Goal: Task Accomplishment & Management: Manage account settings

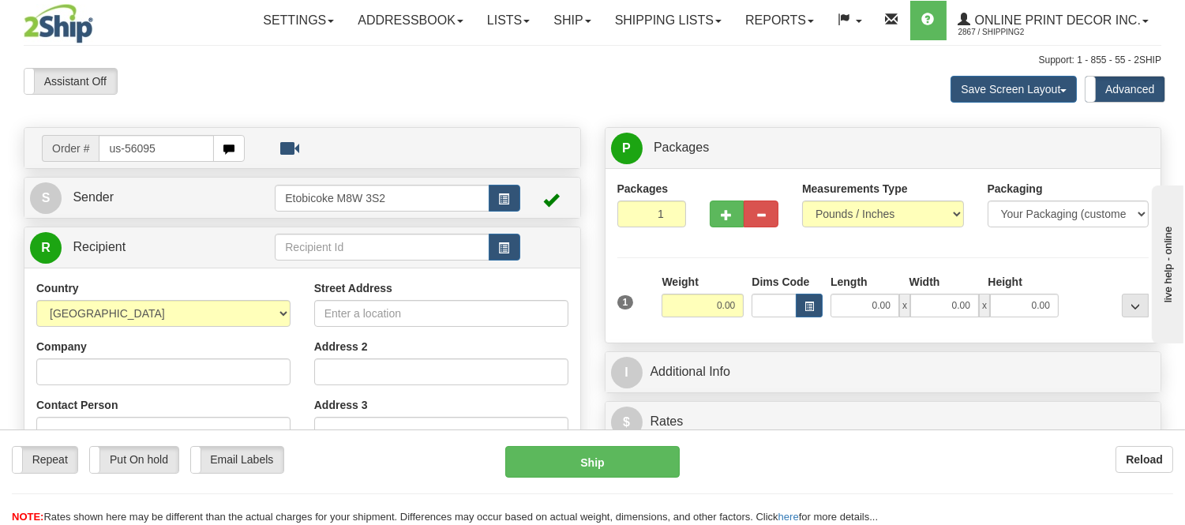
type input "us-56095"
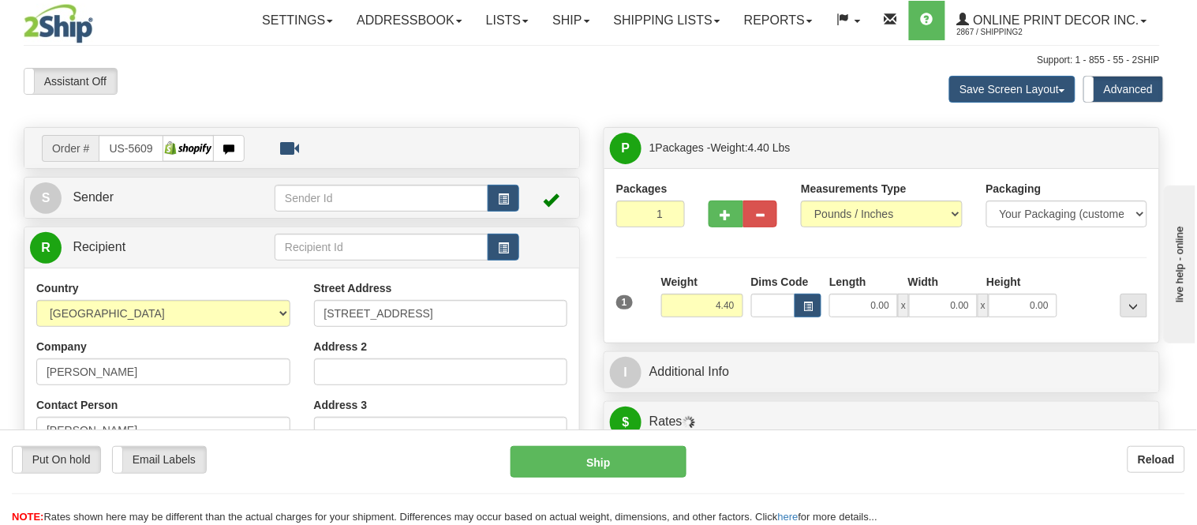
type input "CHAGRIN FALLS"
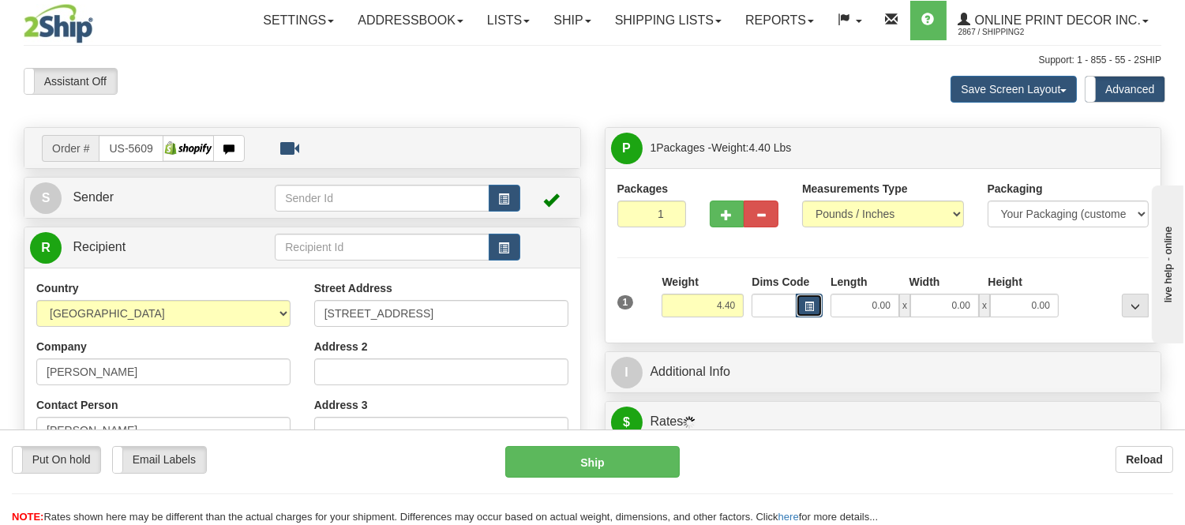
click at [809, 304] on span "button" at bounding box center [808, 306] width 9 height 9
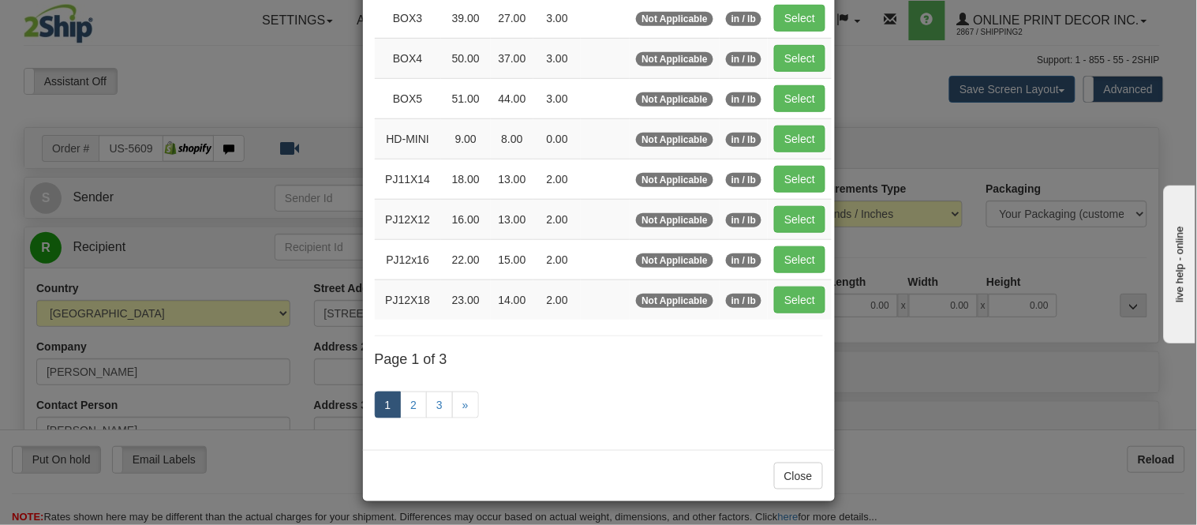
scroll to position [263, 0]
click at [400, 395] on link "2" at bounding box center [413, 404] width 27 height 27
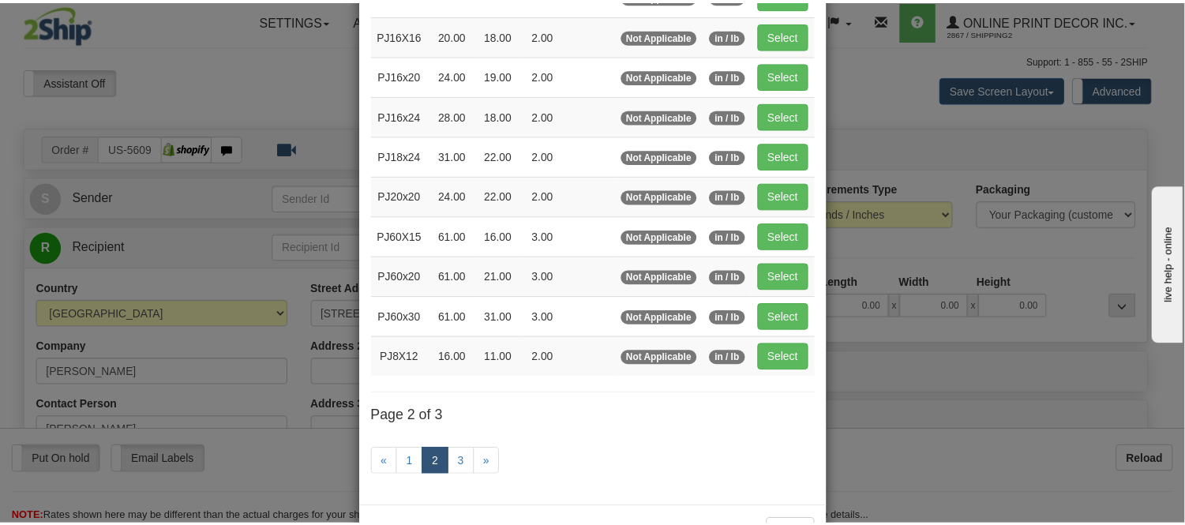
scroll to position [81, 0]
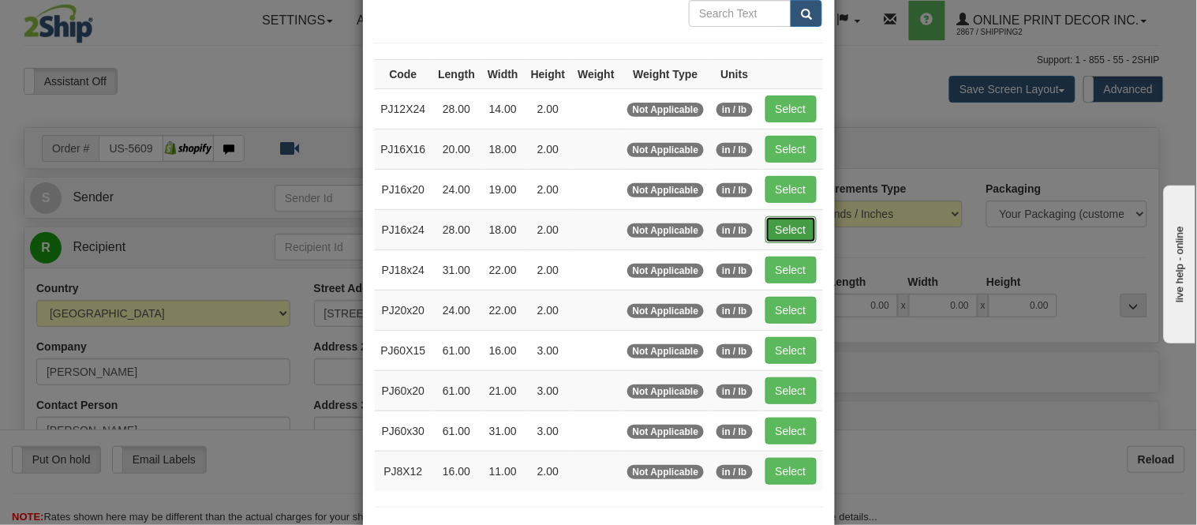
click at [766, 227] on button "Select" at bounding box center [791, 229] width 51 height 27
type input "PJ16x24"
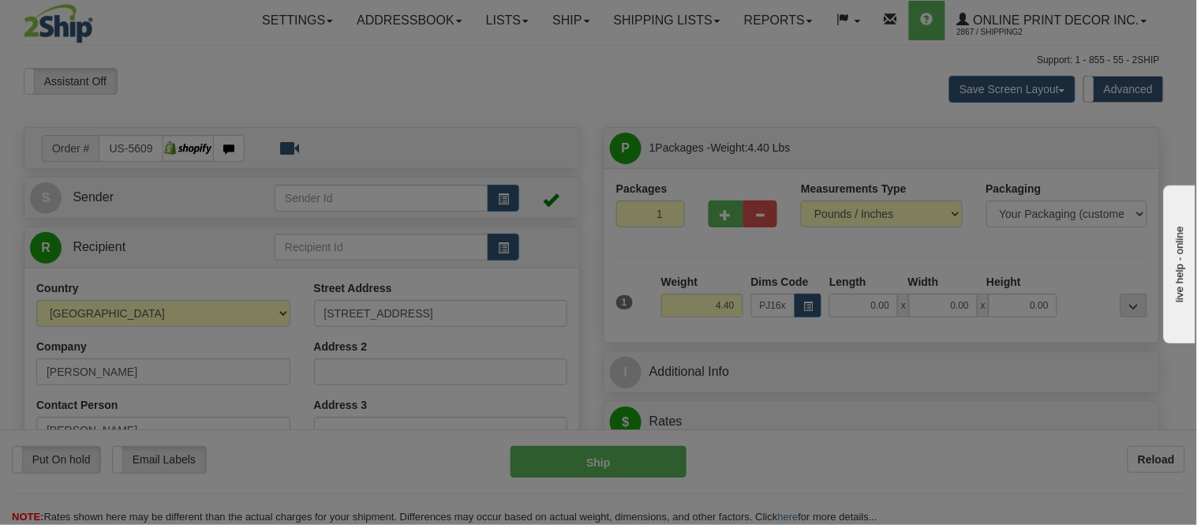
type input "28.00"
type input "18.00"
type input "2.00"
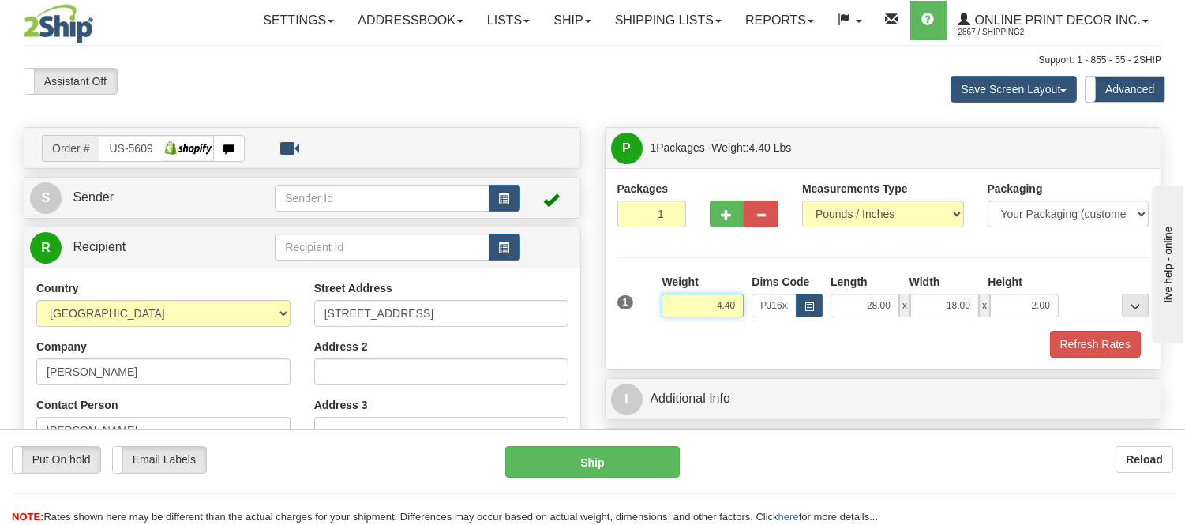
drag, startPoint x: 740, startPoint y: 305, endPoint x: 682, endPoint y: 304, distance: 57.6
click at [682, 304] on input "4.40" at bounding box center [702, 306] width 82 height 24
click button "Delete" at bounding box center [0, 0] width 0 height 0
type input "5.00"
click at [725, 221] on button "button" at bounding box center [727, 213] width 35 height 27
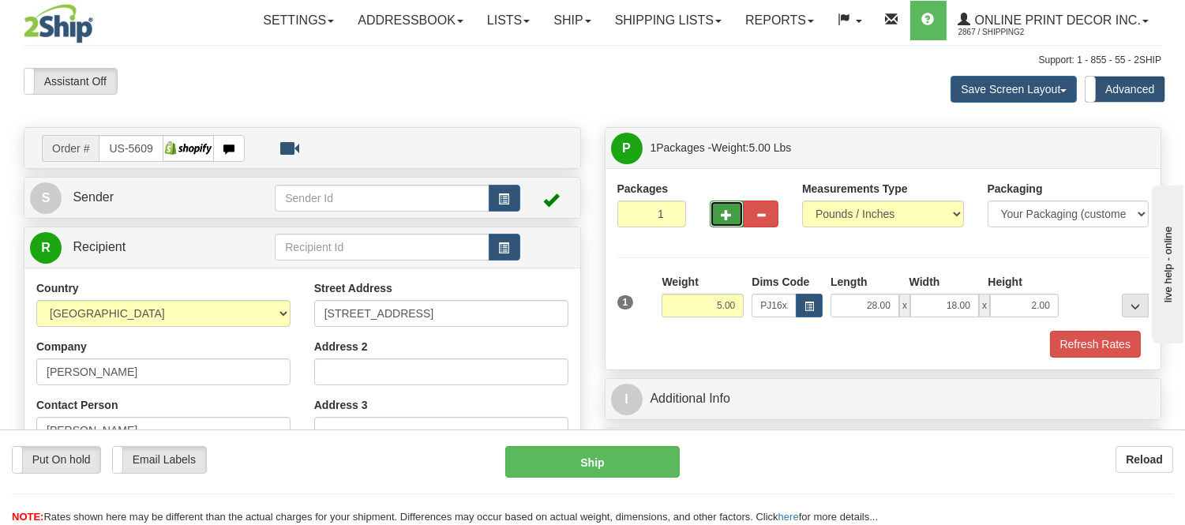
radio input "true"
type input "2"
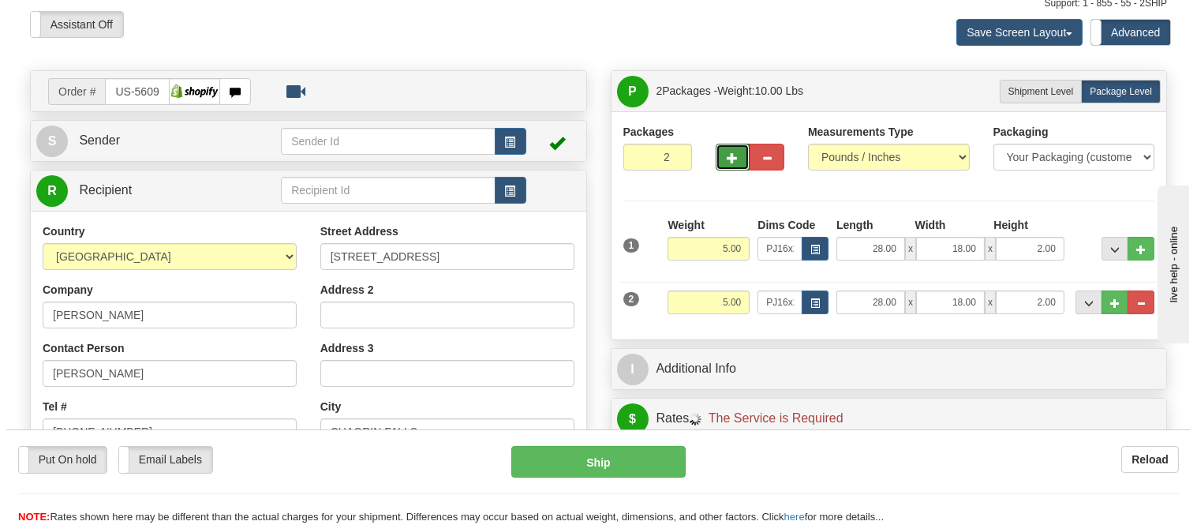
scroll to position [88, 0]
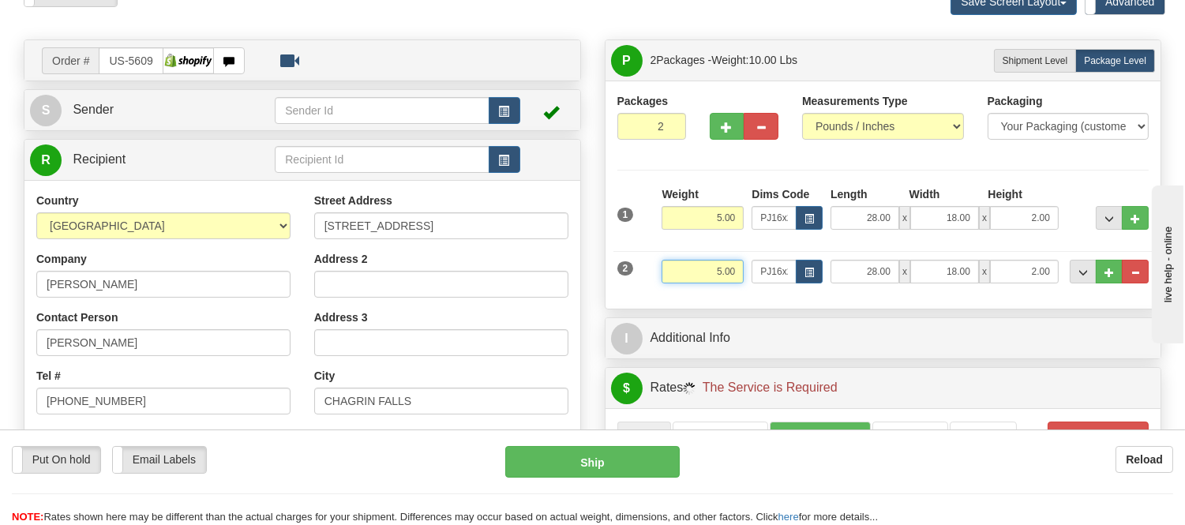
drag, startPoint x: 740, startPoint y: 271, endPoint x: 698, endPoint y: 270, distance: 41.8
click at [698, 270] on input "5.00" at bounding box center [702, 272] width 82 height 24
drag, startPoint x: 737, startPoint y: 271, endPoint x: 687, endPoint y: 280, distance: 51.4
click at [687, 280] on input "3.98" at bounding box center [702, 272] width 82 height 24
click button "Delete" at bounding box center [0, 0] width 0 height 0
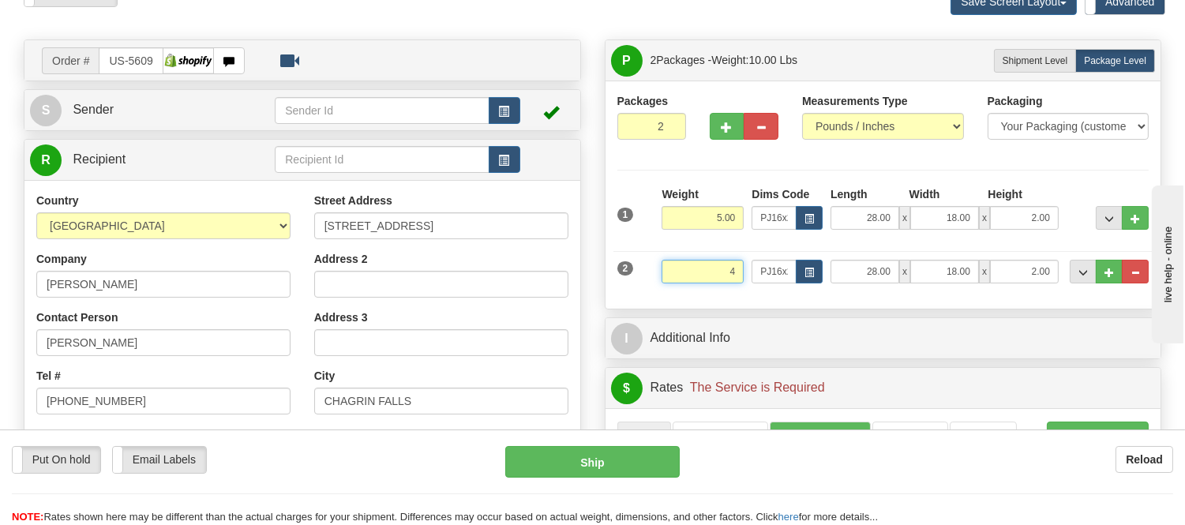
type input "4.00"
click at [800, 281] on button "button" at bounding box center [809, 272] width 27 height 24
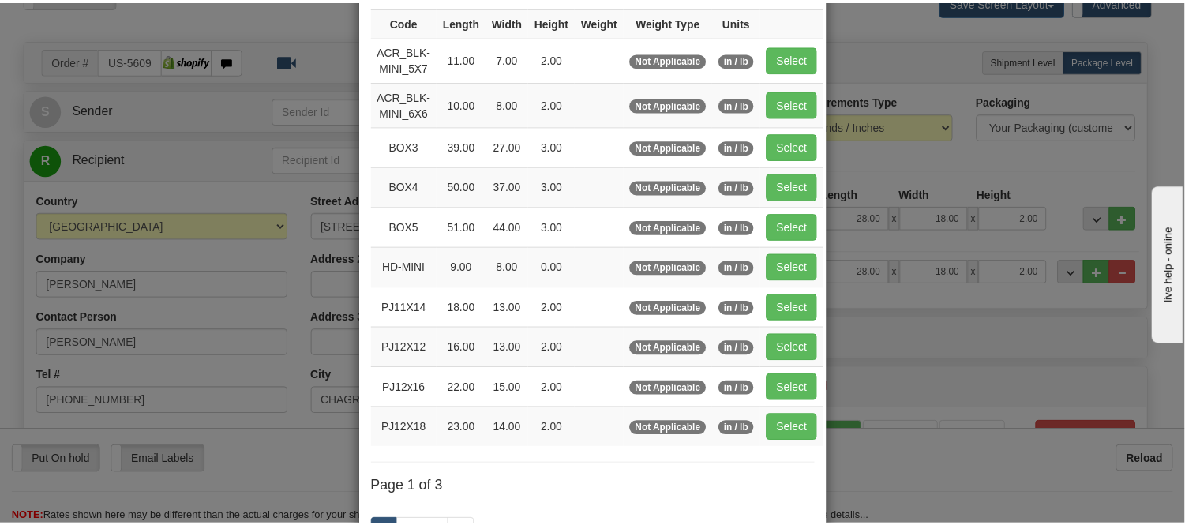
scroll to position [175, 0]
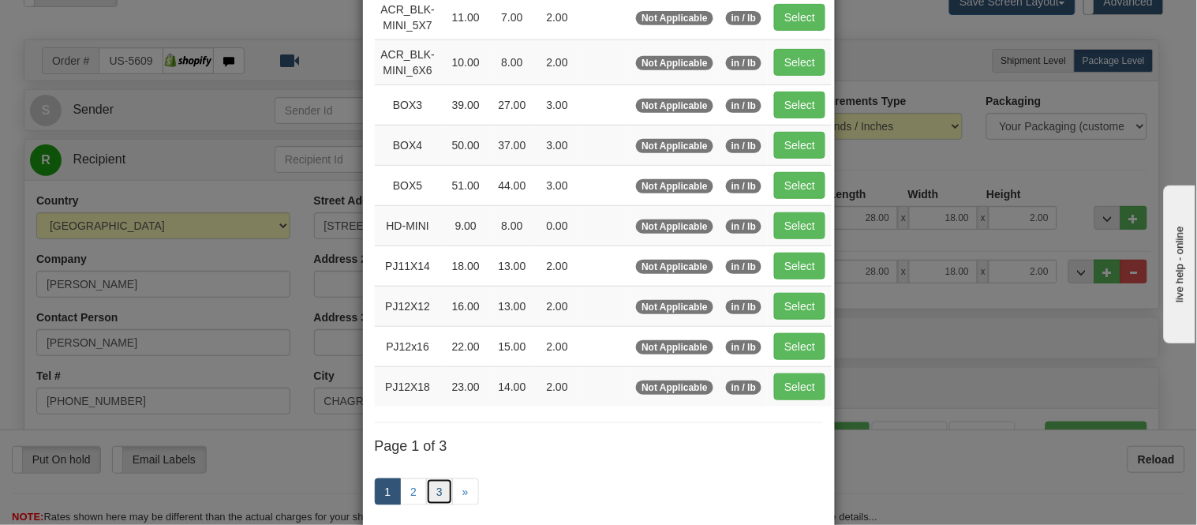
click at [427, 493] on link "3" at bounding box center [439, 491] width 27 height 27
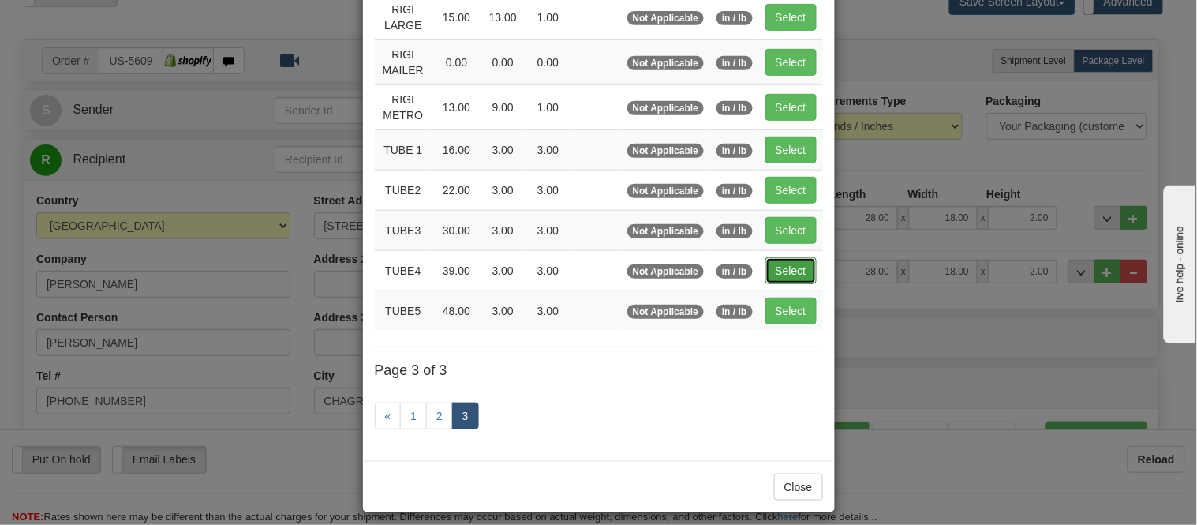
click at [779, 280] on button "Select" at bounding box center [791, 270] width 51 height 27
type input "TUBE4"
type input "39.00"
type input "3.00"
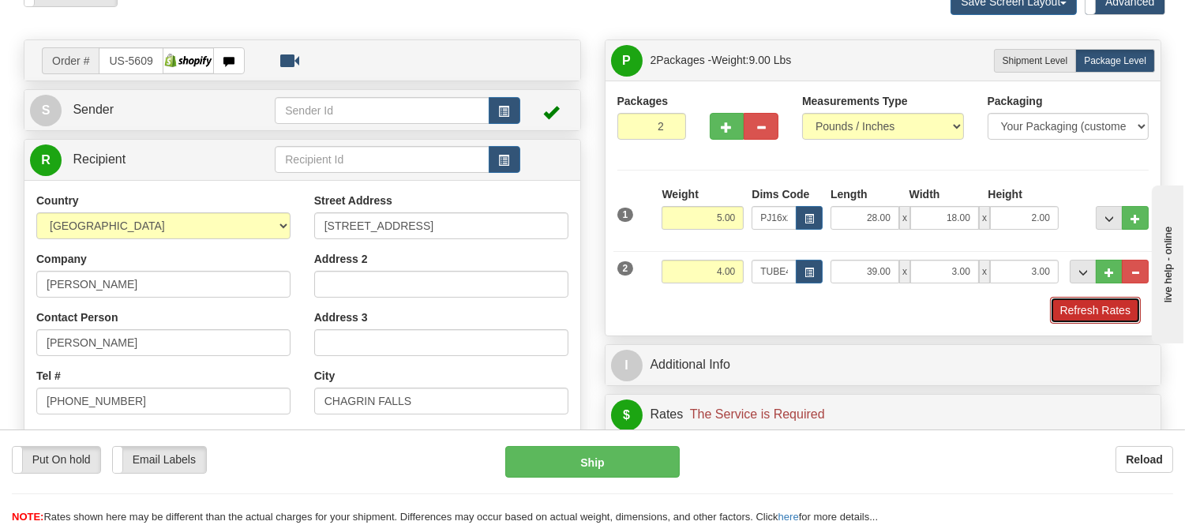
click at [1077, 313] on button "Refresh Rates" at bounding box center [1095, 310] width 91 height 27
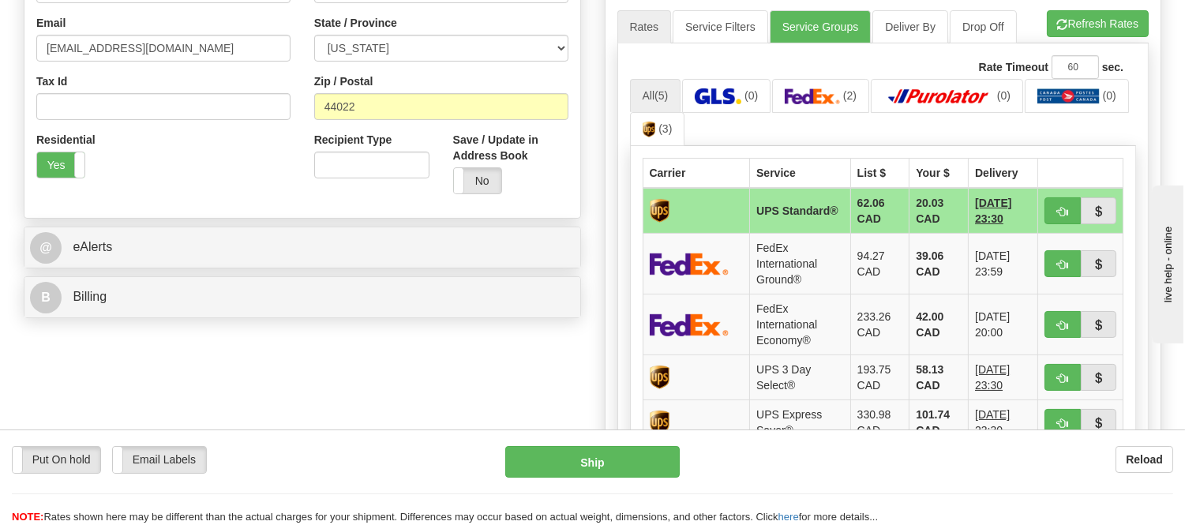
scroll to position [526, 0]
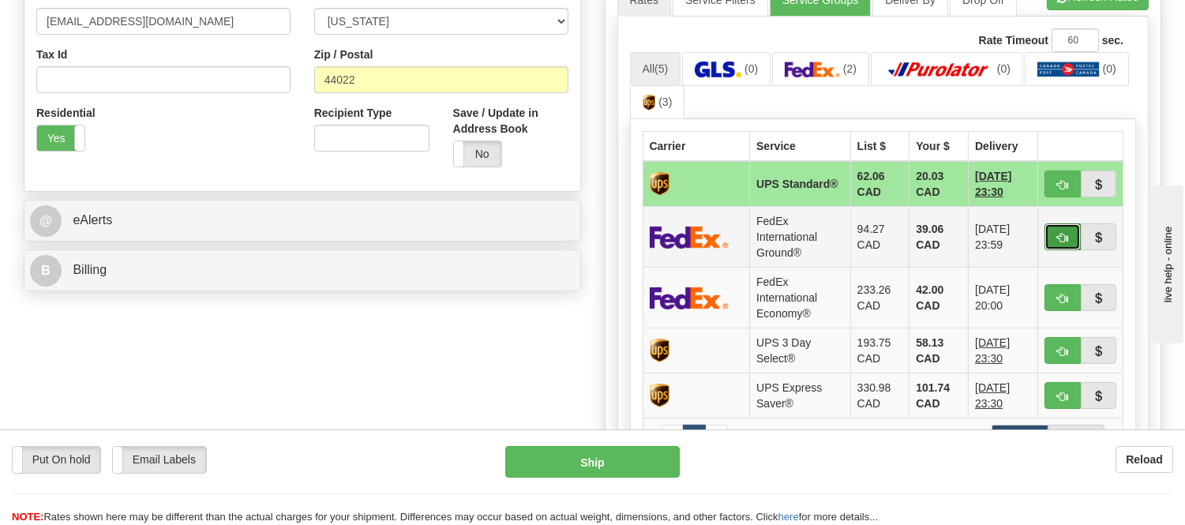
click at [1061, 233] on span "button" at bounding box center [1062, 238] width 11 height 10
type input "92"
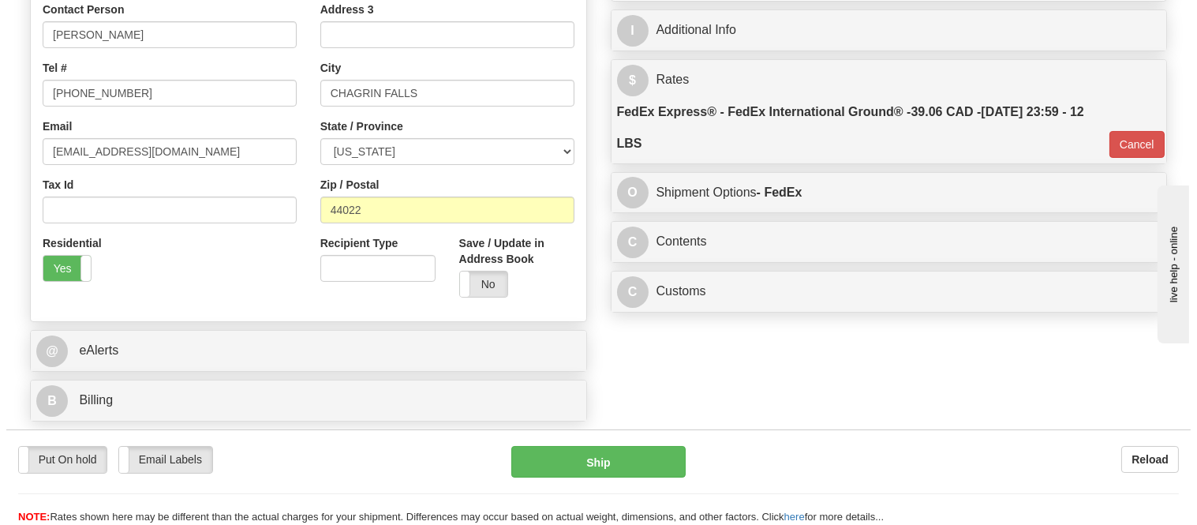
scroll to position [350, 0]
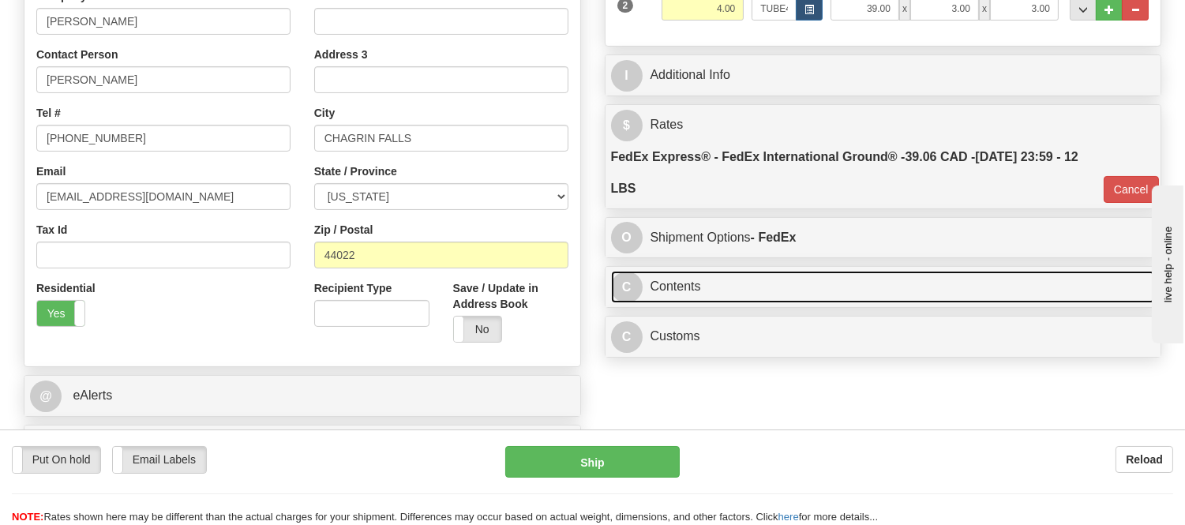
click at [761, 284] on link "C Contents" at bounding box center [883, 287] width 545 height 32
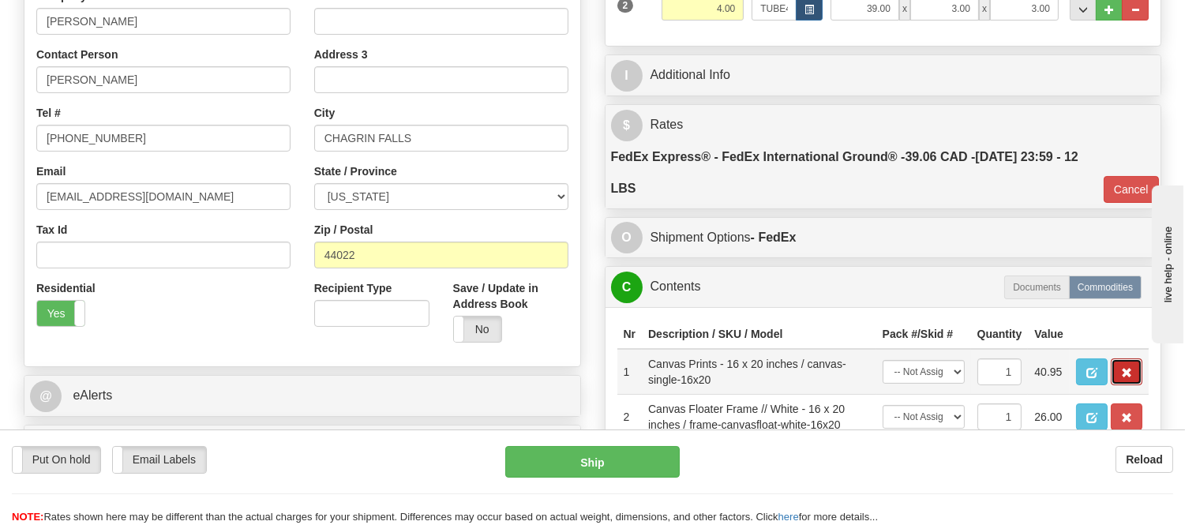
click at [1140, 385] on button "button" at bounding box center [1126, 371] width 32 height 27
click at [1134, 385] on button "button" at bounding box center [1126, 371] width 32 height 27
click at [1131, 378] on span "button" at bounding box center [1126, 373] width 11 height 10
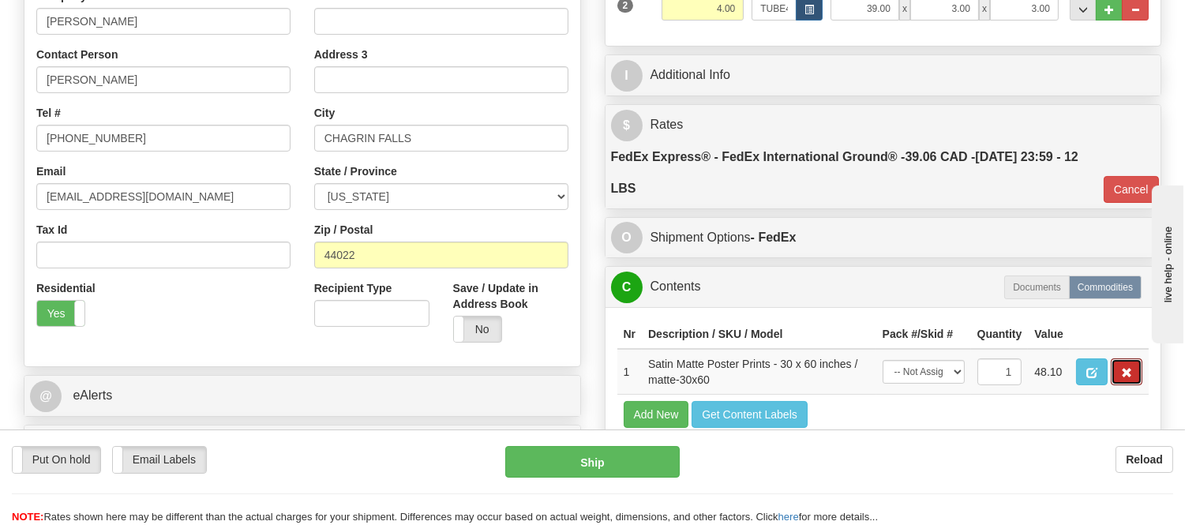
click at [1131, 378] on span "button" at bounding box center [1126, 373] width 11 height 10
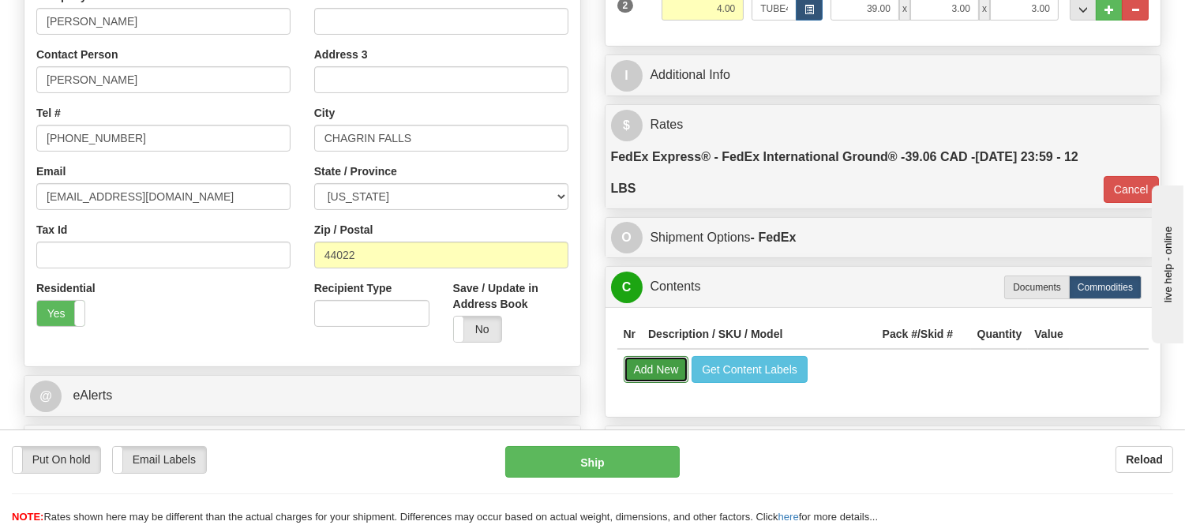
click at [647, 372] on button "Add New" at bounding box center [657, 369] width 66 height 27
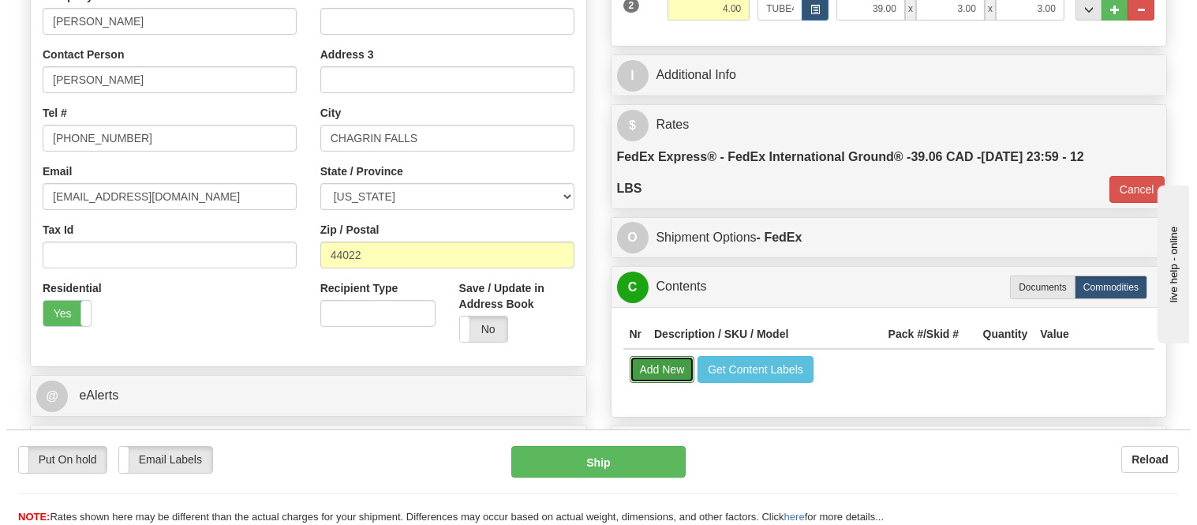
select select
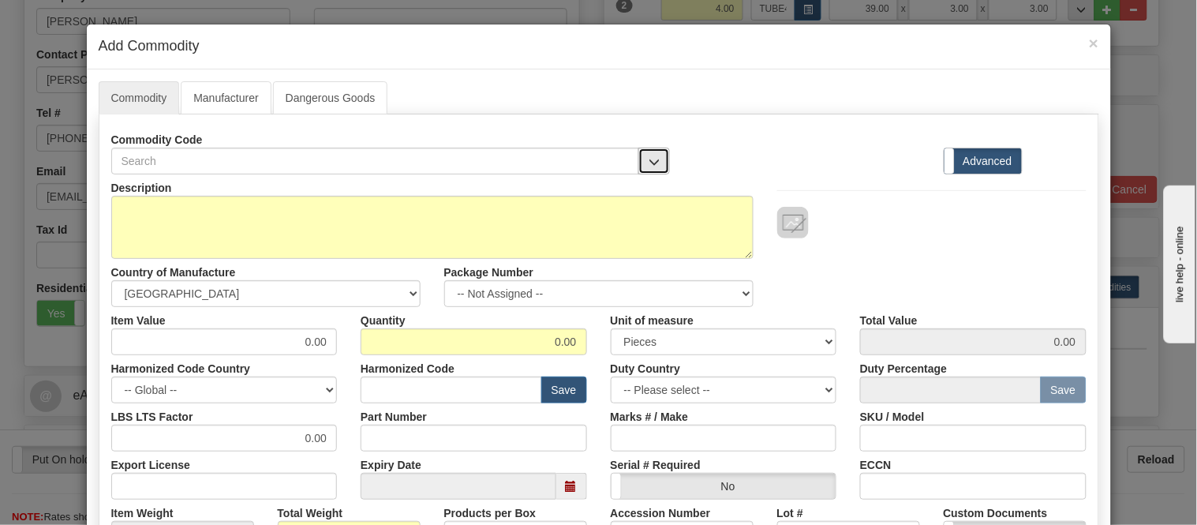
click at [653, 154] on button "button" at bounding box center [655, 161] width 32 height 27
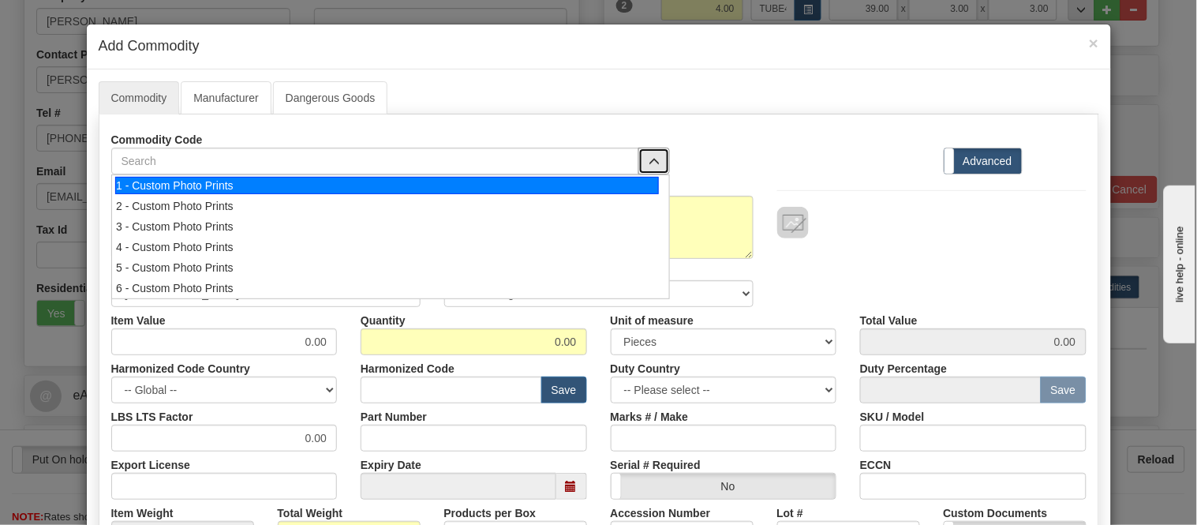
click at [622, 180] on div "1 - Custom Photo Prints" at bounding box center [387, 185] width 544 height 17
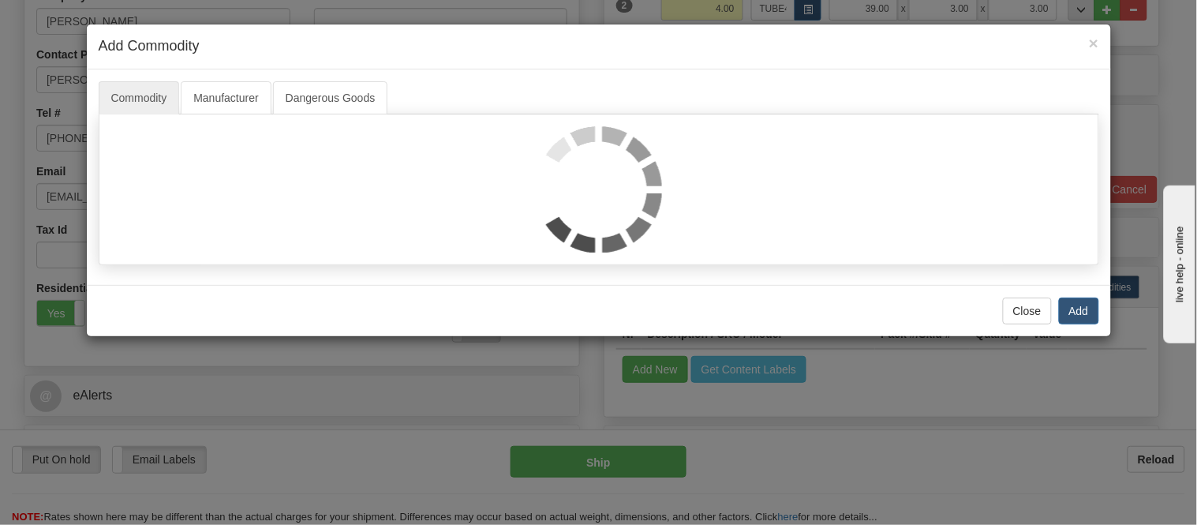
select select "1"
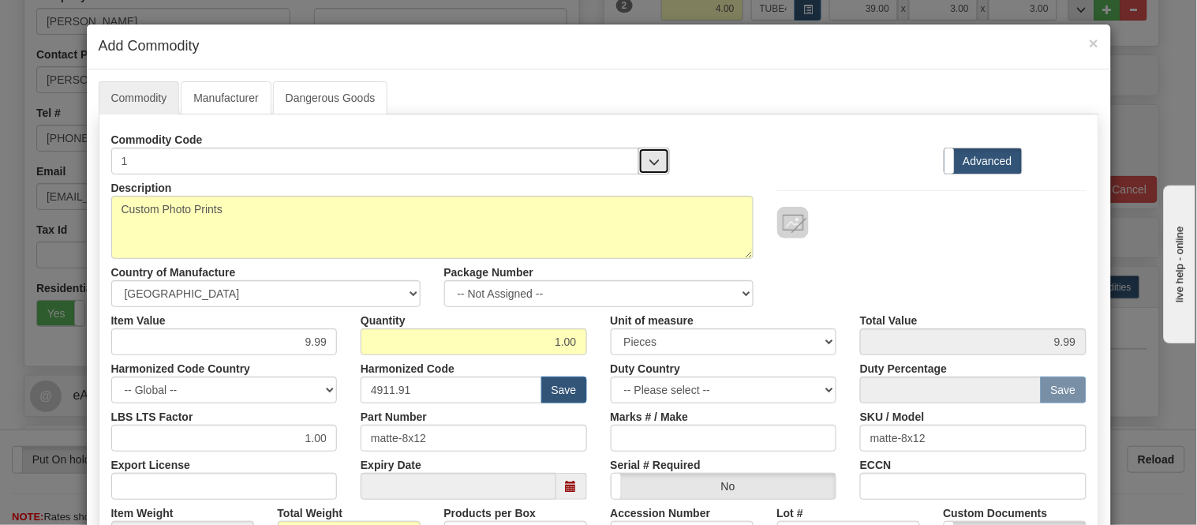
click at [639, 159] on button "button" at bounding box center [655, 161] width 32 height 27
click at [1089, 39] on span "×" at bounding box center [1093, 43] width 9 height 18
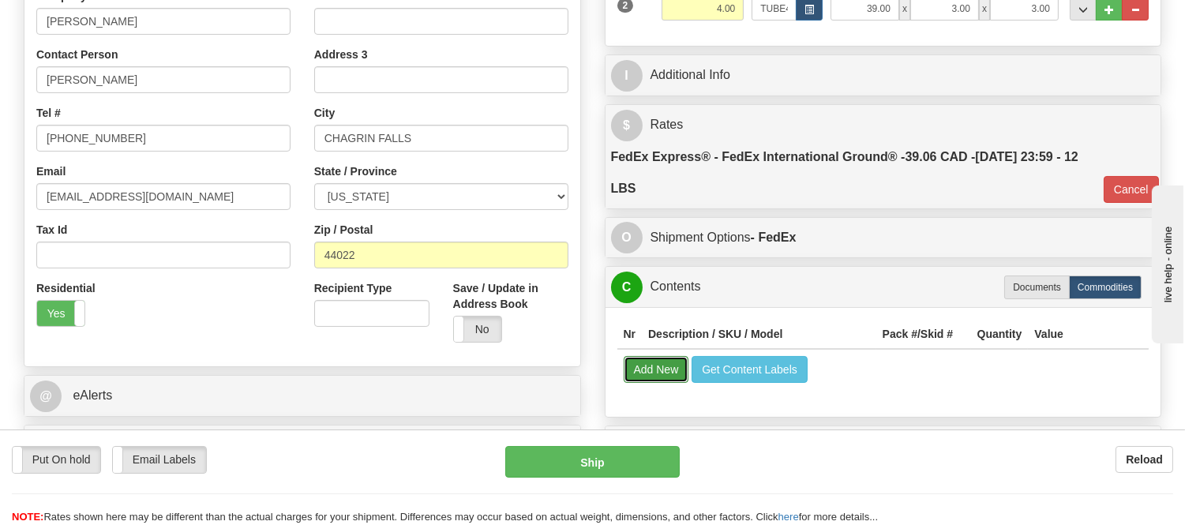
click at [668, 361] on button "Add New" at bounding box center [657, 369] width 66 height 27
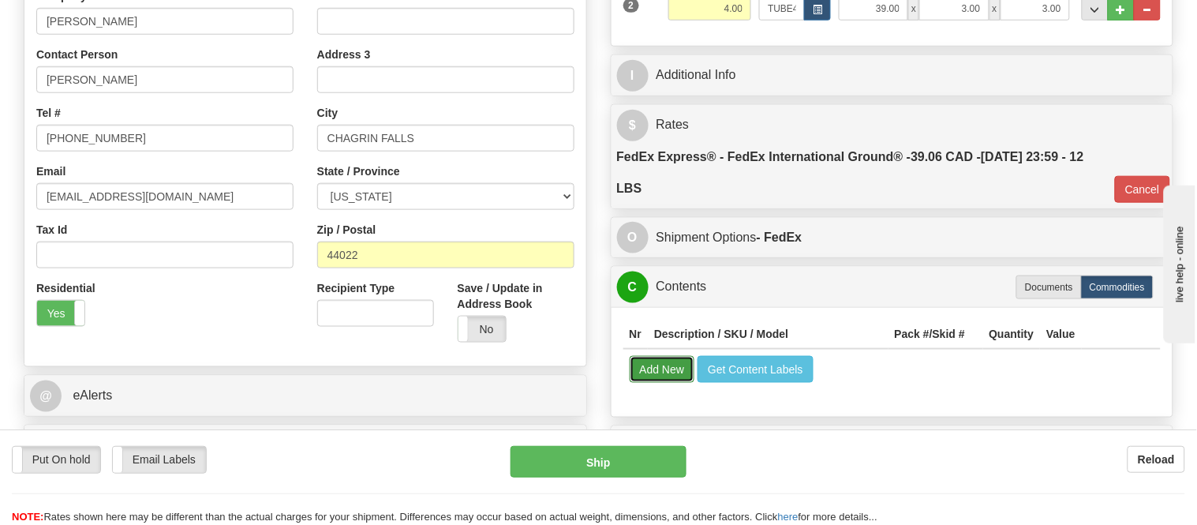
select select
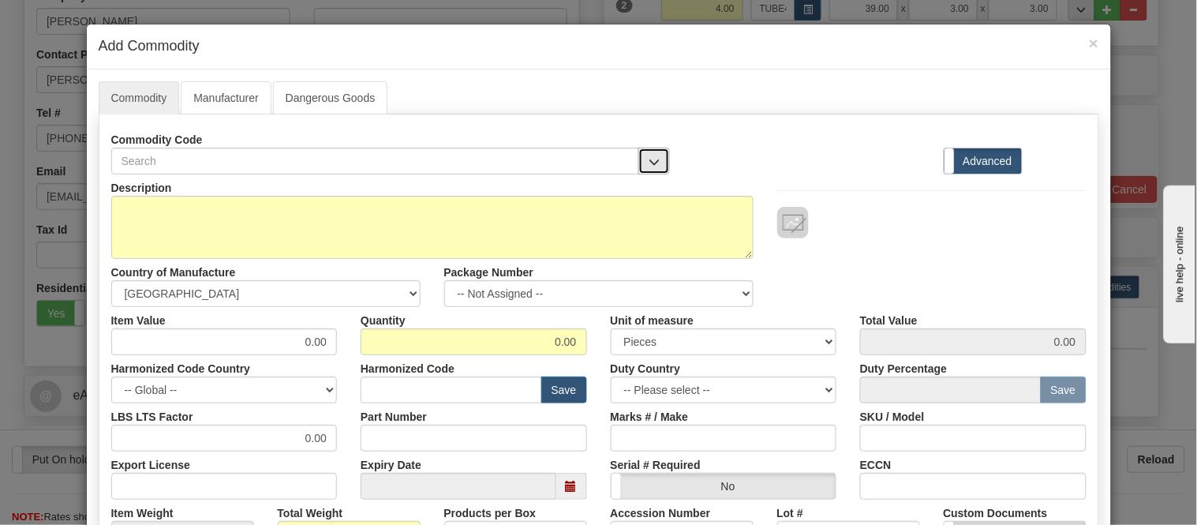
click at [649, 162] on span "button" at bounding box center [654, 162] width 11 height 10
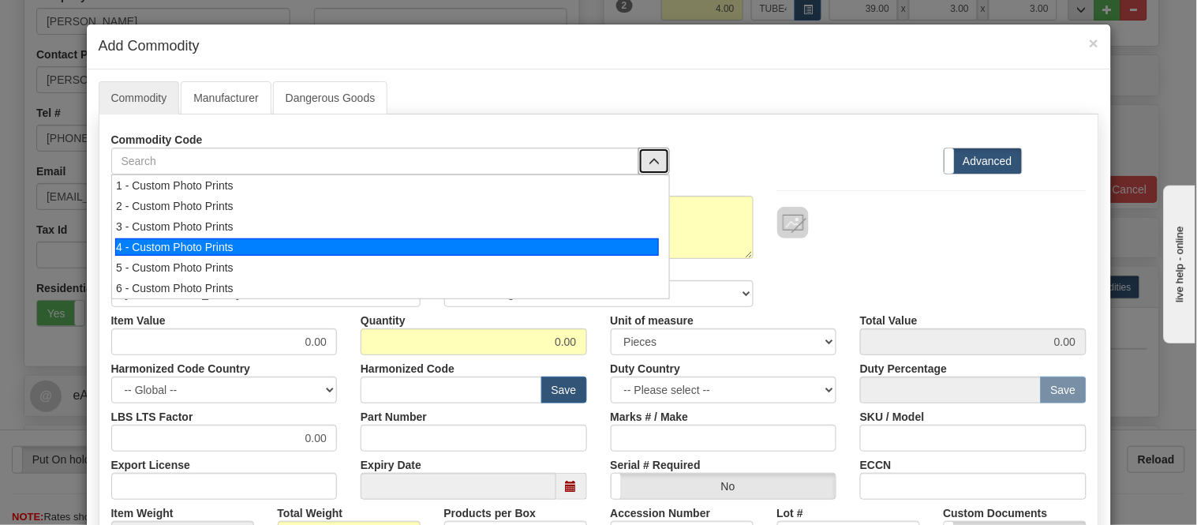
click at [657, 253] on li "4 - Custom Photo Prints" at bounding box center [390, 247] width 557 height 21
select select "1"
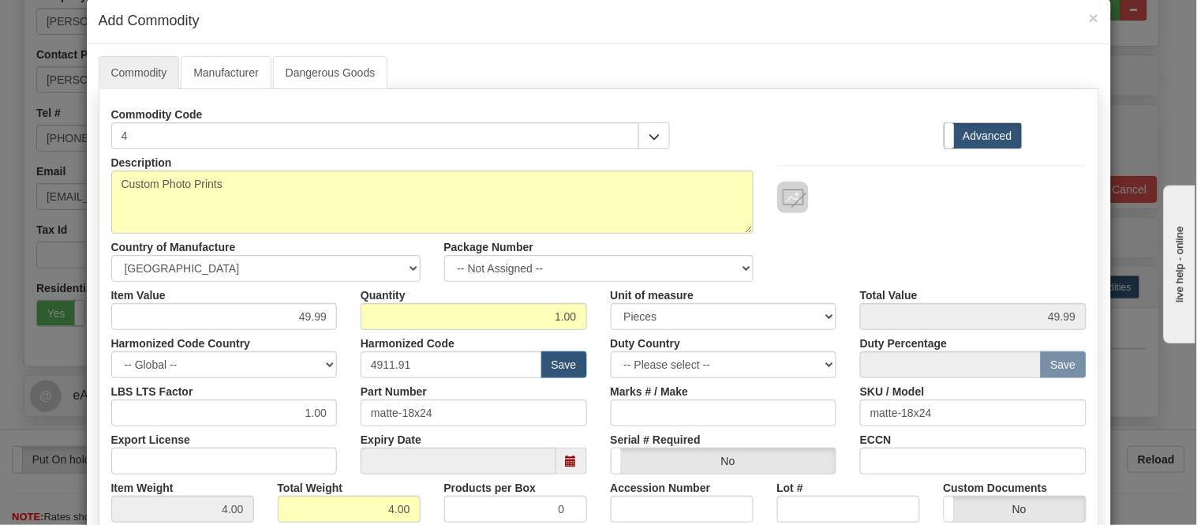
scroll to position [0, 0]
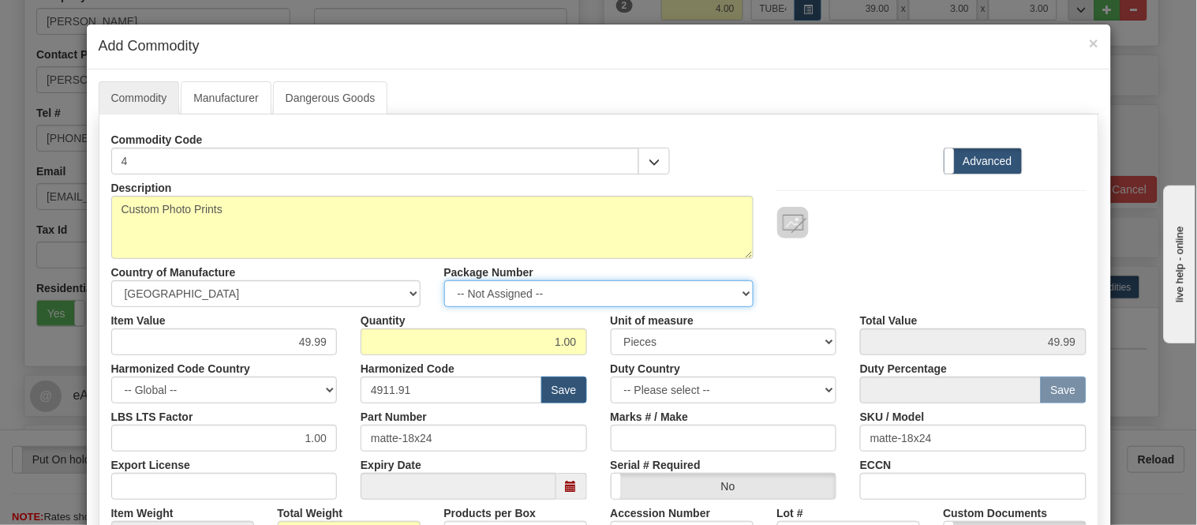
click at [564, 286] on select "-- Not Assigned -- Item 1 Item 2" at bounding box center [598, 293] width 309 height 27
select select "0"
click at [444, 280] on select "-- Not Assigned -- Item 1 Item 2" at bounding box center [598, 293] width 309 height 27
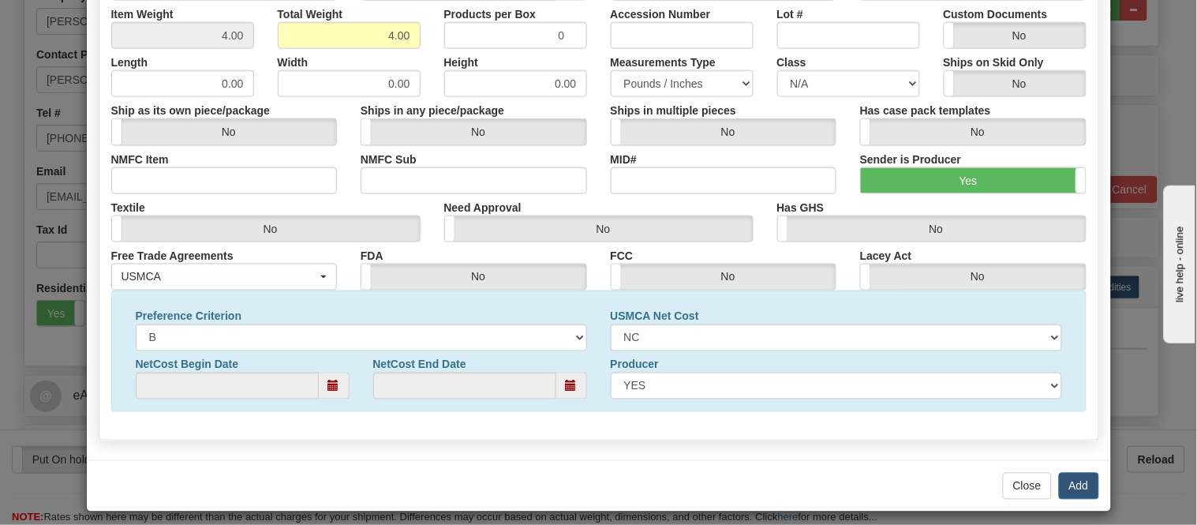
scroll to position [510, 0]
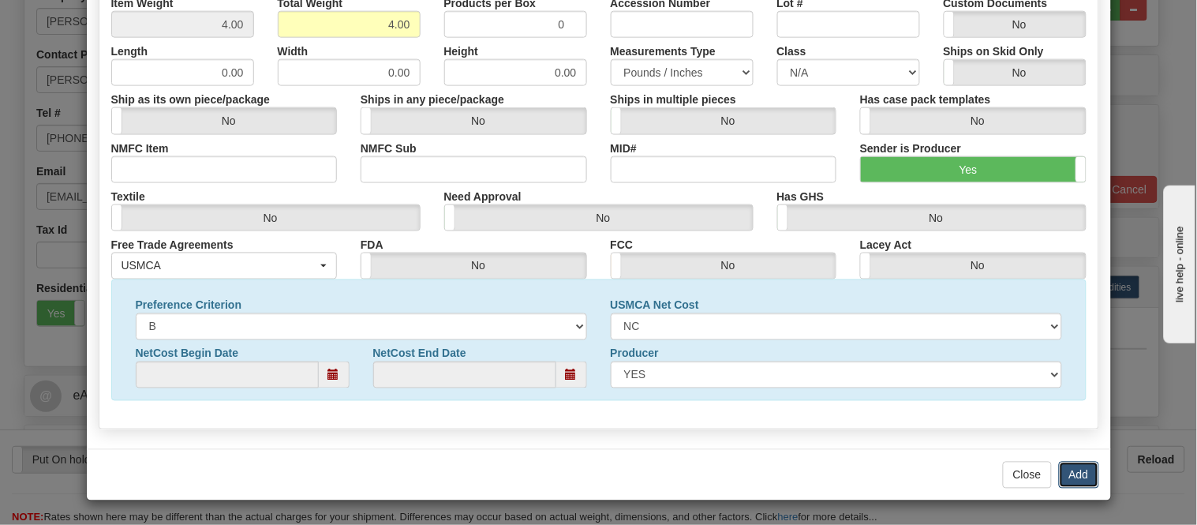
click at [1066, 467] on button "Add" at bounding box center [1079, 475] width 40 height 27
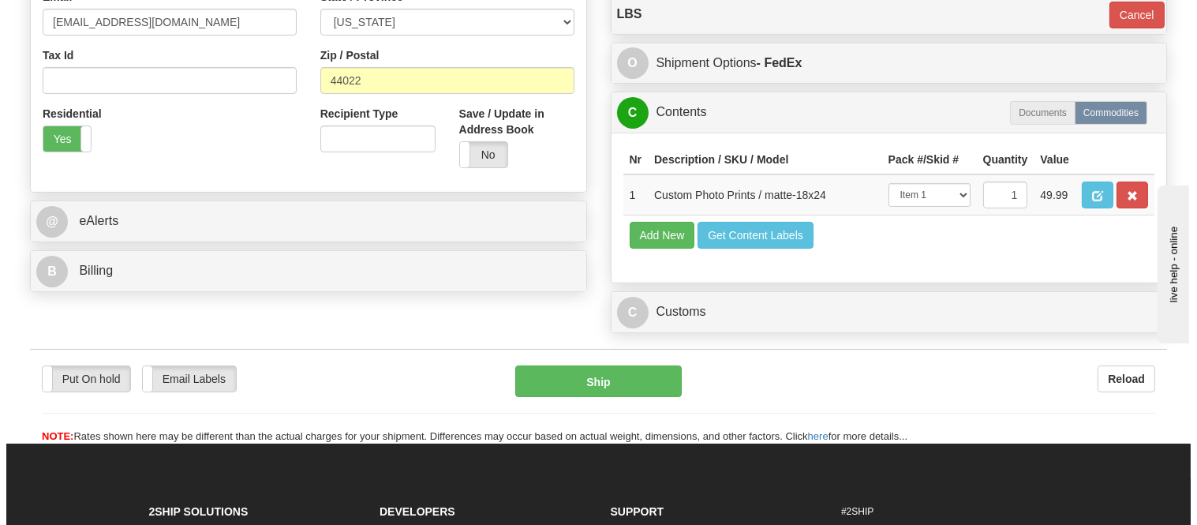
scroll to position [526, 0]
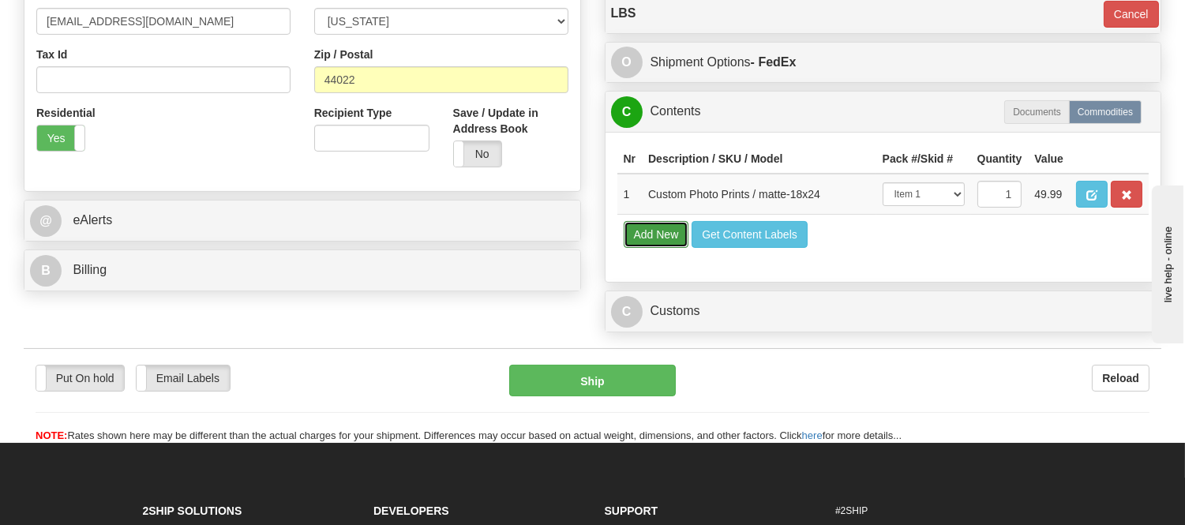
click at [634, 248] on button "Add New" at bounding box center [657, 234] width 66 height 27
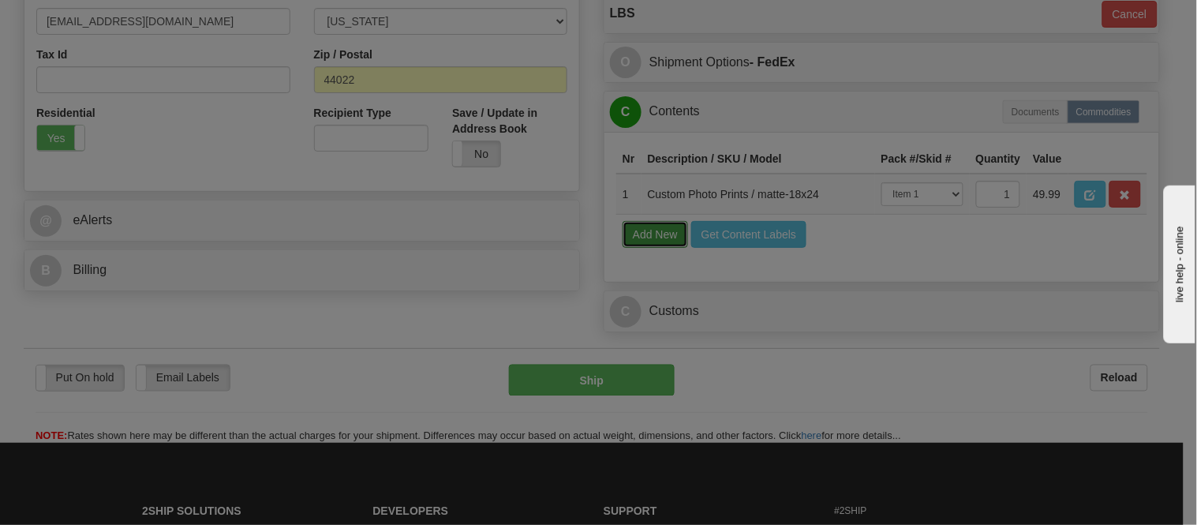
select select
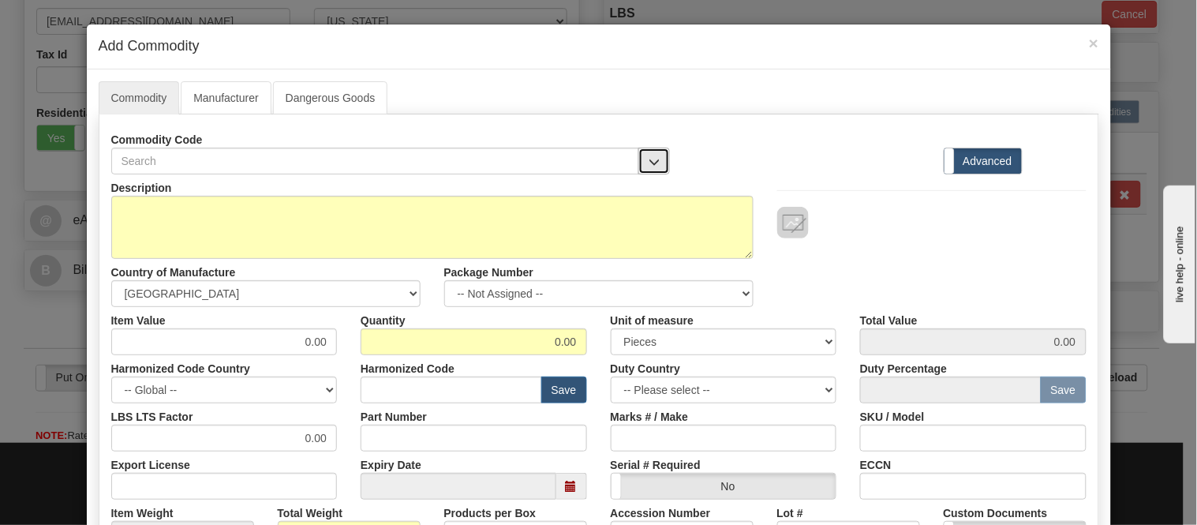
click at [649, 162] on span "button" at bounding box center [654, 162] width 11 height 10
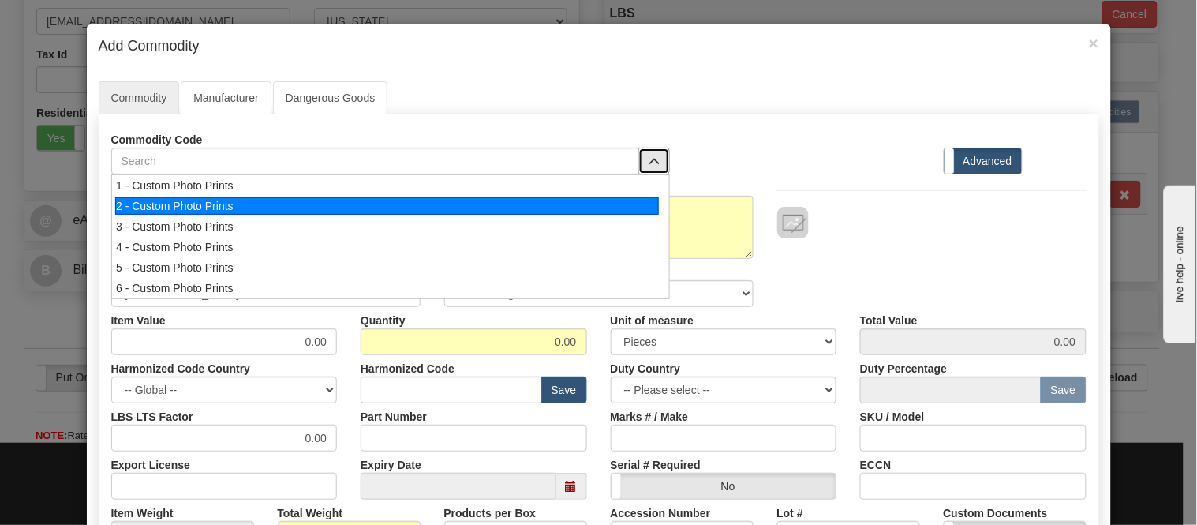
click at [612, 201] on div "2 - Custom Photo Prints" at bounding box center [387, 205] width 544 height 17
select select "1"
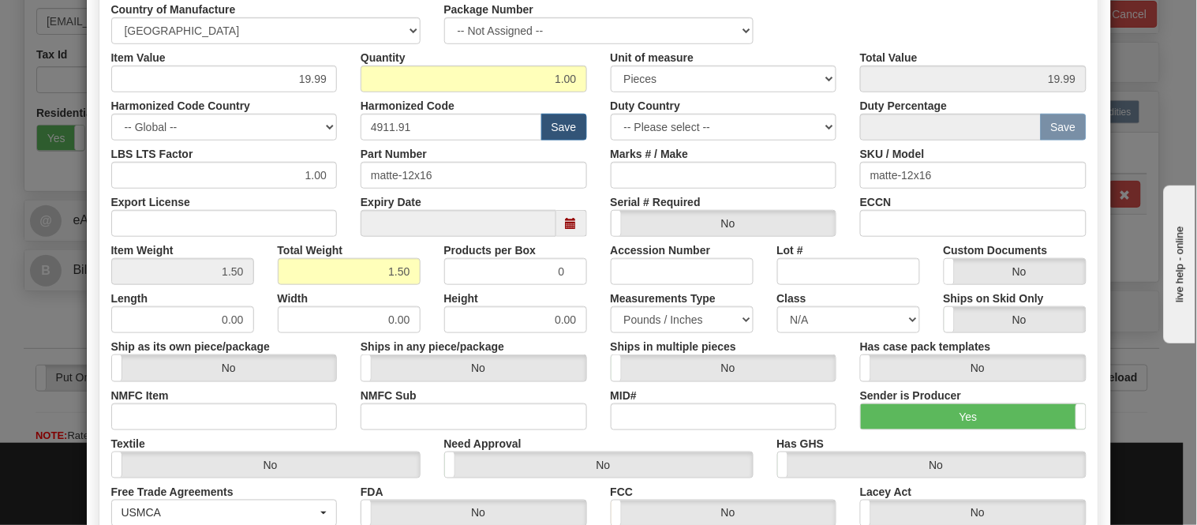
scroll to position [88, 0]
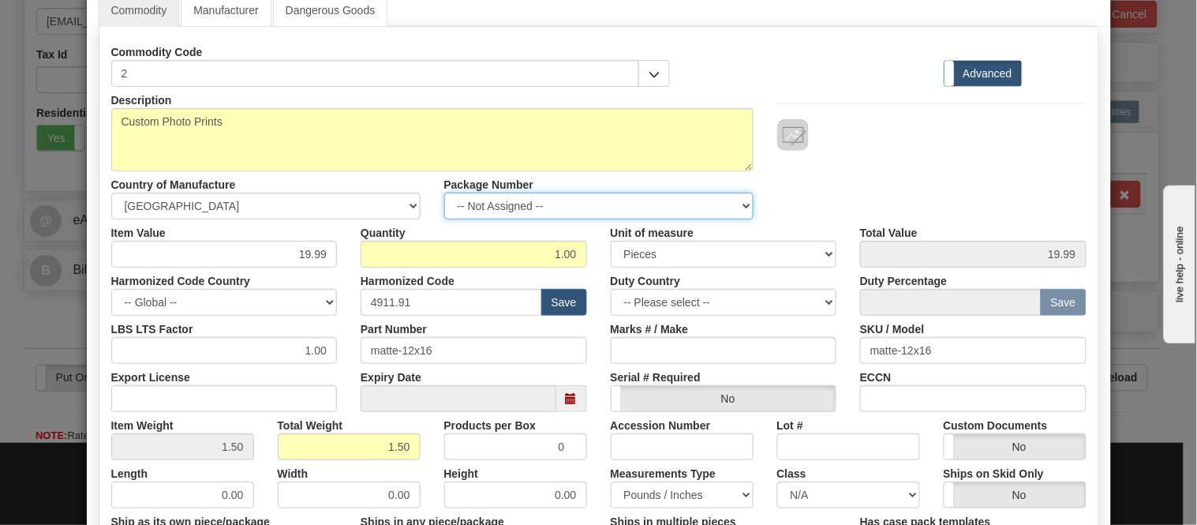
click at [624, 197] on select "-- Not Assigned -- Item 1 Item 2" at bounding box center [598, 206] width 309 height 27
select select "1"
click at [444, 193] on select "-- Not Assigned -- Item 1 Item 2" at bounding box center [598, 206] width 309 height 27
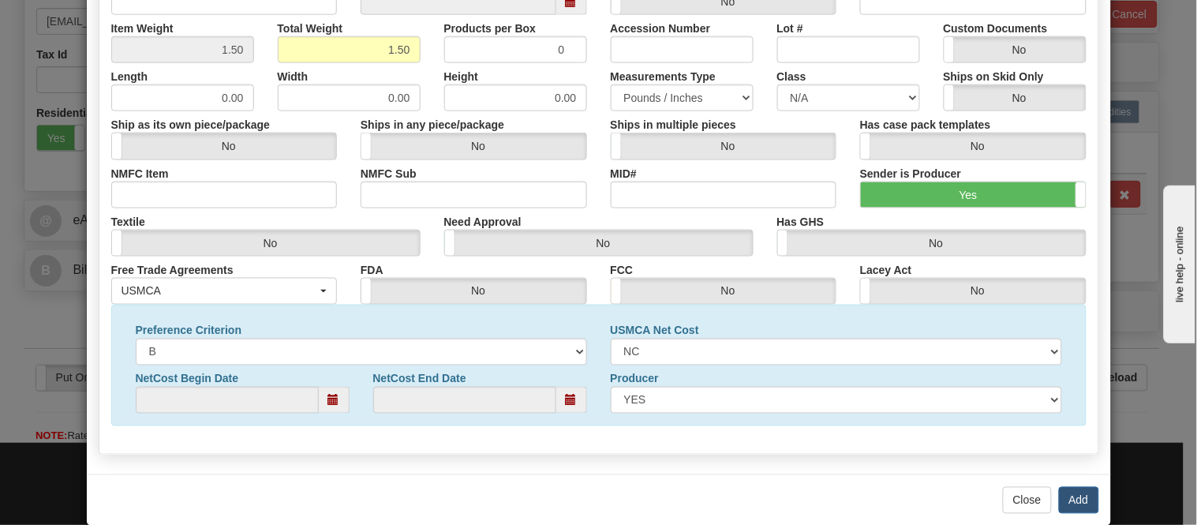
scroll to position [510, 0]
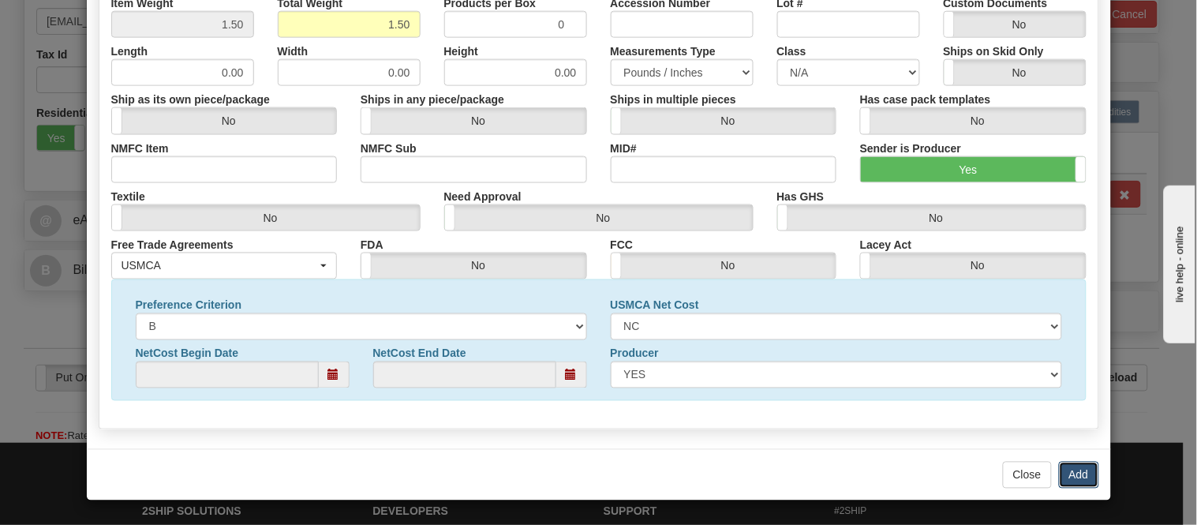
click at [1075, 467] on button "Add" at bounding box center [1079, 475] width 40 height 27
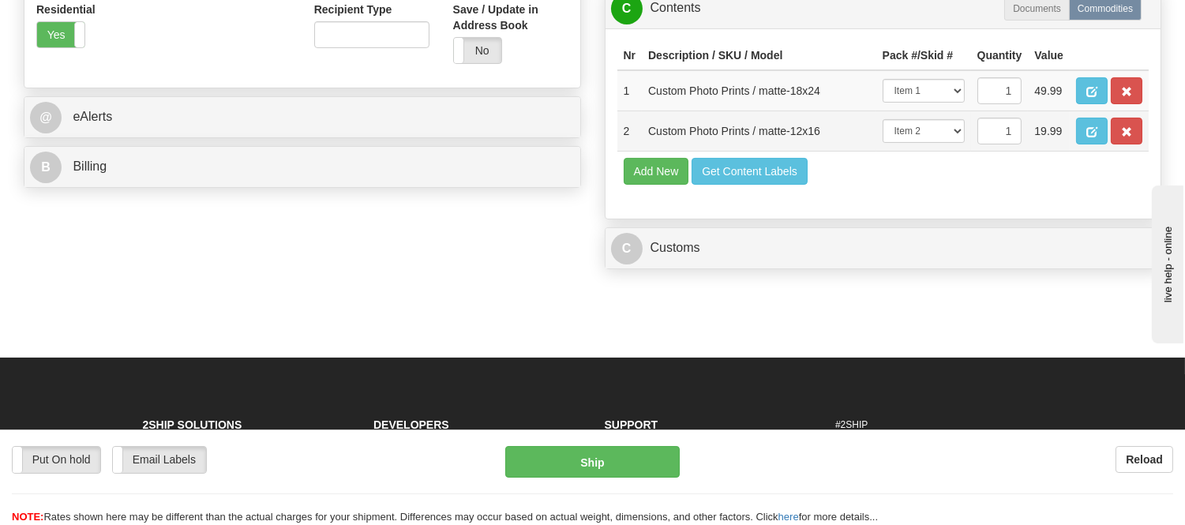
scroll to position [789, 0]
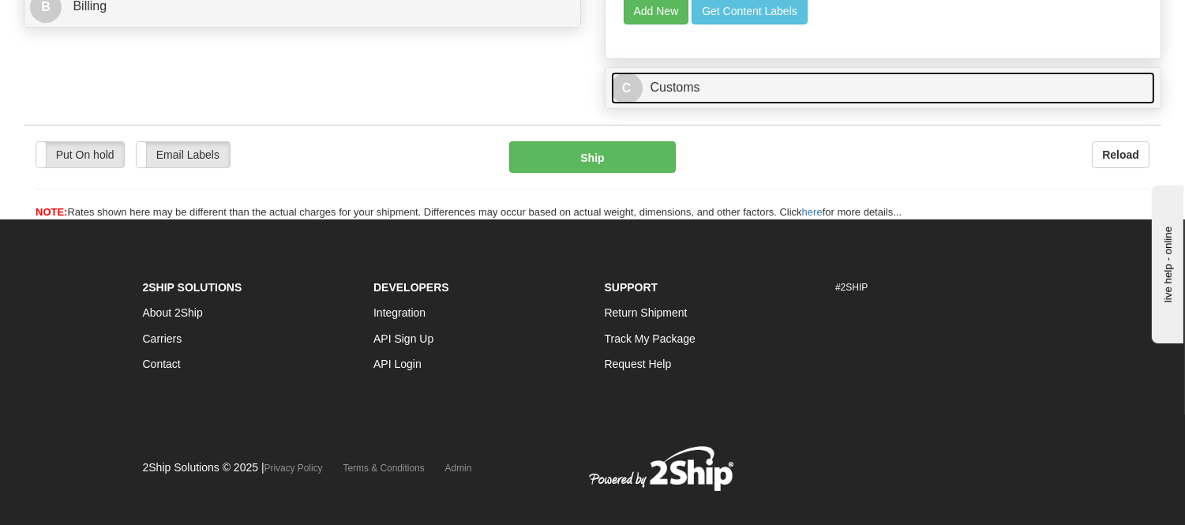
click at [791, 104] on link "C Customs" at bounding box center [883, 88] width 545 height 32
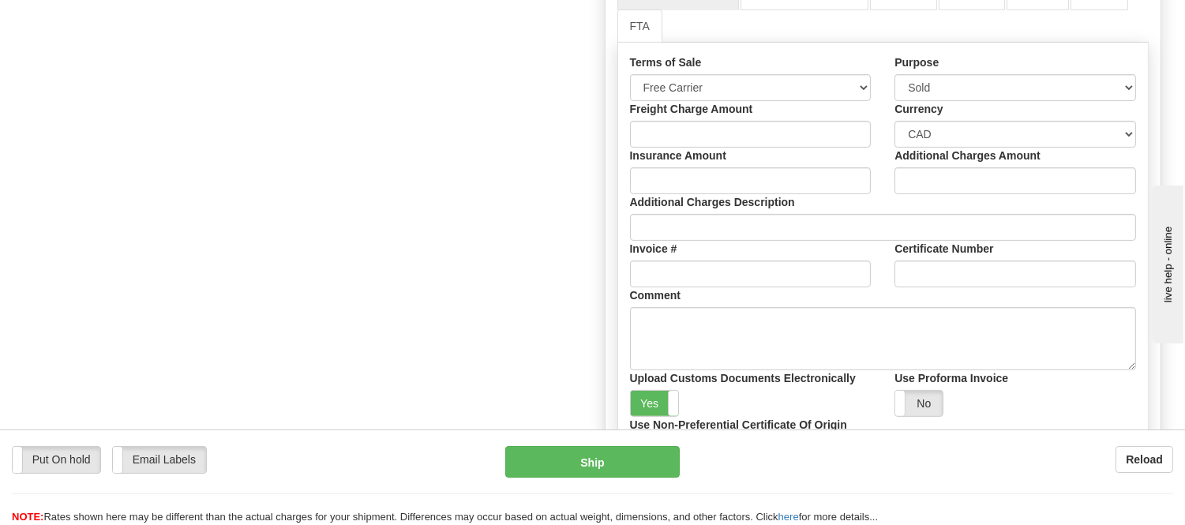
scroll to position [964, 0]
click at [636, 42] on link "FTA" at bounding box center [639, 25] width 45 height 33
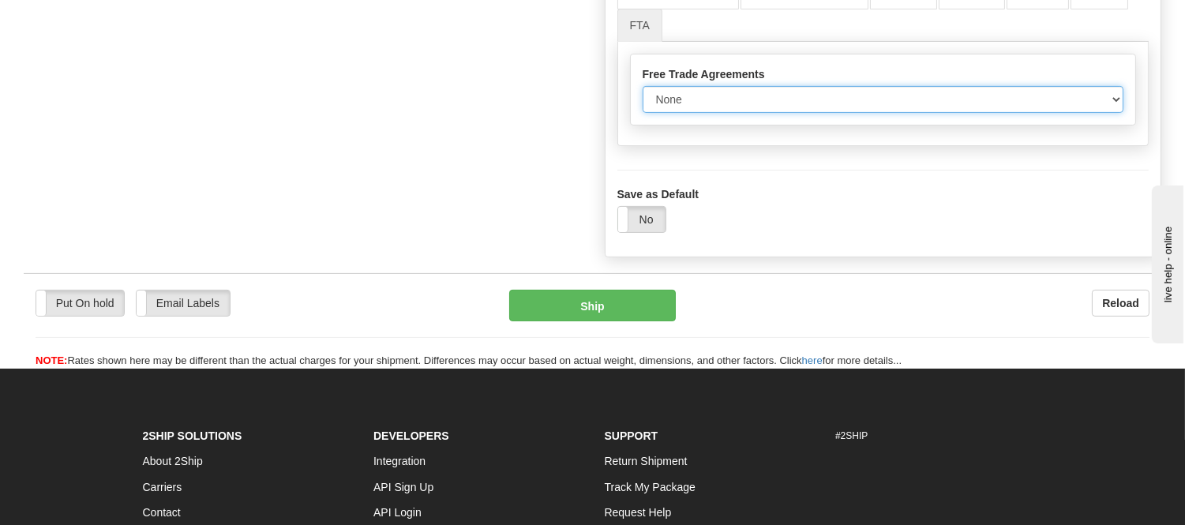
click at [732, 113] on select "None Other USMCA CETA CUKTCA" at bounding box center [882, 99] width 481 height 27
select select "1"
click at [642, 113] on select "None Other USMCA CETA CUKTCA" at bounding box center [882, 99] width 481 height 27
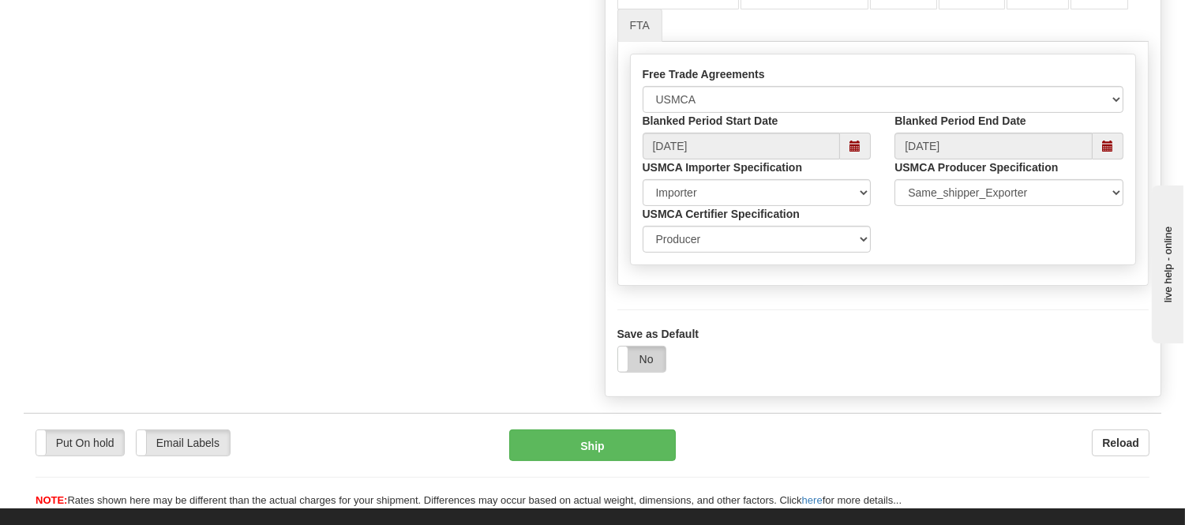
click at [649, 372] on label "No" at bounding box center [641, 358] width 47 height 25
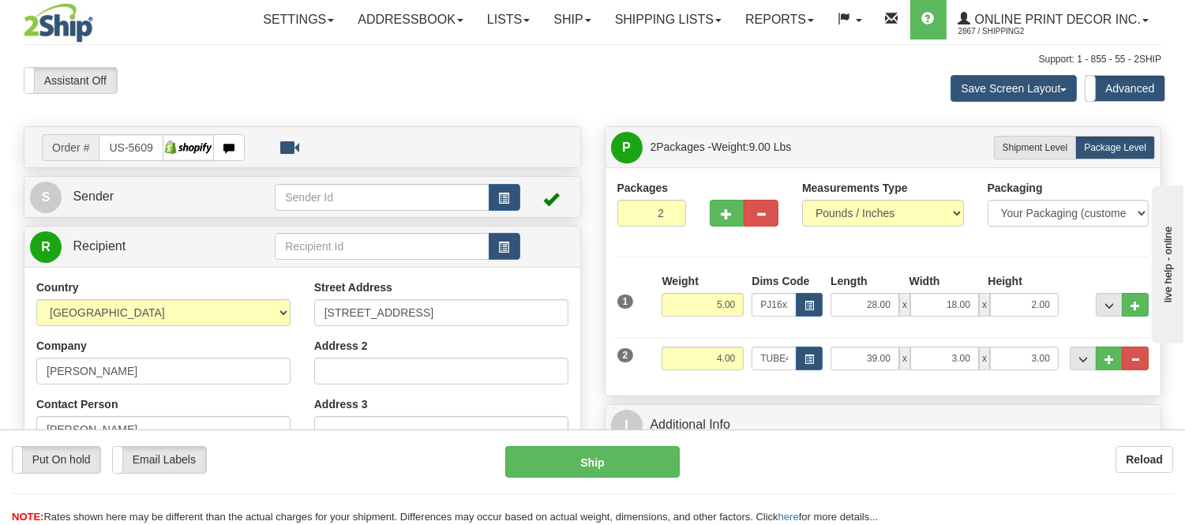
scroll to position [0, 0]
click at [502, 243] on span "button" at bounding box center [504, 248] width 11 height 10
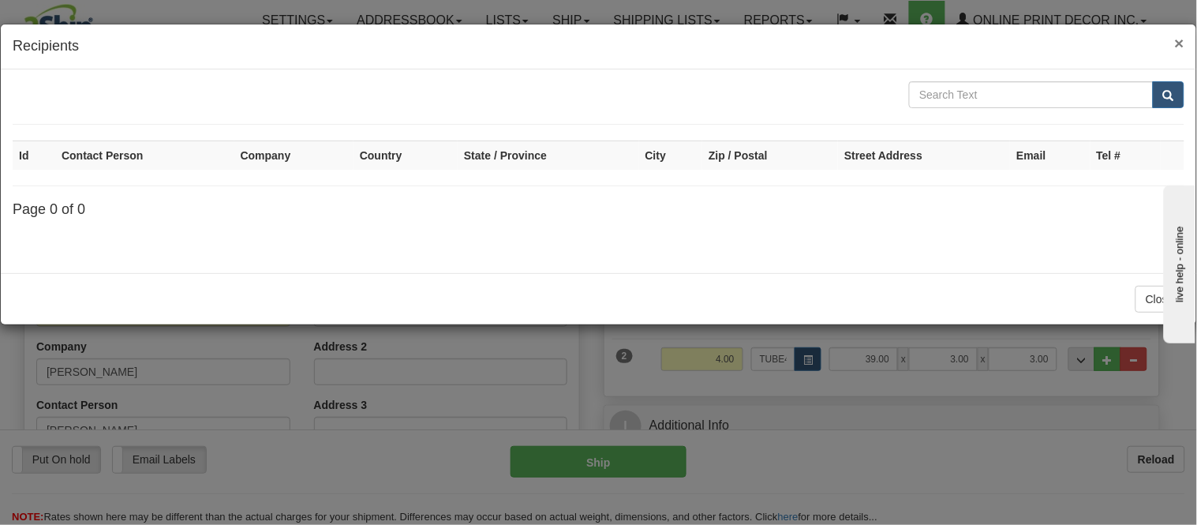
click at [1182, 44] on span "×" at bounding box center [1179, 43] width 9 height 18
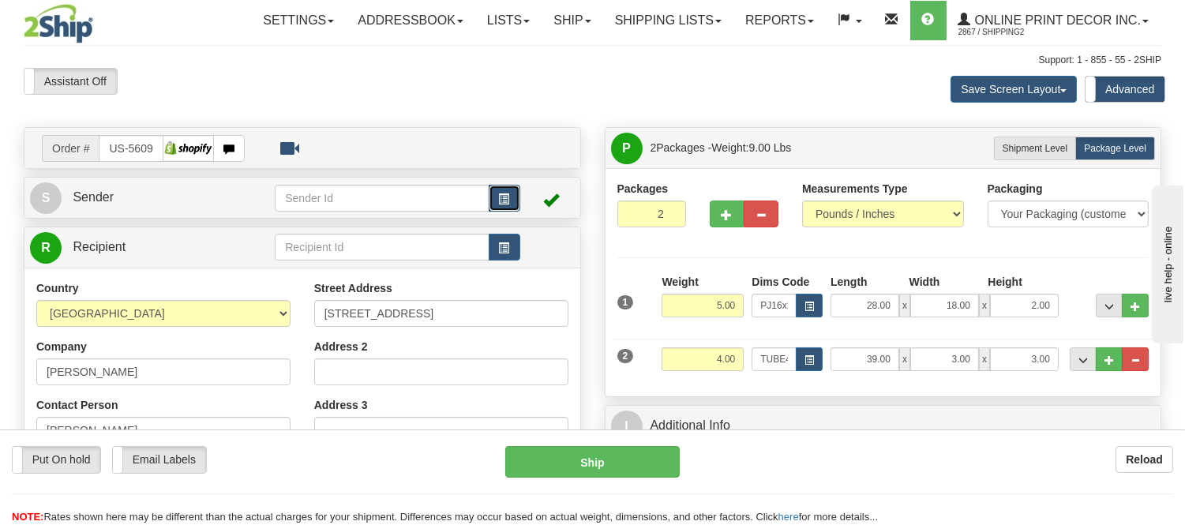
click at [507, 194] on span "button" at bounding box center [504, 199] width 11 height 10
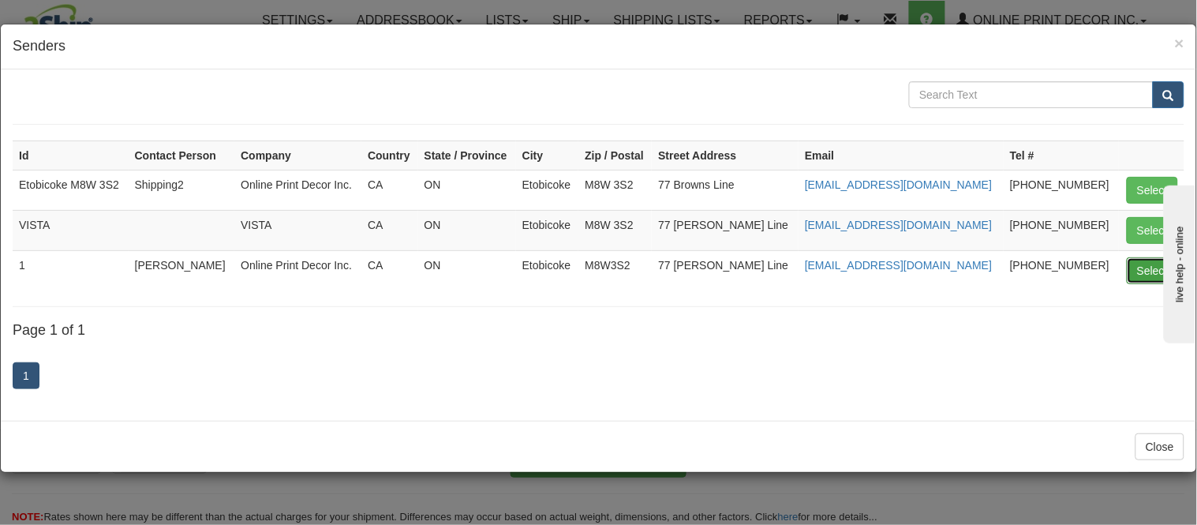
click at [1135, 272] on button "Select" at bounding box center [1152, 270] width 51 height 27
type input "1"
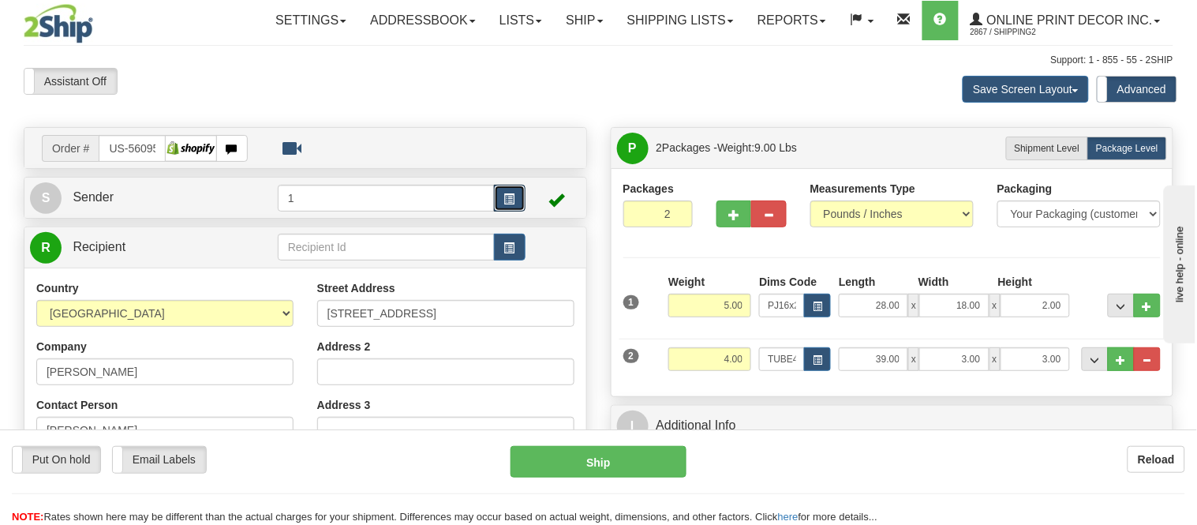
type input "92"
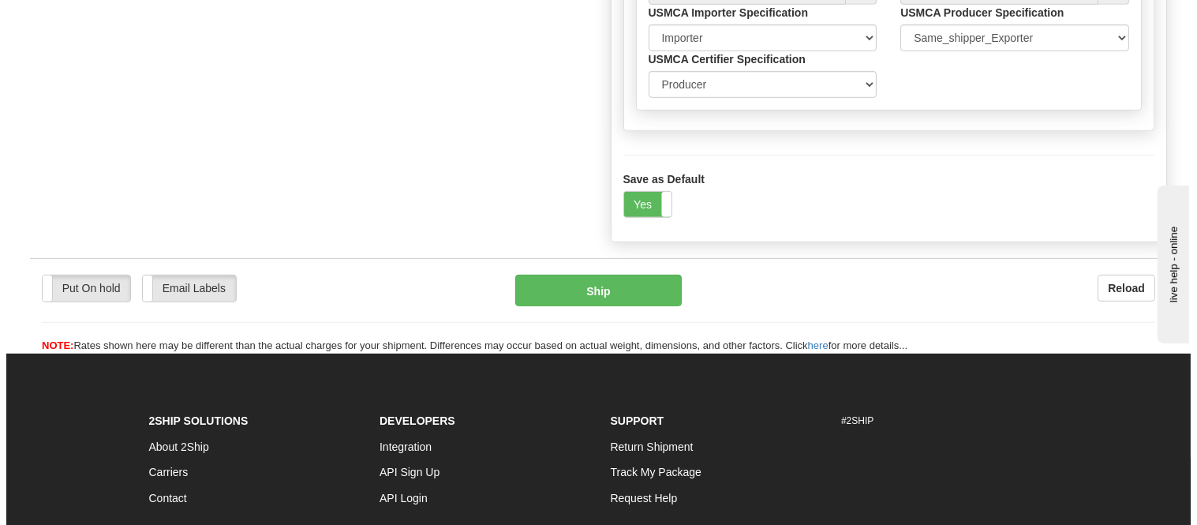
scroll to position [1578, 0]
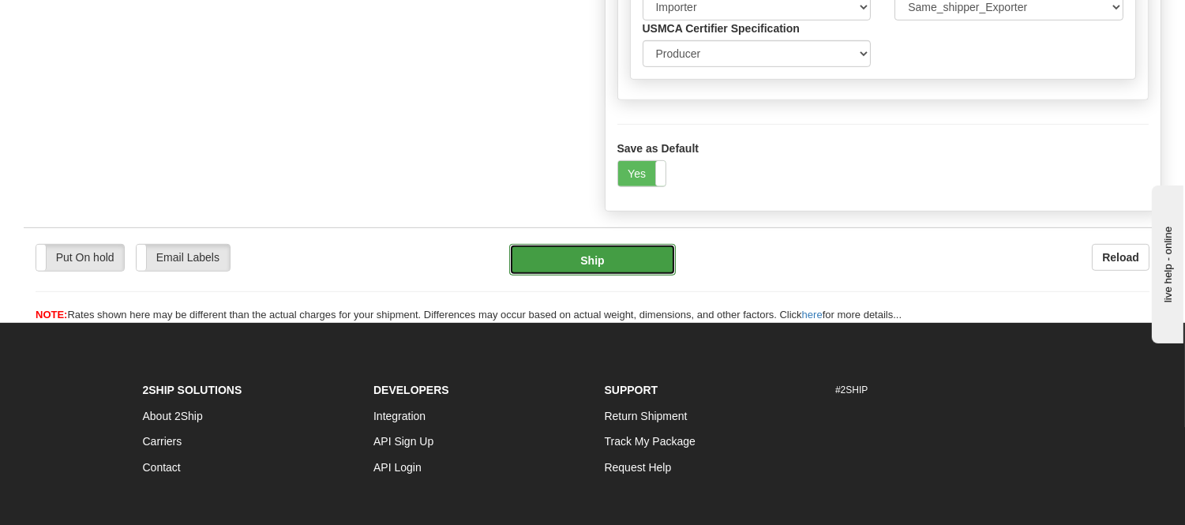
click at [634, 275] on button "Ship" at bounding box center [592, 260] width 166 height 32
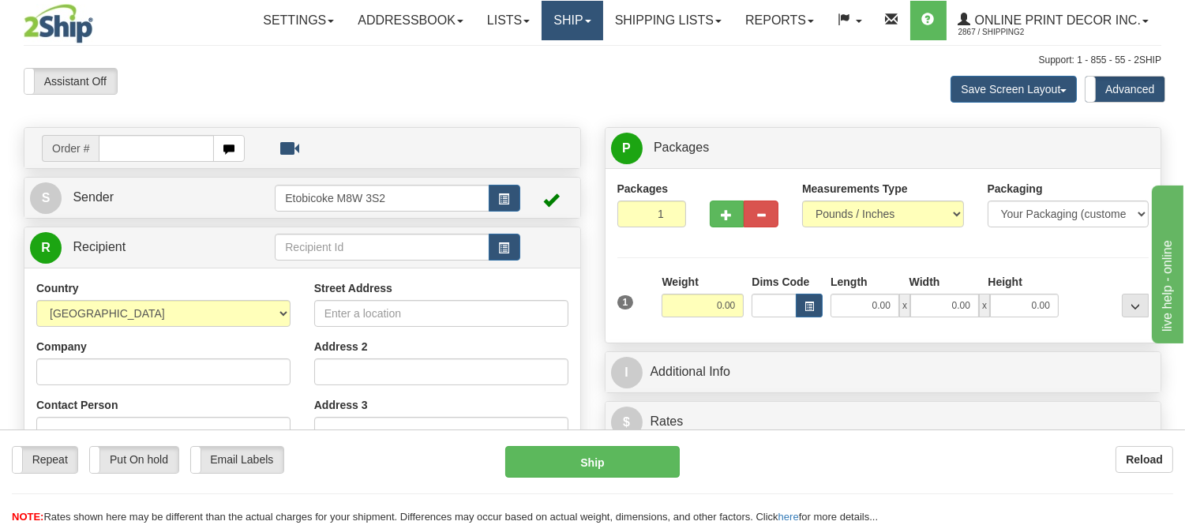
click at [582, 28] on link "Ship" at bounding box center [571, 20] width 61 height 39
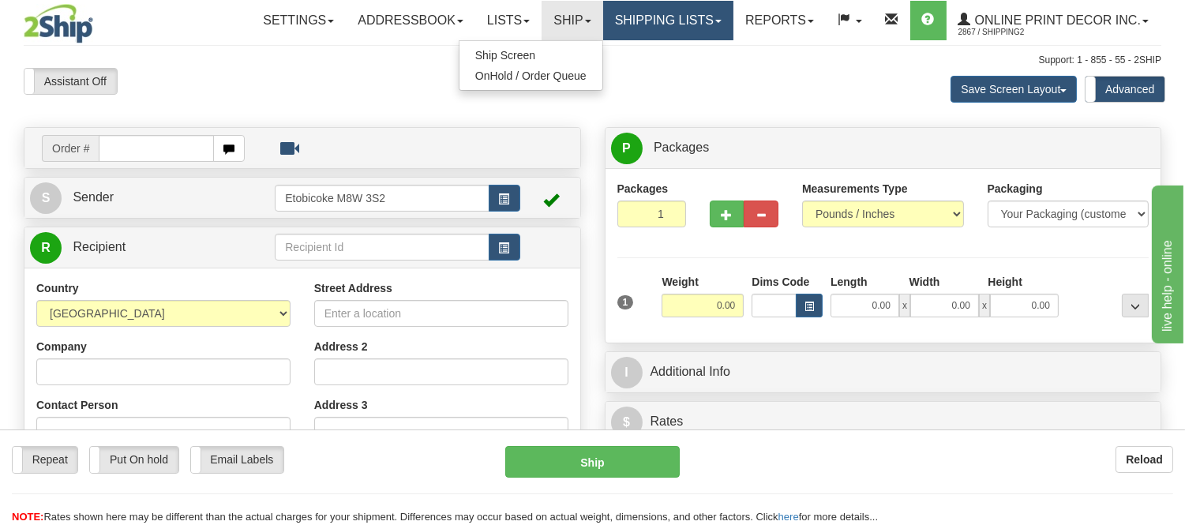
click at [665, 13] on link "Shipping lists" at bounding box center [668, 20] width 130 height 39
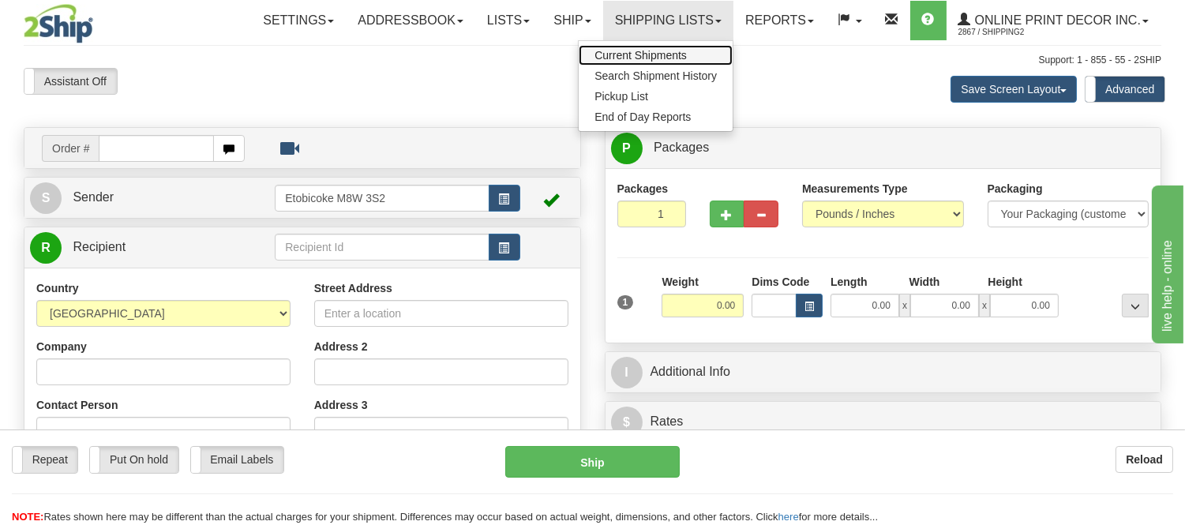
click at [665, 56] on span "Current Shipments" at bounding box center [640, 55] width 92 height 13
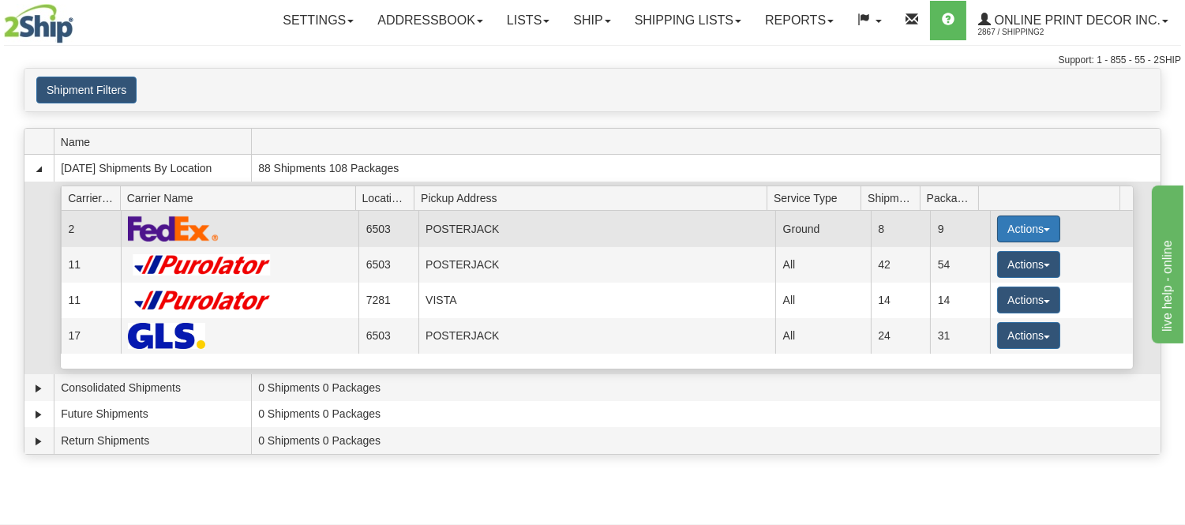
click at [1032, 219] on button "Actions" at bounding box center [1028, 228] width 63 height 27
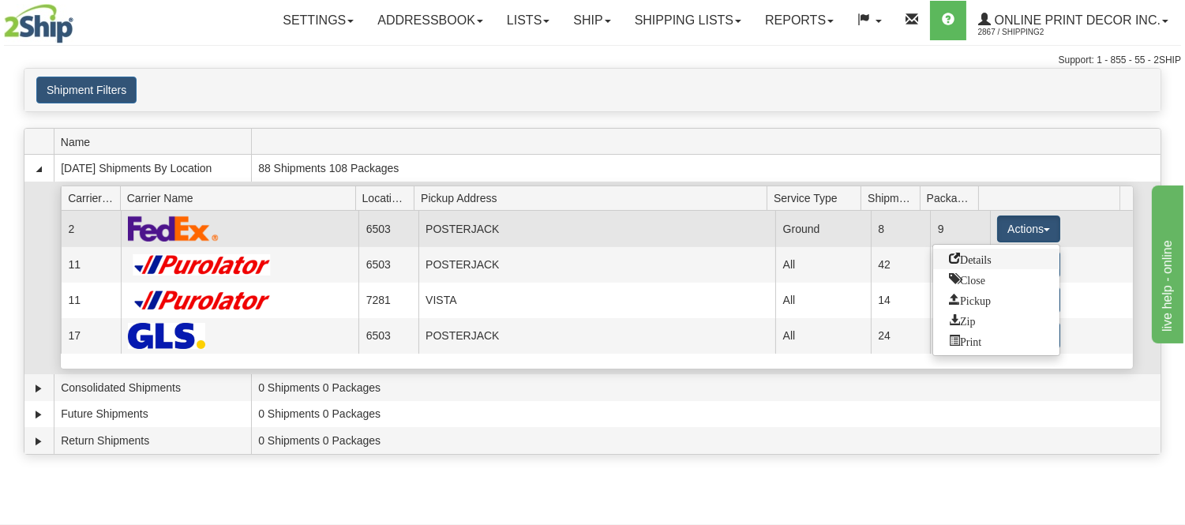
click at [983, 261] on span "Details" at bounding box center [970, 258] width 43 height 11
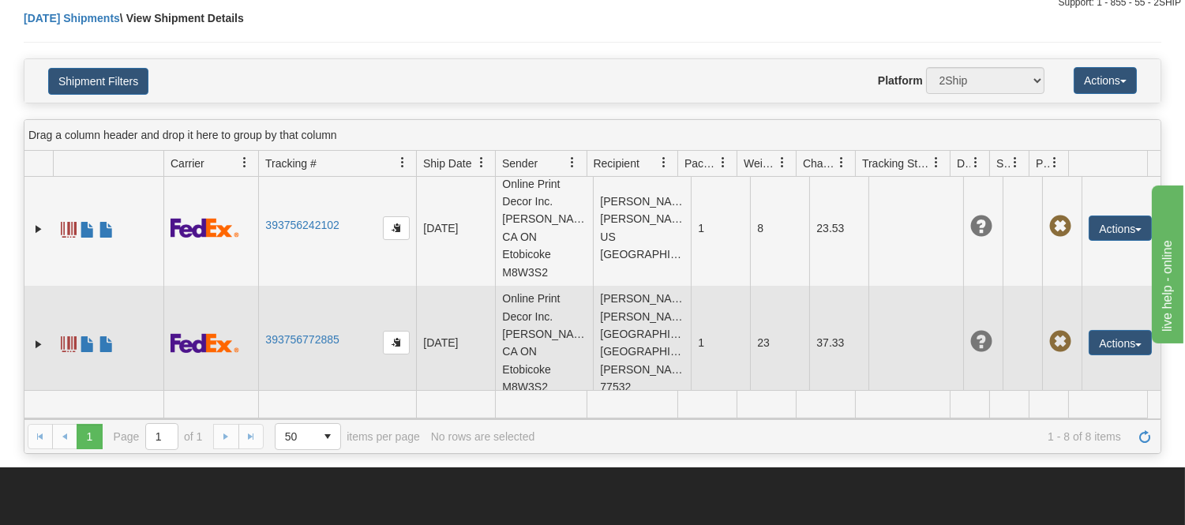
scroll to position [88, 0]
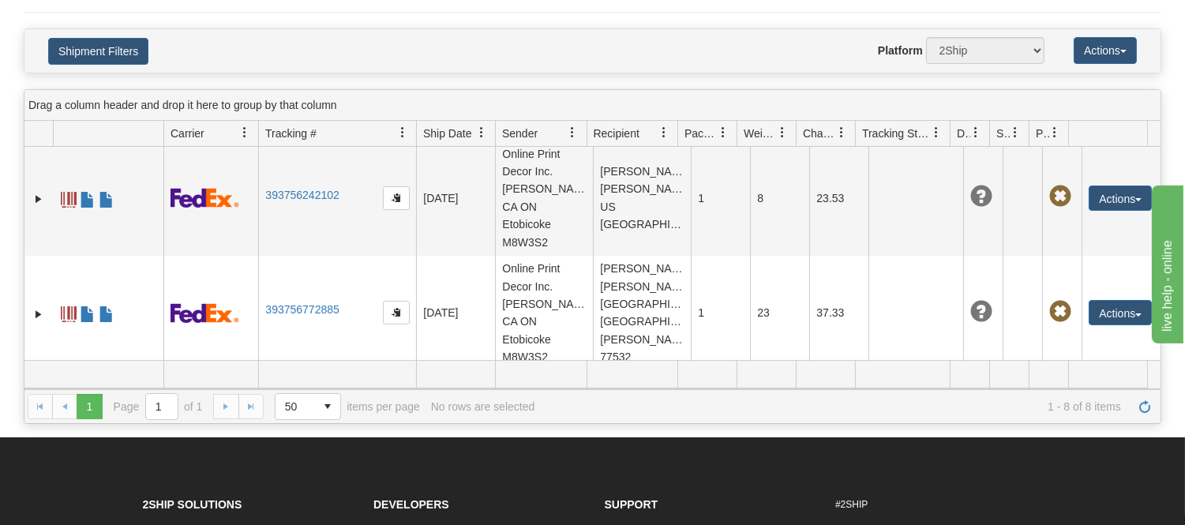
click at [314, 418] on link "393756773035" at bounding box center [301, 424] width 73 height 13
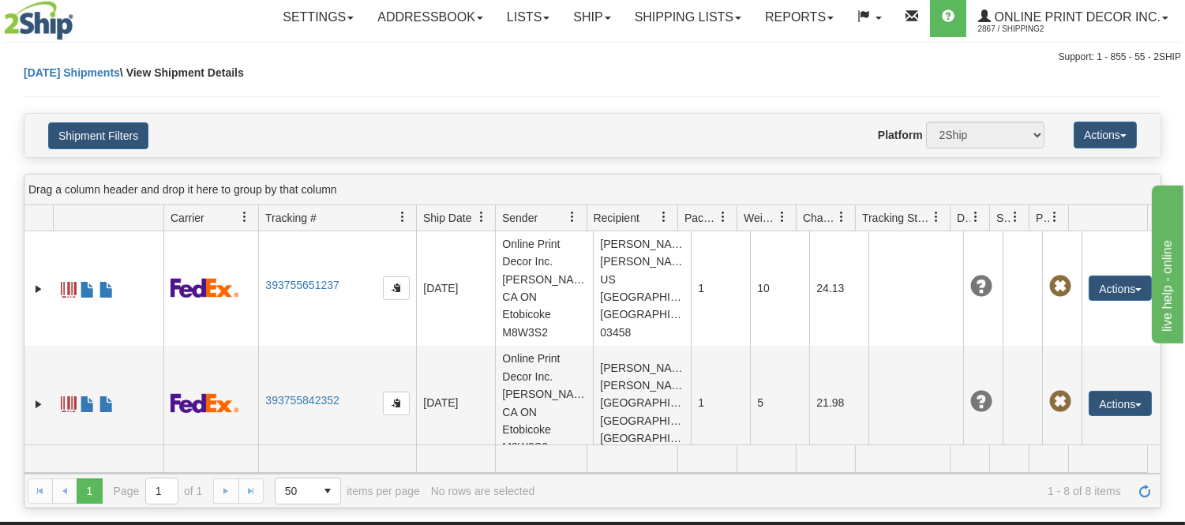
scroll to position [0, 0]
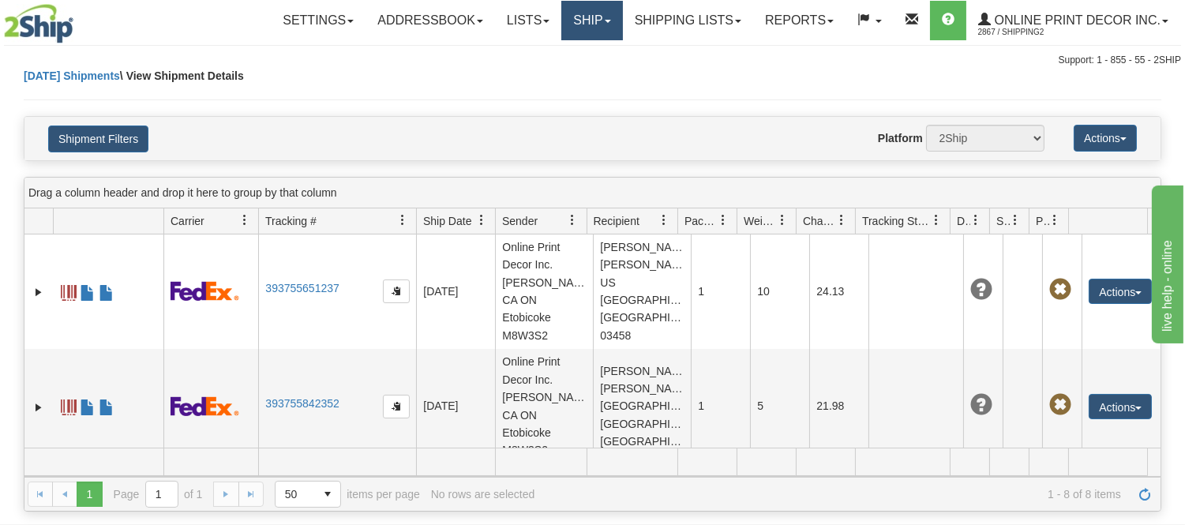
click at [576, 25] on link "Ship" at bounding box center [591, 20] width 61 height 39
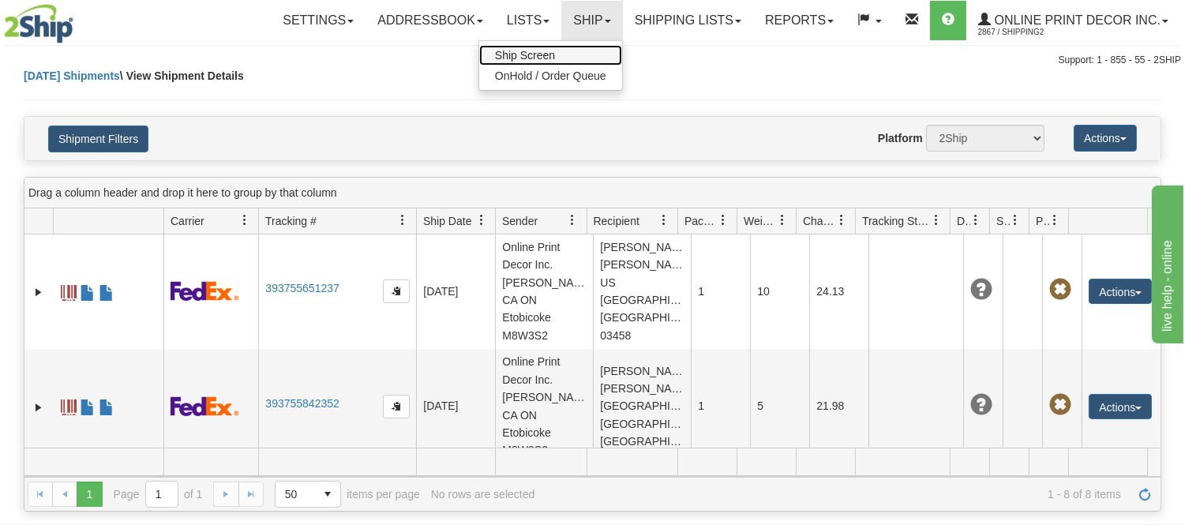
click at [575, 46] on link "Ship Screen" at bounding box center [550, 55] width 143 height 21
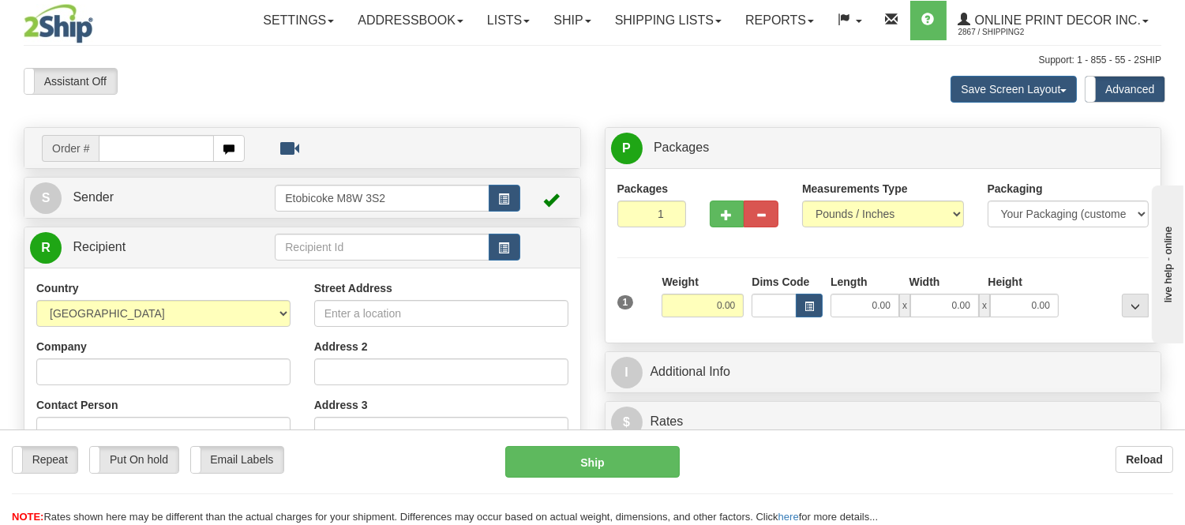
click at [178, 144] on div "Toggle navigation Settings Shipping Preferences Fields Preferences New" at bounding box center [592, 452] width 1185 height 905
click at [178, 144] on input "text" at bounding box center [156, 148] width 115 height 27
type input "us-56106"
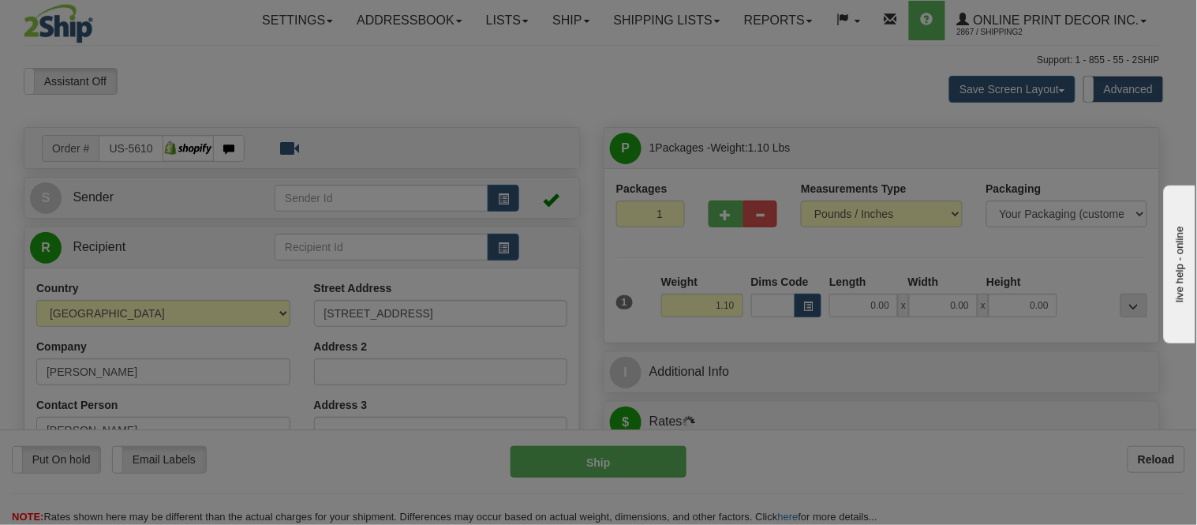
type input "WAUKESHA"
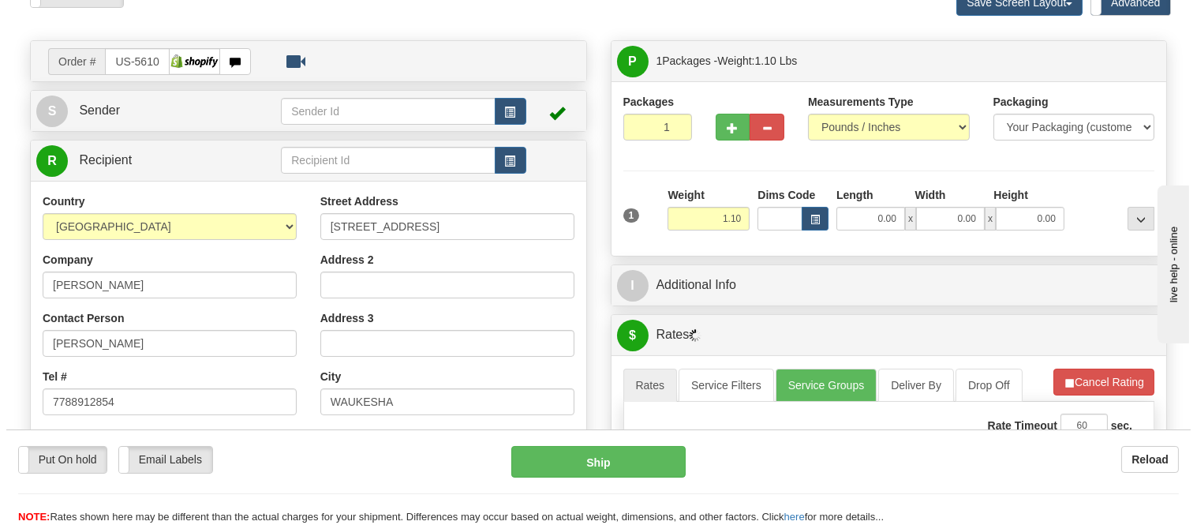
scroll to position [88, 0]
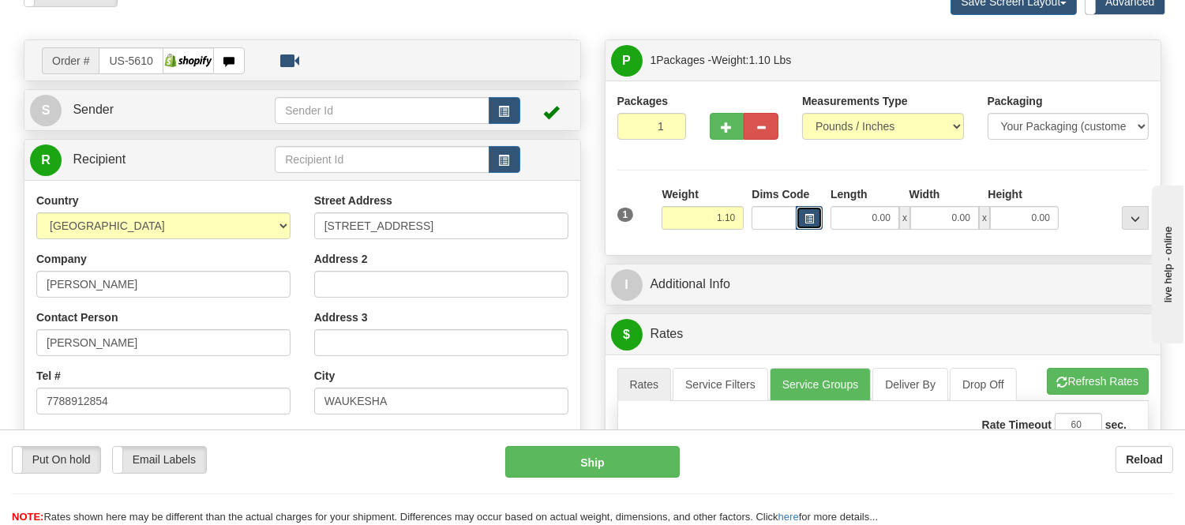
click at [806, 219] on span "button" at bounding box center [808, 219] width 9 height 9
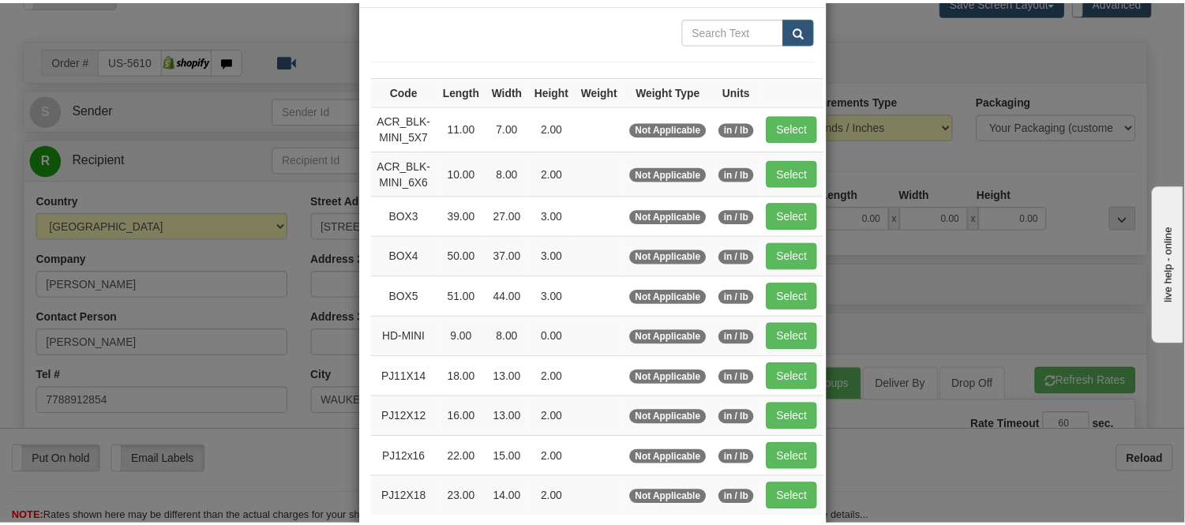
scroll to position [175, 0]
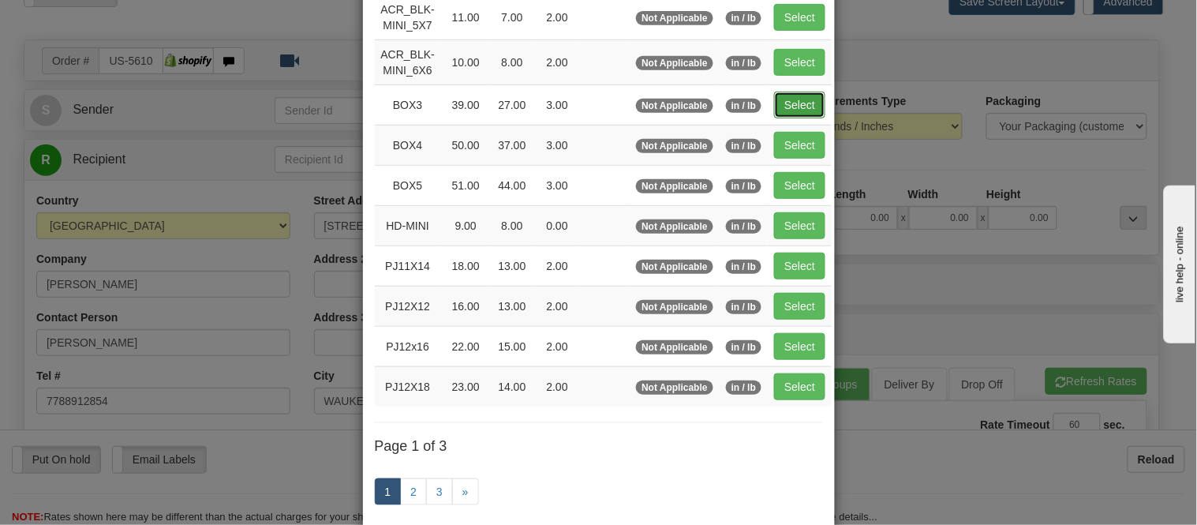
click at [785, 106] on button "Select" at bounding box center [799, 105] width 51 height 27
type input "BOX3"
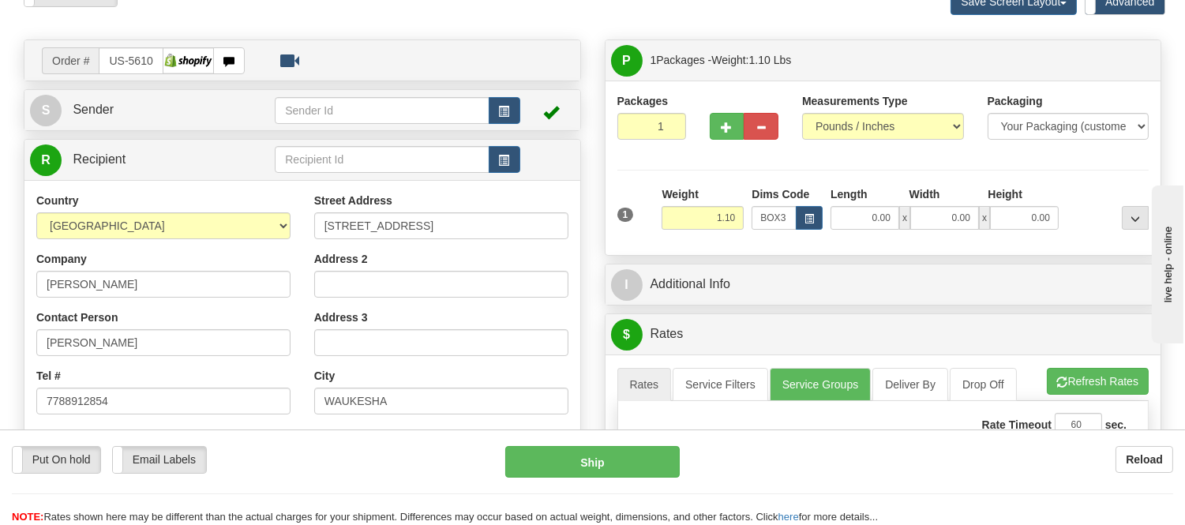
type input "39.00"
type input "27.00"
type input "3.00"
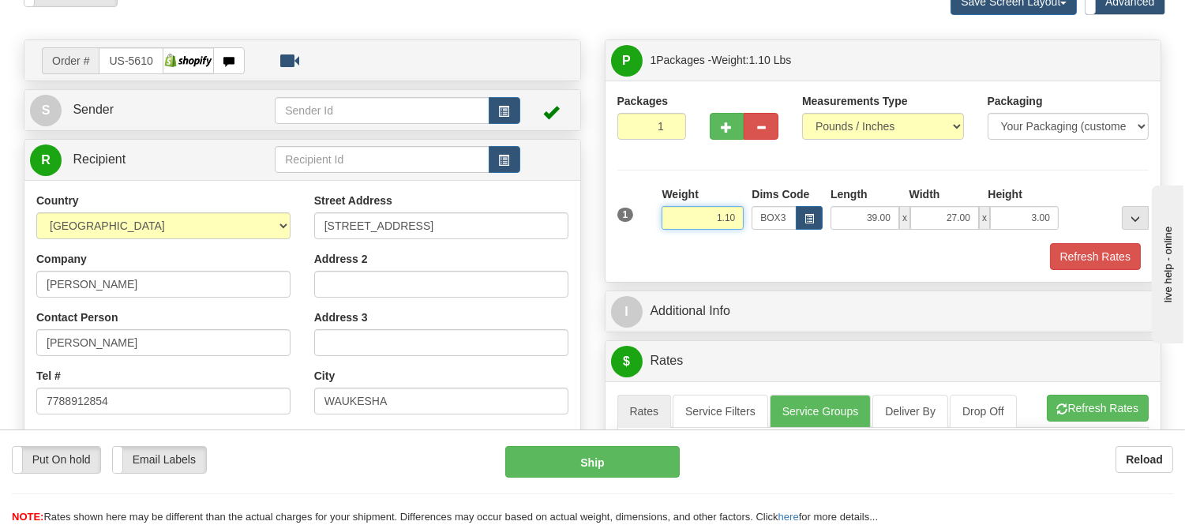
drag, startPoint x: 738, startPoint y: 219, endPoint x: 632, endPoint y: 264, distance: 114.9
click at [632, 264] on div "1 Weight 1.10 Dims Code BOX3" at bounding box center [883, 228] width 532 height 84
type input "6.98"
click at [1089, 257] on button "Refresh Rates" at bounding box center [1095, 256] width 91 height 27
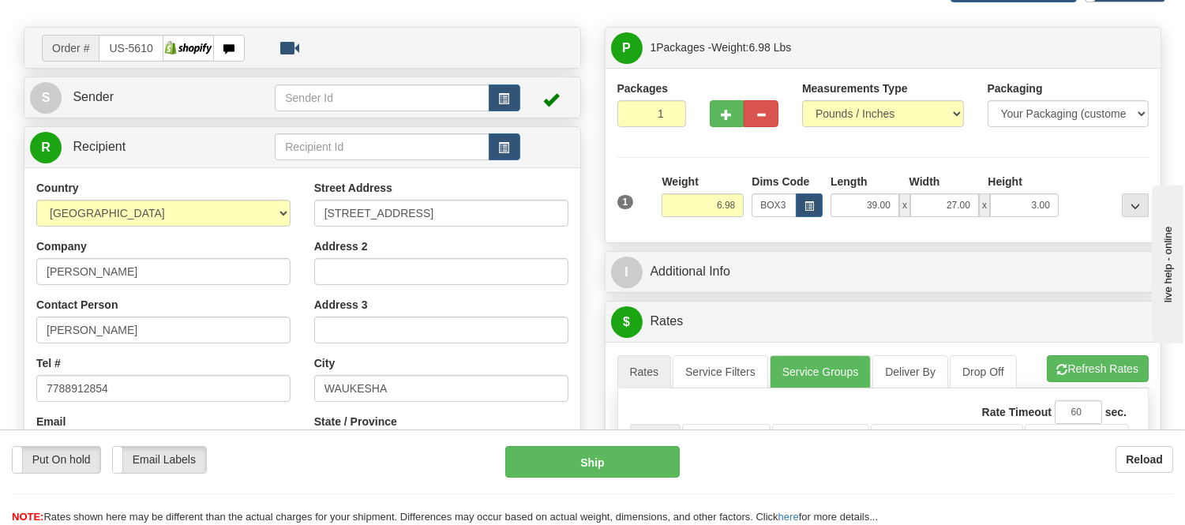
scroll to position [0, 0]
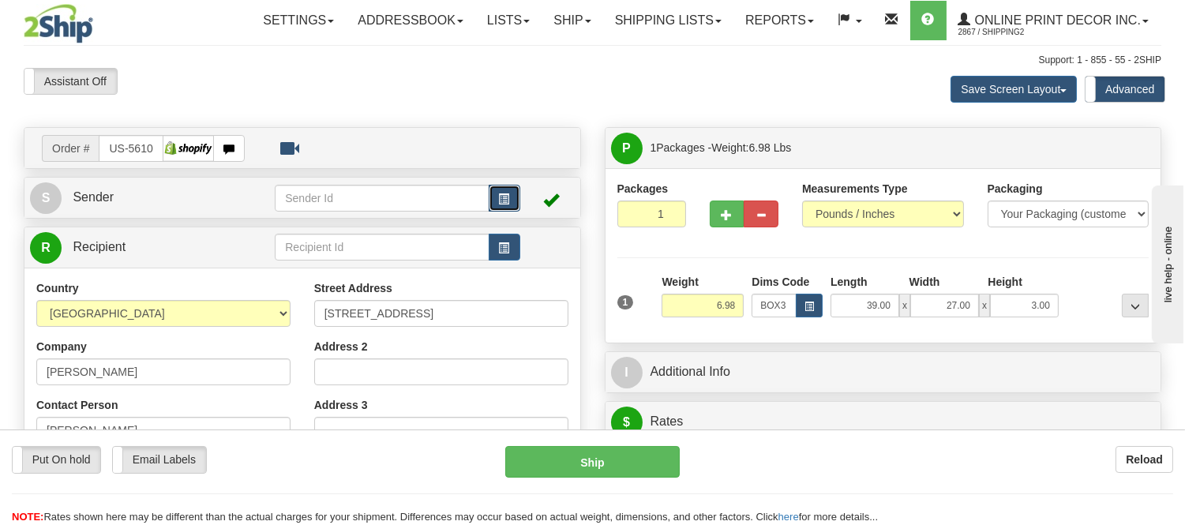
click at [493, 197] on button "button" at bounding box center [505, 198] width 32 height 27
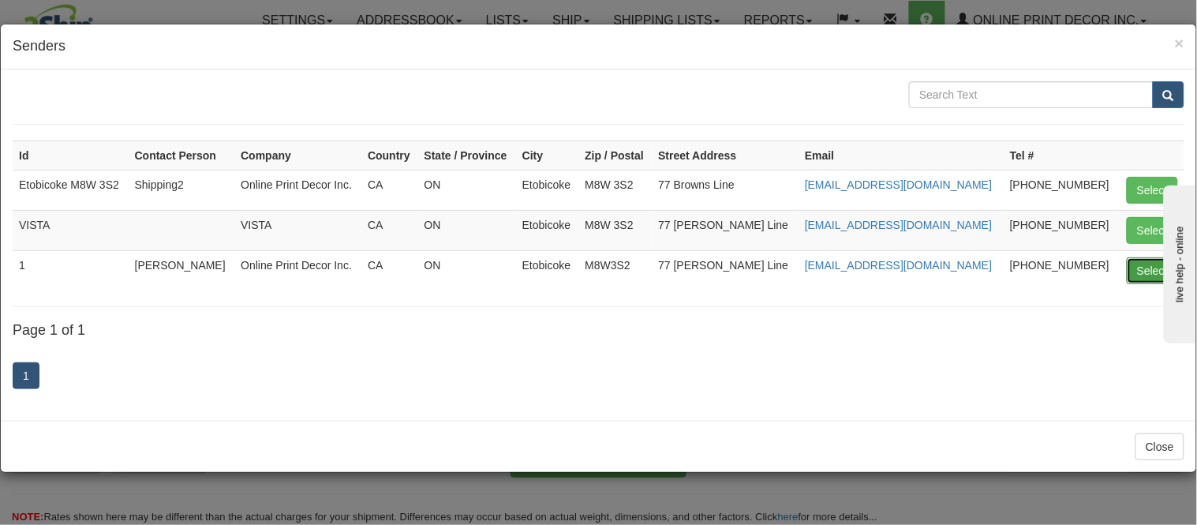
click at [1137, 271] on button "Select" at bounding box center [1152, 270] width 51 height 27
type input "1"
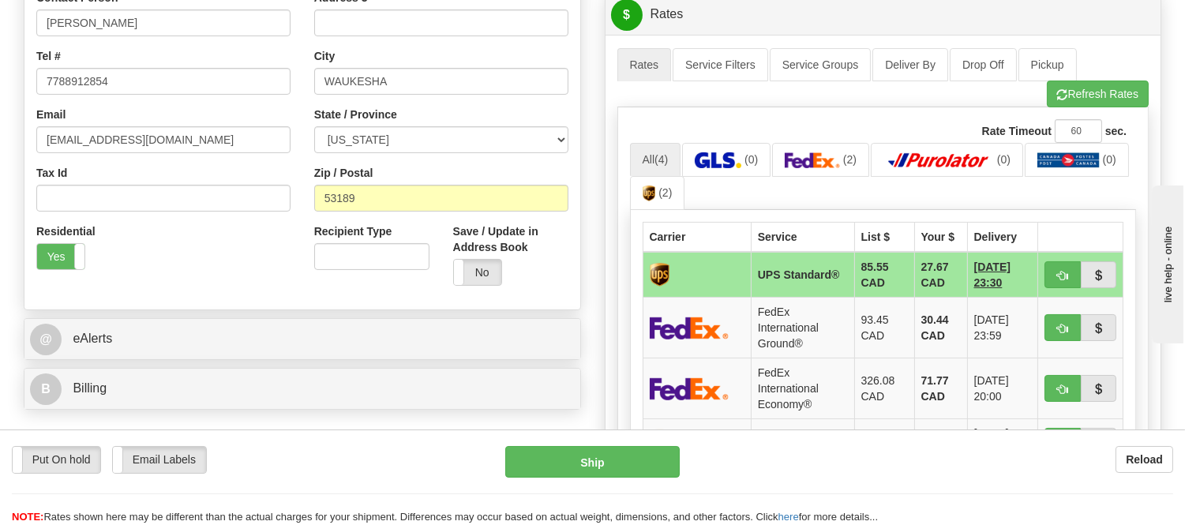
scroll to position [438, 0]
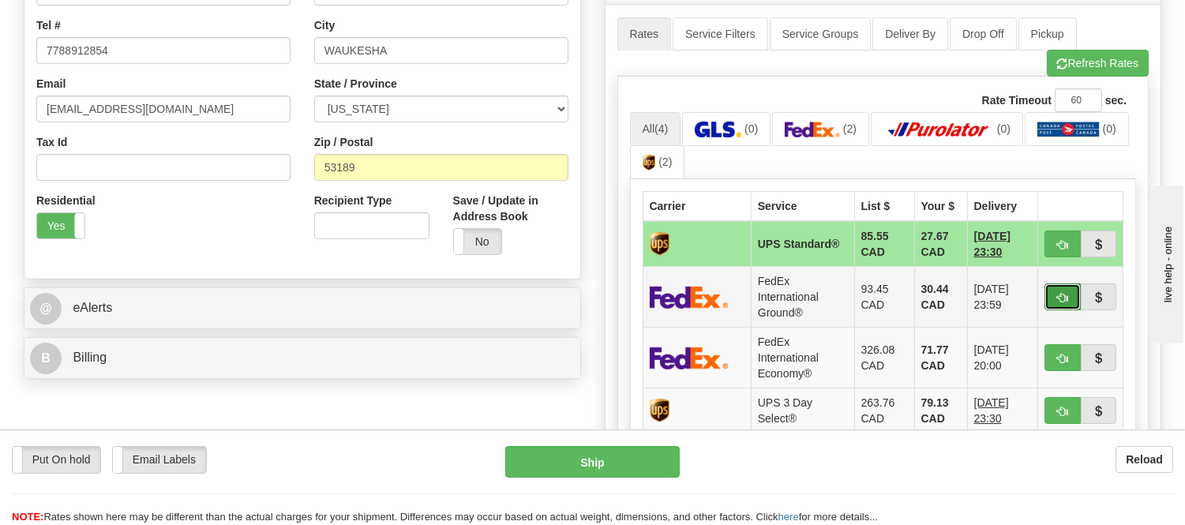
click at [1051, 288] on button "button" at bounding box center [1062, 296] width 36 height 27
type input "92"
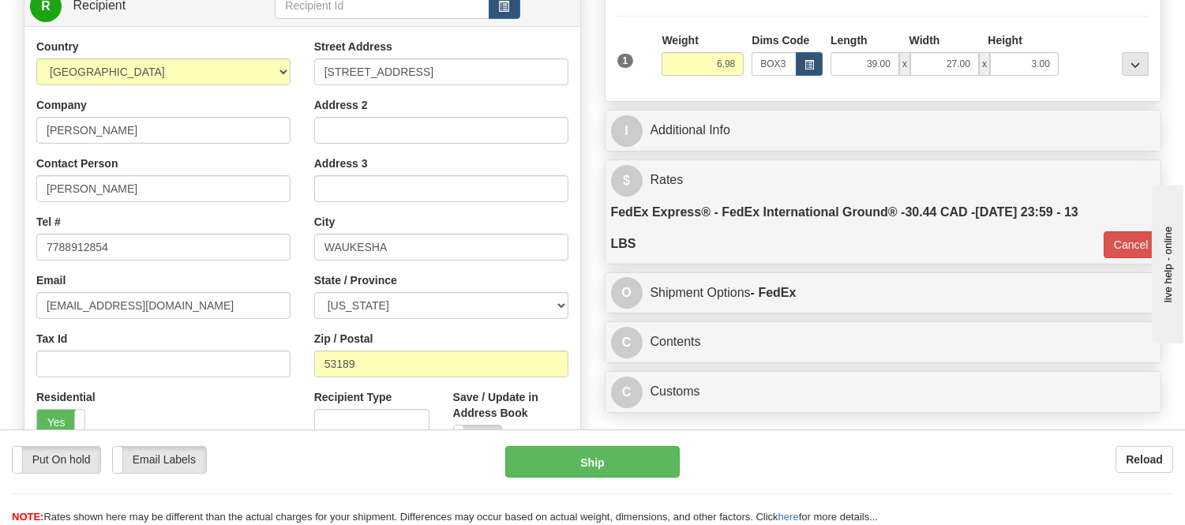
scroll to position [350, 0]
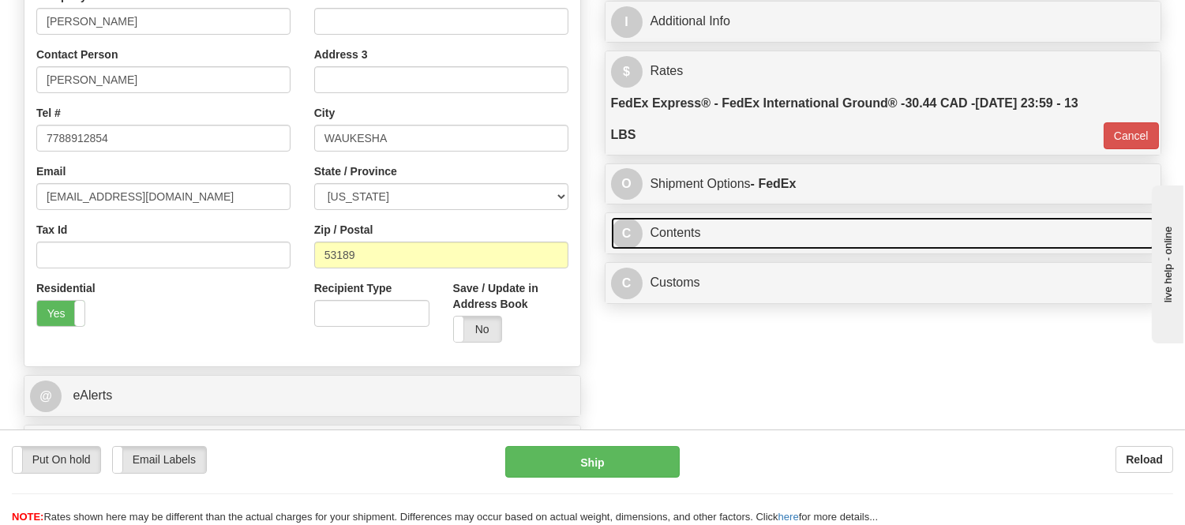
click at [736, 242] on link "C Contents" at bounding box center [883, 233] width 545 height 32
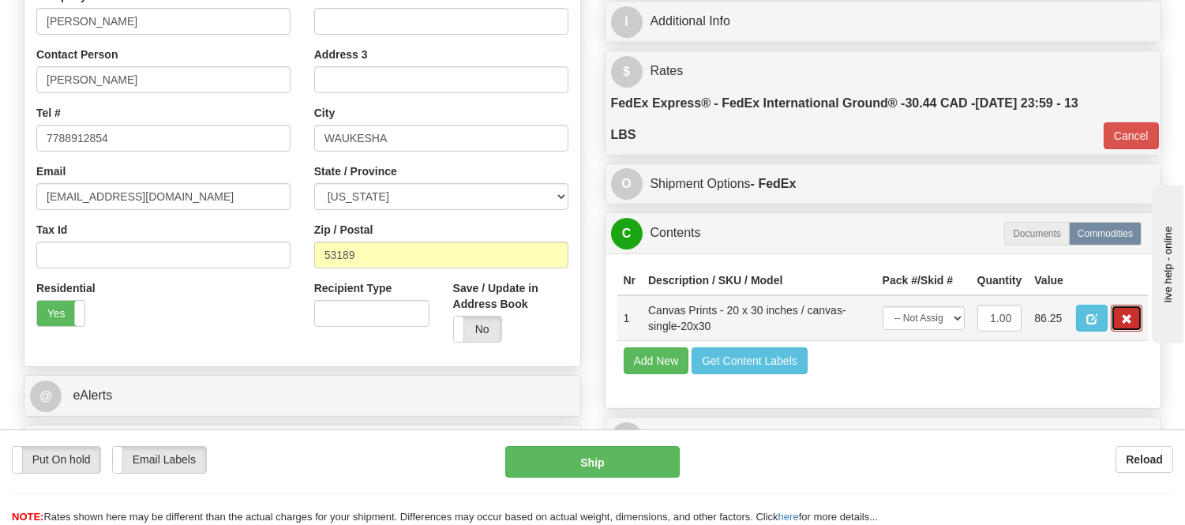
click at [1133, 331] on button "button" at bounding box center [1126, 318] width 32 height 27
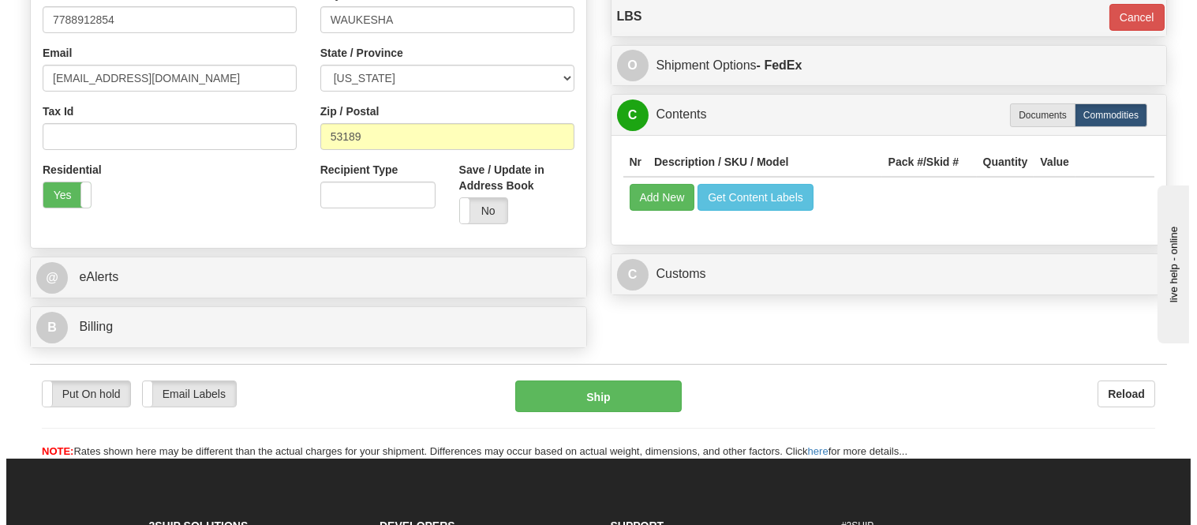
scroll to position [438, 0]
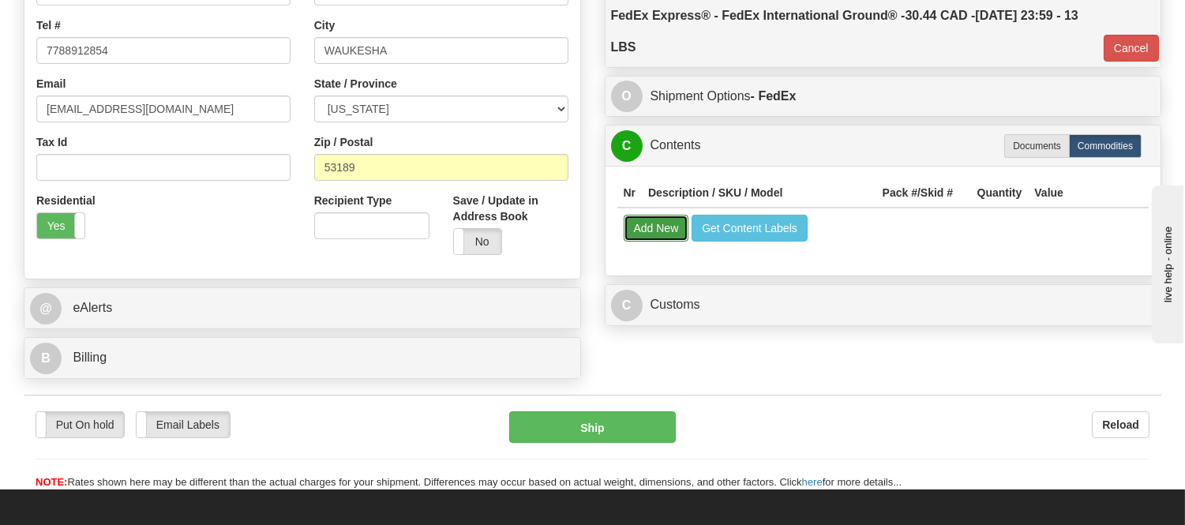
click at [679, 238] on button "Add New" at bounding box center [657, 228] width 66 height 27
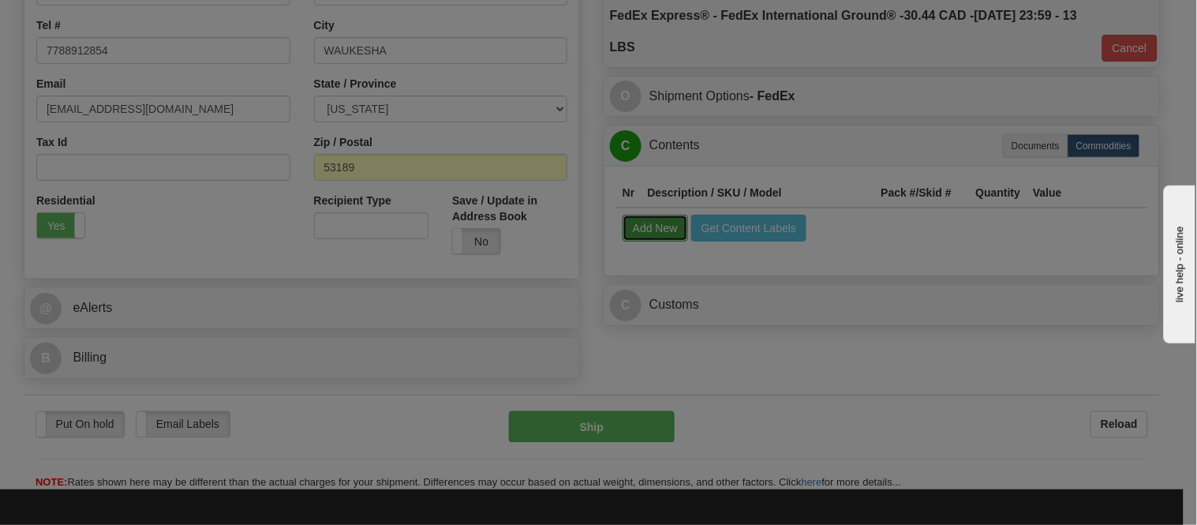
select select
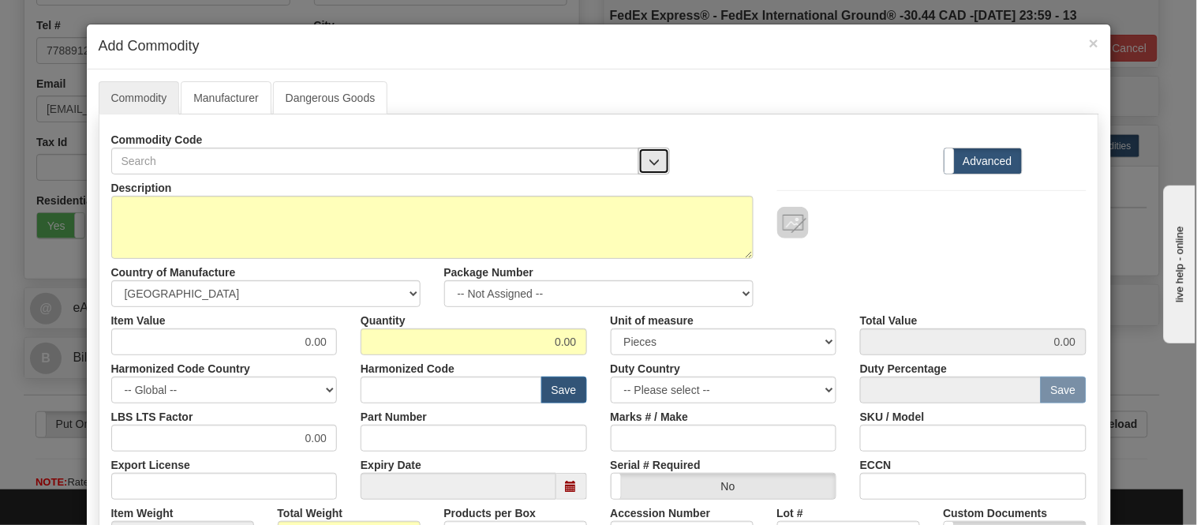
click at [650, 166] on span "button" at bounding box center [654, 162] width 11 height 10
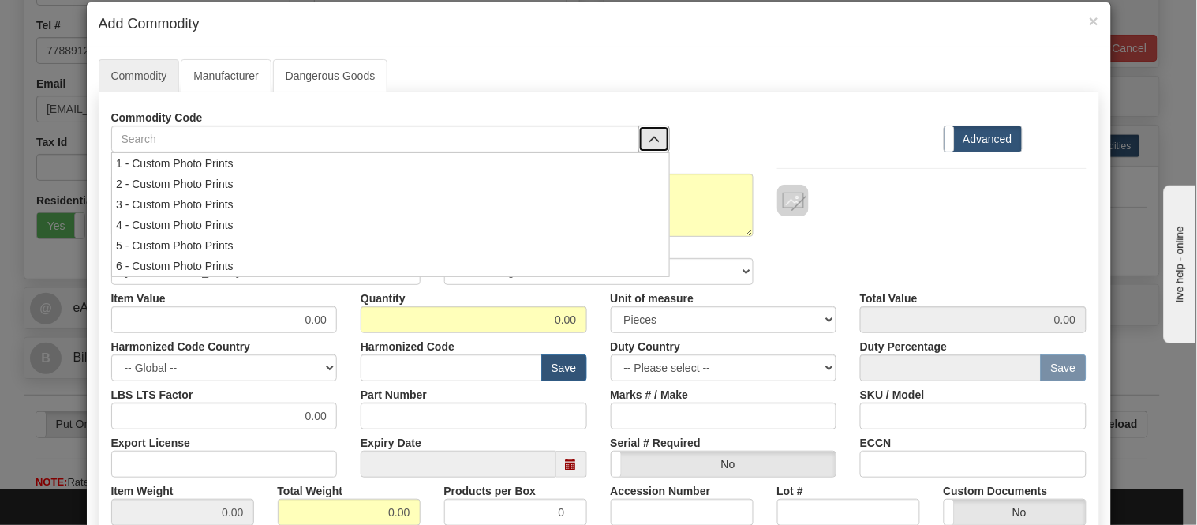
scroll to position [88, 0]
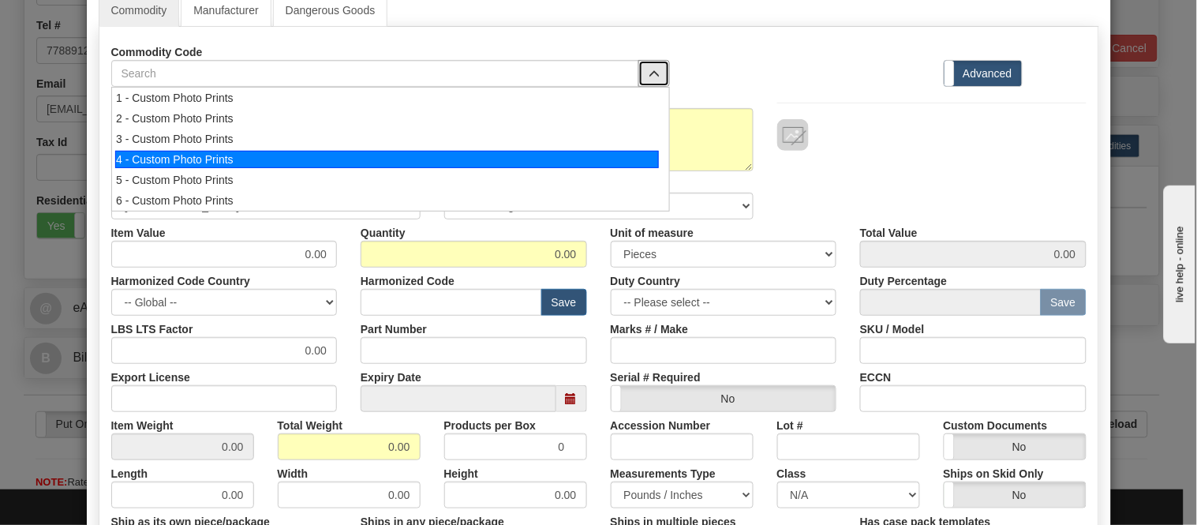
click at [477, 163] on div "4 - Custom Photo Prints" at bounding box center [387, 159] width 544 height 17
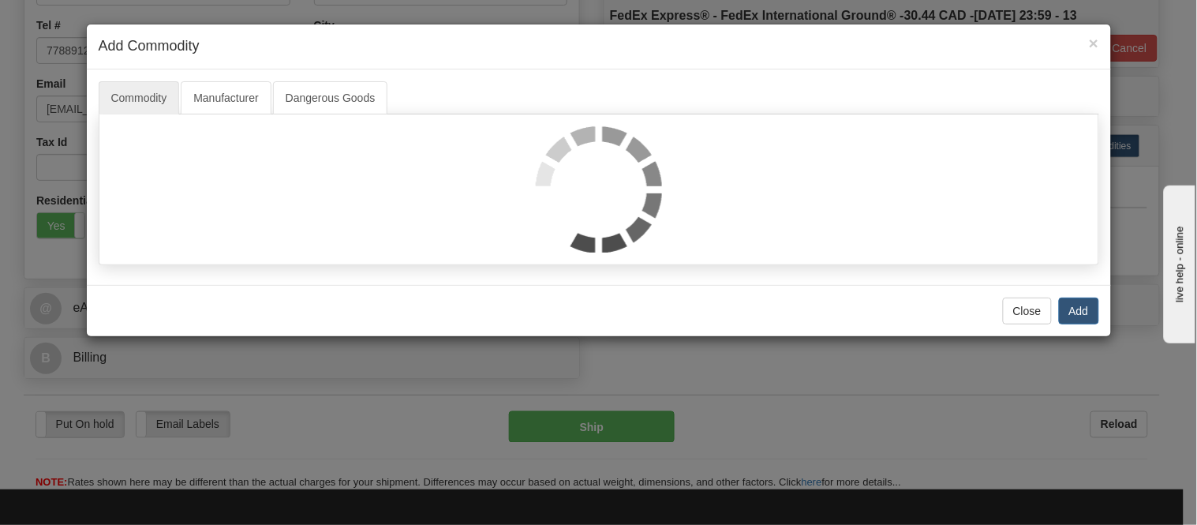
select select "1"
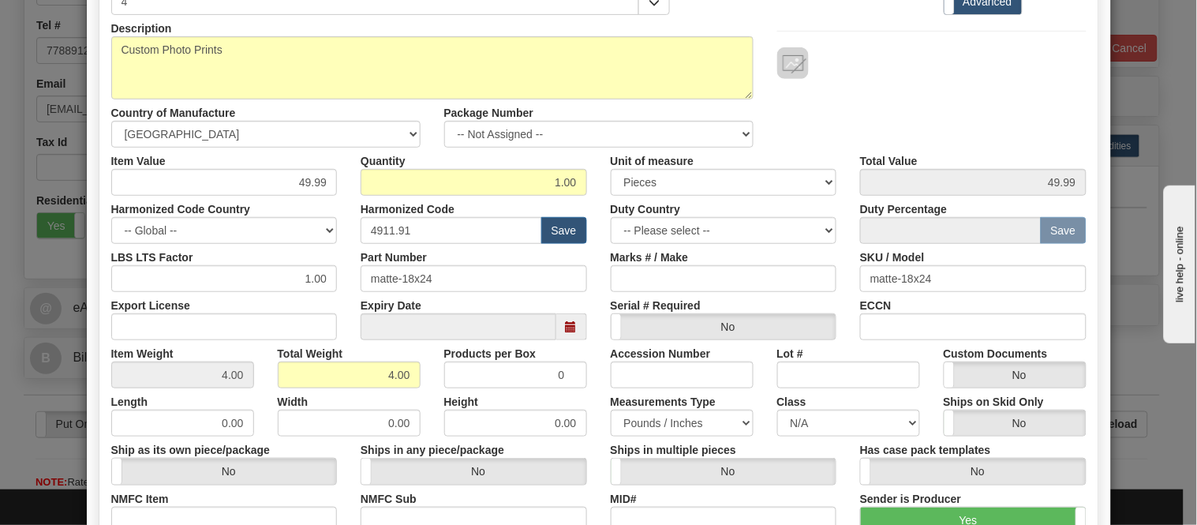
scroll to position [72, 0]
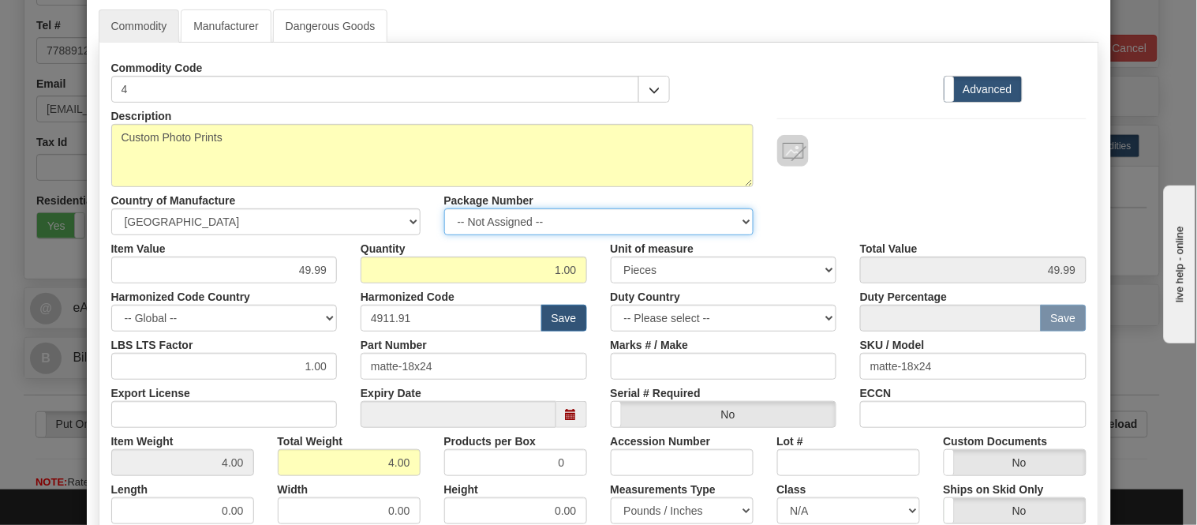
click at [521, 215] on select "-- Not Assigned -- Item 1" at bounding box center [598, 221] width 309 height 27
select select "0"
click at [444, 208] on select "-- Not Assigned -- Item 1" at bounding box center [598, 221] width 309 height 27
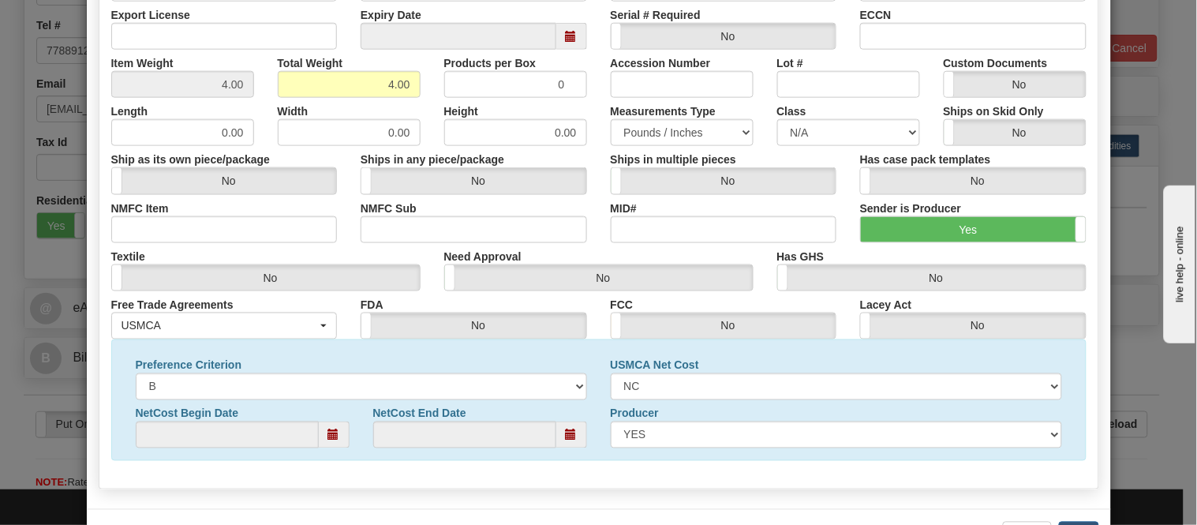
scroll to position [510, 0]
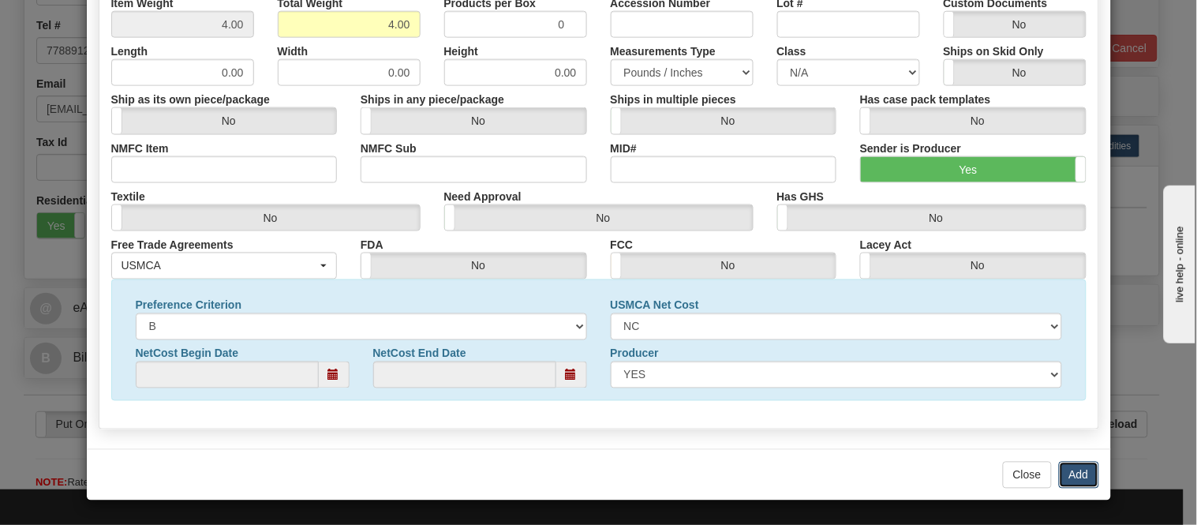
click at [1080, 470] on button "Add" at bounding box center [1079, 475] width 40 height 27
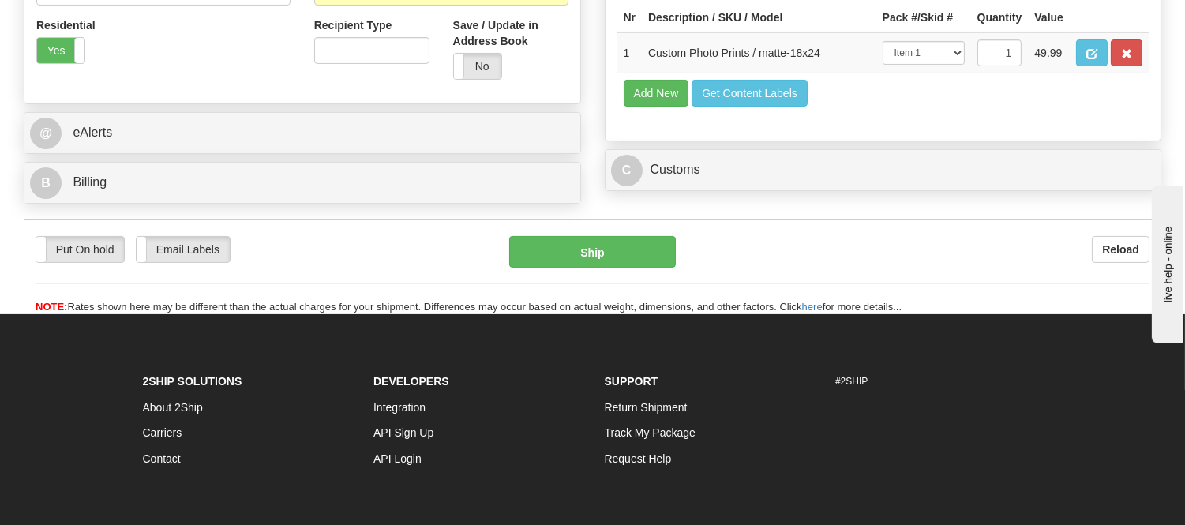
scroll to position [526, 0]
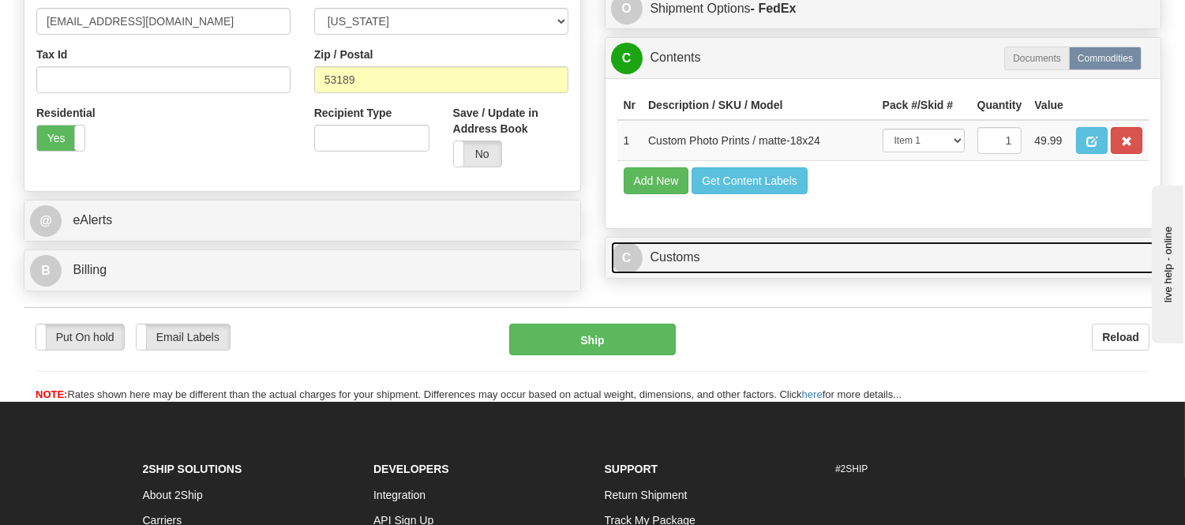
click at [671, 274] on link "C Customs" at bounding box center [883, 258] width 545 height 32
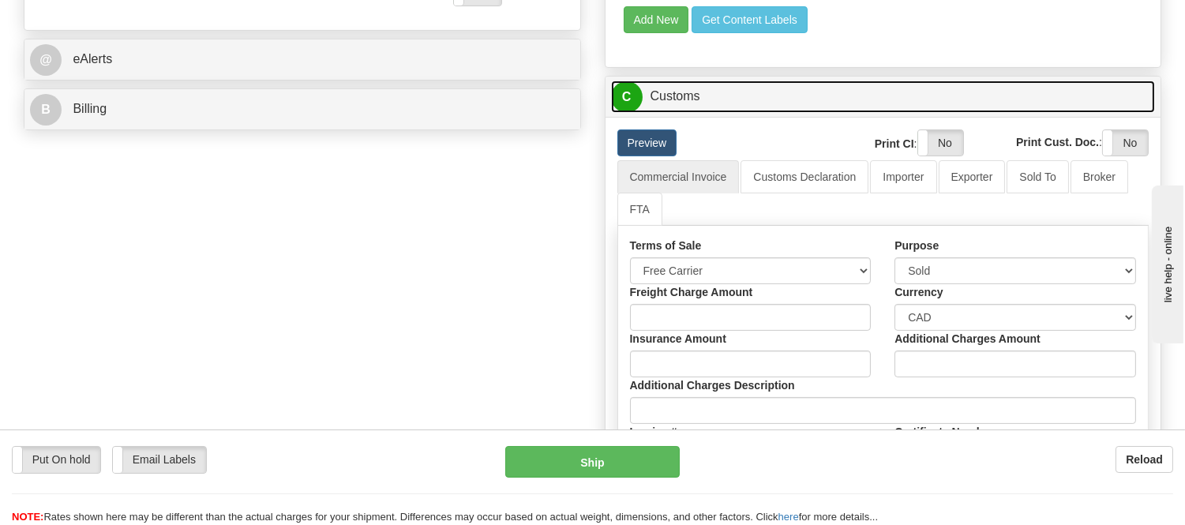
scroll to position [701, 0]
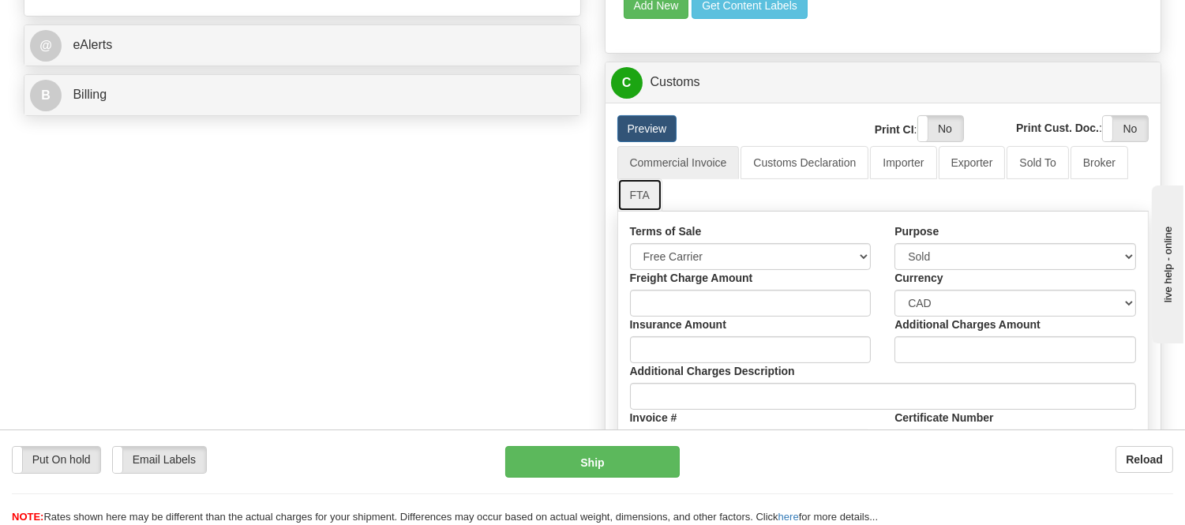
click at [640, 212] on link "FTA" at bounding box center [639, 194] width 45 height 33
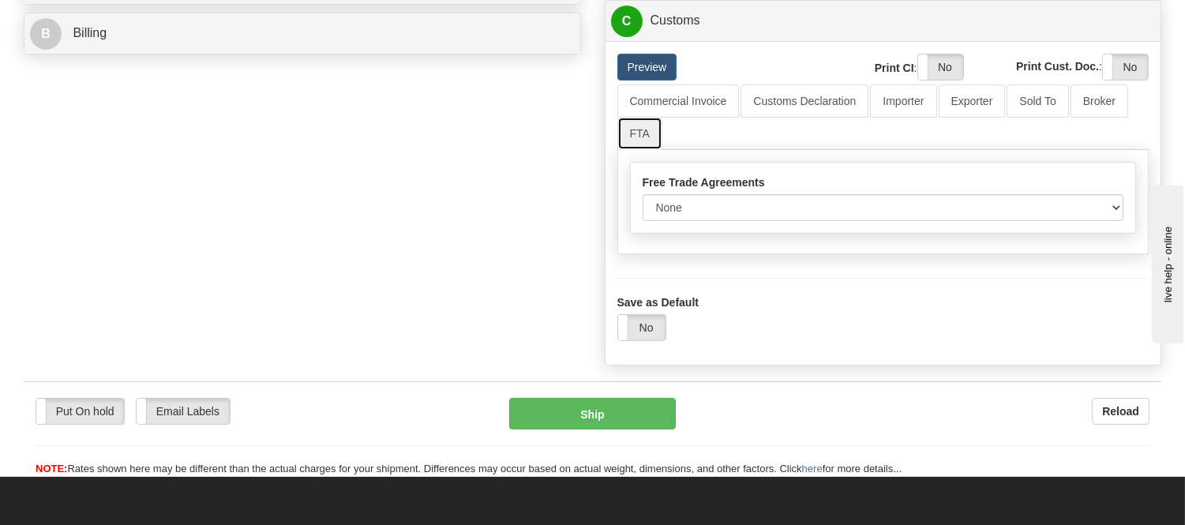
scroll to position [789, 0]
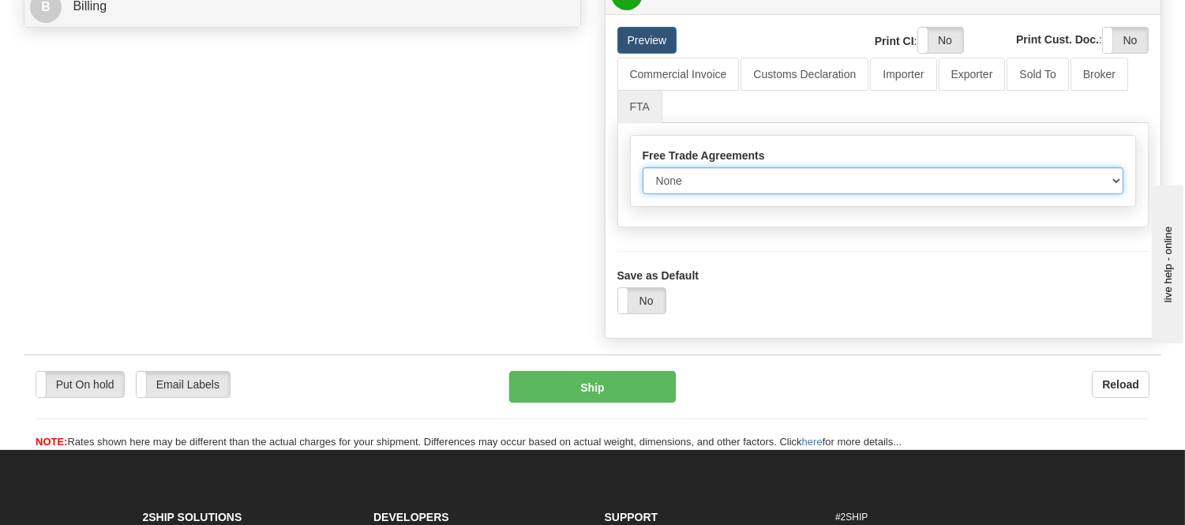
click at [713, 194] on select "None Other USMCA CETA CUKTCA" at bounding box center [882, 180] width 481 height 27
select select "1"
click at [642, 194] on select "None Other USMCA CETA CUKTCA" at bounding box center [882, 180] width 481 height 27
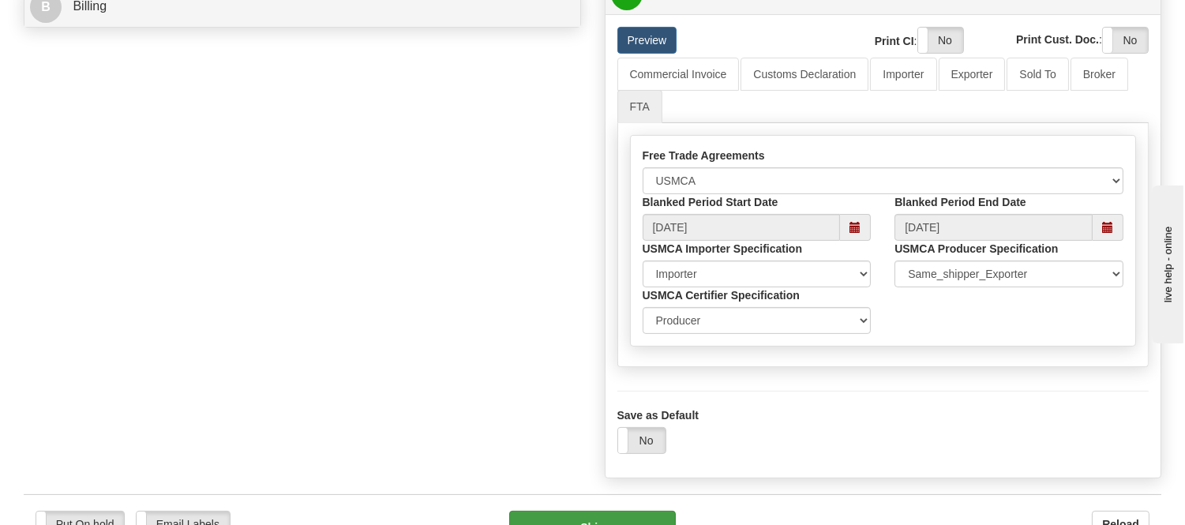
click at [657, 453] on label "No" at bounding box center [641, 440] width 47 height 25
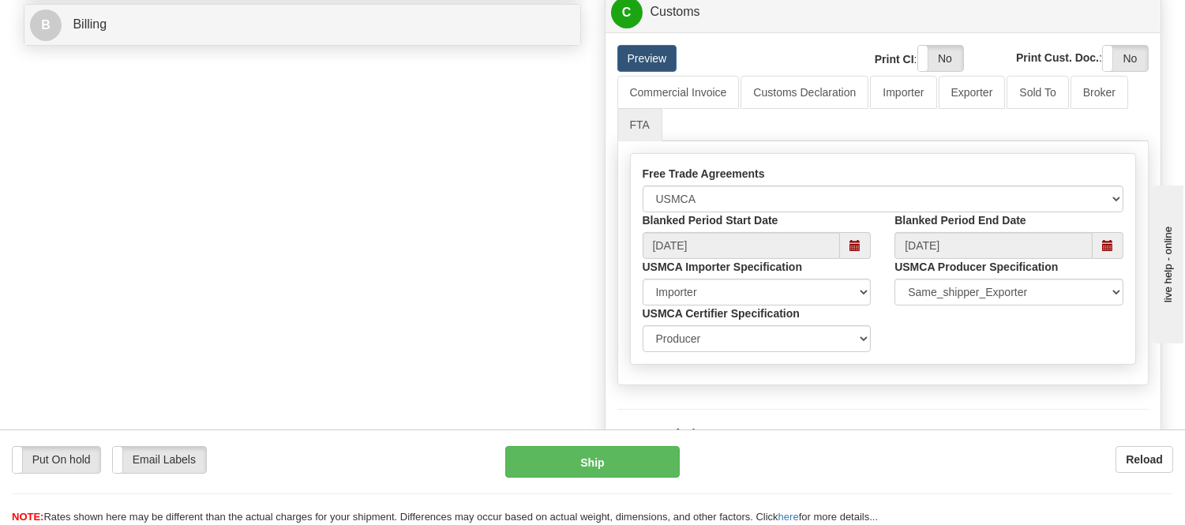
scroll to position [613, 0]
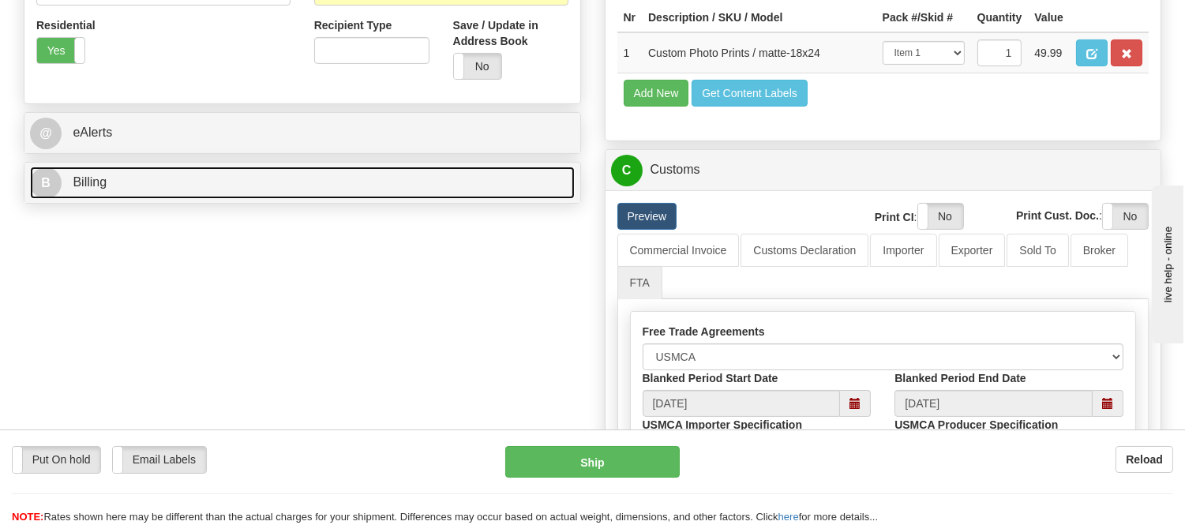
click at [210, 179] on link "B Billing" at bounding box center [302, 183] width 545 height 32
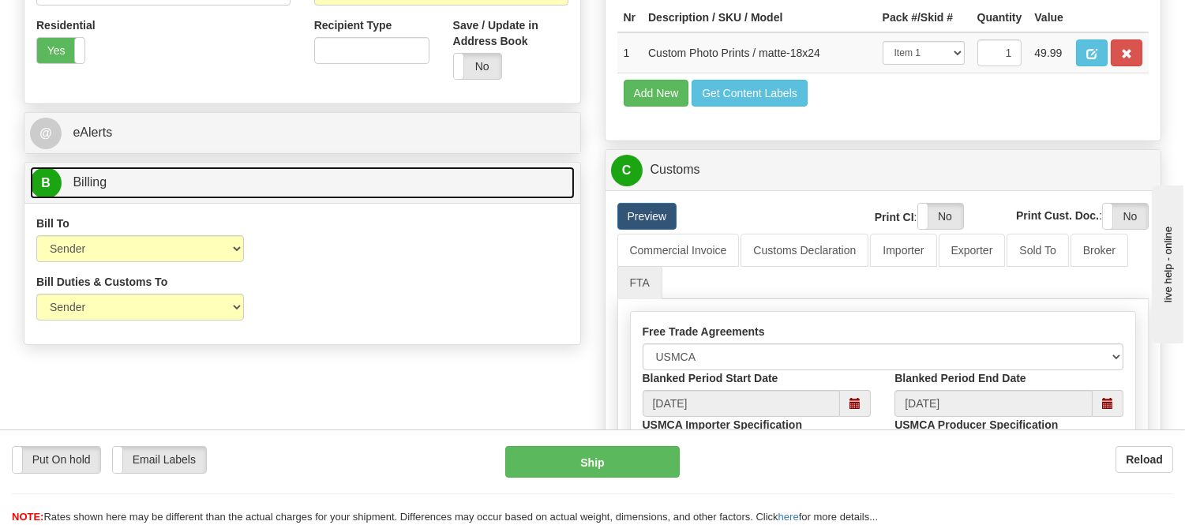
click at [210, 182] on link "B Billing" at bounding box center [302, 183] width 545 height 32
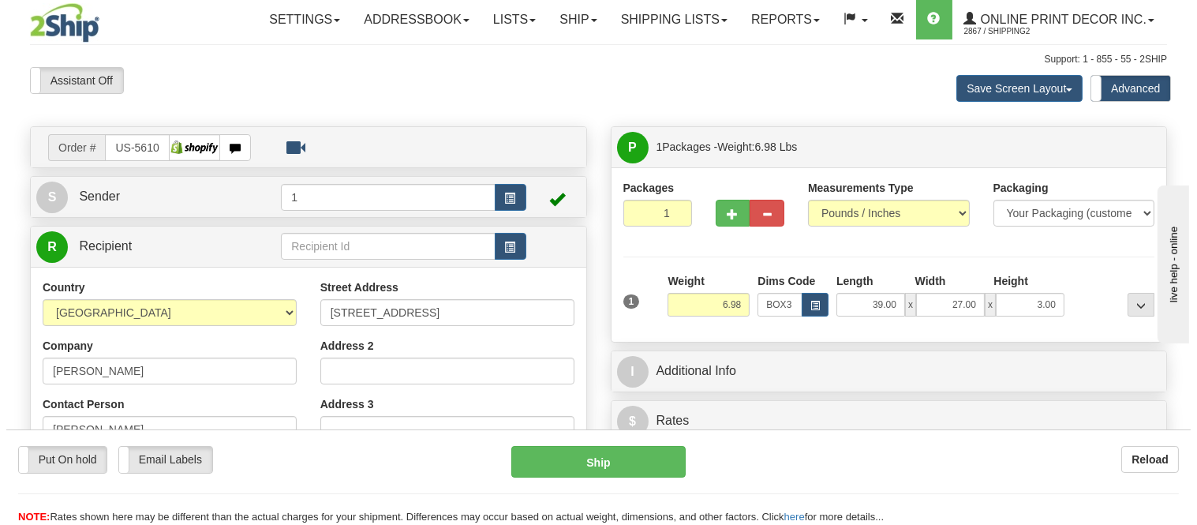
scroll to position [0, 0]
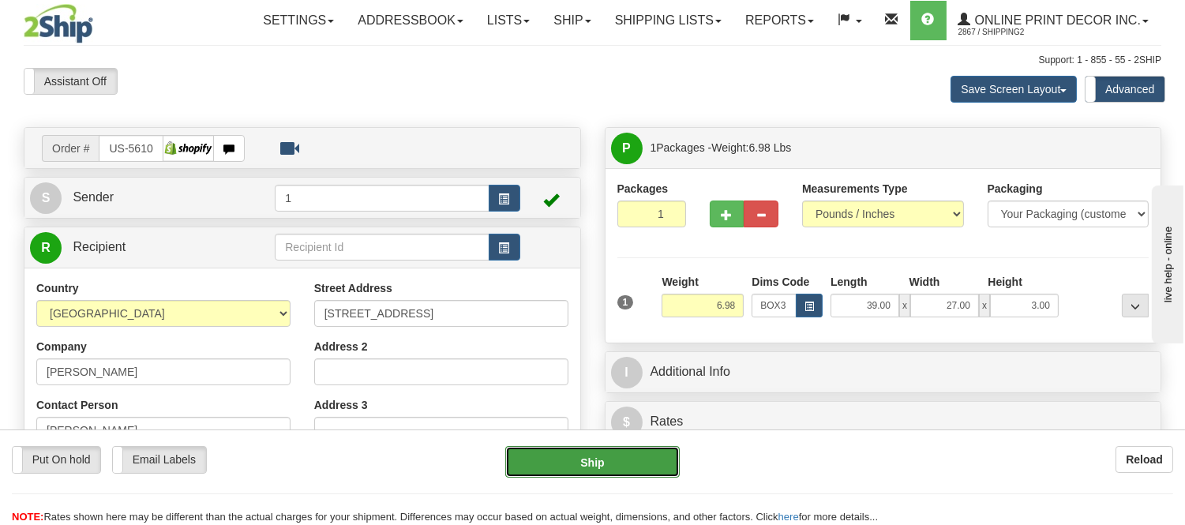
click at [627, 460] on button "Ship" at bounding box center [592, 462] width 174 height 32
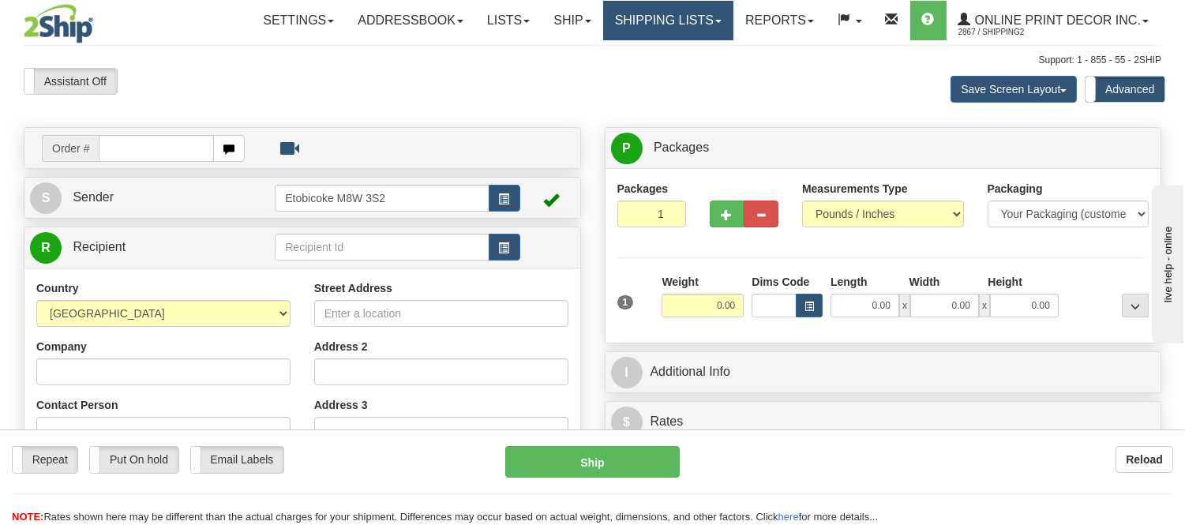
click at [631, 18] on link "Shipping lists" at bounding box center [668, 20] width 130 height 39
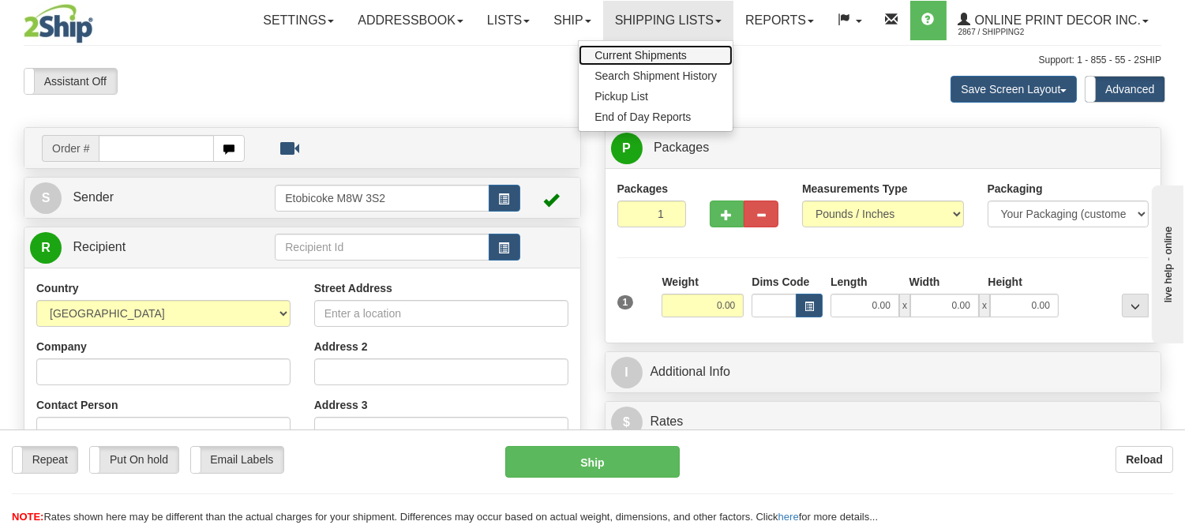
click at [627, 55] on span "Current Shipments" at bounding box center [640, 55] width 92 height 13
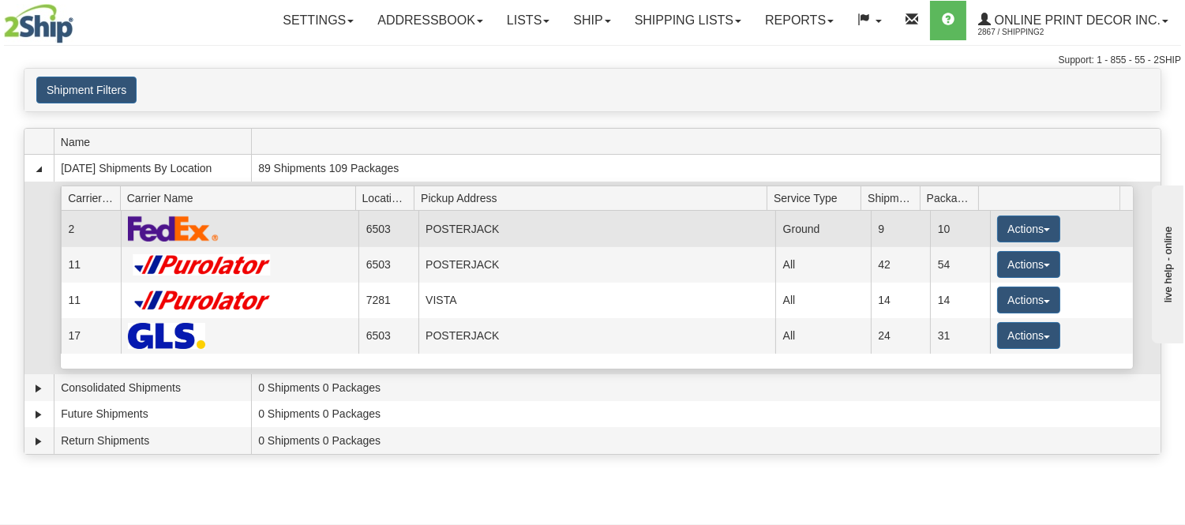
scroll to position [88, 0]
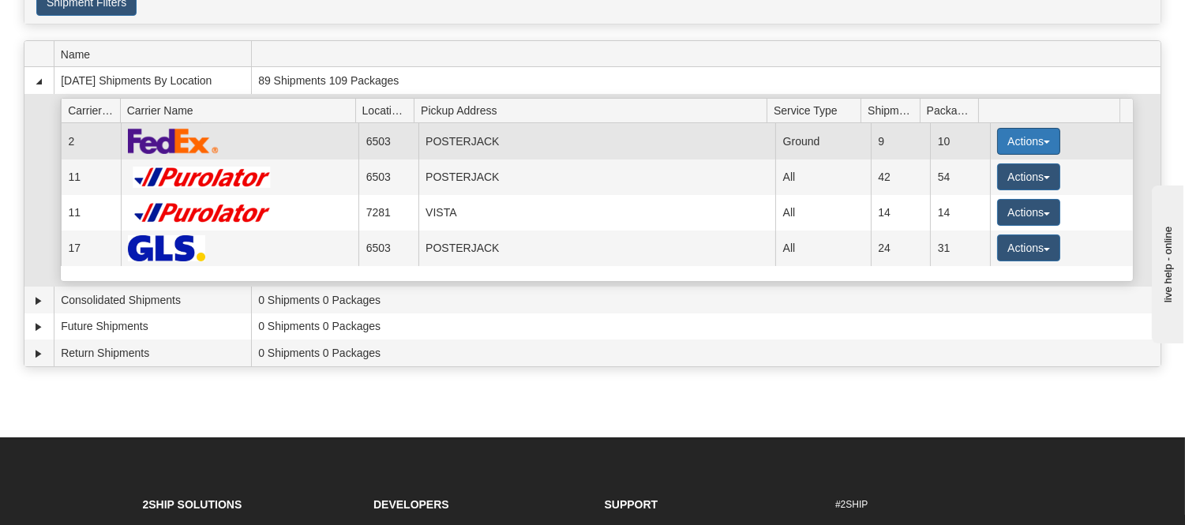
click at [1009, 129] on button "Actions" at bounding box center [1028, 141] width 63 height 27
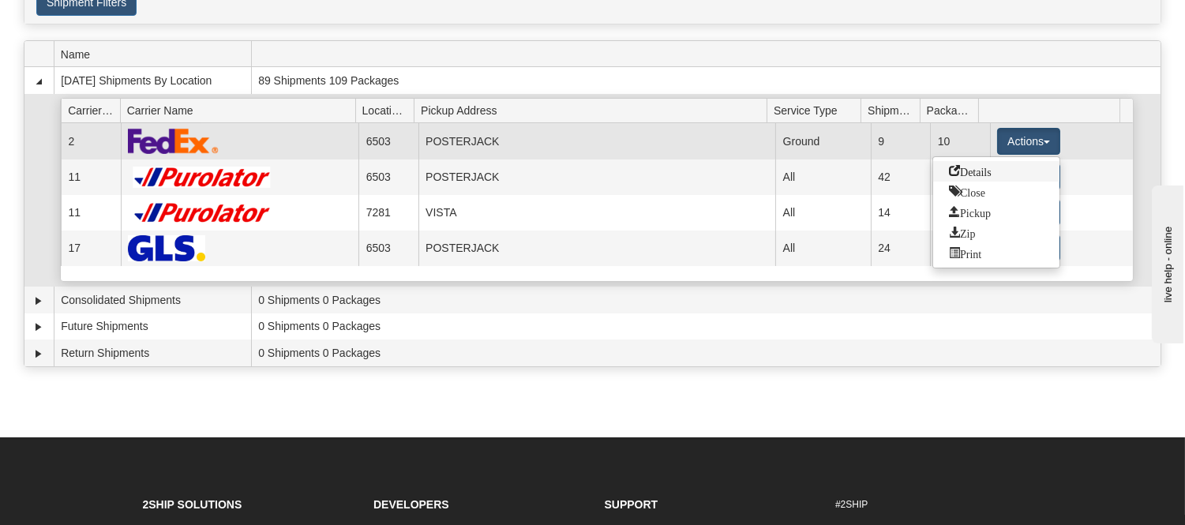
click at [972, 174] on span "Details" at bounding box center [970, 170] width 43 height 11
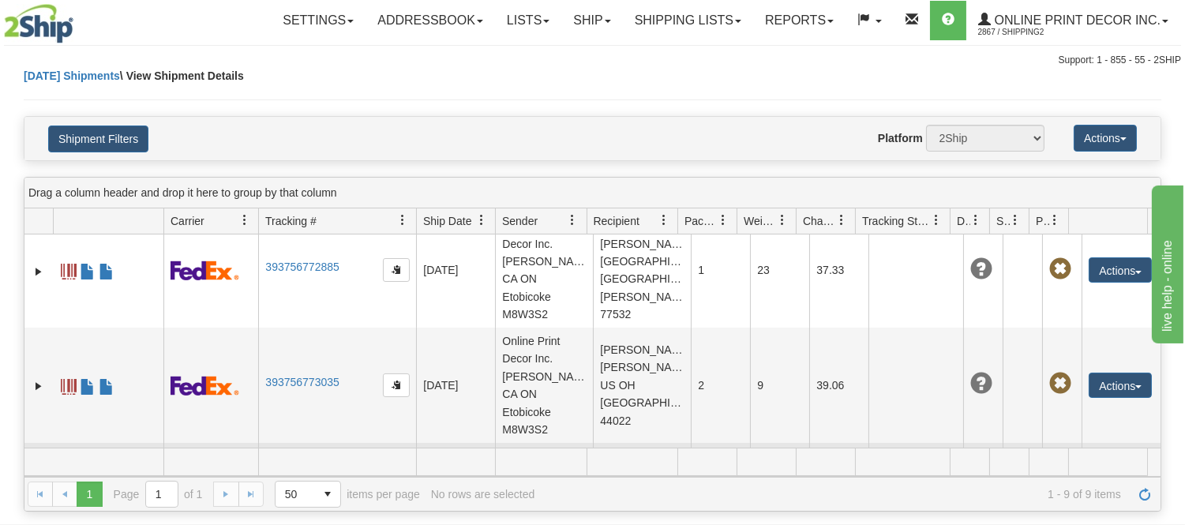
scroll to position [713, 0]
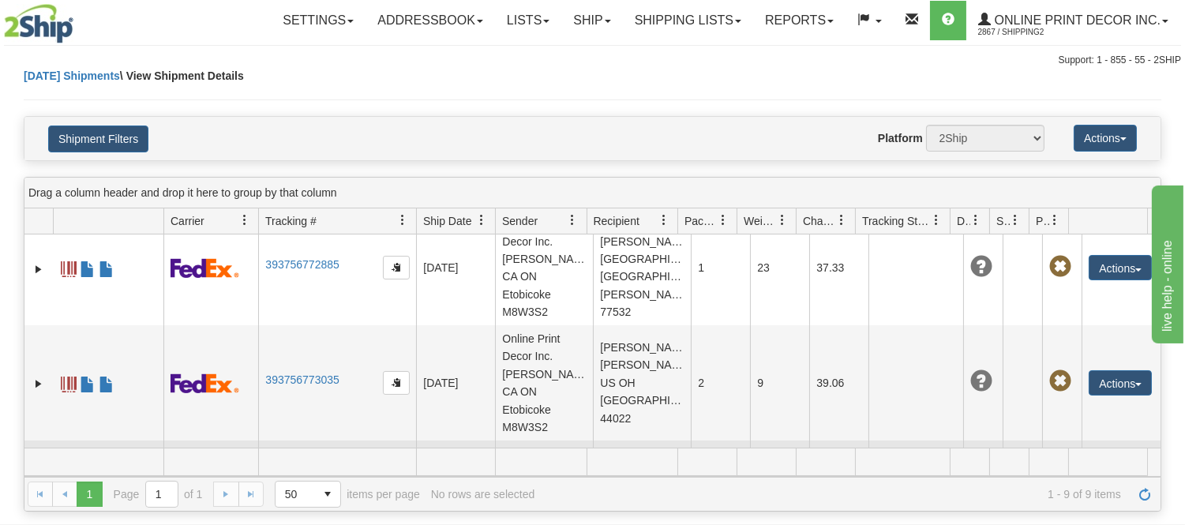
click at [319, 489] on link "393757258830" at bounding box center [301, 495] width 73 height 13
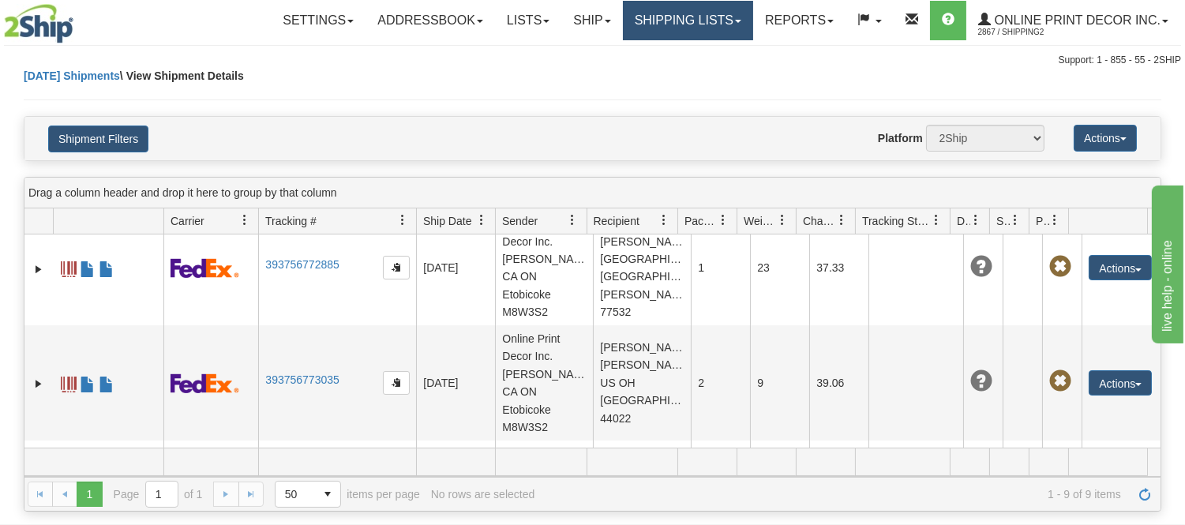
click at [667, 25] on link "Shipping lists" at bounding box center [688, 20] width 130 height 39
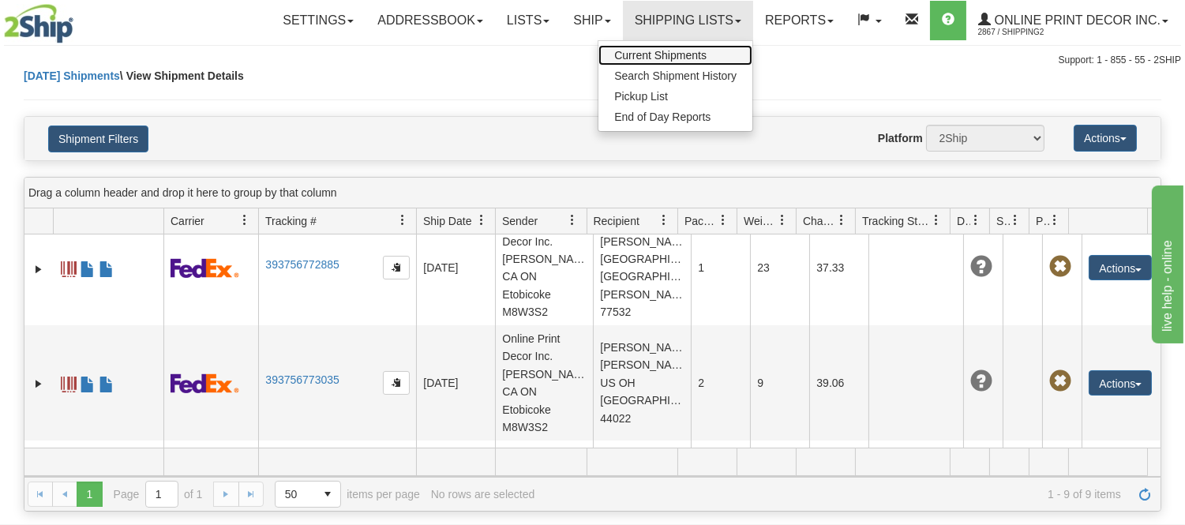
click at [627, 58] on span "Current Shipments" at bounding box center [660, 55] width 92 height 13
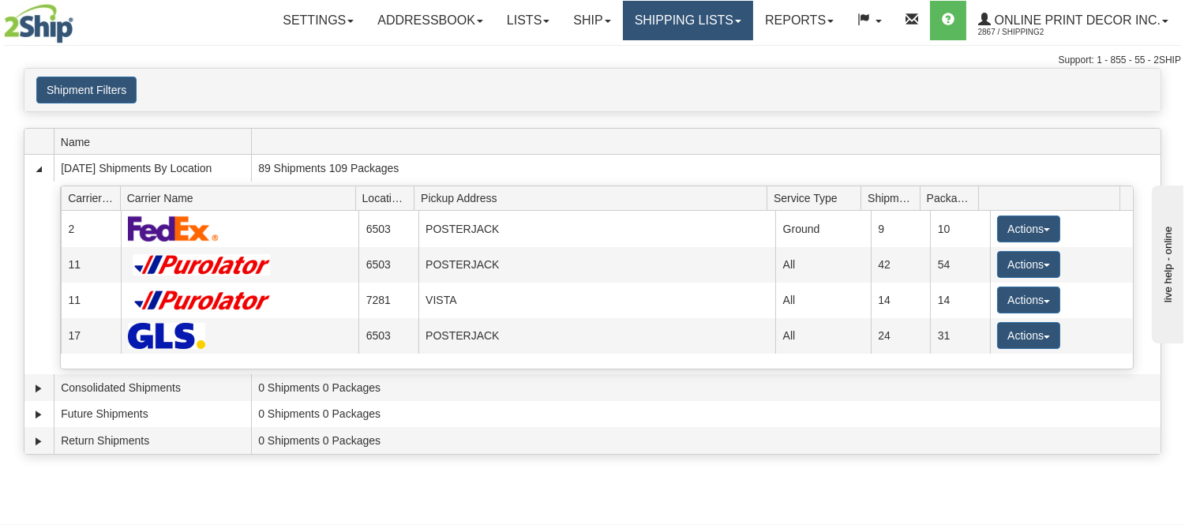
click at [624, 24] on link "Shipping lists" at bounding box center [688, 20] width 130 height 39
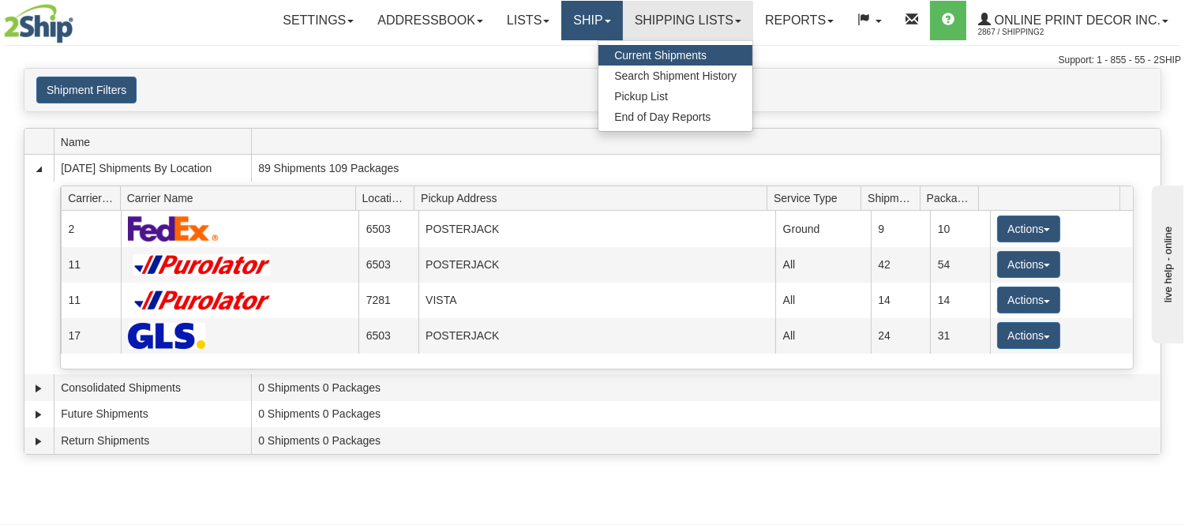
click at [606, 21] on span at bounding box center [608, 21] width 6 height 3
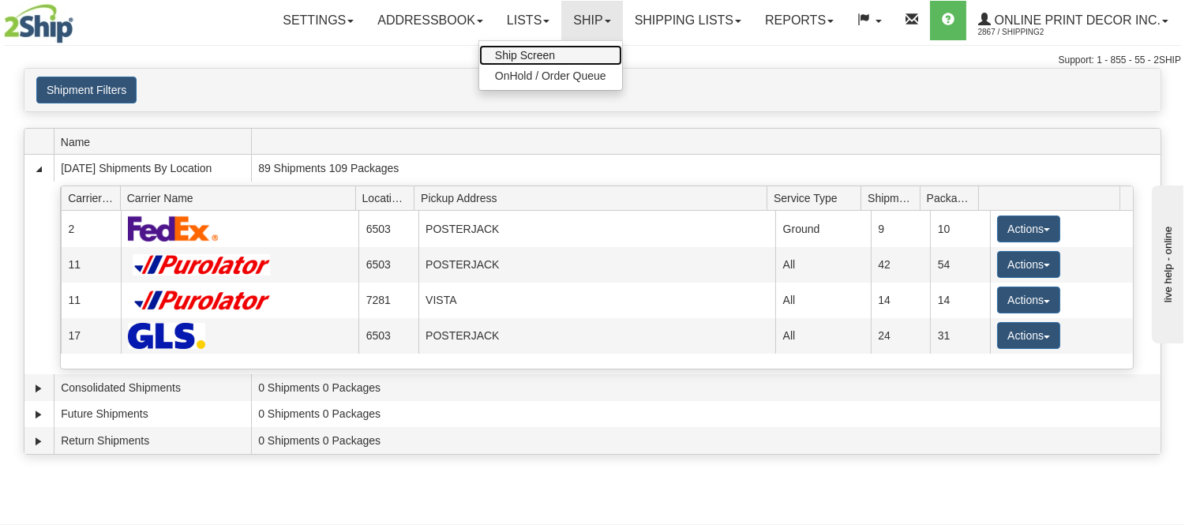
click at [556, 54] on link "Ship Screen" at bounding box center [550, 55] width 143 height 21
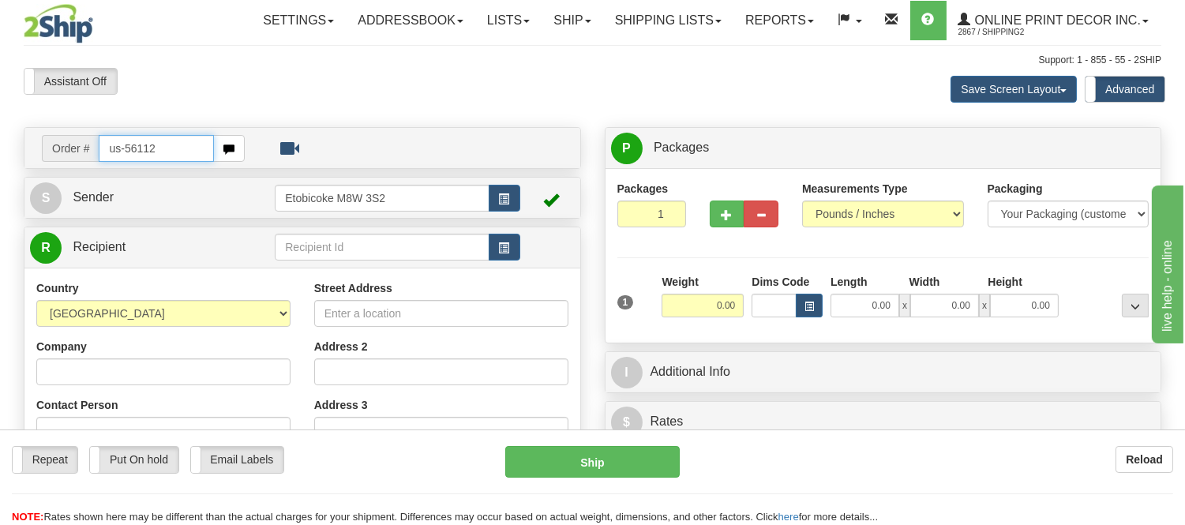
type input "us-56112"
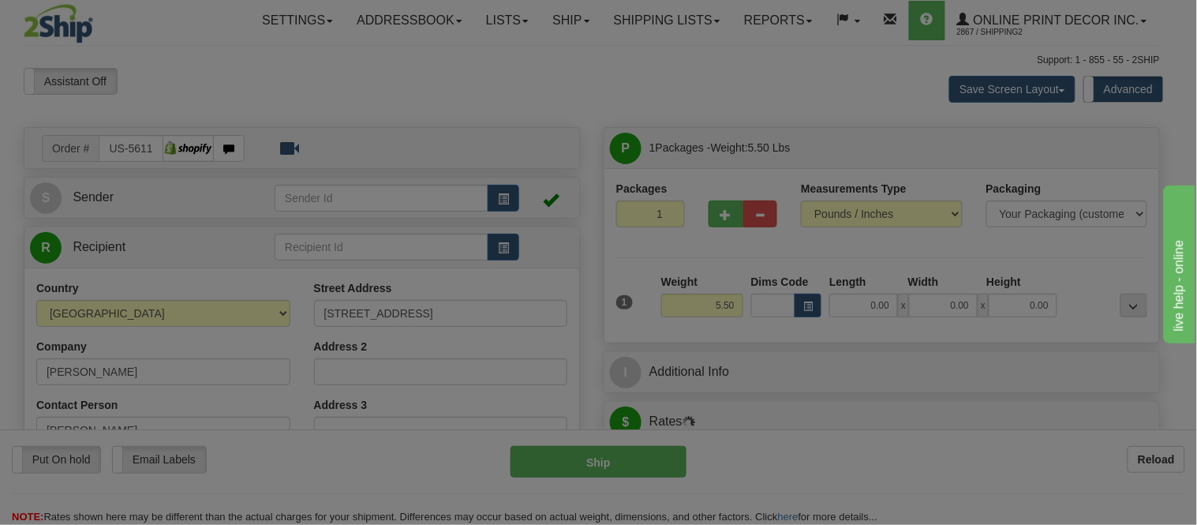
type input "MC [PERSON_NAME]"
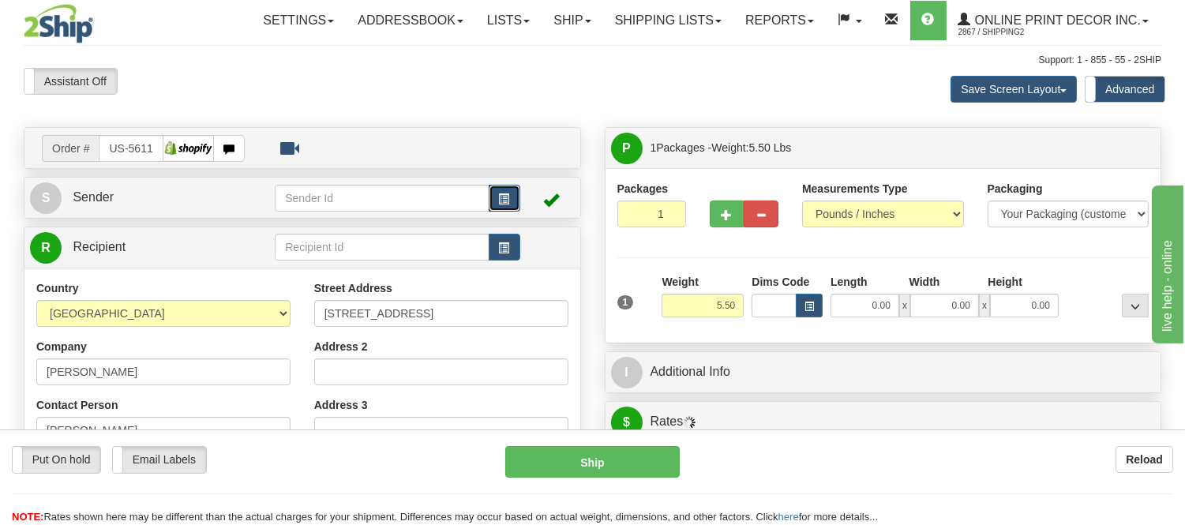
click at [508, 203] on span "button" at bounding box center [504, 199] width 11 height 10
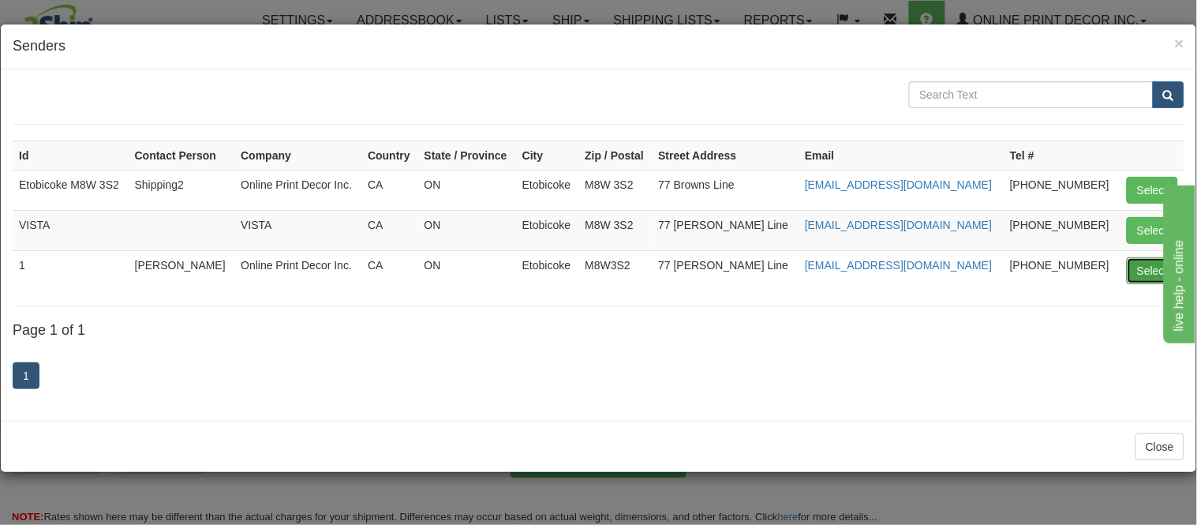
click at [1135, 270] on button "Select" at bounding box center [1152, 270] width 51 height 27
type input "1"
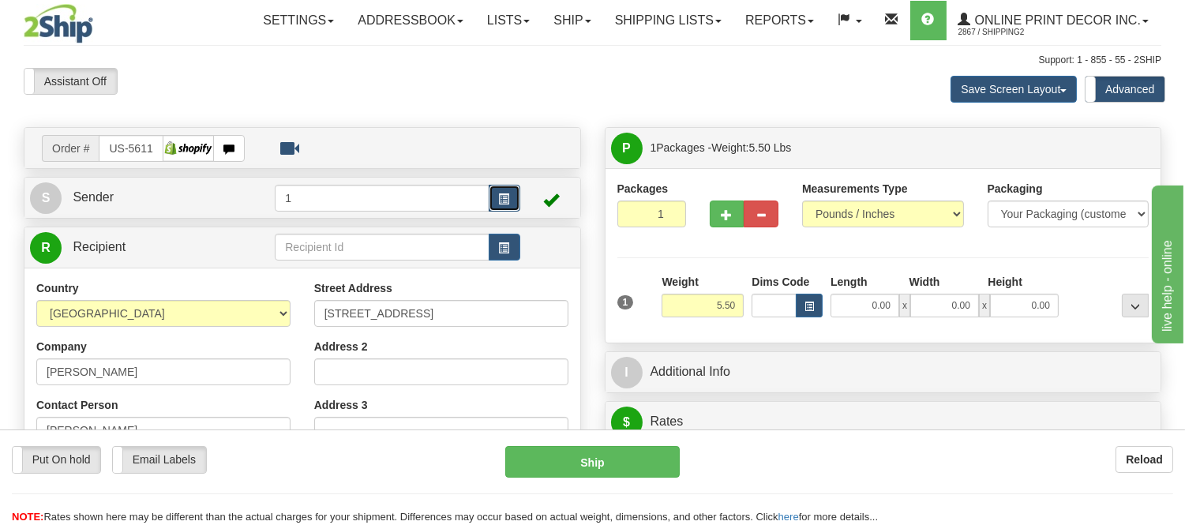
click at [504, 208] on button "button" at bounding box center [505, 198] width 32 height 27
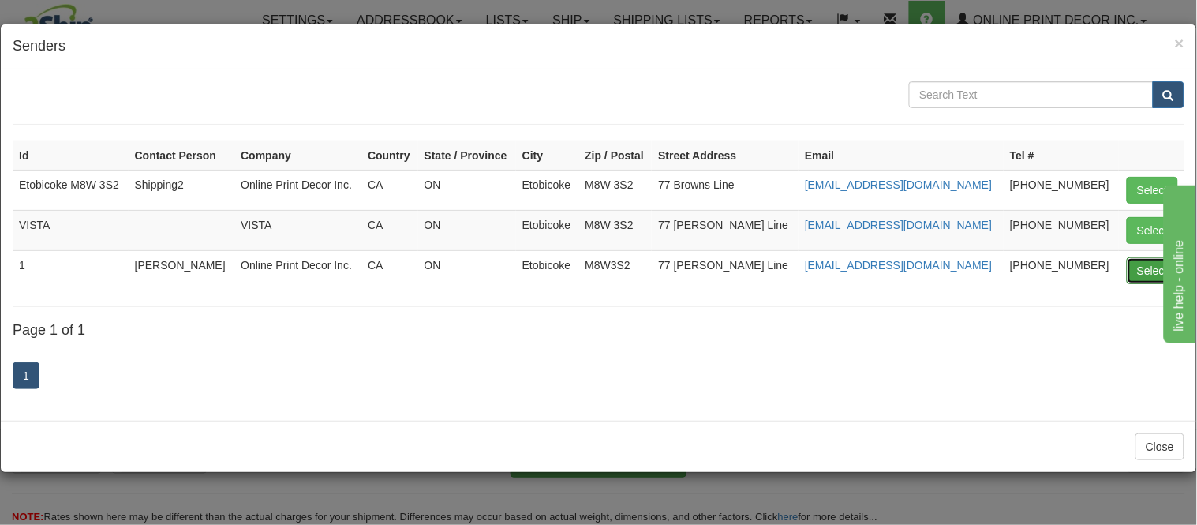
click at [1143, 262] on button "Select" at bounding box center [1152, 270] width 51 height 27
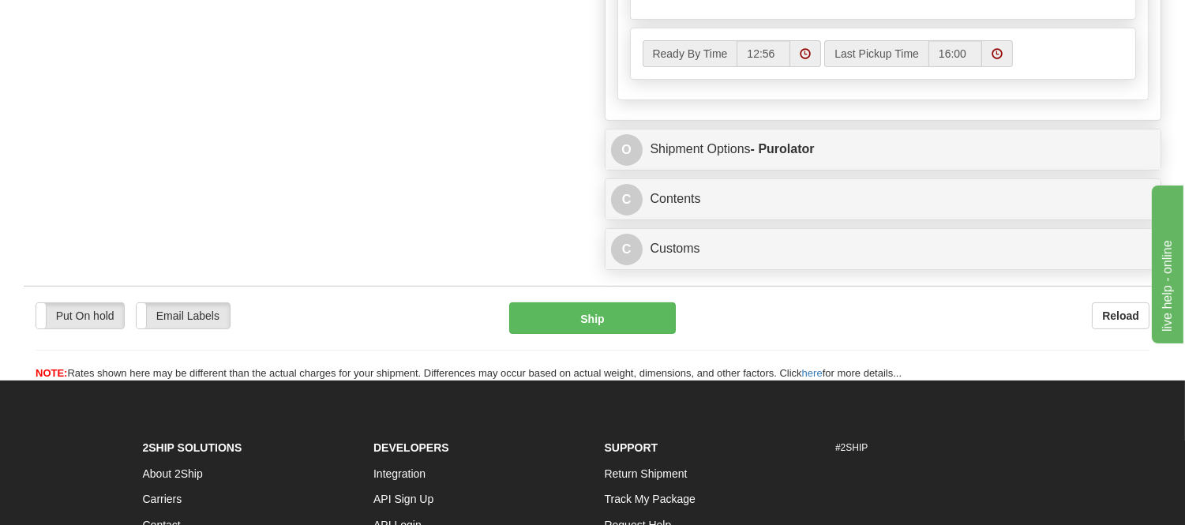
scroll to position [964, 0]
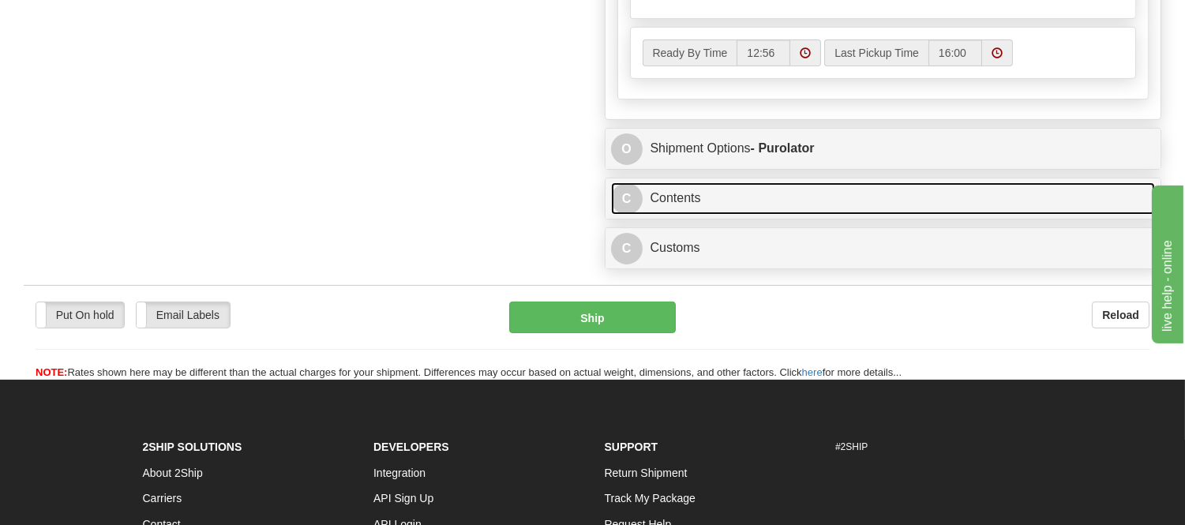
click at [698, 215] on link "C Contents" at bounding box center [883, 198] width 545 height 32
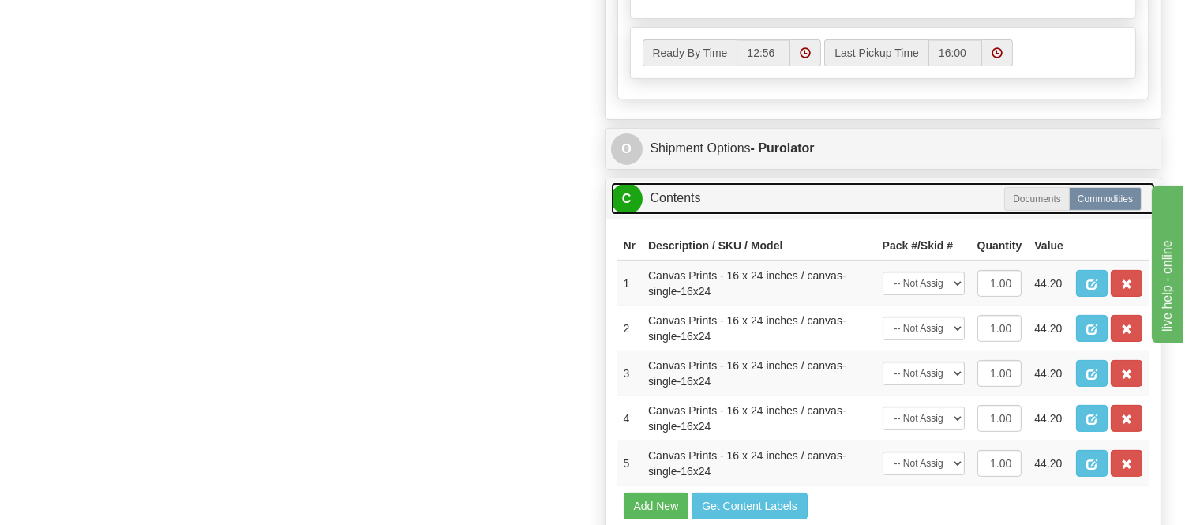
click at [714, 214] on link "C Contents" at bounding box center [883, 198] width 545 height 32
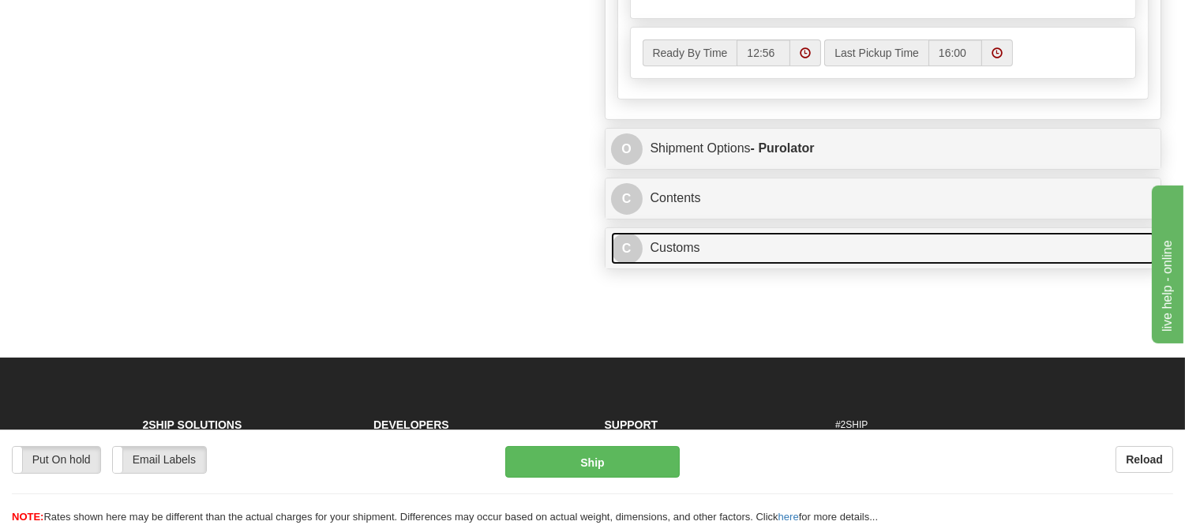
click at [713, 264] on link "C Customs" at bounding box center [883, 248] width 545 height 32
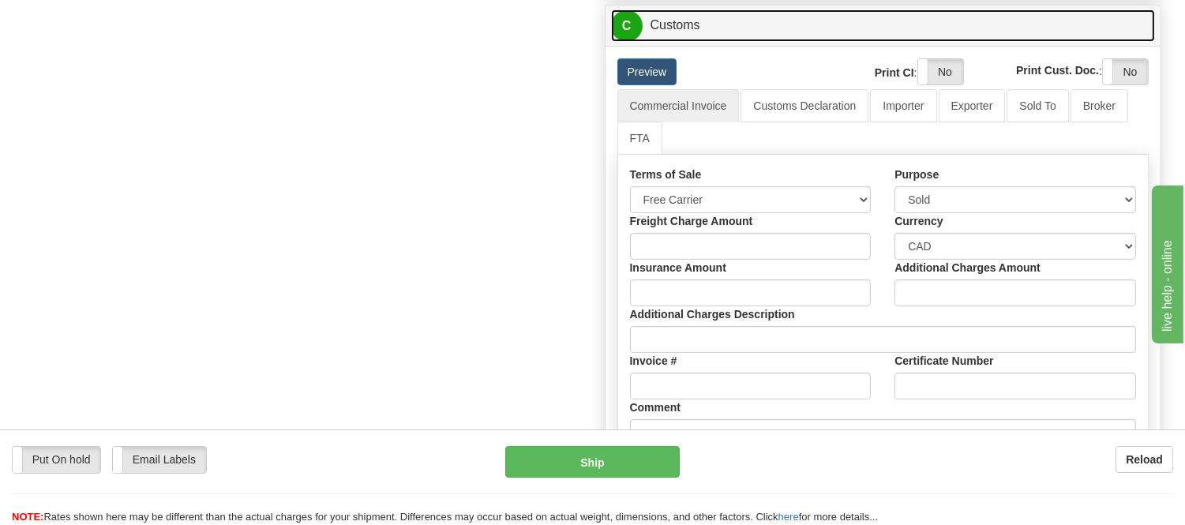
scroll to position [1227, 0]
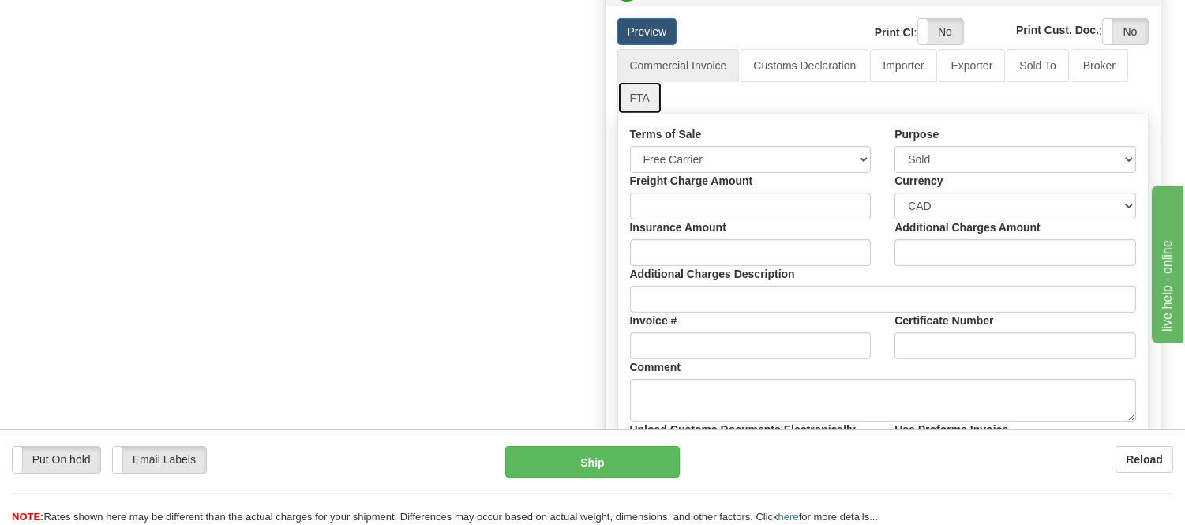
click at [627, 109] on link "FTA" at bounding box center [639, 97] width 45 height 33
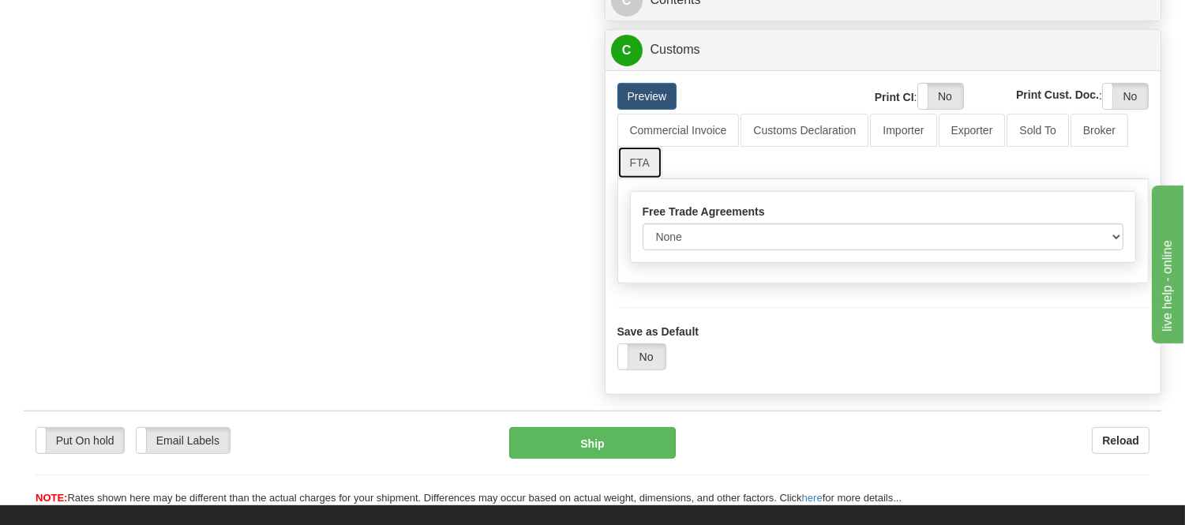
scroll to position [1140, 0]
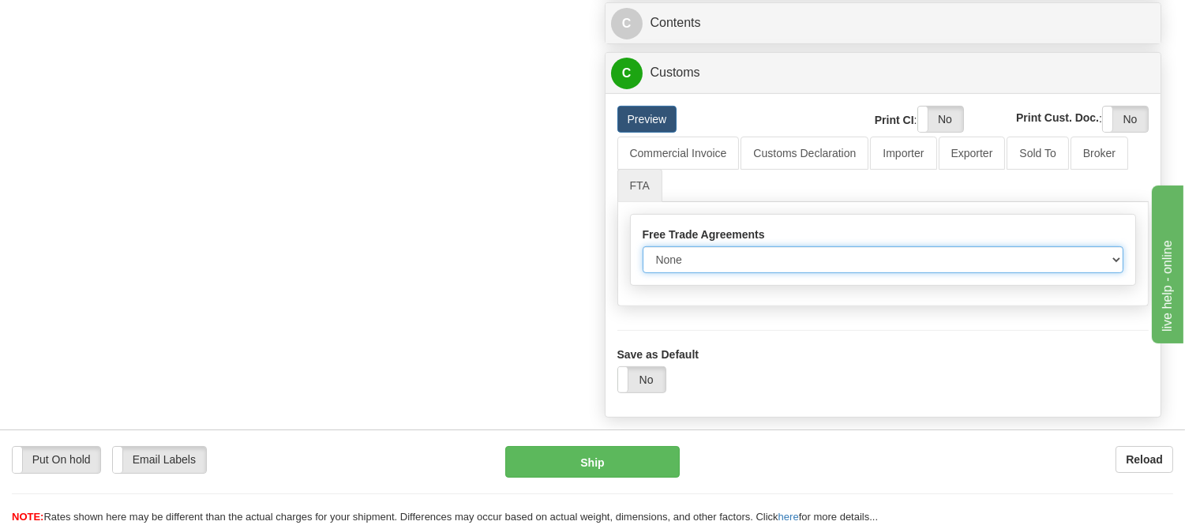
click at [736, 273] on select "None Other USMCA CETA CUKTCA" at bounding box center [882, 259] width 481 height 27
select select "1"
click at [642, 267] on select "None Other USMCA CETA CUKTCA" at bounding box center [882, 259] width 481 height 27
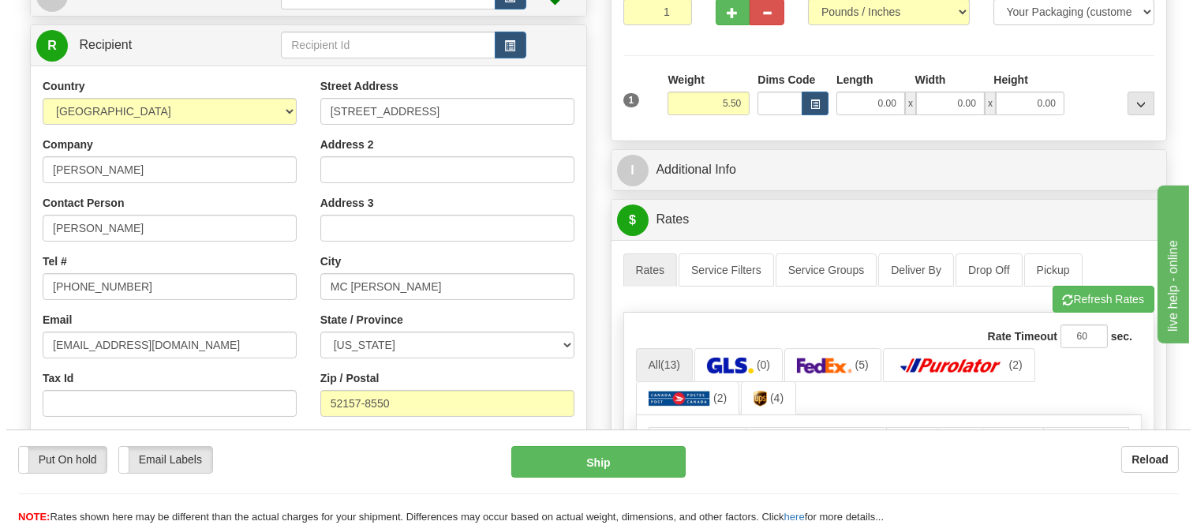
scroll to position [0, 0]
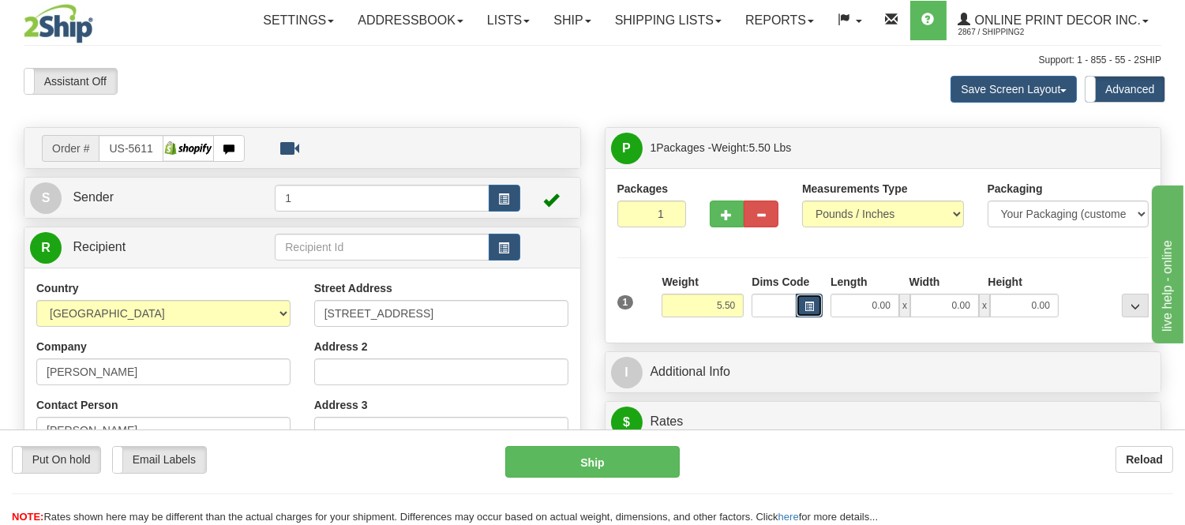
click at [808, 296] on button "button" at bounding box center [809, 306] width 27 height 24
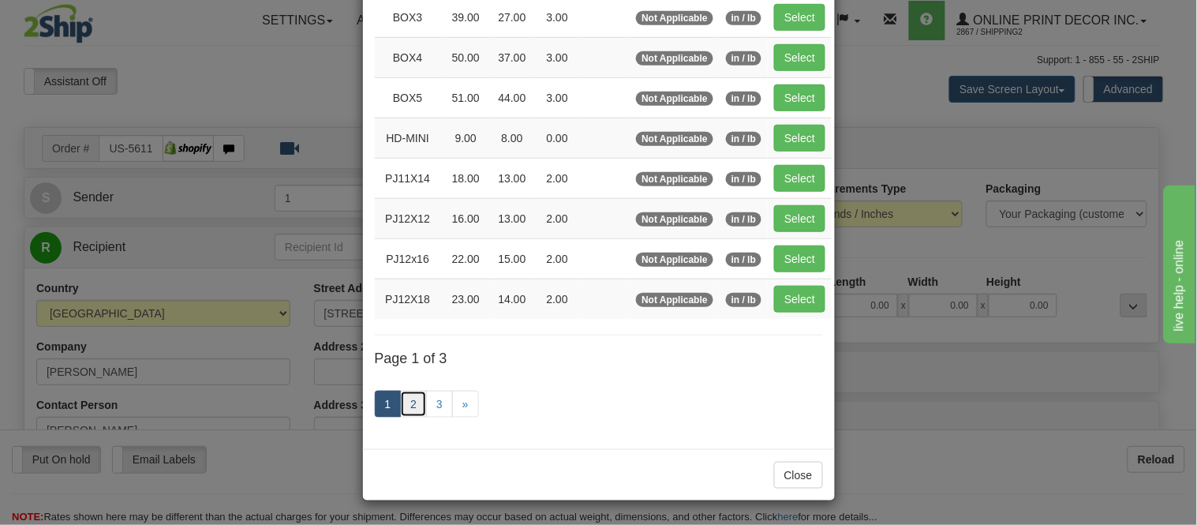
click at [414, 396] on link "2" at bounding box center [413, 404] width 27 height 27
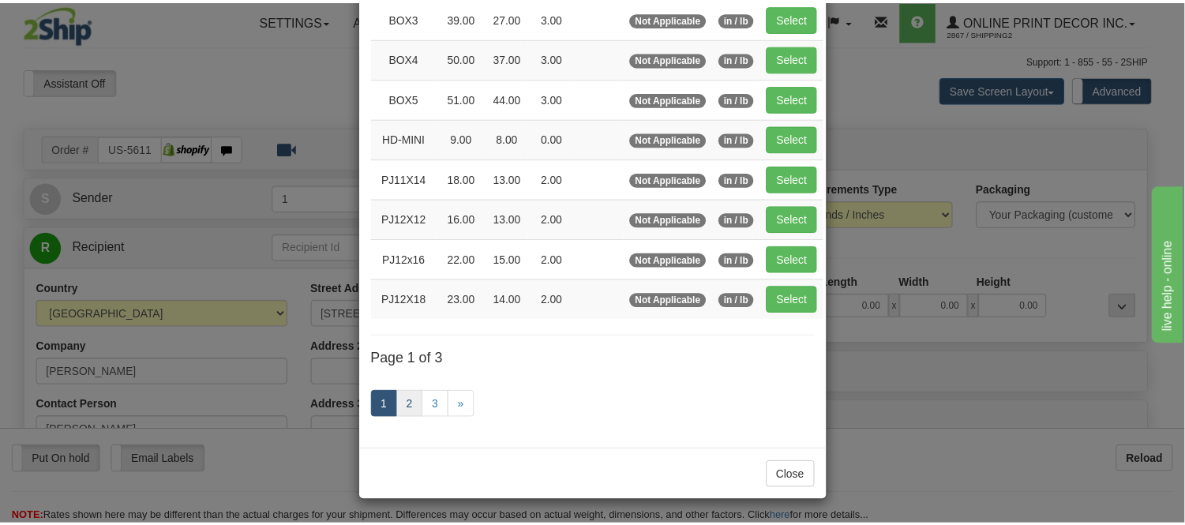
scroll to position [257, 0]
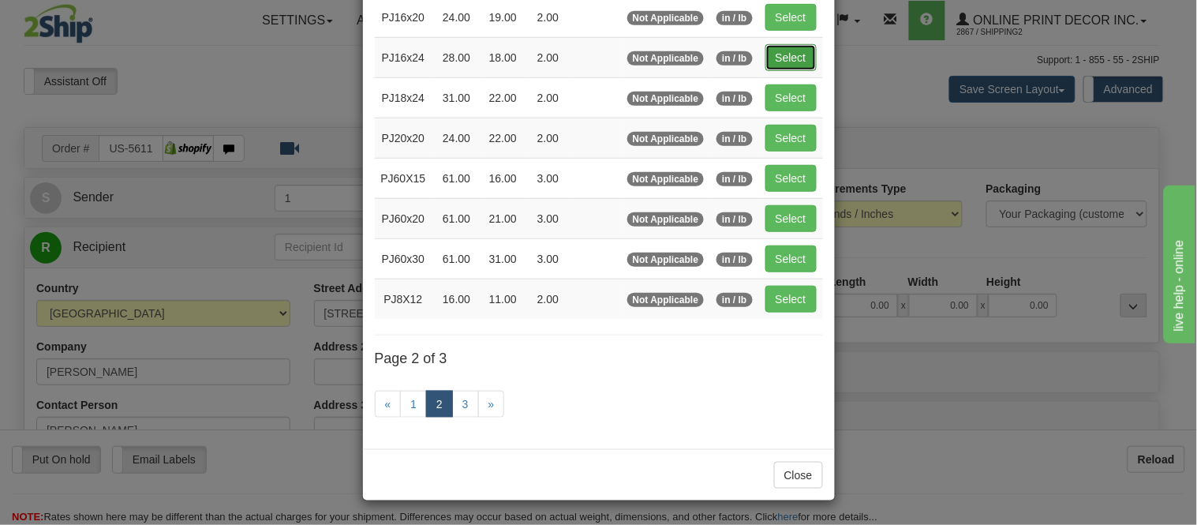
click at [794, 61] on button "Select" at bounding box center [791, 57] width 51 height 27
type input "PJ16x24"
type input "28.00"
type input "18.00"
type input "2.00"
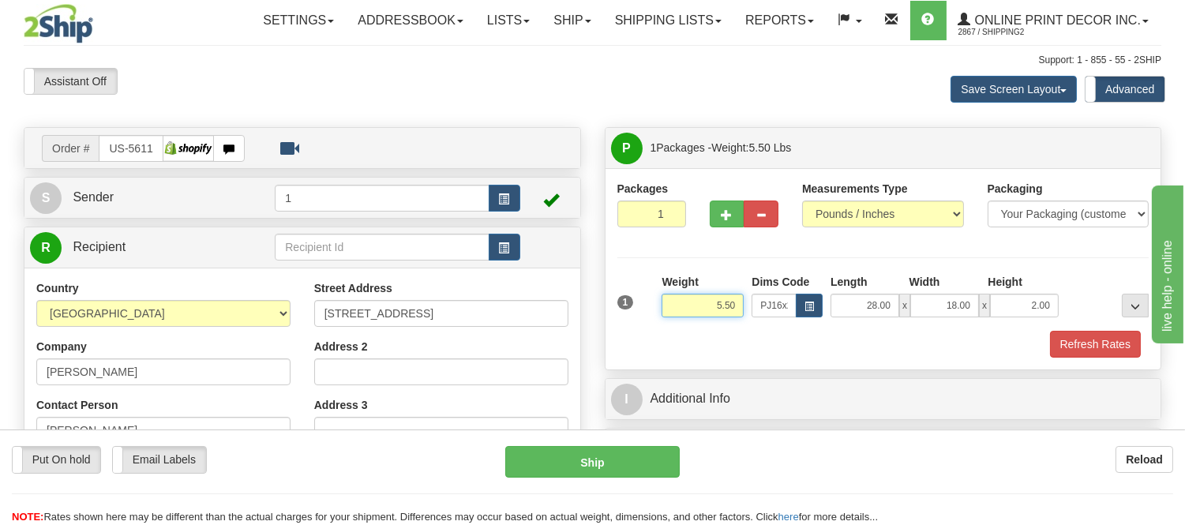
drag, startPoint x: 739, startPoint y: 301, endPoint x: 705, endPoint y: 316, distance: 36.8
click at [705, 316] on input "5.50" at bounding box center [702, 306] width 82 height 24
type input "9.98"
drag, startPoint x: 1053, startPoint y: 309, endPoint x: 987, endPoint y: 309, distance: 65.5
click at [987, 309] on div "28.00 x 18.00 x 2.00" at bounding box center [944, 306] width 228 height 24
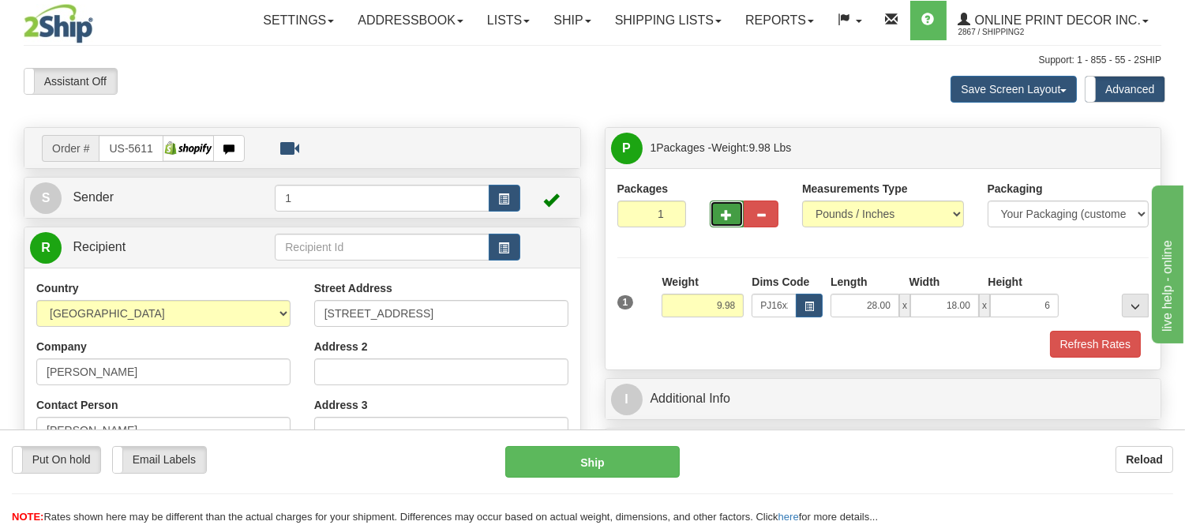
type input "6.00"
click at [734, 203] on button "button" at bounding box center [727, 213] width 35 height 27
radio input "true"
type input "2"
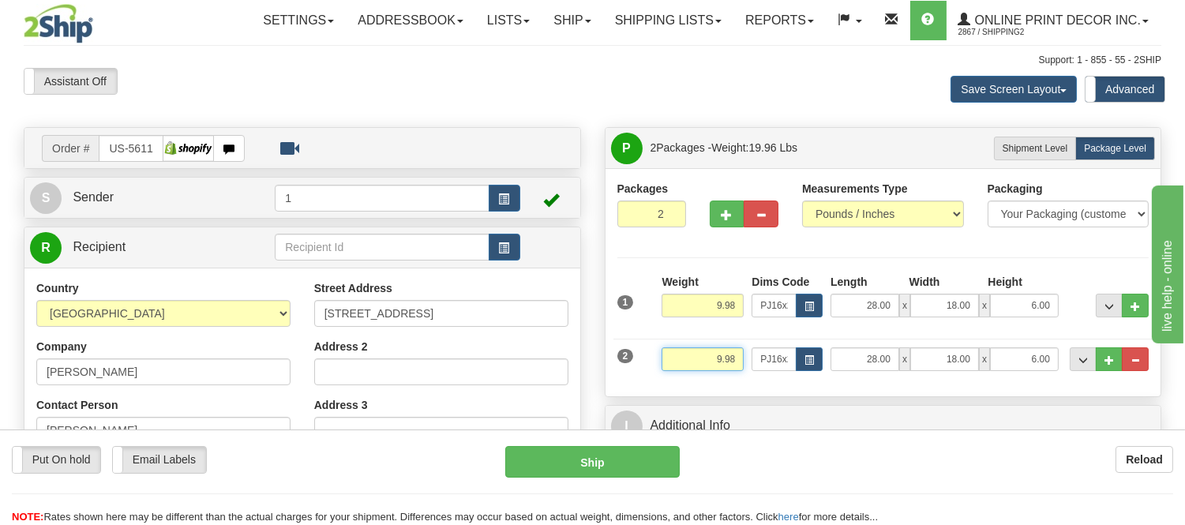
drag, startPoint x: 740, startPoint y: 355, endPoint x: 698, endPoint y: 369, distance: 43.2
click at [698, 369] on input "9.98" at bounding box center [702, 359] width 82 height 24
type input "6"
type input "5.98"
drag, startPoint x: 1053, startPoint y: 360, endPoint x: 1013, endPoint y: 366, distance: 40.0
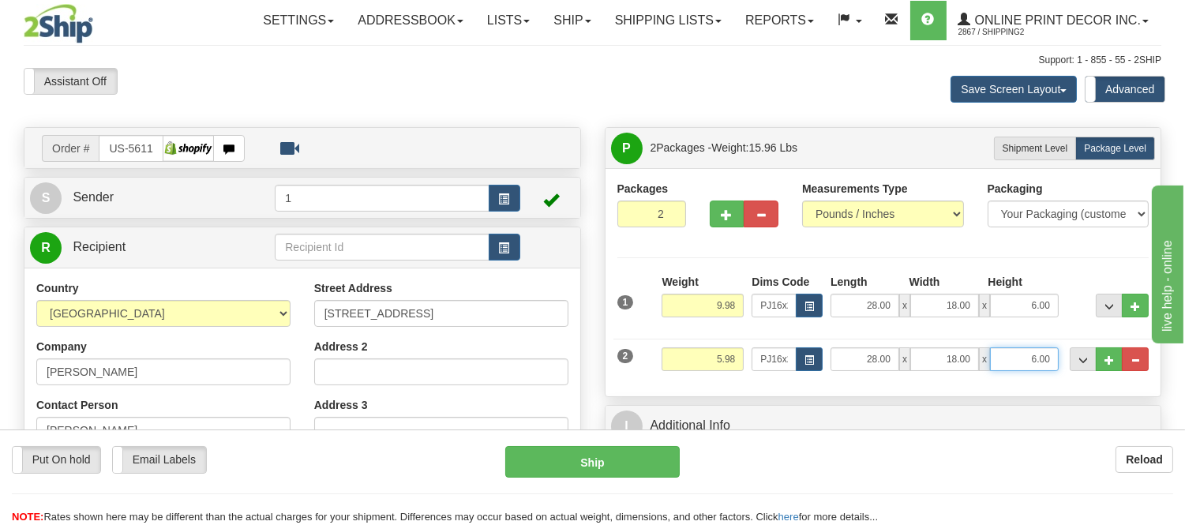
click at [1013, 366] on input "6.00" at bounding box center [1024, 359] width 69 height 24
click button "Delete" at bounding box center [0, 0] width 0 height 0
type input "4.00"
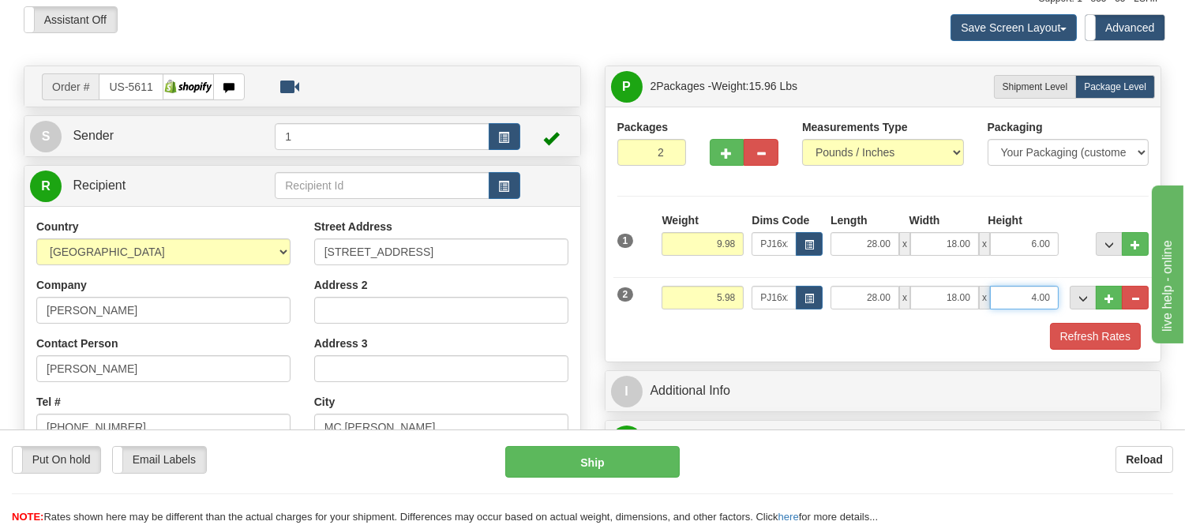
scroll to position [175, 0]
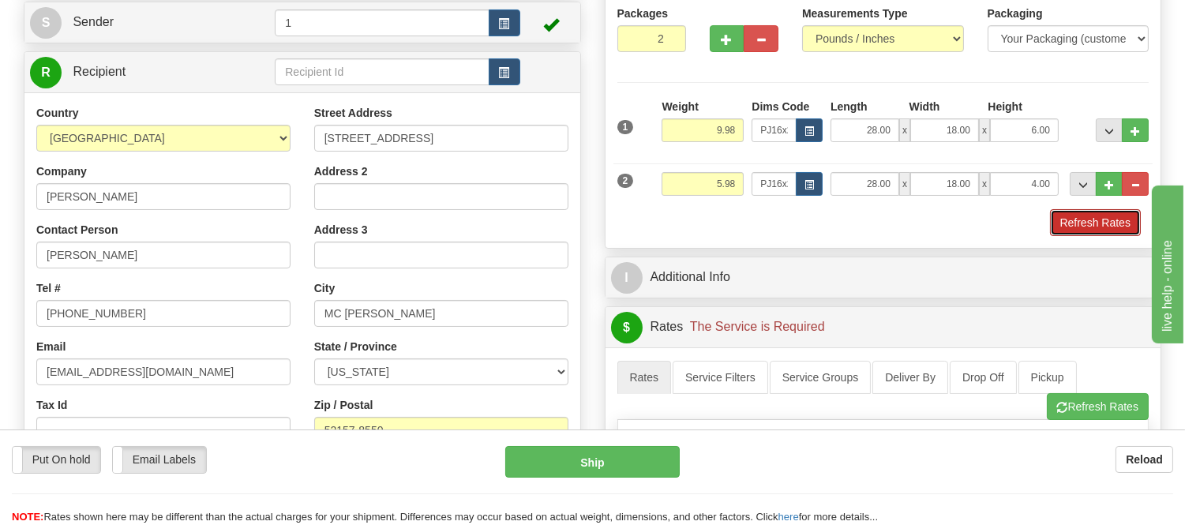
click at [1068, 225] on button "Refresh Rates" at bounding box center [1095, 222] width 91 height 27
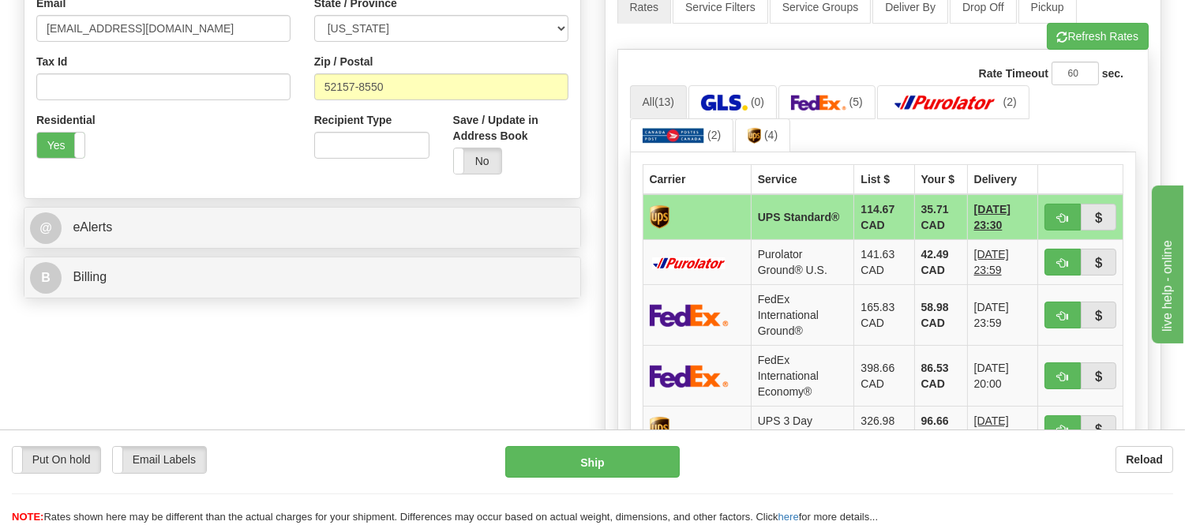
scroll to position [526, 0]
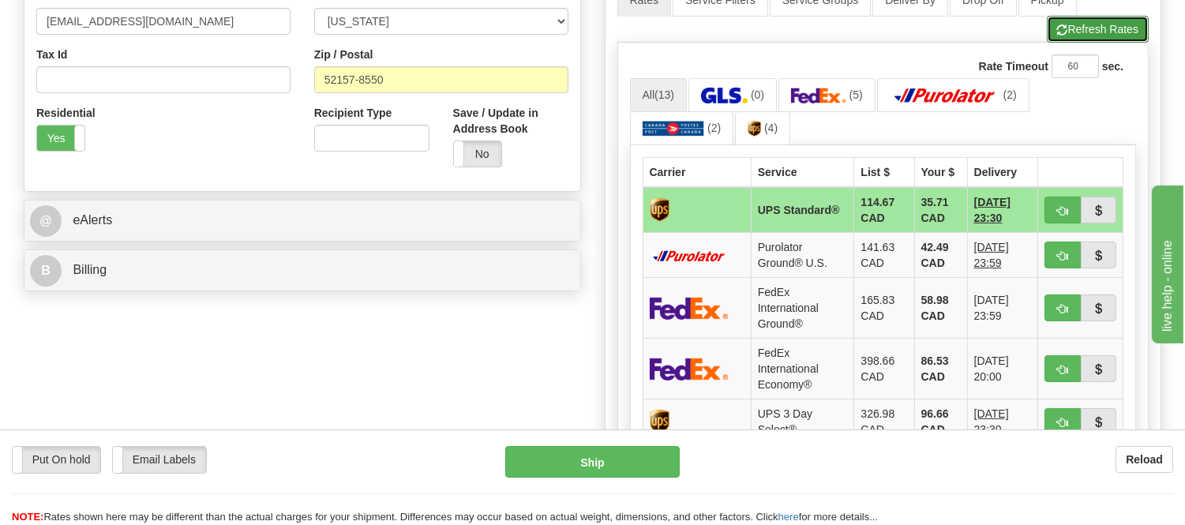
click at [1063, 33] on span "button" at bounding box center [1062, 30] width 11 height 10
click at [1054, 301] on button "button" at bounding box center [1062, 307] width 36 height 27
type input "92"
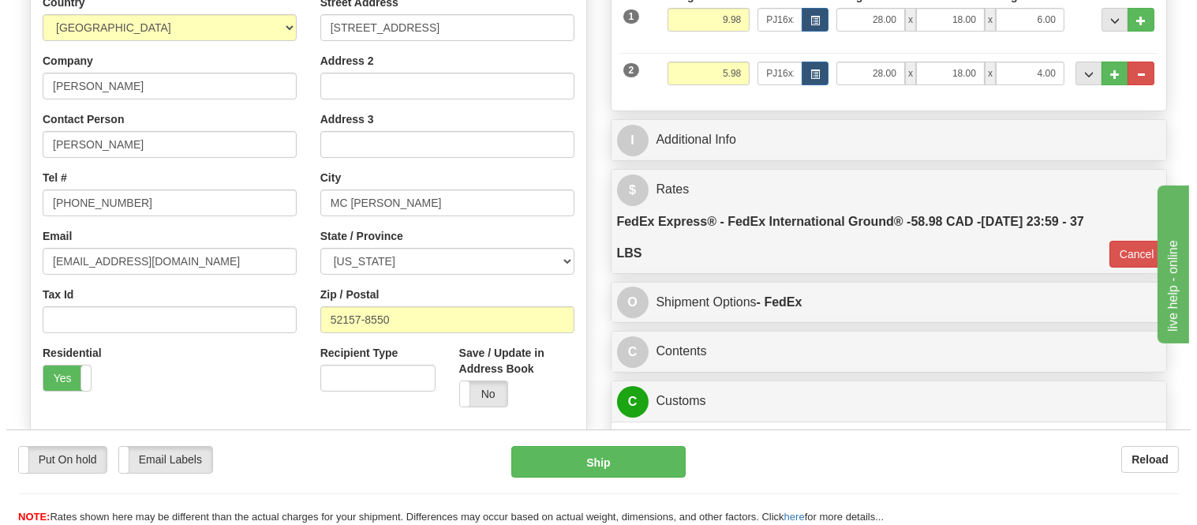
scroll to position [438, 0]
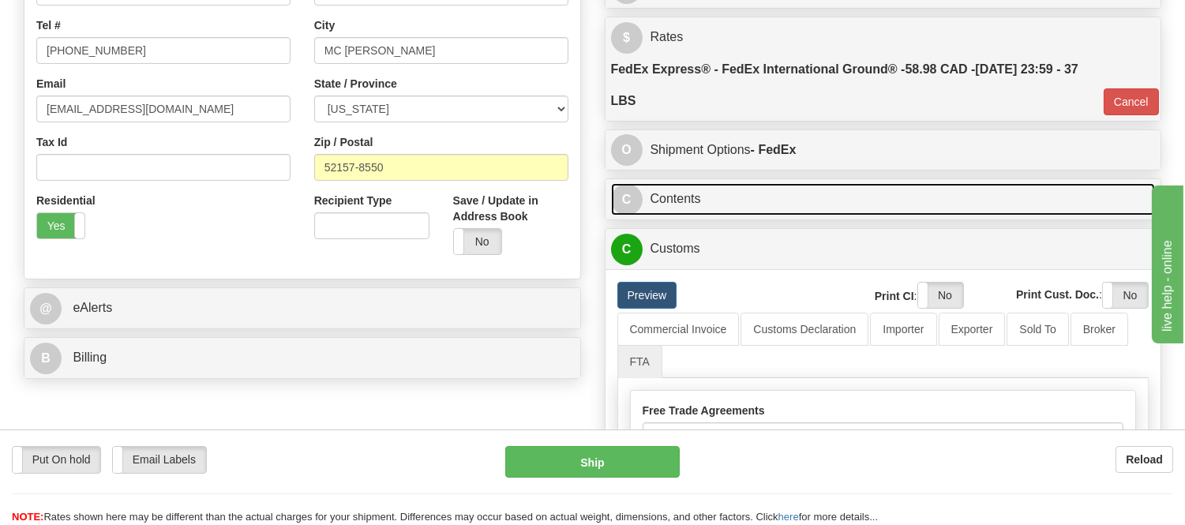
click at [848, 201] on link "C Contents" at bounding box center [883, 199] width 545 height 32
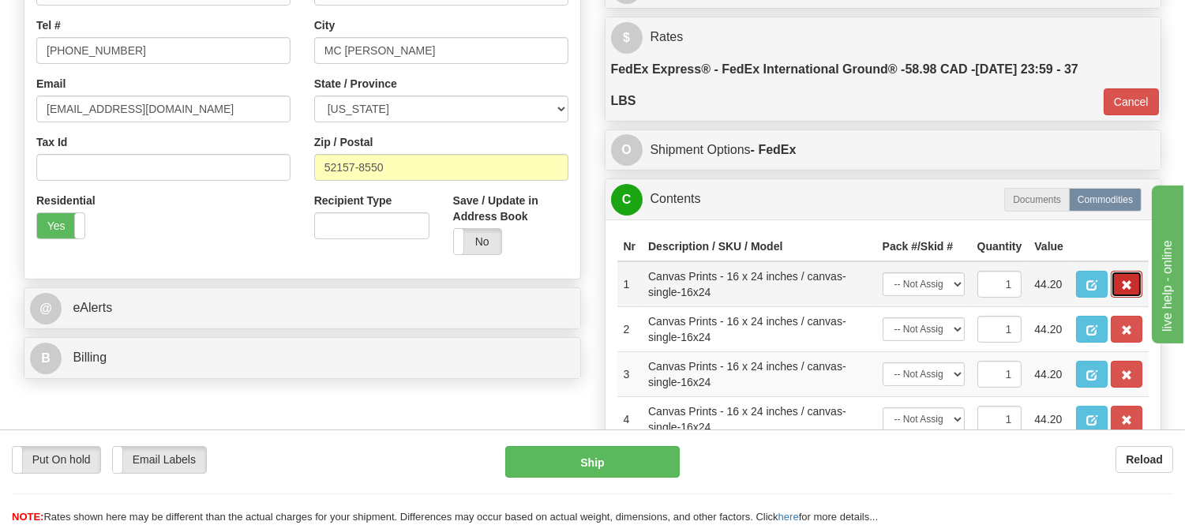
click at [1116, 298] on button "button" at bounding box center [1126, 284] width 32 height 27
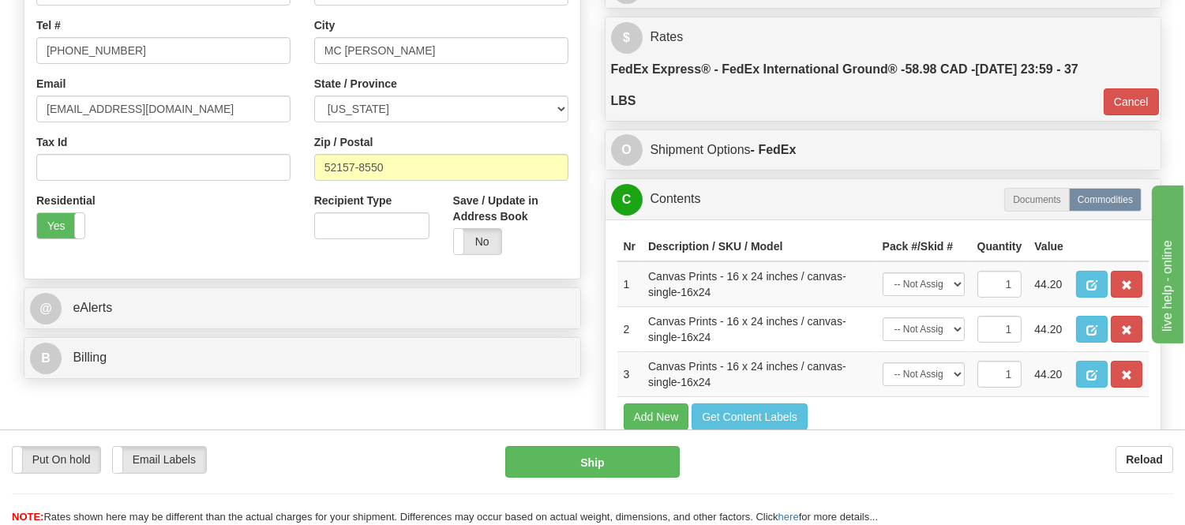
click at [1116, 298] on button "button" at bounding box center [1126, 284] width 32 height 27
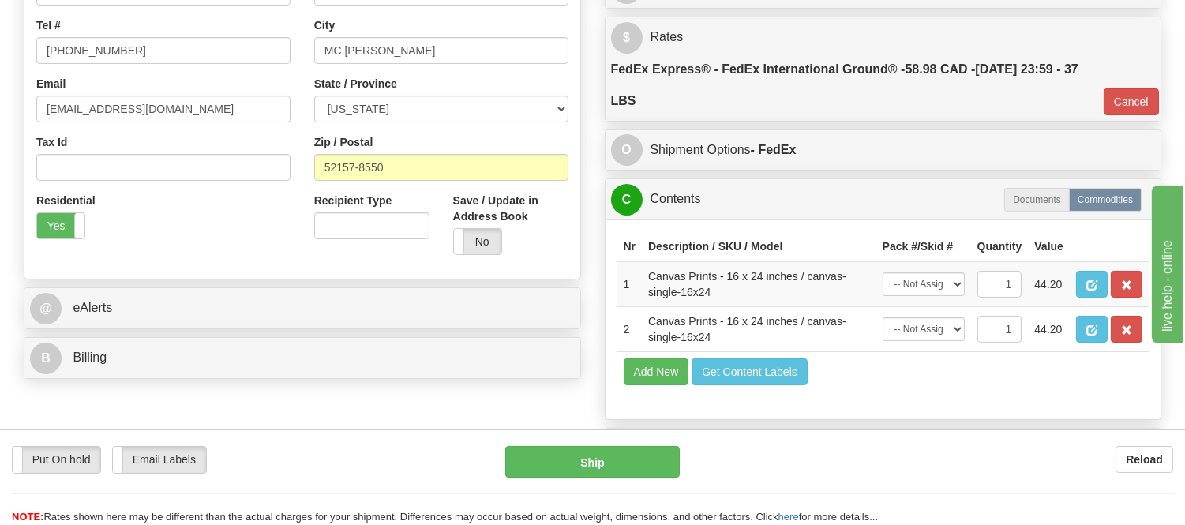
click at [1116, 298] on button "button" at bounding box center [1126, 284] width 32 height 27
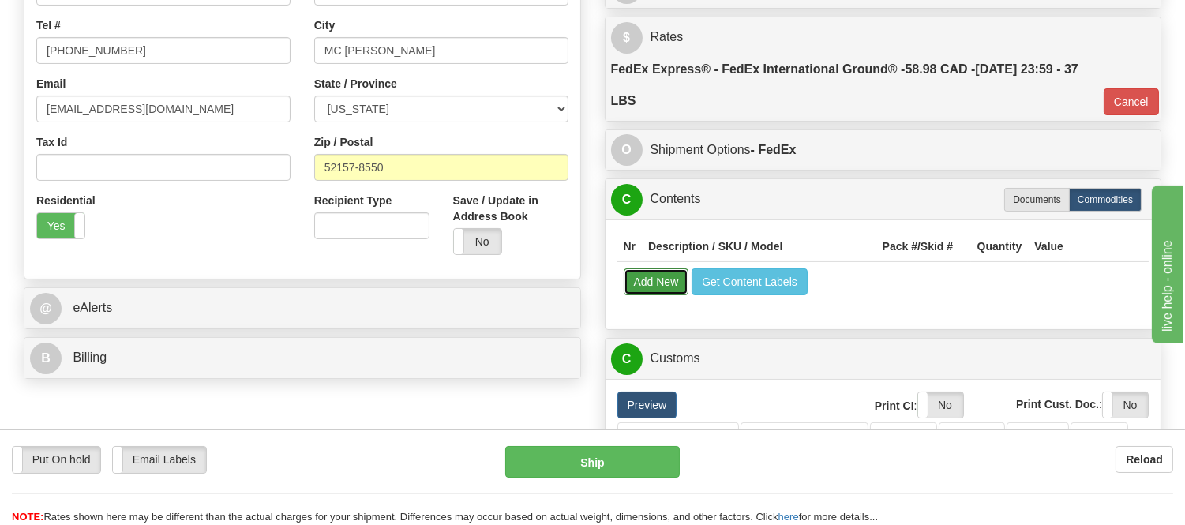
click at [641, 283] on button "Add New" at bounding box center [657, 281] width 66 height 27
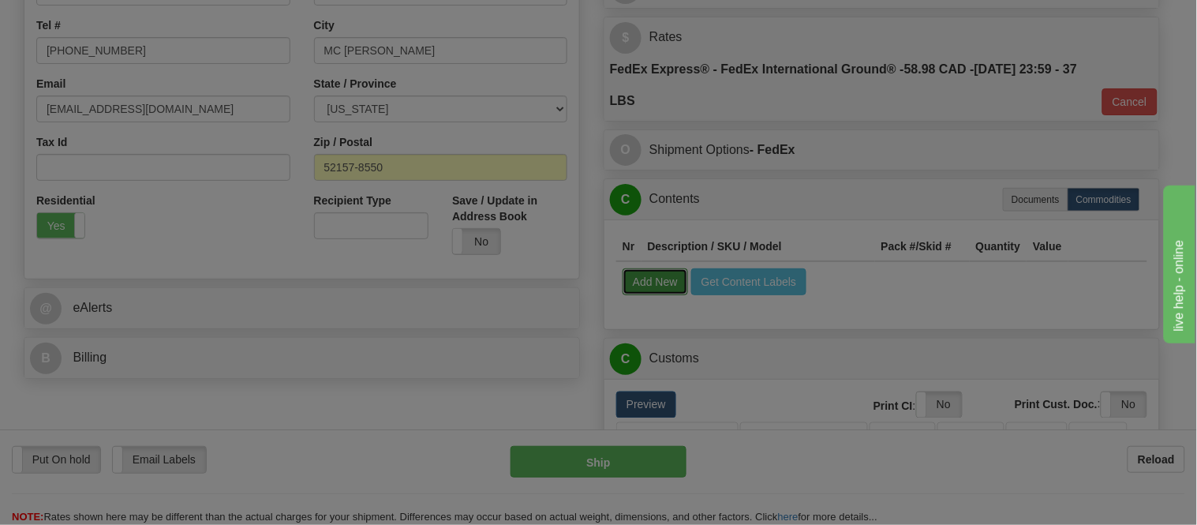
select select
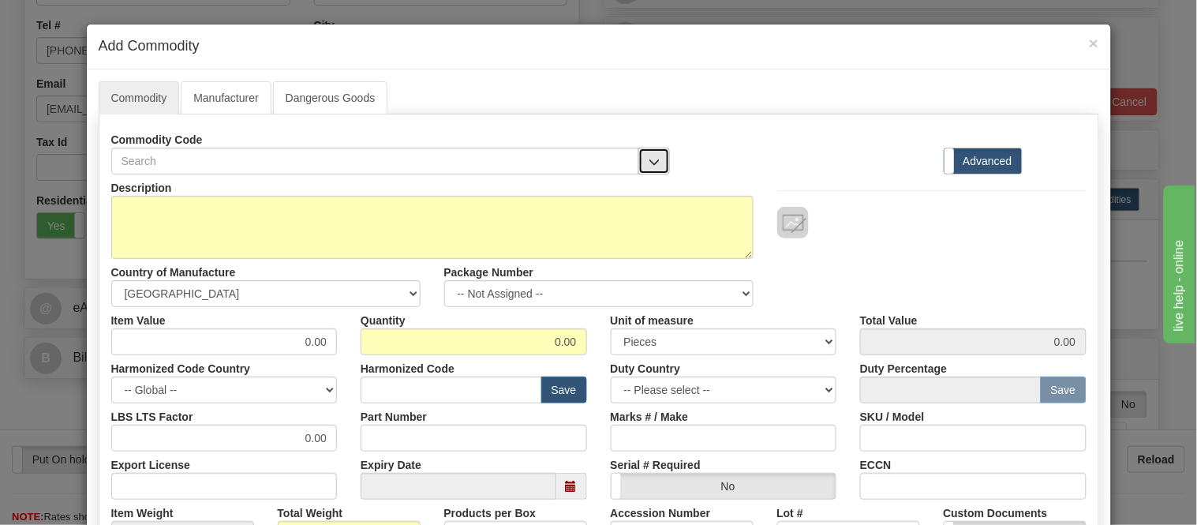
click at [653, 159] on button "button" at bounding box center [655, 161] width 32 height 27
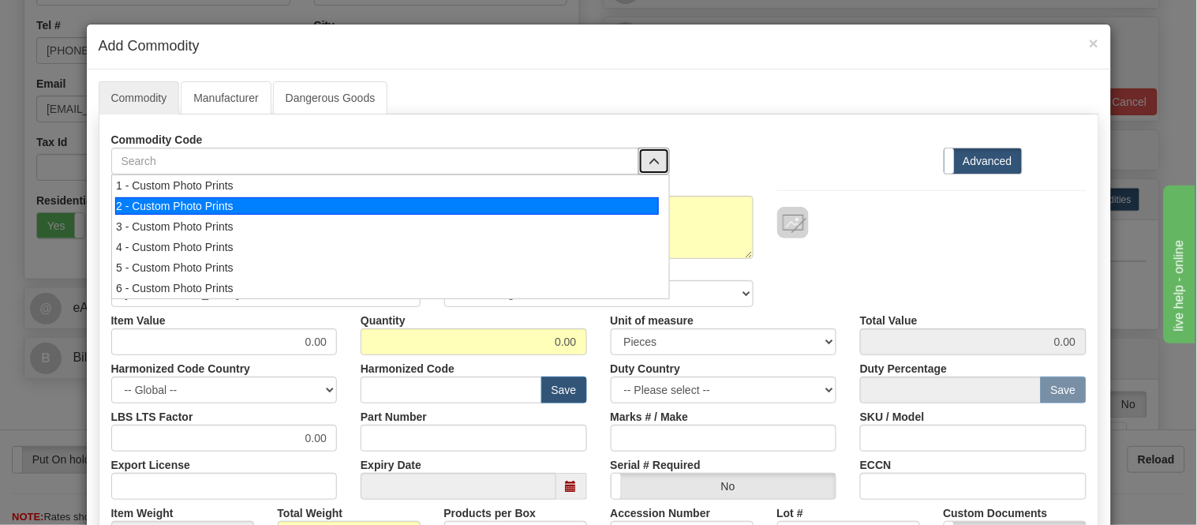
click at [589, 201] on div "2 - Custom Photo Prints" at bounding box center [387, 205] width 544 height 17
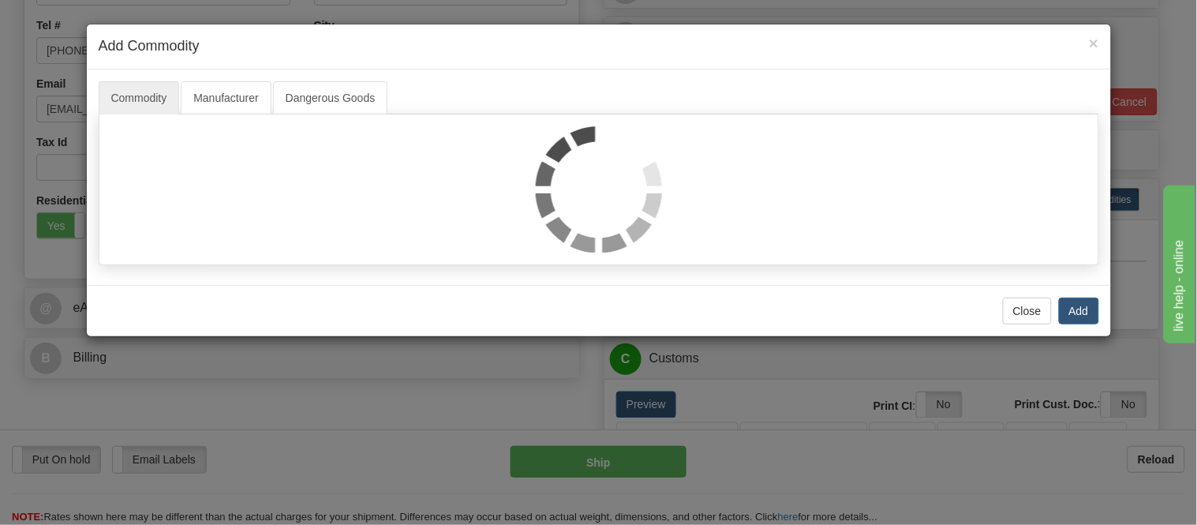
select select "1"
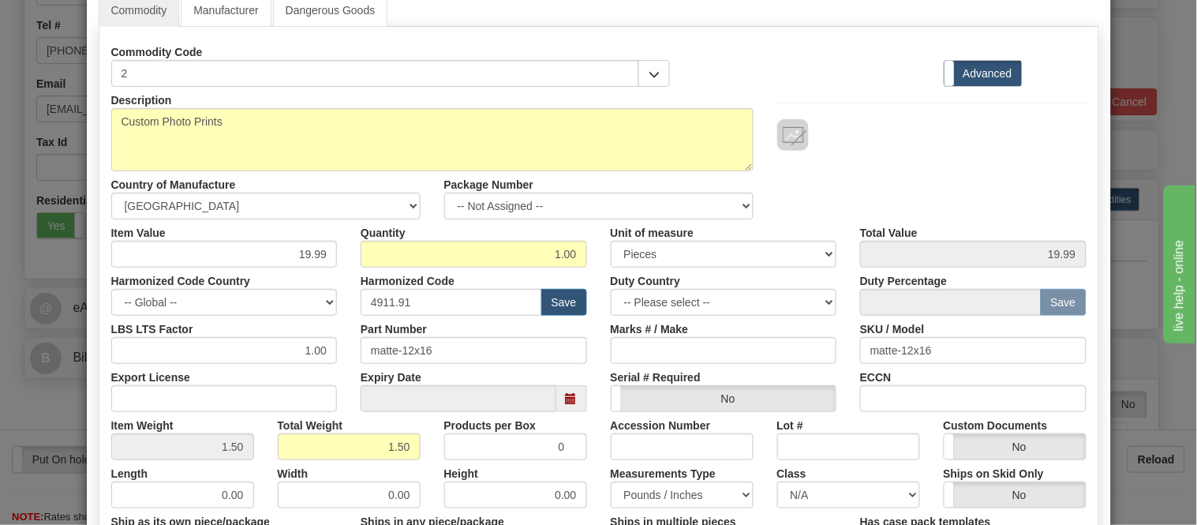
scroll to position [175, 0]
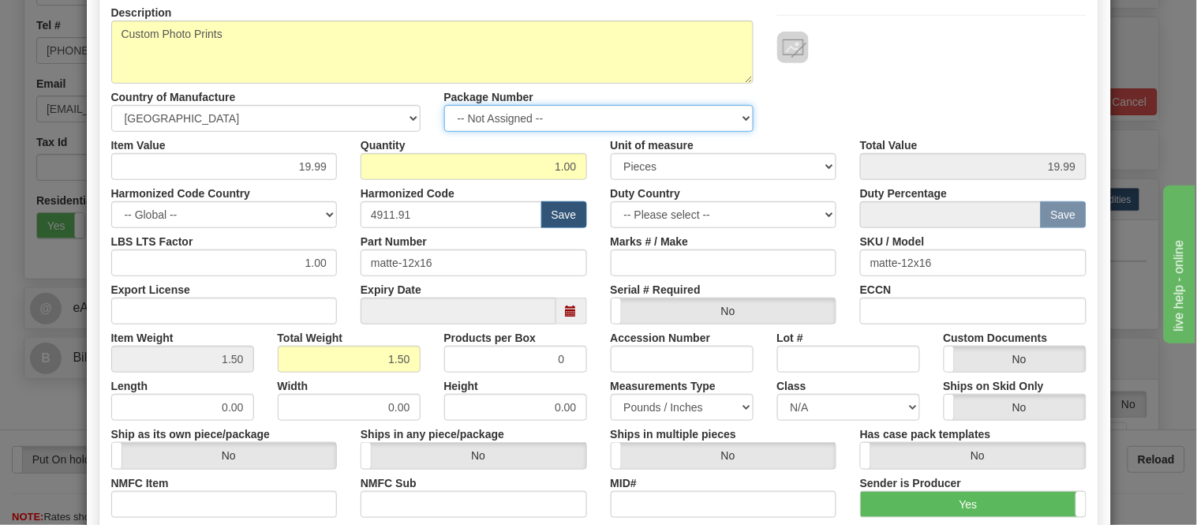
click at [554, 117] on select "-- Not Assigned -- Item 1 Item 2" at bounding box center [598, 118] width 309 height 27
select select "0"
click at [444, 105] on select "-- Not Assigned -- Item 1 Item 2" at bounding box center [598, 118] width 309 height 27
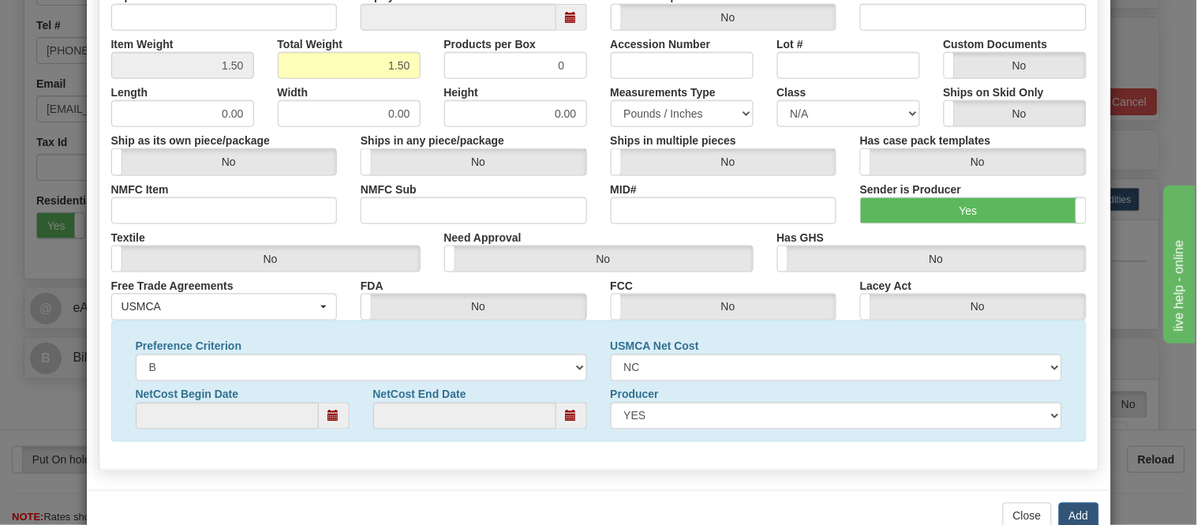
scroll to position [510, 0]
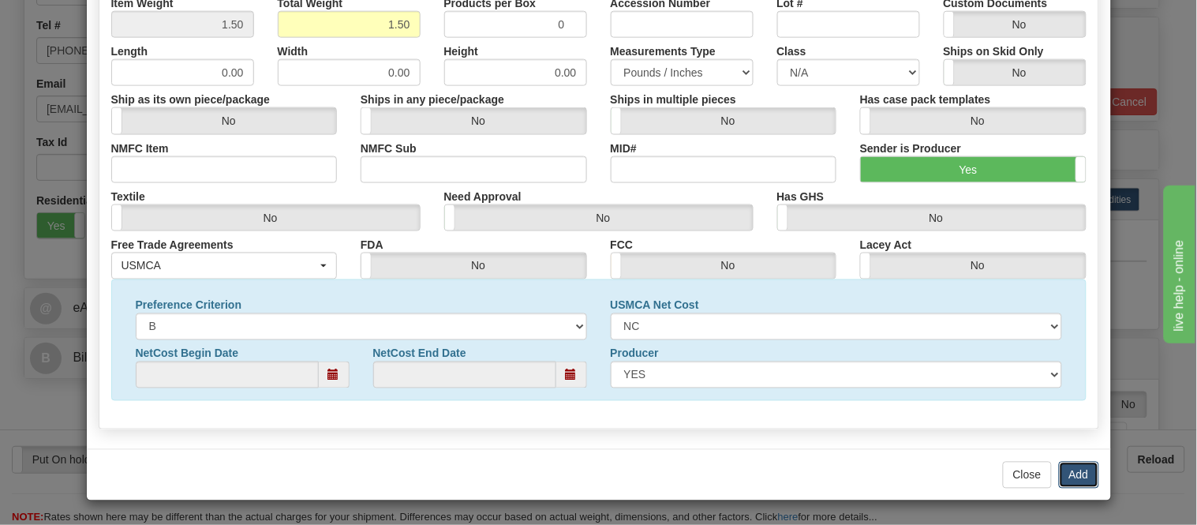
click at [1073, 477] on button "Add" at bounding box center [1079, 475] width 40 height 27
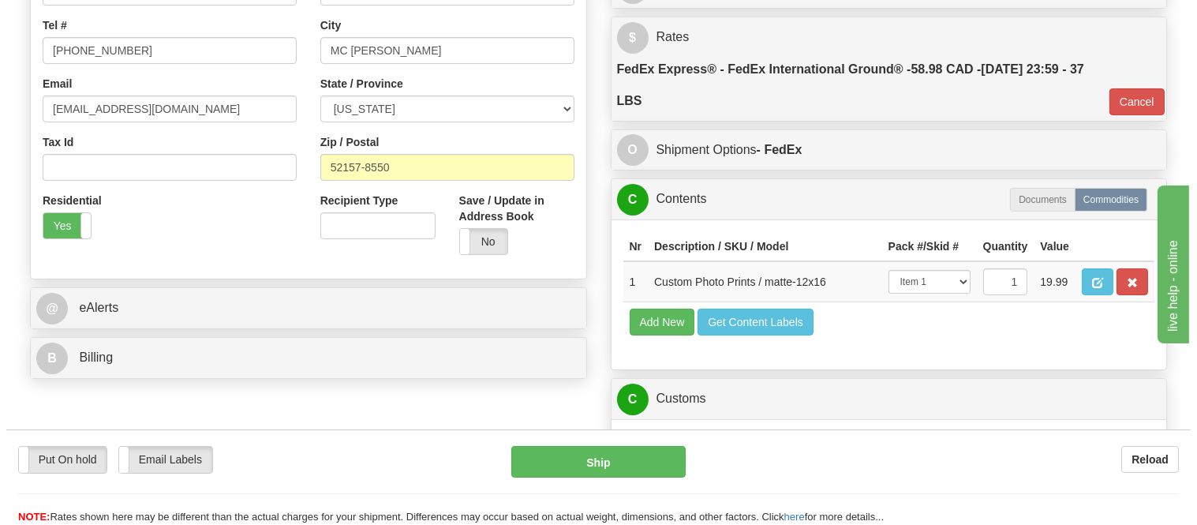
scroll to position [526, 0]
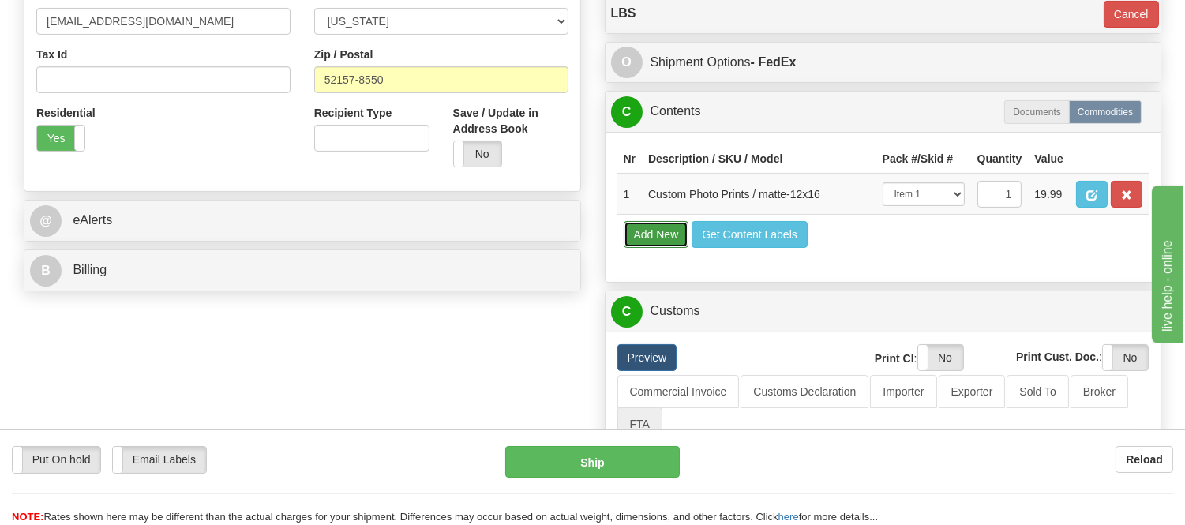
click at [668, 248] on button "Add New" at bounding box center [657, 234] width 66 height 27
select select
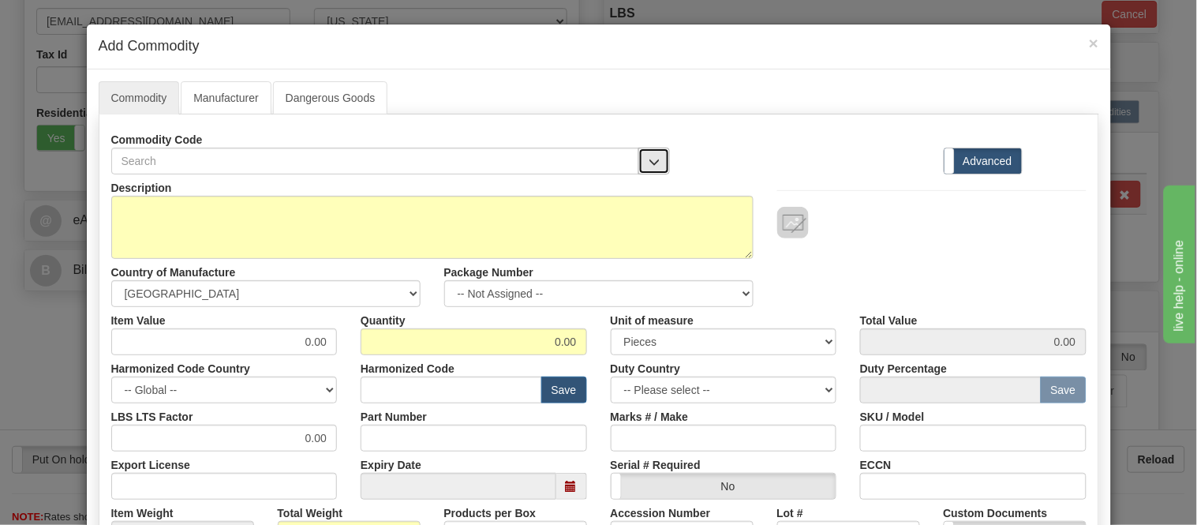
click at [649, 157] on span "button" at bounding box center [654, 162] width 11 height 10
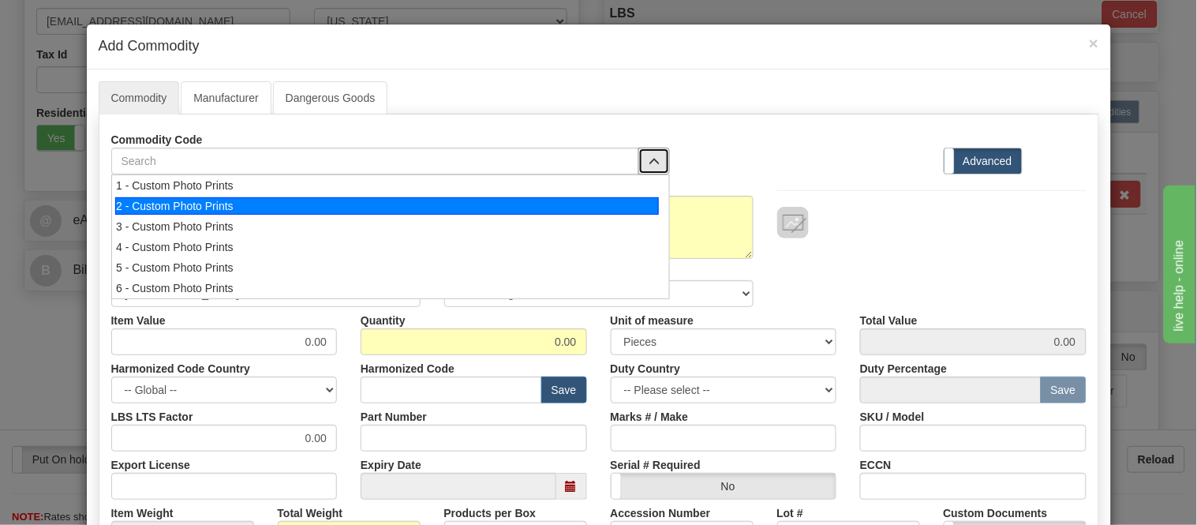
click at [641, 212] on div "2 - Custom Photo Prints" at bounding box center [387, 205] width 544 height 17
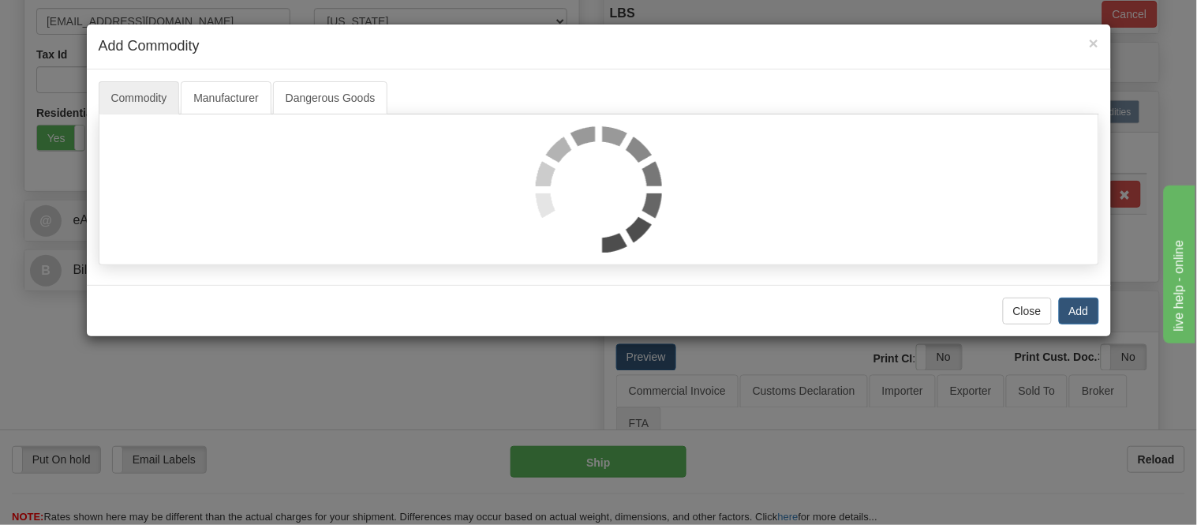
select select "1"
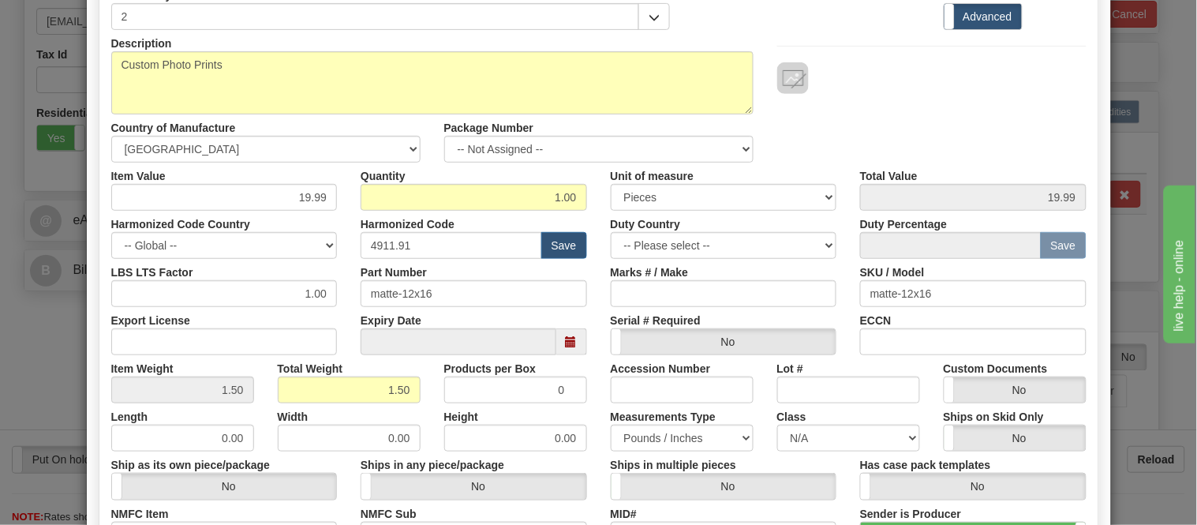
scroll to position [175, 0]
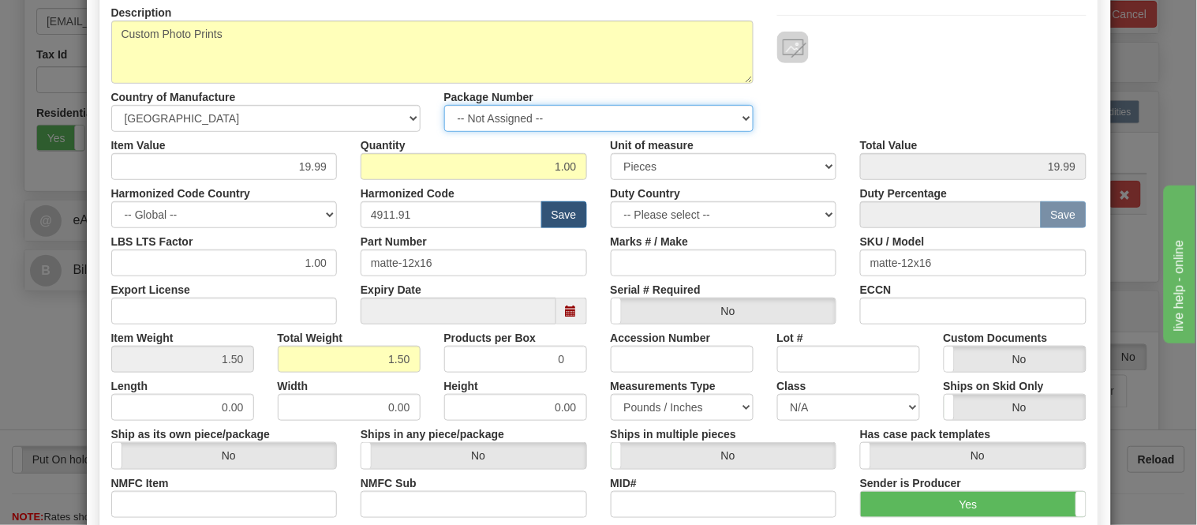
click at [679, 124] on select "-- Not Assigned -- Item 1 Item 2" at bounding box center [598, 118] width 309 height 27
select select "1"
click at [444, 105] on select "-- Not Assigned -- Item 1 Item 2" at bounding box center [598, 118] width 309 height 27
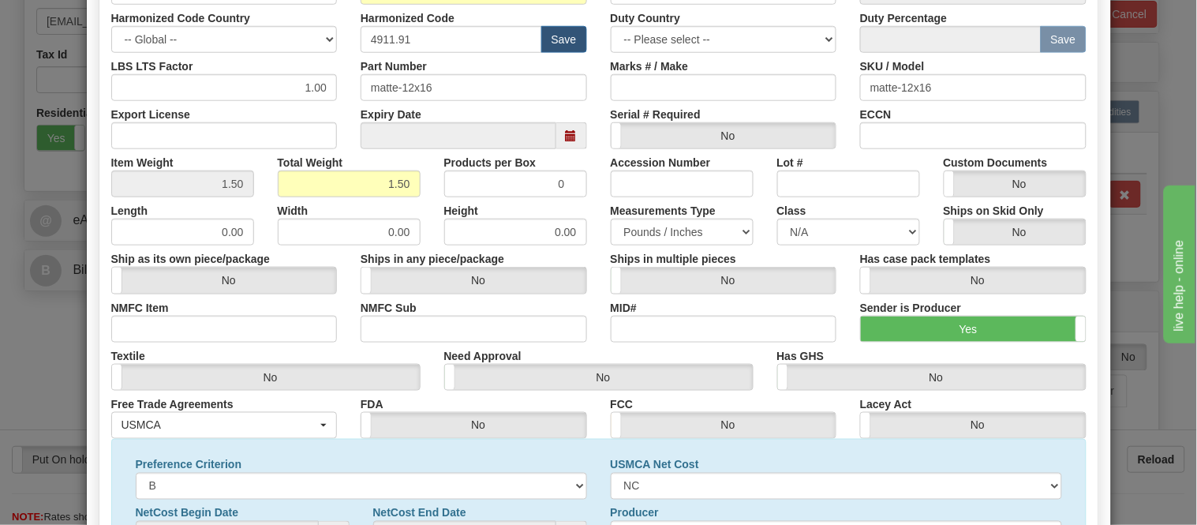
scroll to position [510, 0]
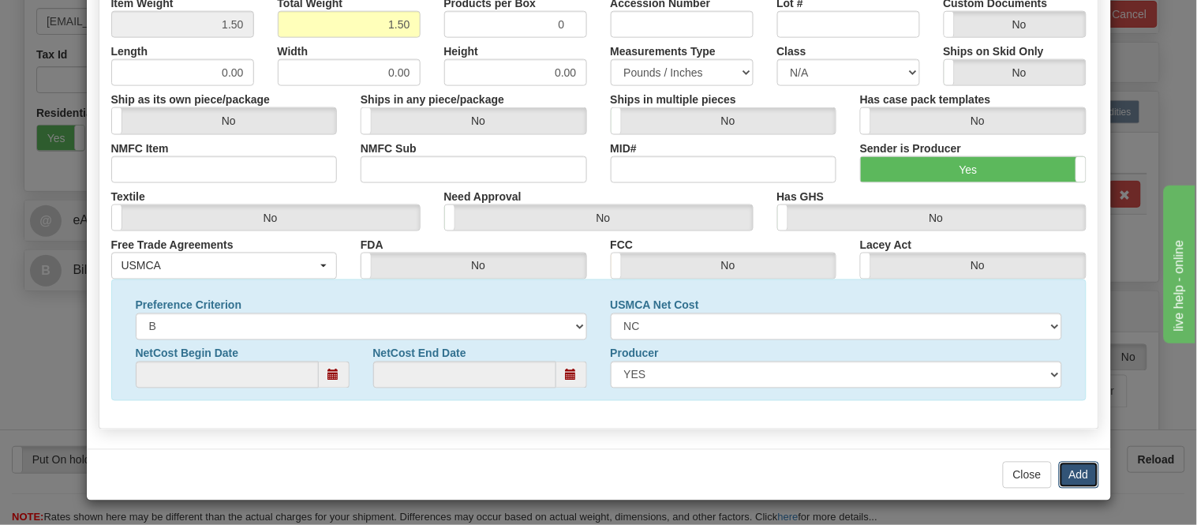
click at [1077, 474] on button "Add" at bounding box center [1079, 475] width 40 height 27
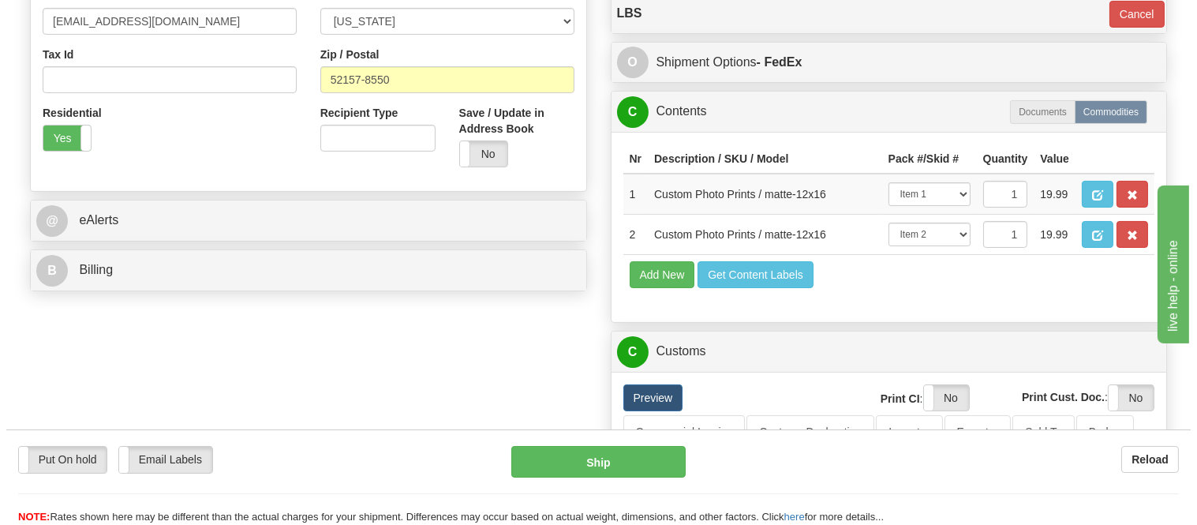
scroll to position [613, 0]
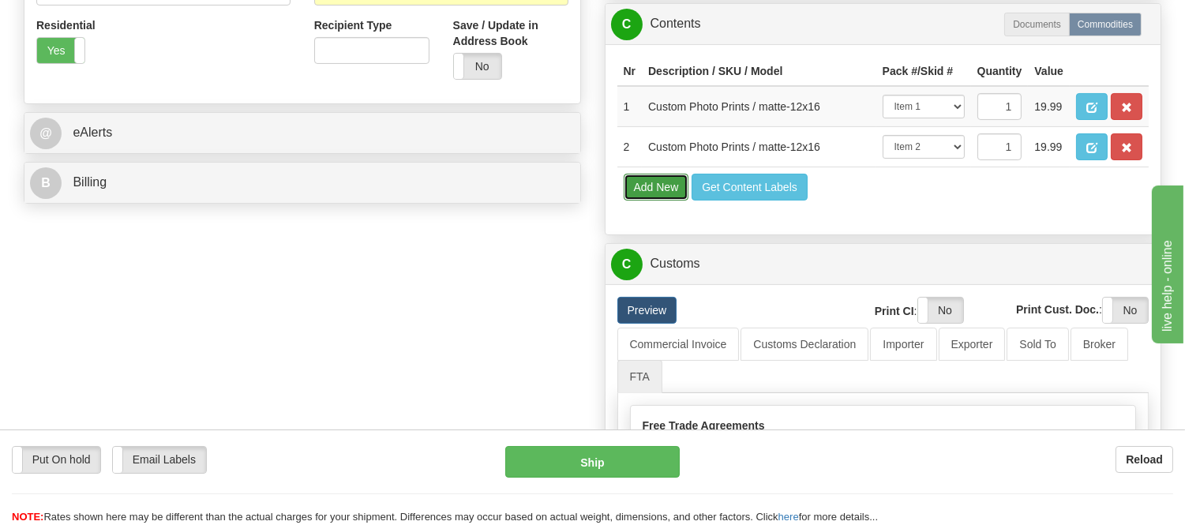
click at [651, 200] on button "Add New" at bounding box center [657, 187] width 66 height 27
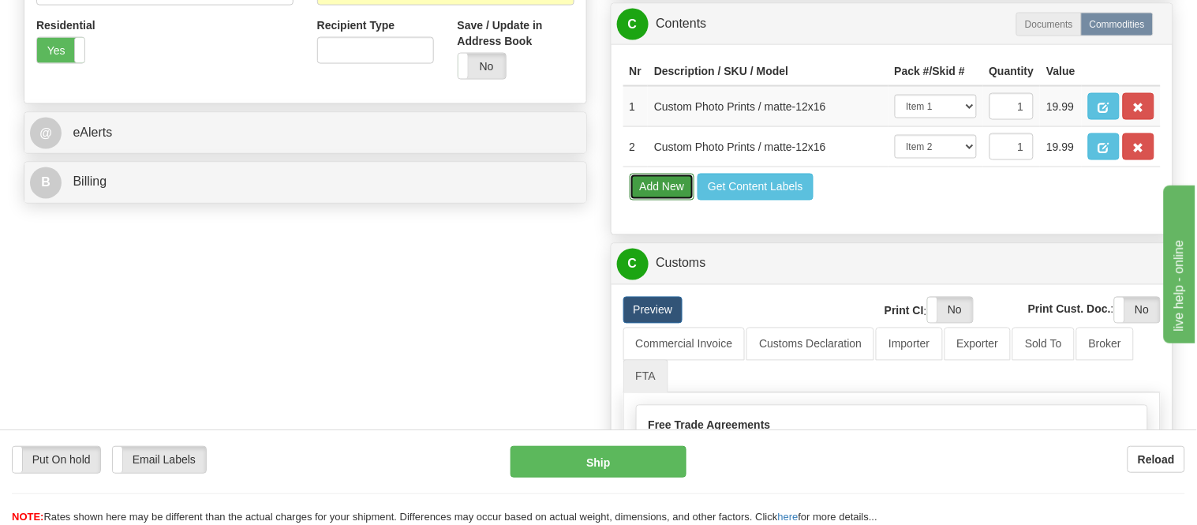
select select
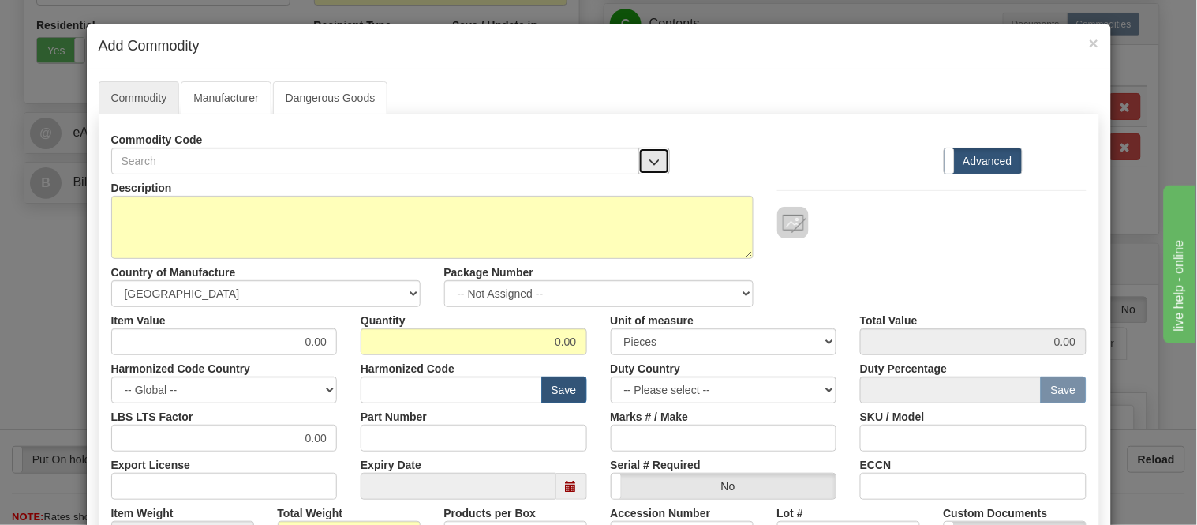
click at [649, 163] on span "button" at bounding box center [654, 162] width 11 height 10
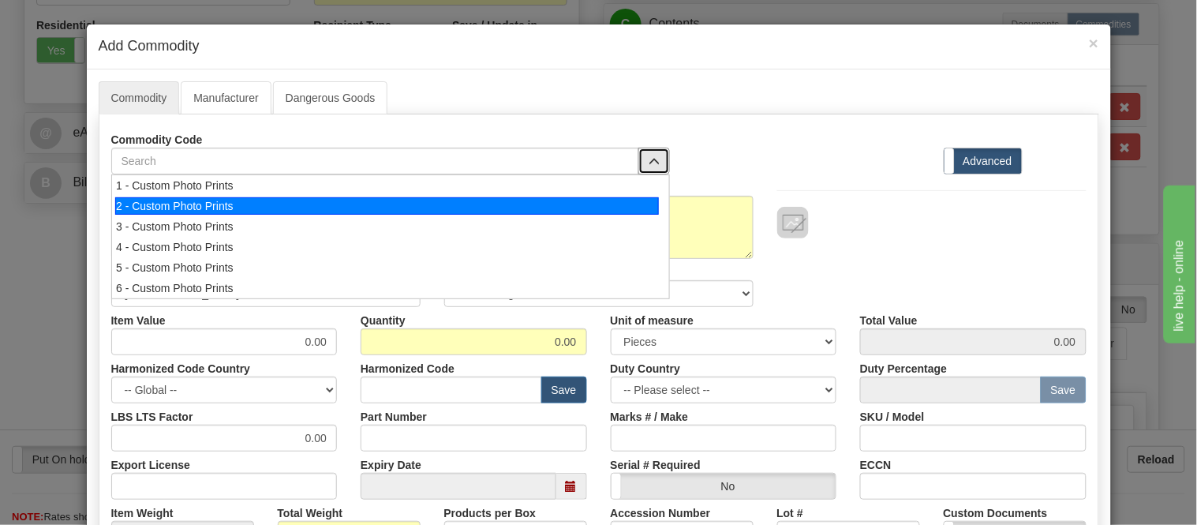
click at [640, 202] on div "2 - Custom Photo Prints" at bounding box center [387, 205] width 544 height 17
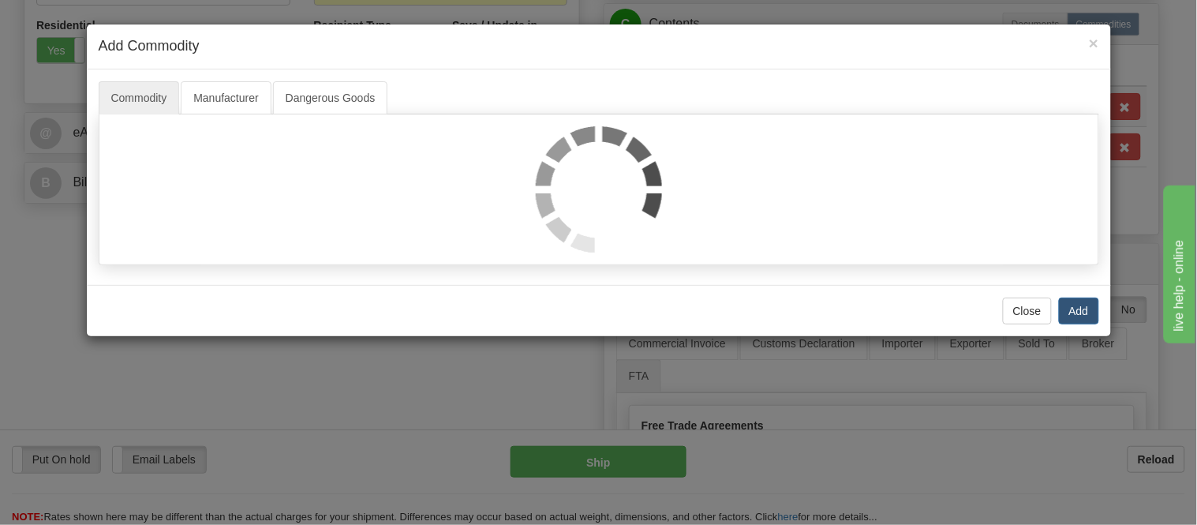
select select "1"
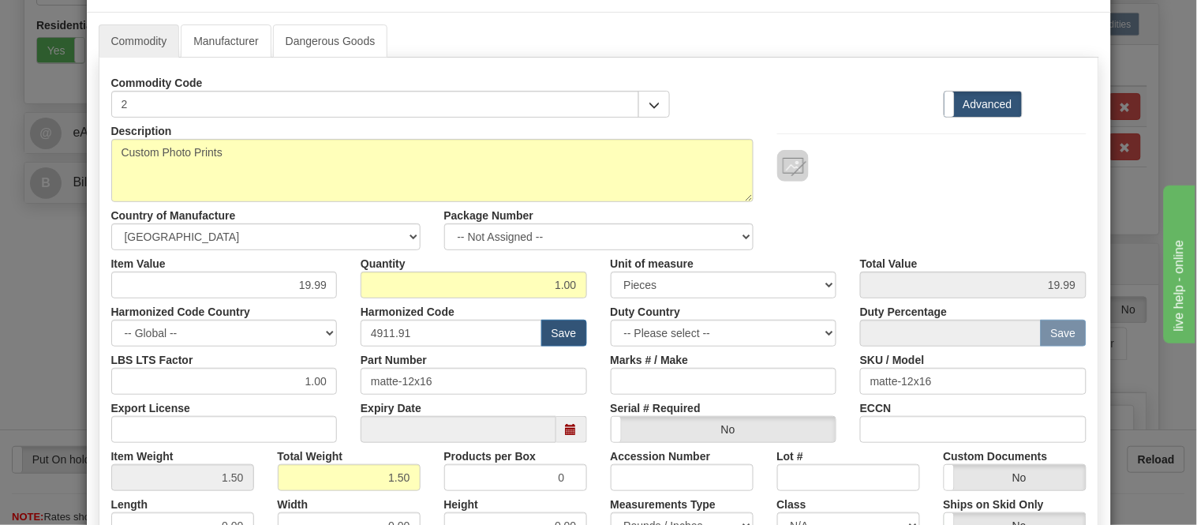
scroll to position [88, 0]
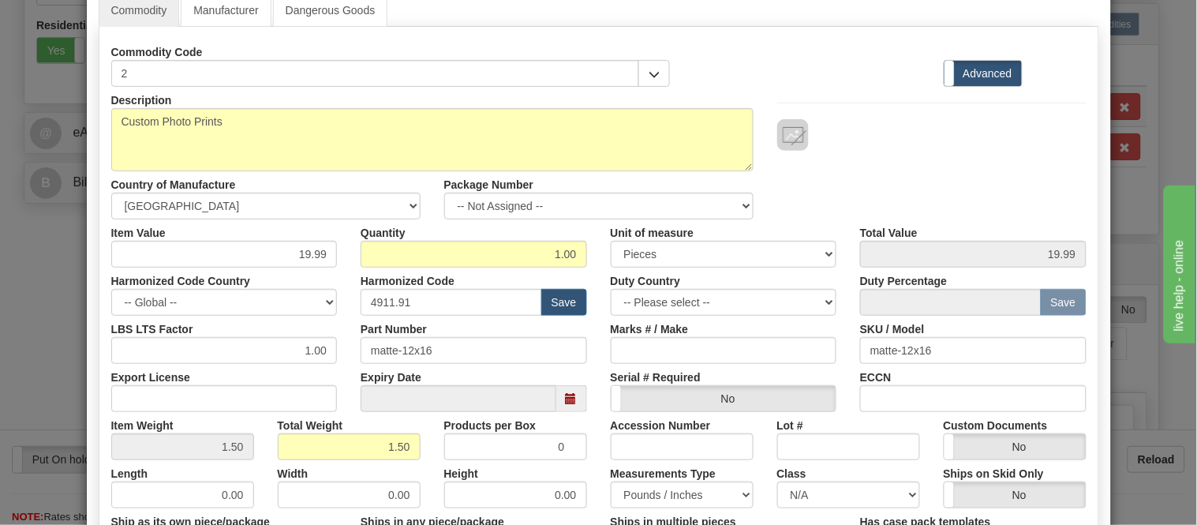
click at [571, 219] on div "Quantity 1.00" at bounding box center [474, 243] width 250 height 48
click at [580, 208] on select "-- Not Assigned -- Item 1 Item 2" at bounding box center [598, 206] width 309 height 27
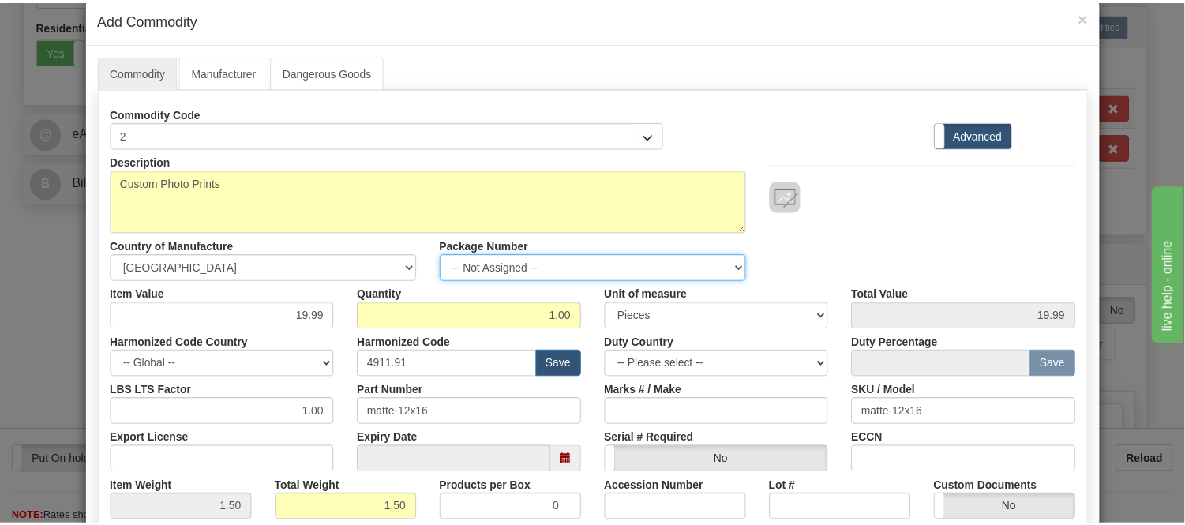
scroll to position [0, 0]
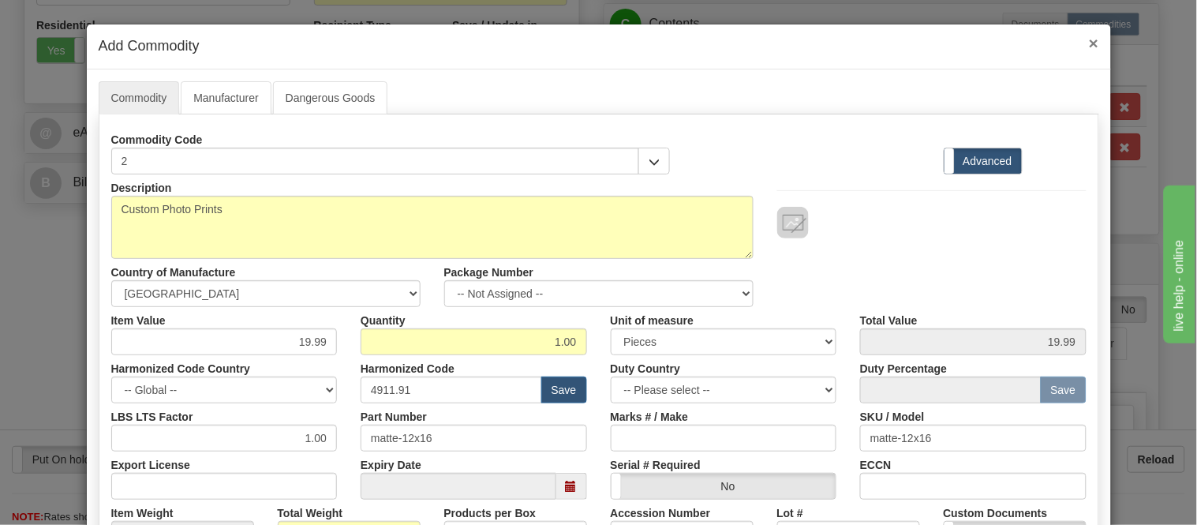
click at [1089, 39] on span "×" at bounding box center [1093, 43] width 9 height 18
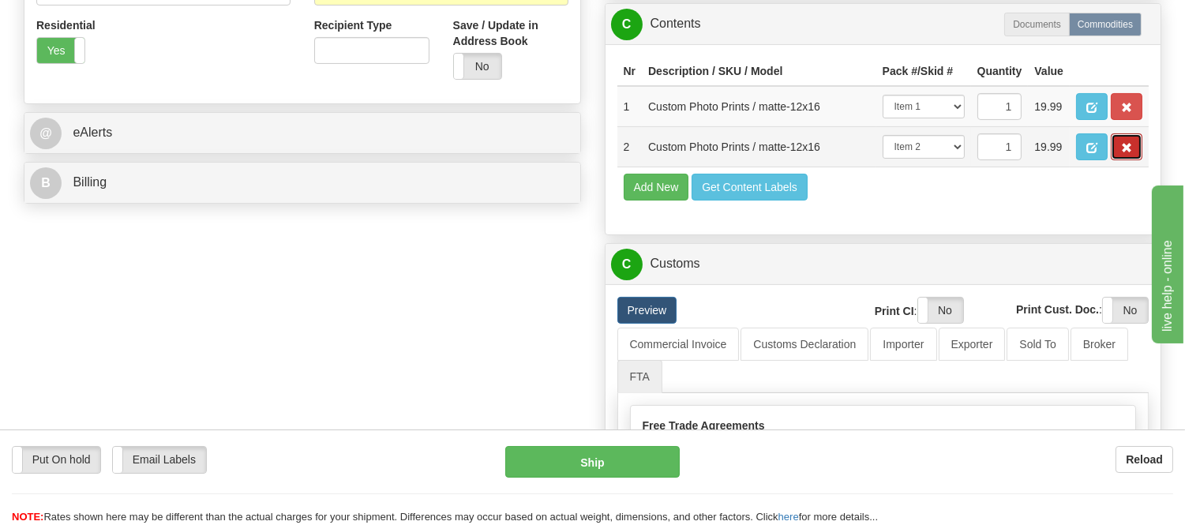
click at [1116, 160] on button "button" at bounding box center [1126, 146] width 32 height 27
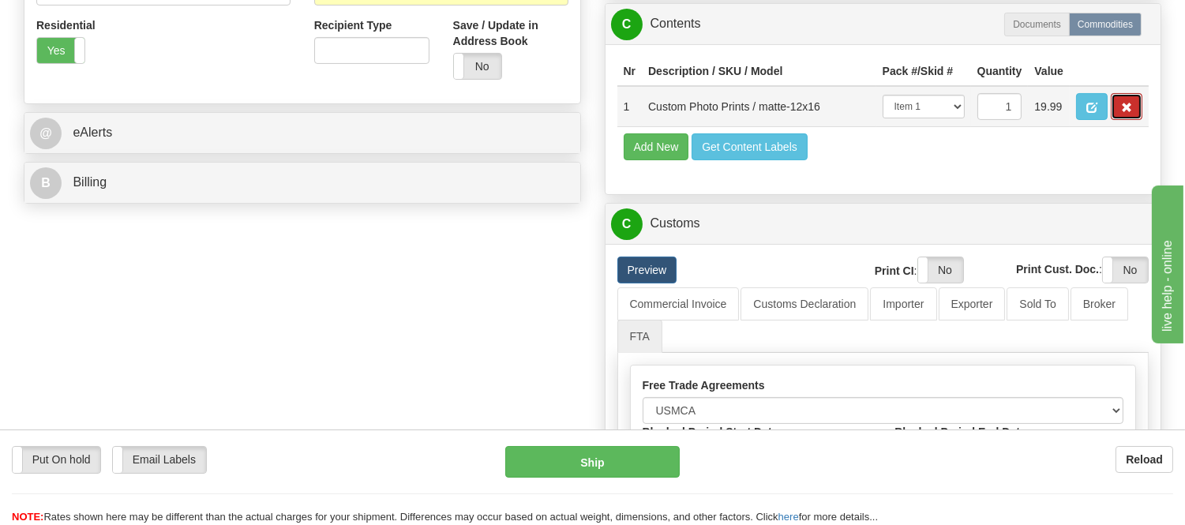
click at [1134, 120] on button "button" at bounding box center [1126, 106] width 32 height 27
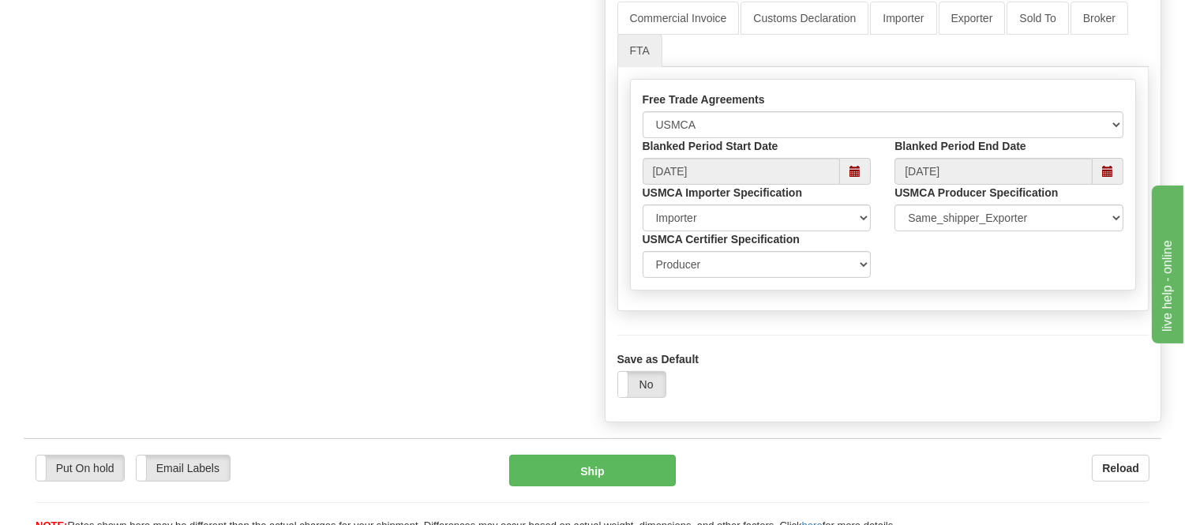
scroll to position [964, 0]
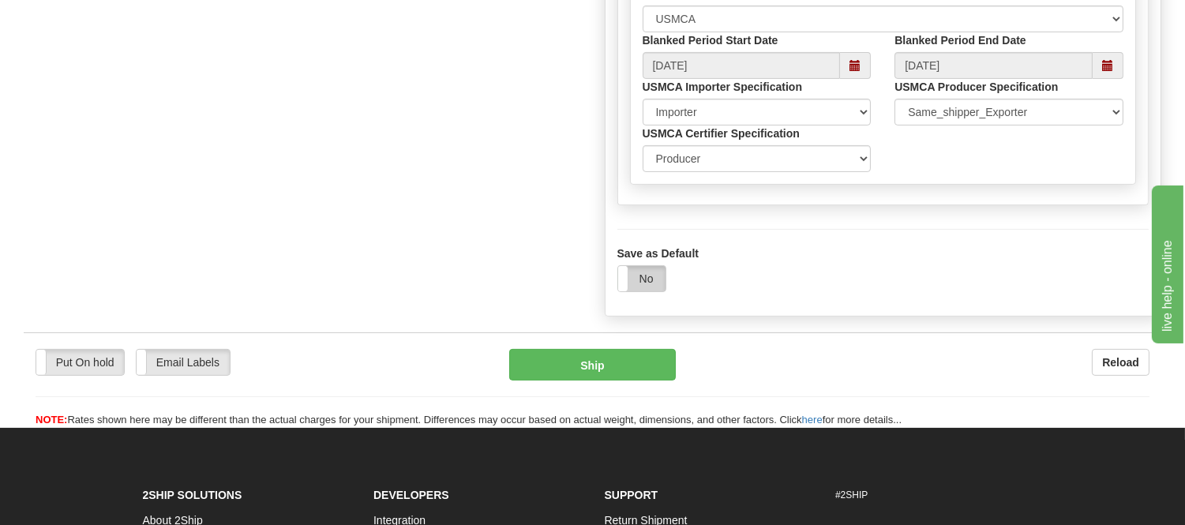
click at [661, 276] on label "No" at bounding box center [641, 278] width 47 height 25
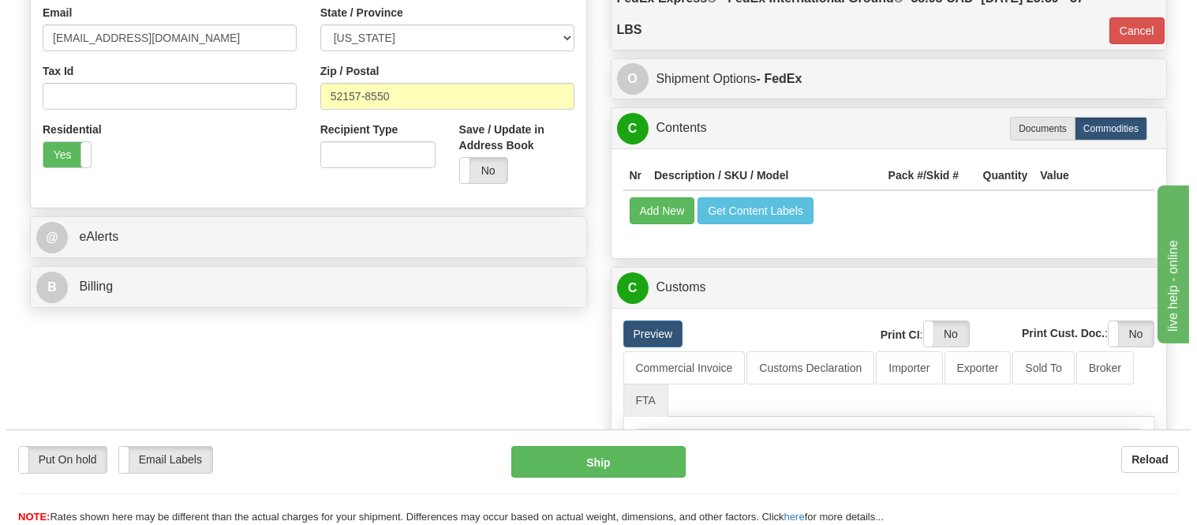
scroll to position [526, 0]
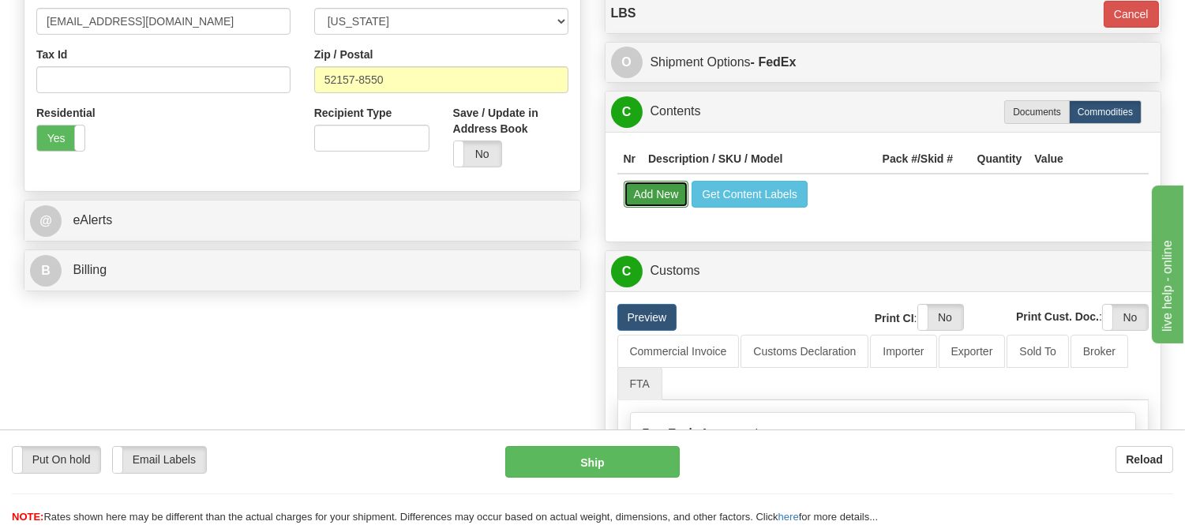
click at [657, 202] on button "Add New" at bounding box center [657, 194] width 66 height 27
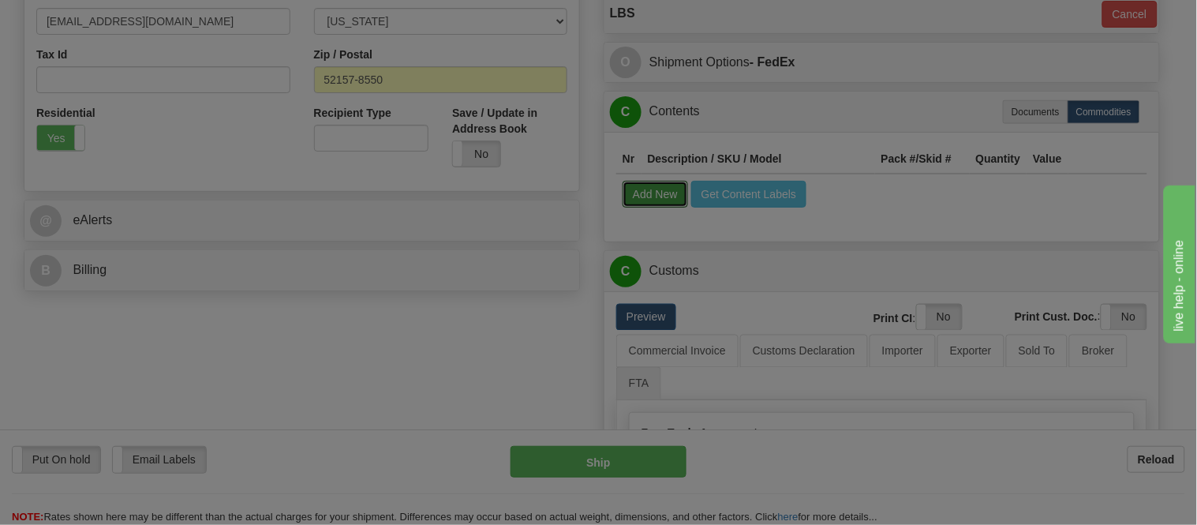
select select
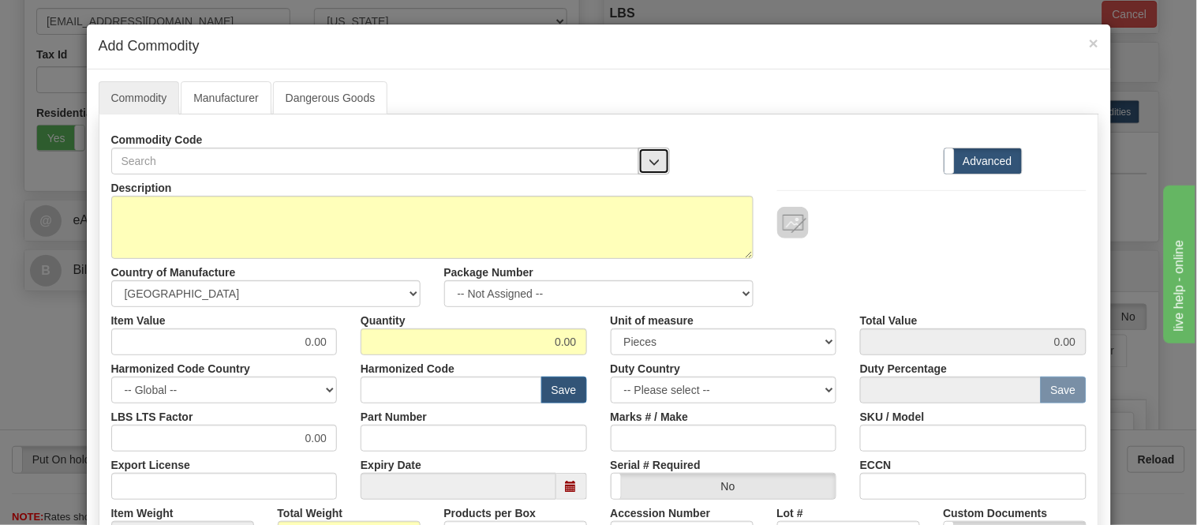
click at [659, 156] on button "button" at bounding box center [655, 161] width 32 height 27
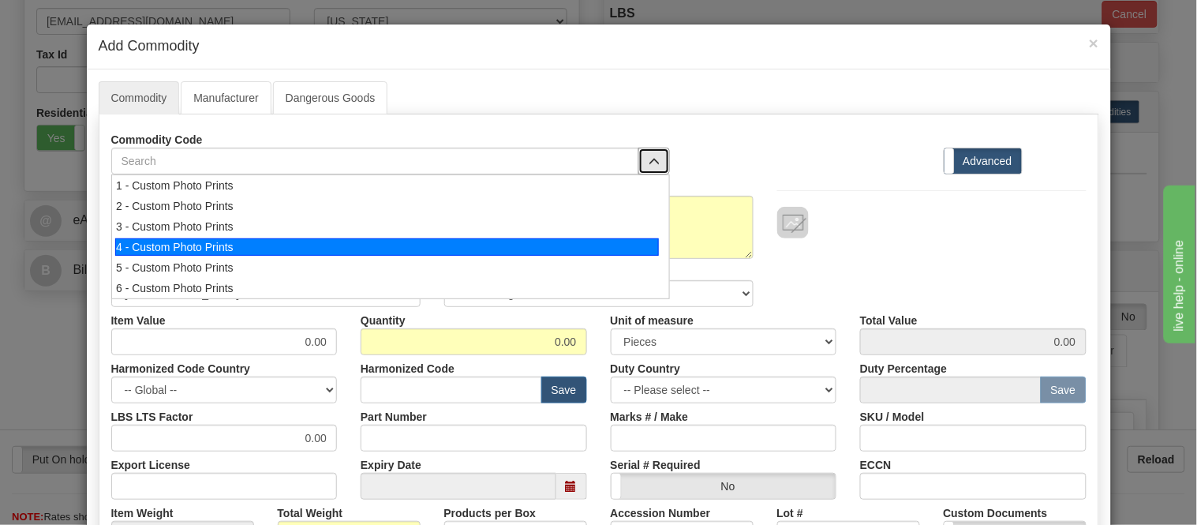
click at [572, 246] on div "4 - Custom Photo Prints" at bounding box center [387, 246] width 544 height 17
select select "1"
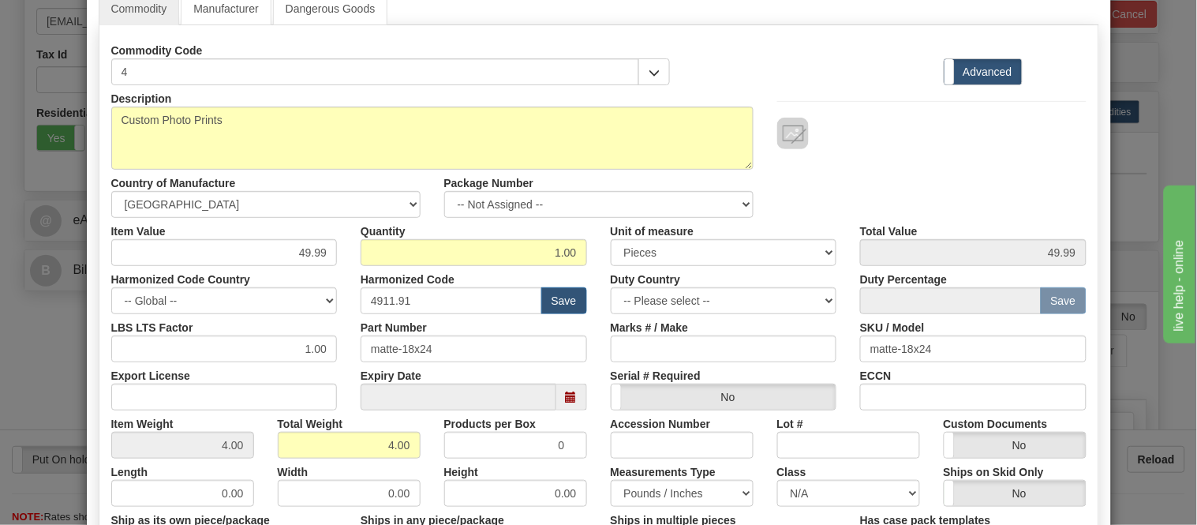
scroll to position [88, 0]
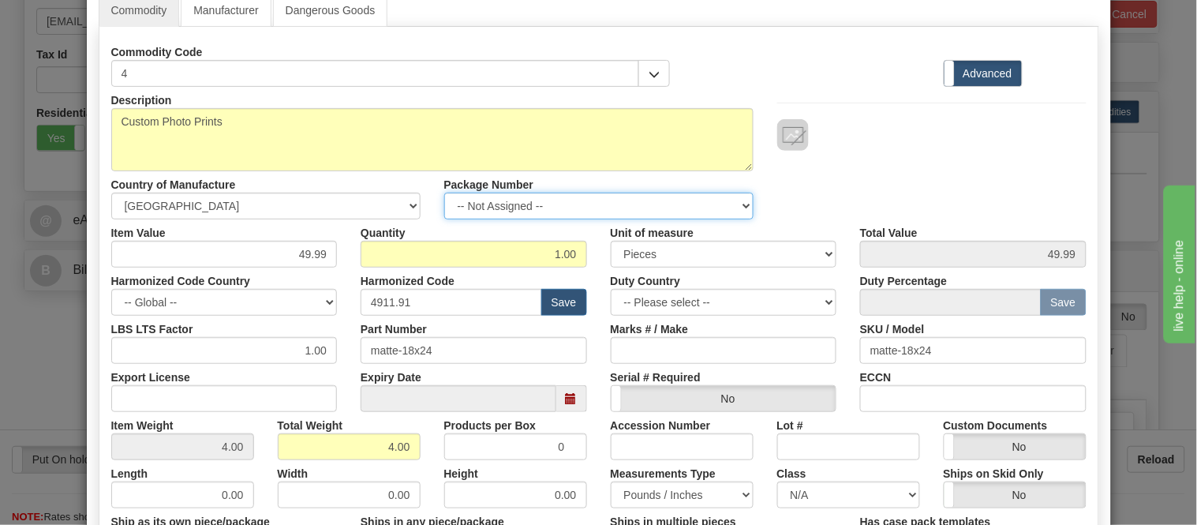
click at [534, 212] on select "-- Not Assigned -- Item 1 Item 2" at bounding box center [598, 206] width 309 height 27
select select "0"
click at [444, 193] on select "-- Not Assigned -- Item 1 Item 2" at bounding box center [598, 206] width 309 height 27
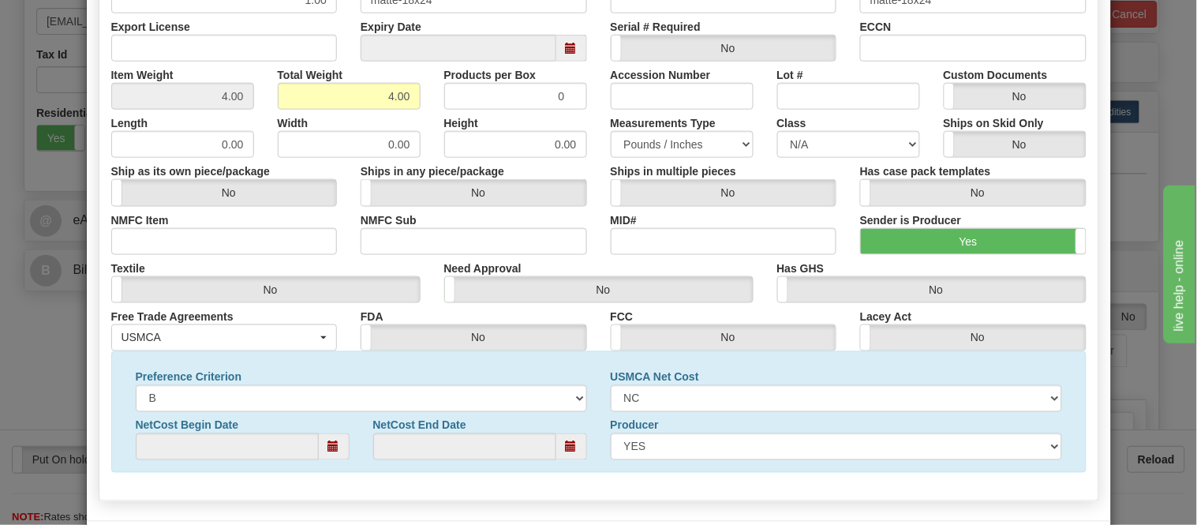
scroll to position [510, 0]
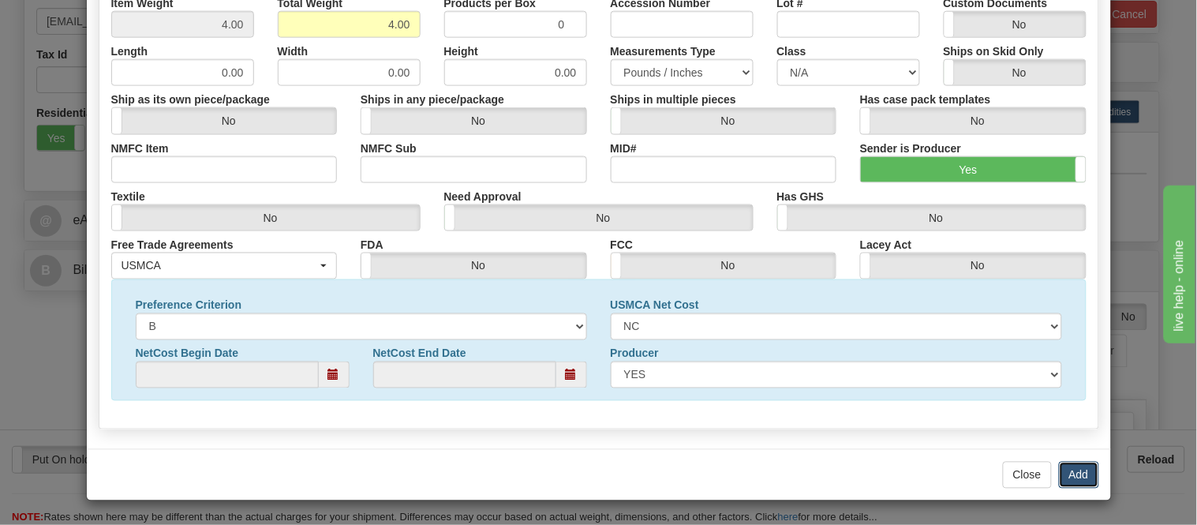
click at [1083, 472] on button "Add" at bounding box center [1079, 475] width 40 height 27
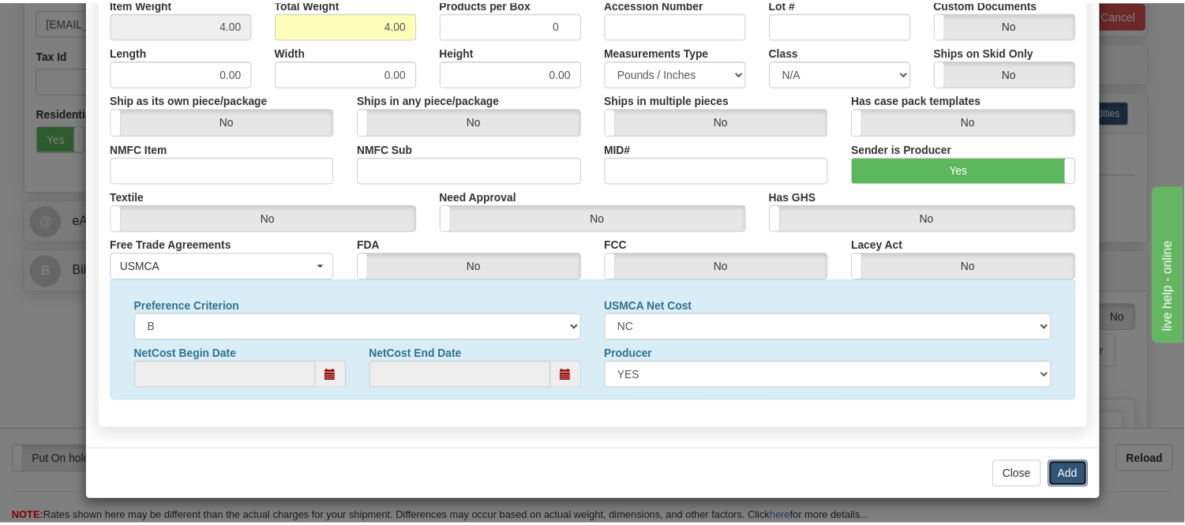
scroll to position [0, 0]
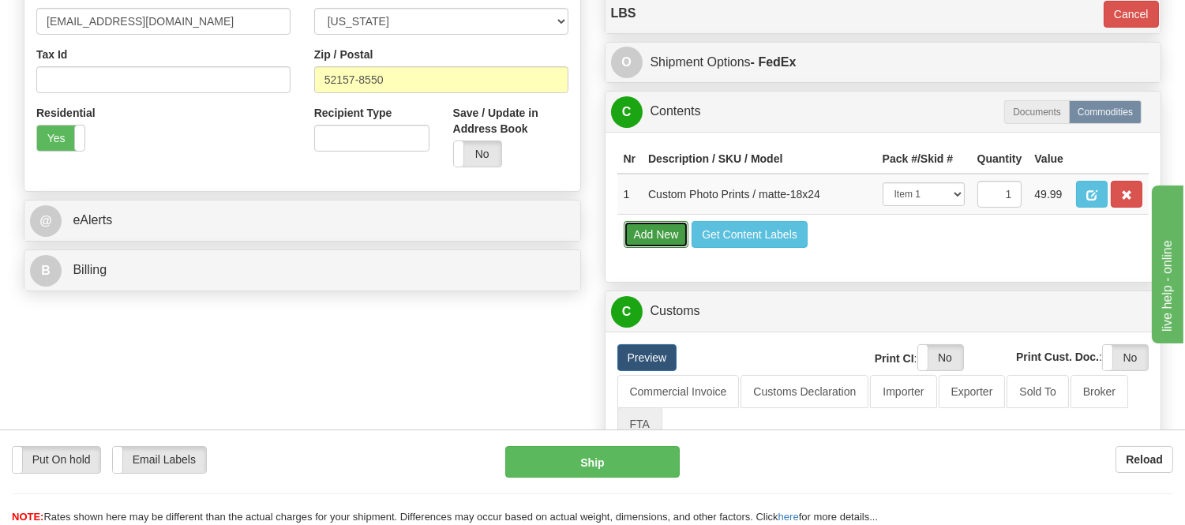
click at [635, 248] on button "Add New" at bounding box center [657, 234] width 66 height 27
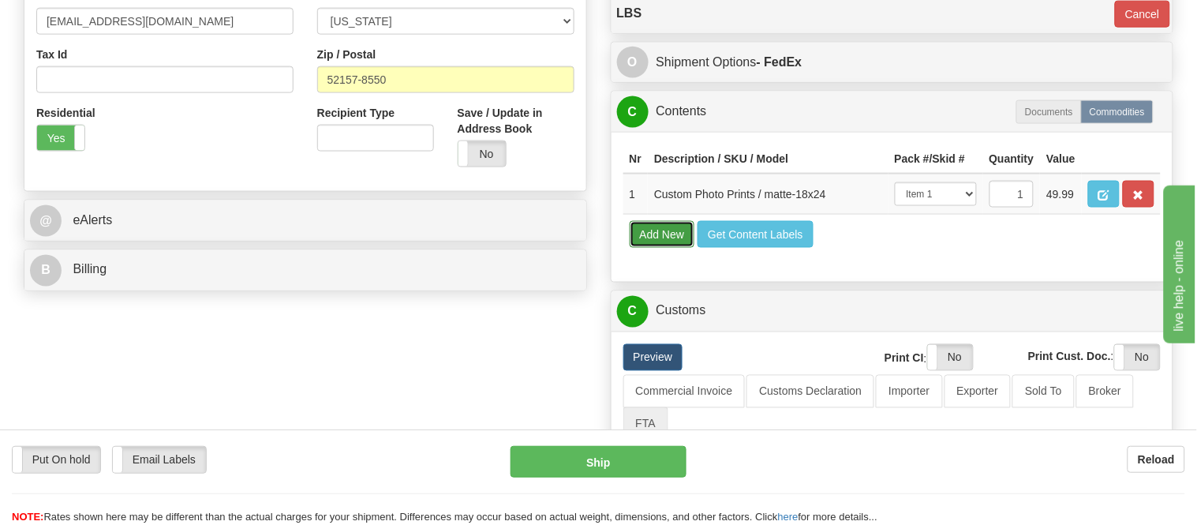
select select
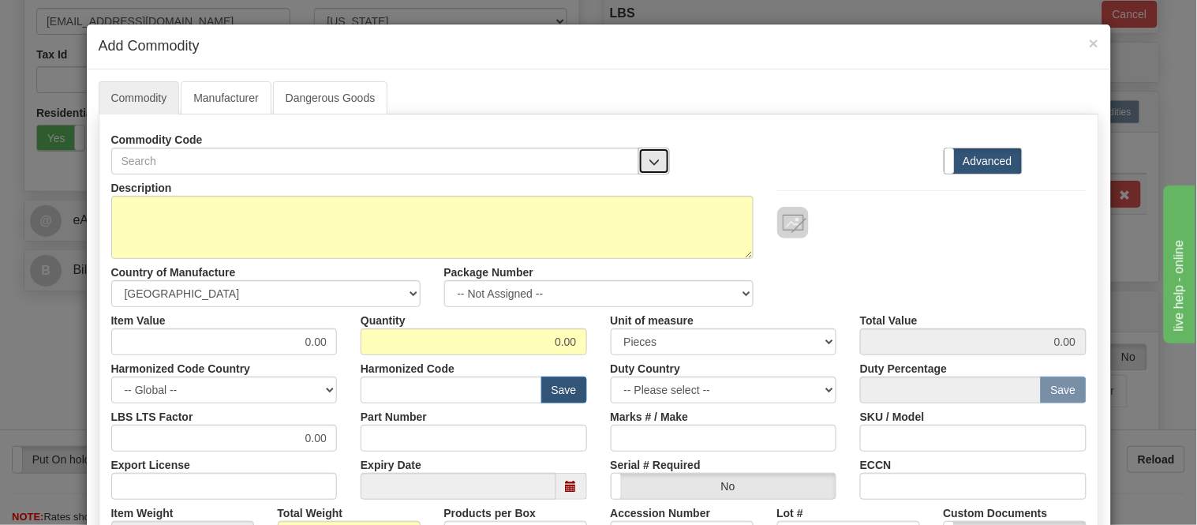
click at [641, 162] on button "button" at bounding box center [655, 161] width 32 height 27
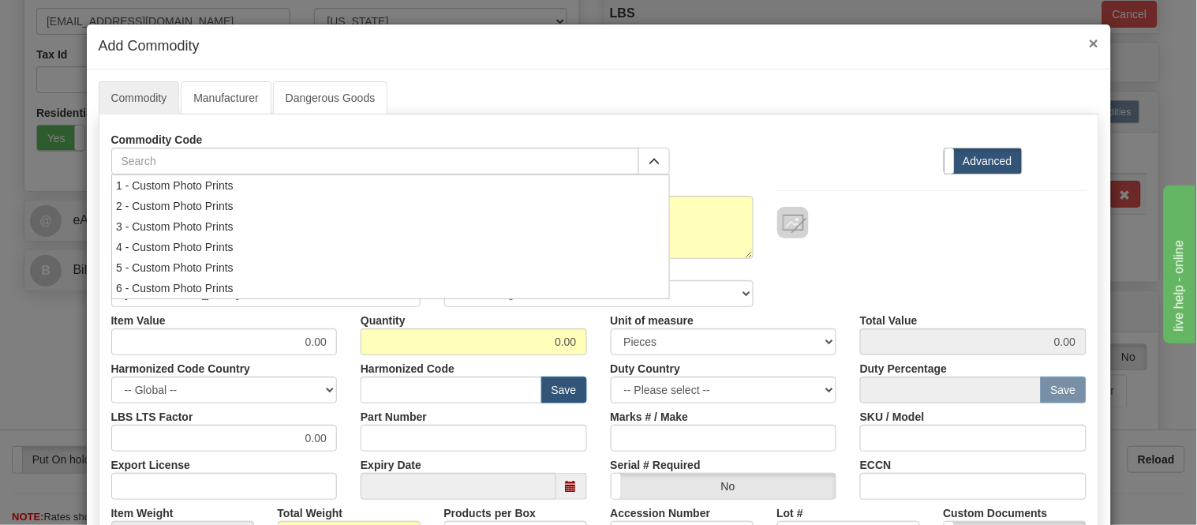
click at [1089, 38] on span "×" at bounding box center [1093, 43] width 9 height 18
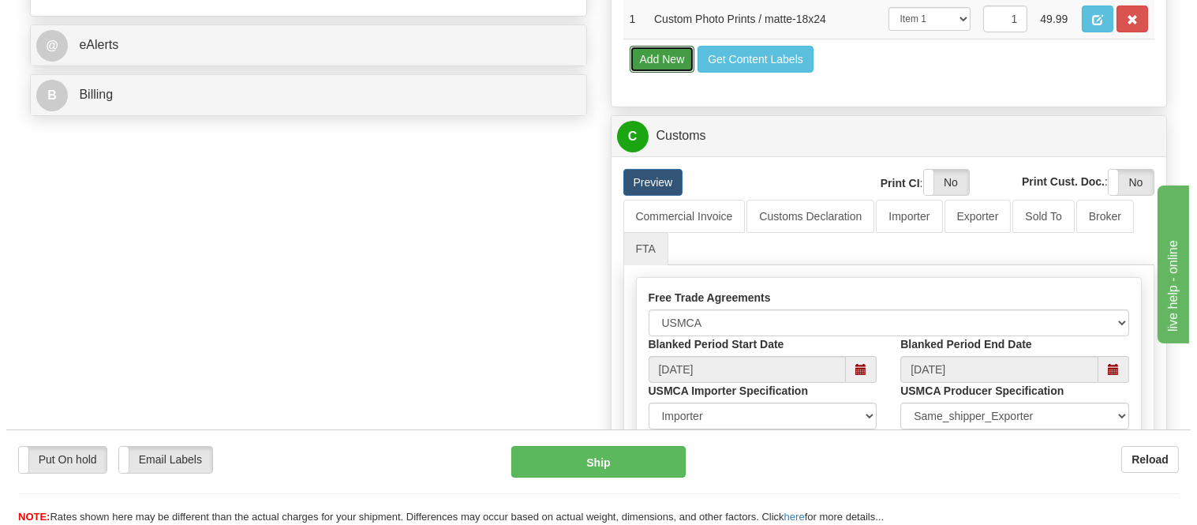
scroll to position [613, 0]
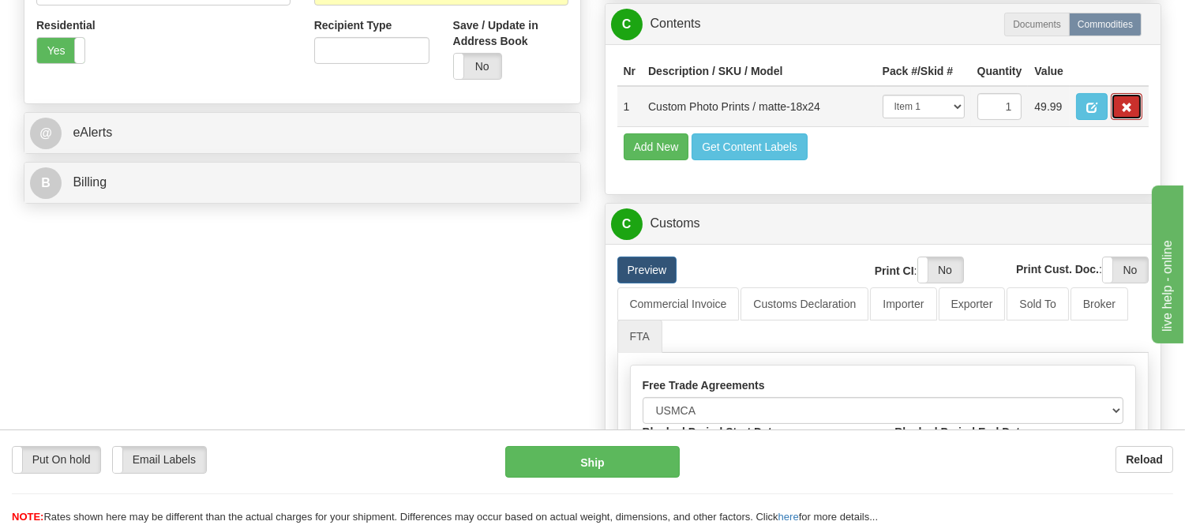
click at [1130, 113] on span "button" at bounding box center [1126, 108] width 11 height 10
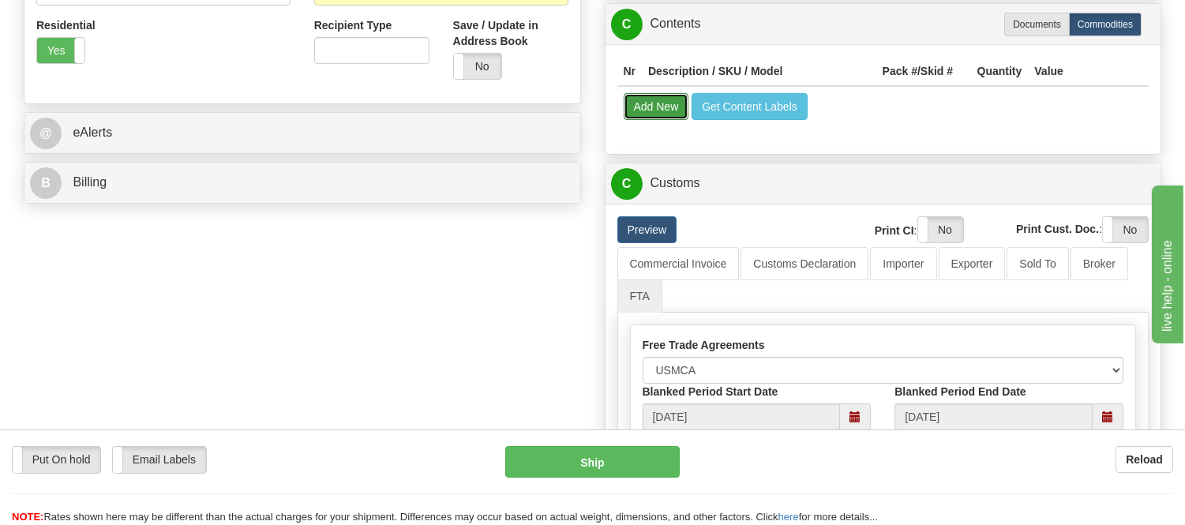
click at [653, 117] on button "Add New" at bounding box center [657, 106] width 66 height 27
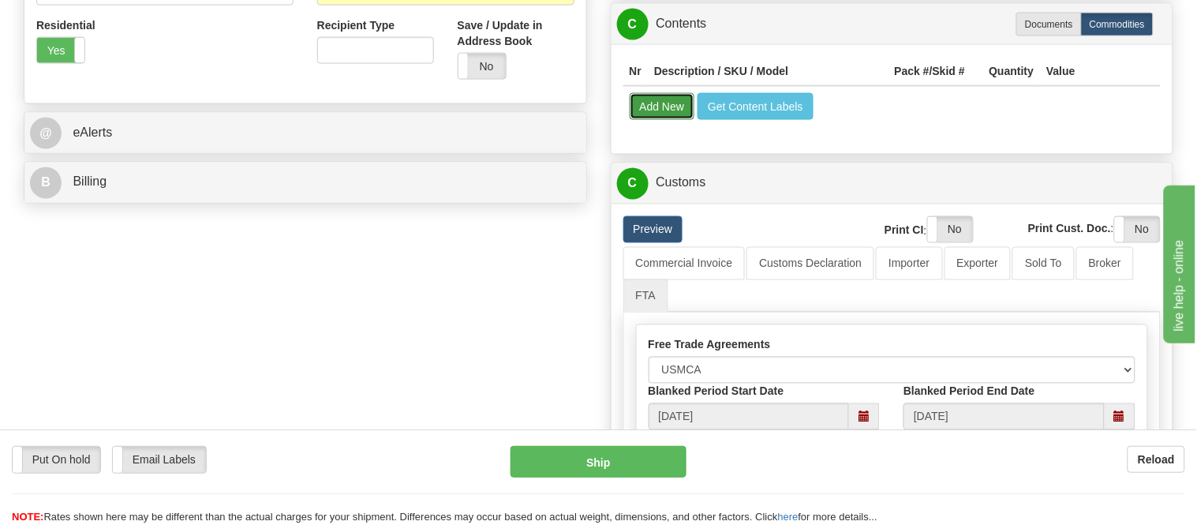
select select
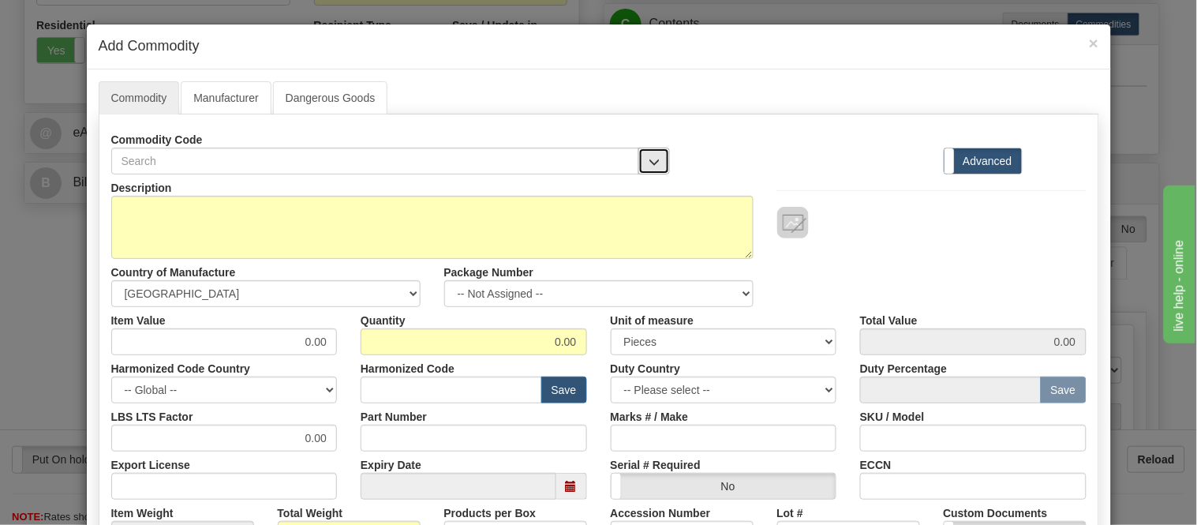
click at [651, 160] on span "button" at bounding box center [654, 162] width 11 height 10
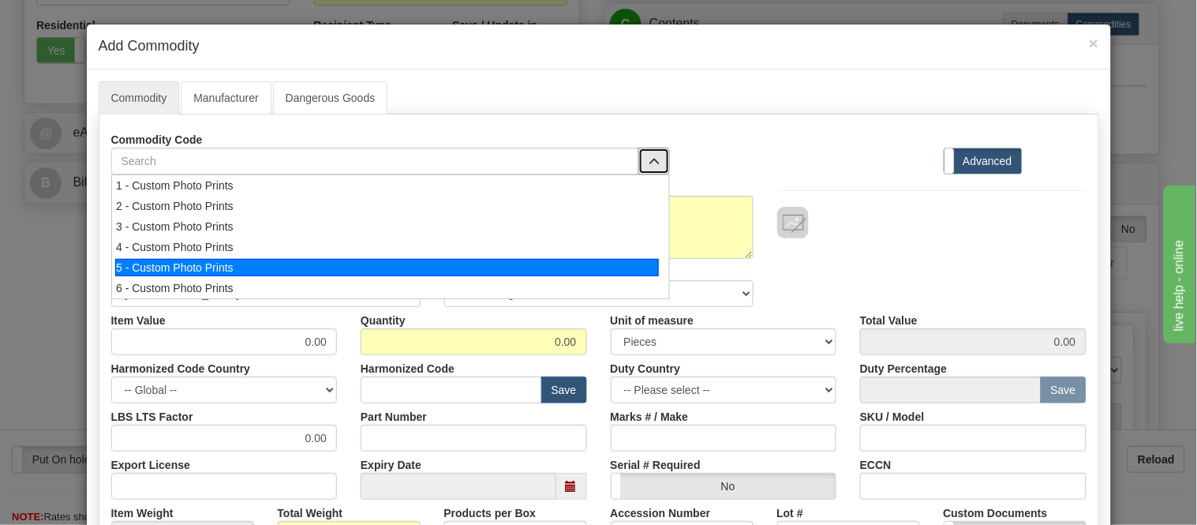
click at [494, 272] on div "5 - Custom Photo Prints" at bounding box center [387, 267] width 544 height 17
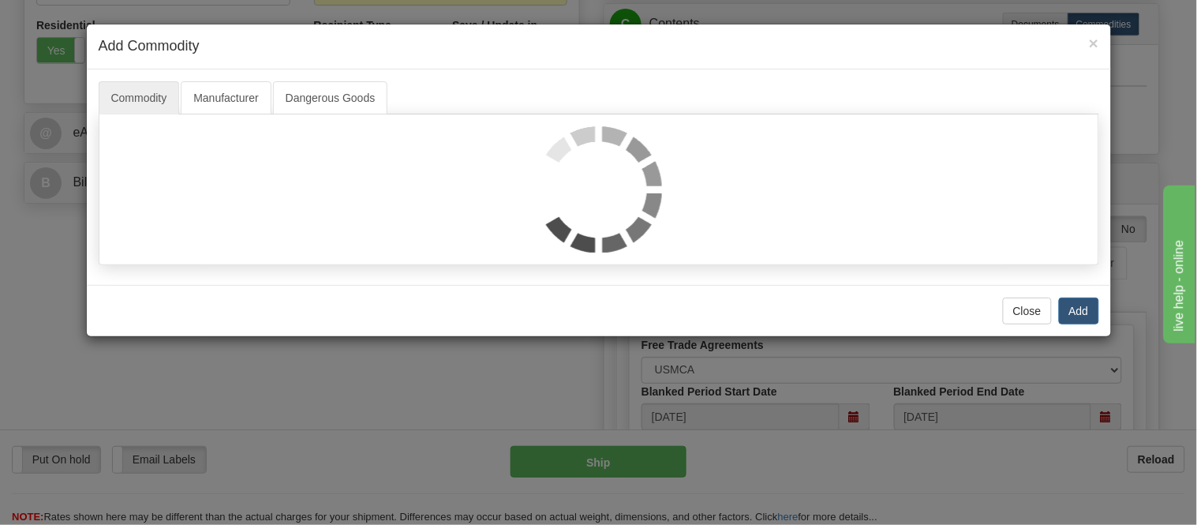
select select "1"
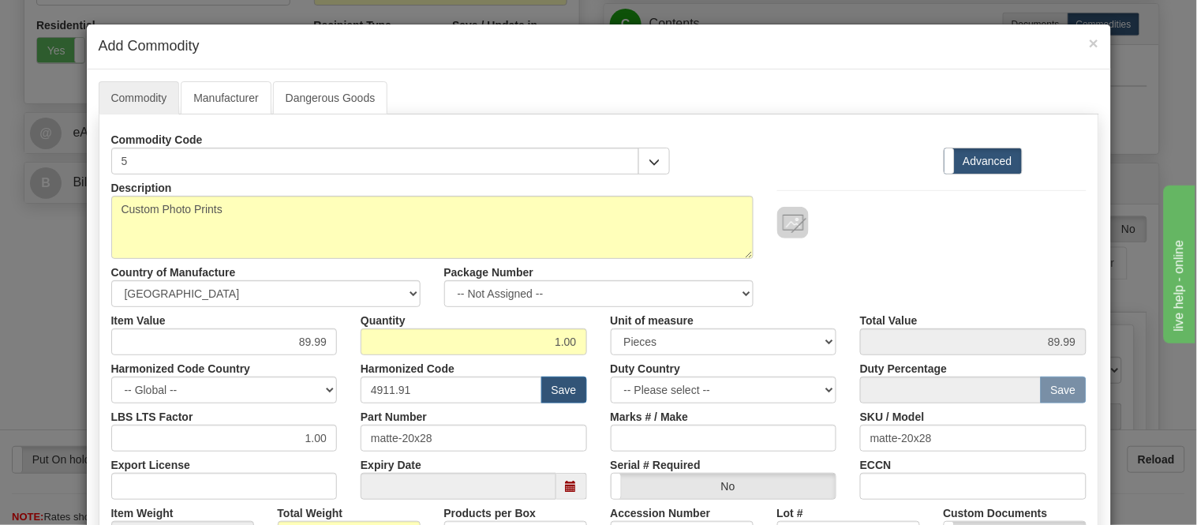
scroll to position [88, 0]
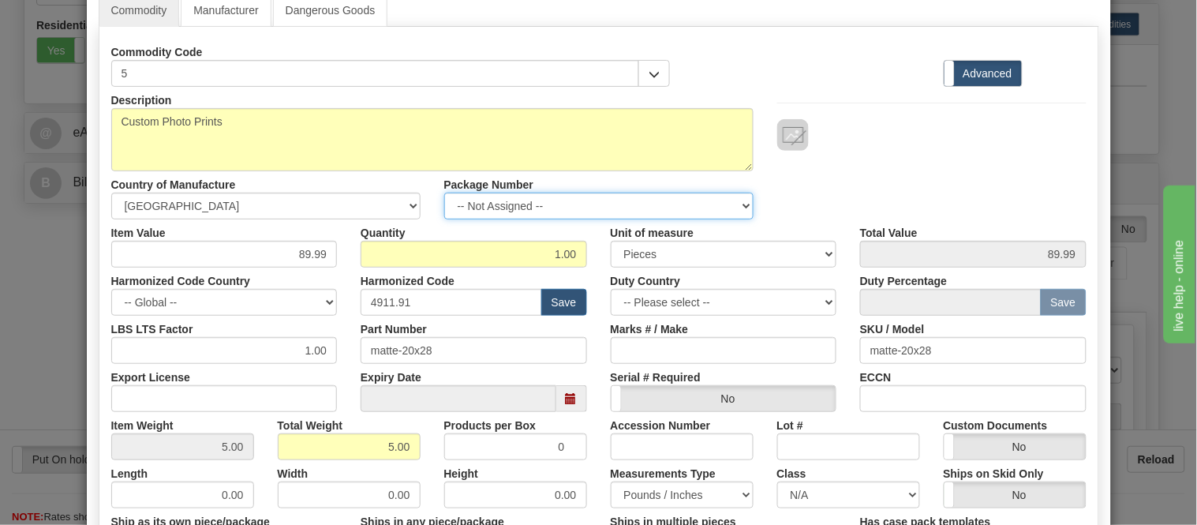
click at [627, 203] on select "-- Not Assigned -- Item 1 Item 2" at bounding box center [598, 206] width 309 height 27
select select "0"
click at [444, 193] on select "-- Not Assigned -- Item 1 Item 2" at bounding box center [598, 206] width 309 height 27
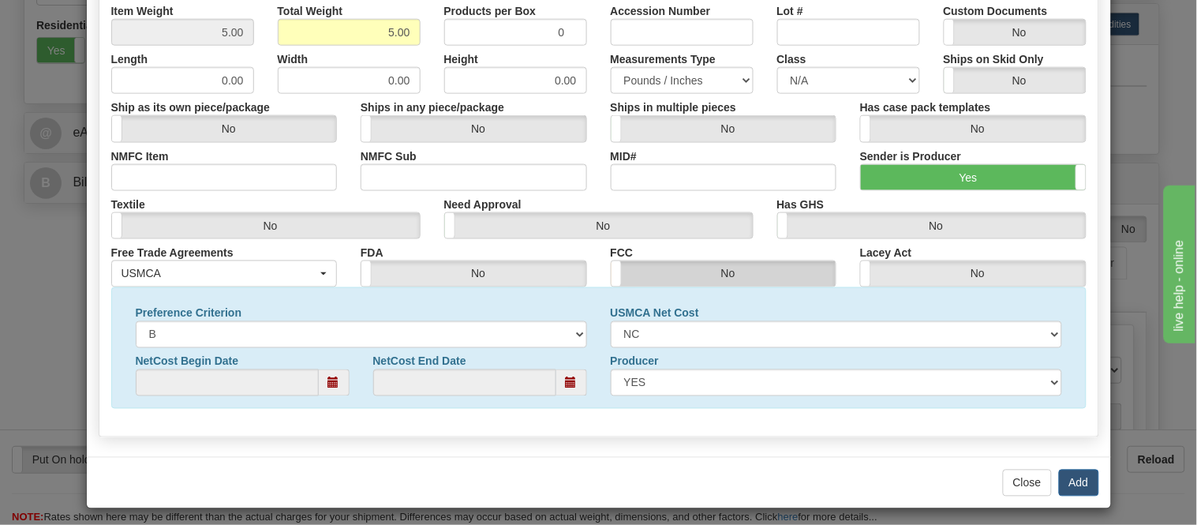
scroll to position [510, 0]
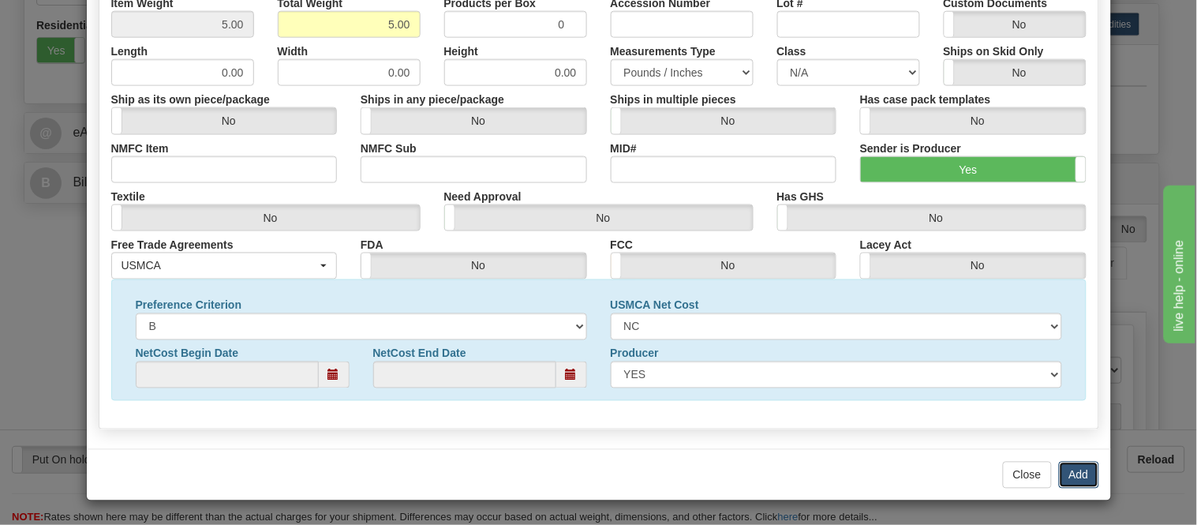
click at [1072, 469] on button "Add" at bounding box center [1079, 475] width 40 height 27
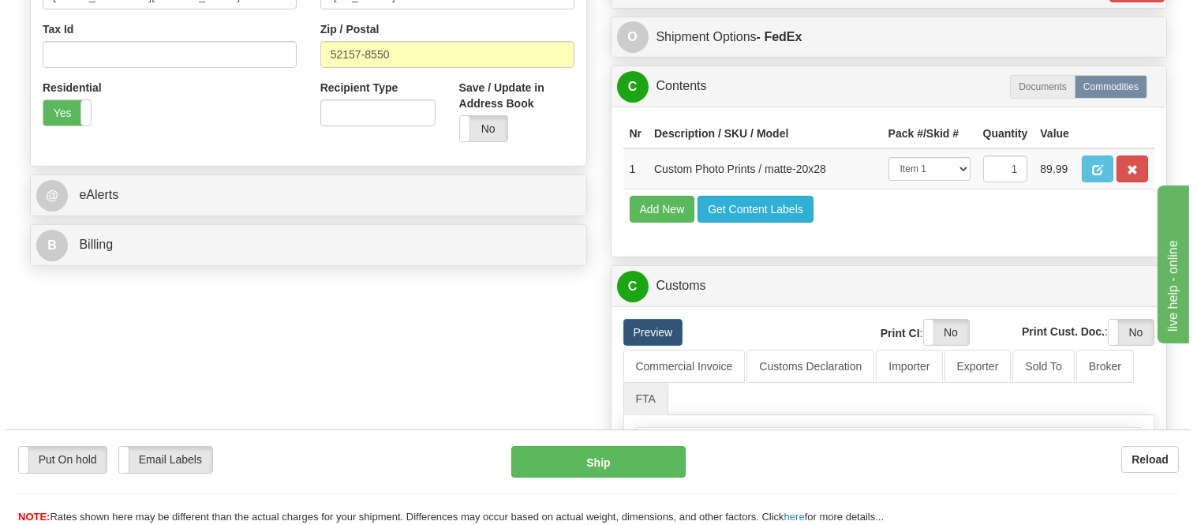
scroll to position [526, 0]
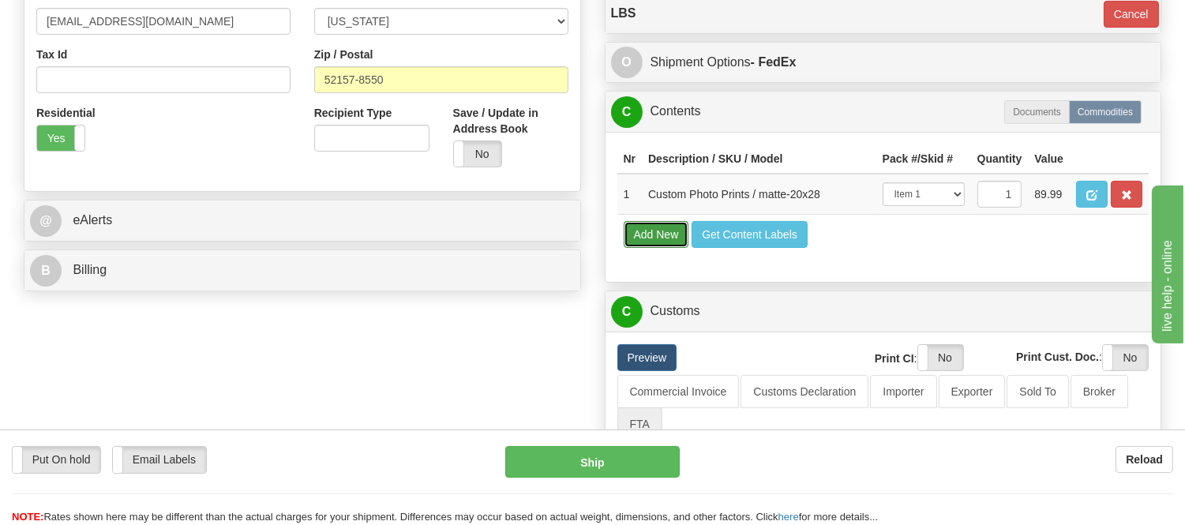
click at [653, 248] on button "Add New" at bounding box center [657, 234] width 66 height 27
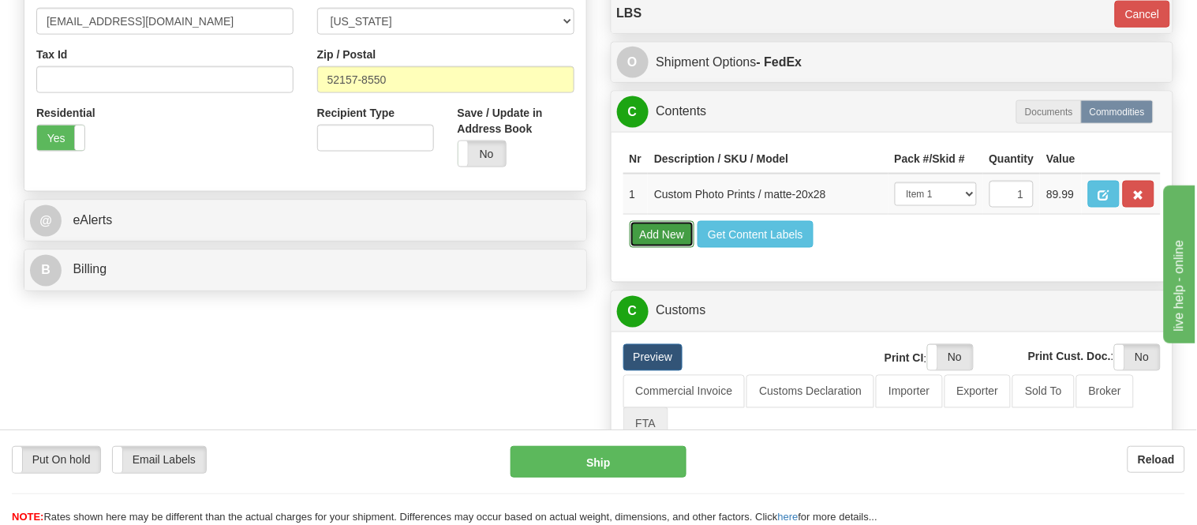
select select
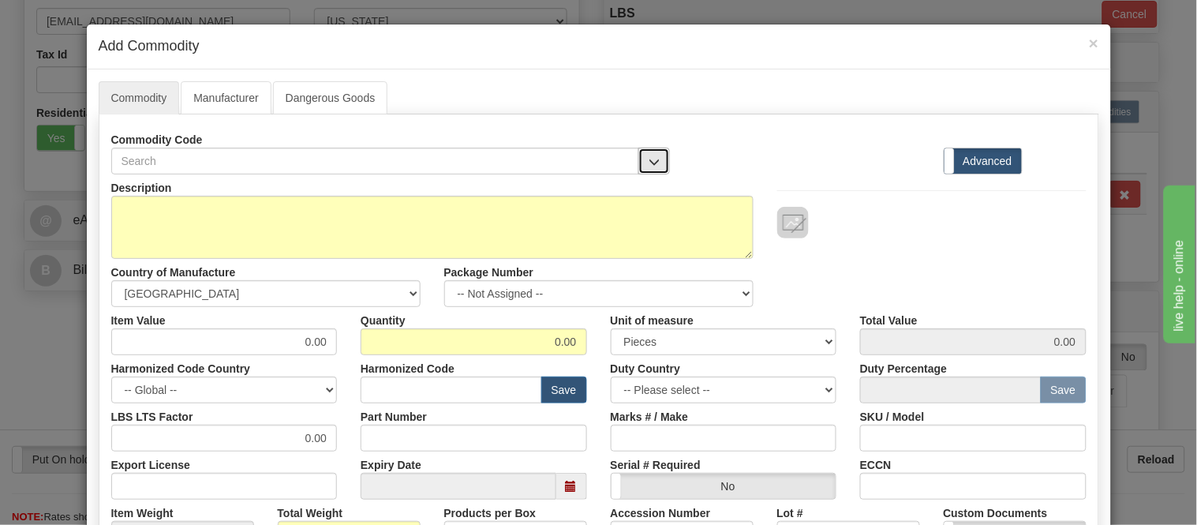
click at [649, 157] on span "button" at bounding box center [654, 162] width 11 height 10
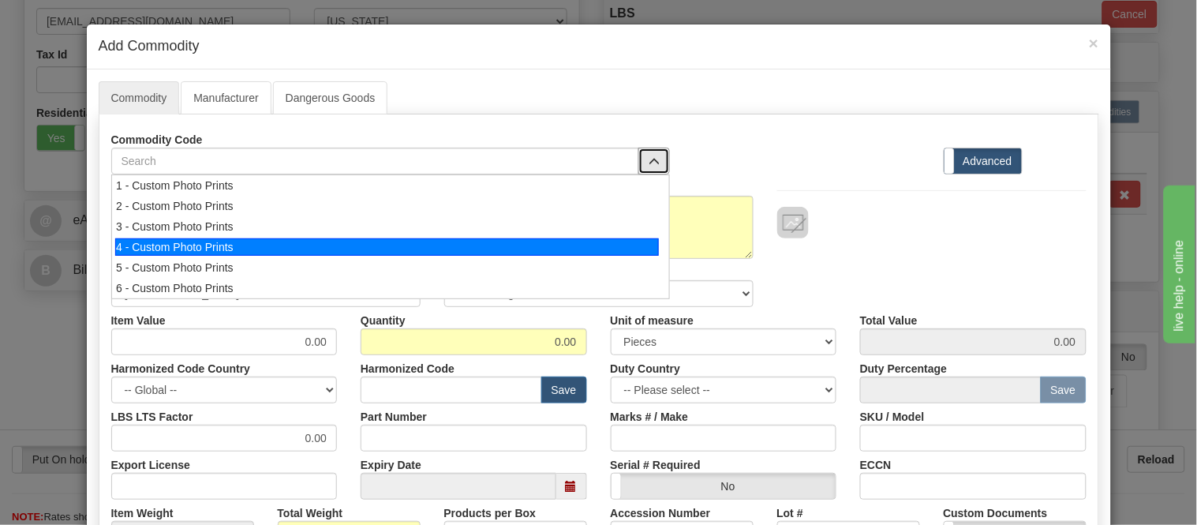
click at [645, 239] on div "4 - Custom Photo Prints" at bounding box center [387, 246] width 544 height 17
select select "1"
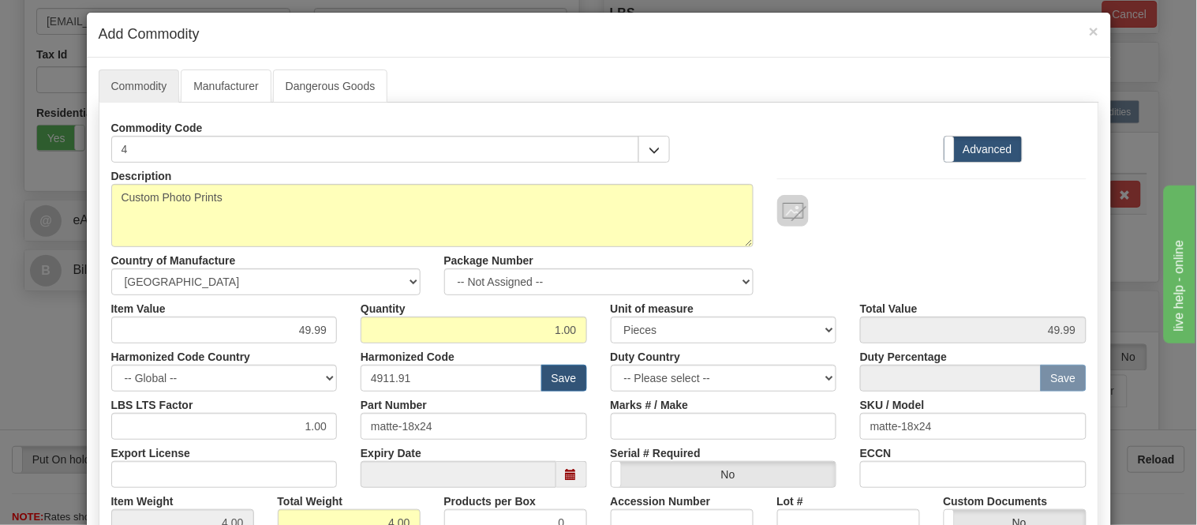
scroll to position [0, 0]
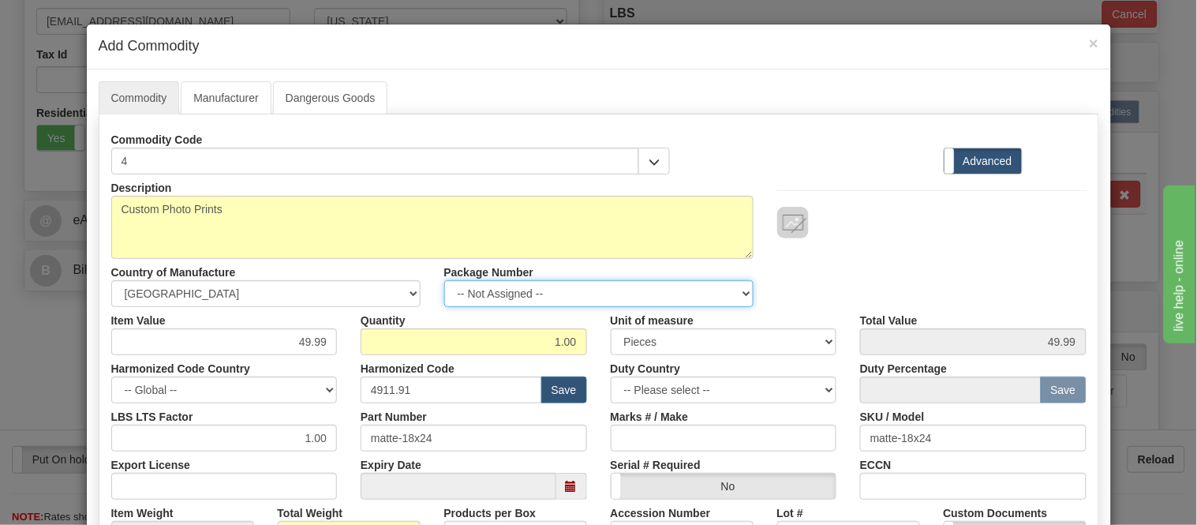
click at [541, 296] on select "-- Not Assigned -- Item 1 Item 2" at bounding box center [598, 293] width 309 height 27
select select "1"
click at [444, 280] on select "-- Not Assigned -- Item 1 Item 2" at bounding box center [598, 293] width 309 height 27
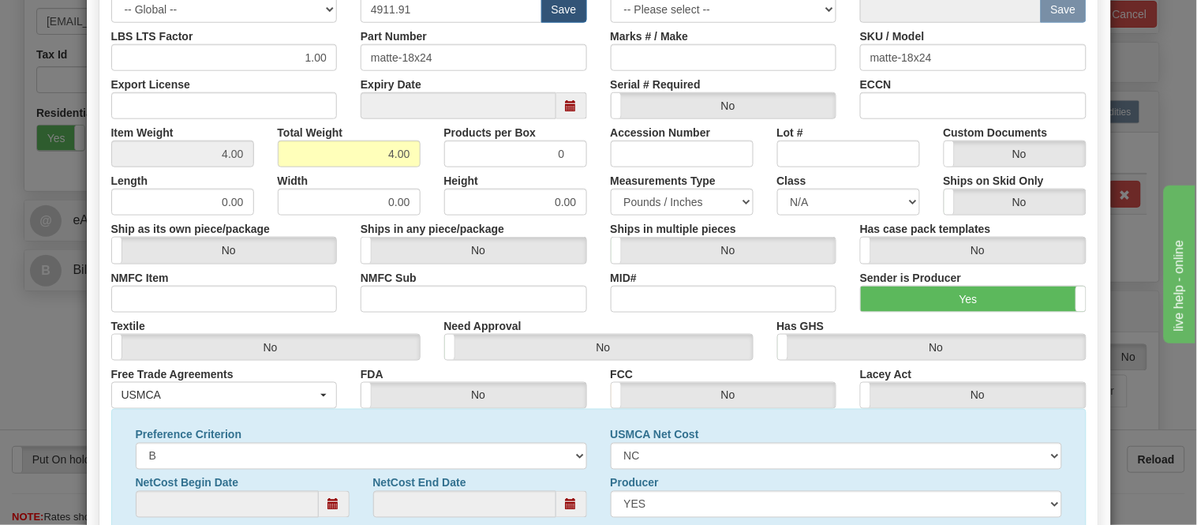
scroll to position [510, 0]
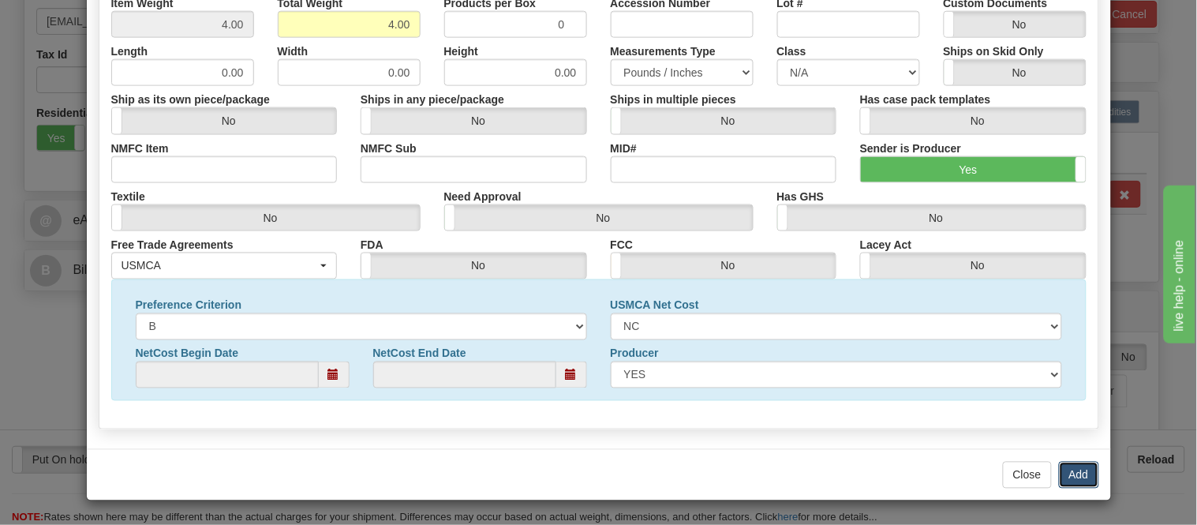
click at [1070, 474] on button "Add" at bounding box center [1079, 475] width 40 height 27
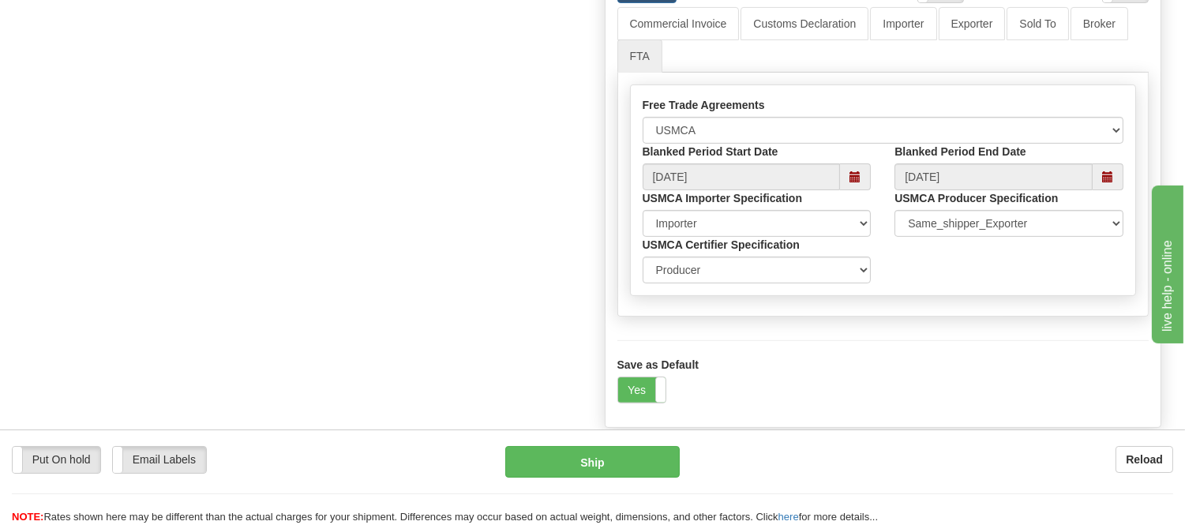
scroll to position [964, 0]
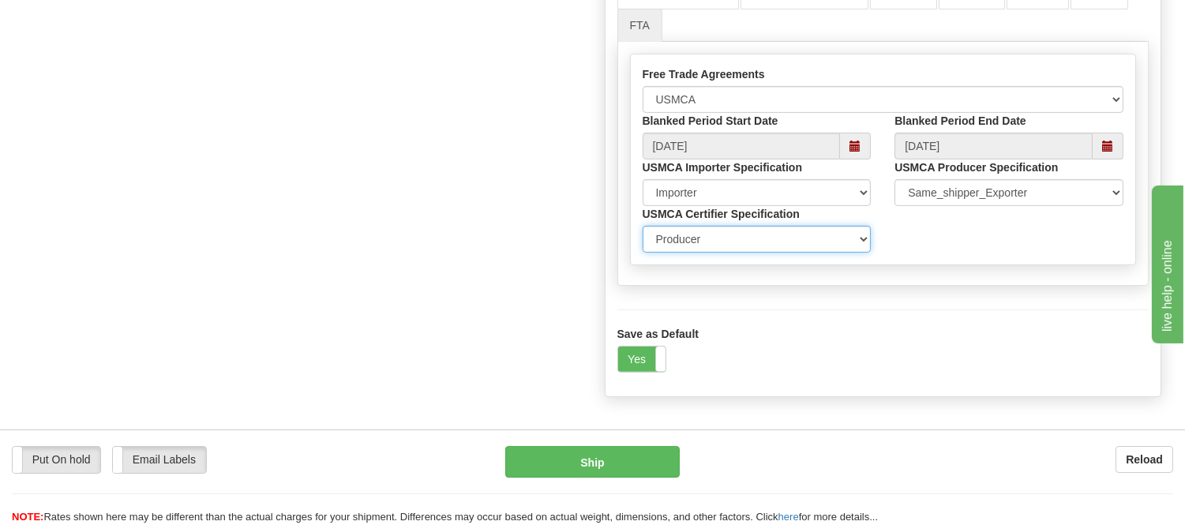
click at [841, 253] on select "Exporter Importer Producer" at bounding box center [756, 239] width 229 height 27
click at [642, 253] on select "Exporter Importer Producer" at bounding box center [756, 239] width 229 height 27
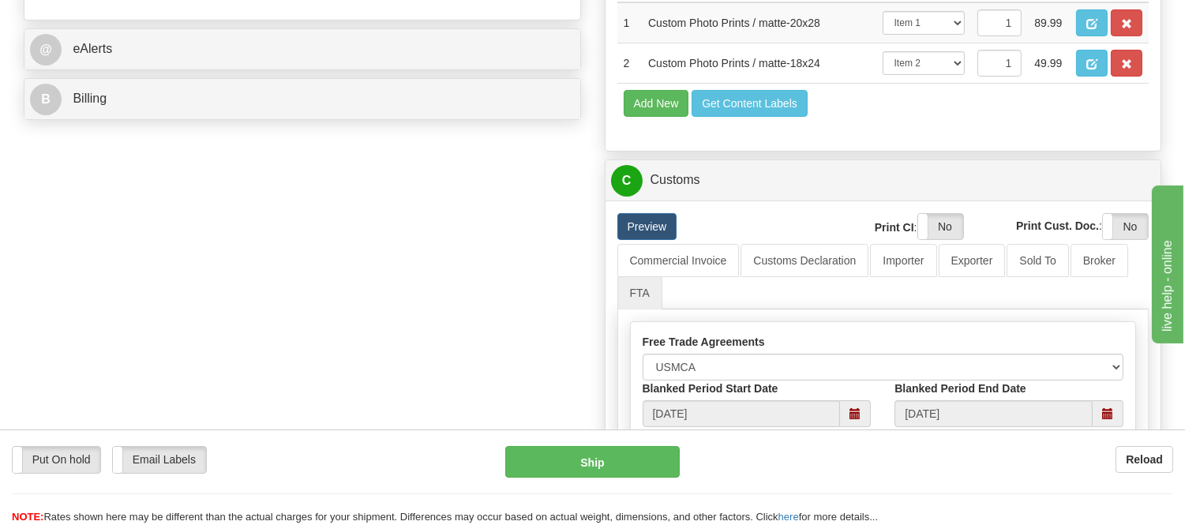
scroll to position [613, 0]
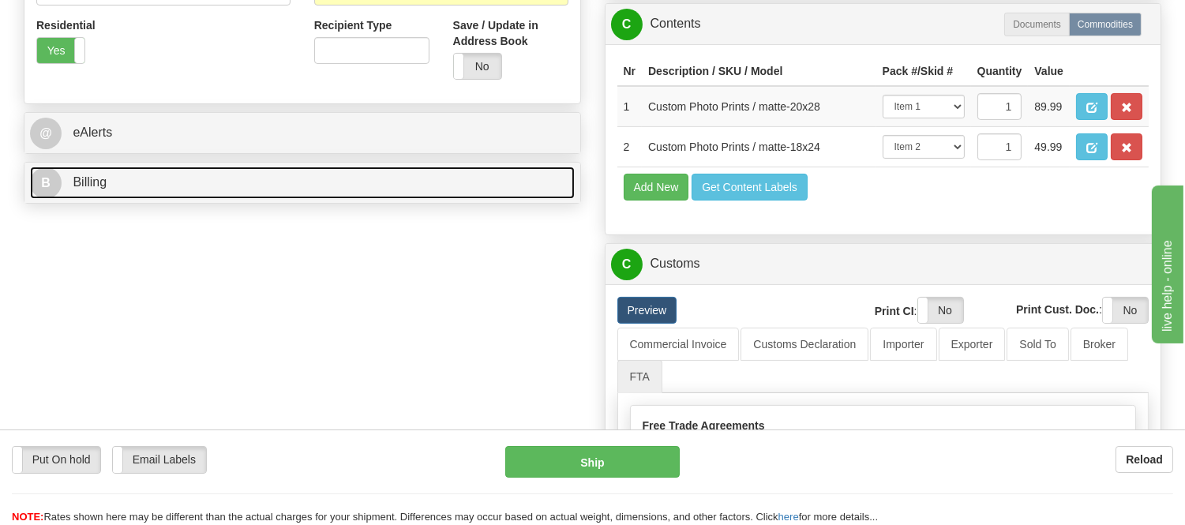
click at [272, 193] on link "B Billing" at bounding box center [302, 183] width 545 height 32
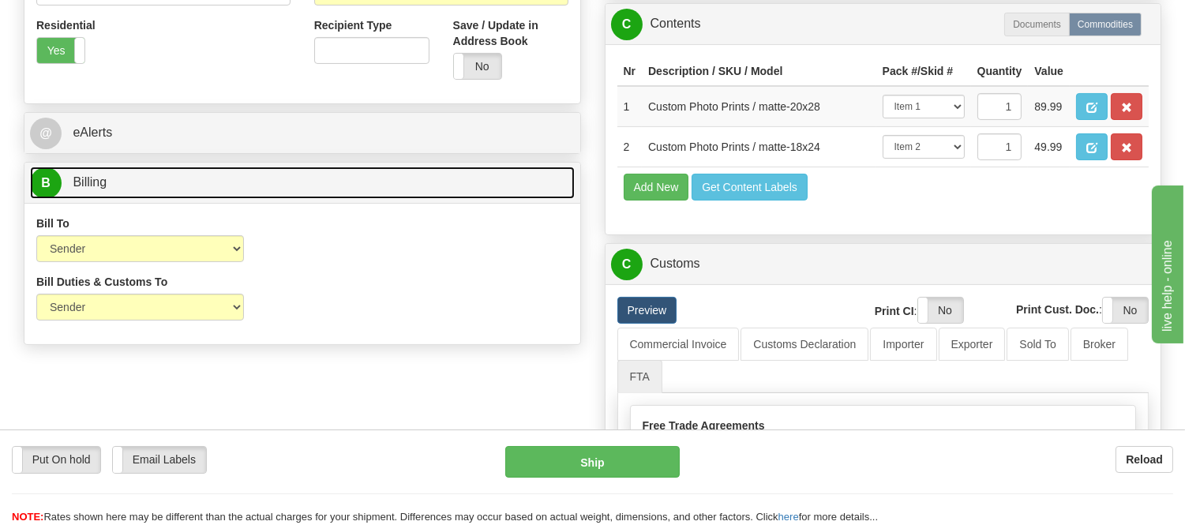
click at [272, 193] on link "B Billing" at bounding box center [302, 183] width 545 height 32
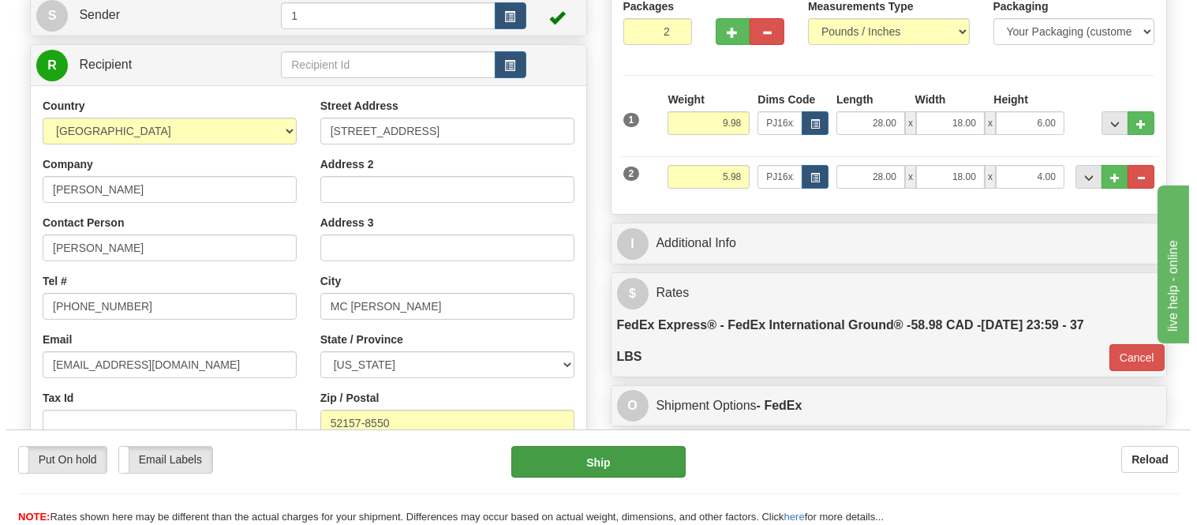
scroll to position [175, 0]
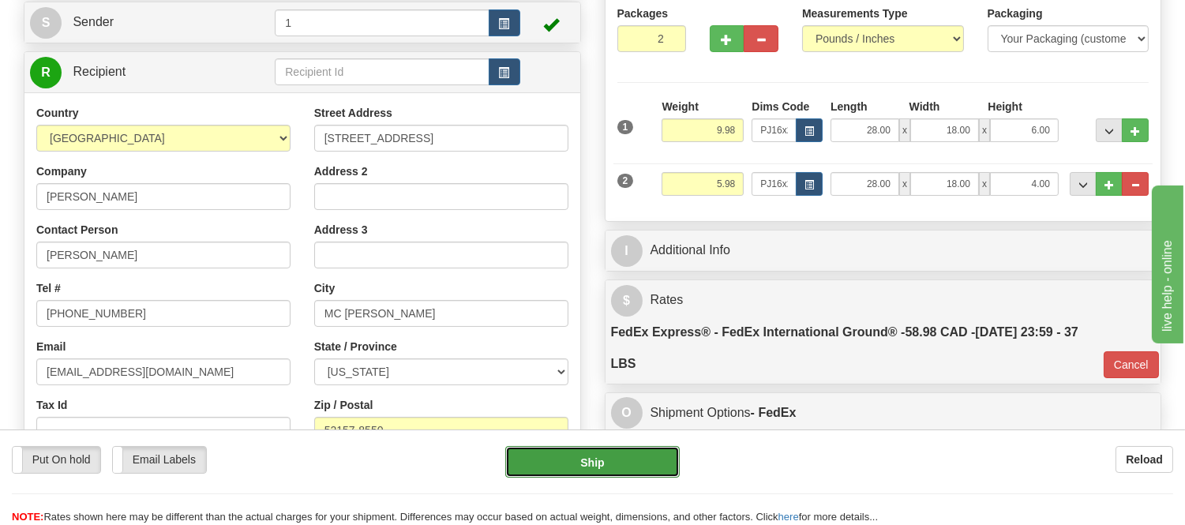
click at [605, 466] on button "Ship" at bounding box center [592, 462] width 174 height 32
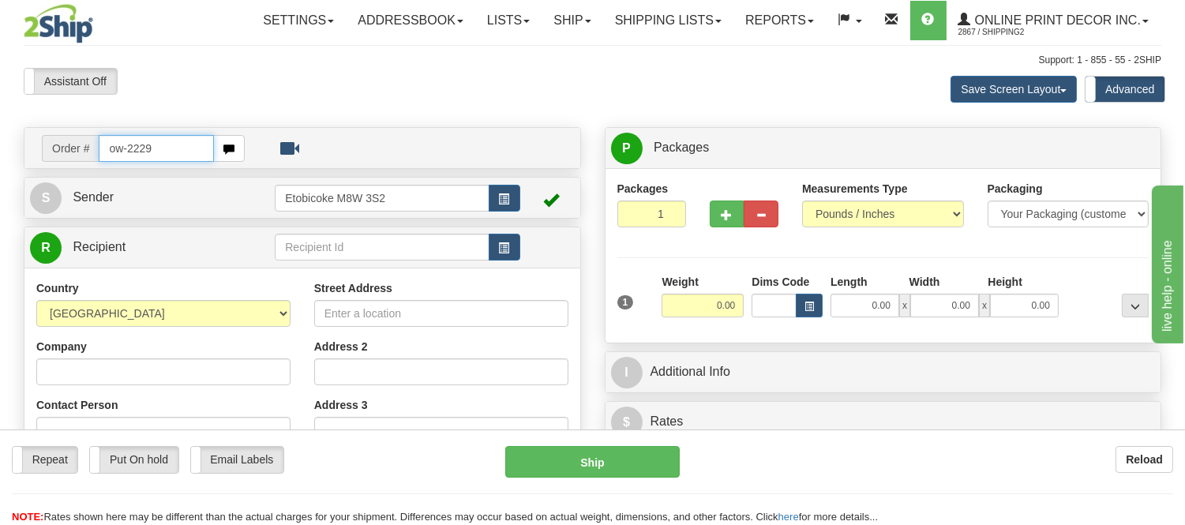
type input "ow-2229"
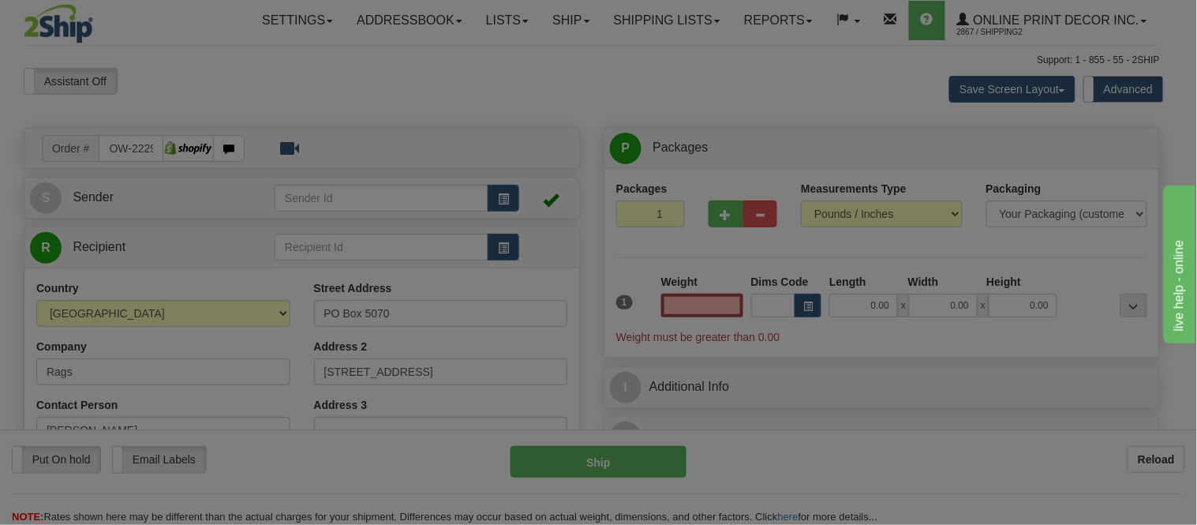
type input "EDGARTOWN"
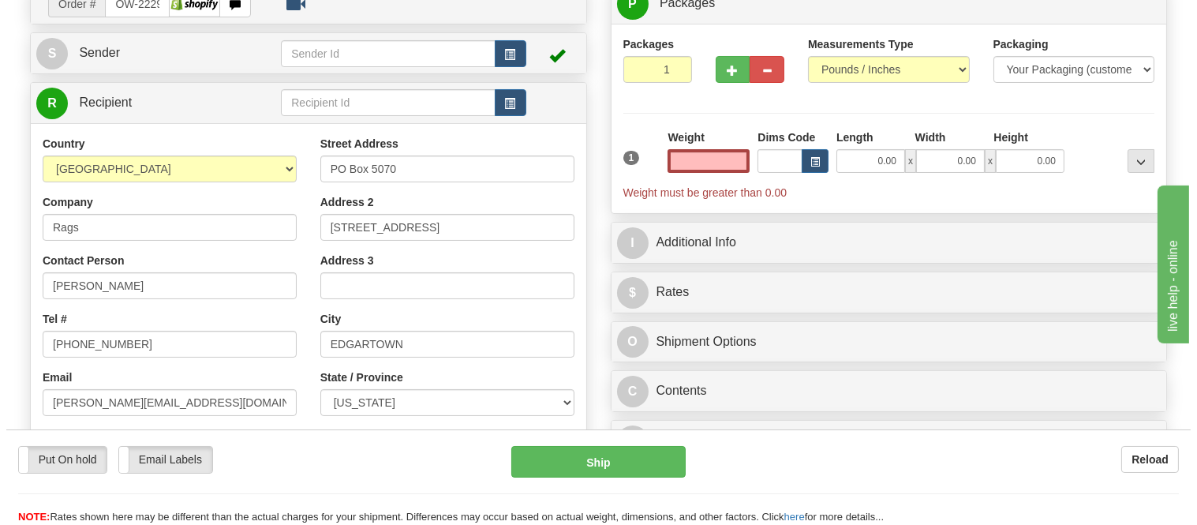
scroll to position [175, 0]
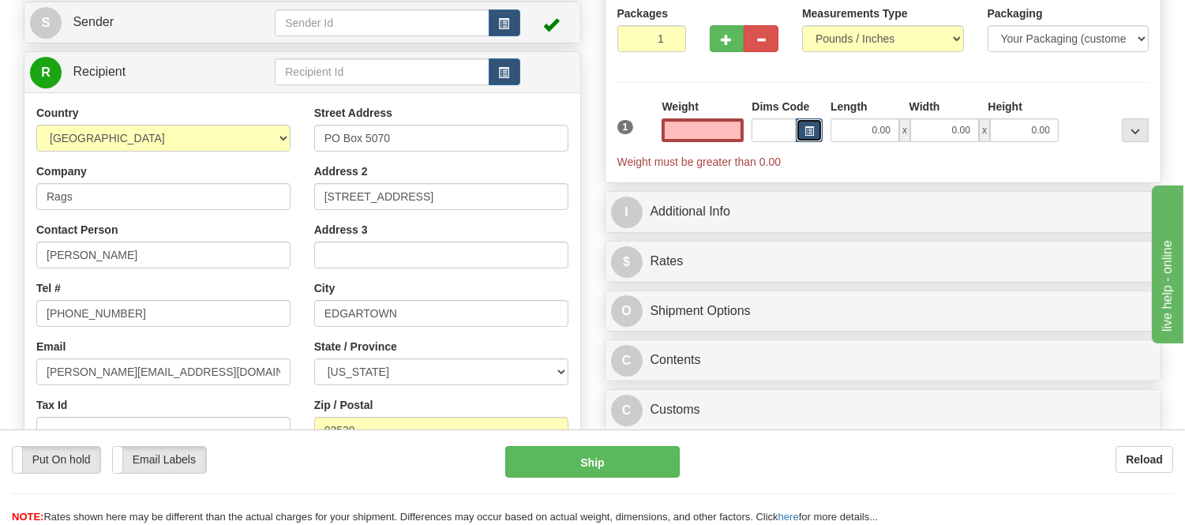
type input "0.00"
click at [807, 127] on span "button" at bounding box center [808, 131] width 9 height 9
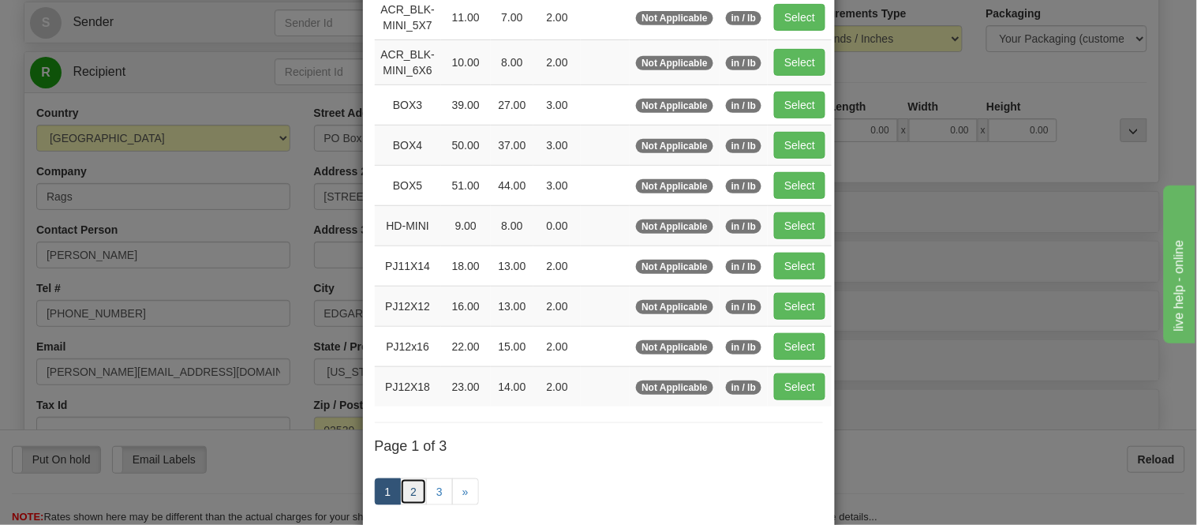
click at [406, 492] on link "2" at bounding box center [413, 491] width 27 height 27
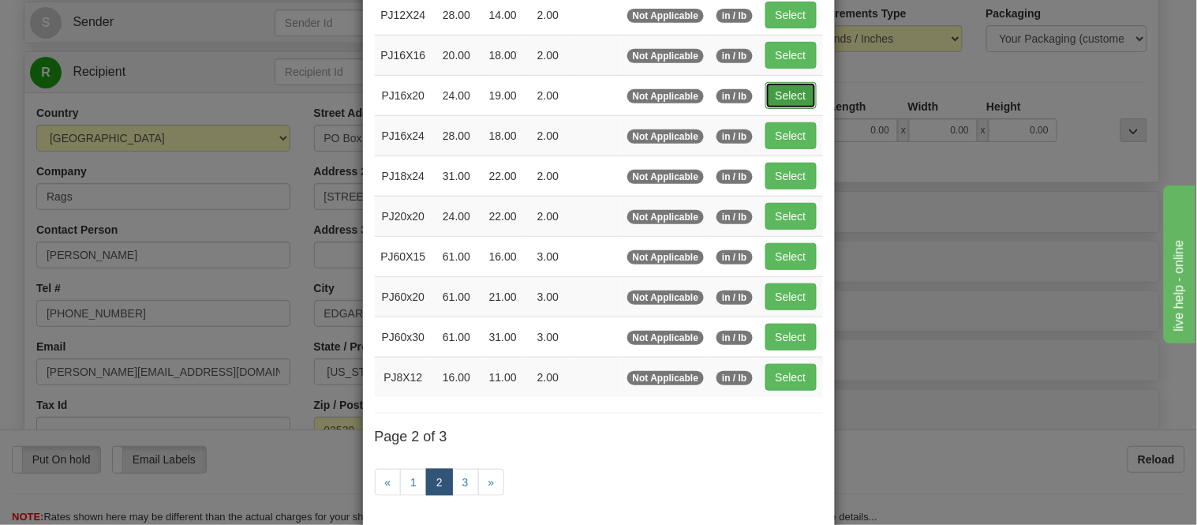
click at [792, 97] on button "Select" at bounding box center [791, 95] width 51 height 27
type input "PJ16x20"
type input "24.00"
type input "19.00"
type input "2.00"
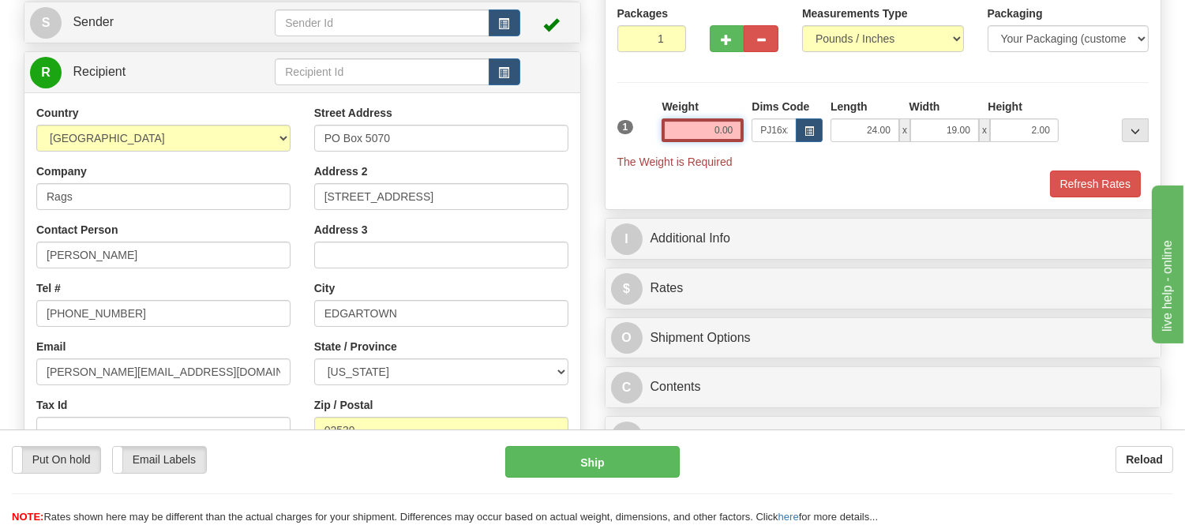
drag, startPoint x: 737, startPoint y: 130, endPoint x: 688, endPoint y: 158, distance: 56.2
click at [688, 158] on div "1 Weight 0.00 Dims Code x x" at bounding box center [883, 134] width 540 height 71
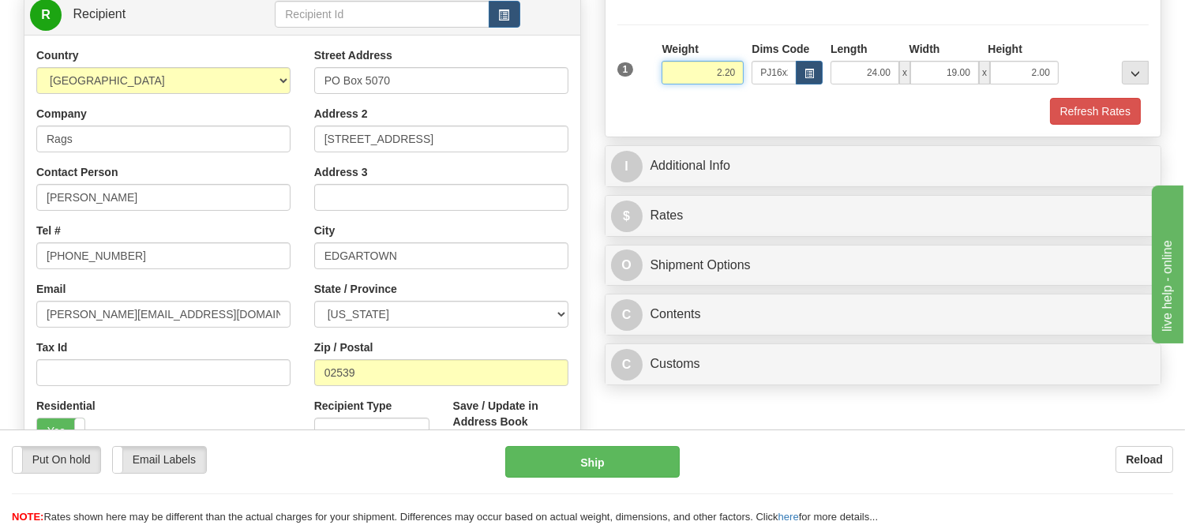
scroll to position [263, 0]
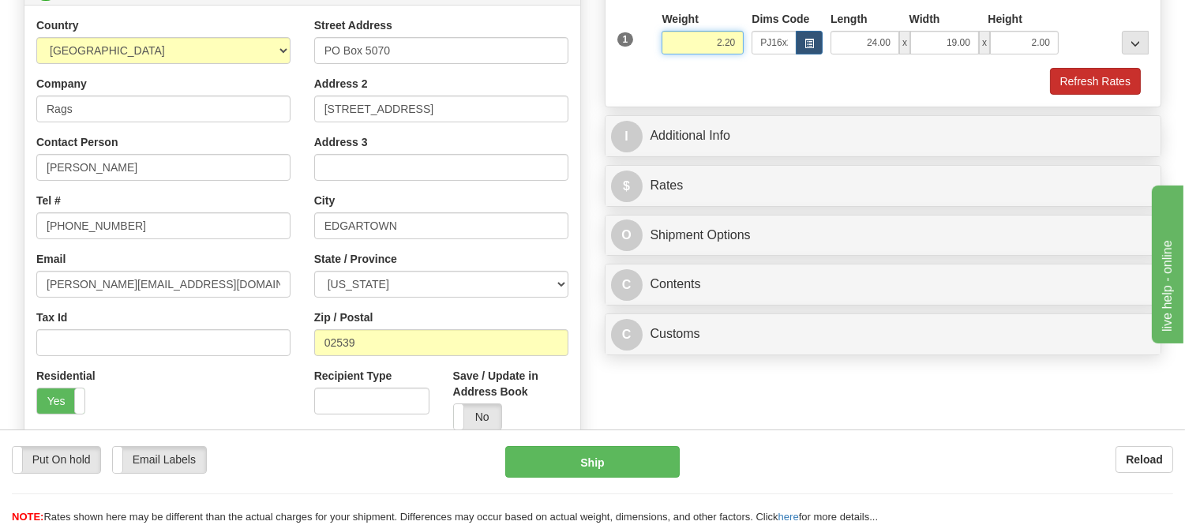
type input "2.20"
click at [1087, 77] on button "Refresh Rates" at bounding box center [1095, 81] width 91 height 27
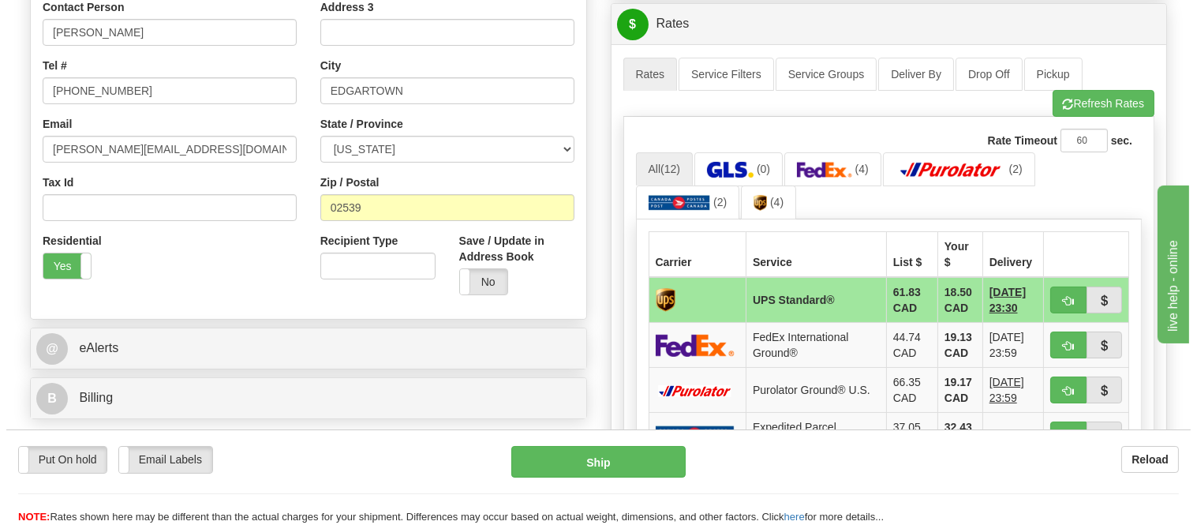
scroll to position [438, 0]
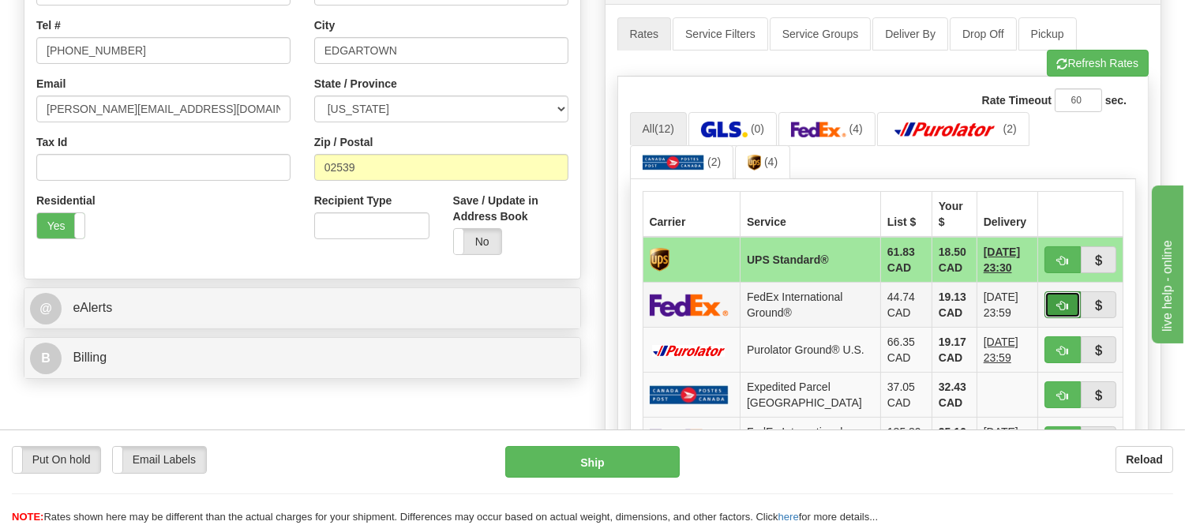
click at [1050, 296] on button "button" at bounding box center [1062, 304] width 36 height 27
type input "92"
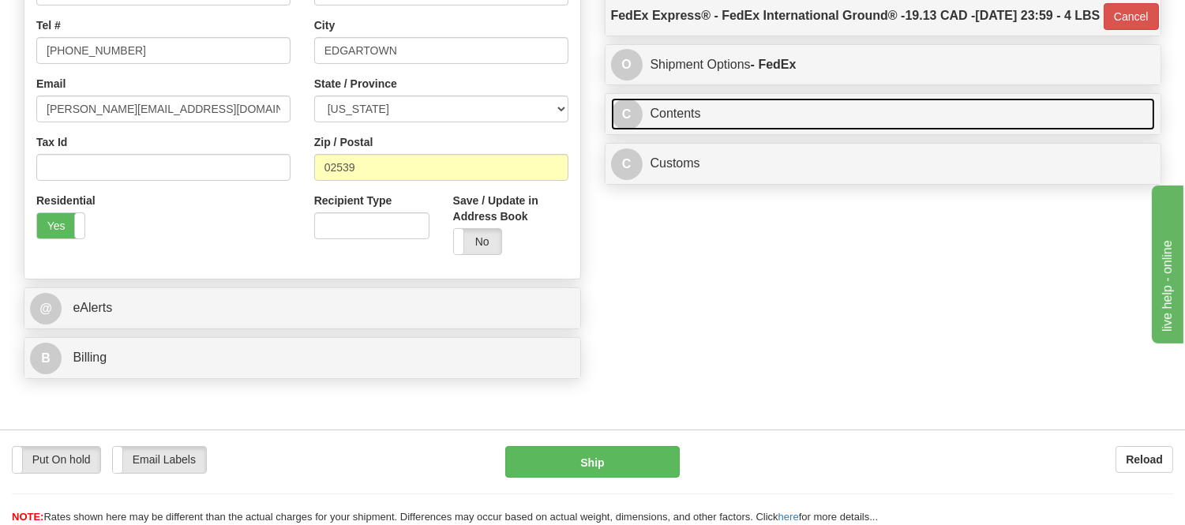
click at [876, 130] on link "C Contents" at bounding box center [883, 114] width 545 height 32
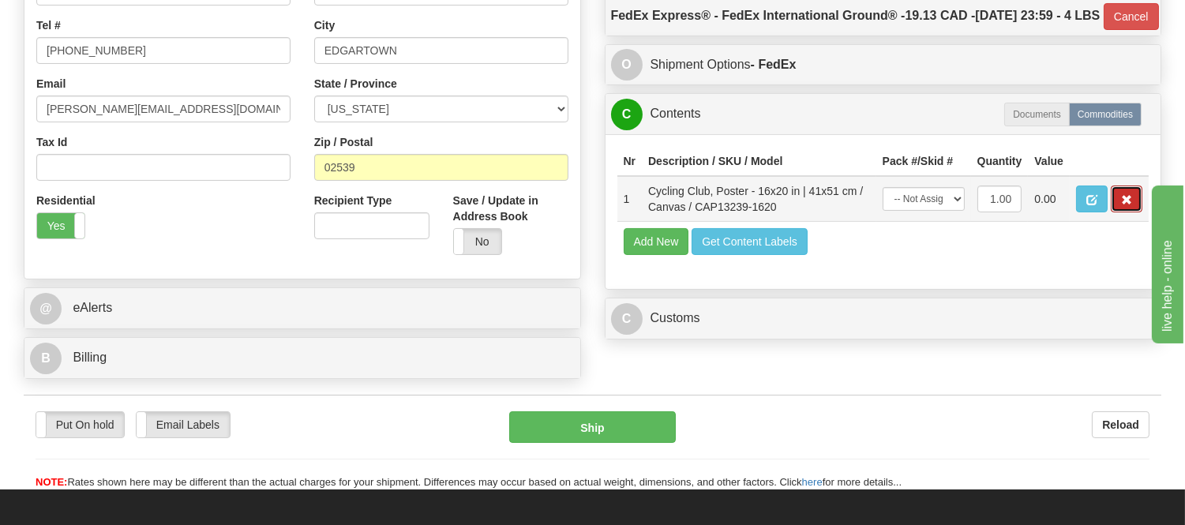
click at [1115, 212] on button "button" at bounding box center [1126, 198] width 32 height 27
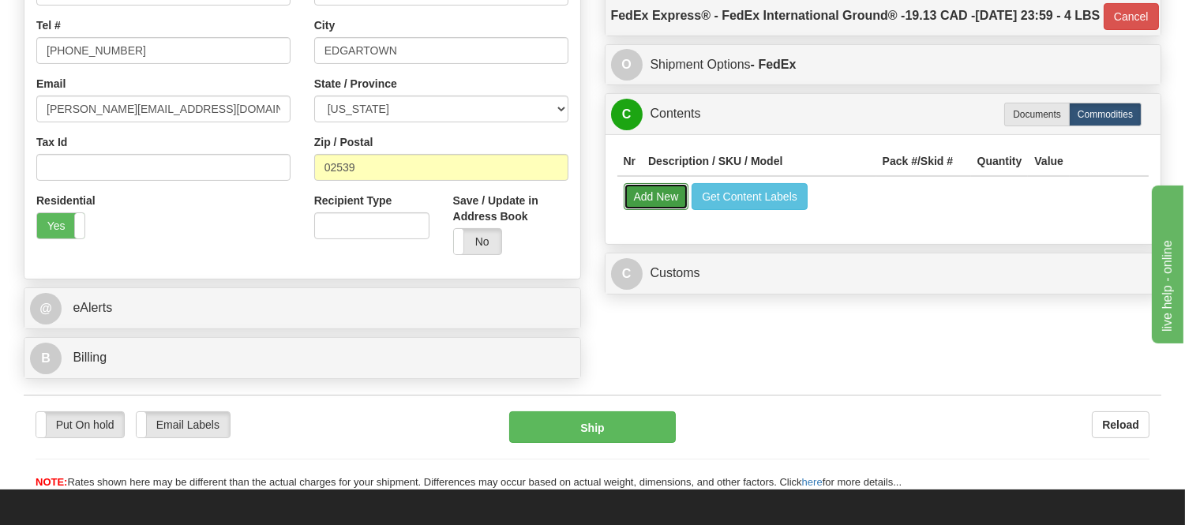
click at [657, 210] on button "Add New" at bounding box center [657, 196] width 66 height 27
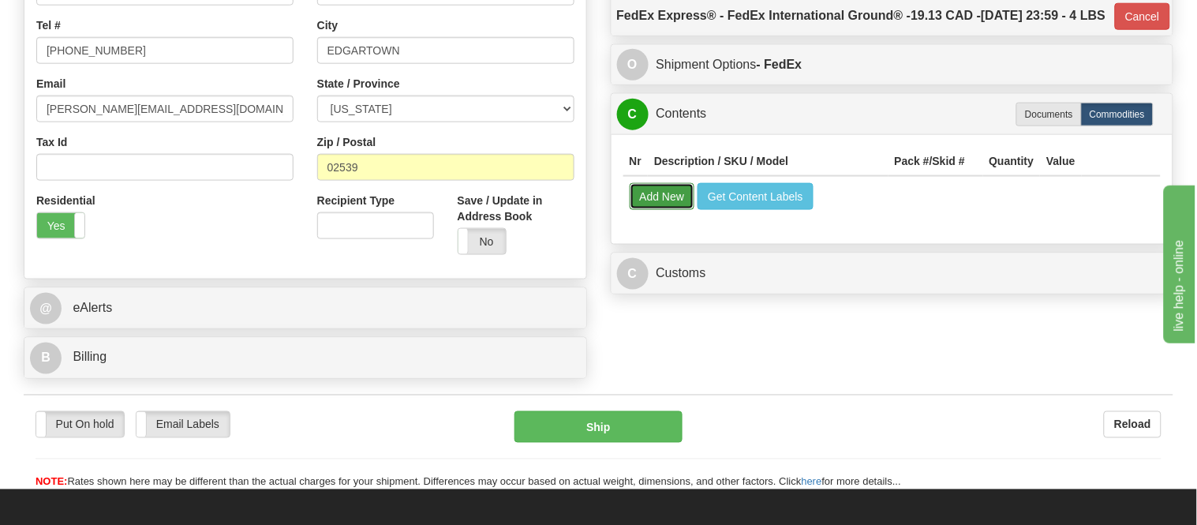
select select
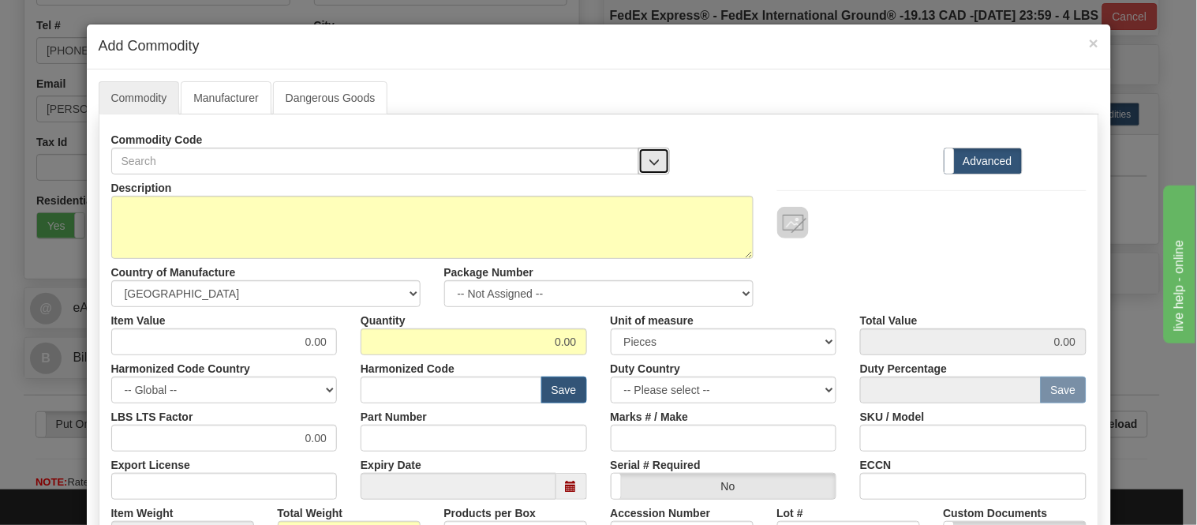
click at [642, 170] on button "button" at bounding box center [655, 161] width 32 height 27
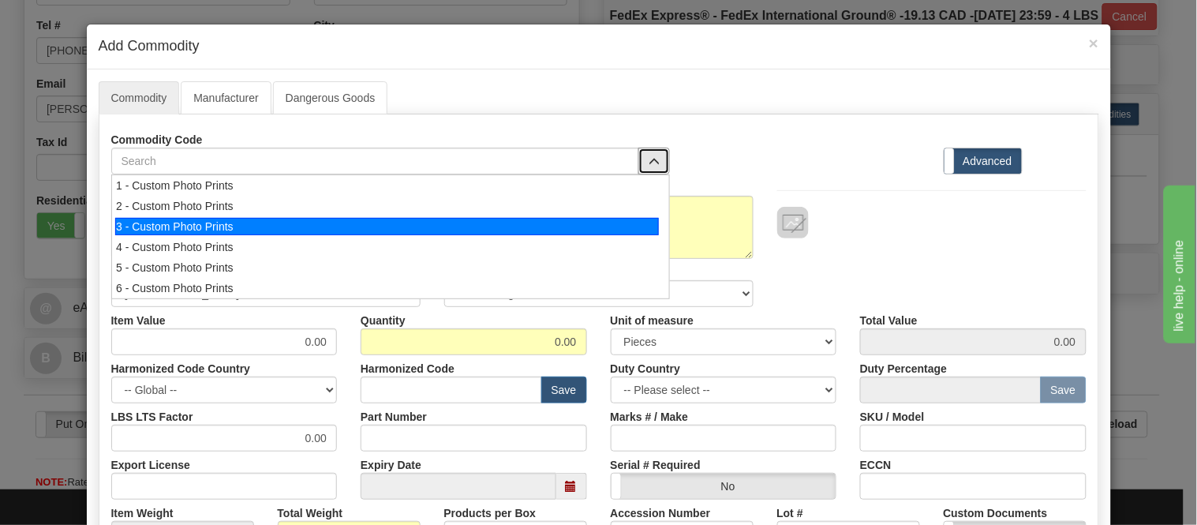
click at [632, 227] on div "3 - Custom Photo Prints" at bounding box center [387, 226] width 544 height 17
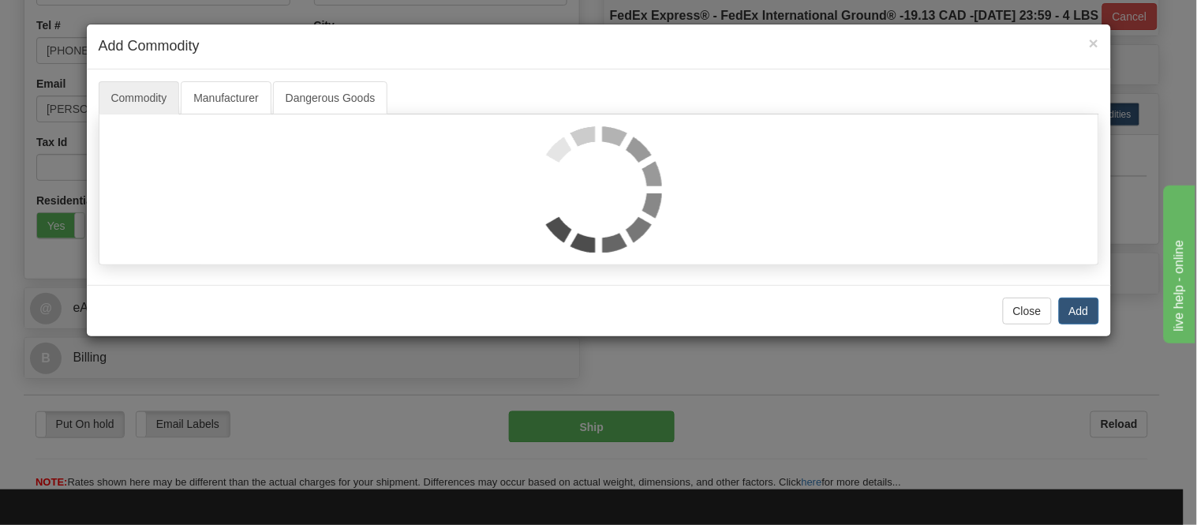
select select "1"
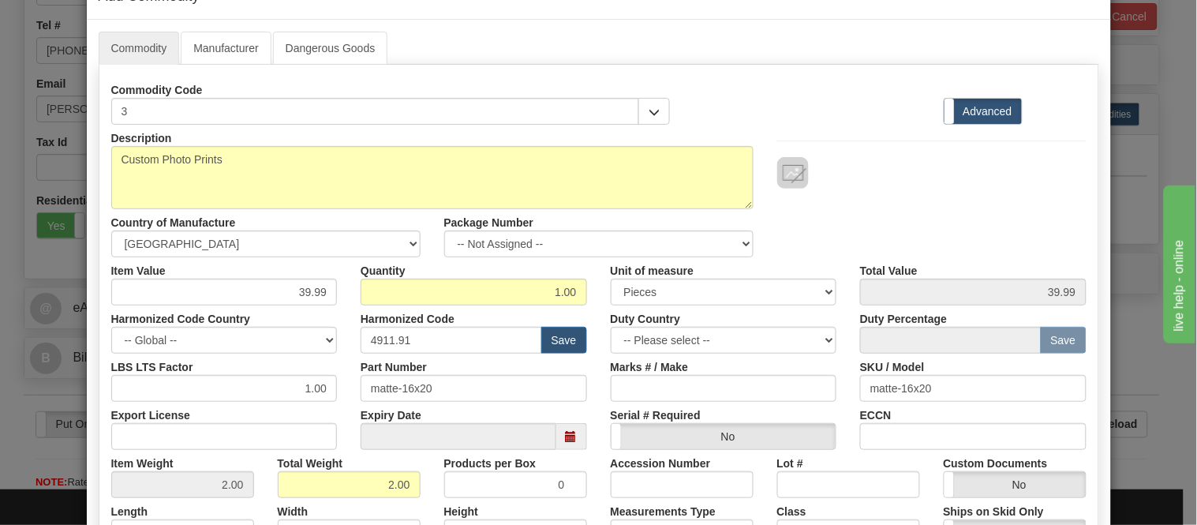
scroll to position [175, 0]
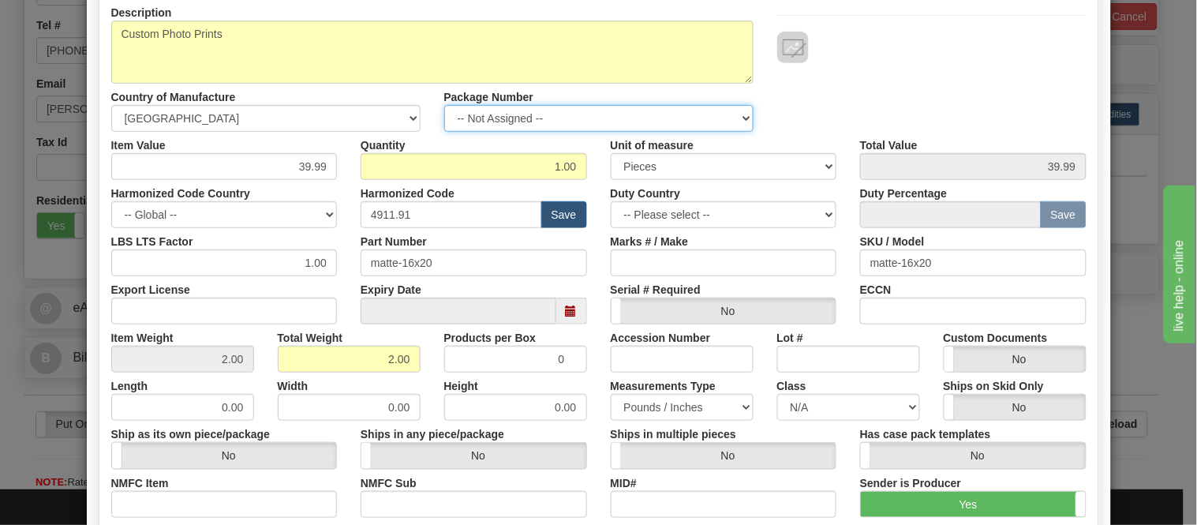
click at [637, 113] on select "-- Not Assigned -- Item 1" at bounding box center [598, 118] width 309 height 27
select select "0"
click at [444, 105] on select "-- Not Assigned -- Item 1" at bounding box center [598, 118] width 309 height 27
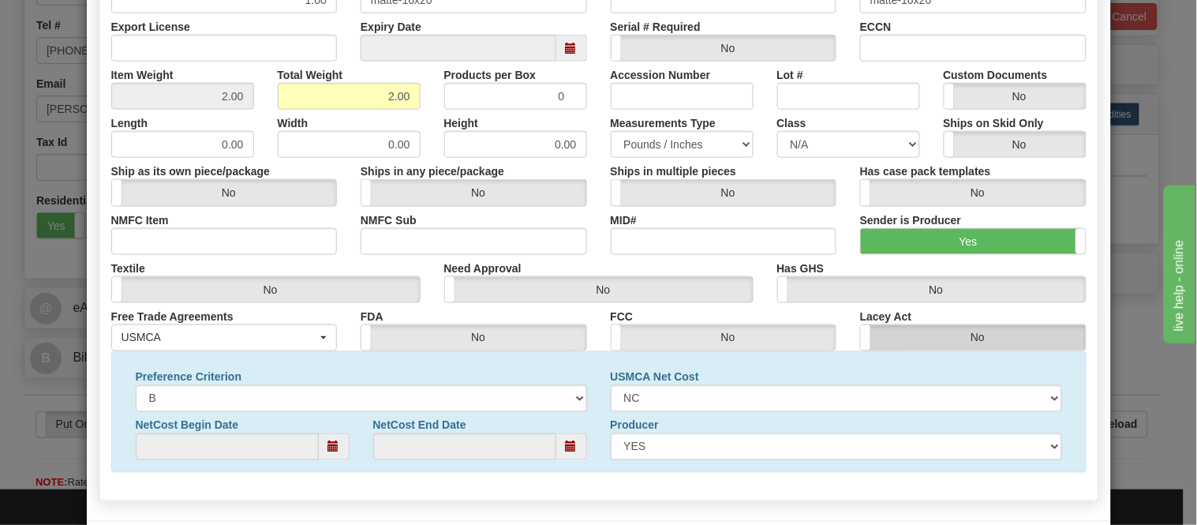
scroll to position [510, 0]
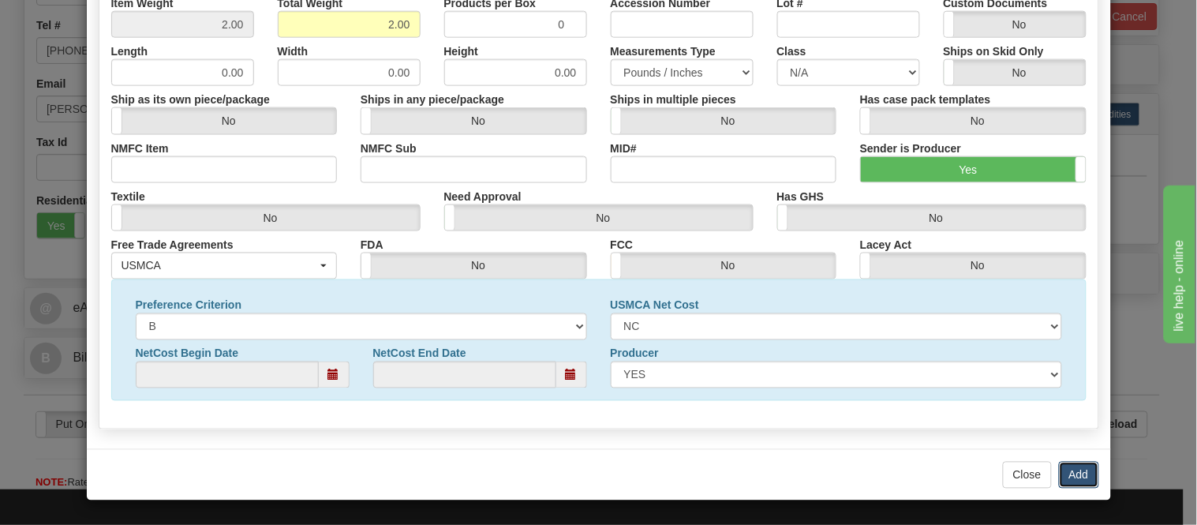
click at [1068, 476] on button "Add" at bounding box center [1079, 475] width 40 height 27
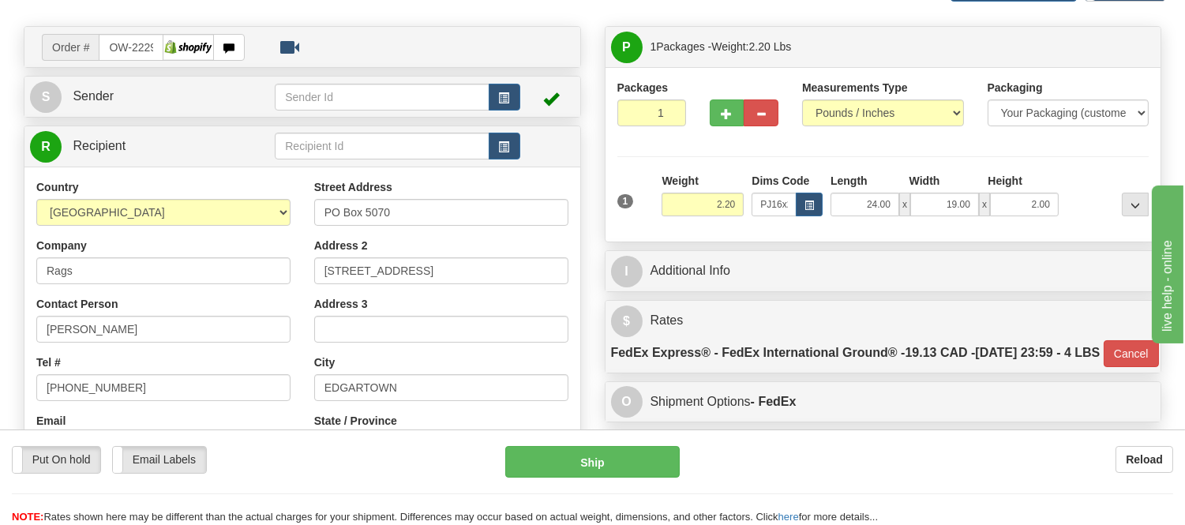
scroll to position [88, 0]
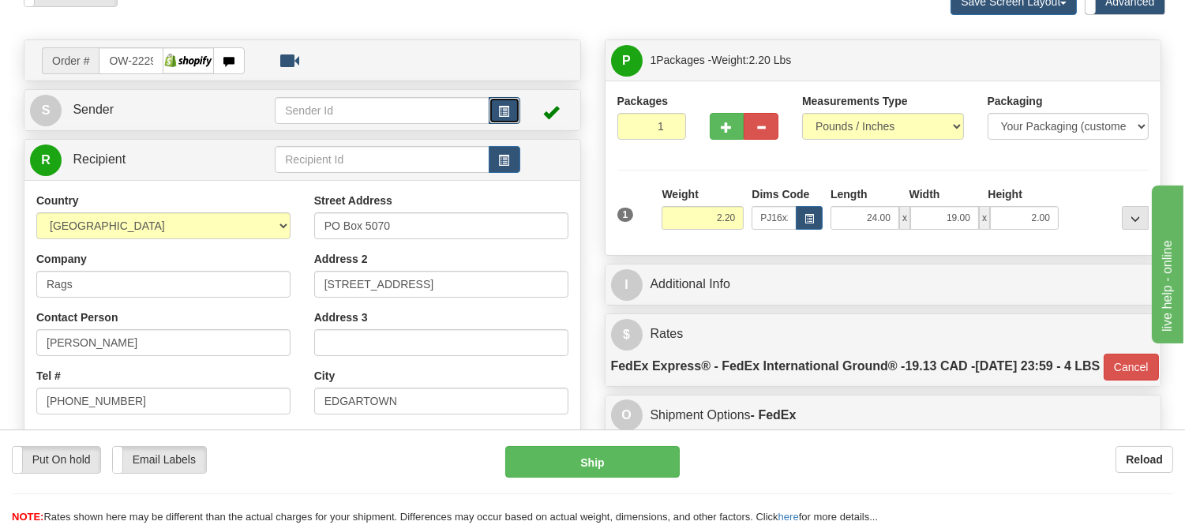
click at [500, 115] on span "button" at bounding box center [504, 112] width 11 height 10
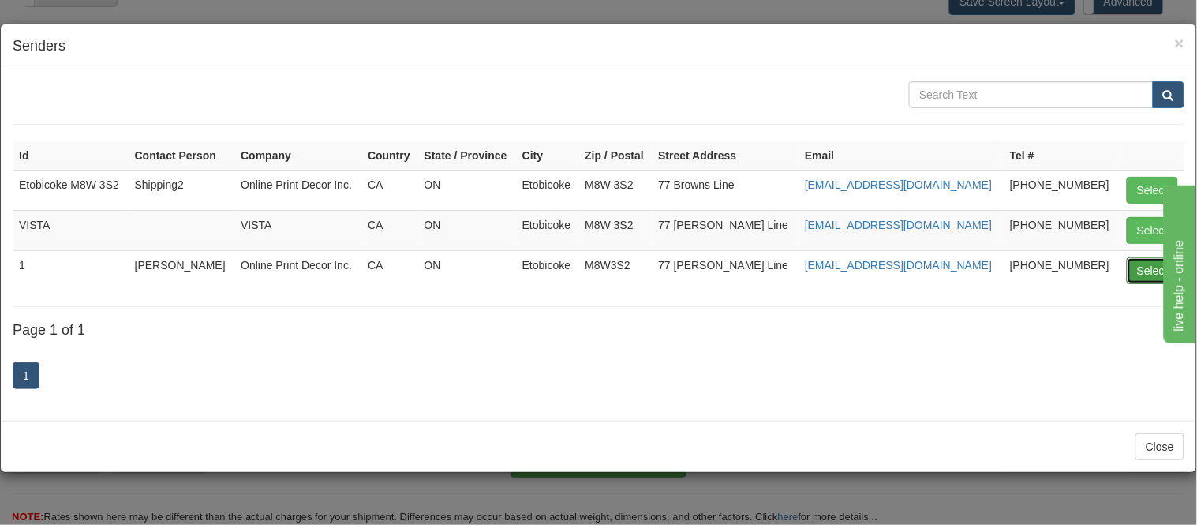
click at [1147, 263] on button "Select" at bounding box center [1152, 270] width 51 height 27
type input "1"
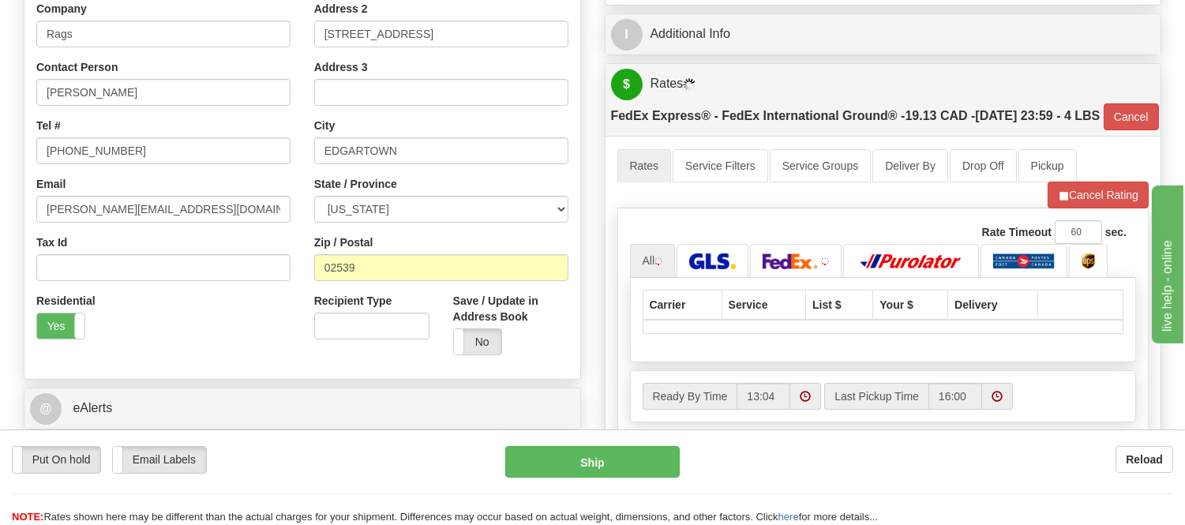
scroll to position [438, 0]
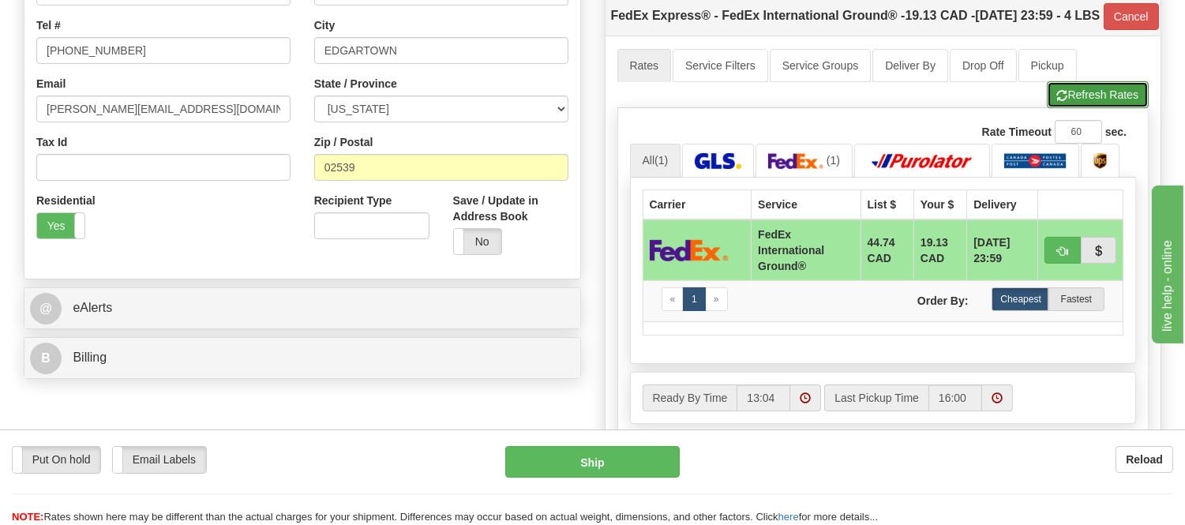
click at [1098, 108] on button "Refresh Rates" at bounding box center [1098, 94] width 102 height 27
type input "92"
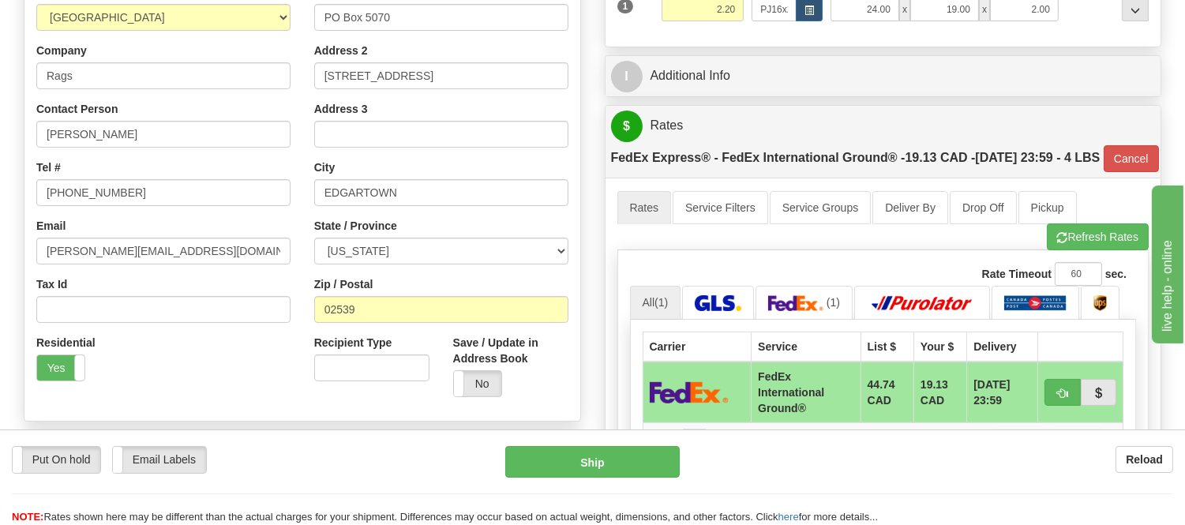
scroll to position [263, 0]
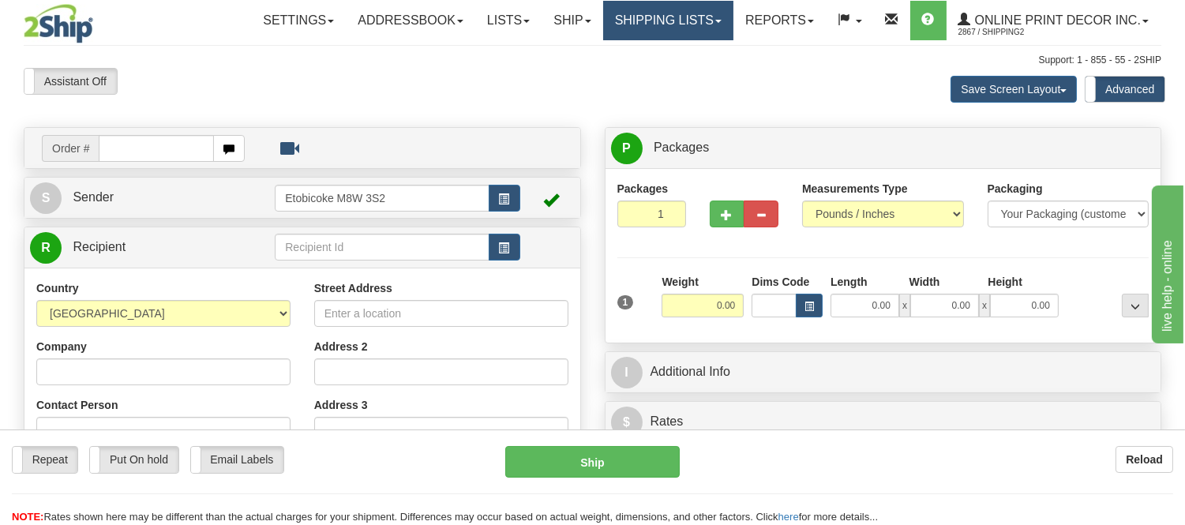
click at [645, 24] on link "Shipping lists" at bounding box center [668, 20] width 130 height 39
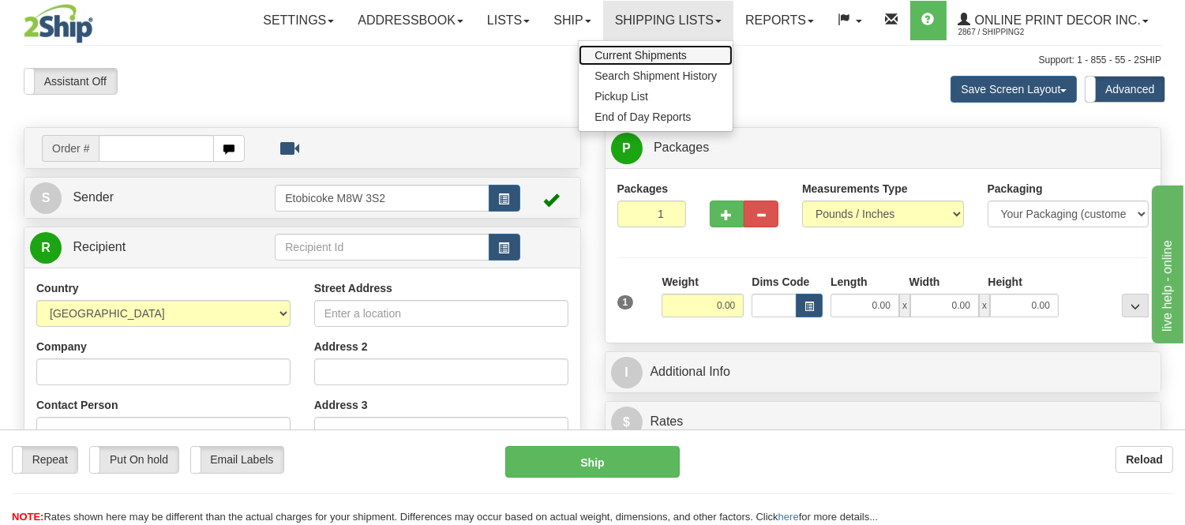
click at [632, 50] on span "Current Shipments" at bounding box center [640, 55] width 92 height 13
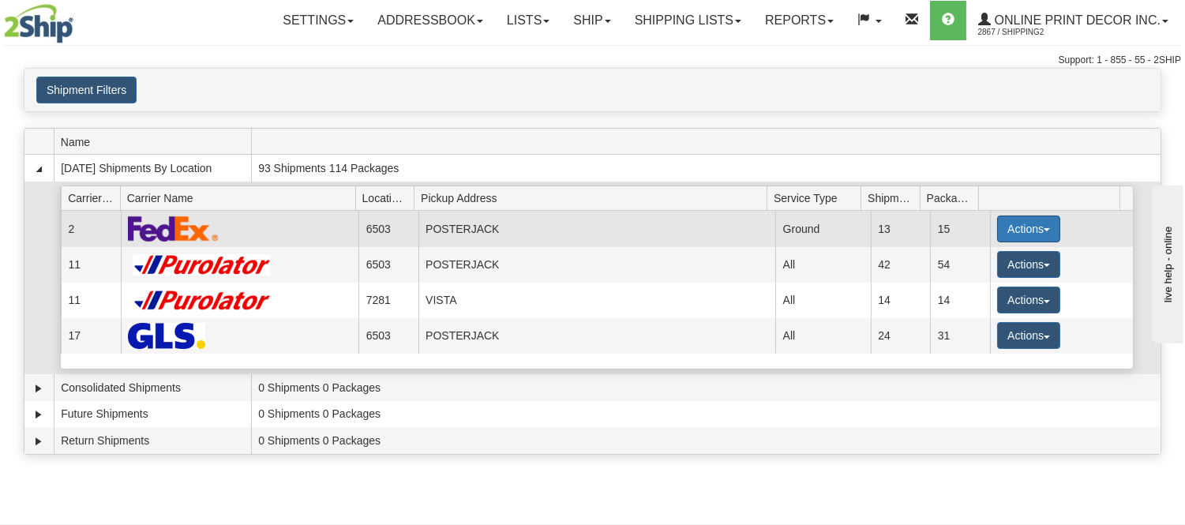
click at [1032, 223] on button "Actions" at bounding box center [1028, 228] width 63 height 27
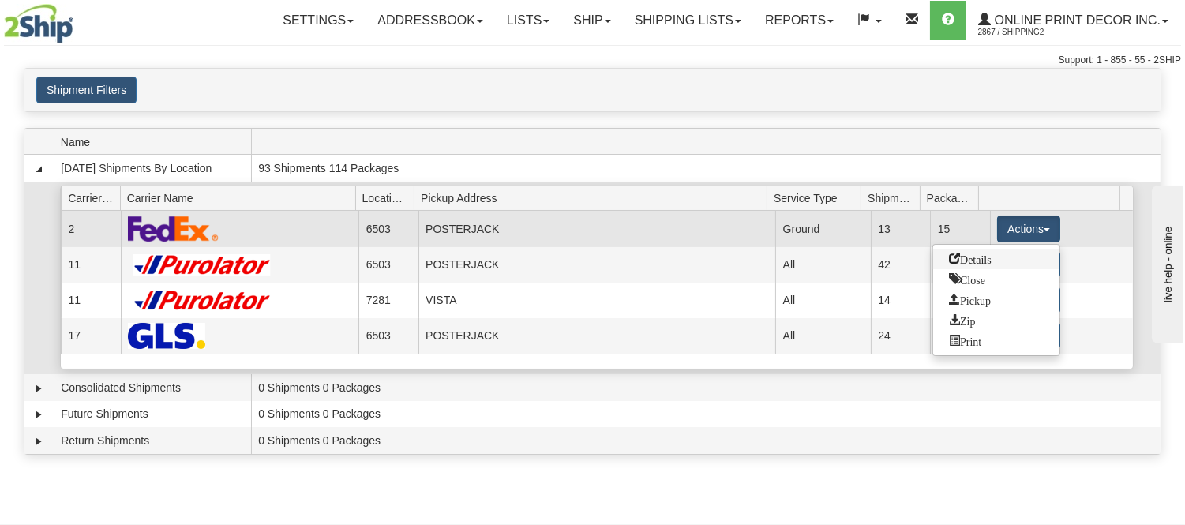
click at [975, 260] on span "Details" at bounding box center [970, 258] width 43 height 11
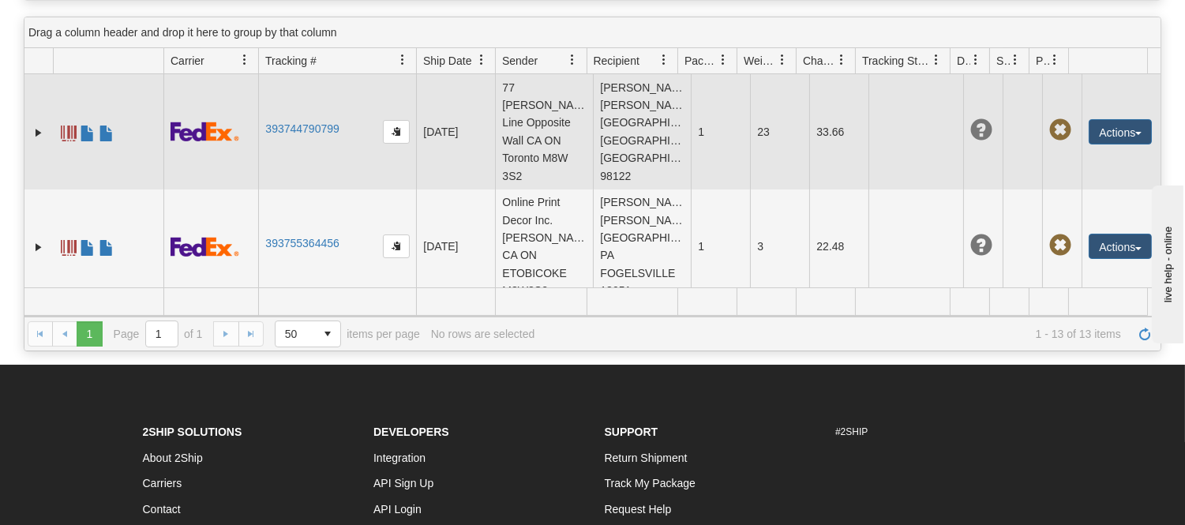
click at [612, 136] on td "Brandon Easley Brandon Easley US WA SEATTLE 98122" at bounding box center [642, 131] width 98 height 115
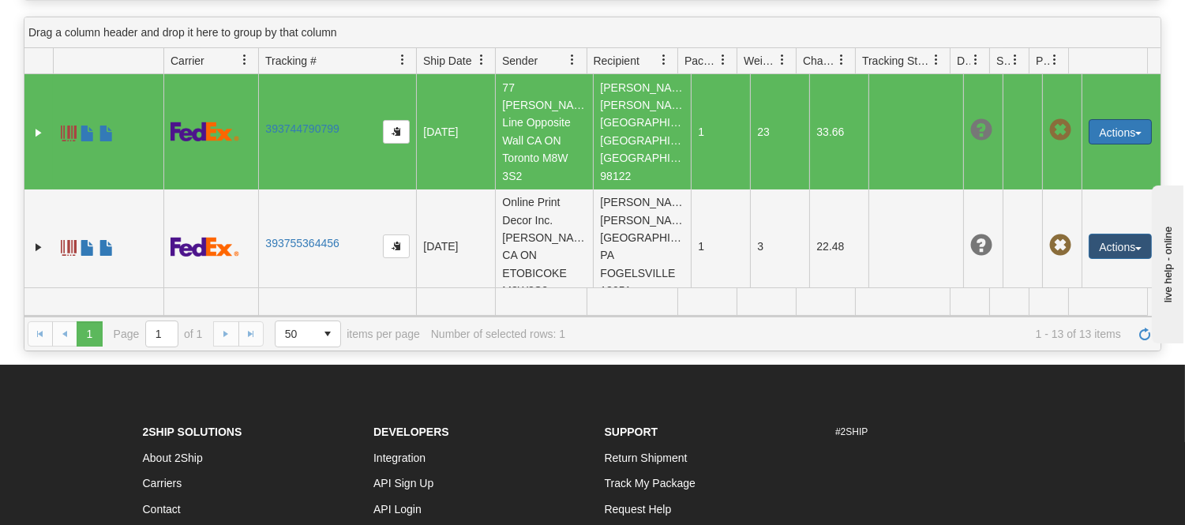
click at [1095, 143] on button "Actions" at bounding box center [1119, 131] width 63 height 25
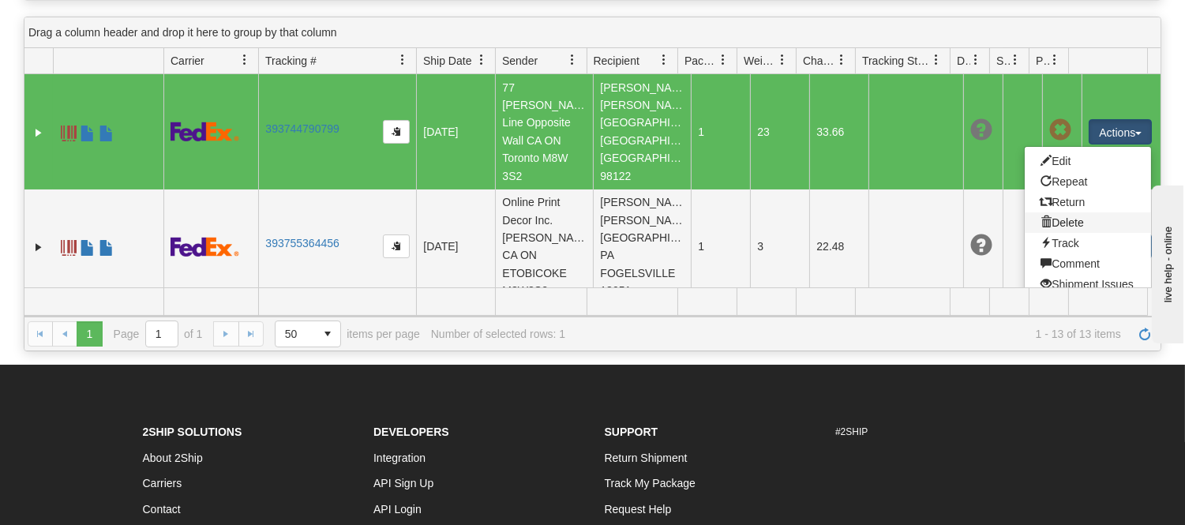
click at [1063, 215] on link "Delete" at bounding box center [1087, 222] width 126 height 21
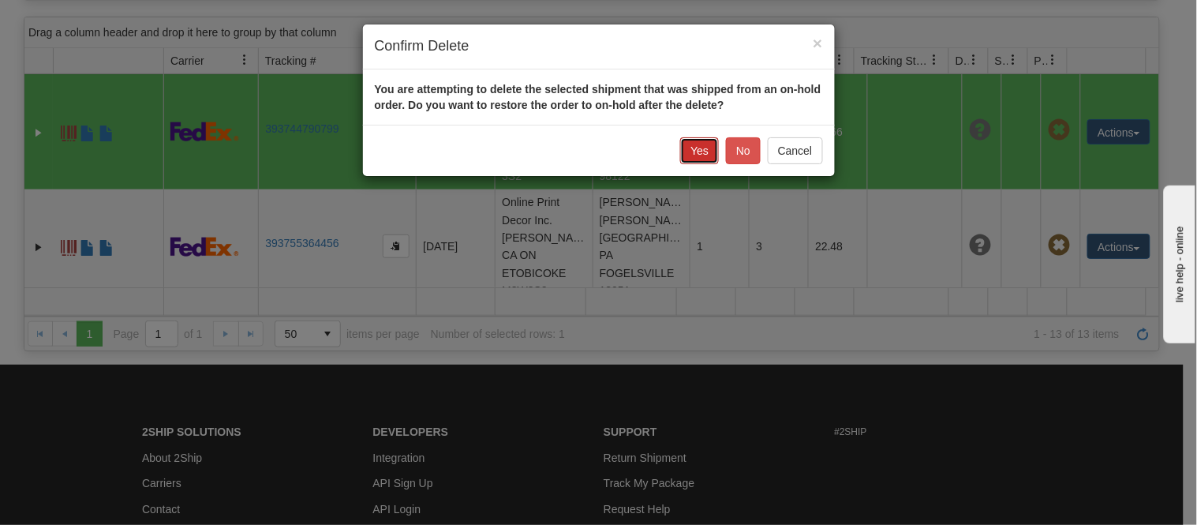
click at [708, 155] on button "Yes" at bounding box center [699, 150] width 39 height 27
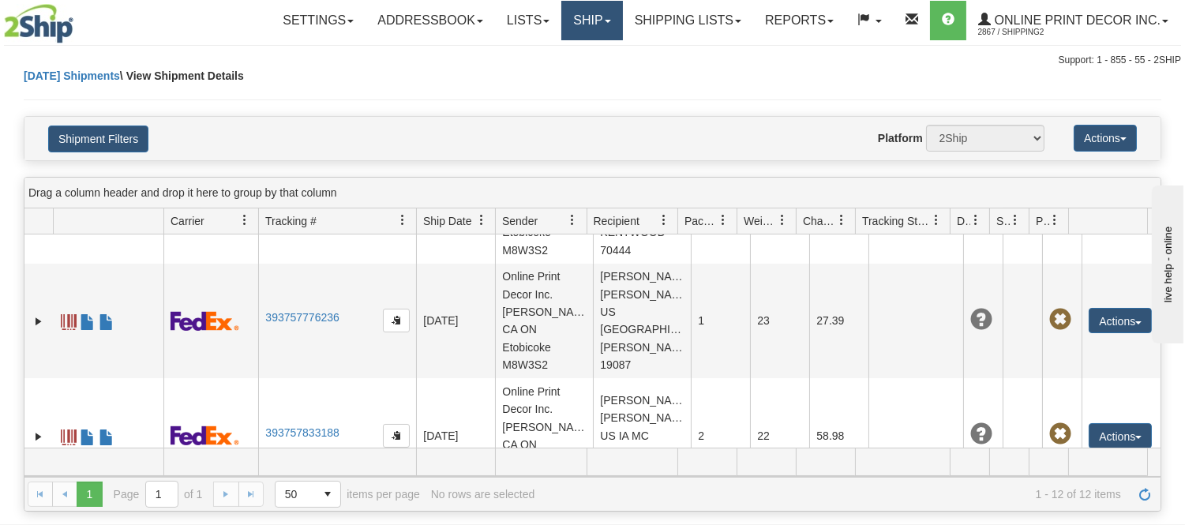
click at [590, 11] on link "Ship" at bounding box center [591, 20] width 61 height 39
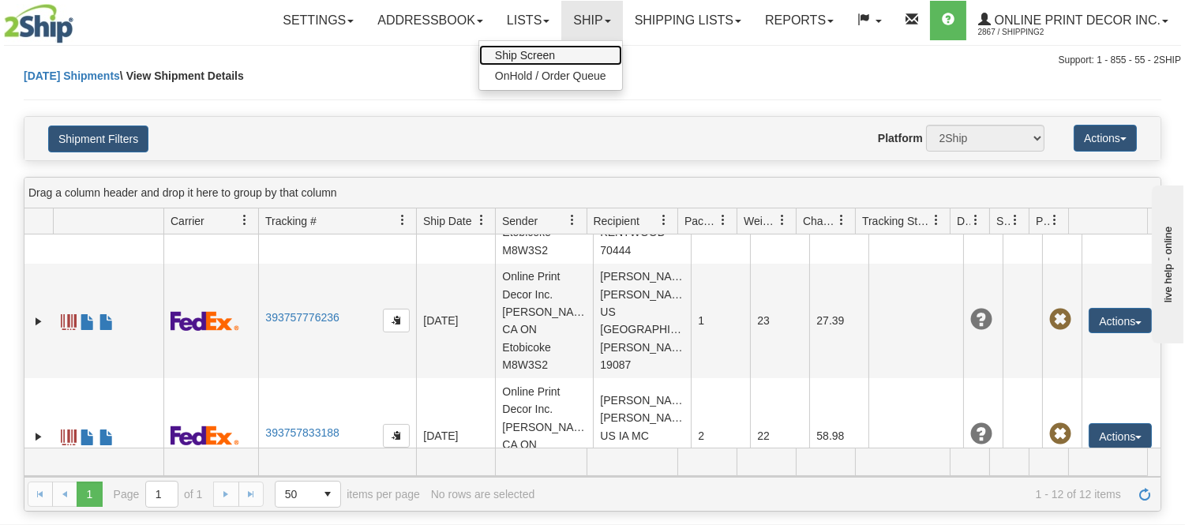
click at [557, 52] on link "Ship Screen" at bounding box center [550, 55] width 143 height 21
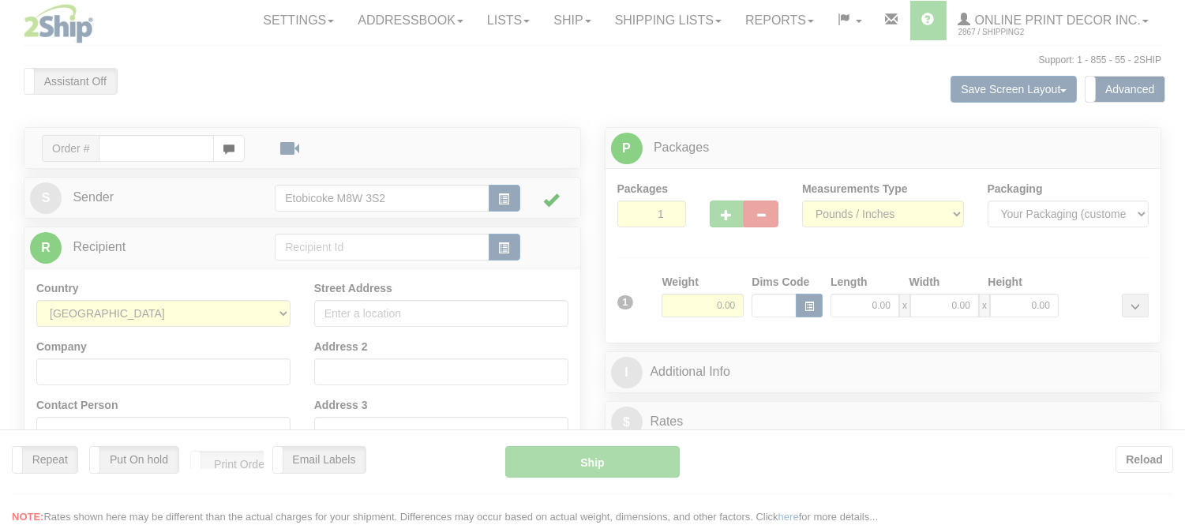
click at [174, 152] on div at bounding box center [592, 262] width 1185 height 525
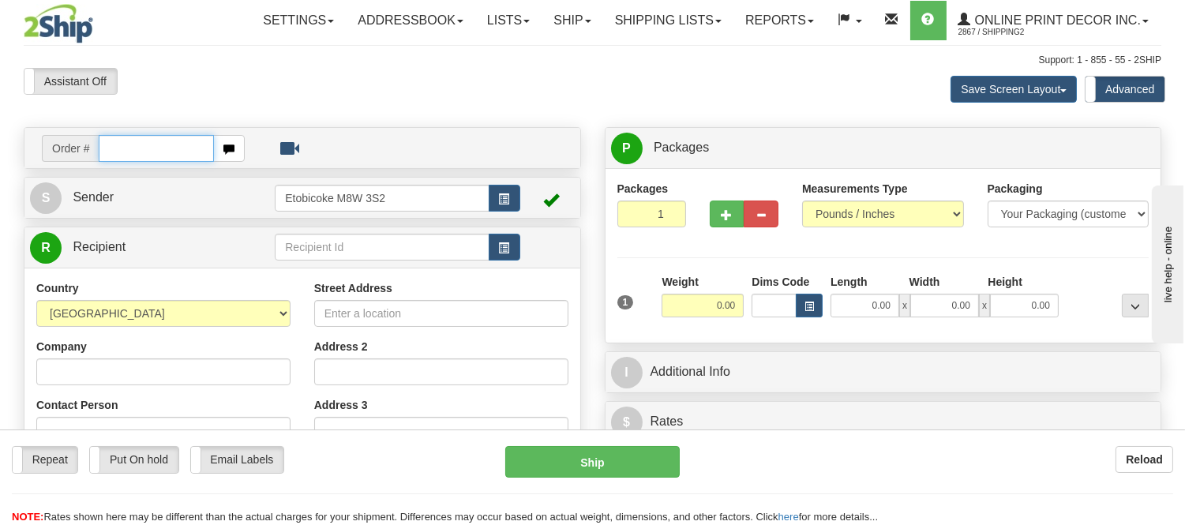
click at [174, 152] on input "text" at bounding box center [156, 148] width 115 height 27
type input "ow-2154"
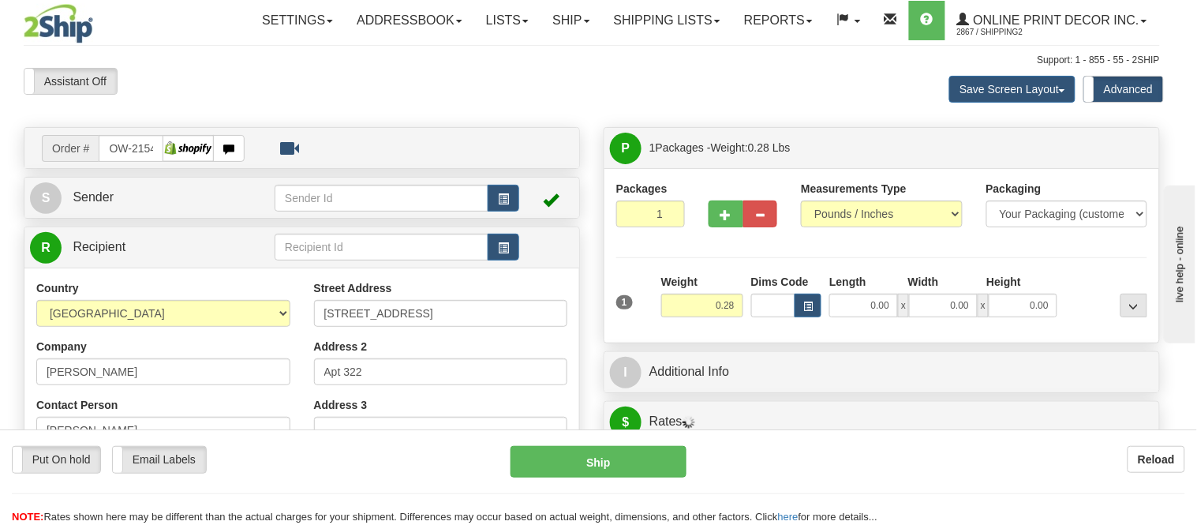
type input "[GEOGRAPHIC_DATA]"
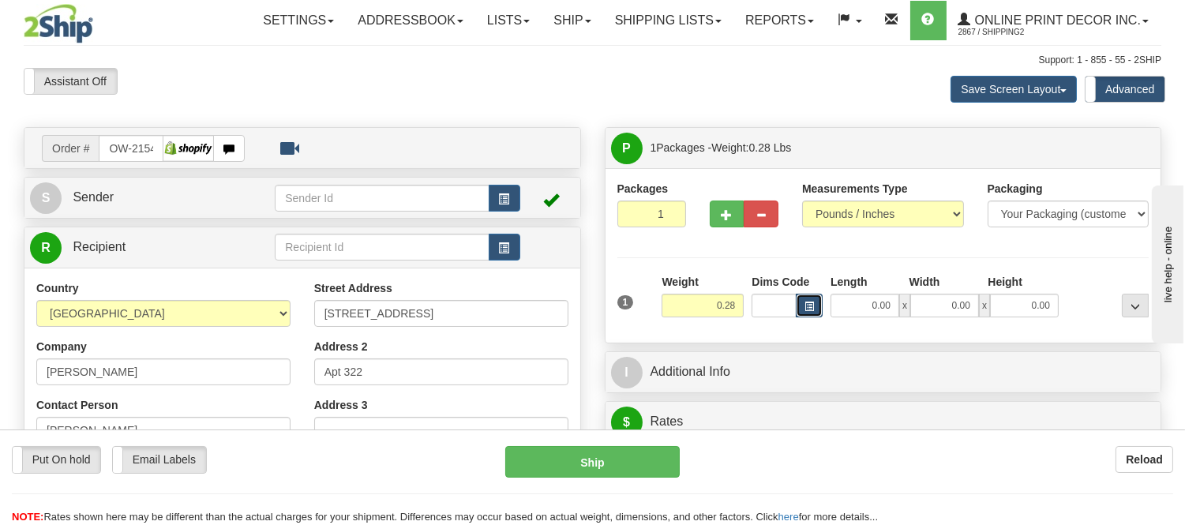
click at [807, 305] on span "button" at bounding box center [808, 306] width 9 height 9
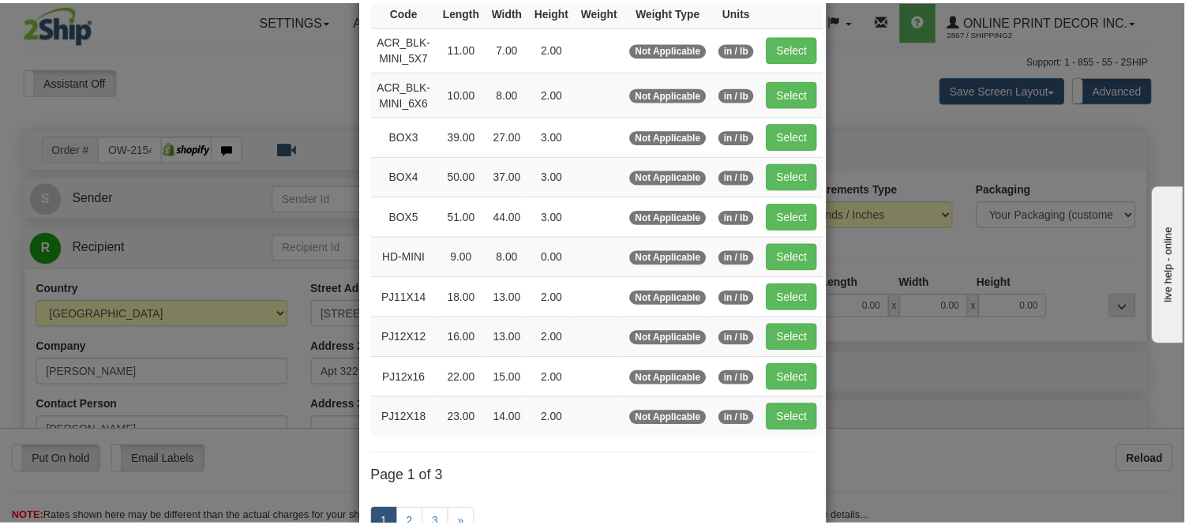
scroll to position [175, 0]
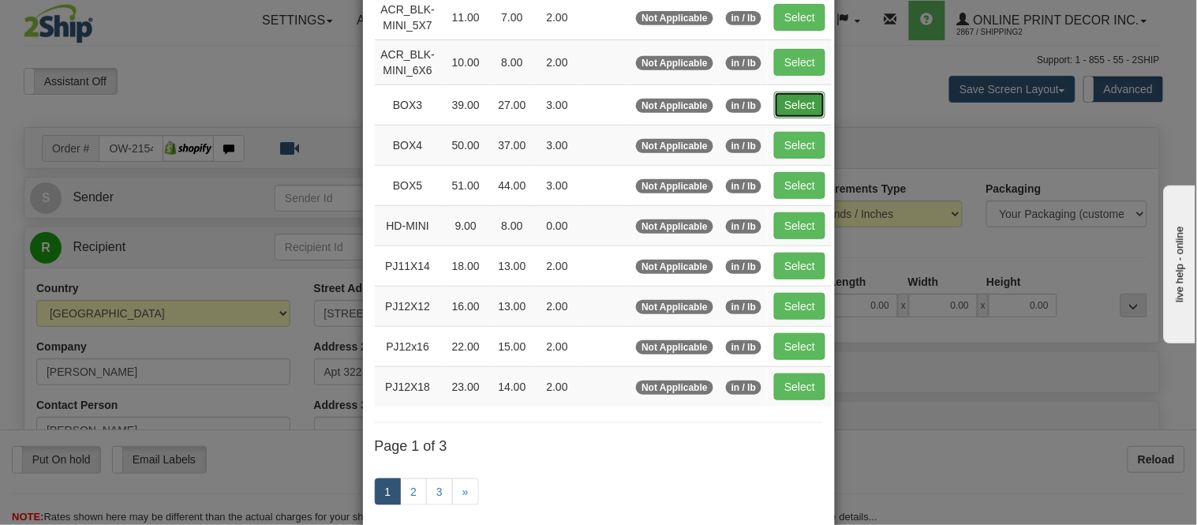
click at [774, 103] on button "Select" at bounding box center [799, 105] width 51 height 27
type input "BOX3"
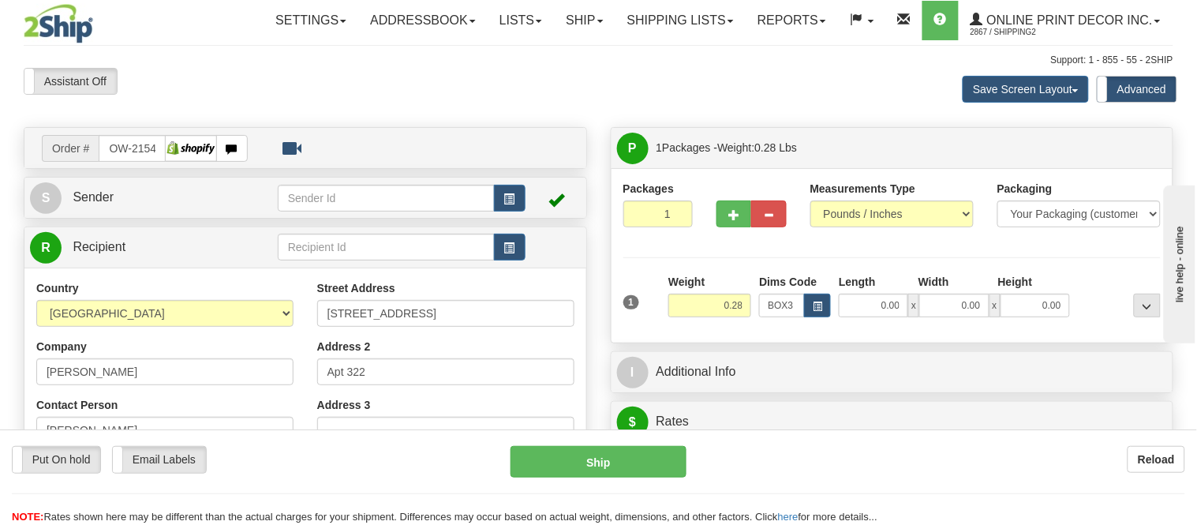
type input "39.00"
type input "27.00"
type input "3.00"
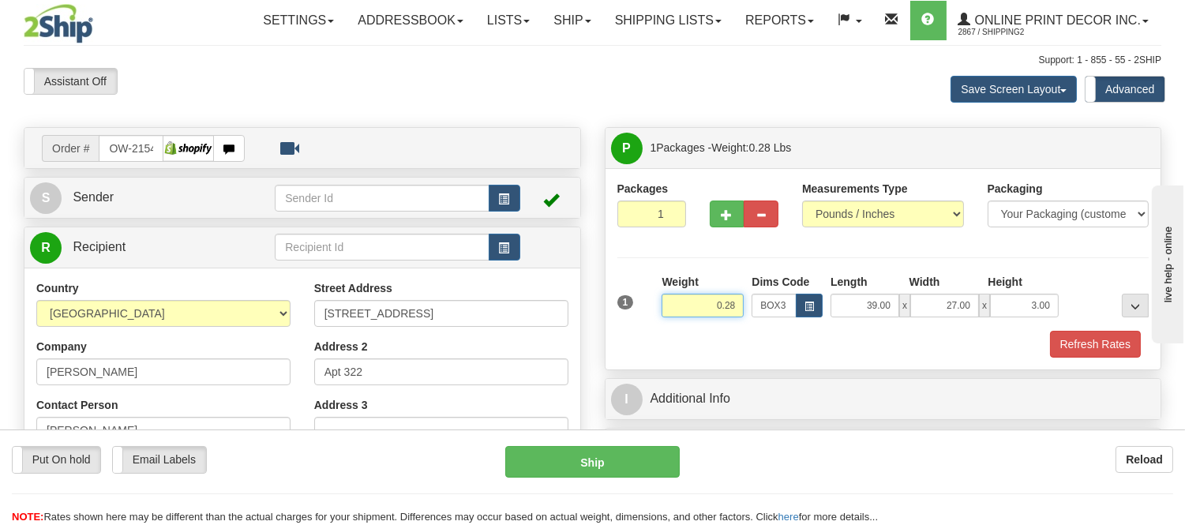
drag, startPoint x: 740, startPoint y: 302, endPoint x: 667, endPoint y: 318, distance: 74.3
click at [667, 318] on div "Weight 0.28" at bounding box center [702, 301] width 90 height 55
type input "9.98"
click at [503, 249] on span "button" at bounding box center [504, 248] width 11 height 10
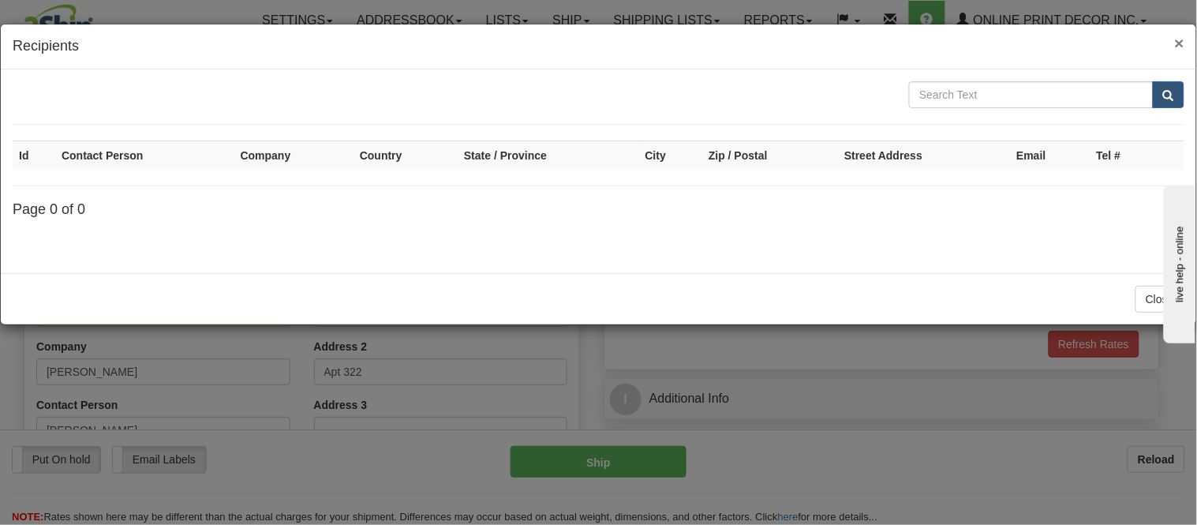
click at [1179, 44] on span "×" at bounding box center [1179, 43] width 9 height 18
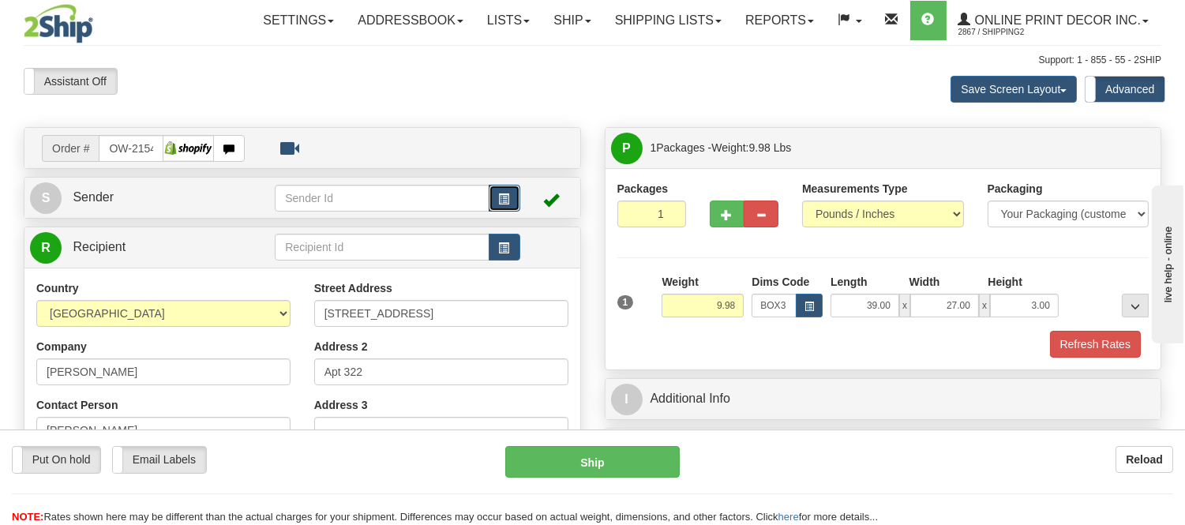
click at [501, 201] on span "button" at bounding box center [504, 199] width 11 height 10
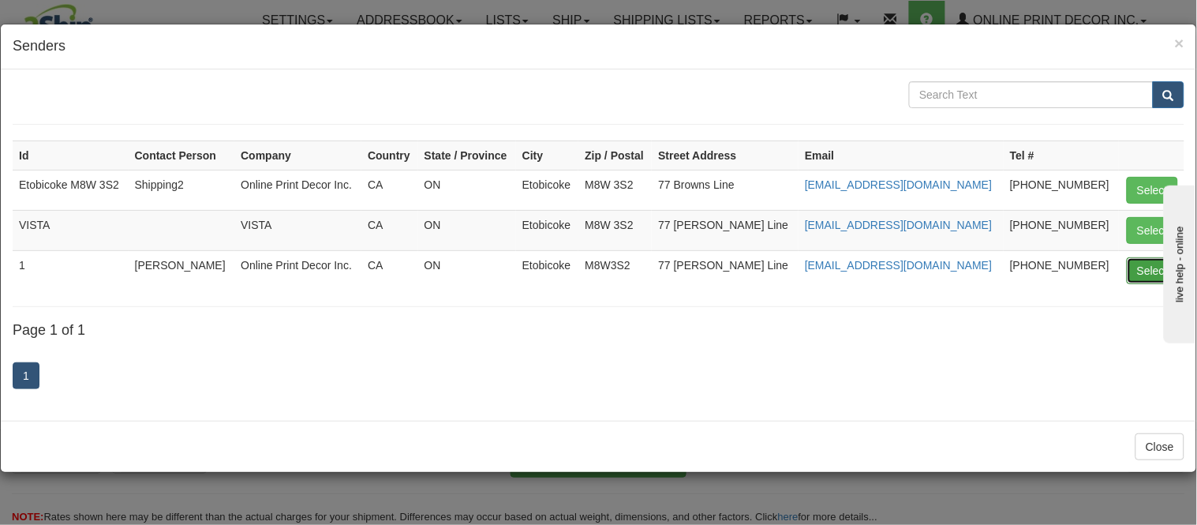
click at [1148, 267] on button "Select" at bounding box center [1152, 270] width 51 height 27
type input "1"
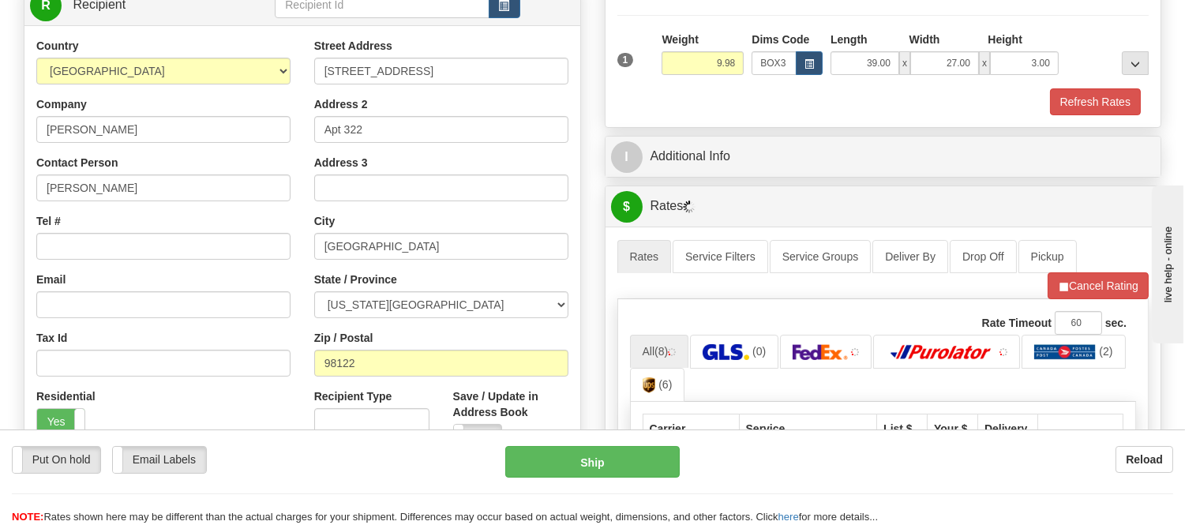
scroll to position [263, 0]
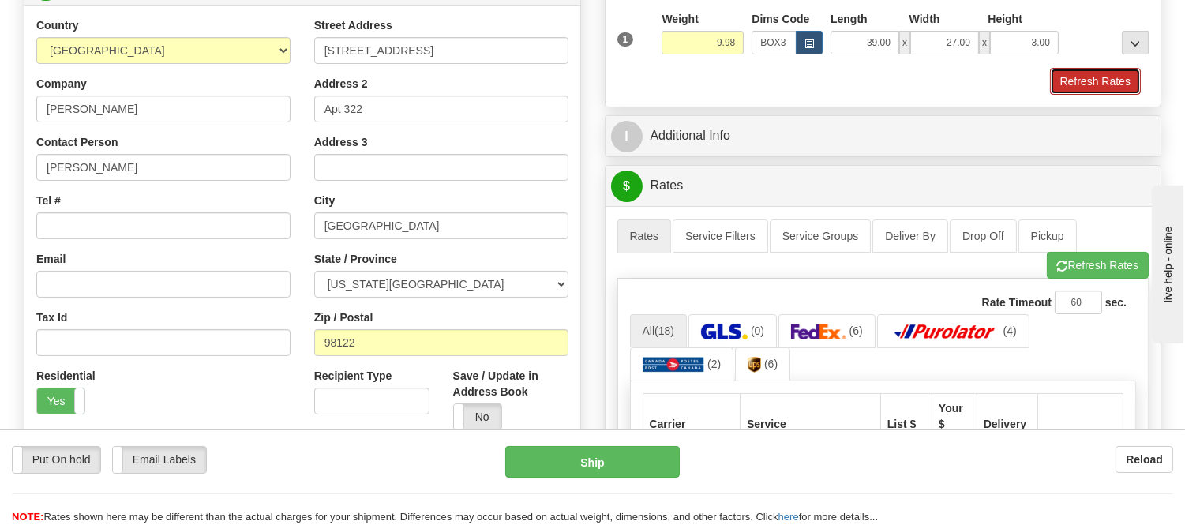
click at [1114, 73] on button "Refresh Rates" at bounding box center [1095, 81] width 91 height 27
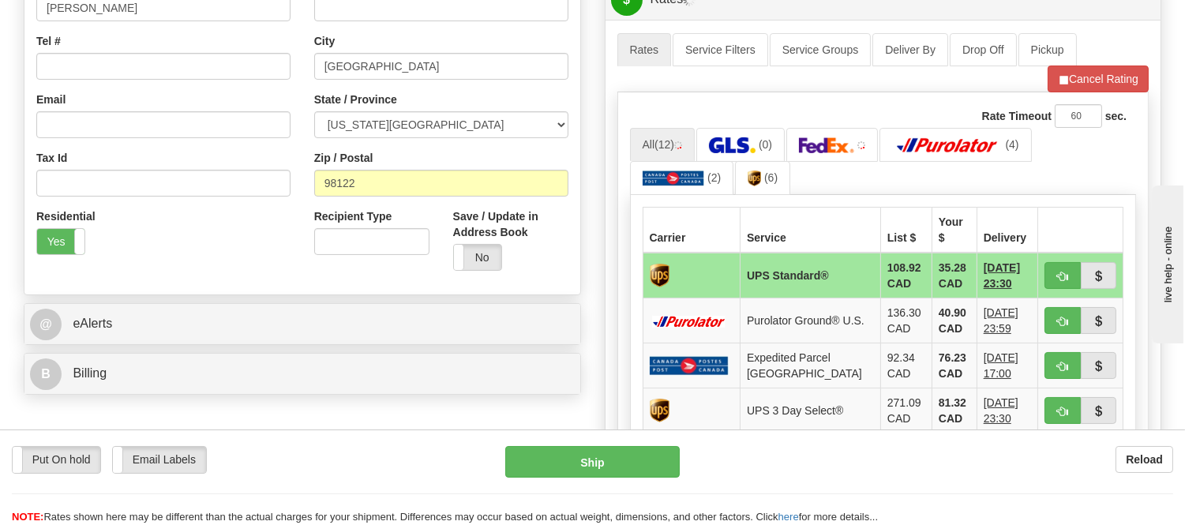
scroll to position [438, 0]
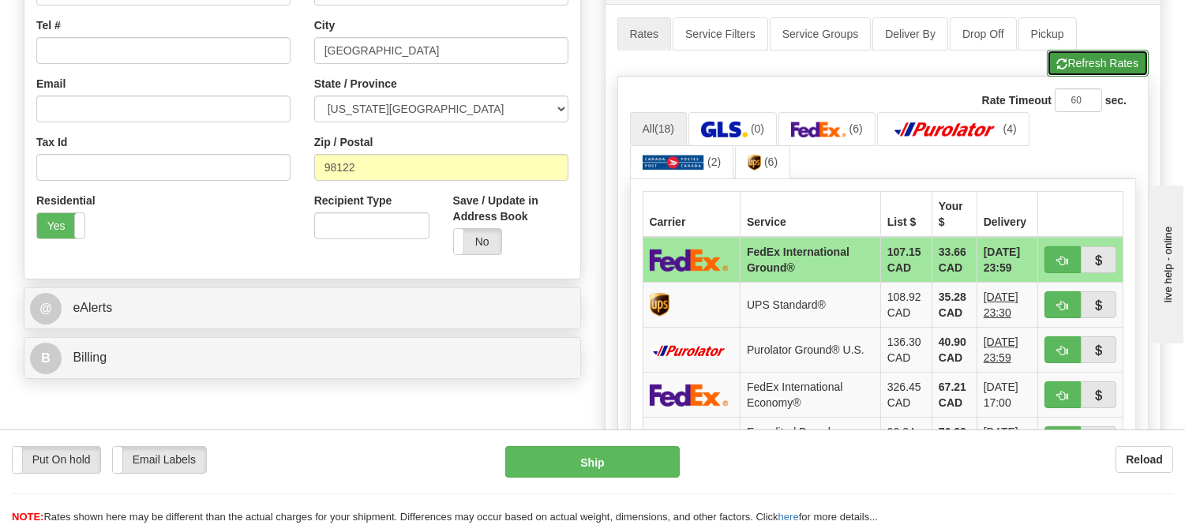
click at [1093, 72] on button "Refresh Rates" at bounding box center [1098, 63] width 102 height 27
click at [1054, 246] on button "button" at bounding box center [1062, 259] width 36 height 27
type input "92"
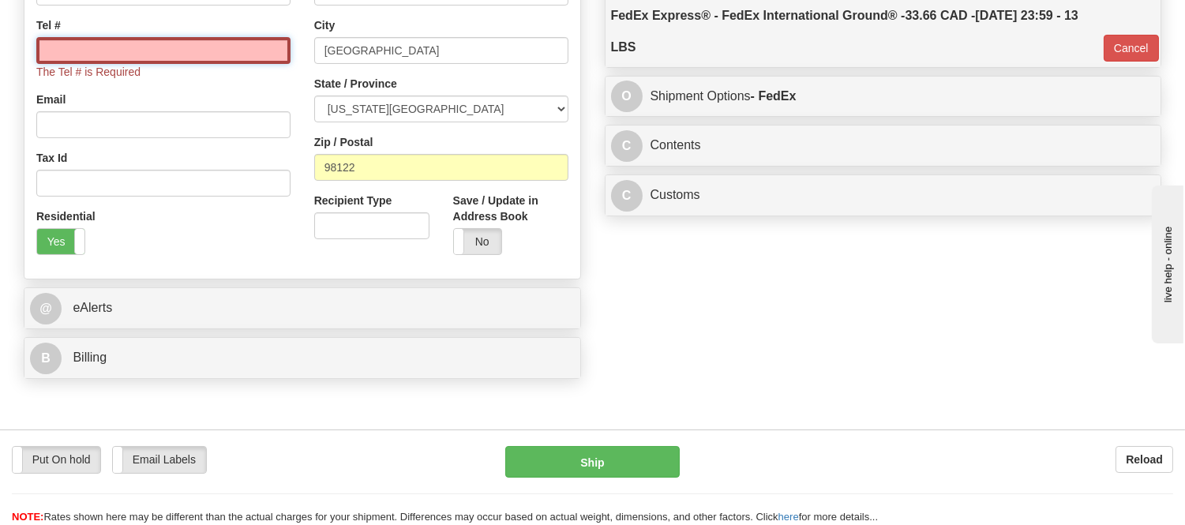
click at [185, 43] on input "Tel #" at bounding box center [163, 50] width 254 height 27
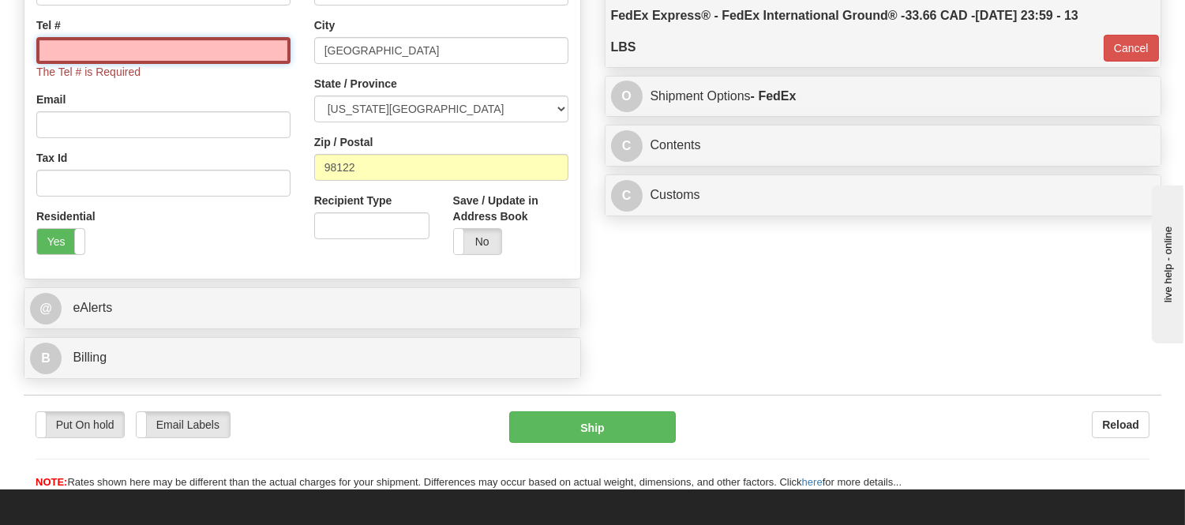
type input "[PHONE_NUMBER]"
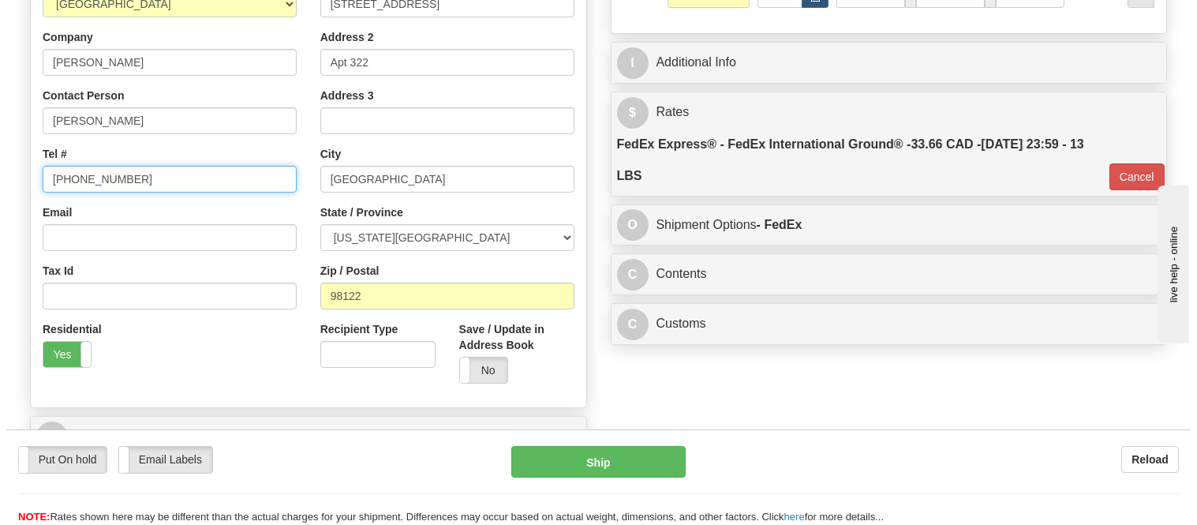
scroll to position [350, 0]
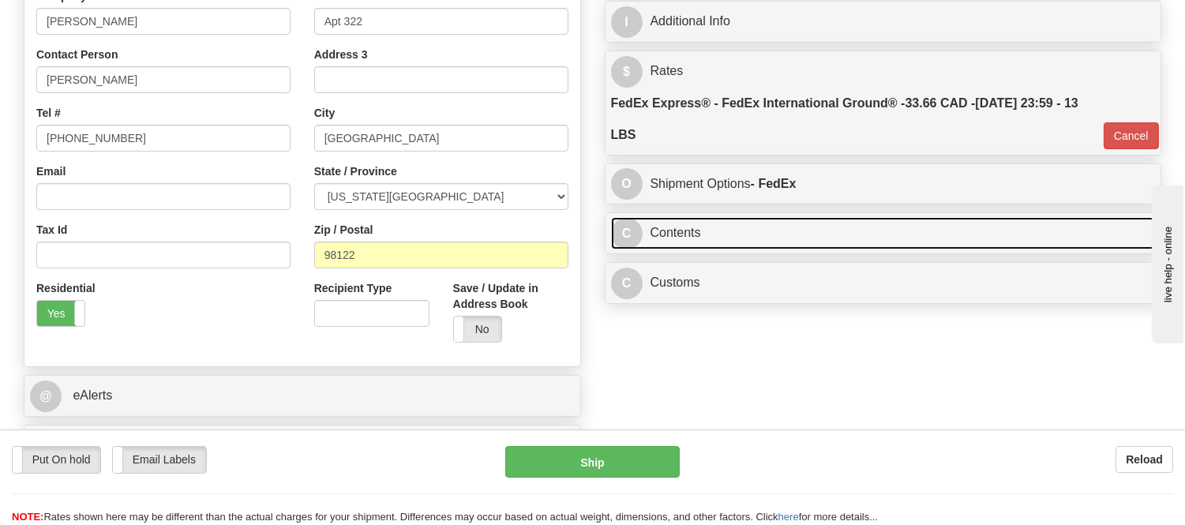
click at [797, 241] on link "C Contents" at bounding box center [883, 233] width 545 height 32
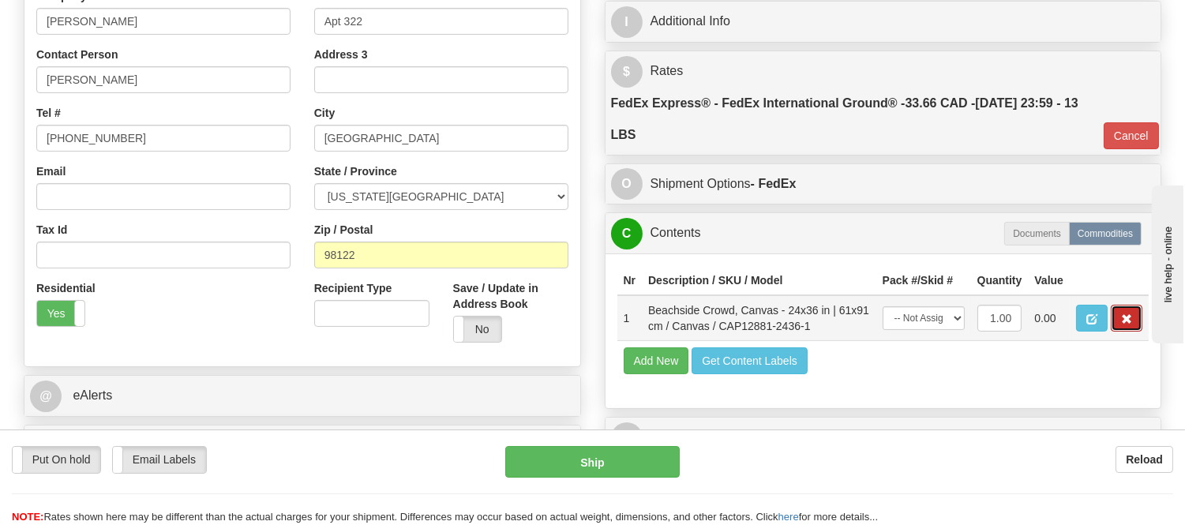
click at [1132, 331] on button "button" at bounding box center [1126, 318] width 32 height 27
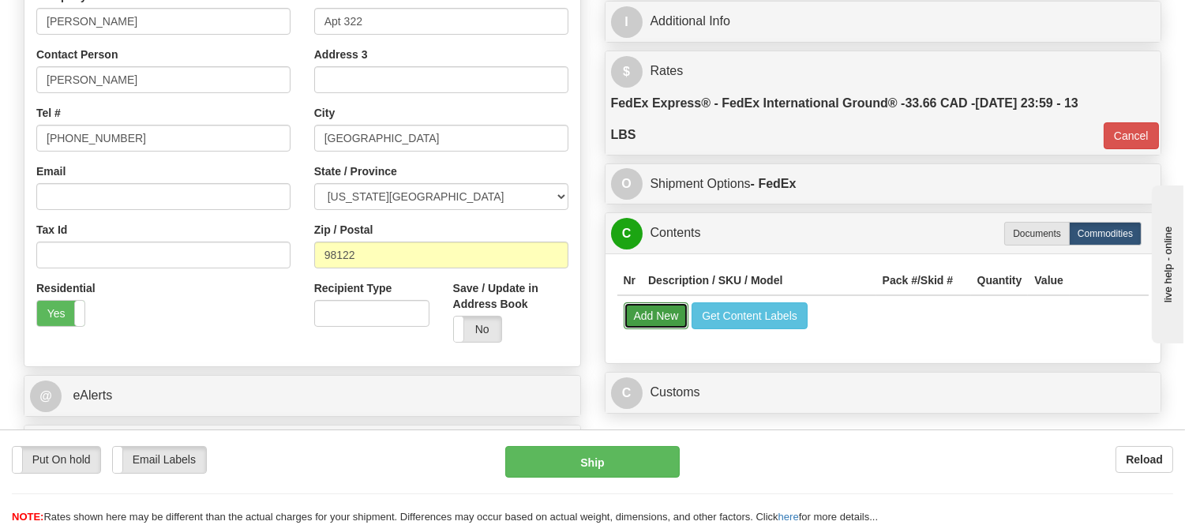
click at [668, 306] on button "Add New" at bounding box center [657, 315] width 66 height 27
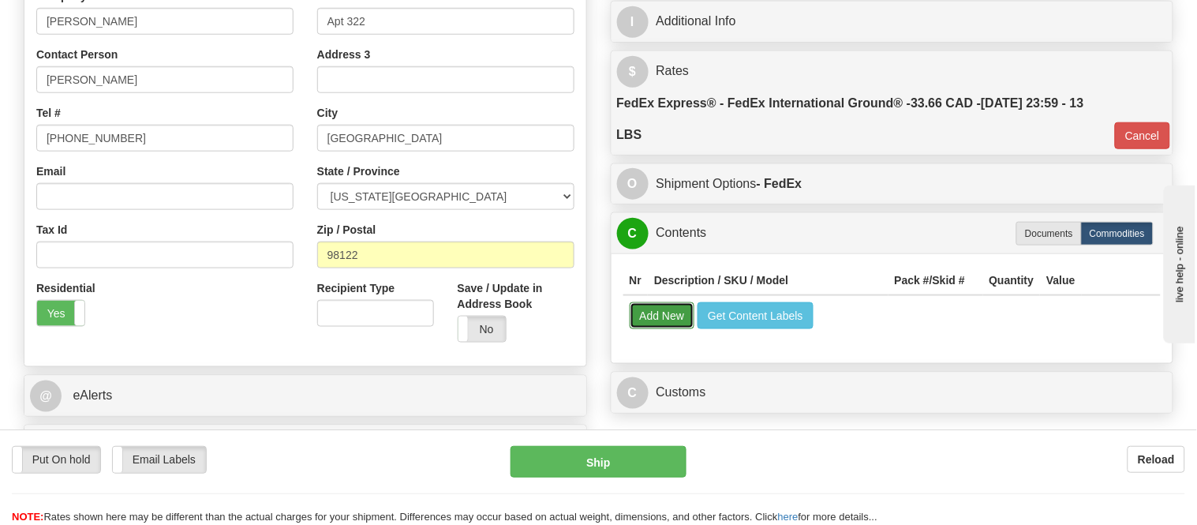
select select
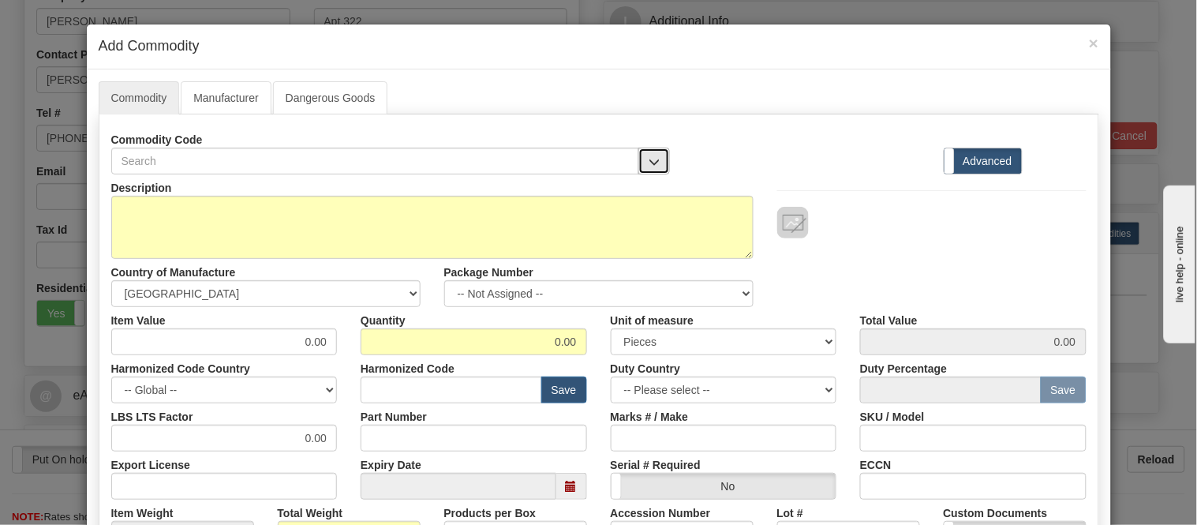
click at [649, 159] on span "button" at bounding box center [654, 162] width 11 height 10
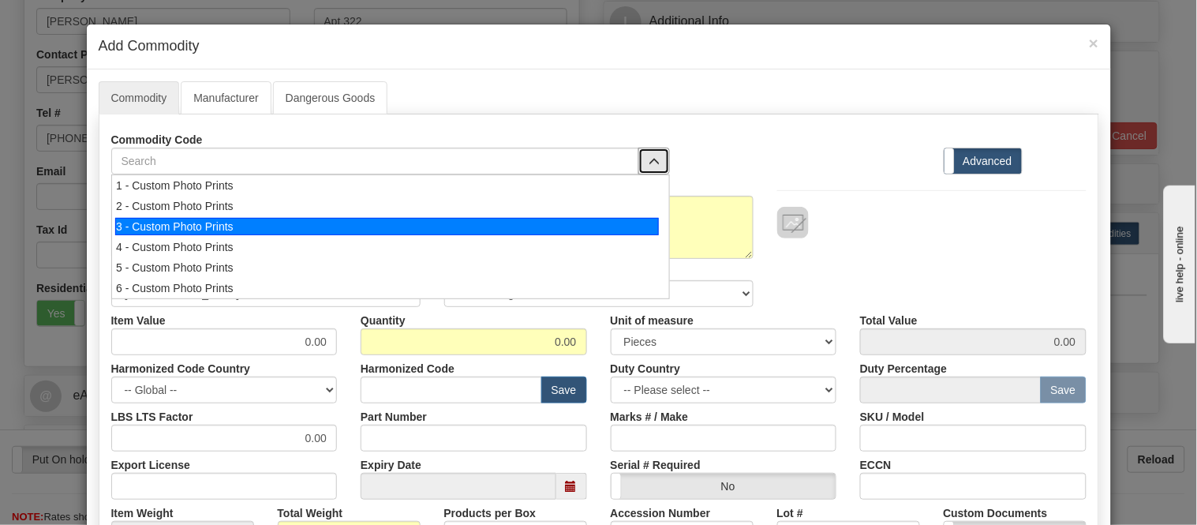
click at [617, 230] on div "3 - Custom Photo Prints" at bounding box center [387, 226] width 544 height 17
select select "1"
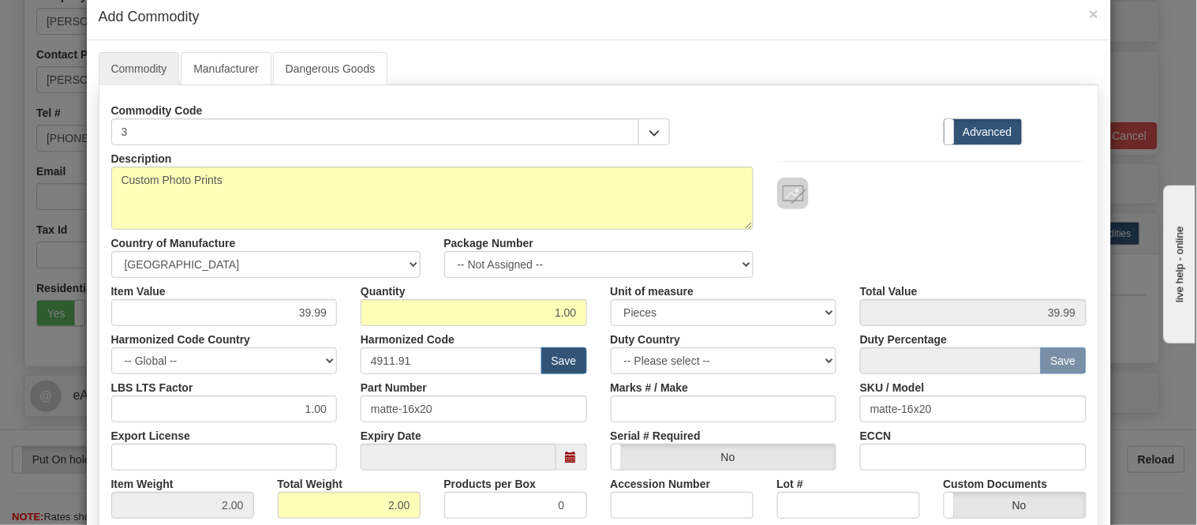
scroll to position [0, 0]
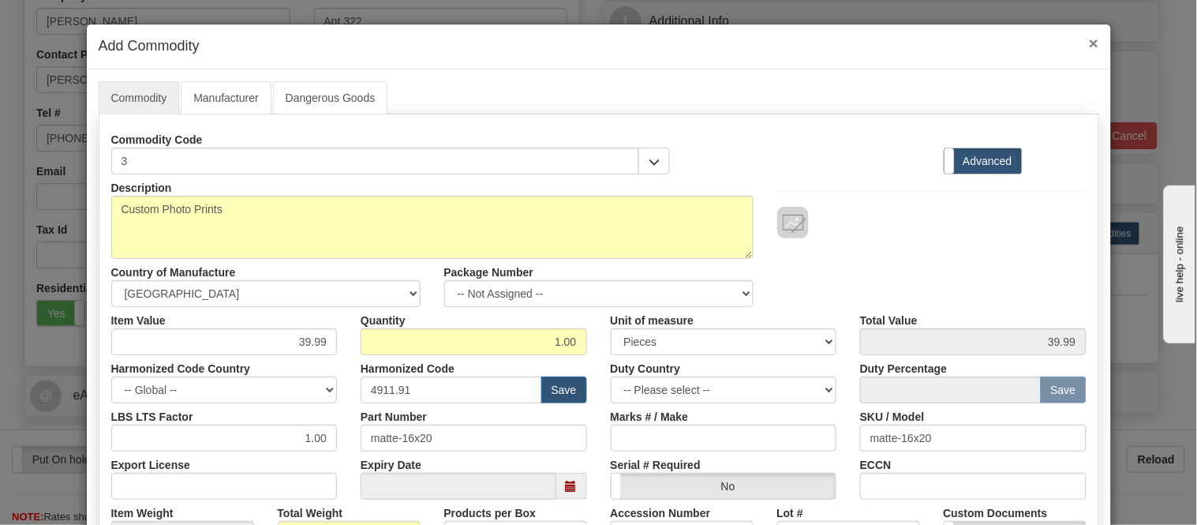
click at [1092, 39] on span "×" at bounding box center [1093, 43] width 9 height 18
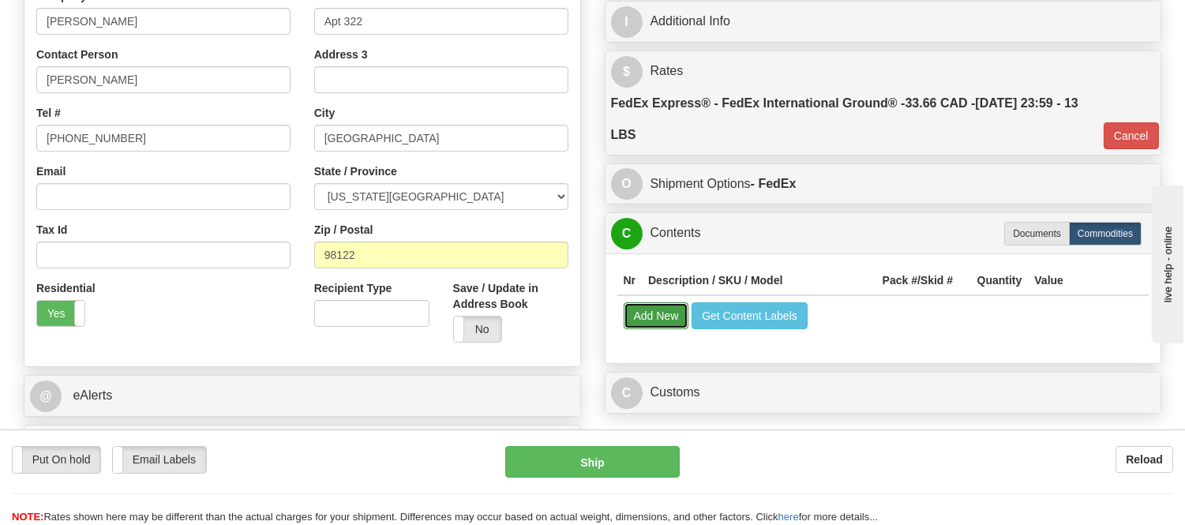
click at [657, 322] on button "Add New" at bounding box center [657, 315] width 66 height 27
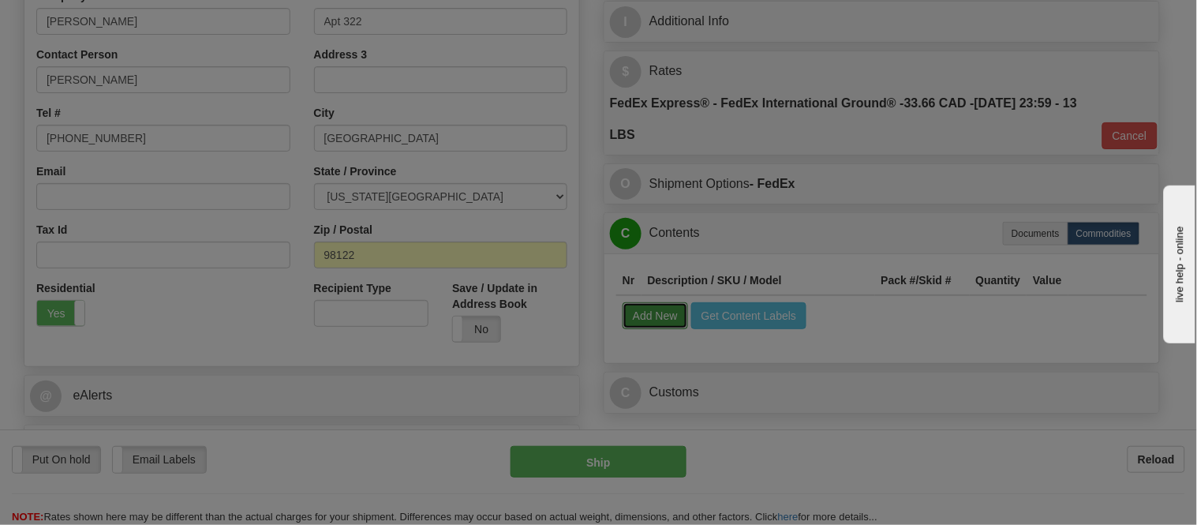
select select
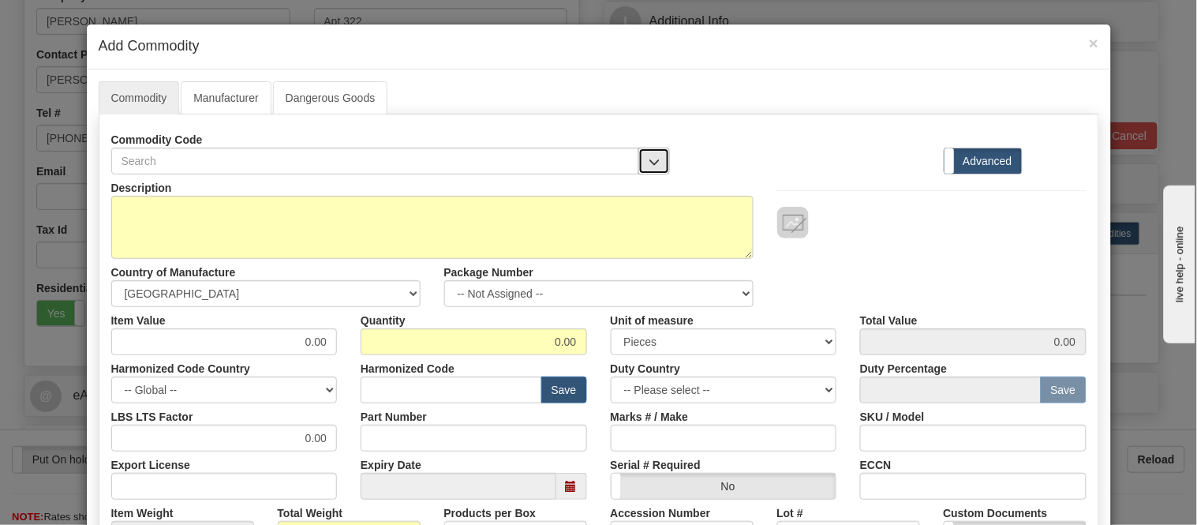
click at [649, 164] on span "button" at bounding box center [654, 162] width 11 height 10
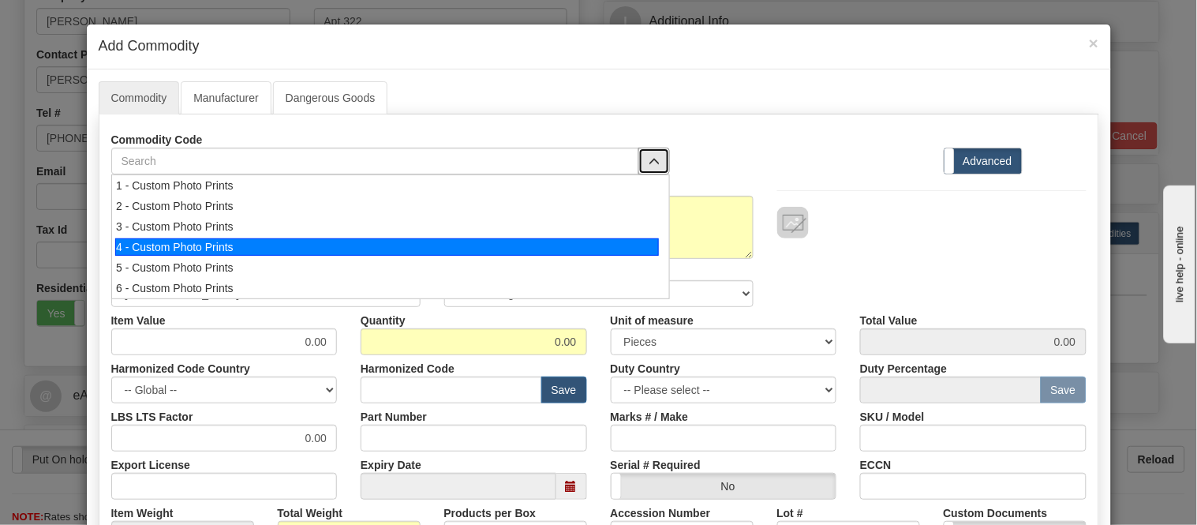
click at [619, 247] on div "4 - Custom Photo Prints" at bounding box center [387, 246] width 544 height 17
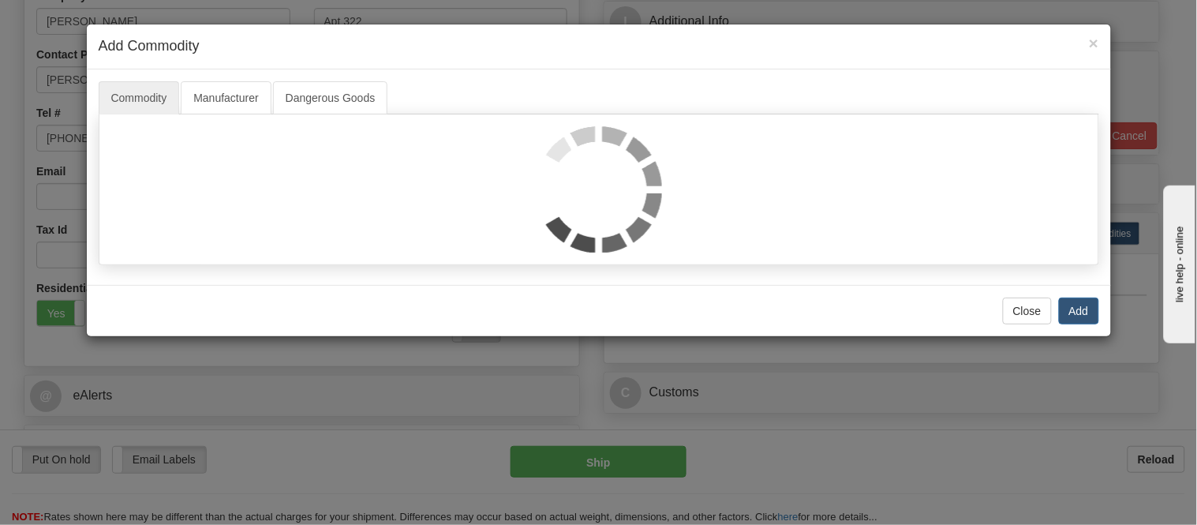
select select "1"
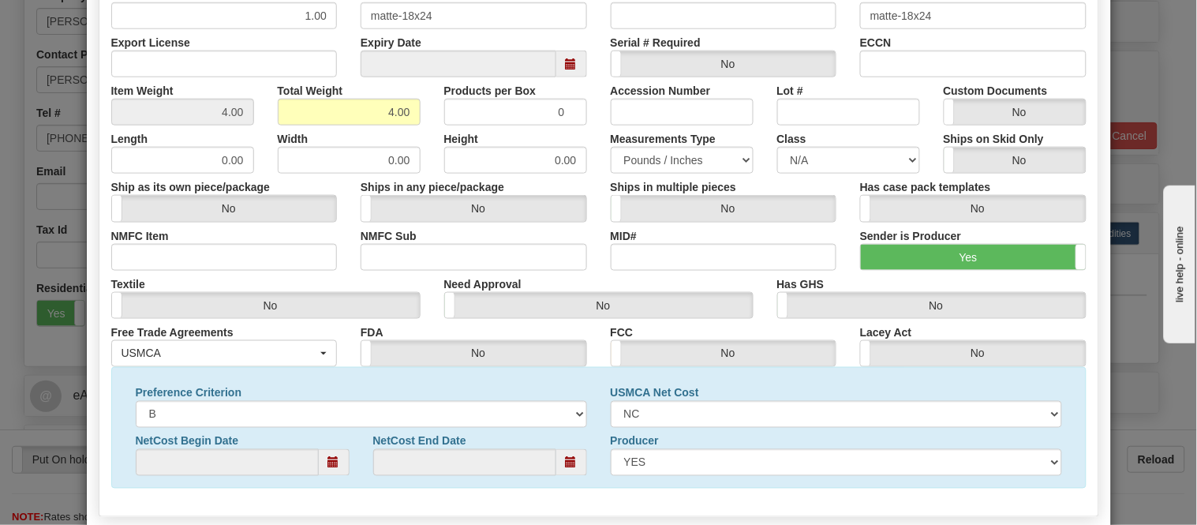
scroll to position [510, 0]
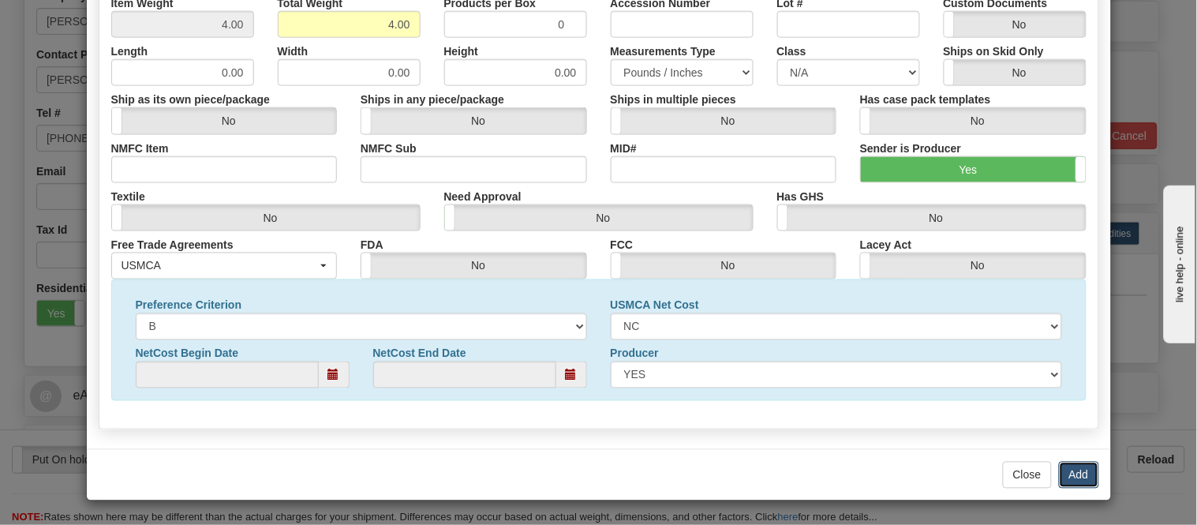
click at [1064, 474] on button "Add" at bounding box center [1079, 475] width 40 height 27
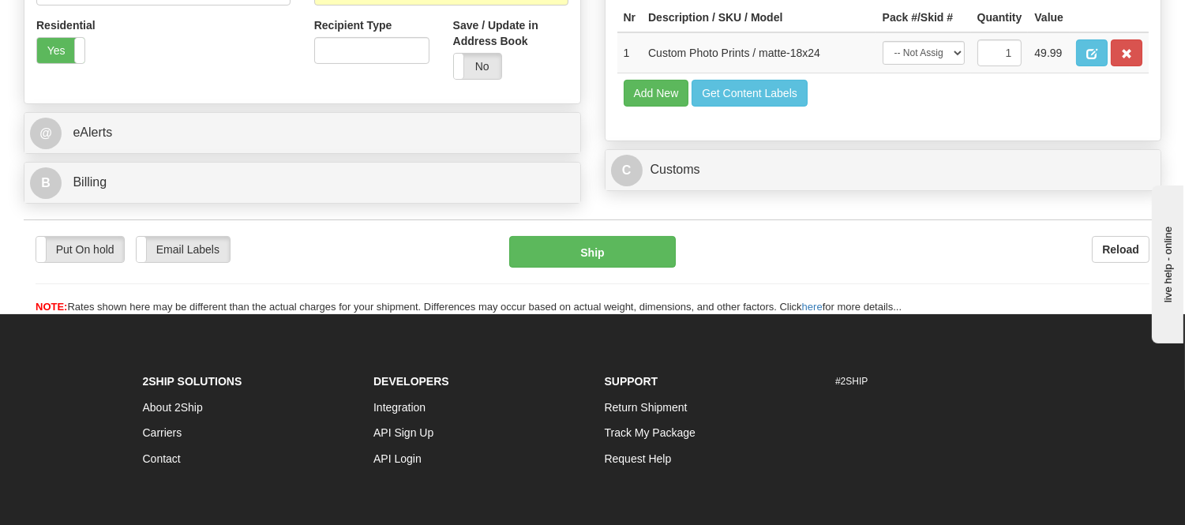
scroll to position [526, 0]
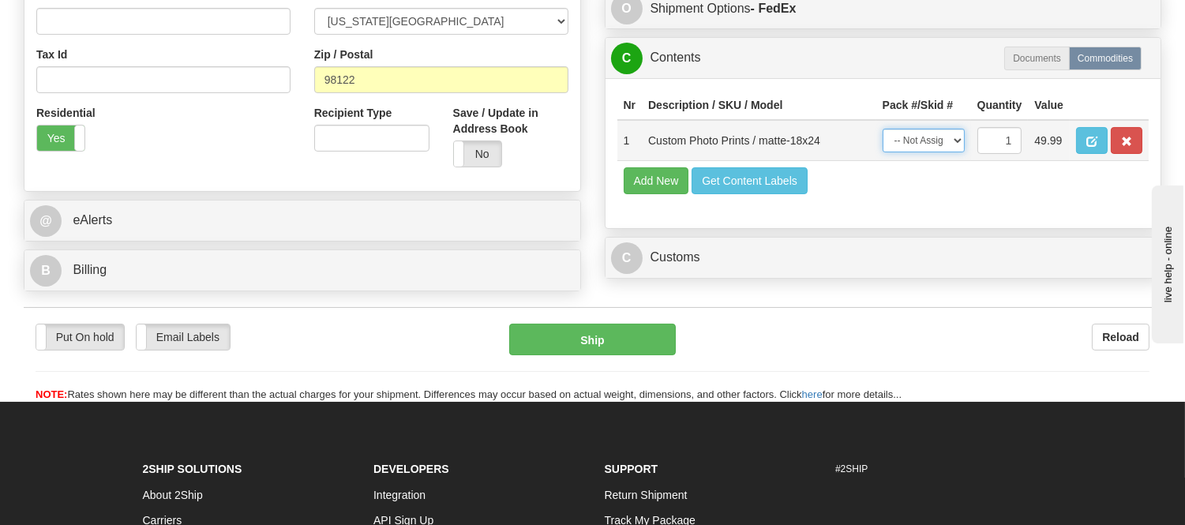
click at [946, 150] on select "-- Not Assigned -- Item 1" at bounding box center [923, 141] width 82 height 24
select select "0"
click at [882, 144] on select "-- Not Assigned -- Item 1" at bounding box center [923, 141] width 82 height 24
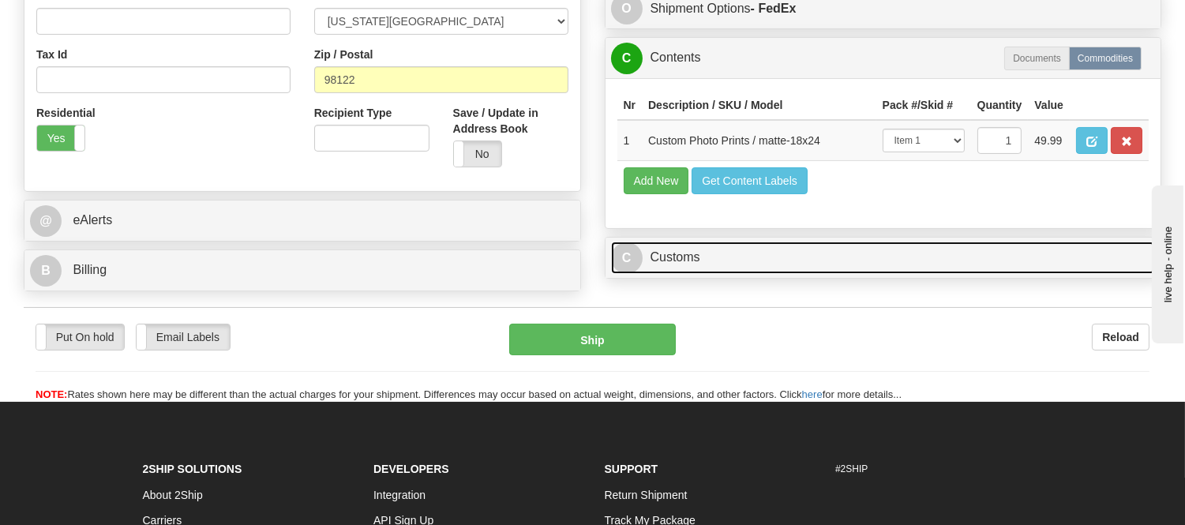
click at [672, 274] on link "C Customs" at bounding box center [883, 258] width 545 height 32
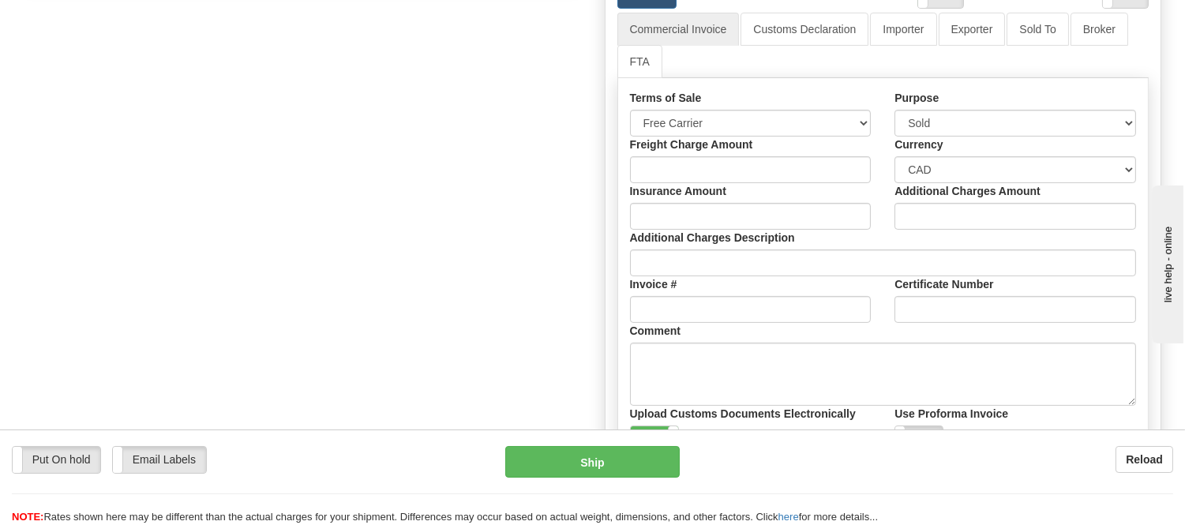
scroll to position [877, 0]
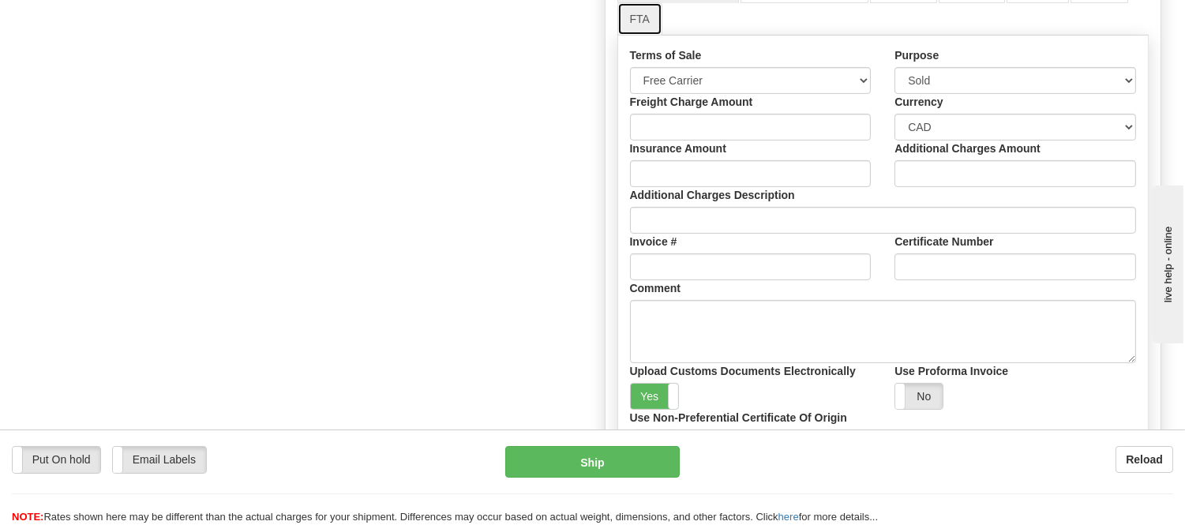
click at [635, 36] on link "FTA" at bounding box center [639, 18] width 45 height 33
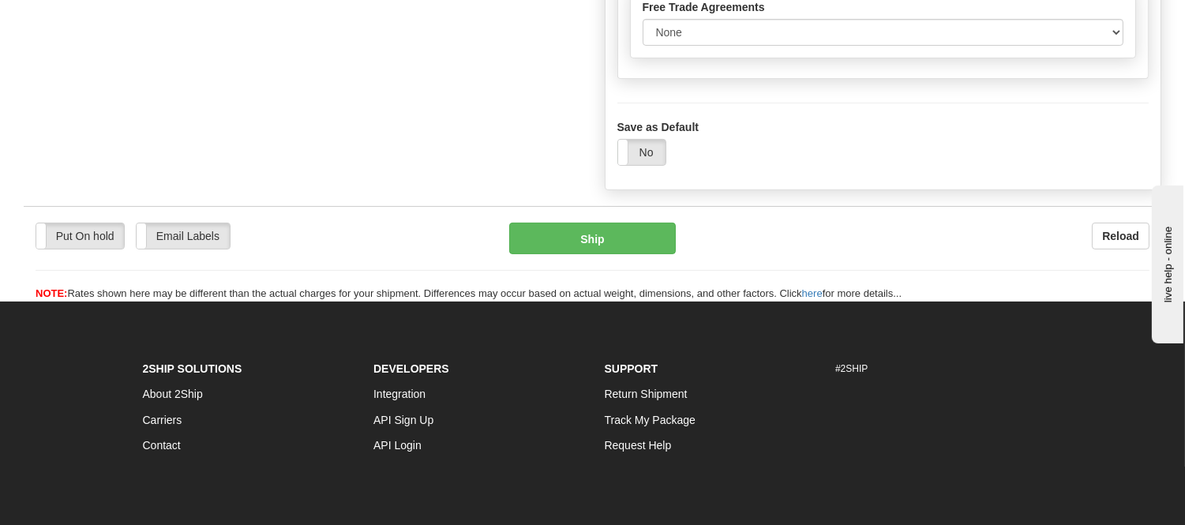
scroll to position [964, 0]
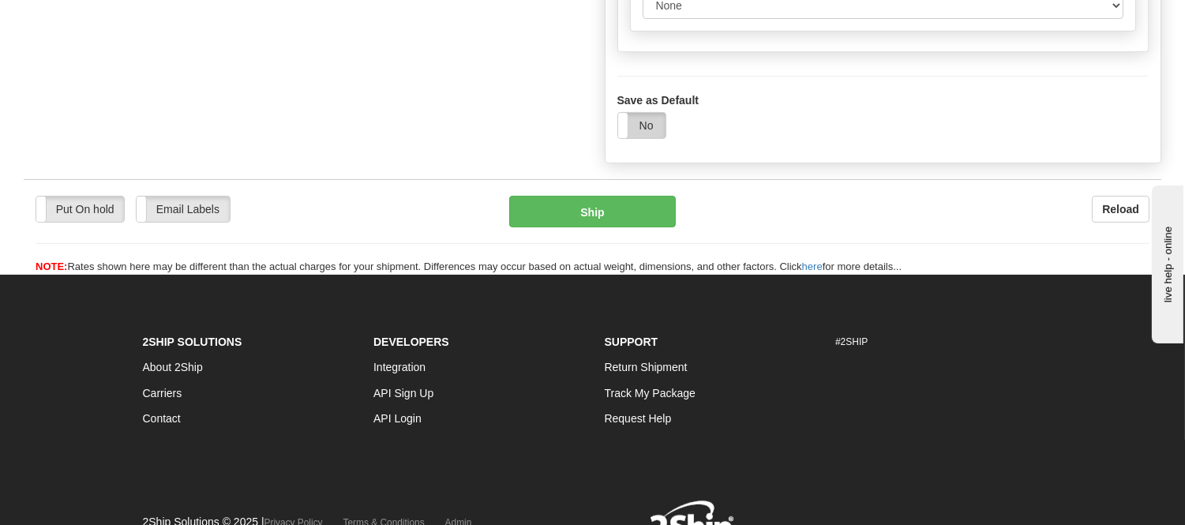
click at [633, 138] on label "No" at bounding box center [641, 125] width 47 height 25
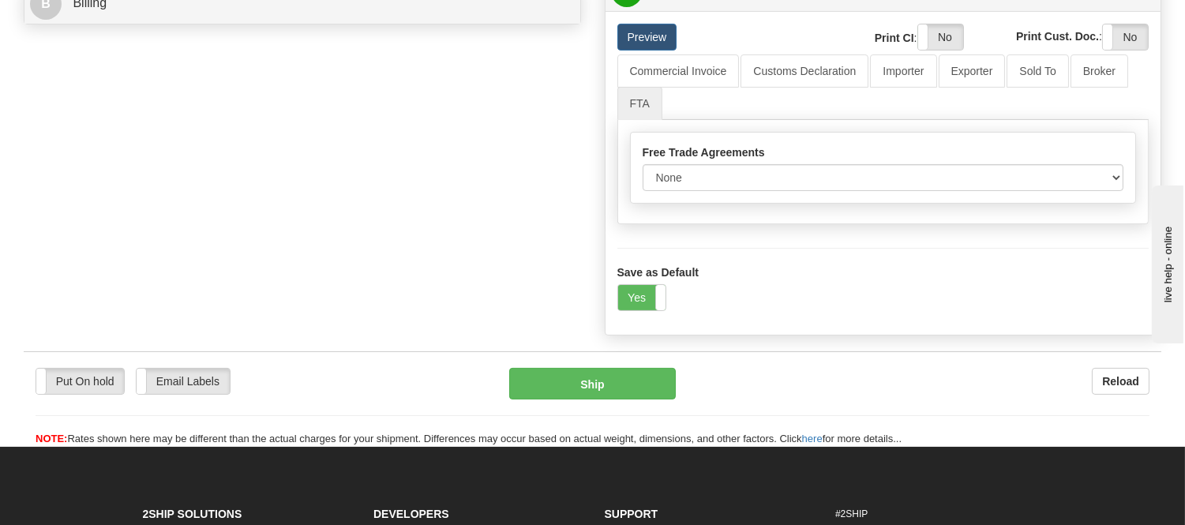
scroll to position [789, 0]
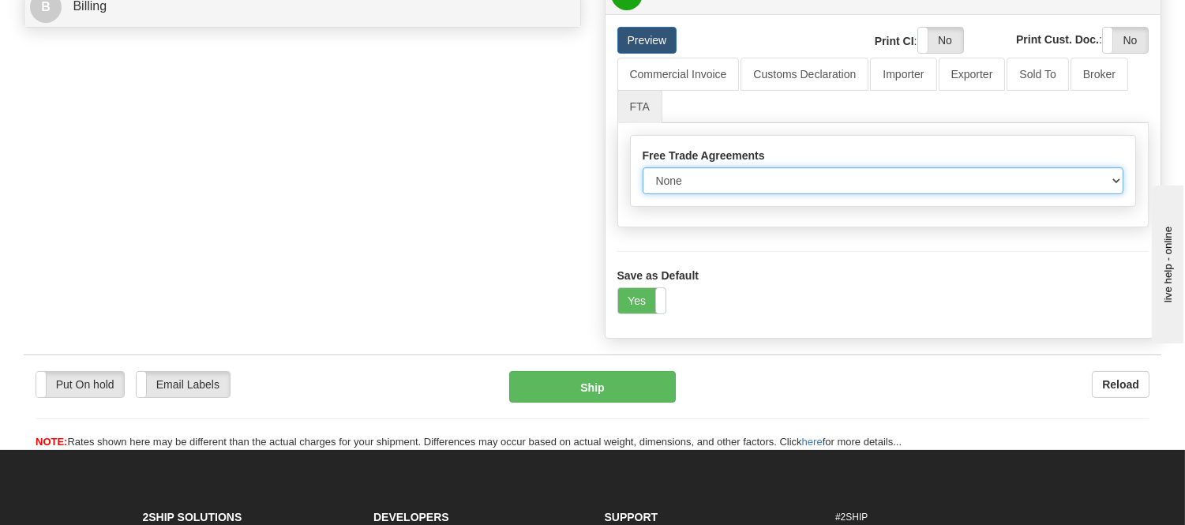
click at [735, 194] on select "None Other USMCA CETA CUKTCA" at bounding box center [882, 180] width 481 height 27
select select "1"
click at [642, 194] on select "None Other USMCA CETA CUKTCA" at bounding box center [882, 180] width 481 height 27
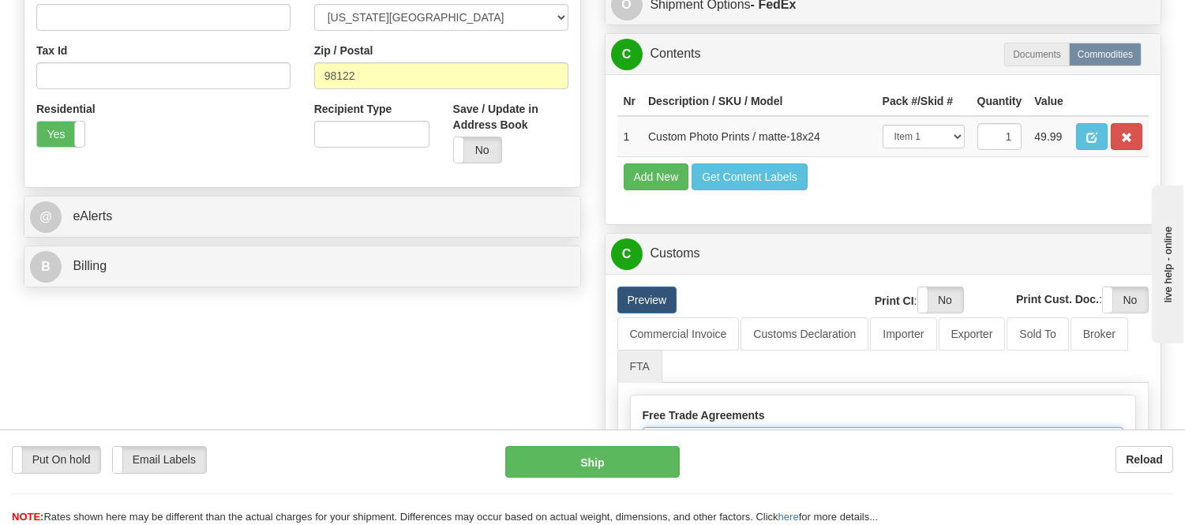
scroll to position [526, 0]
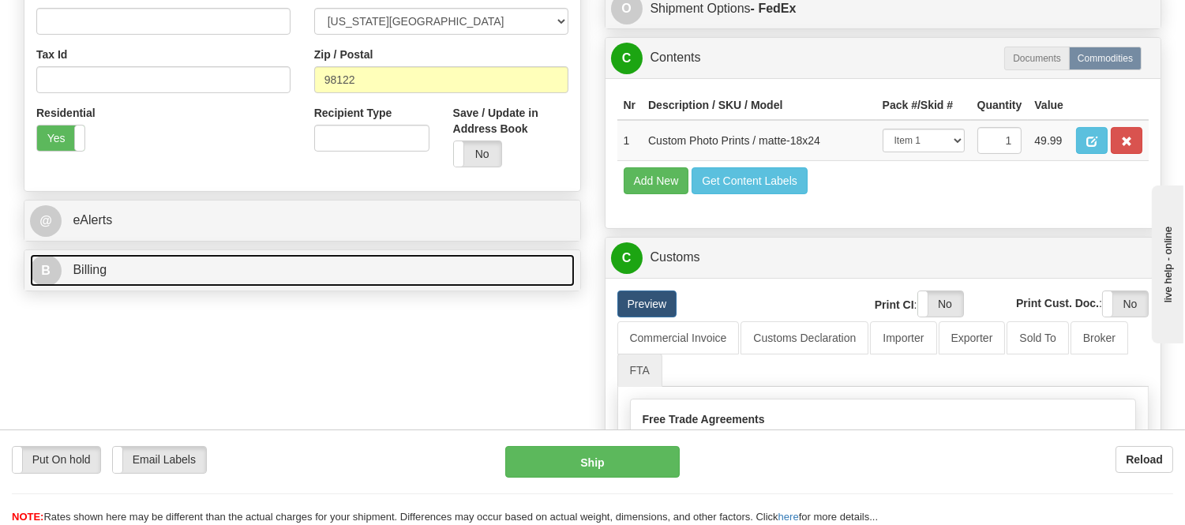
click at [170, 277] on link "B Billing" at bounding box center [302, 270] width 545 height 32
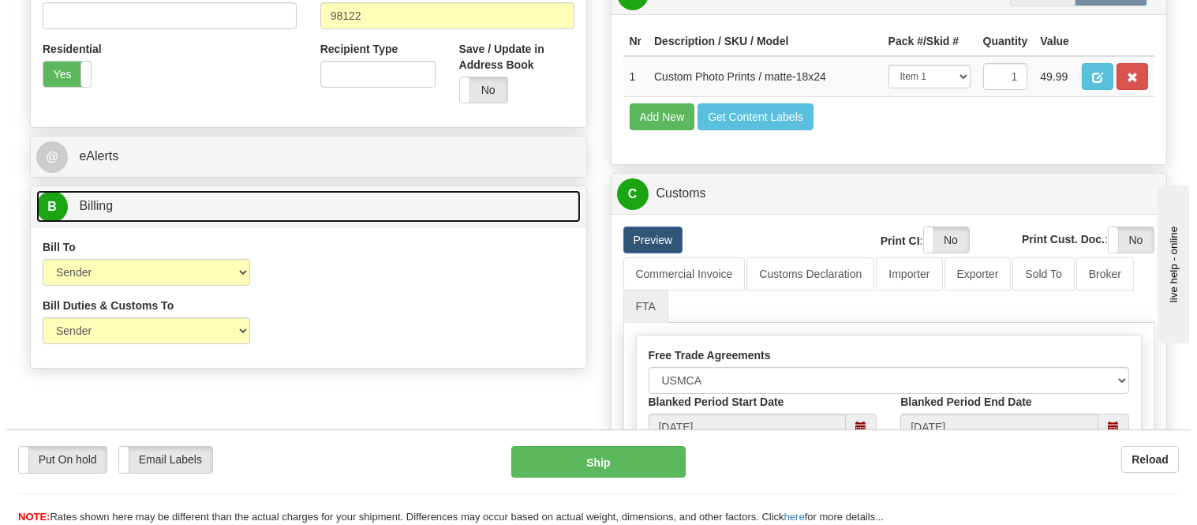
scroll to position [350, 0]
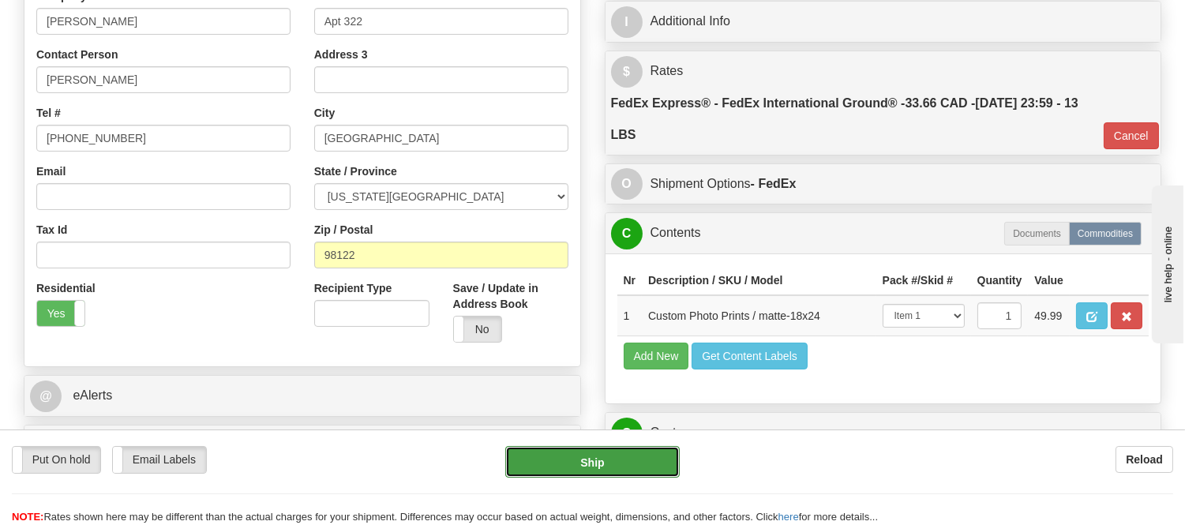
click at [597, 464] on button "Ship" at bounding box center [592, 462] width 174 height 32
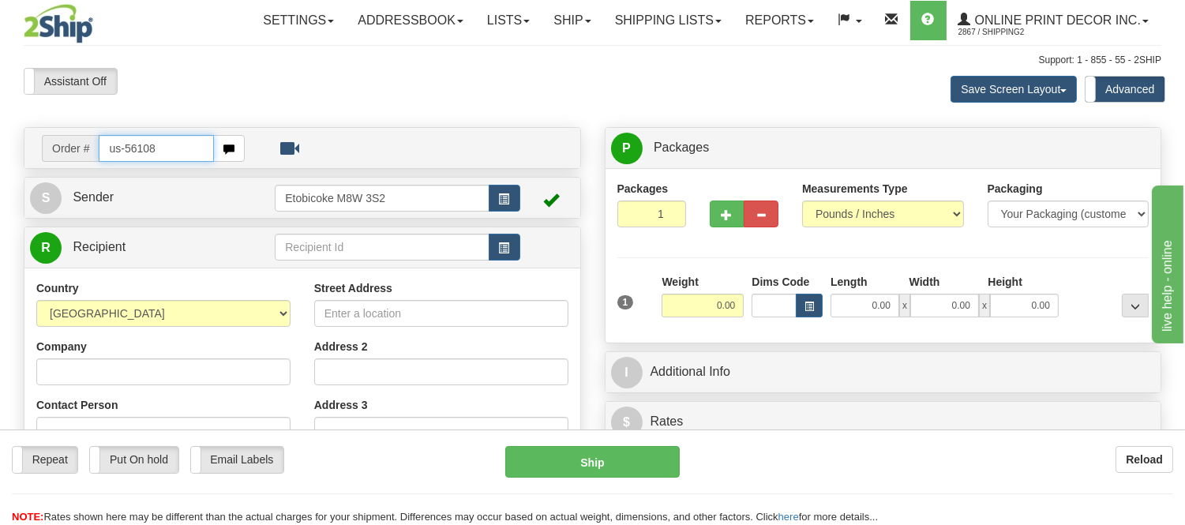
type input "us-56108"
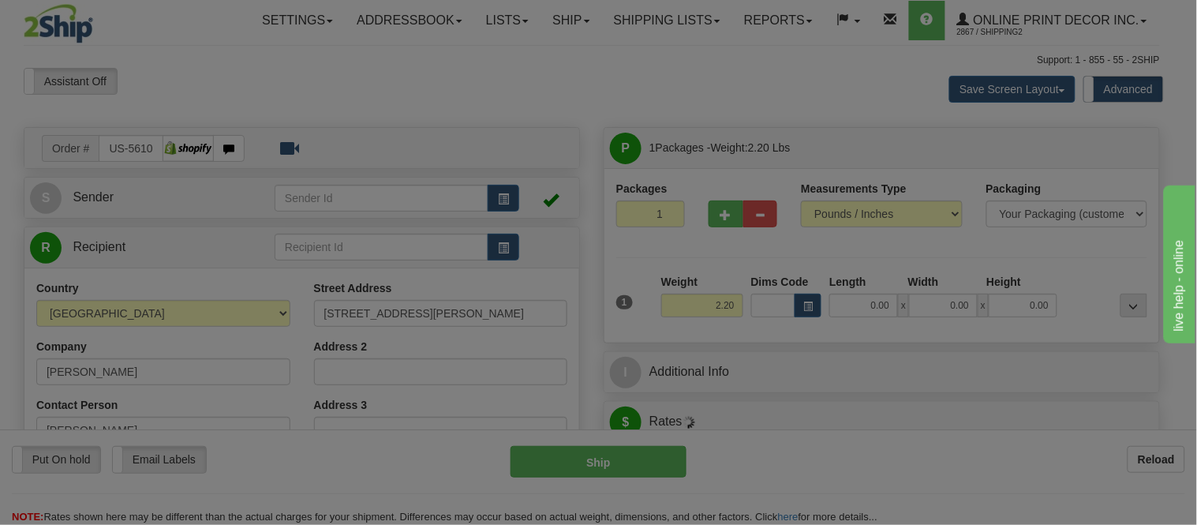
type input "KENTWOOD"
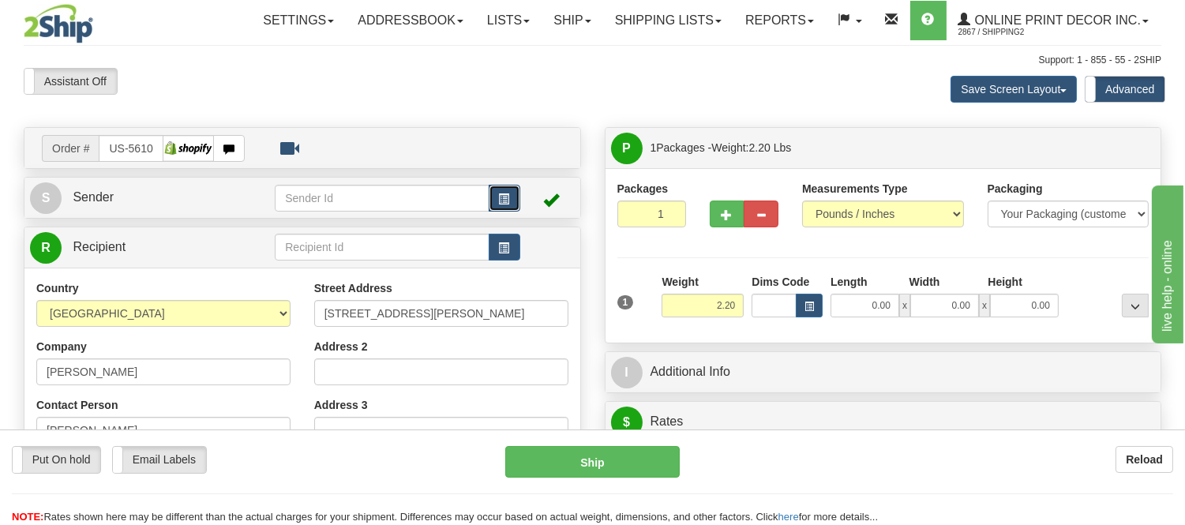
click at [500, 196] on span "button" at bounding box center [504, 199] width 11 height 10
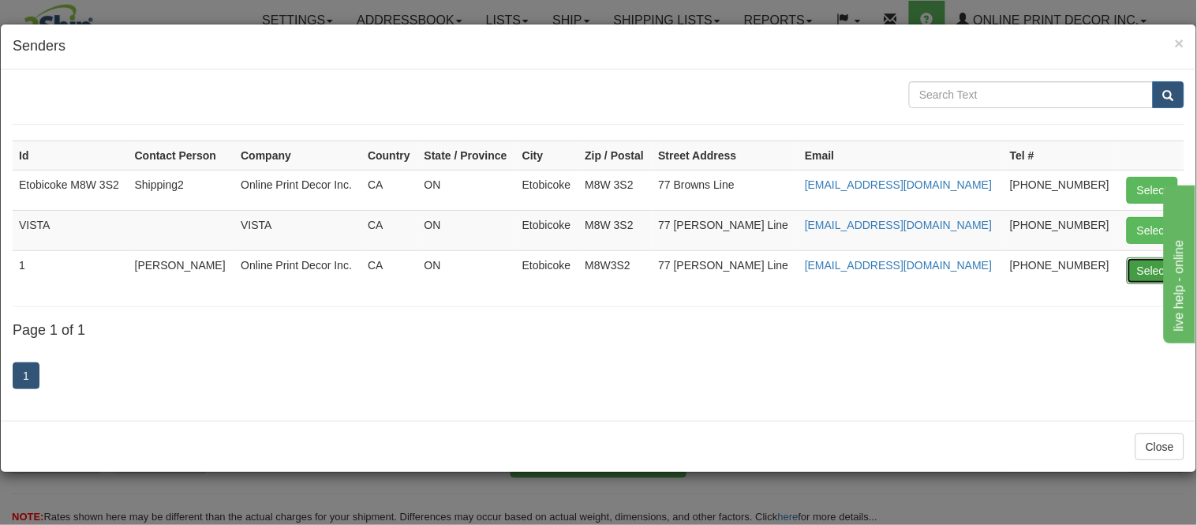
click at [1135, 277] on button "Select" at bounding box center [1152, 270] width 51 height 27
type input "1"
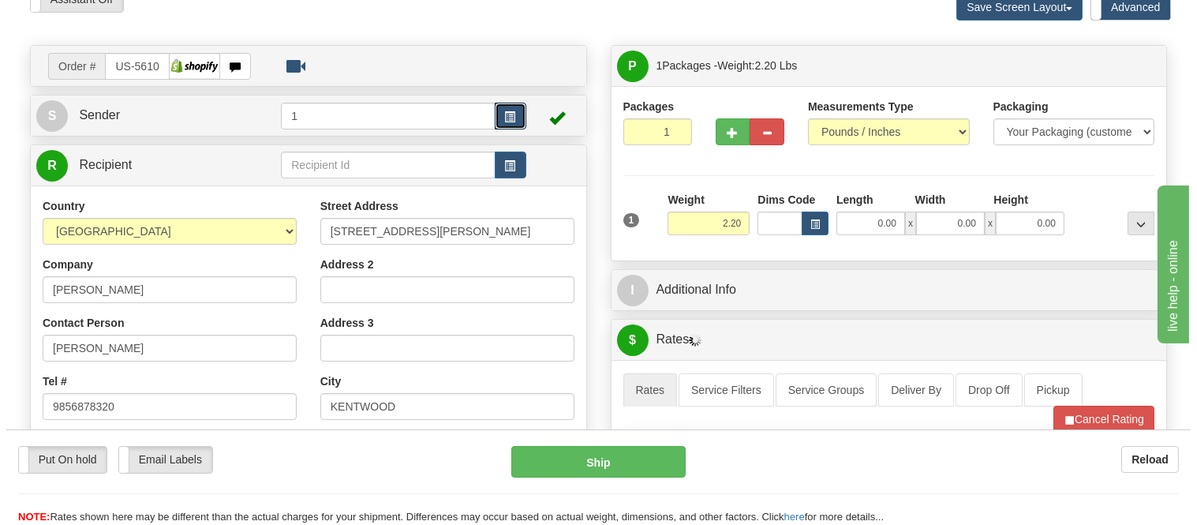
scroll to position [175, 0]
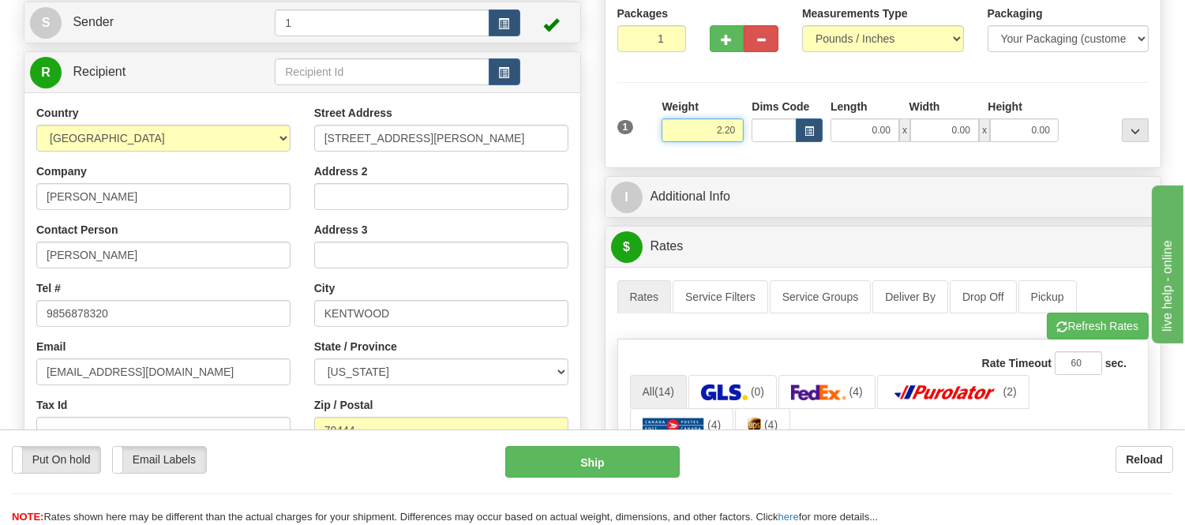
drag, startPoint x: 740, startPoint y: 129, endPoint x: 611, endPoint y: 152, distance: 130.7
click at [611, 152] on div "Packages 1 1 Measurements Type" at bounding box center [883, 80] width 556 height 174
type input "6.98"
click at [802, 139] on button "button" at bounding box center [809, 130] width 27 height 24
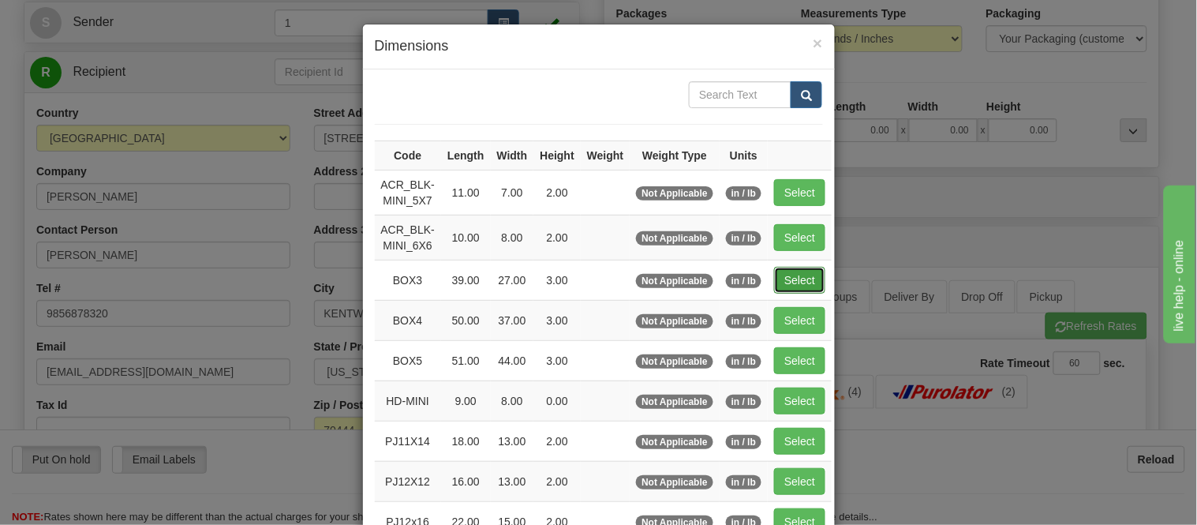
click at [802, 286] on button "Select" at bounding box center [799, 280] width 51 height 27
type input "BOX3"
type input "39.00"
type input "27.00"
type input "3.00"
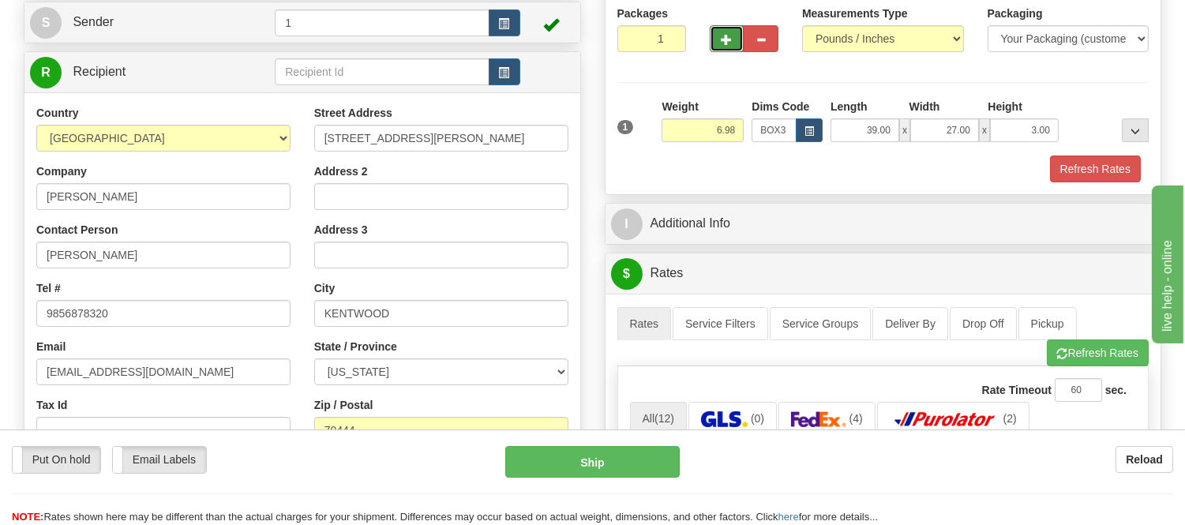
click at [723, 37] on span "button" at bounding box center [726, 40] width 11 height 10
radio input "true"
type input "2"
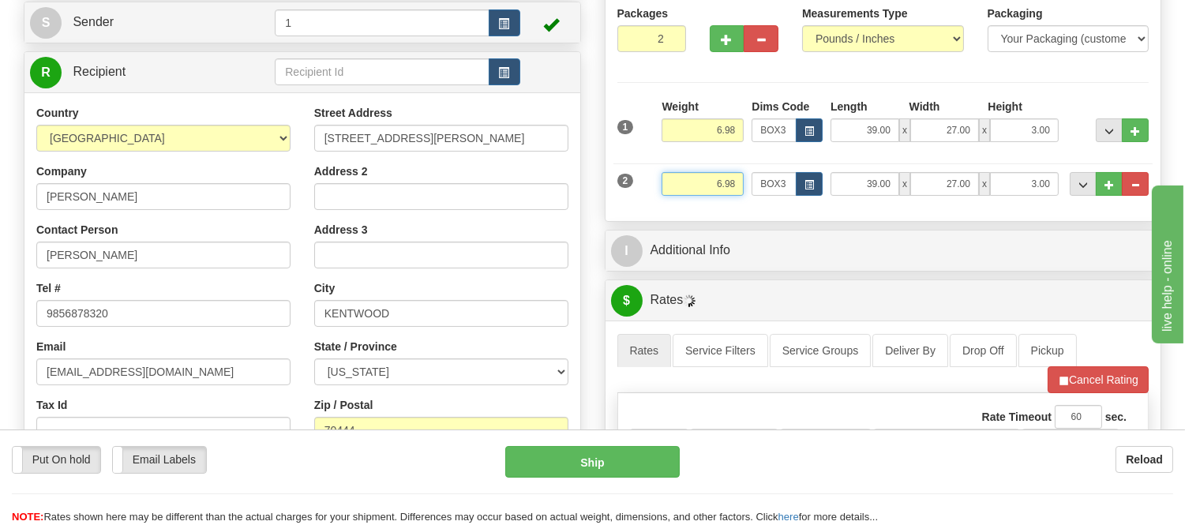
drag, startPoint x: 737, startPoint y: 178, endPoint x: 691, endPoint y: 204, distance: 53.4
click at [691, 204] on div "Weight 6.98" at bounding box center [702, 190] width 90 height 36
type input "2.20"
click at [814, 186] on button "button" at bounding box center [809, 184] width 27 height 24
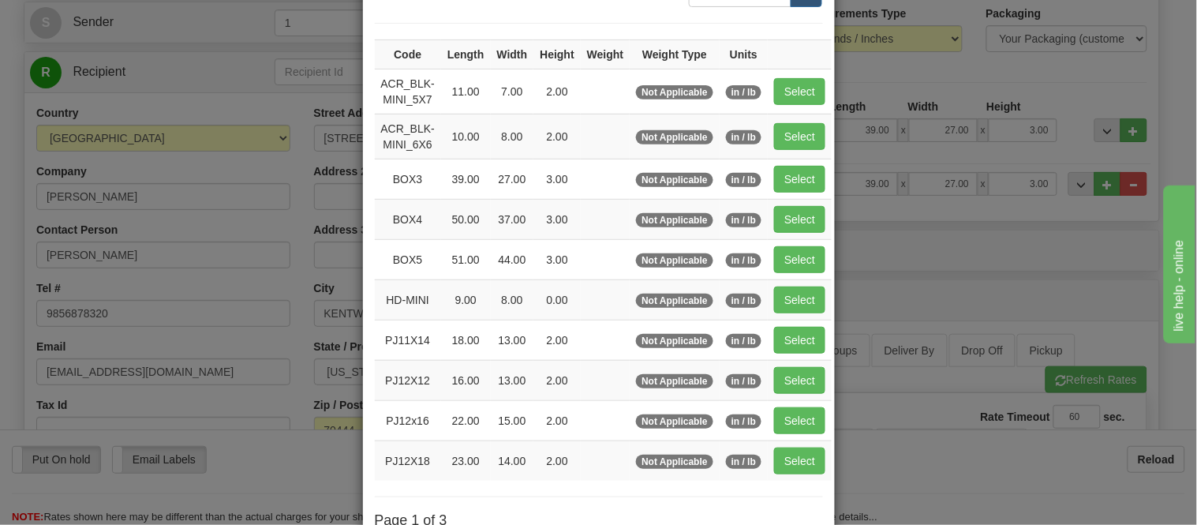
scroll to position [263, 0]
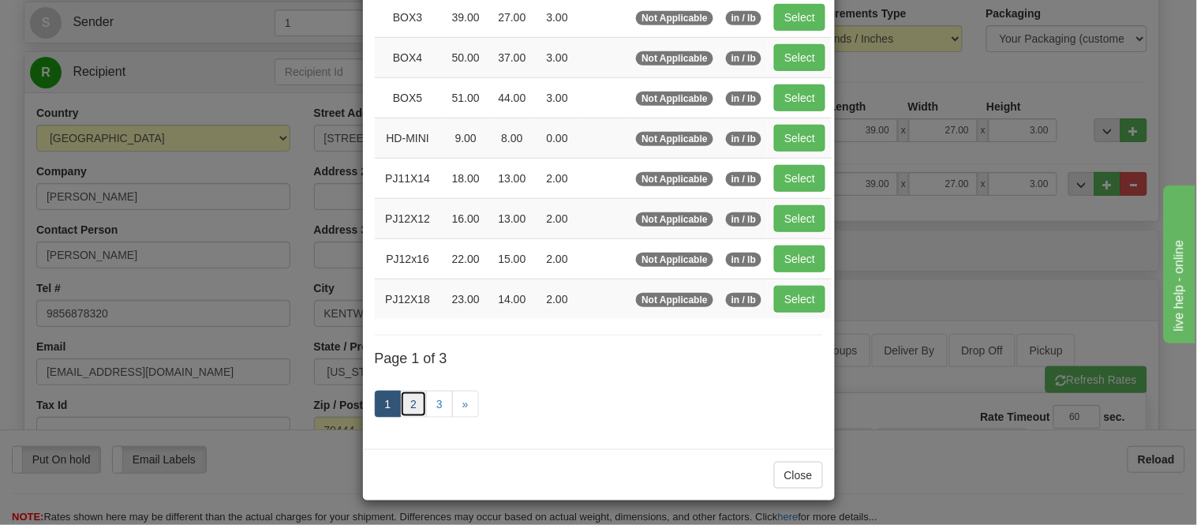
click at [403, 404] on link "2" at bounding box center [413, 404] width 27 height 27
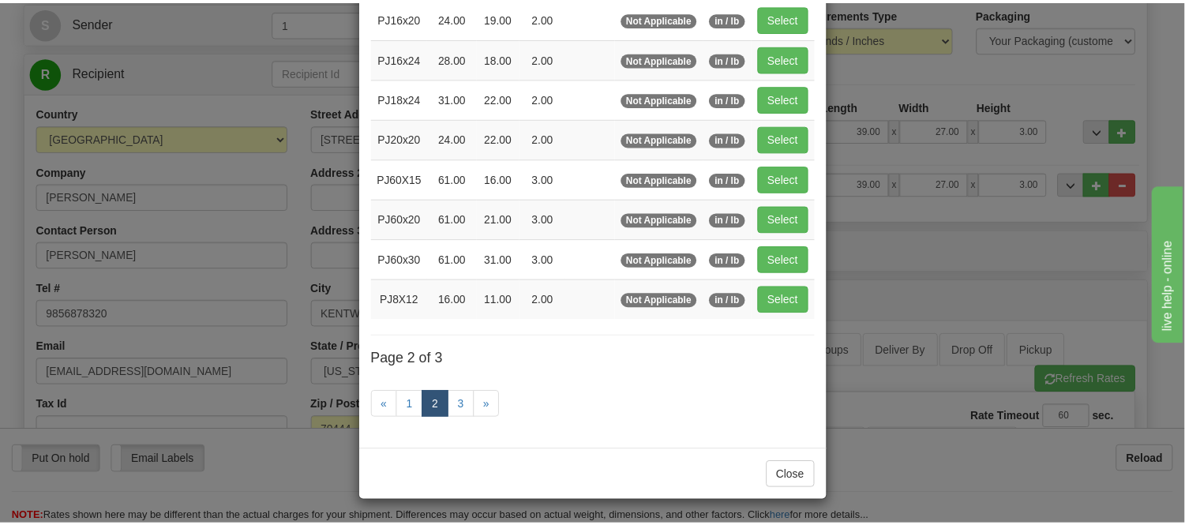
scroll to position [257, 0]
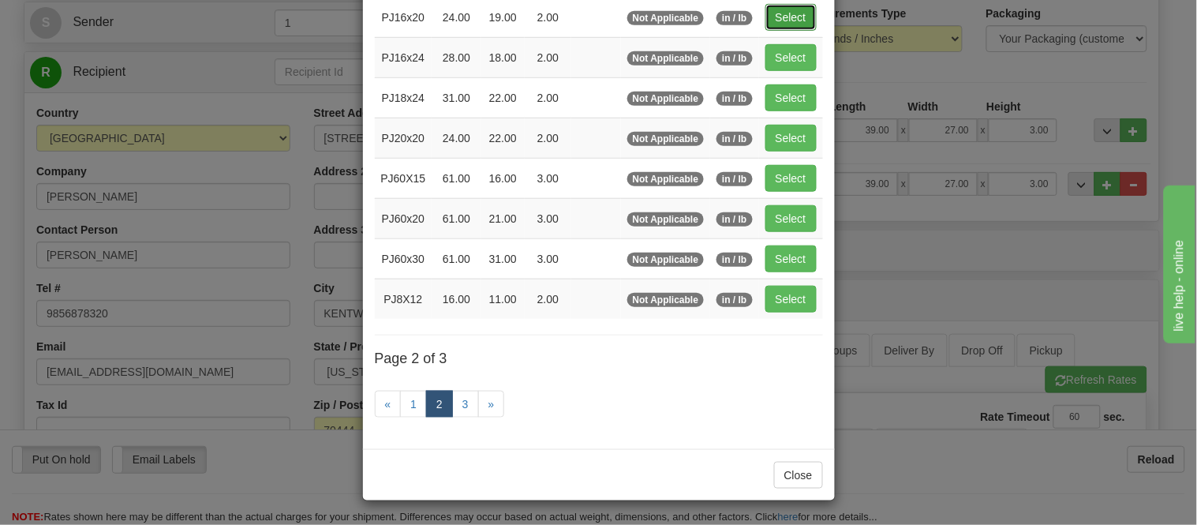
click at [785, 9] on button "Select" at bounding box center [791, 17] width 51 height 27
type input "PJ16x20"
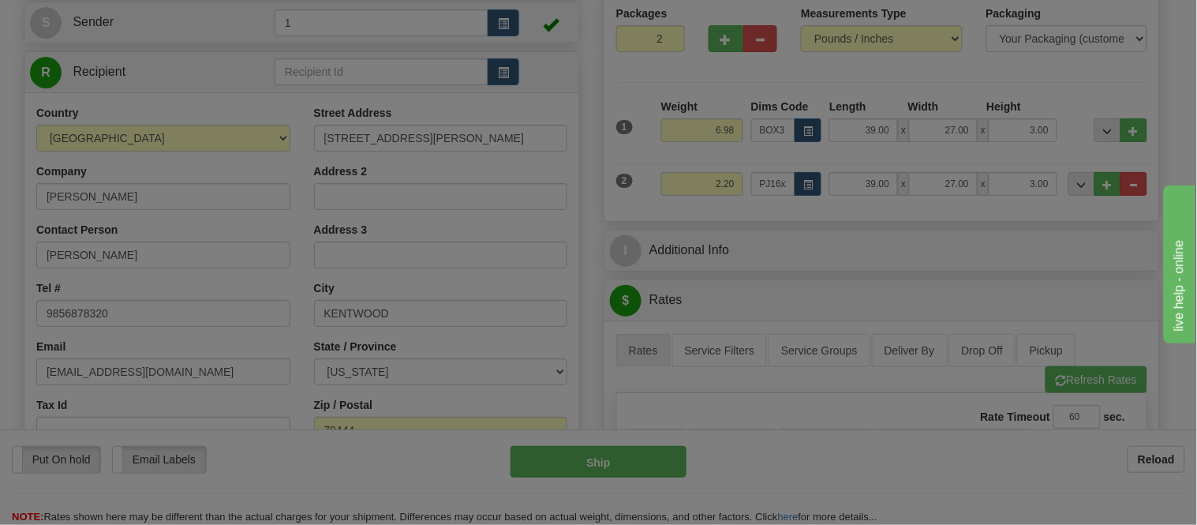
type input "24.00"
type input "19.00"
type input "2.00"
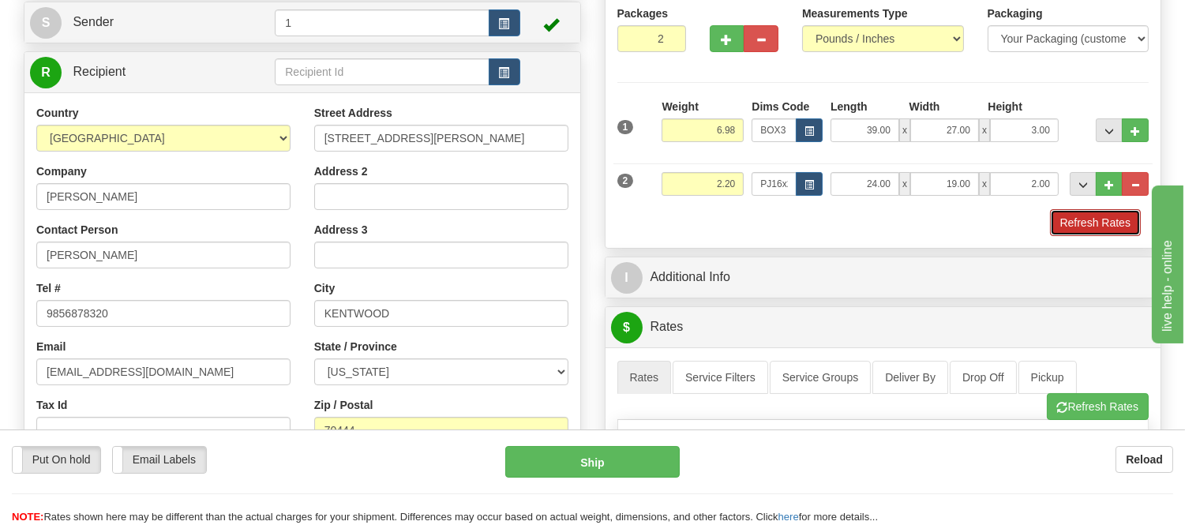
click at [1076, 216] on button "Refresh Rates" at bounding box center [1095, 222] width 91 height 27
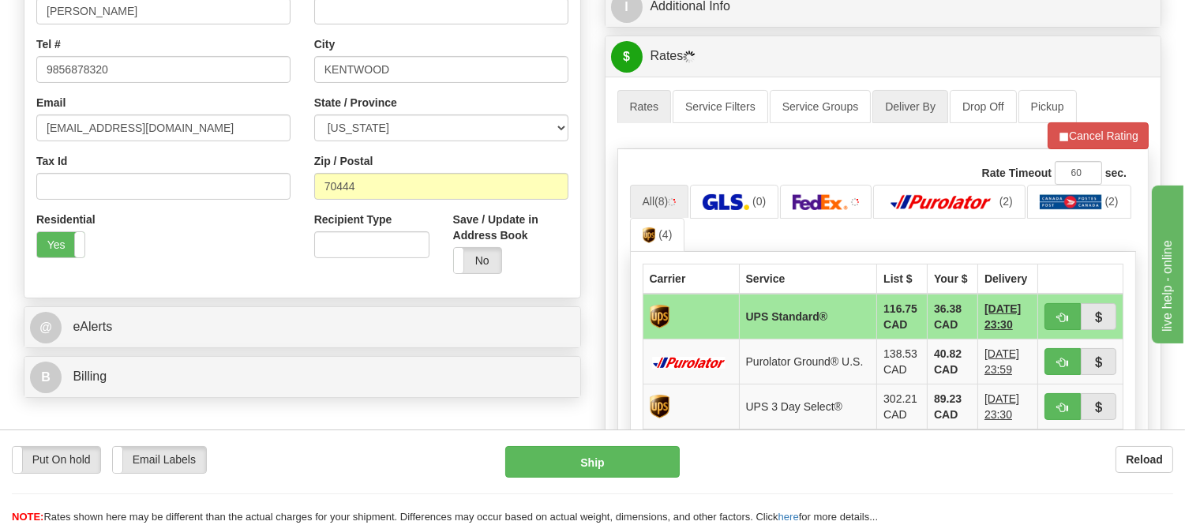
scroll to position [526, 0]
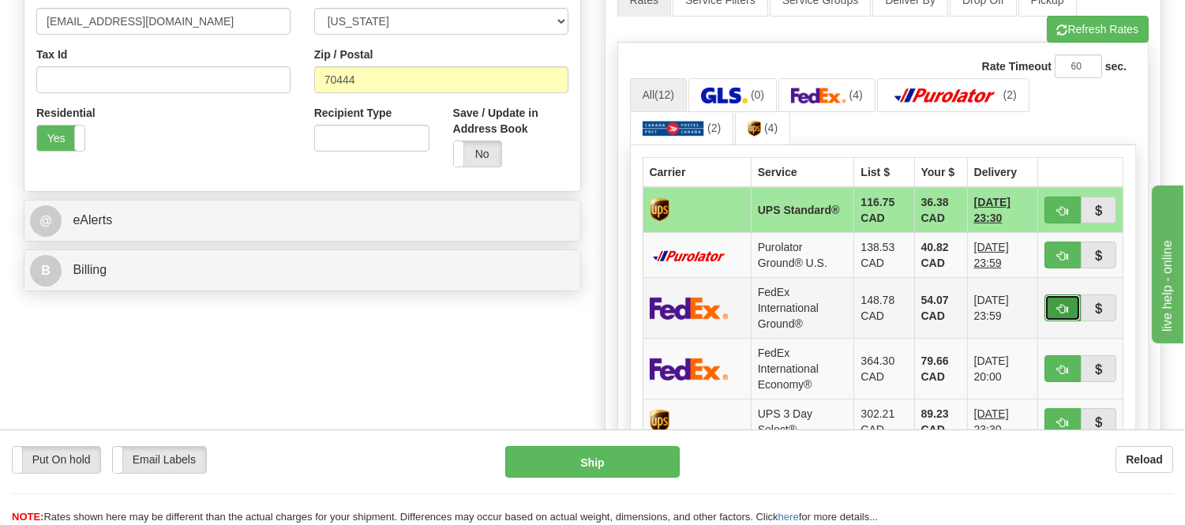
click at [1069, 305] on button "button" at bounding box center [1062, 307] width 36 height 27
type input "92"
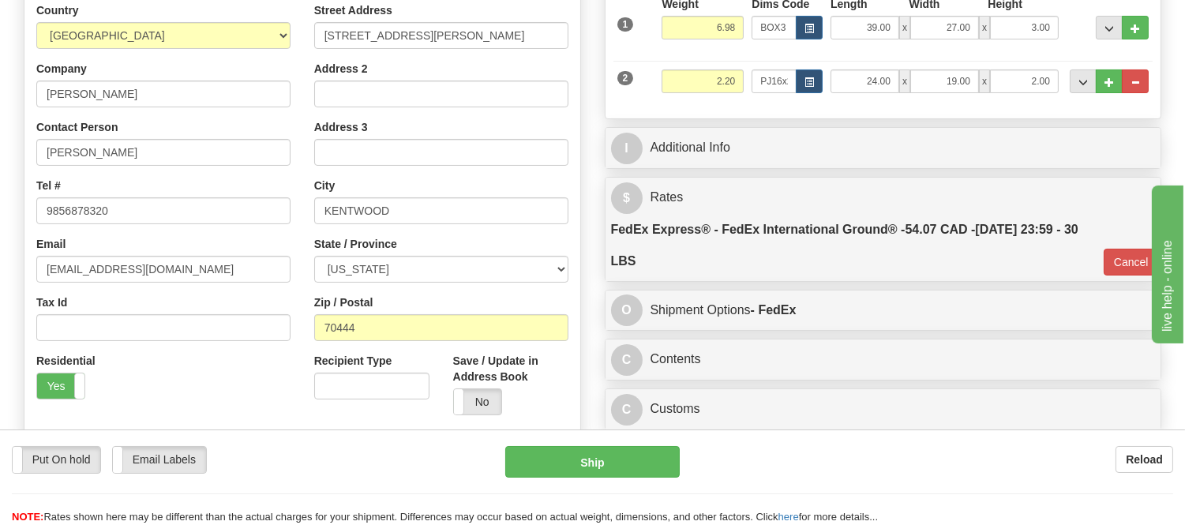
scroll to position [263, 0]
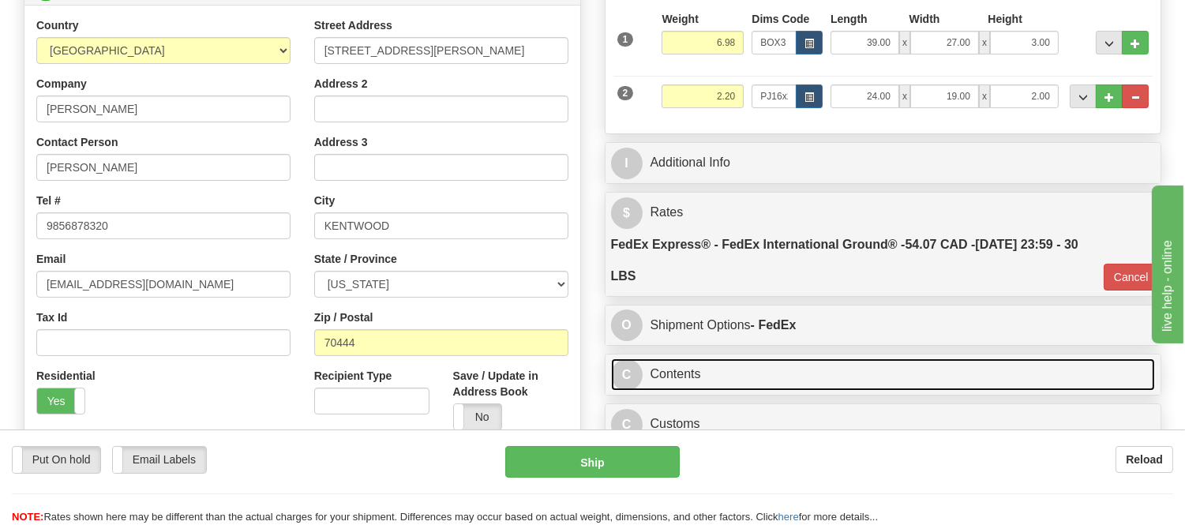
click at [743, 377] on link "C Contents" at bounding box center [883, 374] width 545 height 32
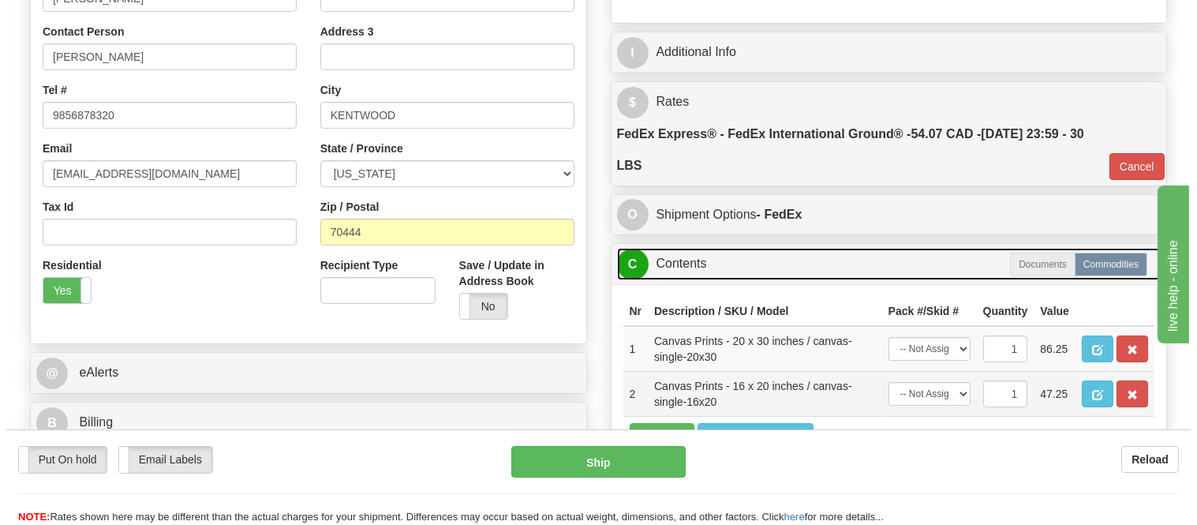
scroll to position [526, 0]
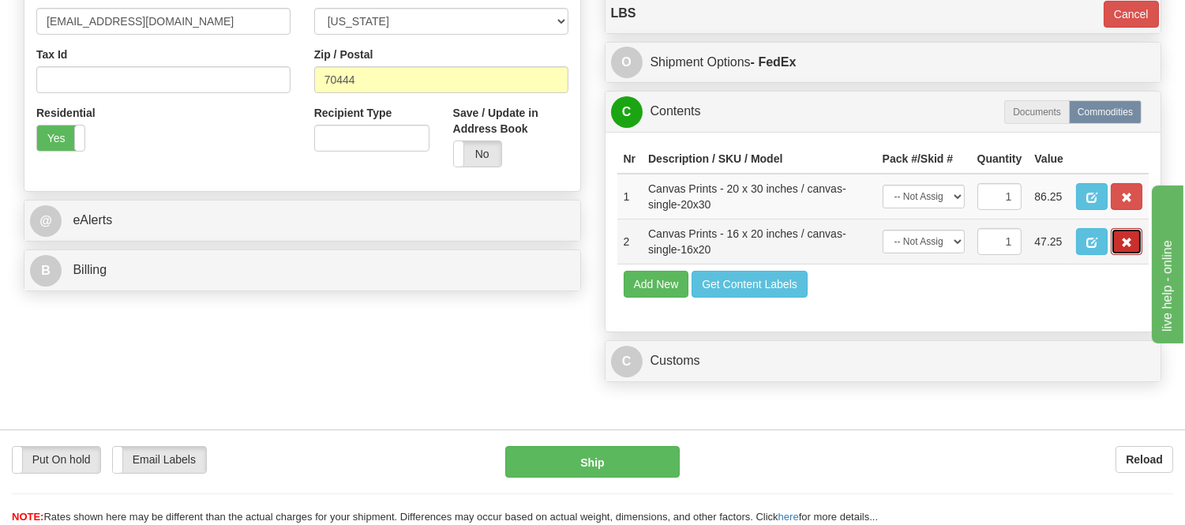
click at [1118, 255] on button "button" at bounding box center [1126, 241] width 32 height 27
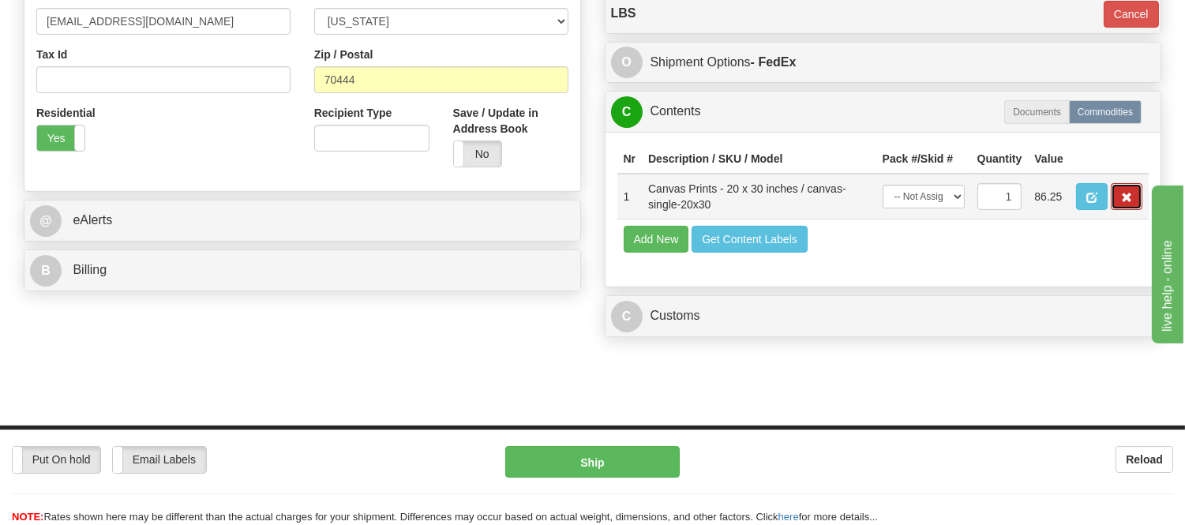
click at [1125, 203] on span "button" at bounding box center [1126, 198] width 11 height 10
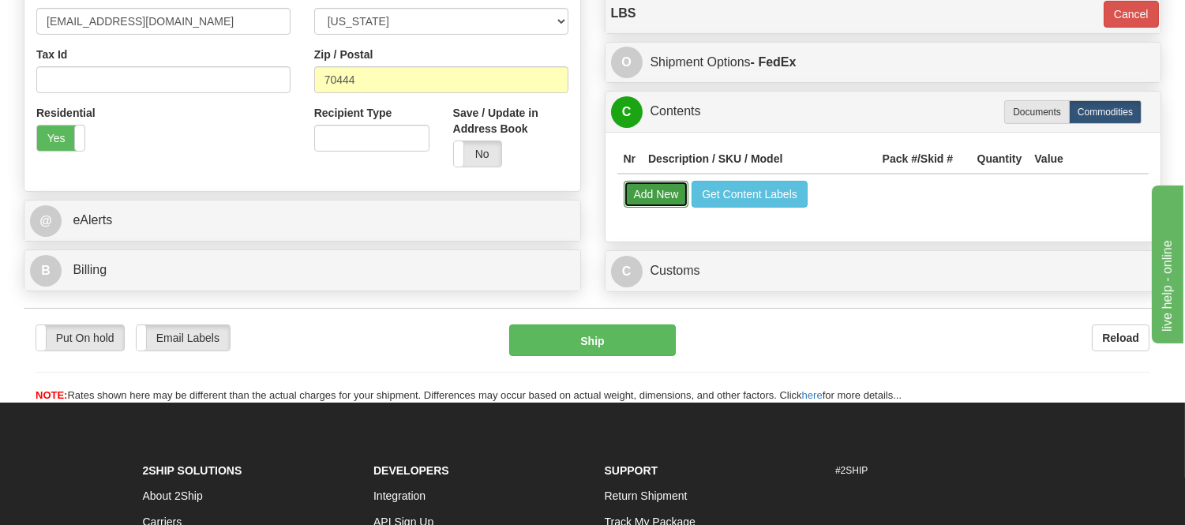
click at [656, 197] on button "Add New" at bounding box center [657, 194] width 66 height 27
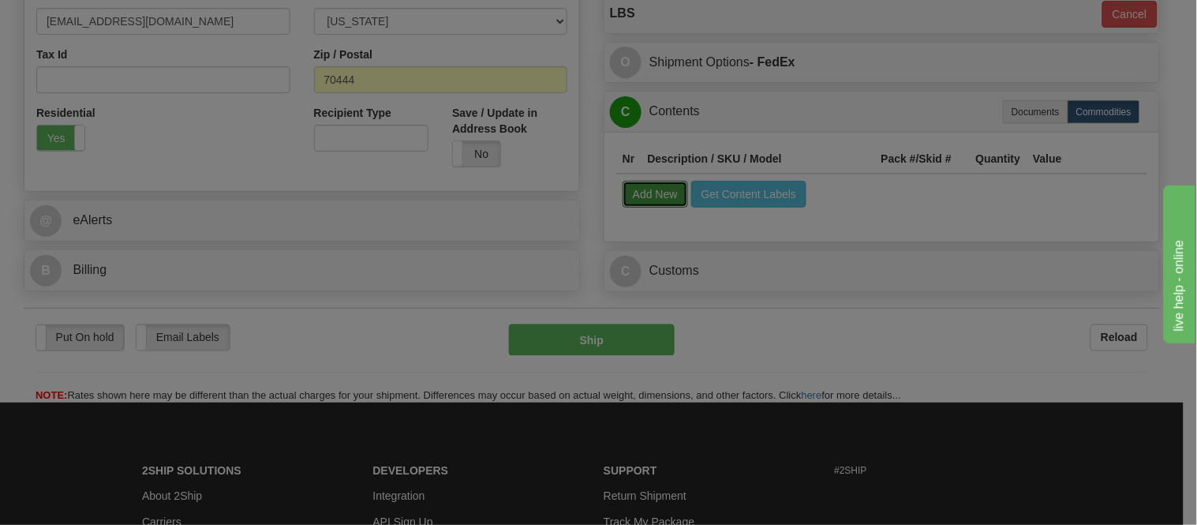
select select
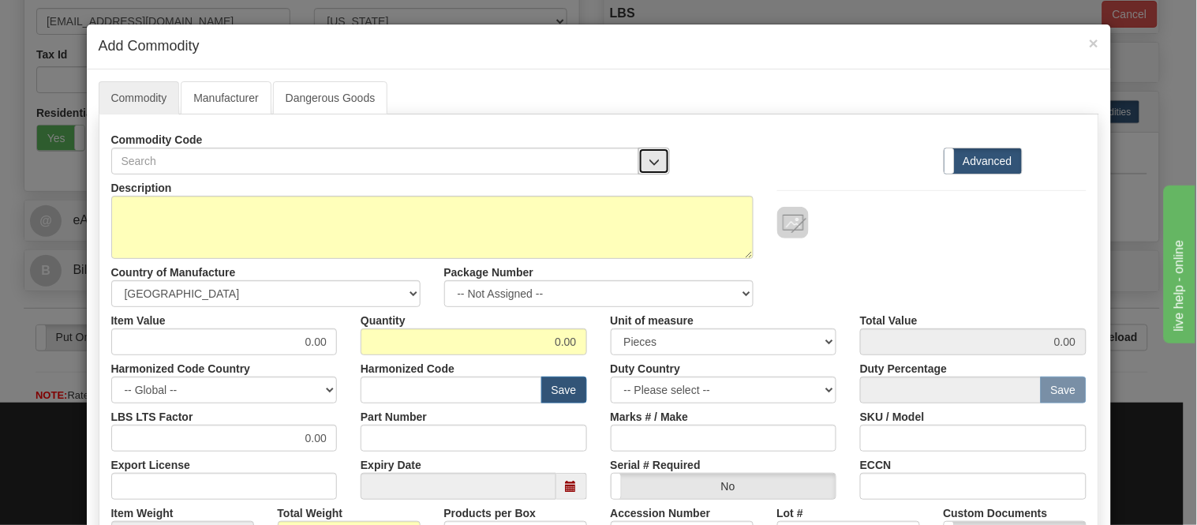
click at [659, 153] on button "button" at bounding box center [655, 161] width 32 height 27
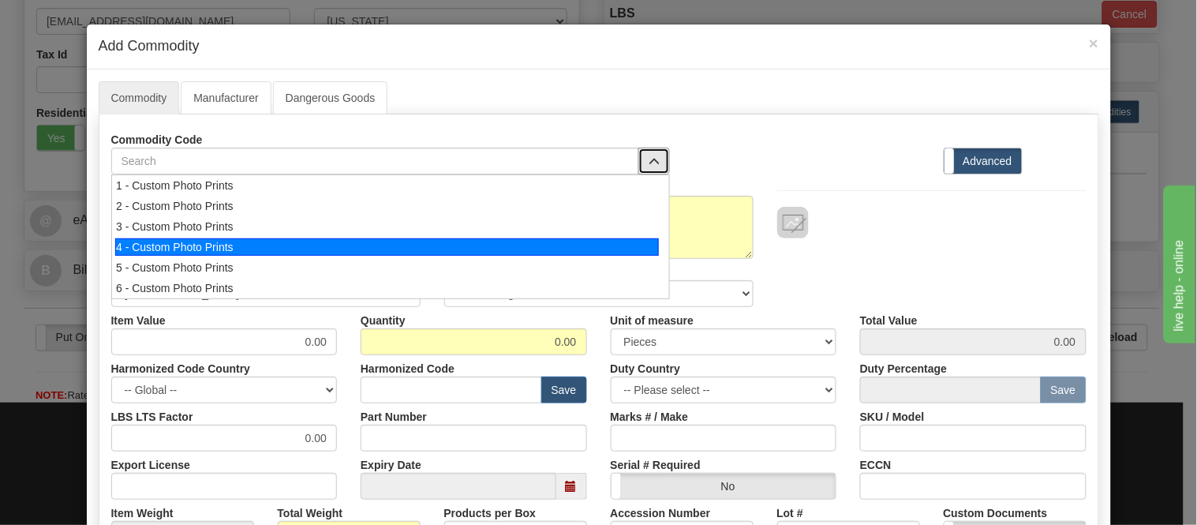
click at [637, 246] on div "4 - Custom Photo Prints" at bounding box center [387, 246] width 544 height 17
select select "1"
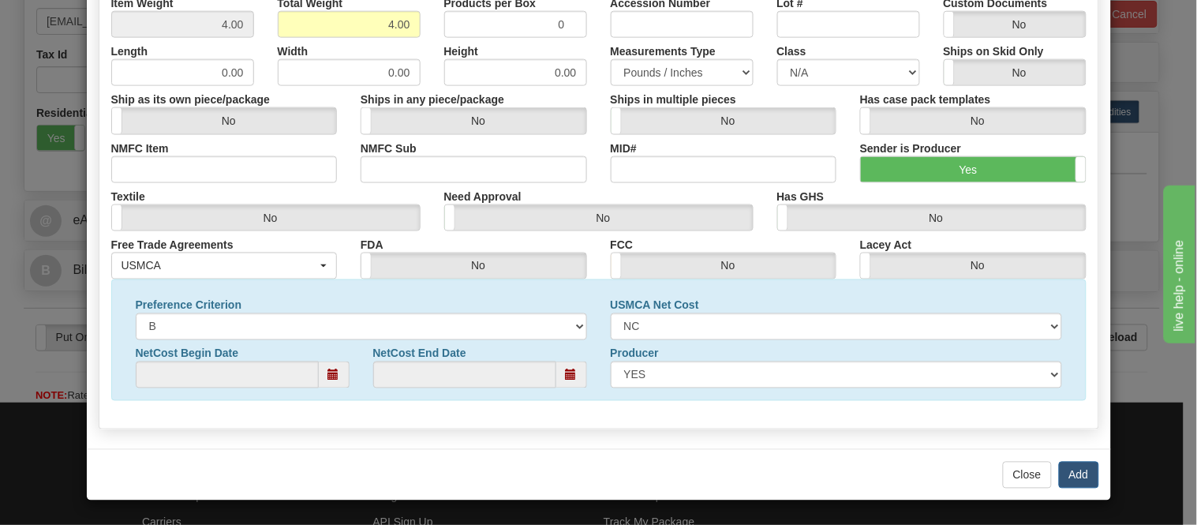
scroll to position [159, 0]
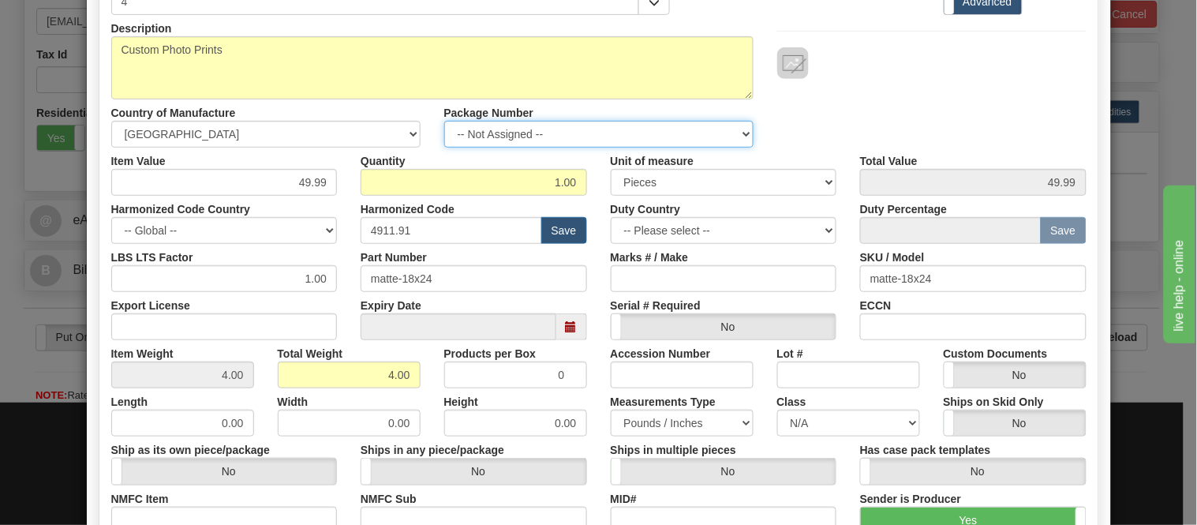
click at [554, 136] on select "-- Not Assigned -- Item 1 Item 2" at bounding box center [598, 134] width 309 height 27
select select "0"
click at [444, 121] on select "-- Not Assigned -- Item 1 Item 2" at bounding box center [598, 134] width 309 height 27
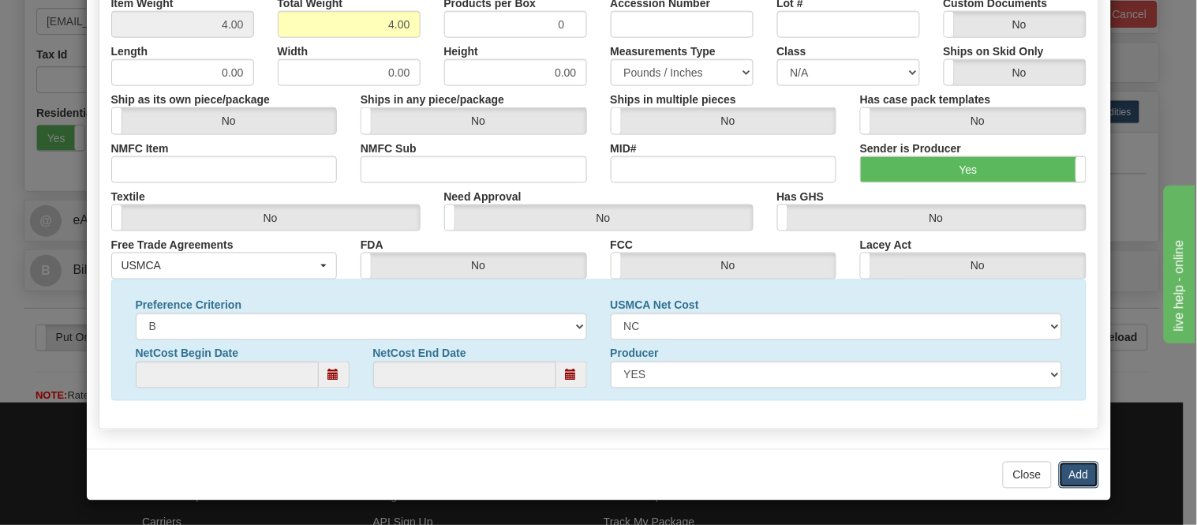
click at [1086, 467] on button "Add" at bounding box center [1079, 475] width 40 height 27
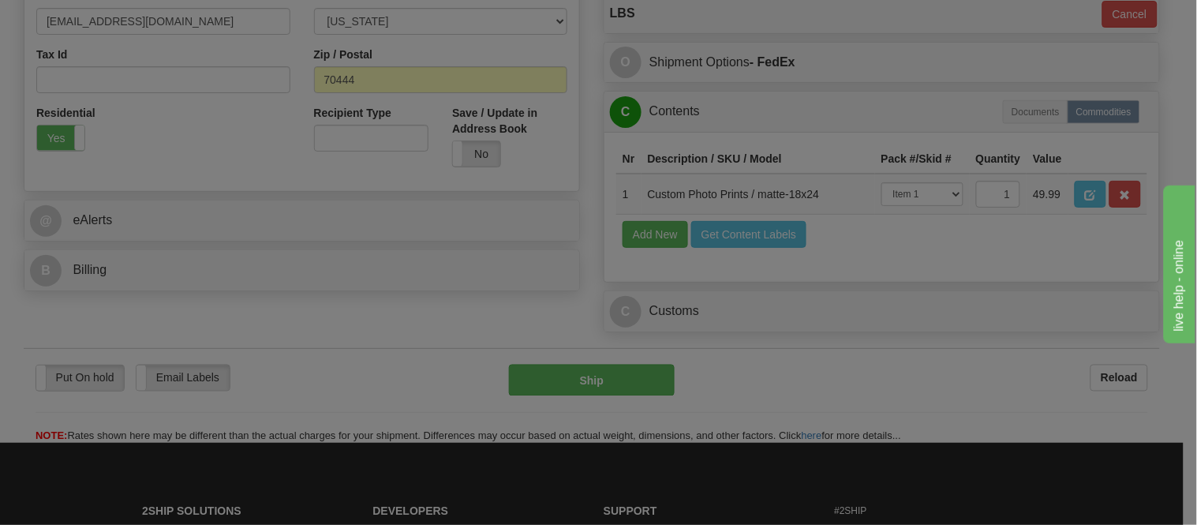
scroll to position [0, 0]
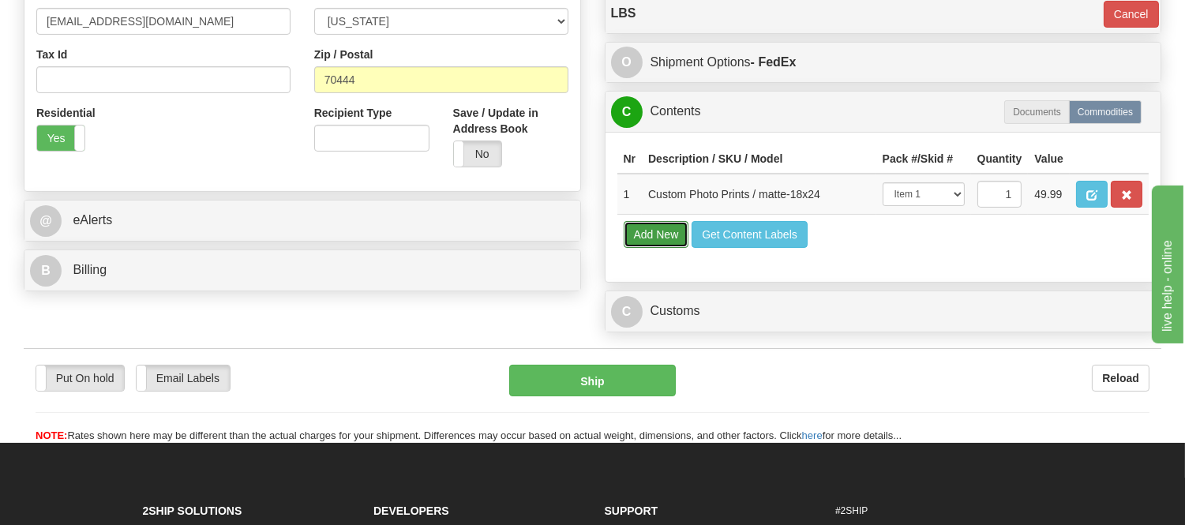
click at [660, 248] on button "Add New" at bounding box center [657, 234] width 66 height 27
select select
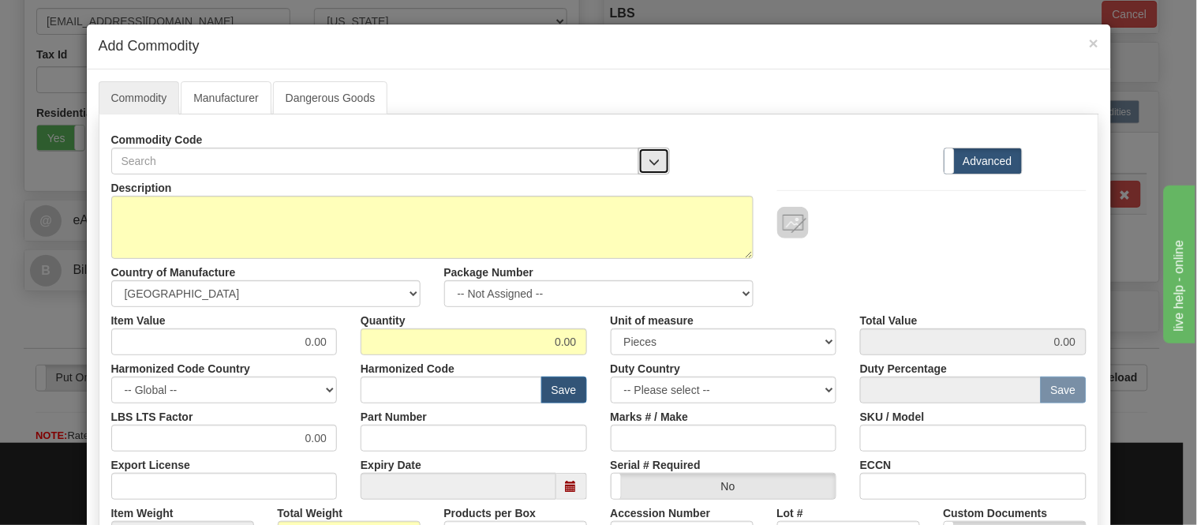
click at [661, 156] on button "button" at bounding box center [655, 161] width 32 height 27
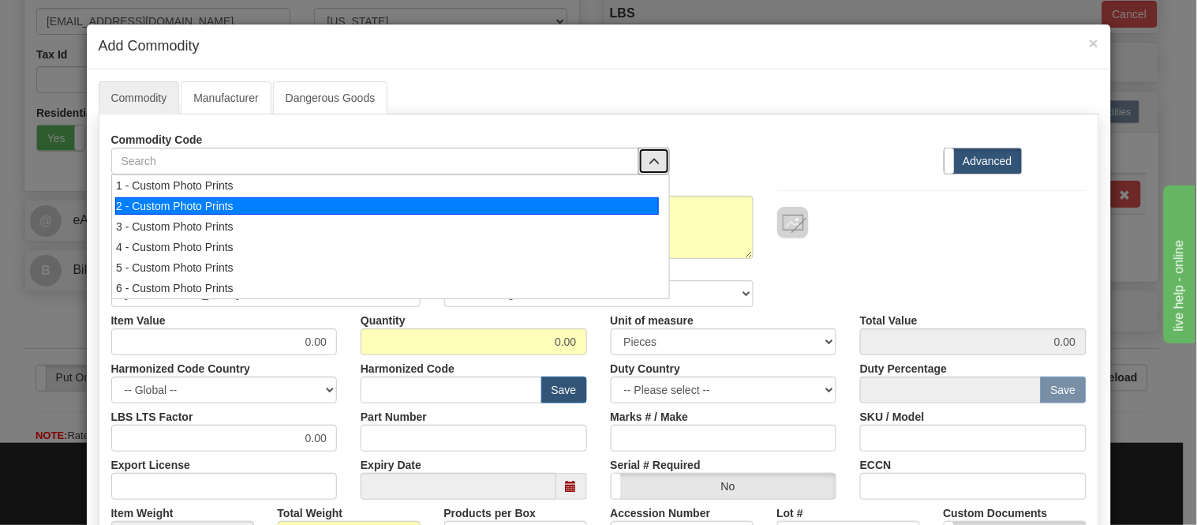
click at [641, 214] on div "2 - Custom Photo Prints" at bounding box center [387, 205] width 544 height 17
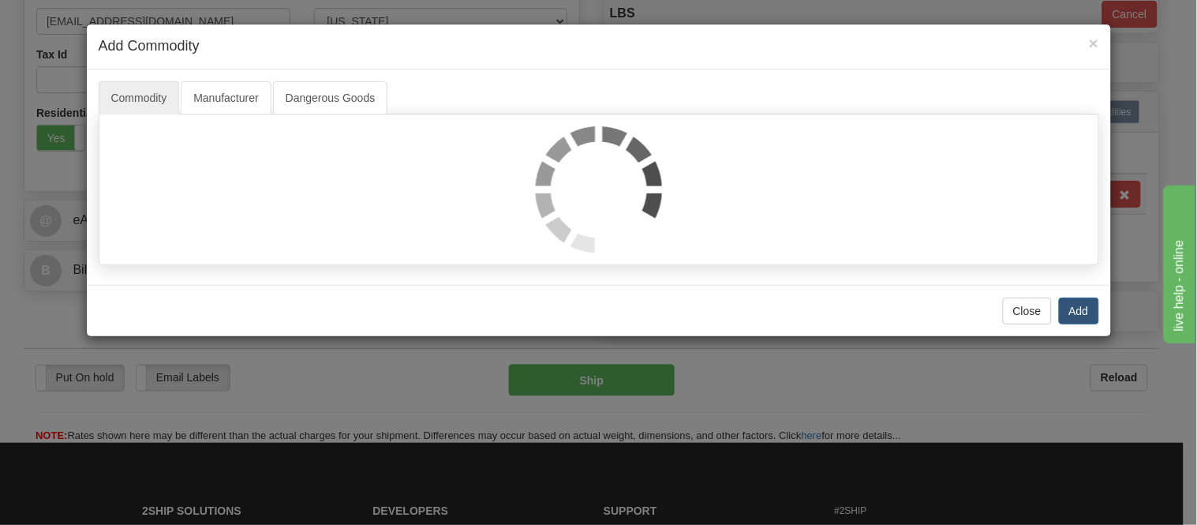
select select "1"
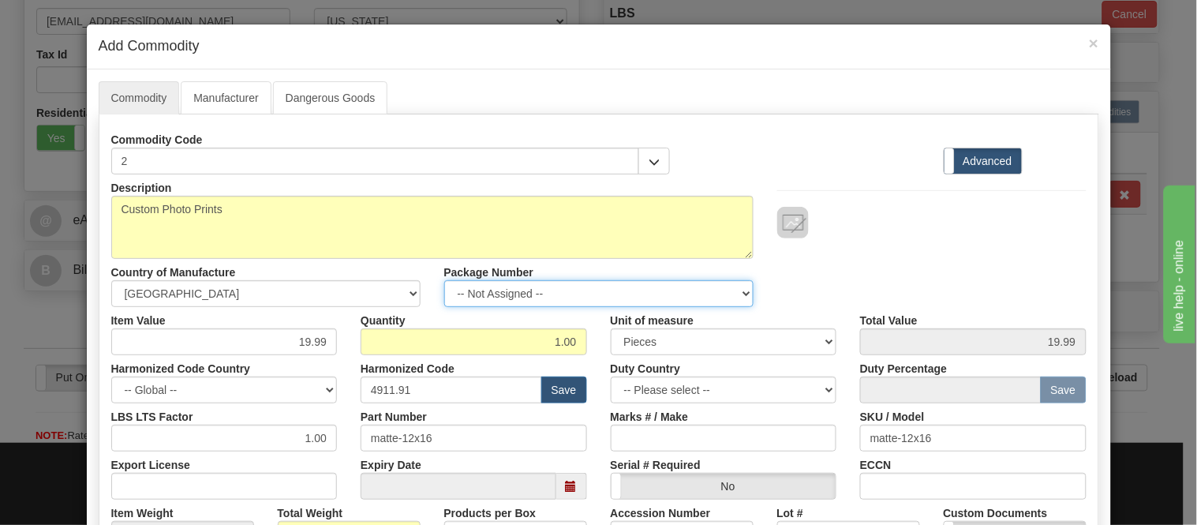
click at [518, 287] on select "-- Not Assigned -- Item 1 Item 2" at bounding box center [598, 293] width 309 height 27
select select "1"
click at [444, 280] on select "-- Not Assigned -- Item 1 Item 2" at bounding box center [598, 293] width 309 height 27
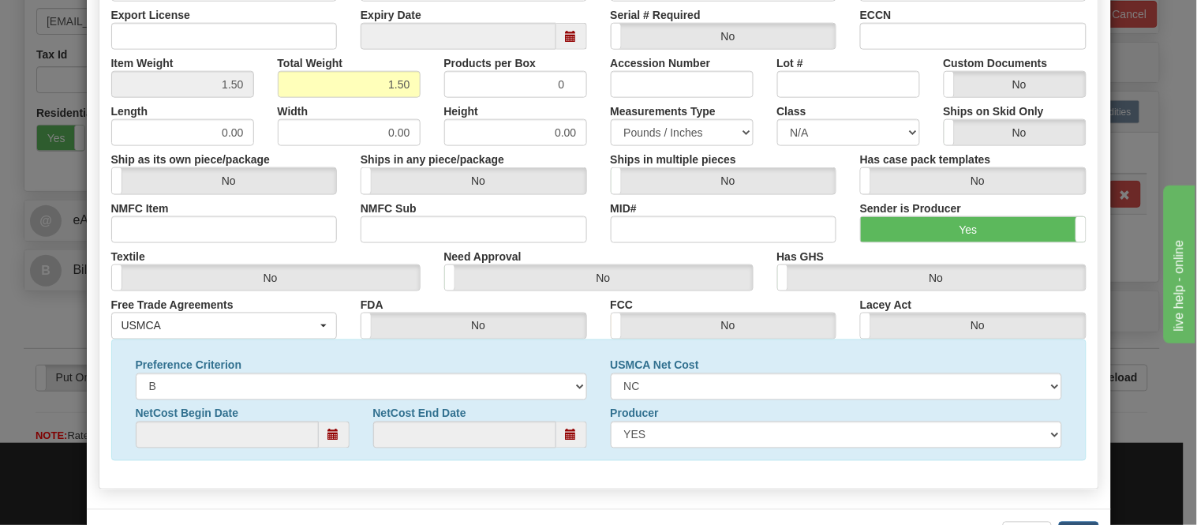
scroll to position [510, 0]
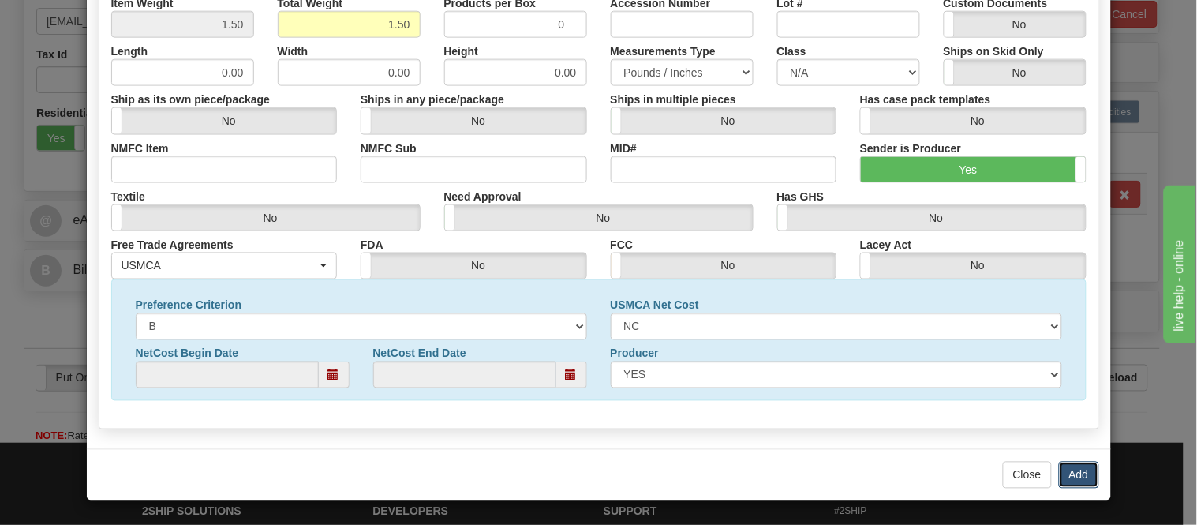
click at [1084, 482] on button "Add" at bounding box center [1079, 475] width 40 height 27
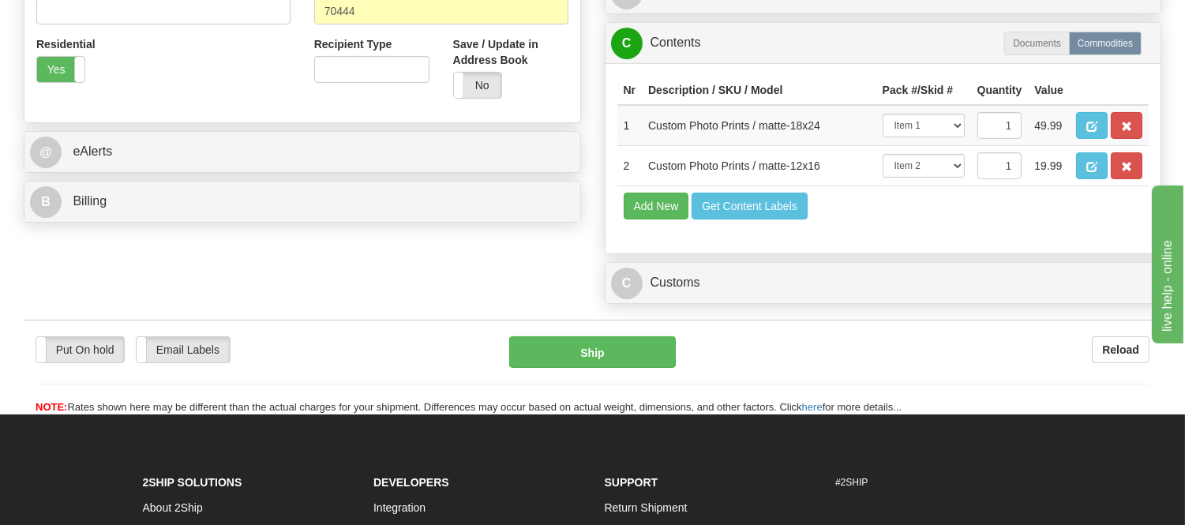
scroll to position [613, 0]
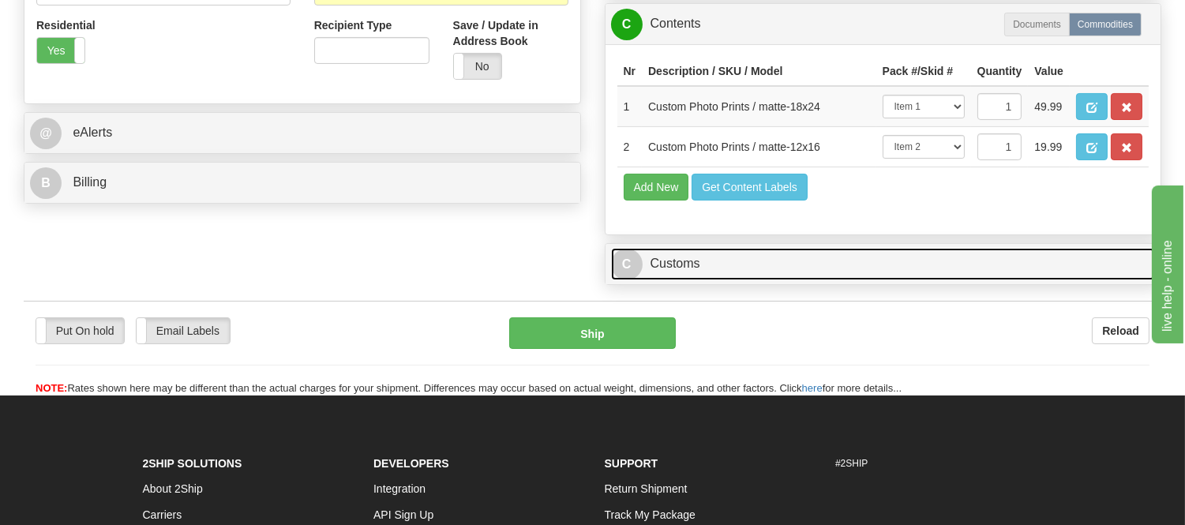
click at [725, 280] on link "C Customs" at bounding box center [883, 264] width 545 height 32
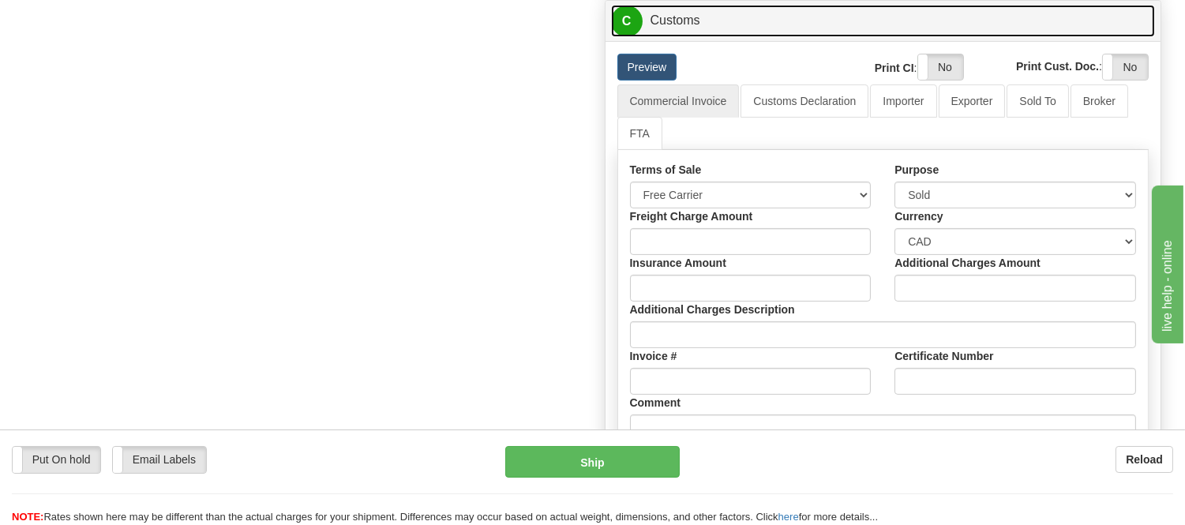
scroll to position [964, 0]
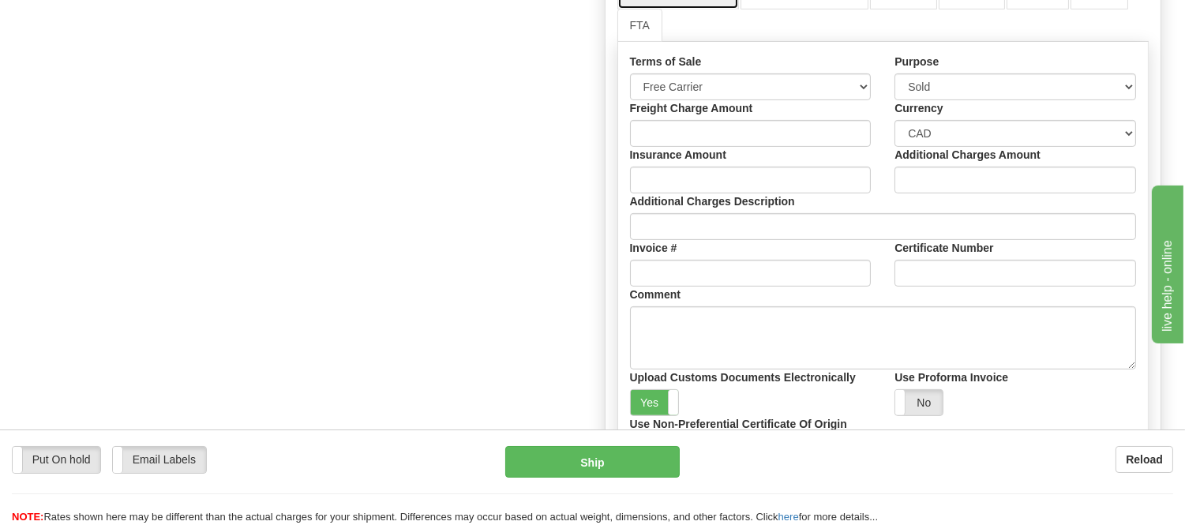
click at [636, 42] on link "FTA" at bounding box center [639, 25] width 45 height 33
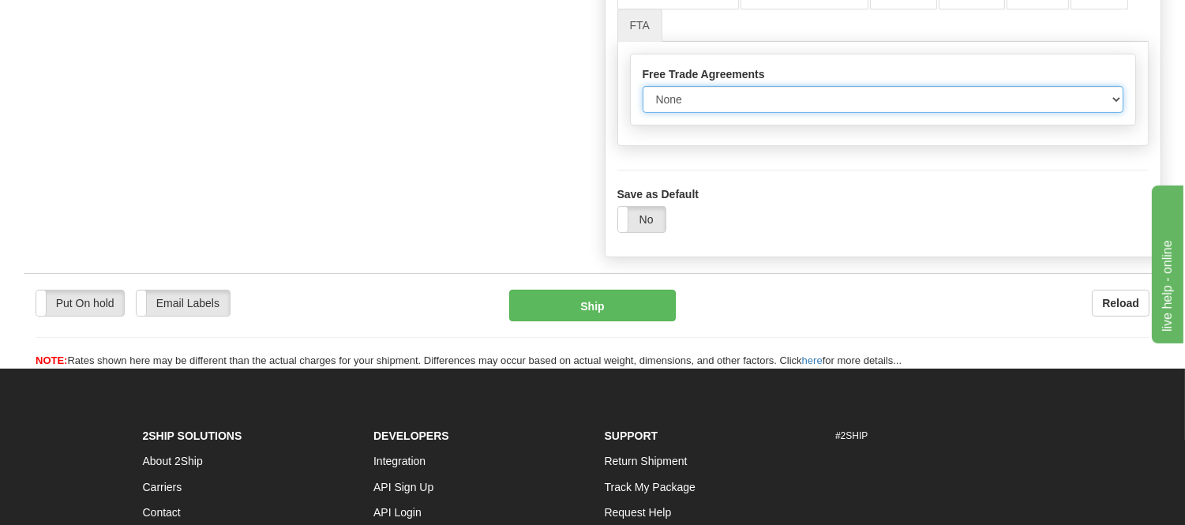
click at [692, 113] on select "None Other USMCA CETA CUKTCA" at bounding box center [882, 99] width 481 height 27
select select "1"
click at [642, 113] on select "None Other USMCA CETA CUKTCA" at bounding box center [882, 99] width 481 height 27
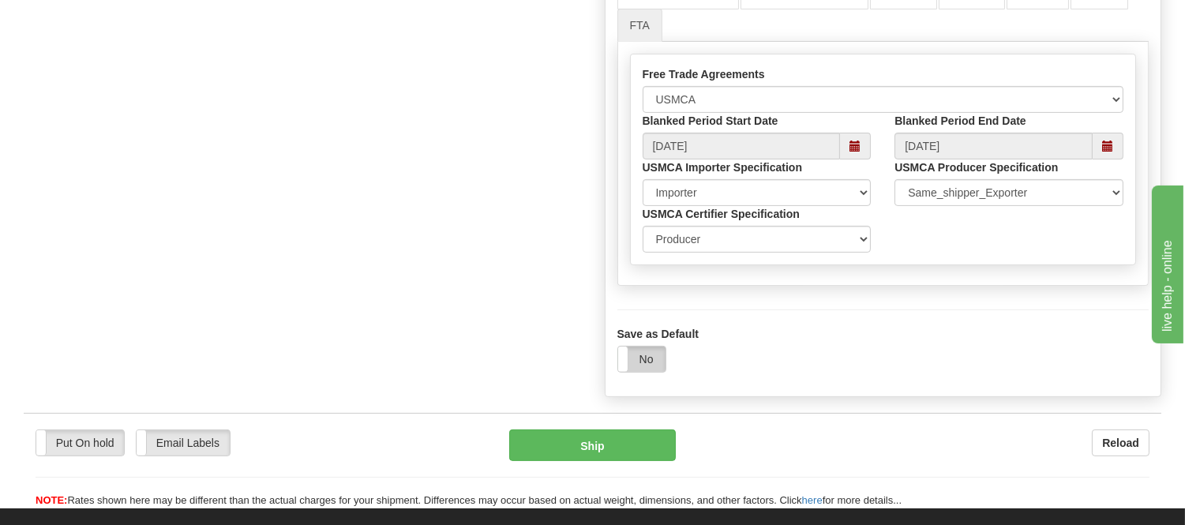
click at [646, 372] on label "No" at bounding box center [641, 358] width 47 height 25
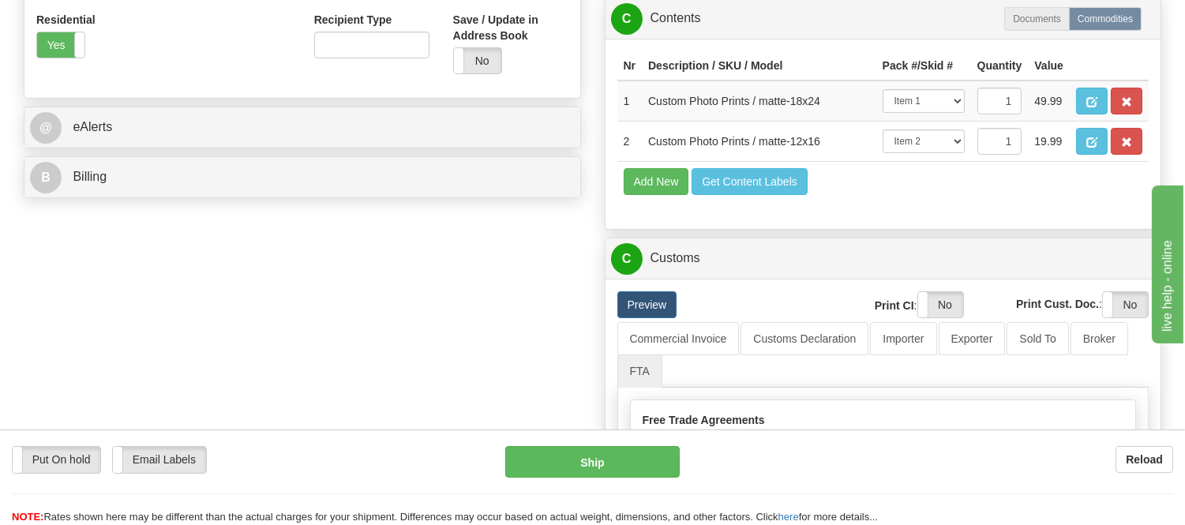
scroll to position [613, 0]
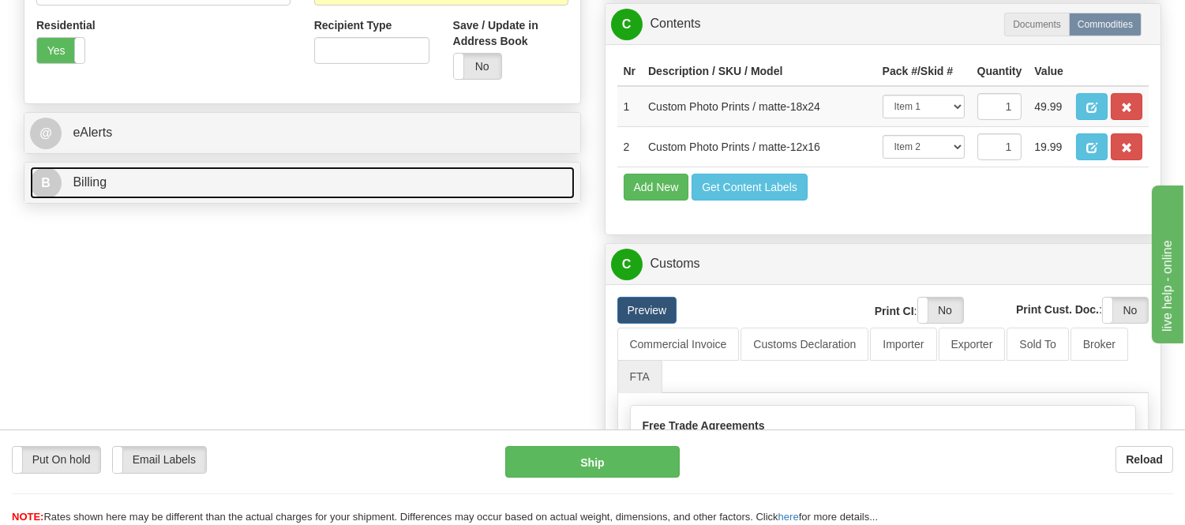
click at [374, 180] on link "B Billing" at bounding box center [302, 183] width 545 height 32
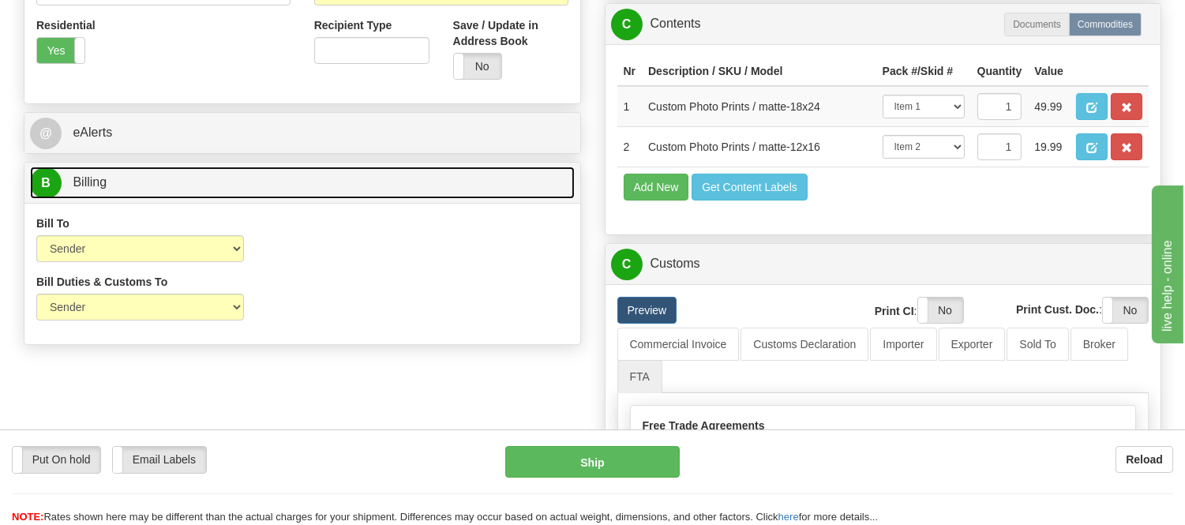
click at [374, 180] on link "B Billing" at bounding box center [302, 183] width 545 height 32
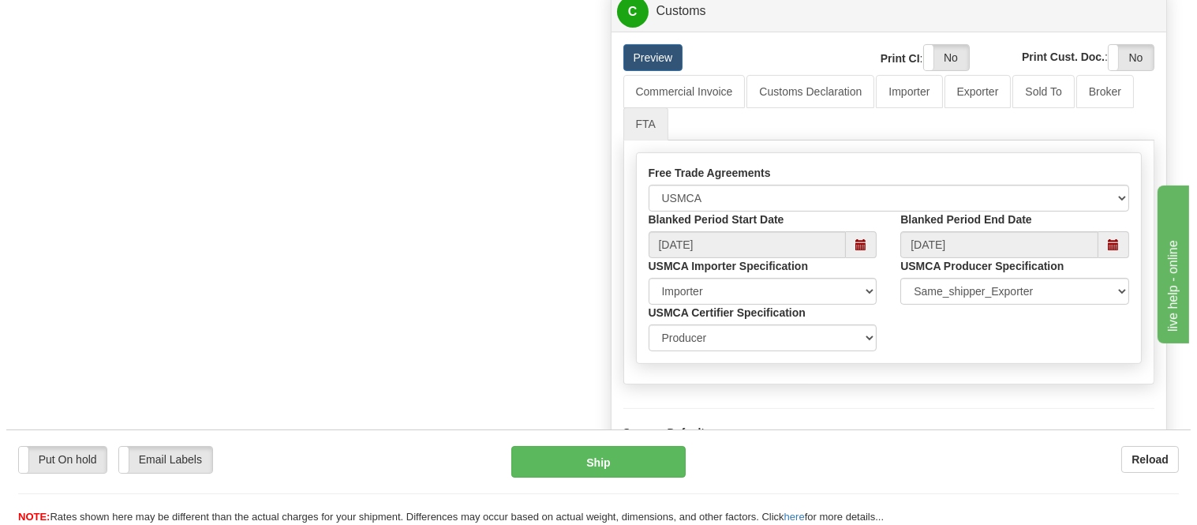
scroll to position [1052, 0]
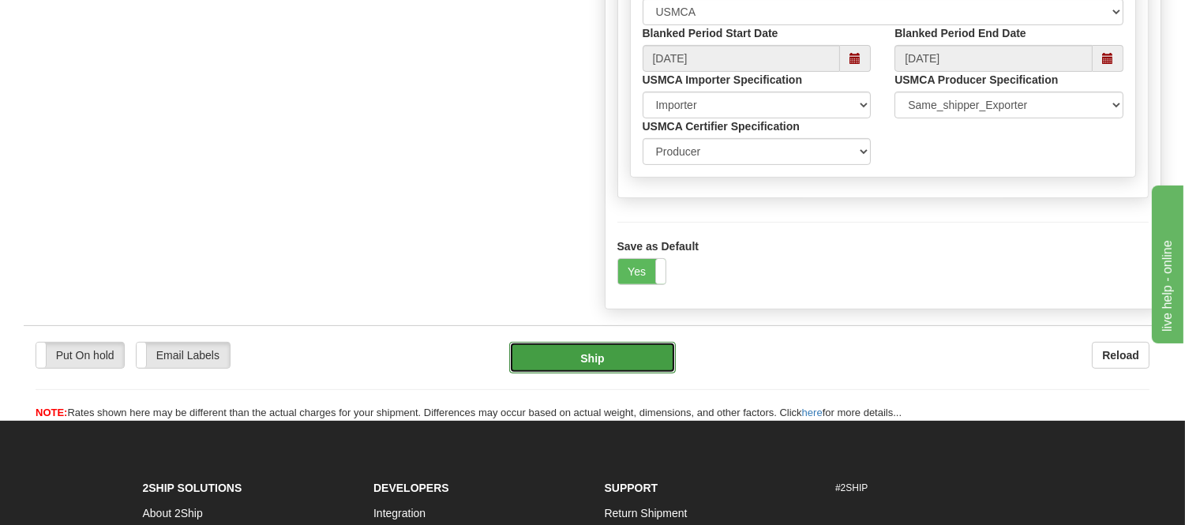
click at [611, 373] on button "Ship" at bounding box center [592, 358] width 166 height 32
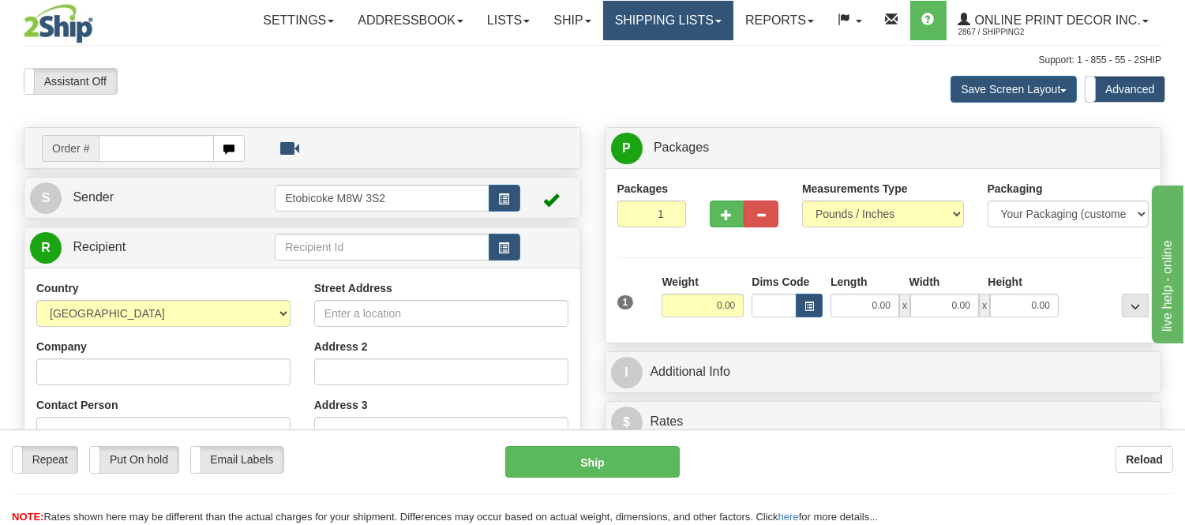
click at [679, 24] on link "Shipping lists" at bounding box center [668, 20] width 130 height 39
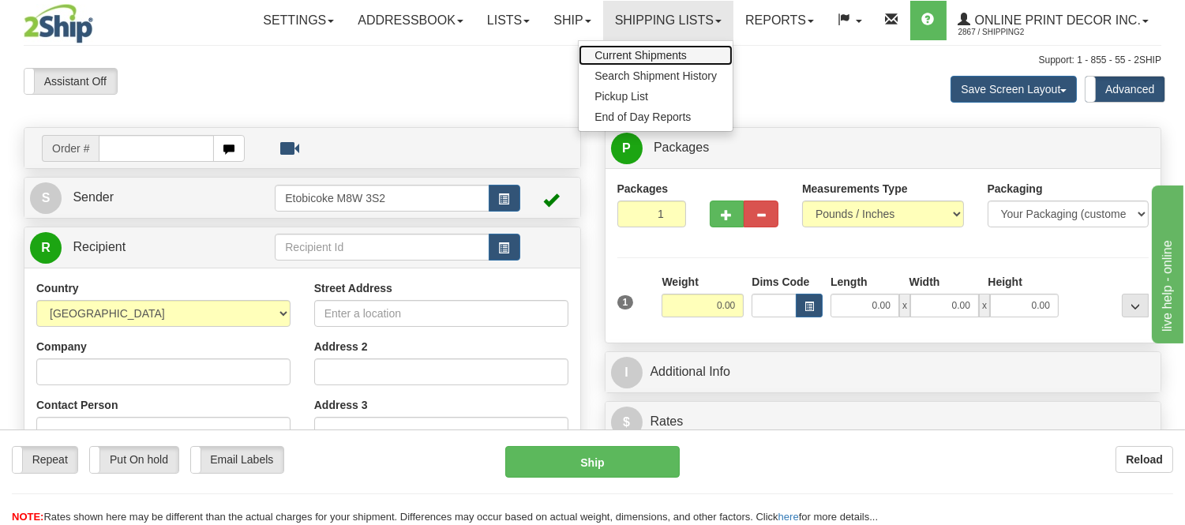
click at [680, 54] on span "Current Shipments" at bounding box center [640, 55] width 92 height 13
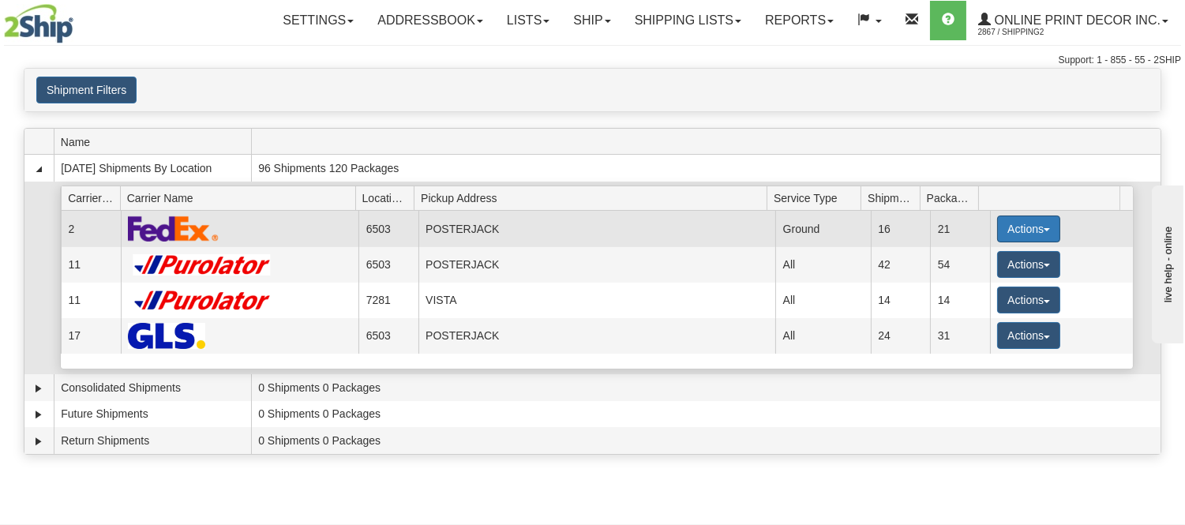
click at [997, 221] on button "Actions" at bounding box center [1028, 228] width 63 height 27
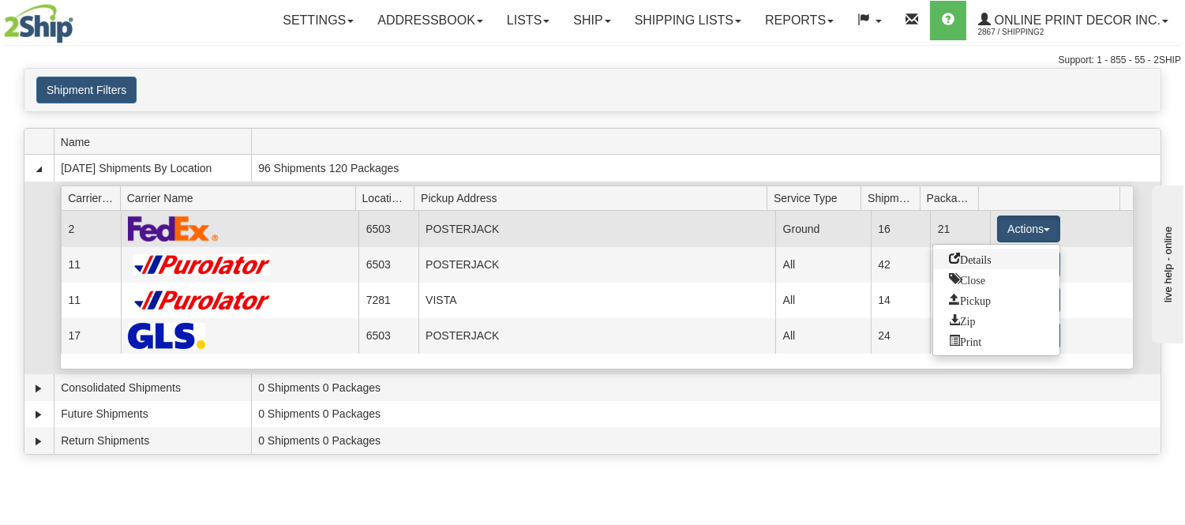
click at [977, 261] on span "Details" at bounding box center [970, 258] width 43 height 11
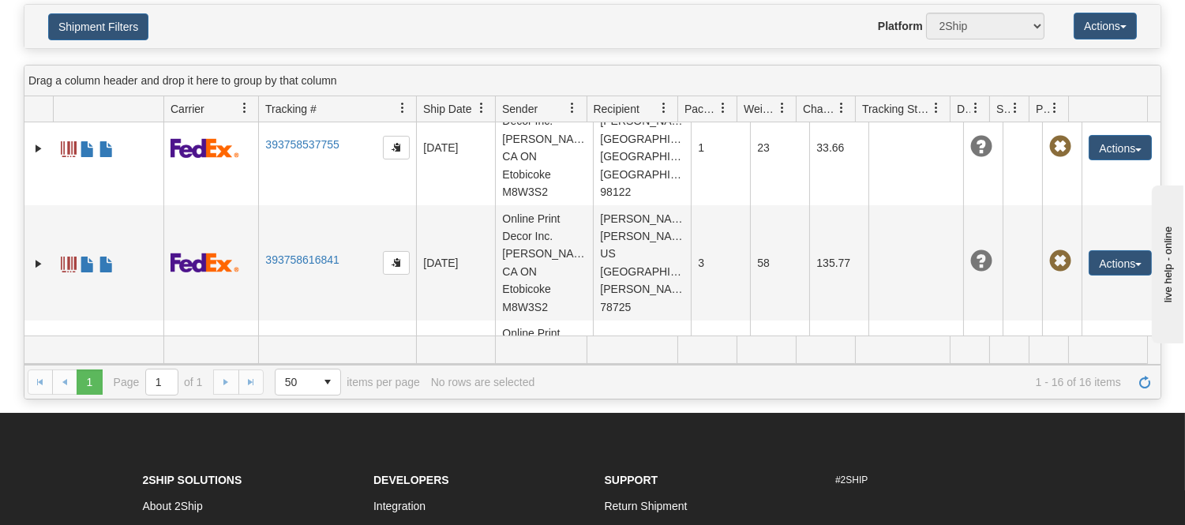
scroll to position [263, 0]
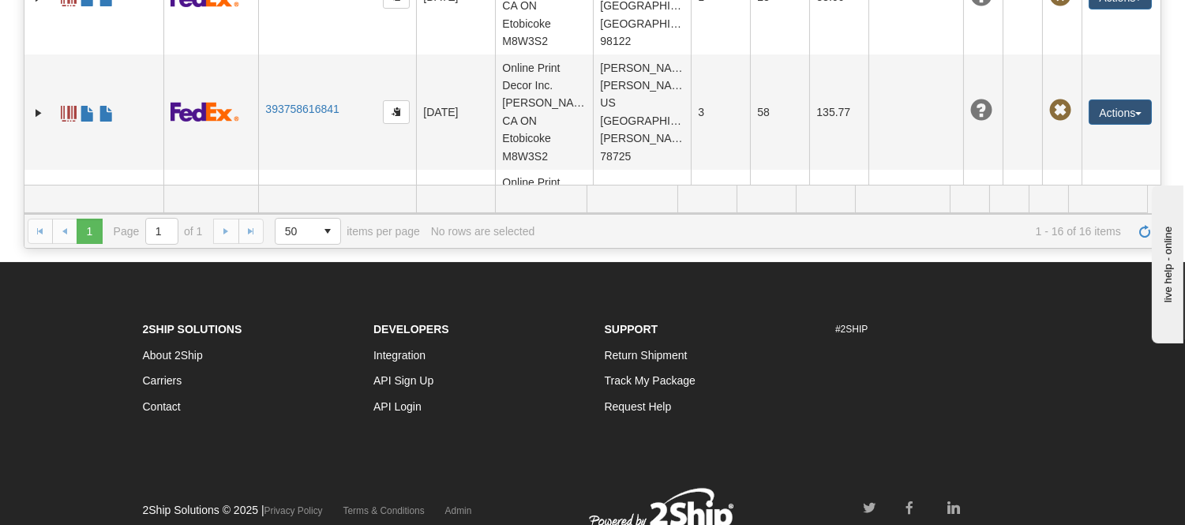
click at [329, 332] on link "393758724176" at bounding box center [301, 338] width 73 height 13
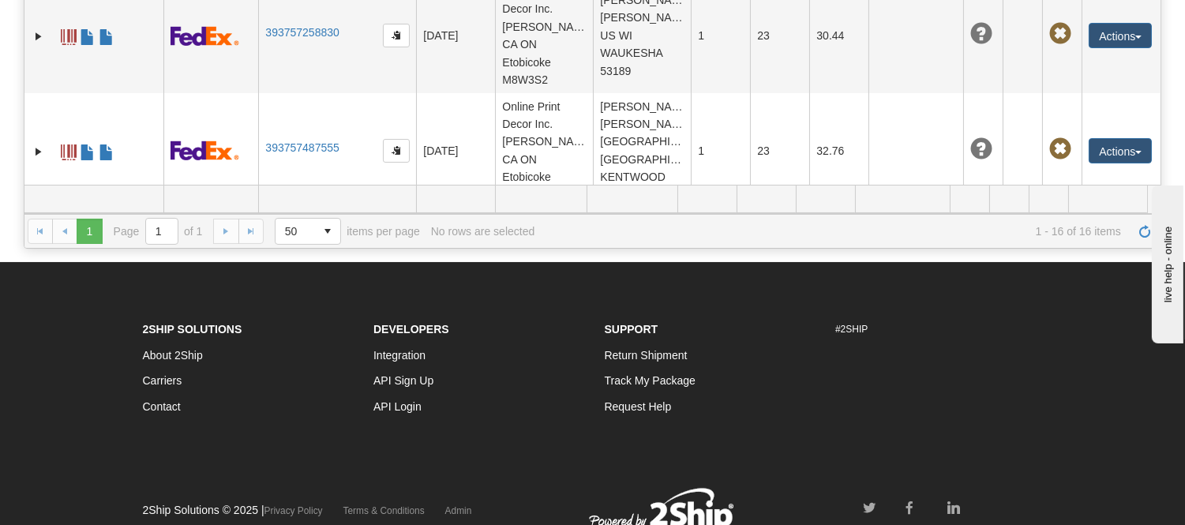
scroll to position [0, 0]
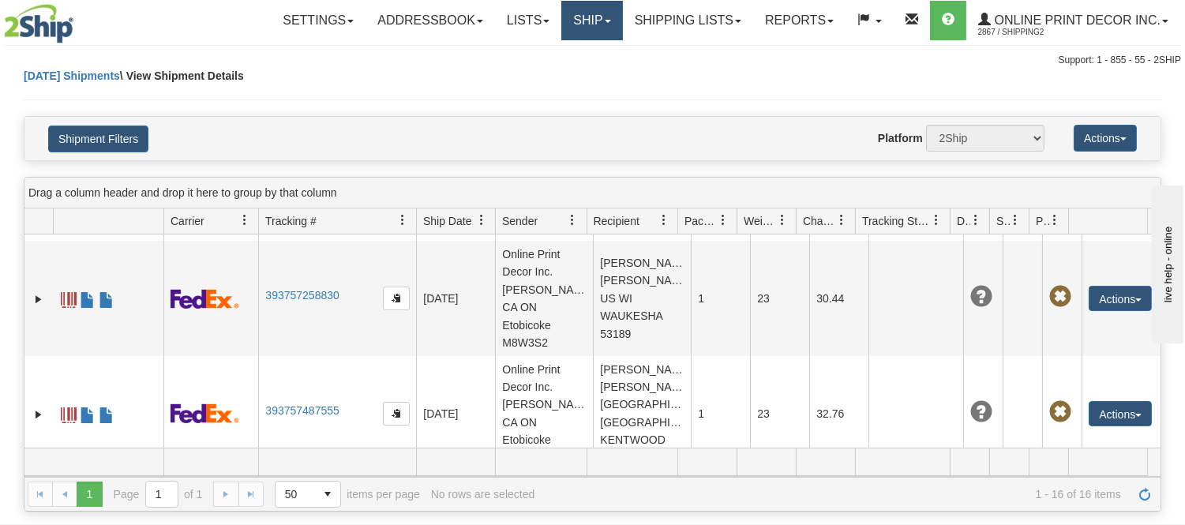
click at [597, 24] on link "Ship" at bounding box center [591, 20] width 61 height 39
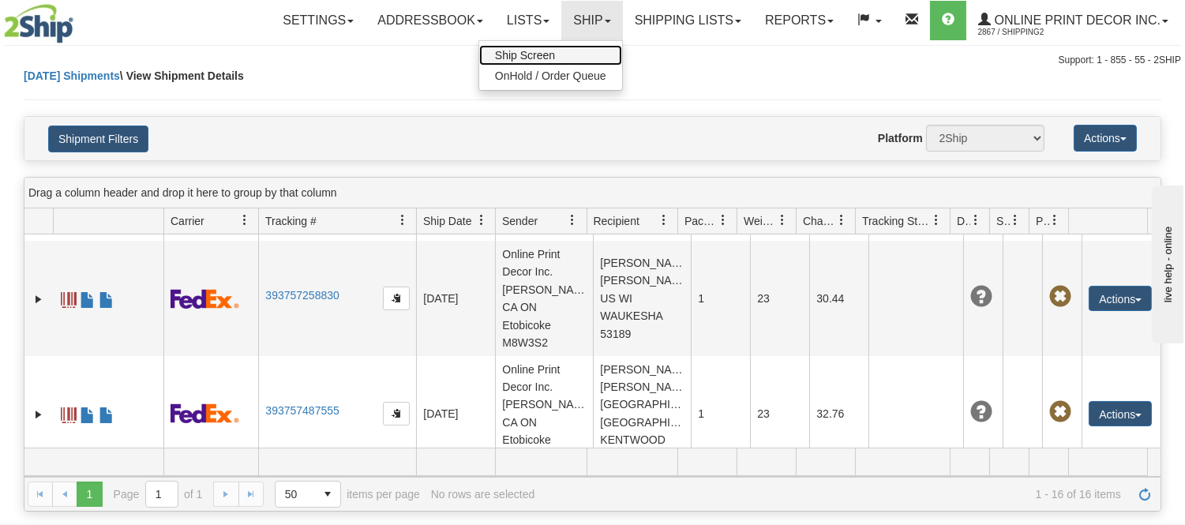
click at [550, 57] on span "Ship Screen" at bounding box center [525, 55] width 60 height 13
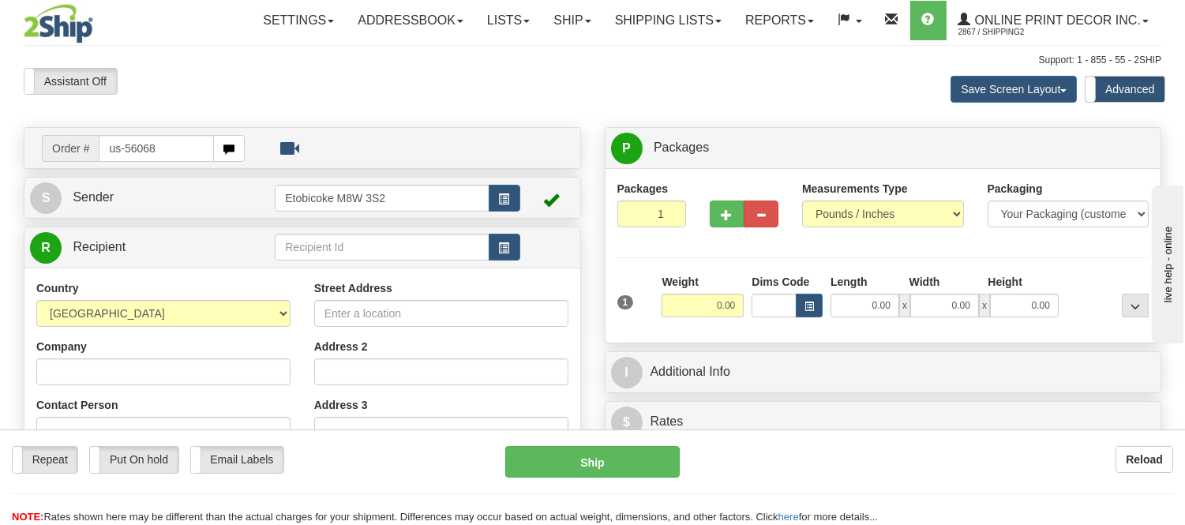
type input "us-56068"
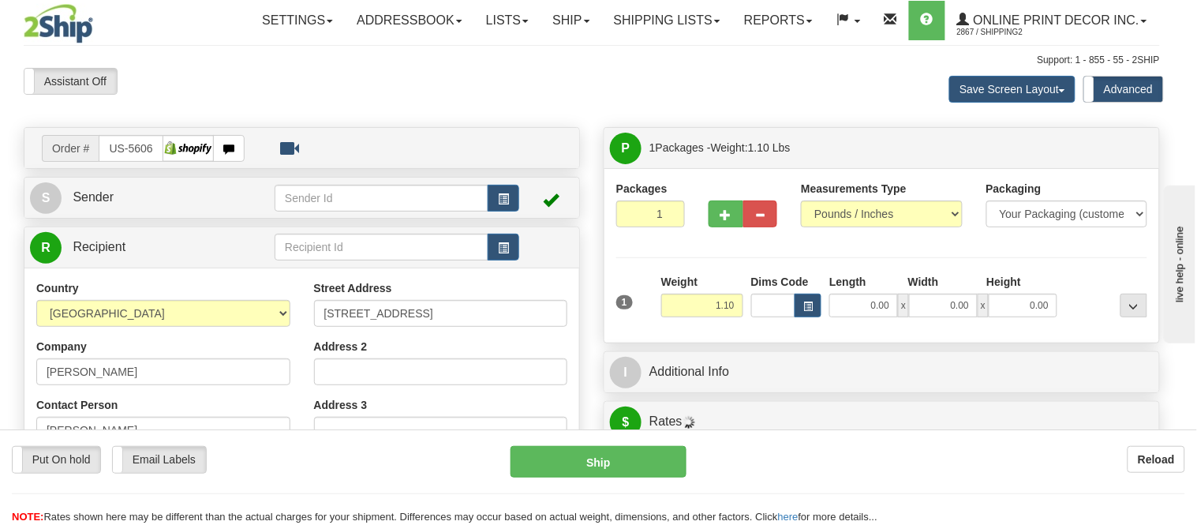
type input "BEND"
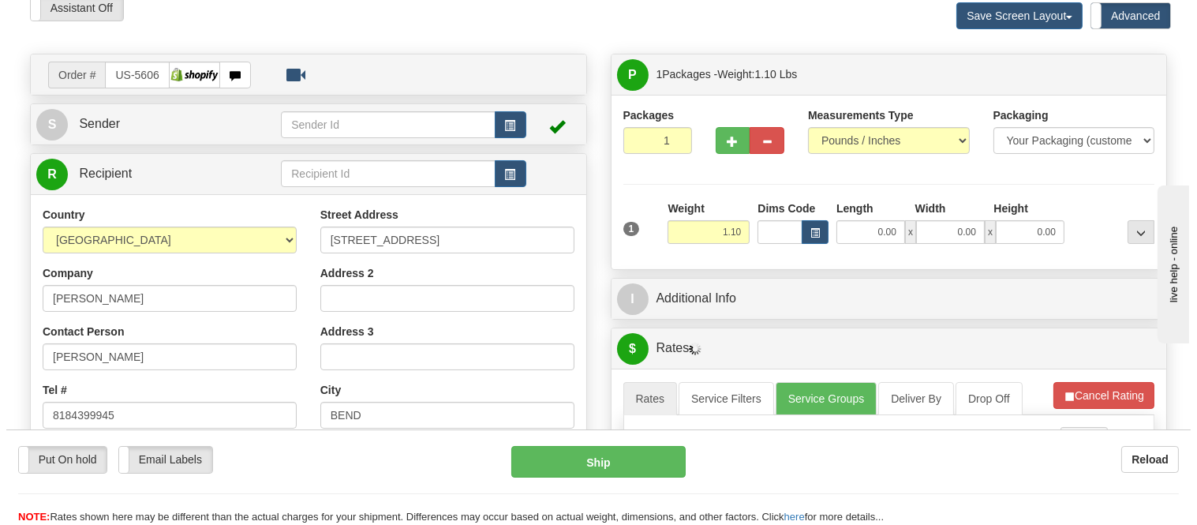
scroll to position [175, 0]
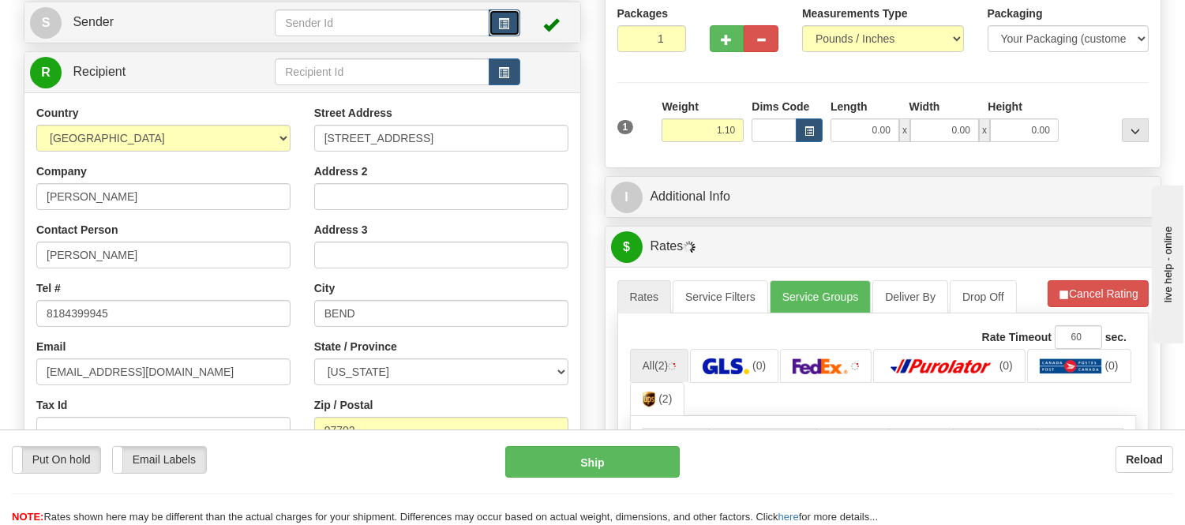
click at [501, 19] on span "button" at bounding box center [504, 24] width 11 height 10
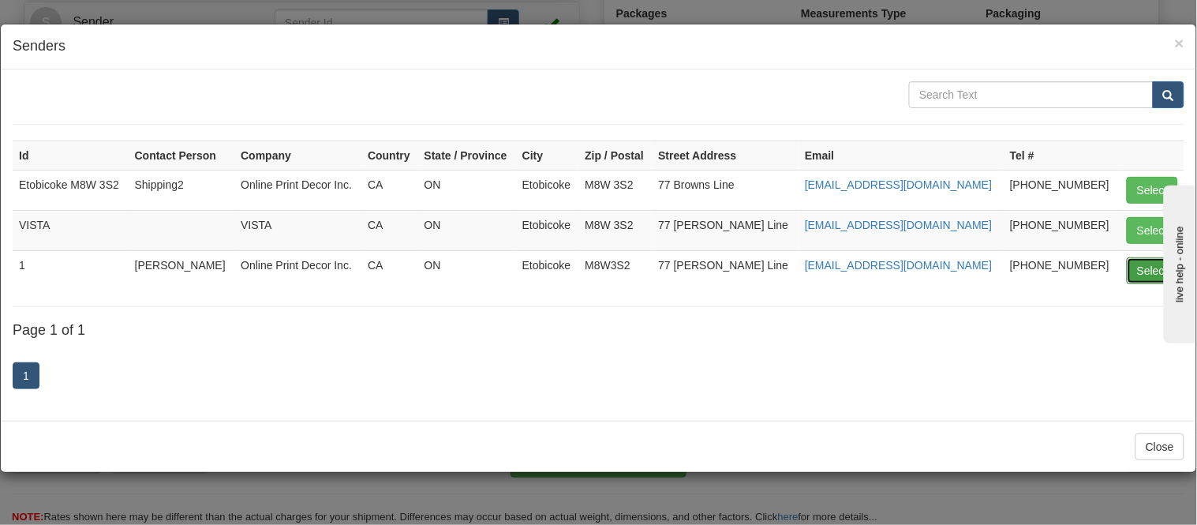
click at [1155, 261] on button "Select" at bounding box center [1152, 270] width 51 height 27
type input "1"
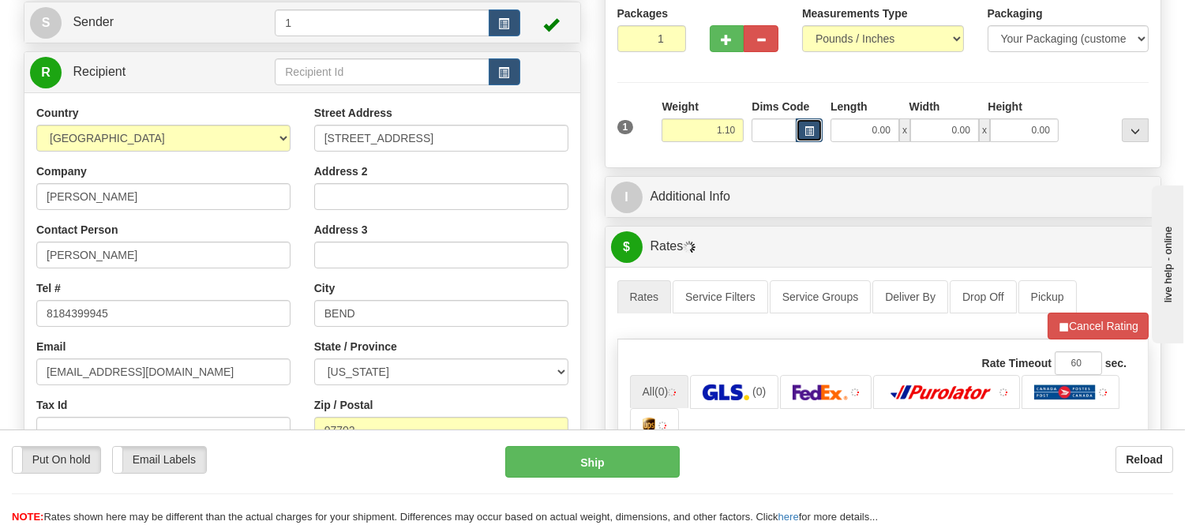
click at [813, 139] on button "button" at bounding box center [809, 130] width 27 height 24
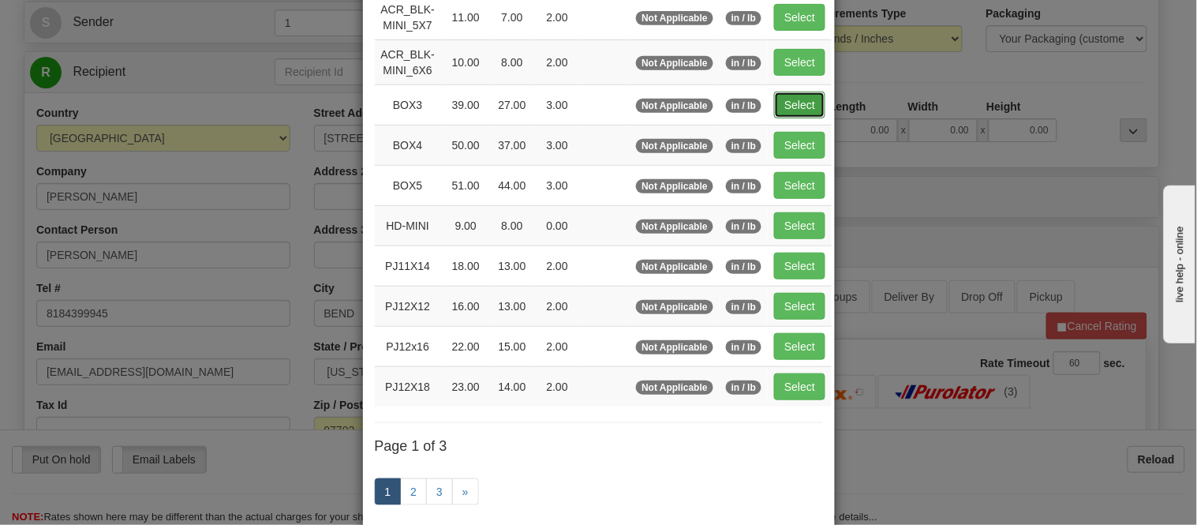
click at [797, 101] on button "Select" at bounding box center [799, 105] width 51 height 27
type input "BOX3"
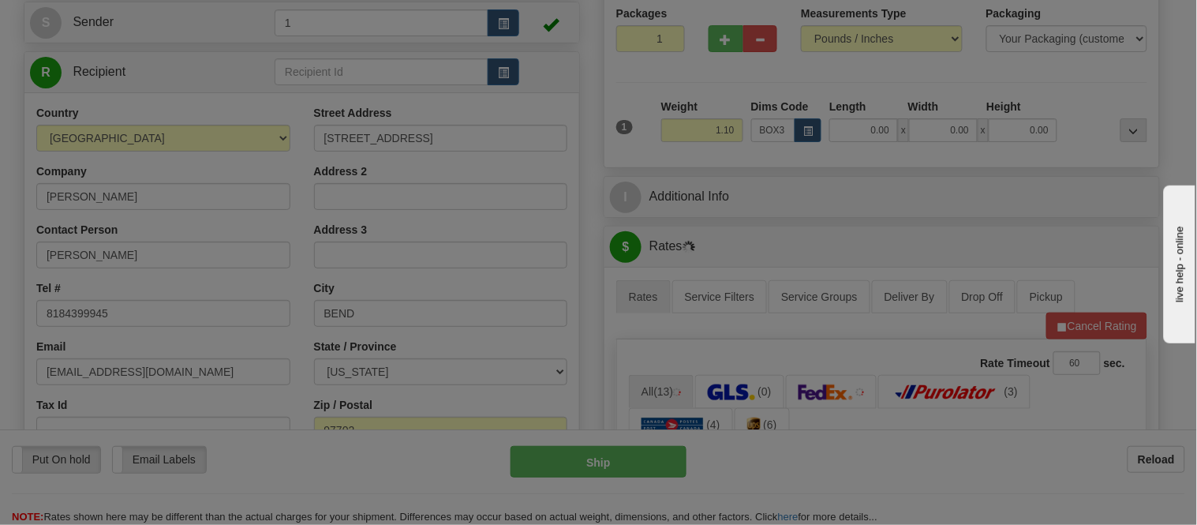
type input "39.00"
type input "27.00"
type input "3.00"
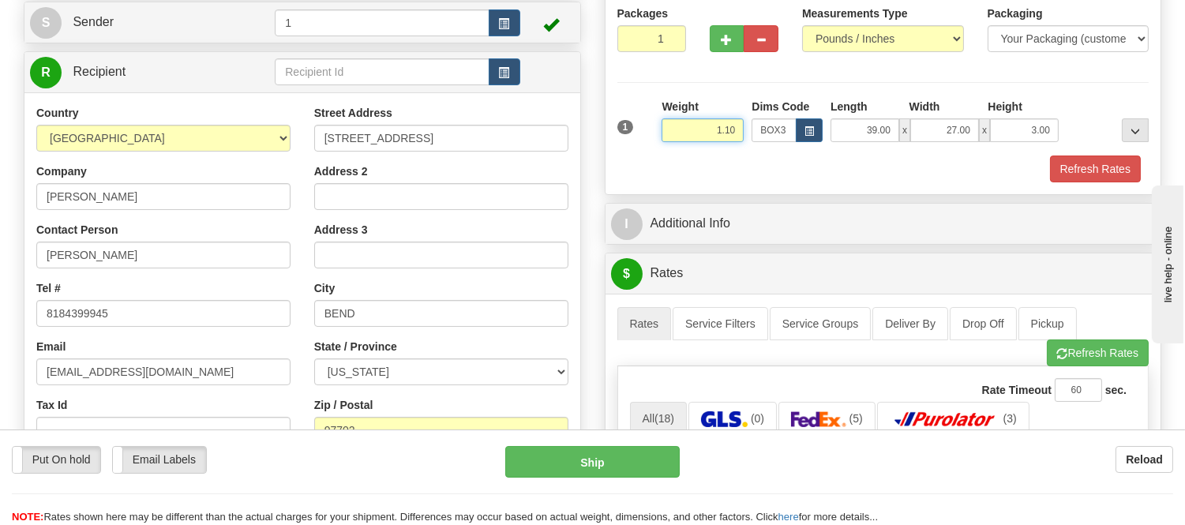
drag, startPoint x: 736, startPoint y: 125, endPoint x: 677, endPoint y: 120, distance: 59.4
click at [677, 120] on input "1.10" at bounding box center [702, 130] width 82 height 24
type input "8.98"
click at [1071, 169] on button "Refresh Rates" at bounding box center [1095, 168] width 91 height 27
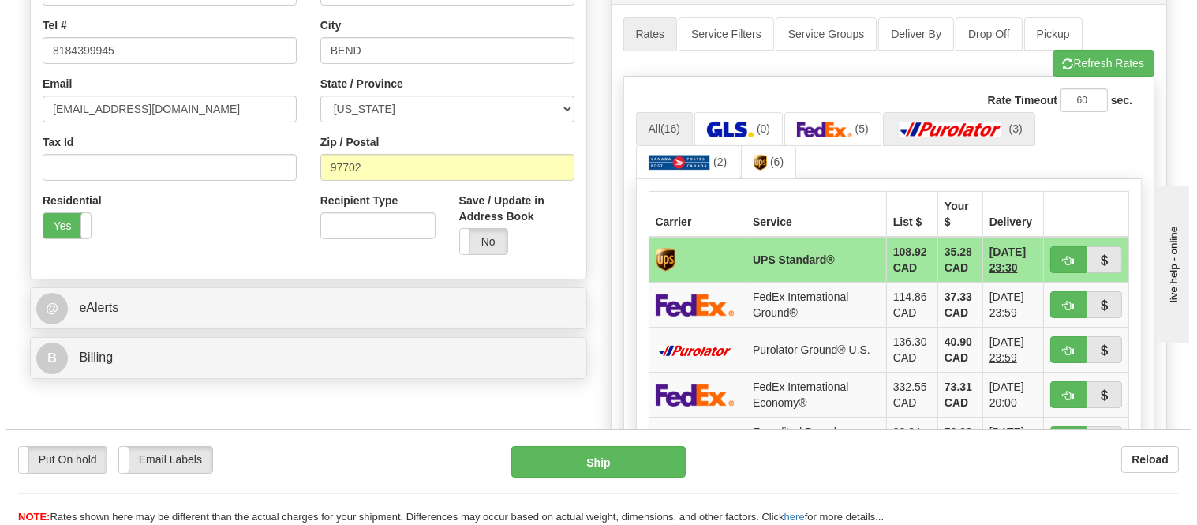
scroll to position [526, 0]
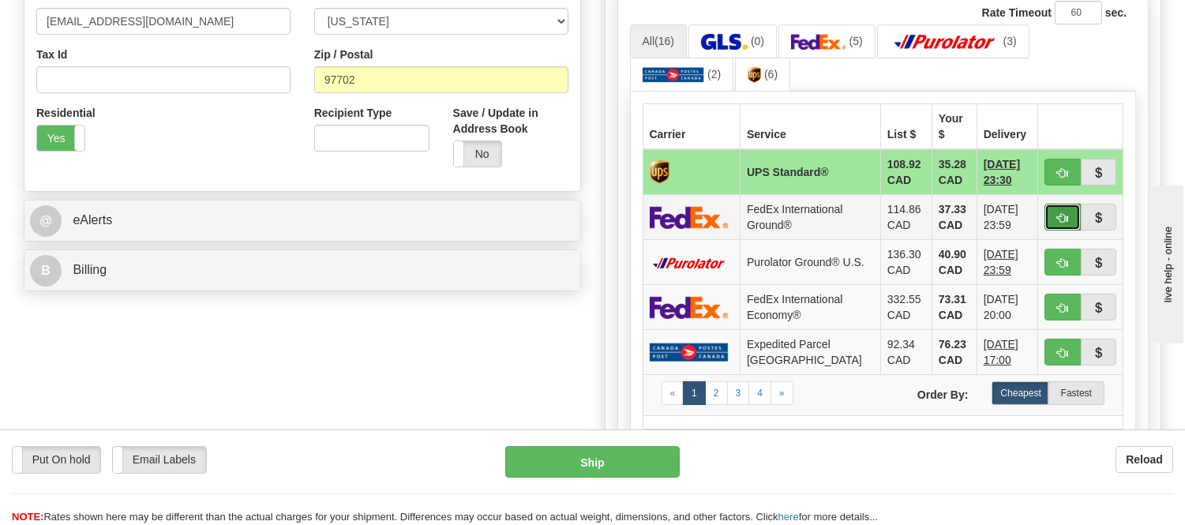
click at [1057, 213] on span "button" at bounding box center [1062, 218] width 11 height 10
type input "92"
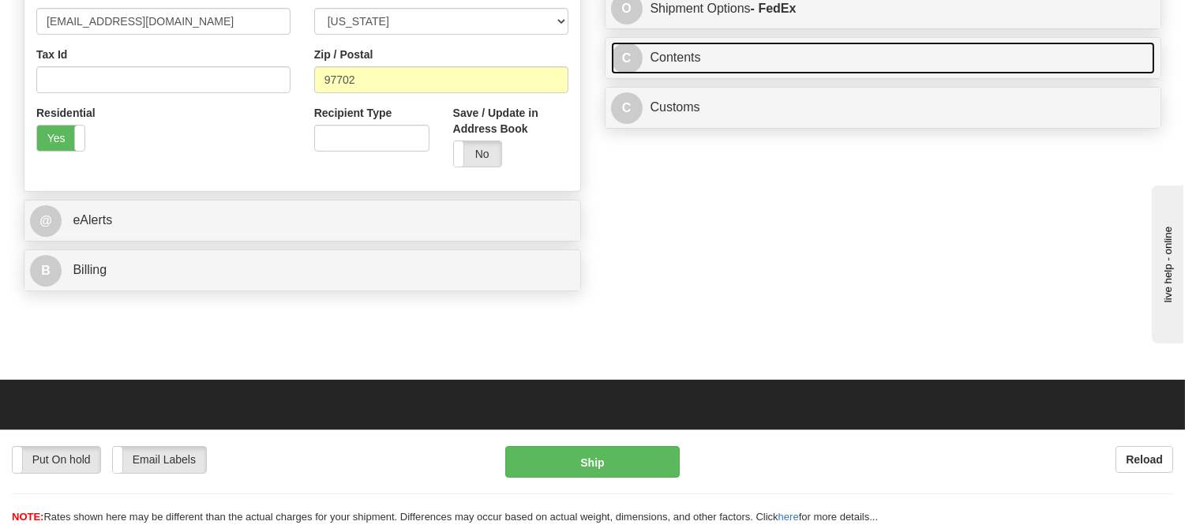
click at [780, 73] on link "C Contents" at bounding box center [883, 58] width 545 height 32
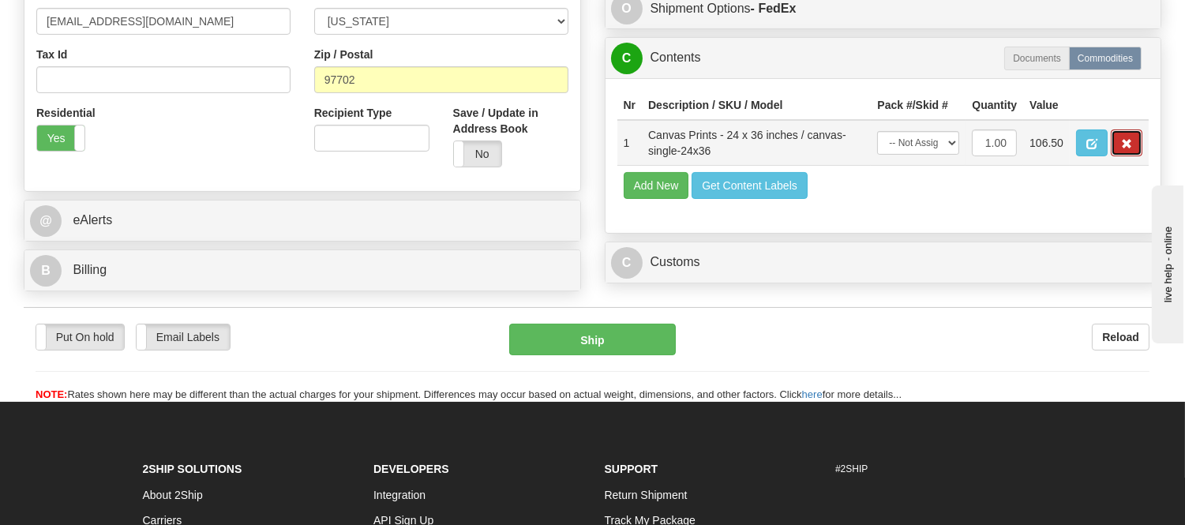
click at [1129, 149] on span "button" at bounding box center [1126, 144] width 11 height 10
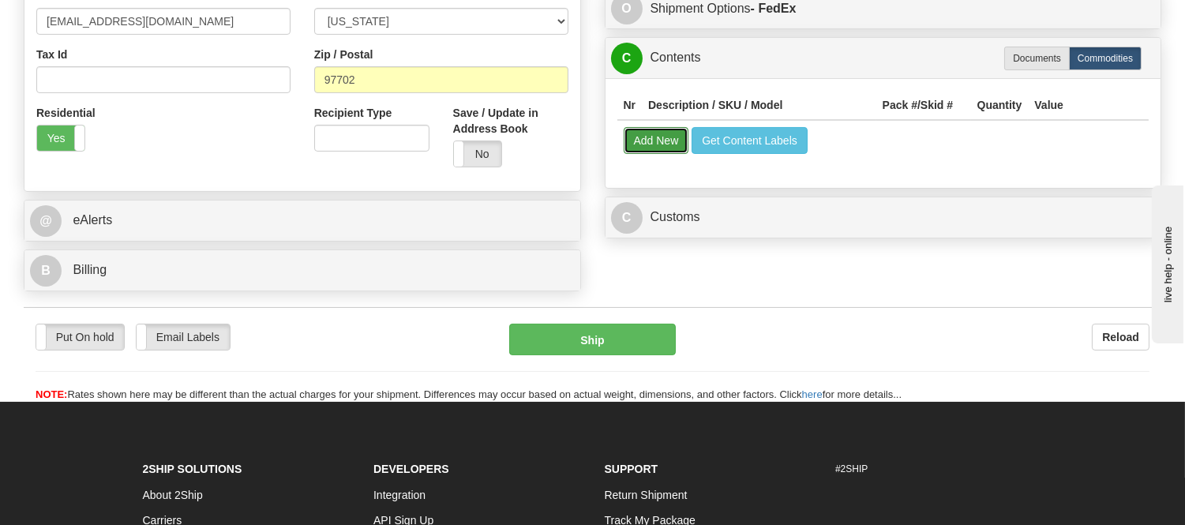
click at [649, 146] on button "Add New" at bounding box center [657, 140] width 66 height 27
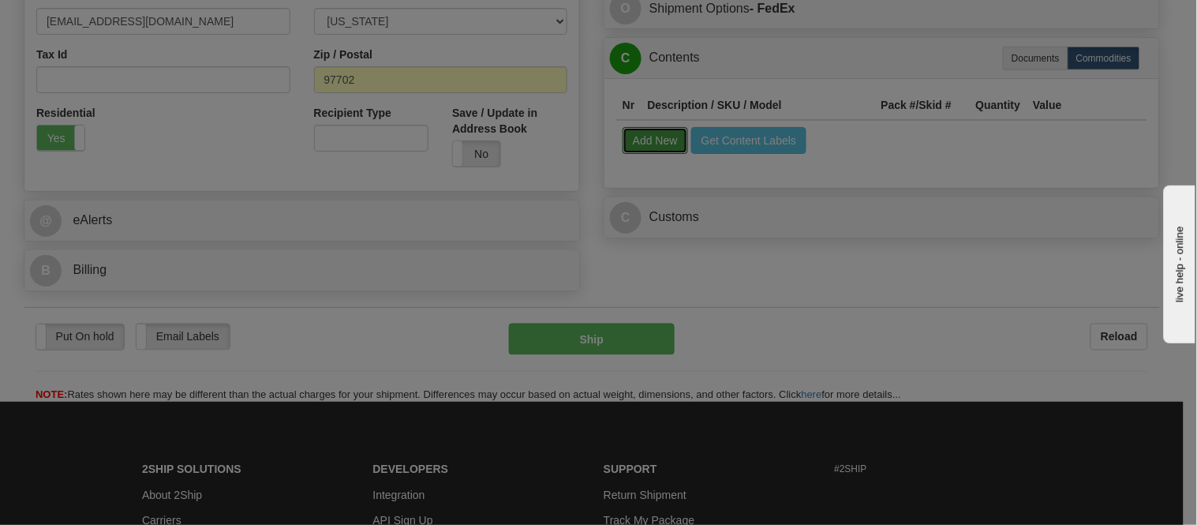
select select
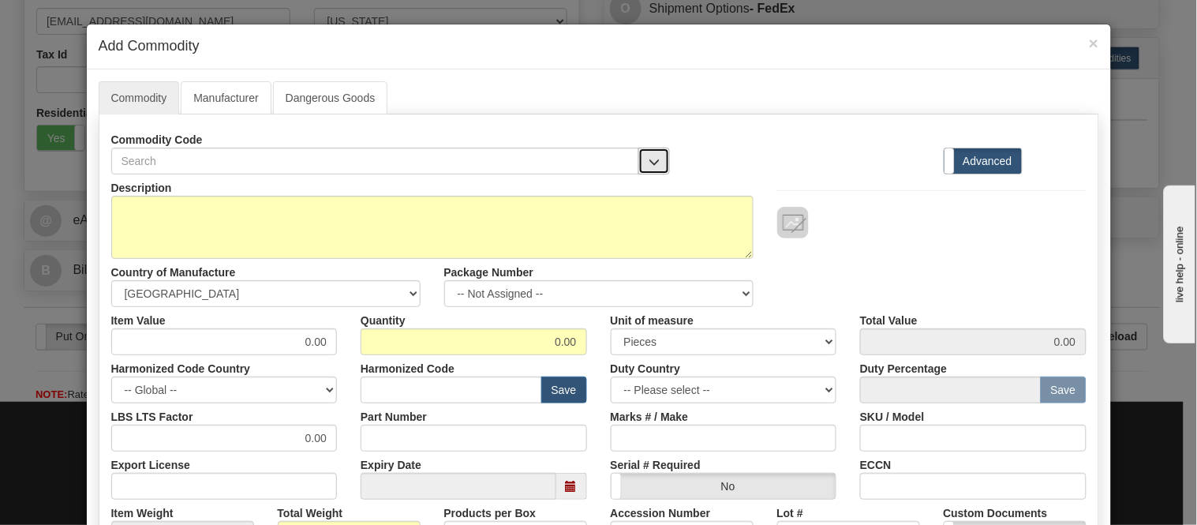
click at [644, 168] on button "button" at bounding box center [655, 161] width 32 height 27
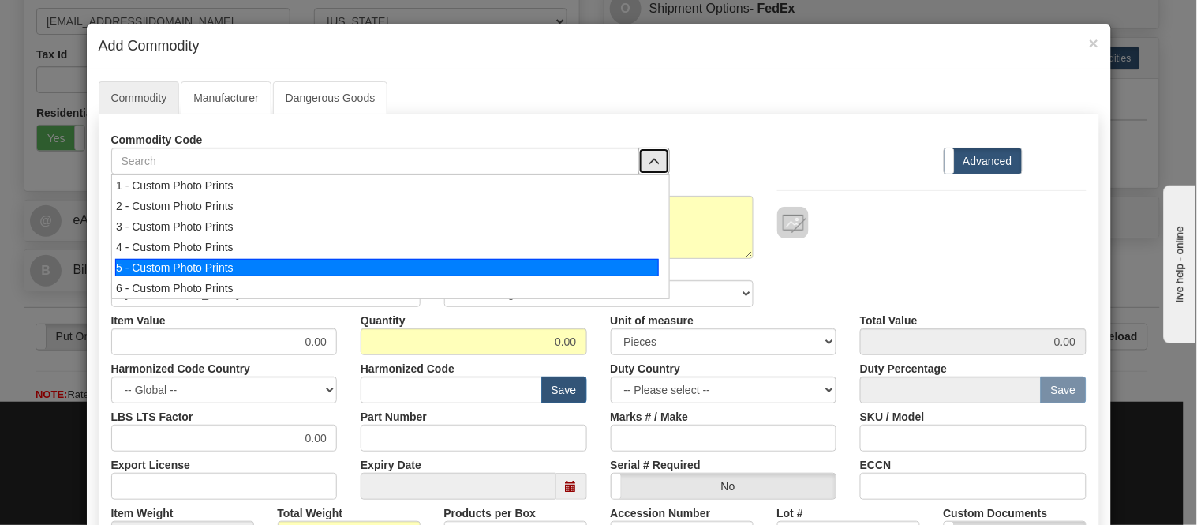
click at [648, 277] on li "5 - Custom Photo Prints" at bounding box center [390, 267] width 557 height 21
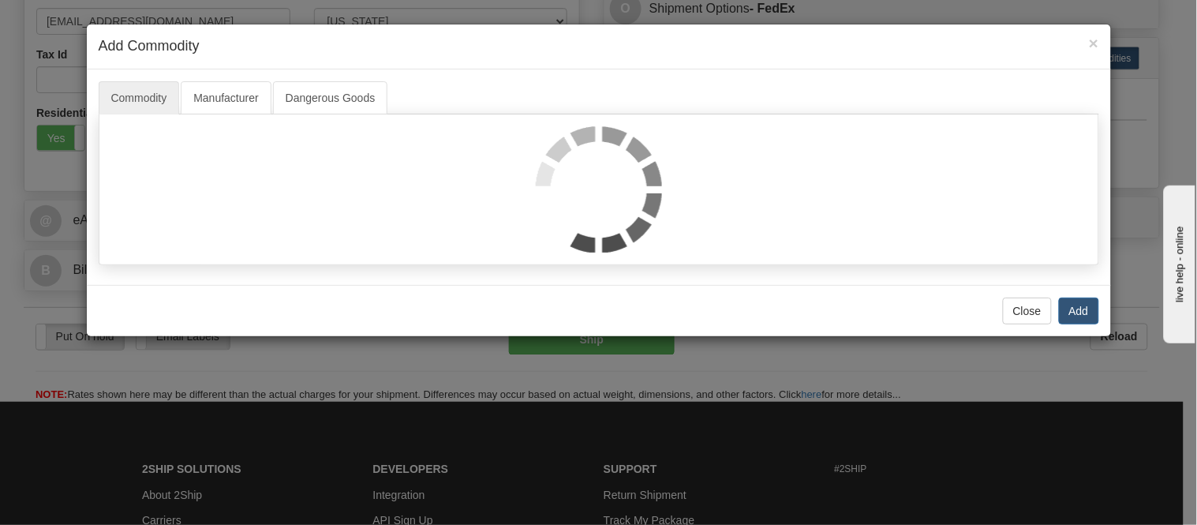
select select "1"
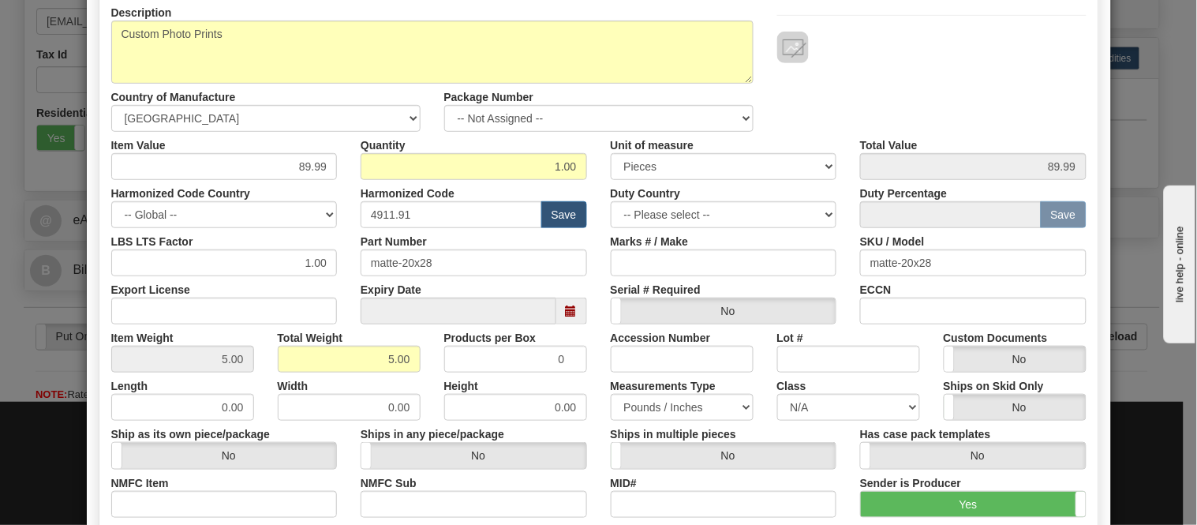
scroll to position [0, 0]
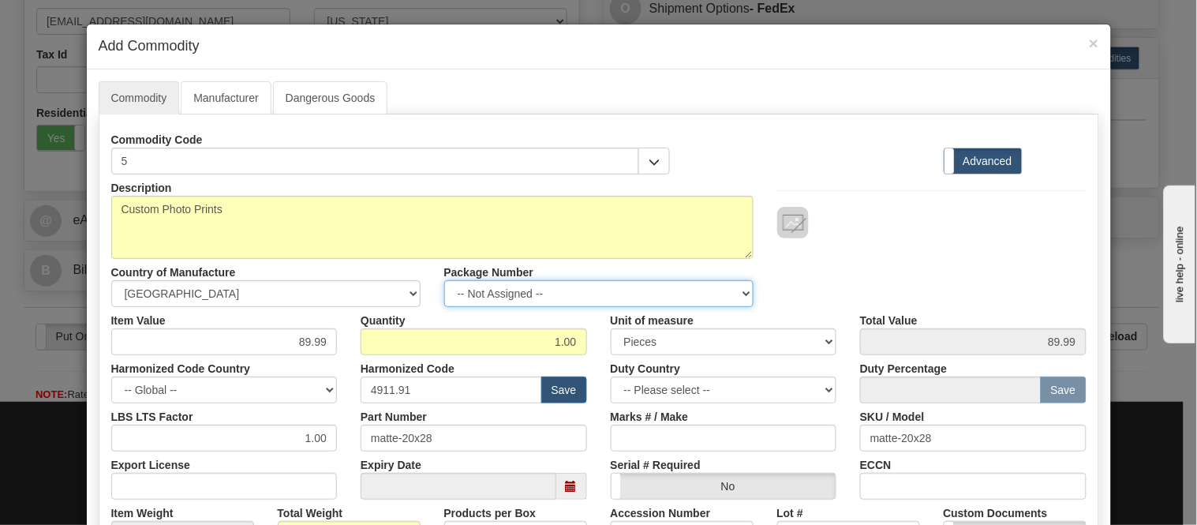
click at [514, 292] on select "-- Not Assigned -- Item 1" at bounding box center [598, 293] width 309 height 27
select select "0"
click at [444, 280] on select "-- Not Assigned -- Item 1" at bounding box center [598, 293] width 309 height 27
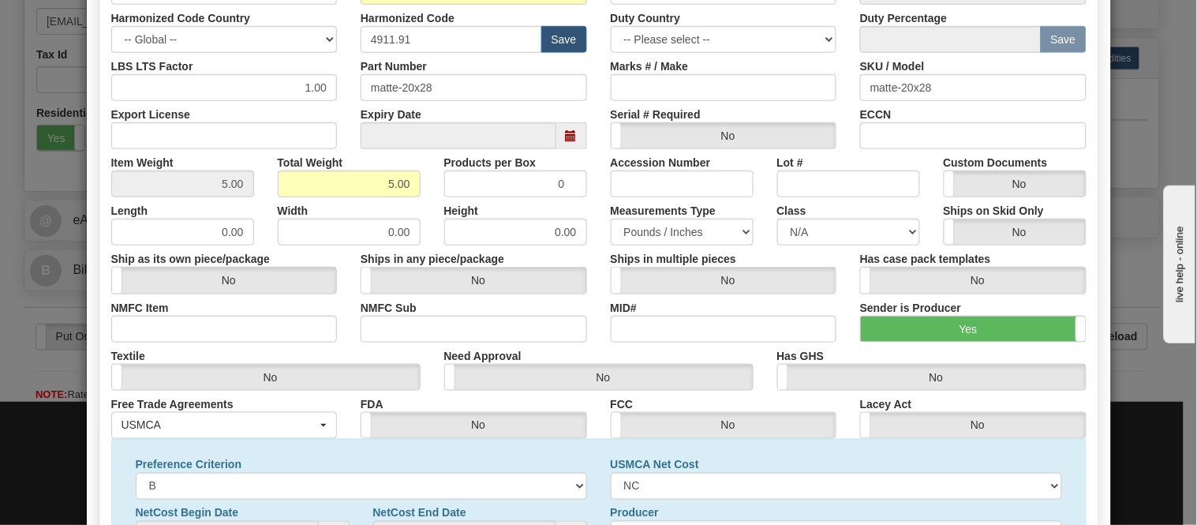
scroll to position [510, 0]
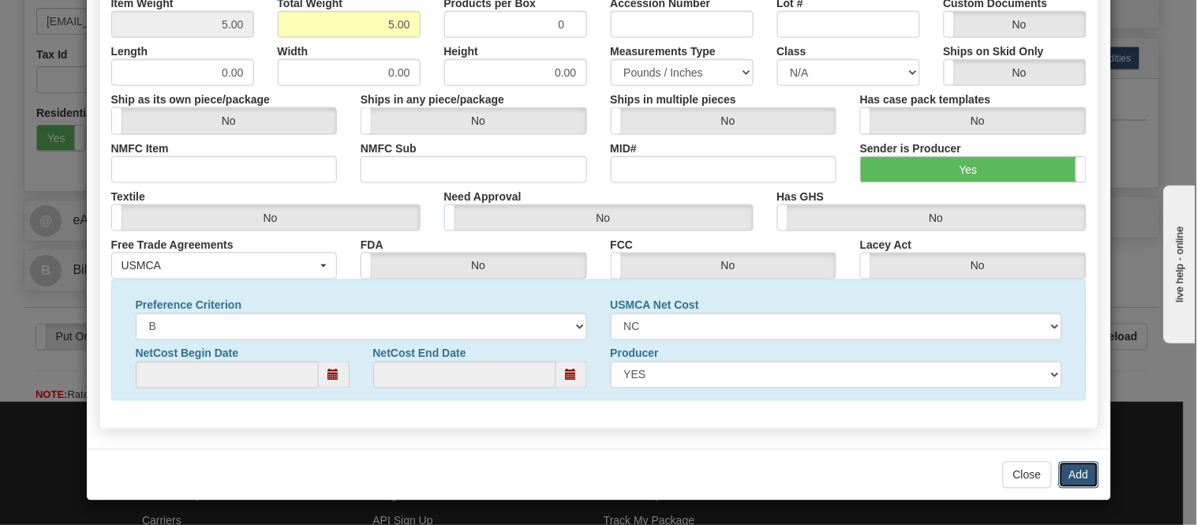
click at [1069, 468] on button "Add" at bounding box center [1079, 475] width 40 height 27
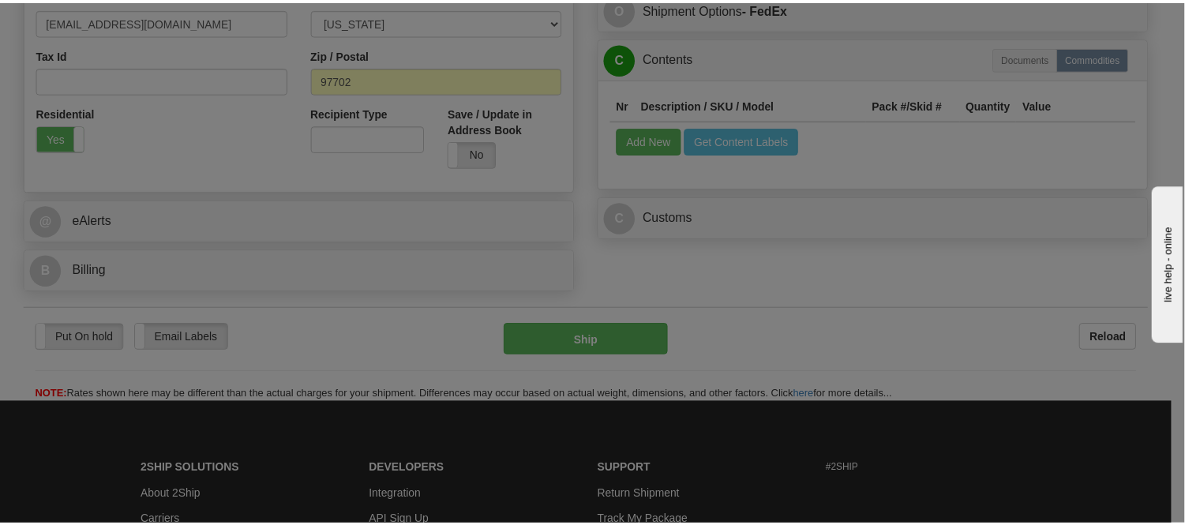
scroll to position [0, 0]
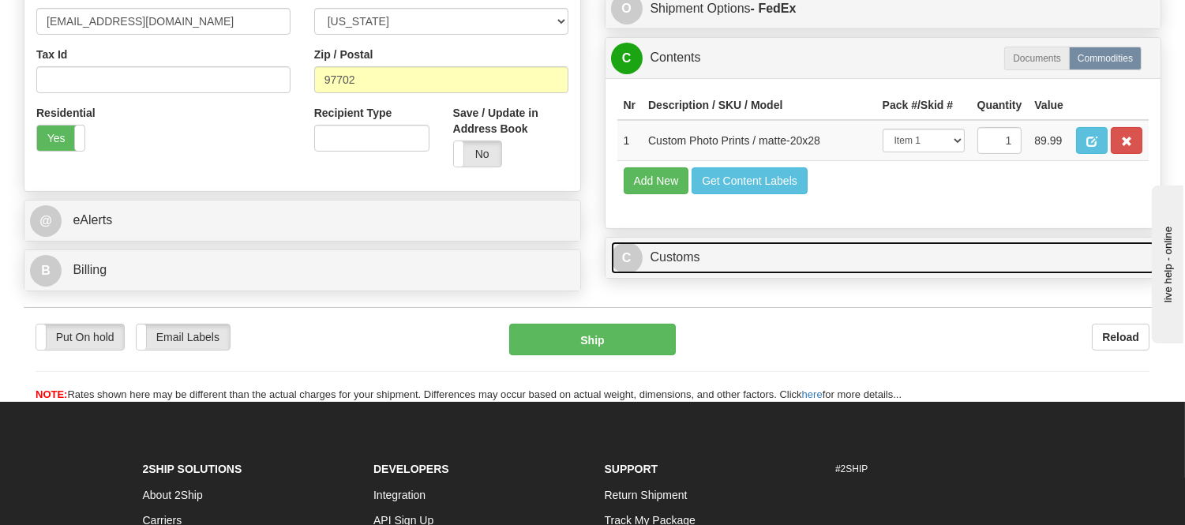
click at [668, 274] on link "C Customs" at bounding box center [883, 258] width 545 height 32
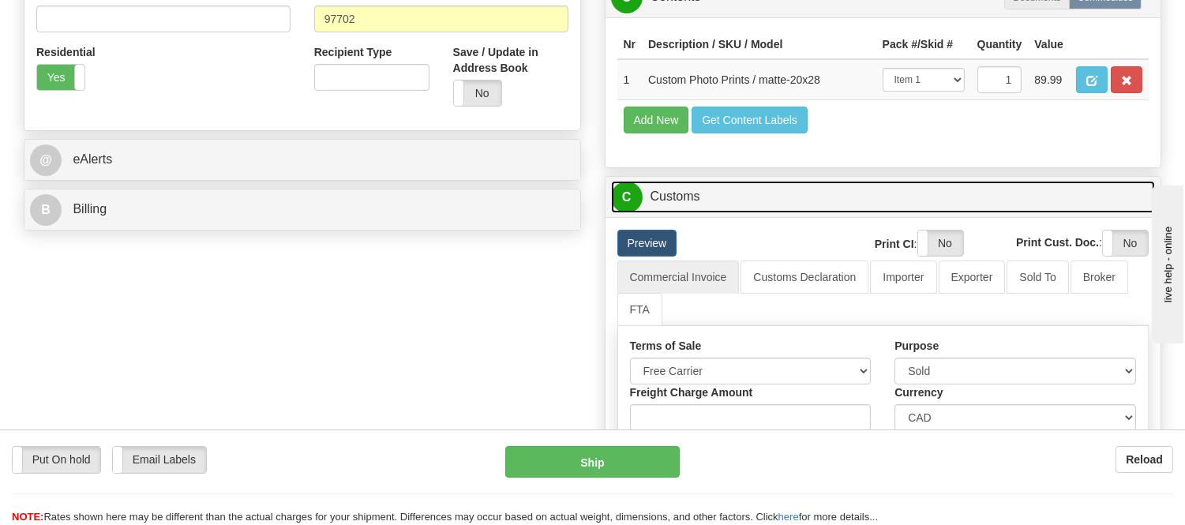
scroll to position [701, 0]
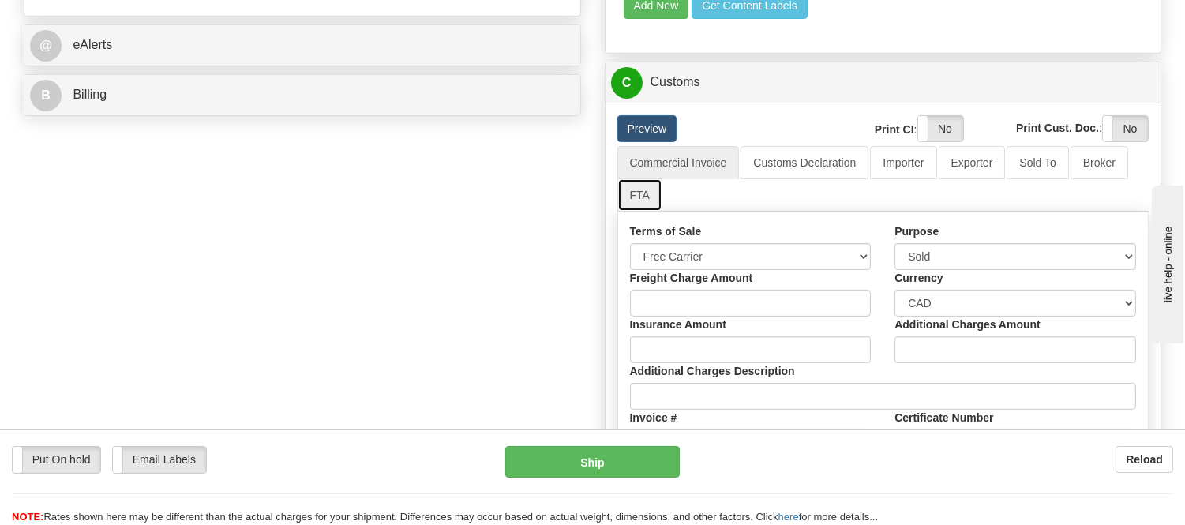
click at [650, 212] on link "FTA" at bounding box center [639, 194] width 45 height 33
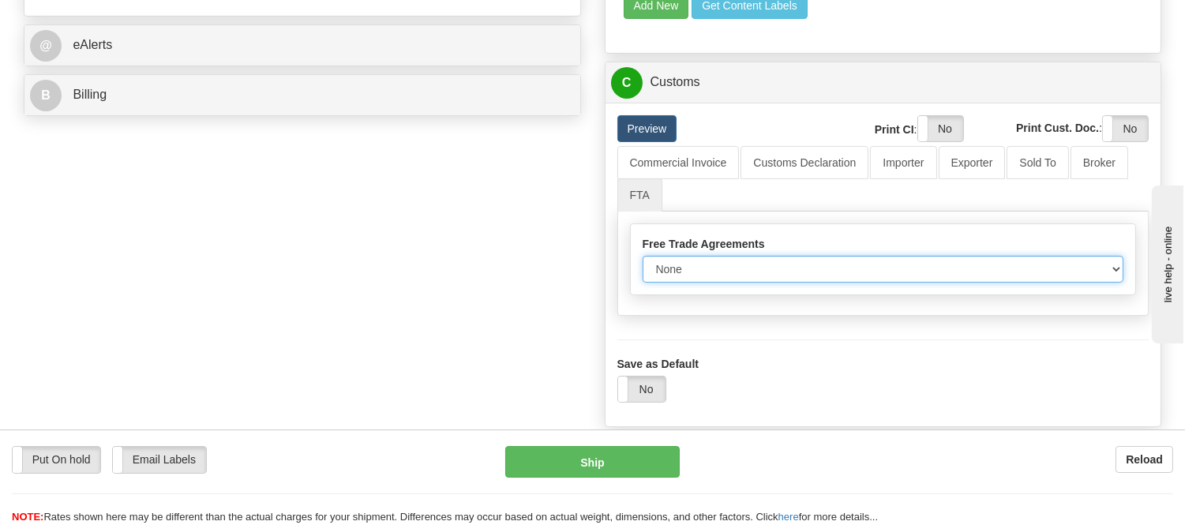
click at [679, 283] on select "None Other USMCA CETA CUKTCA" at bounding box center [882, 269] width 481 height 27
select select "1"
click at [642, 283] on select "None Other USMCA CETA CUKTCA" at bounding box center [882, 269] width 481 height 27
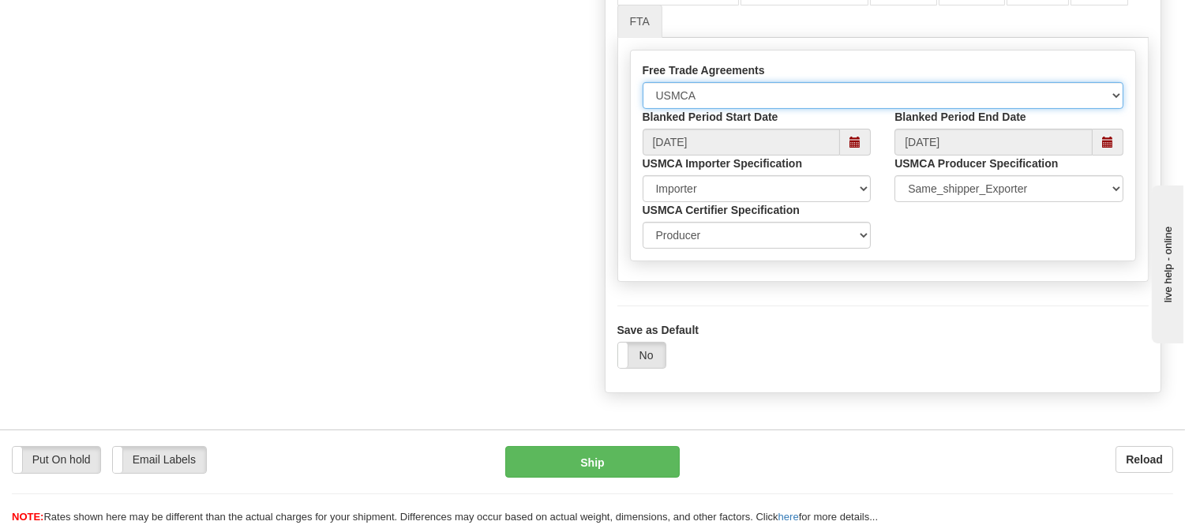
scroll to position [877, 0]
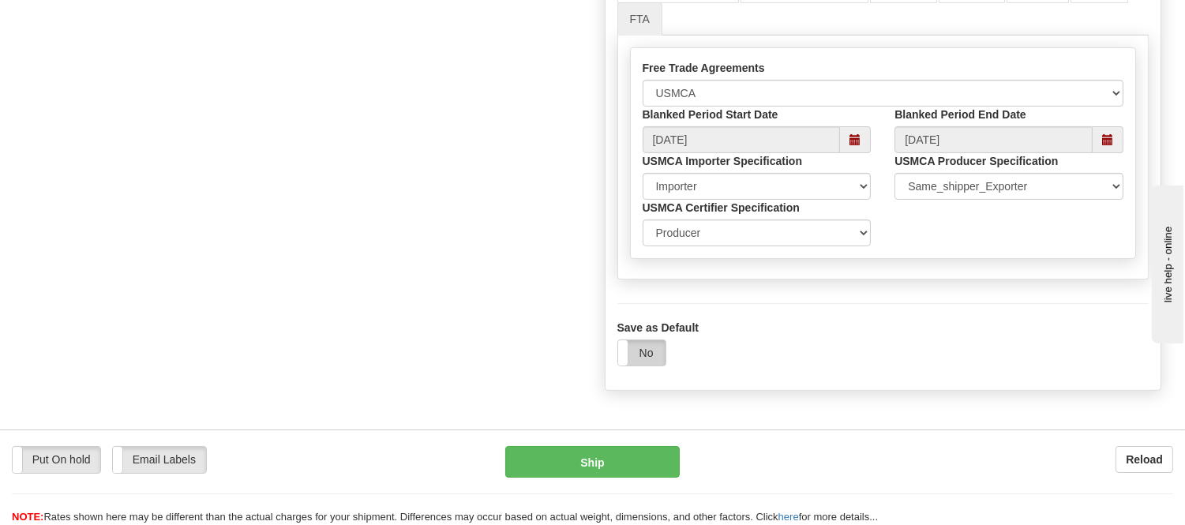
click at [645, 365] on label "No" at bounding box center [641, 352] width 47 height 25
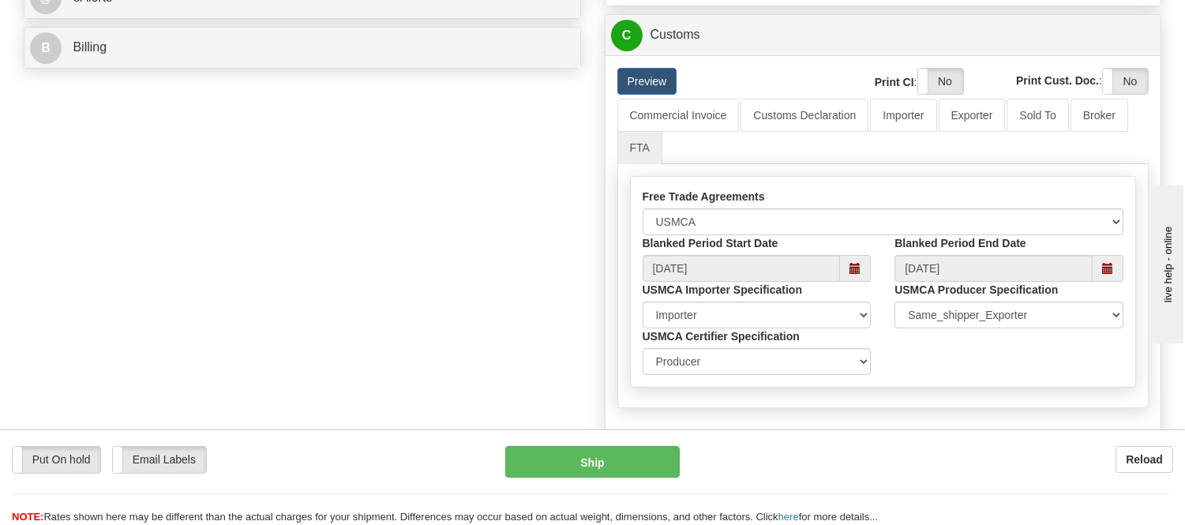
scroll to position [613, 0]
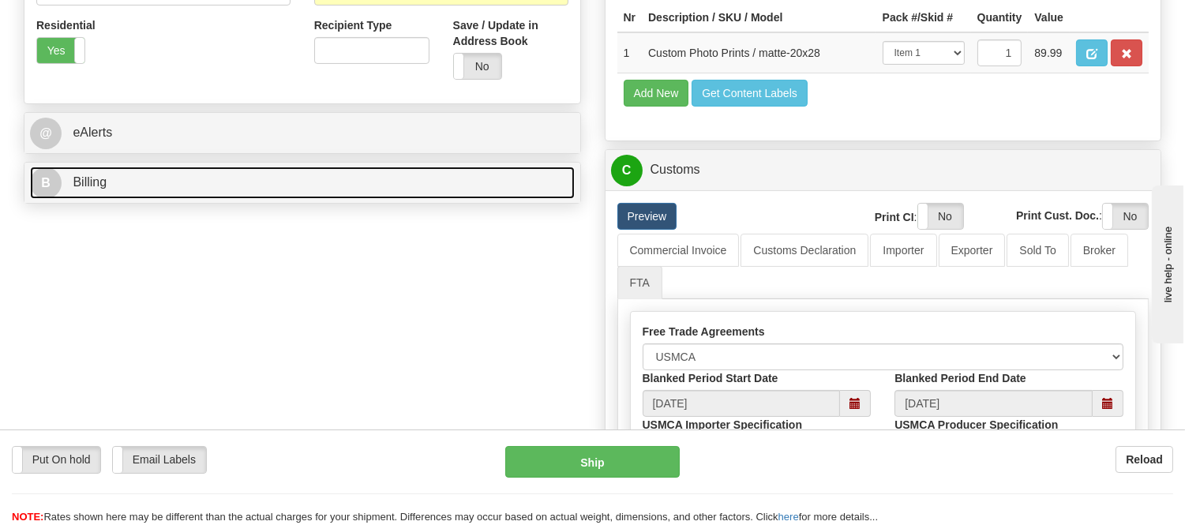
click at [399, 185] on link "B Billing" at bounding box center [302, 183] width 545 height 32
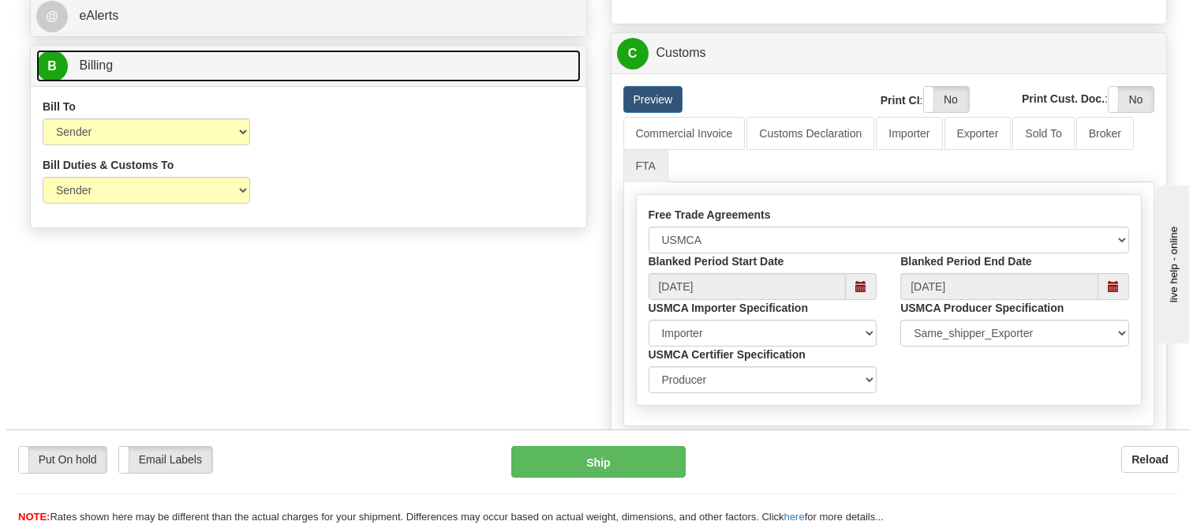
scroll to position [877, 0]
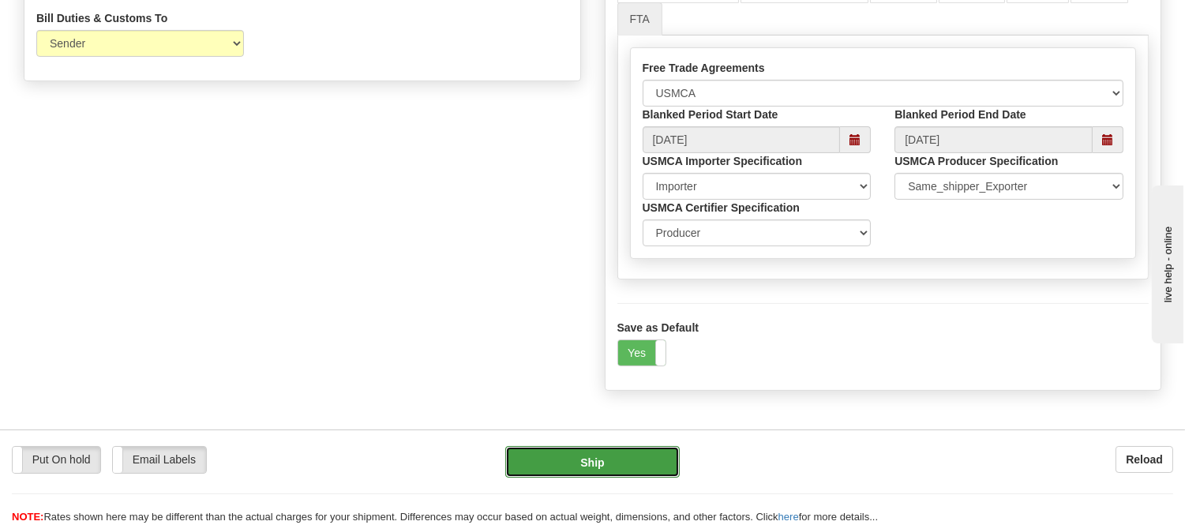
click at [625, 456] on button "Ship" at bounding box center [592, 462] width 174 height 32
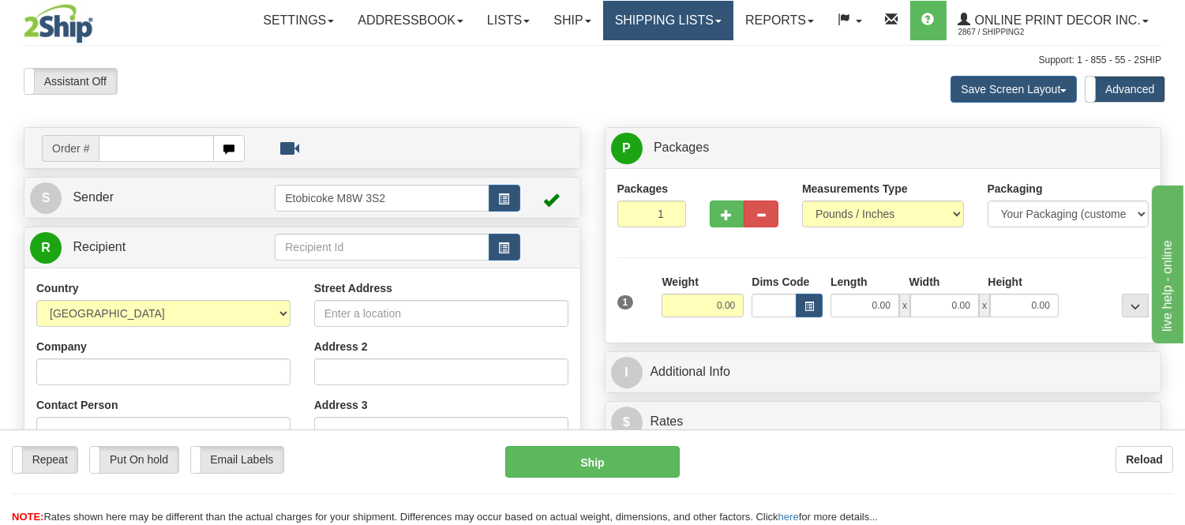
click at [630, 24] on link "Shipping lists" at bounding box center [668, 20] width 130 height 39
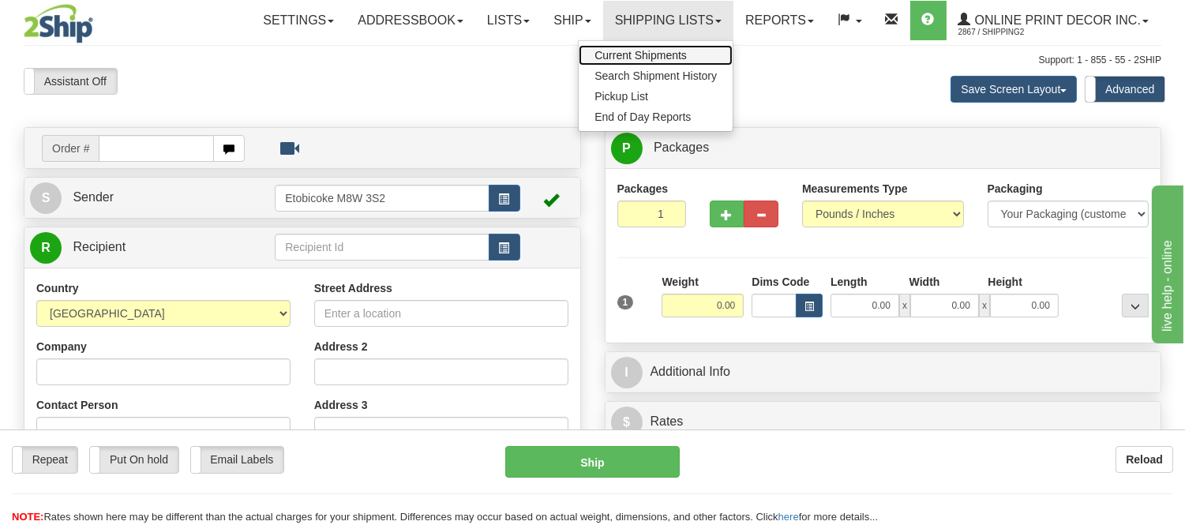
click at [619, 62] on link "Current Shipments" at bounding box center [656, 55] width 154 height 21
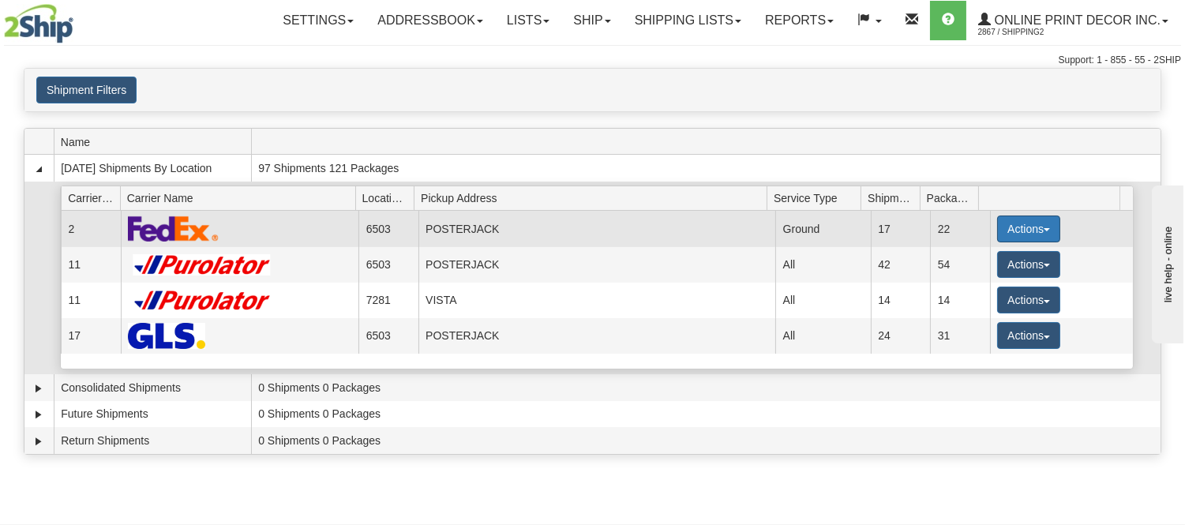
click at [1043, 230] on span "button" at bounding box center [1046, 229] width 6 height 3
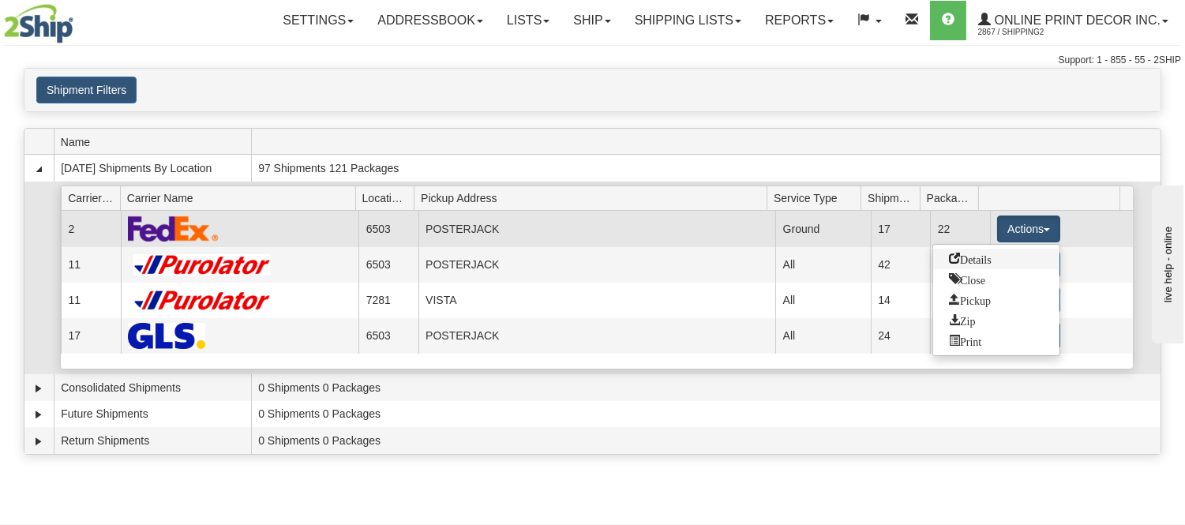
click at [993, 258] on link "Details" at bounding box center [996, 259] width 126 height 21
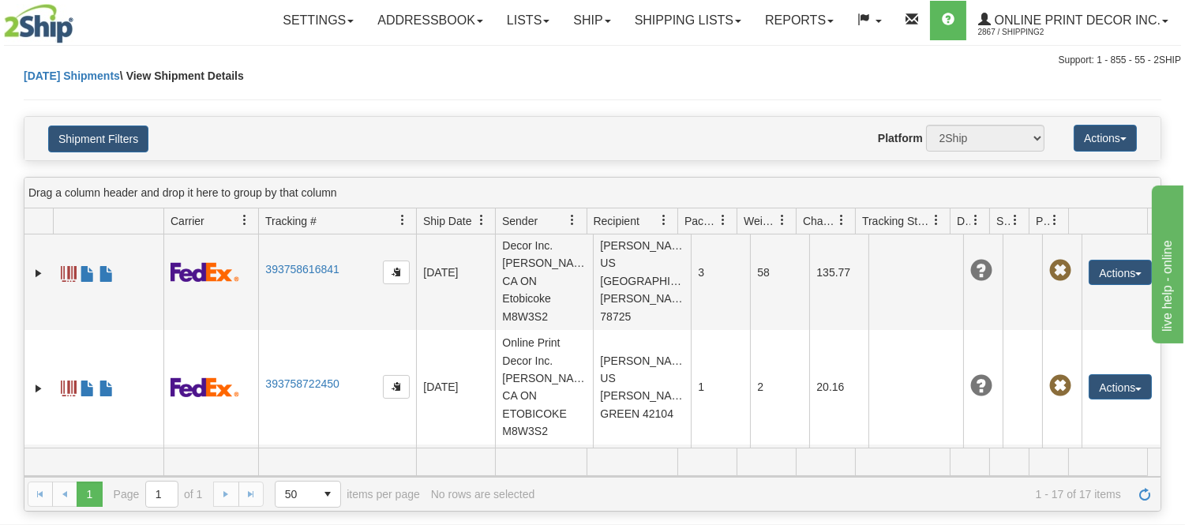
scroll to position [1526, 0]
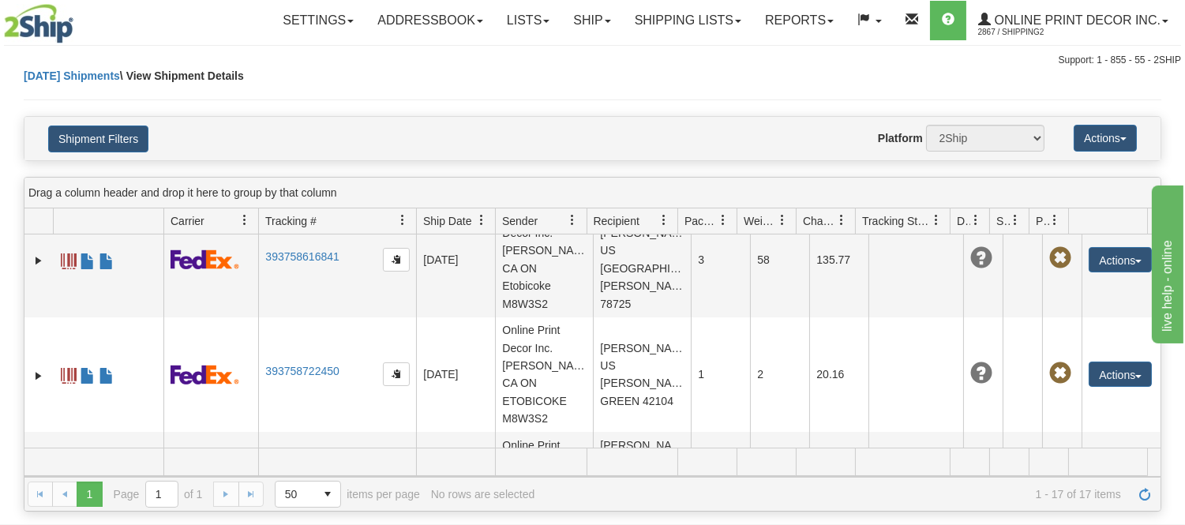
click at [698, 17] on link "Shipping lists" at bounding box center [688, 20] width 130 height 39
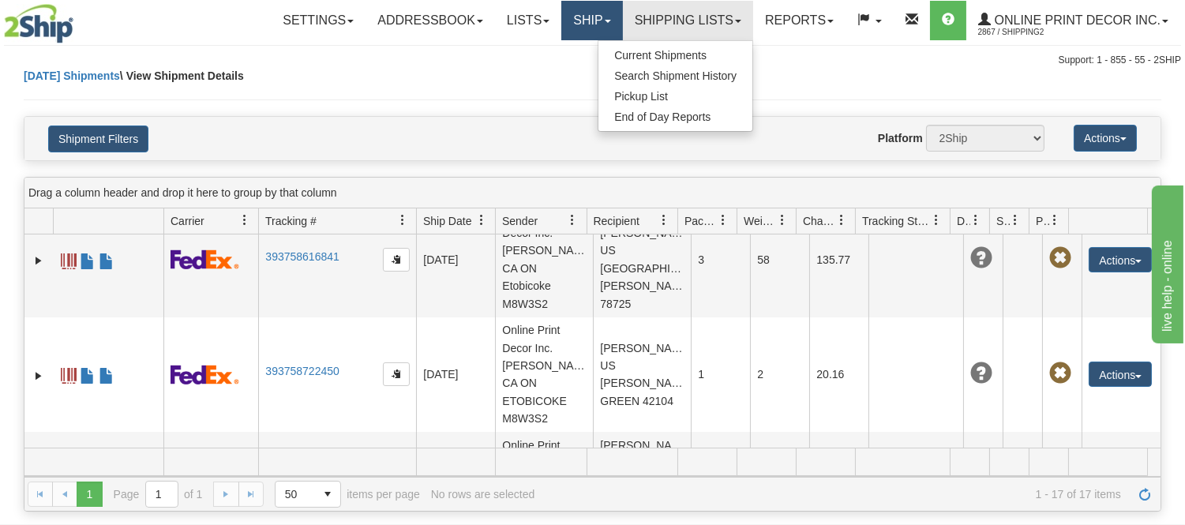
click at [581, 9] on link "Ship" at bounding box center [591, 20] width 61 height 39
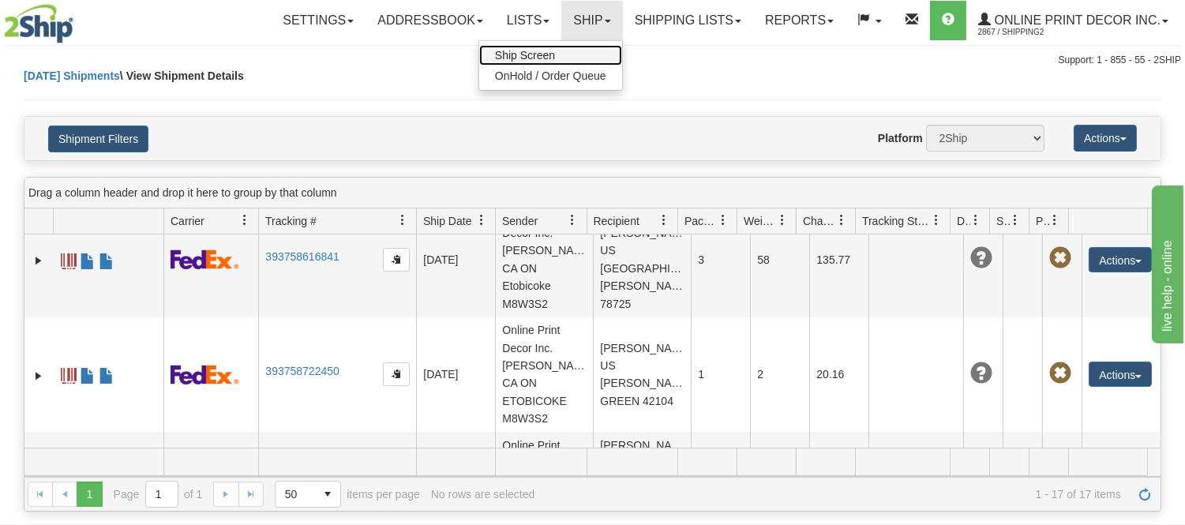
click at [563, 52] on link "Ship Screen" at bounding box center [550, 55] width 143 height 21
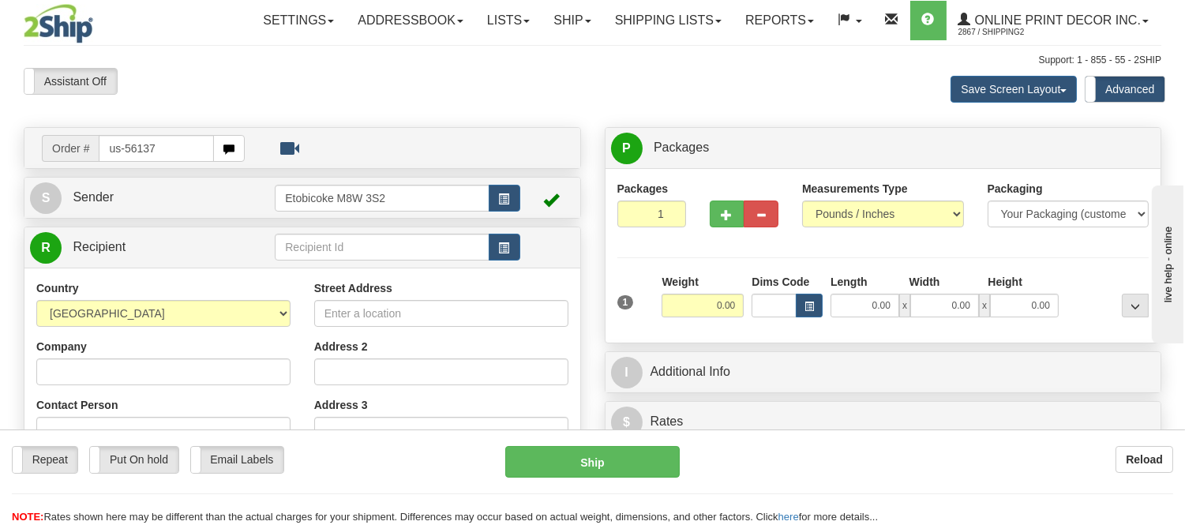
type input "us-56137"
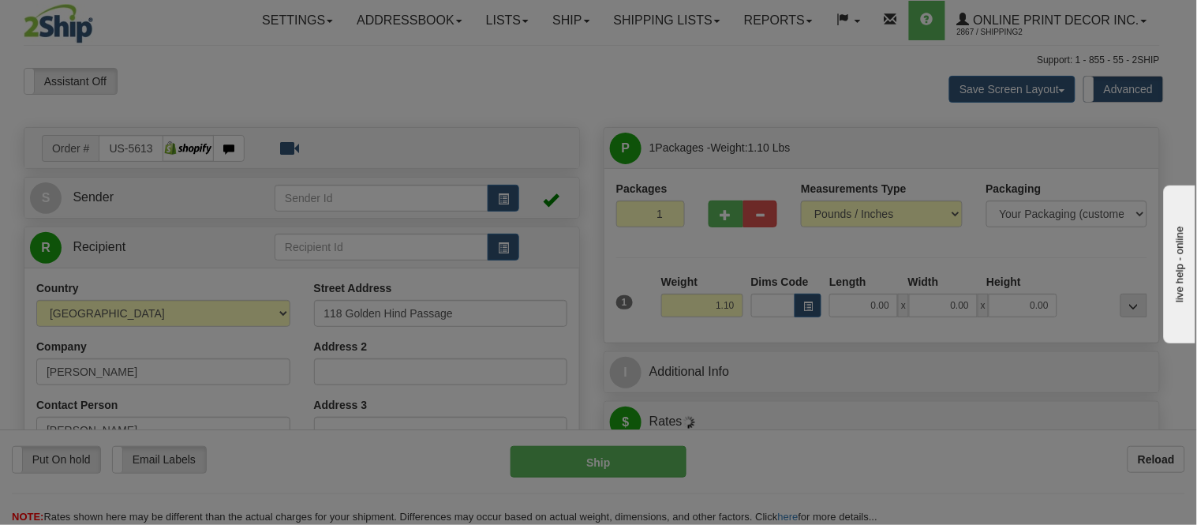
type input "CORTE MADERA"
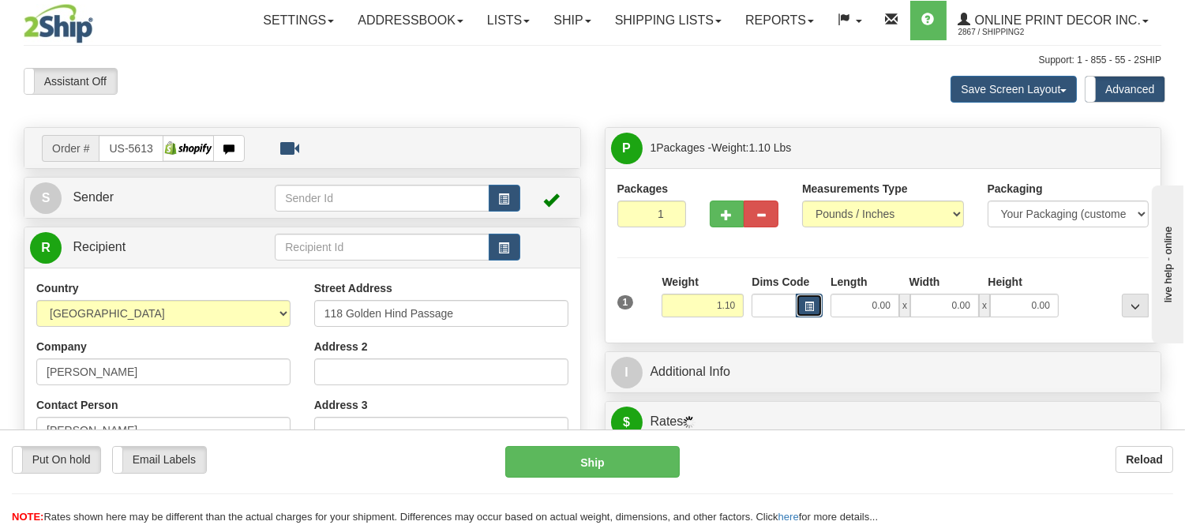
click at [814, 306] on button "button" at bounding box center [809, 306] width 27 height 24
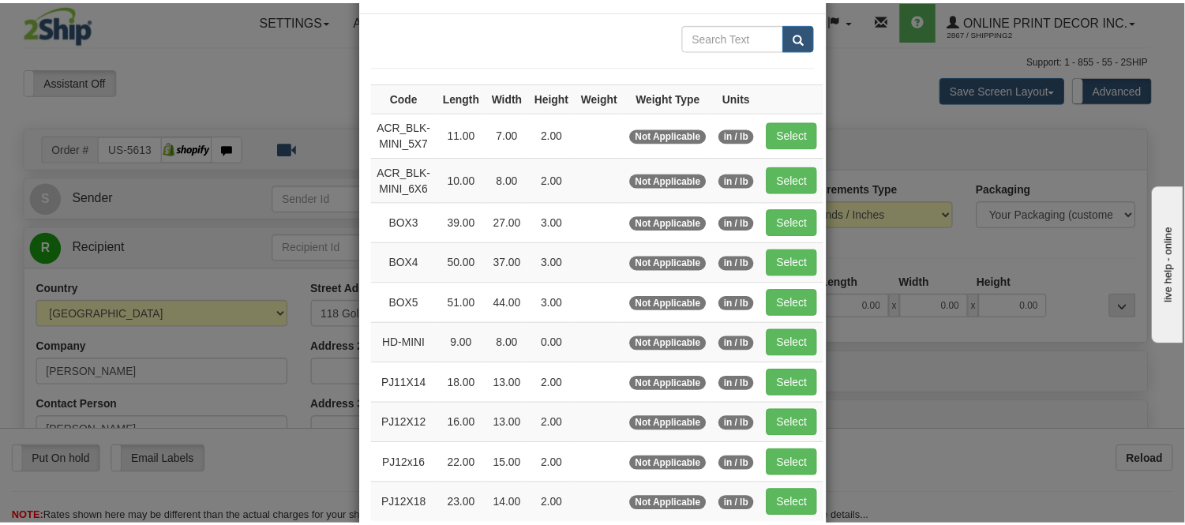
scroll to position [88, 0]
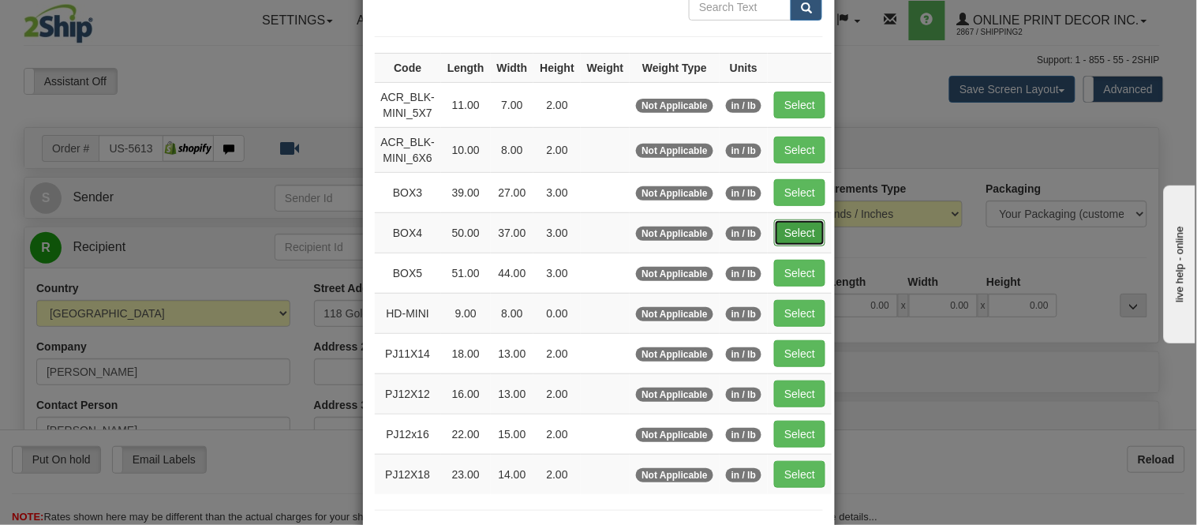
click at [774, 221] on button "Select" at bounding box center [799, 232] width 51 height 27
type input "BOX4"
type input "50.00"
type input "37.00"
type input "3.00"
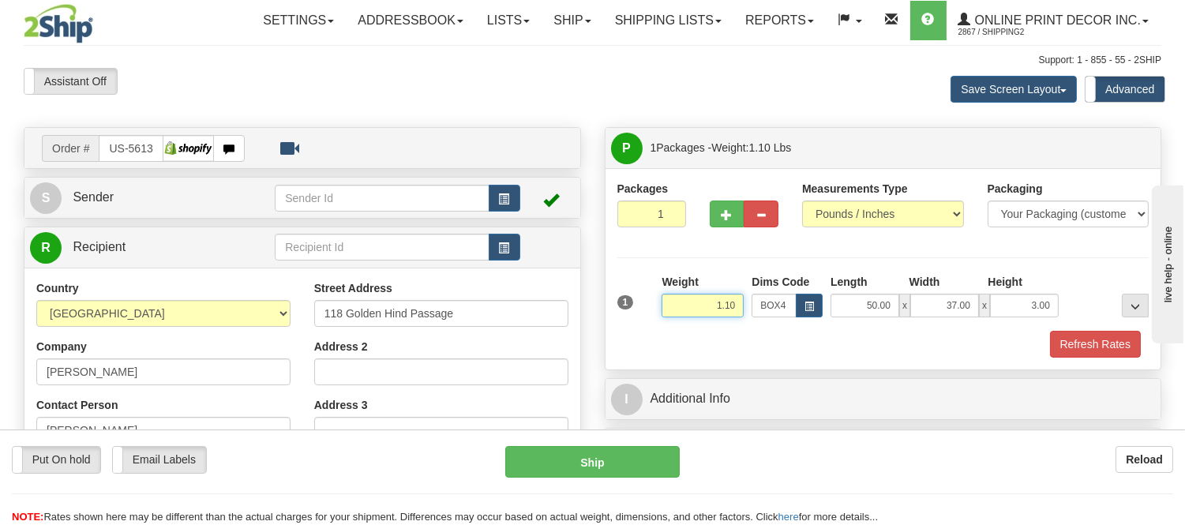
drag, startPoint x: 736, startPoint y: 305, endPoint x: 677, endPoint y: 308, distance: 59.3
click at [677, 308] on input "1.10" at bounding box center [702, 306] width 82 height 24
type input "1"
type input "13.98"
click at [1101, 340] on button "Refresh Rates" at bounding box center [1095, 344] width 91 height 27
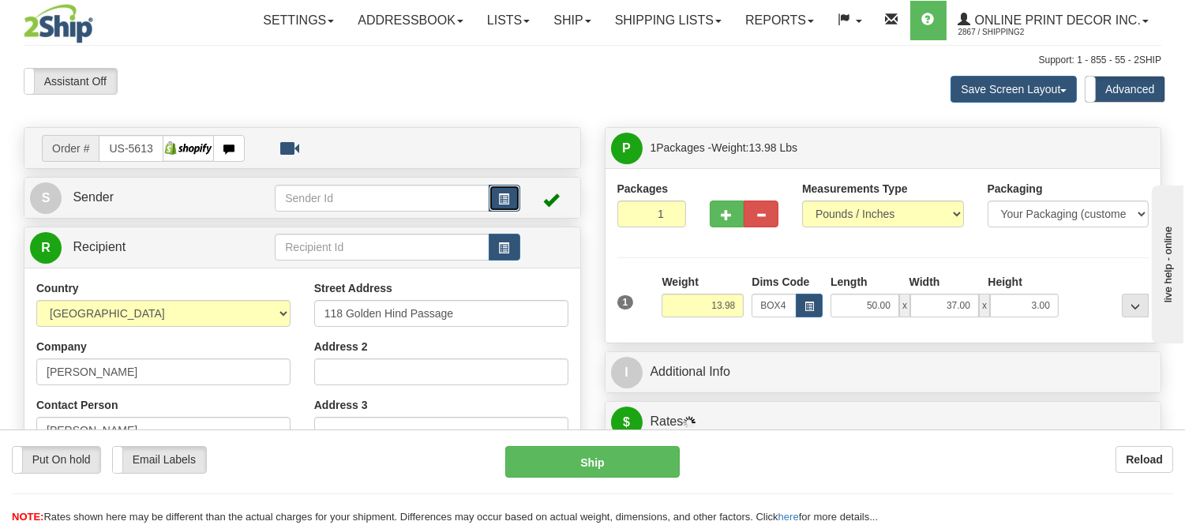
click at [503, 189] on button "button" at bounding box center [505, 198] width 32 height 27
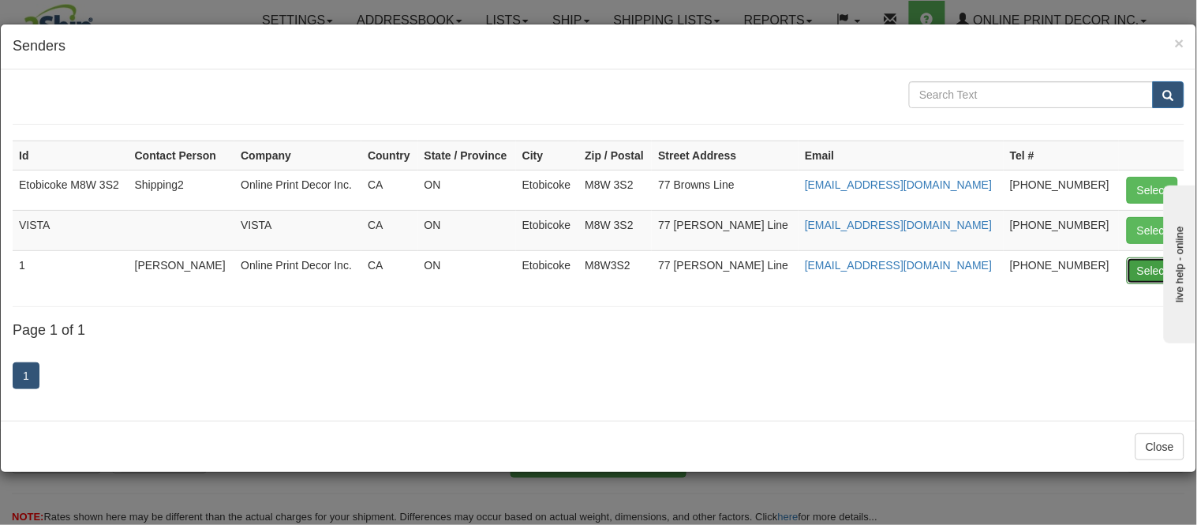
click at [1143, 273] on button "Select" at bounding box center [1152, 270] width 51 height 27
type input "1"
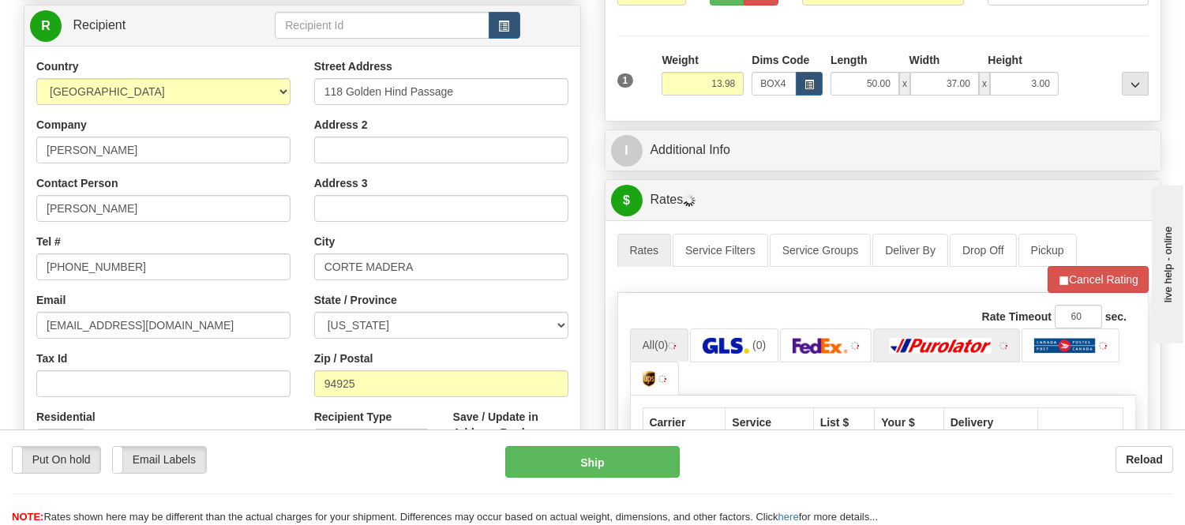
scroll to position [263, 0]
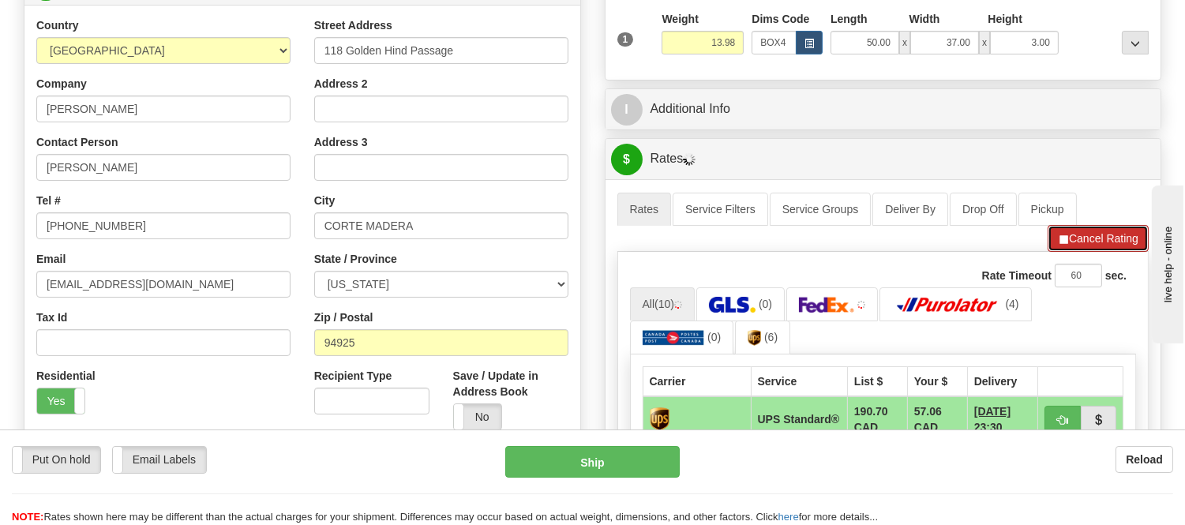
click at [1105, 249] on button "Cancel Rating" at bounding box center [1097, 238] width 101 height 27
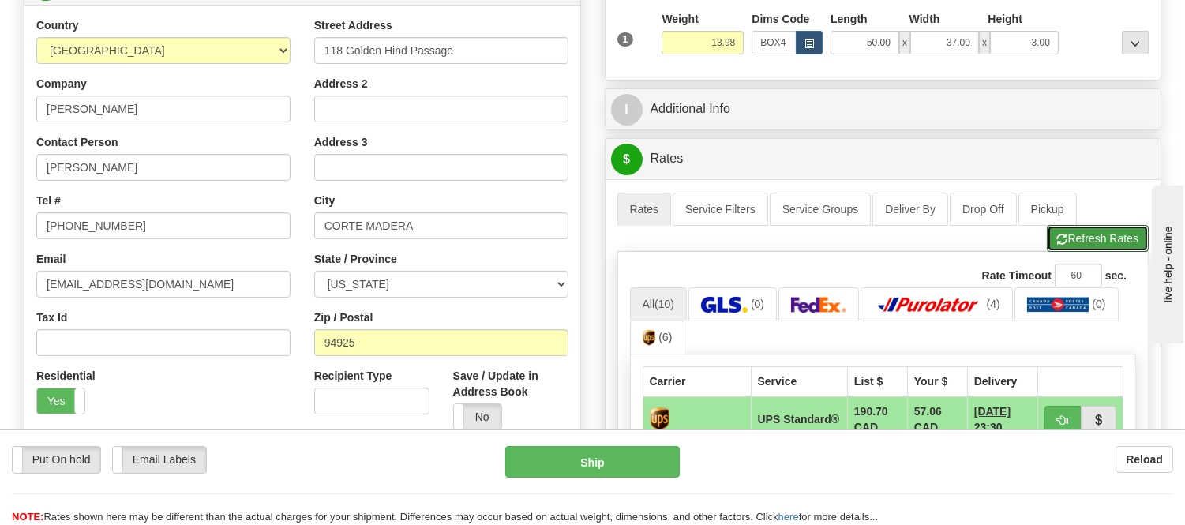
click at [1105, 249] on button "Refresh Rates" at bounding box center [1098, 238] width 102 height 27
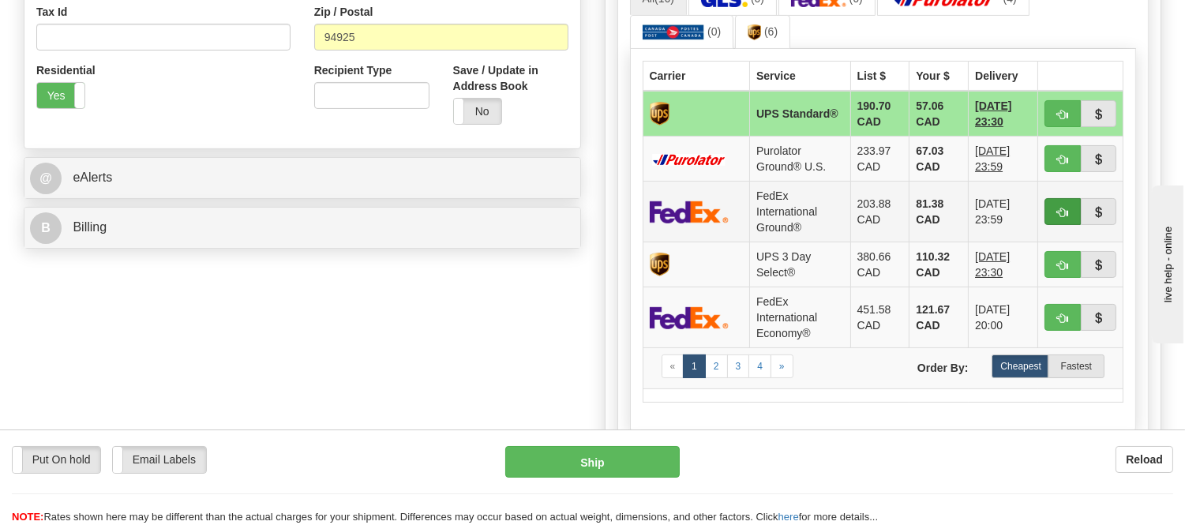
scroll to position [526, 0]
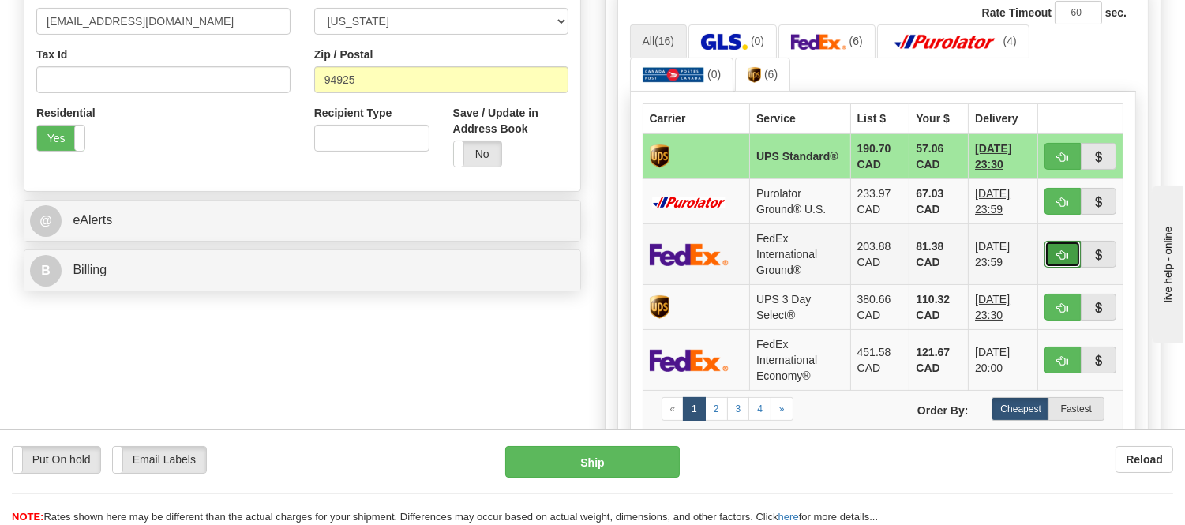
click at [1061, 259] on span "button" at bounding box center [1062, 255] width 11 height 10
type input "92"
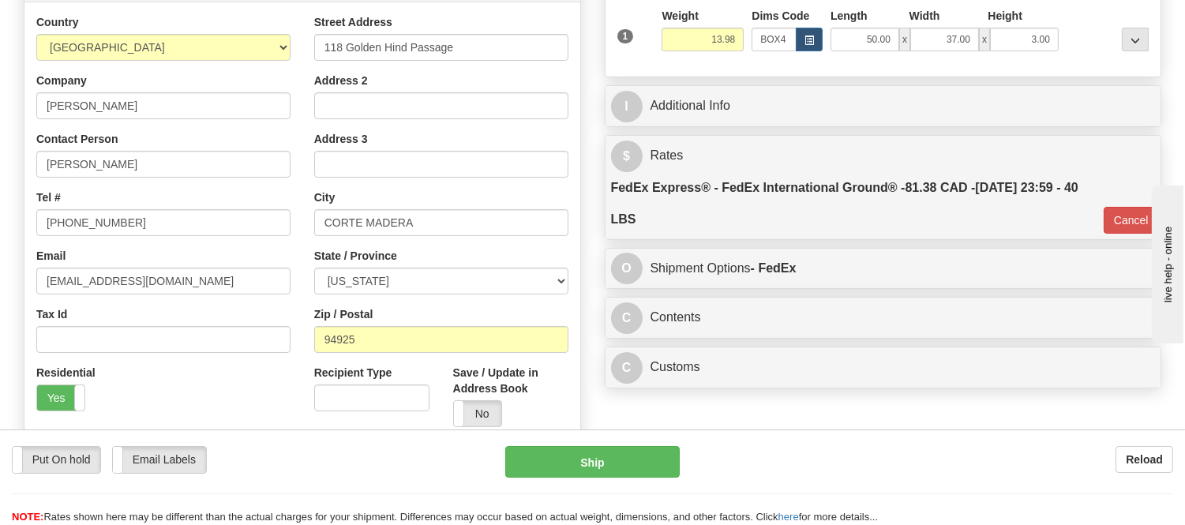
scroll to position [263, 0]
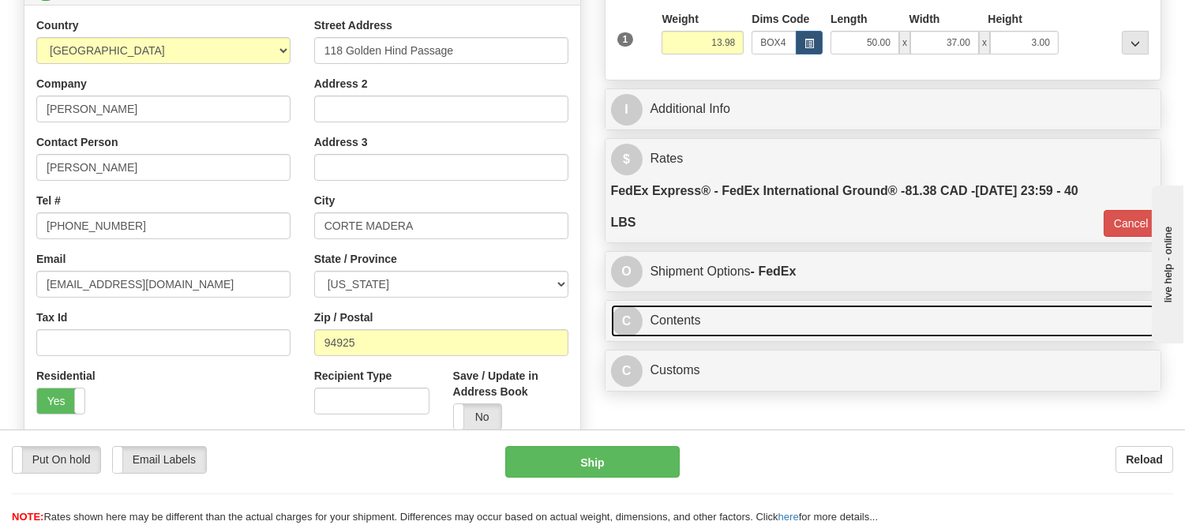
click at [807, 321] on link "C Contents" at bounding box center [883, 321] width 545 height 32
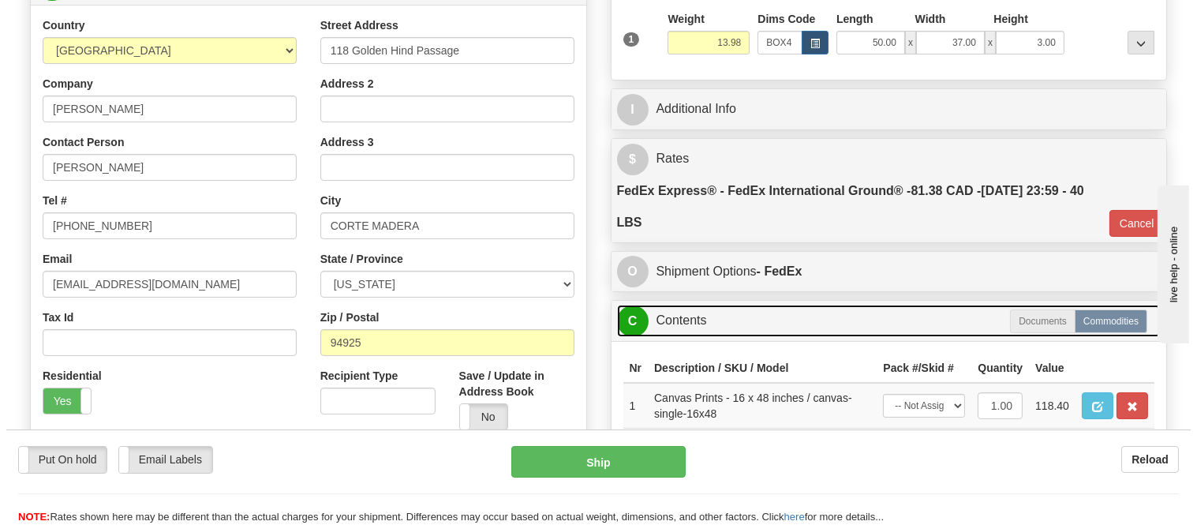
scroll to position [526, 0]
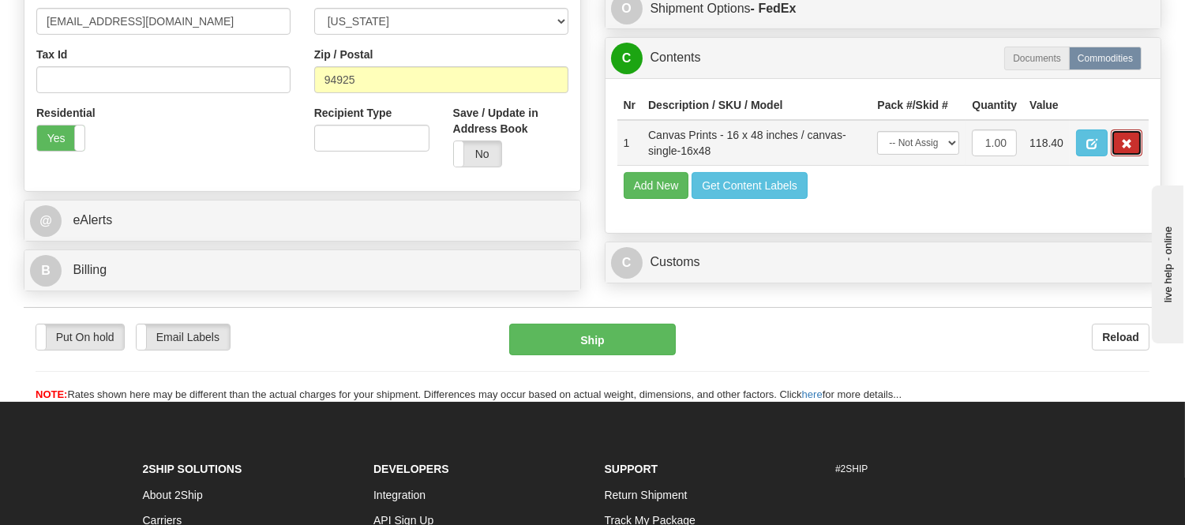
click at [1131, 156] on button "button" at bounding box center [1126, 142] width 32 height 27
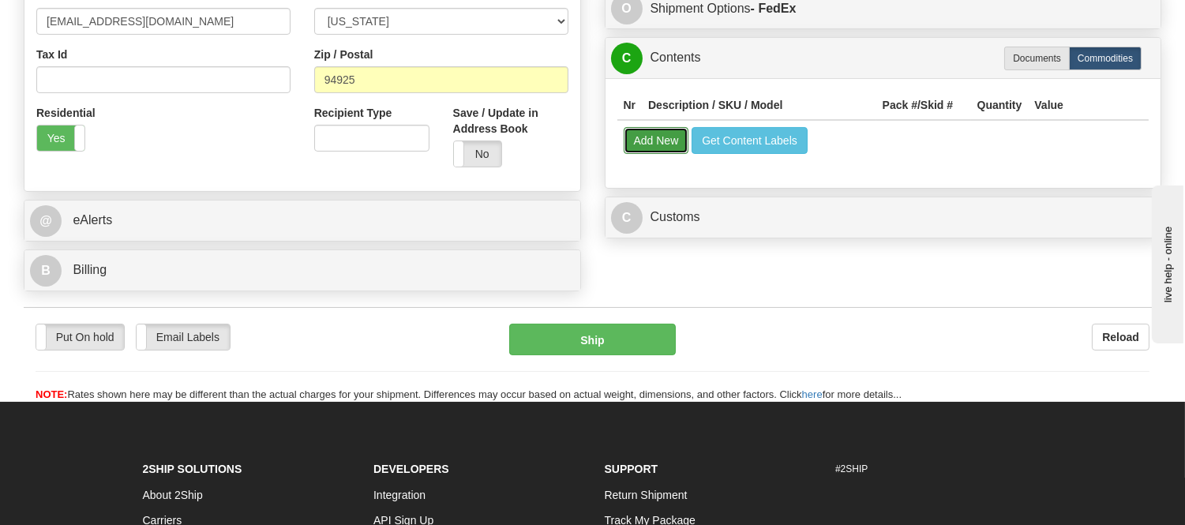
click at [650, 135] on button "Add New" at bounding box center [657, 140] width 66 height 27
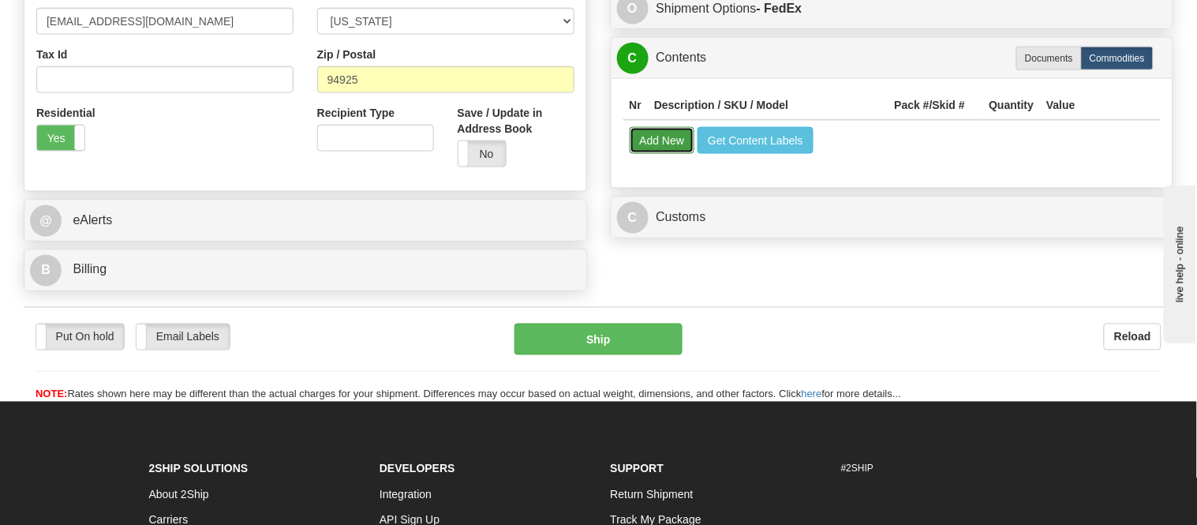
select select
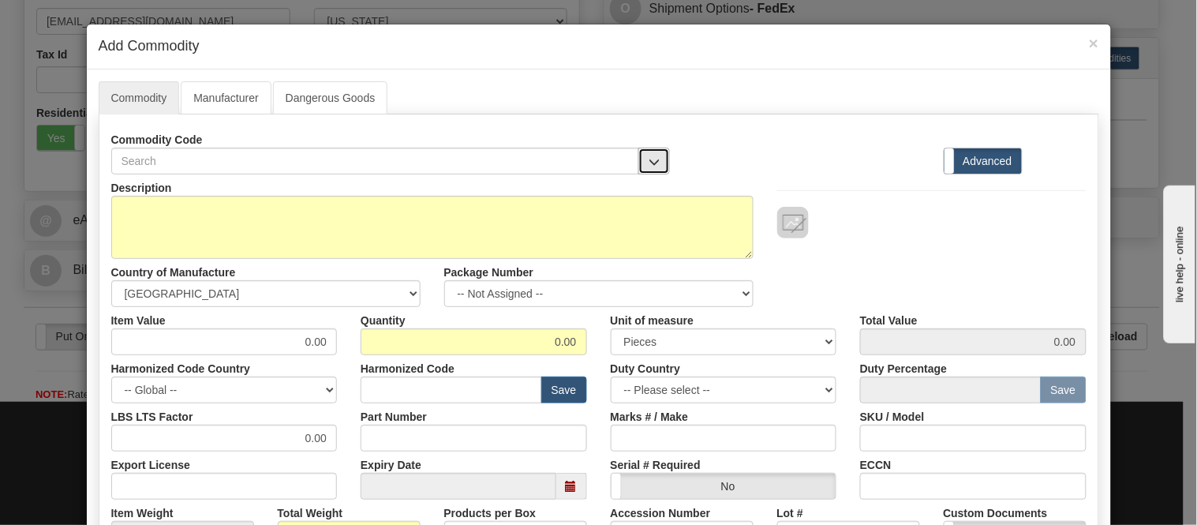
click at [646, 152] on button "button" at bounding box center [655, 161] width 32 height 27
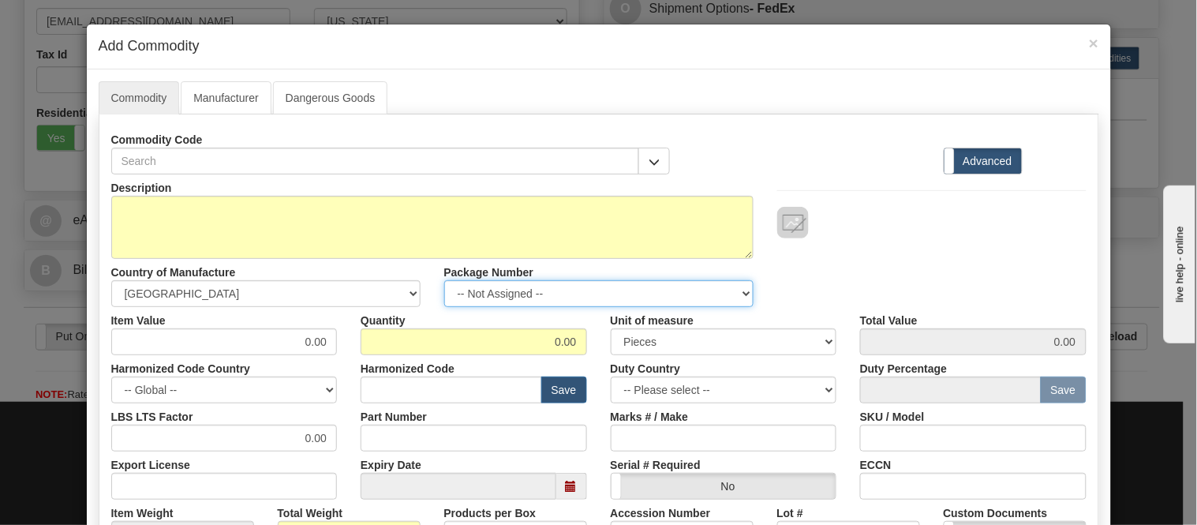
click at [611, 301] on select "-- Not Assigned -- Item 1" at bounding box center [598, 293] width 309 height 27
select select "0"
click at [444, 280] on select "-- Not Assigned -- Item 1" at bounding box center [598, 293] width 309 height 27
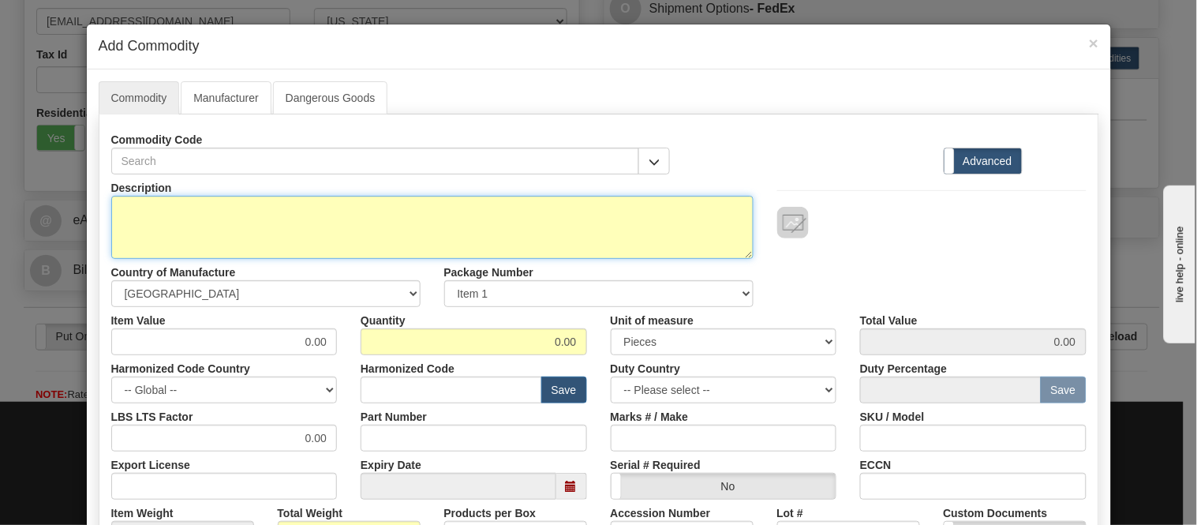
click at [668, 221] on textarea "Description" at bounding box center [432, 227] width 642 height 63
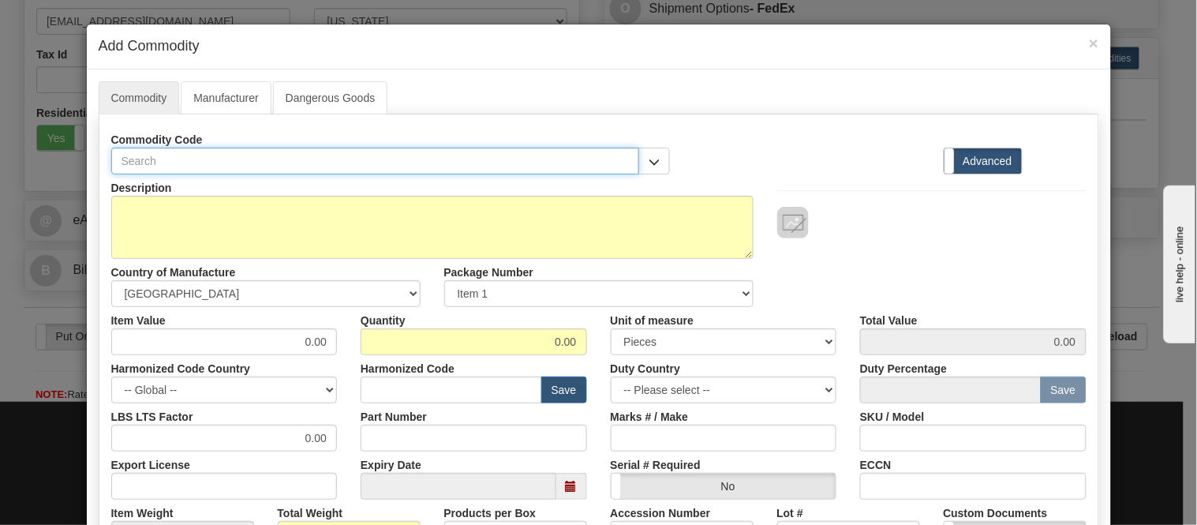
click at [499, 158] on input "text" at bounding box center [375, 161] width 529 height 27
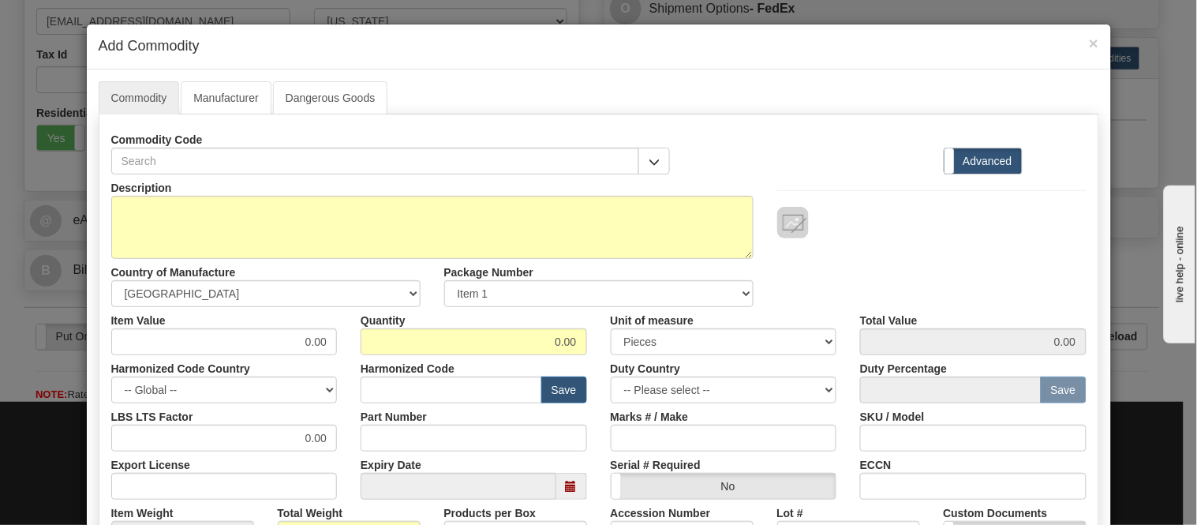
click at [676, 155] on div "Commodity Code 1 - Custom Photo Prints 2 - Custom Photo Prints 3 - Custom Photo…" at bounding box center [598, 150] width 999 height 48
click at [649, 163] on span "button" at bounding box center [654, 162] width 11 height 10
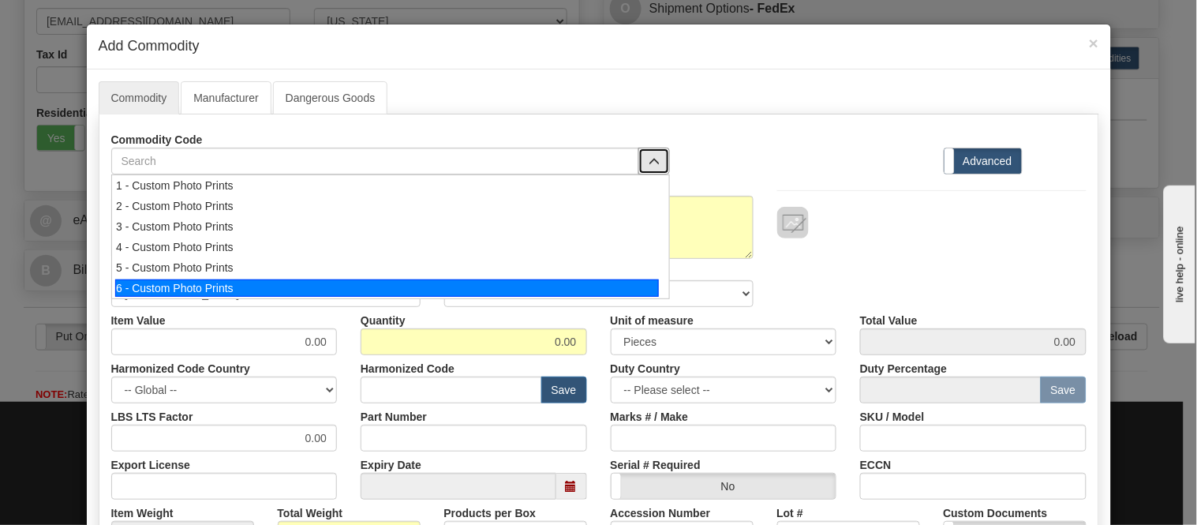
click at [593, 287] on div "6 - Custom Photo Prints" at bounding box center [387, 287] width 544 height 17
select select "1"
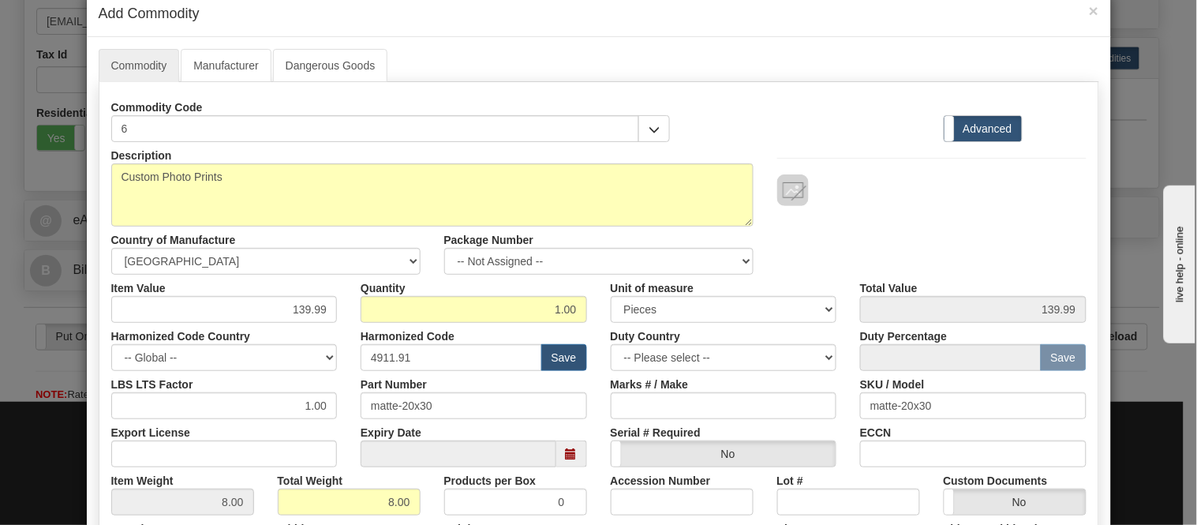
scroll to position [88, 0]
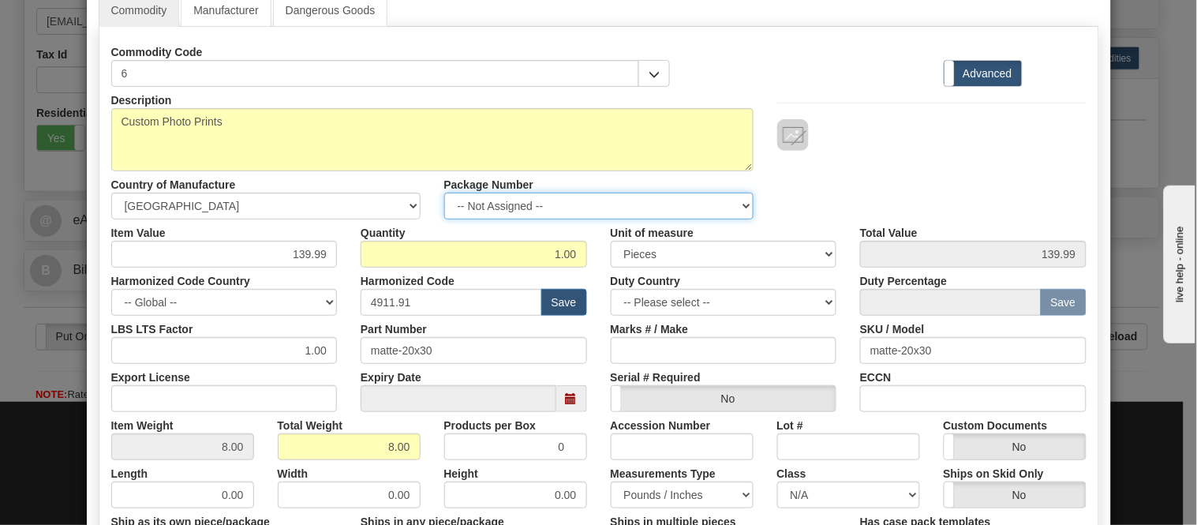
click at [629, 207] on select "-- Not Assigned -- Item 1" at bounding box center [598, 206] width 309 height 27
select select "0"
click at [444, 193] on select "-- Not Assigned -- Item 1" at bounding box center [598, 206] width 309 height 27
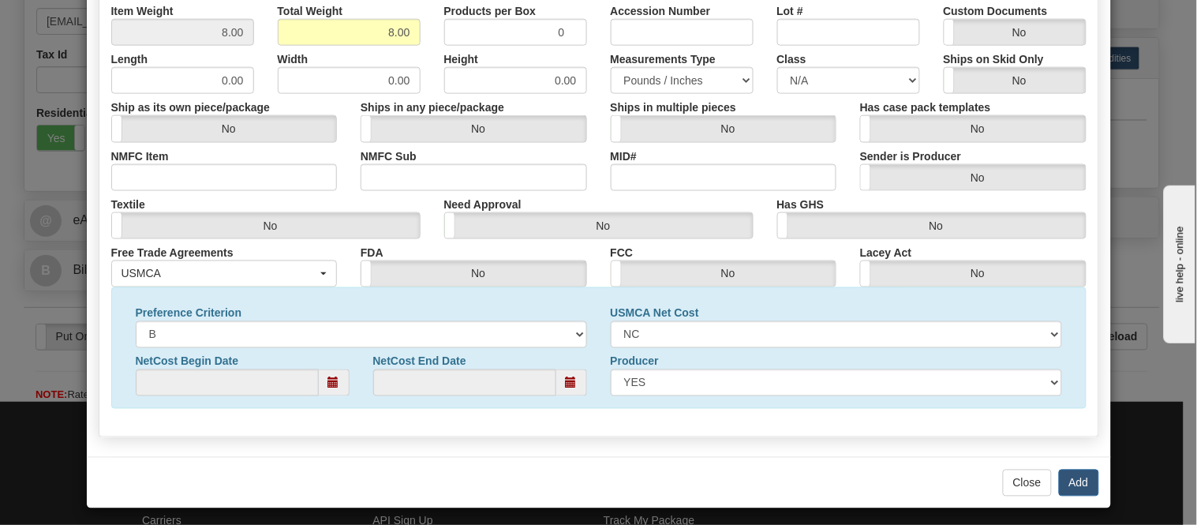
scroll to position [510, 0]
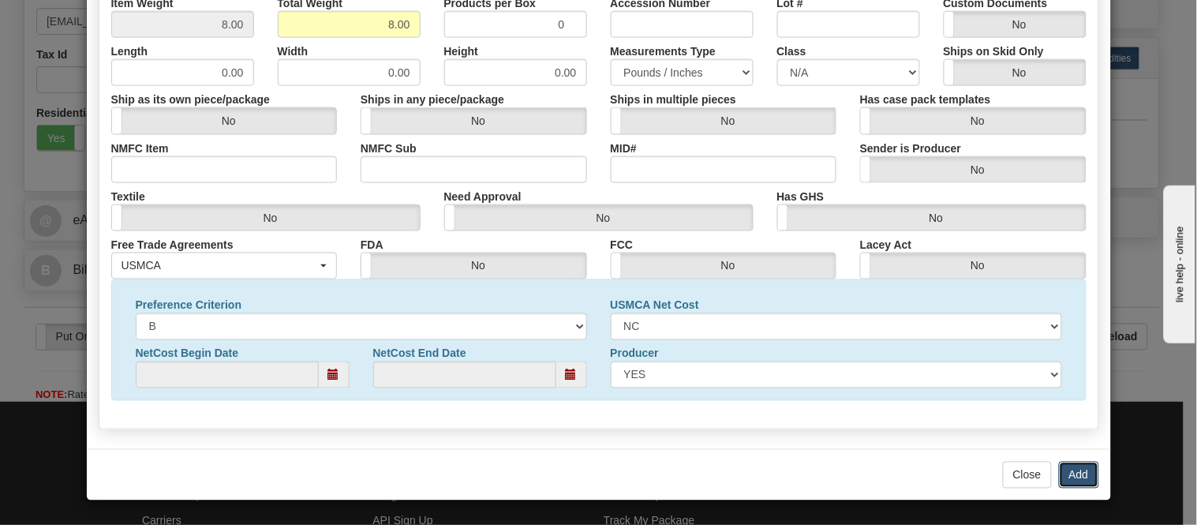
click at [1084, 482] on button "Add" at bounding box center [1079, 475] width 40 height 27
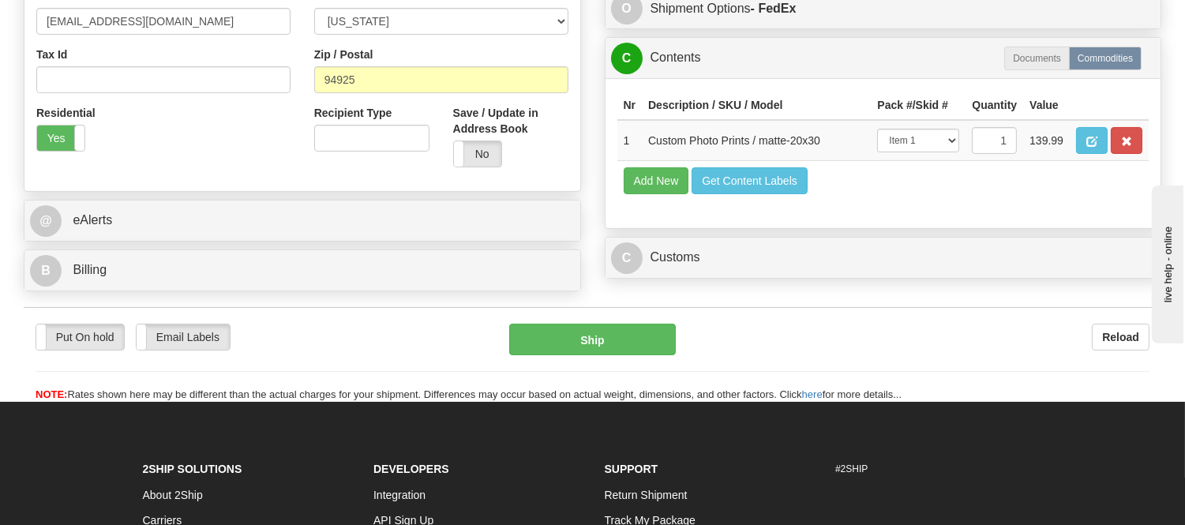
scroll to position [438, 0]
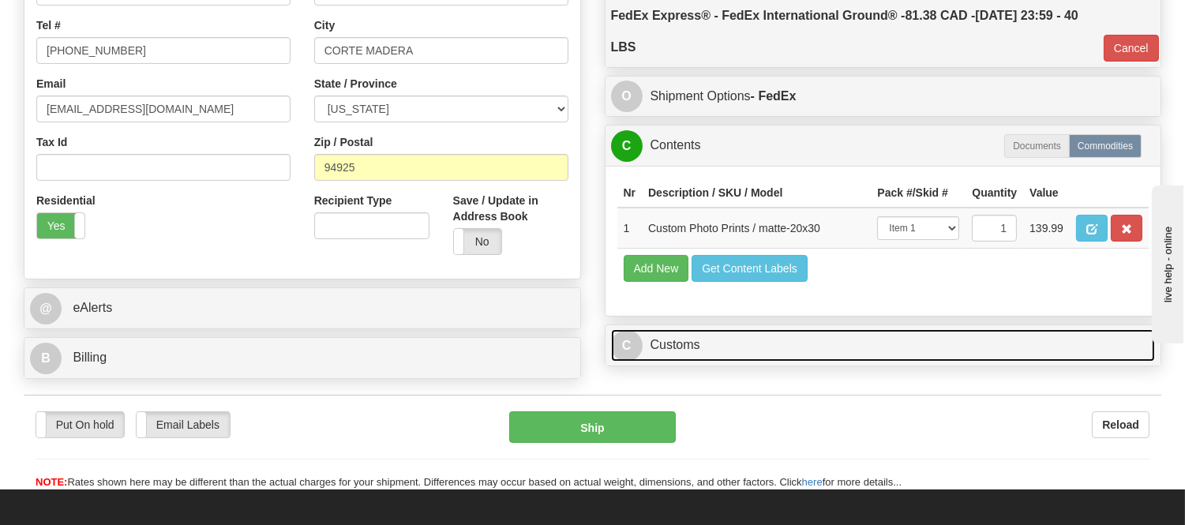
click at [750, 361] on link "C Customs" at bounding box center [883, 345] width 545 height 32
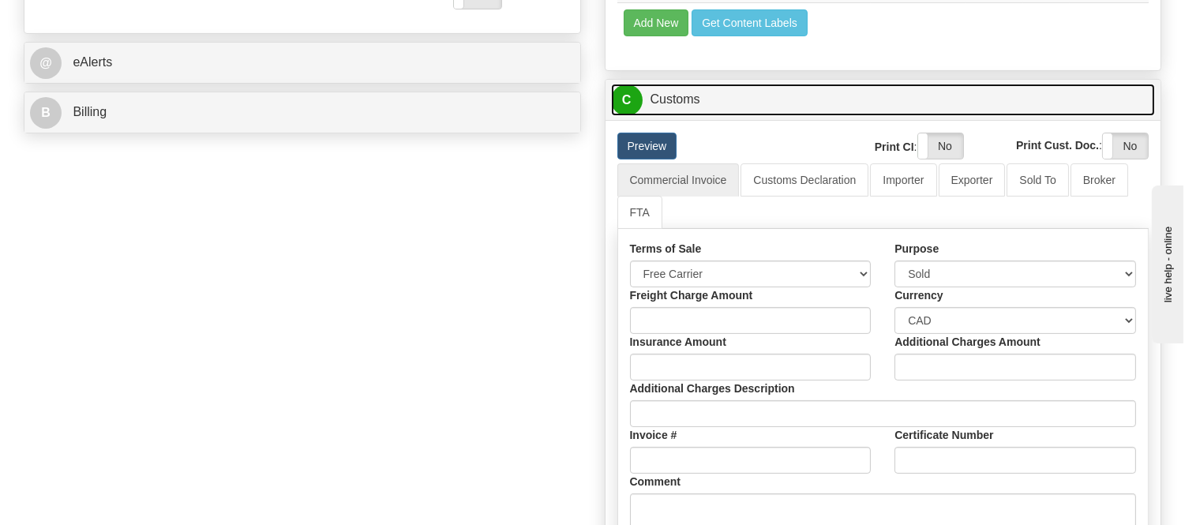
scroll to position [789, 0]
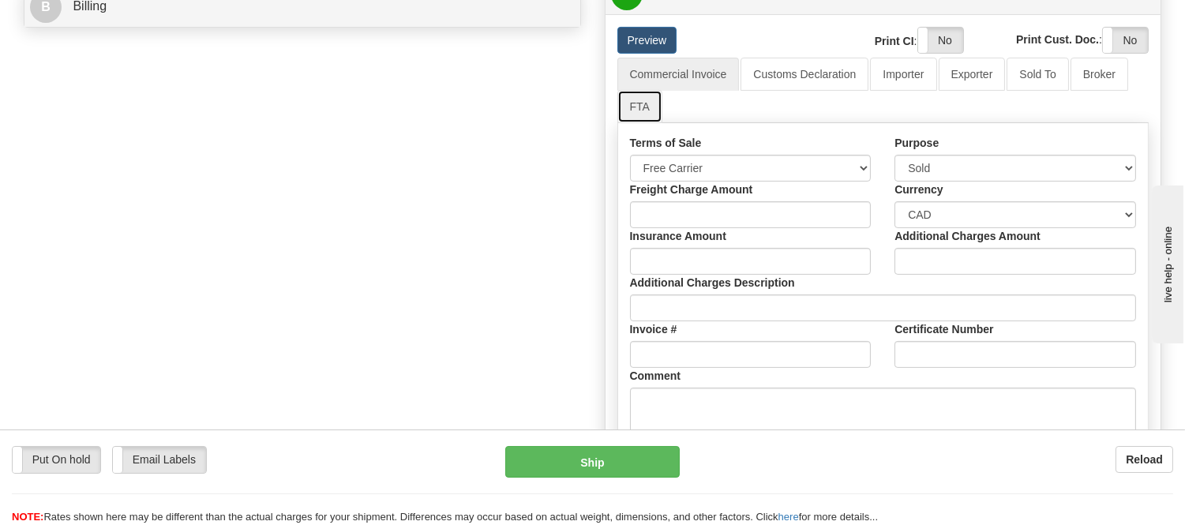
click at [639, 123] on link "FTA" at bounding box center [639, 106] width 45 height 33
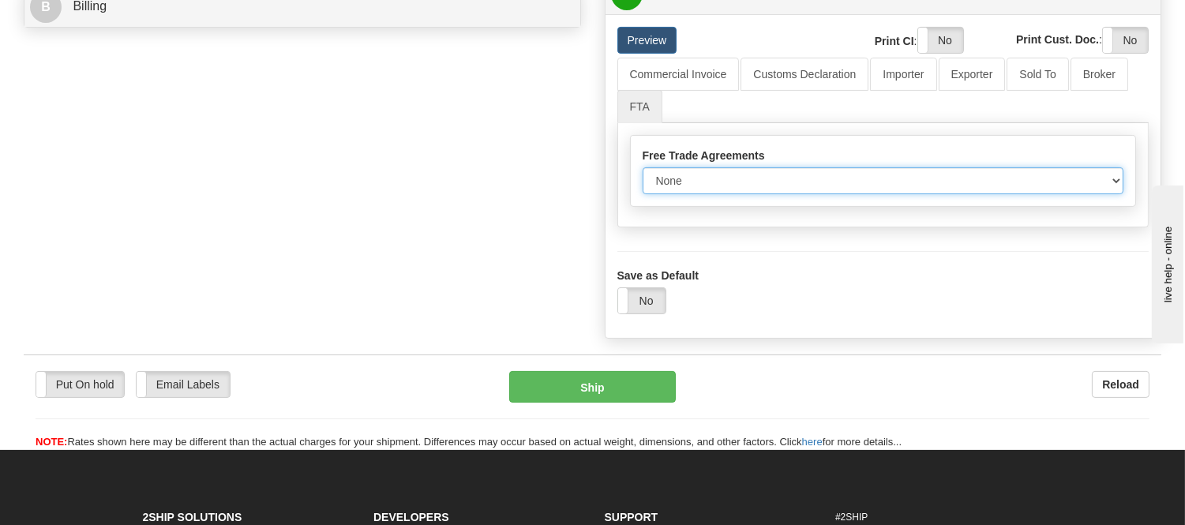
click at [695, 194] on select "None Other USMCA CETA CUKTCA" at bounding box center [882, 180] width 481 height 27
select select "1"
click at [642, 194] on select "None Other USMCA CETA CUKTCA" at bounding box center [882, 180] width 481 height 27
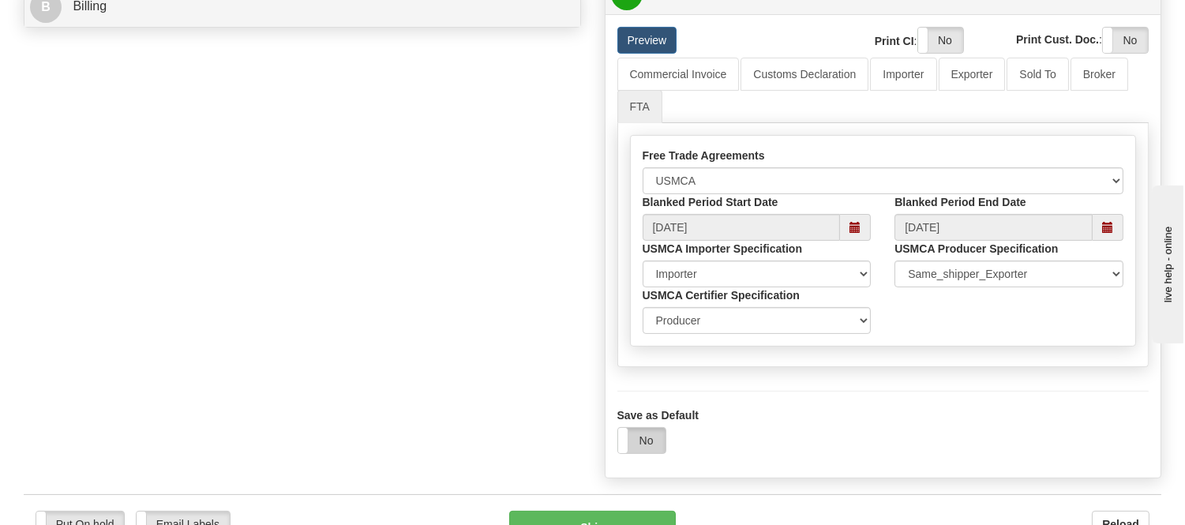
click at [651, 453] on label "No" at bounding box center [641, 440] width 47 height 25
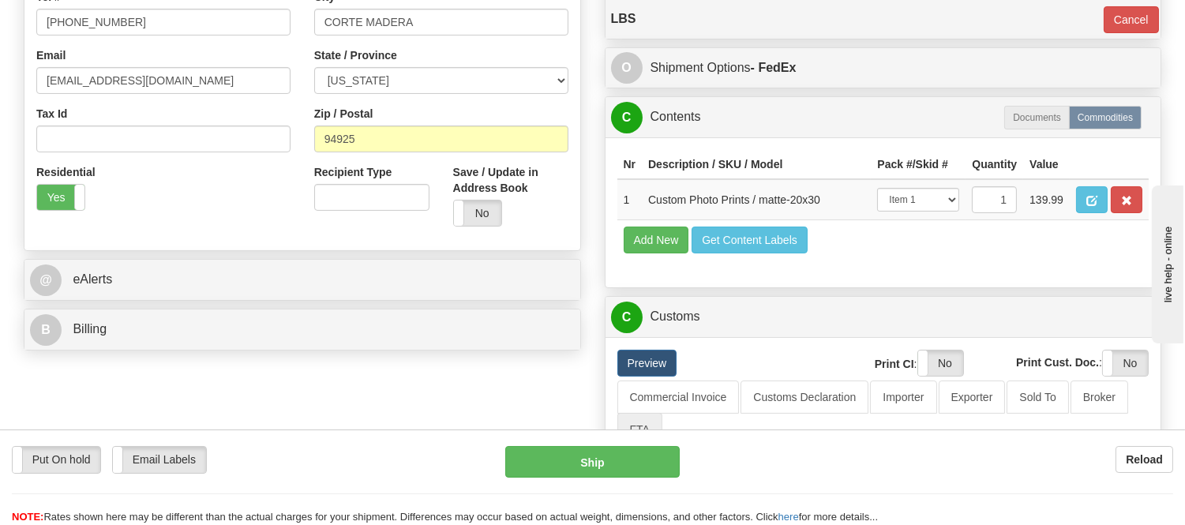
scroll to position [526, 0]
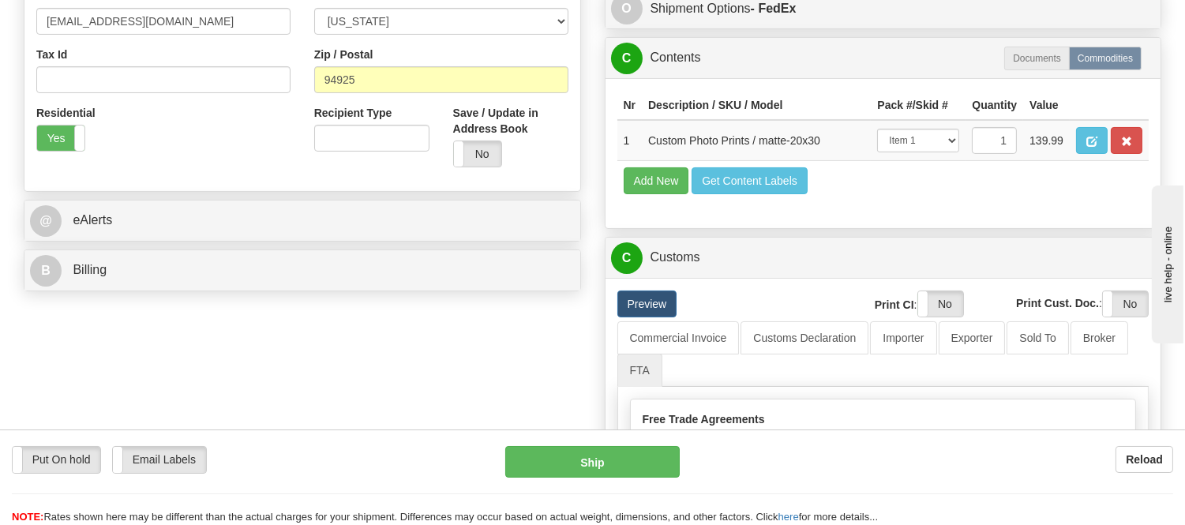
click at [313, 289] on div "B Billing" at bounding box center [302, 270] width 556 height 40
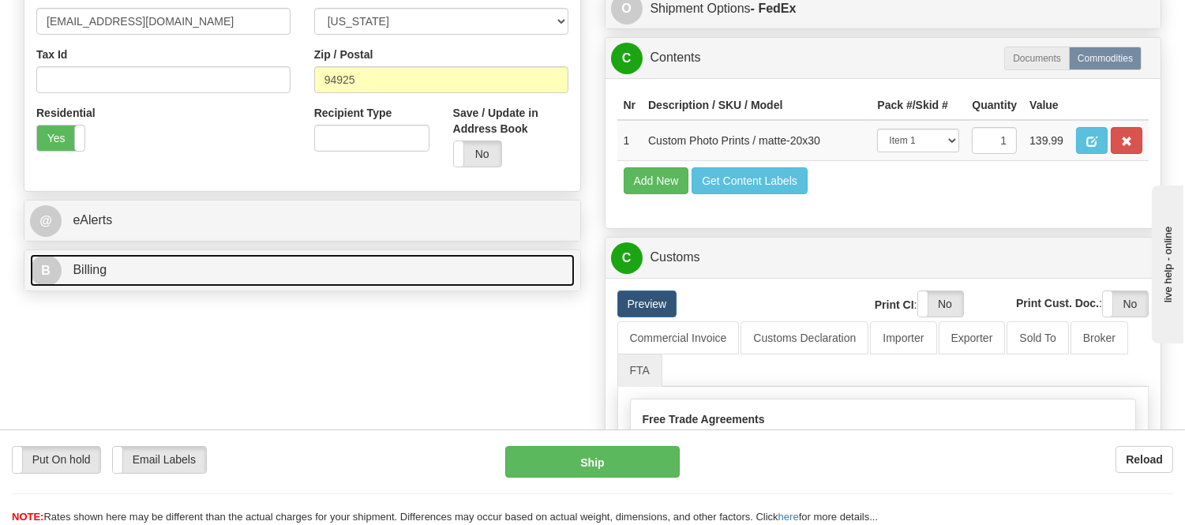
click at [322, 279] on link "B Billing" at bounding box center [302, 270] width 545 height 32
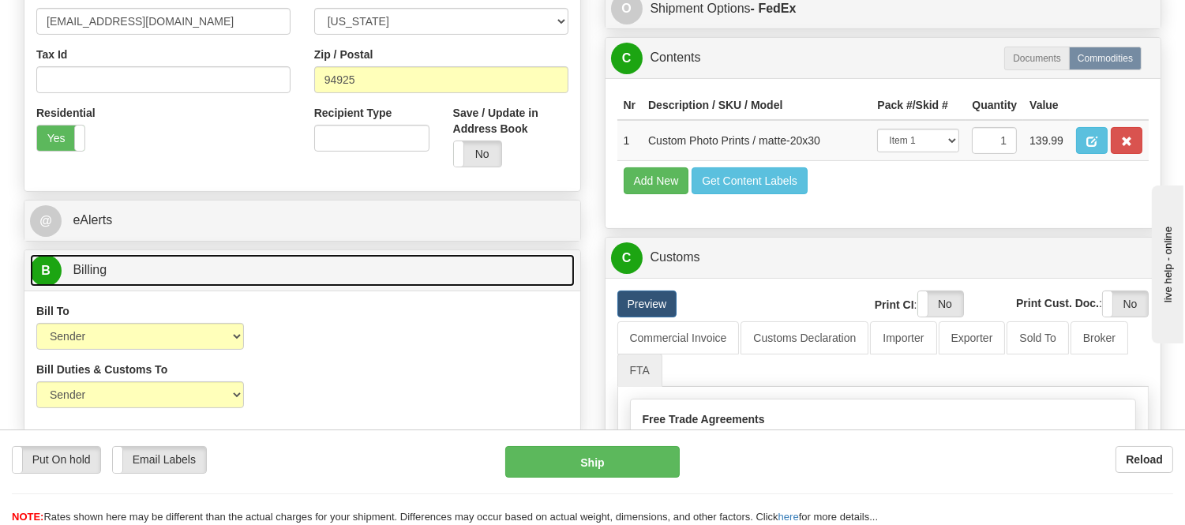
click at [322, 279] on link "B Billing" at bounding box center [302, 270] width 545 height 32
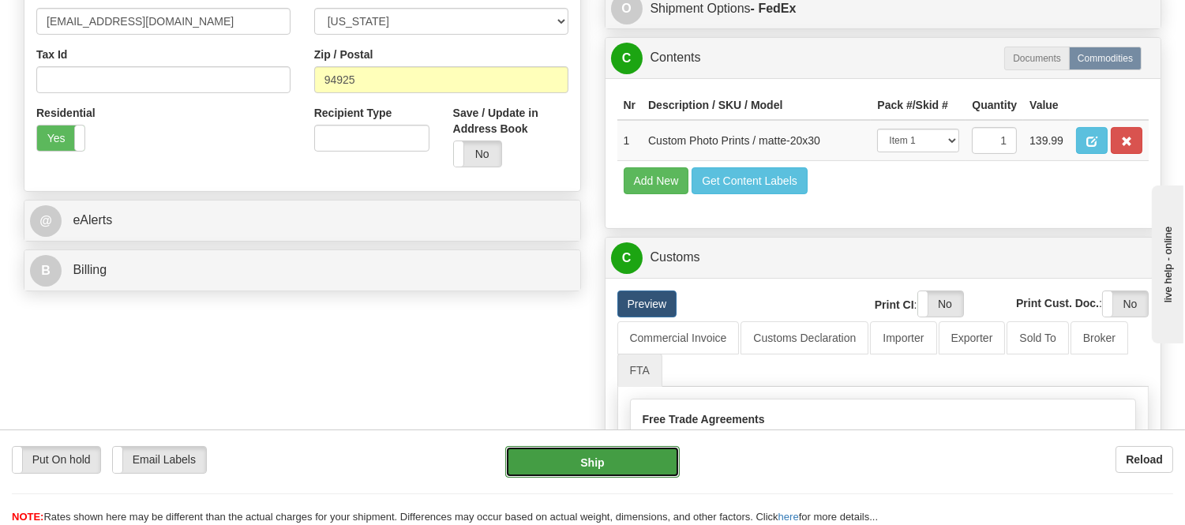
click at [593, 462] on button "Ship" at bounding box center [592, 462] width 174 height 32
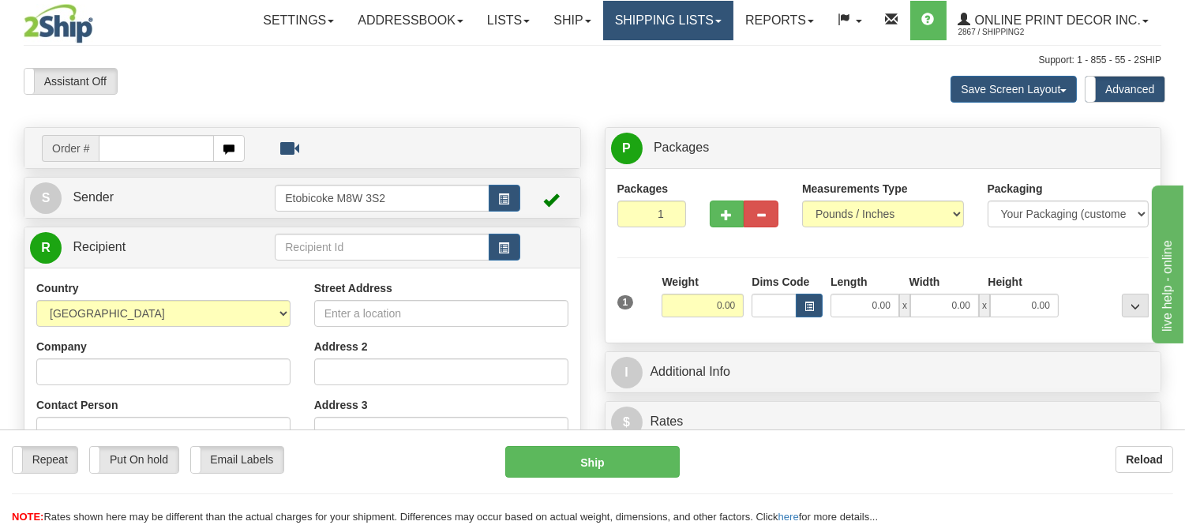
click at [653, 11] on link "Shipping lists" at bounding box center [668, 20] width 130 height 39
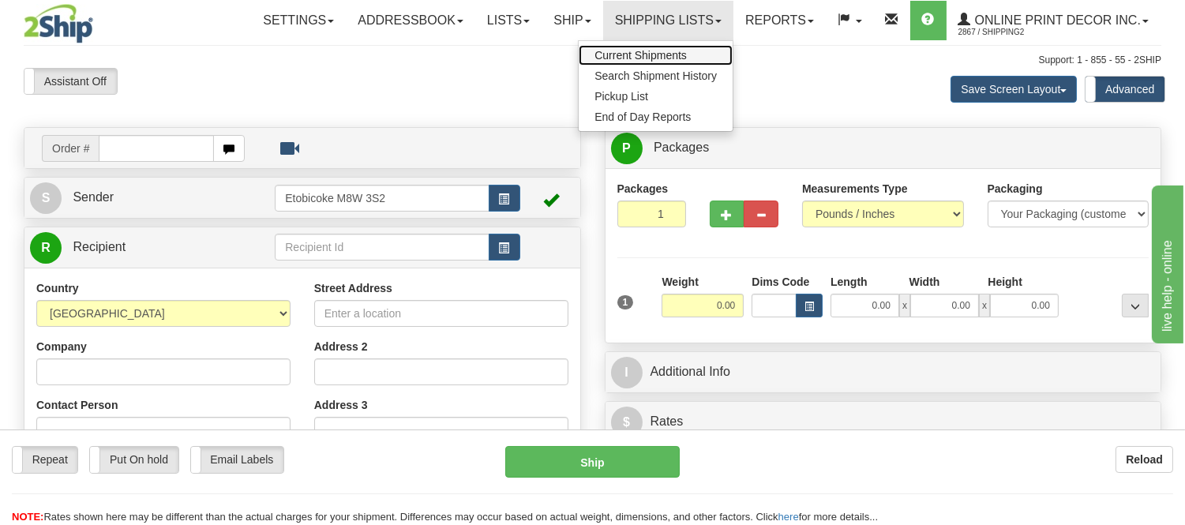
click at [647, 56] on span "Current Shipments" at bounding box center [640, 55] width 92 height 13
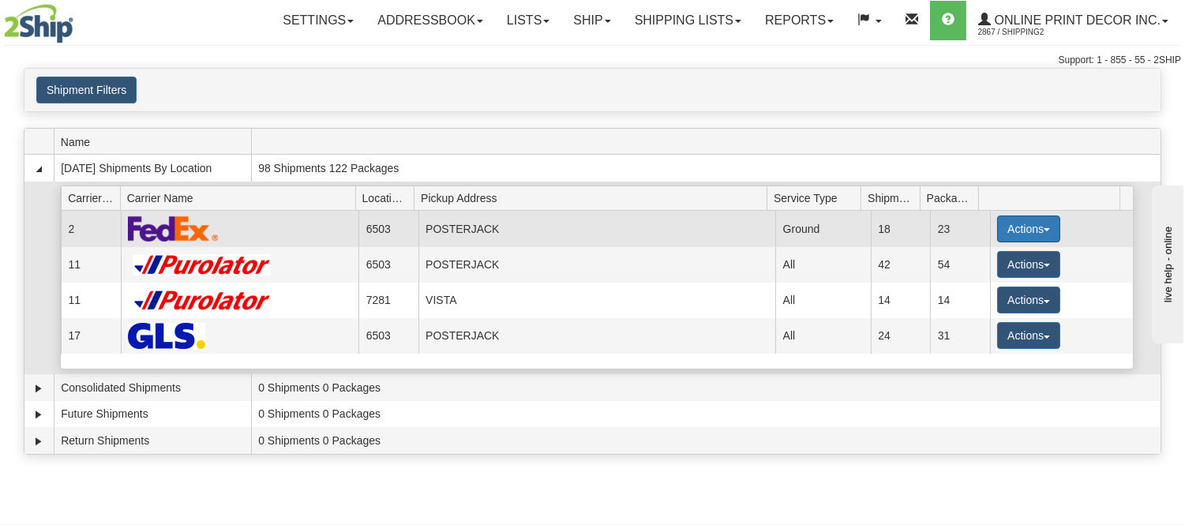
click at [1015, 224] on button "Actions" at bounding box center [1028, 228] width 63 height 27
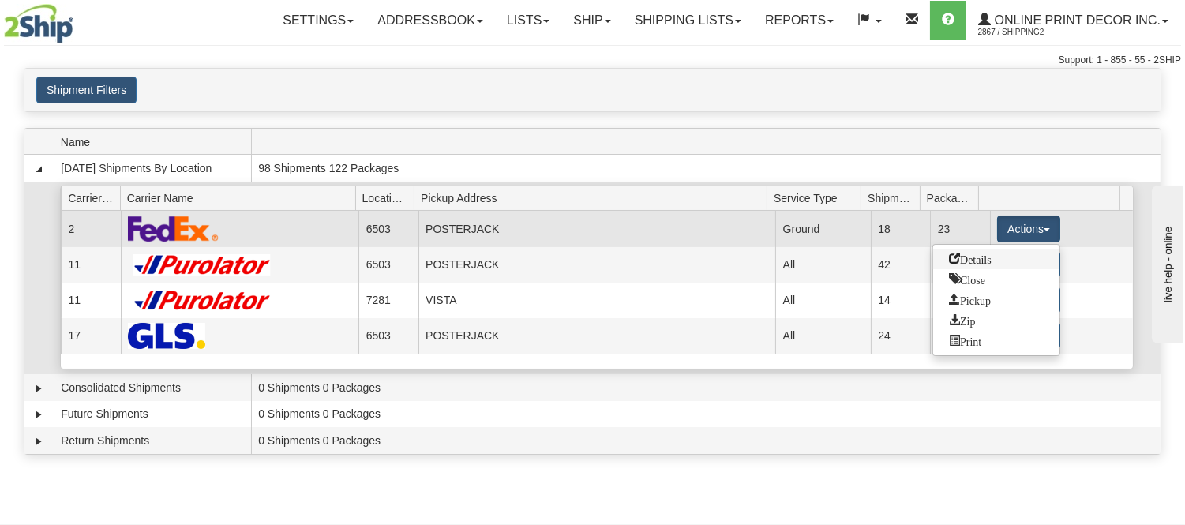
click at [984, 256] on span "Details" at bounding box center [970, 258] width 43 height 11
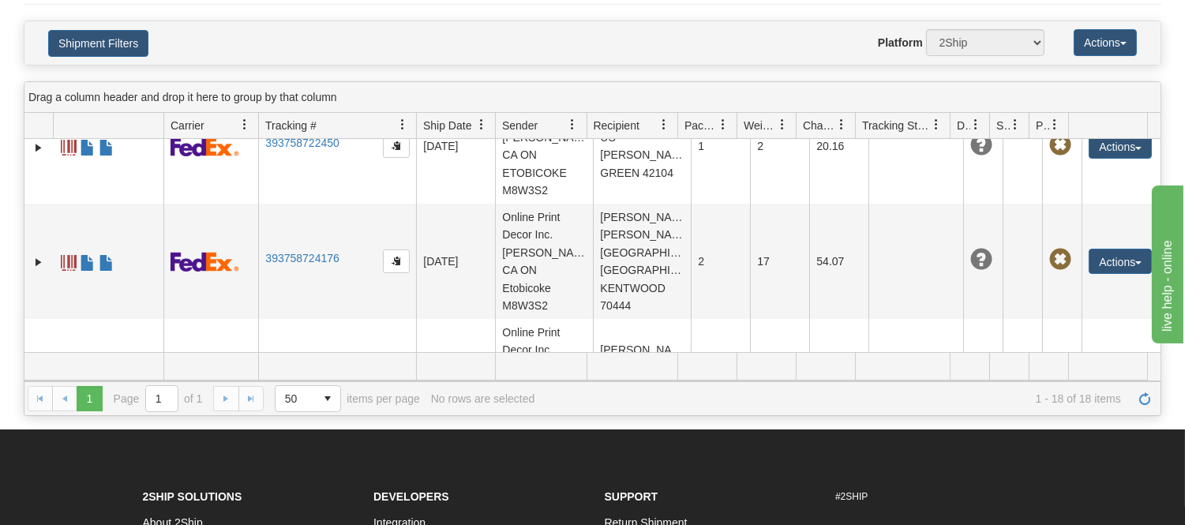
scroll to position [175, 0]
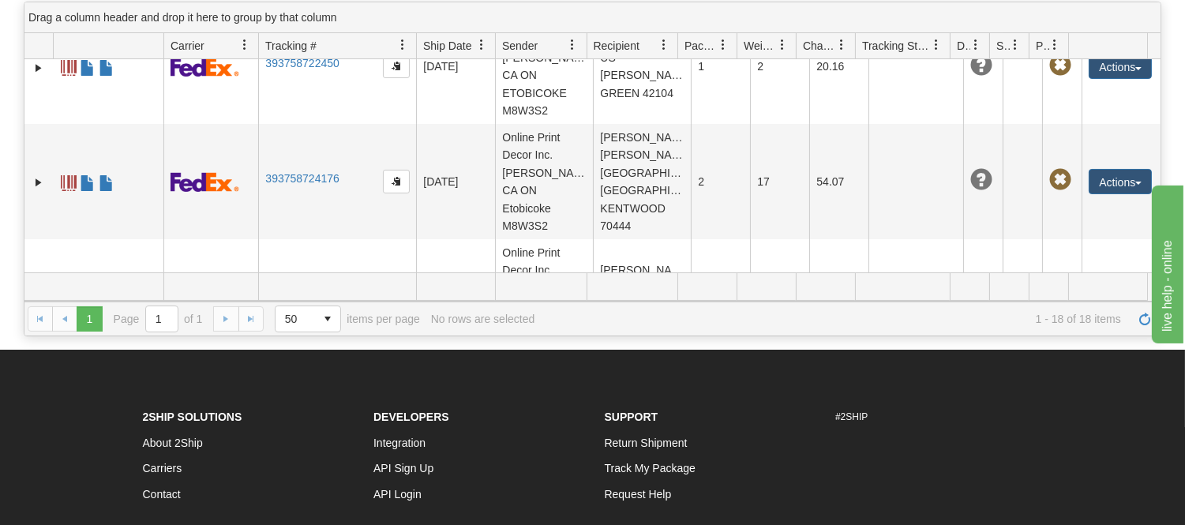
click at [328, 402] on link "393759094114" at bounding box center [301, 408] width 73 height 13
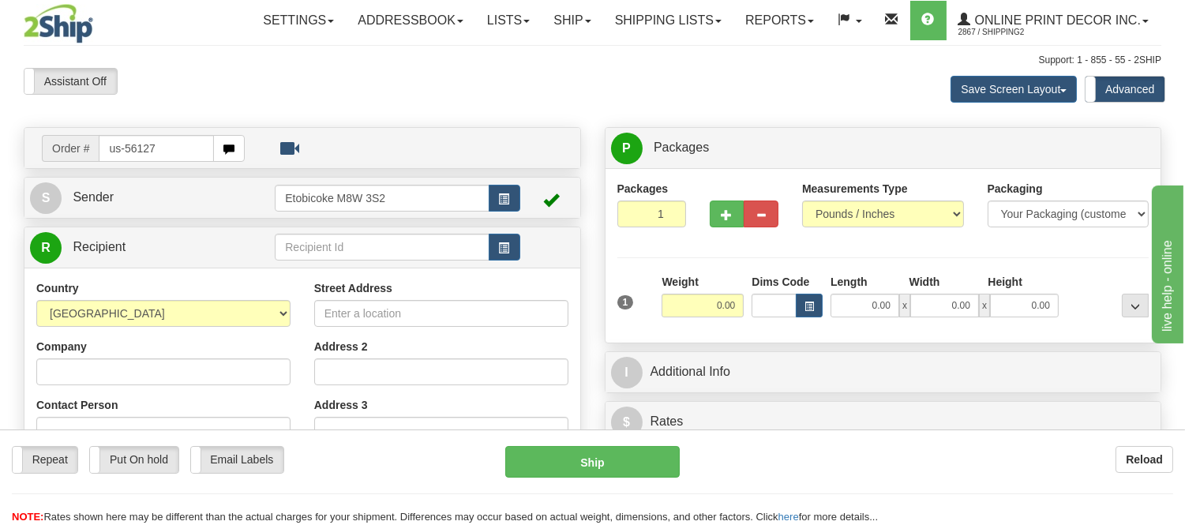
type input "us-56127"
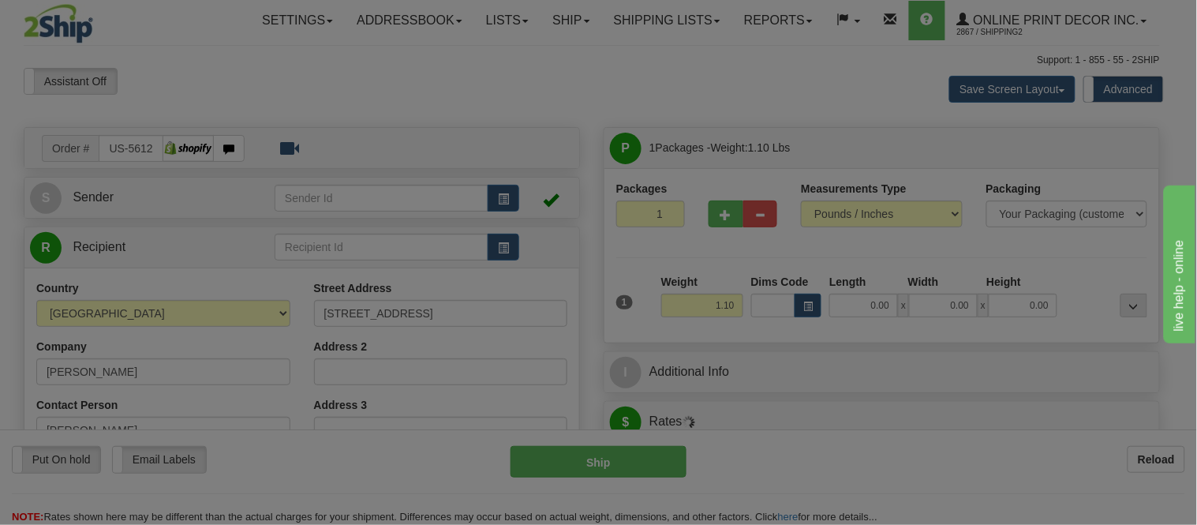
type input "FRONT ROYAL"
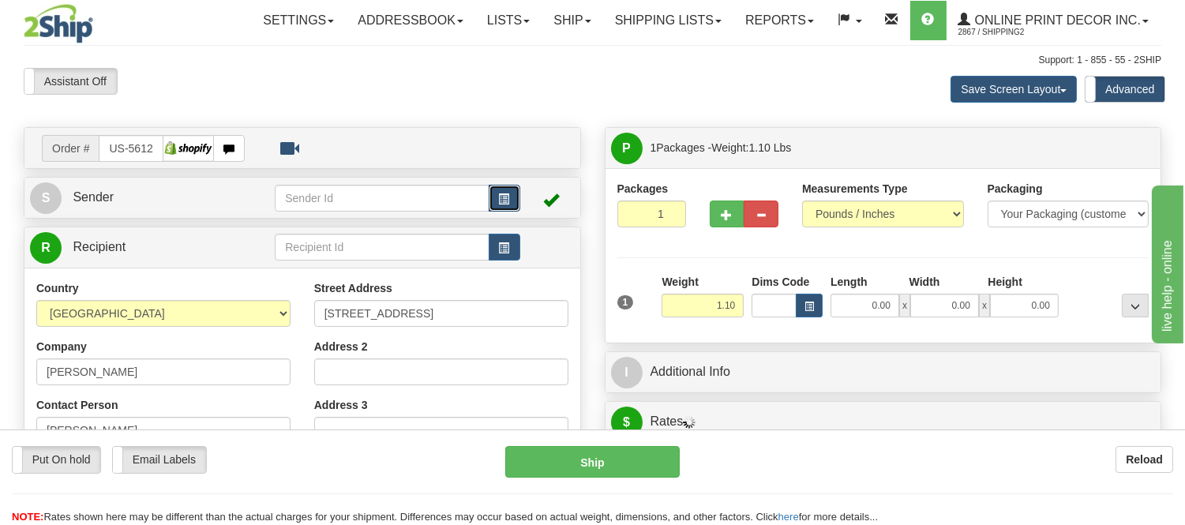
click at [504, 194] on span "button" at bounding box center [504, 199] width 11 height 10
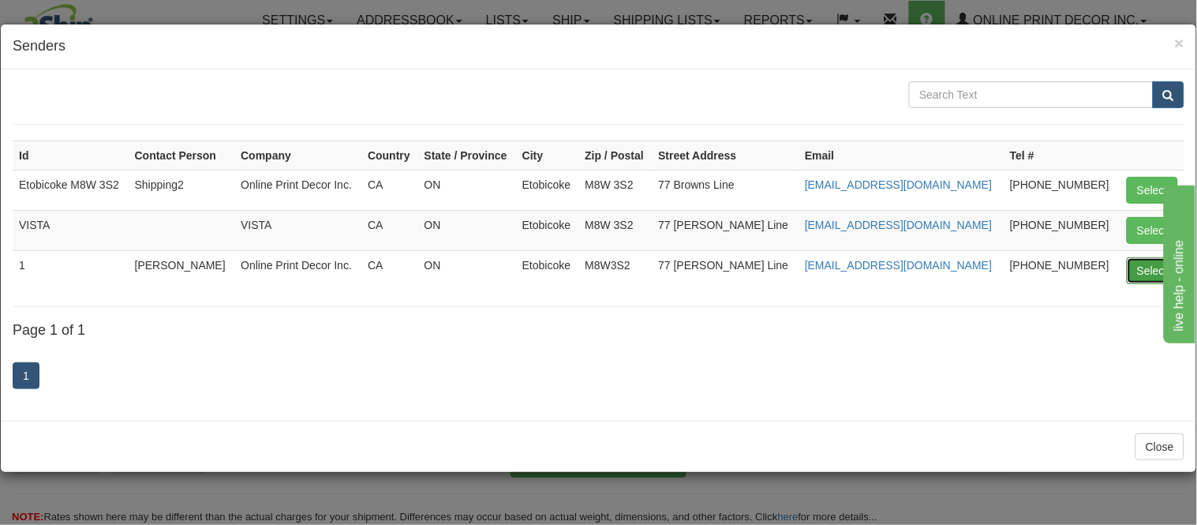
click at [1133, 278] on button "Select" at bounding box center [1152, 270] width 51 height 27
type input "1"
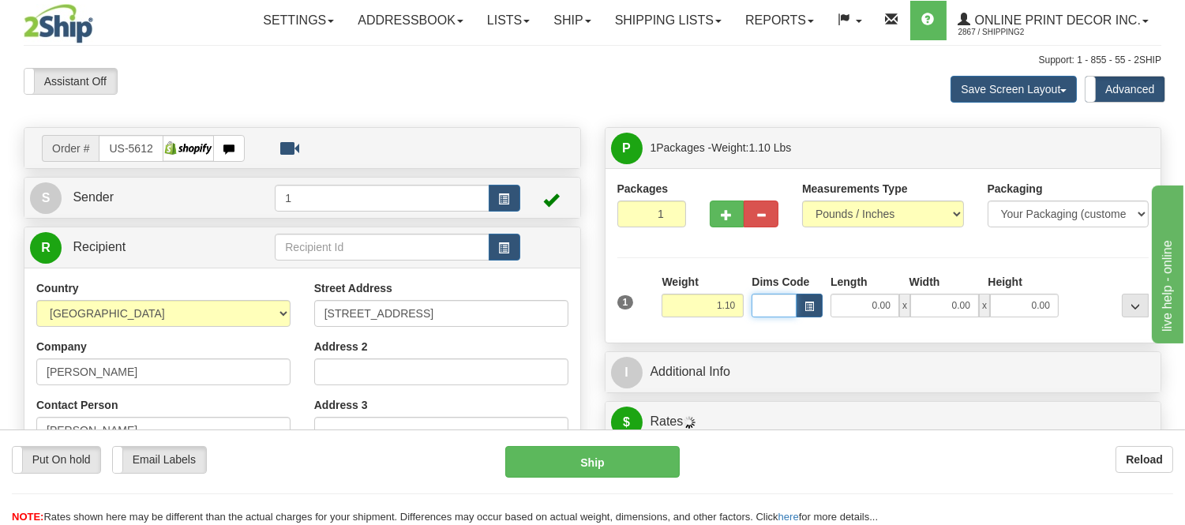
click at [793, 296] on input "Dims Code" at bounding box center [773, 306] width 45 height 24
click at [810, 305] on span "button" at bounding box center [808, 306] width 9 height 9
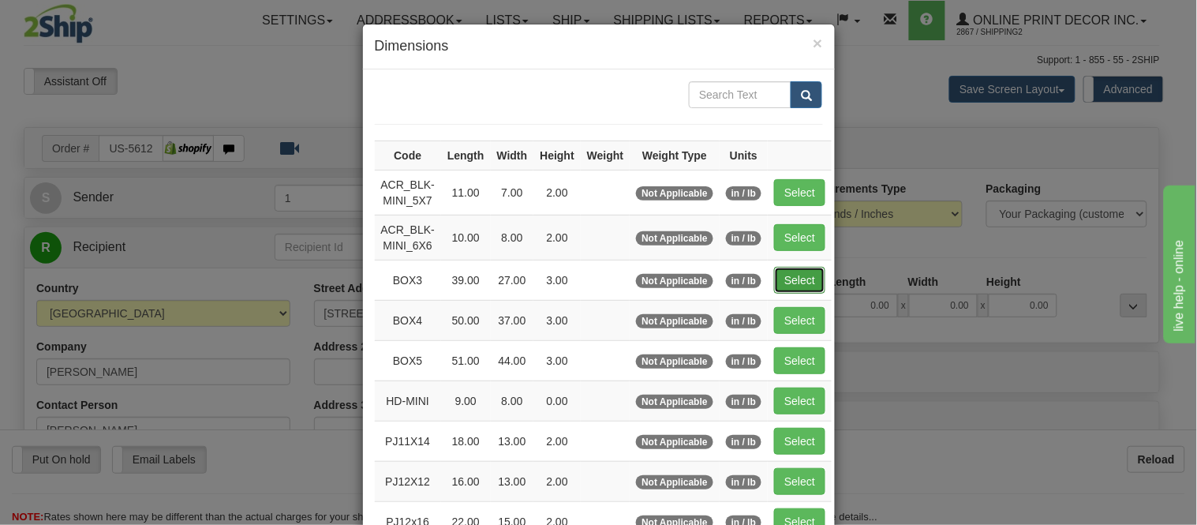
click at [785, 272] on button "Select" at bounding box center [799, 280] width 51 height 27
type input "BOX3"
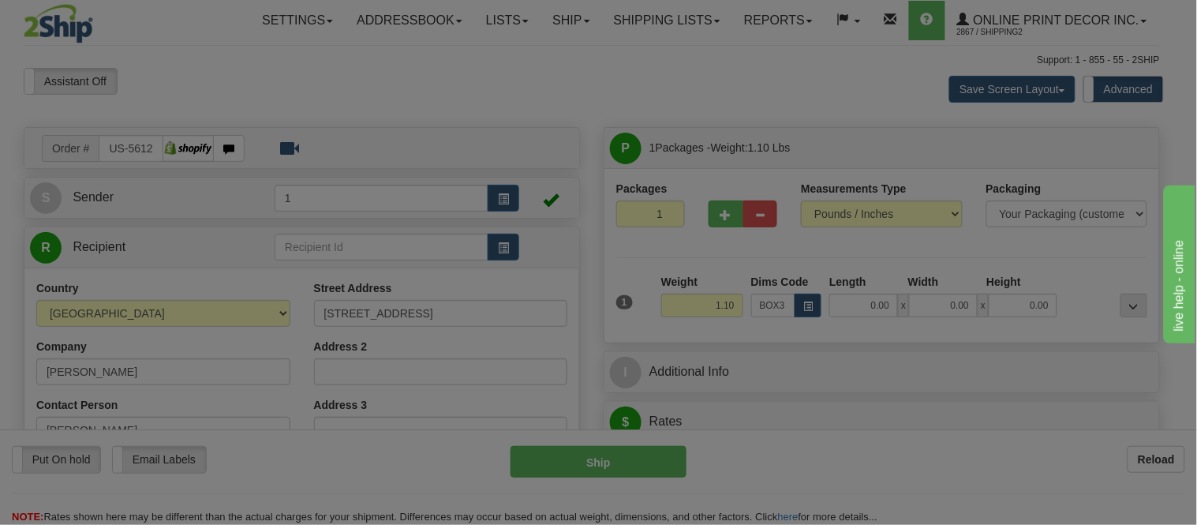
type input "39.00"
type input "27.00"
type input "3.00"
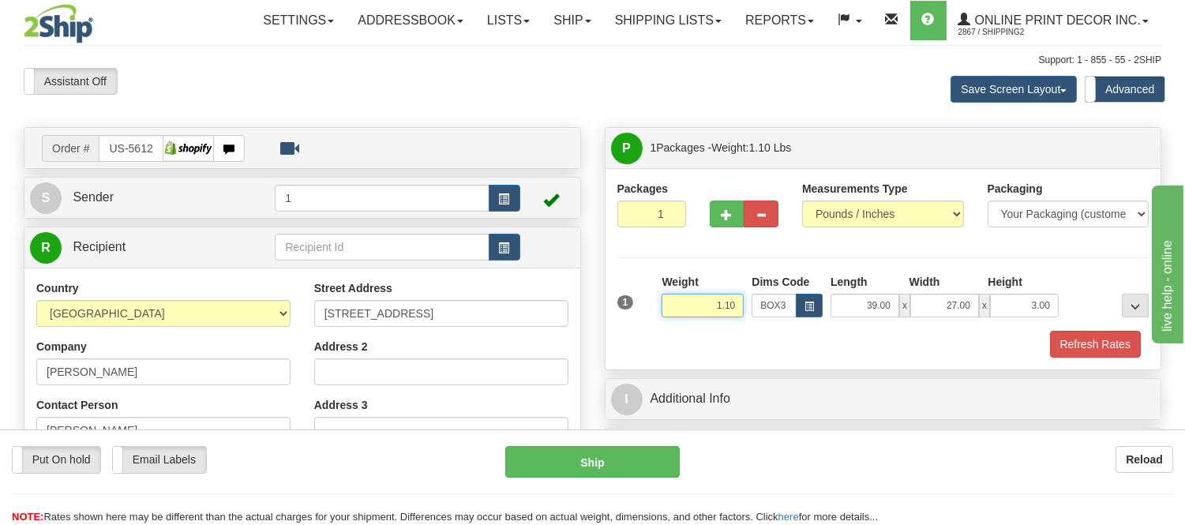
drag, startPoint x: 736, startPoint y: 304, endPoint x: 682, endPoint y: 300, distance: 54.6
click at [682, 300] on input "1.10" at bounding box center [702, 306] width 82 height 24
type input "8.98"
click at [1084, 354] on button "Refresh Rates" at bounding box center [1095, 344] width 91 height 27
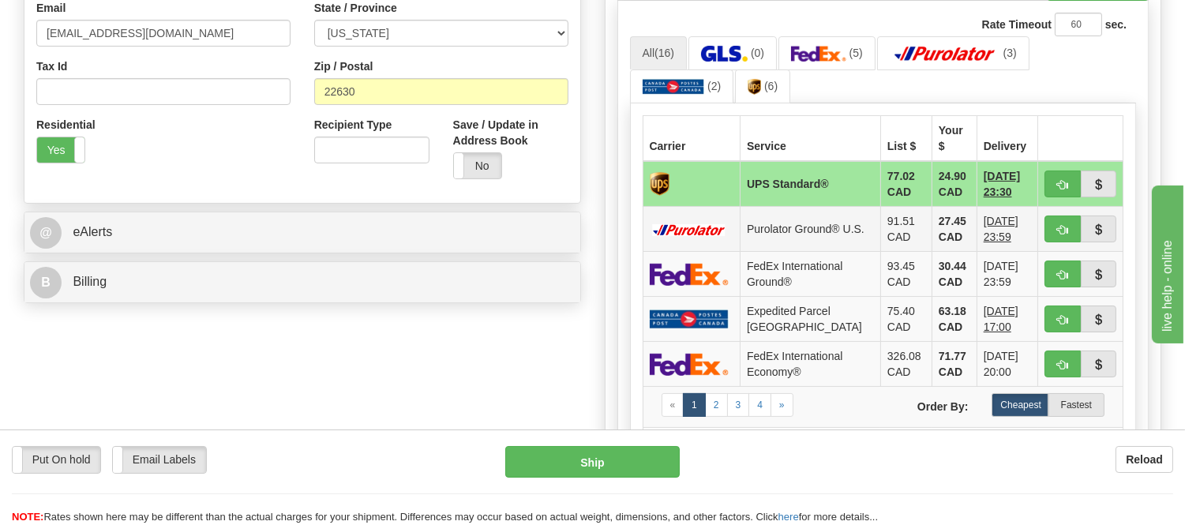
scroll to position [526, 0]
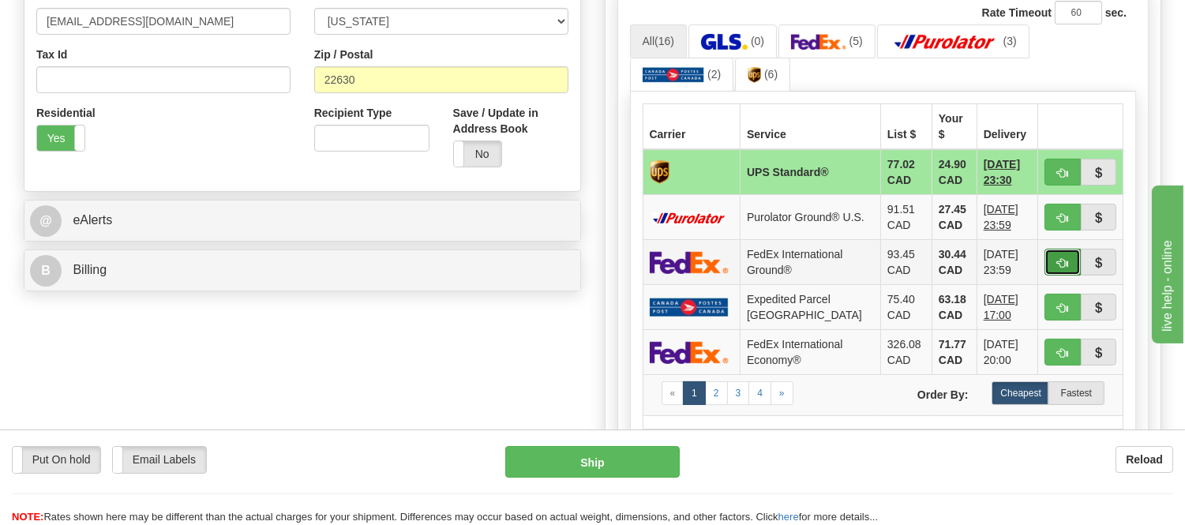
click at [1055, 249] on button "button" at bounding box center [1062, 262] width 36 height 27
type input "92"
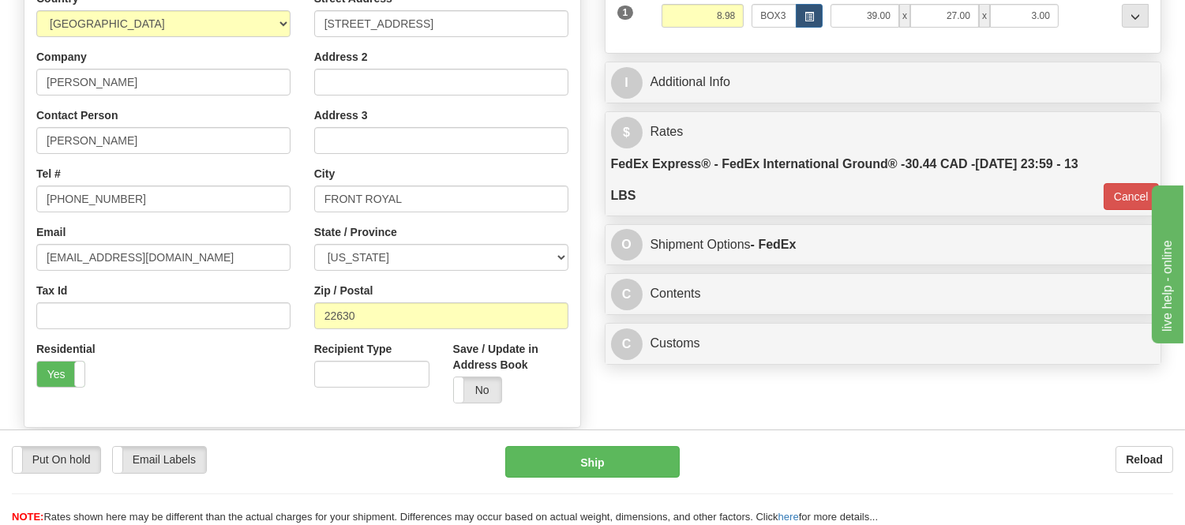
scroll to position [263, 0]
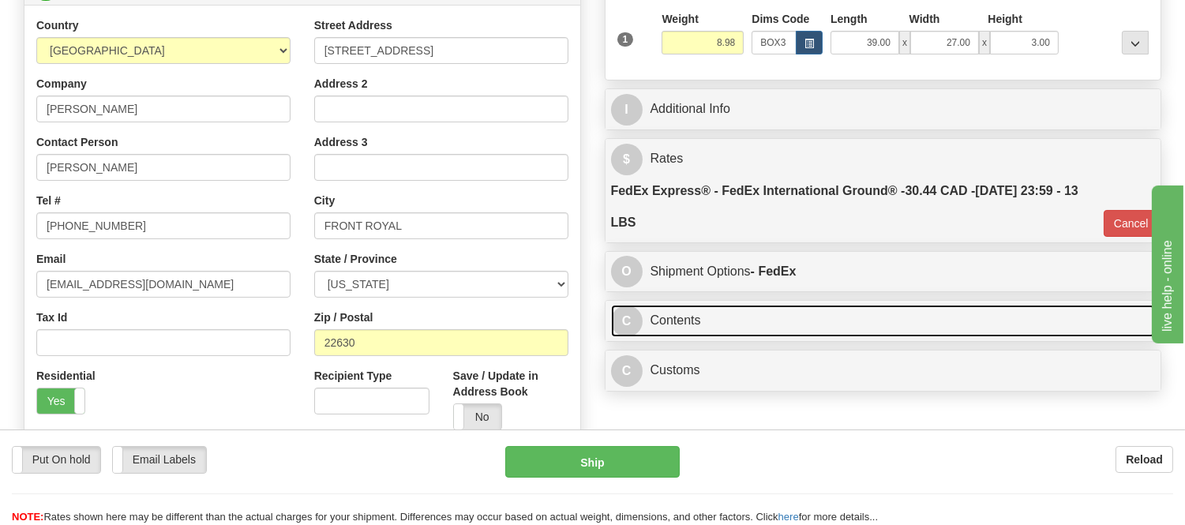
click at [805, 334] on link "C Contents" at bounding box center [883, 321] width 545 height 32
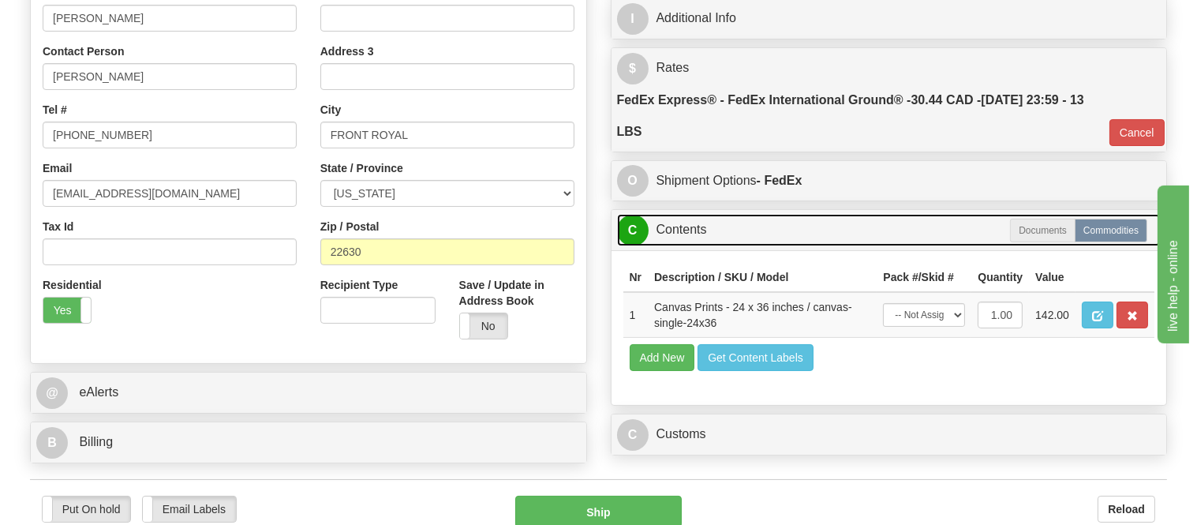
scroll to position [438, 0]
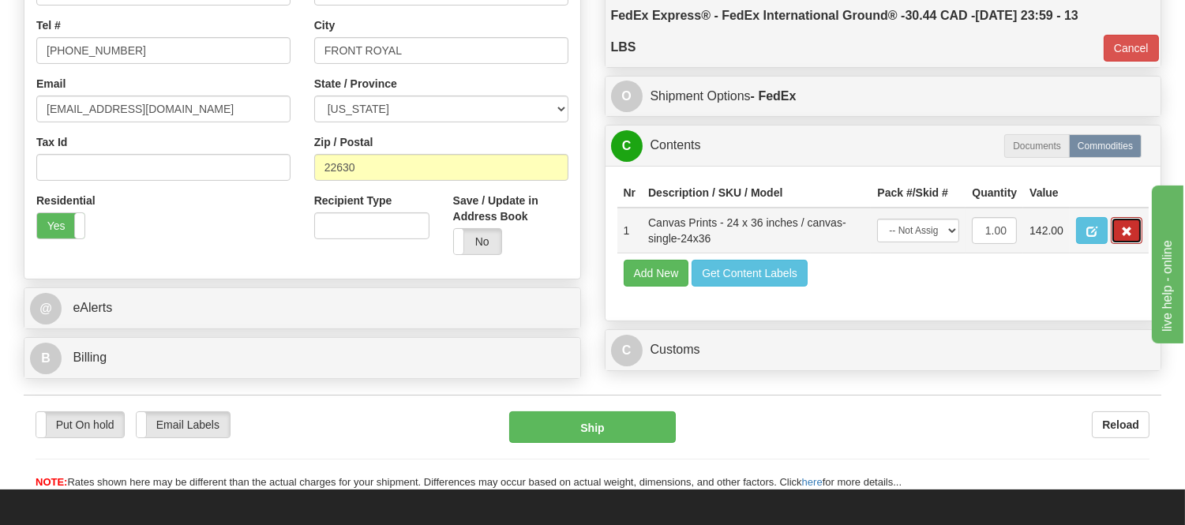
click at [1118, 244] on button "button" at bounding box center [1126, 230] width 32 height 27
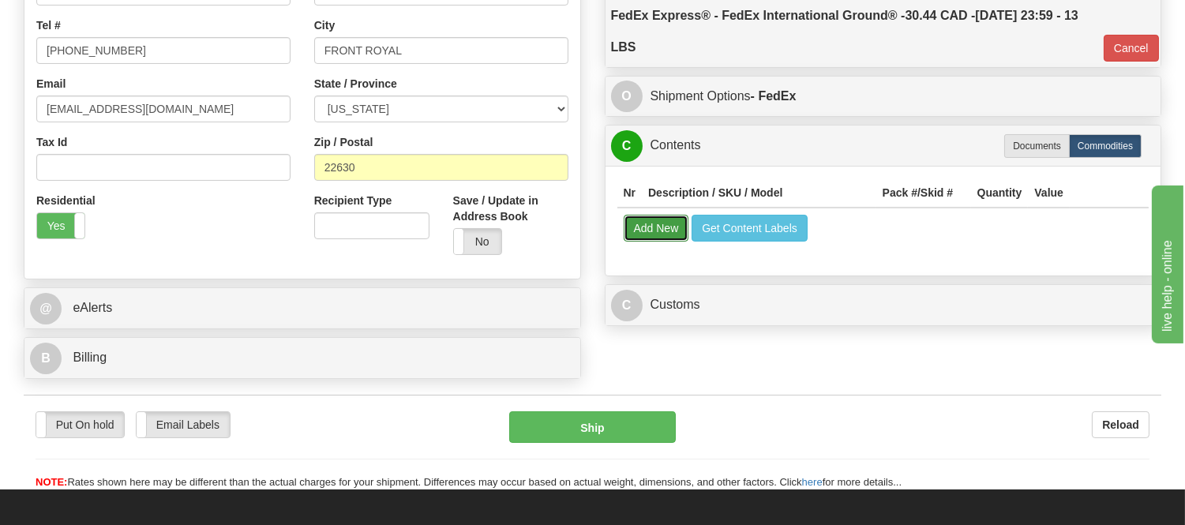
click at [642, 235] on button "Add New" at bounding box center [657, 228] width 66 height 27
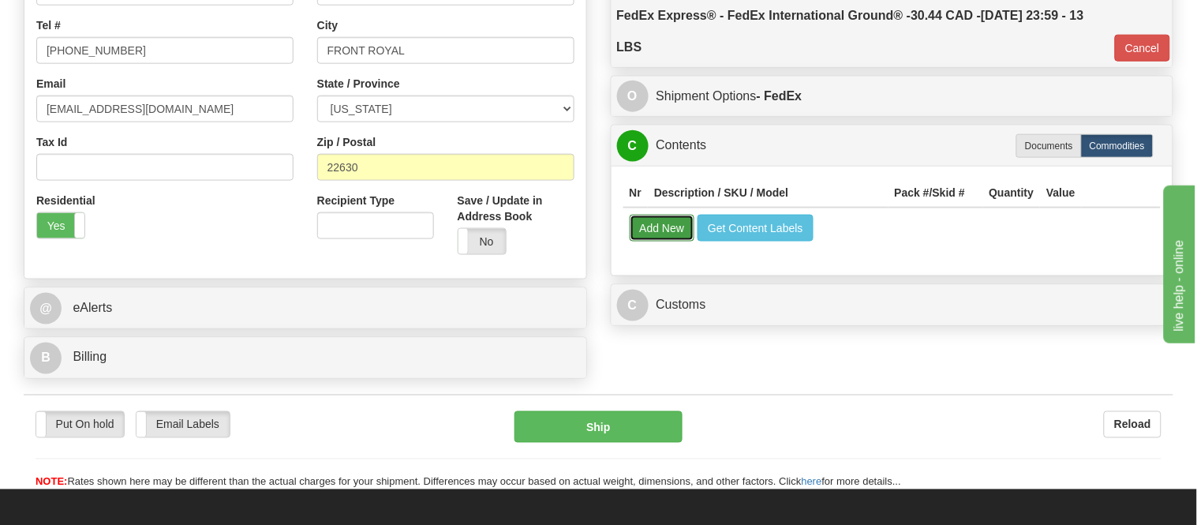
select select
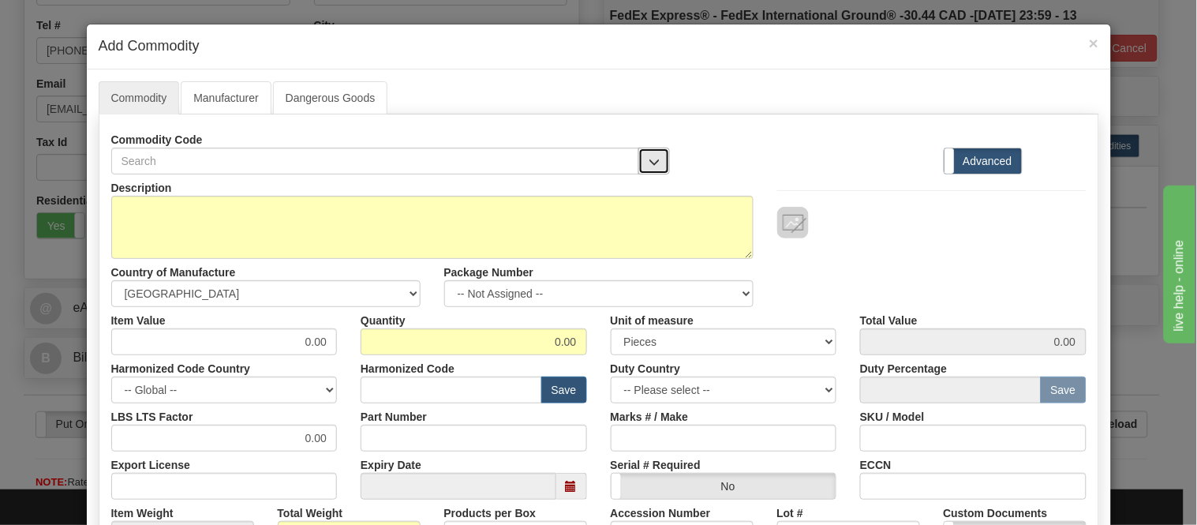
click at [649, 159] on span "button" at bounding box center [654, 162] width 11 height 10
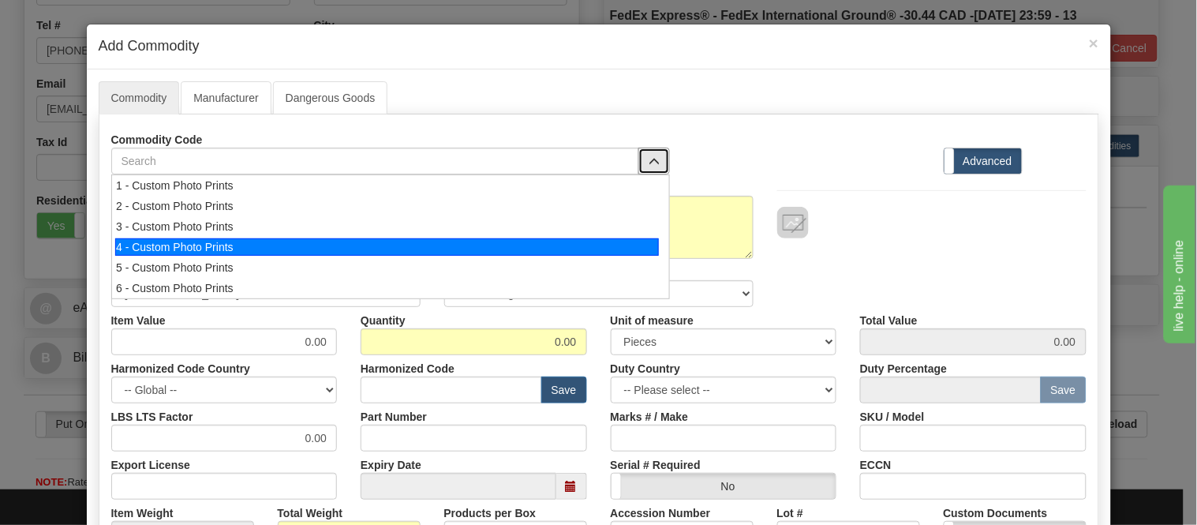
click at [642, 247] on div "4 - Custom Photo Prints" at bounding box center [387, 246] width 544 height 17
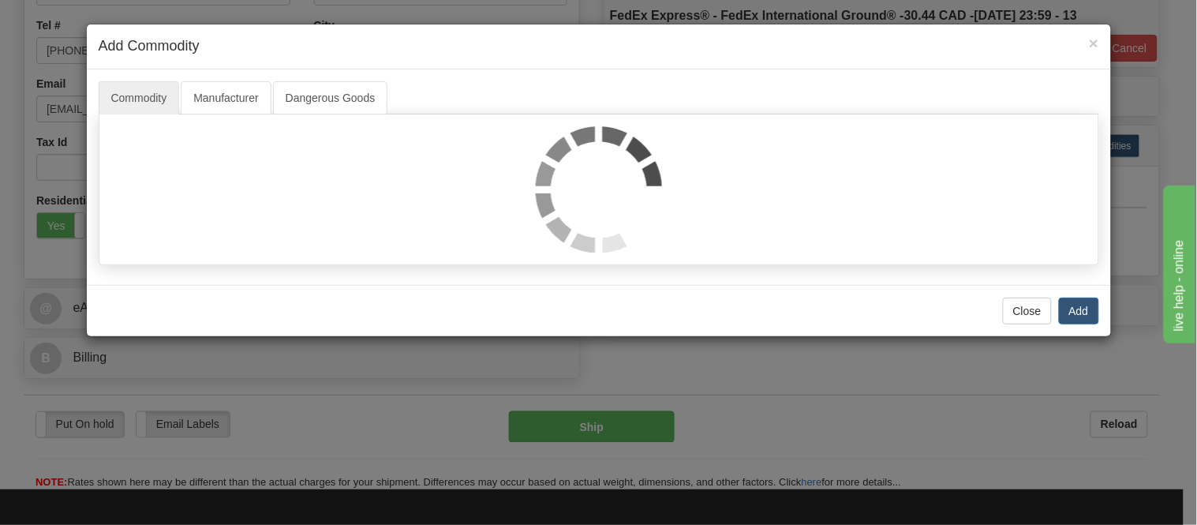
select select "1"
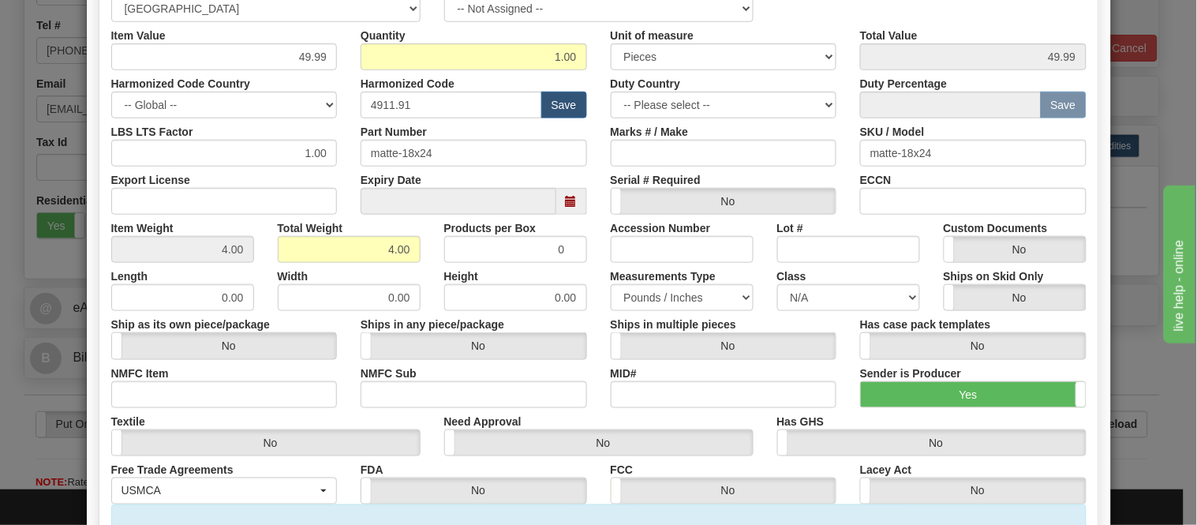
scroll to position [159, 0]
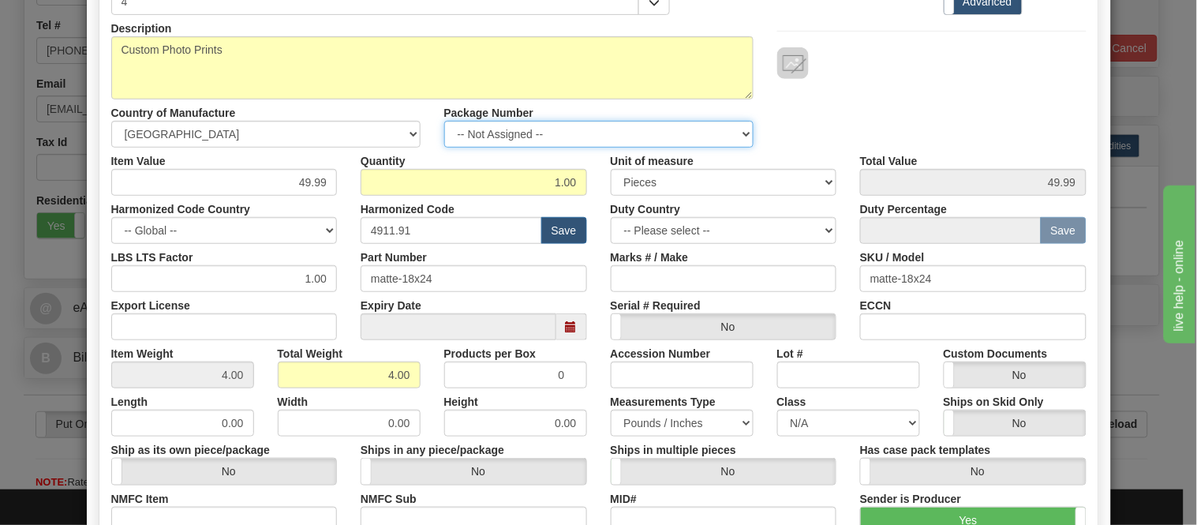
click at [545, 139] on select "-- Not Assigned -- Item 1" at bounding box center [598, 134] width 309 height 27
select select "0"
click at [444, 121] on select "-- Not Assigned -- Item 1" at bounding box center [598, 134] width 309 height 27
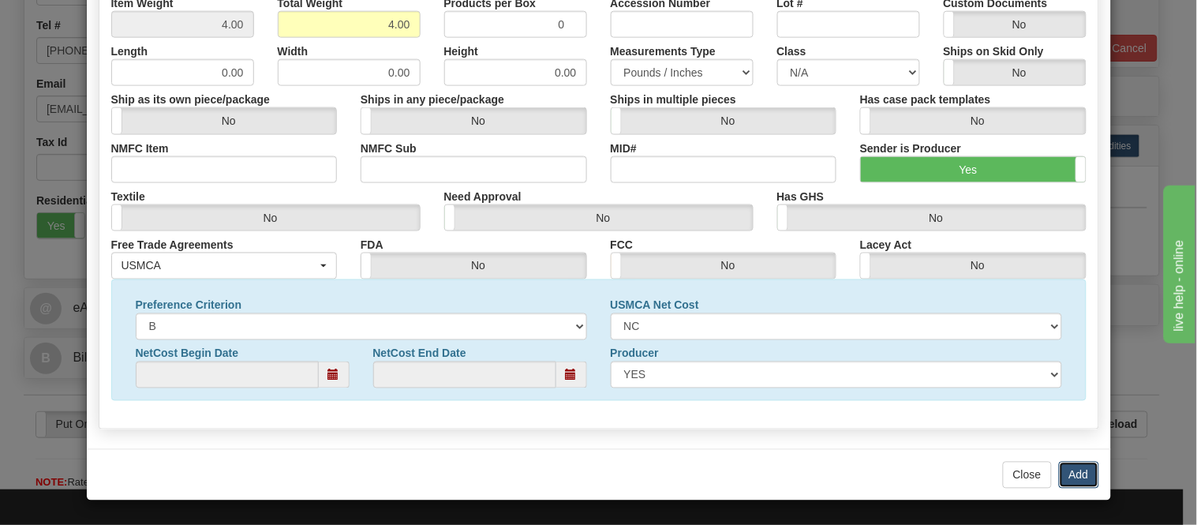
click at [1069, 464] on button "Add" at bounding box center [1079, 475] width 40 height 27
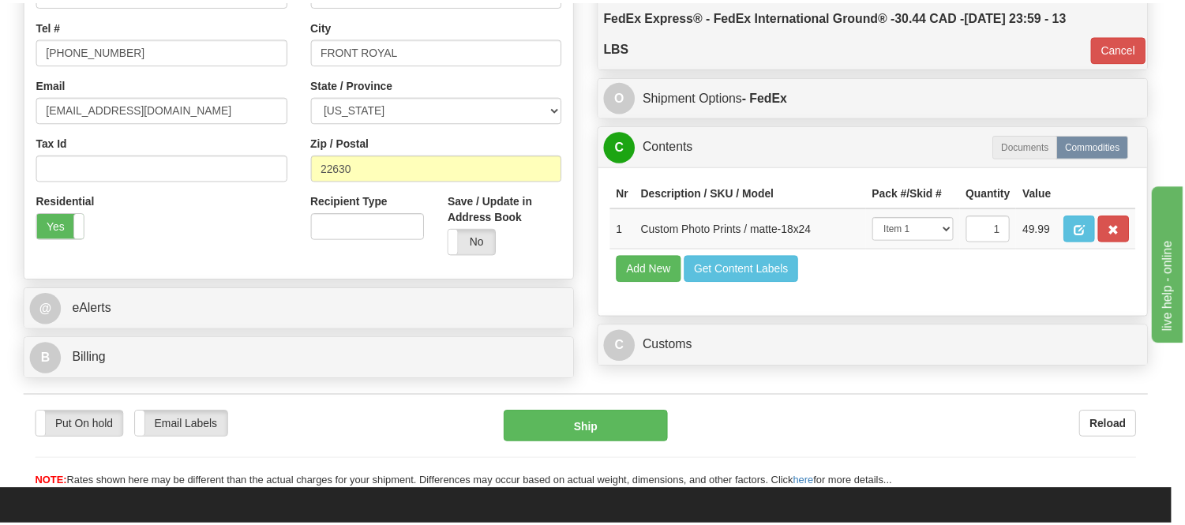
scroll to position [0, 0]
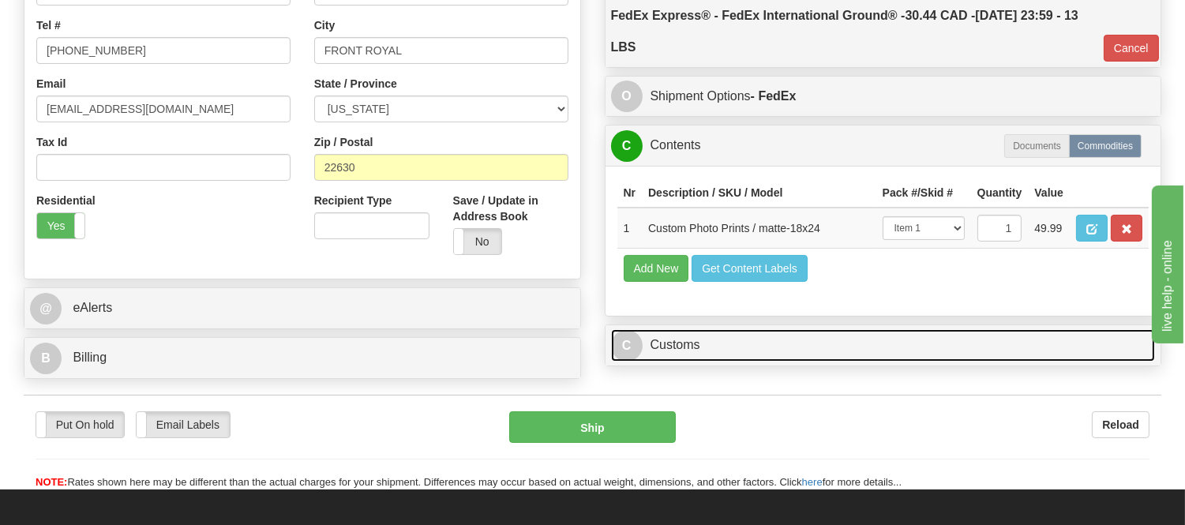
click at [715, 361] on link "C Customs" at bounding box center [883, 345] width 545 height 32
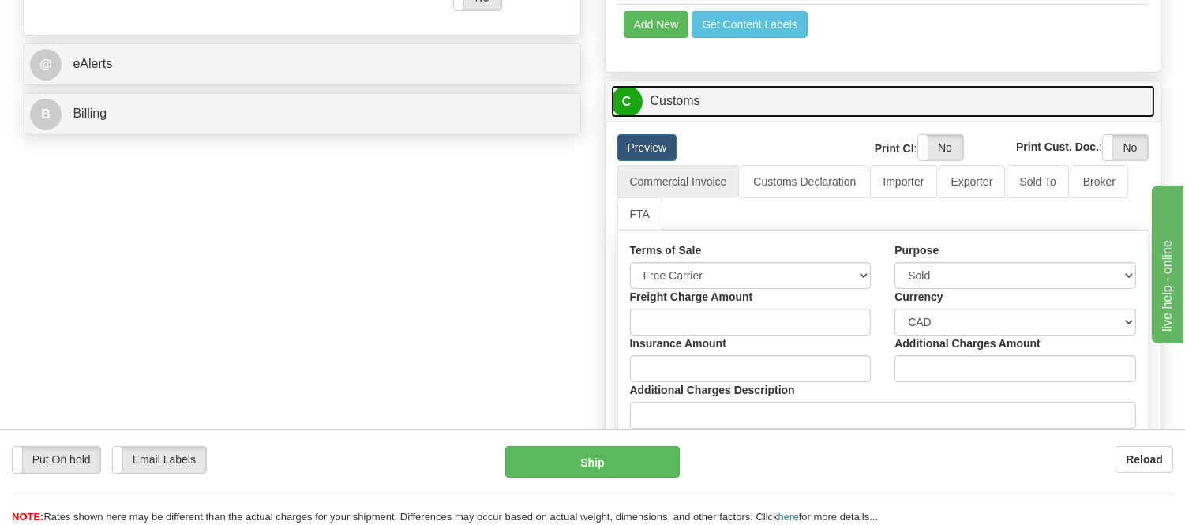
scroll to position [701, 0]
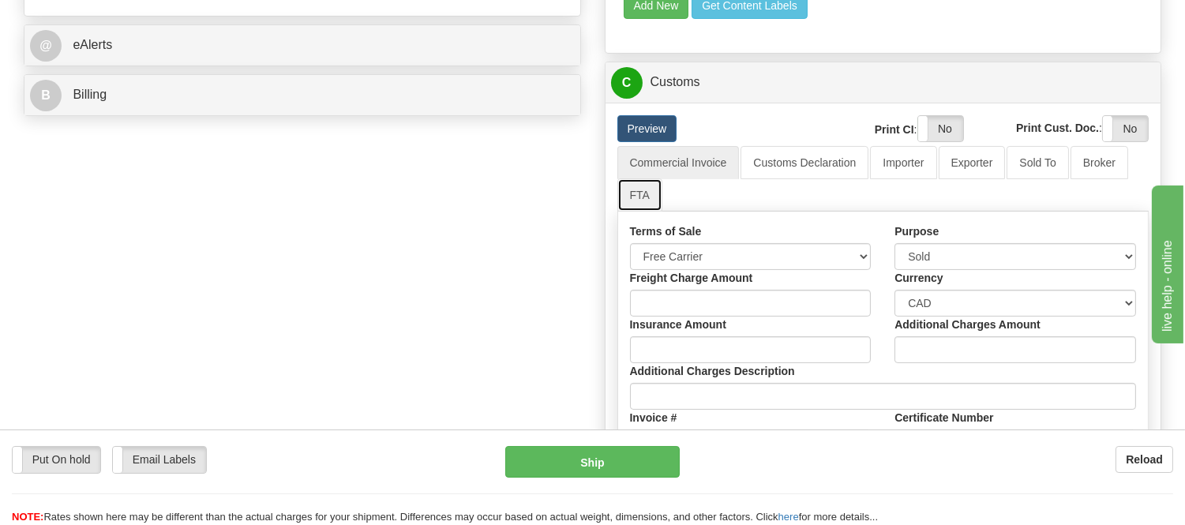
click at [640, 212] on link "FTA" at bounding box center [639, 194] width 45 height 33
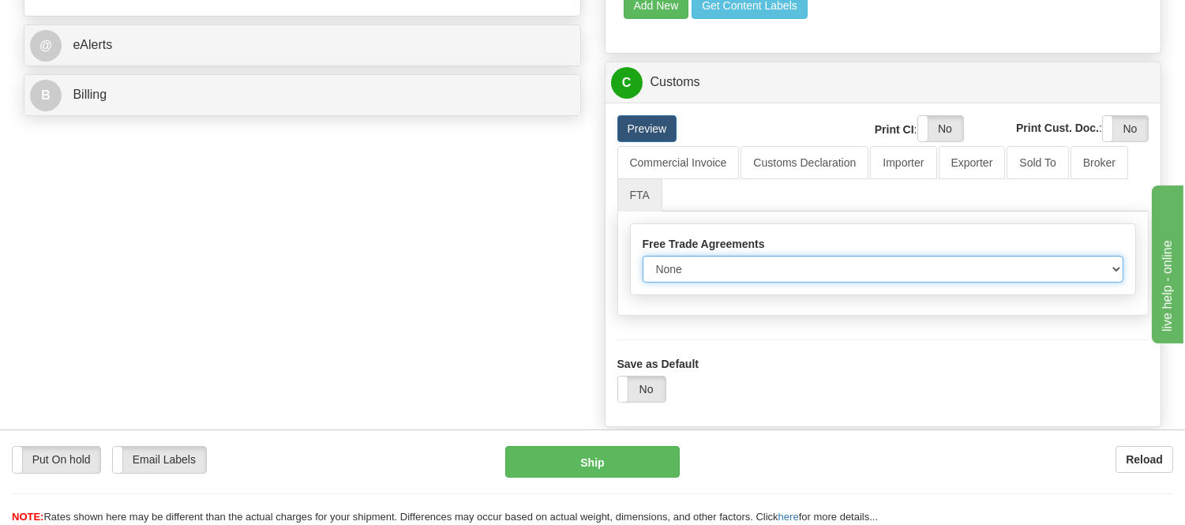
click at [672, 283] on select "None Other USMCA CETA CUKTCA" at bounding box center [882, 269] width 481 height 27
select select "1"
click at [642, 283] on select "None Other USMCA CETA CUKTCA" at bounding box center [882, 269] width 481 height 27
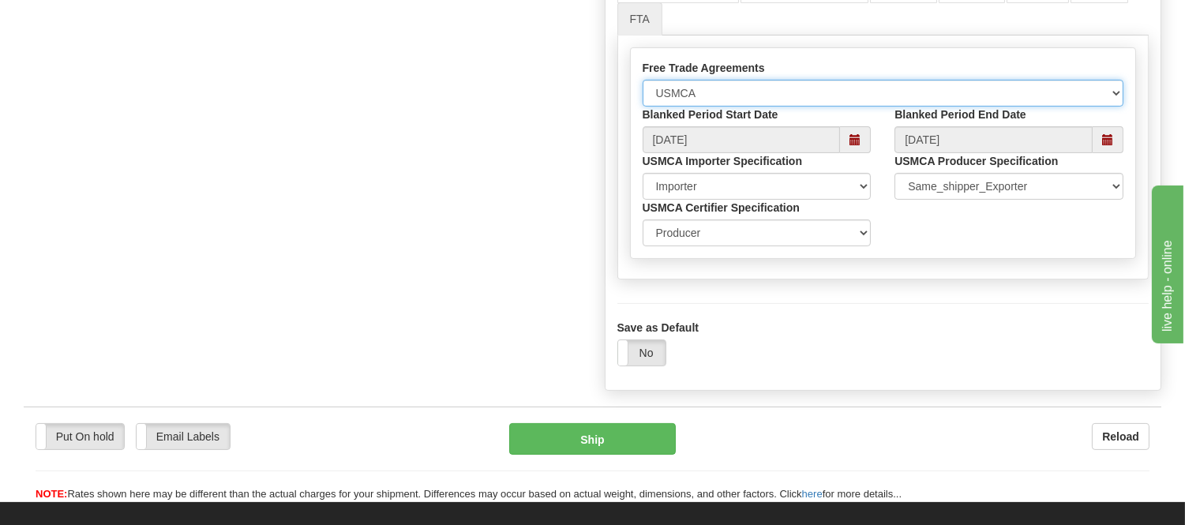
scroll to position [964, 0]
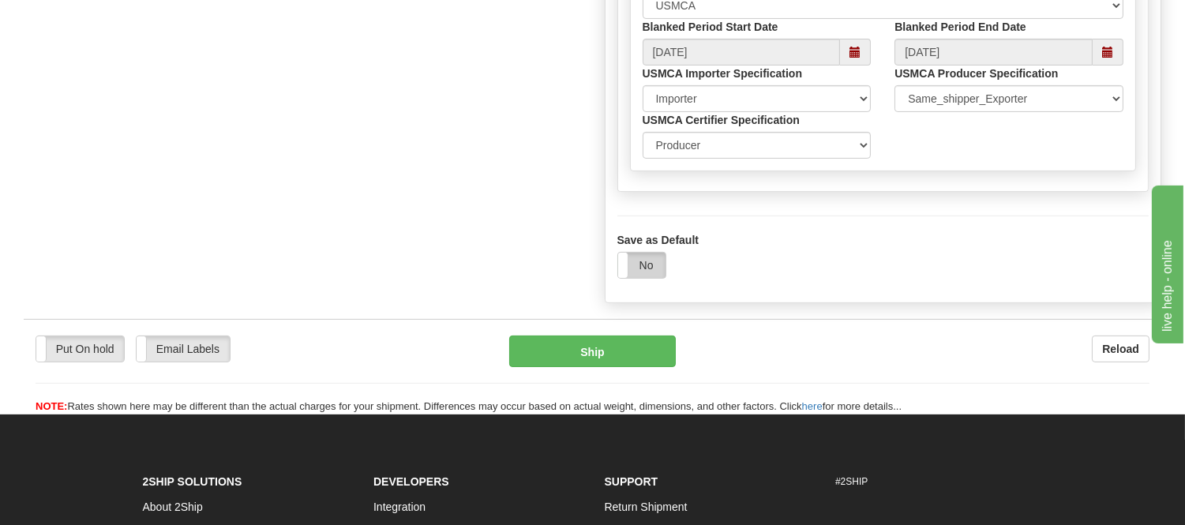
click at [656, 278] on label "No" at bounding box center [641, 265] width 47 height 25
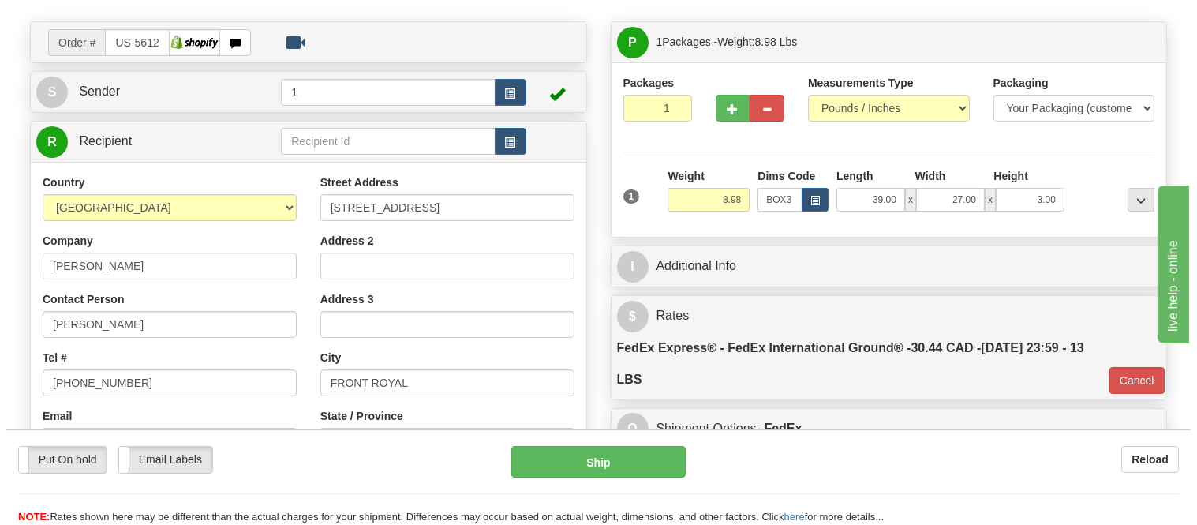
scroll to position [263, 0]
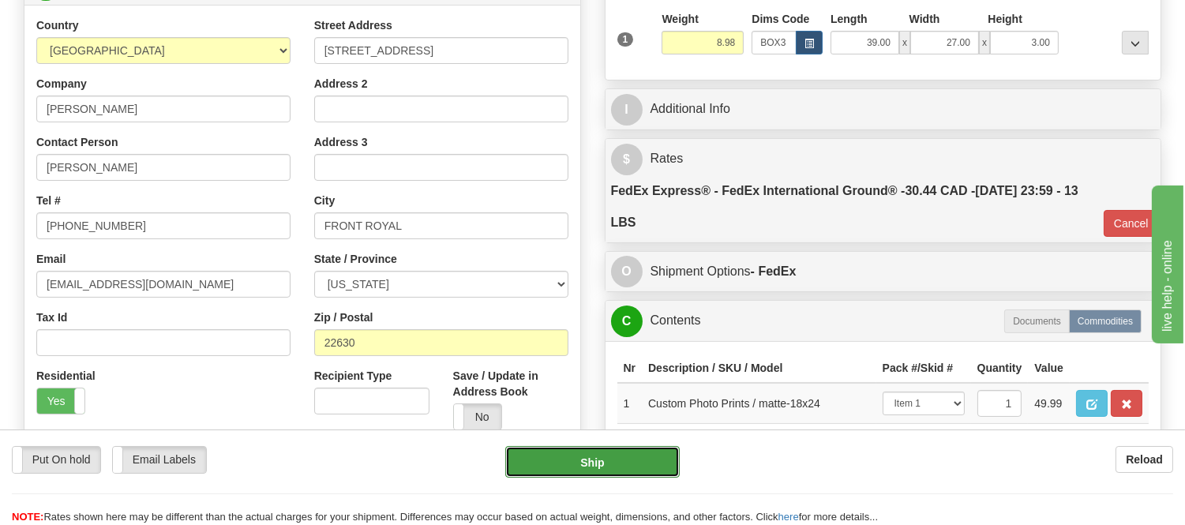
click at [609, 466] on button "Ship" at bounding box center [592, 462] width 174 height 32
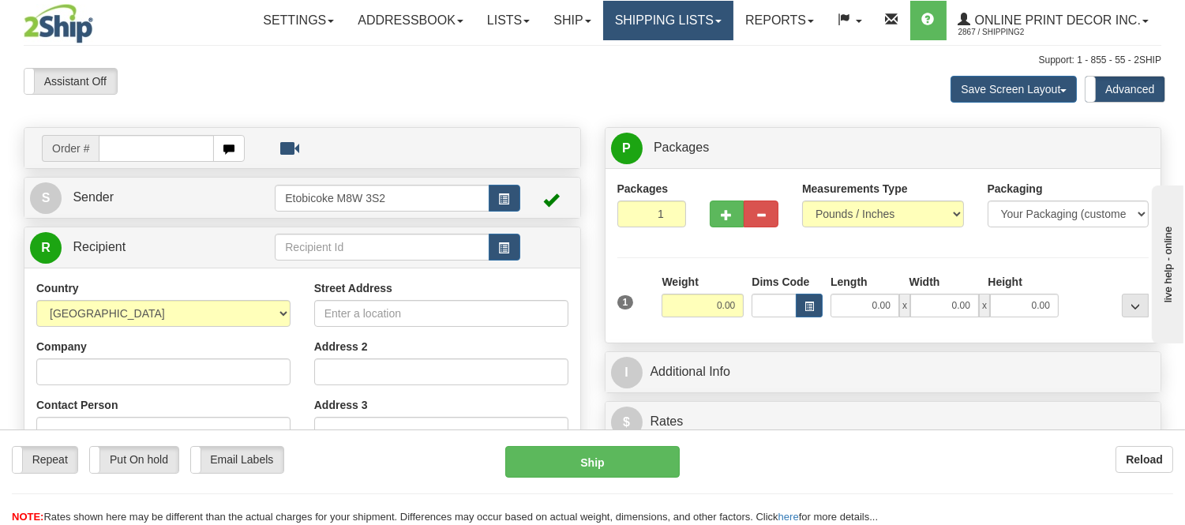
click at [690, 33] on link "Shipping lists" at bounding box center [668, 20] width 130 height 39
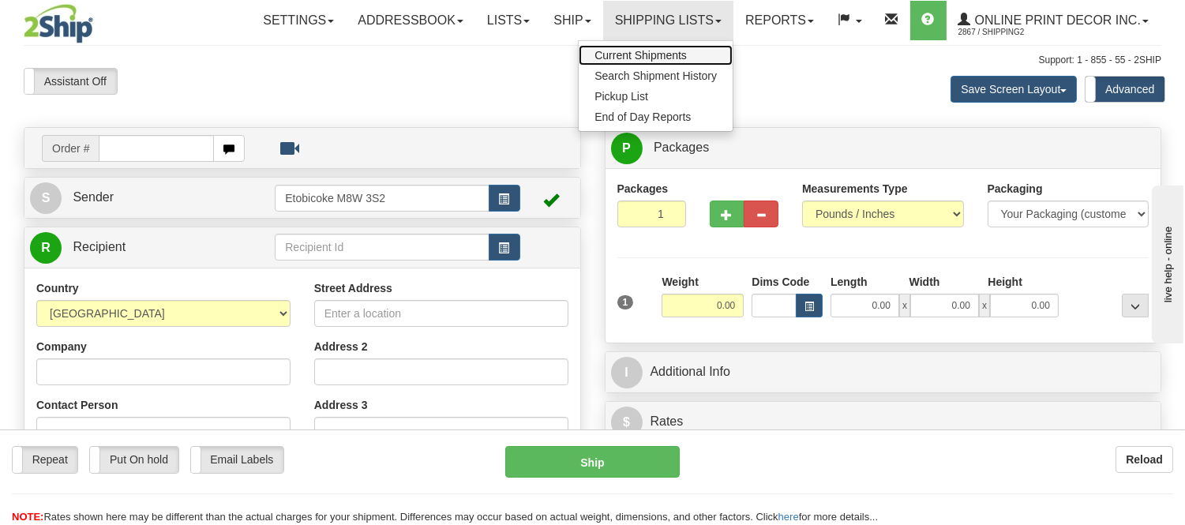
click at [680, 56] on span "Current Shipments" at bounding box center [640, 55] width 92 height 13
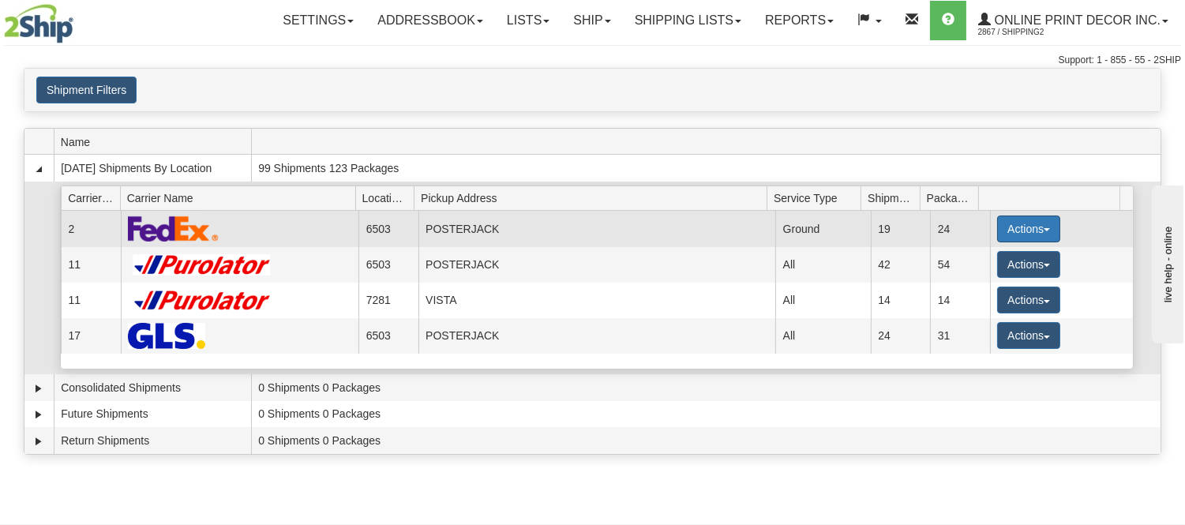
click at [1007, 230] on button "Actions" at bounding box center [1028, 228] width 63 height 27
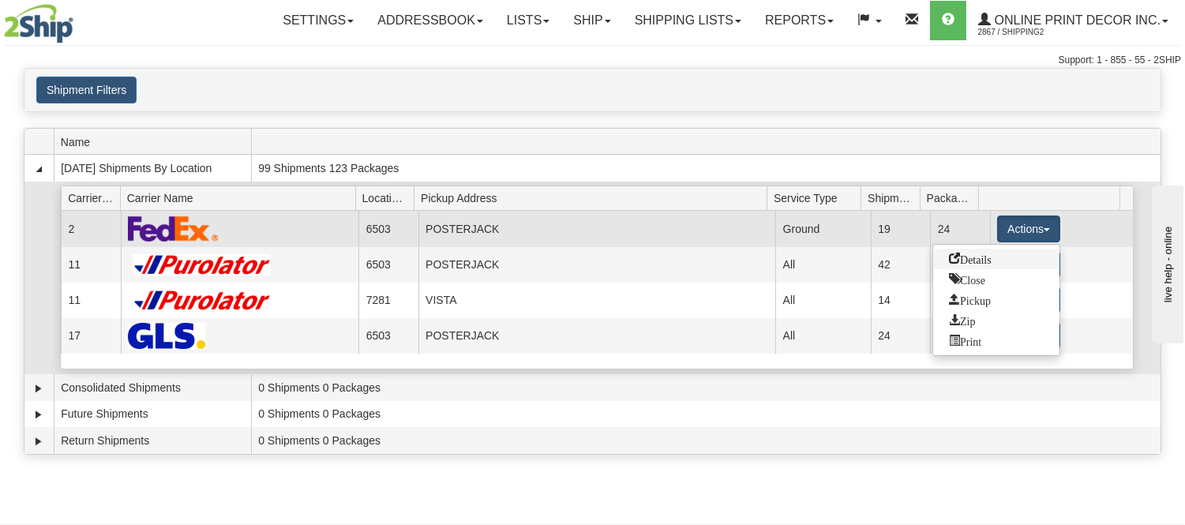
click at [990, 260] on span "Details" at bounding box center [970, 258] width 43 height 11
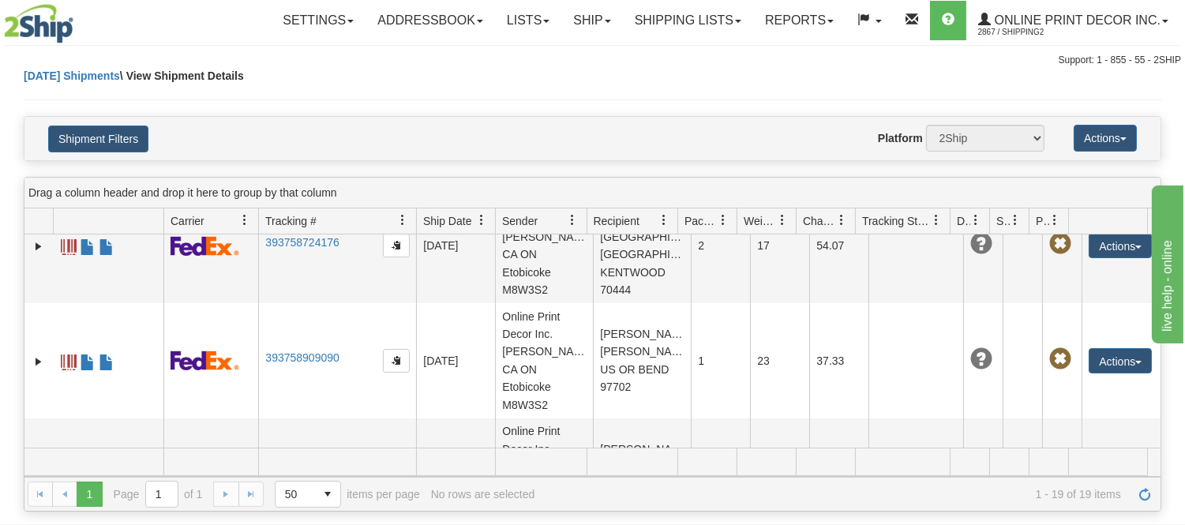
scroll to position [1773, 0]
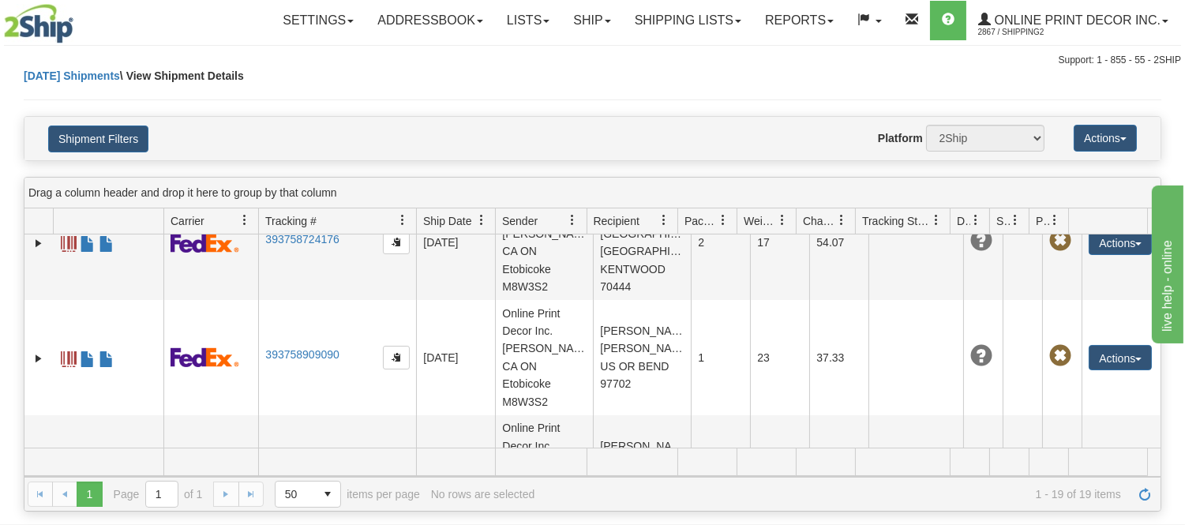
click at [688, 13] on link "Shipping lists" at bounding box center [688, 20] width 130 height 39
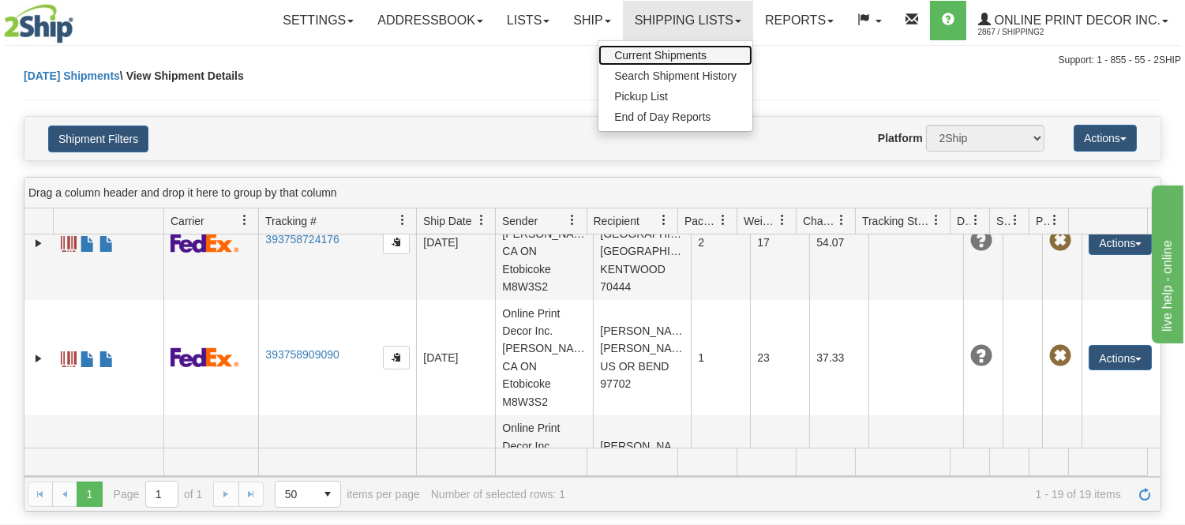
click at [668, 51] on span "Current Shipments" at bounding box center [660, 55] width 92 height 13
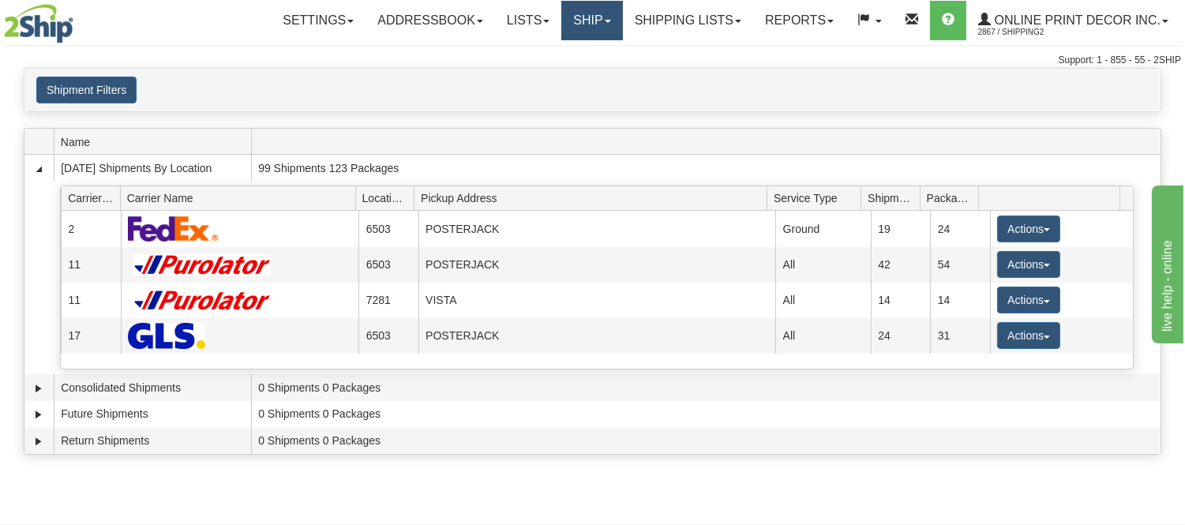
click at [592, 5] on link "Ship" at bounding box center [591, 20] width 61 height 39
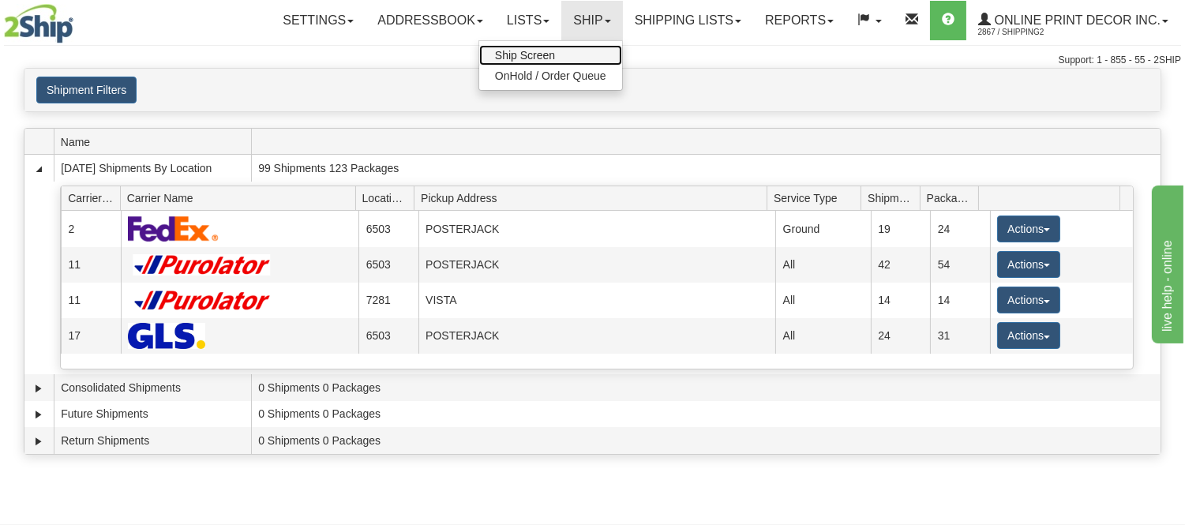
click at [587, 59] on link "Ship Screen" at bounding box center [550, 55] width 143 height 21
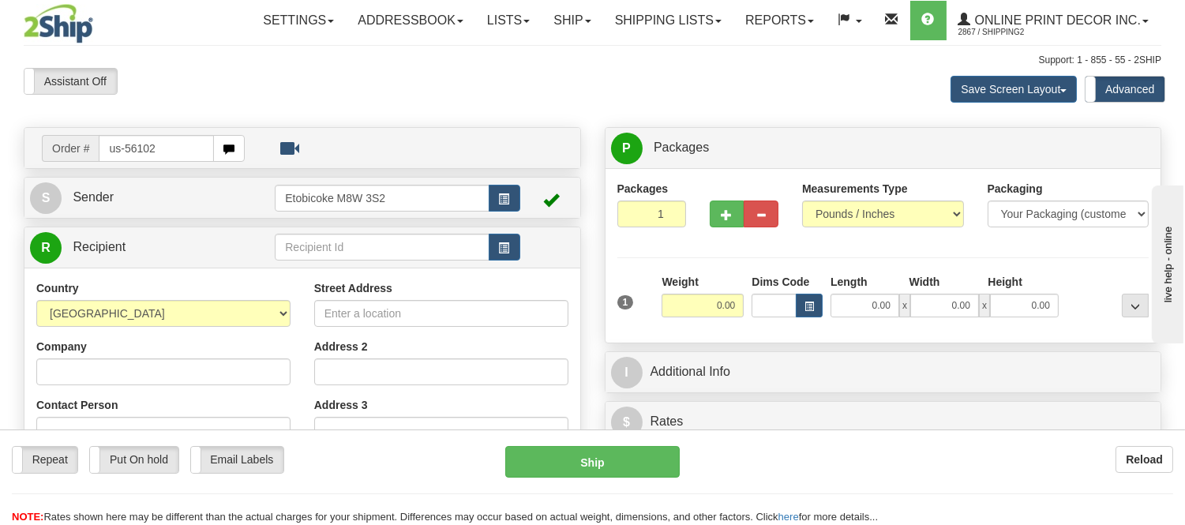
type input "us-56102"
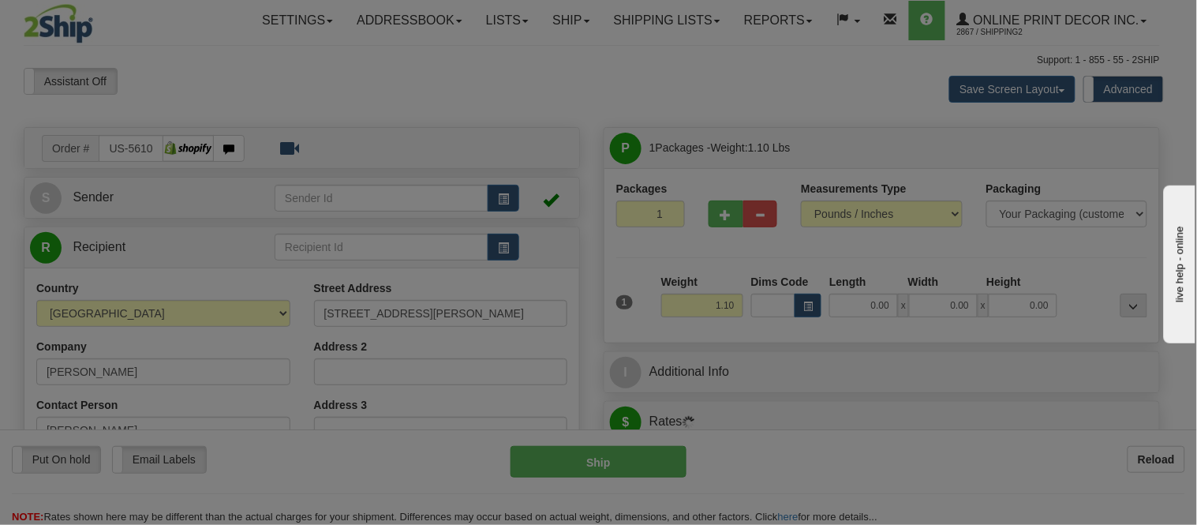
type input "[GEOGRAPHIC_DATA]"
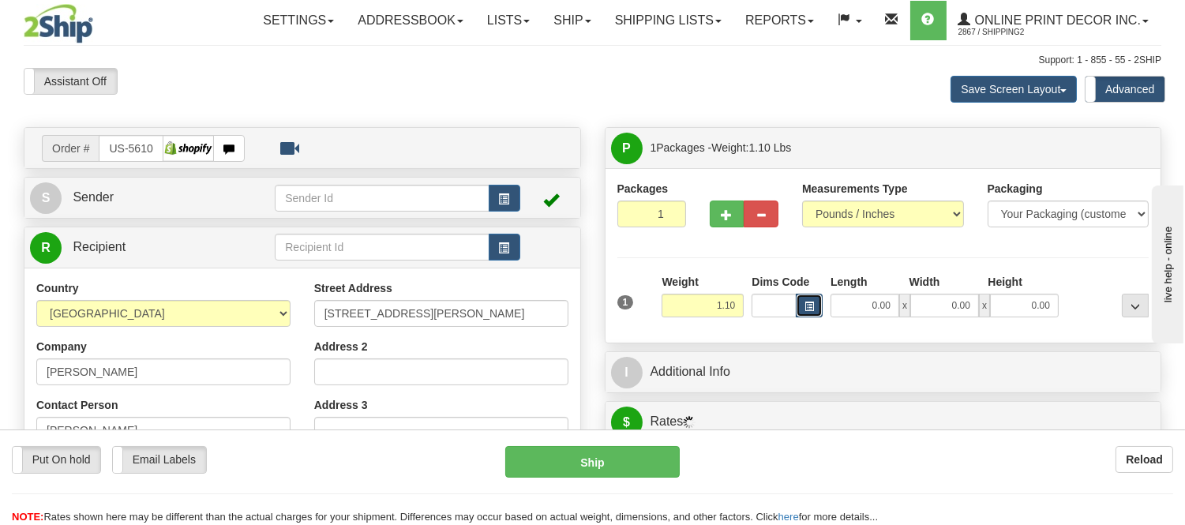
click at [815, 306] on button "button" at bounding box center [809, 306] width 27 height 24
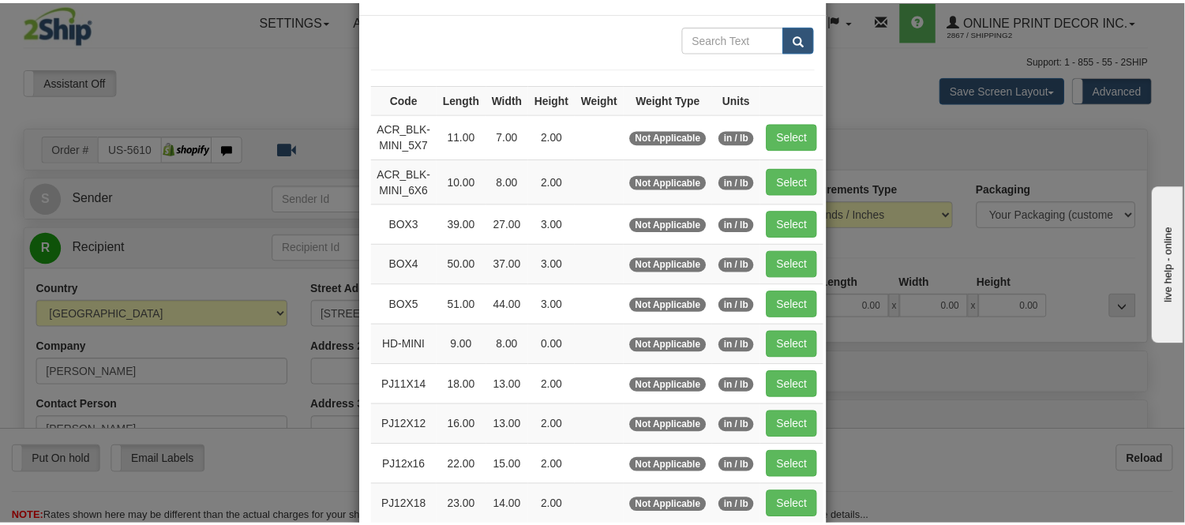
scroll to position [88, 0]
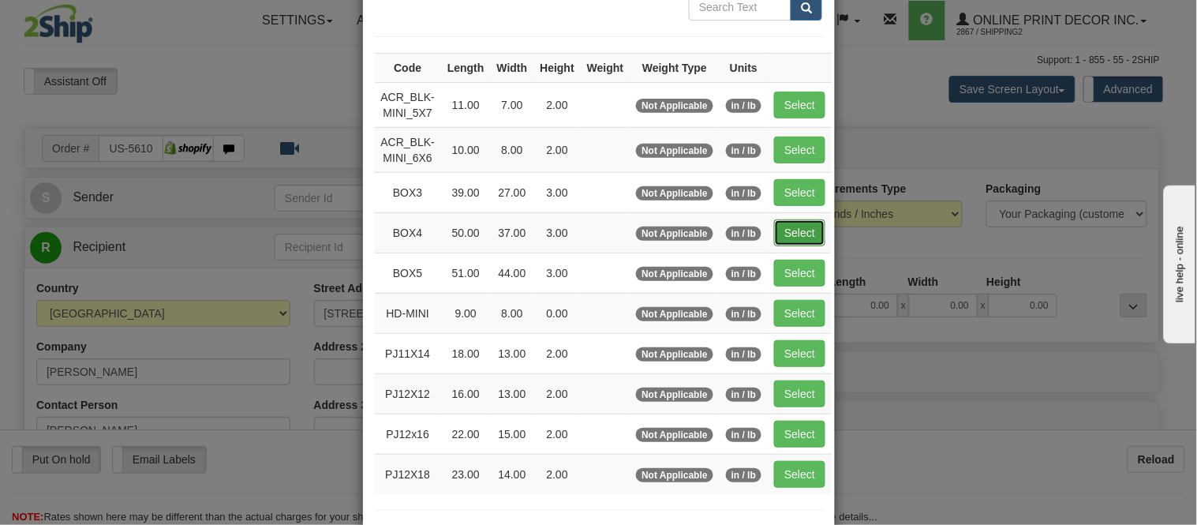
click at [800, 219] on button "Select" at bounding box center [799, 232] width 51 height 27
type input "BOX4"
type input "50.00"
type input "37.00"
type input "3.00"
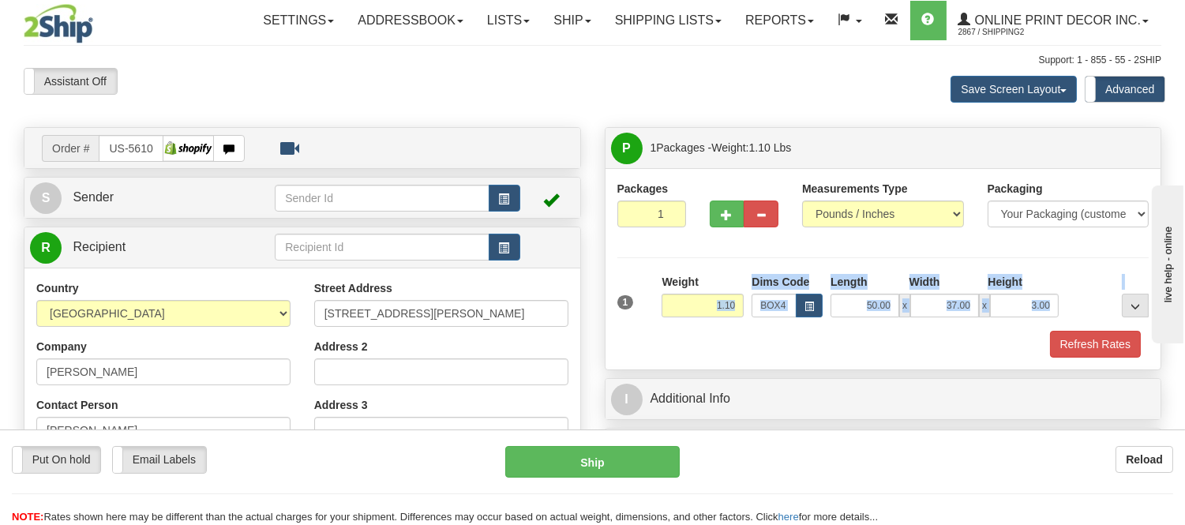
drag, startPoint x: 744, startPoint y: 301, endPoint x: 695, endPoint y: 331, distance: 57.8
click at [695, 331] on div "1 Weight 1.10 Dims Code BOX4" at bounding box center [883, 316] width 532 height 84
click at [730, 276] on div "Weight 1.10" at bounding box center [702, 295] width 82 height 43
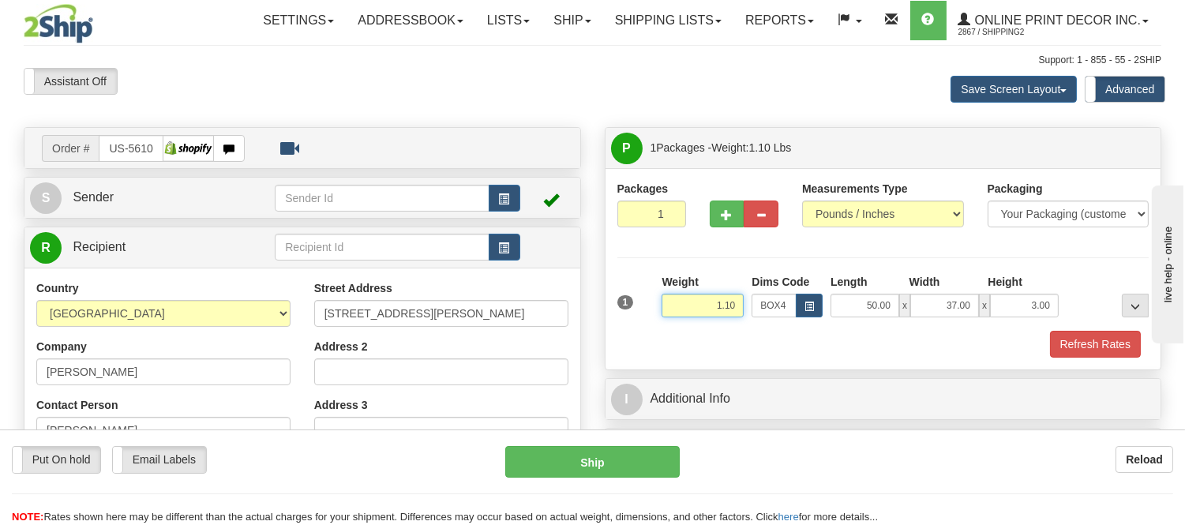
drag, startPoint x: 736, startPoint y: 302, endPoint x: 667, endPoint y: 335, distance: 77.0
click at [667, 335] on div "1 Weight 1.10 Dims Code BOX4" at bounding box center [883, 316] width 532 height 84
type input "22.98"
click at [1082, 350] on button "Refresh Rates" at bounding box center [1095, 344] width 91 height 27
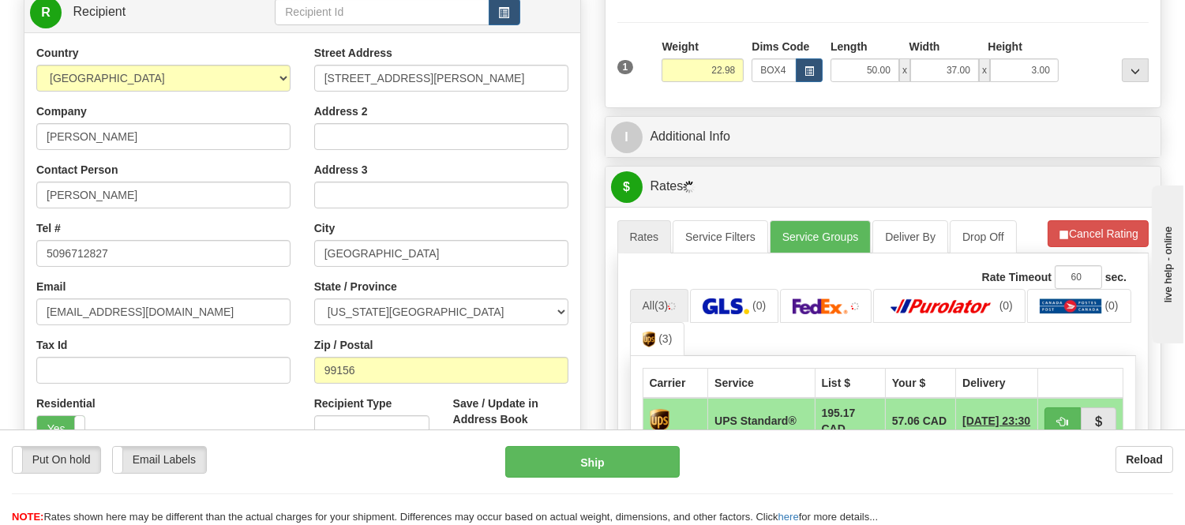
scroll to position [263, 0]
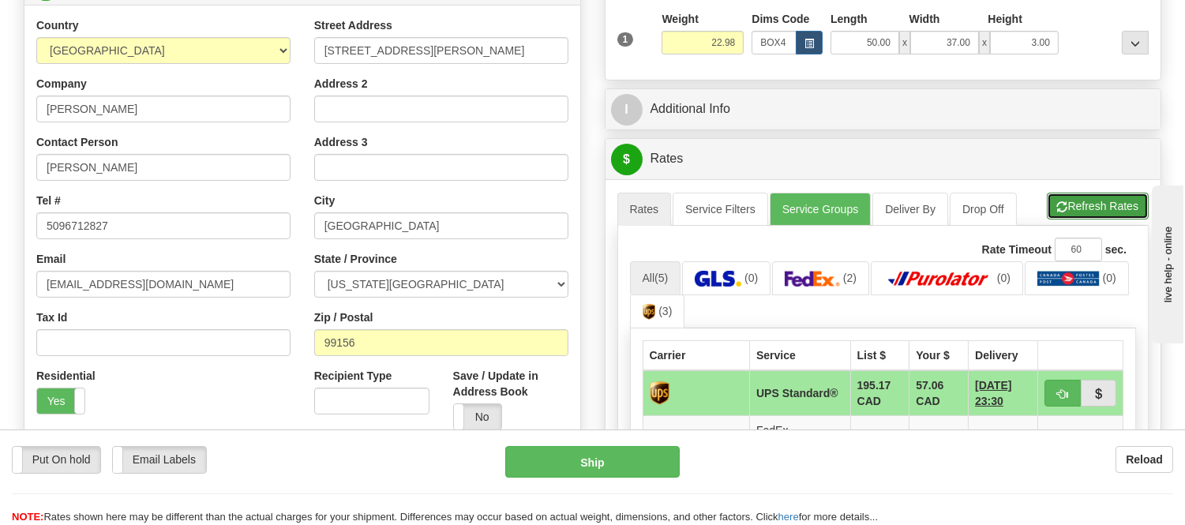
click at [1092, 210] on button "Refresh Rates" at bounding box center [1098, 206] width 102 height 27
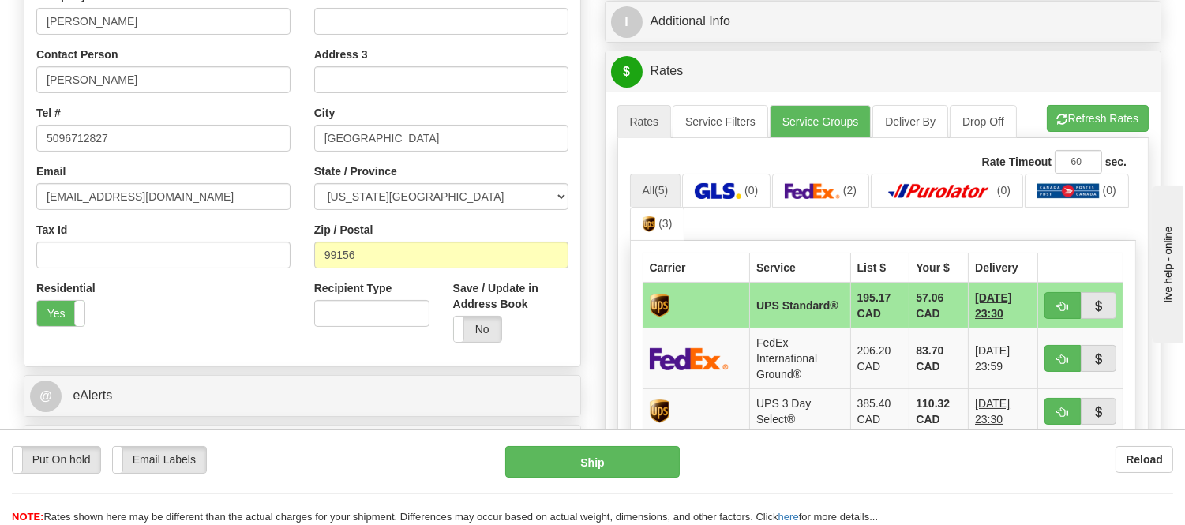
scroll to position [438, 0]
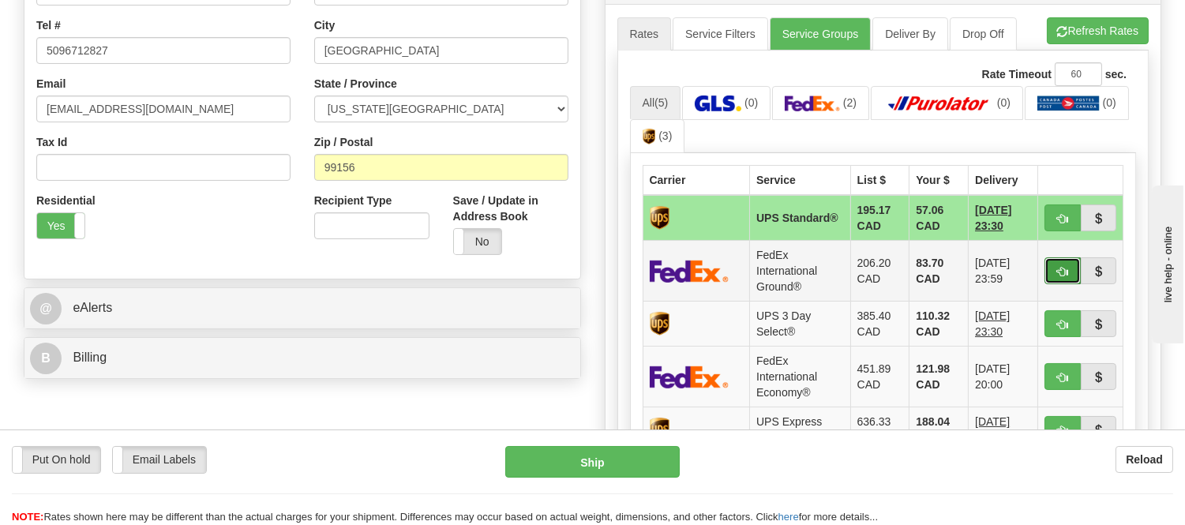
click at [1066, 273] on span "button" at bounding box center [1062, 272] width 11 height 10
type input "92"
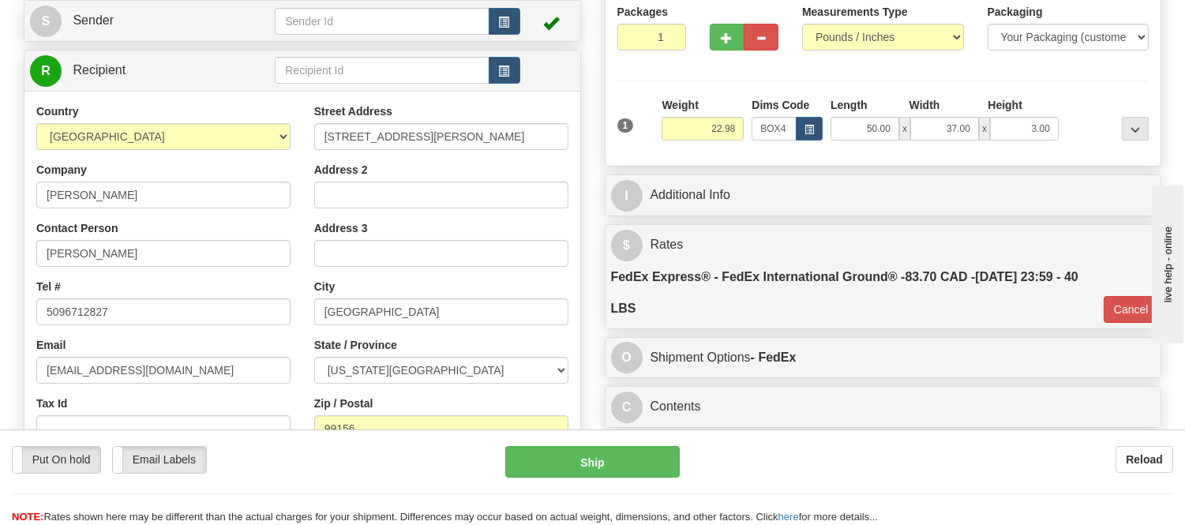
scroll to position [175, 0]
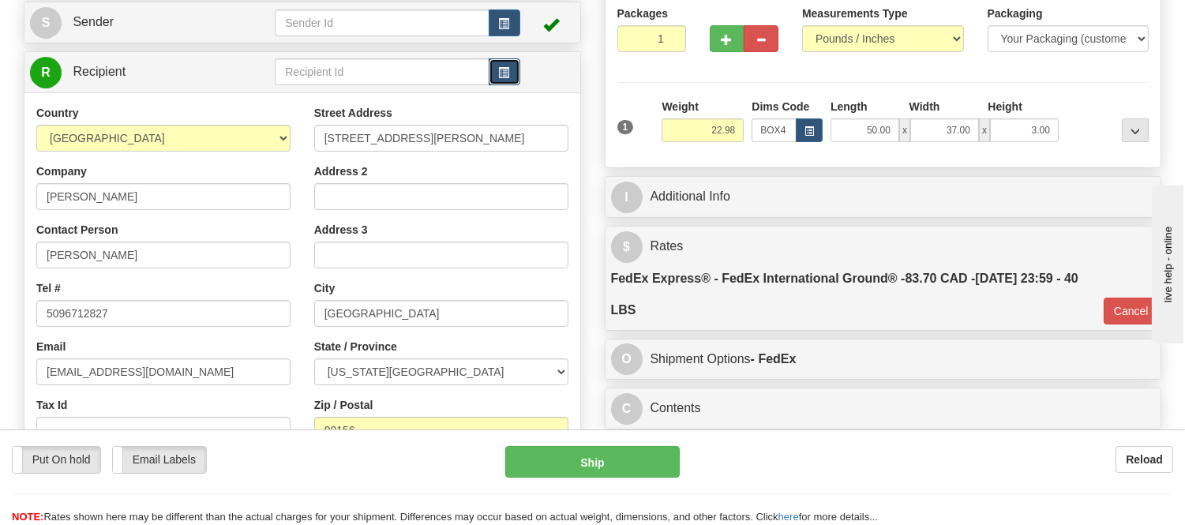
click at [498, 80] on button "button" at bounding box center [505, 71] width 32 height 27
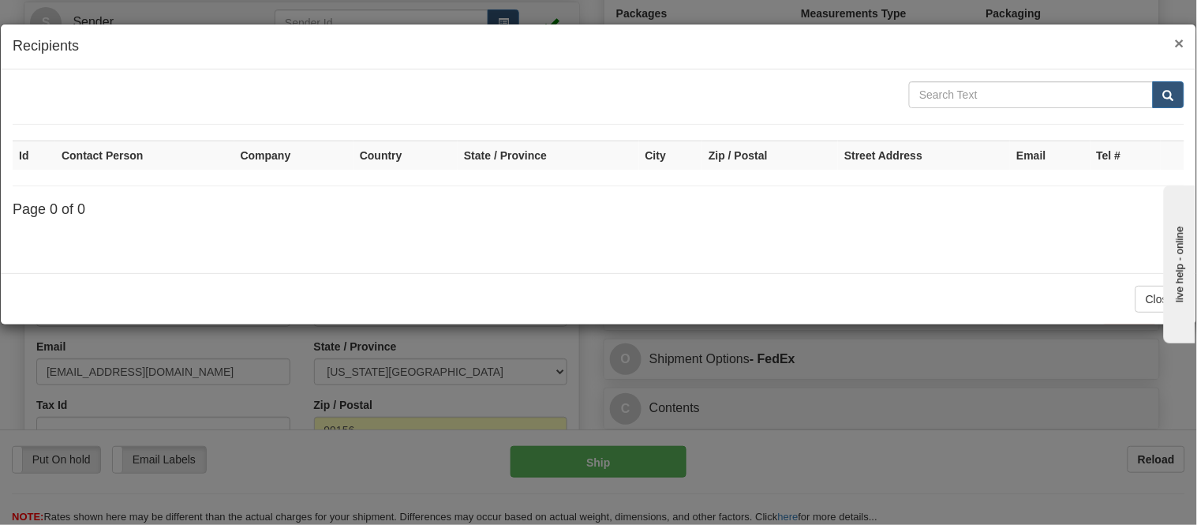
click at [1179, 42] on span "×" at bounding box center [1179, 43] width 9 height 18
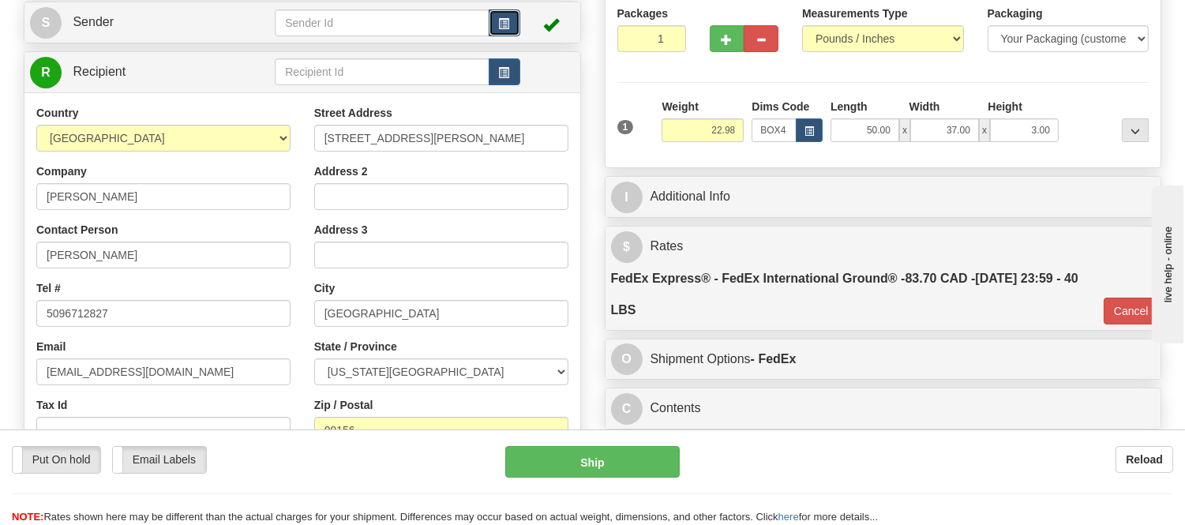
click at [506, 19] on span "button" at bounding box center [504, 24] width 11 height 10
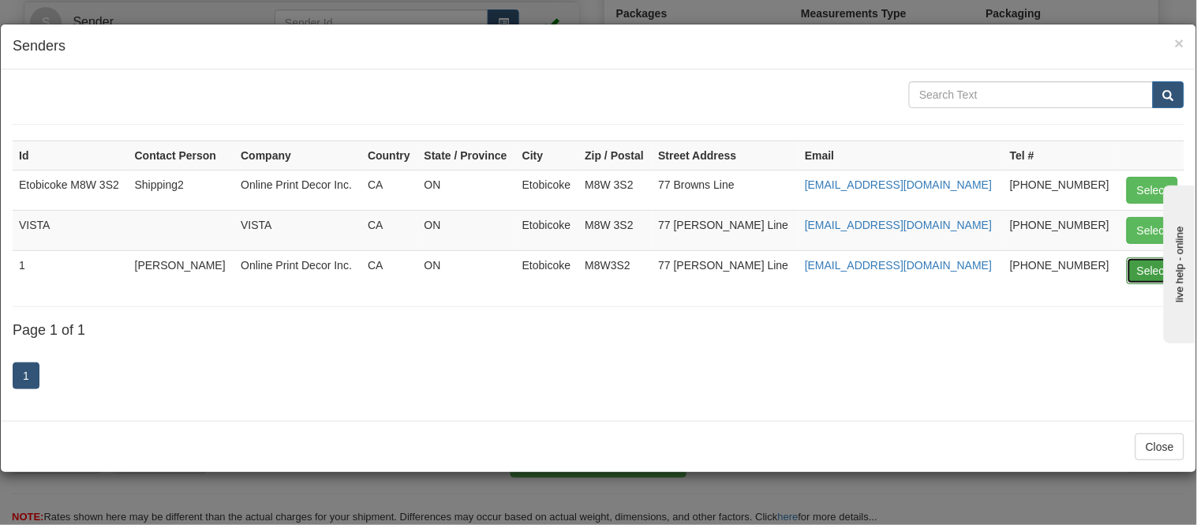
click at [1146, 263] on button "Select" at bounding box center [1152, 270] width 51 height 27
type input "1"
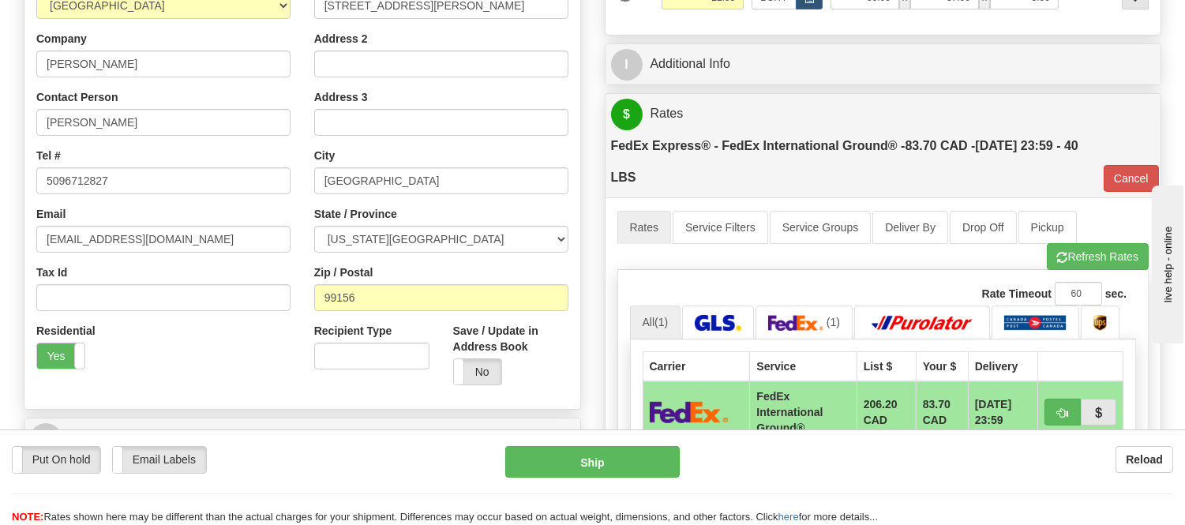
scroll to position [350, 0]
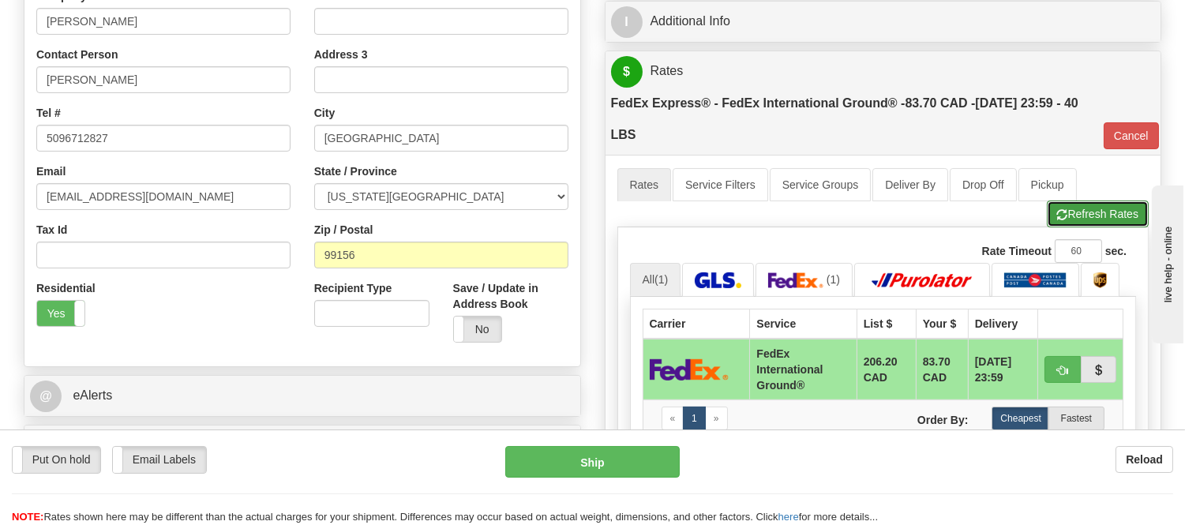
click at [1095, 213] on button "Refresh Rates" at bounding box center [1098, 213] width 102 height 27
type input "92"
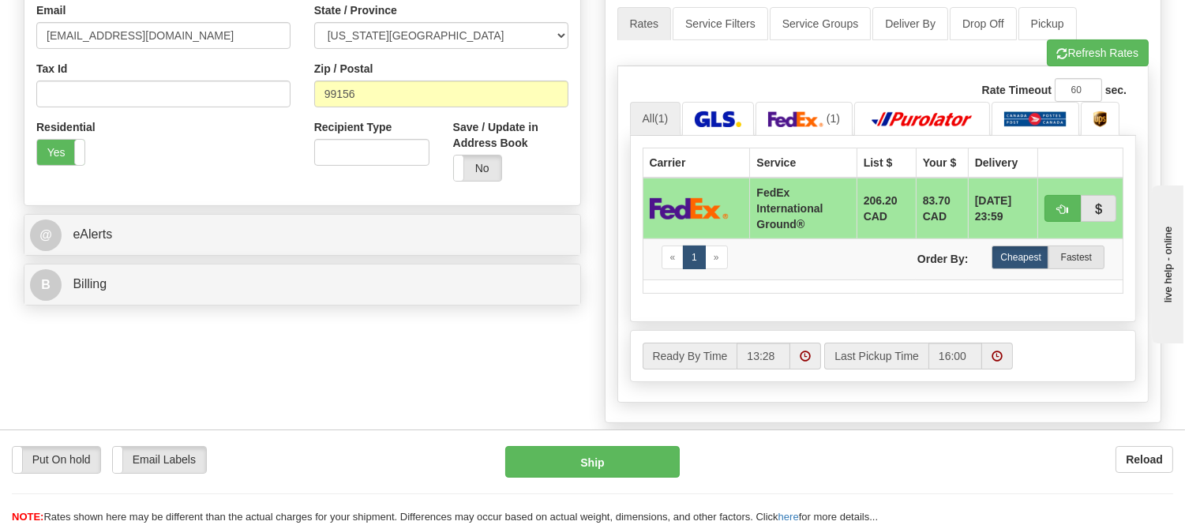
scroll to position [526, 0]
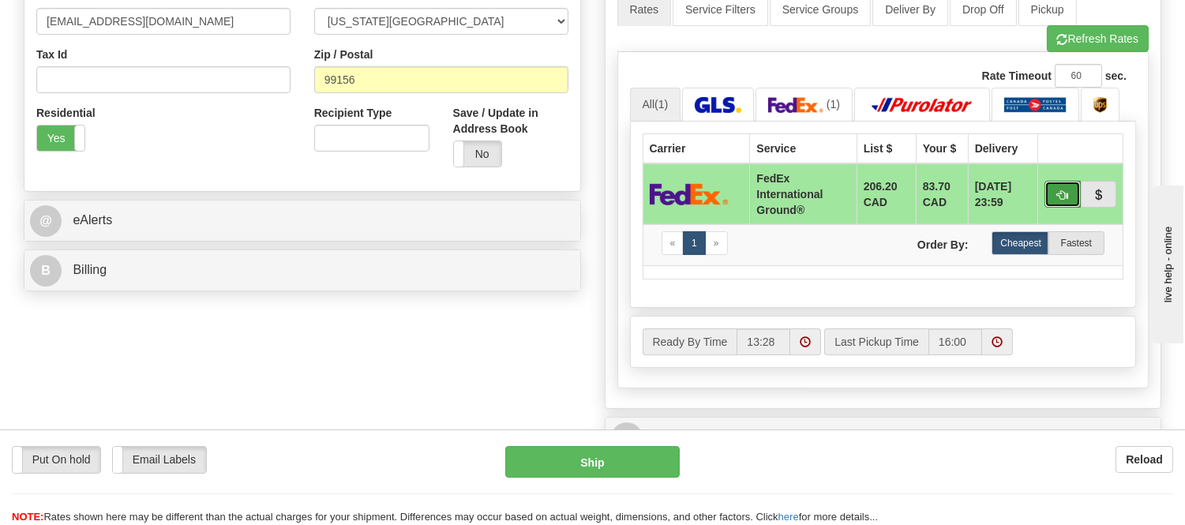
click at [1055, 200] on button "button" at bounding box center [1062, 194] width 36 height 27
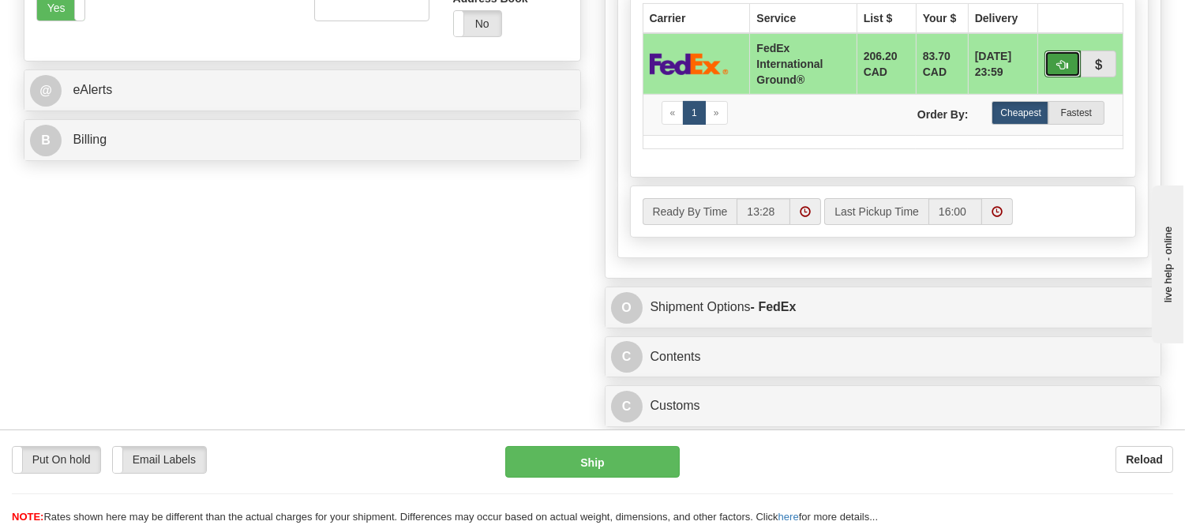
scroll to position [701, 0]
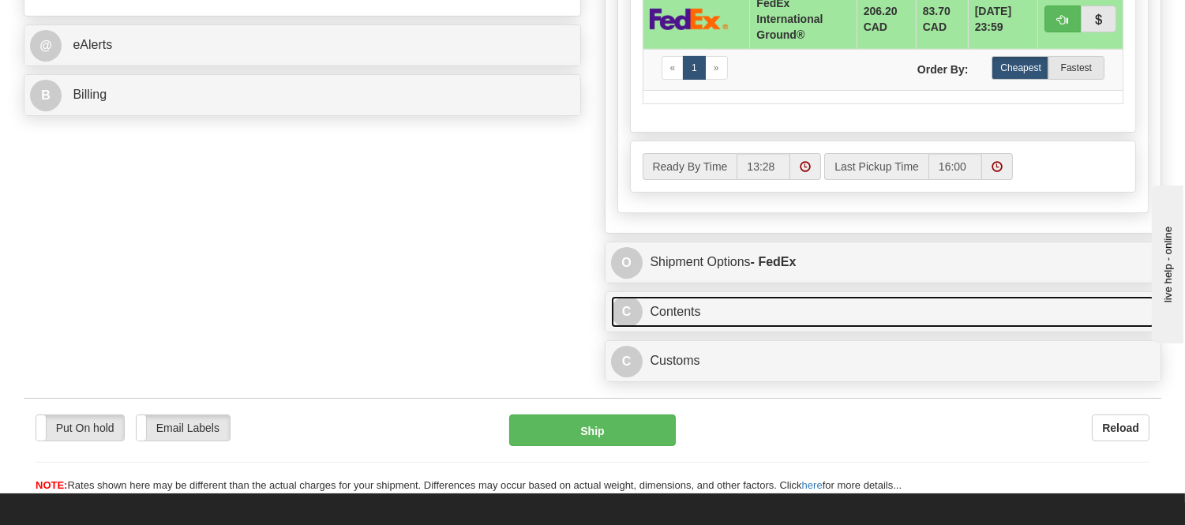
click at [811, 320] on link "C Contents" at bounding box center [883, 312] width 545 height 32
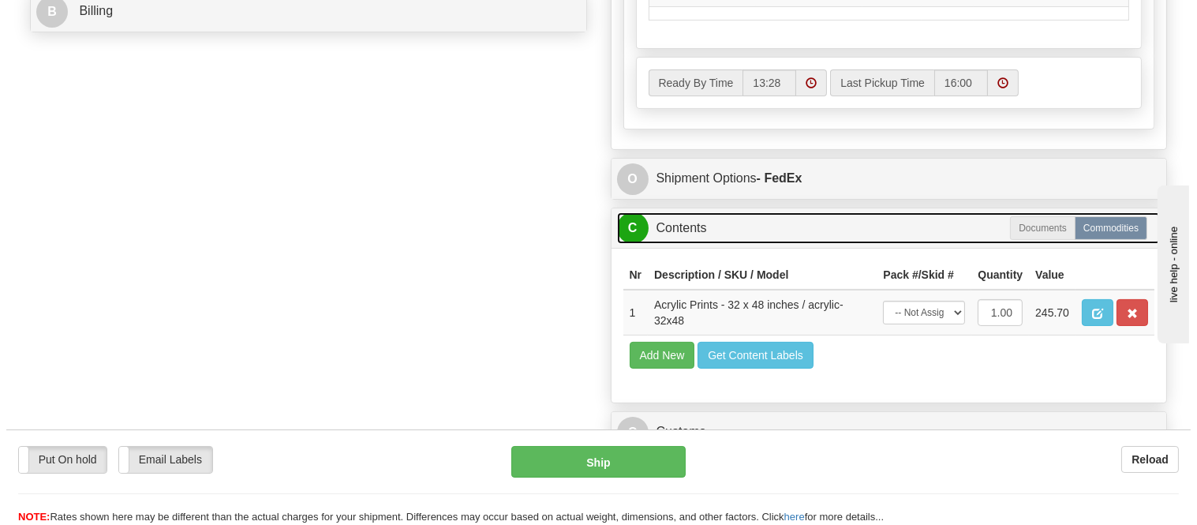
scroll to position [789, 0]
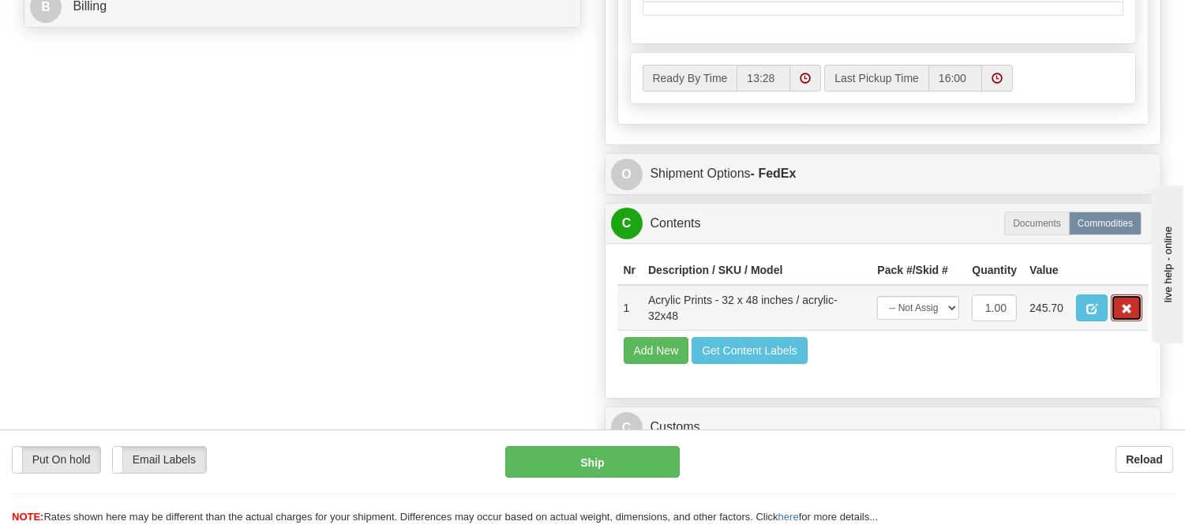
click at [1126, 314] on span "button" at bounding box center [1126, 309] width 11 height 10
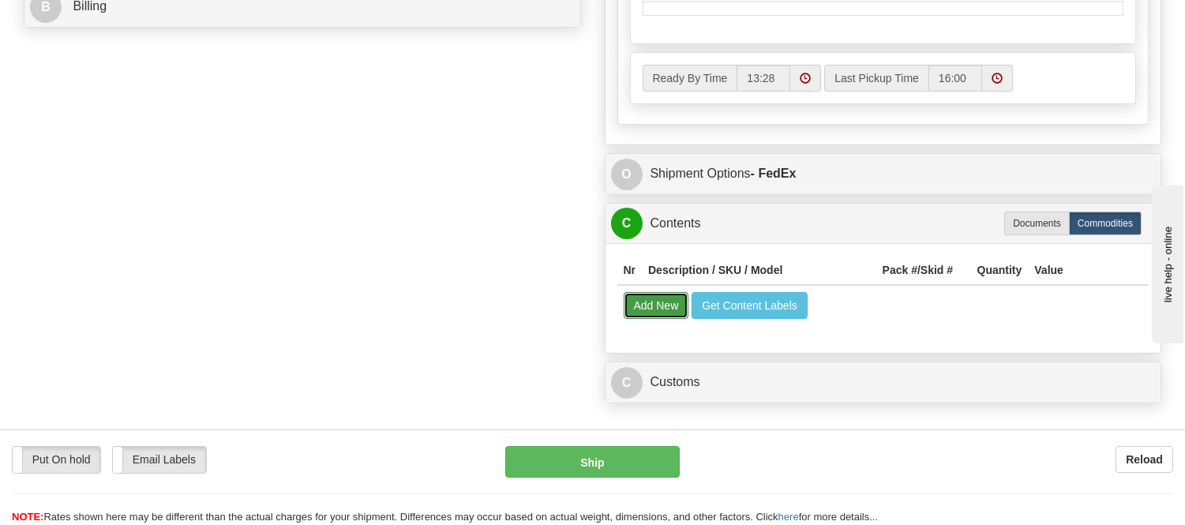
click at [650, 319] on button "Add New" at bounding box center [657, 305] width 66 height 27
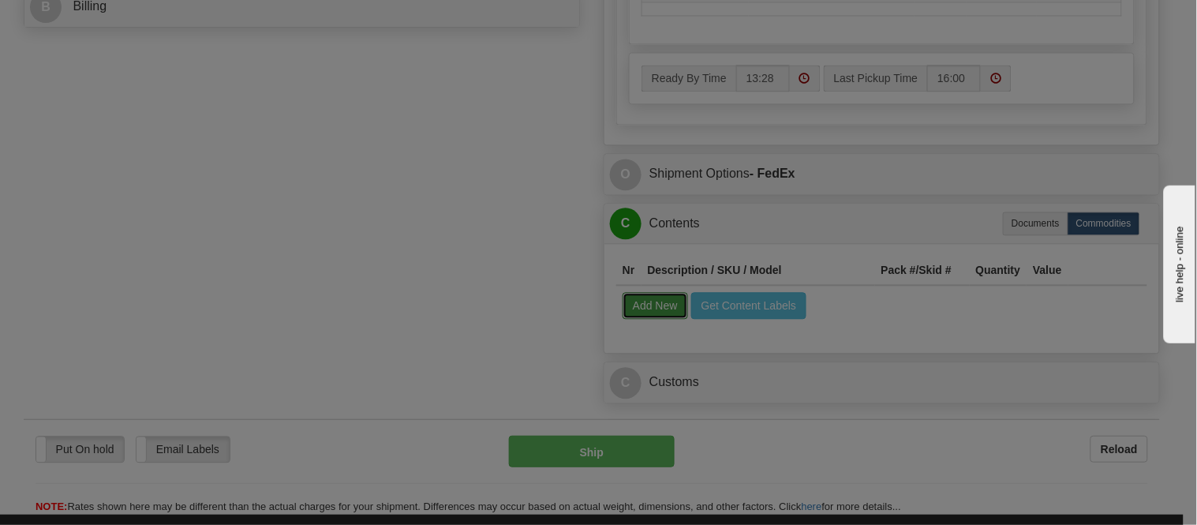
select select
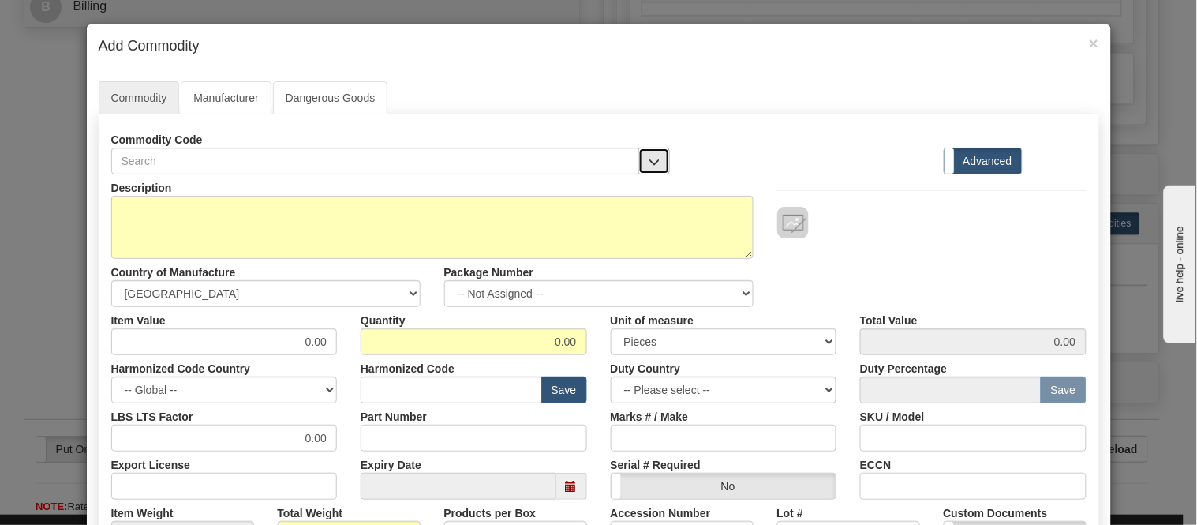
click at [657, 170] on button "button" at bounding box center [655, 161] width 32 height 27
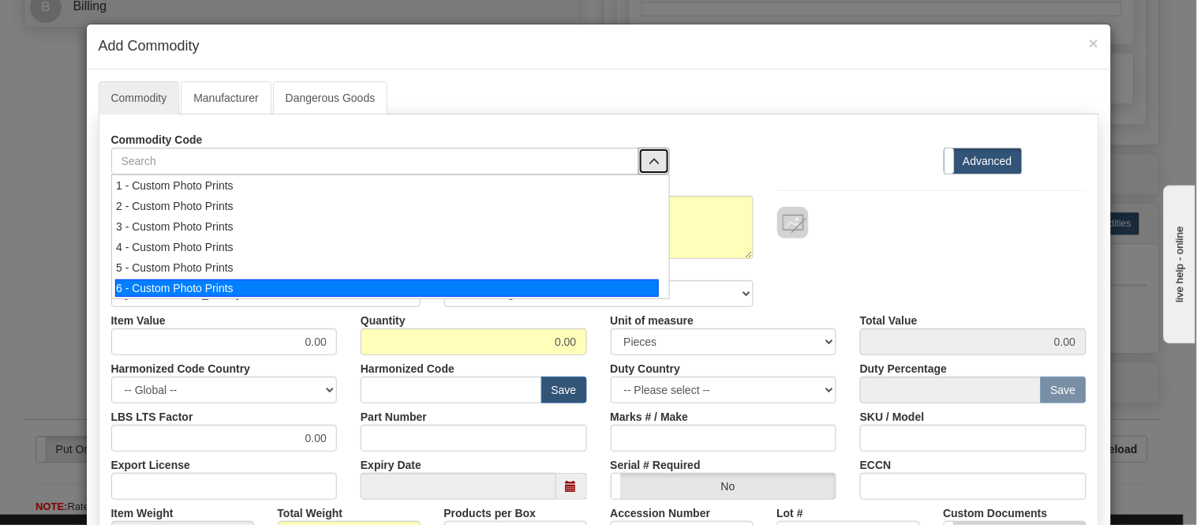
click at [650, 287] on div "6 - Custom Photo Prints" at bounding box center [387, 287] width 544 height 17
select select "1"
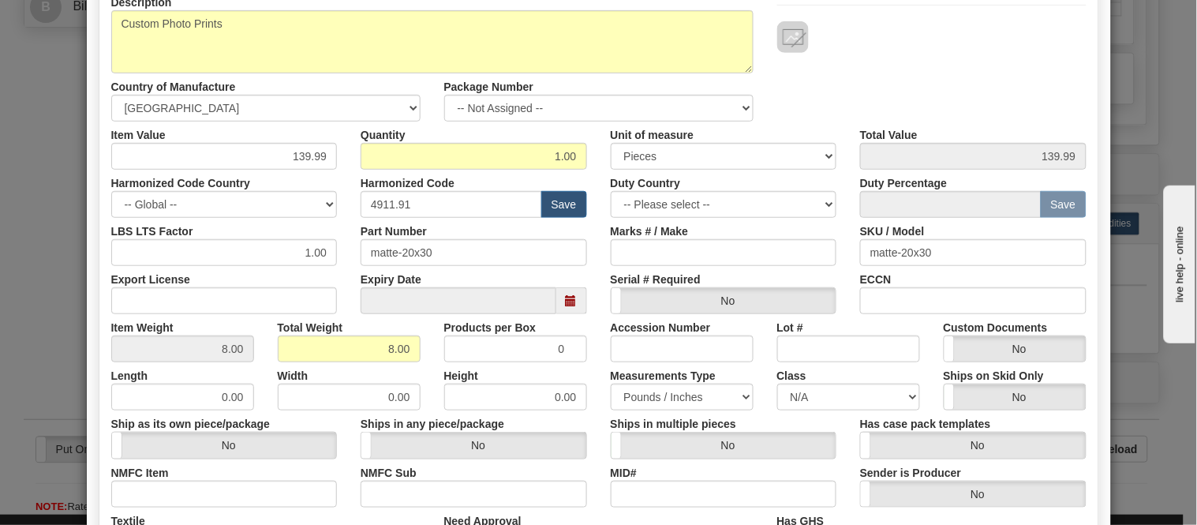
scroll to position [88, 0]
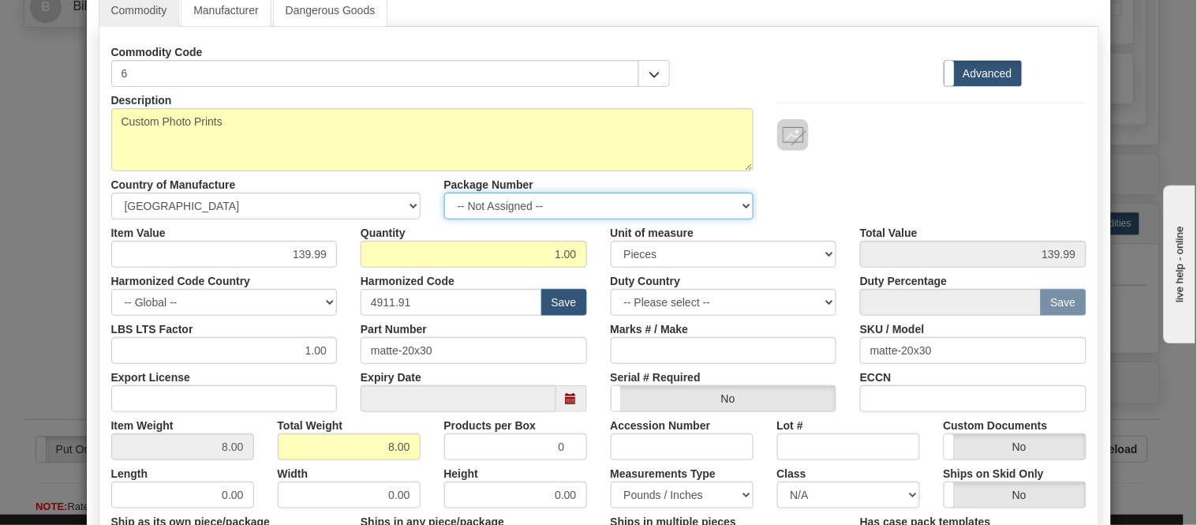
drag, startPoint x: 494, startPoint y: 203, endPoint x: 500, endPoint y: 215, distance: 13.4
click at [494, 203] on select "-- Not Assigned -- Item 1" at bounding box center [598, 206] width 309 height 27
select select "0"
click at [444, 193] on select "-- Not Assigned -- Item 1" at bounding box center [598, 206] width 309 height 27
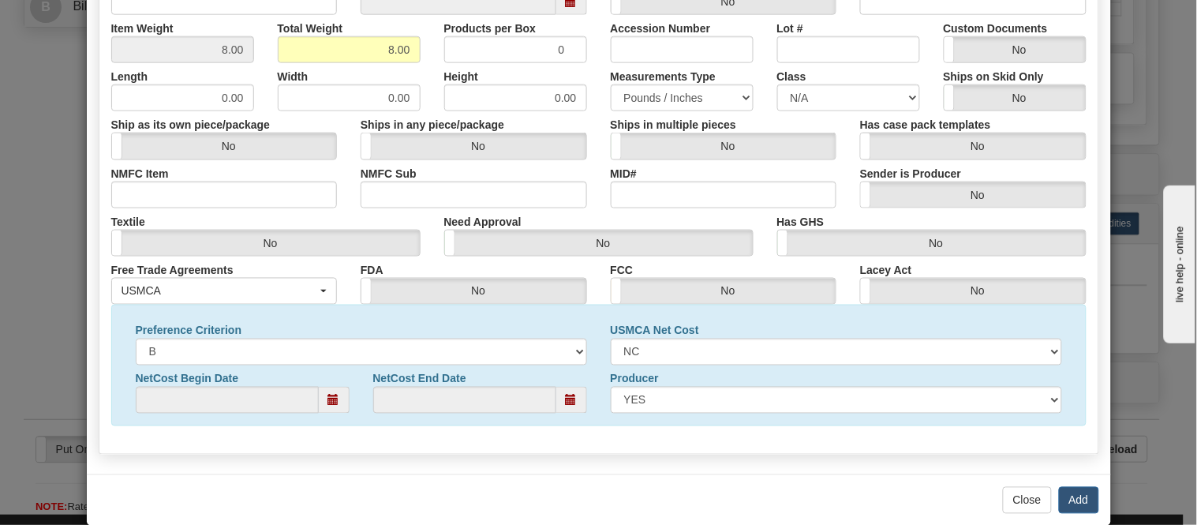
scroll to position [510, 0]
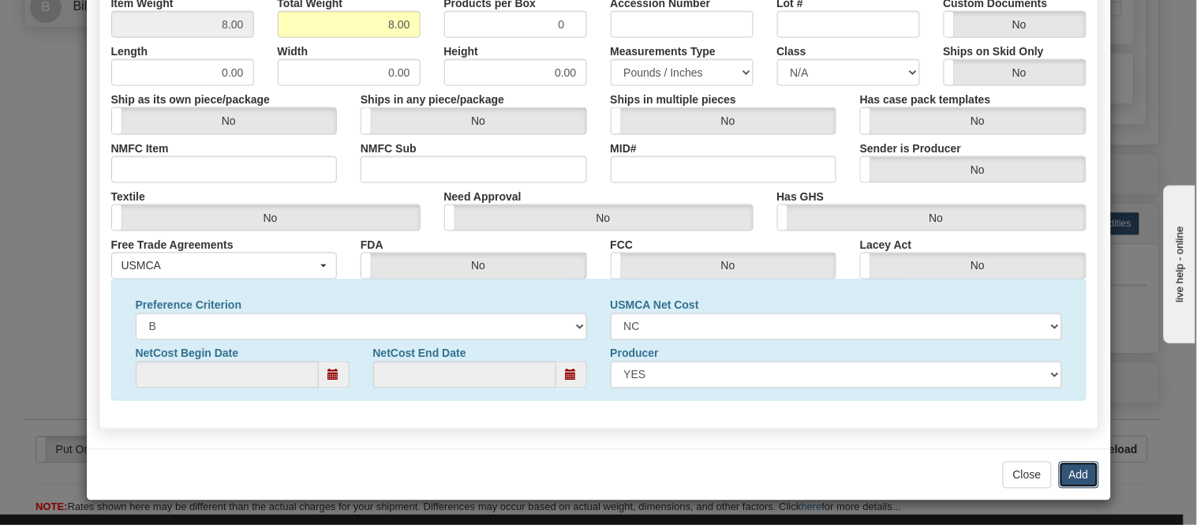
click at [1074, 470] on button "Add" at bounding box center [1079, 475] width 40 height 27
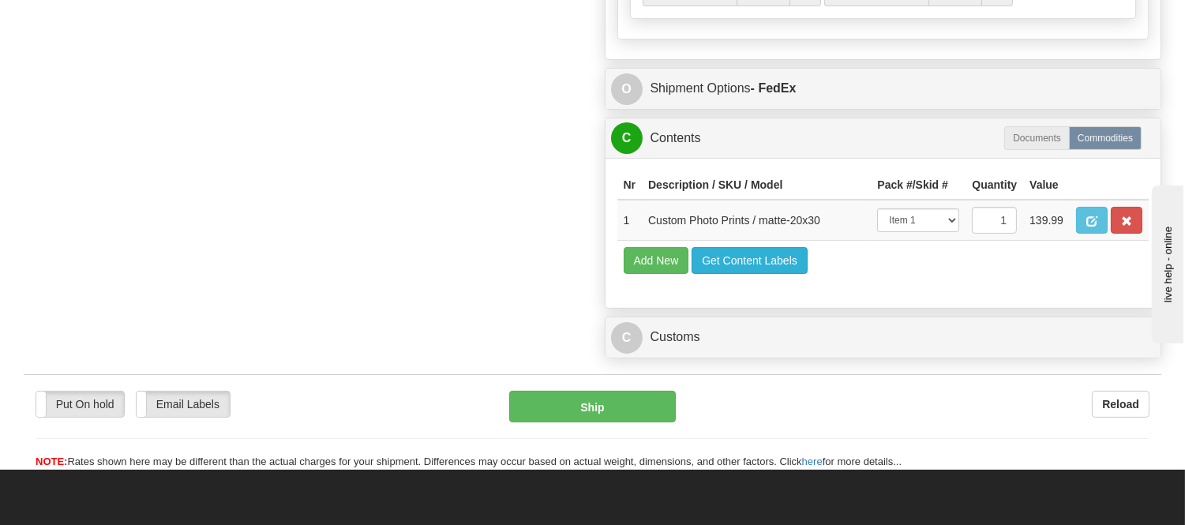
scroll to position [877, 0]
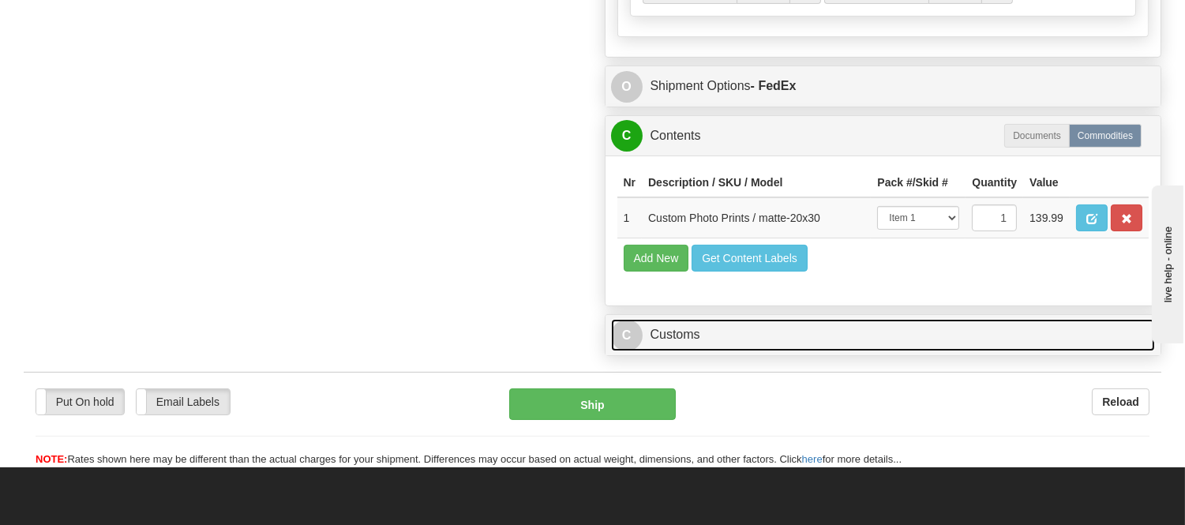
click at [696, 351] on link "C Customs" at bounding box center [883, 335] width 545 height 32
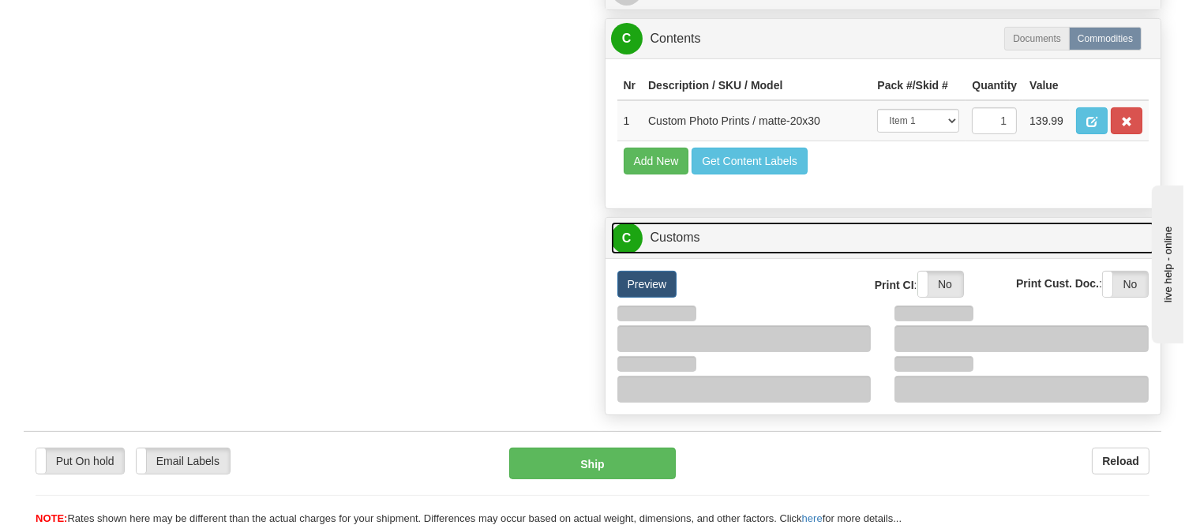
scroll to position [1052, 0]
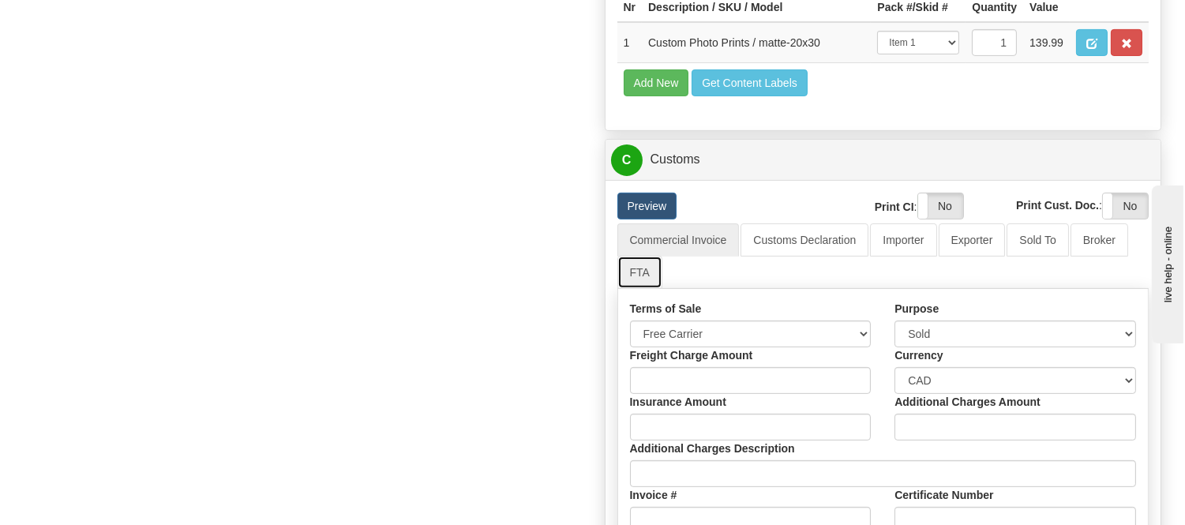
click at [648, 289] on link "FTA" at bounding box center [639, 272] width 45 height 33
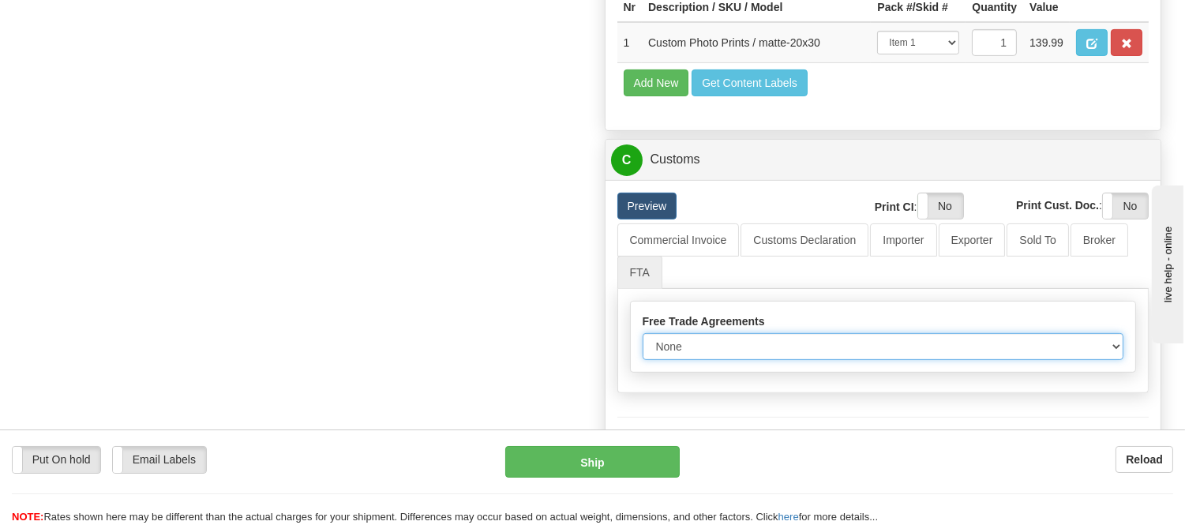
click at [683, 360] on select "None Other USMCA CETA CUKTCA" at bounding box center [882, 346] width 481 height 27
select select "1"
click at [642, 360] on select "None Other USMCA CETA CUKTCA" at bounding box center [882, 346] width 481 height 27
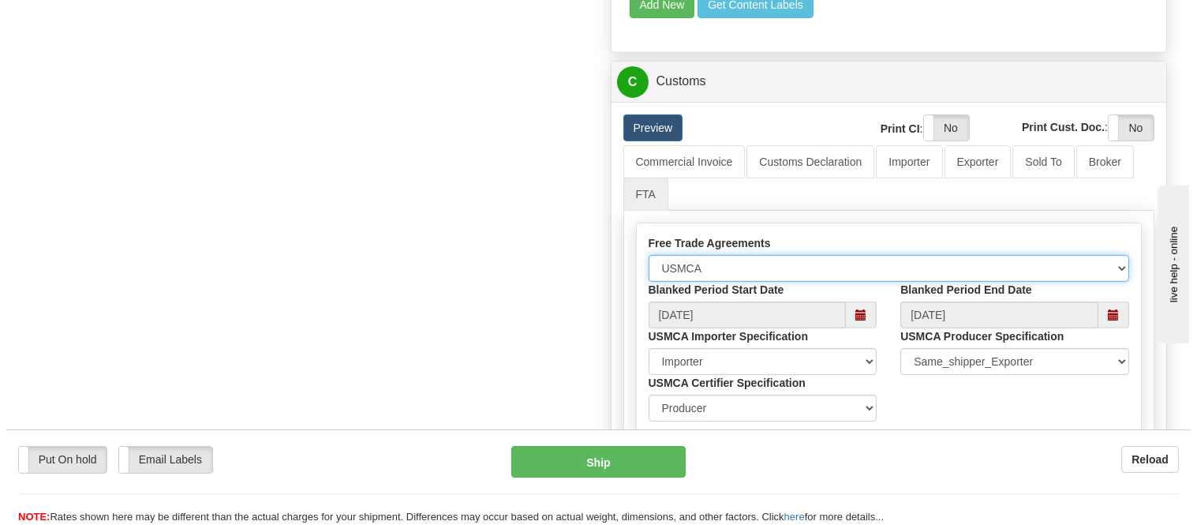
scroll to position [1227, 0]
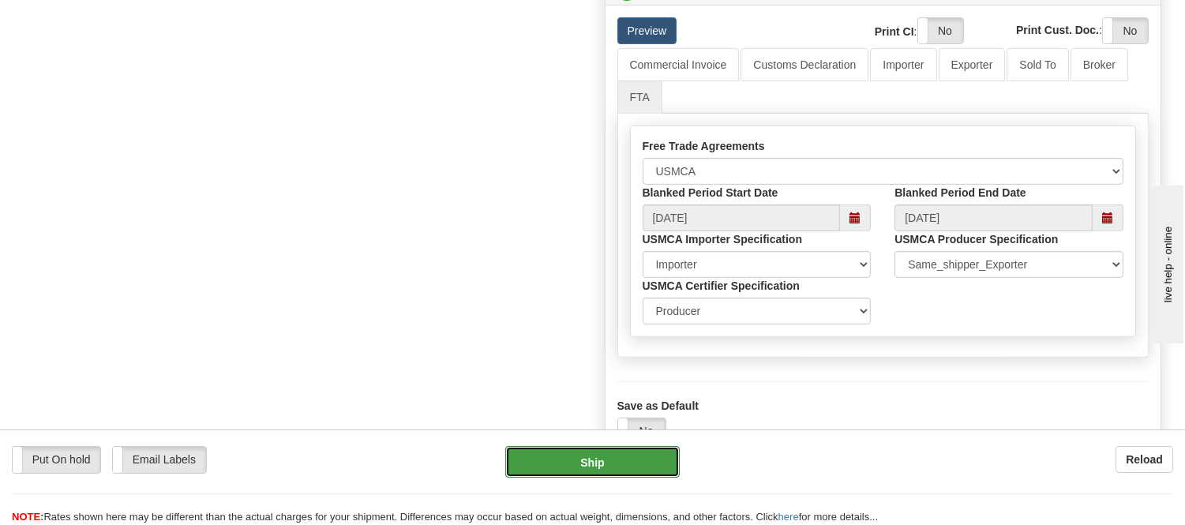
click at [633, 452] on button "Ship" at bounding box center [592, 462] width 174 height 32
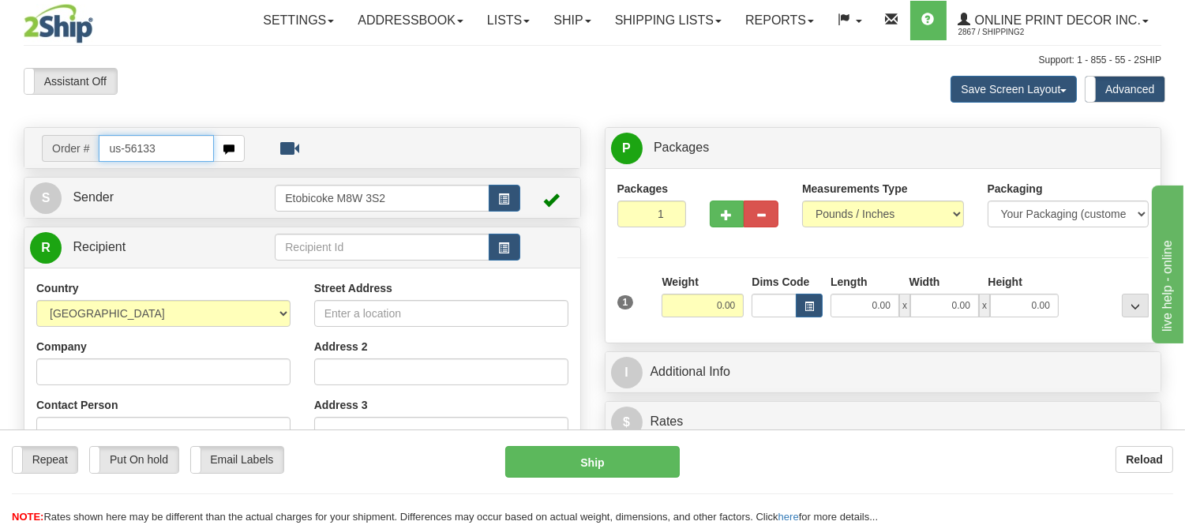
type input "us-56133"
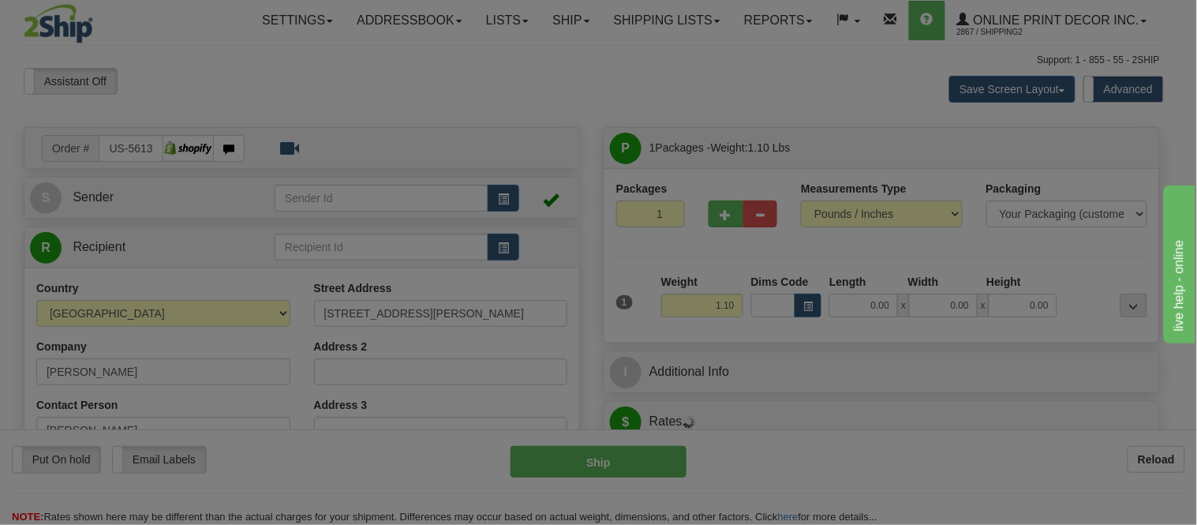
type input "[GEOGRAPHIC_DATA]"
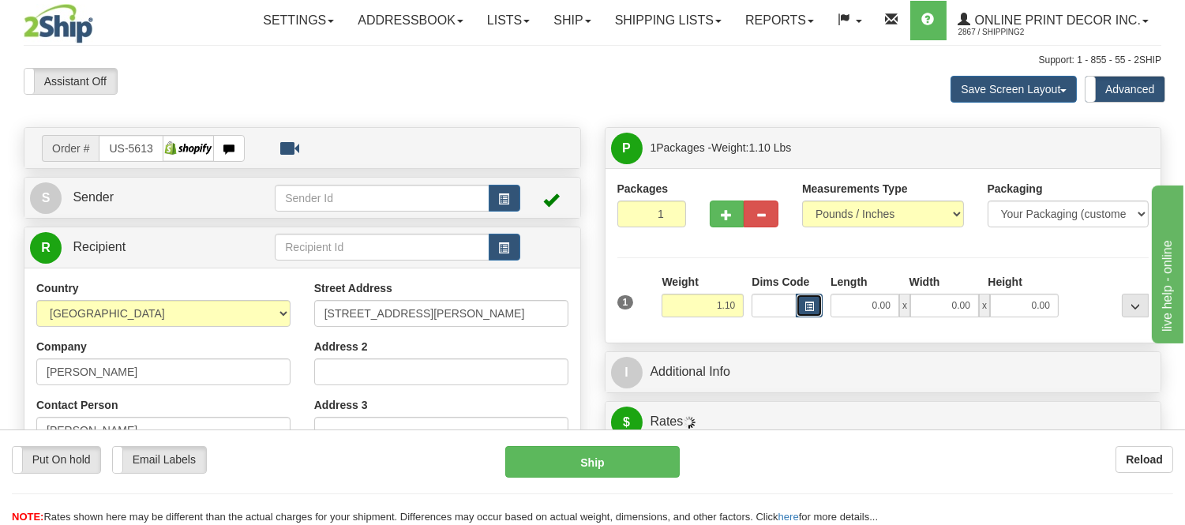
click at [817, 301] on button "button" at bounding box center [809, 306] width 27 height 24
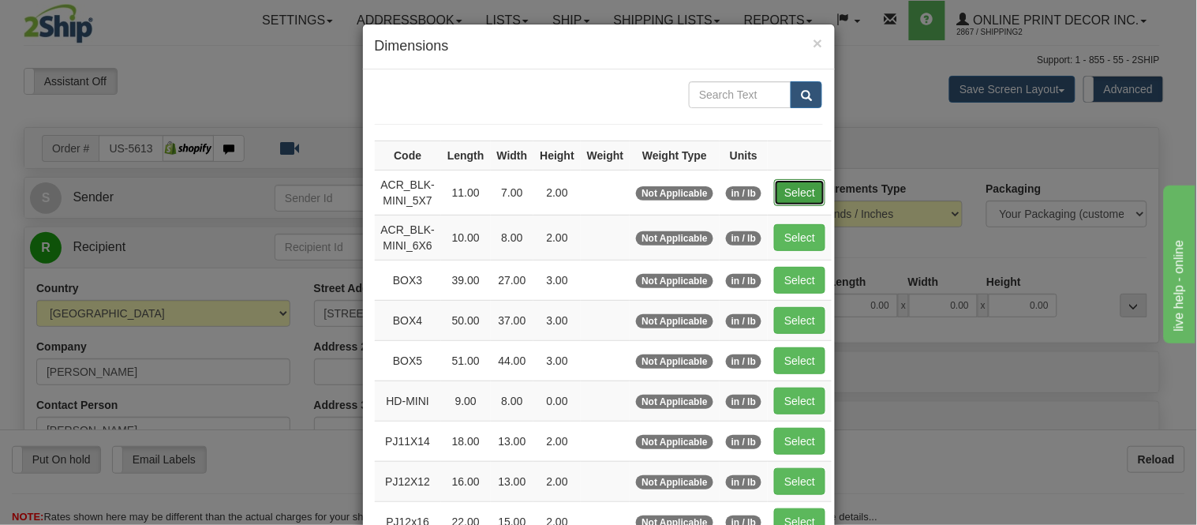
click at [800, 184] on button "Select" at bounding box center [799, 192] width 51 height 27
type input "ACR_BLK-MINI_5X7"
type input "11.00"
type input "7.00"
type input "2.00"
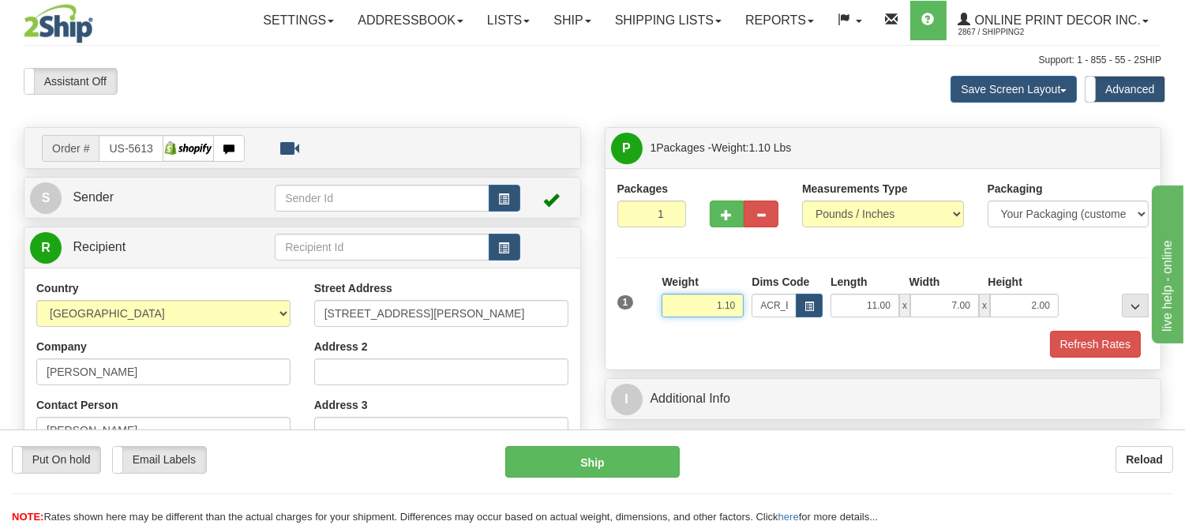
drag, startPoint x: 739, startPoint y: 306, endPoint x: 625, endPoint y: 320, distance: 114.5
click at [625, 320] on div "1 Weight 1.10 Dims Code x x" at bounding box center [883, 302] width 540 height 56
type input "0.77"
click at [1108, 351] on button "Refresh Rates" at bounding box center [1095, 344] width 91 height 27
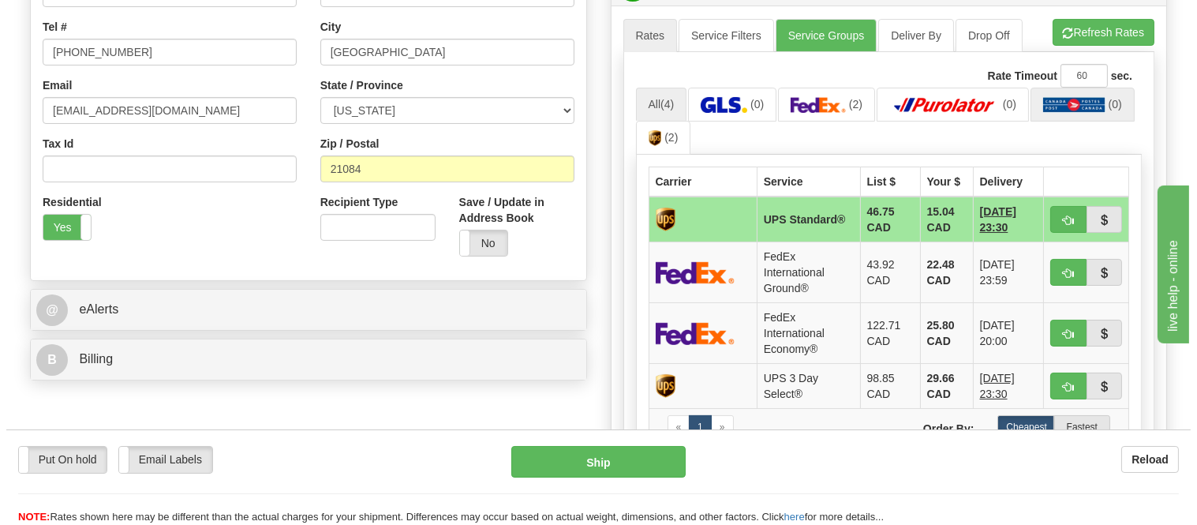
scroll to position [438, 0]
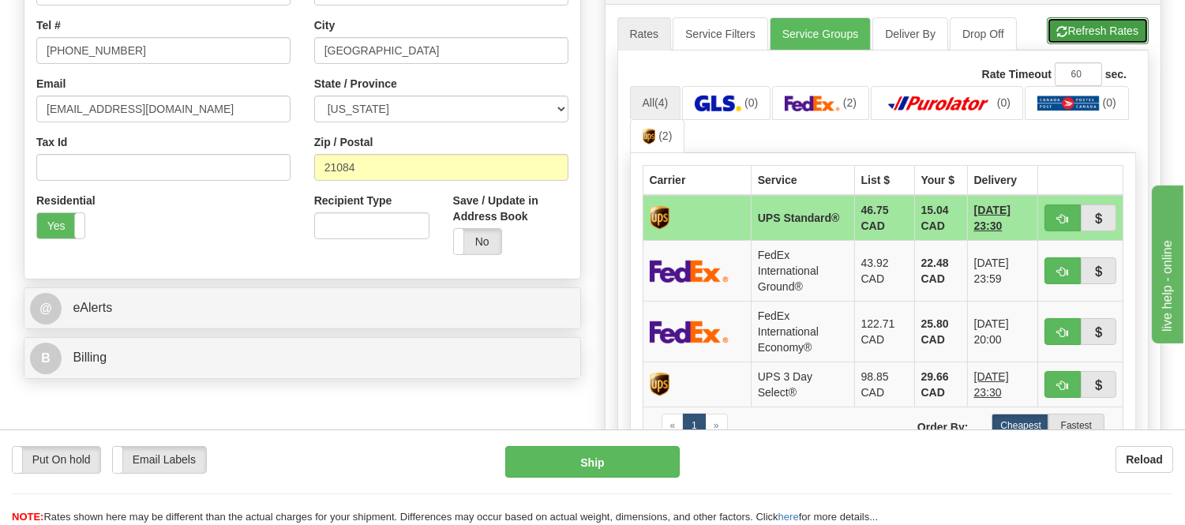
click at [1089, 37] on button "Refresh Rates" at bounding box center [1098, 30] width 102 height 27
click at [1070, 264] on button "button" at bounding box center [1062, 270] width 36 height 27
type input "92"
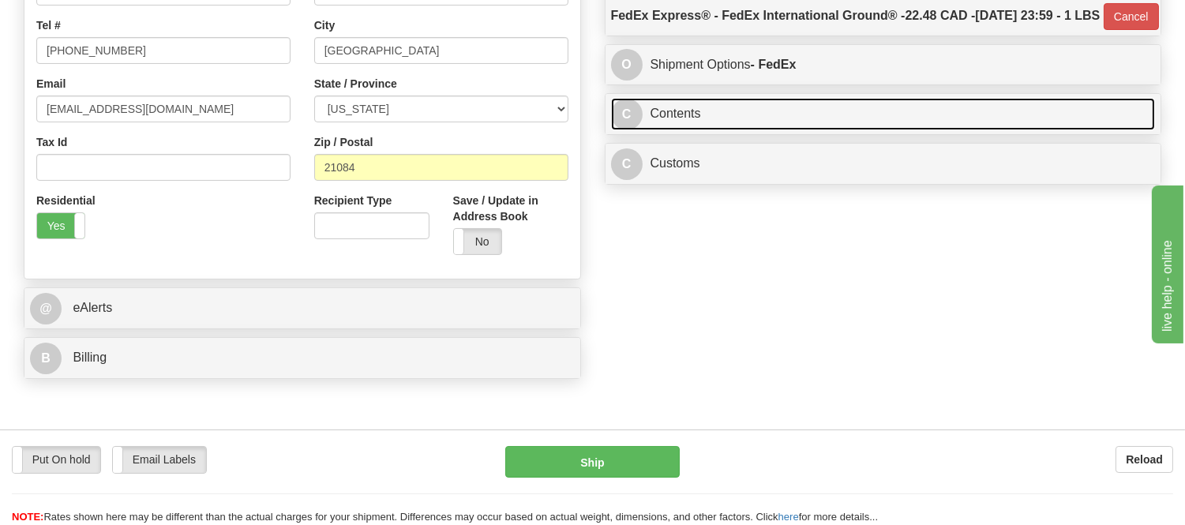
click at [793, 130] on link "C Contents" at bounding box center [883, 114] width 545 height 32
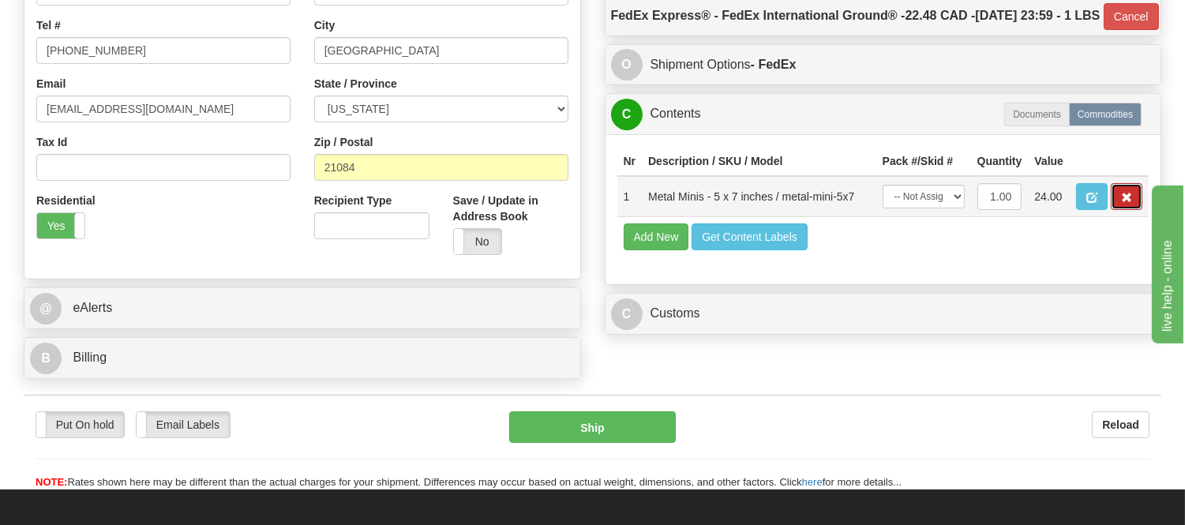
click at [1122, 203] on span "button" at bounding box center [1126, 198] width 11 height 10
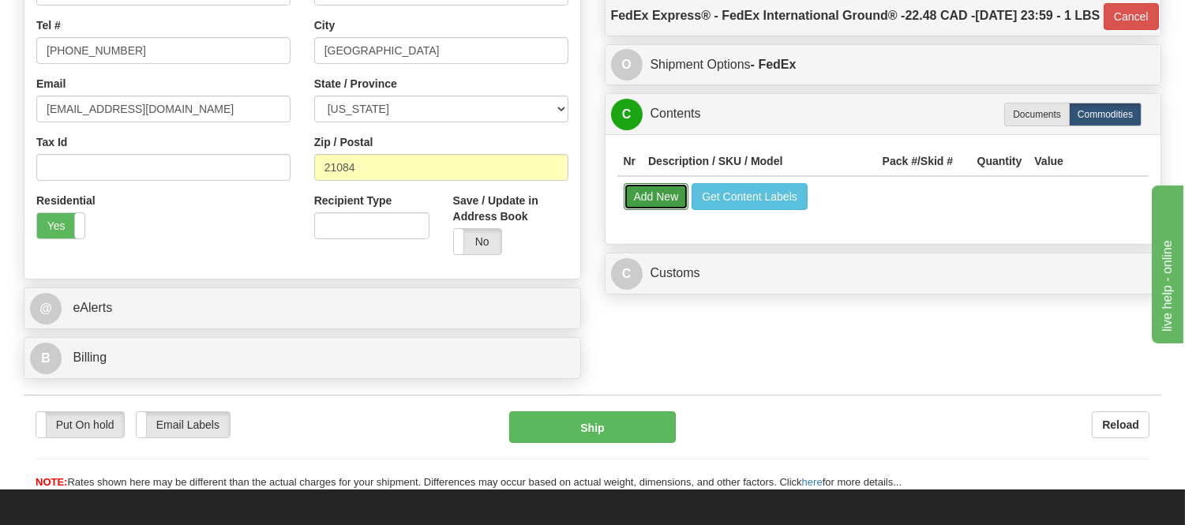
click at [650, 210] on button "Add New" at bounding box center [657, 196] width 66 height 27
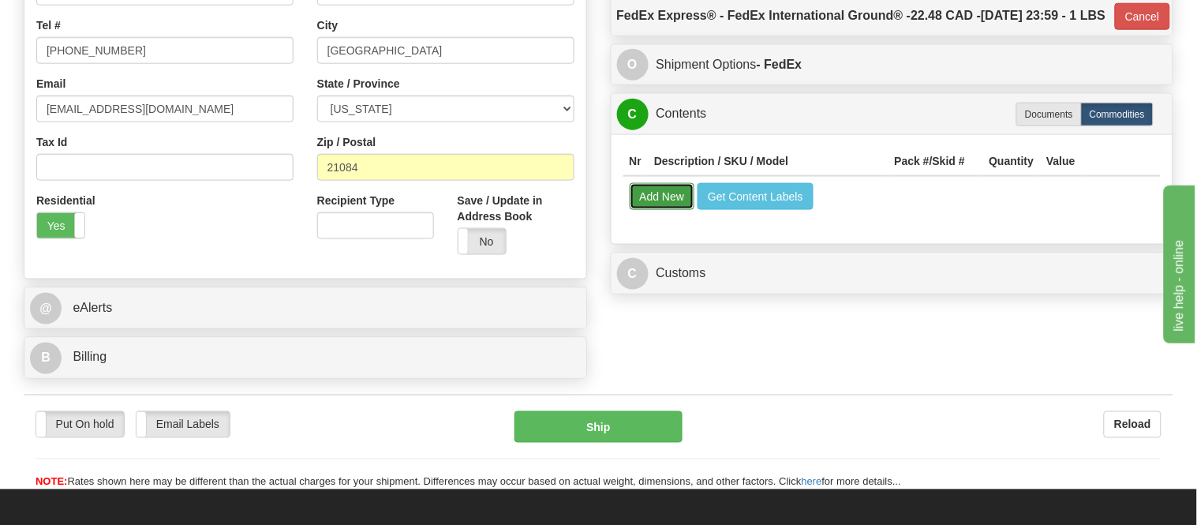
select select
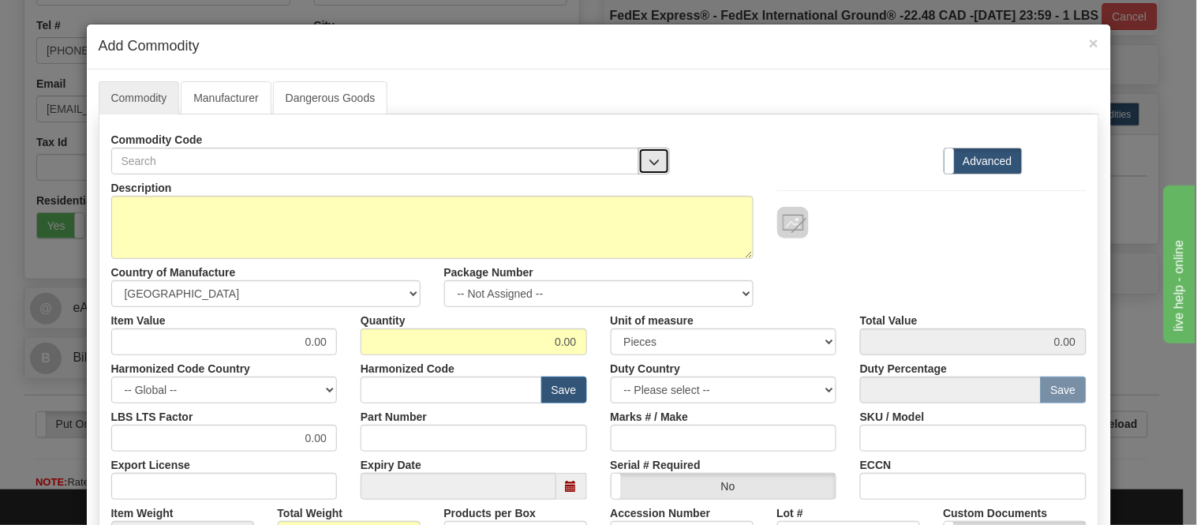
click at [639, 159] on button "button" at bounding box center [655, 161] width 32 height 27
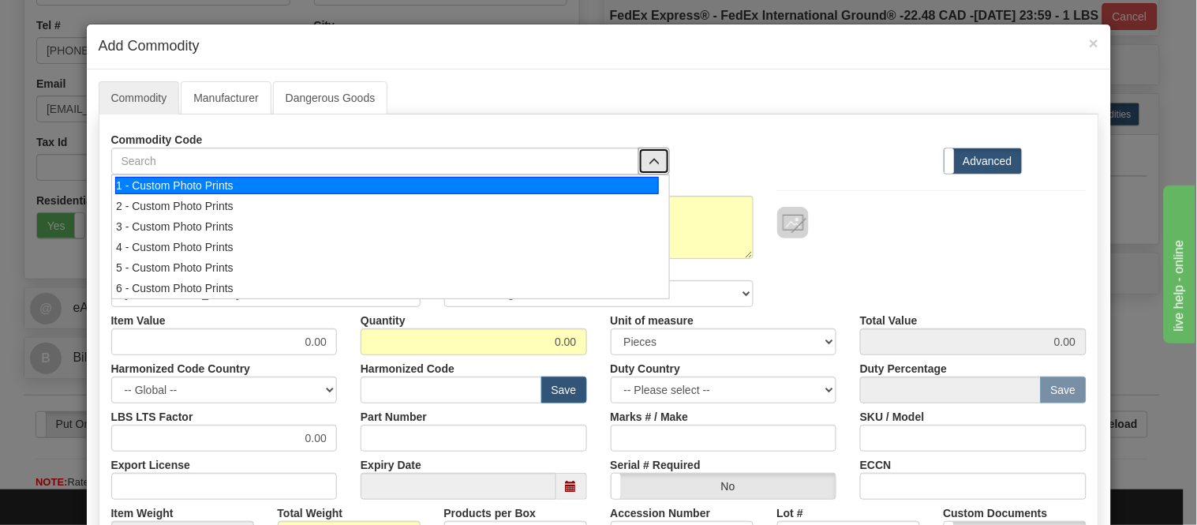
click at [627, 182] on div "1 - Custom Photo Prints" at bounding box center [387, 185] width 544 height 17
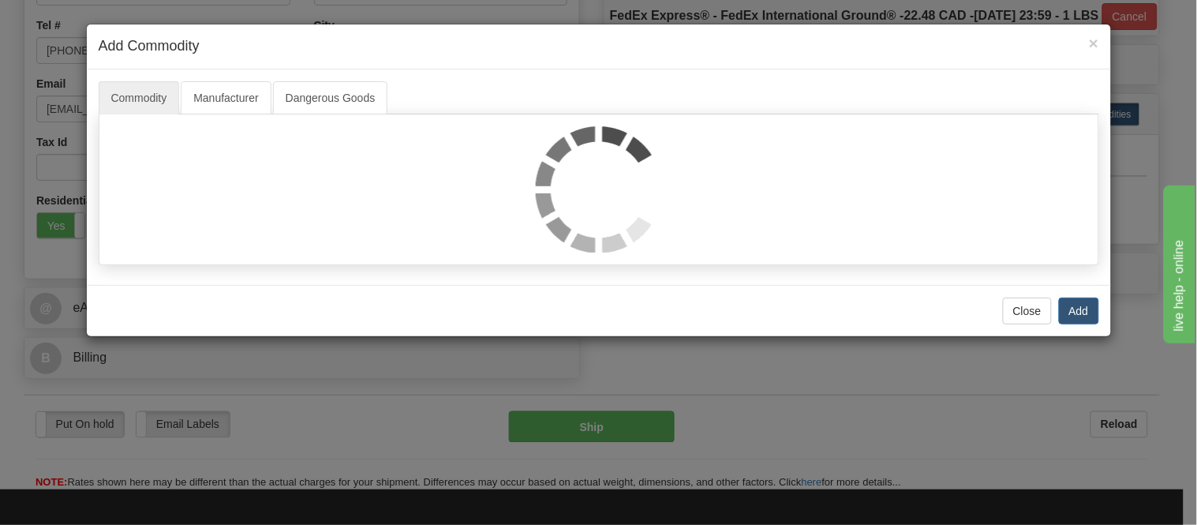
select select "1"
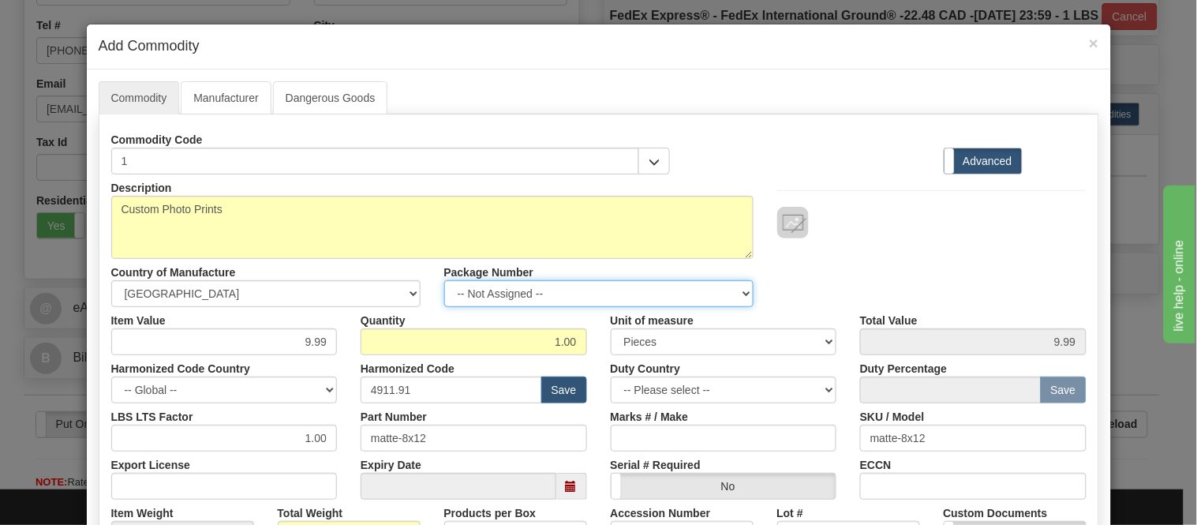
click at [556, 283] on select "-- Not Assigned -- Item 1" at bounding box center [598, 293] width 309 height 27
select select "0"
click at [444, 280] on select "-- Not Assigned -- Item 1" at bounding box center [598, 293] width 309 height 27
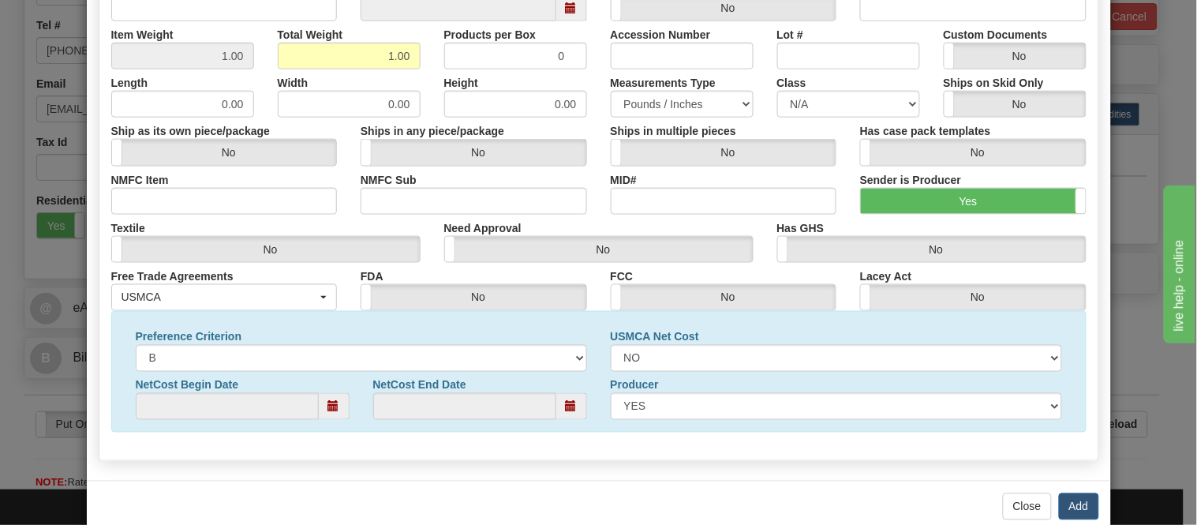
scroll to position [510, 0]
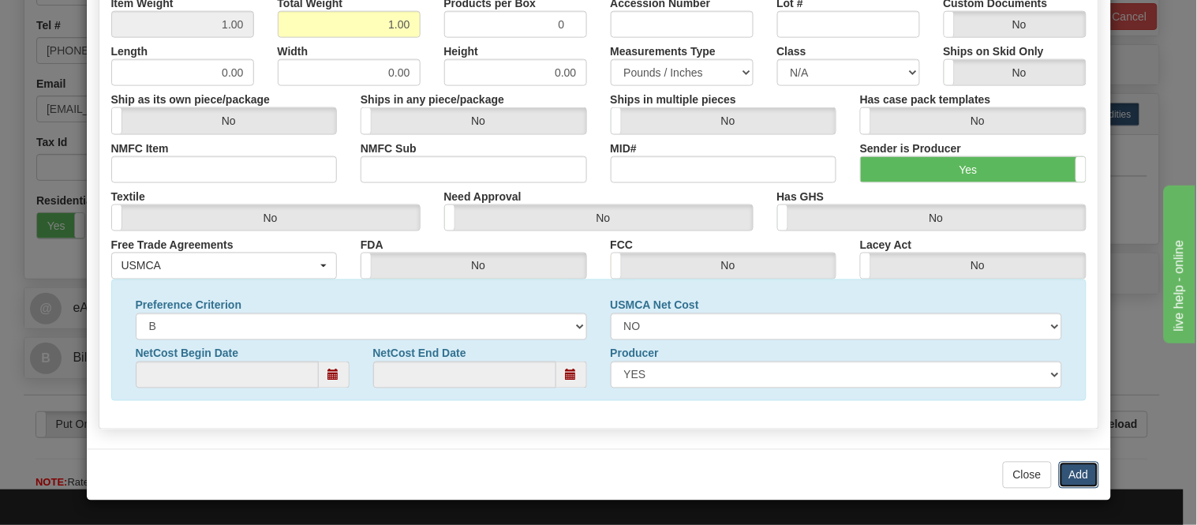
click at [1059, 468] on button "Add" at bounding box center [1079, 475] width 40 height 27
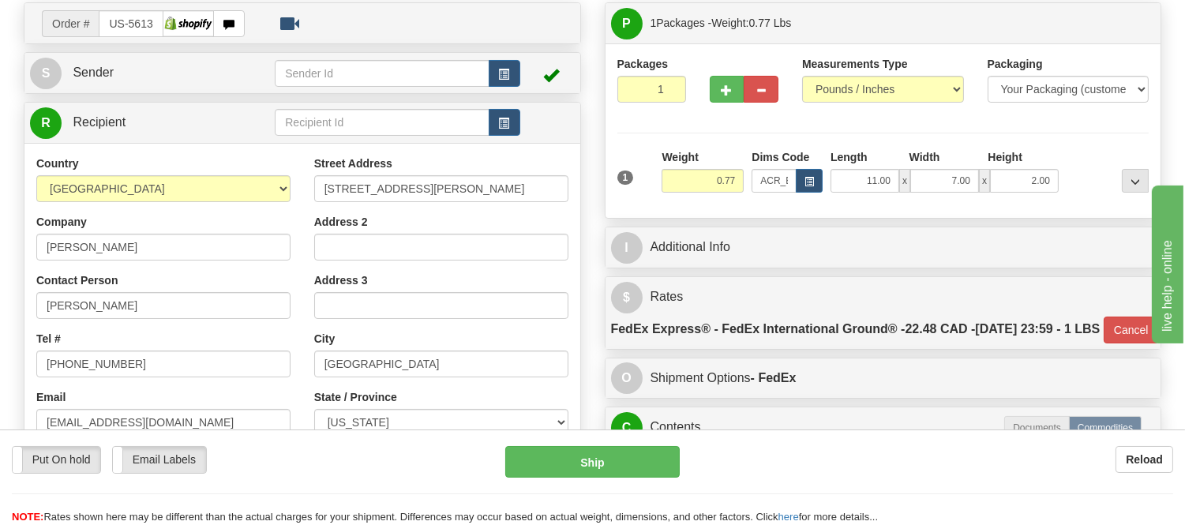
scroll to position [0, 0]
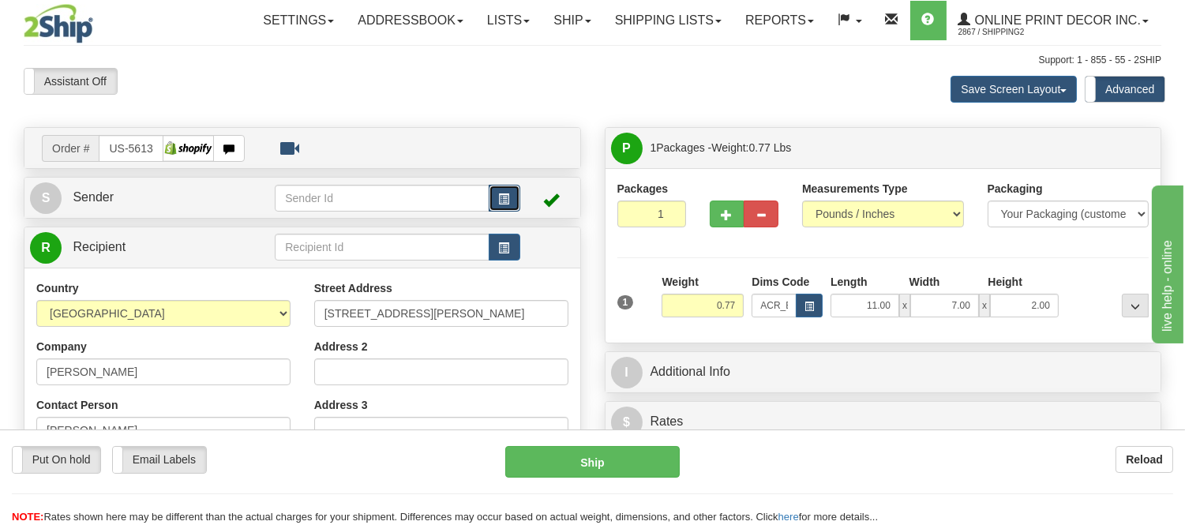
click at [499, 194] on span "button" at bounding box center [504, 199] width 11 height 10
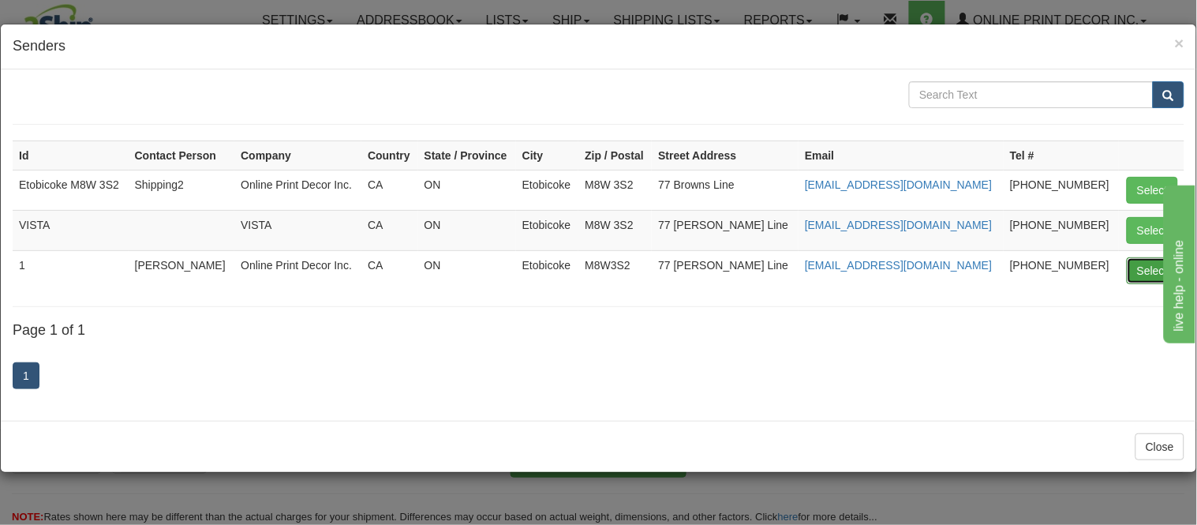
click at [1143, 268] on button "Select" at bounding box center [1152, 270] width 51 height 27
type input "1"
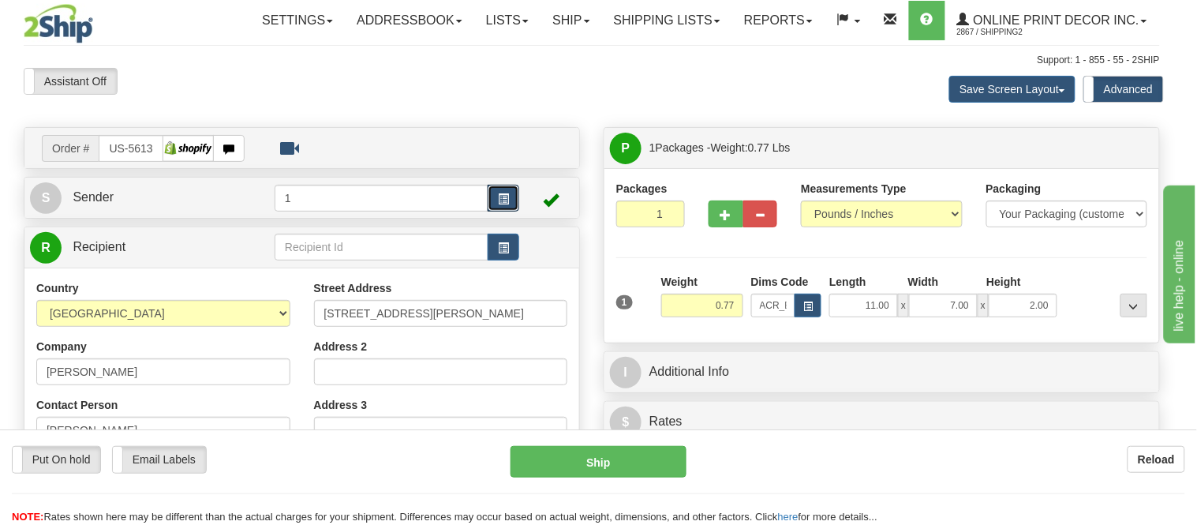
type input "92"
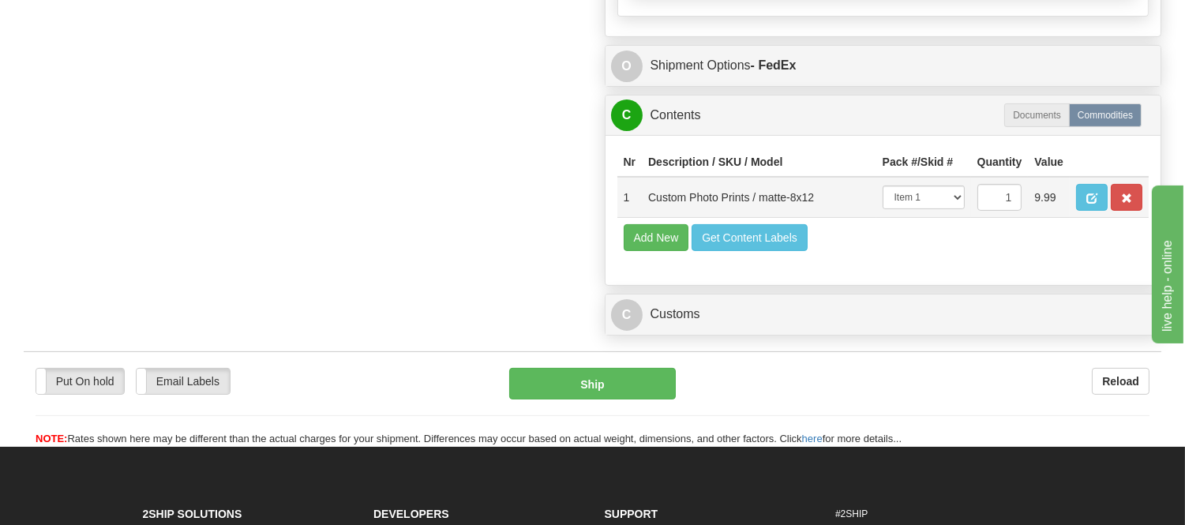
scroll to position [964, 0]
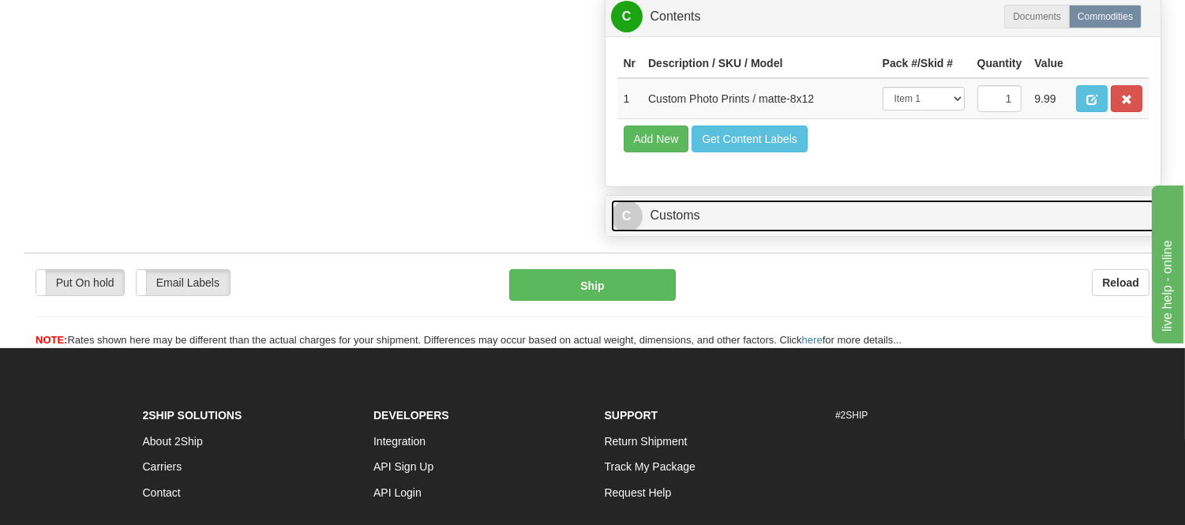
click at [700, 232] on link "C Customs" at bounding box center [883, 216] width 545 height 32
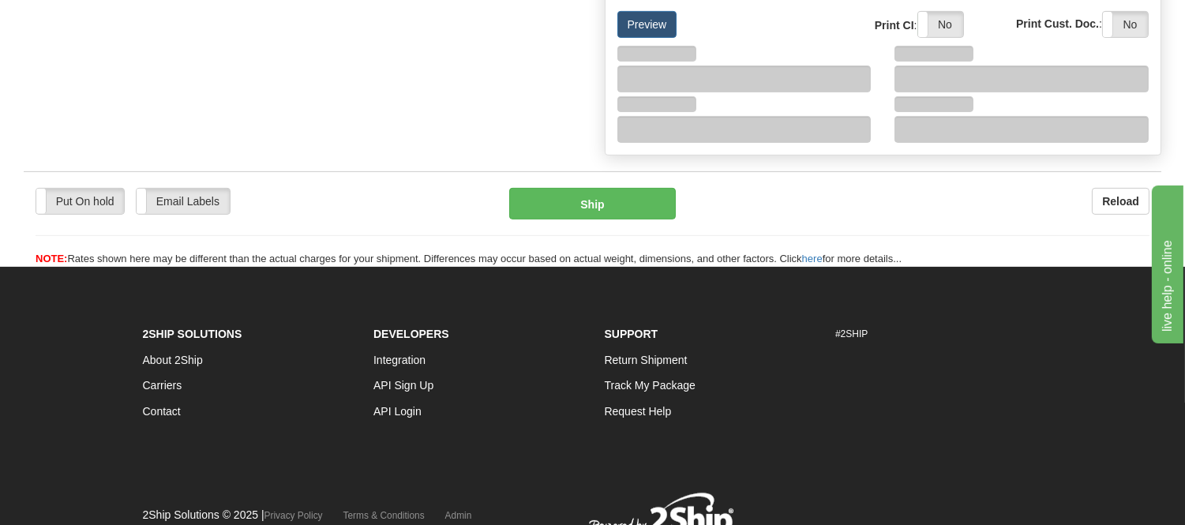
scroll to position [1227, 0]
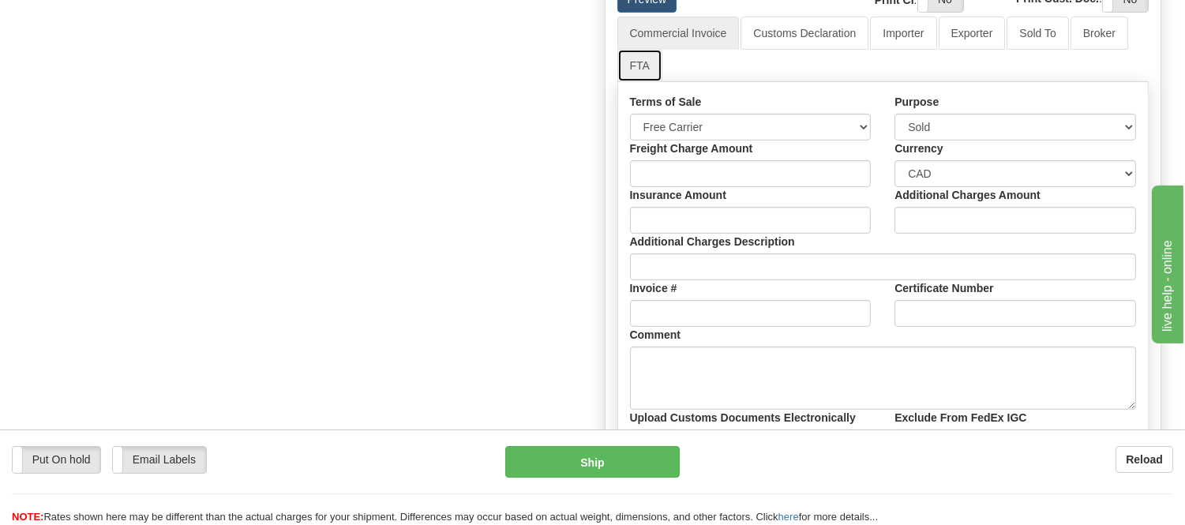
click at [634, 82] on link "FTA" at bounding box center [639, 65] width 45 height 33
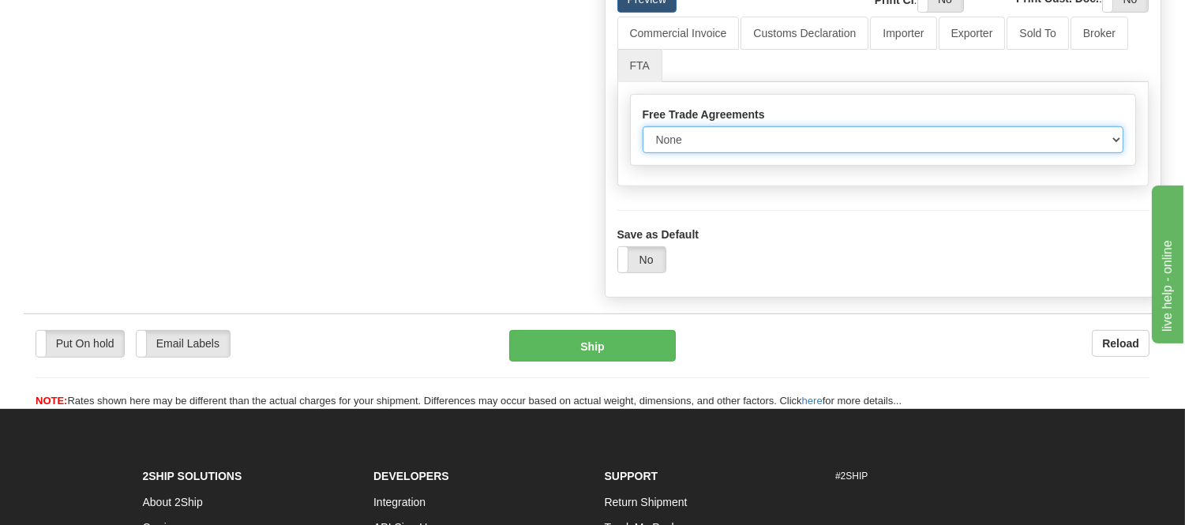
click at [656, 153] on select "None Other USMCA CETA CUKTCA" at bounding box center [882, 139] width 481 height 27
select select "1"
click at [642, 153] on select "None Other USMCA CETA CUKTCA" at bounding box center [882, 139] width 481 height 27
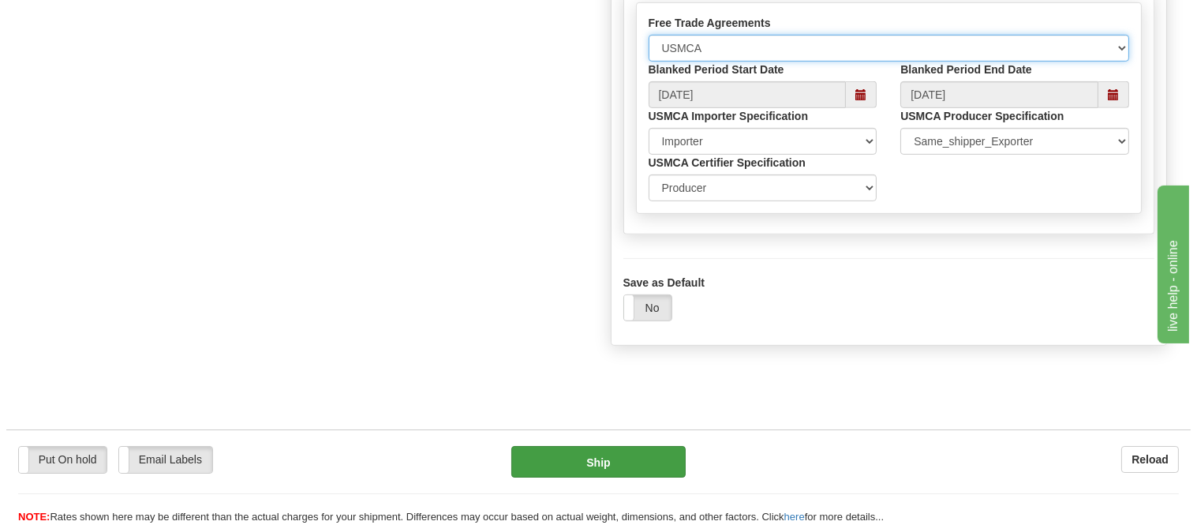
scroll to position [1402, 0]
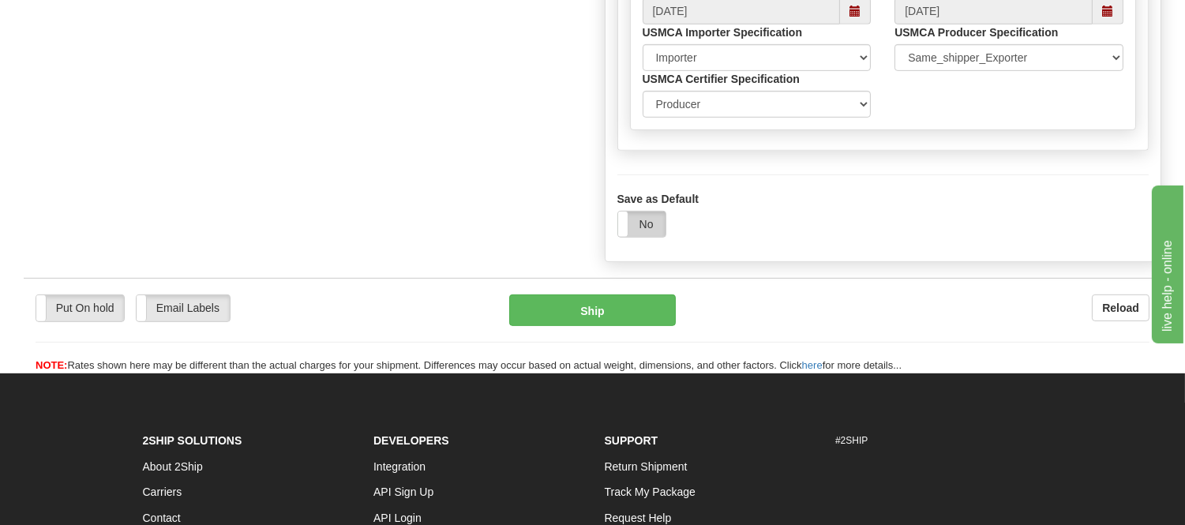
click at [640, 237] on label "No" at bounding box center [641, 224] width 47 height 25
click at [628, 326] on button "Ship" at bounding box center [592, 310] width 166 height 32
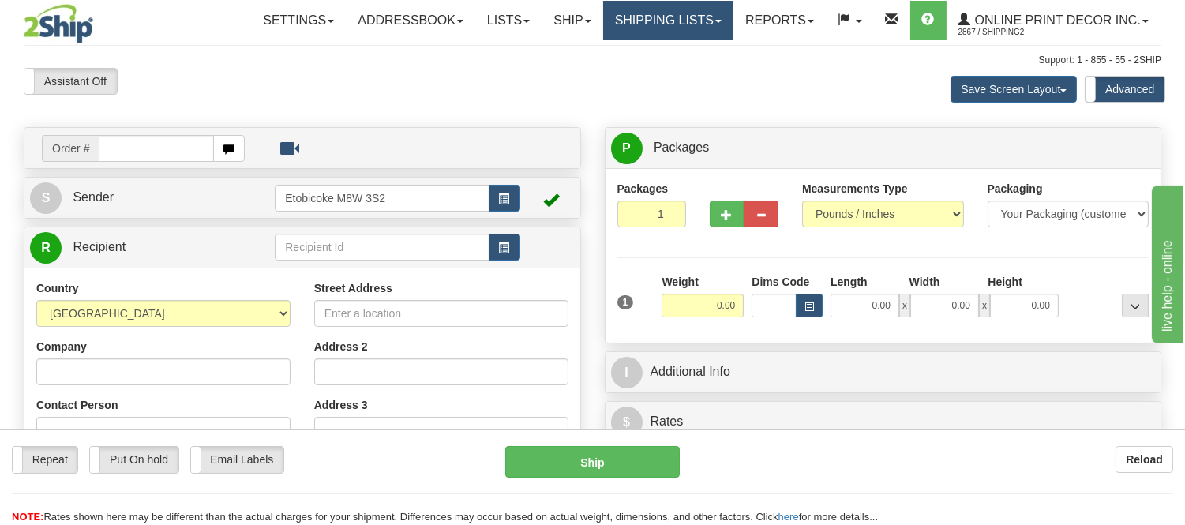
click at [644, 21] on link "Shipping lists" at bounding box center [668, 20] width 130 height 39
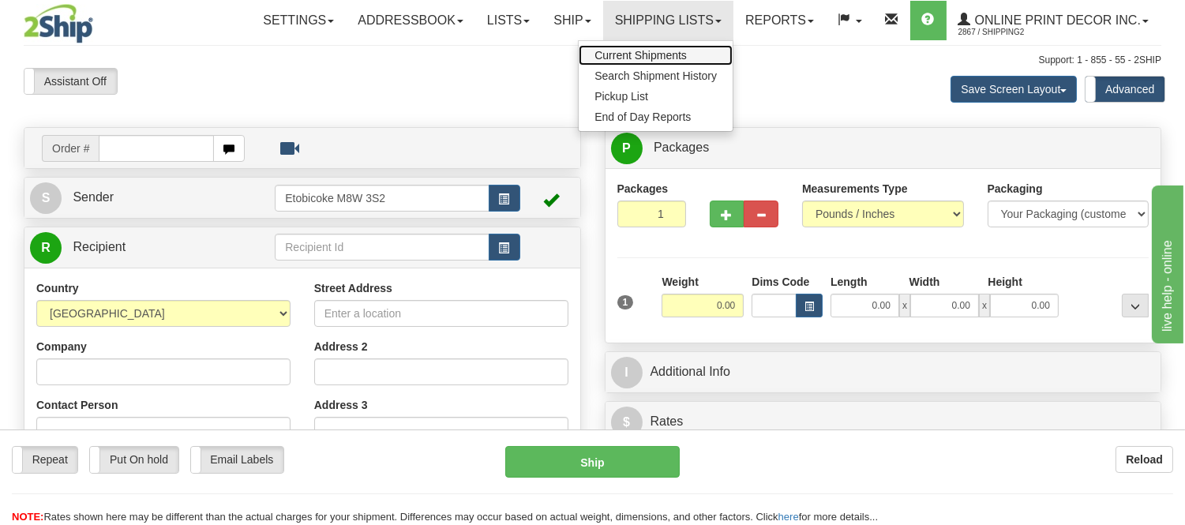
click at [637, 50] on span "Current Shipments" at bounding box center [640, 55] width 92 height 13
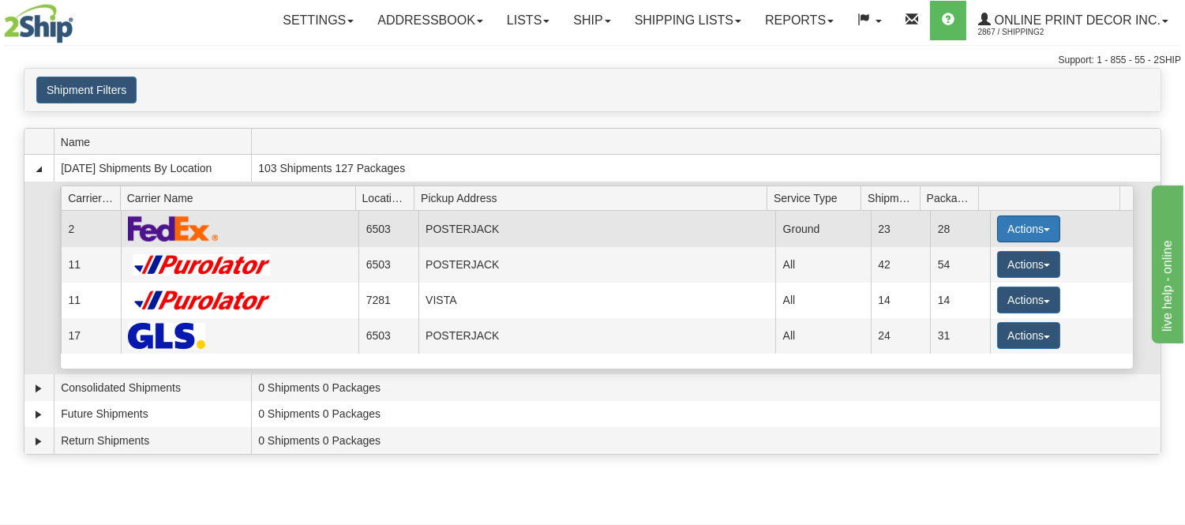
click at [1024, 222] on button "Actions" at bounding box center [1028, 228] width 63 height 27
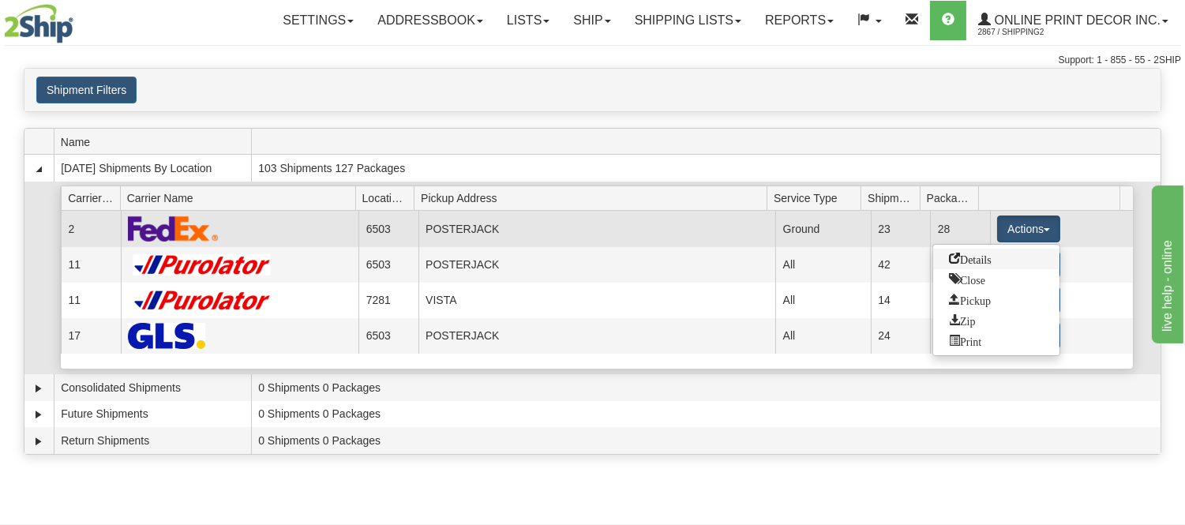
click at [998, 256] on link "Details" at bounding box center [996, 259] width 126 height 21
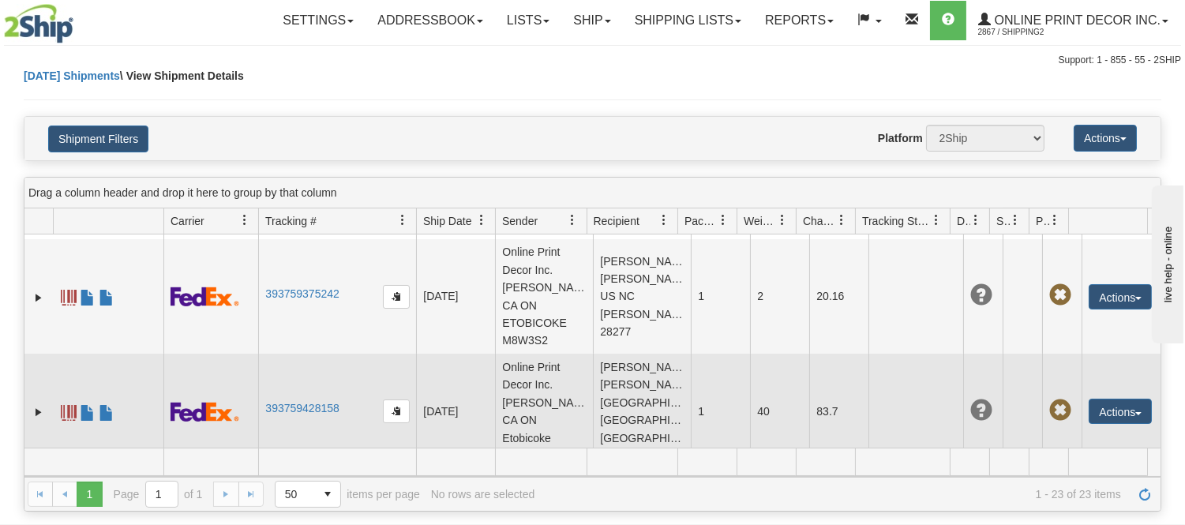
scroll to position [2181, 0]
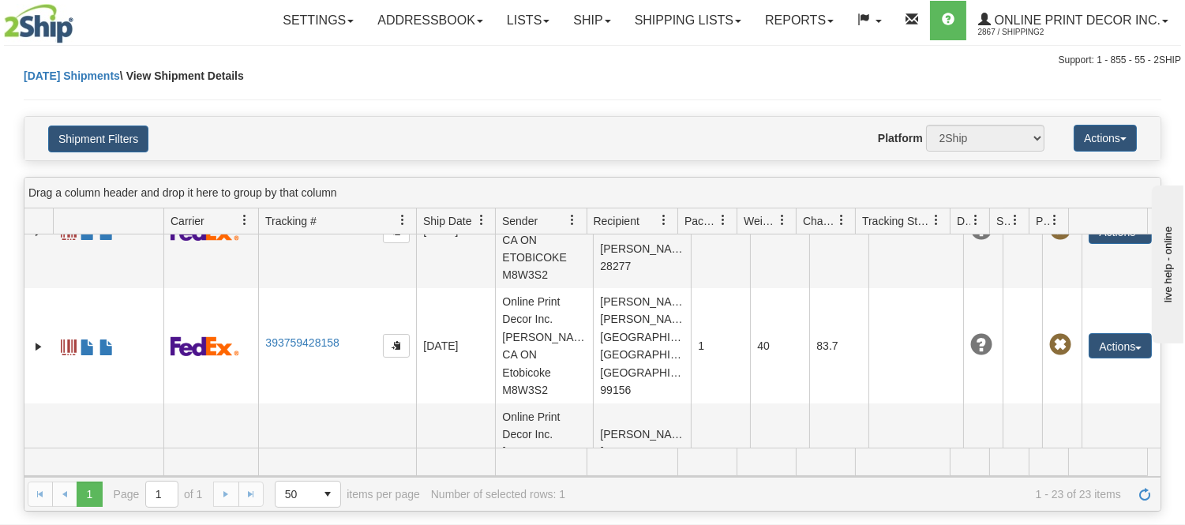
scroll to position [2320, 0]
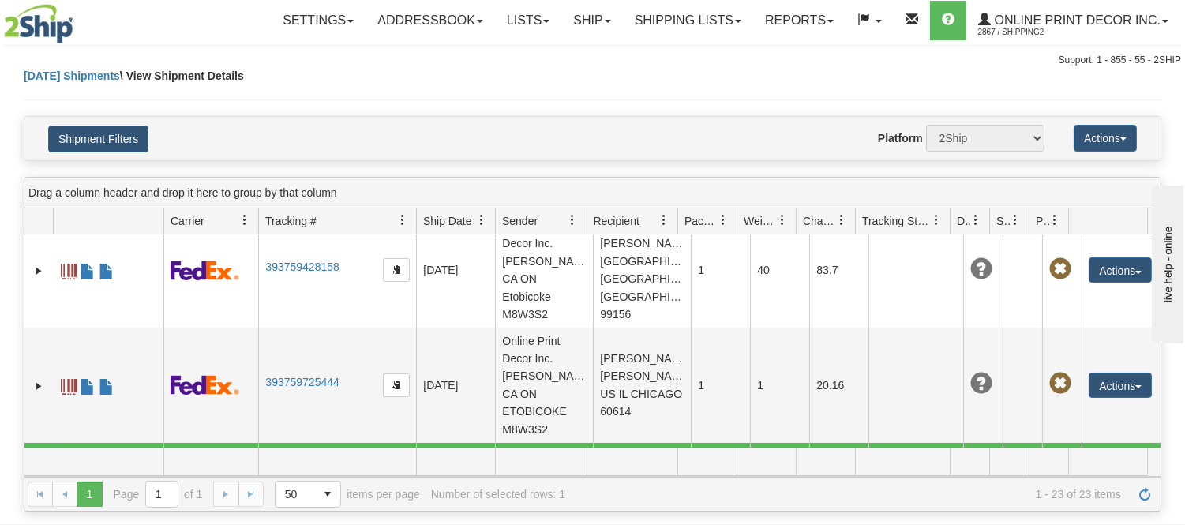
click at [298, 490] on link "393759973246" at bounding box center [301, 496] width 73 height 13
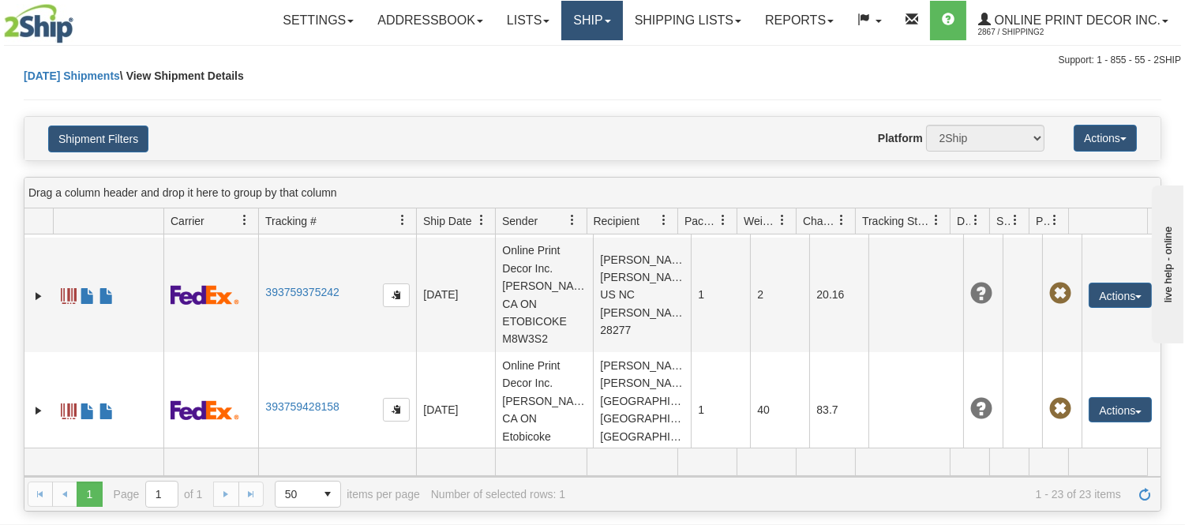
click at [570, 11] on link "Ship" at bounding box center [591, 20] width 61 height 39
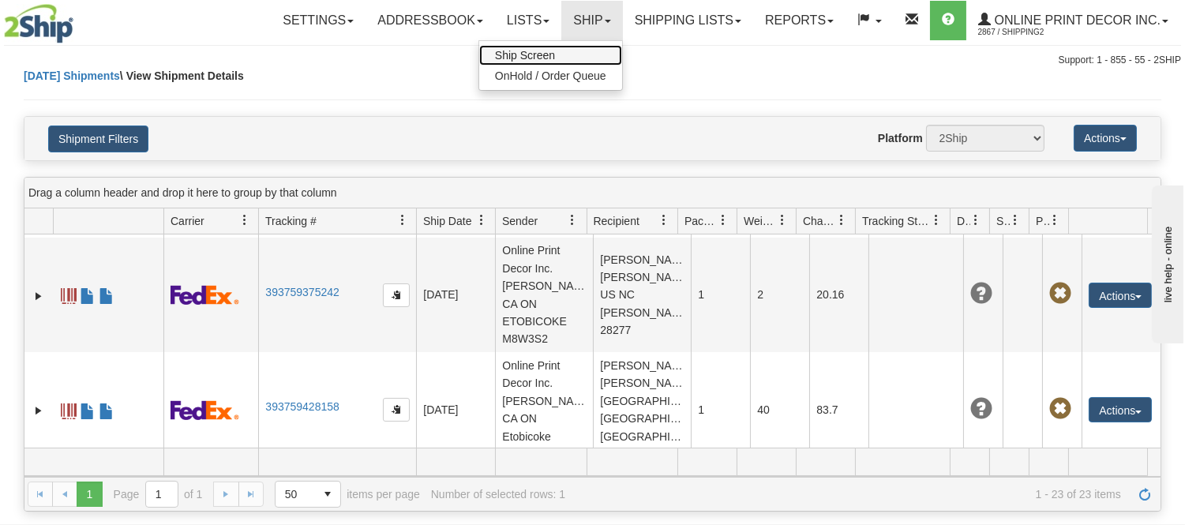
click at [549, 51] on span "Ship Screen" at bounding box center [525, 55] width 60 height 13
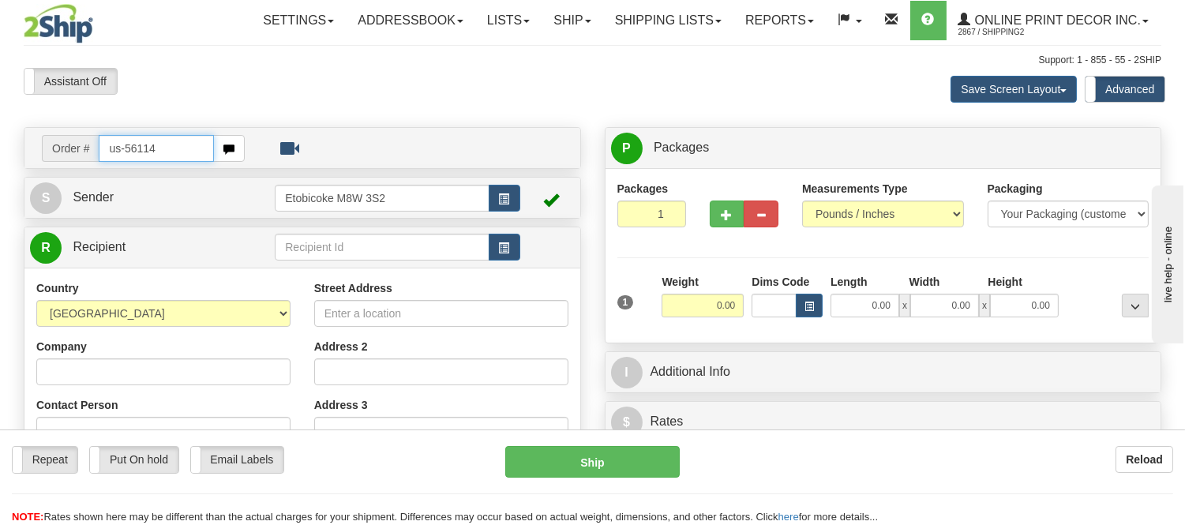
type input "us-56114"
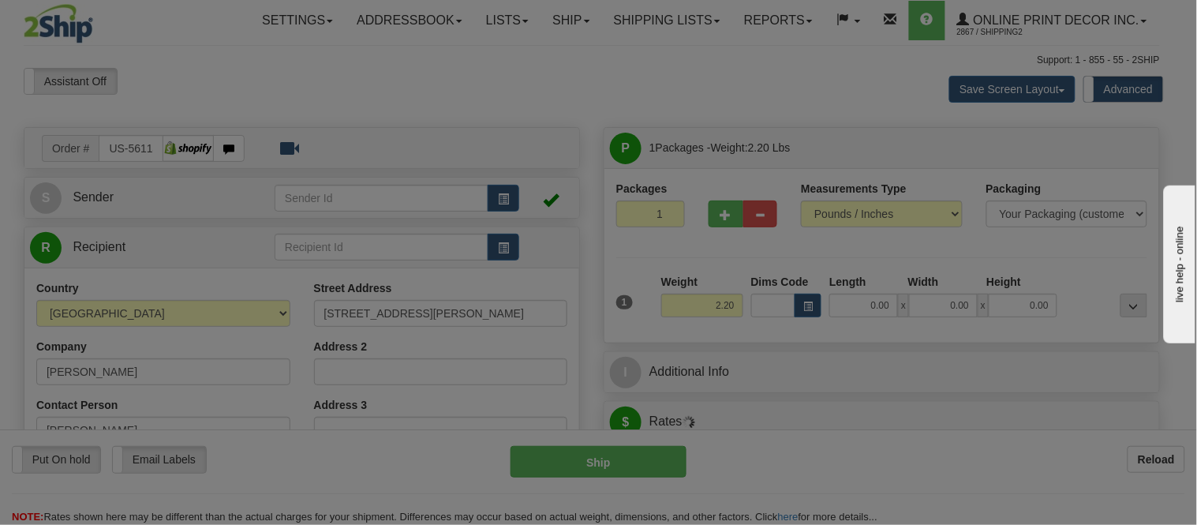
type input "LORTON"
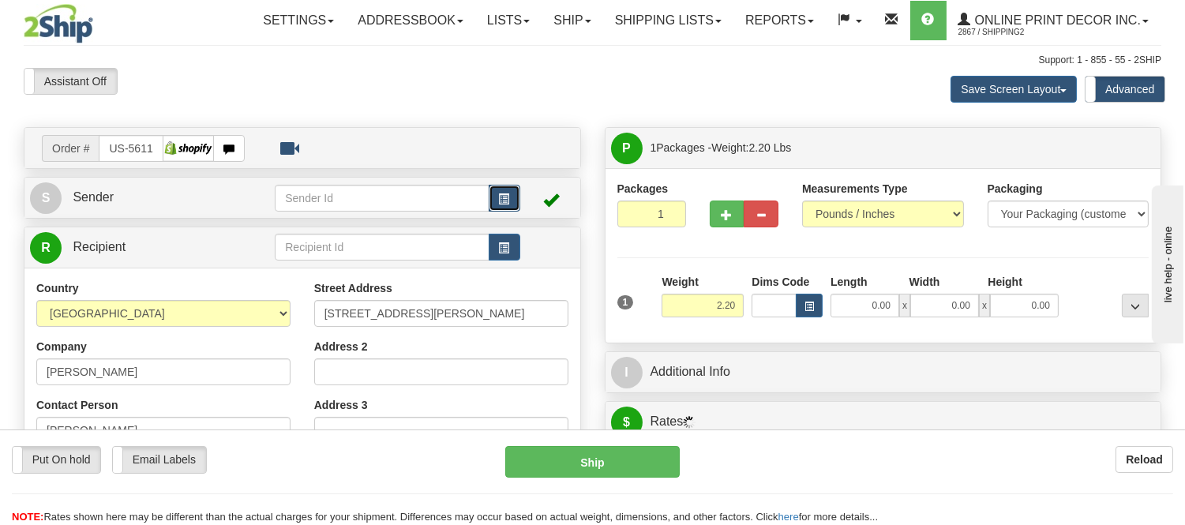
click at [495, 200] on button "button" at bounding box center [505, 198] width 32 height 27
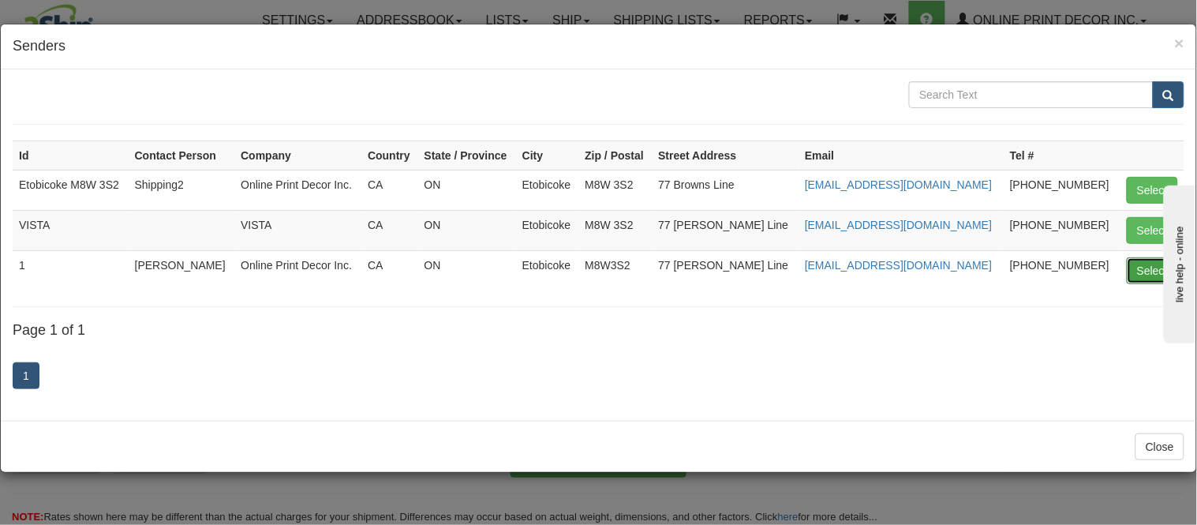
click at [1157, 269] on button "Select" at bounding box center [1152, 270] width 51 height 27
type input "1"
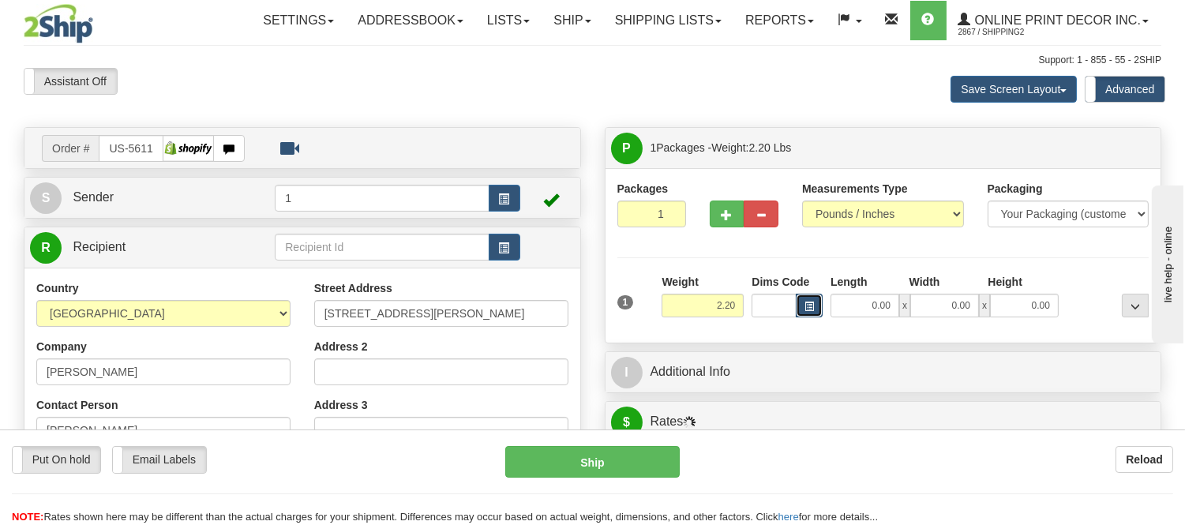
click at [800, 305] on button "button" at bounding box center [809, 306] width 27 height 24
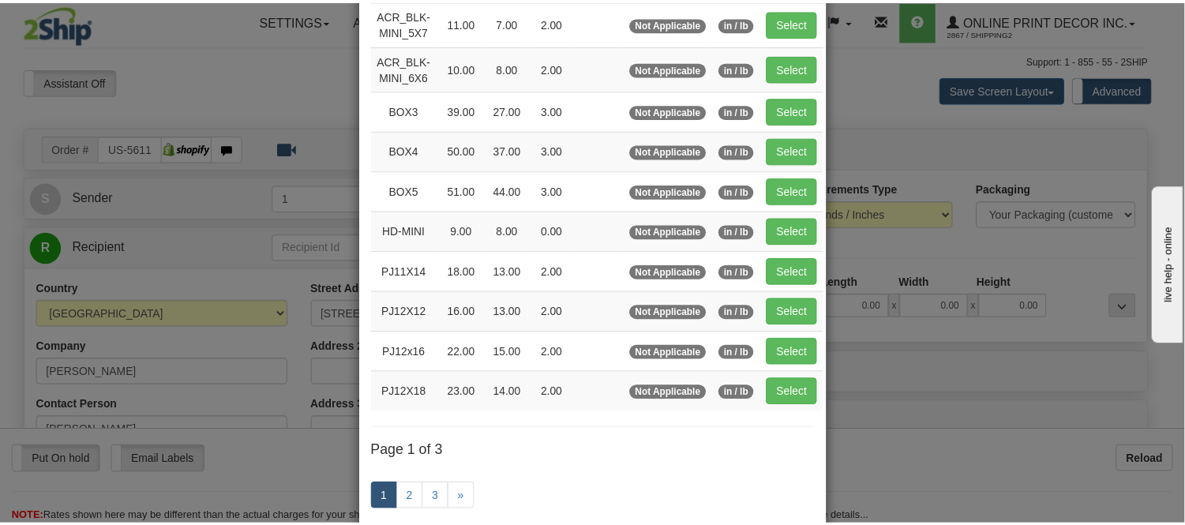
scroll to position [263, 0]
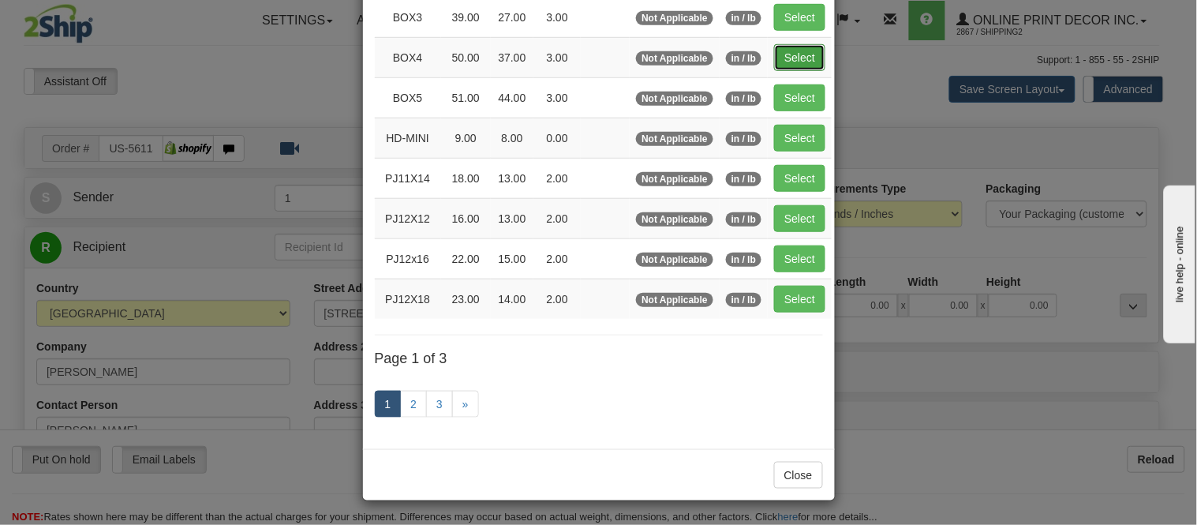
click at [794, 56] on button "Select" at bounding box center [799, 57] width 51 height 27
type input "BOX4"
type input "50.00"
type input "37.00"
type input "3.00"
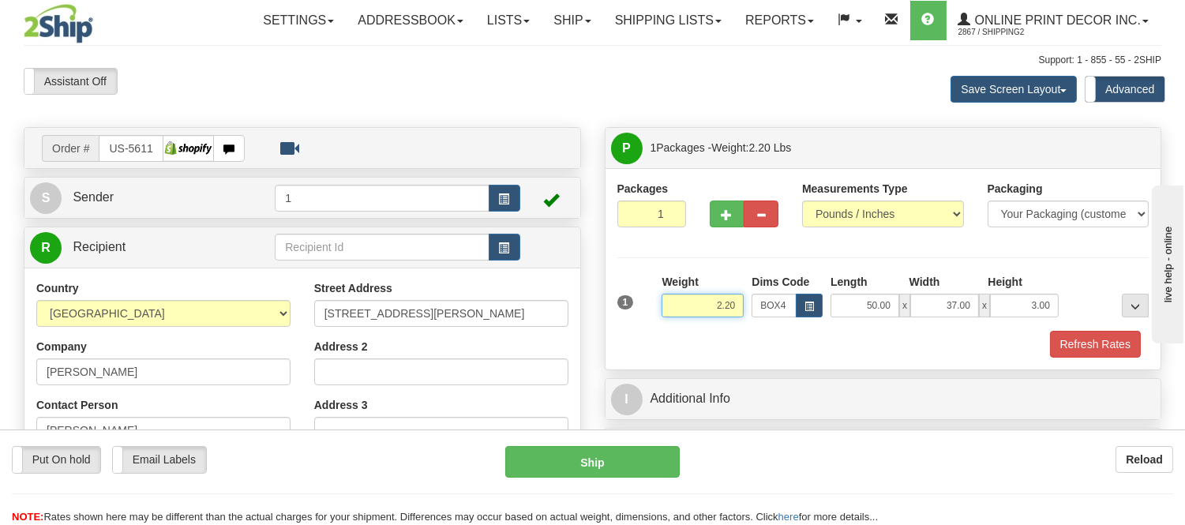
drag, startPoint x: 740, startPoint y: 305, endPoint x: 640, endPoint y: 298, distance: 99.7
click at [640, 298] on div "1 Weight 2.20 Dims Code BOX4" at bounding box center [883, 302] width 540 height 56
type input "15.98"
click at [1076, 332] on button "Refresh Rates" at bounding box center [1095, 344] width 91 height 27
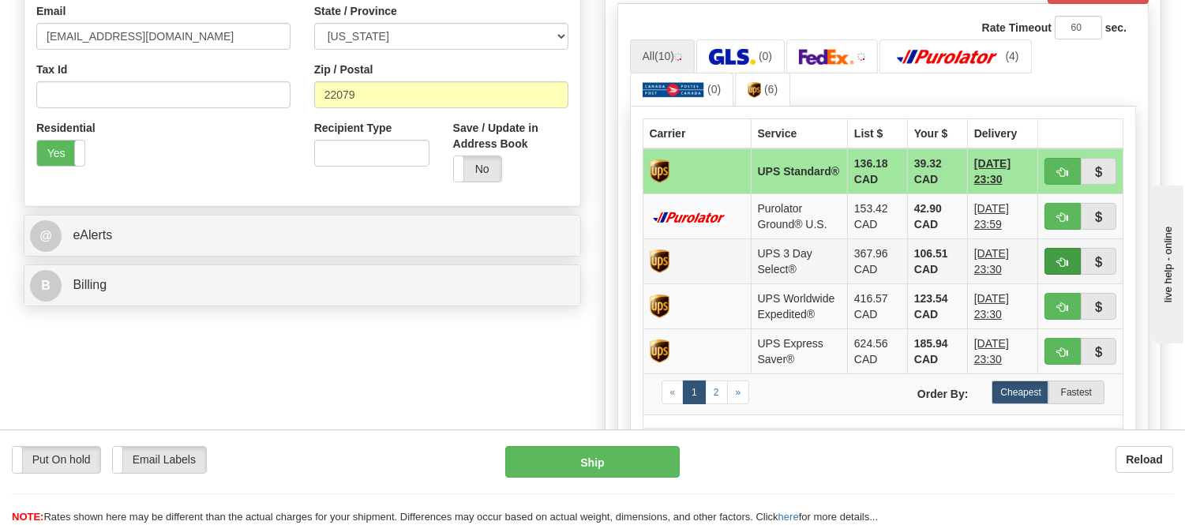
scroll to position [613, 0]
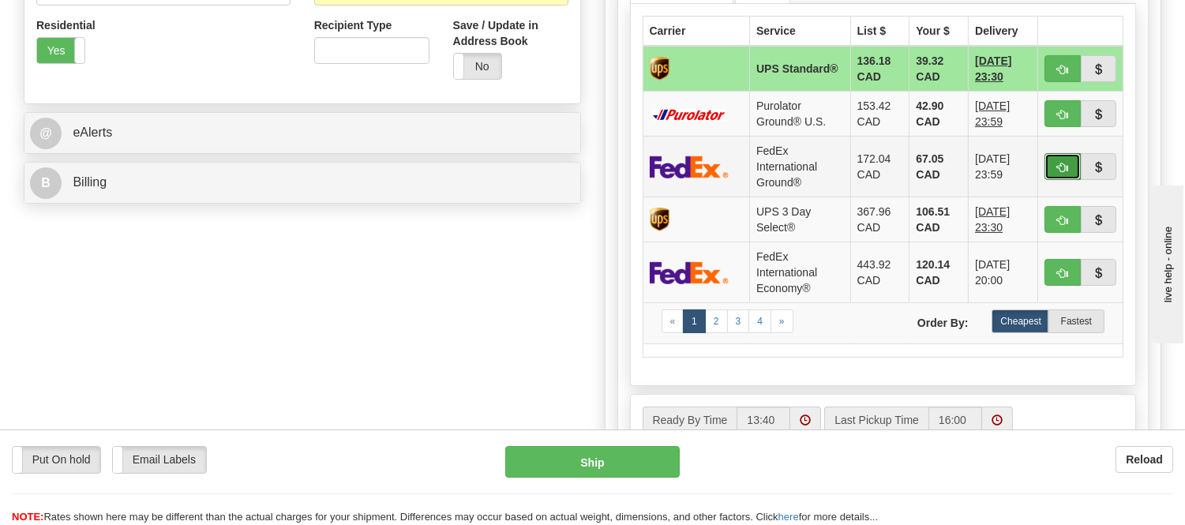
click at [1052, 163] on button "button" at bounding box center [1062, 166] width 36 height 27
type input "92"
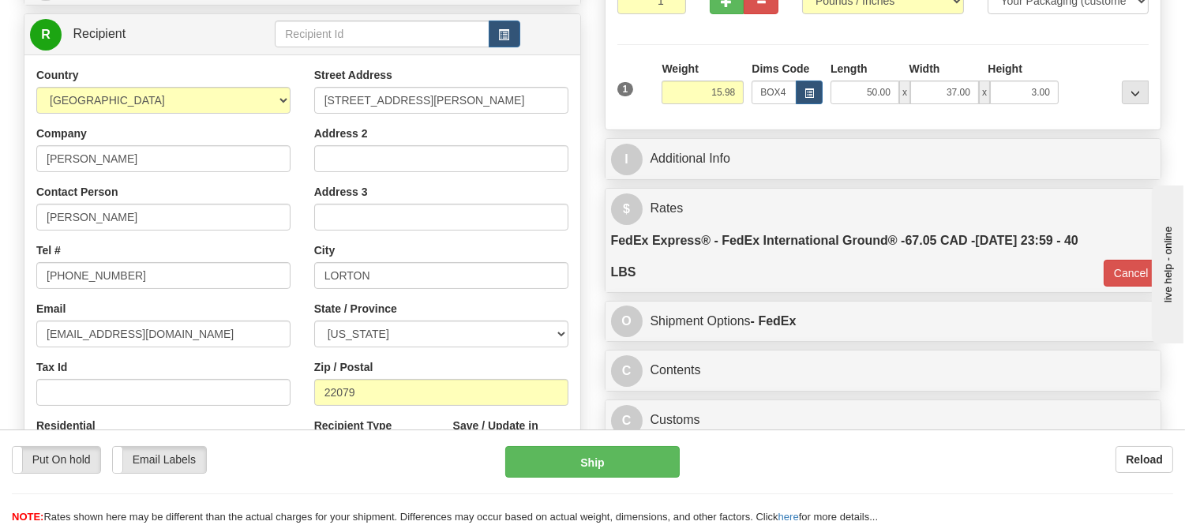
scroll to position [175, 0]
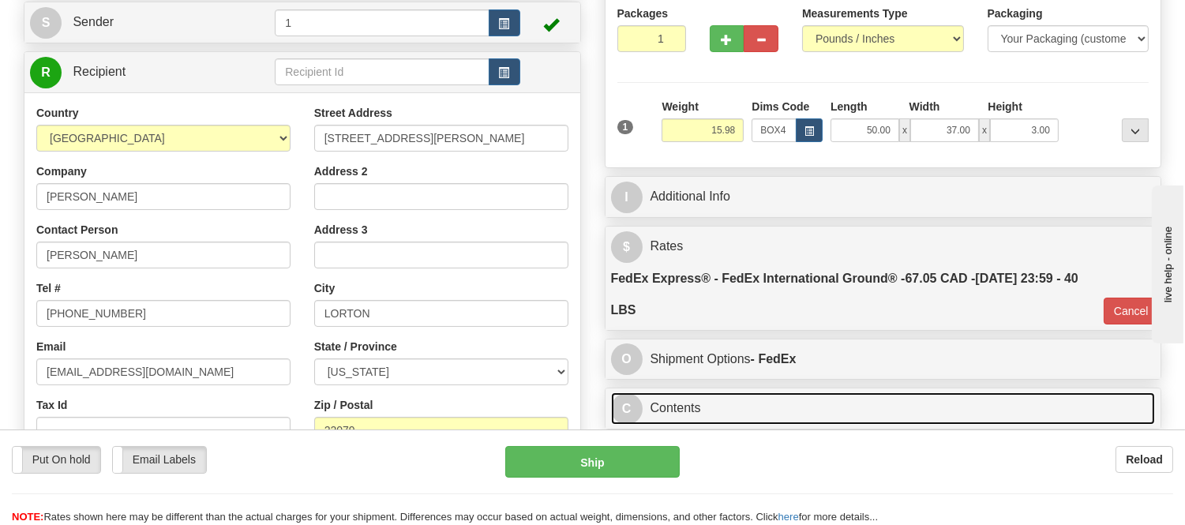
click at [803, 407] on link "C Contents" at bounding box center [883, 408] width 545 height 32
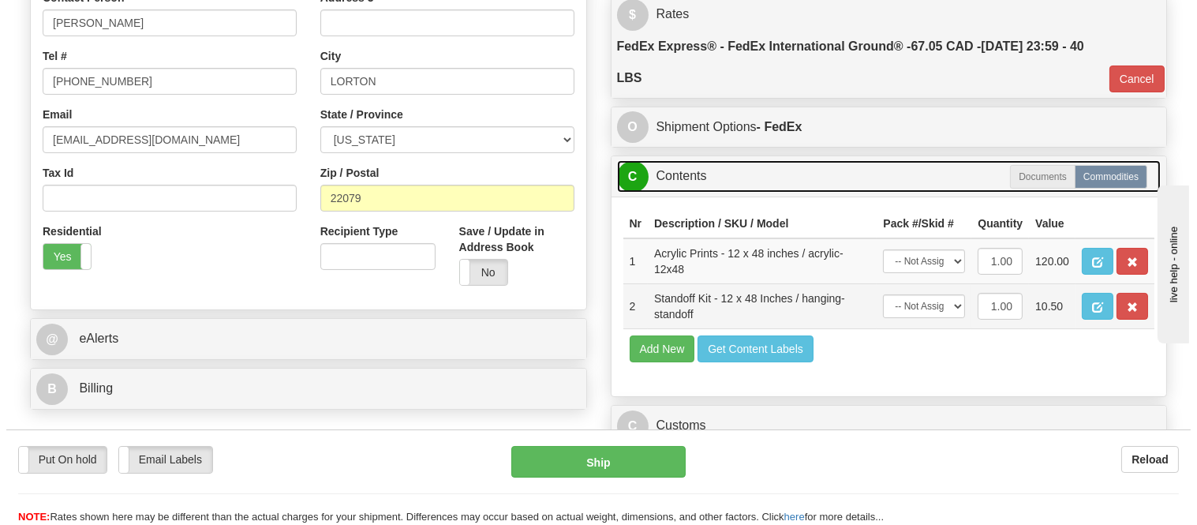
scroll to position [438, 0]
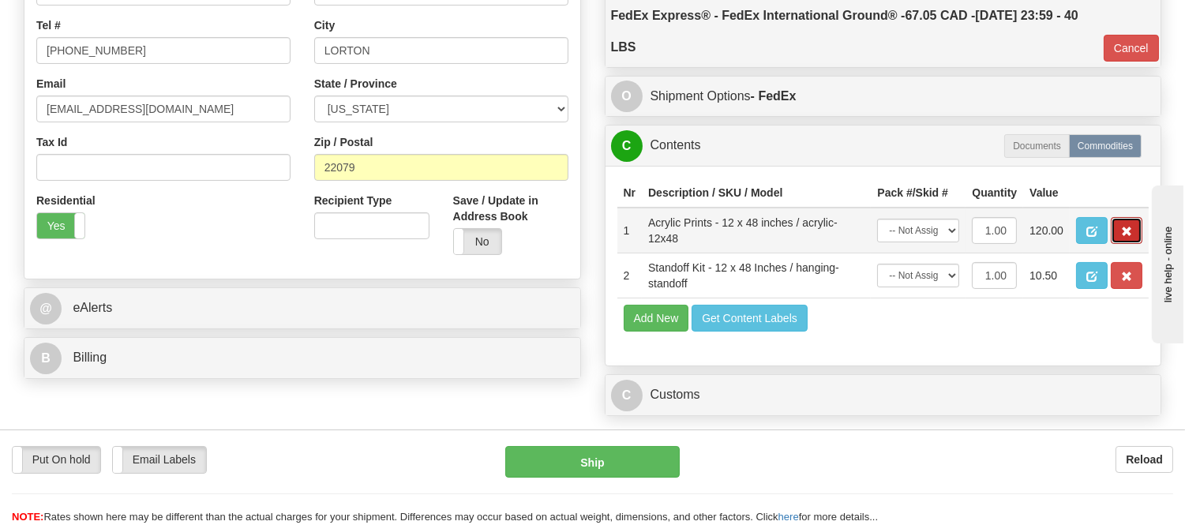
click at [1127, 237] on span "button" at bounding box center [1126, 232] width 11 height 10
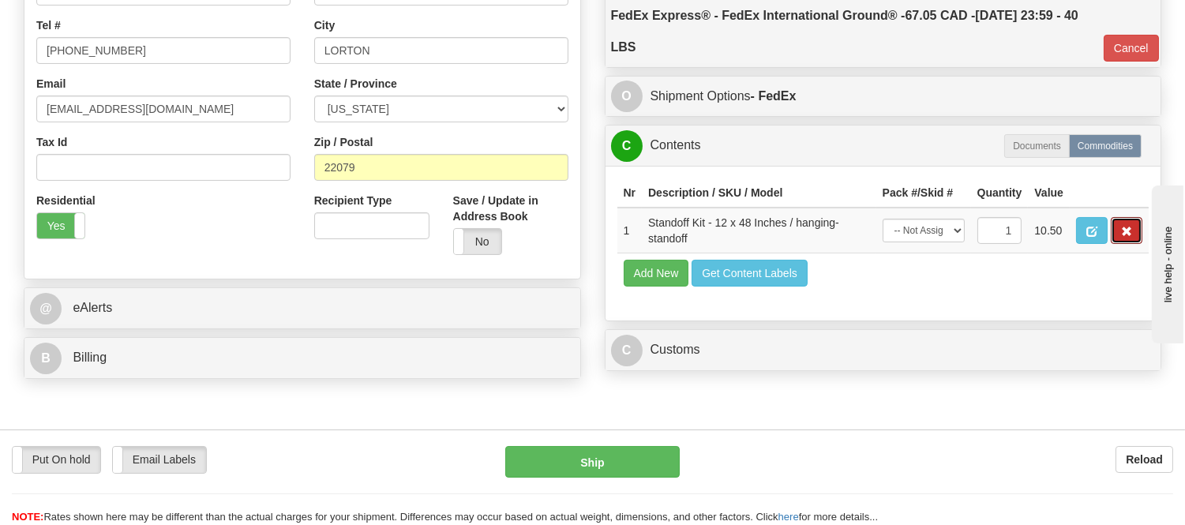
click at [1127, 237] on span "button" at bounding box center [1126, 232] width 11 height 10
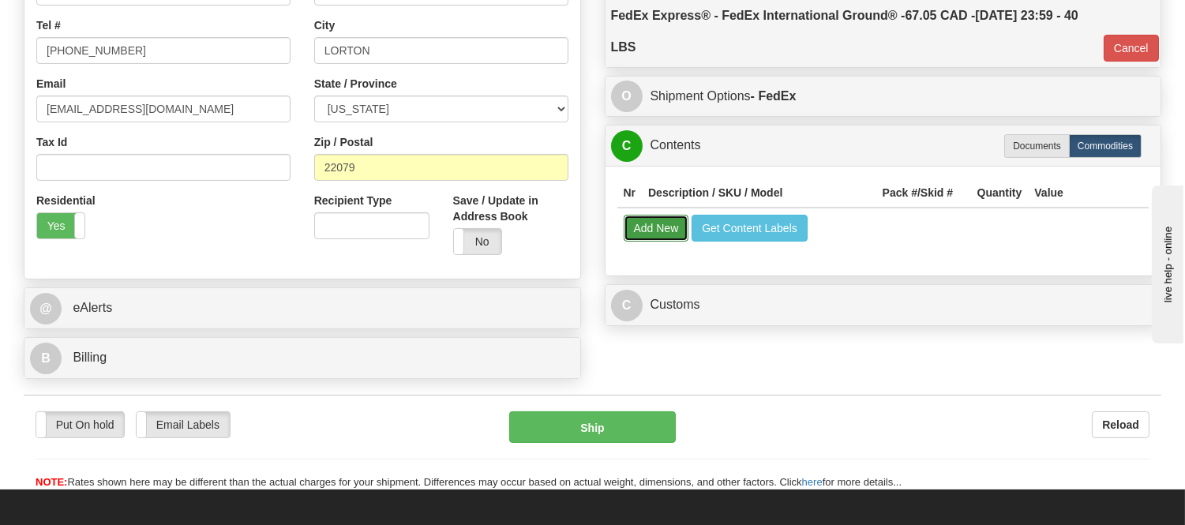
click at [663, 225] on button "Add New" at bounding box center [657, 228] width 66 height 27
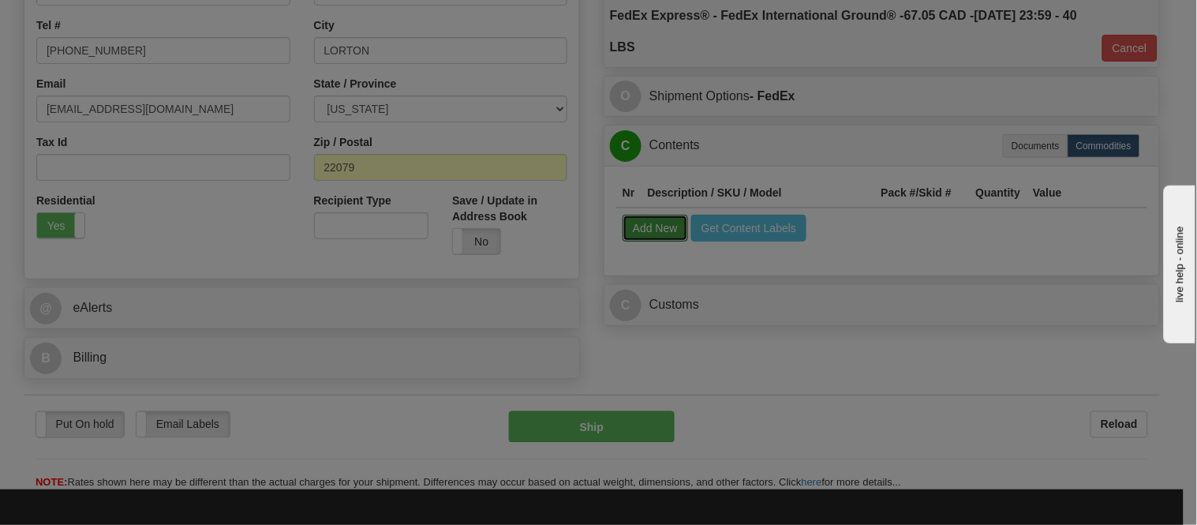
select select
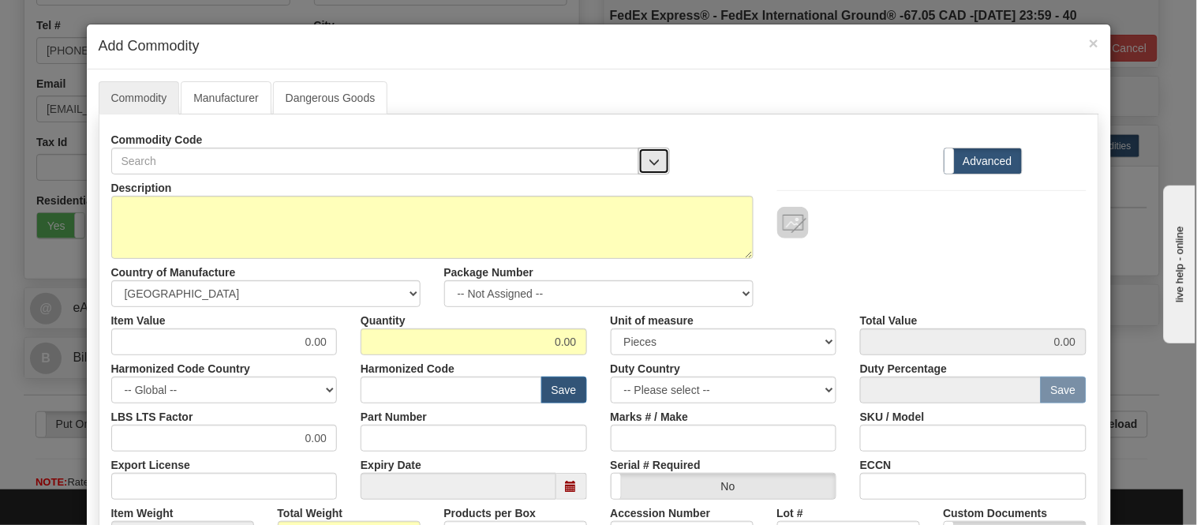
click at [649, 157] on span "button" at bounding box center [654, 162] width 11 height 10
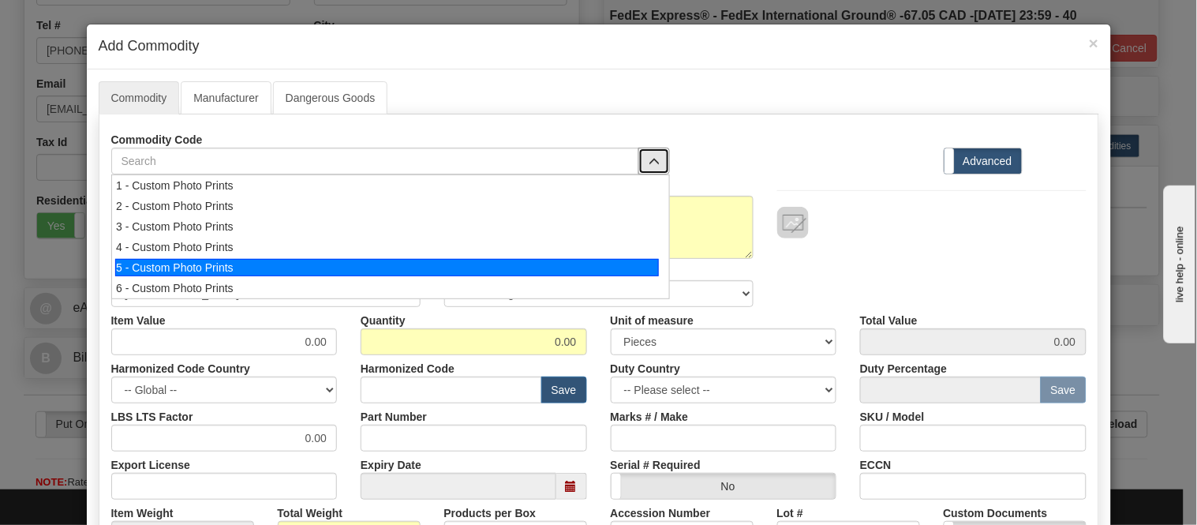
click at [657, 263] on li "5 - Custom Photo Prints" at bounding box center [390, 267] width 557 height 21
select select "1"
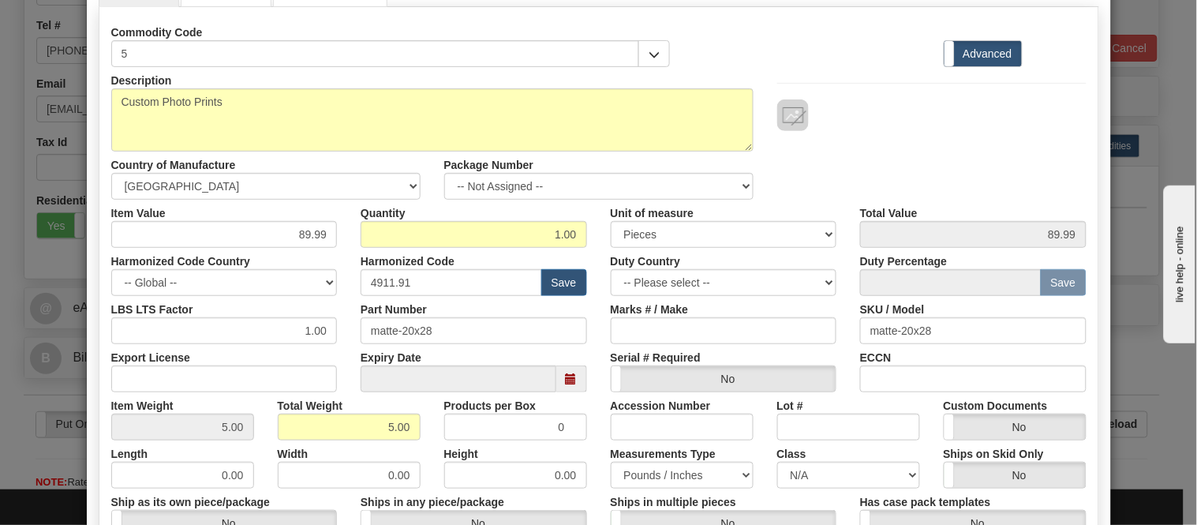
scroll to position [0, 0]
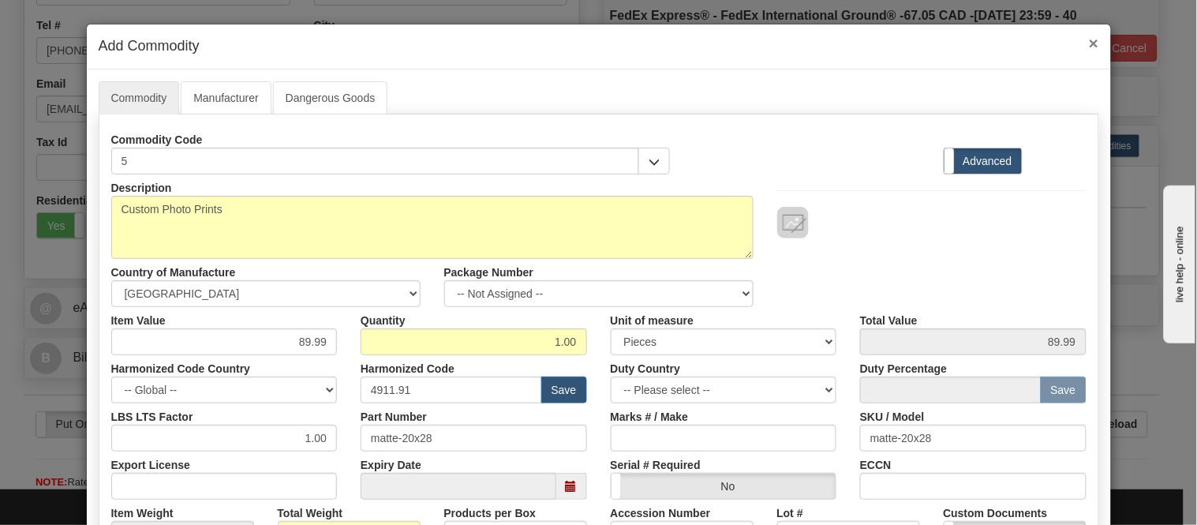
click at [1089, 41] on span "×" at bounding box center [1093, 43] width 9 height 18
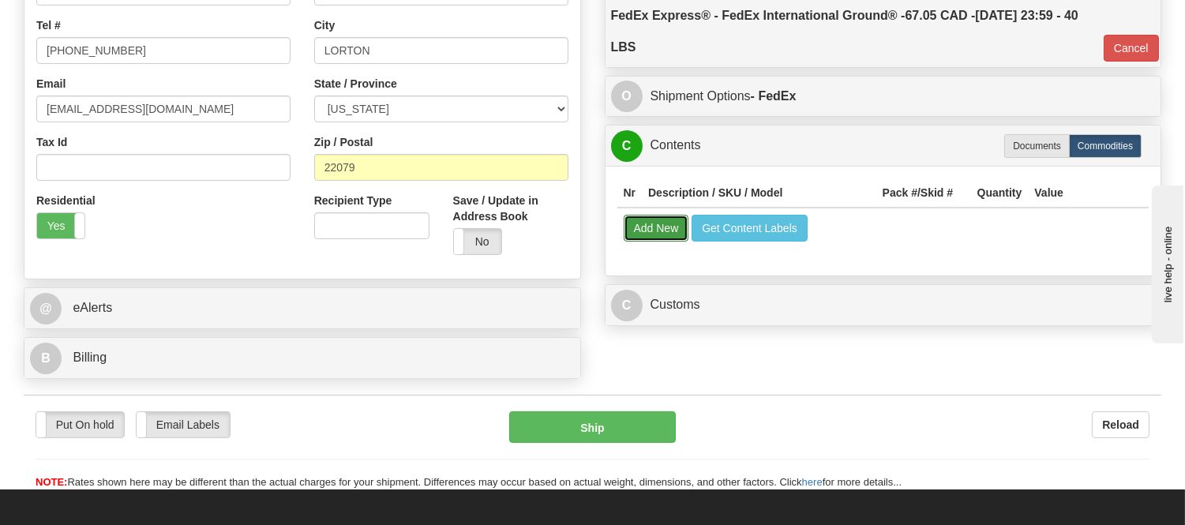
click at [649, 230] on button "Add New" at bounding box center [657, 228] width 66 height 27
select select
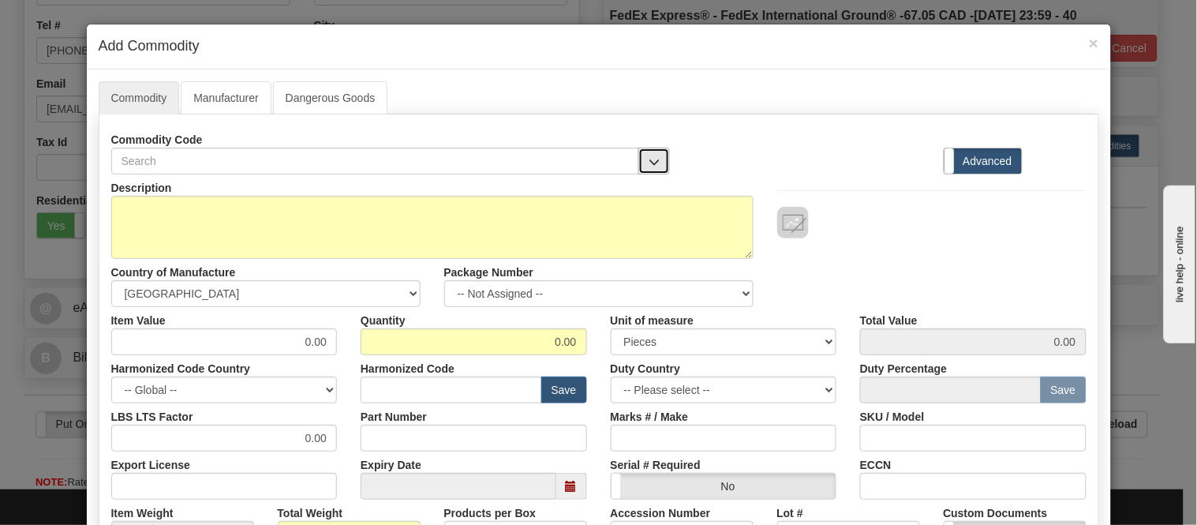
click at [649, 157] on span "button" at bounding box center [654, 162] width 11 height 10
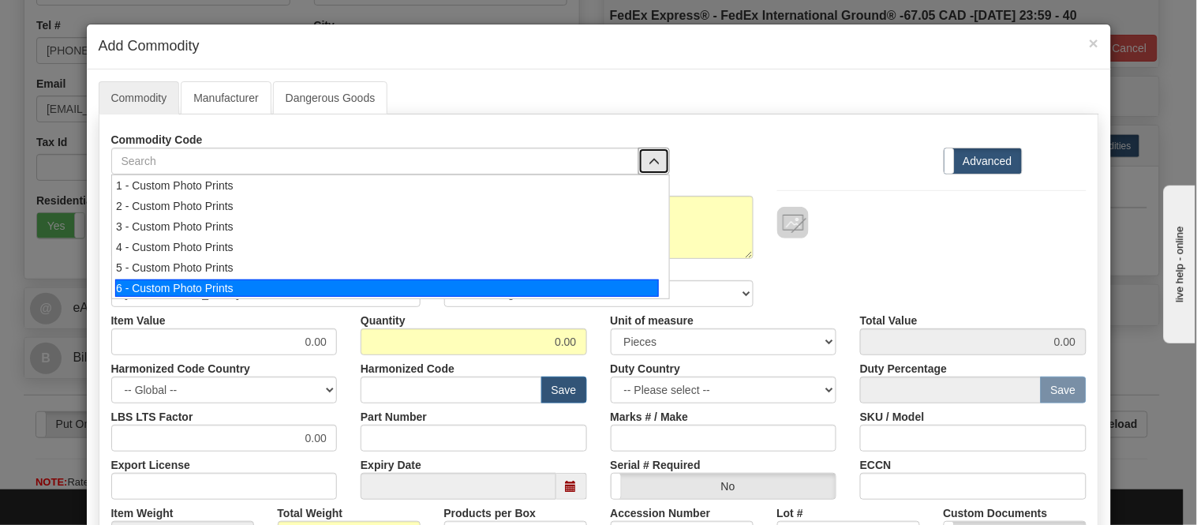
click at [643, 294] on div "6 - Custom Photo Prints" at bounding box center [387, 287] width 544 height 17
select select "1"
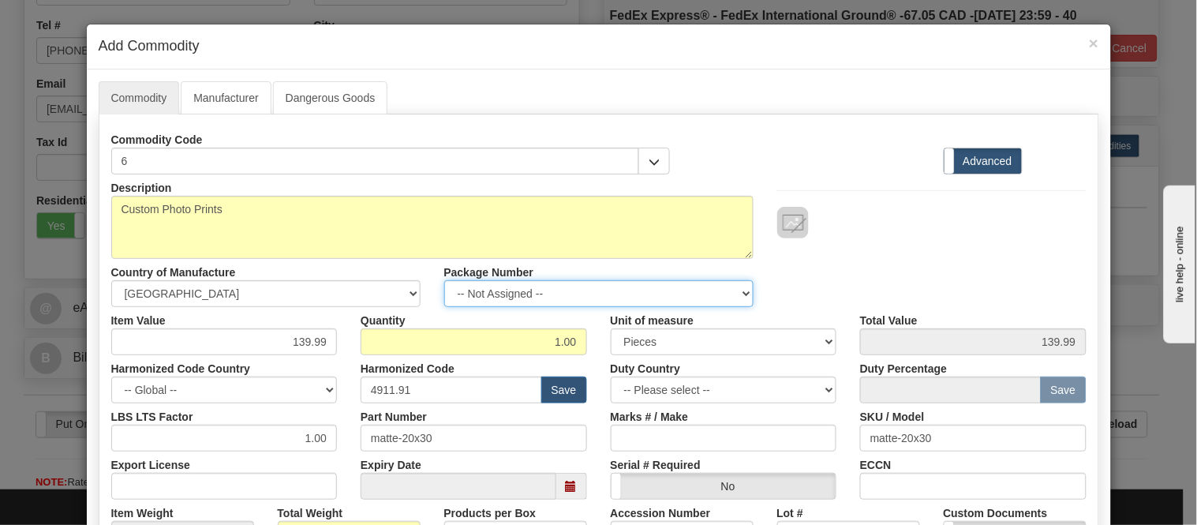
click at [558, 304] on select "-- Not Assigned -- Item 1" at bounding box center [598, 293] width 309 height 27
select select "0"
click at [444, 280] on select "-- Not Assigned -- Item 1" at bounding box center [598, 293] width 309 height 27
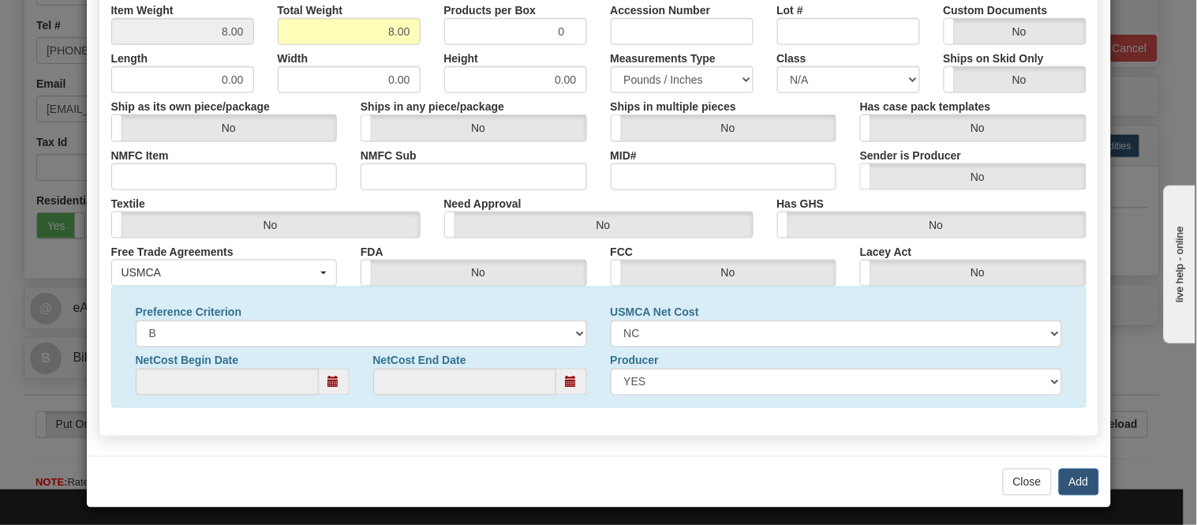
scroll to position [510, 0]
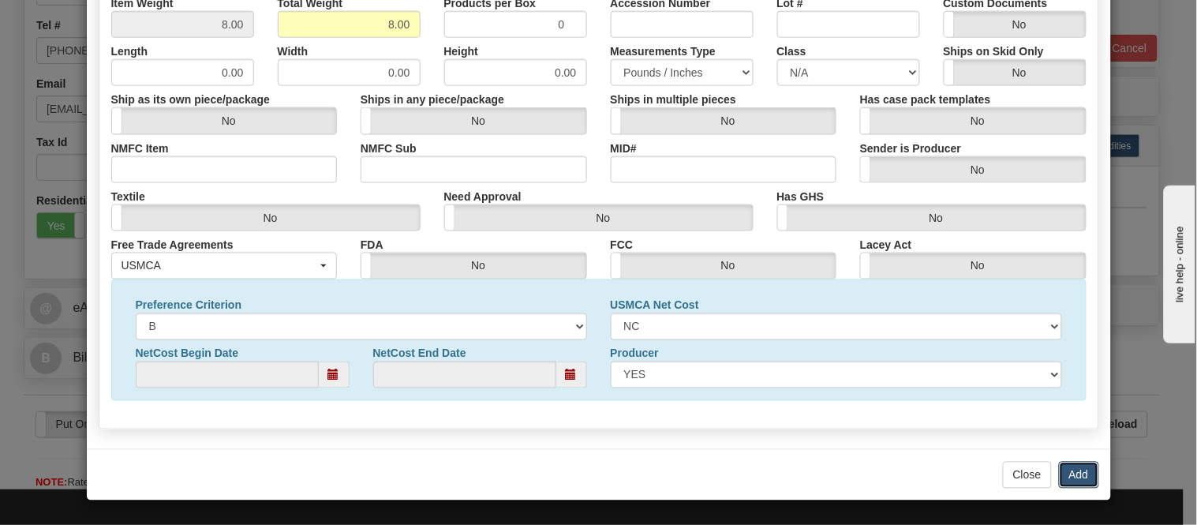
click at [1063, 466] on button "Add" at bounding box center [1079, 475] width 40 height 27
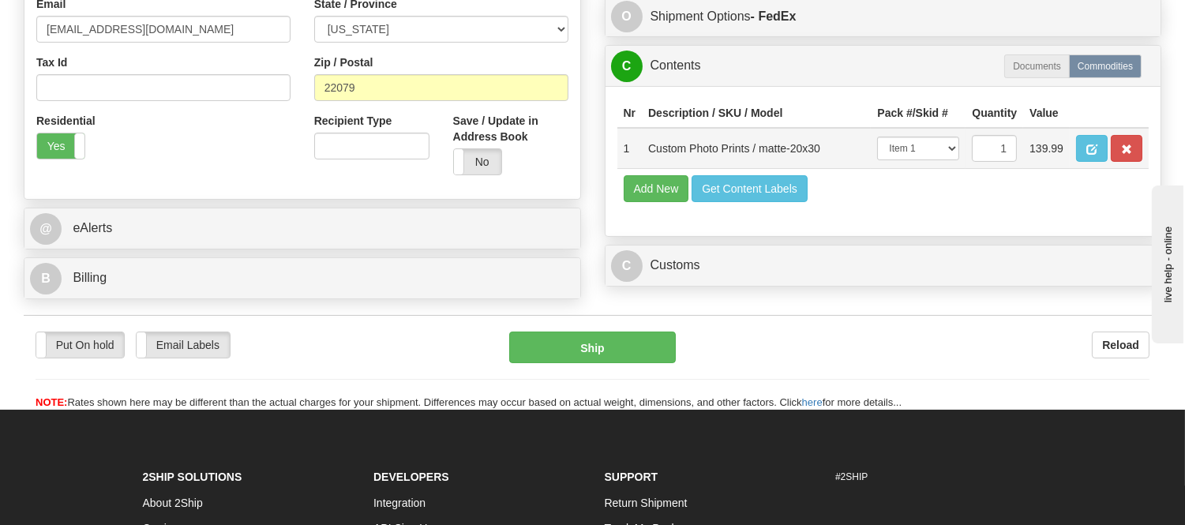
scroll to position [526, 0]
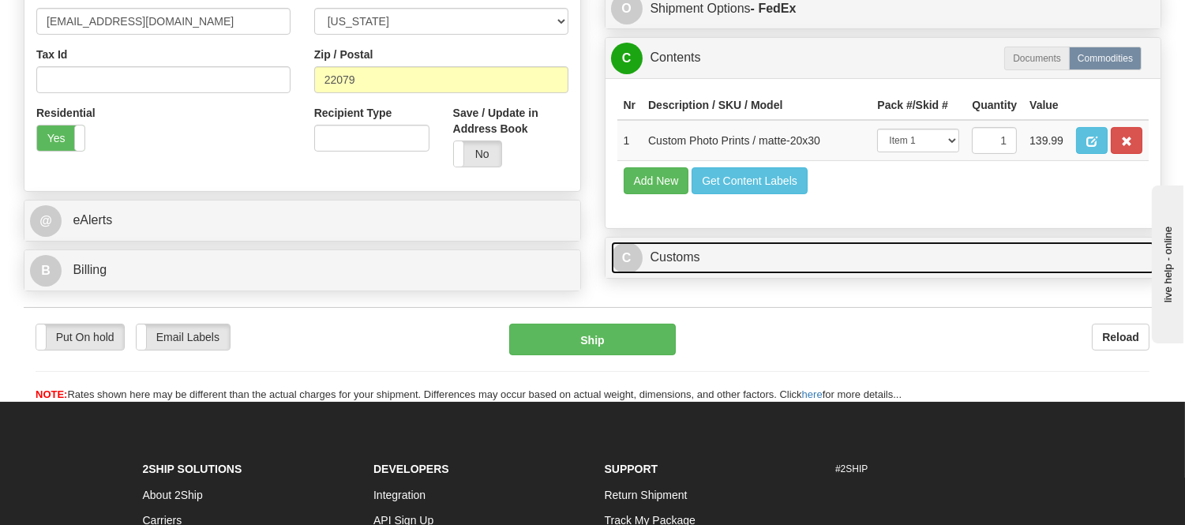
click at [683, 274] on link "C Customs" at bounding box center [883, 258] width 545 height 32
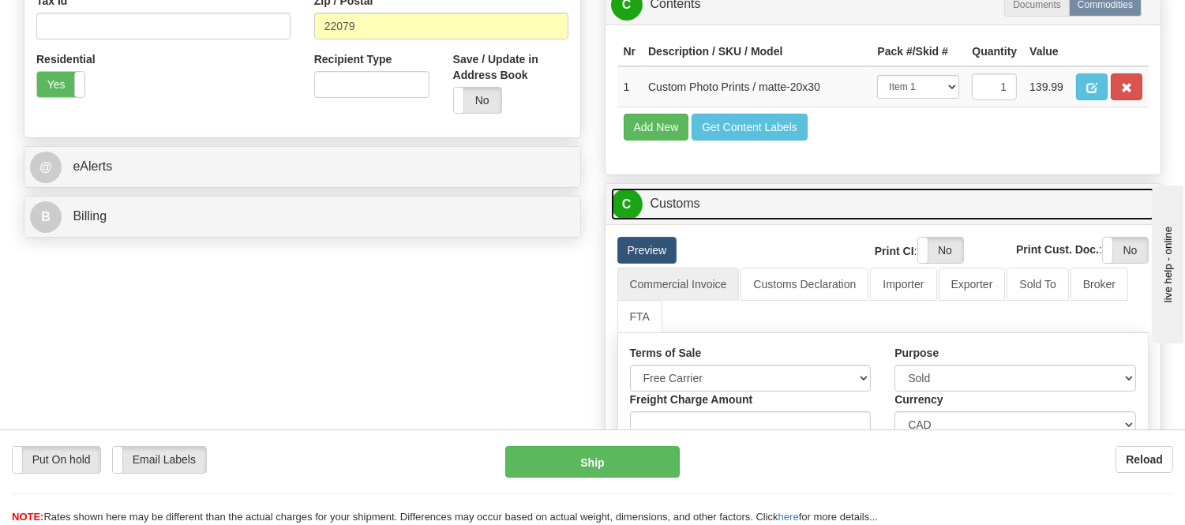
scroll to position [701, 0]
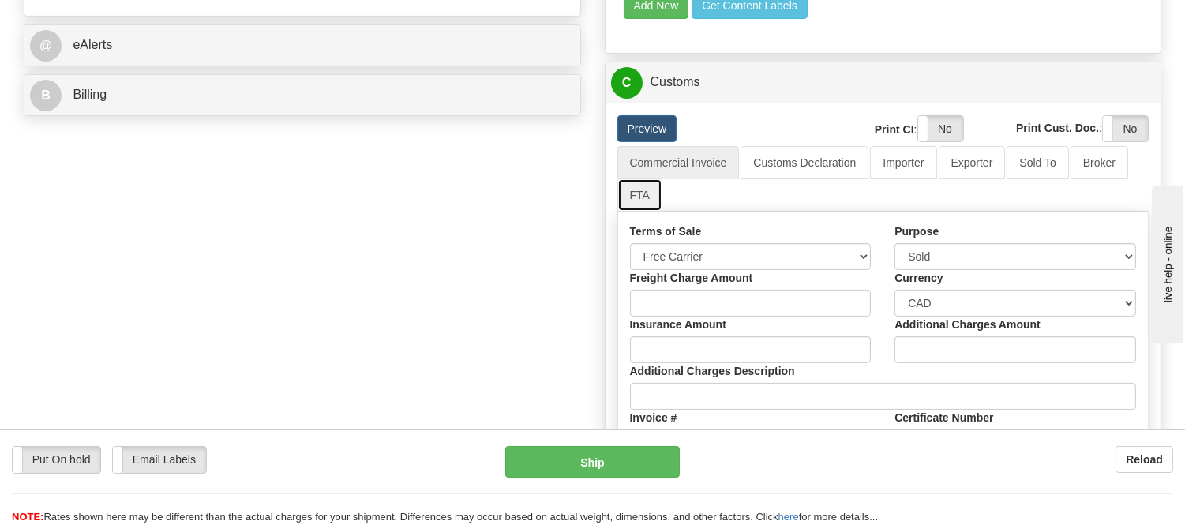
click at [653, 212] on link "FTA" at bounding box center [639, 194] width 45 height 33
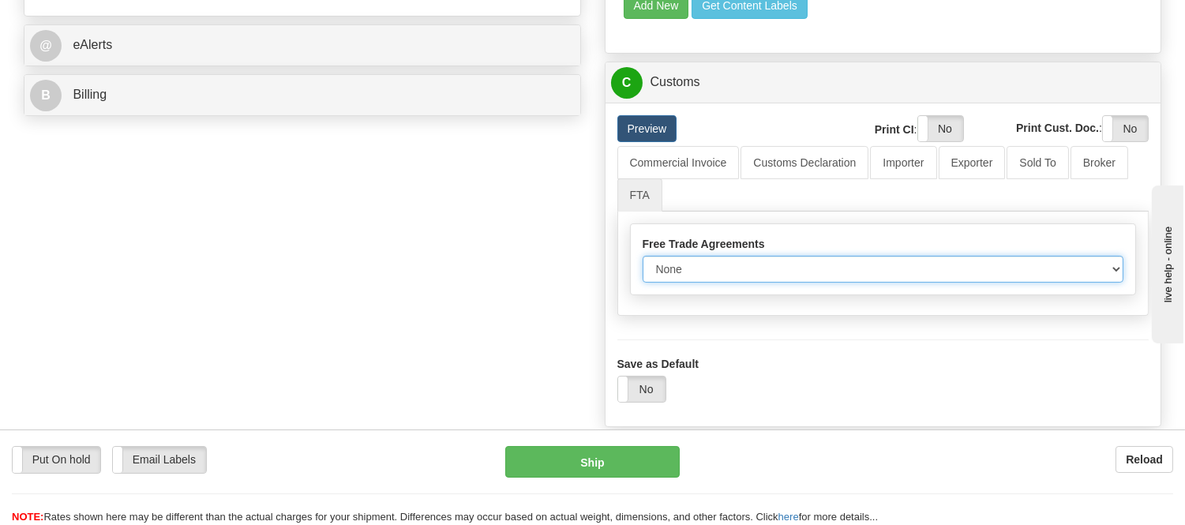
click at [673, 283] on select "None Other USMCA CETA CUKTCA" at bounding box center [882, 269] width 481 height 27
select select "1"
click at [642, 283] on select "None Other USMCA CETA CUKTCA" at bounding box center [882, 269] width 481 height 27
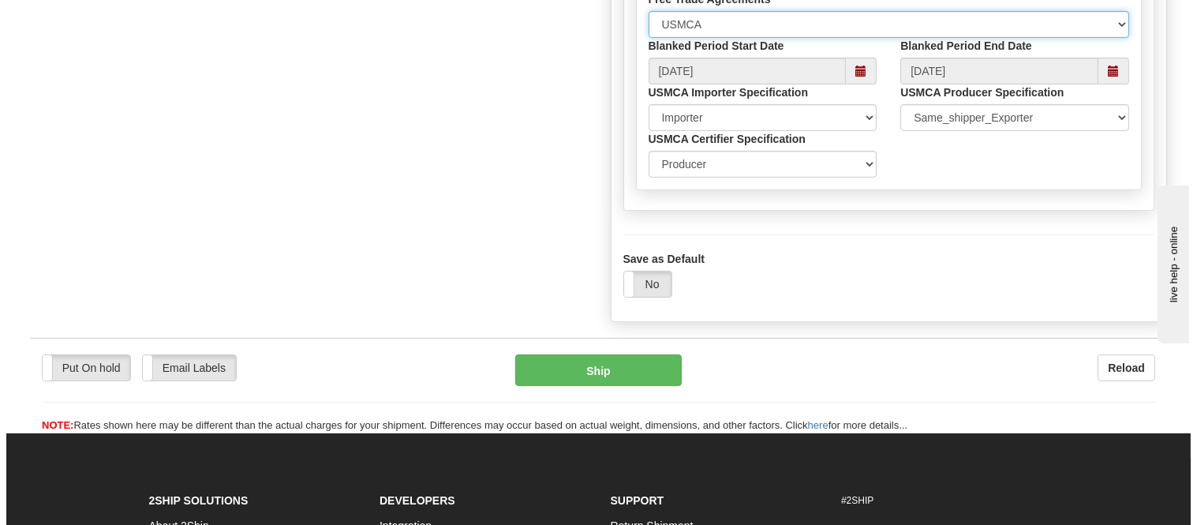
scroll to position [964, 0]
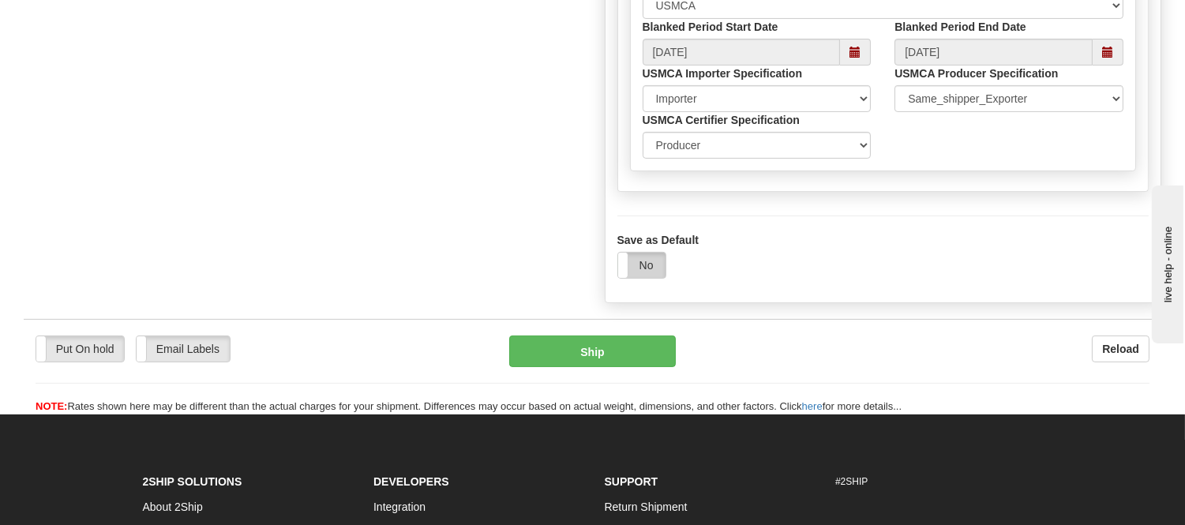
click at [639, 278] on label "No" at bounding box center [641, 265] width 47 height 25
click at [590, 367] on button "Ship" at bounding box center [592, 351] width 166 height 32
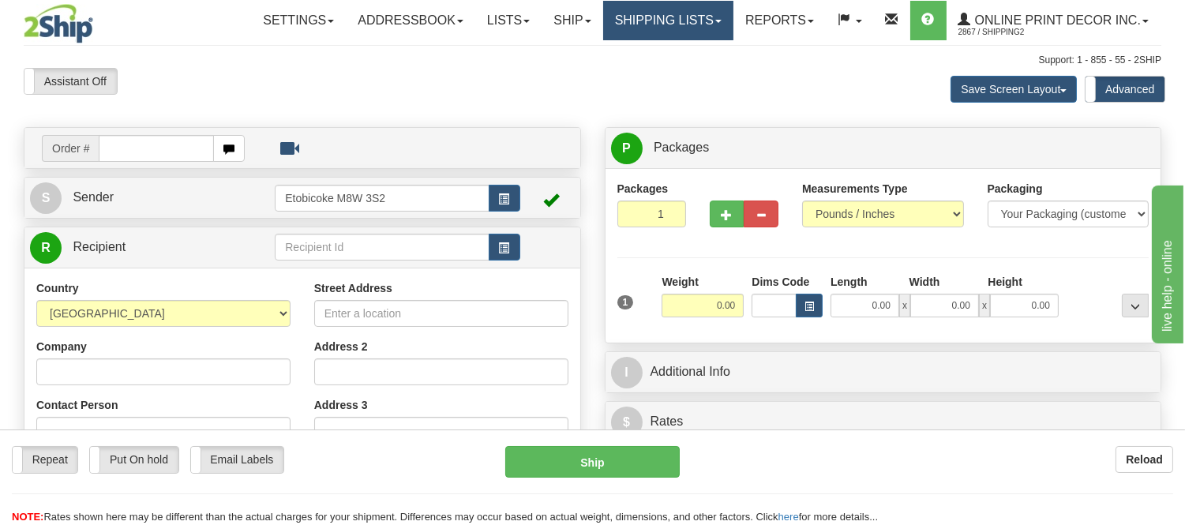
click at [673, 13] on link "Shipping lists" at bounding box center [668, 20] width 130 height 39
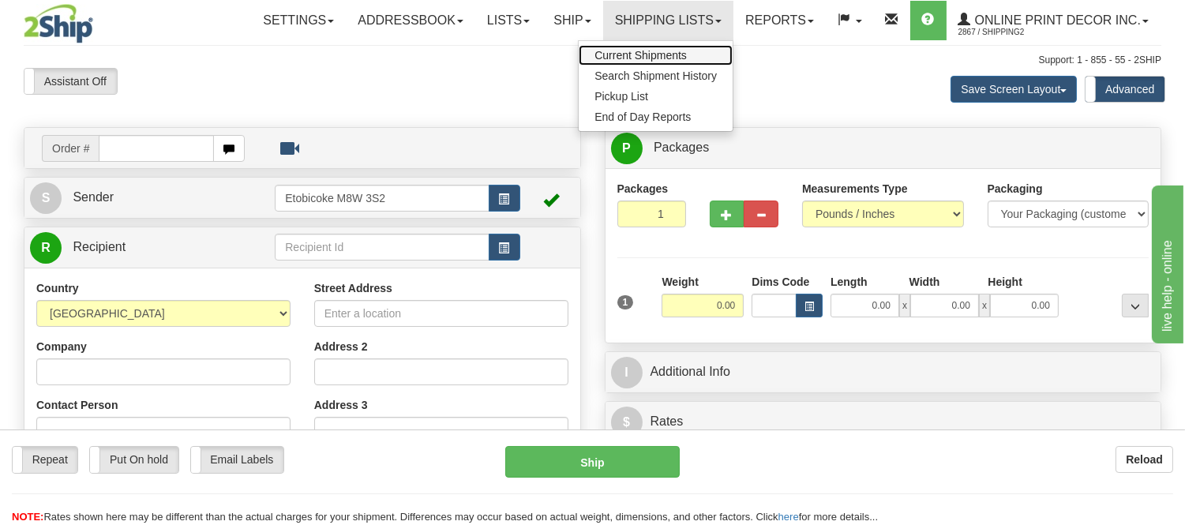
click at [650, 47] on link "Current Shipments" at bounding box center [656, 55] width 154 height 21
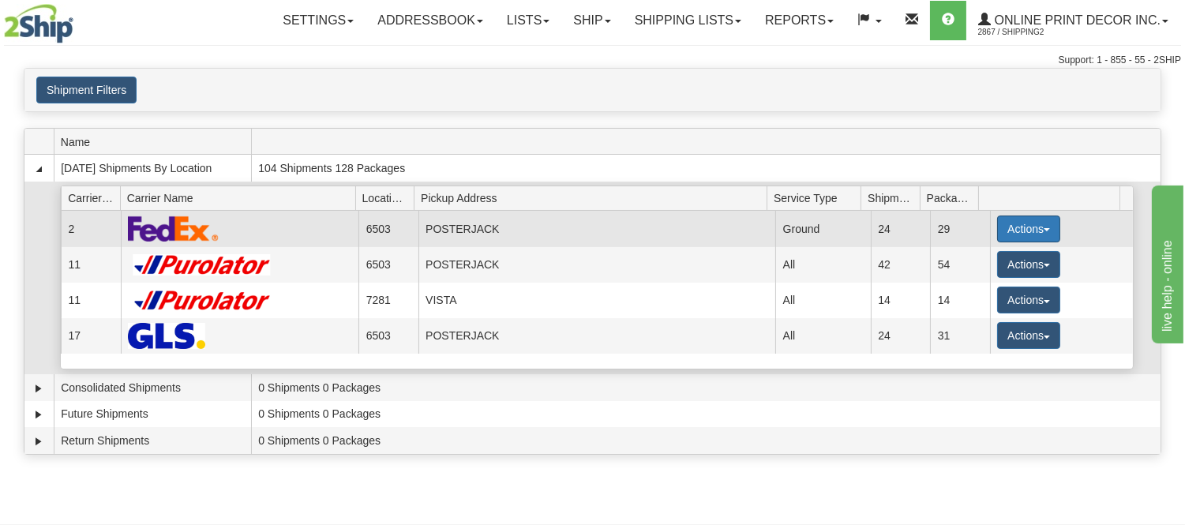
click at [1043, 224] on button "Actions" at bounding box center [1028, 228] width 63 height 27
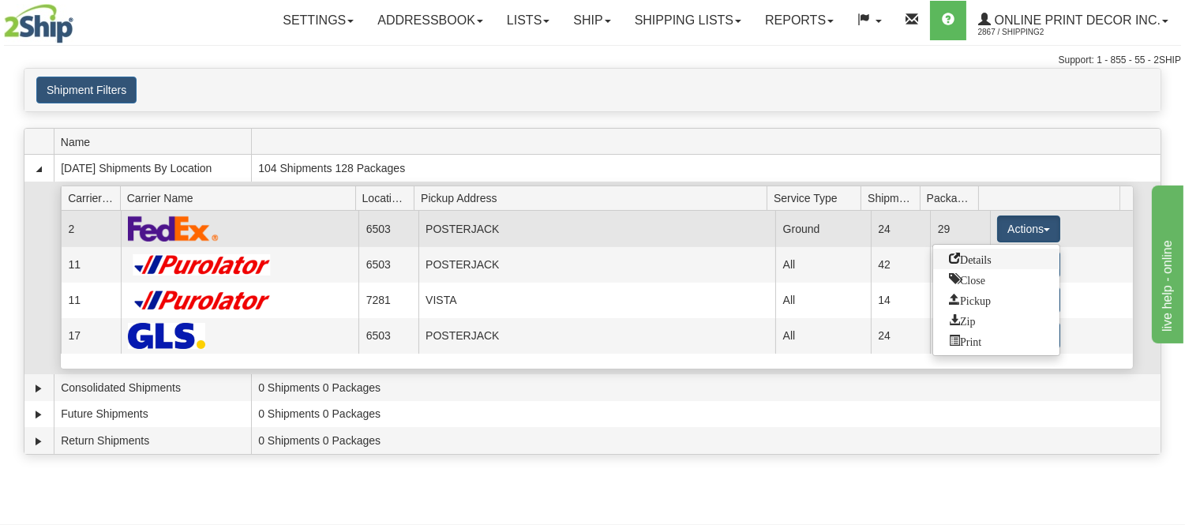
click at [983, 254] on span "Details" at bounding box center [970, 258] width 43 height 11
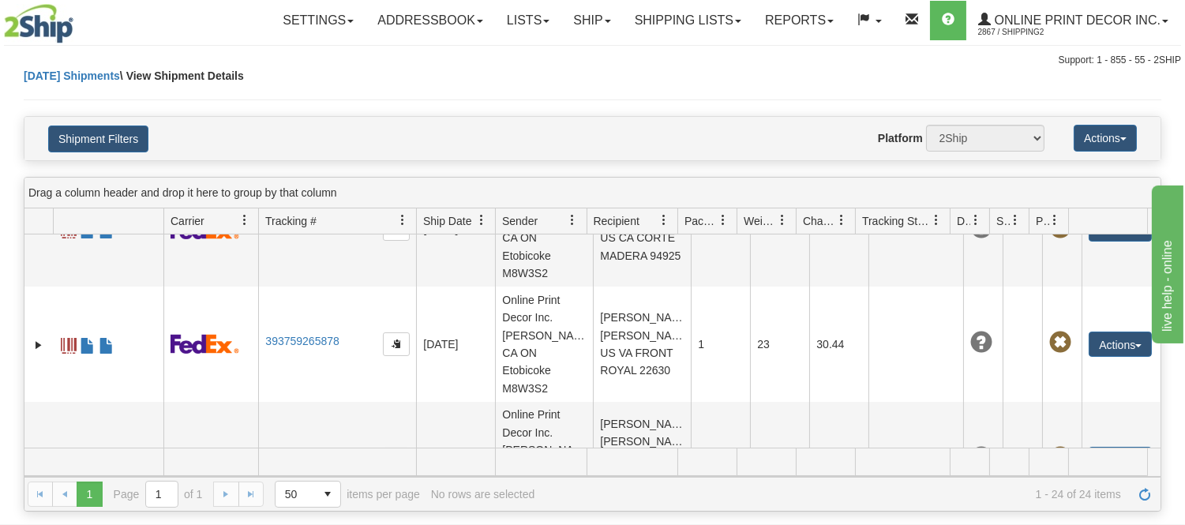
scroll to position [2278, 0]
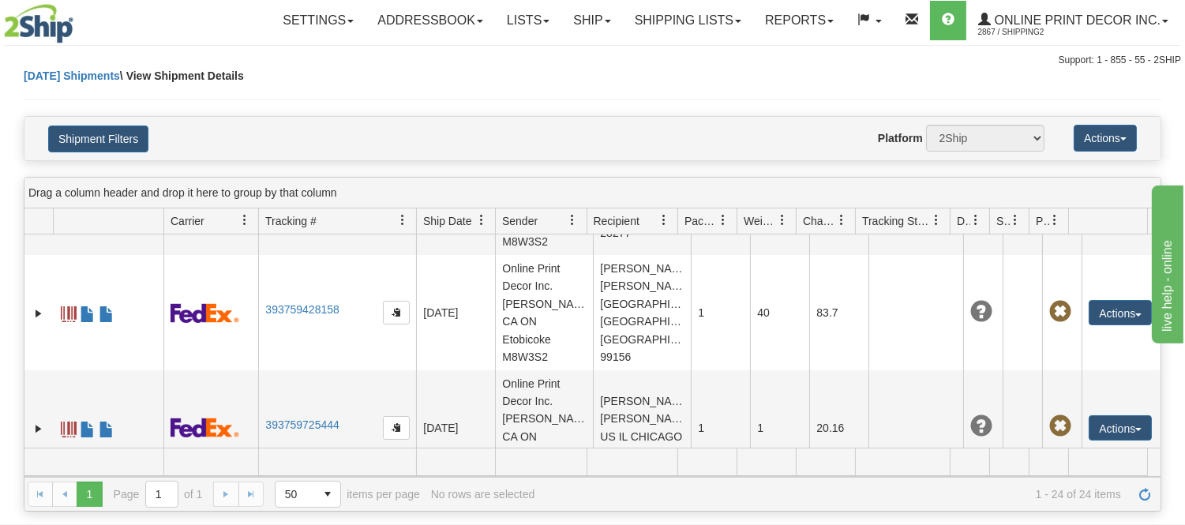
click at [602, 19] on link "Ship" at bounding box center [591, 20] width 61 height 39
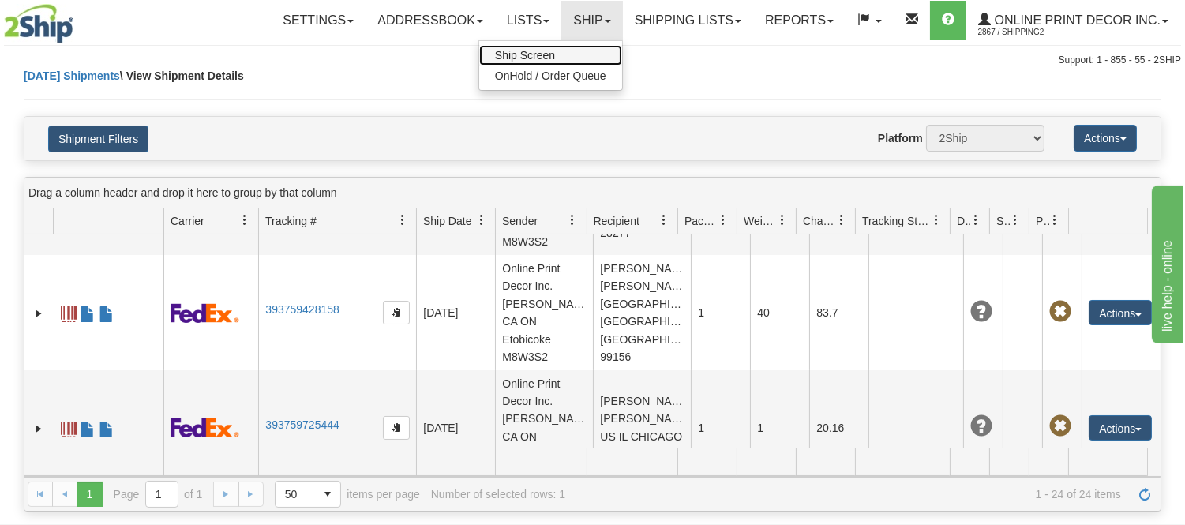
click at [546, 60] on span "Ship Screen" at bounding box center [525, 55] width 60 height 13
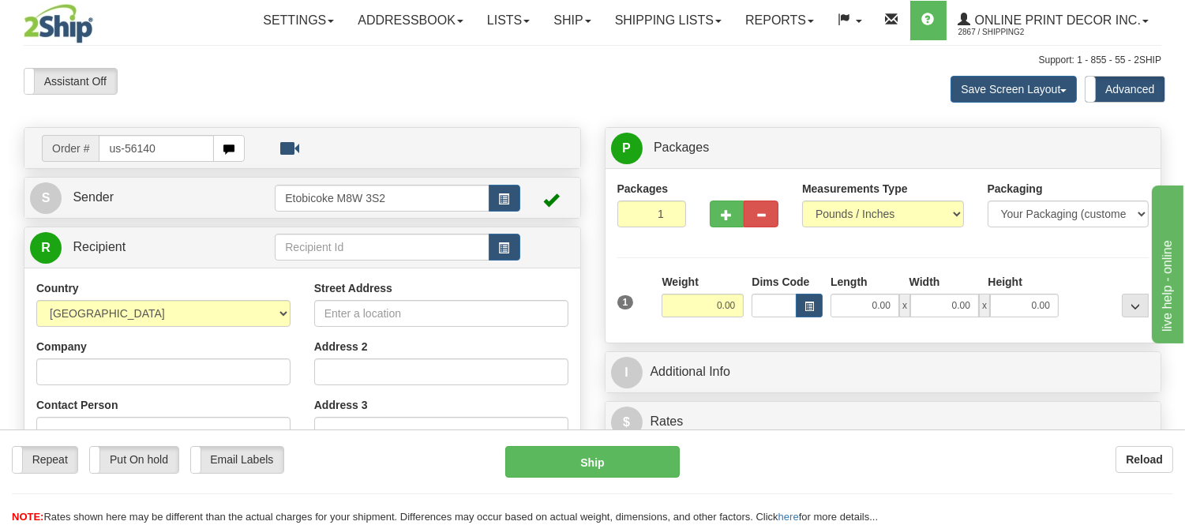
type input "us-56140"
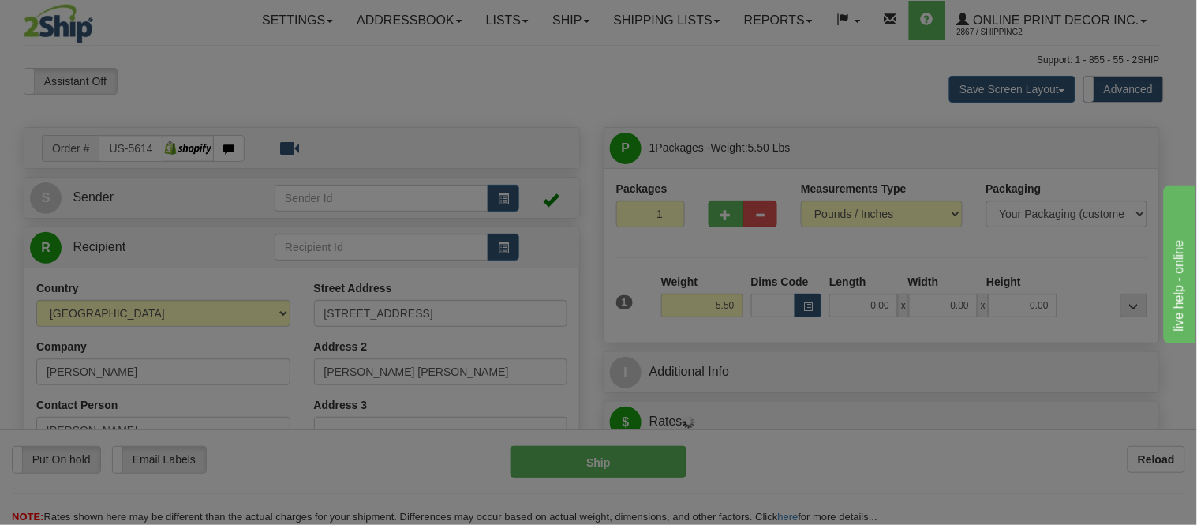
type input "HOCKESSIN"
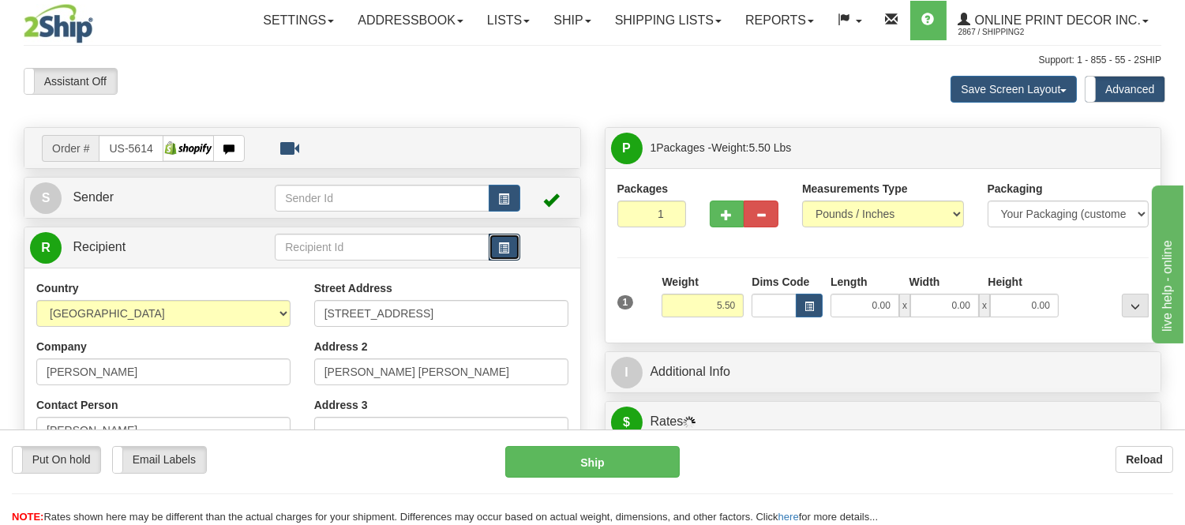
click at [502, 247] on span "button" at bounding box center [504, 248] width 11 height 10
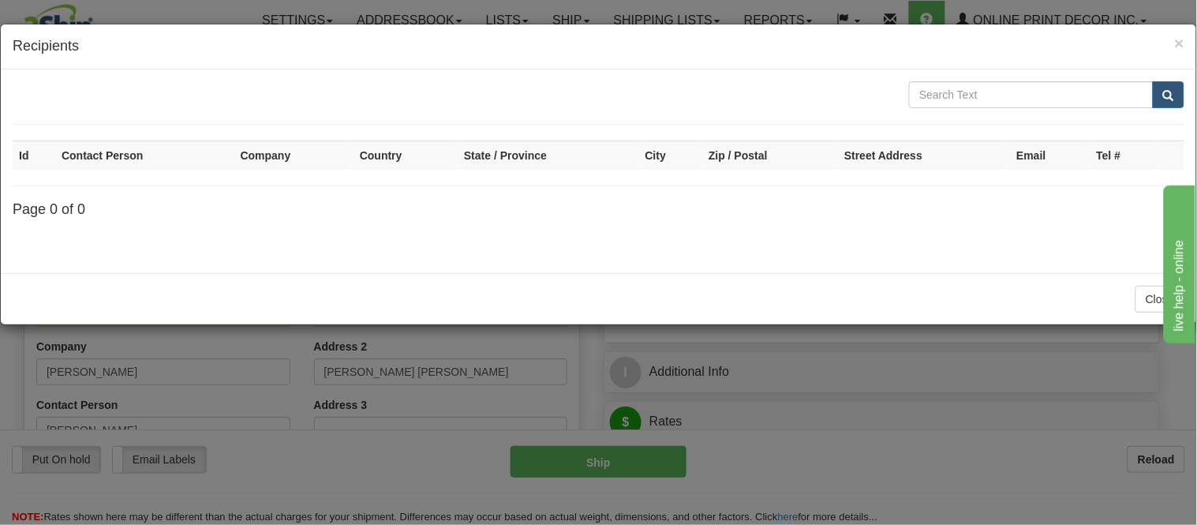
click at [1184, 41] on div "× Recipients" at bounding box center [599, 46] width 1196 height 45
click at [1182, 40] on span "×" at bounding box center [1179, 43] width 9 height 18
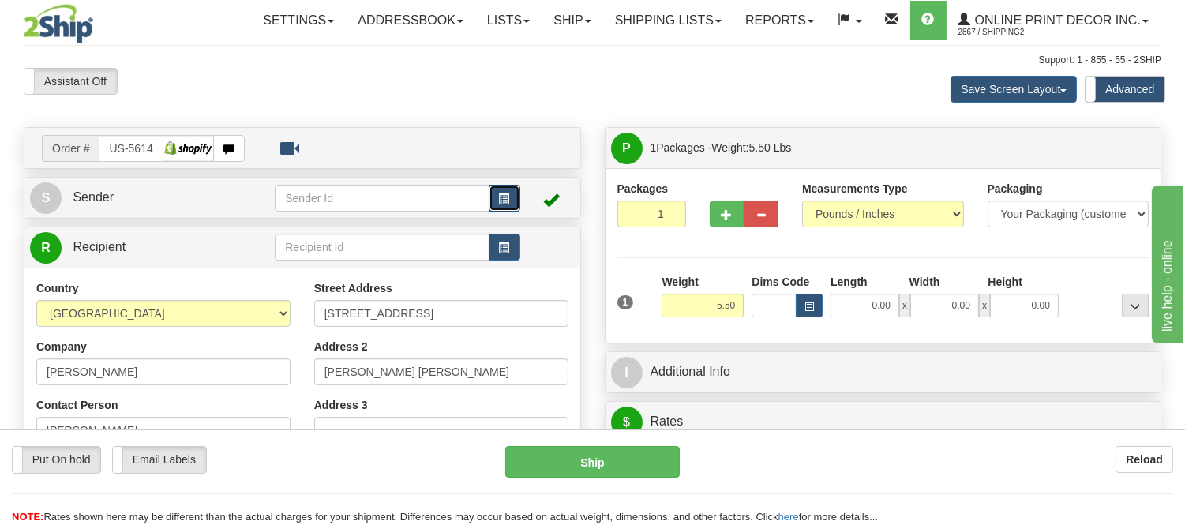
click at [495, 193] on button "button" at bounding box center [505, 198] width 32 height 27
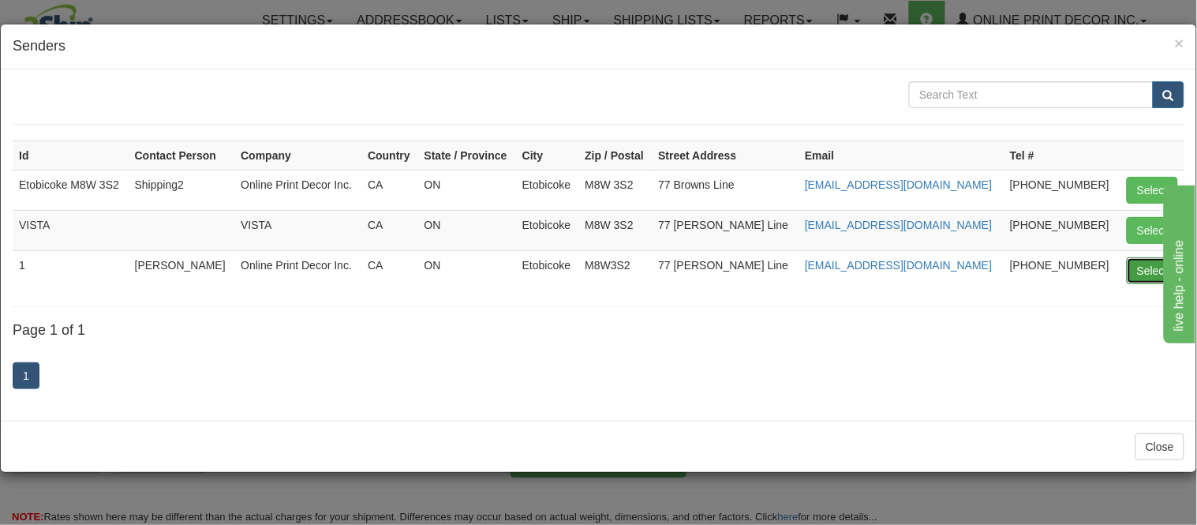
click at [1141, 263] on button "Select" at bounding box center [1152, 270] width 51 height 27
type input "1"
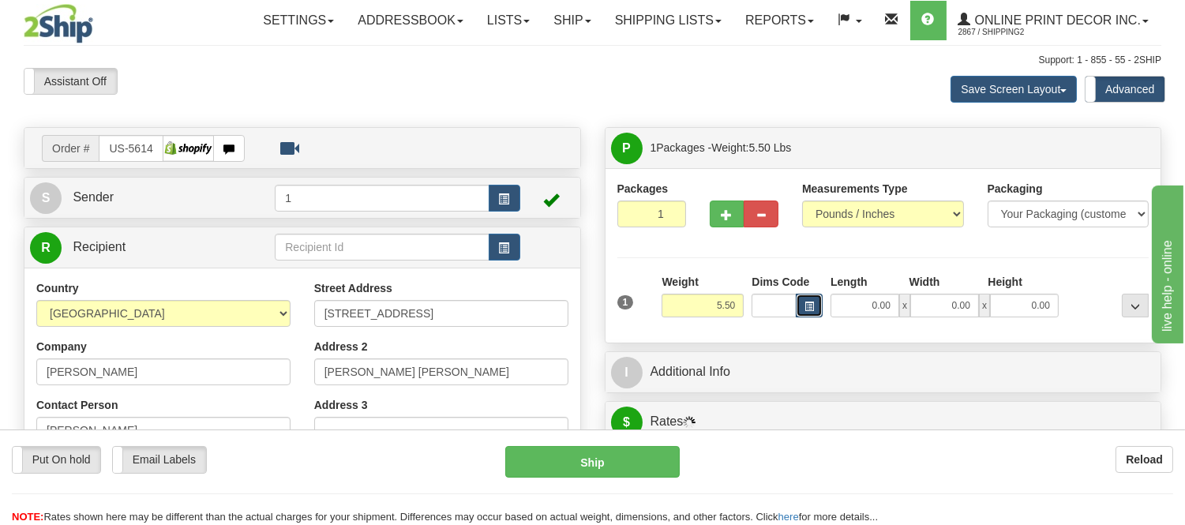
click at [800, 301] on button "button" at bounding box center [809, 306] width 27 height 24
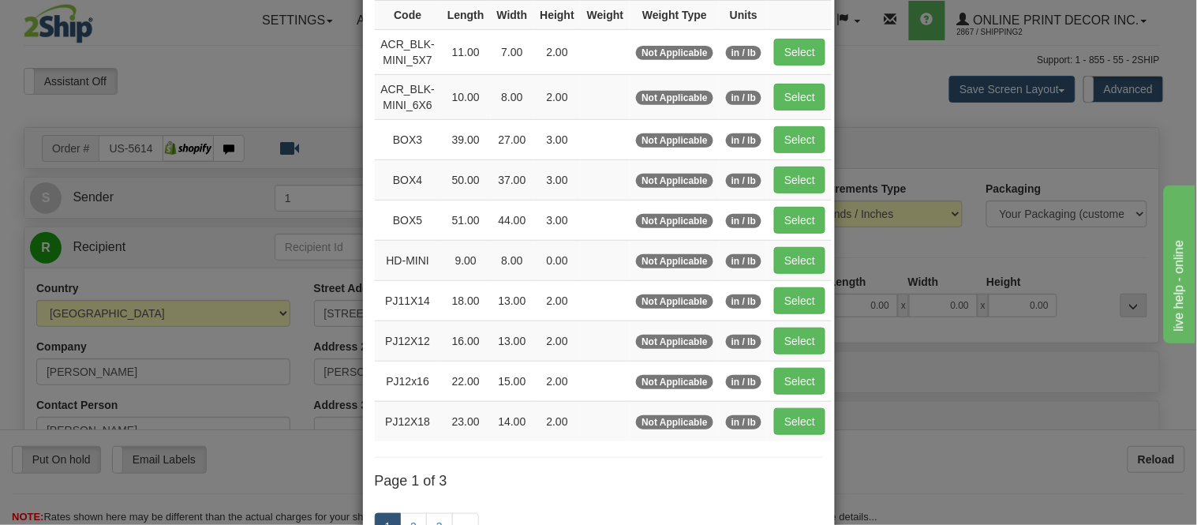
scroll to position [175, 0]
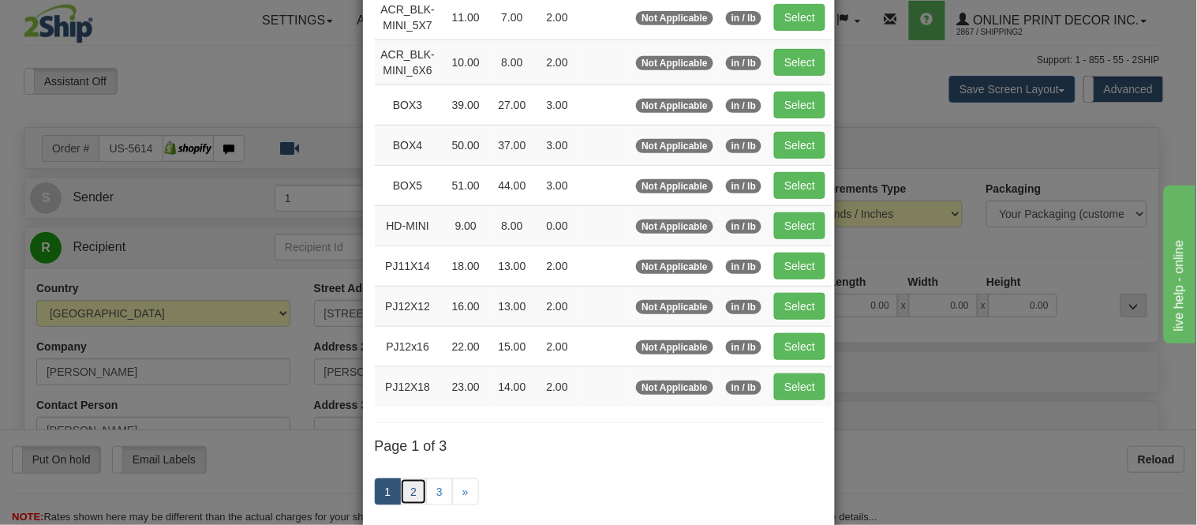
click at [408, 485] on link "2" at bounding box center [413, 491] width 27 height 27
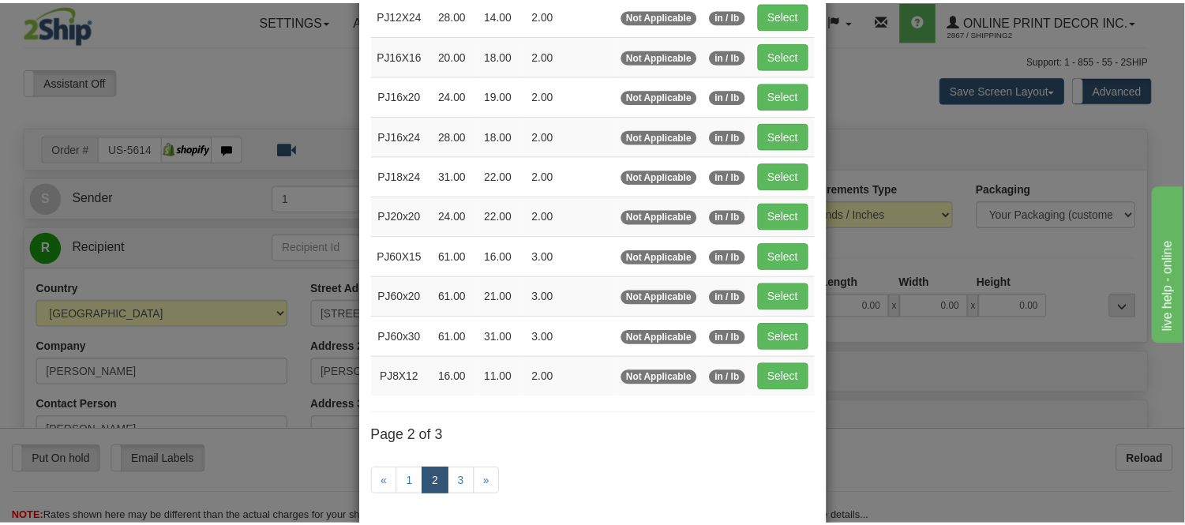
scroll to position [88, 0]
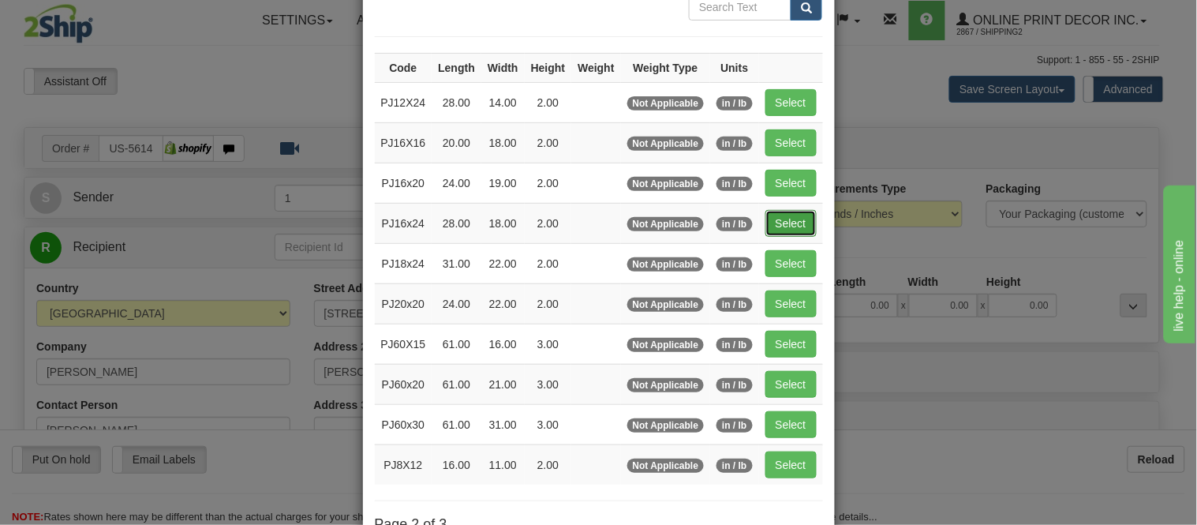
click at [778, 223] on button "Select" at bounding box center [791, 223] width 51 height 27
type input "PJ16x24"
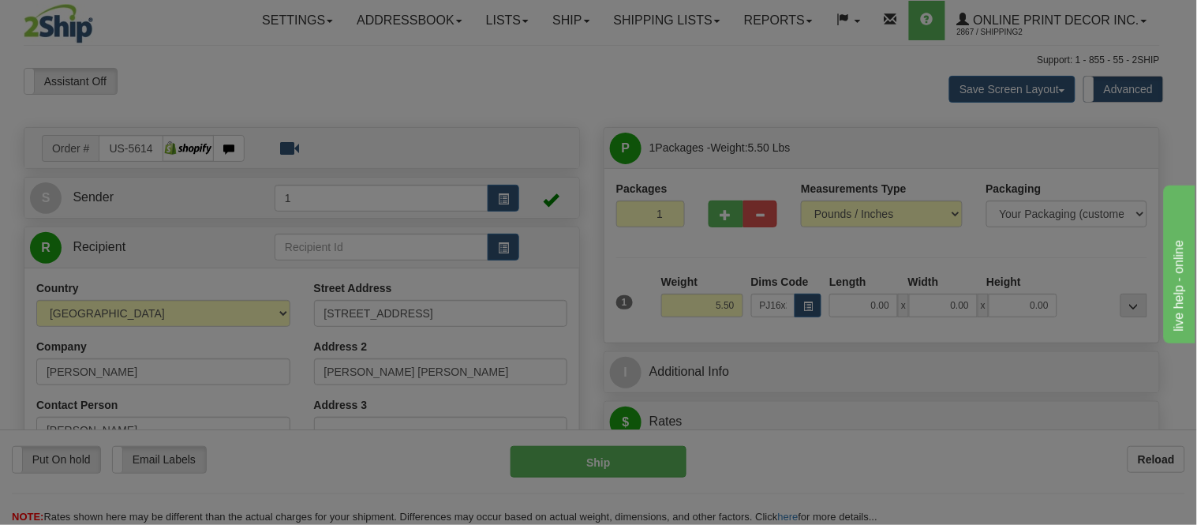
type input "28.00"
type input "18.00"
type input "2.00"
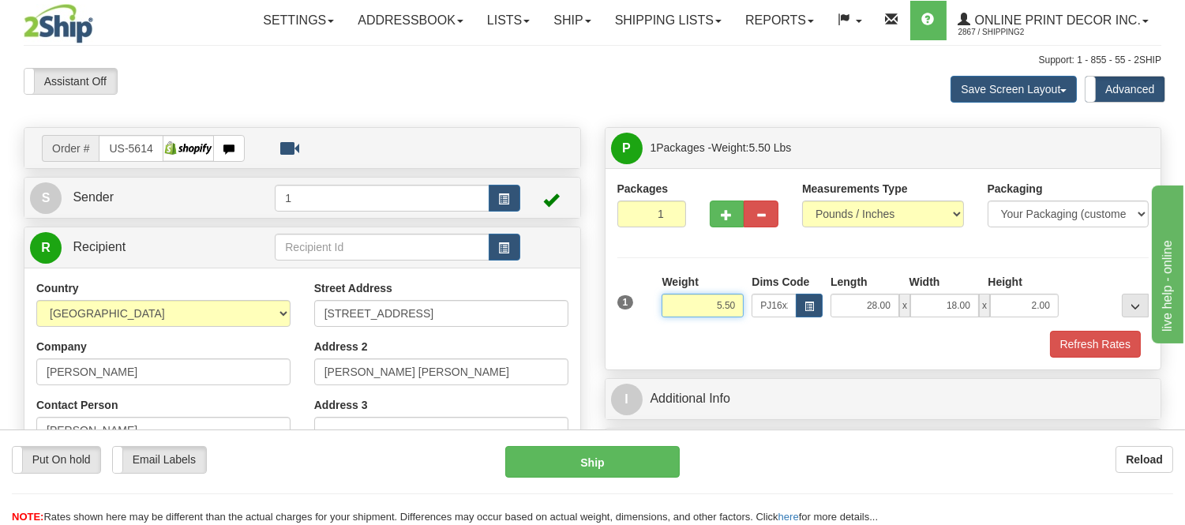
drag, startPoint x: 737, startPoint y: 303, endPoint x: 653, endPoint y: 294, distance: 85.0
click at [653, 294] on div "1 Weight 5.50 Dims Code x x" at bounding box center [883, 302] width 540 height 56
type input "8.98"
drag, startPoint x: 1052, startPoint y: 305, endPoint x: 1018, endPoint y: 313, distance: 35.0
click at [1018, 313] on input "2.00" at bounding box center [1024, 306] width 69 height 24
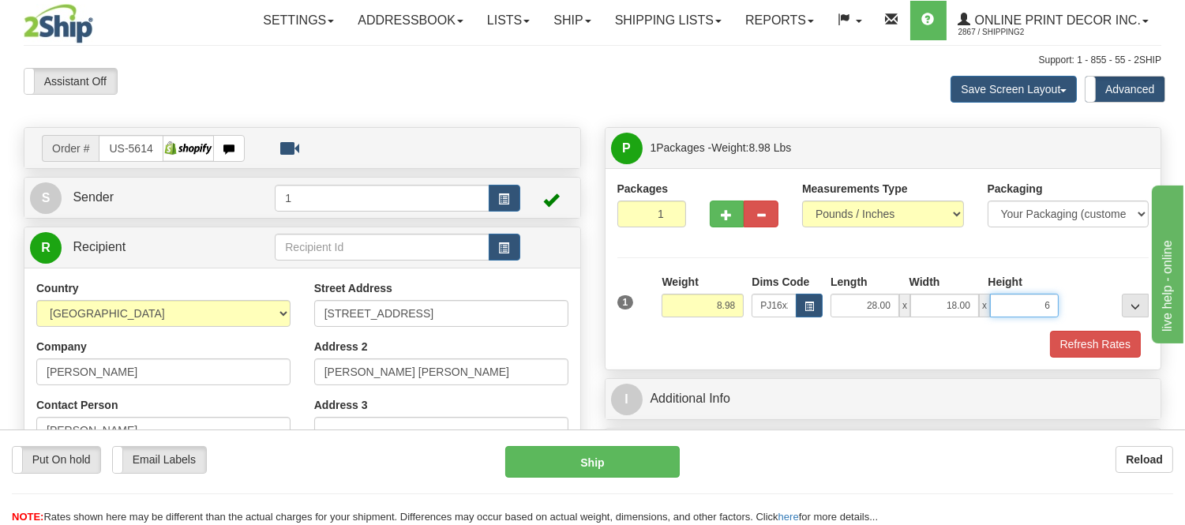
click button "Delete" at bounding box center [0, 0] width 0 height 0
type input "6.00"
click at [728, 212] on span "button" at bounding box center [726, 215] width 11 height 10
radio input "true"
type input "2"
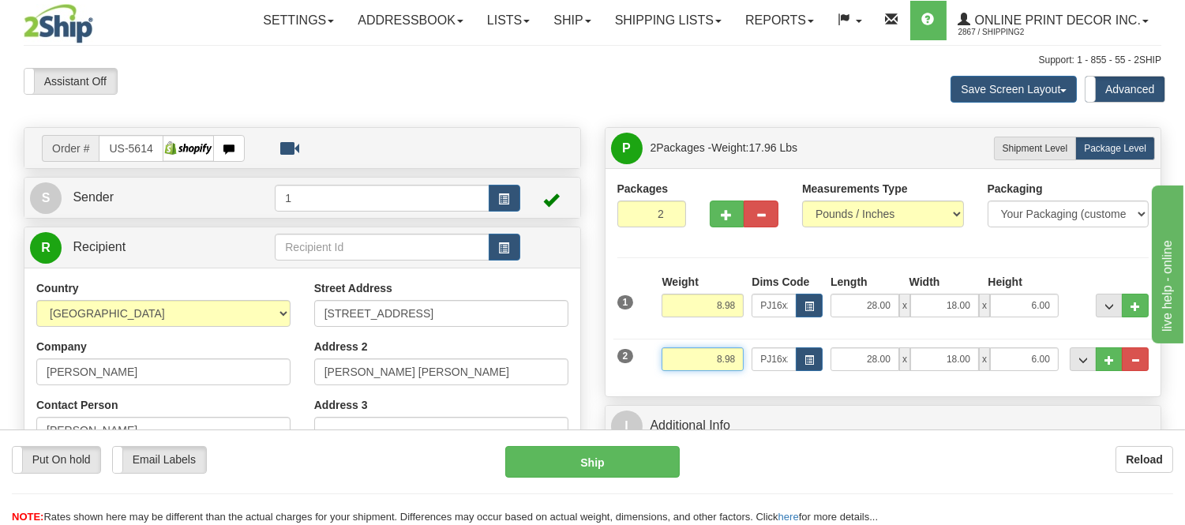
drag, startPoint x: 739, startPoint y: 361, endPoint x: 699, endPoint y: 373, distance: 41.2
click at [699, 373] on div "Weight 8.98" at bounding box center [702, 365] width 90 height 36
type input "5.98"
drag, startPoint x: 1051, startPoint y: 364, endPoint x: 1027, endPoint y: 365, distance: 24.5
click at [1027, 365] on input "6.00" at bounding box center [1024, 359] width 69 height 24
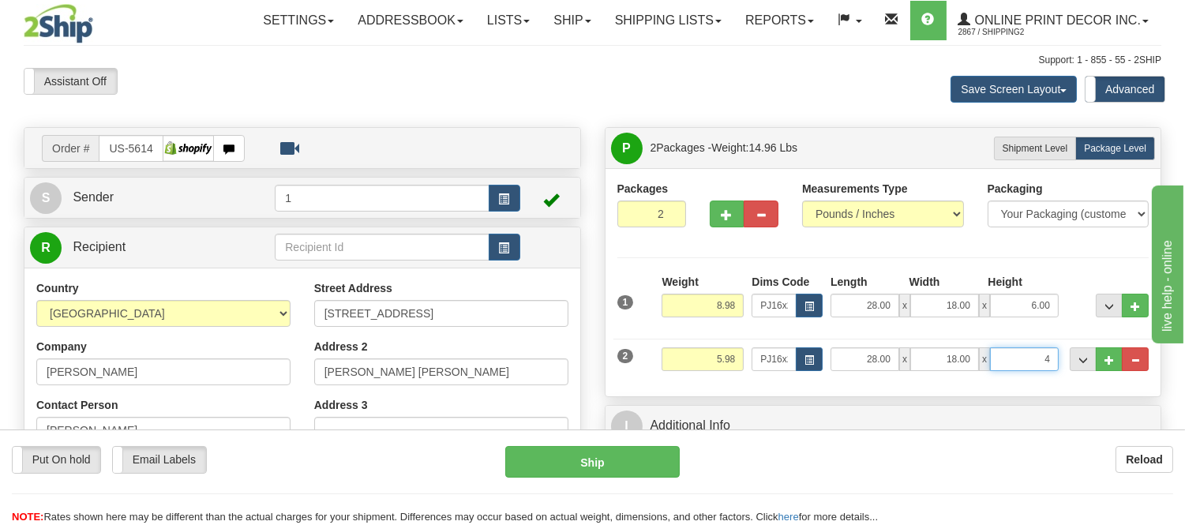
click button "Delete" at bounding box center [0, 0] width 0 height 0
type input "4.00"
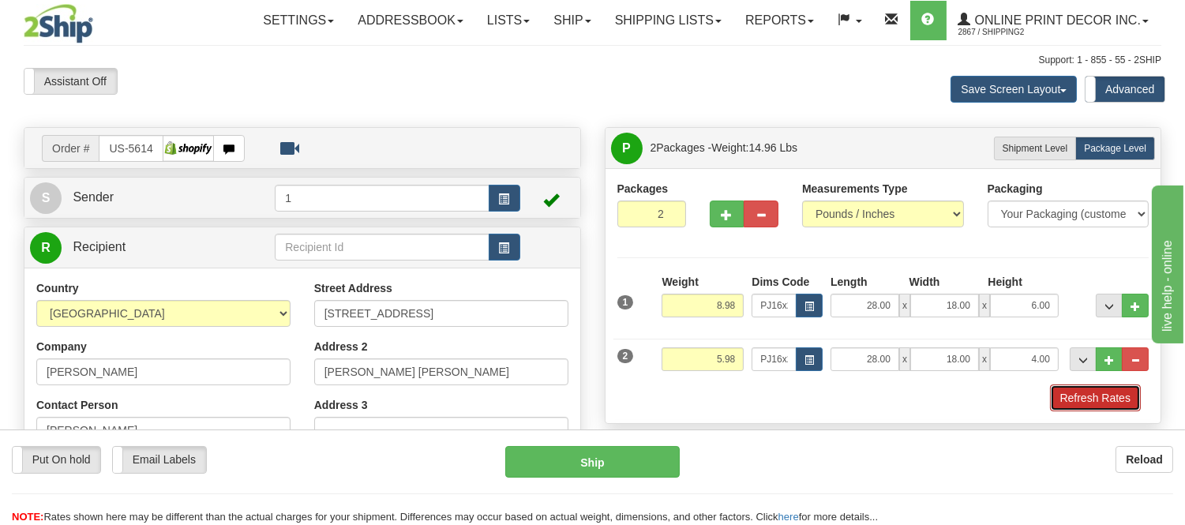
click at [1076, 393] on button "Refresh Rates" at bounding box center [1095, 397] width 91 height 27
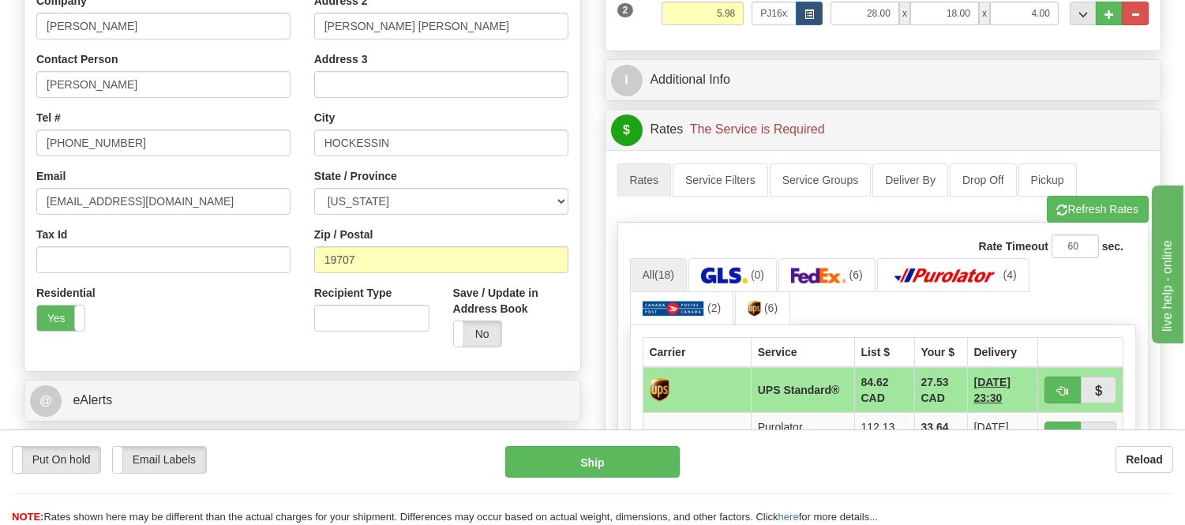
scroll to position [350, 0]
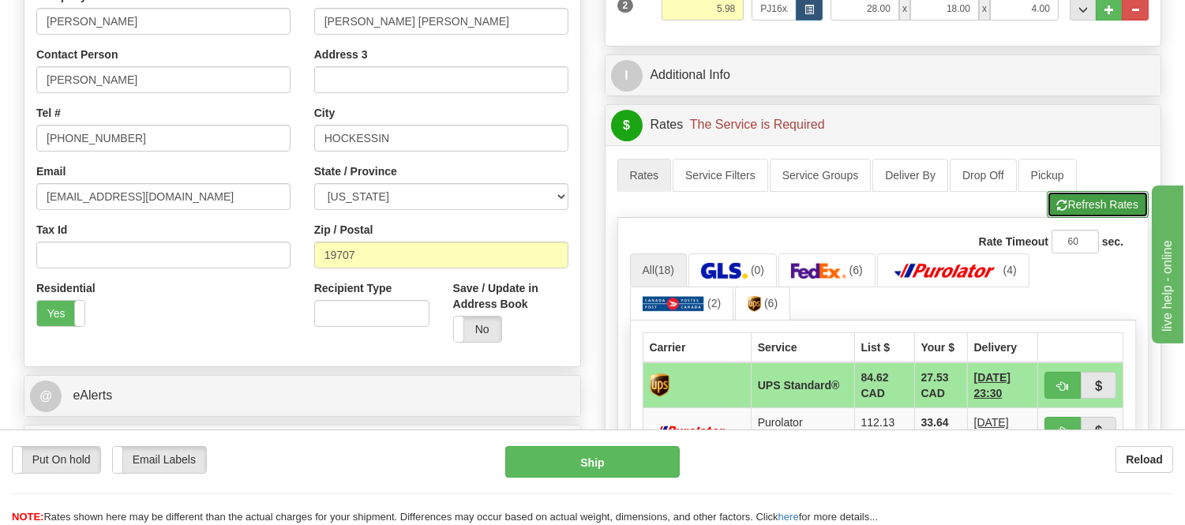
click at [1084, 195] on button "Refresh Rates" at bounding box center [1098, 204] width 102 height 27
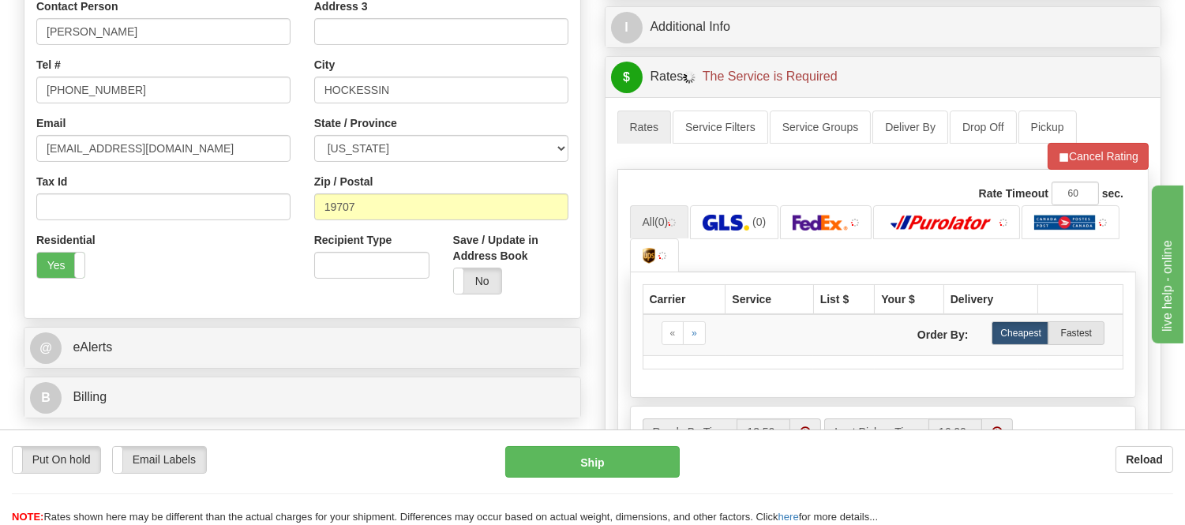
scroll to position [526, 0]
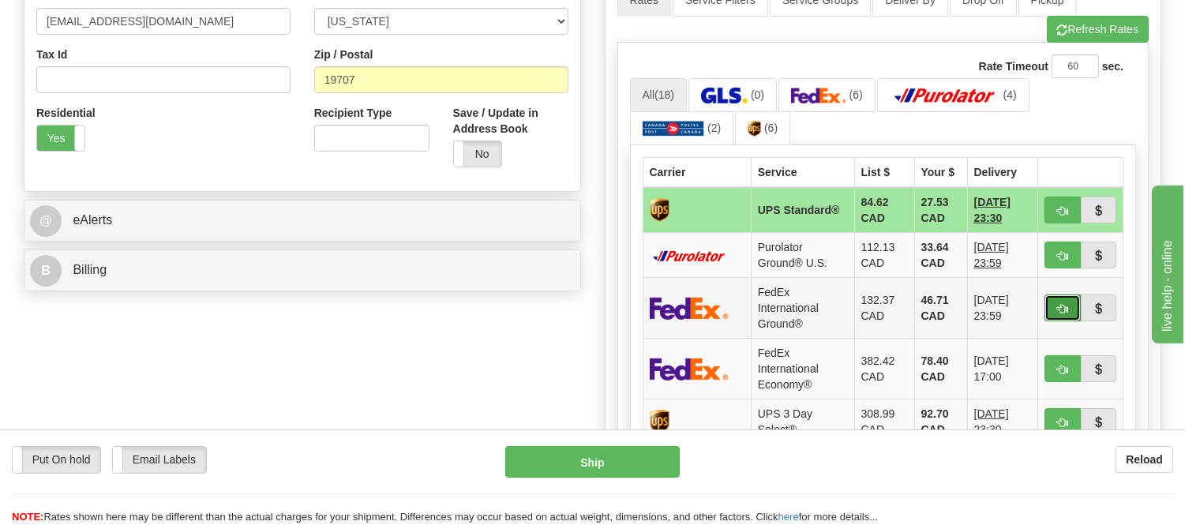
click at [1054, 305] on button "button" at bounding box center [1062, 307] width 36 height 27
type input "92"
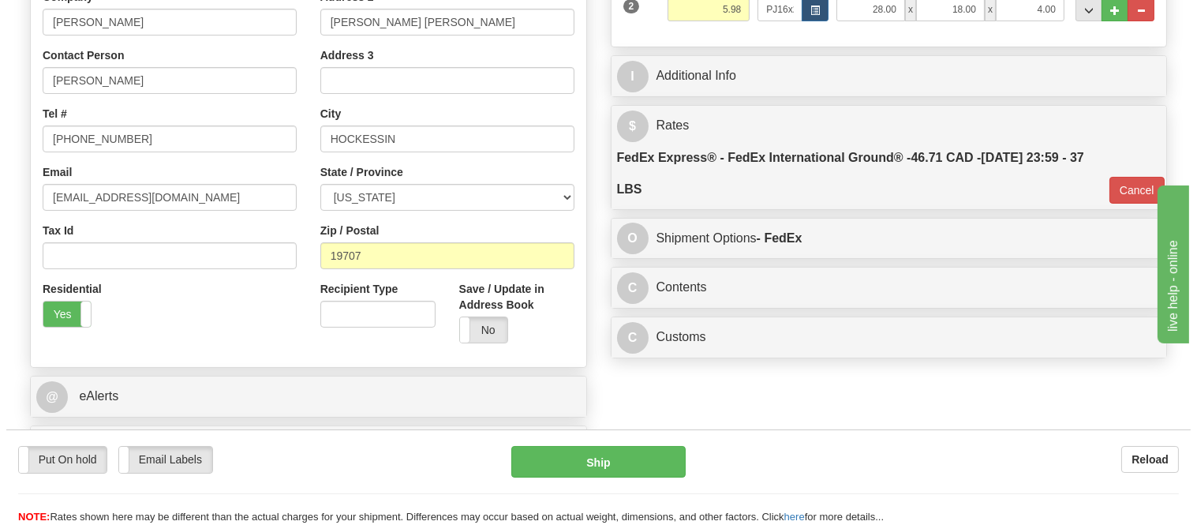
scroll to position [350, 0]
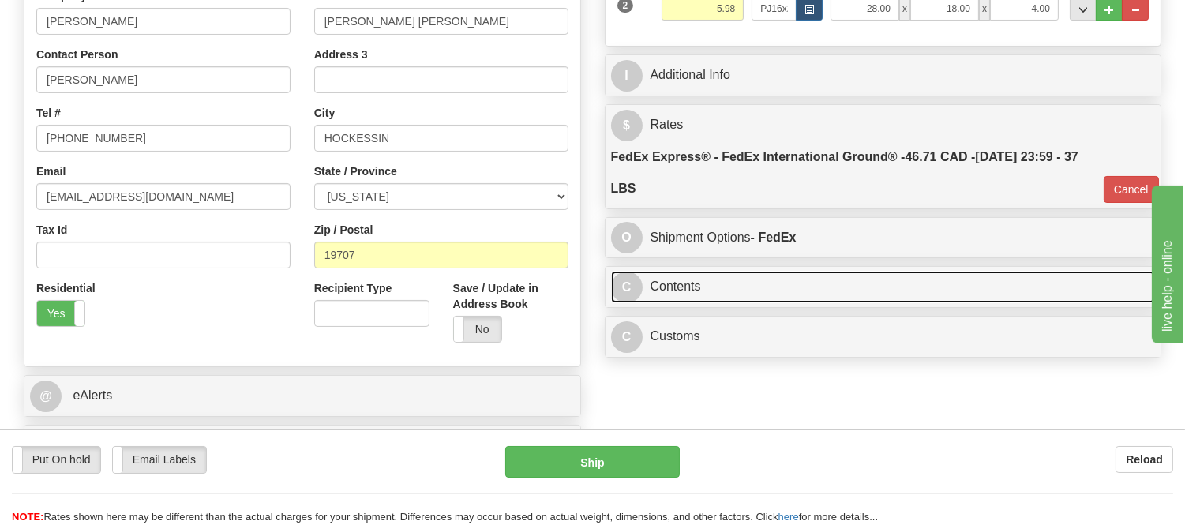
click at [763, 286] on link "C Contents" at bounding box center [883, 287] width 545 height 32
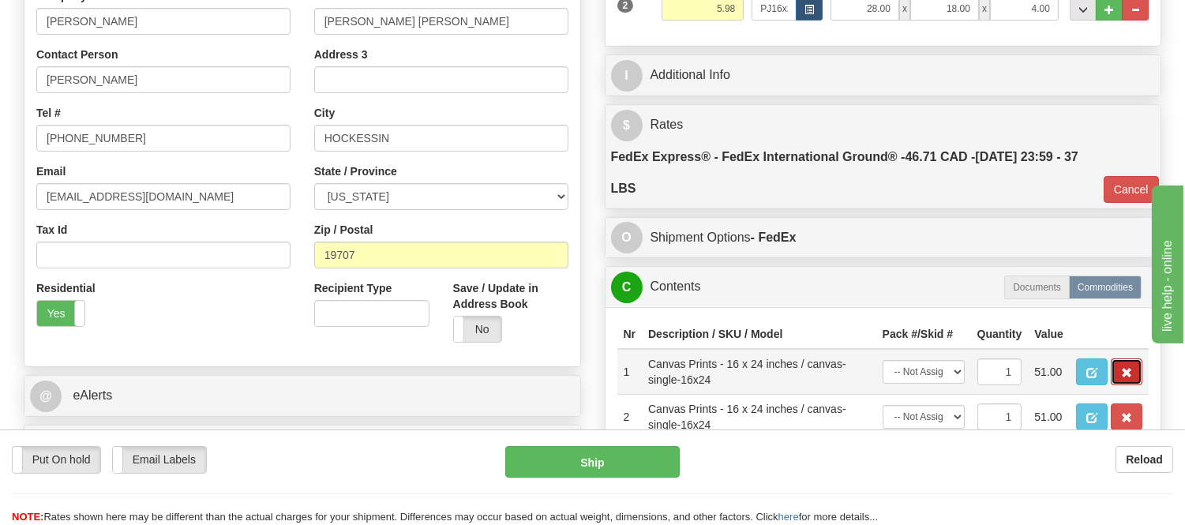
click at [1126, 378] on span "button" at bounding box center [1126, 373] width 11 height 10
click at [1125, 378] on span "button" at bounding box center [1126, 373] width 11 height 10
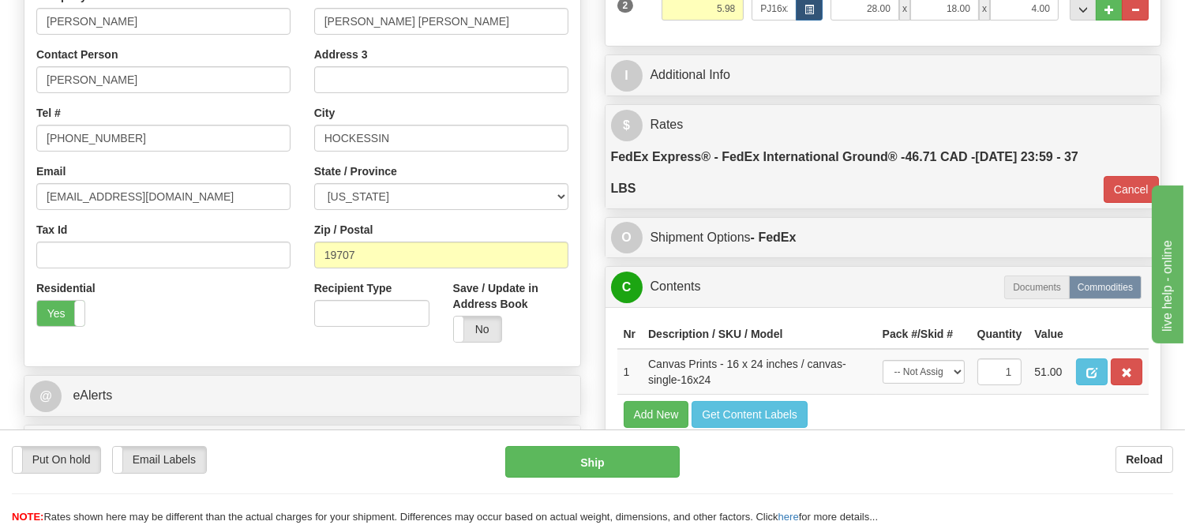
click at [1122, 378] on span "button" at bounding box center [1126, 373] width 11 height 10
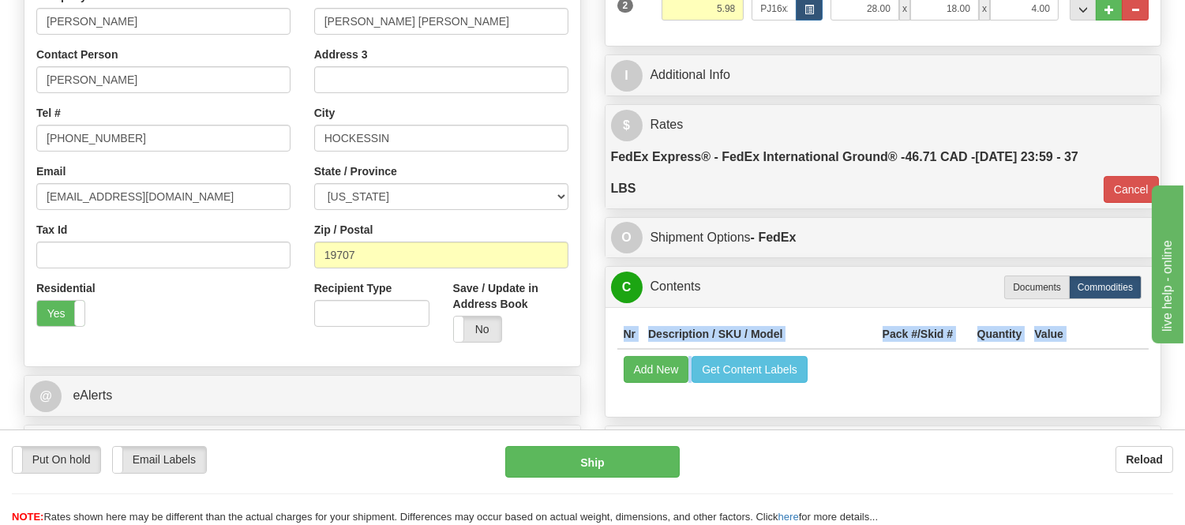
click at [1122, 401] on div "Nr Description / SKU / Model Pack #/Skid # Quantity Value Add New Get Content L…" at bounding box center [883, 362] width 556 height 110
click at [661, 380] on button "Add New" at bounding box center [657, 369] width 66 height 27
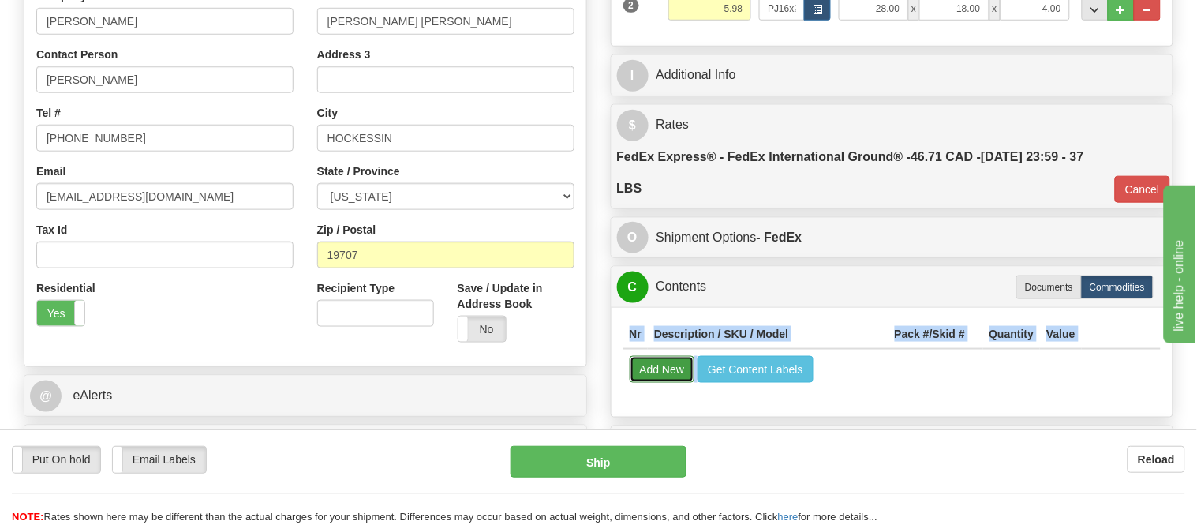
select select
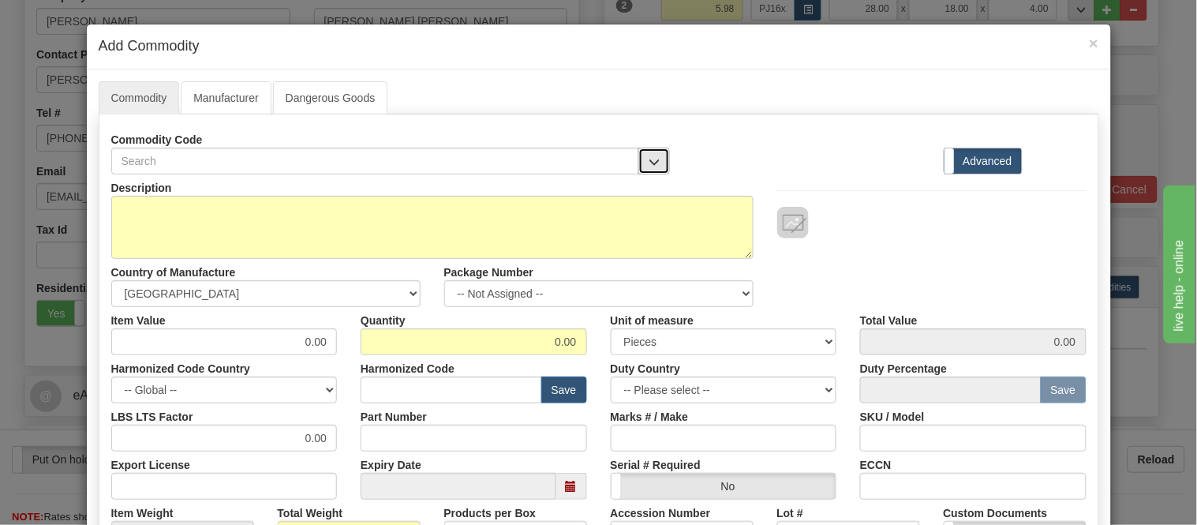
click at [649, 166] on span "button" at bounding box center [654, 162] width 11 height 10
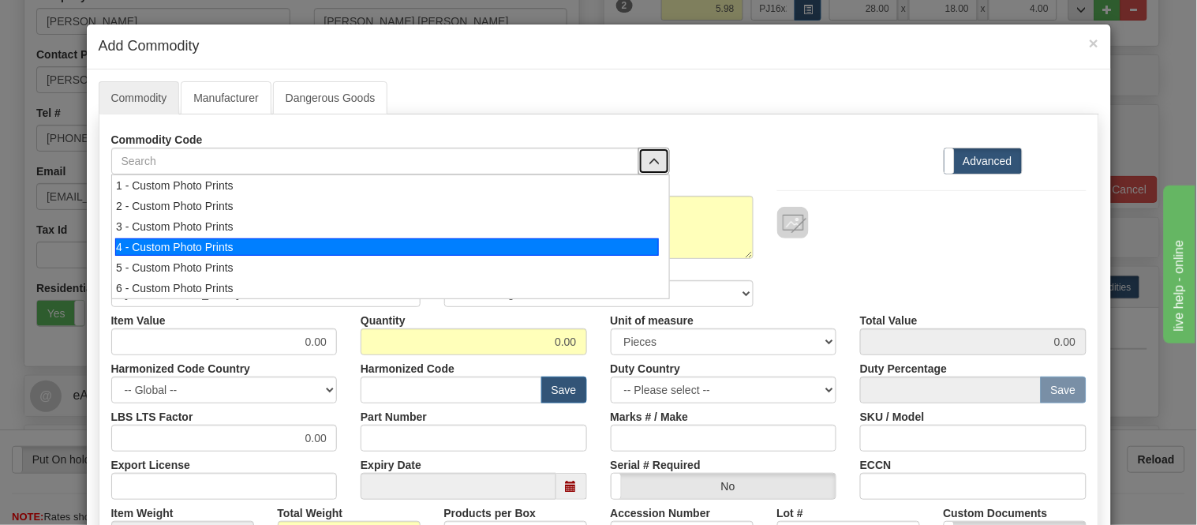
click at [644, 241] on div "4 - Custom Photo Prints" at bounding box center [387, 246] width 544 height 17
select select "1"
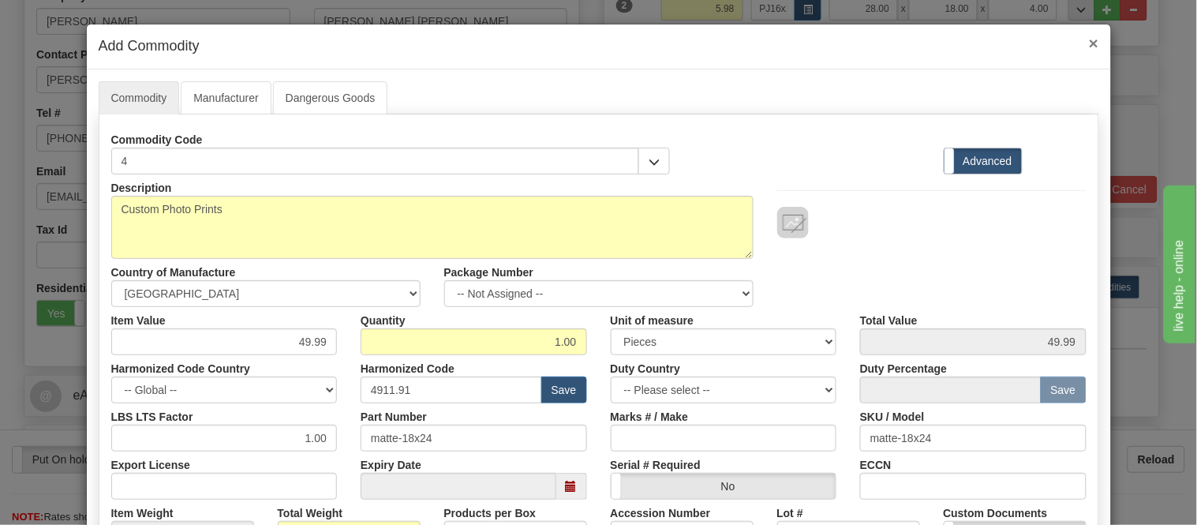
click at [1092, 42] on span "×" at bounding box center [1093, 43] width 9 height 18
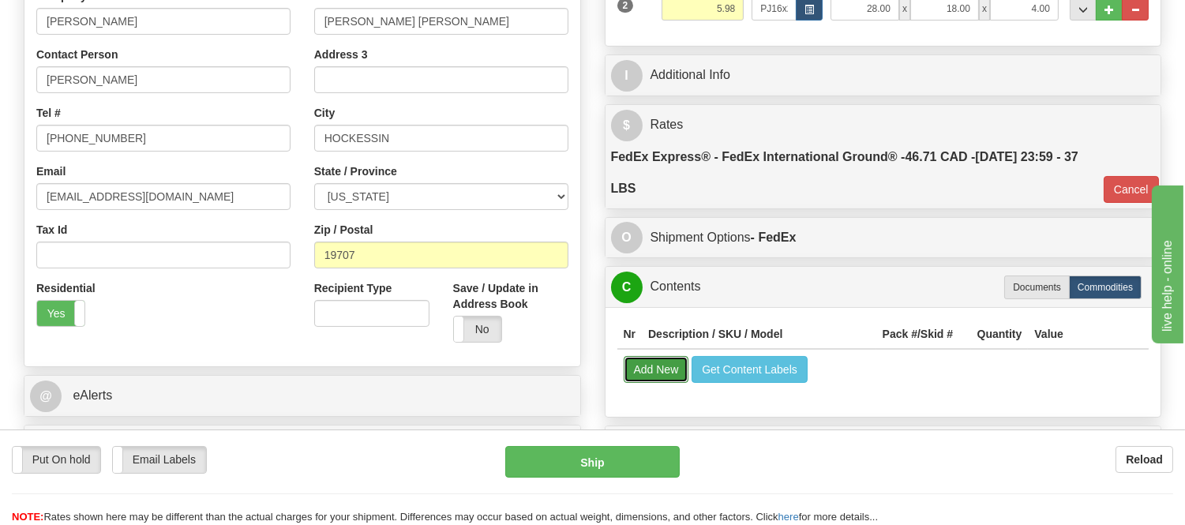
click at [665, 376] on button "Add New" at bounding box center [657, 369] width 66 height 27
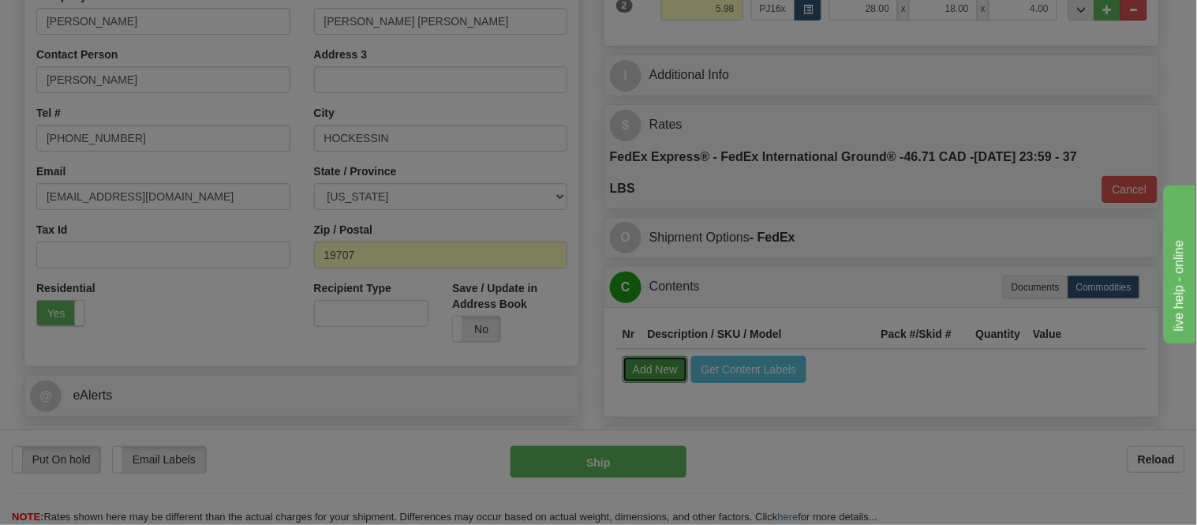
select select
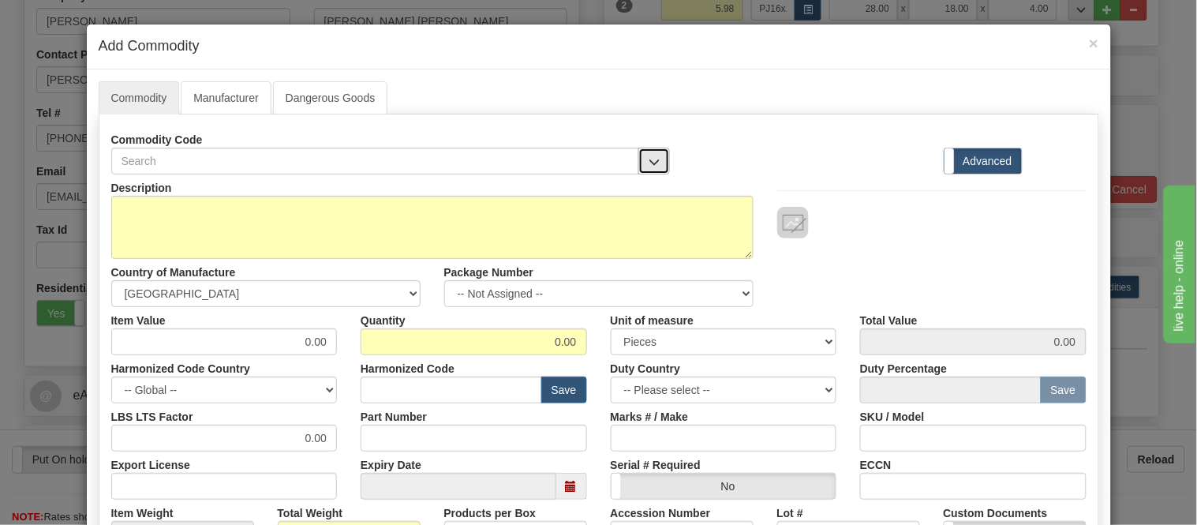
click at [651, 162] on span "button" at bounding box center [654, 162] width 11 height 10
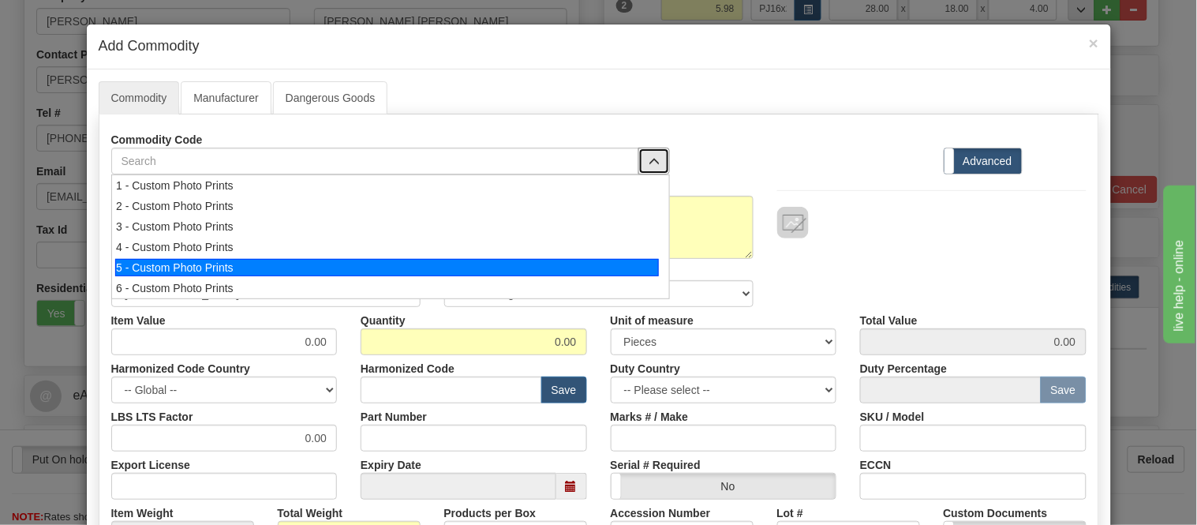
click at [619, 264] on div "5 - Custom Photo Prints" at bounding box center [387, 267] width 544 height 17
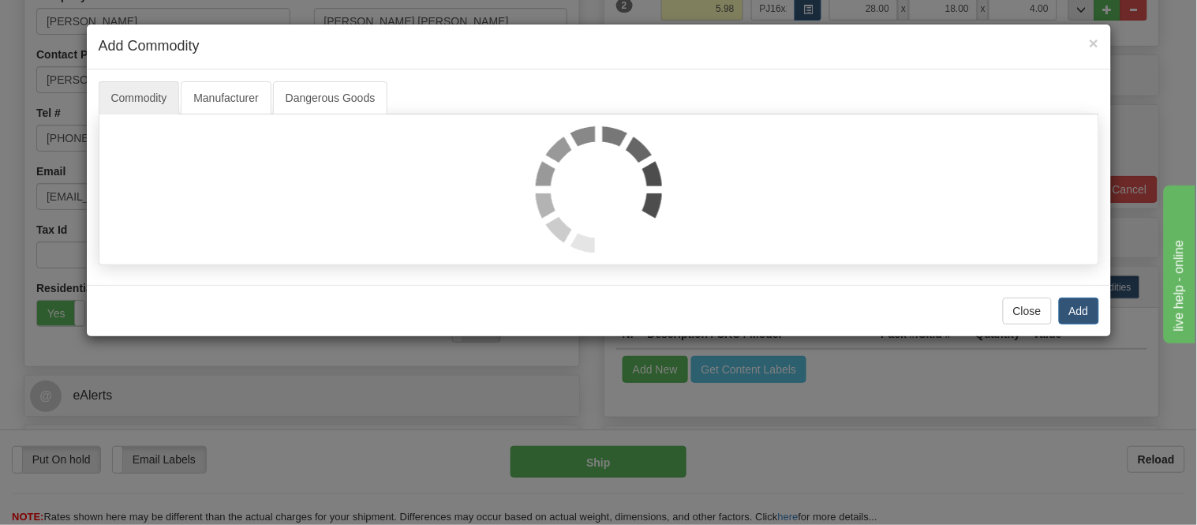
select select "1"
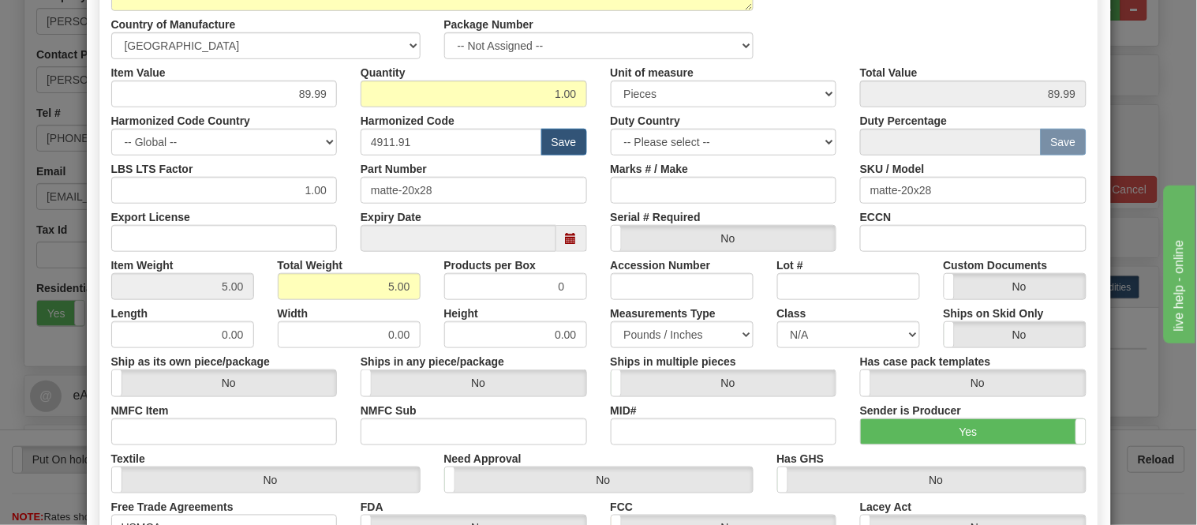
scroll to position [88, 0]
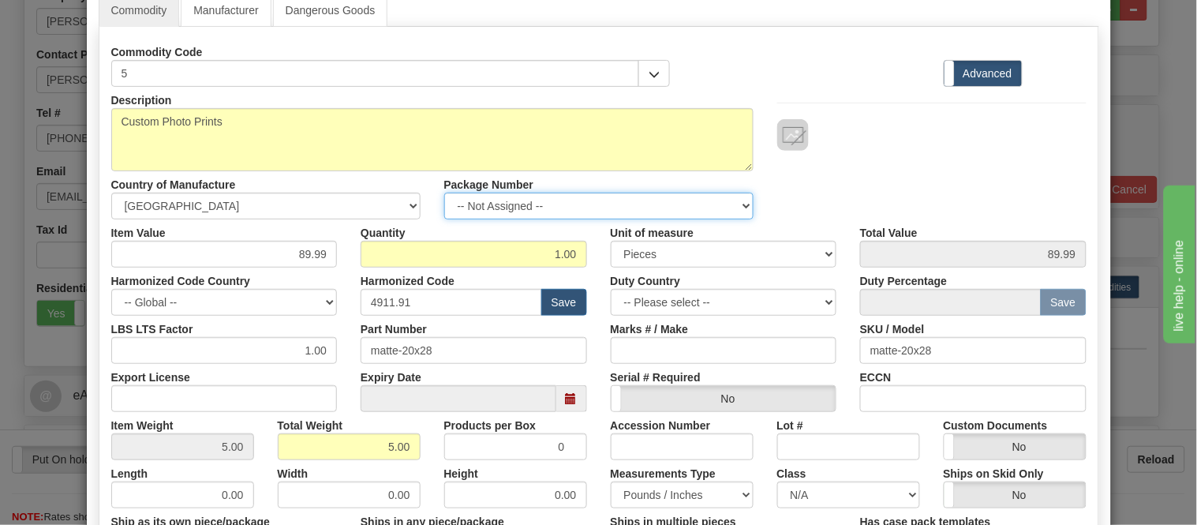
click at [500, 206] on select "-- Not Assigned -- Item 1 Item 2" at bounding box center [598, 206] width 309 height 27
select select "0"
click at [444, 193] on select "-- Not Assigned -- Item 1 Item 2" at bounding box center [598, 206] width 309 height 27
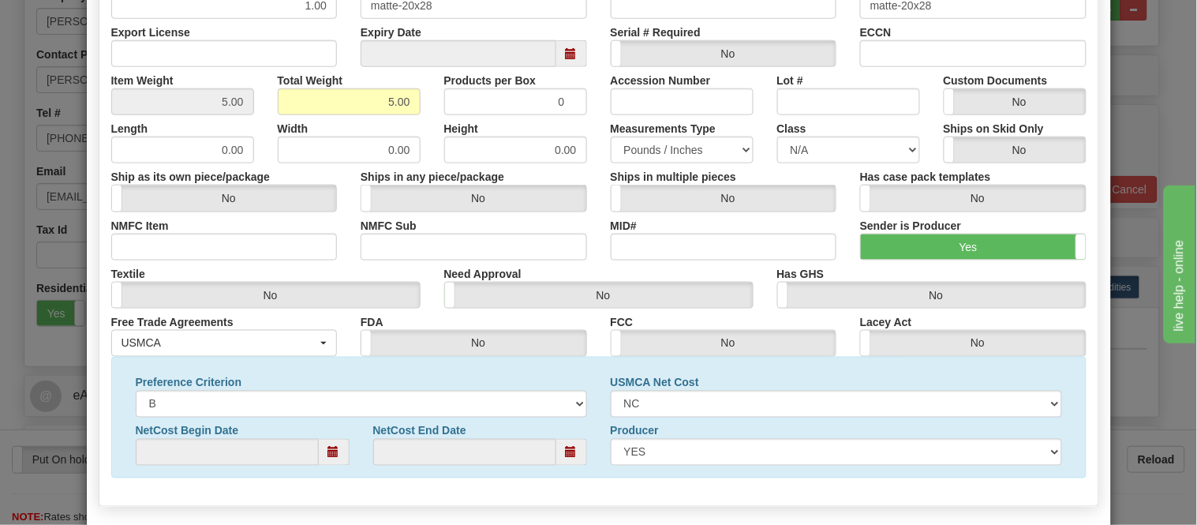
scroll to position [510, 0]
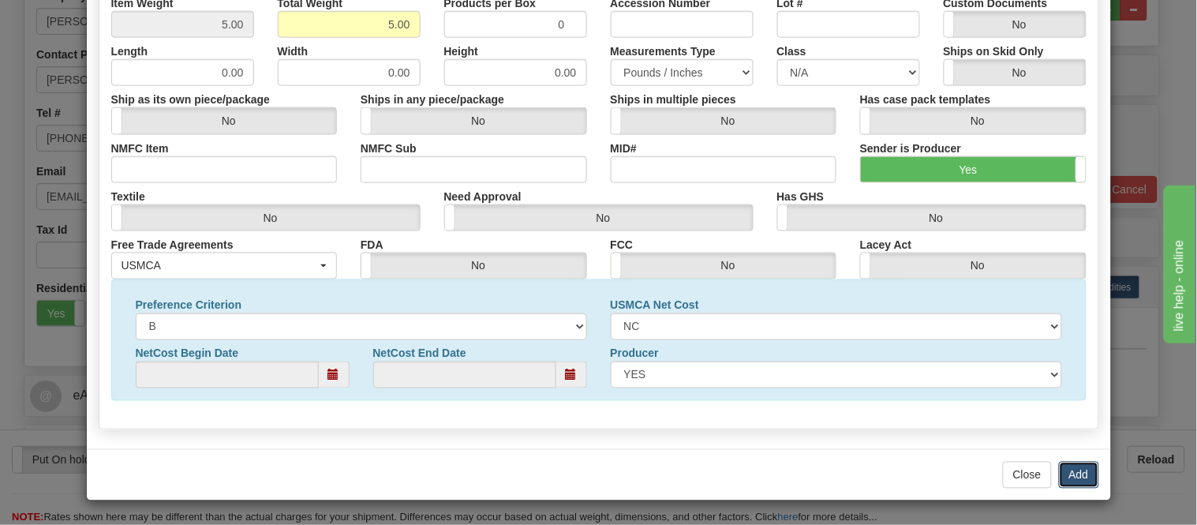
click at [1063, 471] on button "Add" at bounding box center [1079, 475] width 40 height 27
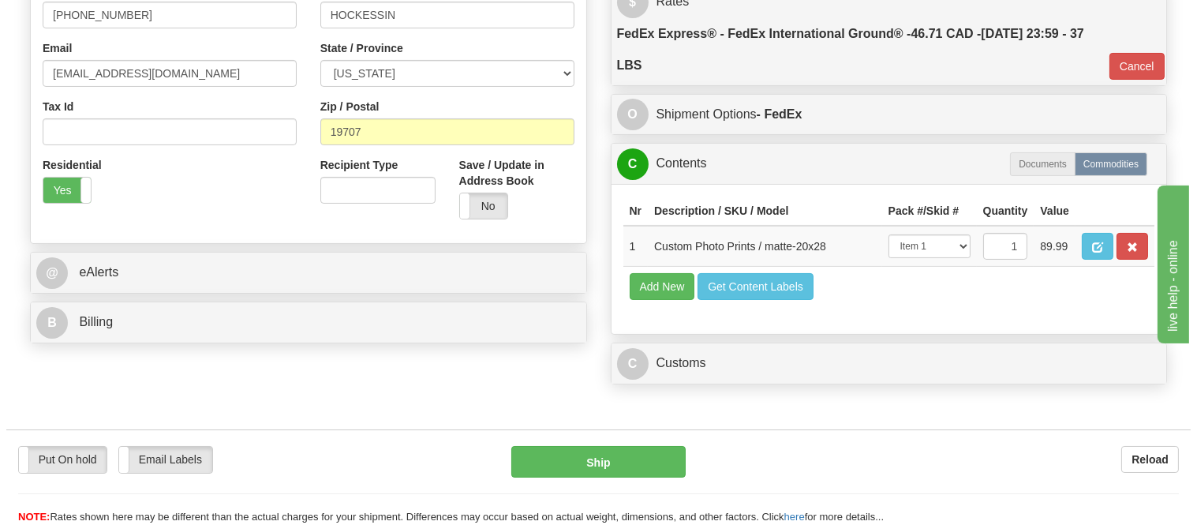
scroll to position [526, 0]
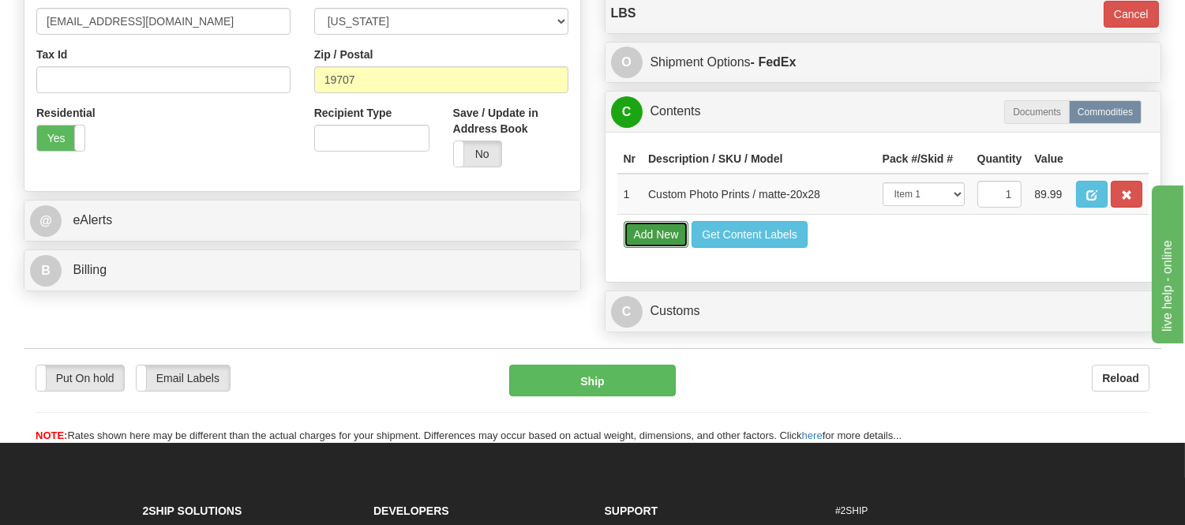
click at [668, 248] on button "Add New" at bounding box center [657, 234] width 66 height 27
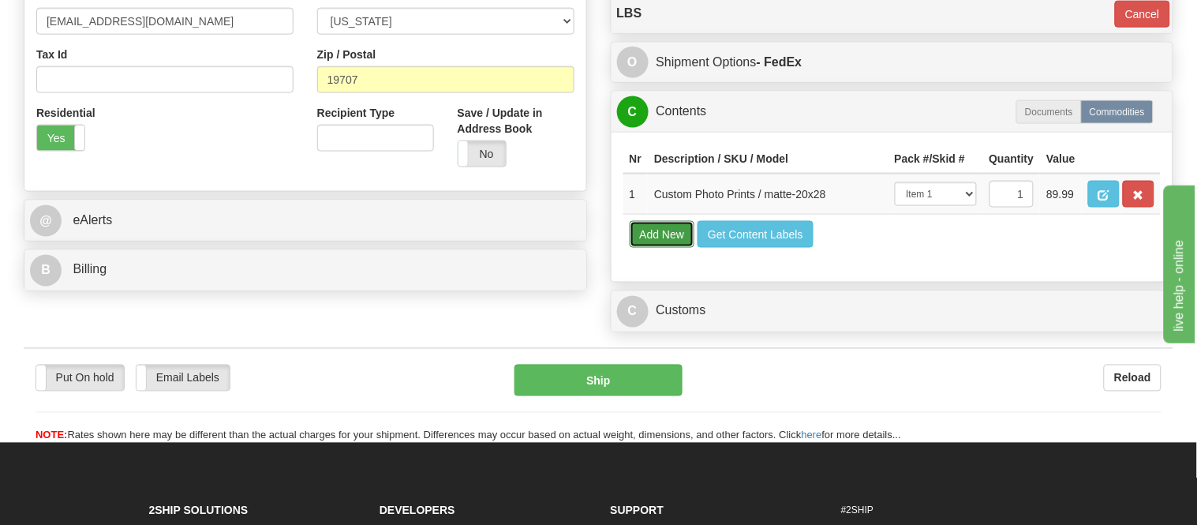
select select
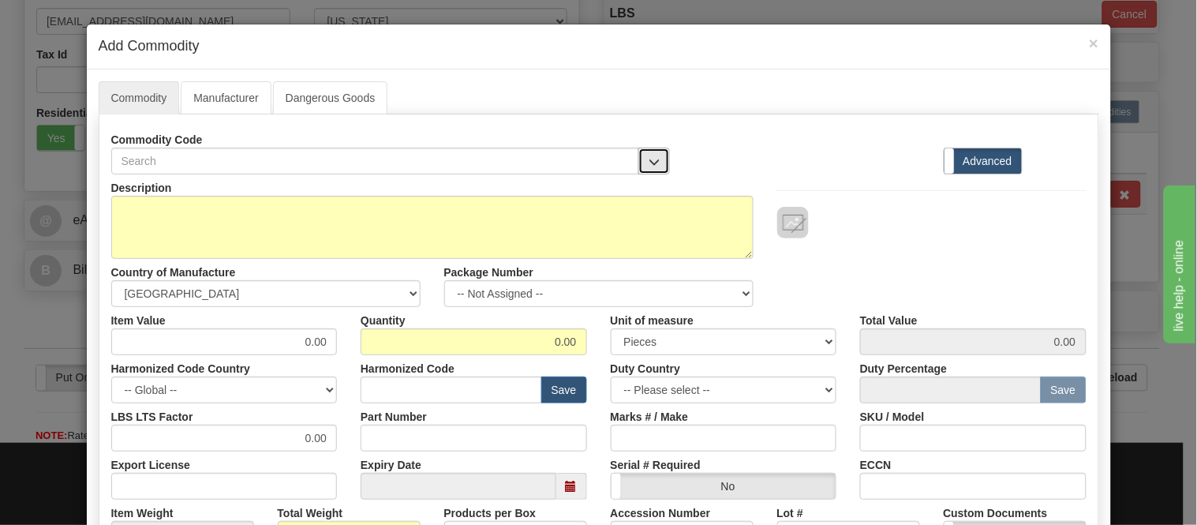
click at [641, 155] on button "button" at bounding box center [655, 161] width 32 height 27
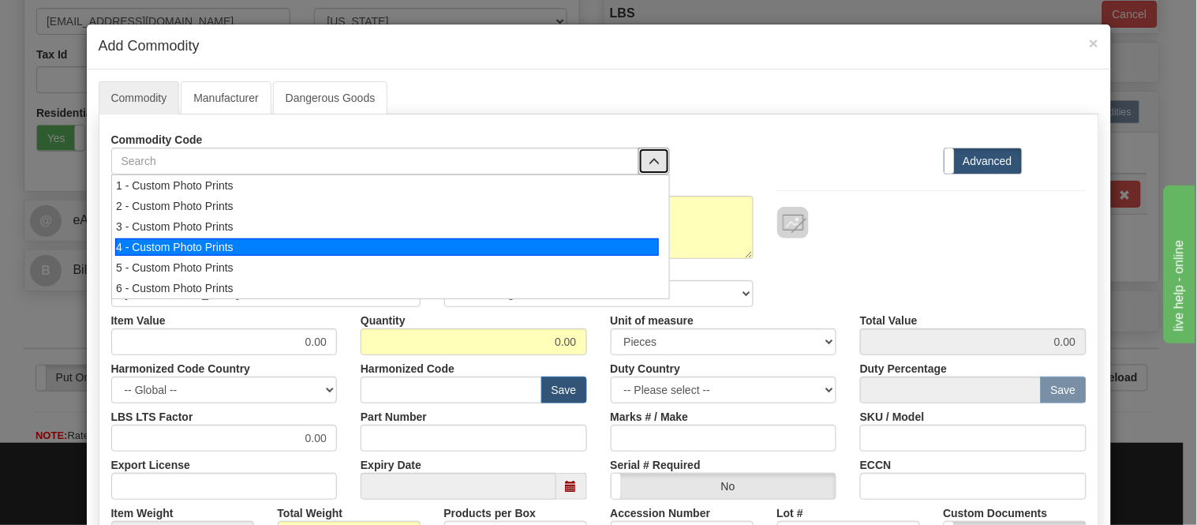
click at [634, 247] on div "4 - Custom Photo Prints" at bounding box center [387, 246] width 544 height 17
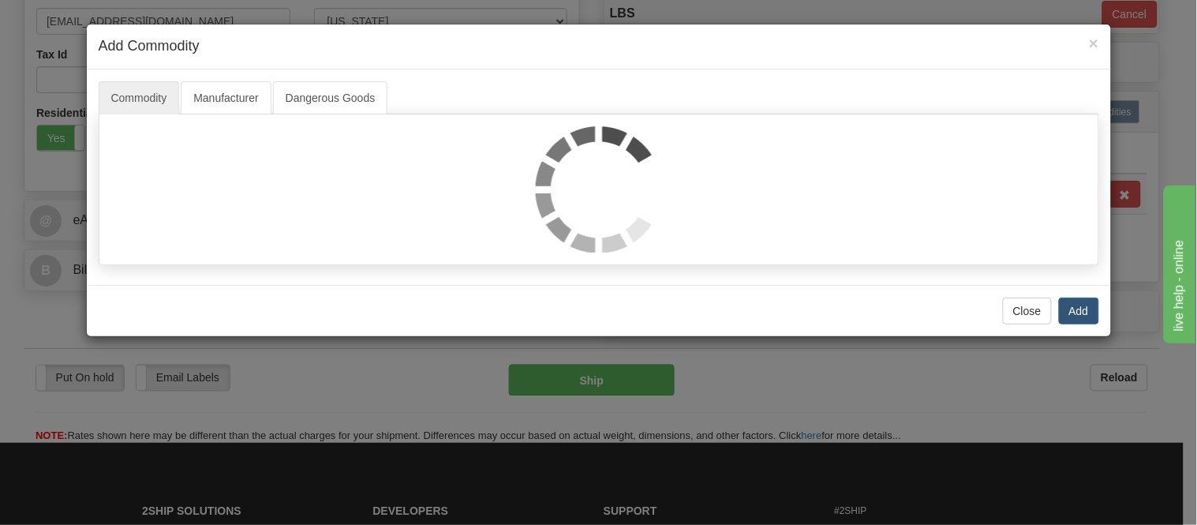
select select "1"
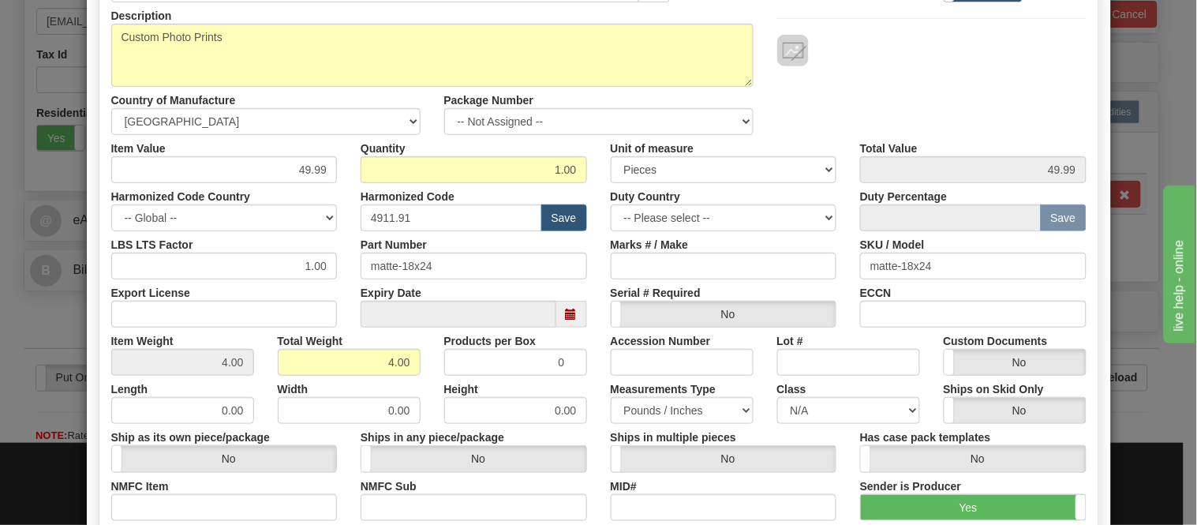
scroll to position [88, 0]
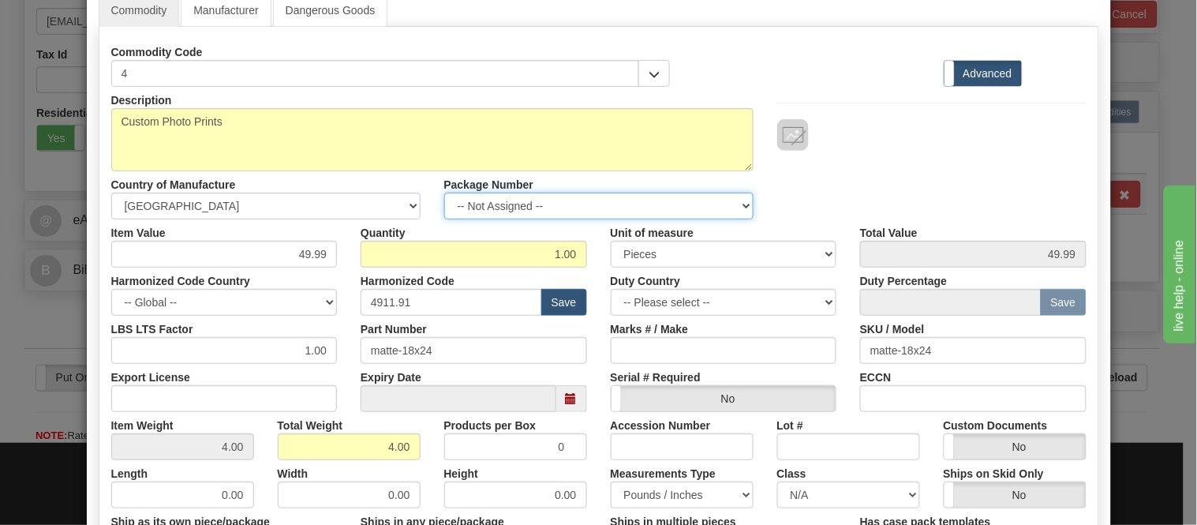
click at [609, 205] on select "-- Not Assigned -- Item 1 Item 2" at bounding box center [598, 206] width 309 height 27
select select "1"
click at [444, 193] on select "-- Not Assigned -- Item 1 Item 2" at bounding box center [598, 206] width 309 height 27
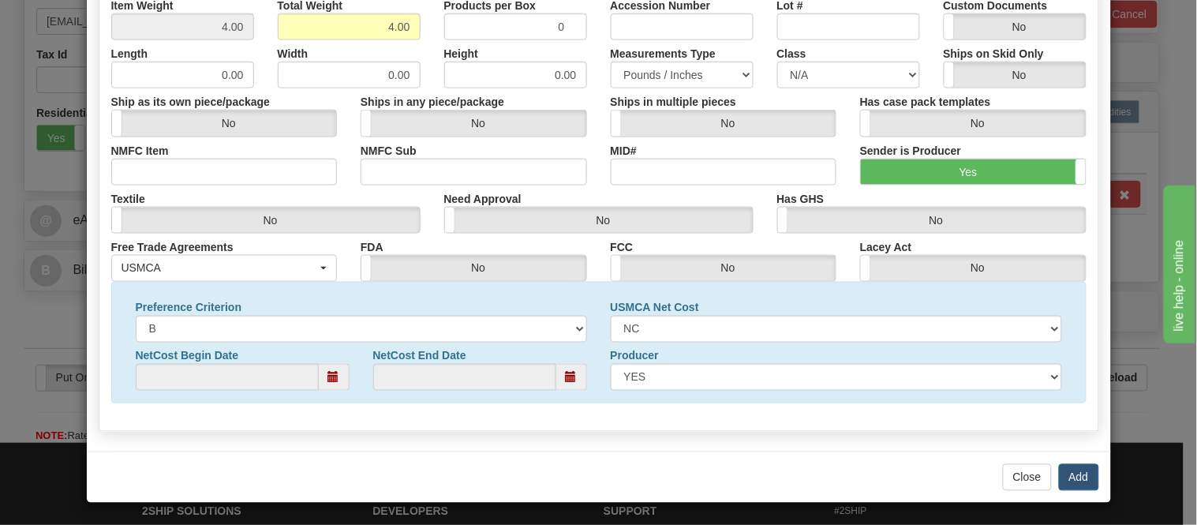
scroll to position [510, 0]
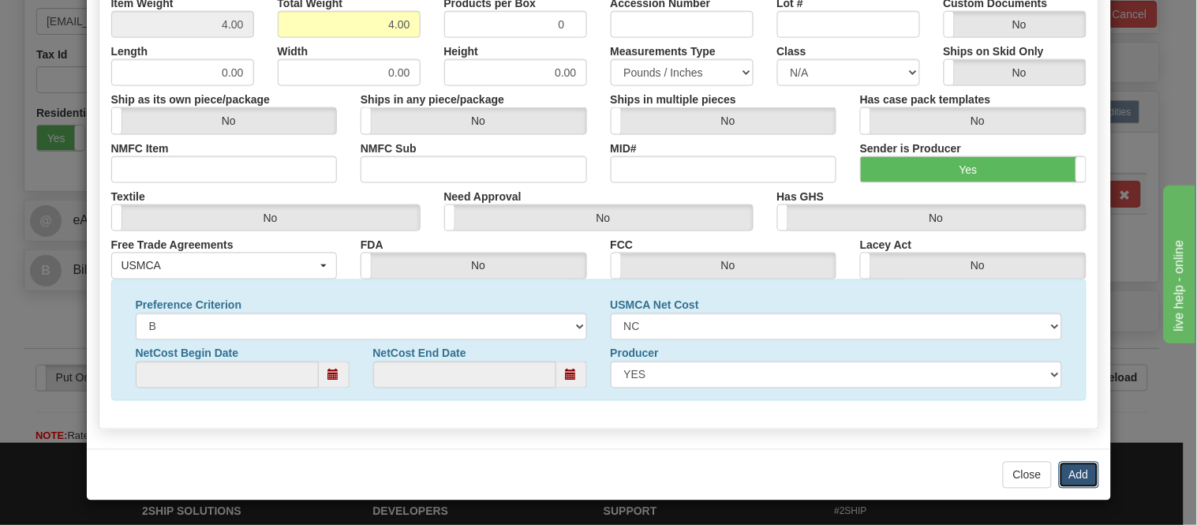
click at [1079, 469] on button "Add" at bounding box center [1079, 475] width 40 height 27
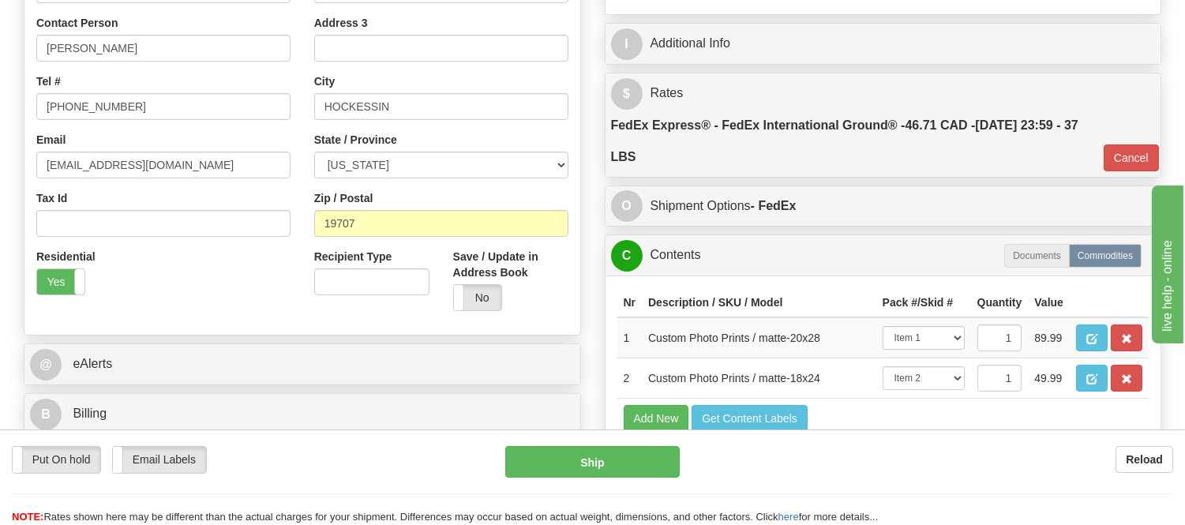
scroll to position [701, 0]
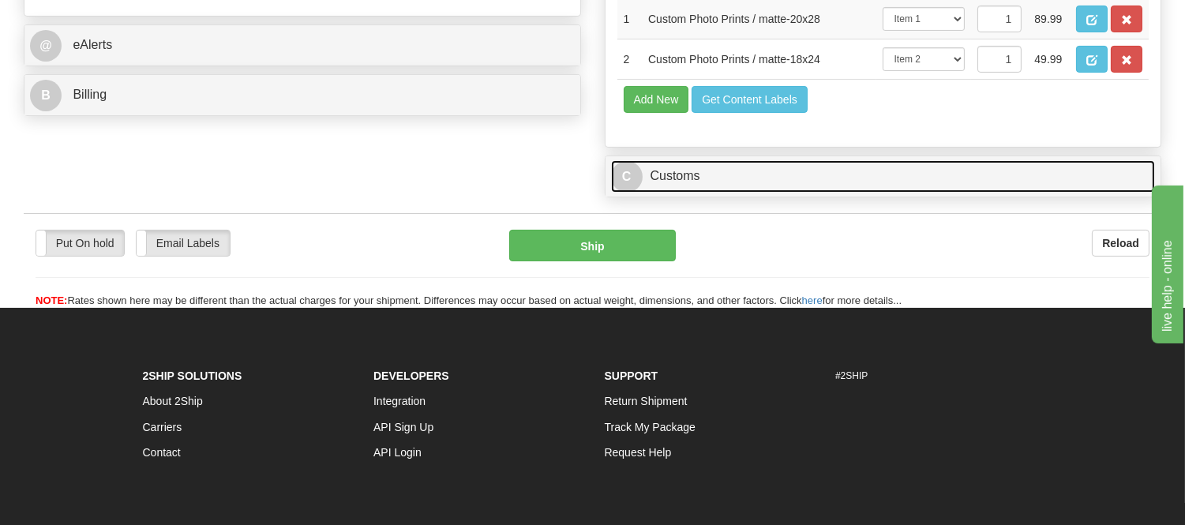
click at [826, 193] on link "C Customs" at bounding box center [883, 176] width 545 height 32
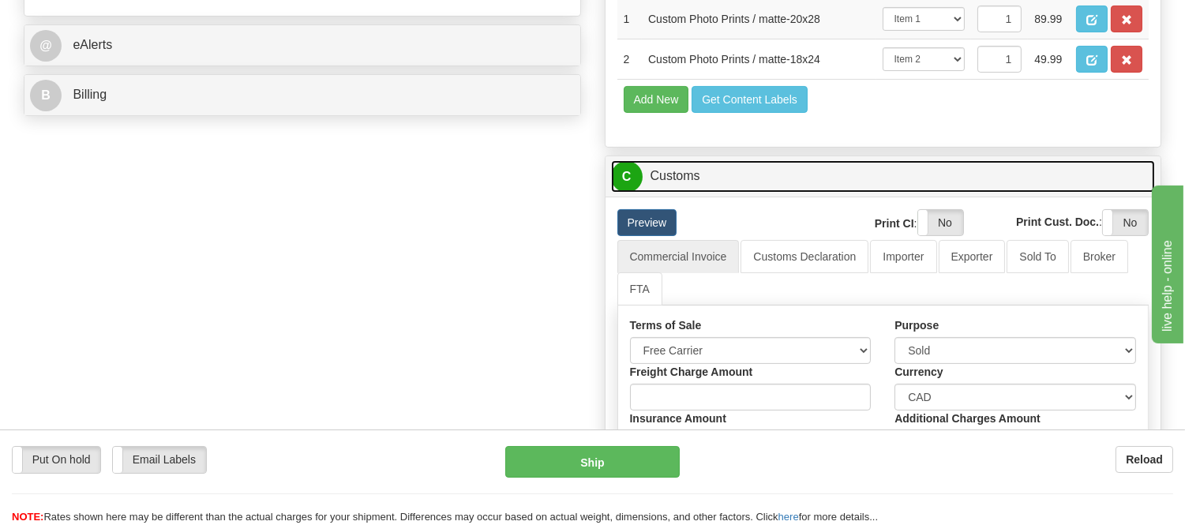
scroll to position [877, 0]
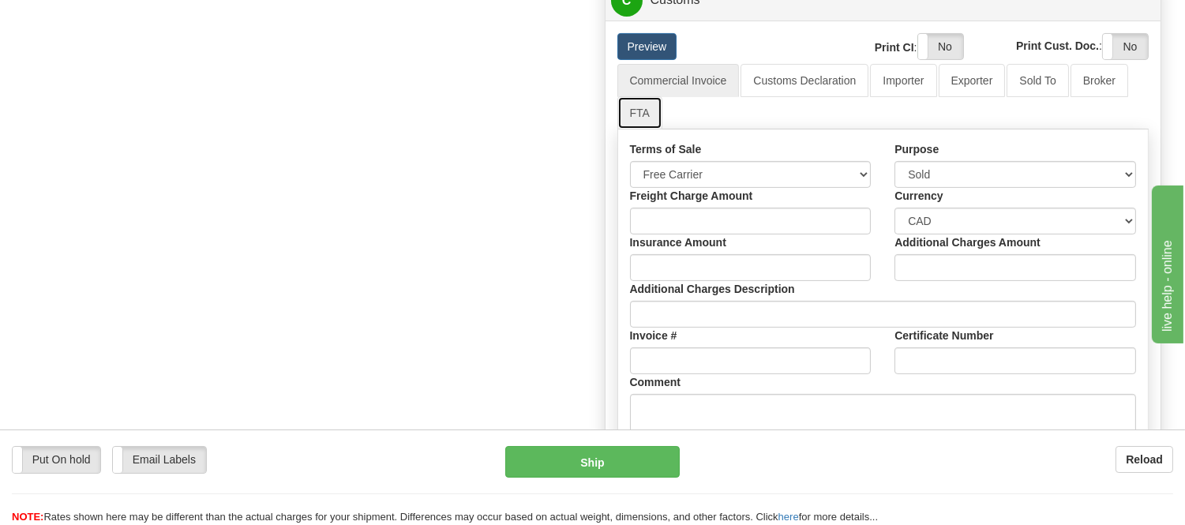
click at [630, 129] on link "FTA" at bounding box center [639, 112] width 45 height 33
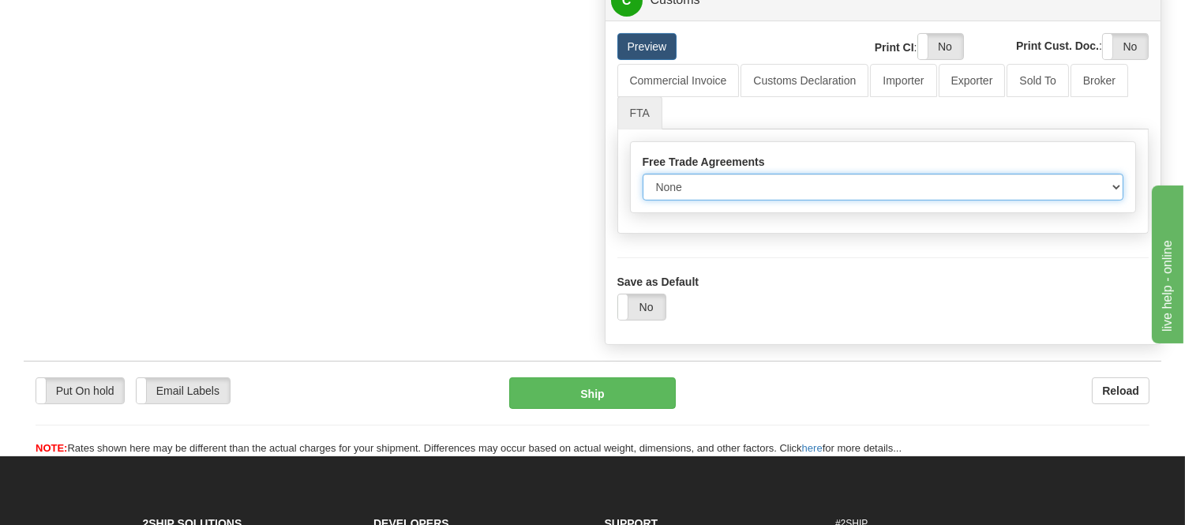
click at [671, 200] on select "None Other USMCA CETA CUKTCA" at bounding box center [882, 187] width 481 height 27
select select "1"
click at [642, 200] on select "None Other USMCA CETA CUKTCA" at bounding box center [882, 187] width 481 height 27
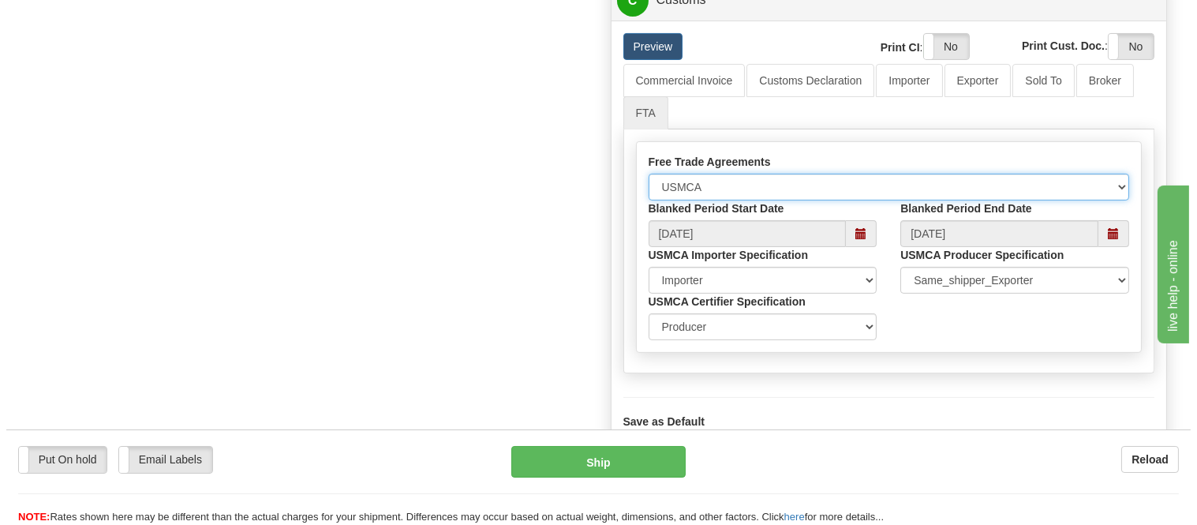
scroll to position [1140, 0]
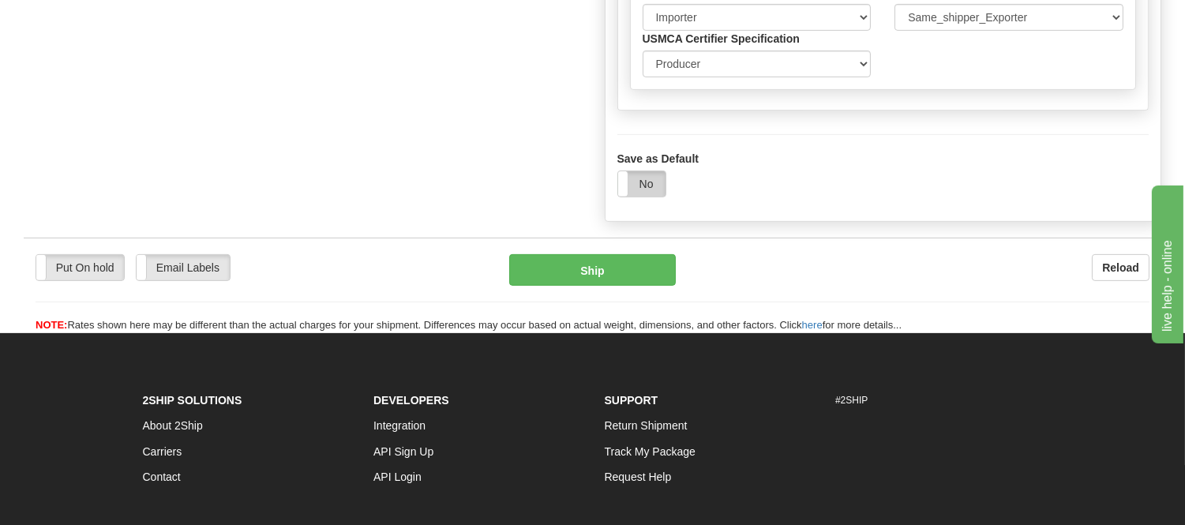
click at [645, 197] on label "No" at bounding box center [641, 183] width 47 height 25
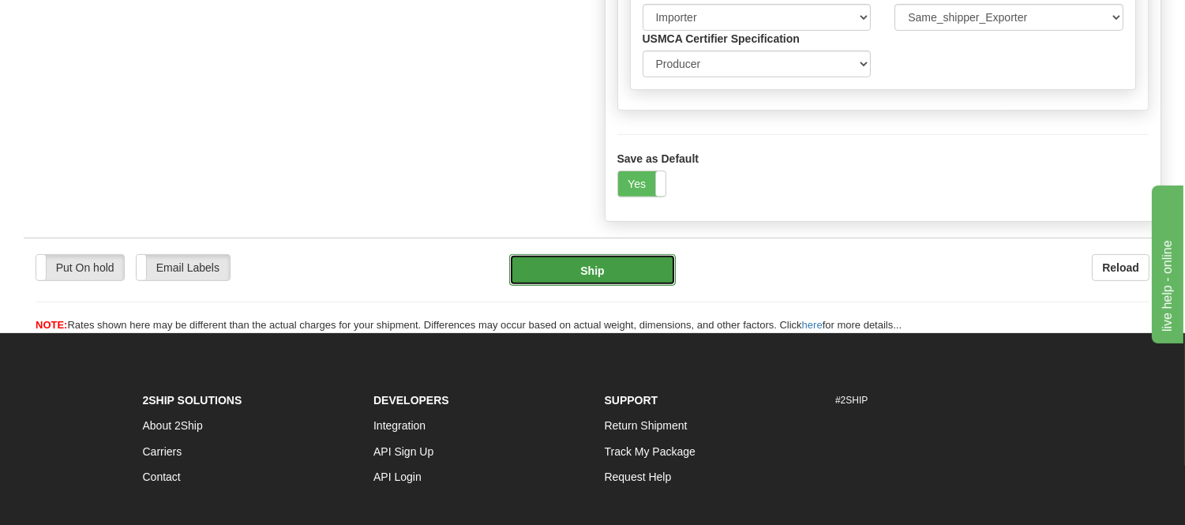
click at [636, 286] on button "Ship" at bounding box center [592, 270] width 166 height 32
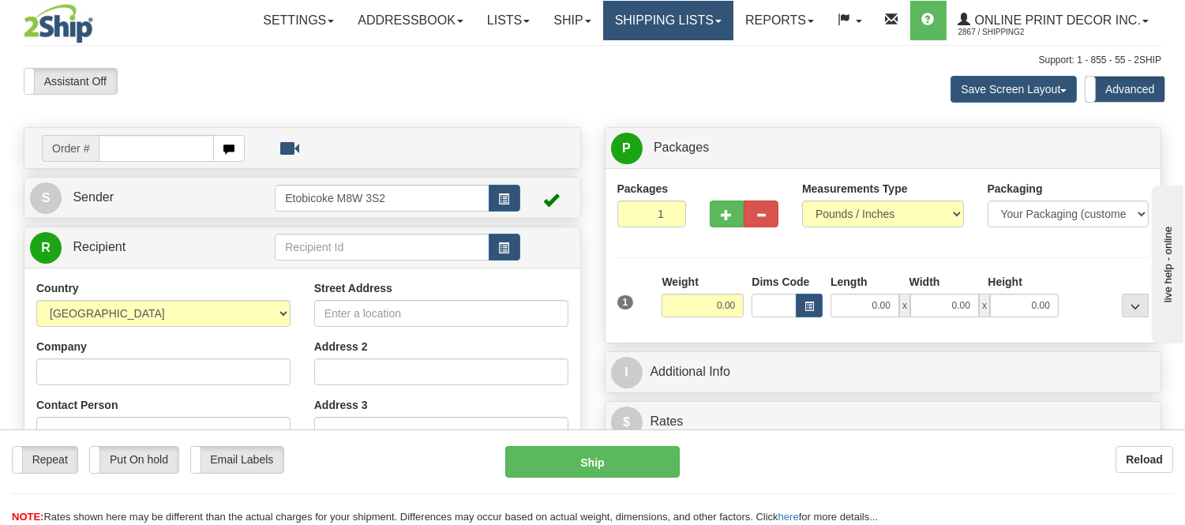
drag, startPoint x: 687, startPoint y: 30, endPoint x: 691, endPoint y: 64, distance: 34.2
click at [688, 30] on link "Shipping lists" at bounding box center [668, 20] width 130 height 39
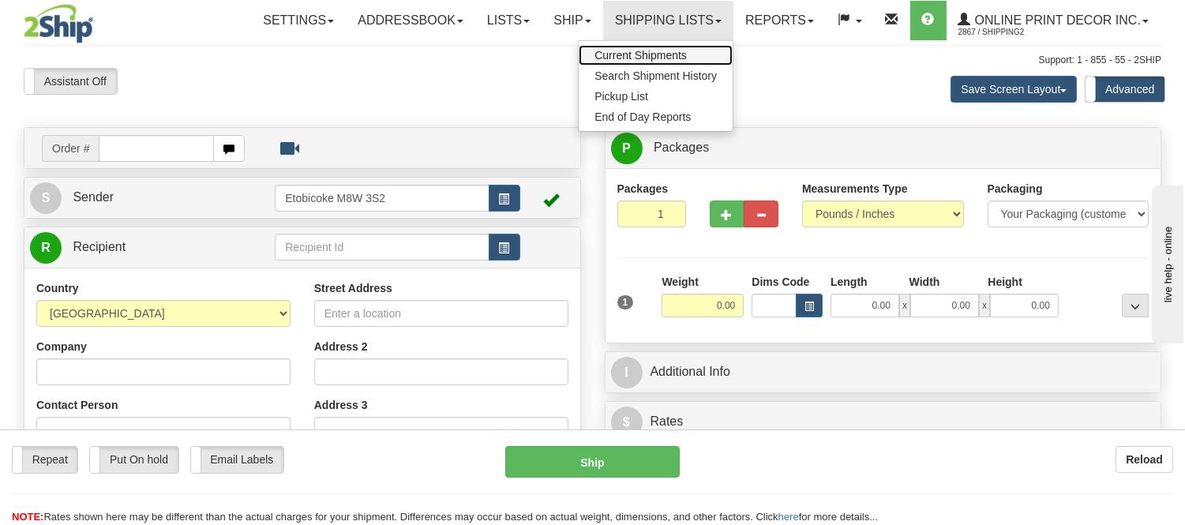
click at [687, 46] on link "Current Shipments" at bounding box center [656, 55] width 154 height 21
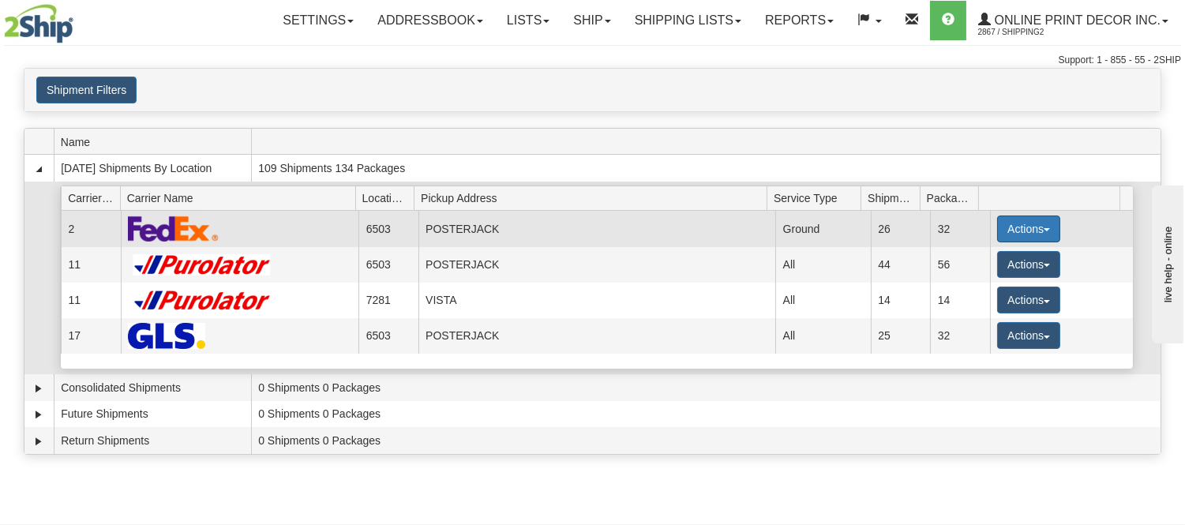
click at [1028, 229] on button "Actions" at bounding box center [1028, 228] width 63 height 27
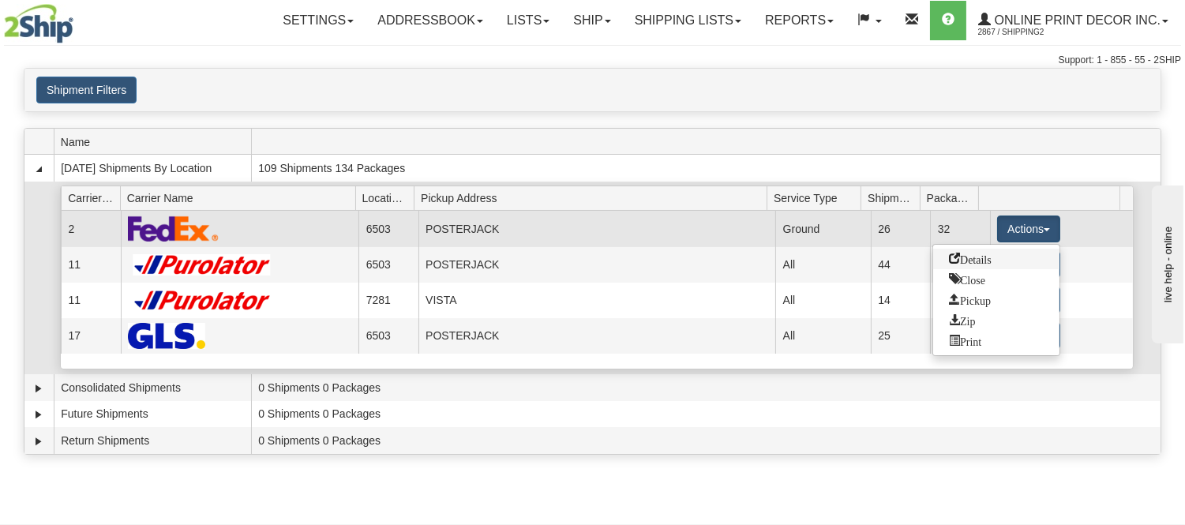
click at [971, 254] on span "Details" at bounding box center [970, 258] width 43 height 11
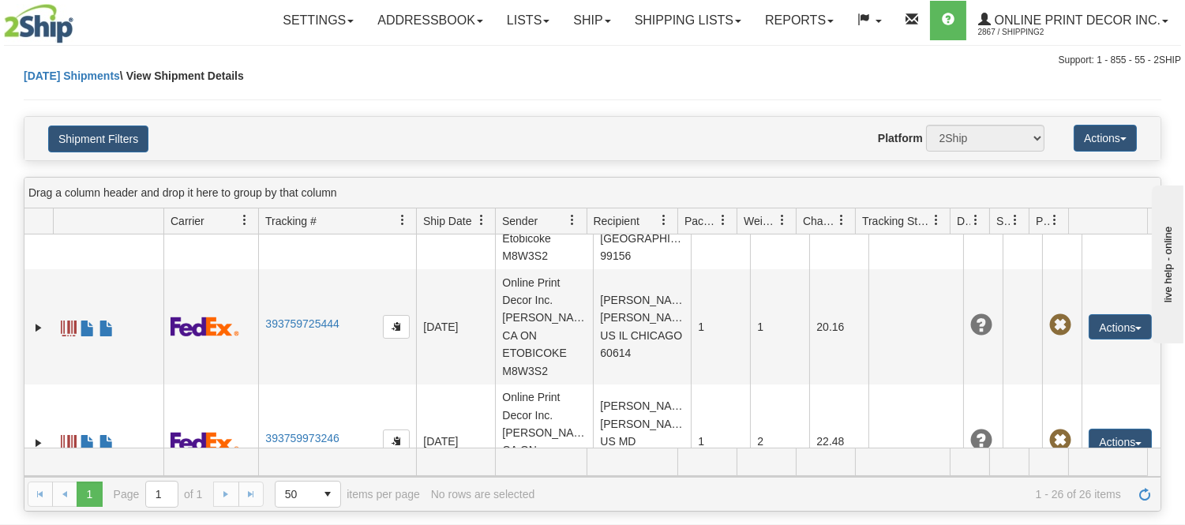
scroll to position [2490, 0]
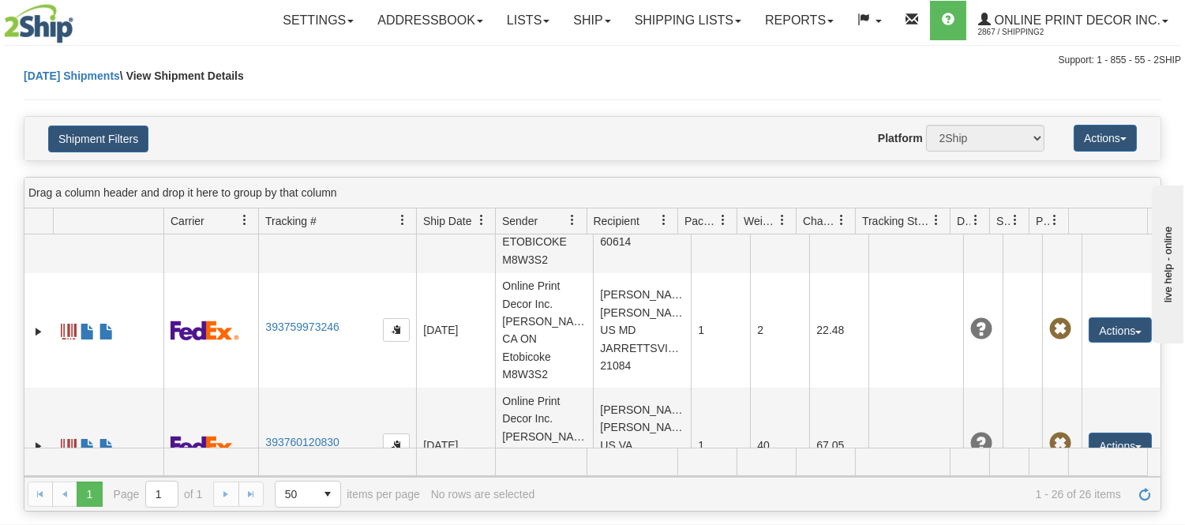
click at [605, 21] on span at bounding box center [608, 21] width 6 height 3
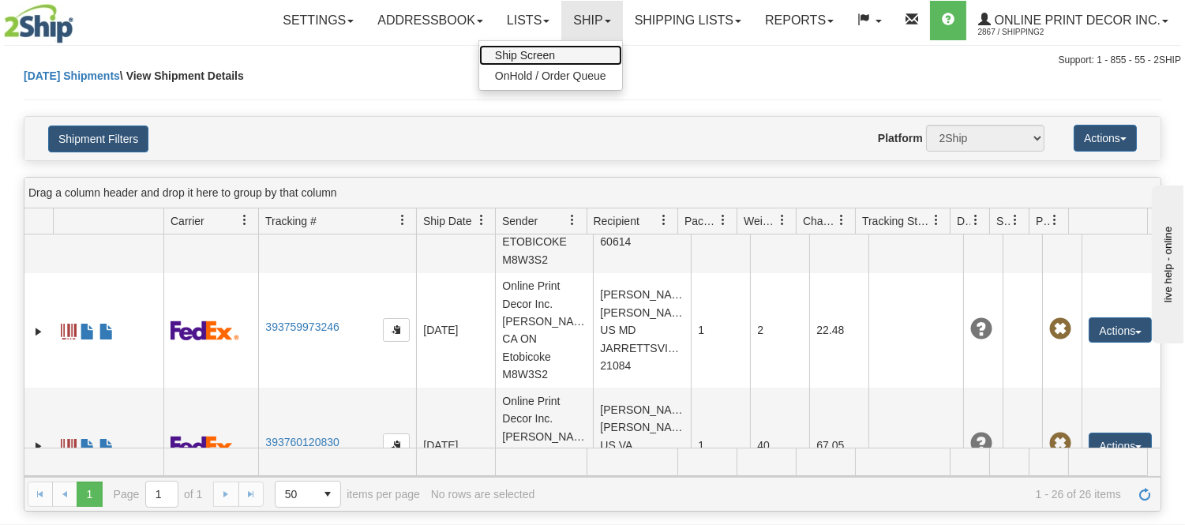
click at [586, 58] on link "Ship Screen" at bounding box center [550, 55] width 143 height 21
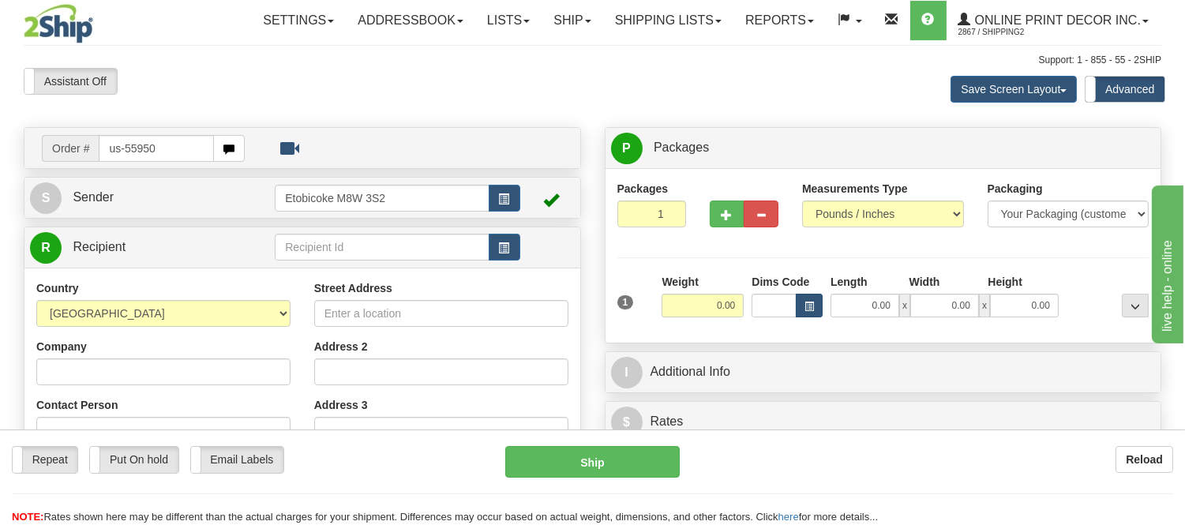
type input "us-55950"
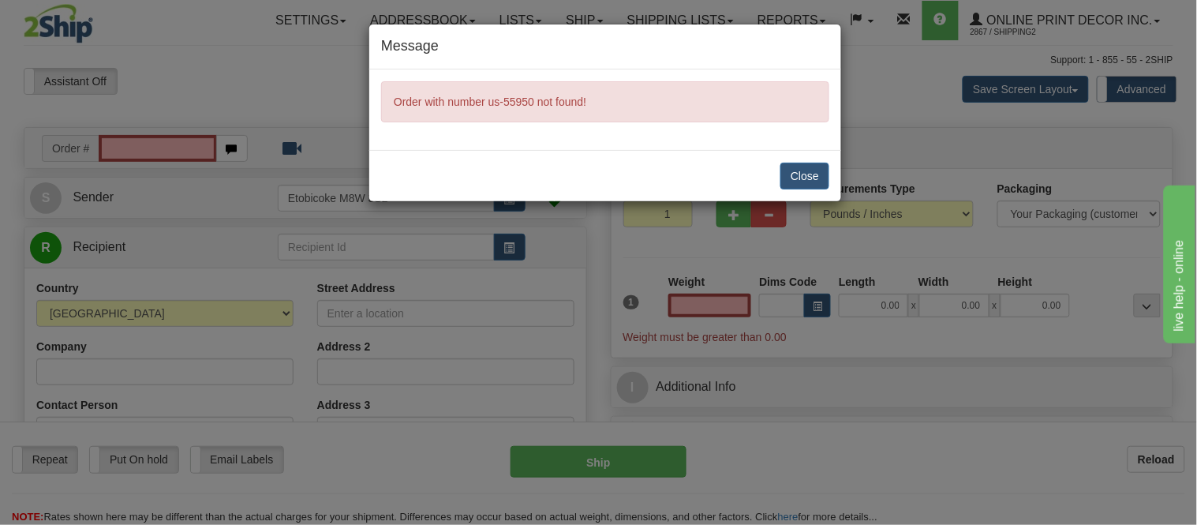
type input "0.00"
click at [802, 163] on button "Close" at bounding box center [805, 176] width 49 height 27
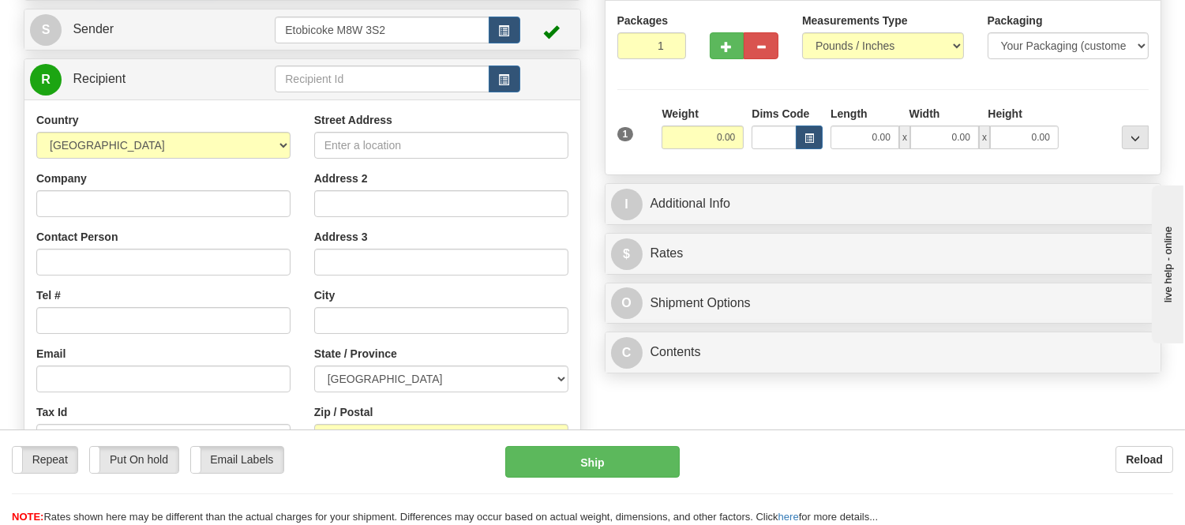
scroll to position [175, 0]
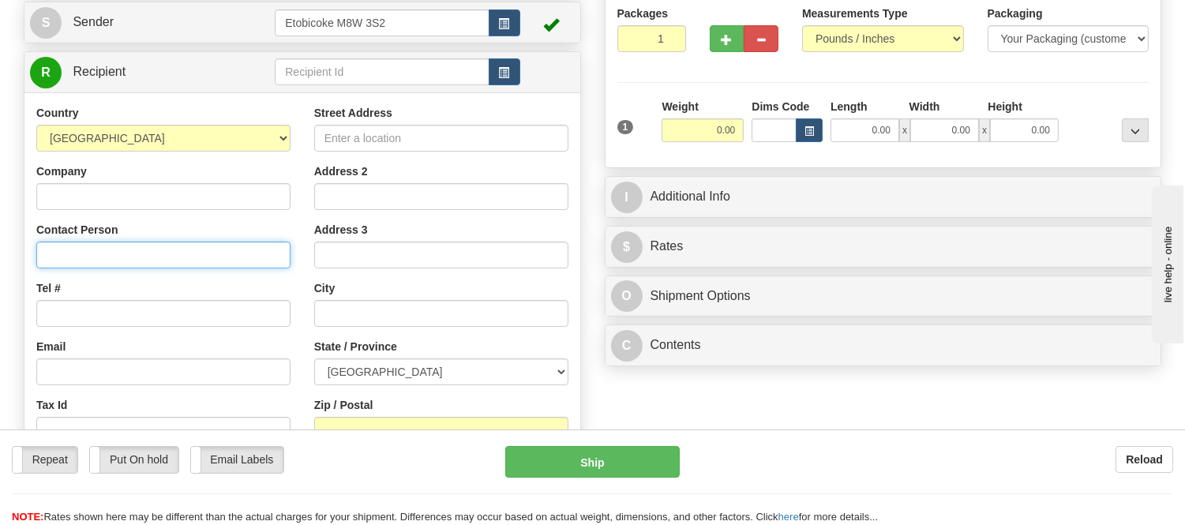
paste input "[PERSON_NAME], [STREET_ADDRESS][GEOGRAPHIC_DATA][US_STATE]"
drag, startPoint x: 219, startPoint y: 255, endPoint x: 294, endPoint y: 269, distance: 76.3
click at [294, 269] on div "Country [GEOGRAPHIC_DATA] [GEOGRAPHIC_DATA] [GEOGRAPHIC_DATA] [GEOGRAPHIC_DATA]…" at bounding box center [163, 309] width 278 height 409
type input "[PERSON_NAME], [STREET_ADDRESS][US_STATE],"
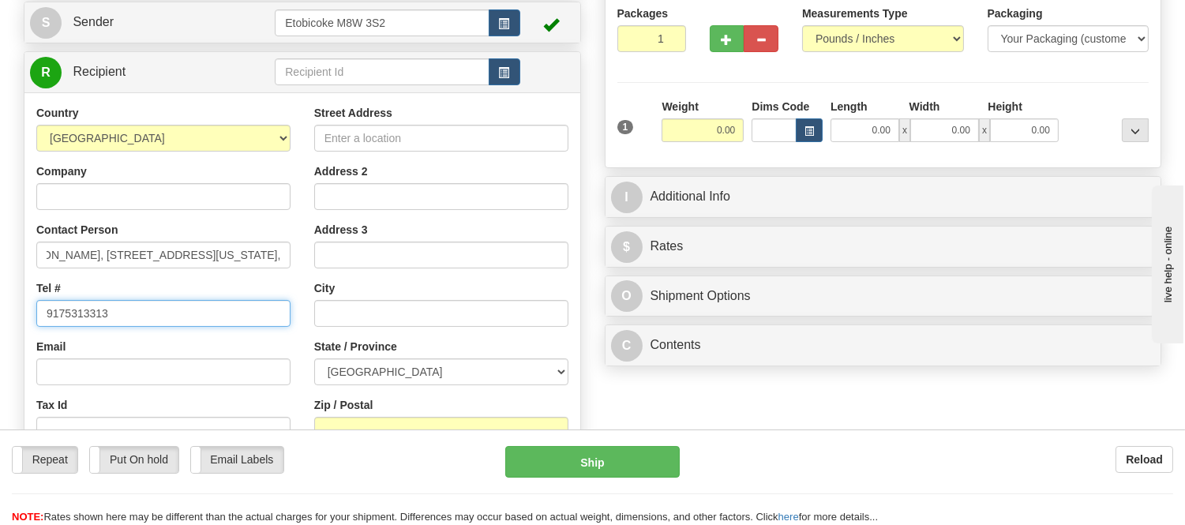
scroll to position [0, 0]
type input "9175313313"
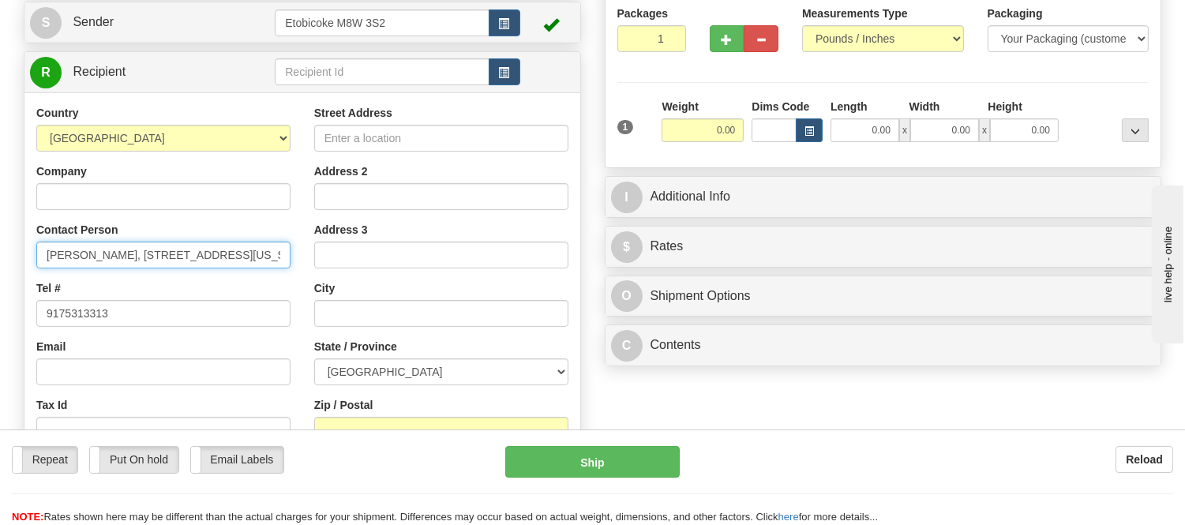
drag, startPoint x: 112, startPoint y: 256, endPoint x: 219, endPoint y: 264, distance: 107.7
click at [219, 264] on input "[PERSON_NAME], [STREET_ADDRESS][US_STATE]," at bounding box center [163, 255] width 254 height 27
type input "[PERSON_NAME],, [GEOGRAPHIC_DATA] [US_STATE] 10987, [GEOGRAPHIC_DATA],"
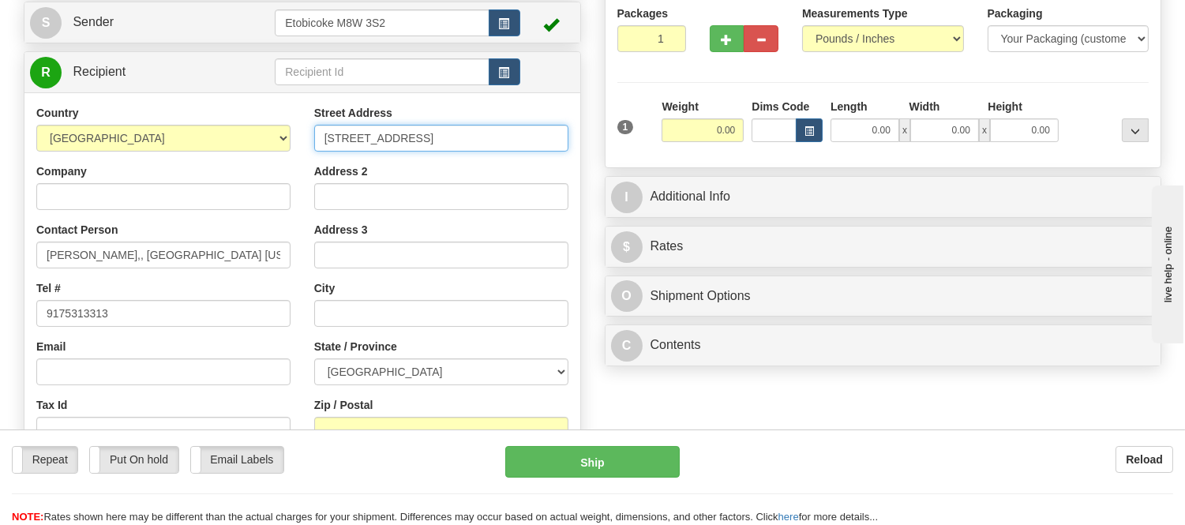
type input "[STREET_ADDRESS]"
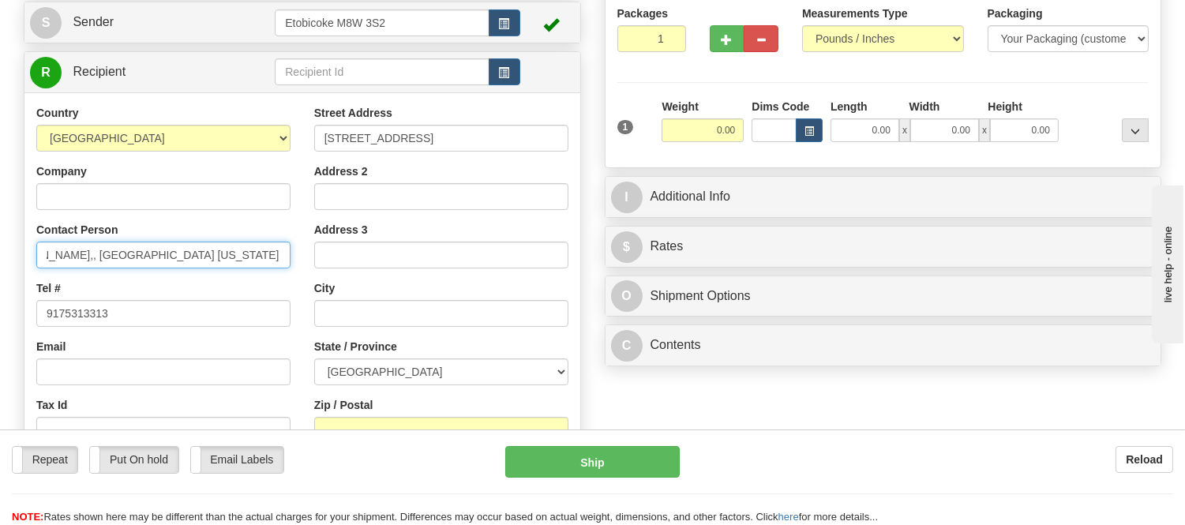
scroll to position [0, 64]
drag, startPoint x: 234, startPoint y: 255, endPoint x: 200, endPoint y: 253, distance: 33.2
click at [200, 253] on input "[PERSON_NAME],, [GEOGRAPHIC_DATA] [US_STATE] 10987, [GEOGRAPHIC_DATA]," at bounding box center [163, 255] width 254 height 27
type input "[PERSON_NAME],, [GEOGRAPHIC_DATA] [US_STATE] , [GEOGRAPHIC_DATA],"
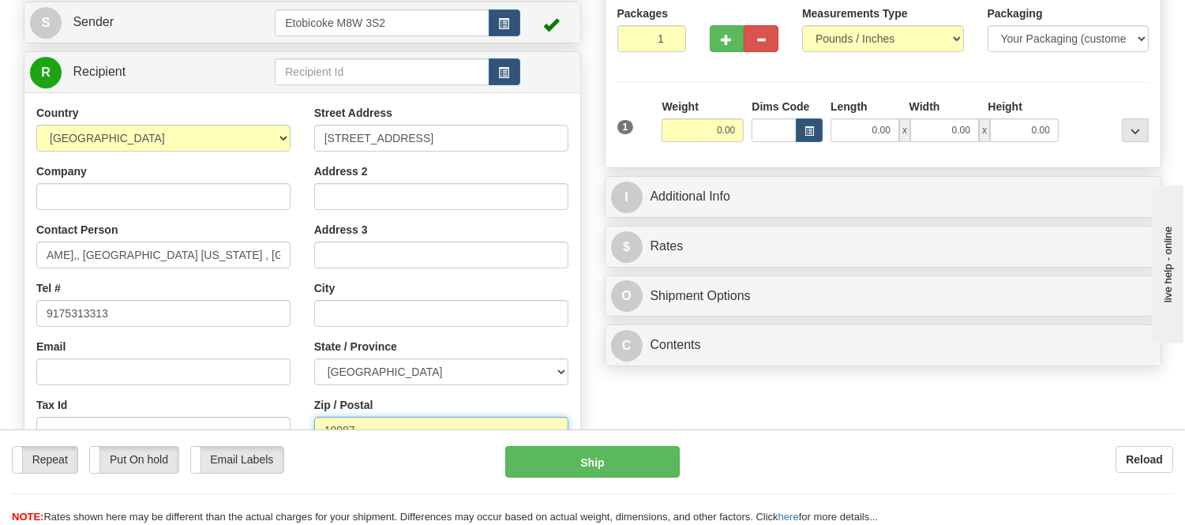
scroll to position [0, 0]
type input "10987"
click at [399, 392] on div "Street Address [STREET_ADDRESS] Address 2 Address 3 City State / Province [GEOG…" at bounding box center [441, 317] width 278 height 425
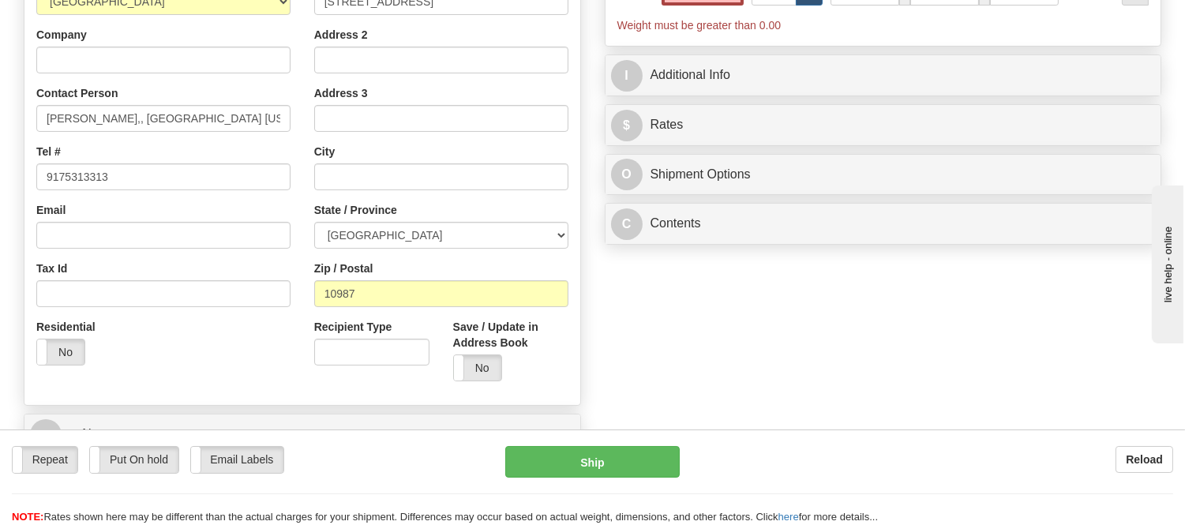
scroll to position [350, 0]
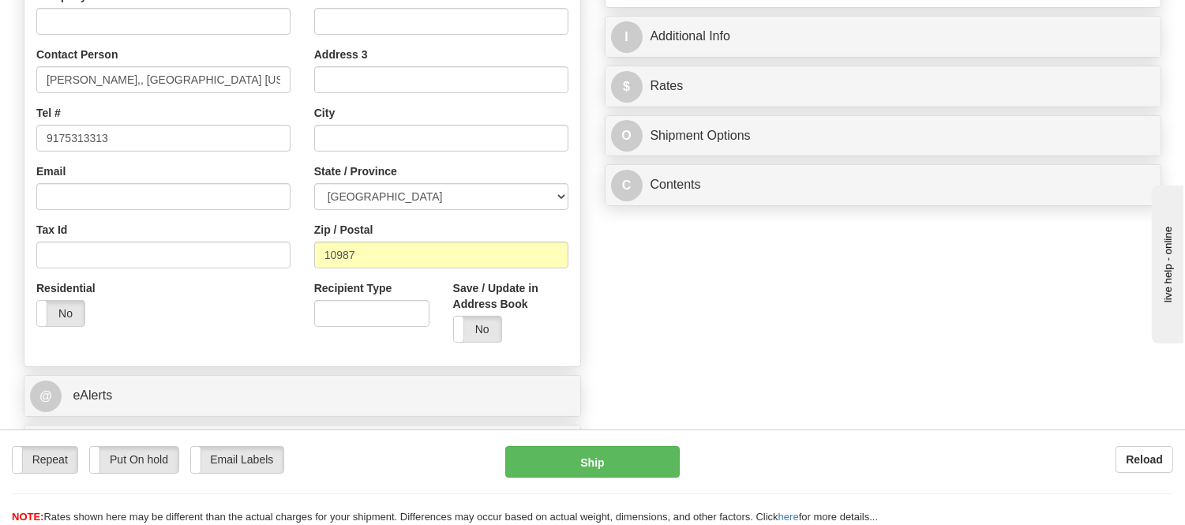
click at [294, 280] on div "Residential Yes No" at bounding box center [163, 309] width 278 height 58
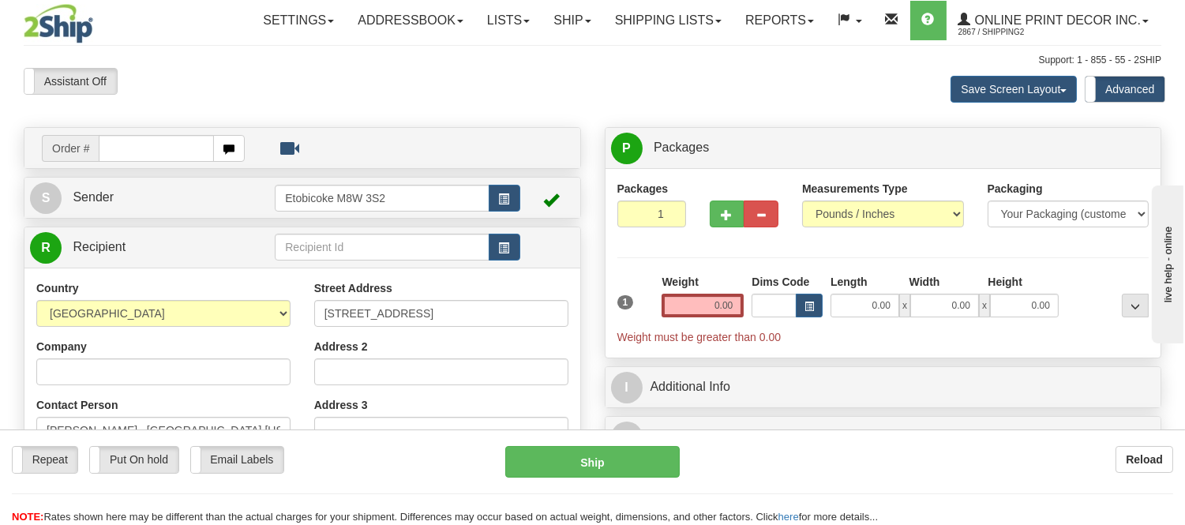
scroll to position [88, 0]
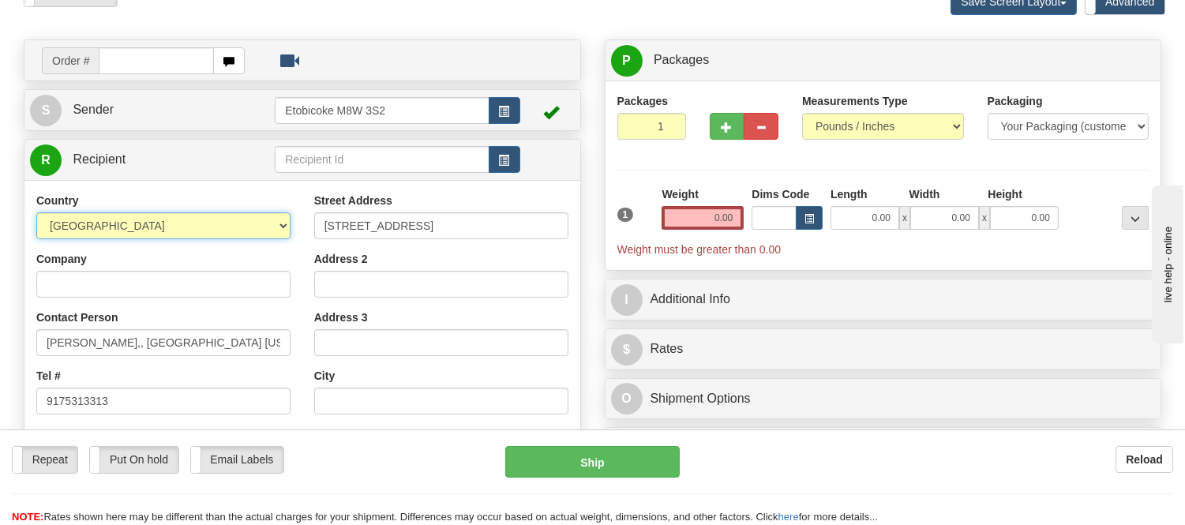
click at [186, 235] on select "[GEOGRAPHIC_DATA] [GEOGRAPHIC_DATA] [GEOGRAPHIC_DATA] [GEOGRAPHIC_DATA] [US_STA…" at bounding box center [163, 225] width 254 height 27
select select "US"
click at [36, 213] on select "[GEOGRAPHIC_DATA] [GEOGRAPHIC_DATA] [GEOGRAPHIC_DATA] [GEOGRAPHIC_DATA] [US_STA…" at bounding box center [163, 225] width 254 height 27
click at [162, 254] on div "Company" at bounding box center [163, 274] width 254 height 47
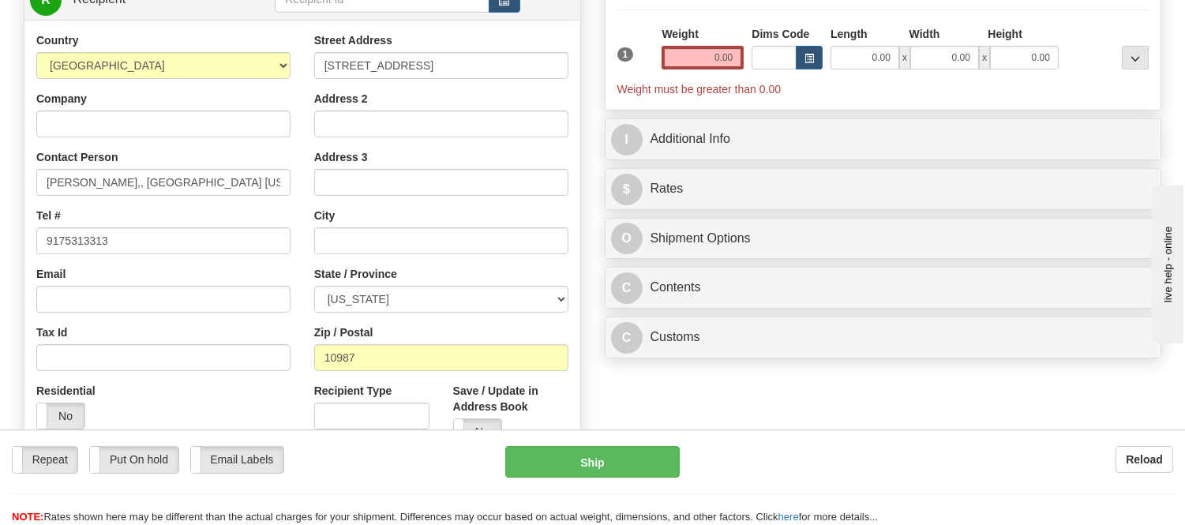
scroll to position [263, 0]
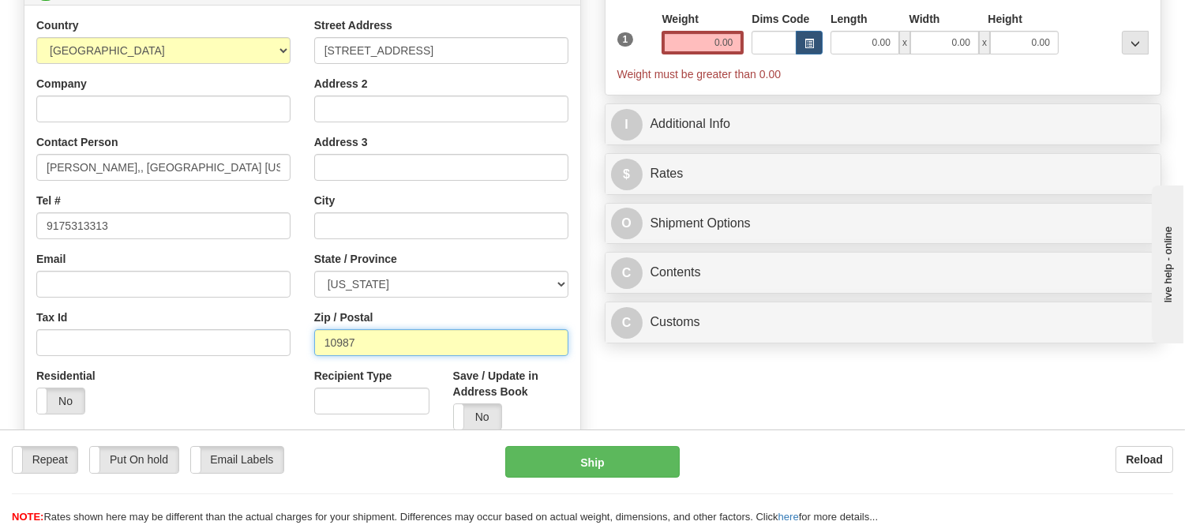
click at [367, 344] on input "10987" at bounding box center [441, 342] width 254 height 27
click button "Delete" at bounding box center [0, 0] width 0 height 0
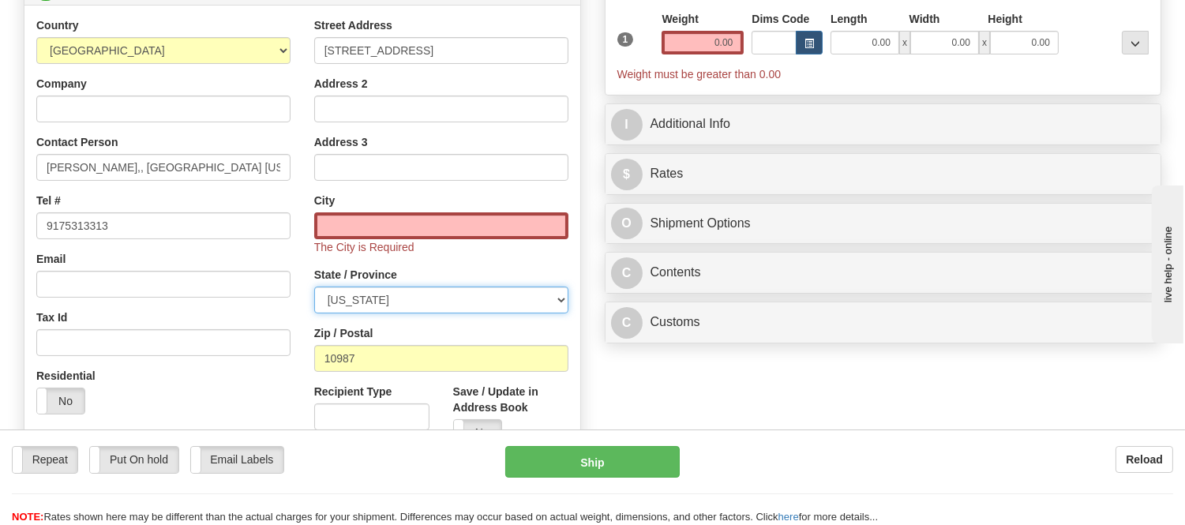
click at [410, 297] on select "[US_STATE] [US_STATE] [US_STATE] [US_STATE] Armed Forces America Armed Forces E…" at bounding box center [441, 299] width 254 height 27
select select "NY"
click at [314, 287] on select "[US_STATE] [US_STATE] [US_STATE] [US_STATE] Armed Forces America Armed Forces E…" at bounding box center [441, 299] width 254 height 27
click at [377, 195] on div "City The City is Required" at bounding box center [441, 224] width 254 height 62
click at [380, 241] on span "The City is Required" at bounding box center [364, 247] width 100 height 13
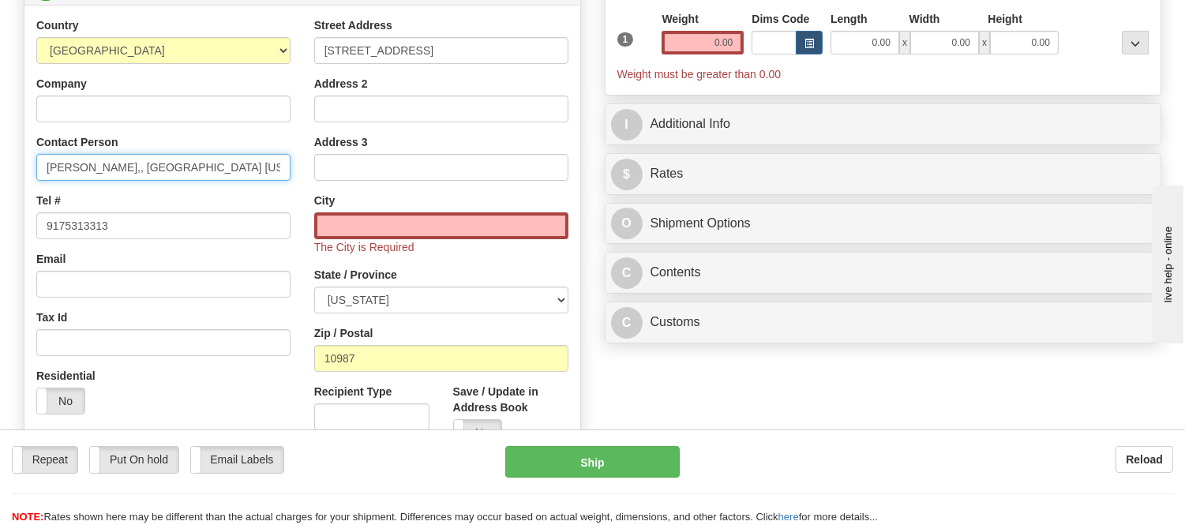
drag, startPoint x: 118, startPoint y: 166, endPoint x: 185, endPoint y: 175, distance: 67.8
click at [185, 175] on input "Dana Givens,, Tuxedo Park New York , United States," at bounding box center [163, 167] width 254 height 27
type input "Dana Givens,, New York , United States,"
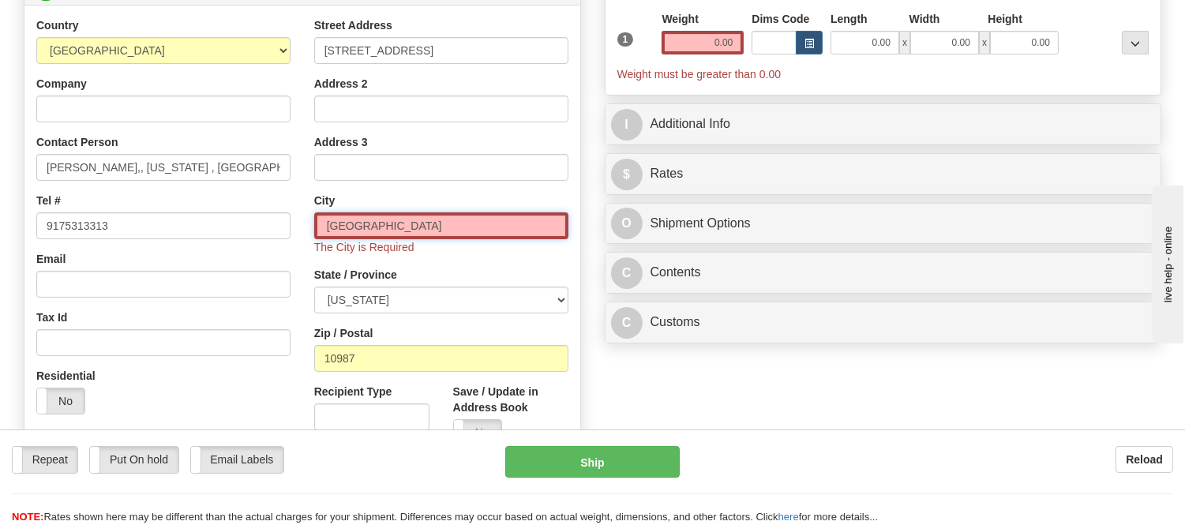
type input "Tuxedo Park"
click at [262, 190] on div "Country AFGHANISTAN ALAND ISLANDS ALBANIA ALGERIA AMERICAN SAMOA ANDORRA ANGOLA…" at bounding box center [163, 221] width 278 height 409
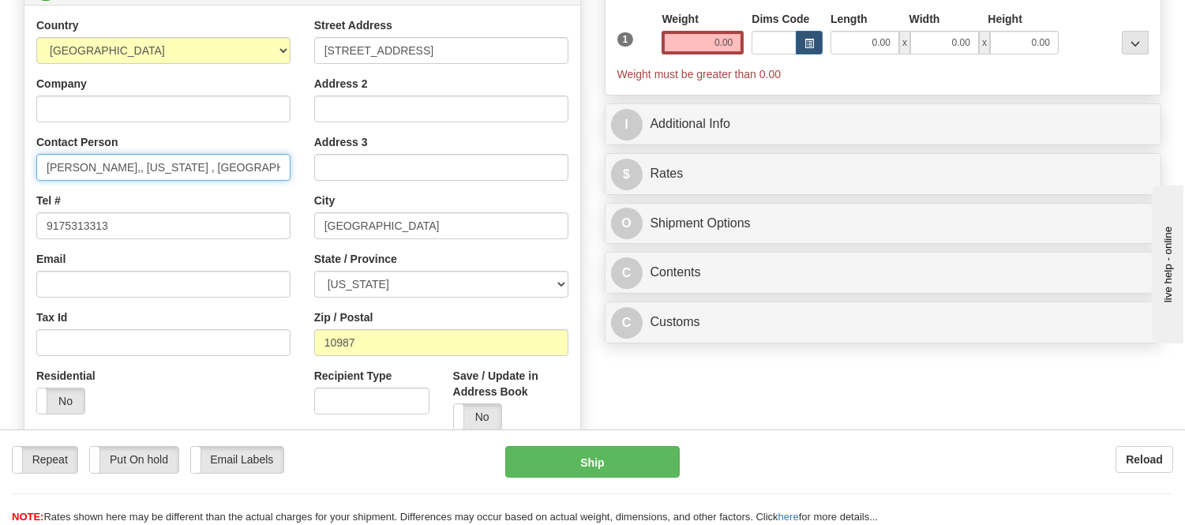
drag, startPoint x: 115, startPoint y: 167, endPoint x: 376, endPoint y: 183, distance: 261.0
click at [376, 183] on div "Country AFGHANISTAN ALAND ISLANDS ALBANIA ALGERIA AMERICAN SAMOA ANDORRA ANGOLA…" at bounding box center [302, 229] width 556 height 425
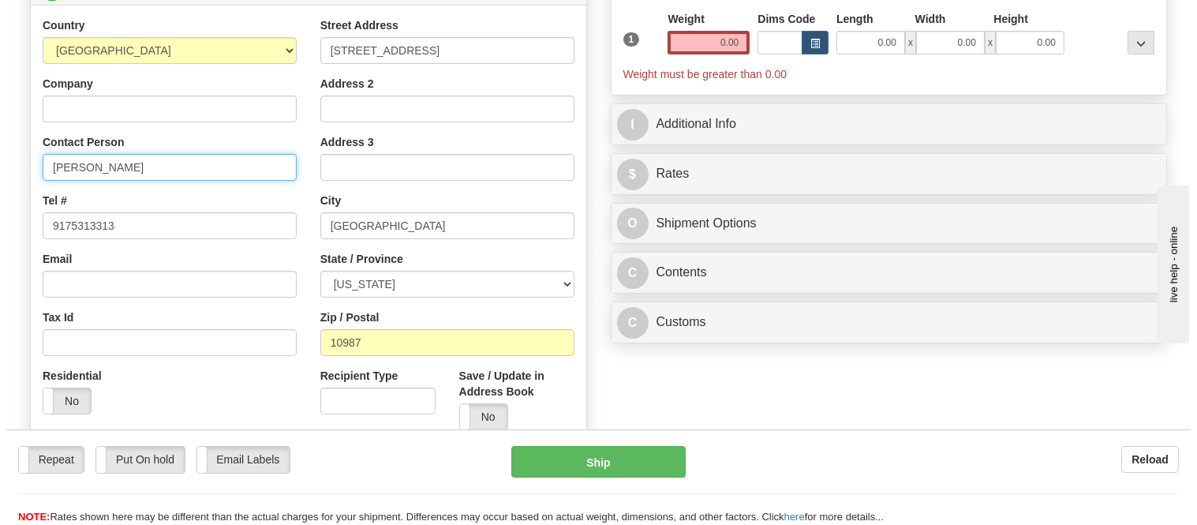
scroll to position [0, 0]
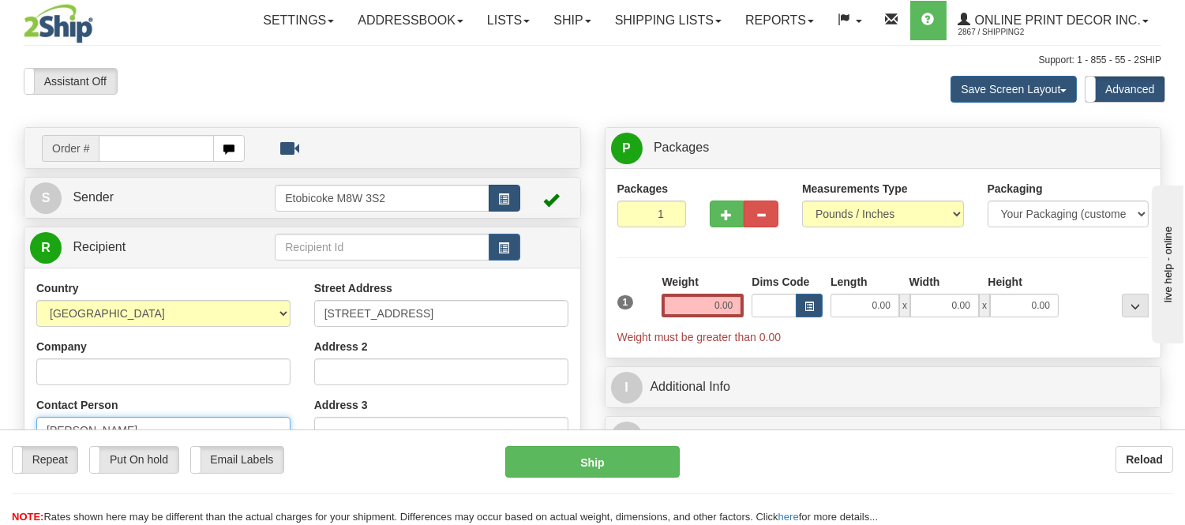
type input "Dana Givens"
click at [500, 197] on span "button" at bounding box center [504, 199] width 11 height 10
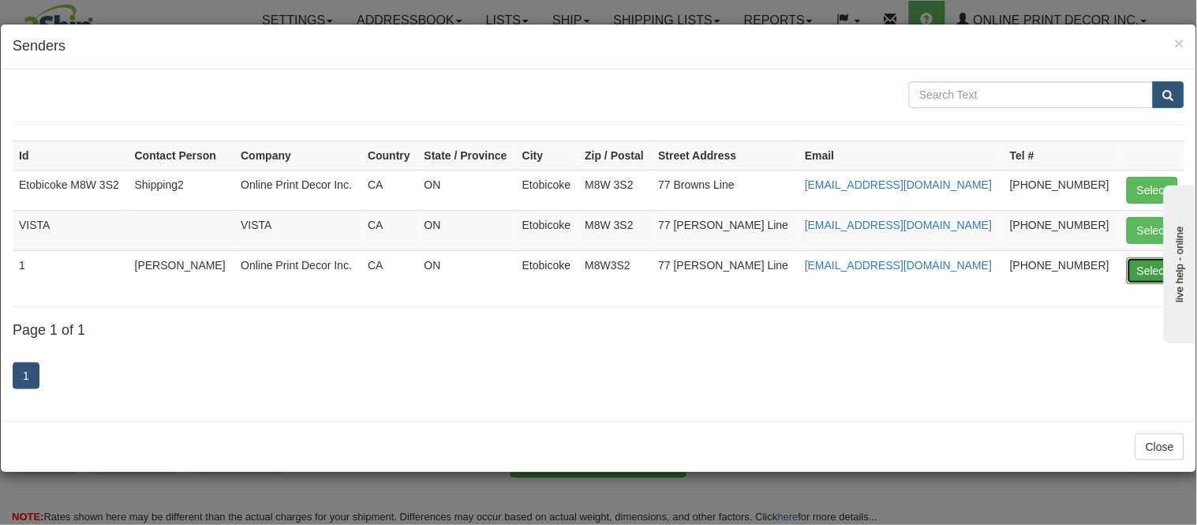
click at [1141, 265] on button "Select" at bounding box center [1152, 270] width 51 height 27
type input "1"
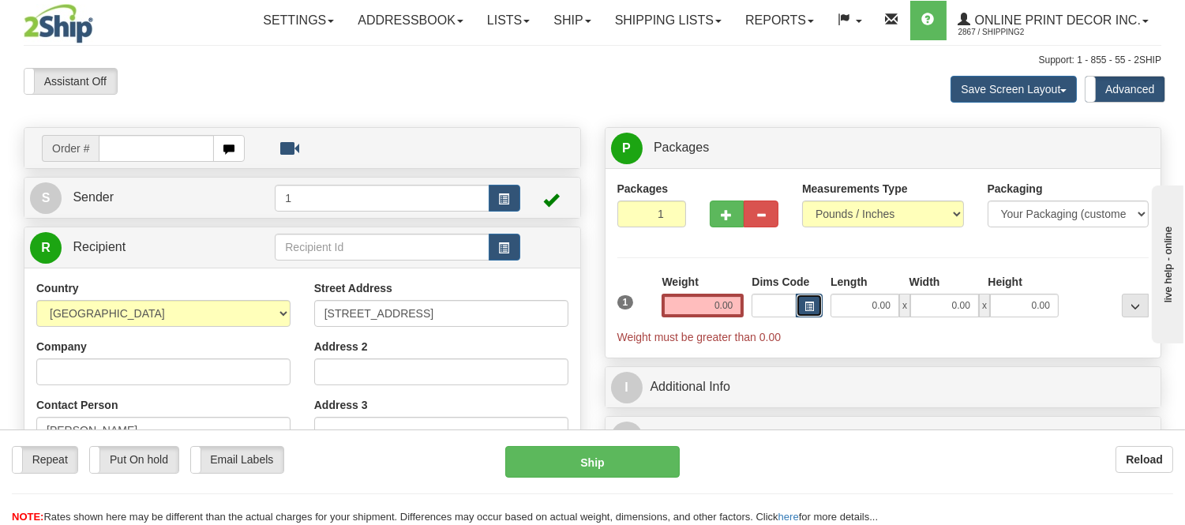
click at [798, 301] on button "button" at bounding box center [809, 306] width 27 height 24
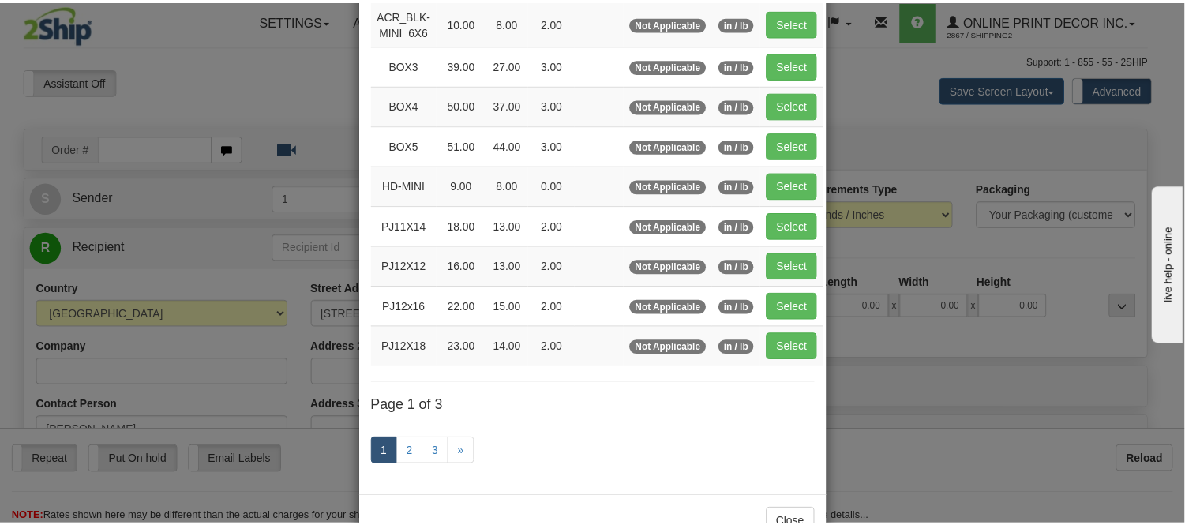
scroll to position [175, 0]
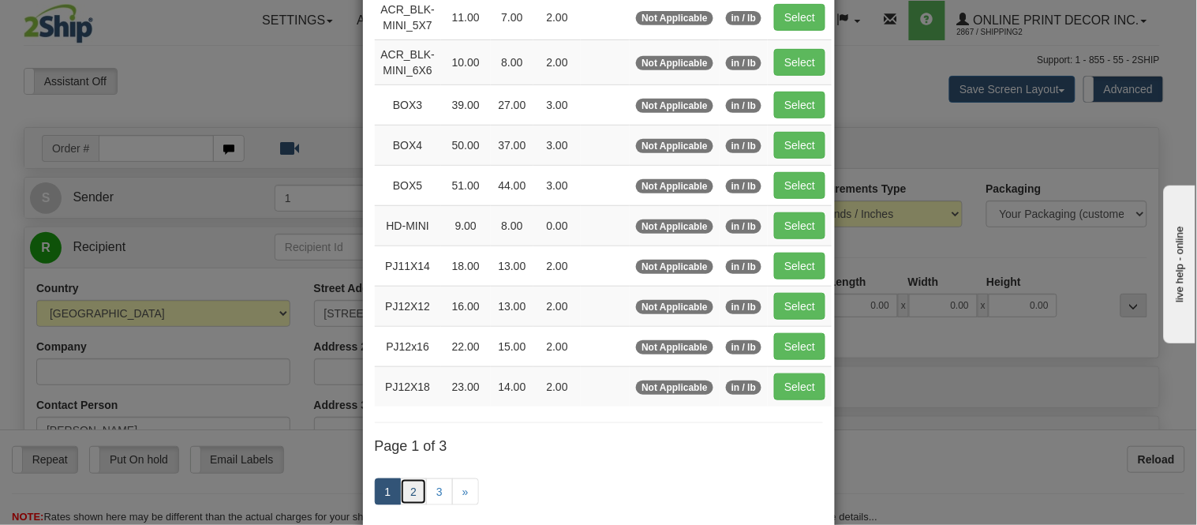
click at [406, 489] on link "2" at bounding box center [413, 491] width 27 height 27
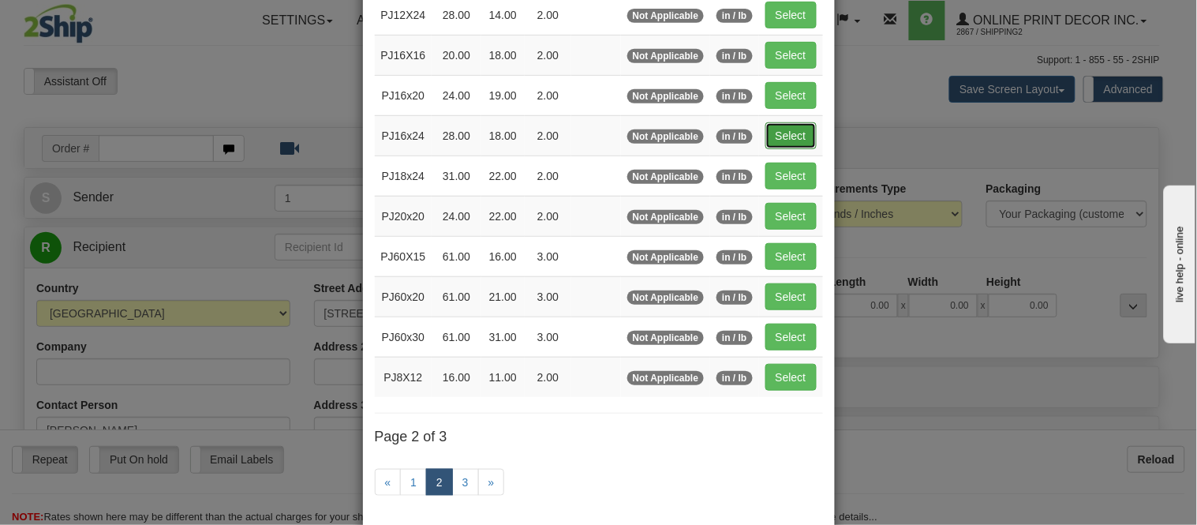
click at [785, 128] on button "Select" at bounding box center [791, 135] width 51 height 27
type input "PJ16x24"
type input "28.00"
type input "18.00"
type input "2.00"
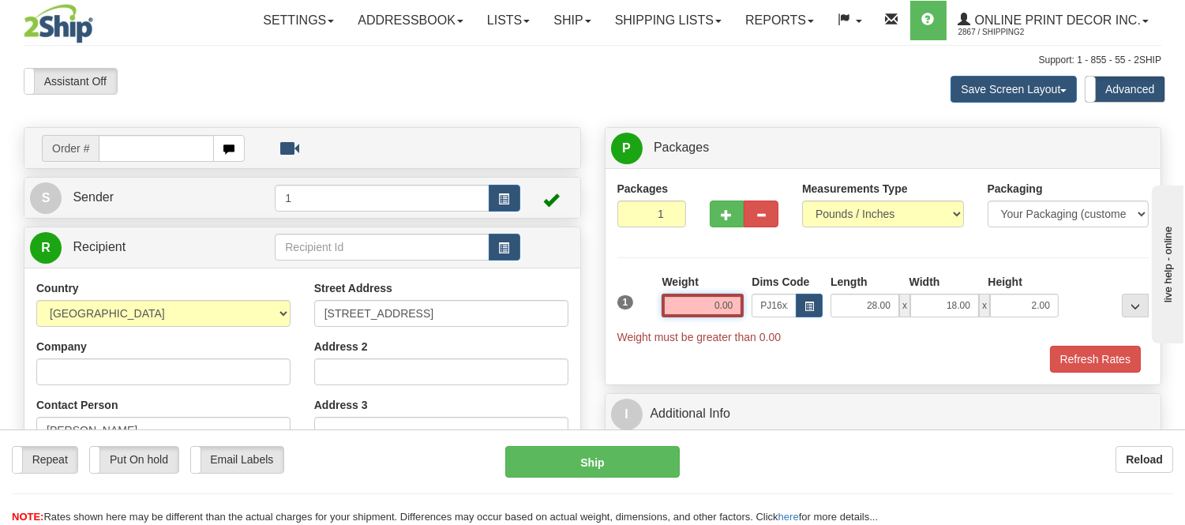
drag, startPoint x: 734, startPoint y: 305, endPoint x: 640, endPoint y: 319, distance: 94.9
click at [640, 319] on div "1 Weight 0.00 Dims Code x x" at bounding box center [883, 309] width 540 height 71
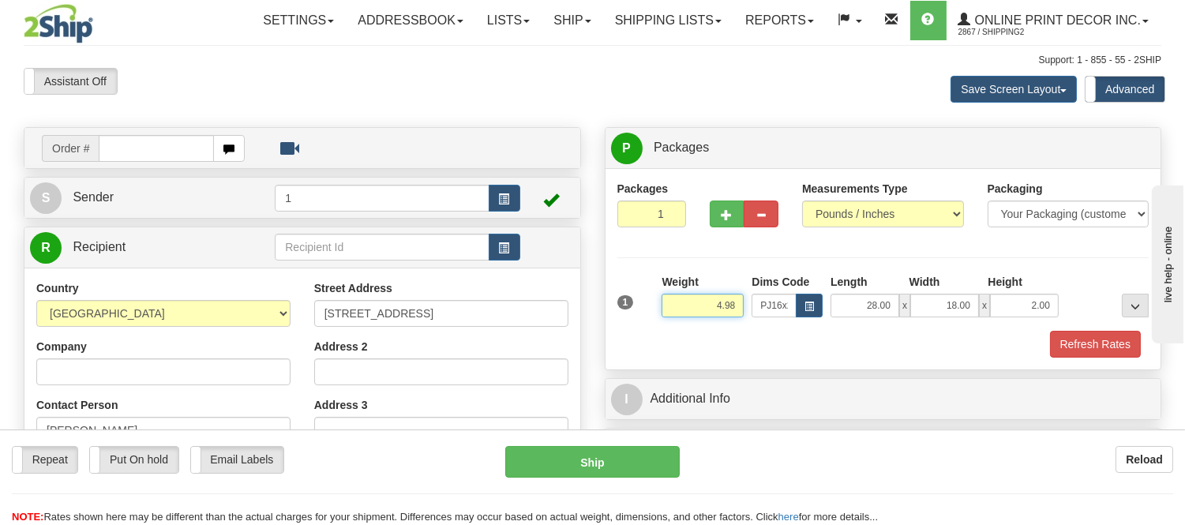
click at [740, 304] on input "4.98" at bounding box center [702, 306] width 82 height 24
drag, startPoint x: 740, startPoint y: 304, endPoint x: 685, endPoint y: 324, distance: 58.9
click at [685, 324] on div "Weight 4.98" at bounding box center [702, 301] width 90 height 55
type input "5.98"
click at [1077, 346] on button "Refresh Rates" at bounding box center [1095, 344] width 91 height 27
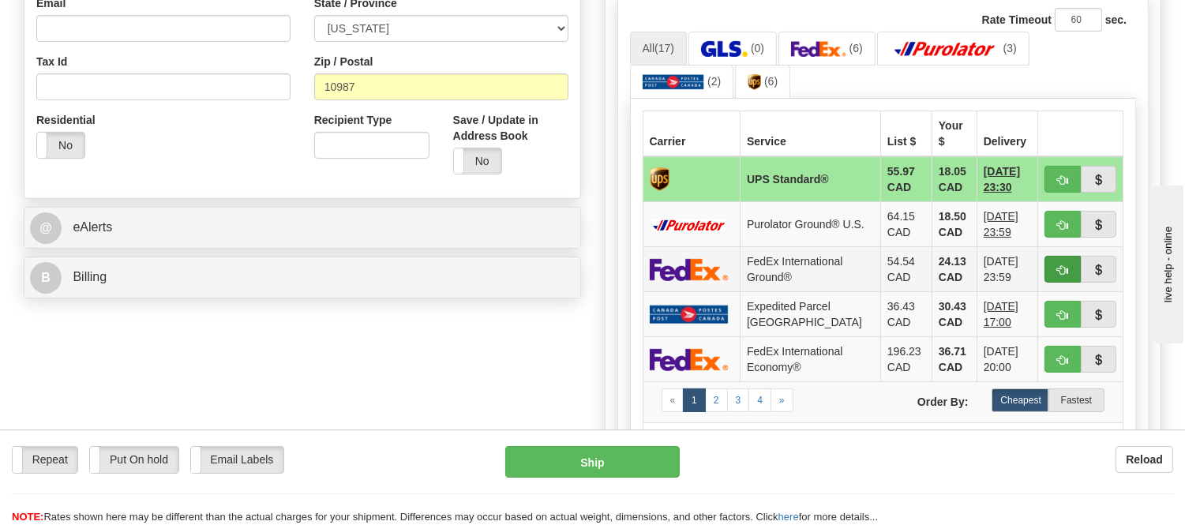
scroll to position [526, 0]
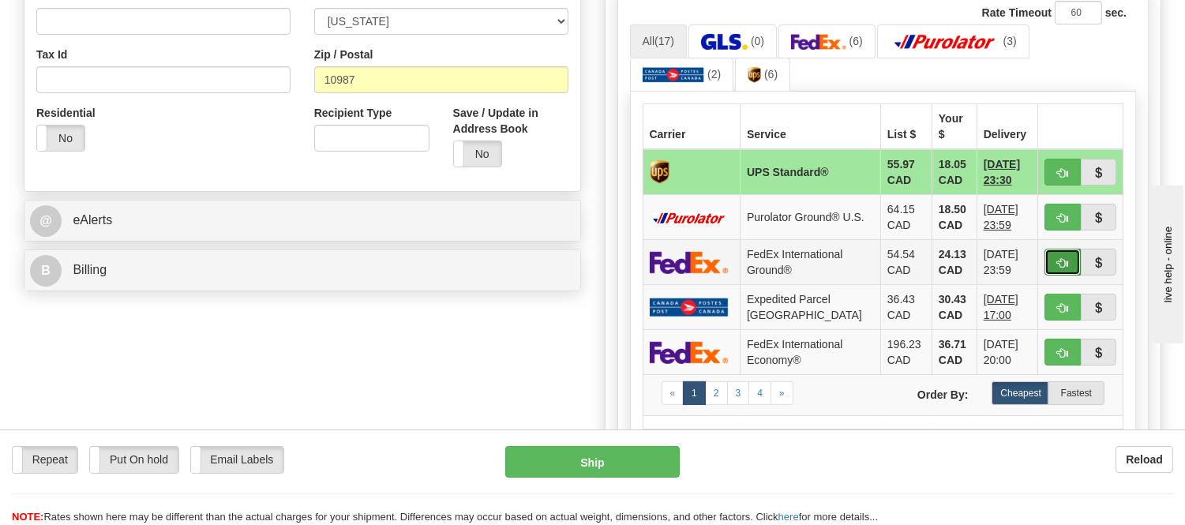
click at [1054, 251] on button "button" at bounding box center [1062, 262] width 36 height 27
type input "92"
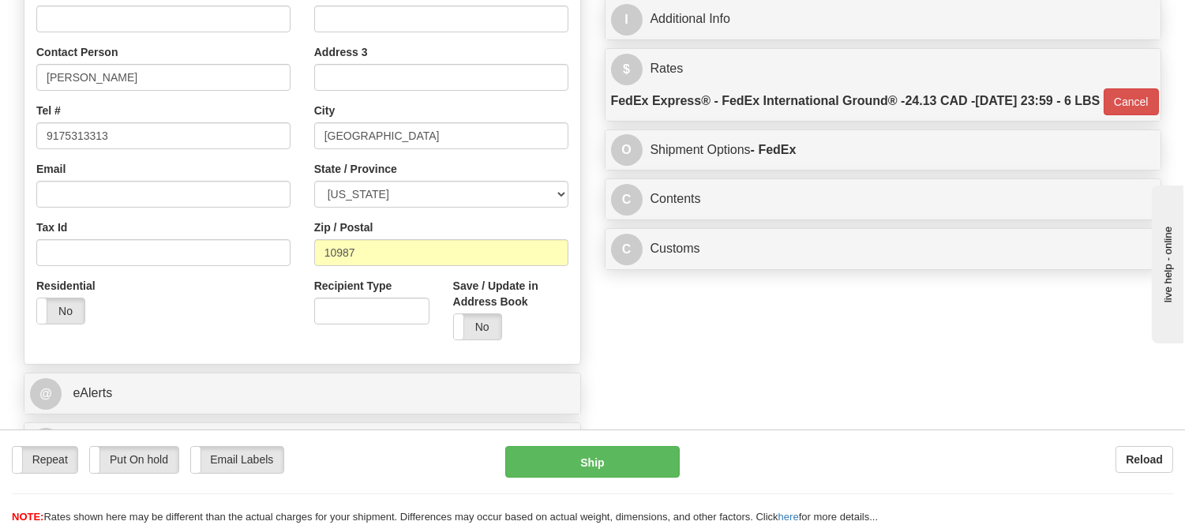
scroll to position [350, 0]
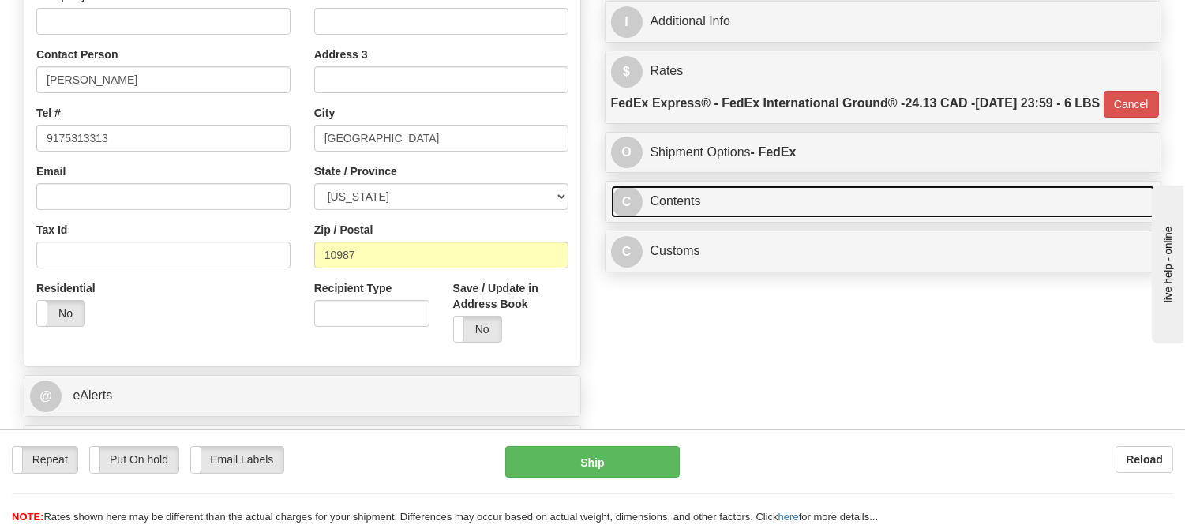
drag, startPoint x: 845, startPoint y: 242, endPoint x: 856, endPoint y: 242, distance: 10.3
click at [845, 218] on link "C Contents" at bounding box center [883, 201] width 545 height 32
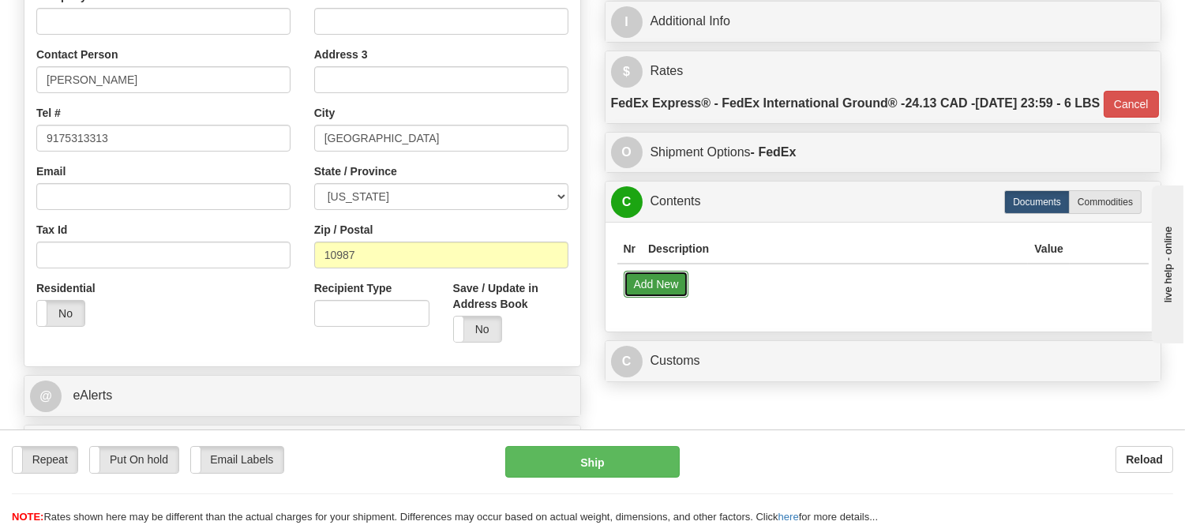
click at [668, 298] on button "Add New" at bounding box center [657, 284] width 66 height 27
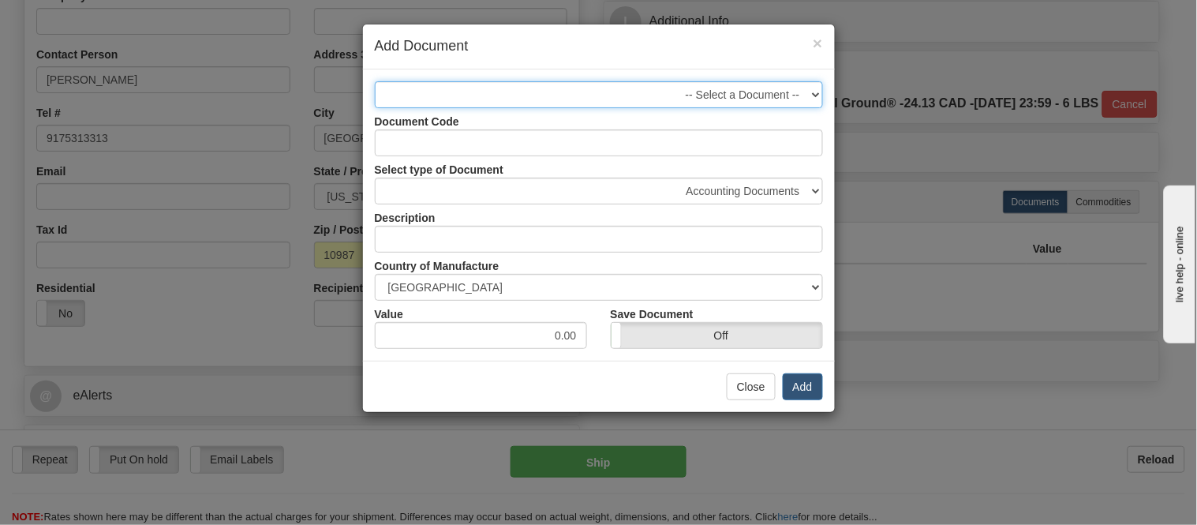
click at [770, 92] on select "-- Select a Document --" at bounding box center [599, 94] width 448 height 27
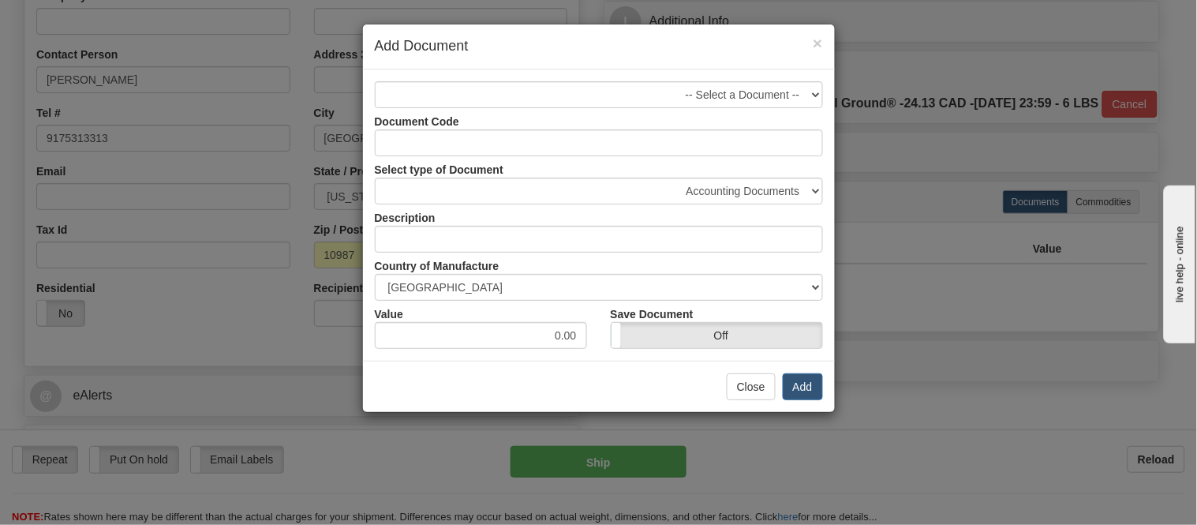
click at [937, 166] on div "× Add Document -- Select a Document -- Document Code Select type of Document Ac…" at bounding box center [598, 262] width 1197 height 525
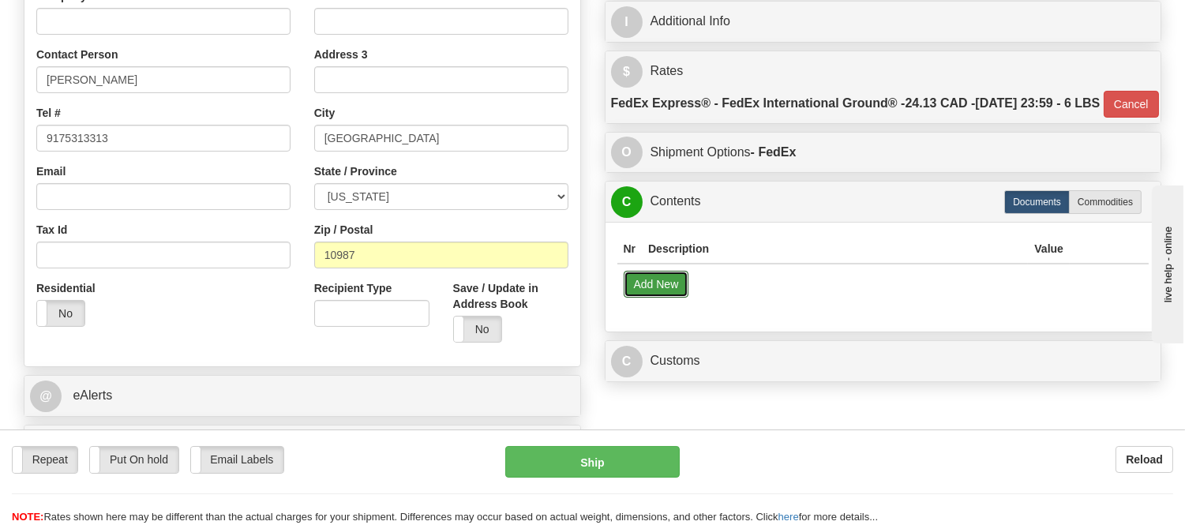
scroll to position [526, 0]
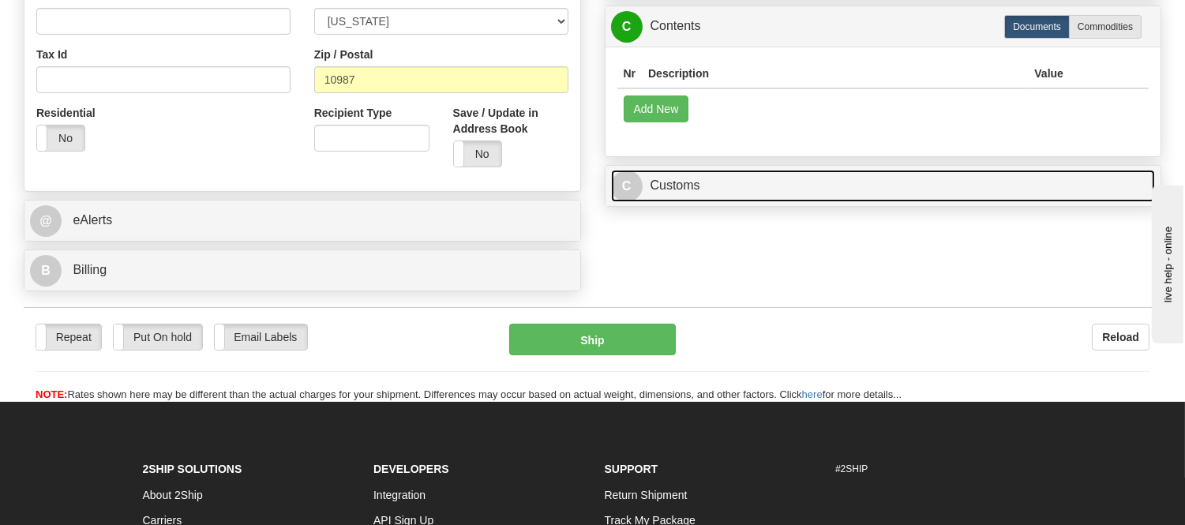
click at [713, 202] on link "C Customs" at bounding box center [883, 186] width 545 height 32
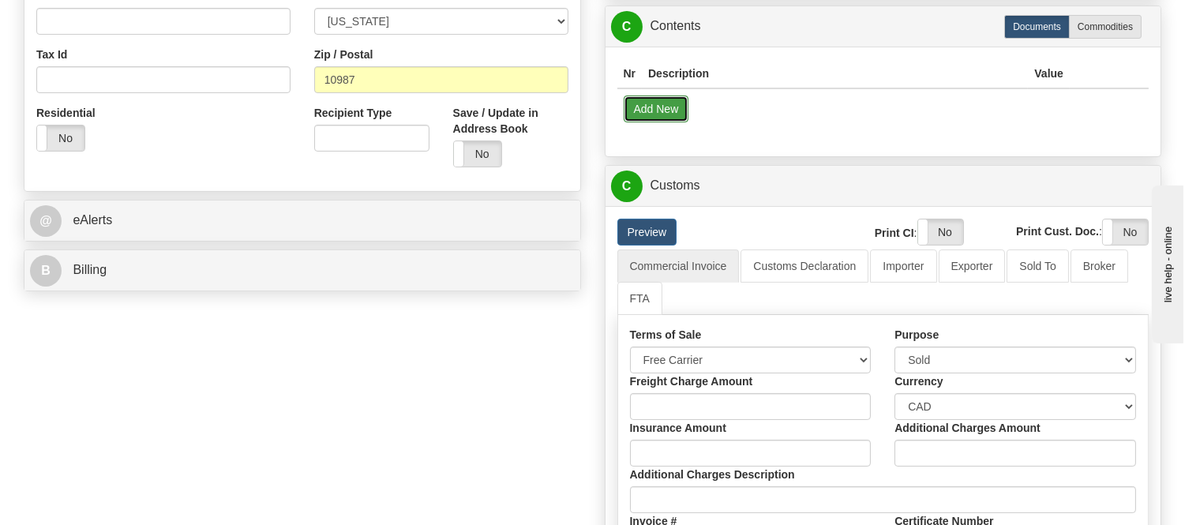
click at [675, 122] on button "Add New" at bounding box center [657, 108] width 66 height 27
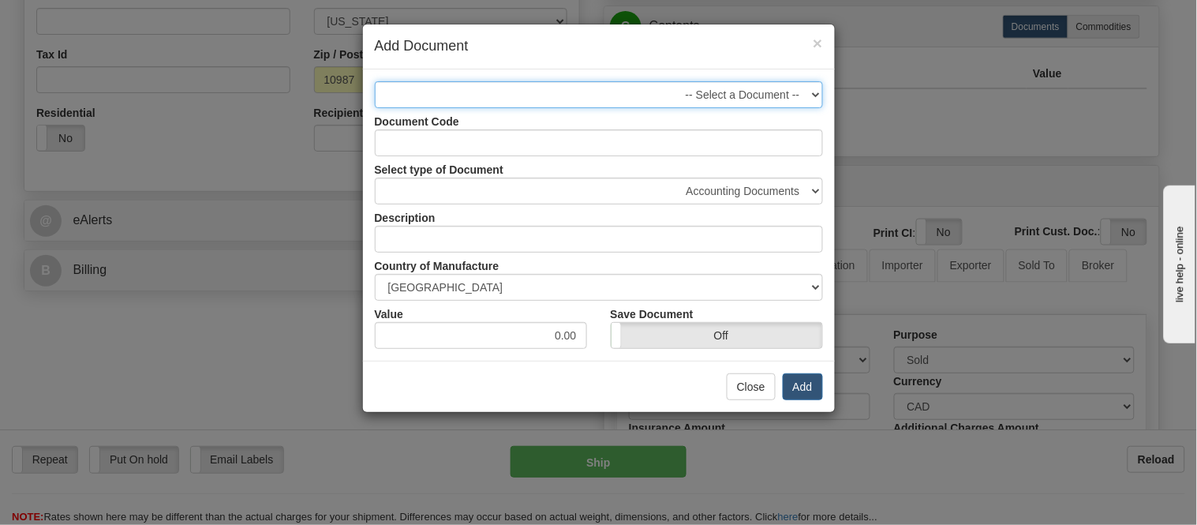
click at [712, 89] on select "-- Select a Document --" at bounding box center [599, 94] width 448 height 27
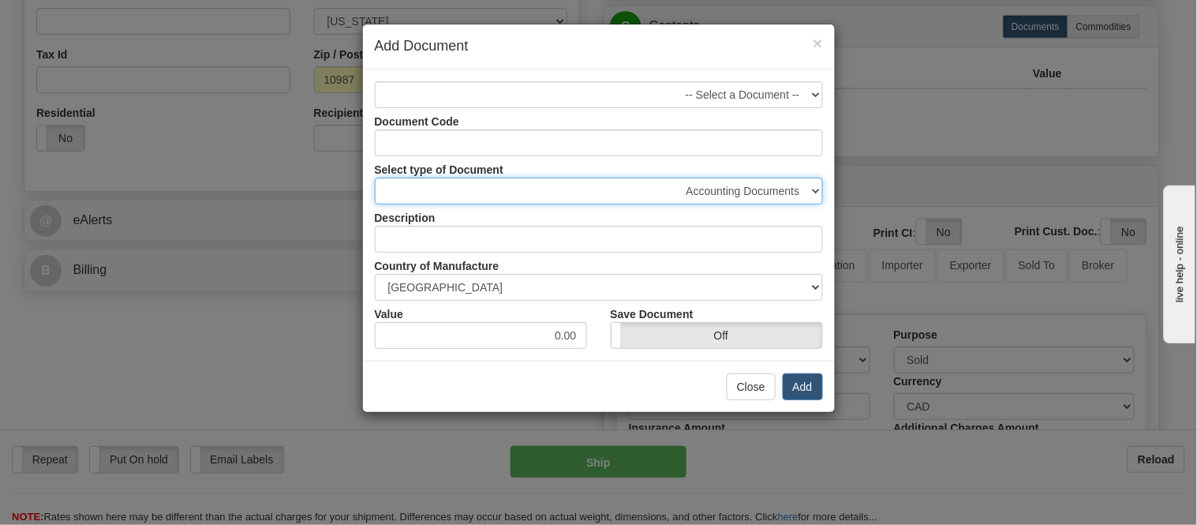
click at [751, 192] on select "Accounting Documents Analysis Reports Applications (Completed) Bank Statements …" at bounding box center [599, 191] width 448 height 27
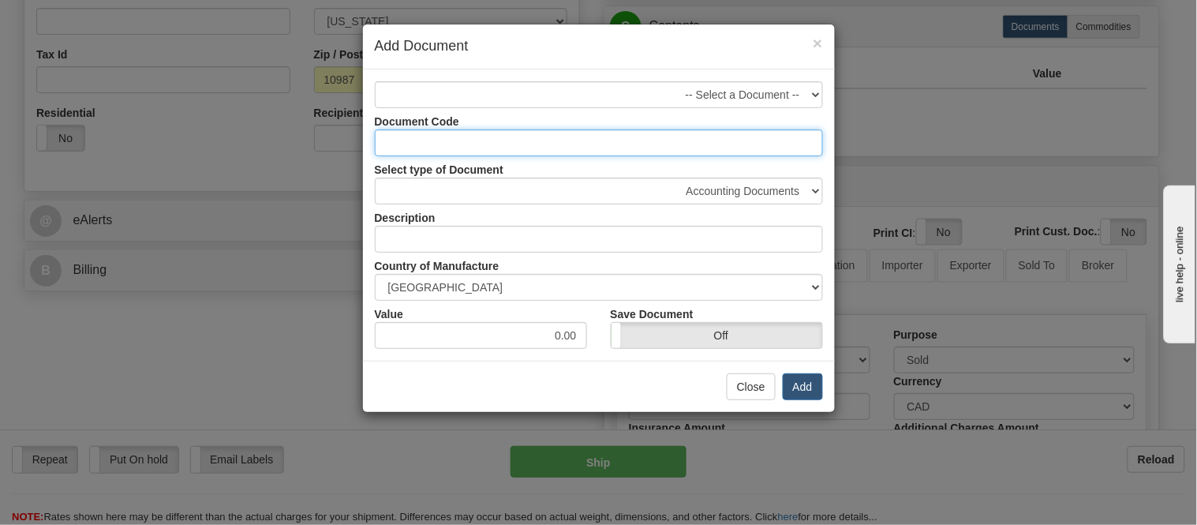
click at [635, 137] on input "Document Code" at bounding box center [599, 142] width 448 height 27
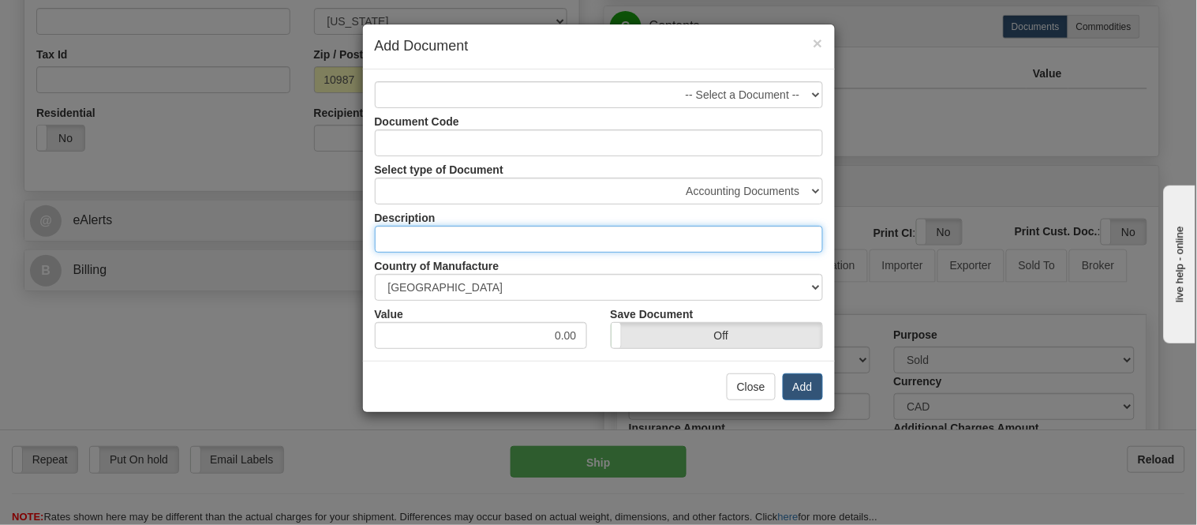
click at [609, 249] on input "text" at bounding box center [599, 239] width 448 height 27
click at [627, 241] on input "text" at bounding box center [599, 239] width 448 height 27
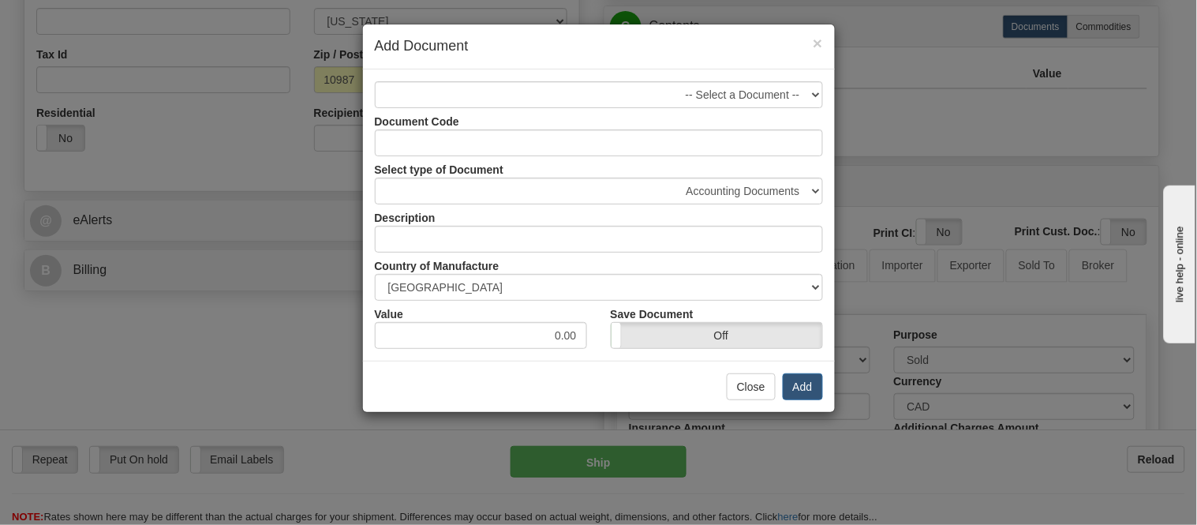
click at [940, 158] on div "× Add Document -- Select a Document -- Document Code Select type of Document Ac…" at bounding box center [598, 262] width 1197 height 525
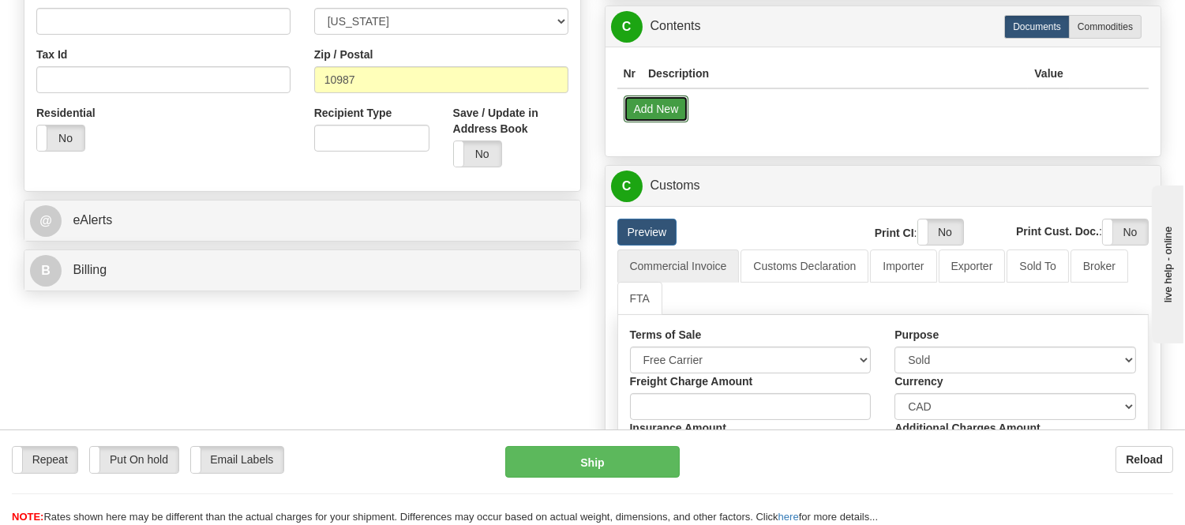
scroll to position [438, 0]
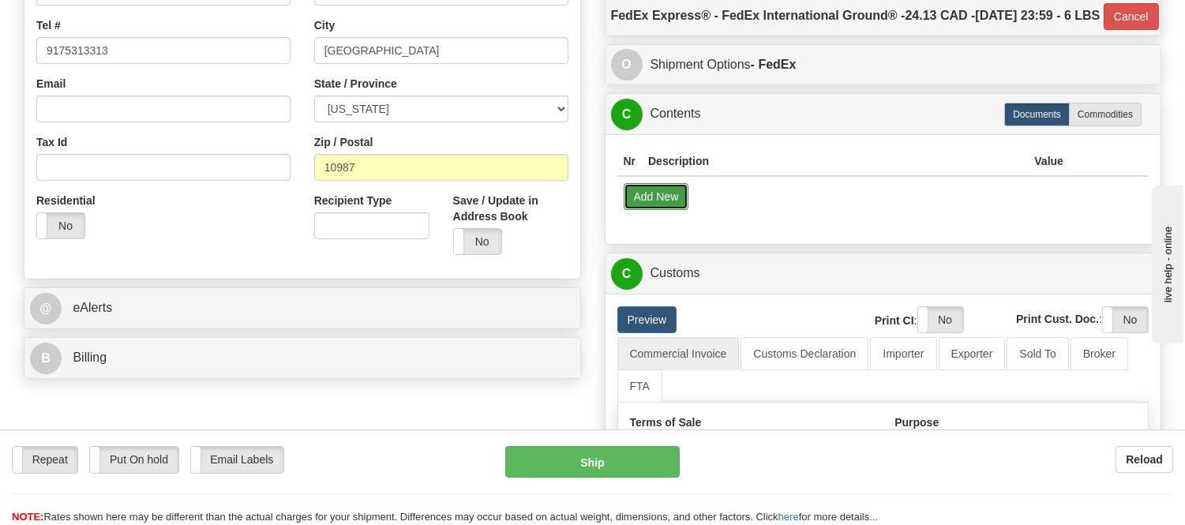
click at [650, 210] on button "Add New" at bounding box center [657, 196] width 66 height 27
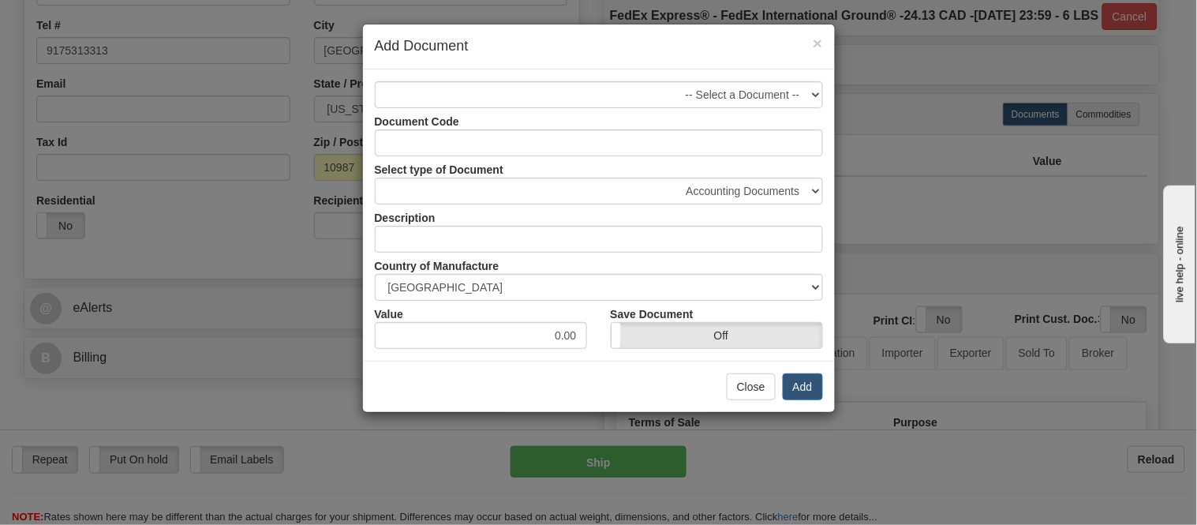
click at [878, 240] on div "× Add Document -- Select a Document -- Document Code Select type of Document Ac…" at bounding box center [598, 262] width 1197 height 525
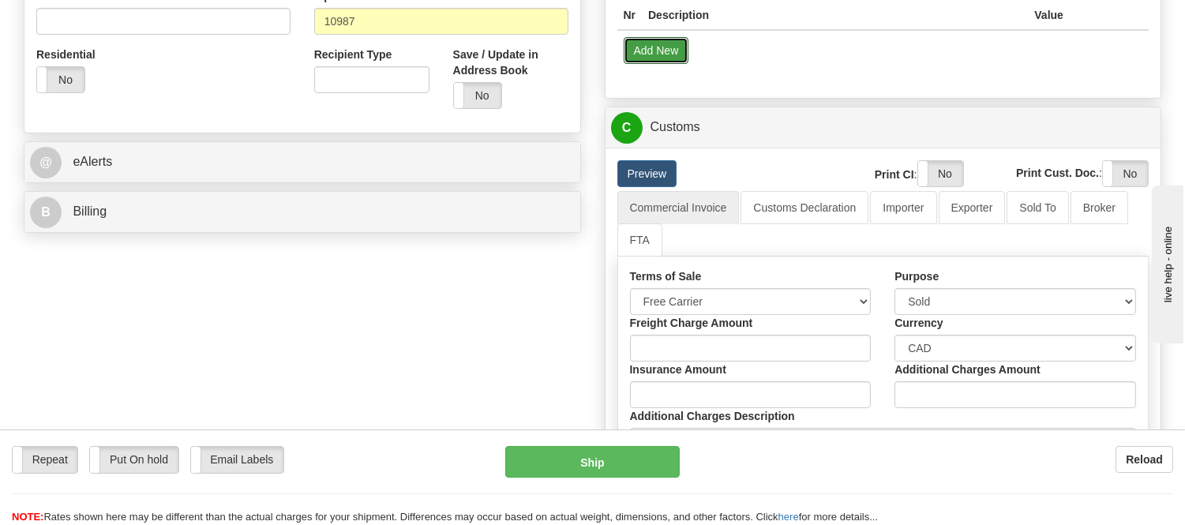
scroll to position [701, 0]
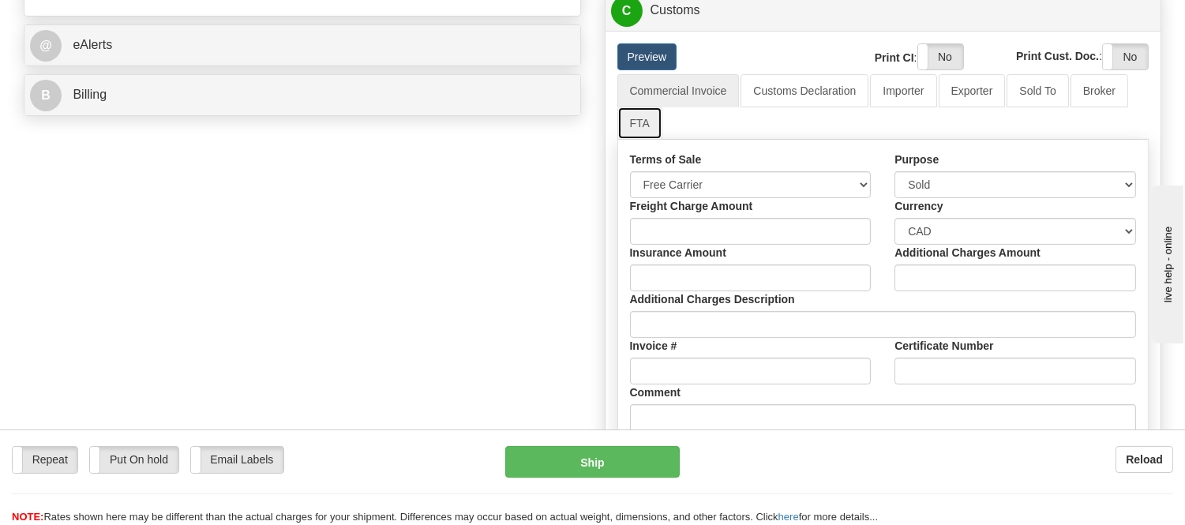
click at [636, 140] on link "FTA" at bounding box center [639, 123] width 45 height 33
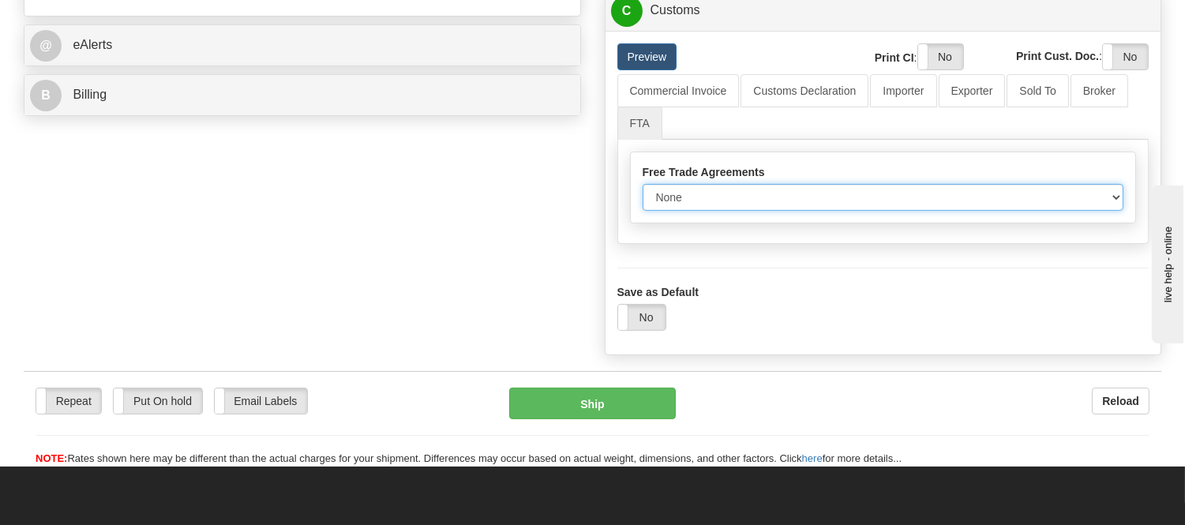
click at [691, 211] on select "None Other USMCA CETA CUKTCA" at bounding box center [882, 197] width 481 height 27
select select "1"
click at [642, 211] on select "None Other USMCA CETA CUKTCA" at bounding box center [882, 197] width 481 height 27
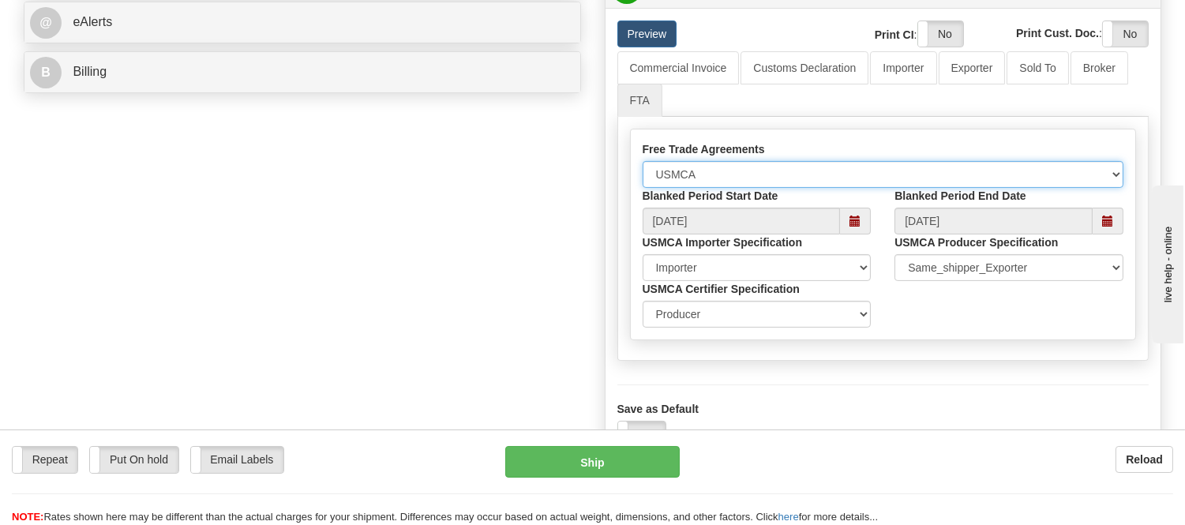
scroll to position [789, 0]
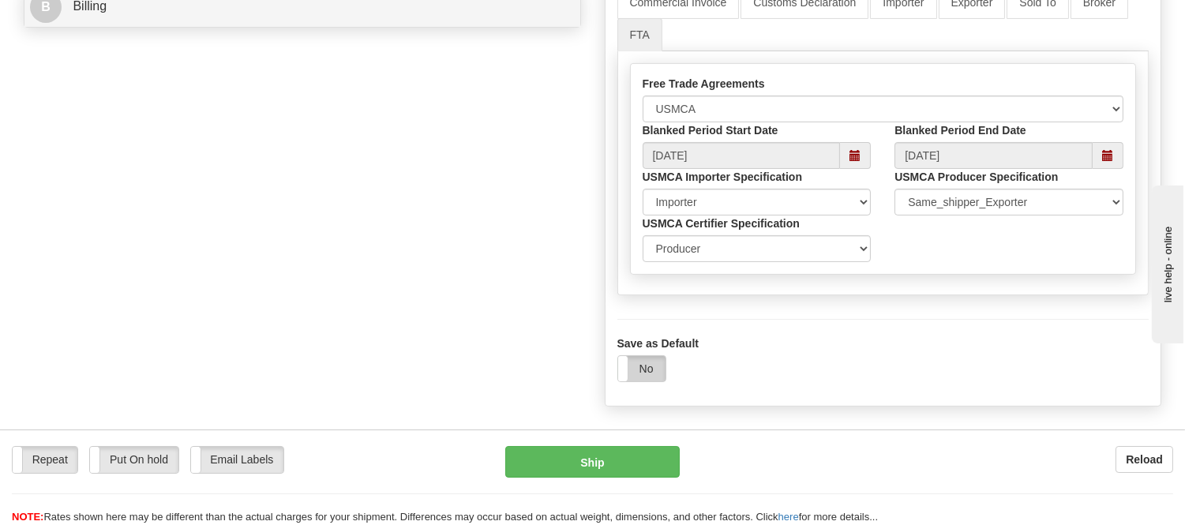
click at [650, 381] on label "No" at bounding box center [641, 368] width 47 height 25
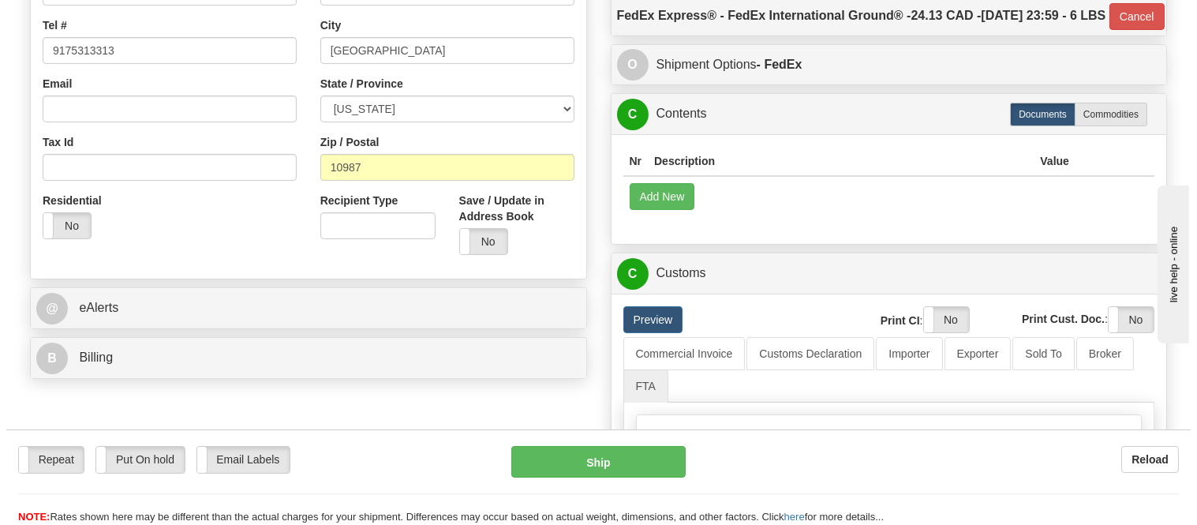
scroll to position [350, 0]
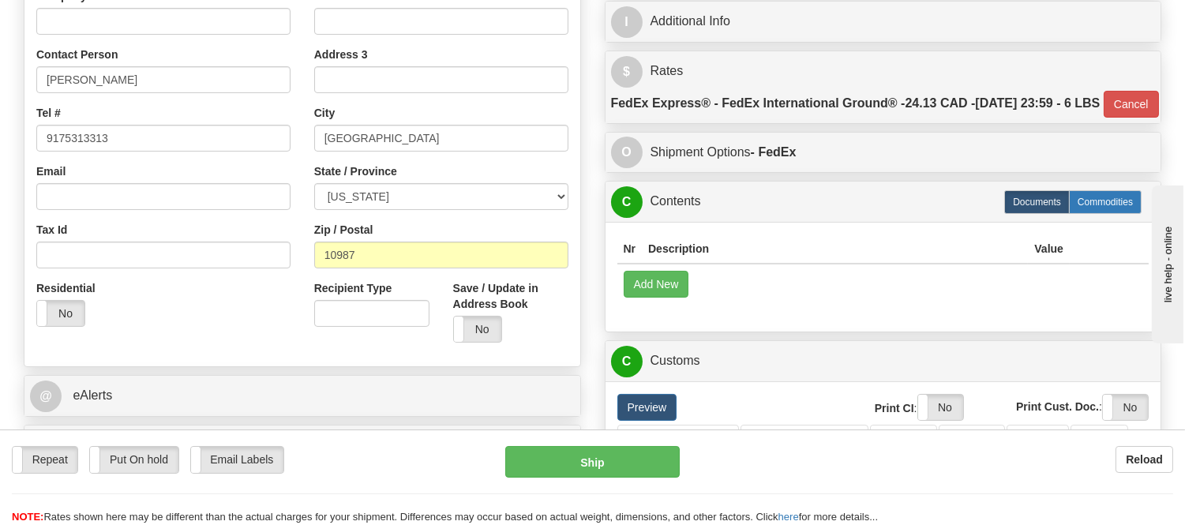
click at [1105, 214] on label "Commodities" at bounding box center [1105, 202] width 73 height 24
radio input "true"
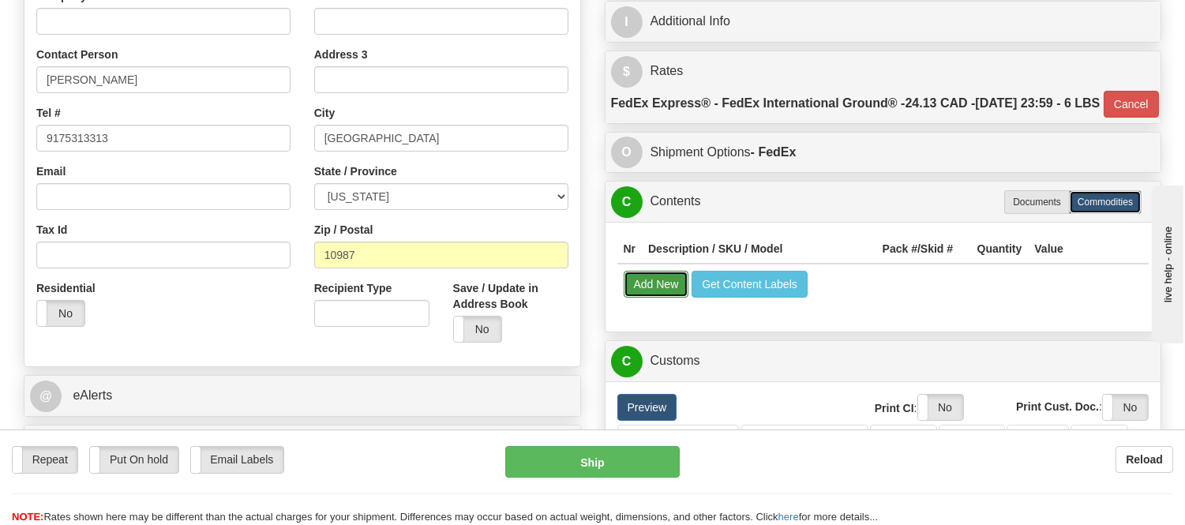
click at [659, 298] on button "Add New" at bounding box center [657, 284] width 66 height 27
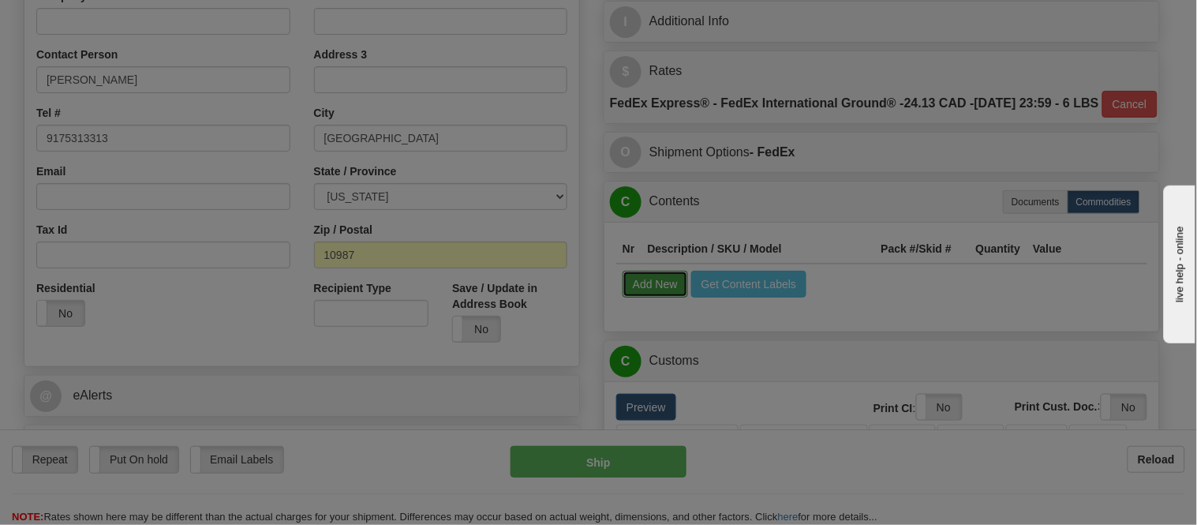
select select
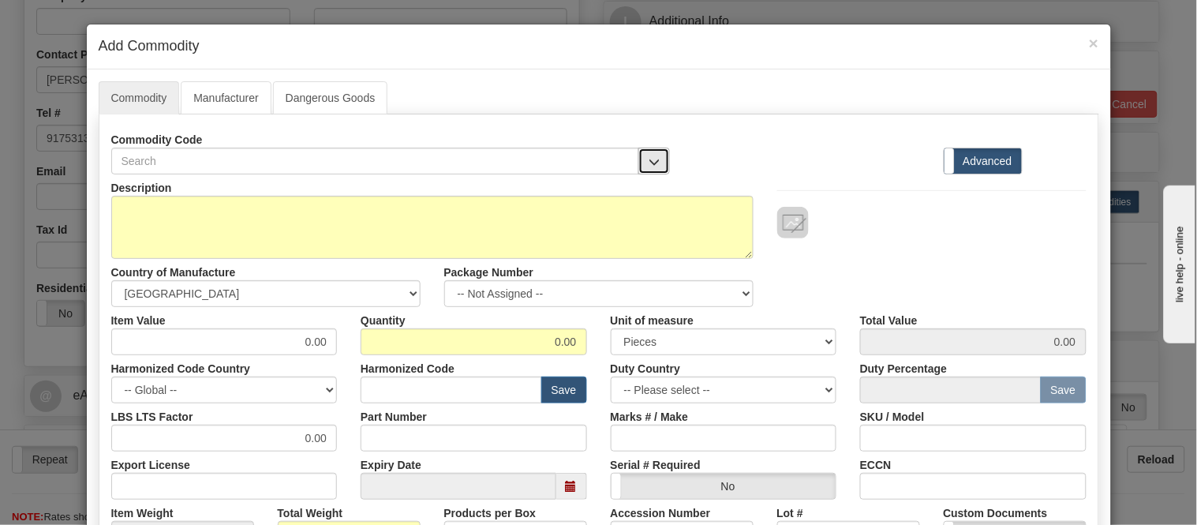
click at [649, 166] on span "button" at bounding box center [654, 162] width 11 height 10
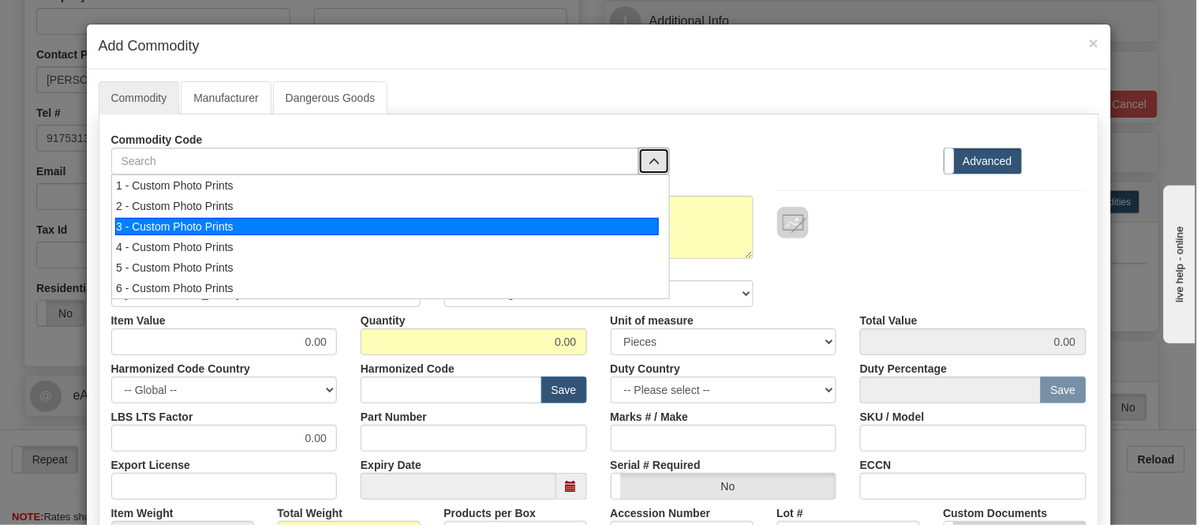
click at [656, 234] on li "3 - Custom Photo Prints" at bounding box center [390, 226] width 557 height 21
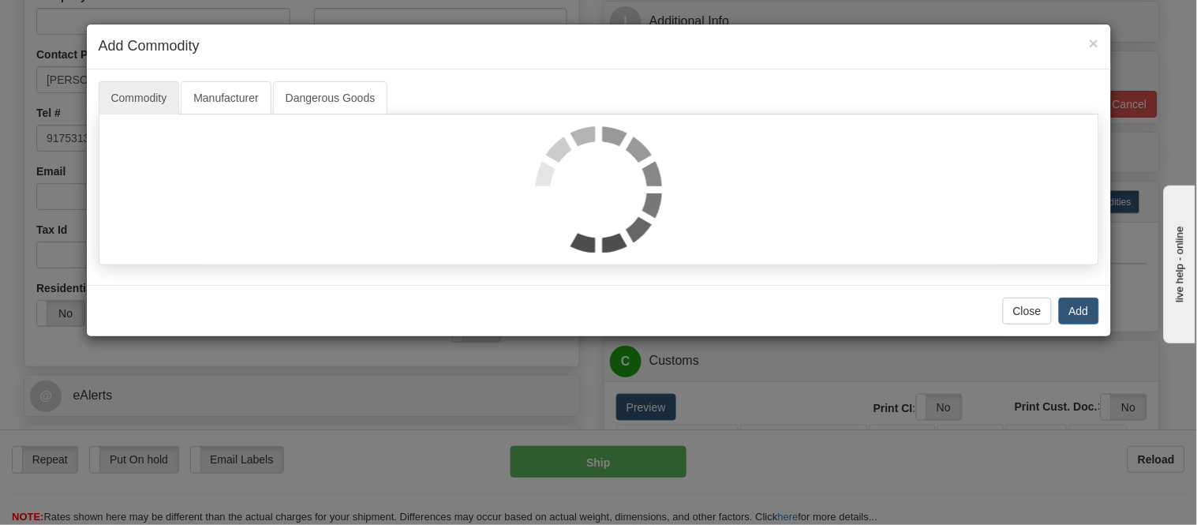
select select "1"
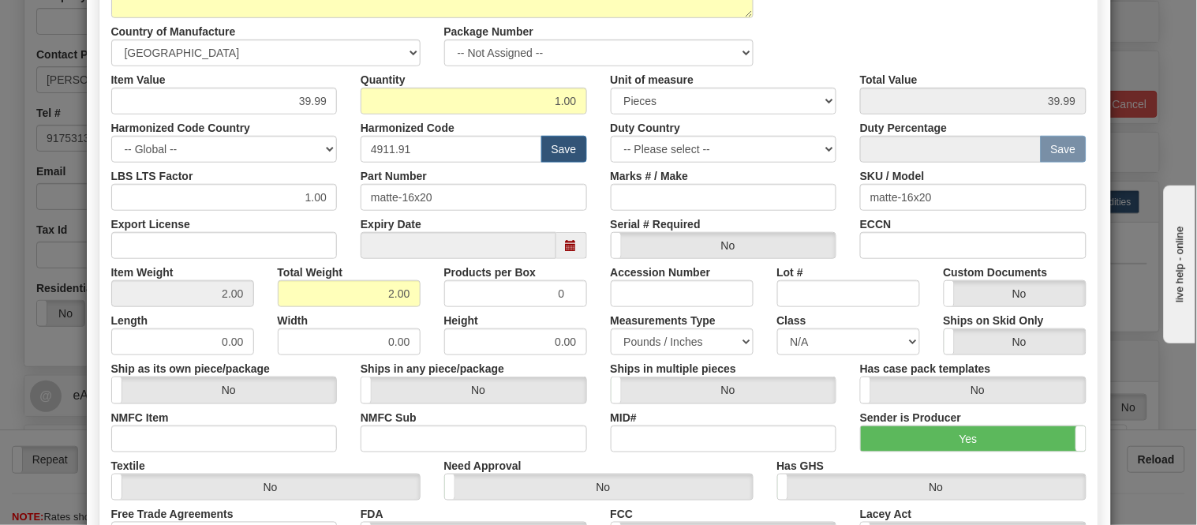
scroll to position [72, 0]
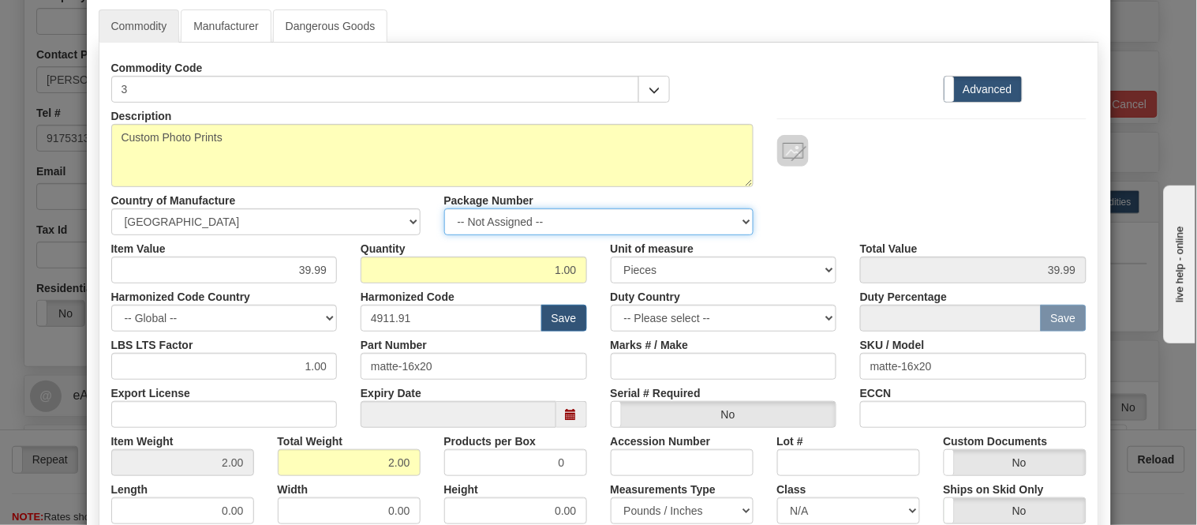
click at [530, 224] on select "-- Not Assigned -- Item 1" at bounding box center [598, 221] width 309 height 27
select select "0"
click at [444, 208] on select "-- Not Assigned -- Item 1" at bounding box center [598, 221] width 309 height 27
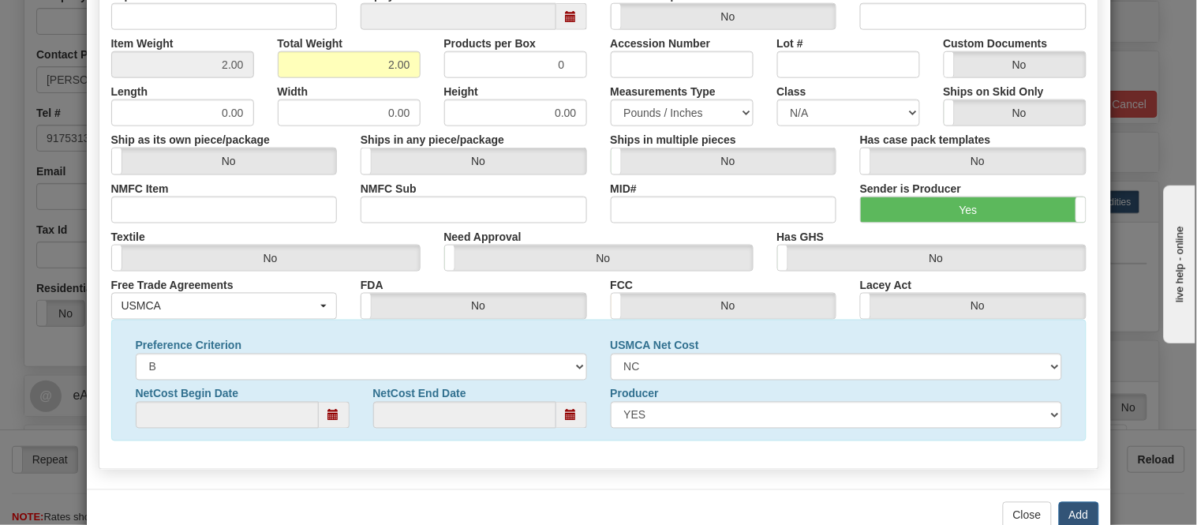
scroll to position [510, 0]
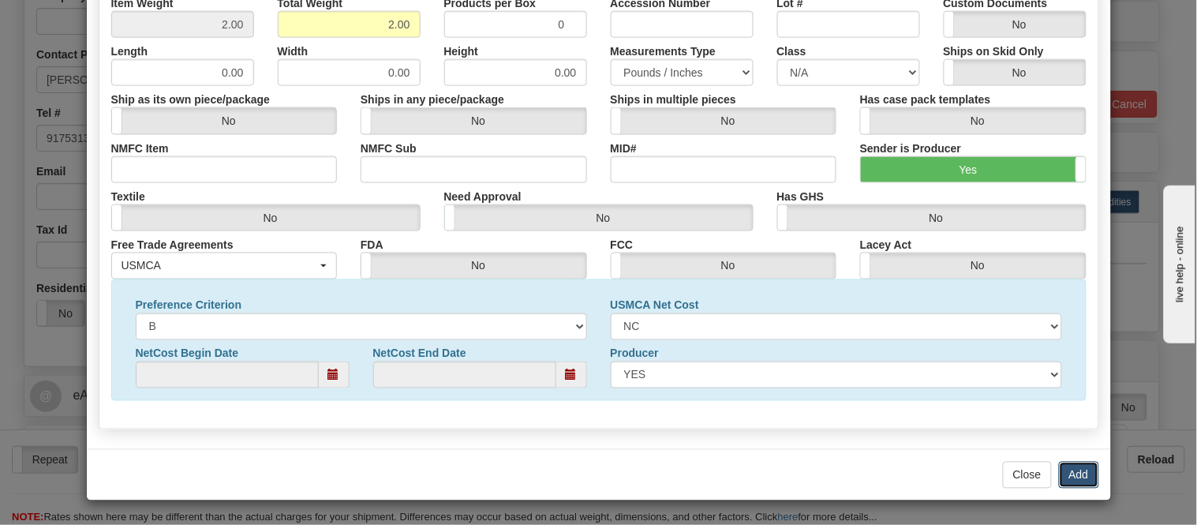
click at [1062, 469] on button "Add" at bounding box center [1079, 475] width 40 height 27
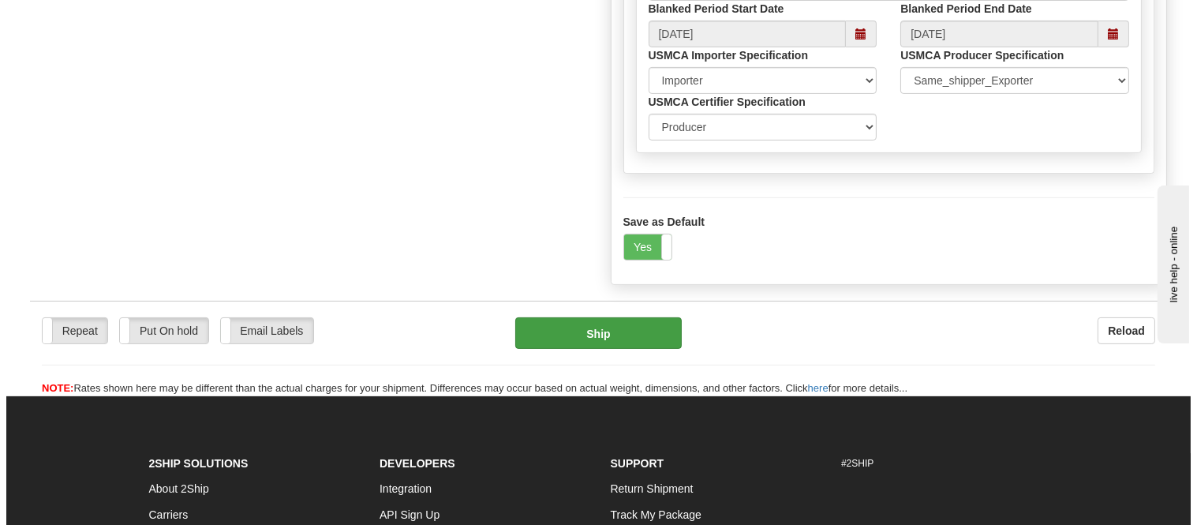
scroll to position [964, 0]
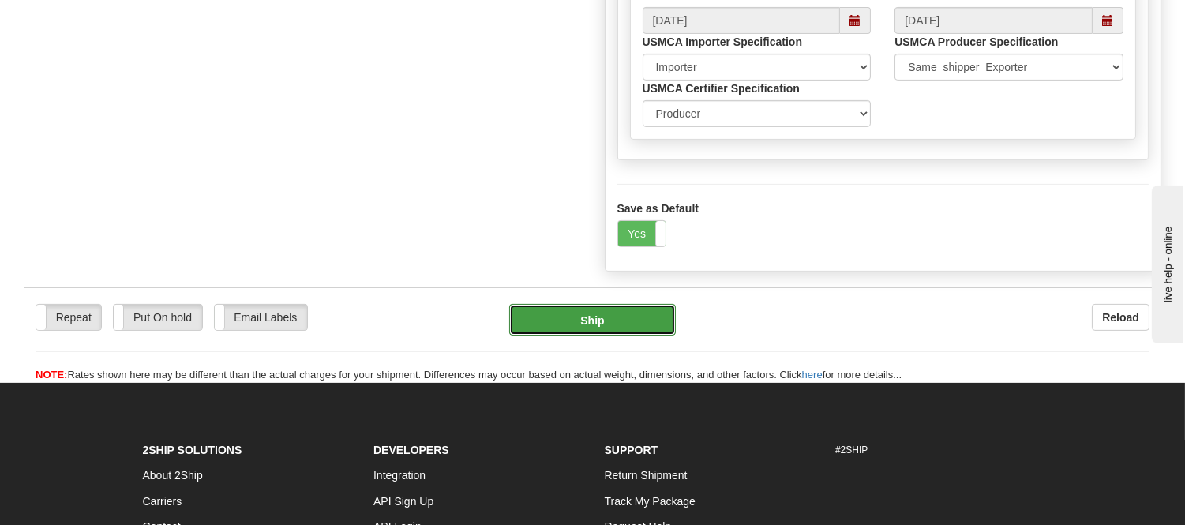
click at [608, 335] on button "Ship" at bounding box center [592, 320] width 166 height 32
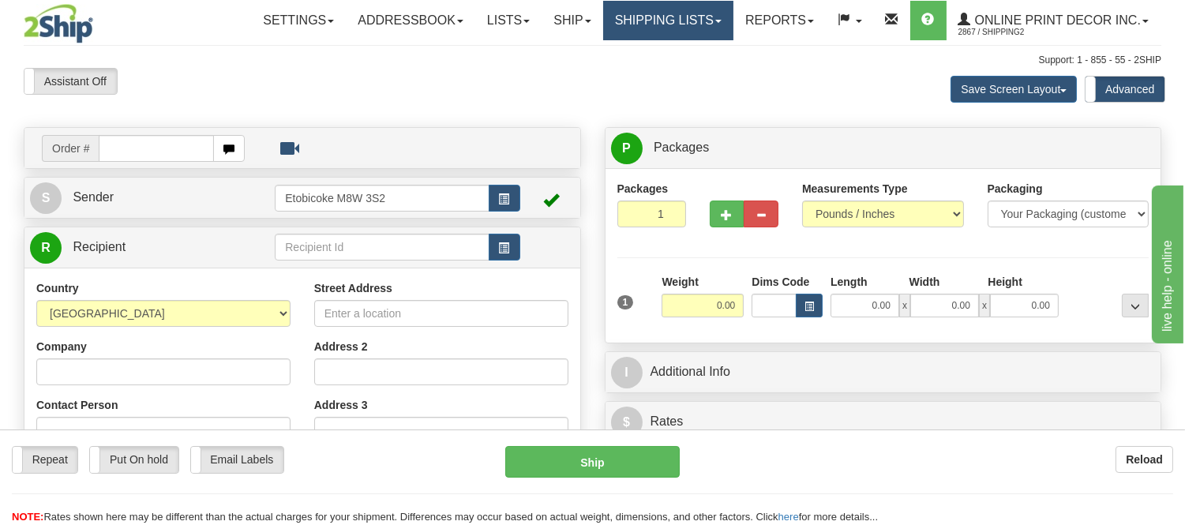
click at [614, 21] on link "Shipping lists" at bounding box center [668, 20] width 130 height 39
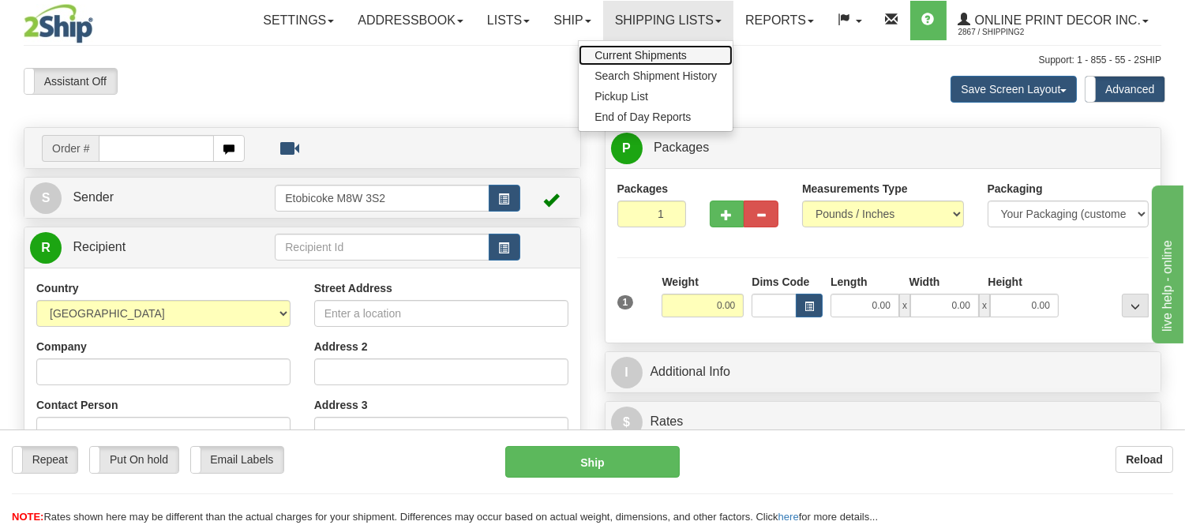
click at [612, 55] on span "Current Shipments" at bounding box center [640, 55] width 92 height 13
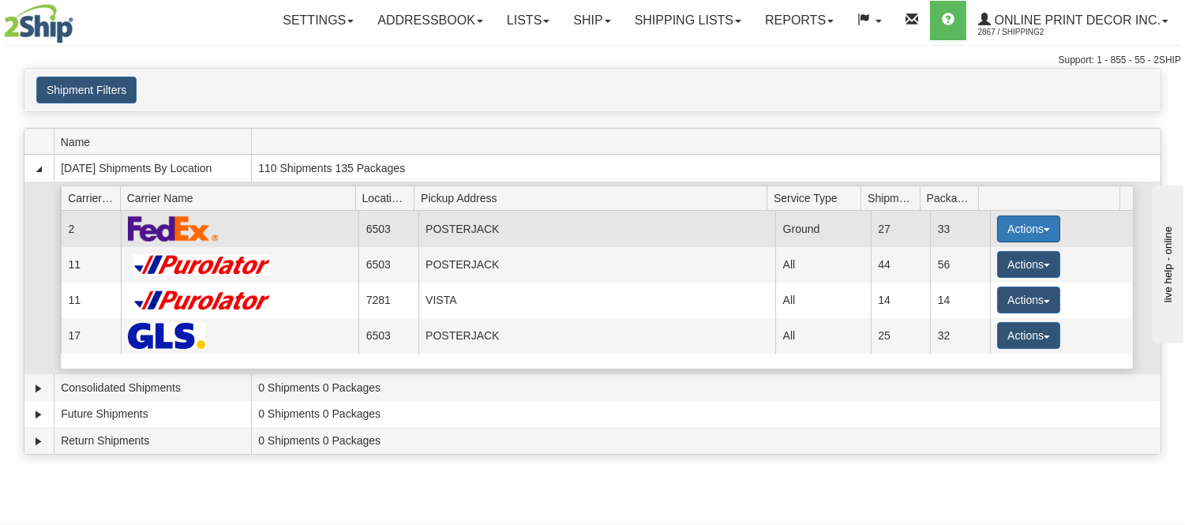
click at [1020, 223] on button "Actions" at bounding box center [1028, 228] width 63 height 27
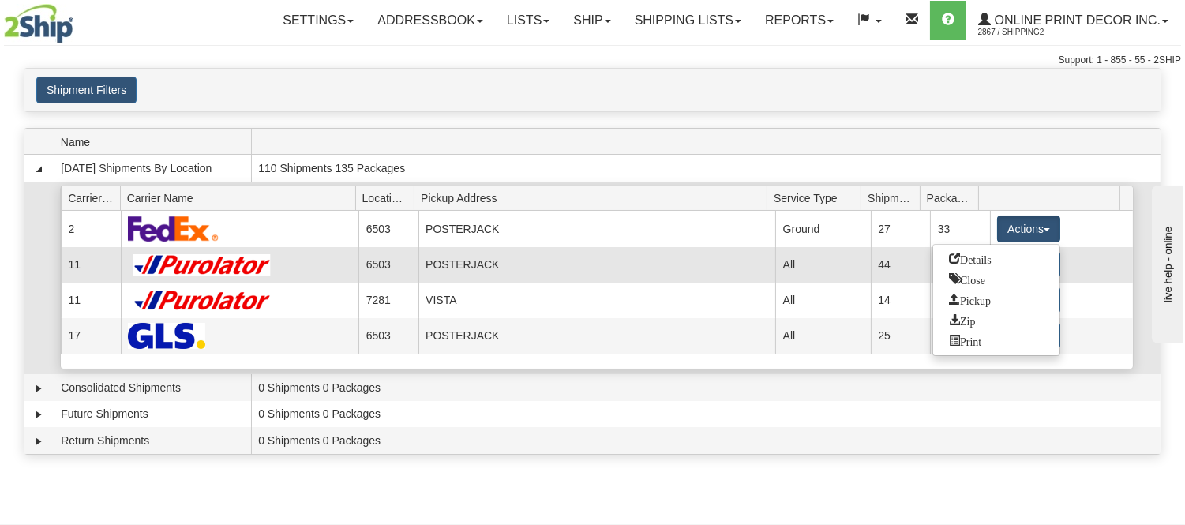
click at [984, 253] on span "Details" at bounding box center [970, 258] width 43 height 11
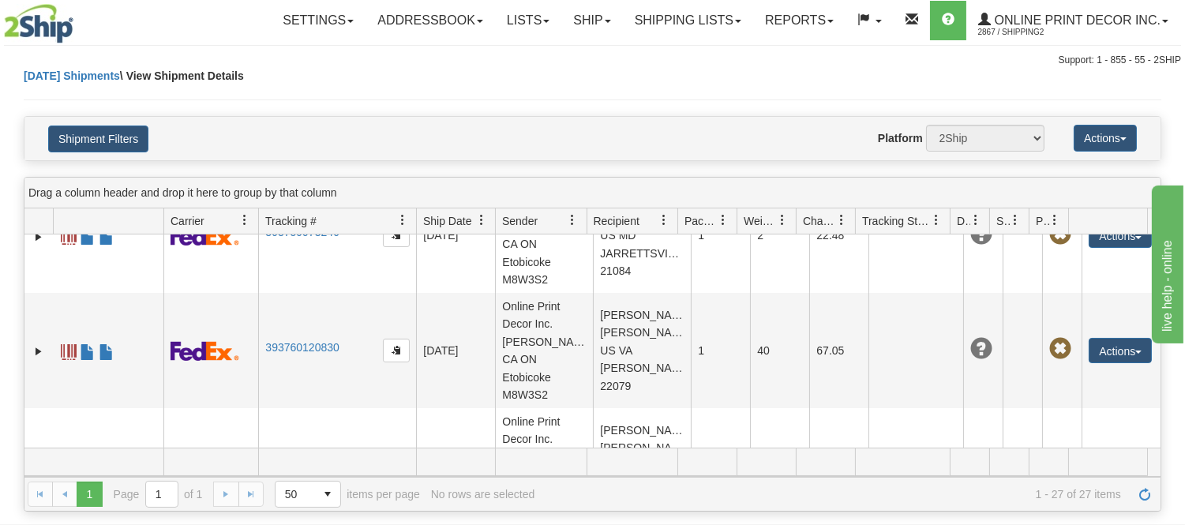
scroll to position [2586, 0]
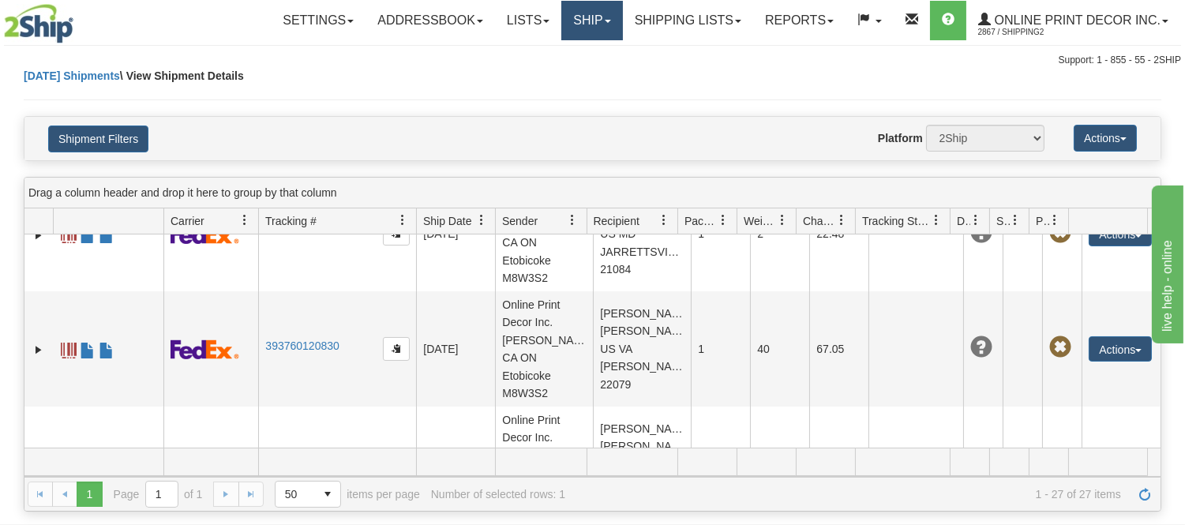
click at [582, 25] on link "Ship" at bounding box center [591, 20] width 61 height 39
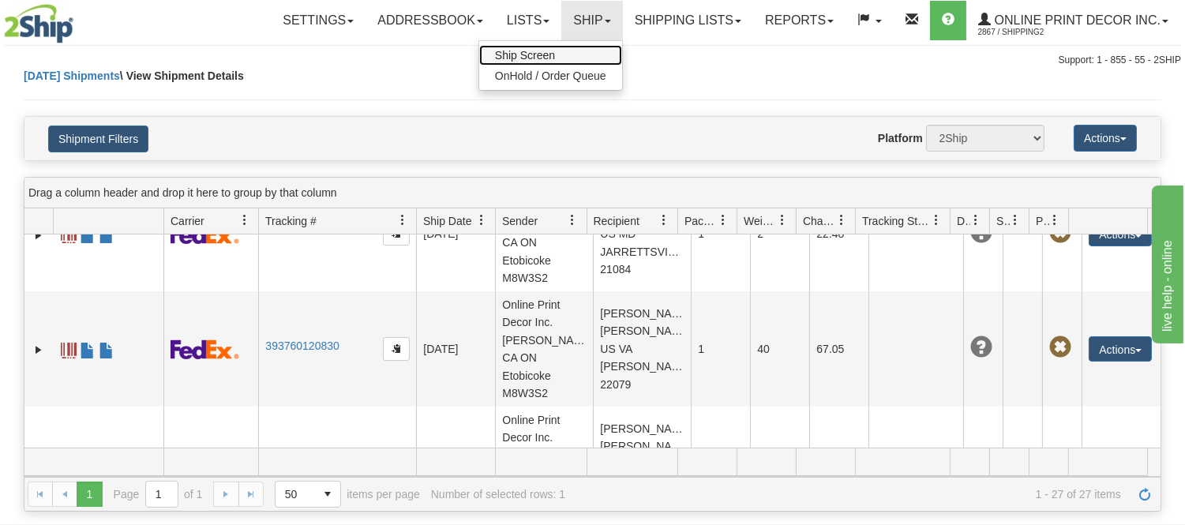
click at [581, 51] on link "Ship Screen" at bounding box center [550, 55] width 143 height 21
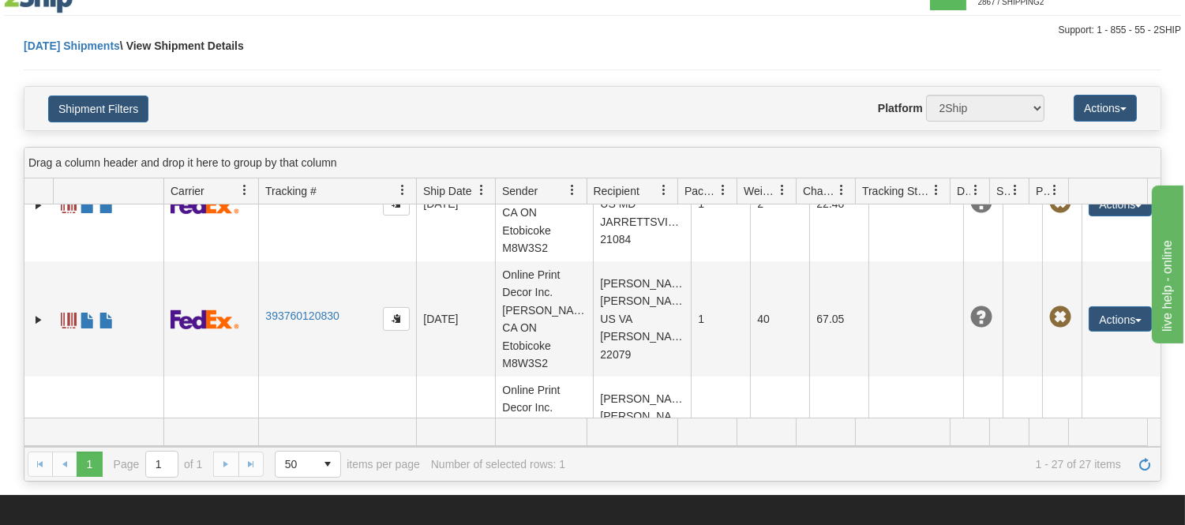
scroll to position [0, 0]
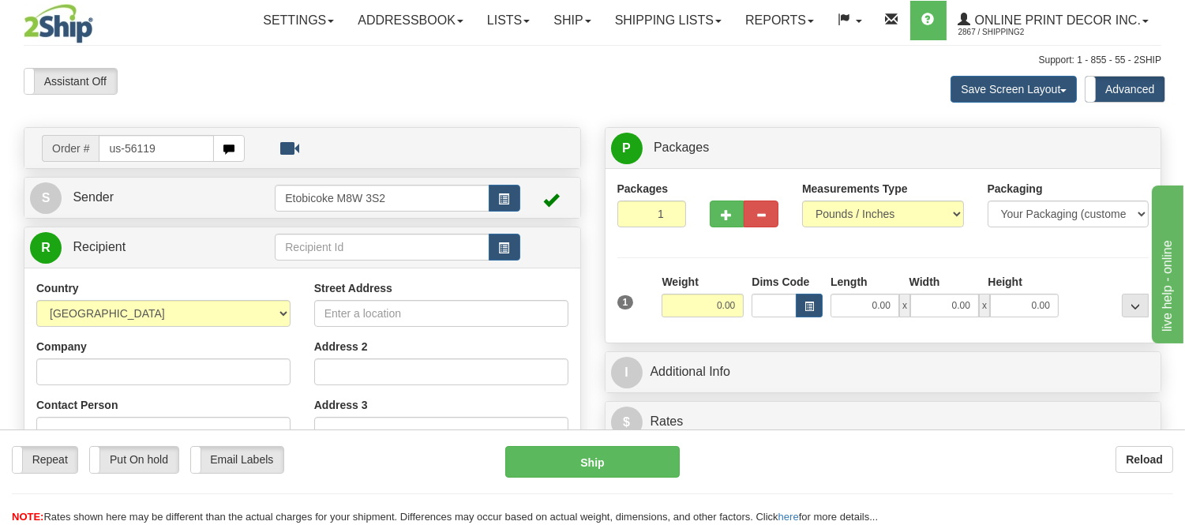
type input "us-56119"
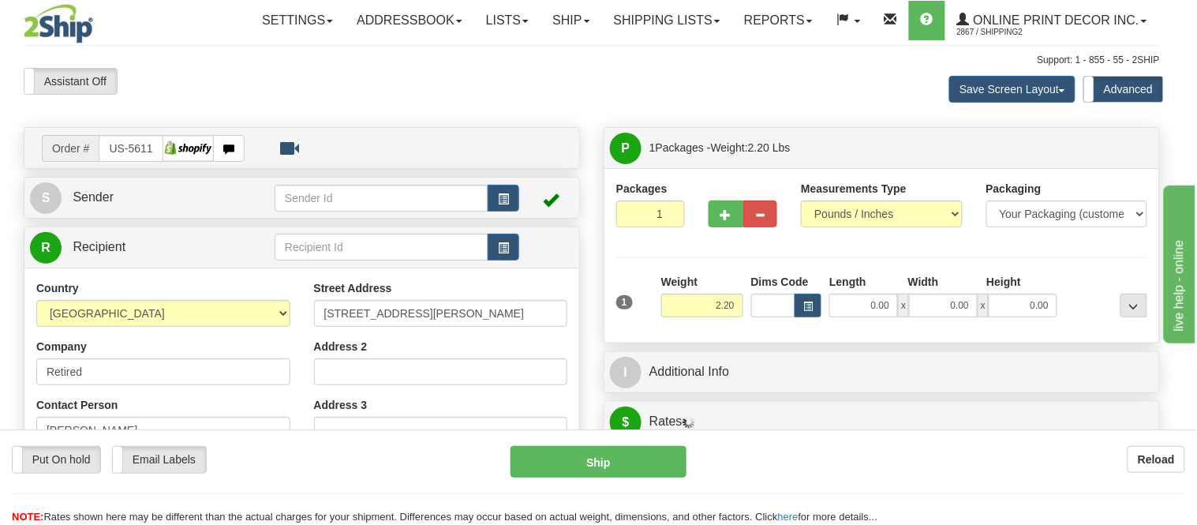
type input "OLD BRIDGE"
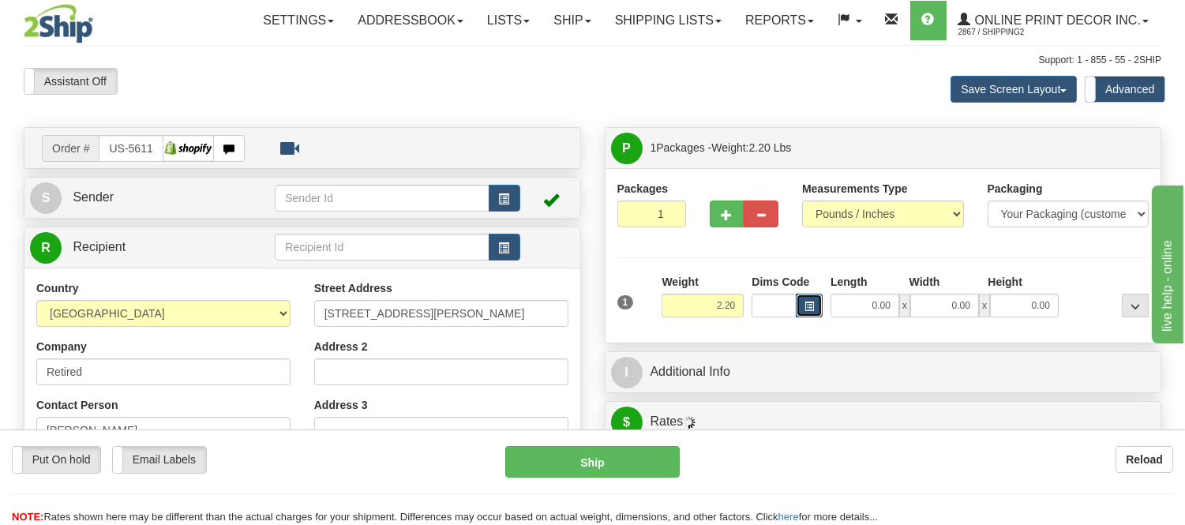
click at [804, 303] on span "button" at bounding box center [808, 306] width 9 height 9
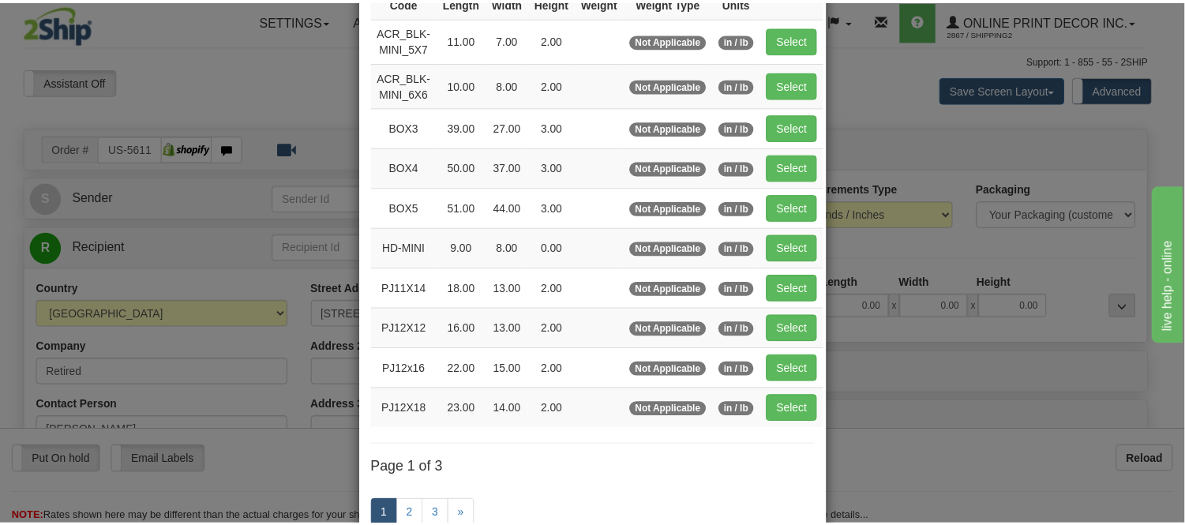
scroll to position [175, 0]
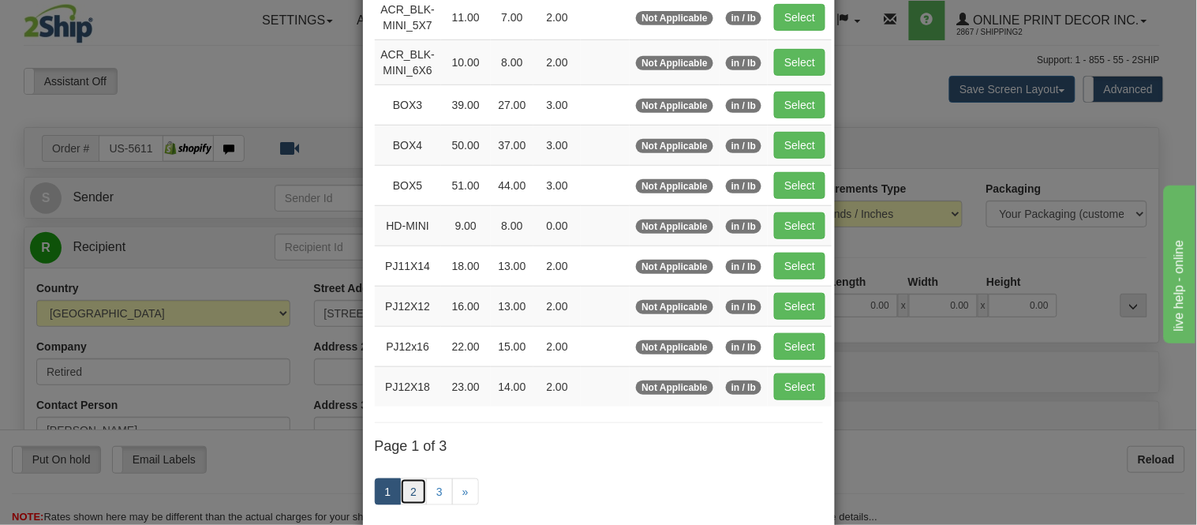
click at [408, 484] on link "2" at bounding box center [413, 491] width 27 height 27
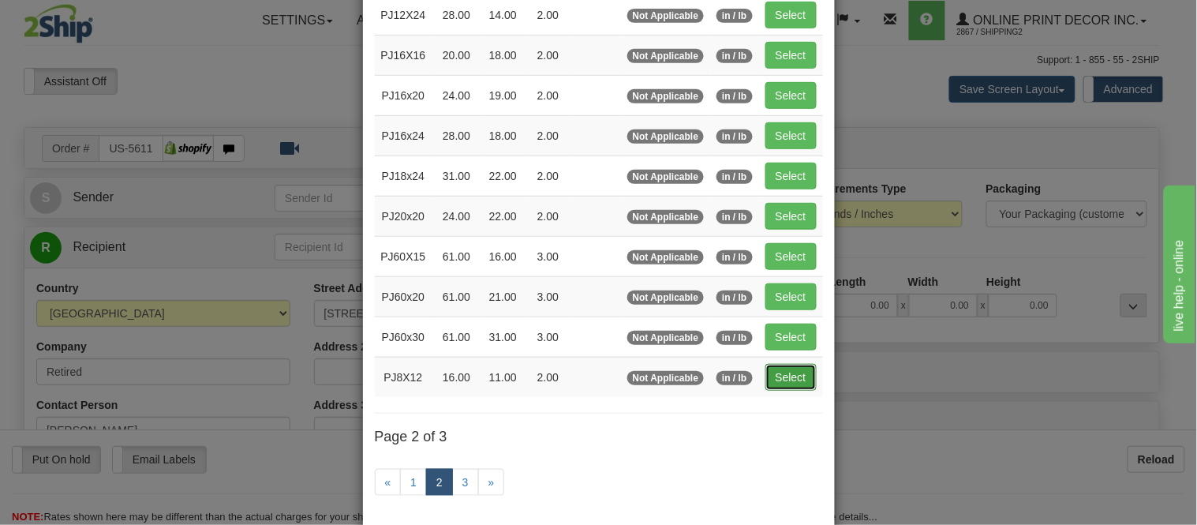
click at [785, 377] on button "Select" at bounding box center [791, 377] width 51 height 27
type input "PJ8X12"
type input "16.00"
type input "11.00"
type input "2.00"
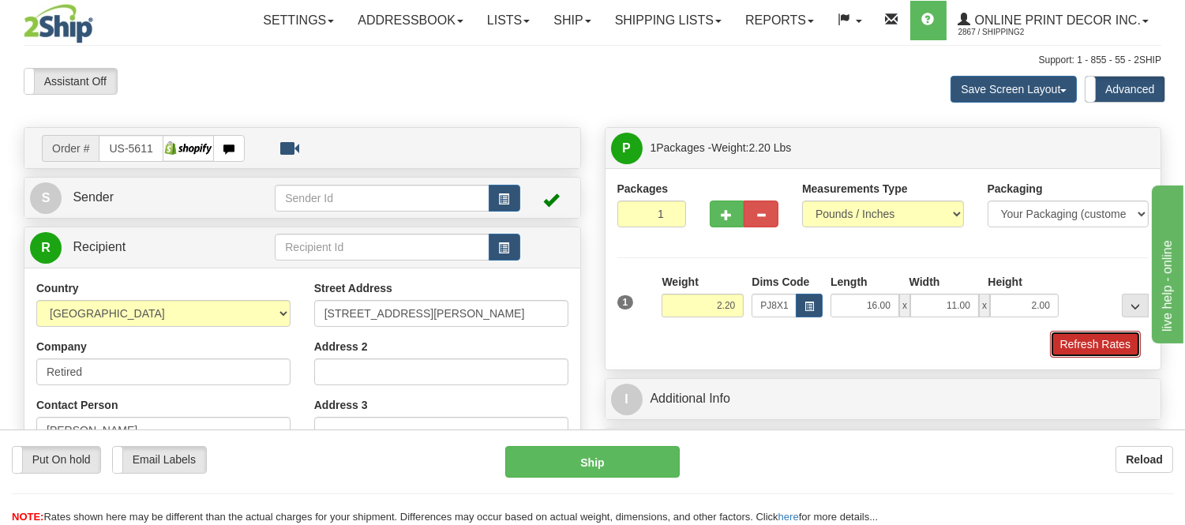
click at [1073, 343] on button "Refresh Rates" at bounding box center [1095, 344] width 91 height 27
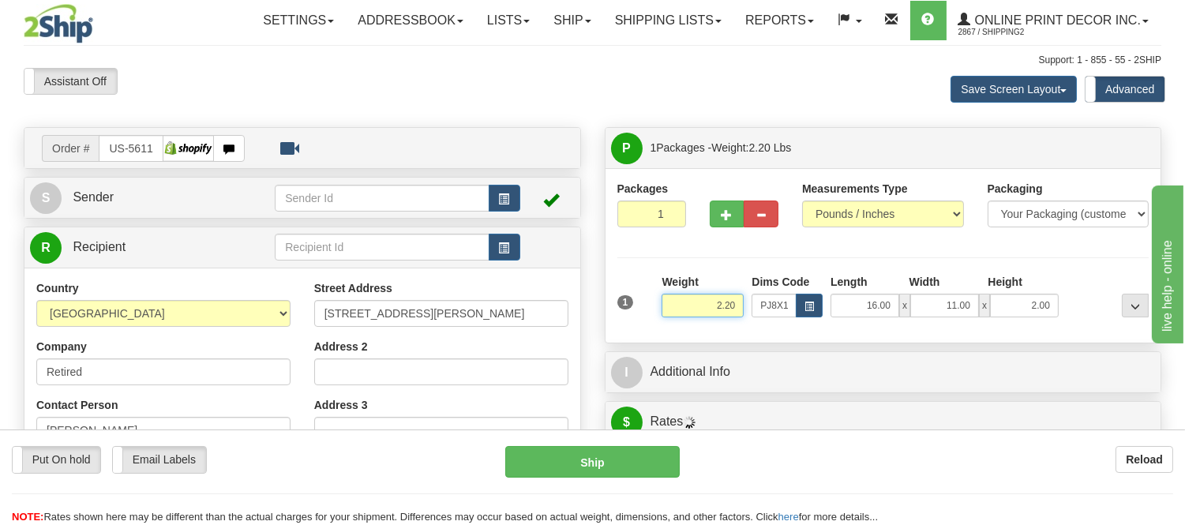
drag, startPoint x: 735, startPoint y: 304, endPoint x: 696, endPoint y: 322, distance: 42.7
click at [696, 322] on div "Weight 2.20" at bounding box center [702, 301] width 90 height 55
click button "Delete" at bounding box center [0, 0] width 0 height 0
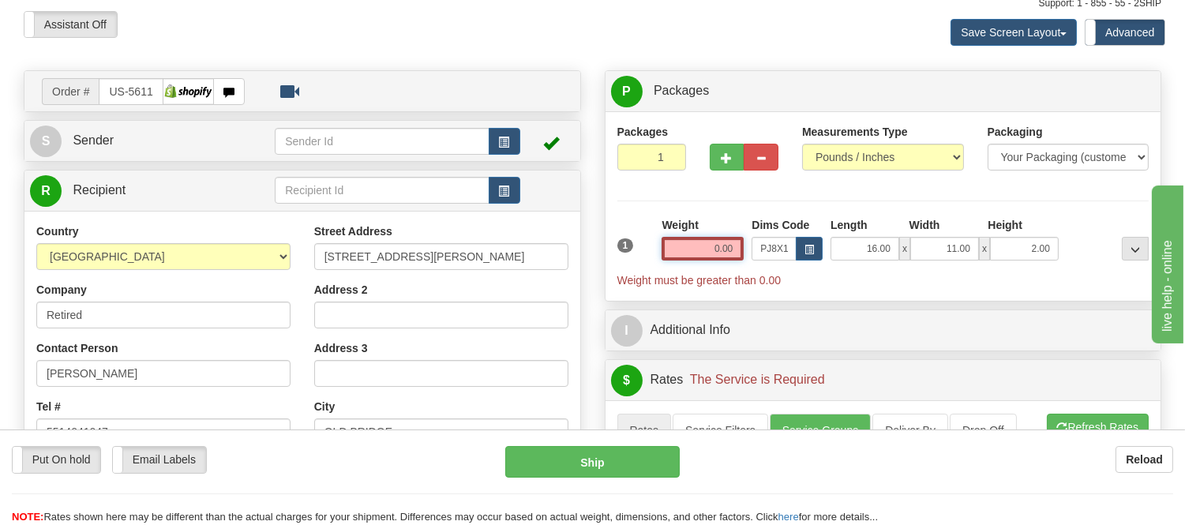
scroll to position [88, 0]
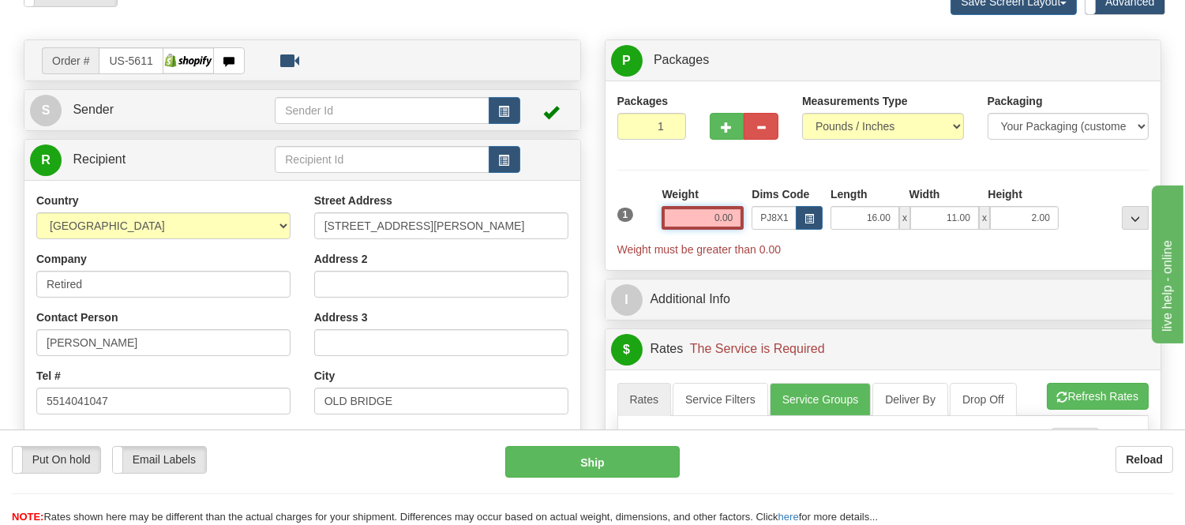
drag, startPoint x: 739, startPoint y: 217, endPoint x: 661, endPoint y: 241, distance: 81.6
click at [661, 241] on div "Weight 0.00" at bounding box center [702, 213] width 90 height 55
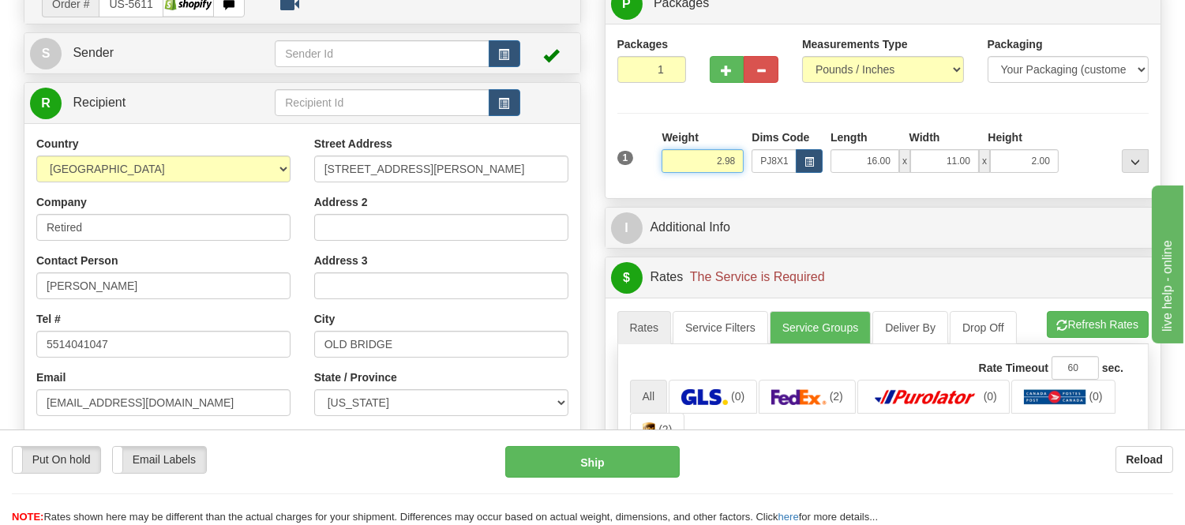
scroll to position [175, 0]
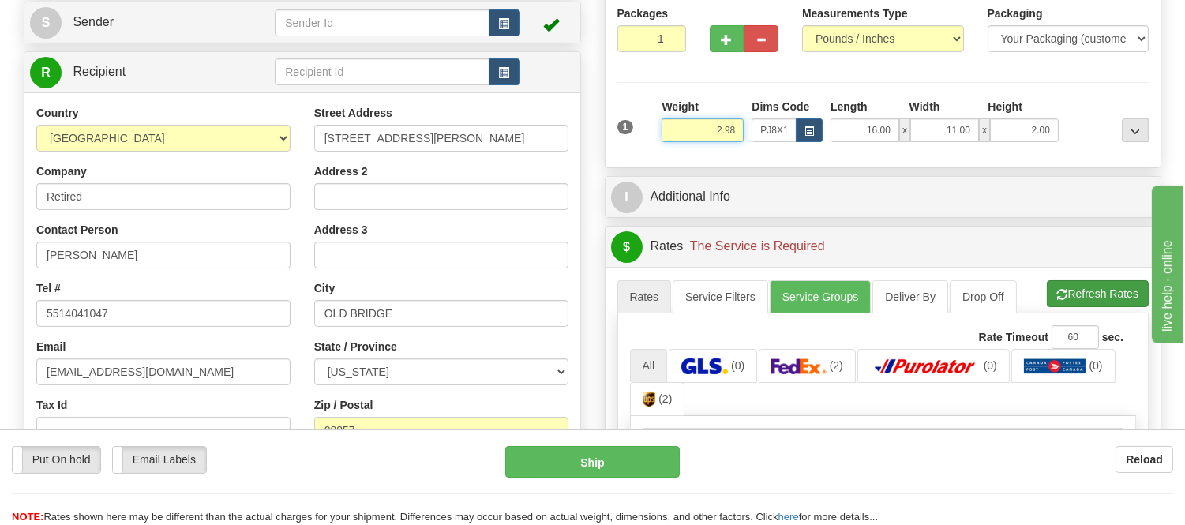
type input "2.98"
click at [1072, 301] on li "Refresh Rates Cancel Rating" at bounding box center [1098, 293] width 102 height 27
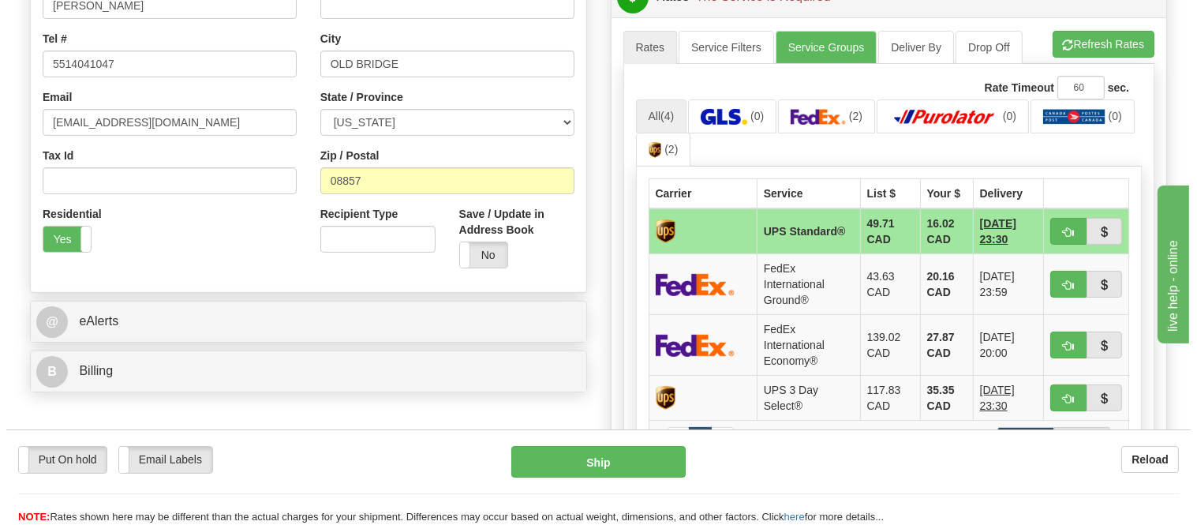
scroll to position [438, 0]
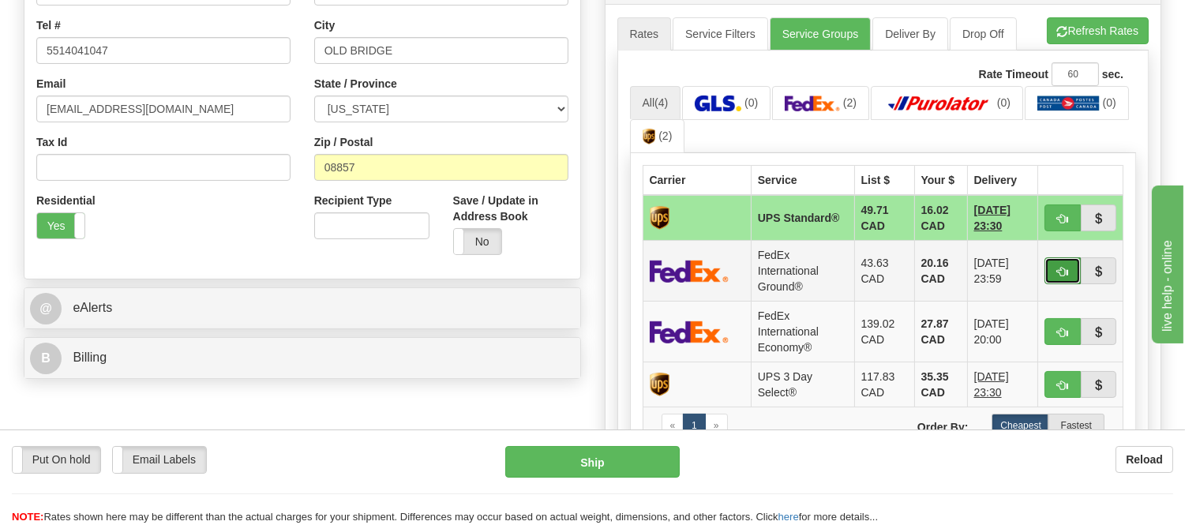
click at [1057, 267] on span "button" at bounding box center [1062, 272] width 11 height 10
type input "92"
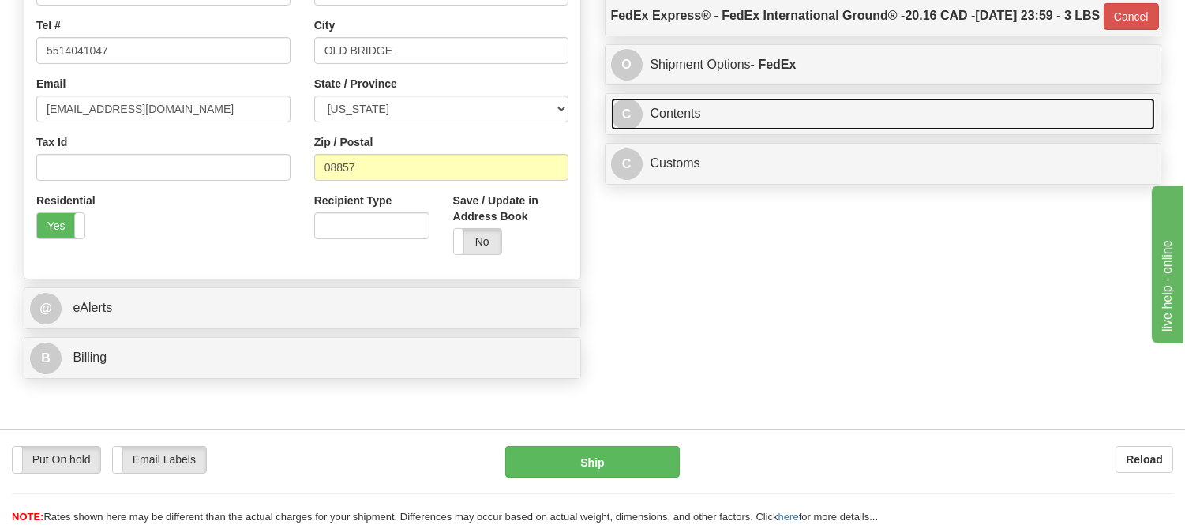
click at [840, 130] on link "C Contents" at bounding box center [883, 114] width 545 height 32
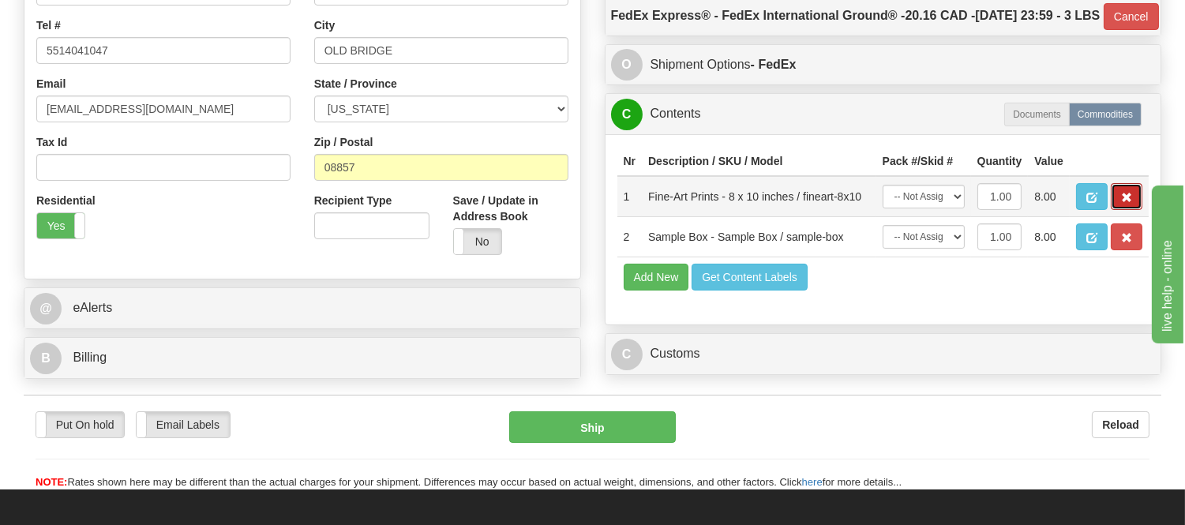
click at [1127, 203] on span "button" at bounding box center [1126, 198] width 11 height 10
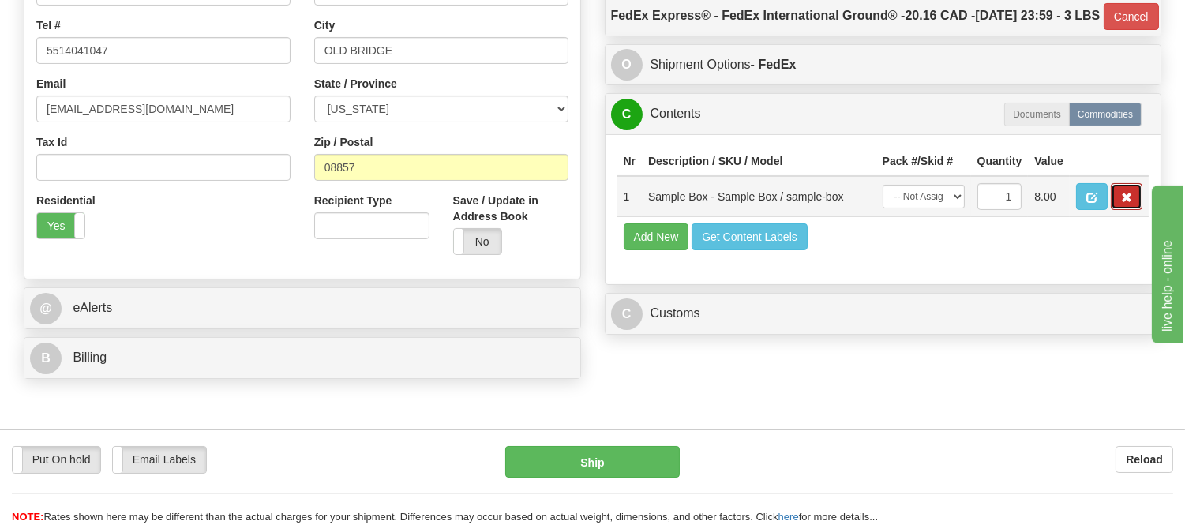
click at [1124, 203] on span "button" at bounding box center [1126, 198] width 11 height 10
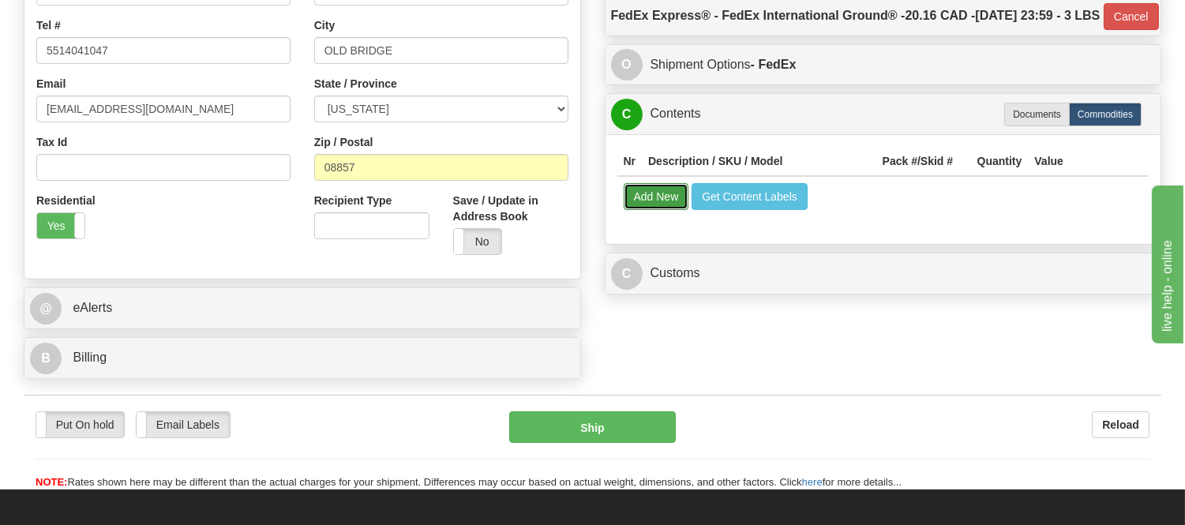
click at [661, 210] on button "Add New" at bounding box center [657, 196] width 66 height 27
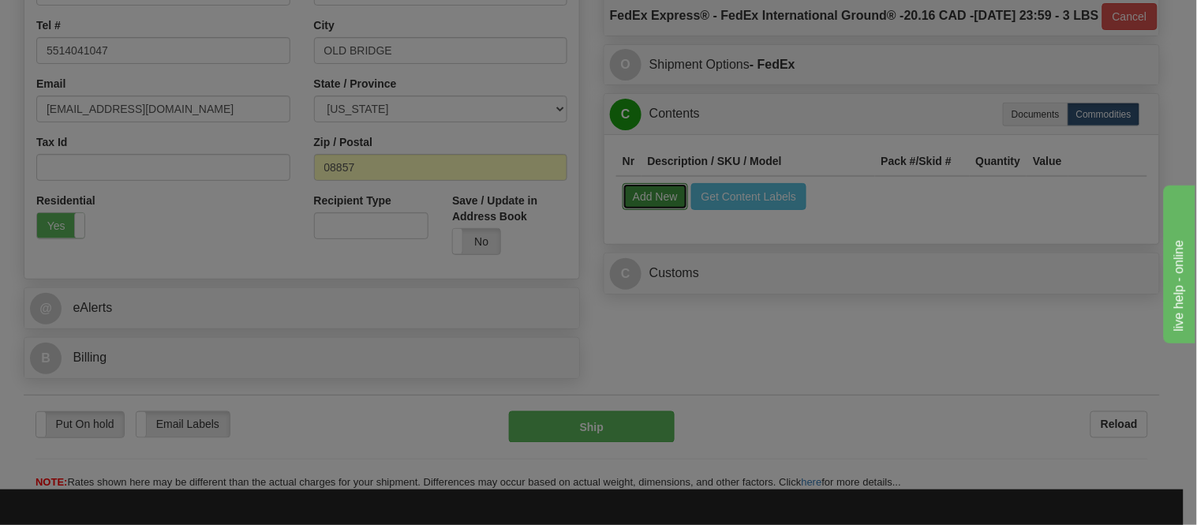
select select
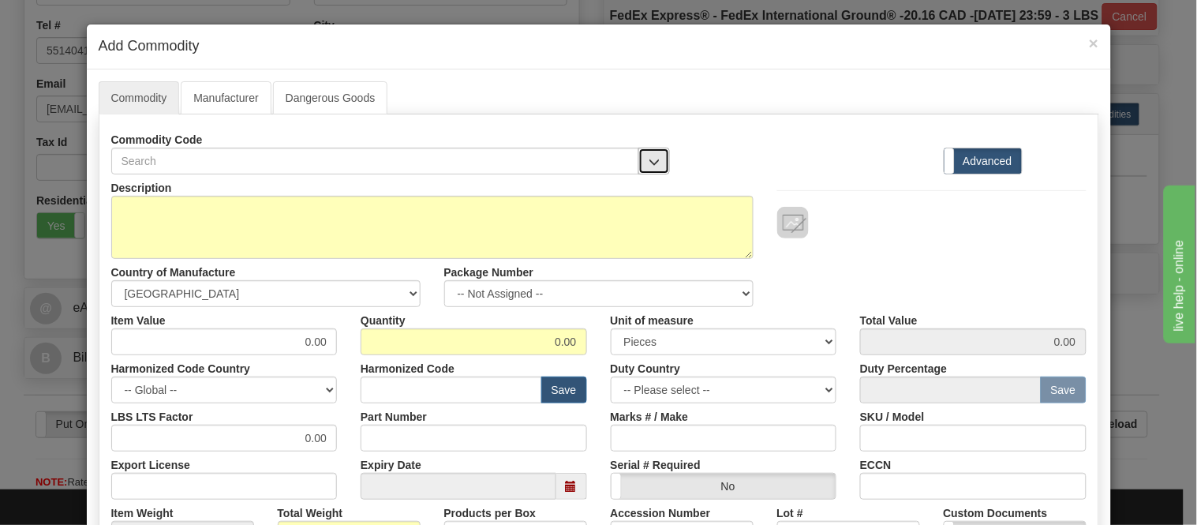
click at [649, 160] on span "button" at bounding box center [654, 162] width 11 height 10
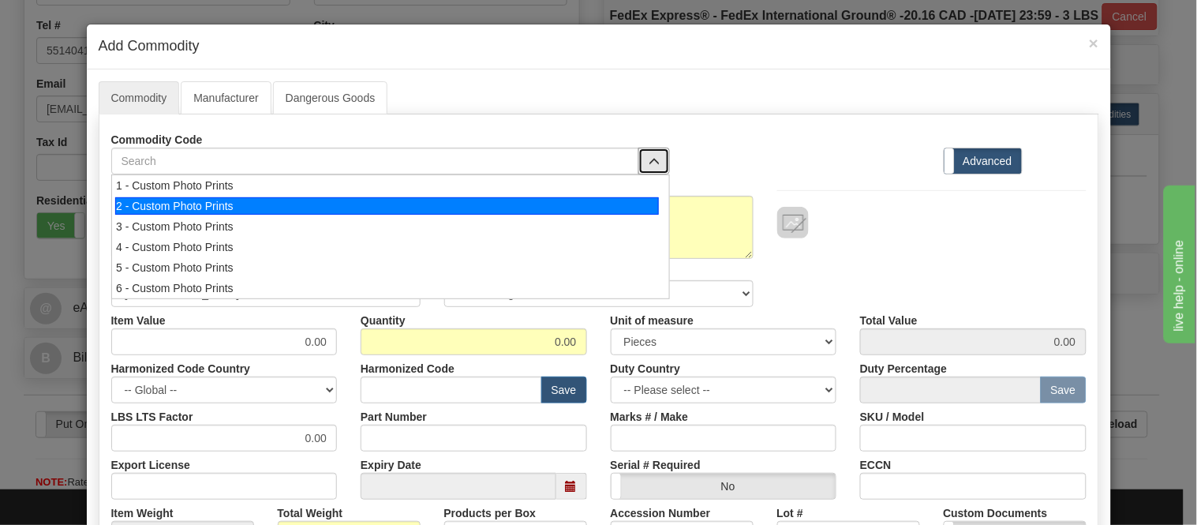
click at [609, 215] on li "2 - Custom Photo Prints" at bounding box center [390, 206] width 557 height 21
select select "1"
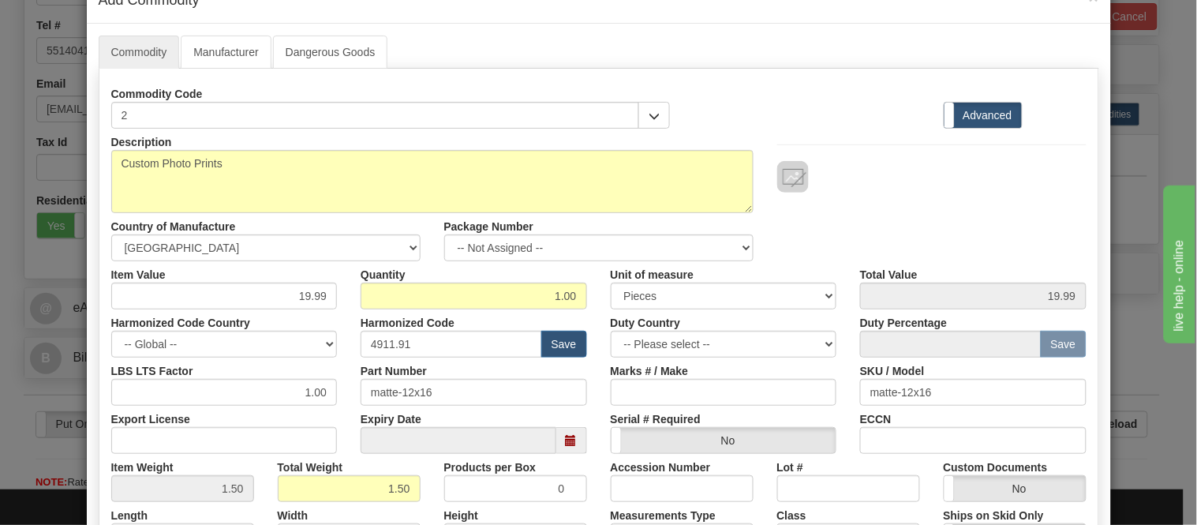
scroll to position [263, 0]
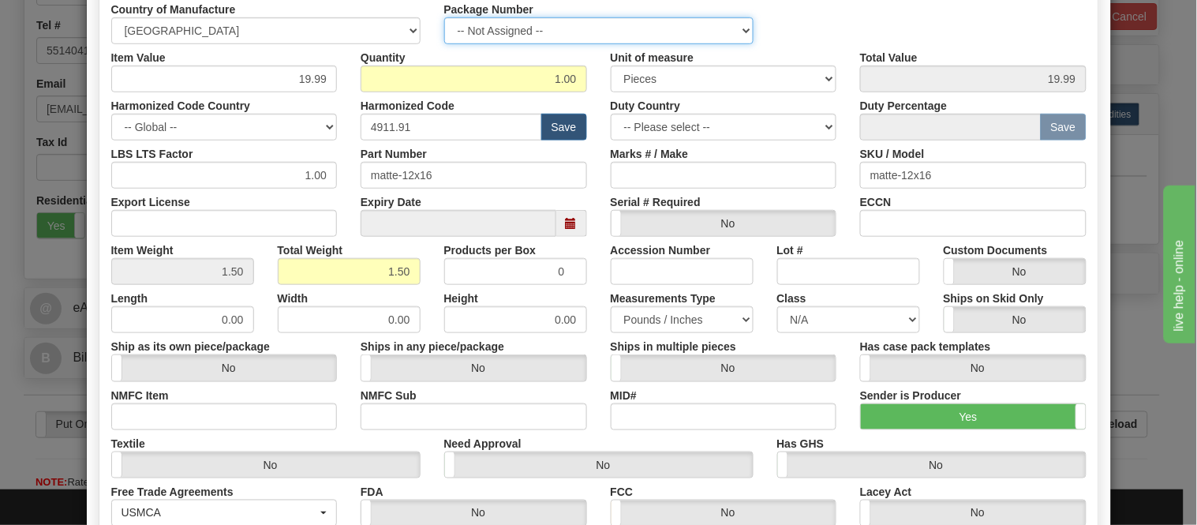
click at [522, 21] on select "-- Not Assigned -- Item 1" at bounding box center [598, 30] width 309 height 27
select select "0"
click at [444, 17] on select "-- Not Assigned -- Item 1" at bounding box center [598, 30] width 309 height 27
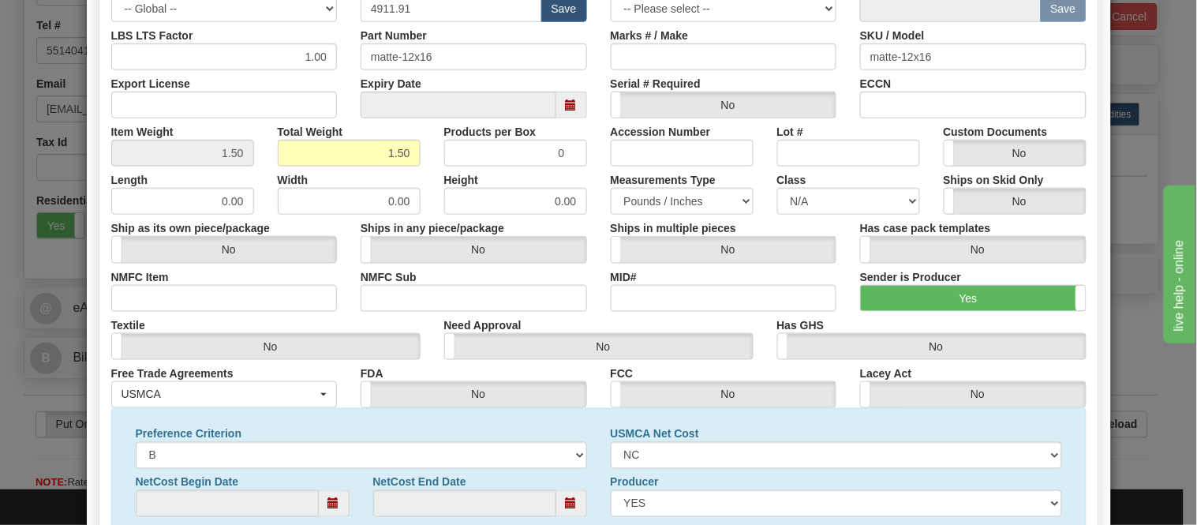
scroll to position [510, 0]
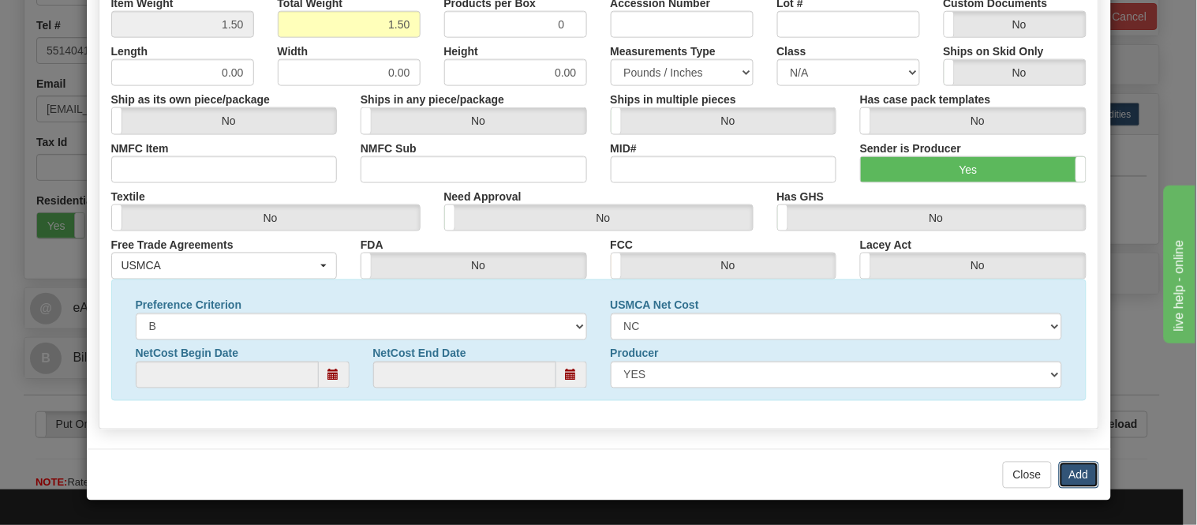
click at [1063, 466] on button "Add" at bounding box center [1079, 475] width 40 height 27
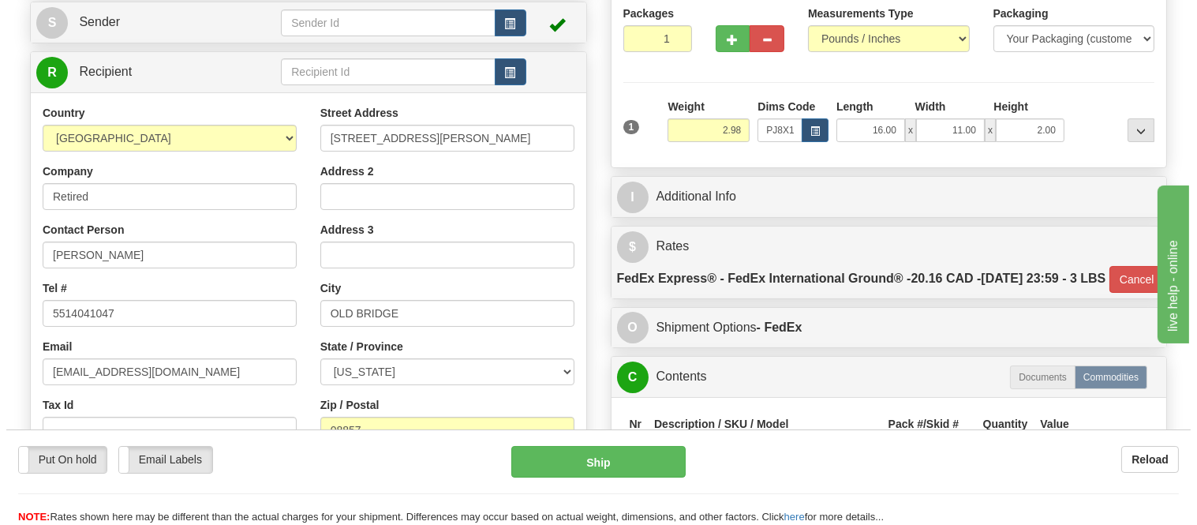
scroll to position [0, 0]
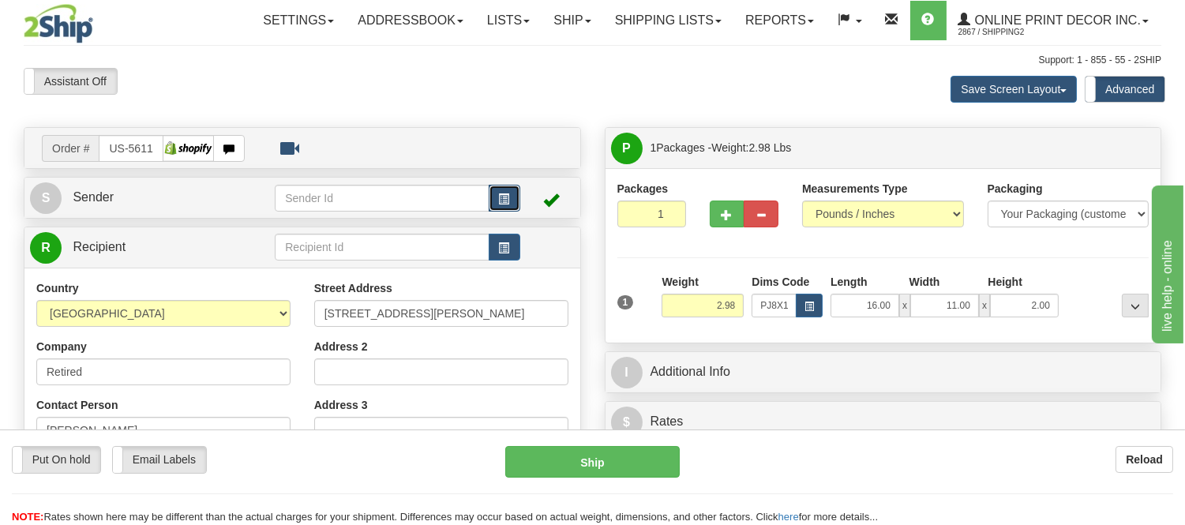
click at [501, 199] on span "button" at bounding box center [504, 199] width 11 height 10
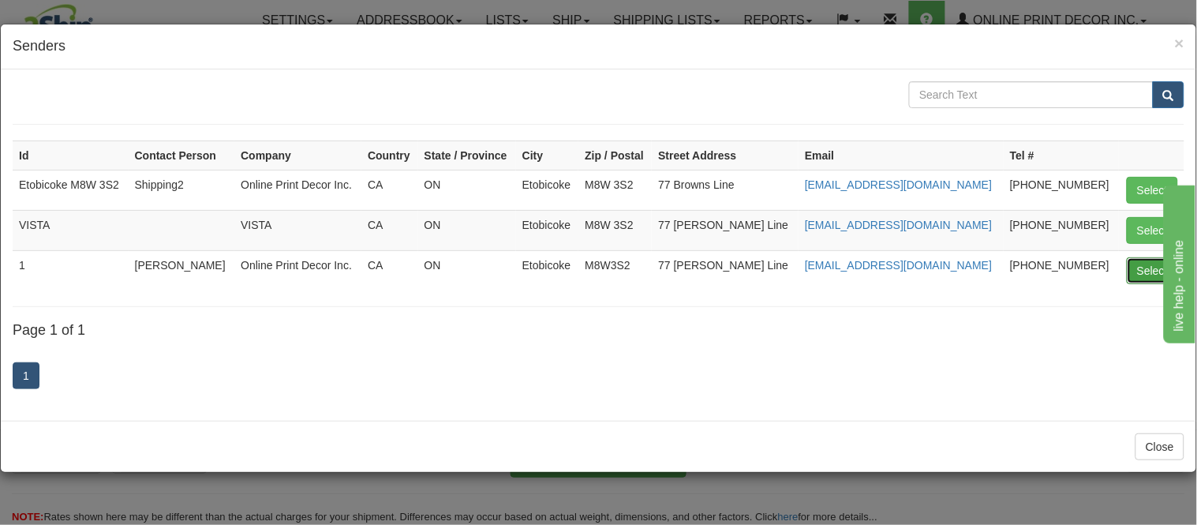
click at [1156, 276] on button "Select" at bounding box center [1152, 270] width 51 height 27
type input "1"
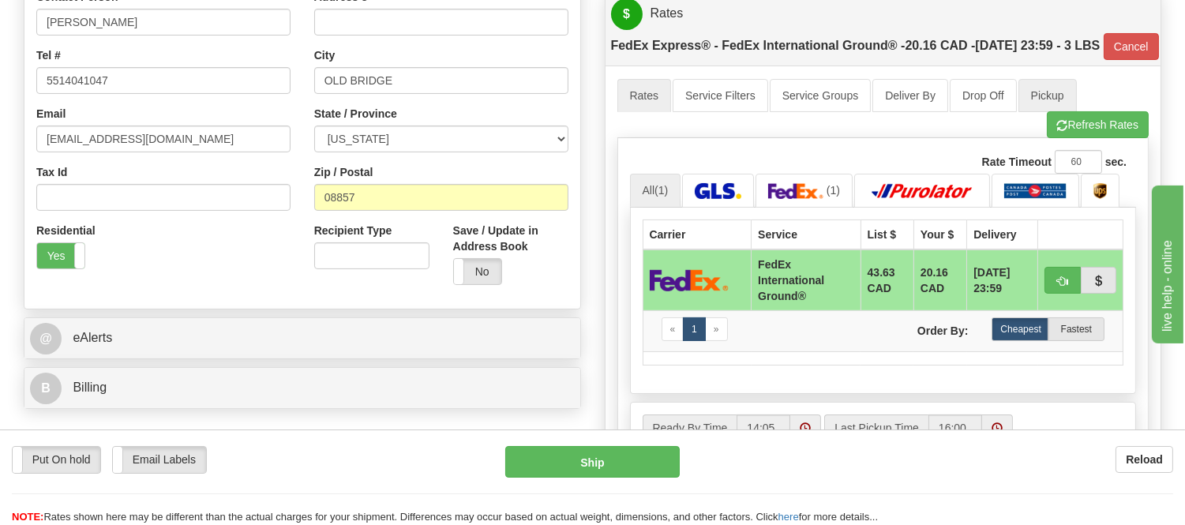
scroll to position [438, 0]
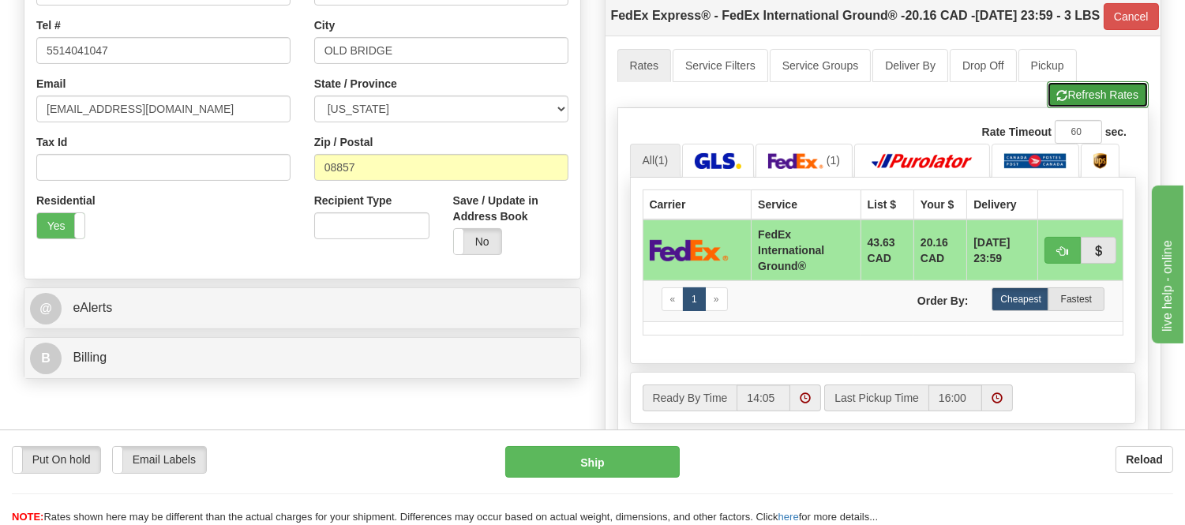
click at [1125, 108] on button "Refresh Rates" at bounding box center [1098, 94] width 102 height 27
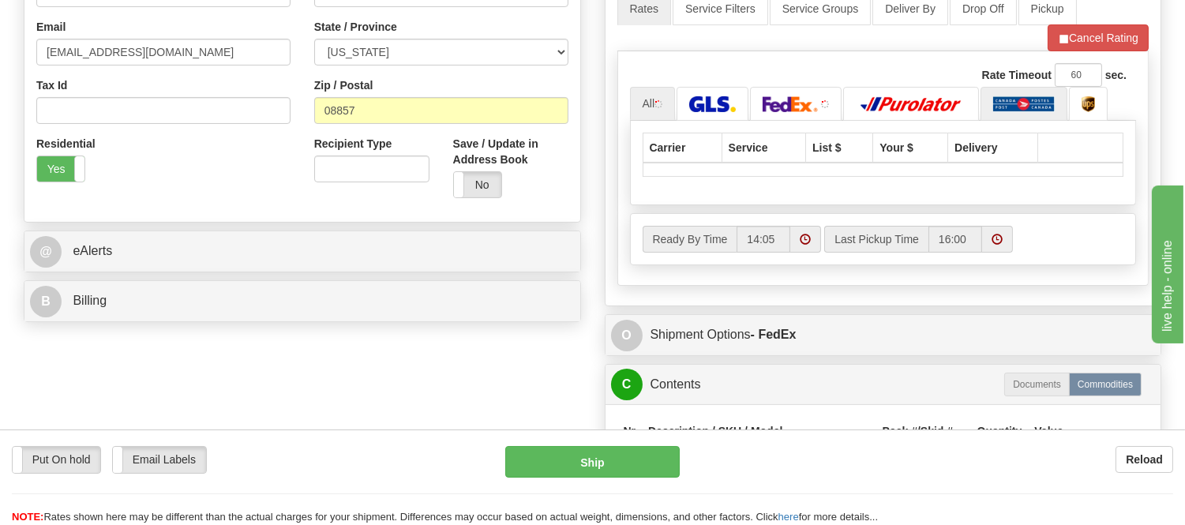
scroll to position [526, 0]
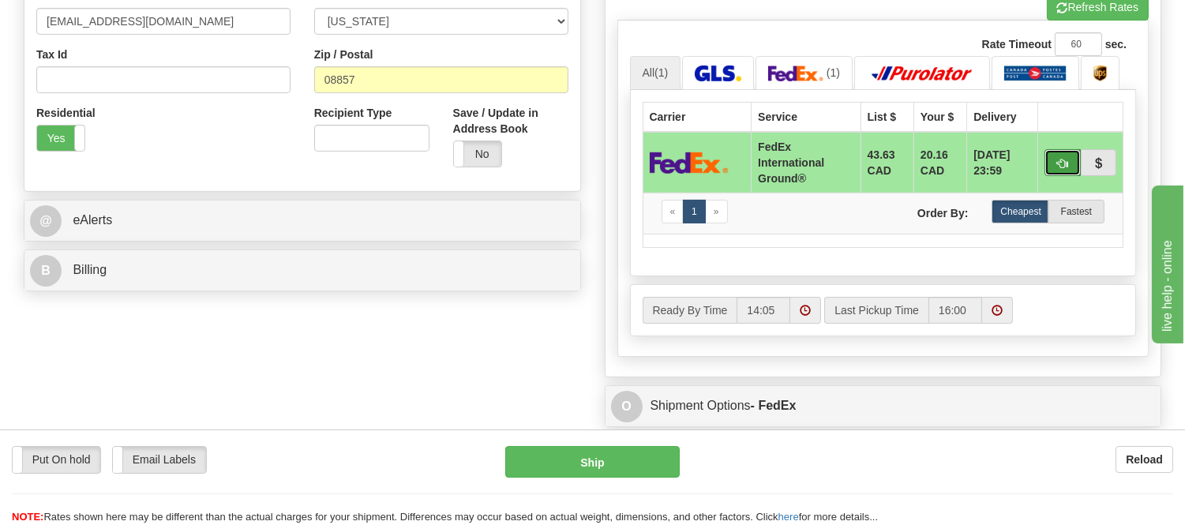
click at [1062, 169] on span "button" at bounding box center [1062, 164] width 11 height 10
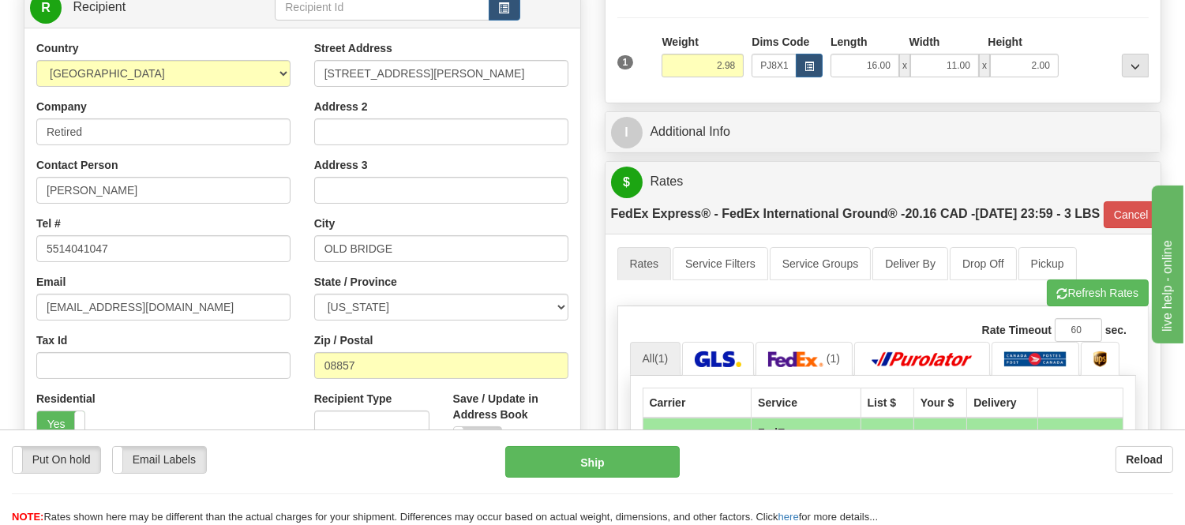
scroll to position [350, 0]
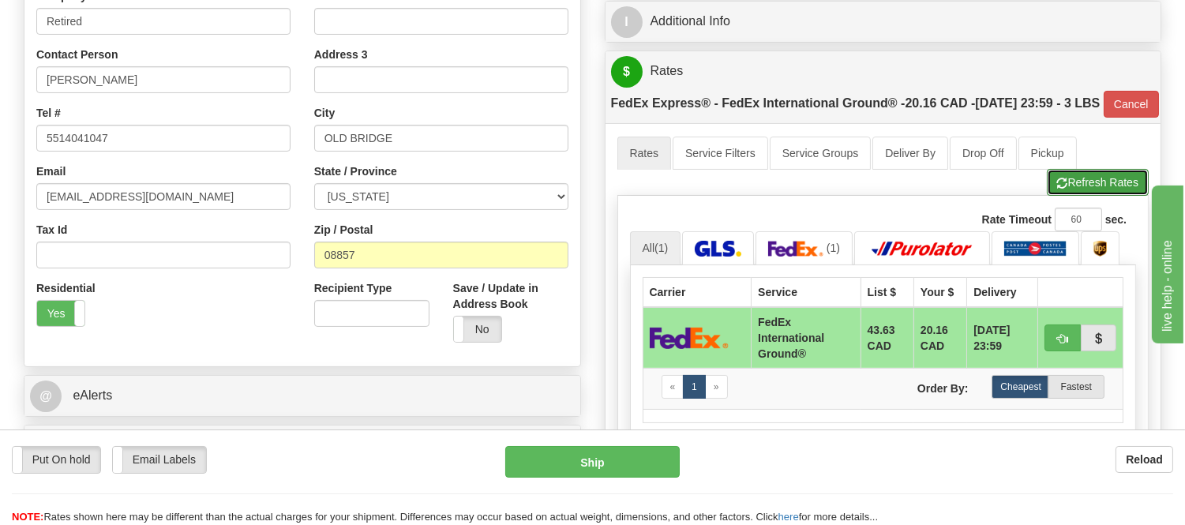
click at [1079, 196] on button "Refresh Rates" at bounding box center [1098, 182] width 102 height 27
type input "92"
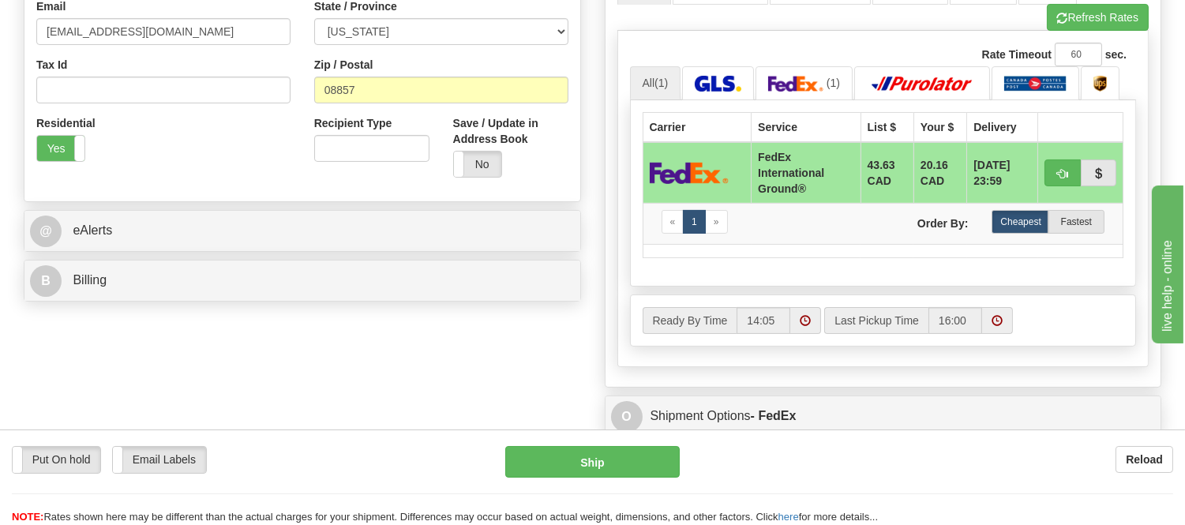
scroll to position [613, 0]
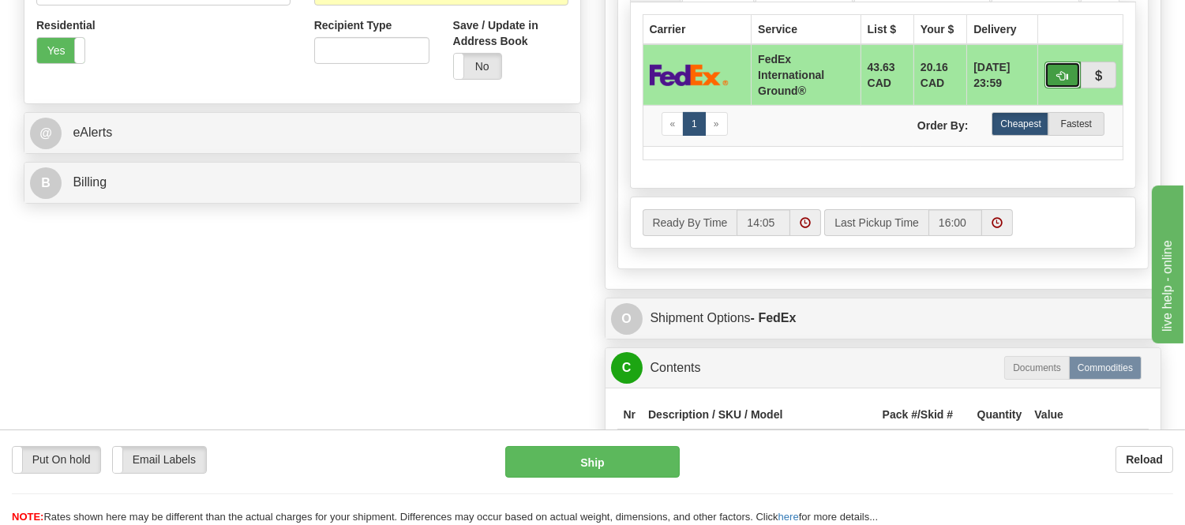
click at [1054, 88] on button "button" at bounding box center [1062, 75] width 36 height 27
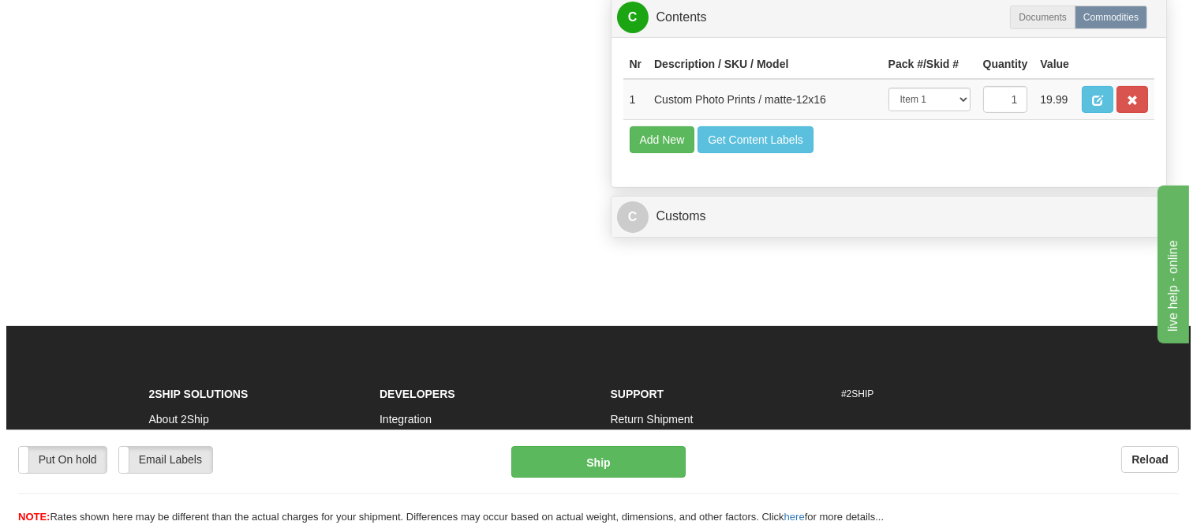
scroll to position [964, 0]
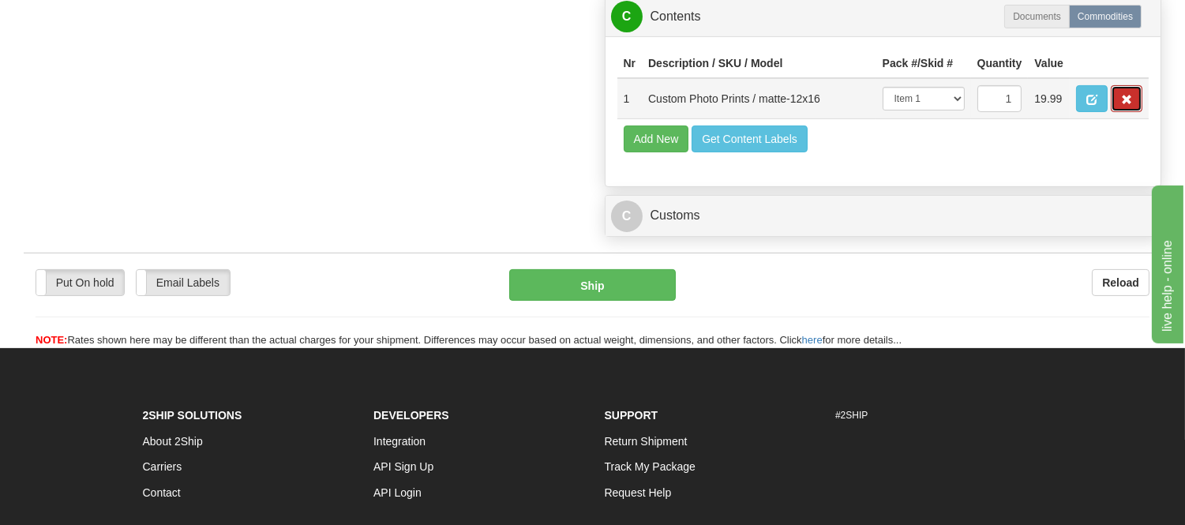
click at [1121, 105] on span "button" at bounding box center [1126, 100] width 11 height 10
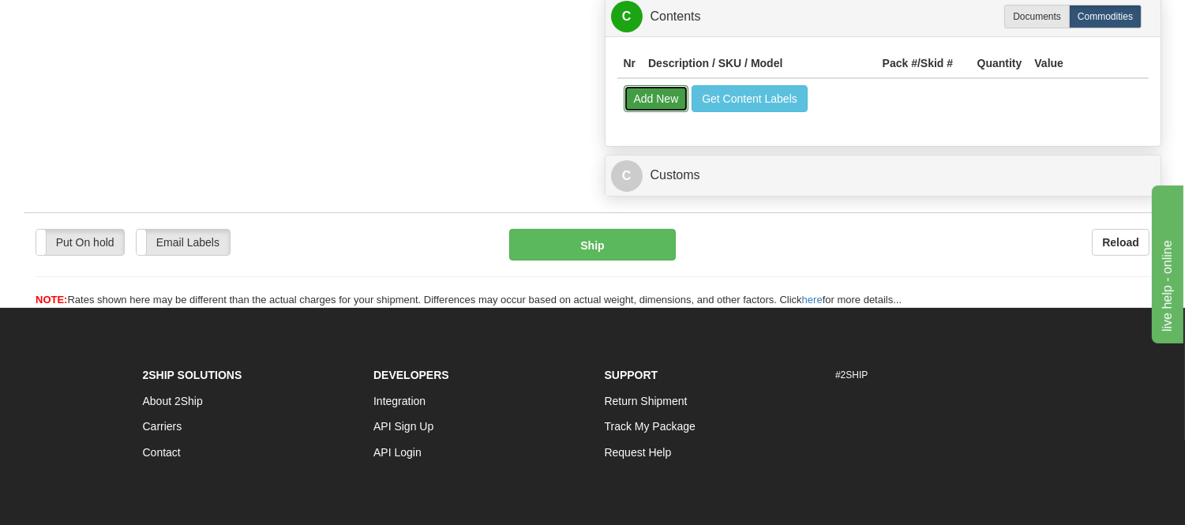
click at [666, 112] on button "Add New" at bounding box center [657, 98] width 66 height 27
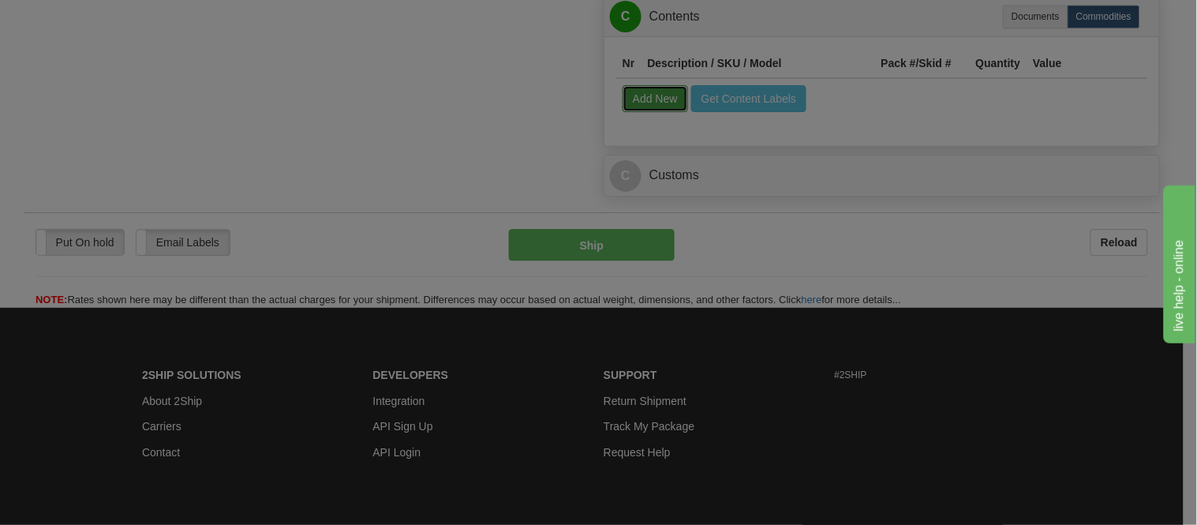
select select
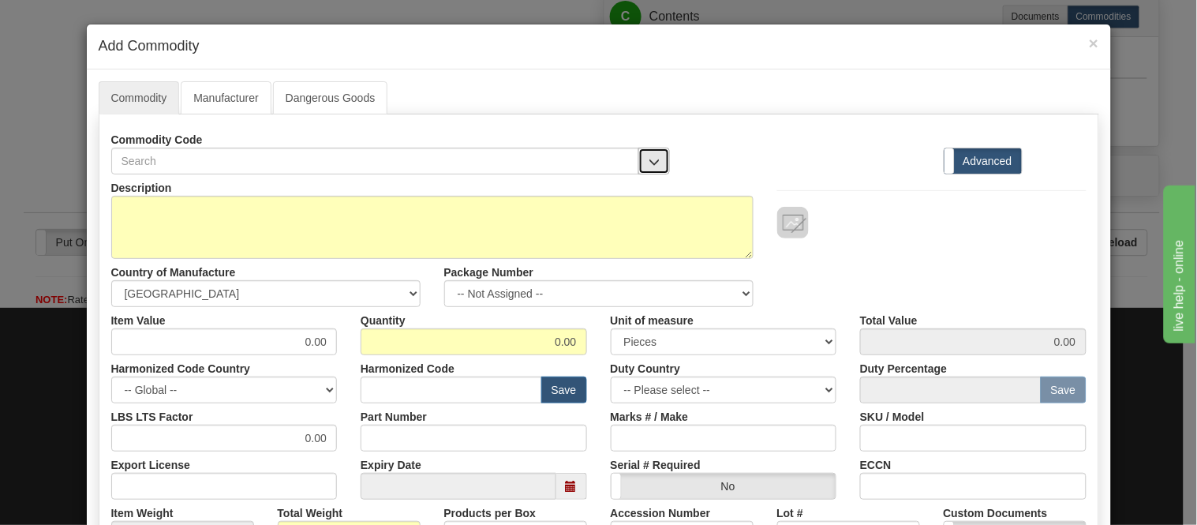
click at [652, 163] on span "button" at bounding box center [654, 162] width 11 height 10
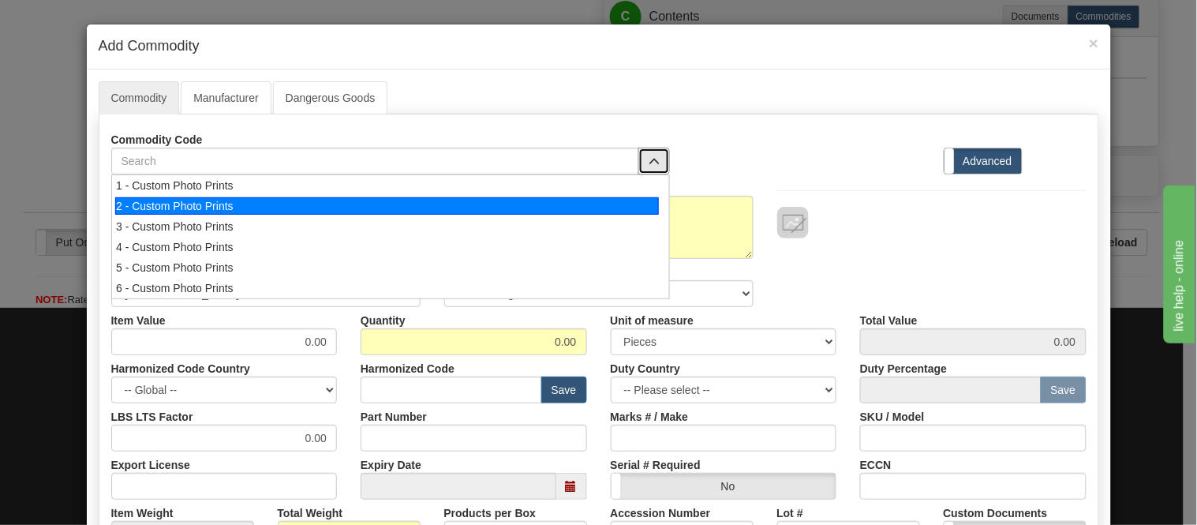
click at [648, 198] on div "2 - Custom Photo Prints" at bounding box center [387, 205] width 544 height 17
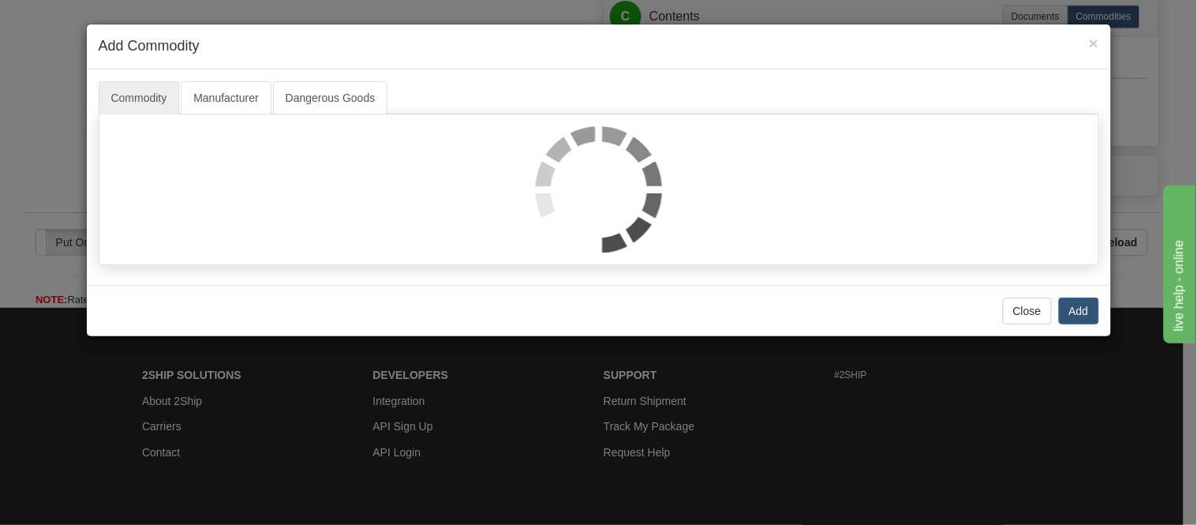
select select "1"
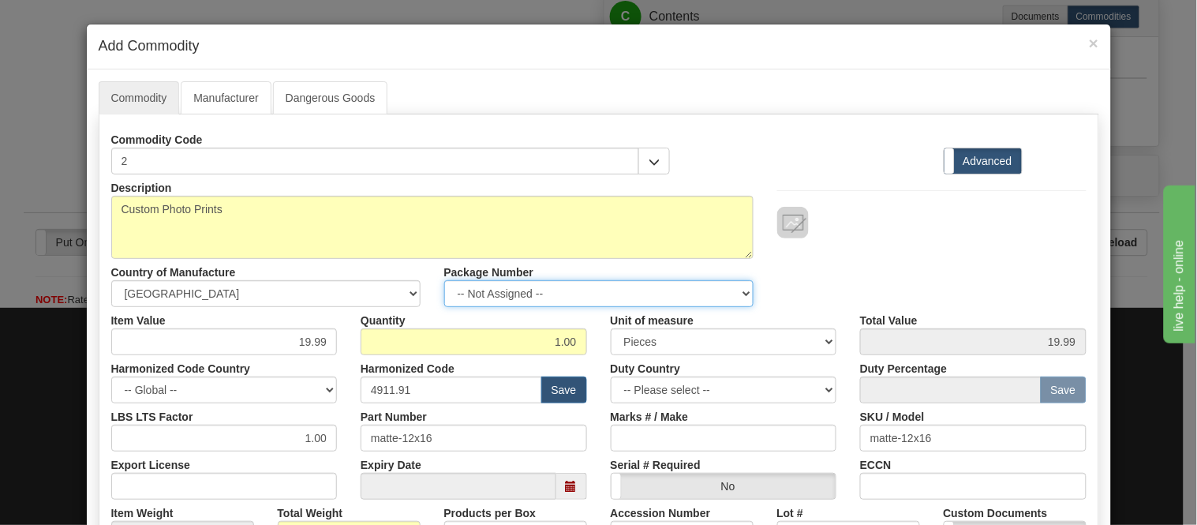
click at [513, 283] on select "-- Not Assigned -- Item 1" at bounding box center [598, 293] width 309 height 27
select select "0"
click at [444, 280] on select "-- Not Assigned -- Item 1" at bounding box center [598, 293] width 309 height 27
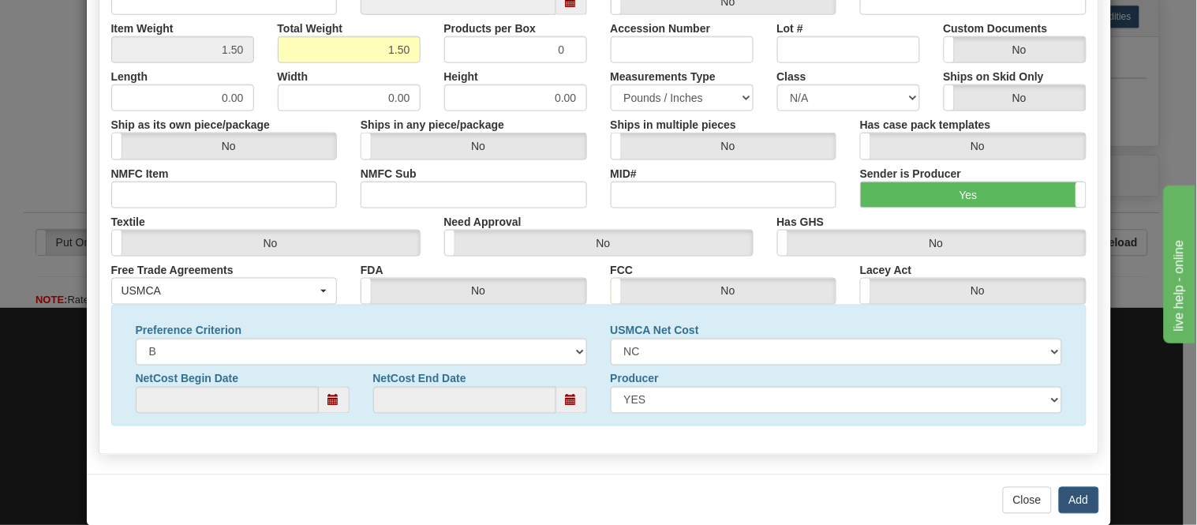
scroll to position [510, 0]
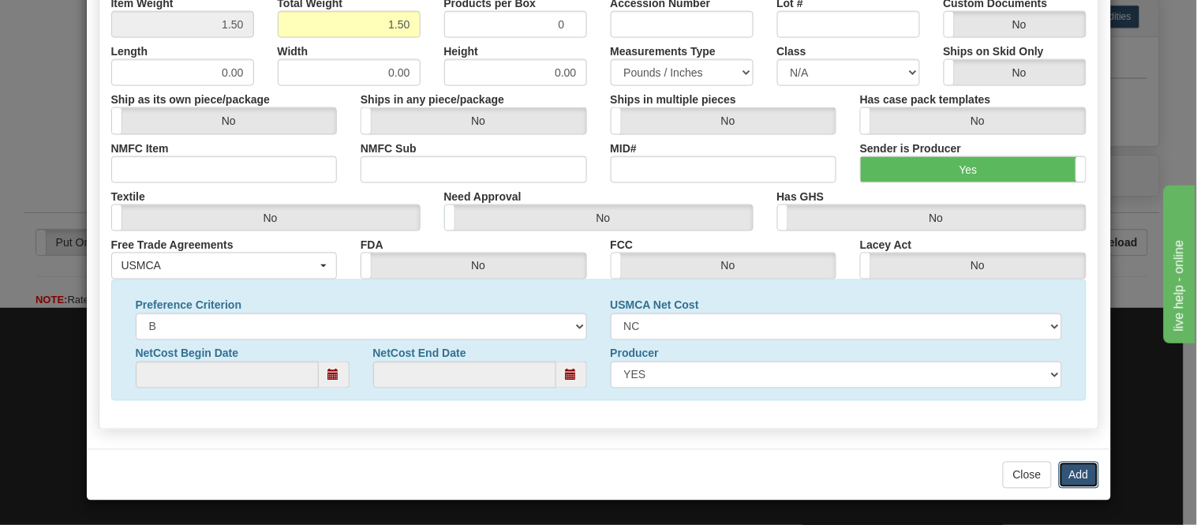
click at [1077, 466] on button "Add" at bounding box center [1079, 475] width 40 height 27
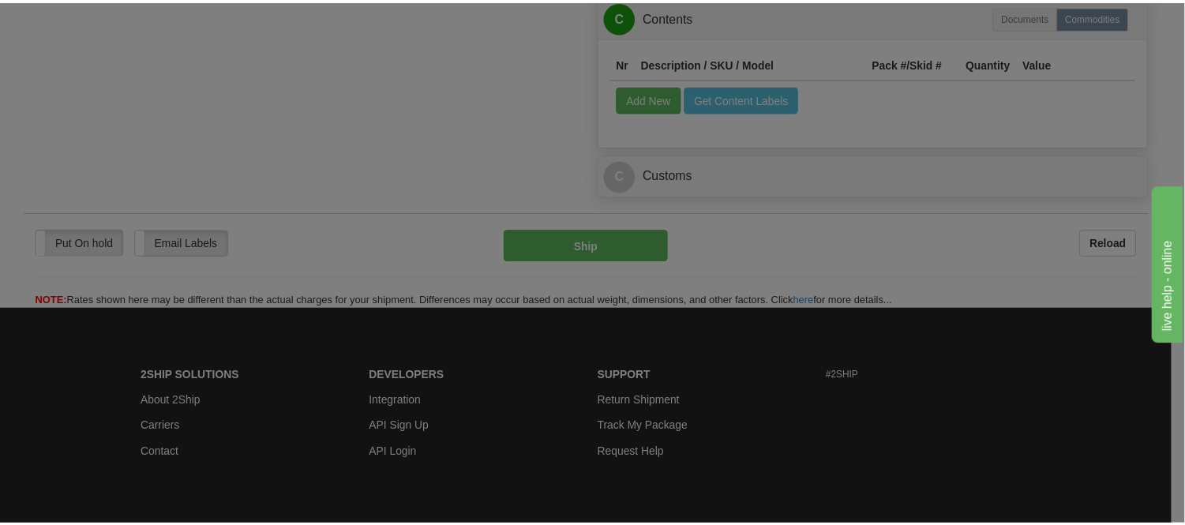
scroll to position [0, 0]
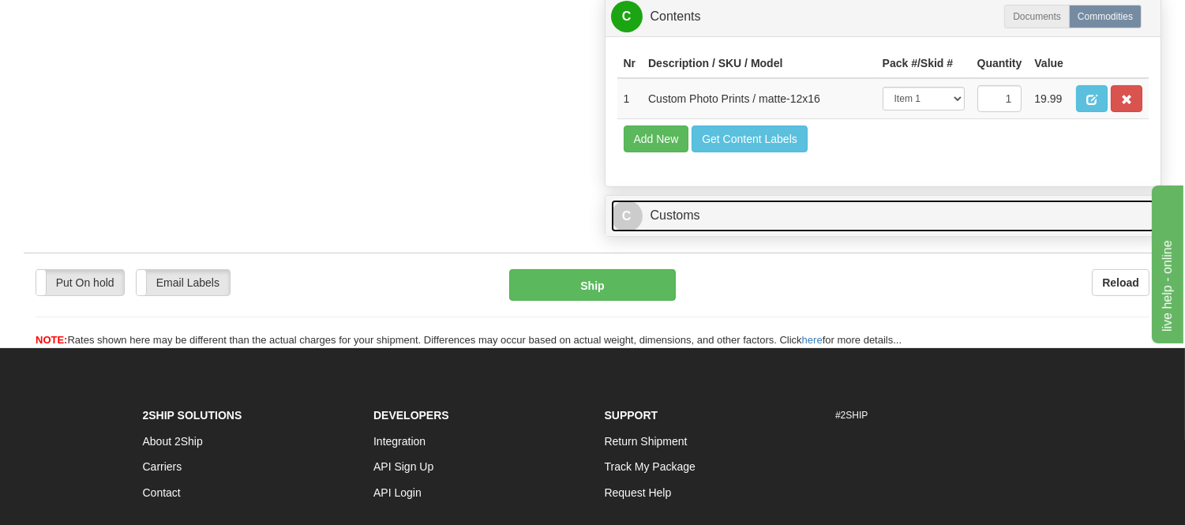
click at [870, 232] on link "C Customs" at bounding box center [883, 216] width 545 height 32
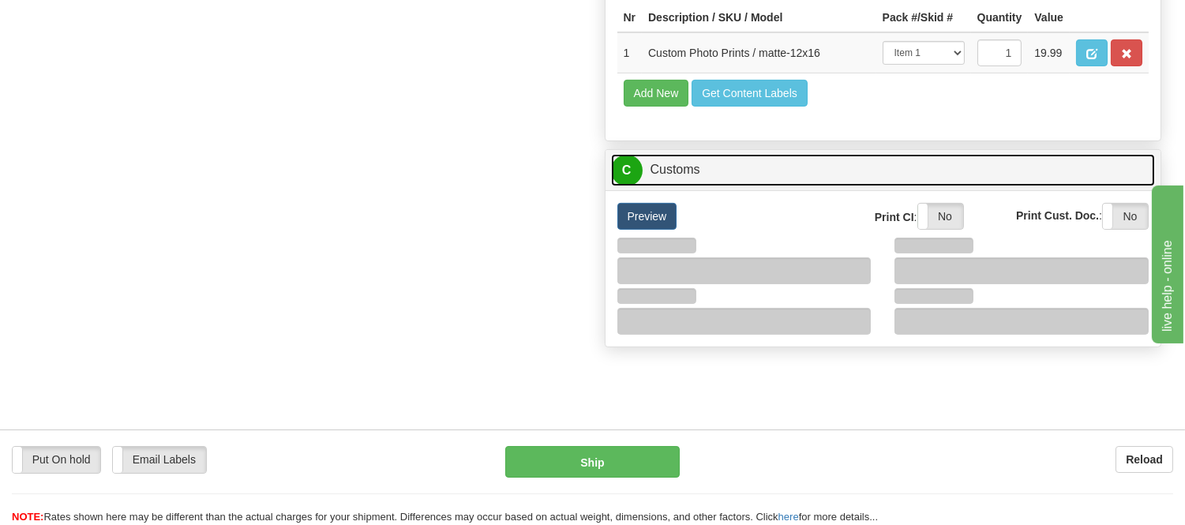
scroll to position [1140, 0]
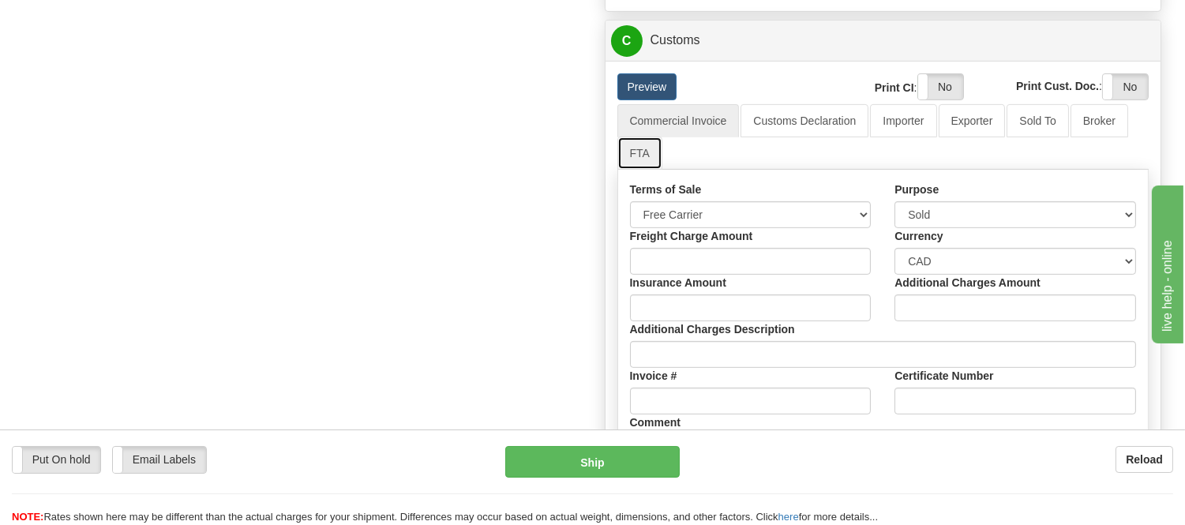
click at [638, 170] on link "FTA" at bounding box center [639, 153] width 45 height 33
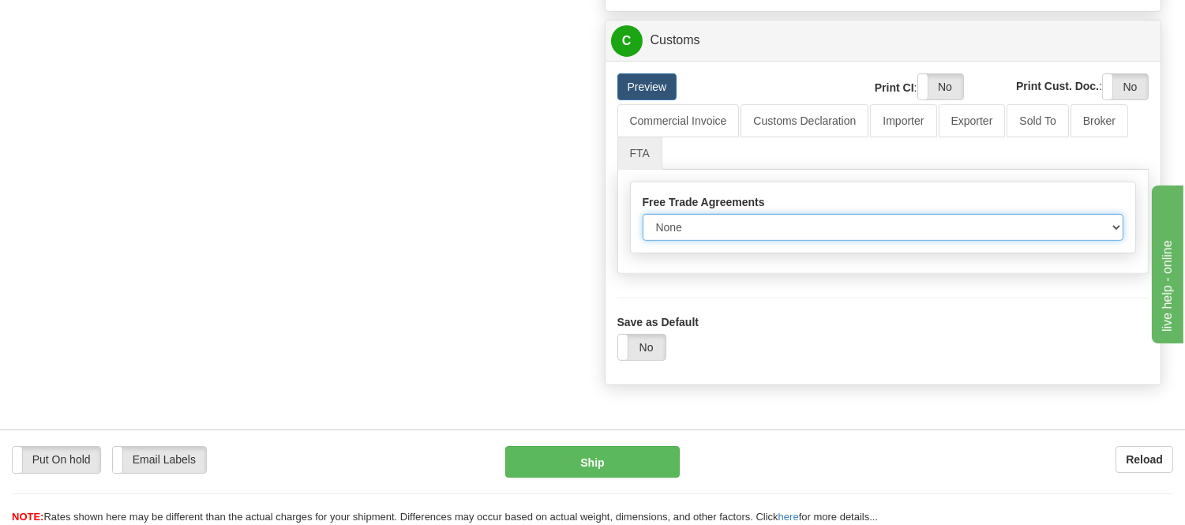
click at [706, 241] on select "None Other USMCA CETA CUKTCA" at bounding box center [882, 227] width 481 height 27
select select "1"
click at [642, 241] on select "None Other USMCA CETA CUKTCA" at bounding box center [882, 227] width 481 height 27
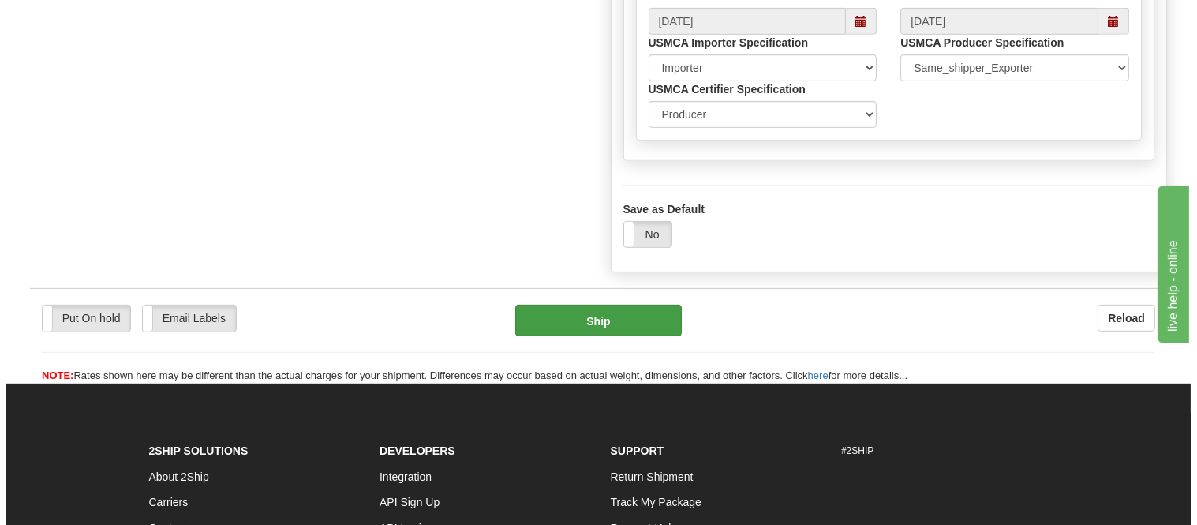
scroll to position [1402, 0]
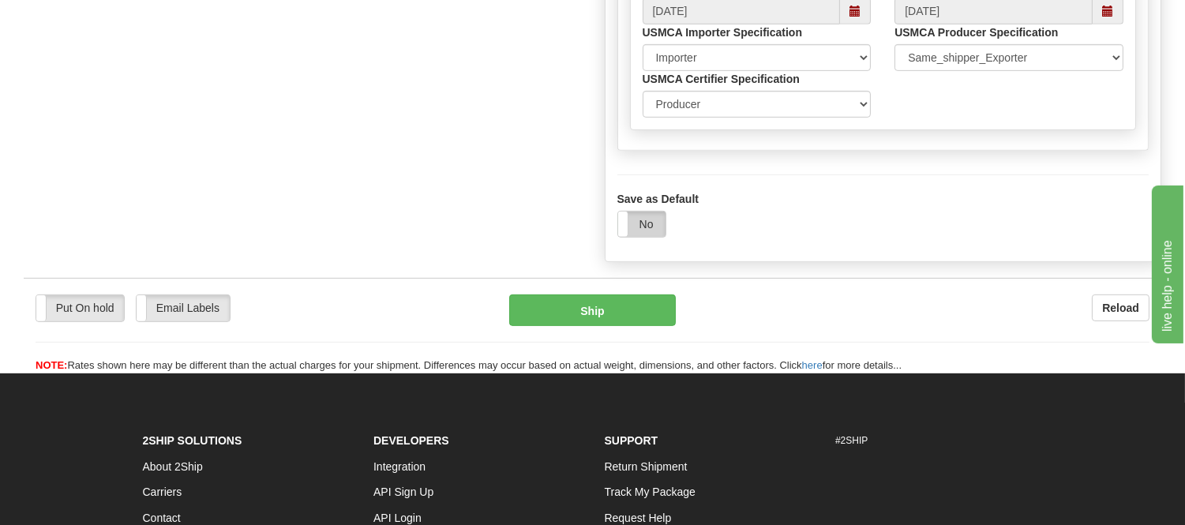
click at [650, 237] on label "No" at bounding box center [641, 224] width 47 height 25
click at [633, 326] on button "Ship" at bounding box center [592, 310] width 166 height 32
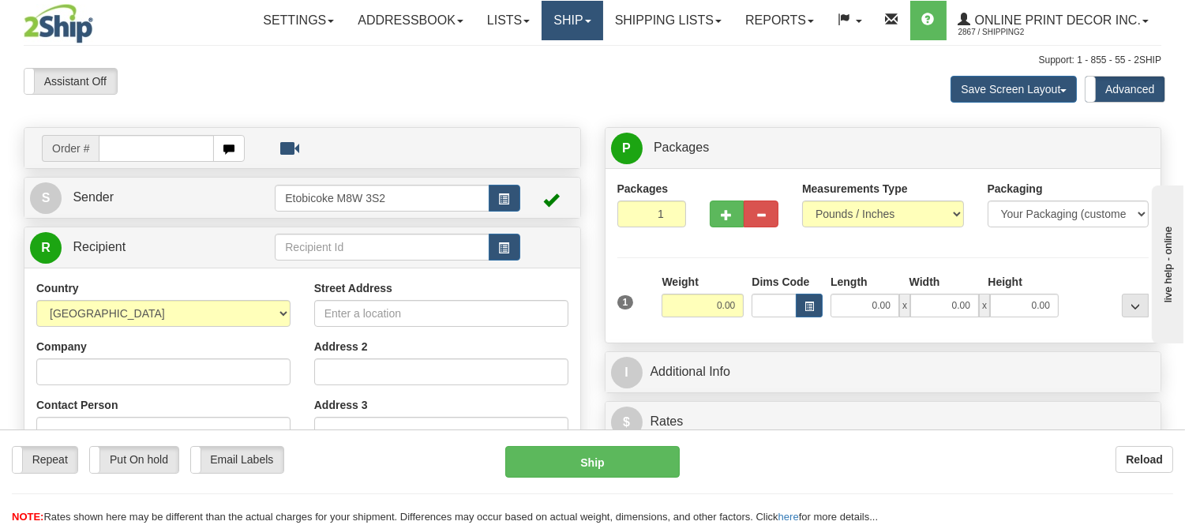
click at [571, 24] on link "Ship" at bounding box center [571, 20] width 61 height 39
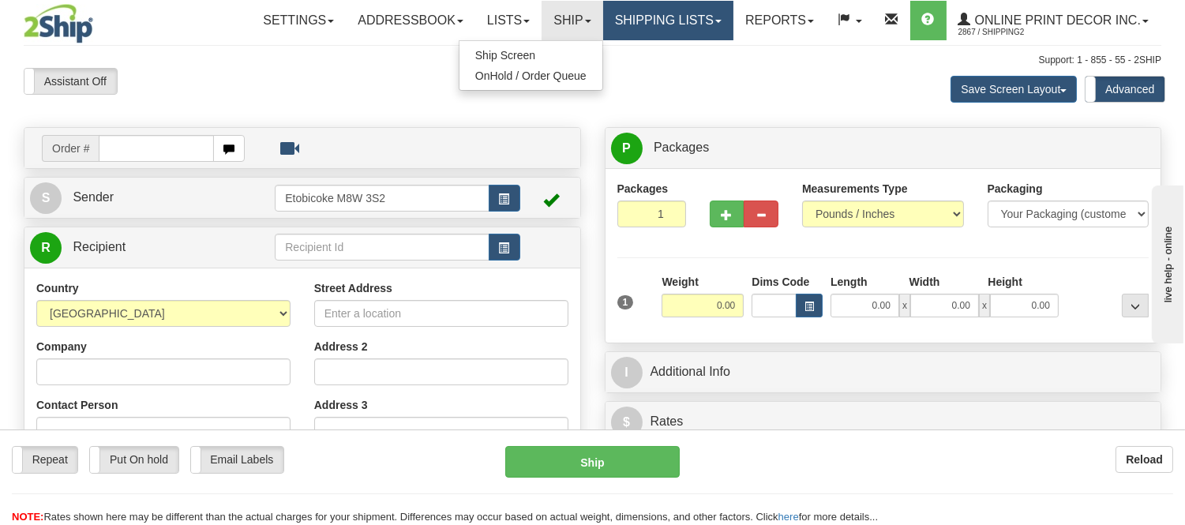
click at [609, 29] on link "Shipping lists" at bounding box center [668, 20] width 130 height 39
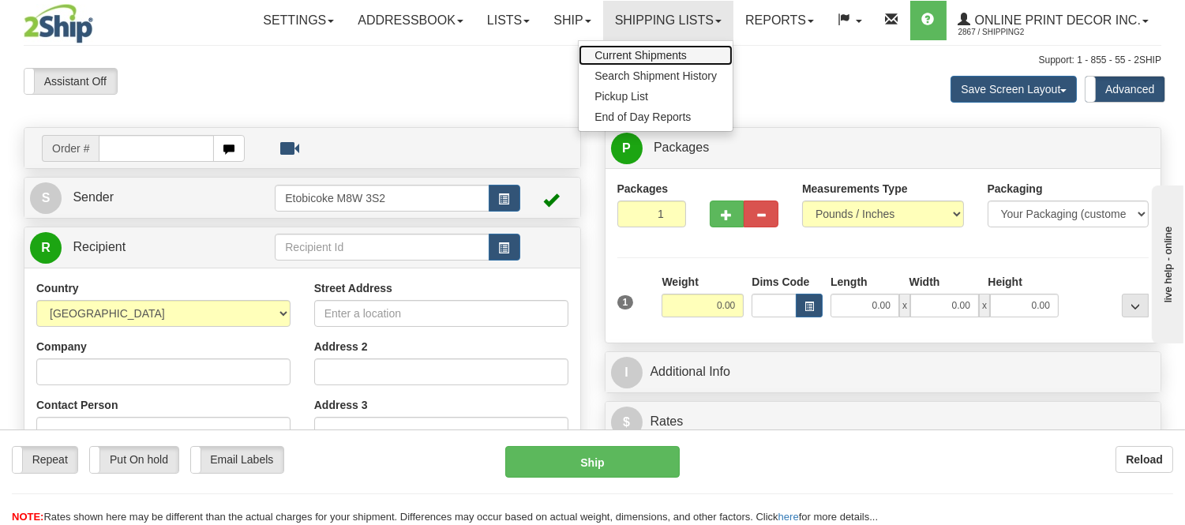
click at [620, 49] on span "Current Shipments" at bounding box center [640, 55] width 92 height 13
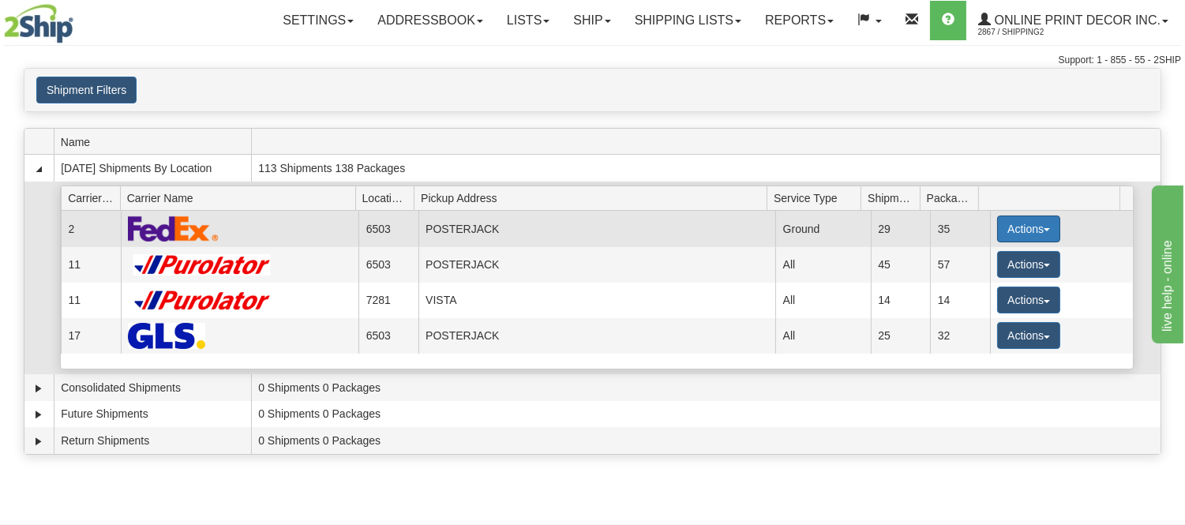
click at [1018, 223] on button "Actions" at bounding box center [1028, 228] width 63 height 27
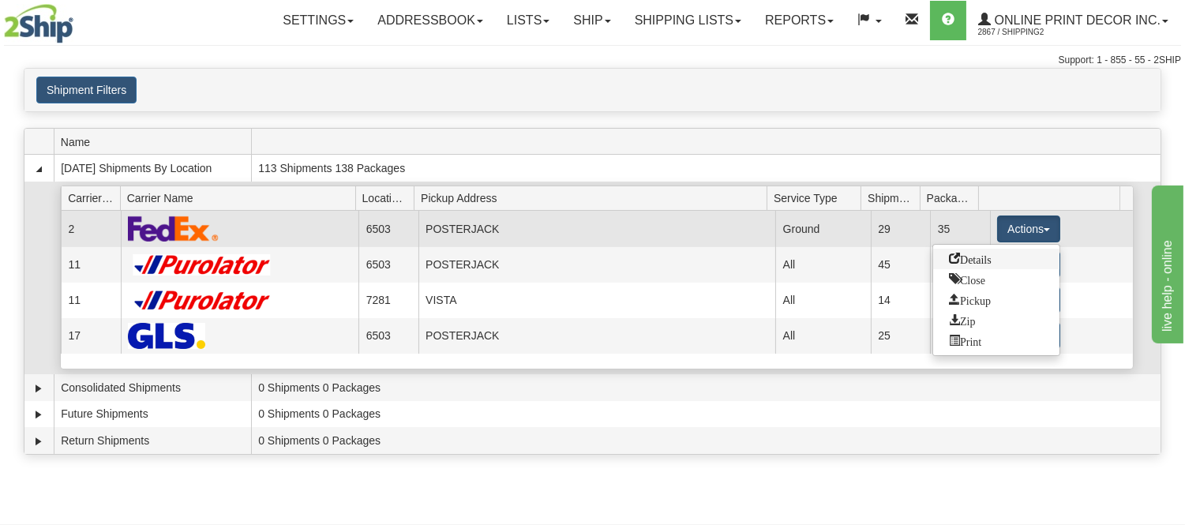
click at [979, 260] on span "Details" at bounding box center [970, 258] width 43 height 11
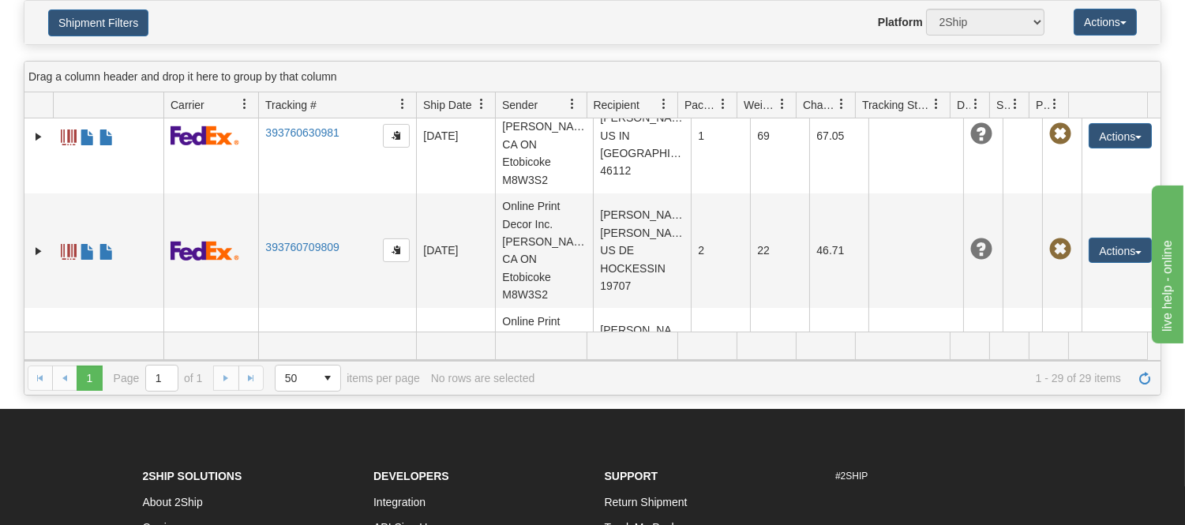
scroll to position [263, 0]
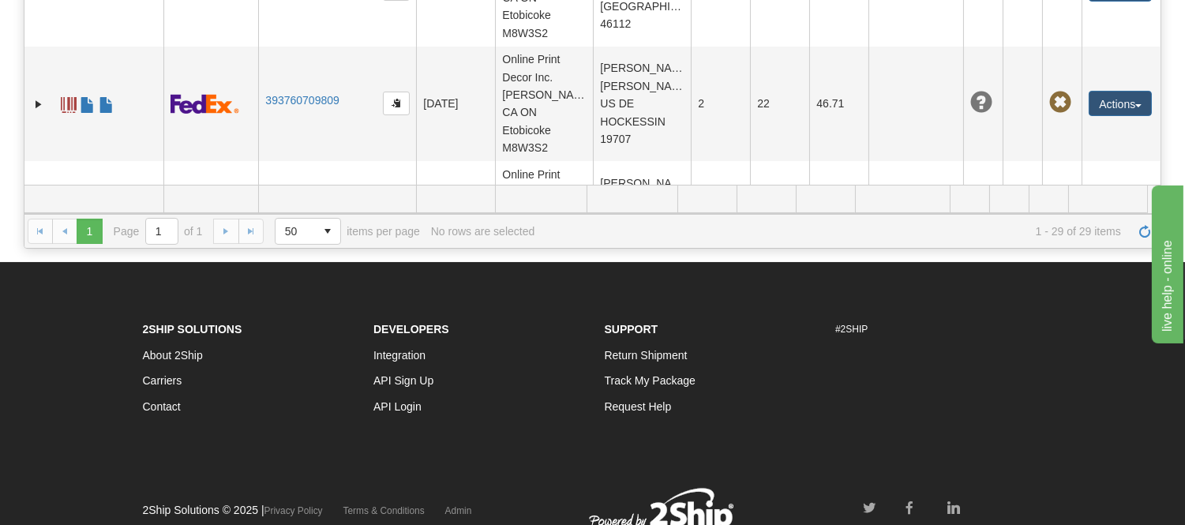
click at [313, 439] on link "393761859880" at bounding box center [301, 445] width 73 height 13
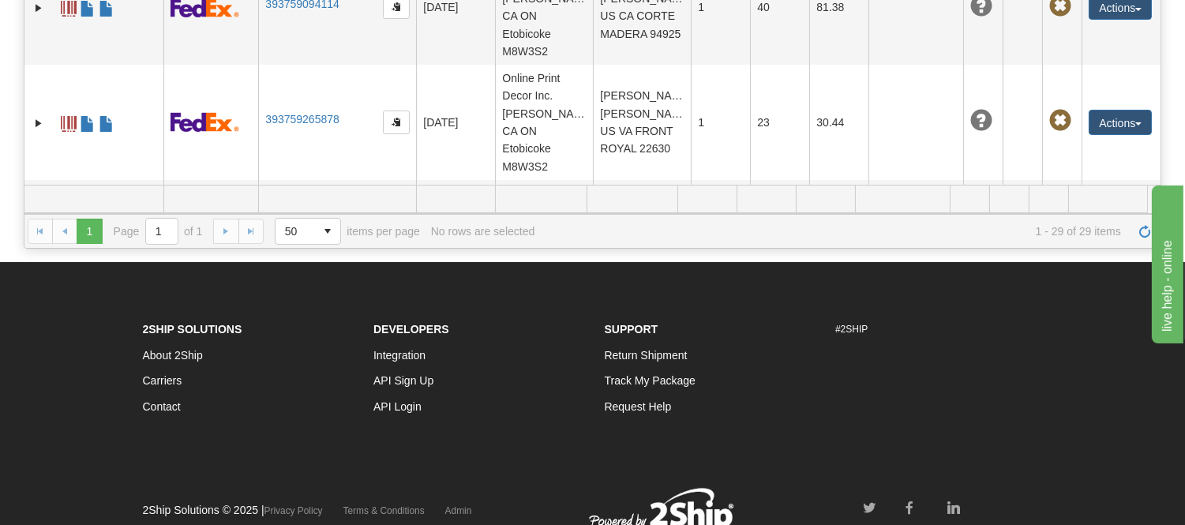
scroll to position [1922, 0]
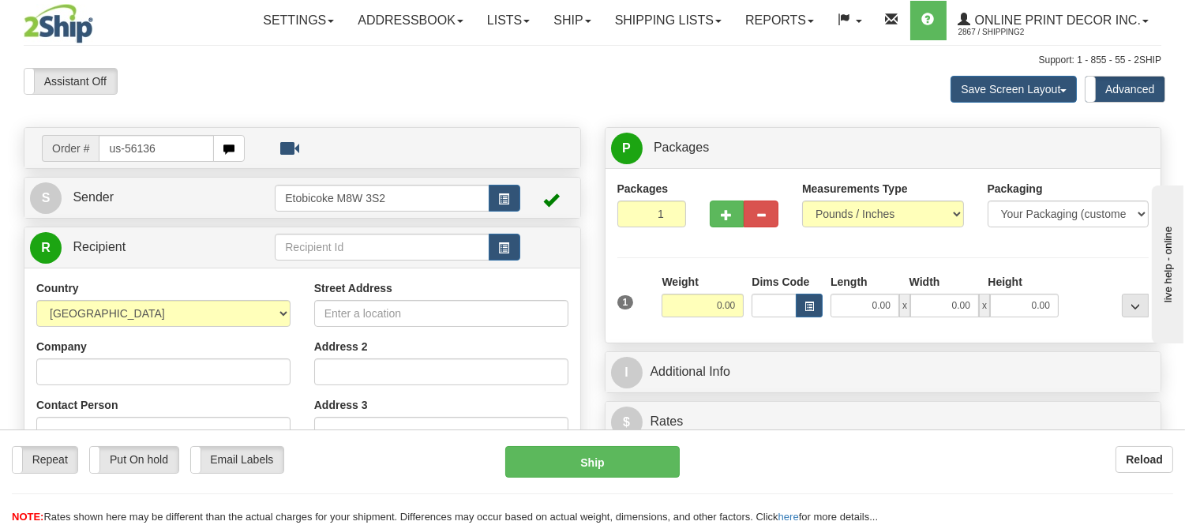
type input "us-56136"
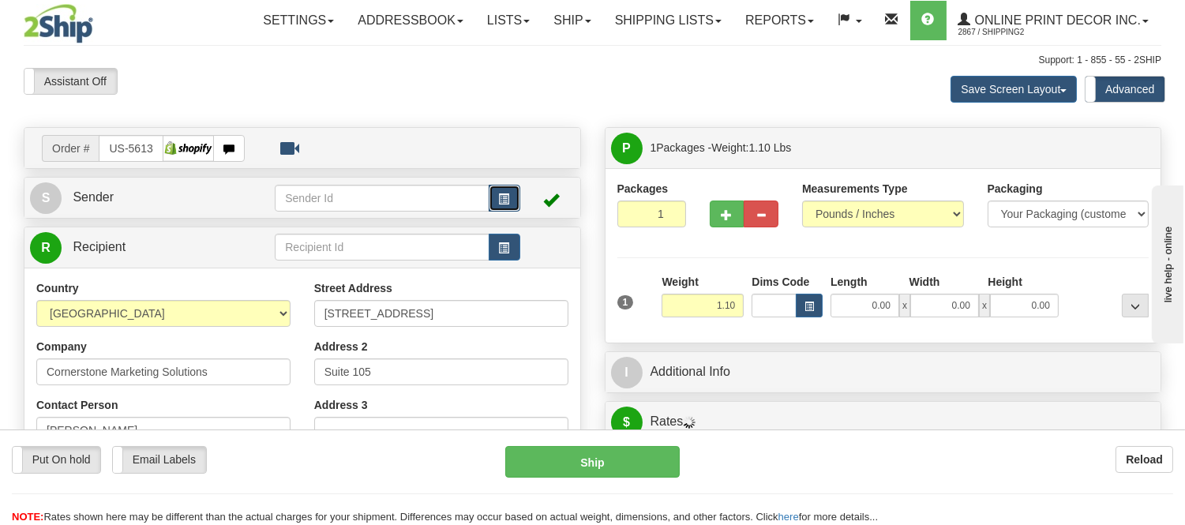
click at [503, 200] on span "button" at bounding box center [504, 199] width 11 height 10
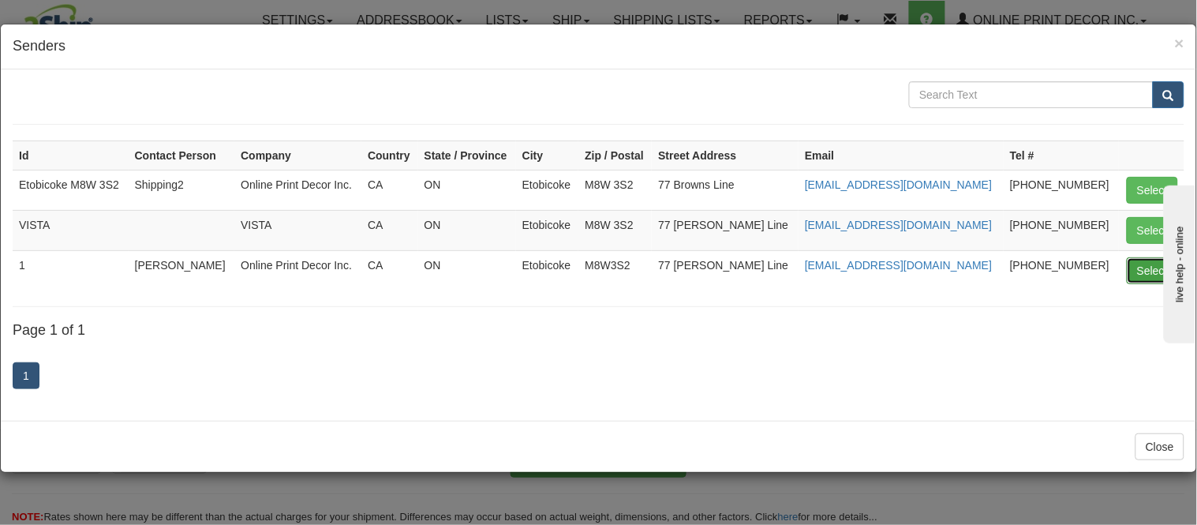
click at [1141, 272] on button "Select" at bounding box center [1152, 270] width 51 height 27
type input "1"
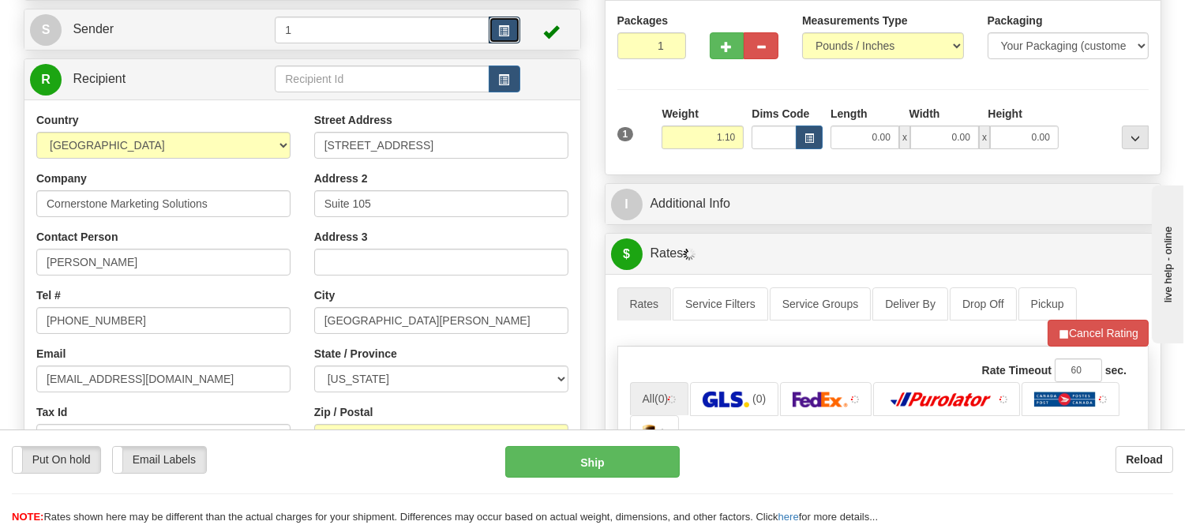
scroll to position [175, 0]
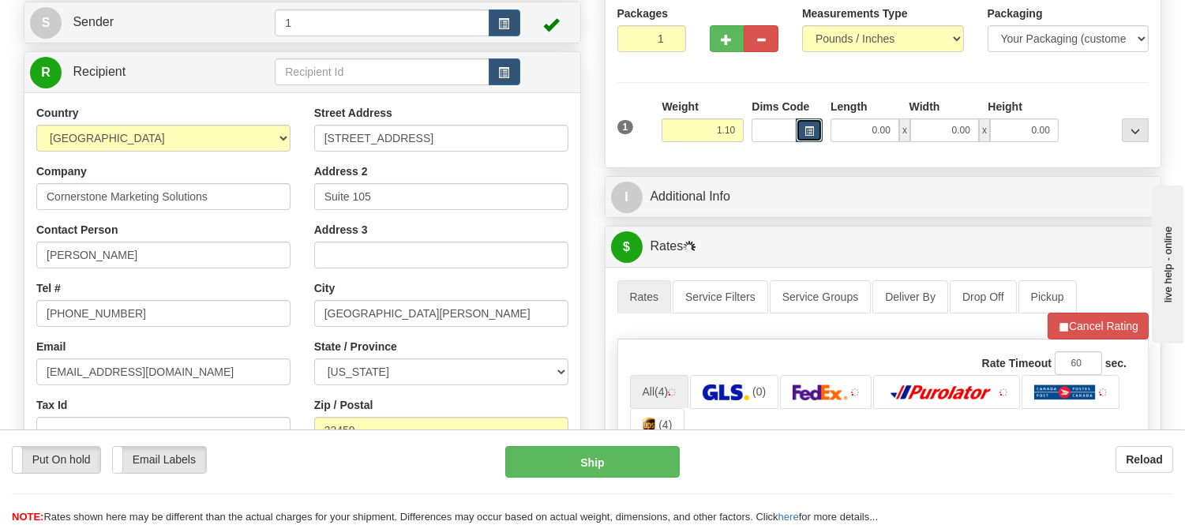
click at [811, 128] on span "button" at bounding box center [808, 131] width 9 height 9
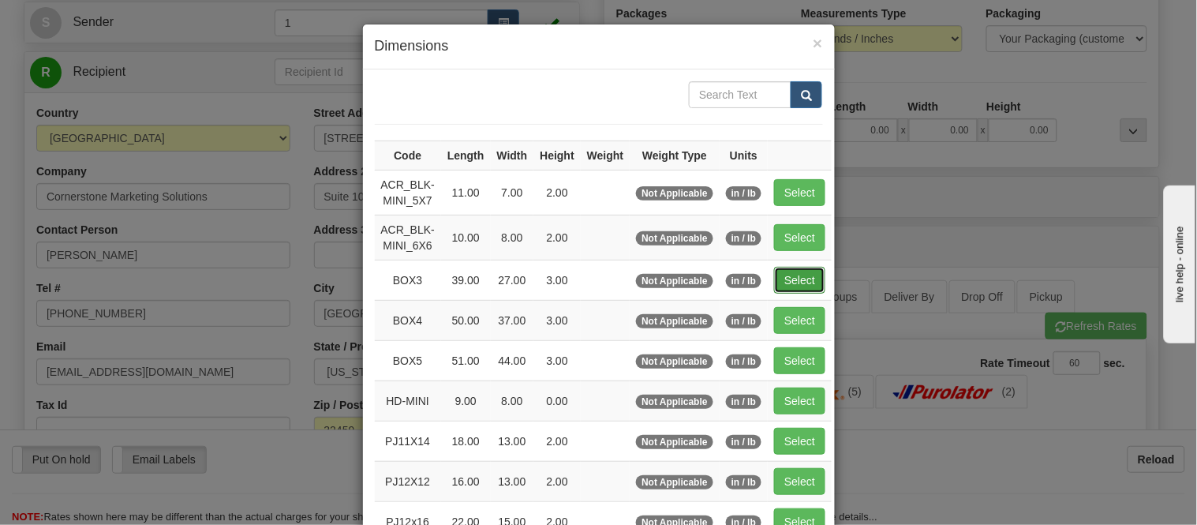
click at [792, 280] on button "Select" at bounding box center [799, 280] width 51 height 27
type input "BOX3"
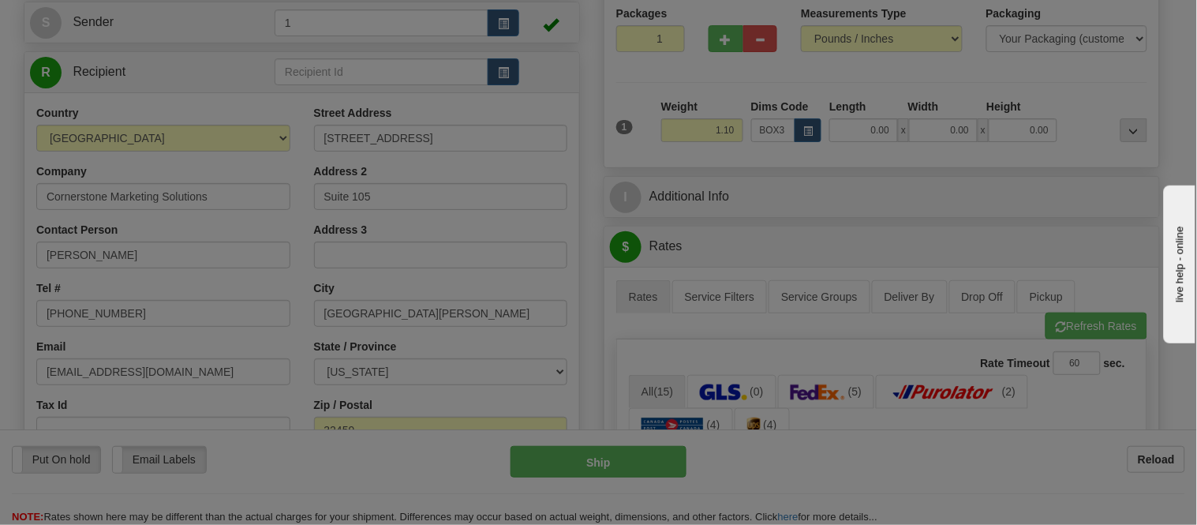
type input "39.00"
type input "27.00"
type input "3.00"
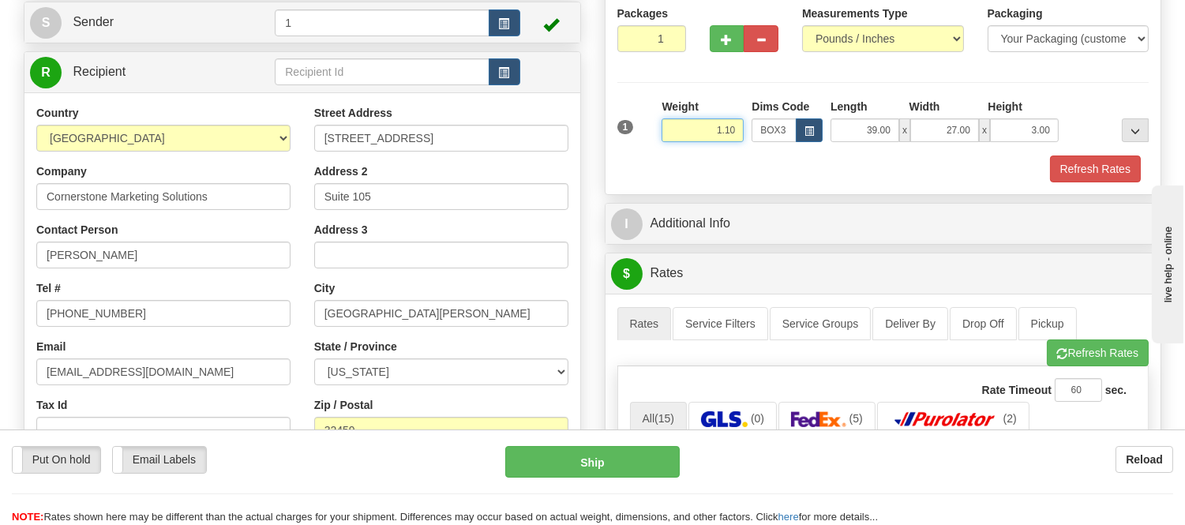
drag, startPoint x: 721, startPoint y: 138, endPoint x: 681, endPoint y: 155, distance: 43.8
click at [681, 155] on div "1 Weight 1.10 Dims Code BOX3" at bounding box center [883, 141] width 532 height 84
type input "8.98"
click at [1084, 160] on button "Refresh Rates" at bounding box center [1095, 168] width 91 height 27
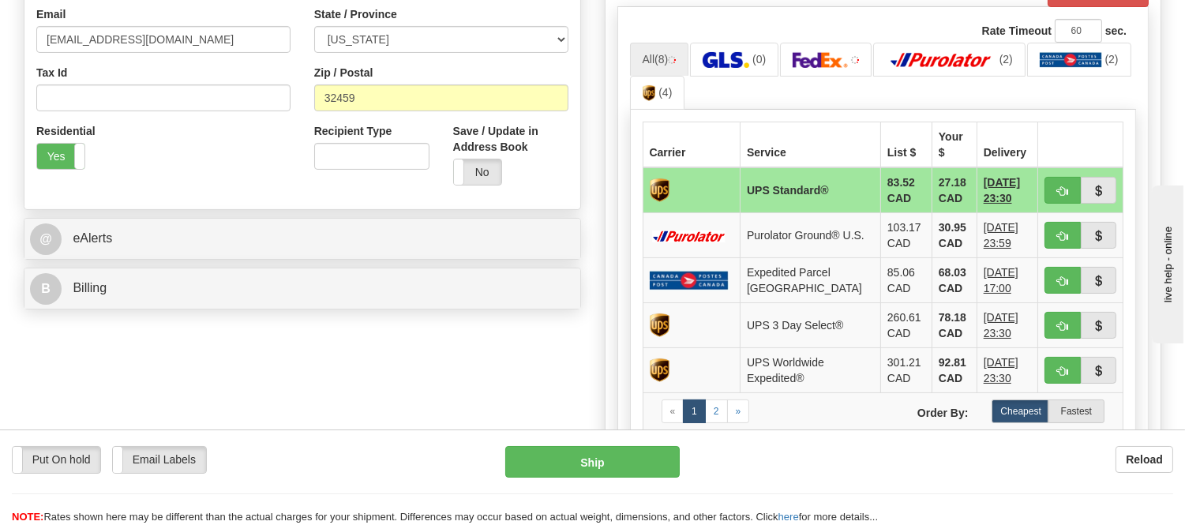
scroll to position [526, 0]
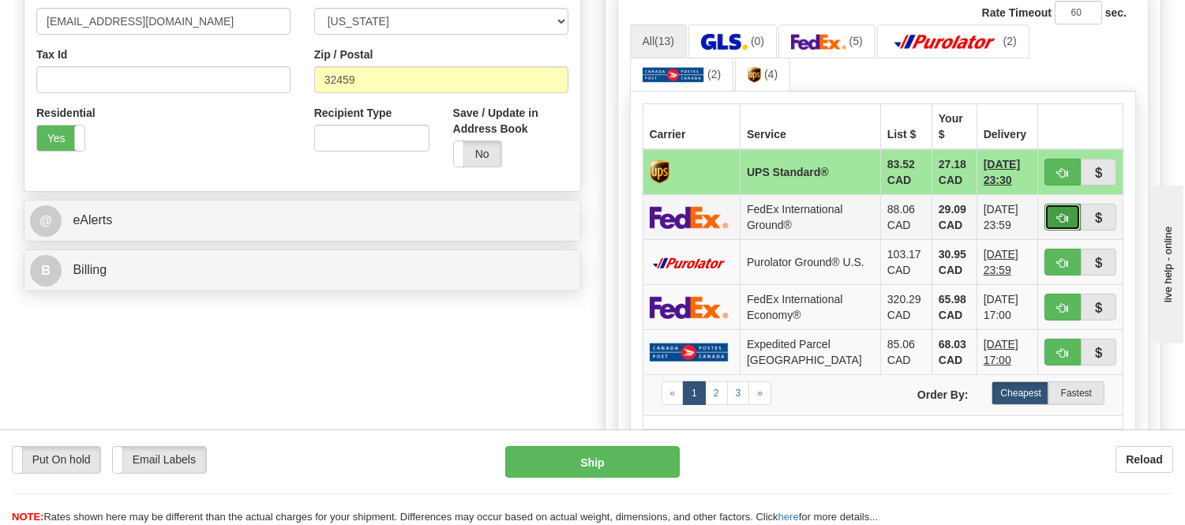
click at [1063, 213] on span "button" at bounding box center [1062, 218] width 11 height 10
type input "92"
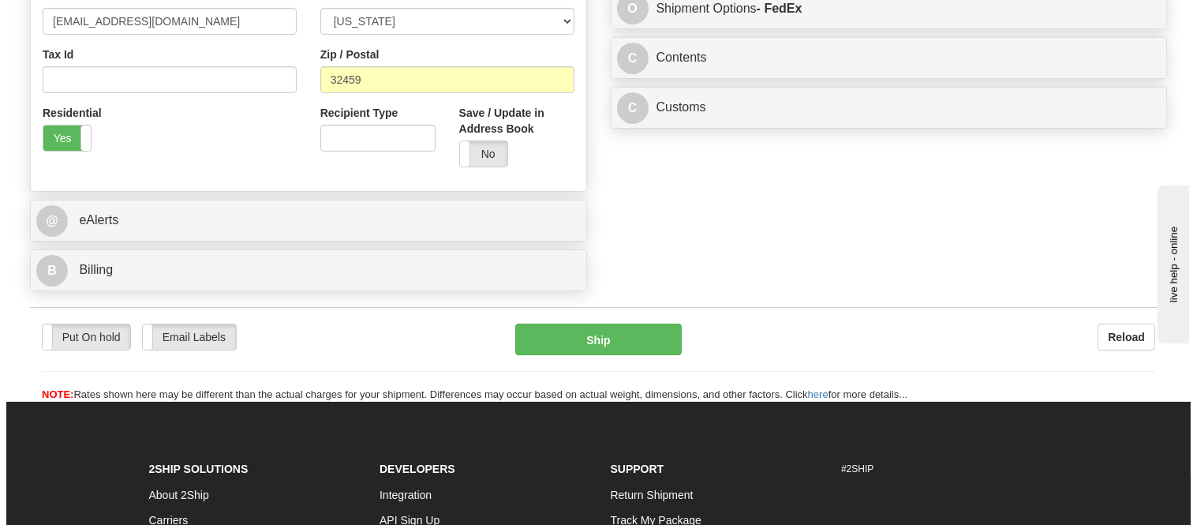
scroll to position [438, 0]
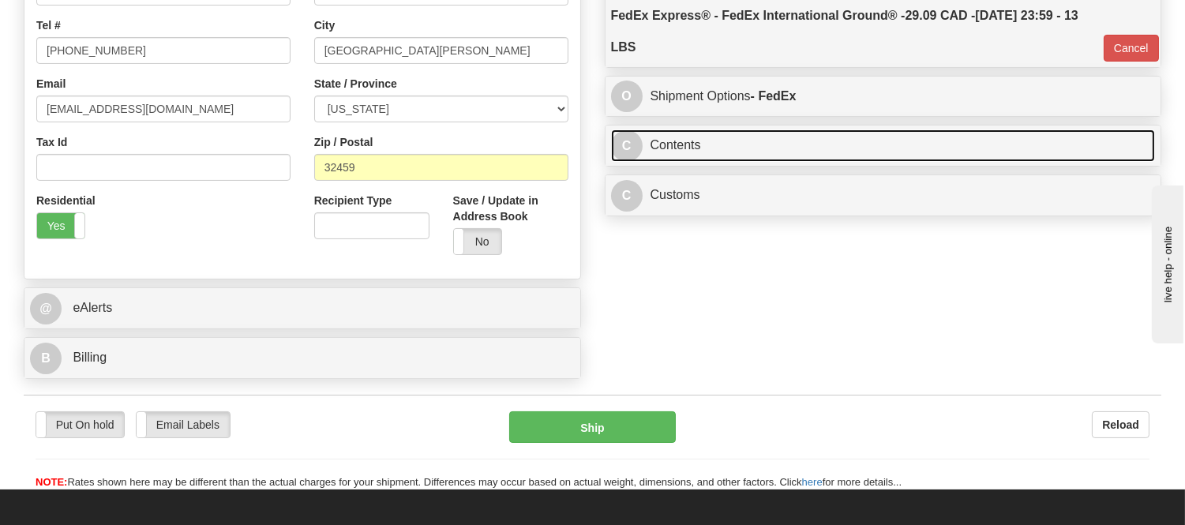
click at [876, 147] on link "C Contents" at bounding box center [883, 145] width 545 height 32
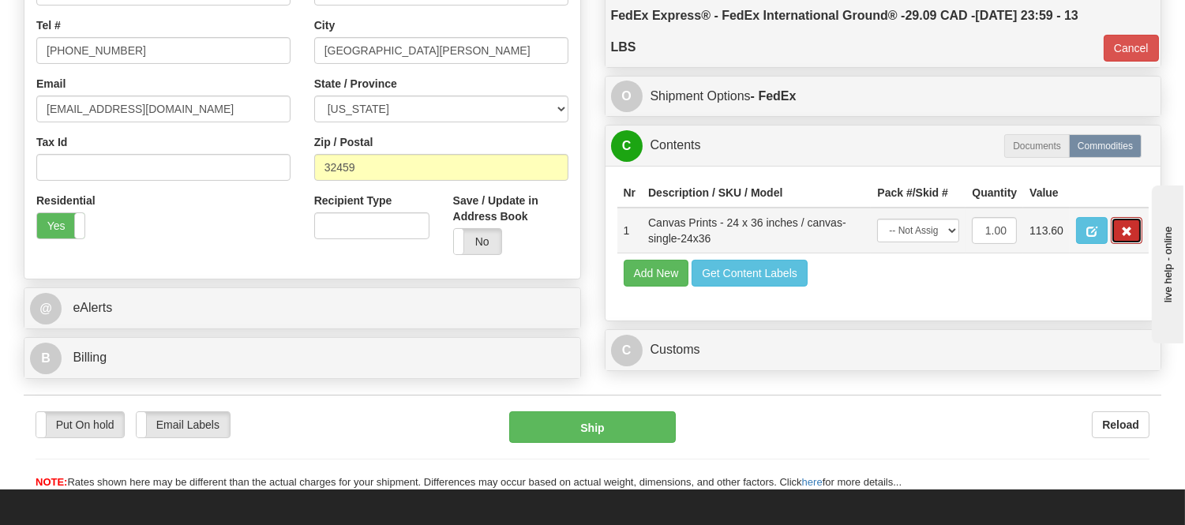
click at [1130, 237] on span "button" at bounding box center [1126, 232] width 11 height 10
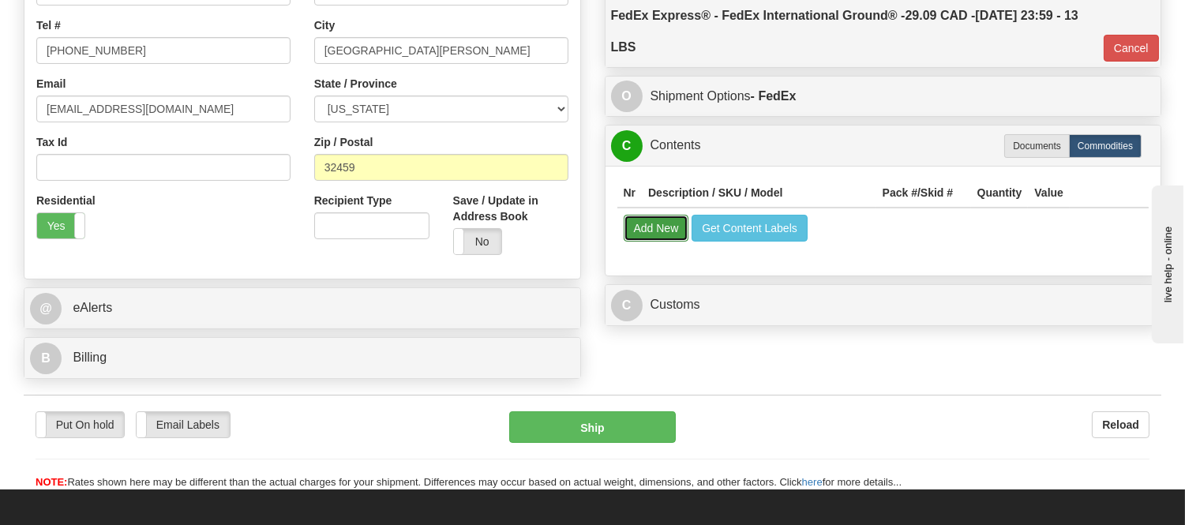
click at [671, 233] on button "Add New" at bounding box center [657, 228] width 66 height 27
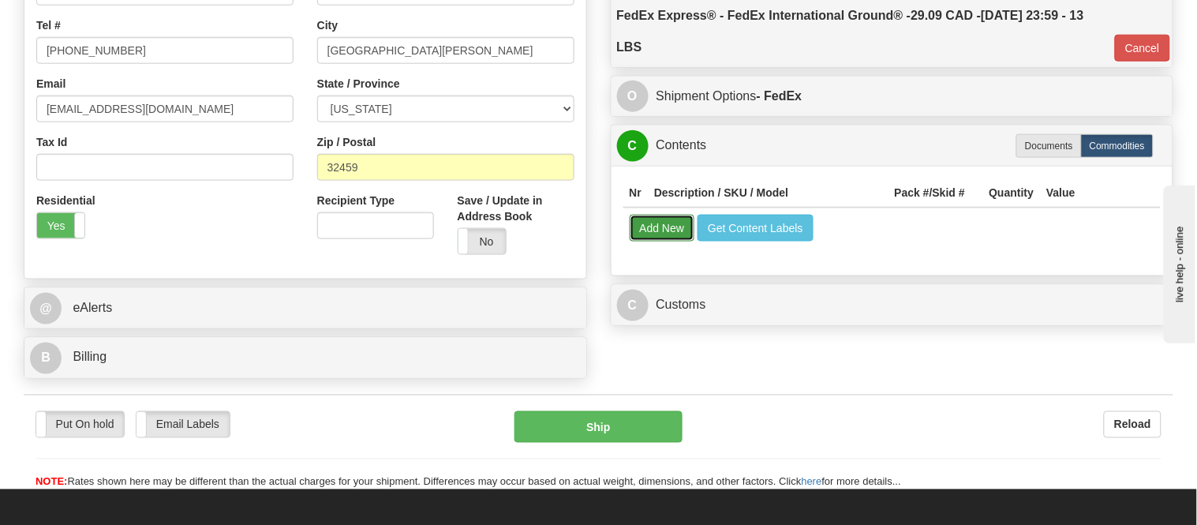
select select
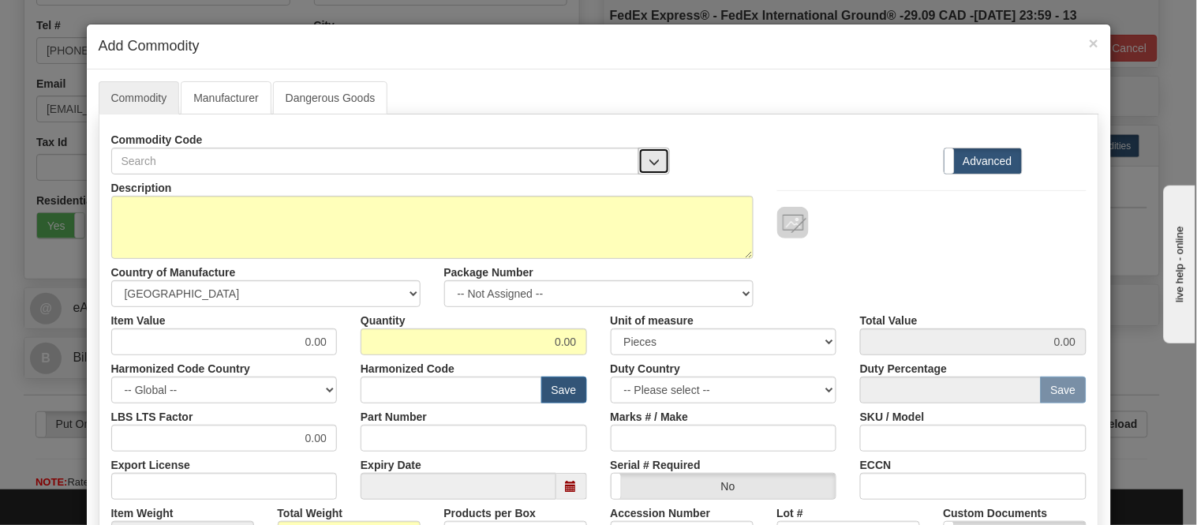
click at [653, 162] on span "button" at bounding box center [654, 162] width 11 height 10
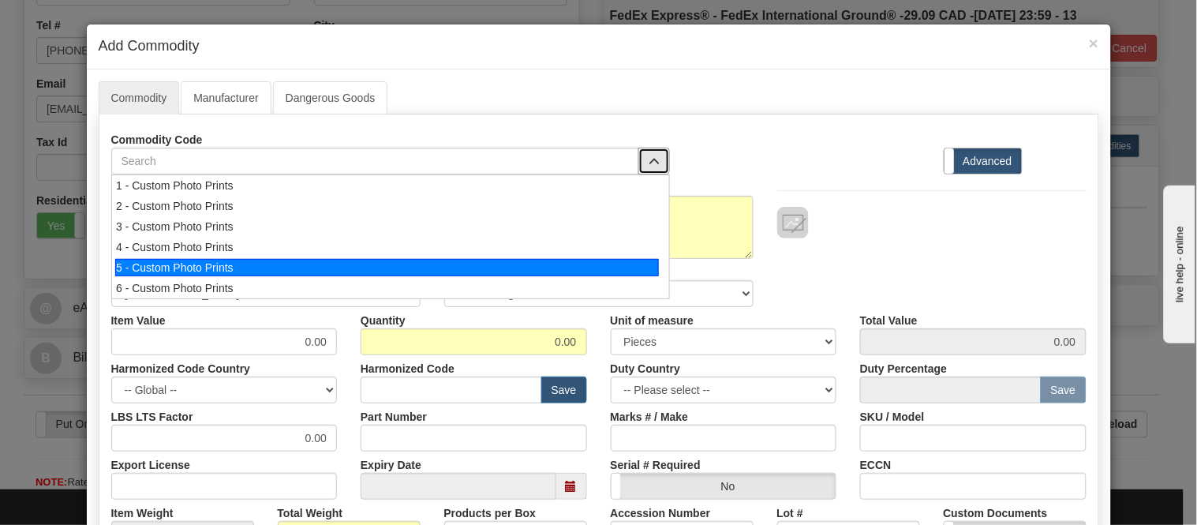
click at [657, 262] on li "5 - Custom Photo Prints" at bounding box center [390, 267] width 557 height 21
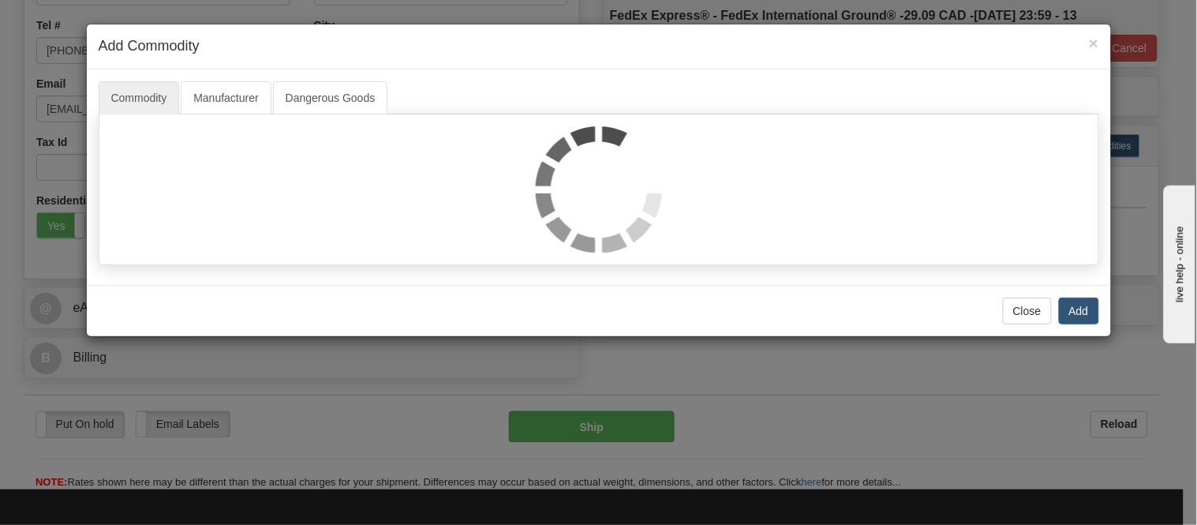
select select "1"
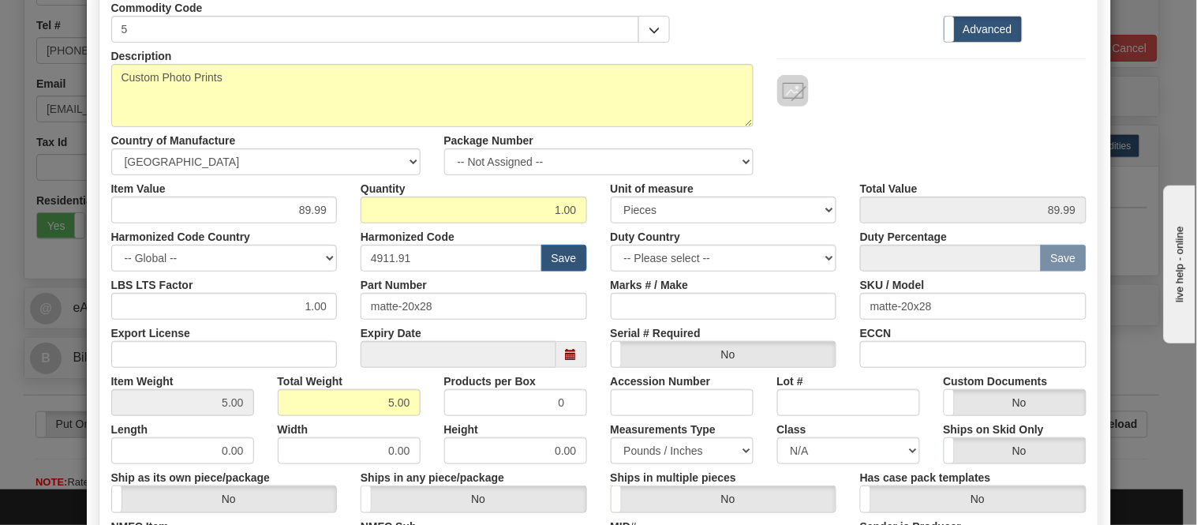
scroll to position [0, 0]
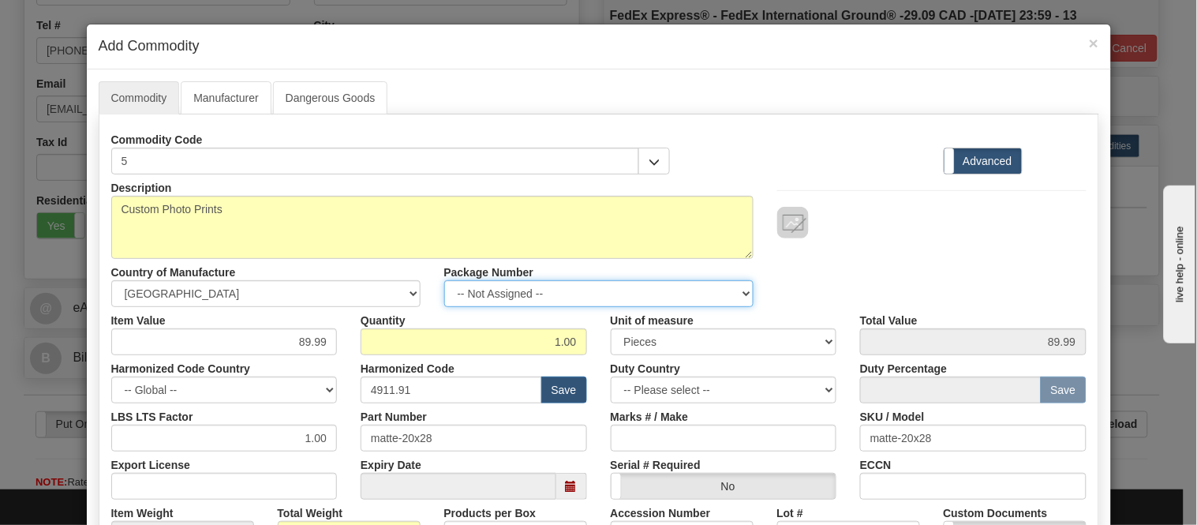
click at [495, 292] on select "-- Not Assigned -- Item 1" at bounding box center [598, 293] width 309 height 27
select select "0"
click at [444, 280] on select "-- Not Assigned -- Item 1" at bounding box center [598, 293] width 309 height 27
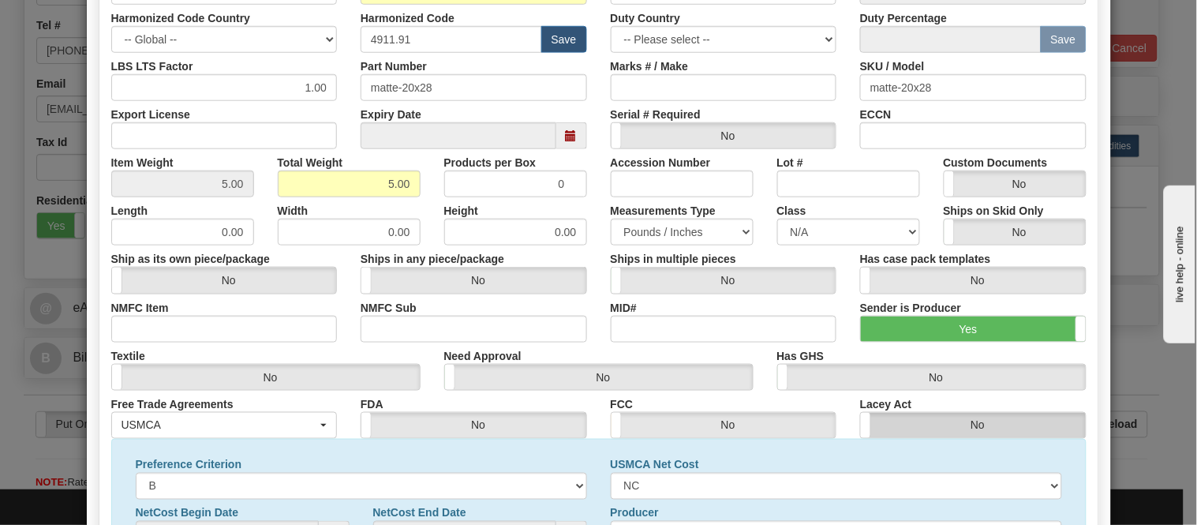
scroll to position [510, 0]
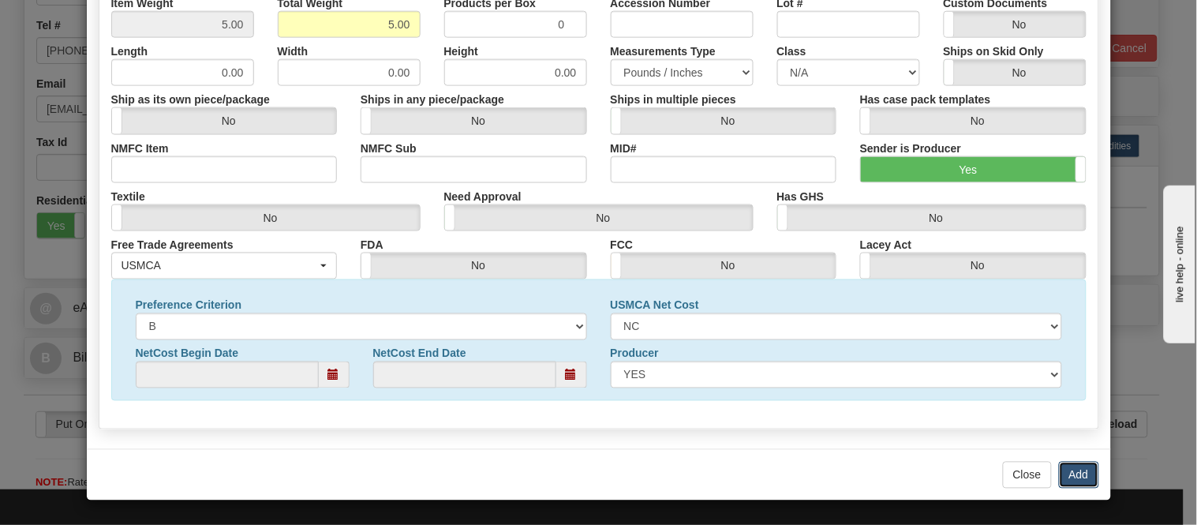
click at [1062, 471] on button "Add" at bounding box center [1079, 475] width 40 height 27
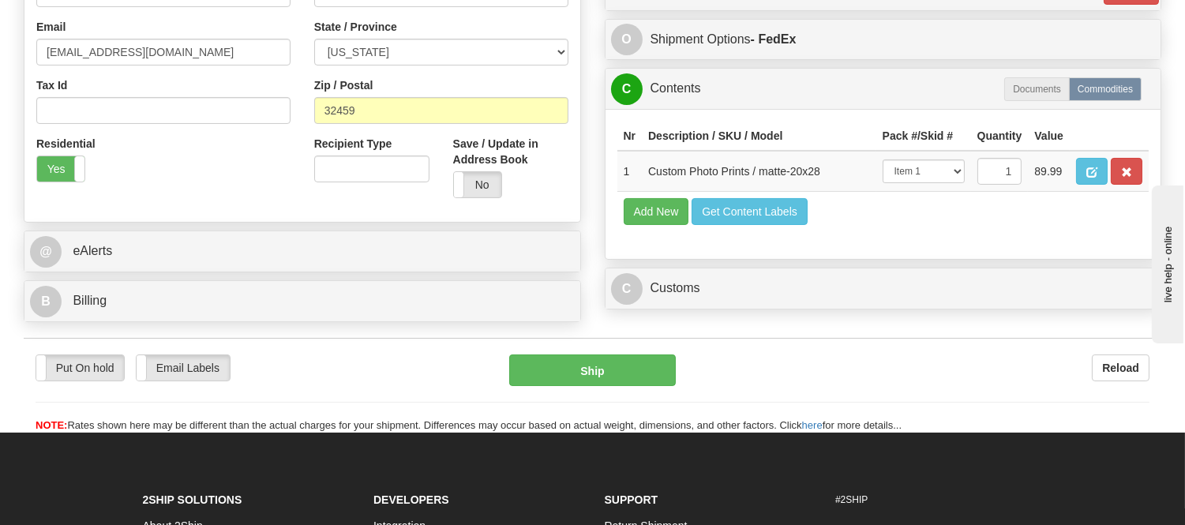
scroll to position [526, 0]
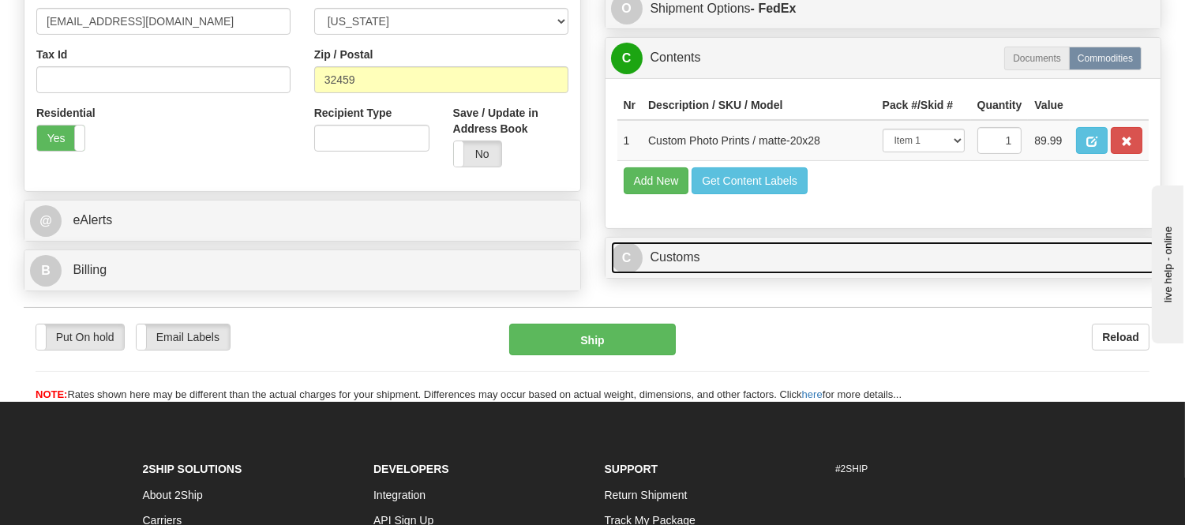
click at [668, 274] on link "C Customs" at bounding box center [883, 258] width 545 height 32
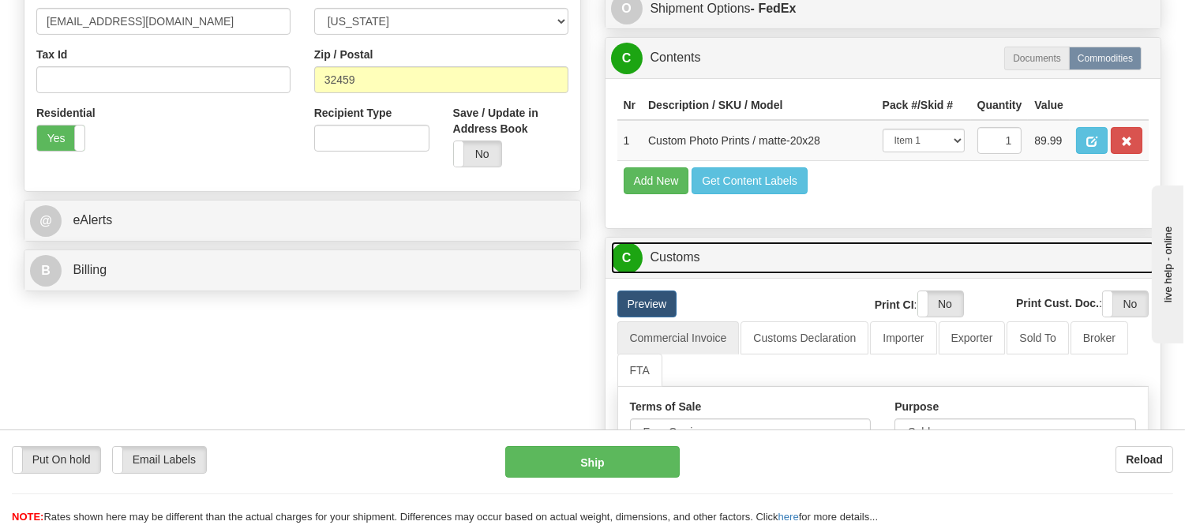
scroll to position [613, 0]
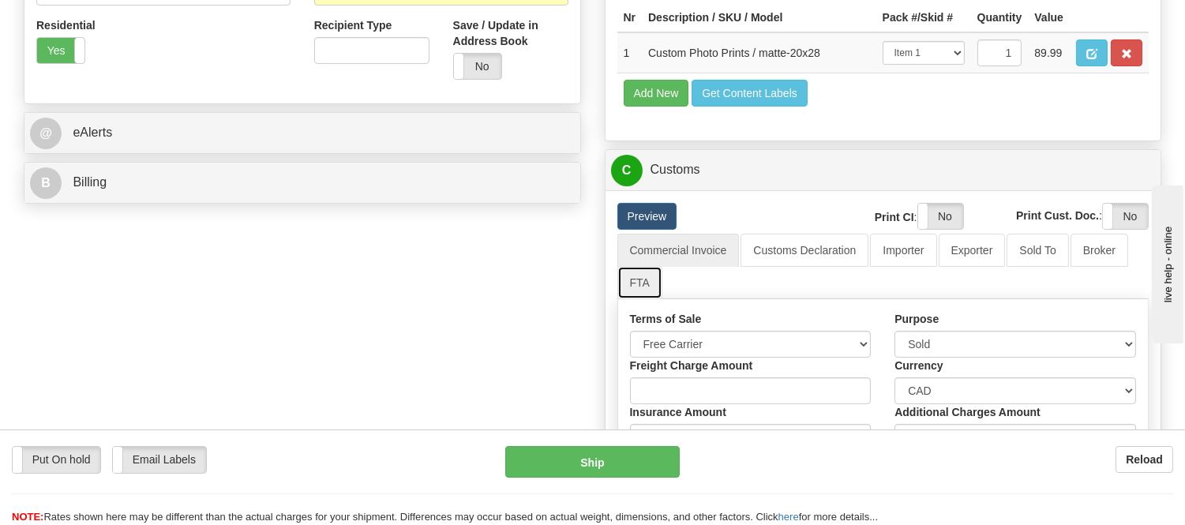
click at [641, 299] on link "FTA" at bounding box center [639, 282] width 45 height 33
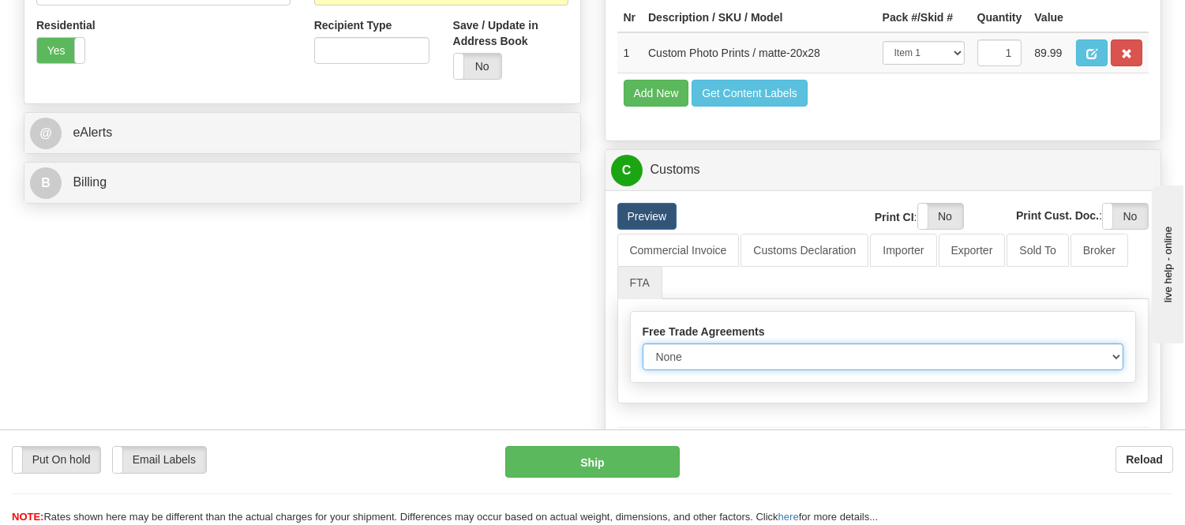
click at [693, 370] on select "None Other USMCA CETA CUKTCA" at bounding box center [882, 356] width 481 height 27
select select "1"
click at [642, 370] on select "None Other USMCA CETA CUKTCA" at bounding box center [882, 356] width 481 height 27
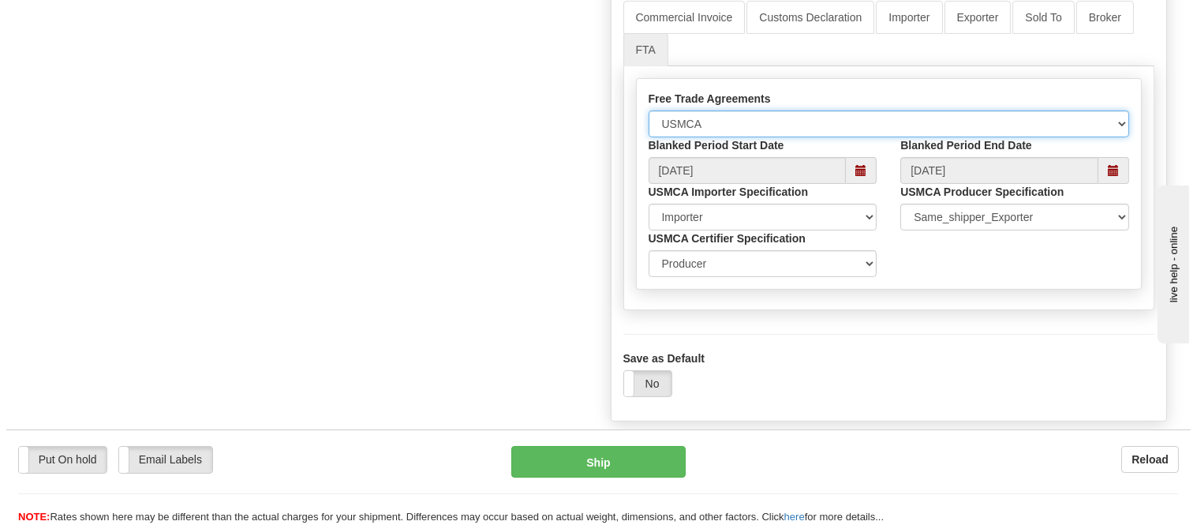
scroll to position [877, 0]
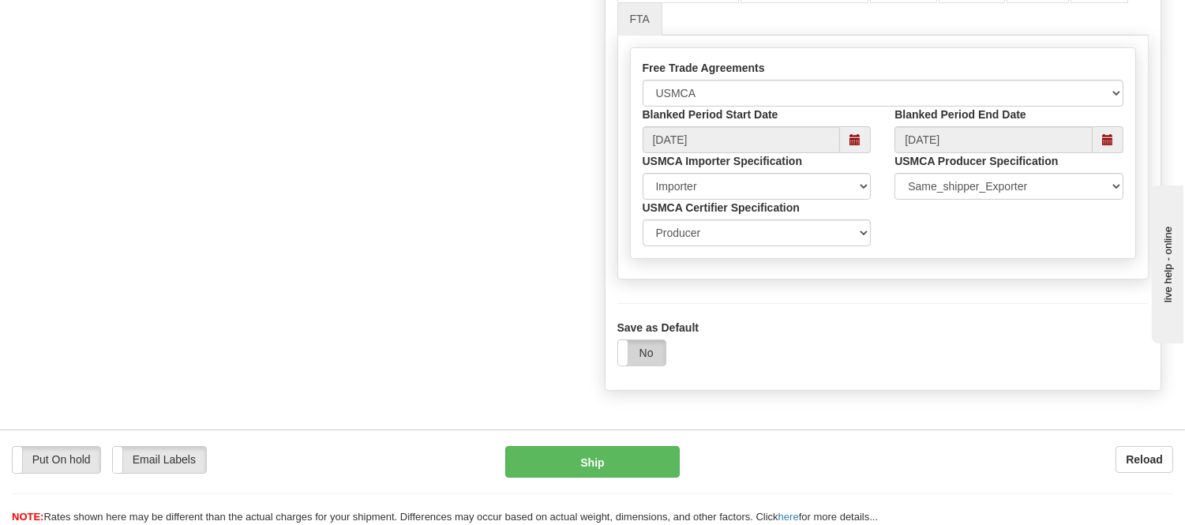
click at [646, 365] on label "No" at bounding box center [641, 352] width 47 height 25
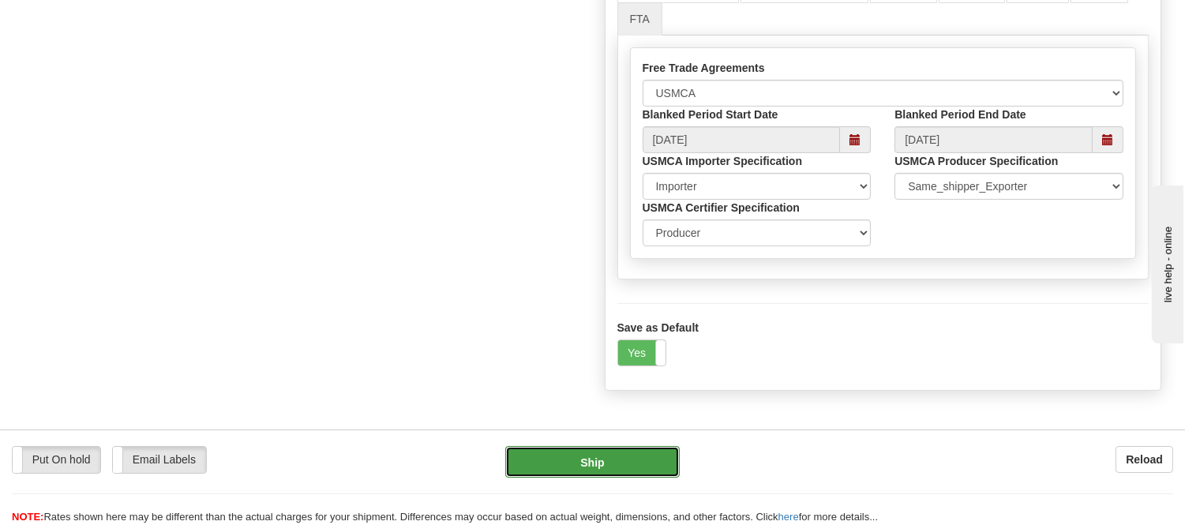
click at [633, 459] on button "Ship" at bounding box center [592, 462] width 174 height 32
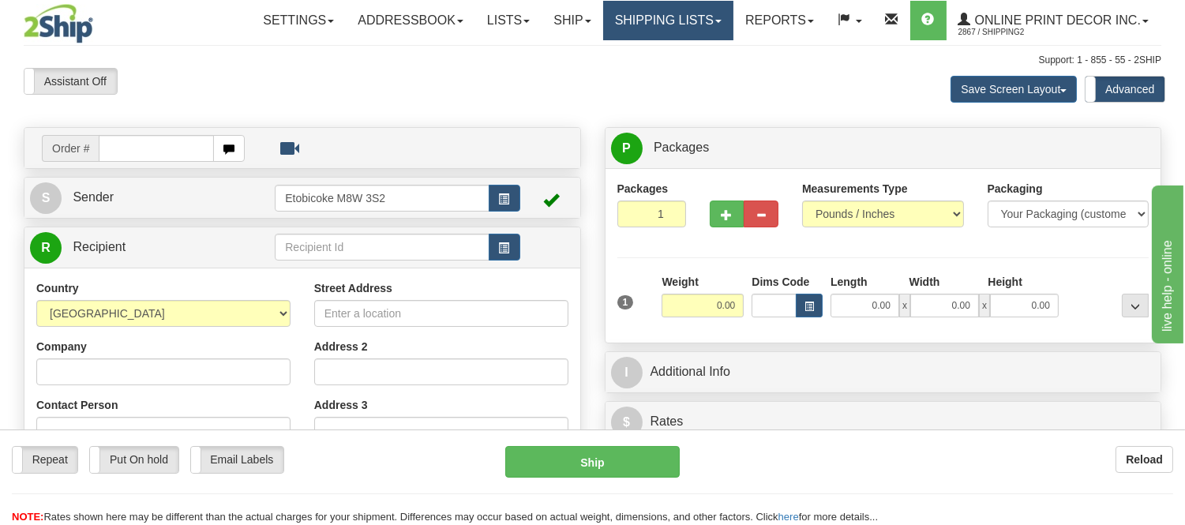
click at [671, 20] on link "Shipping lists" at bounding box center [668, 20] width 130 height 39
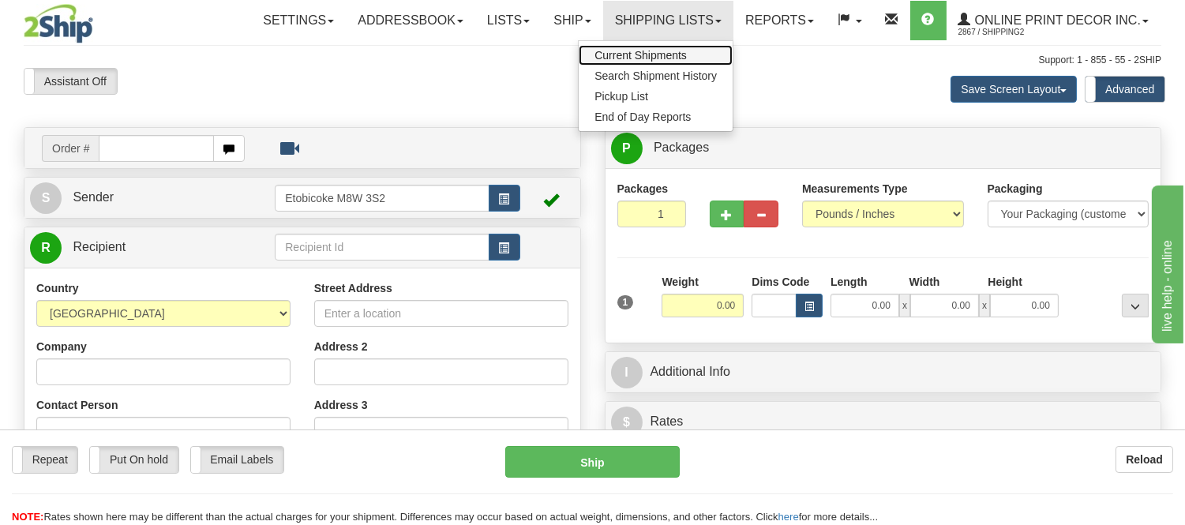
click at [658, 54] on span "Current Shipments" at bounding box center [640, 55] width 92 height 13
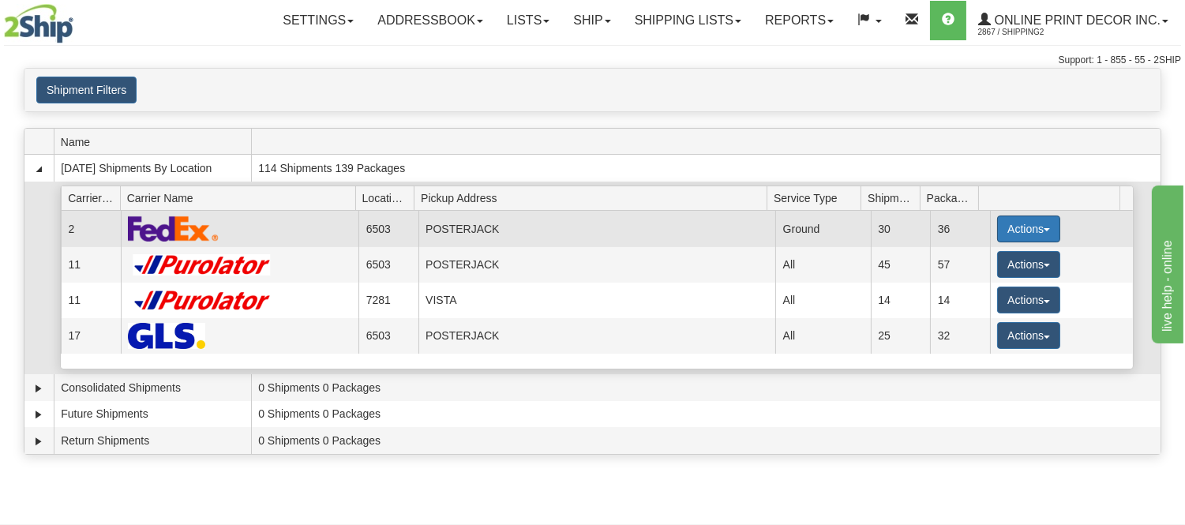
click at [1029, 223] on button "Actions" at bounding box center [1028, 228] width 63 height 27
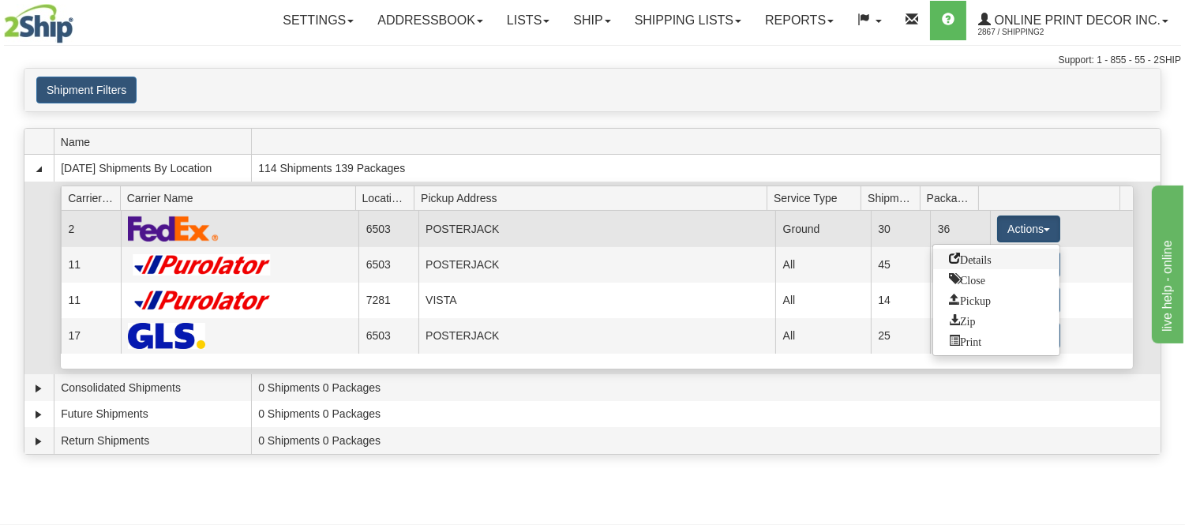
click at [996, 255] on link "Details" at bounding box center [996, 259] width 126 height 21
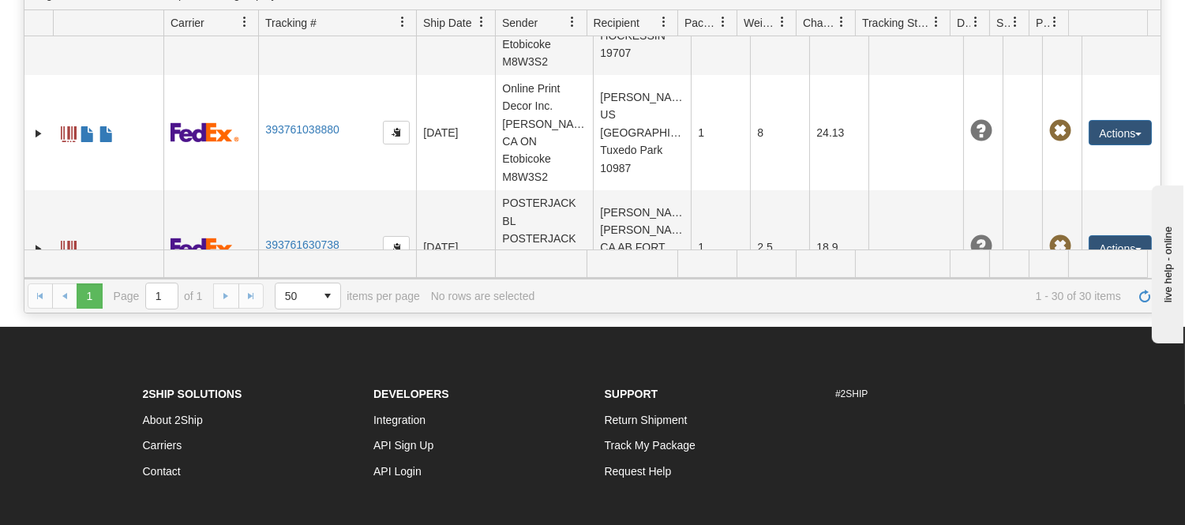
scroll to position [172, 0]
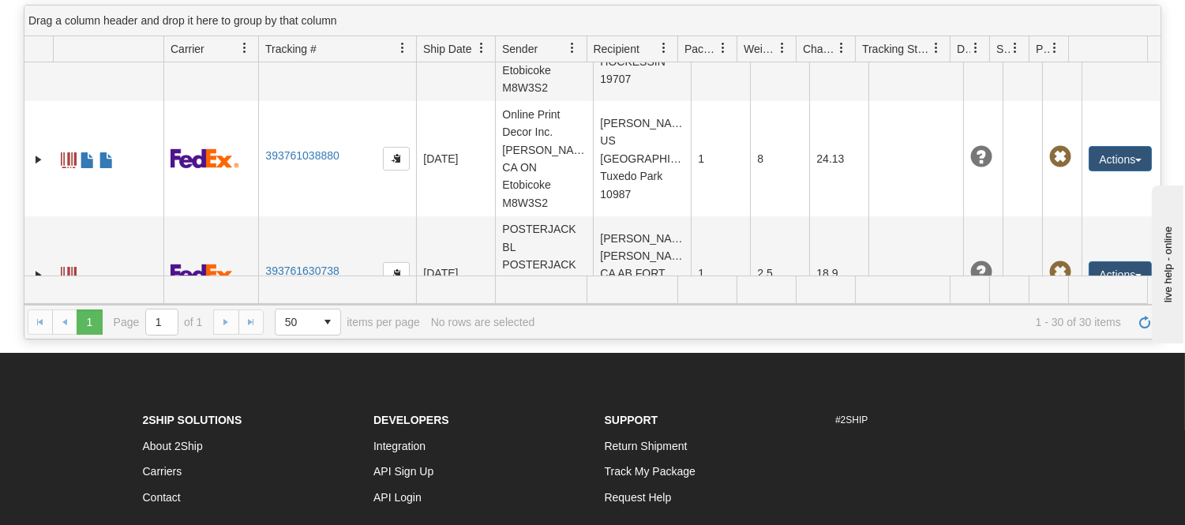
click at [316, 520] on link "393761971232" at bounding box center [301, 526] width 73 height 13
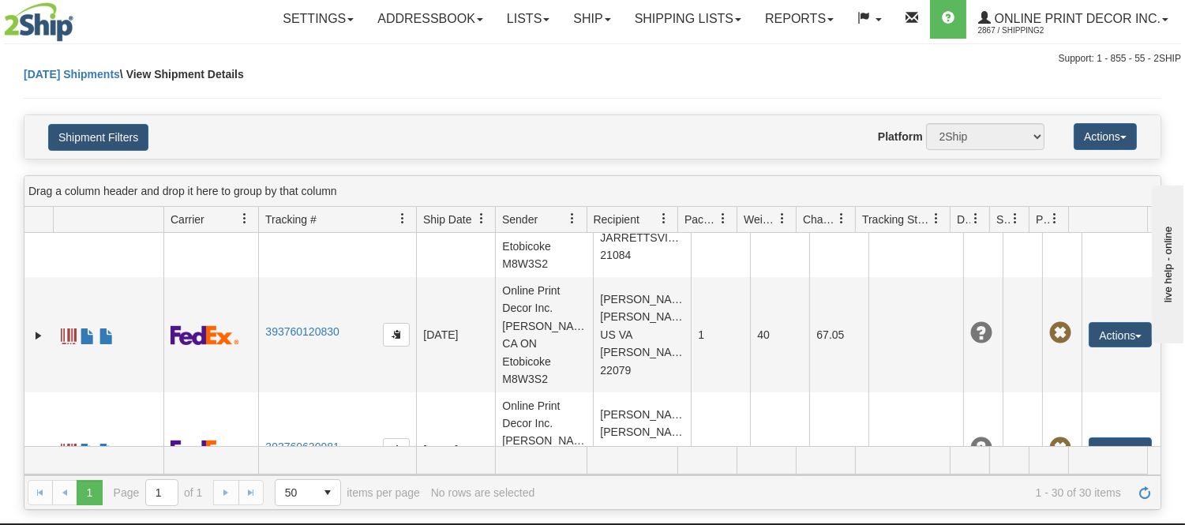
scroll to position [0, 0]
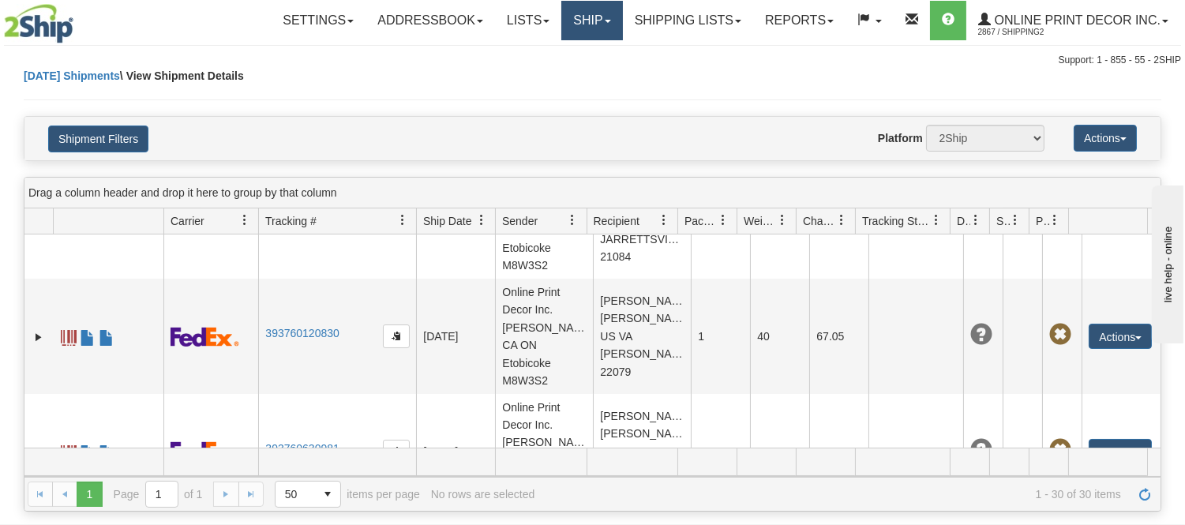
click at [584, 13] on link "Ship" at bounding box center [591, 20] width 61 height 39
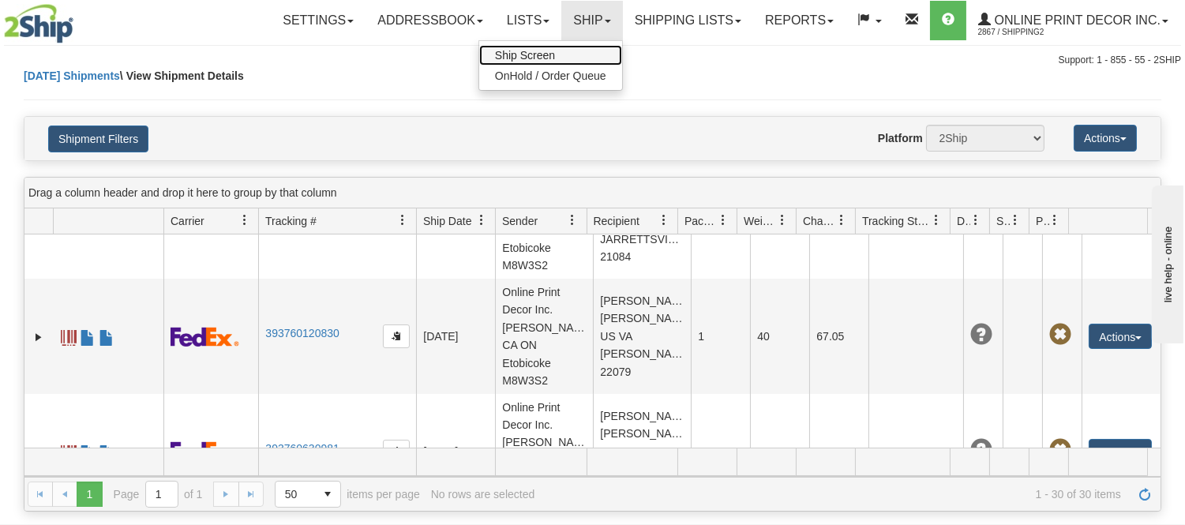
click at [568, 53] on link "Ship Screen" at bounding box center [550, 55] width 143 height 21
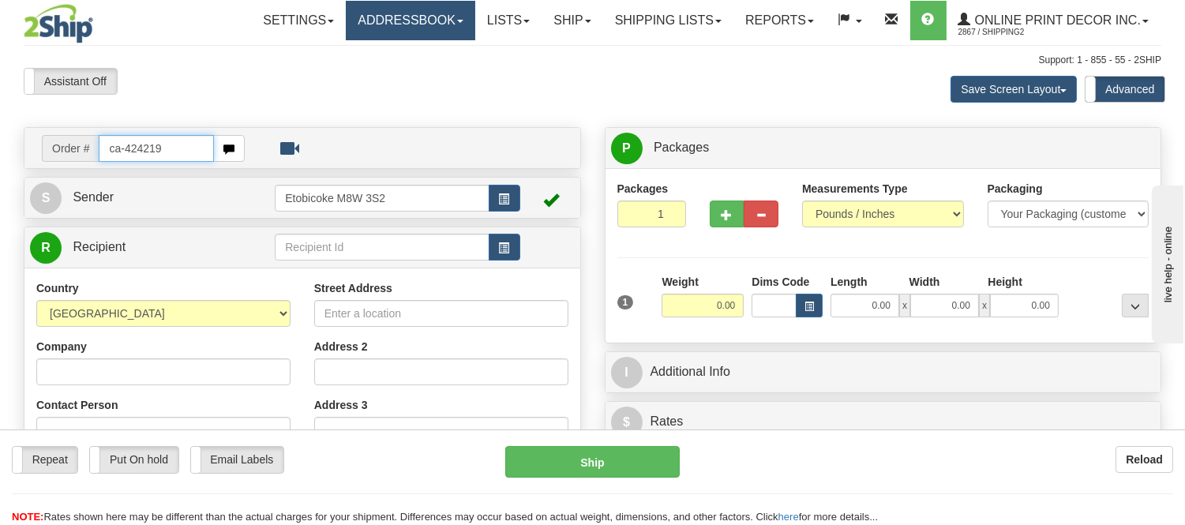
type input "ca-424219"
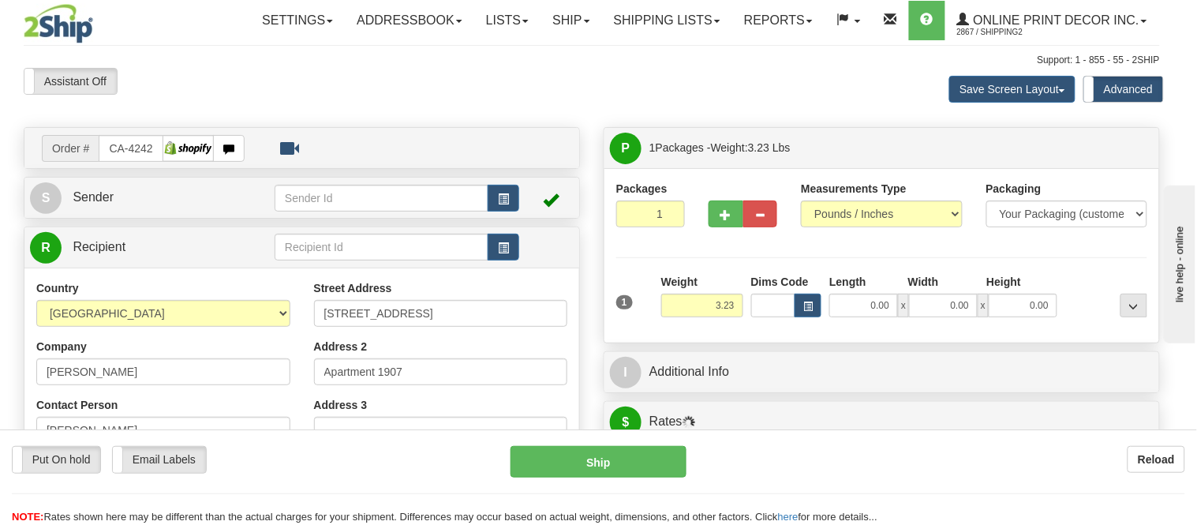
type input "[GEOGRAPHIC_DATA]"
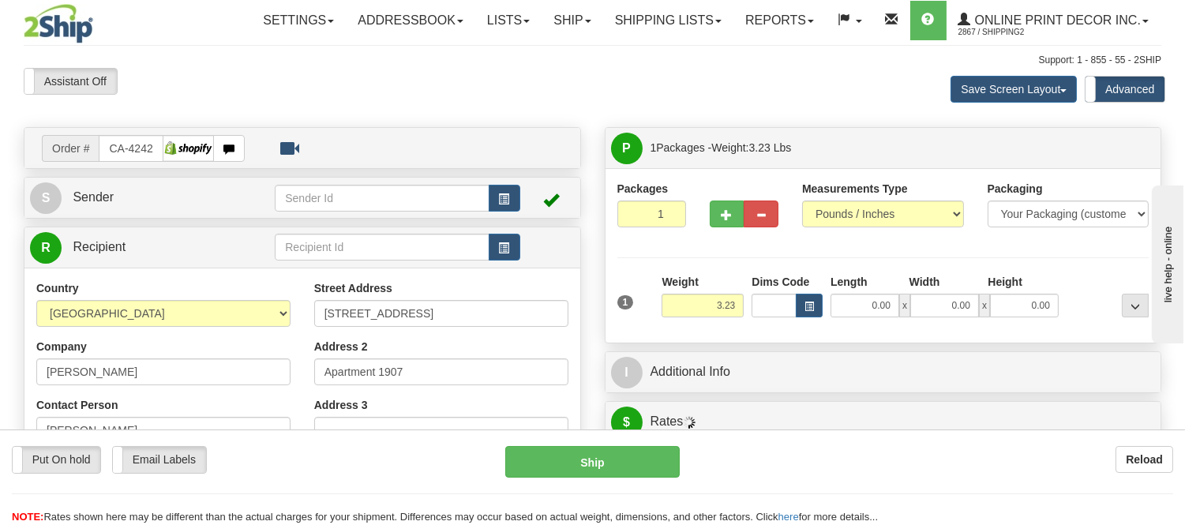
click at [825, 309] on div "Dims Code" at bounding box center [786, 295] width 79 height 43
click at [808, 301] on button "button" at bounding box center [809, 306] width 27 height 24
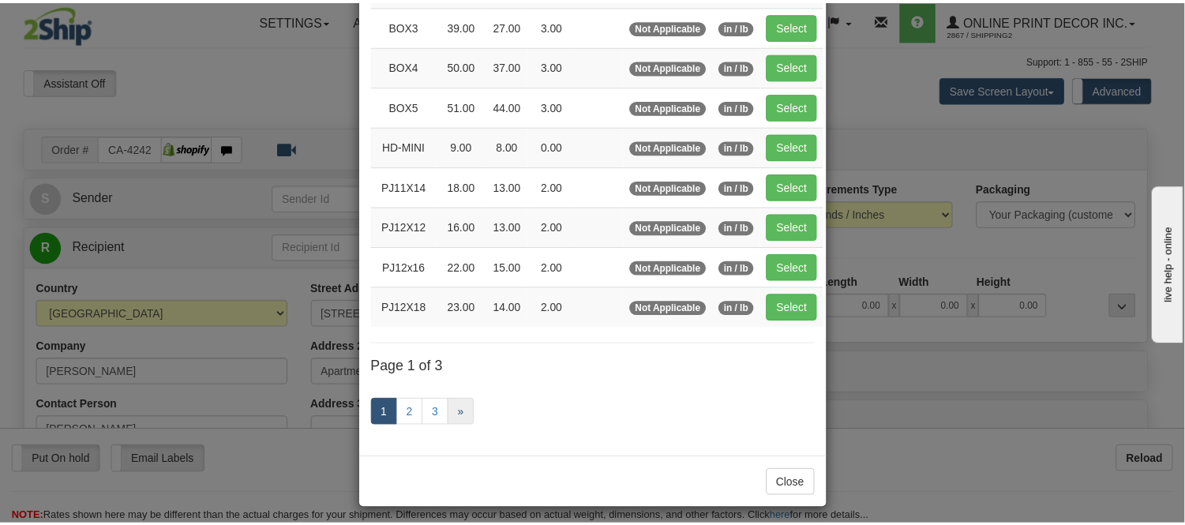
scroll to position [263, 0]
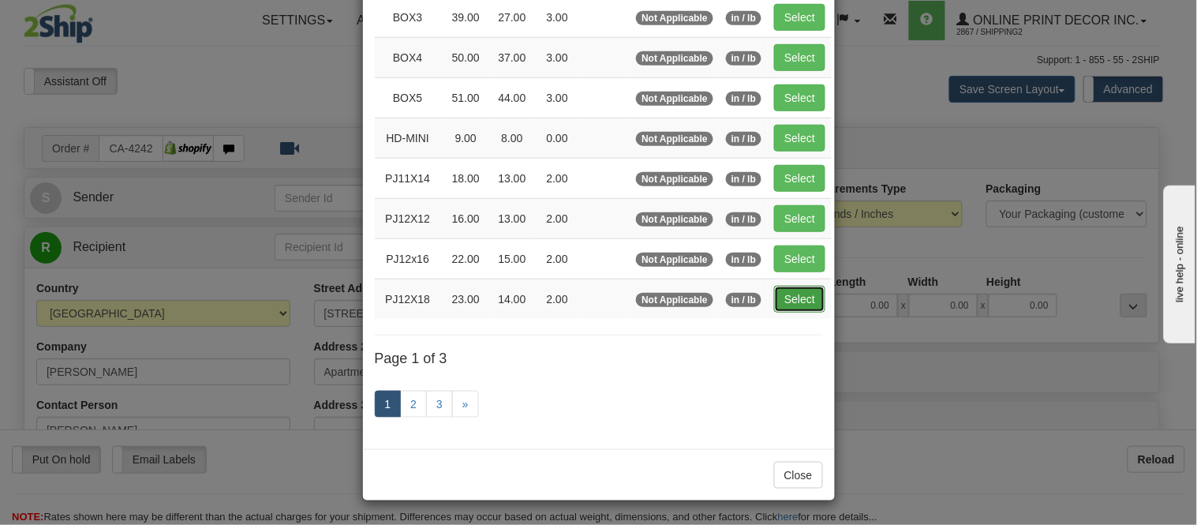
click at [793, 306] on button "Select" at bounding box center [799, 299] width 51 height 27
type input "PJ12X18"
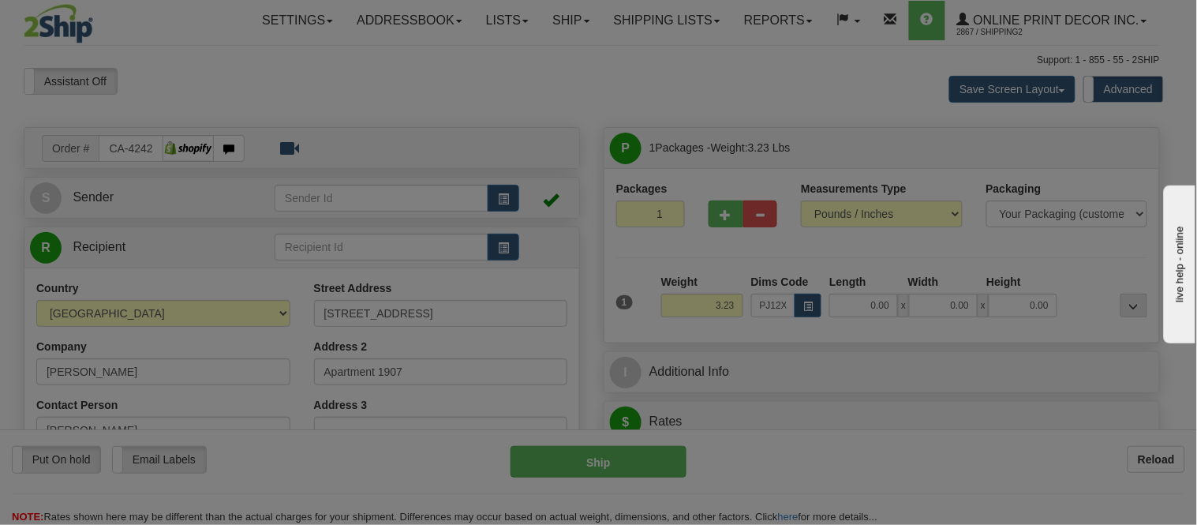
type input "23.00"
type input "14.00"
type input "2.00"
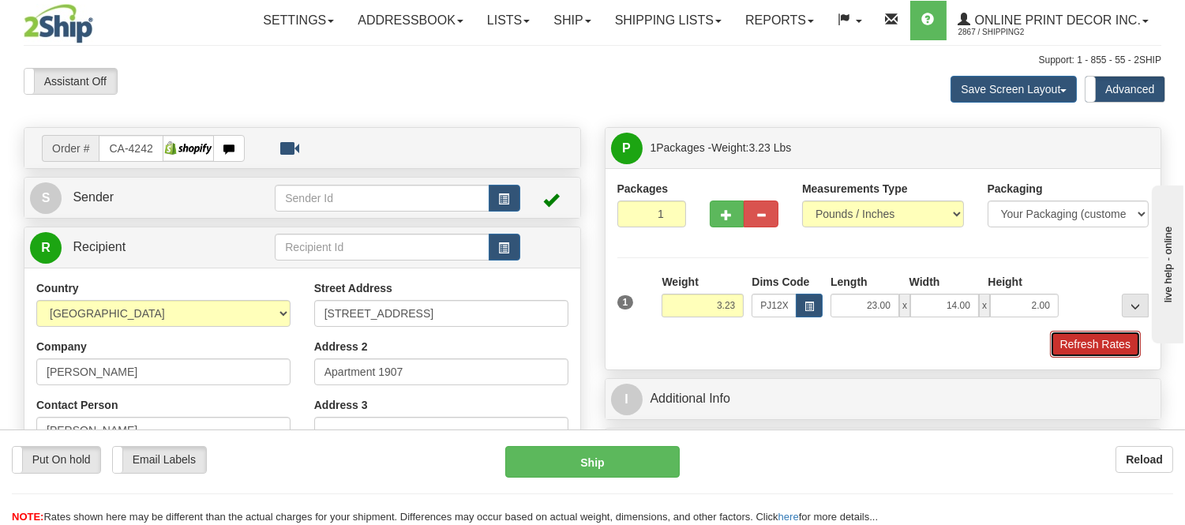
click at [1084, 338] on button "Refresh Rates" at bounding box center [1095, 344] width 91 height 27
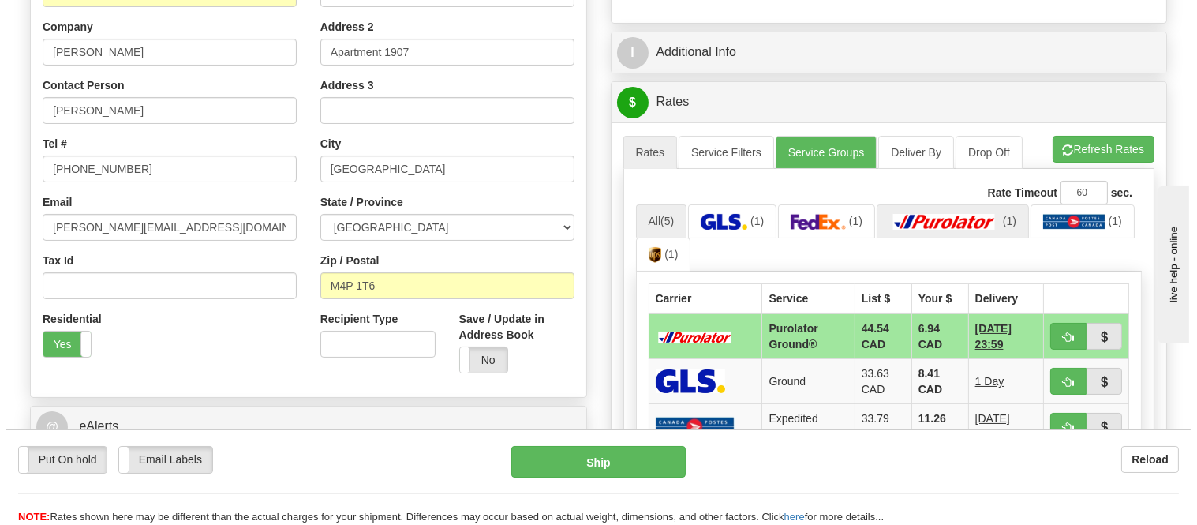
scroll to position [396, 0]
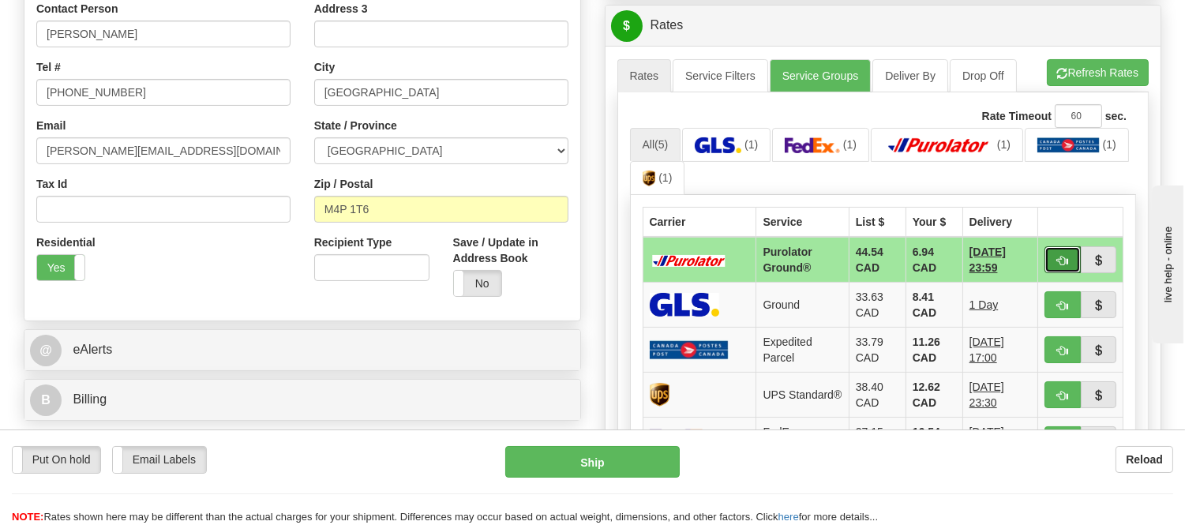
click at [1059, 256] on span "button" at bounding box center [1062, 261] width 11 height 10
type input "260"
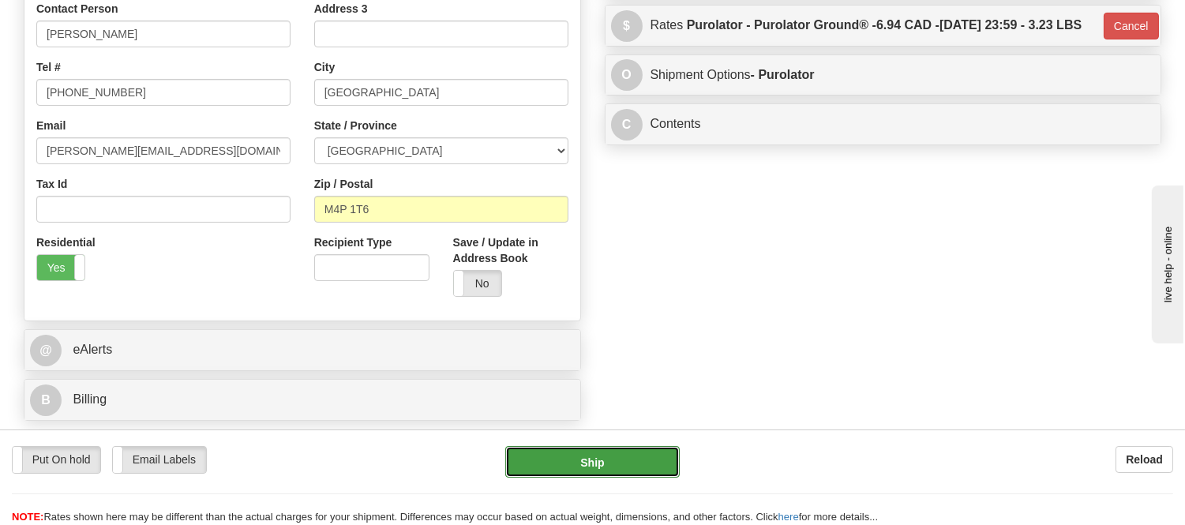
click at [576, 459] on button "Ship" at bounding box center [592, 462] width 174 height 32
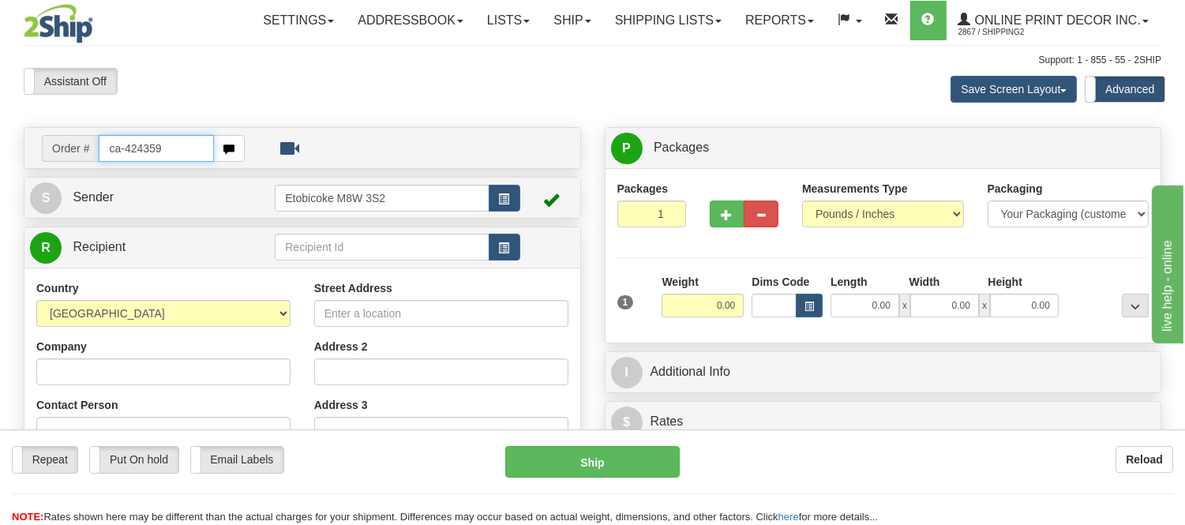
type input "ca-424359"
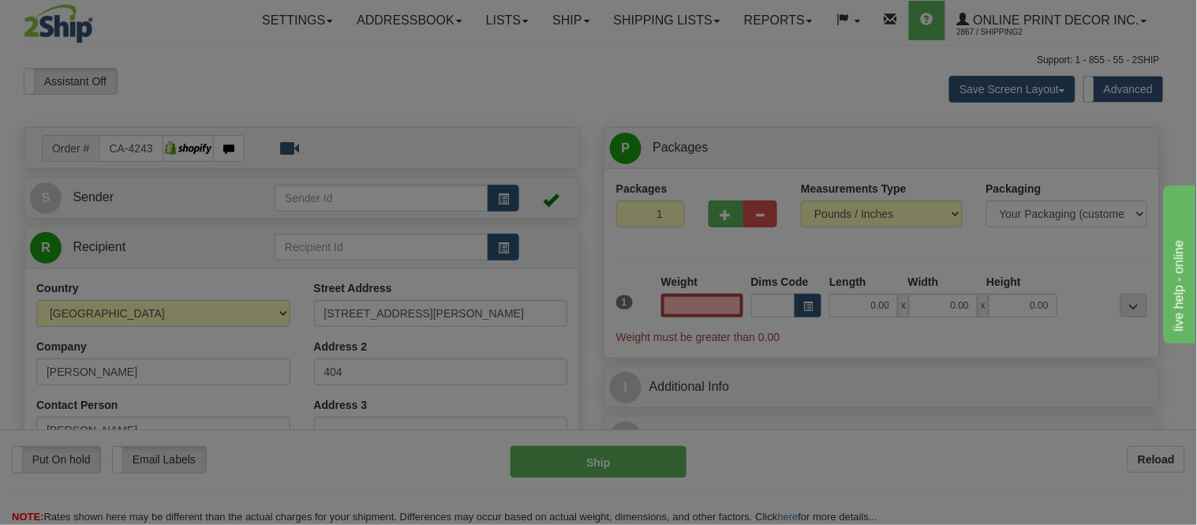
type input "NORTH YORK"
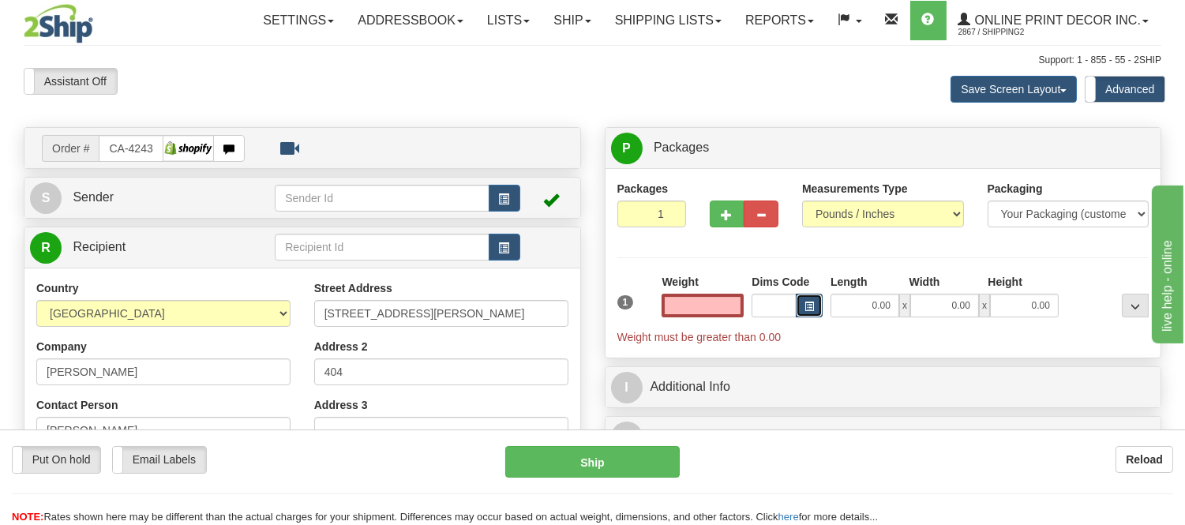
type input "0.00"
click at [800, 309] on button "button" at bounding box center [809, 306] width 27 height 24
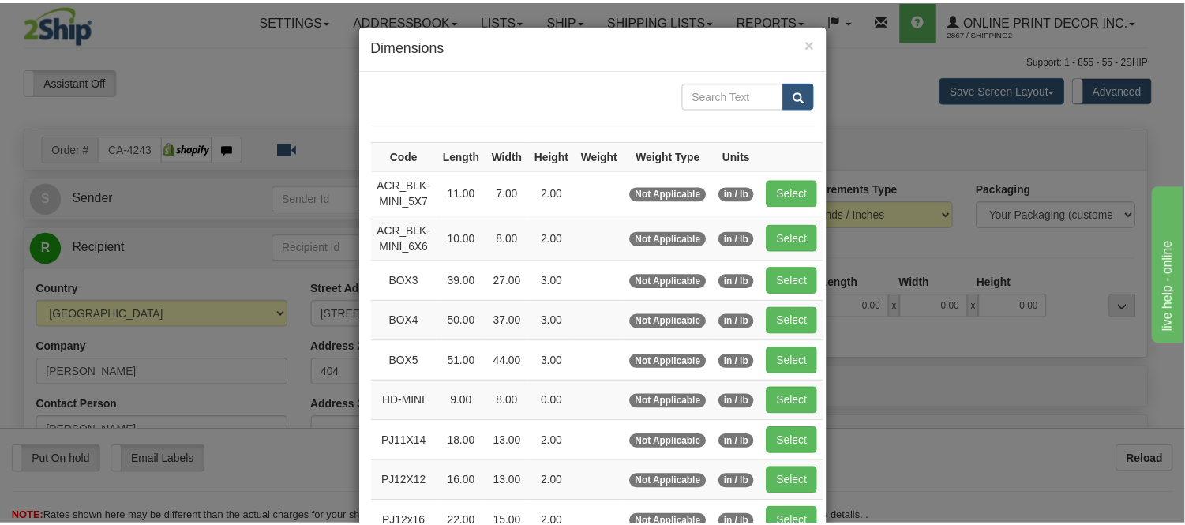
scroll to position [175, 0]
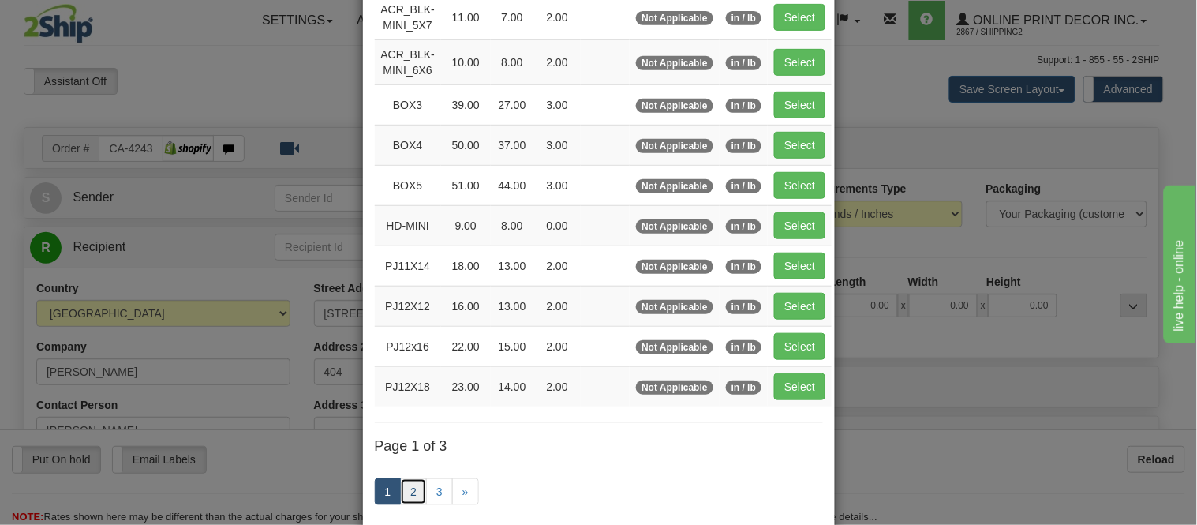
click at [404, 491] on link "2" at bounding box center [413, 491] width 27 height 27
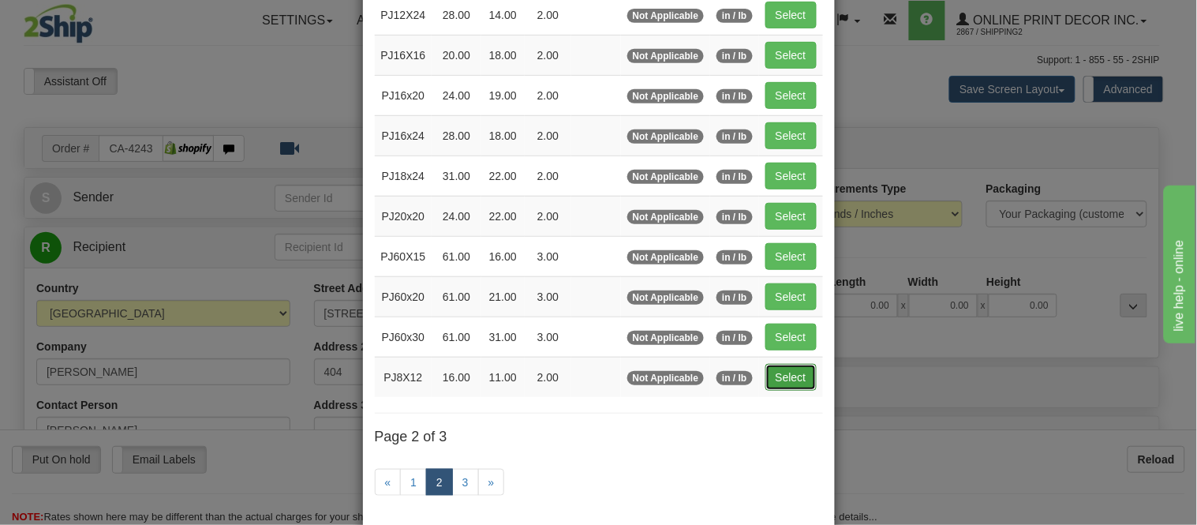
click at [796, 380] on button "Select" at bounding box center [791, 377] width 51 height 27
type input "PJ8X12"
type input "16.00"
type input "11.00"
type input "2.00"
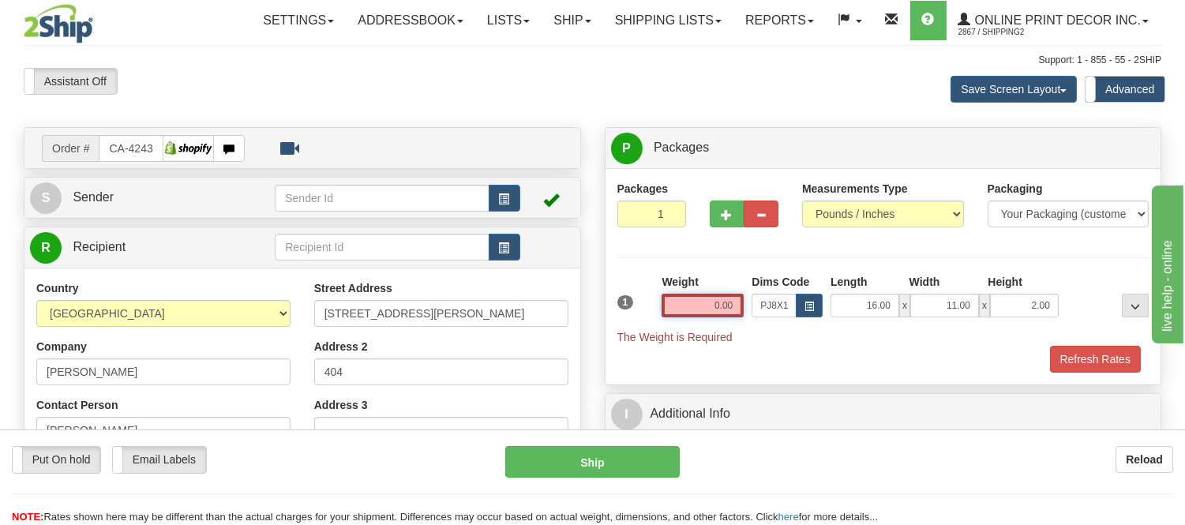
drag, startPoint x: 732, startPoint y: 309, endPoint x: 669, endPoint y: 303, distance: 63.4
click at [669, 303] on input "0.00" at bounding box center [702, 306] width 82 height 24
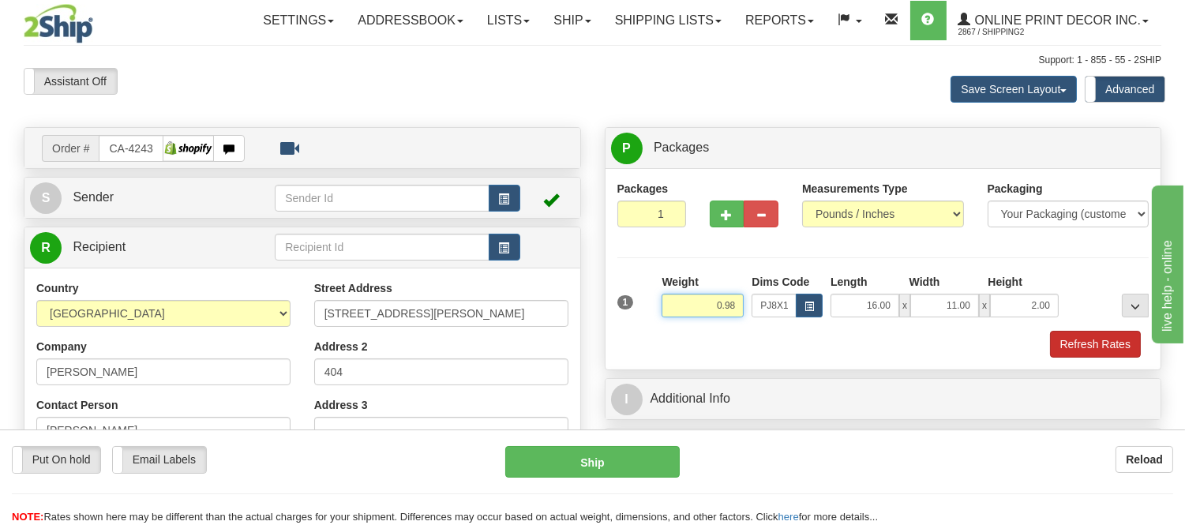
type input "0.98"
click at [1119, 344] on button "Refresh Rates" at bounding box center [1095, 344] width 91 height 27
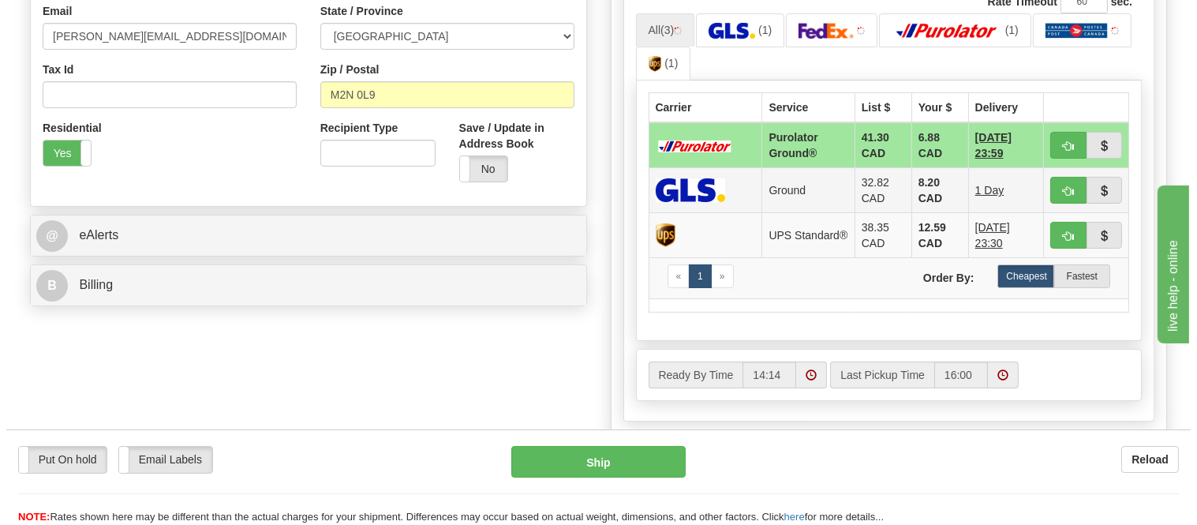
scroll to position [526, 0]
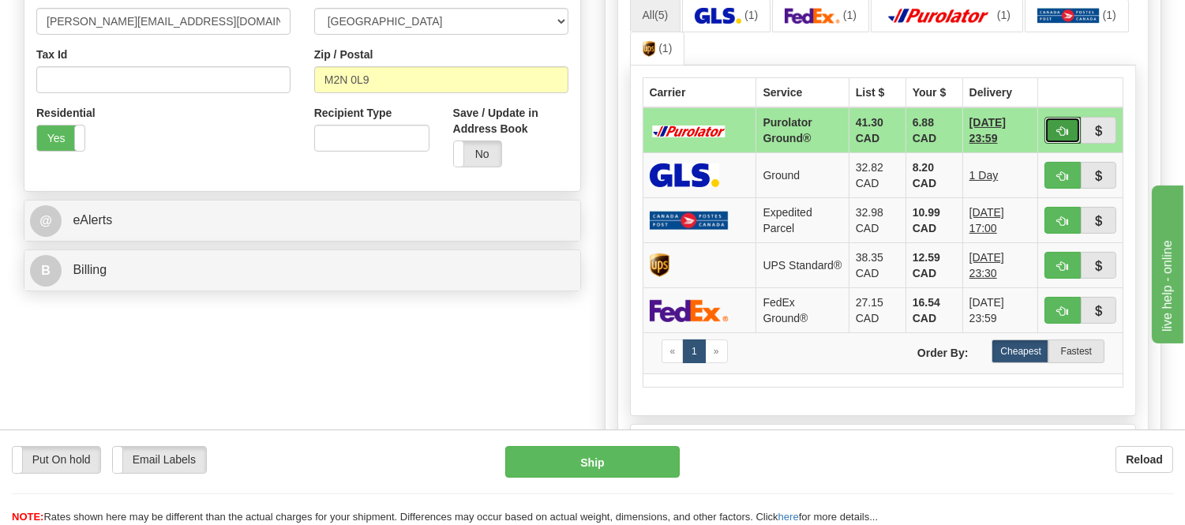
click at [1059, 126] on span "button" at bounding box center [1062, 131] width 11 height 10
type input "260"
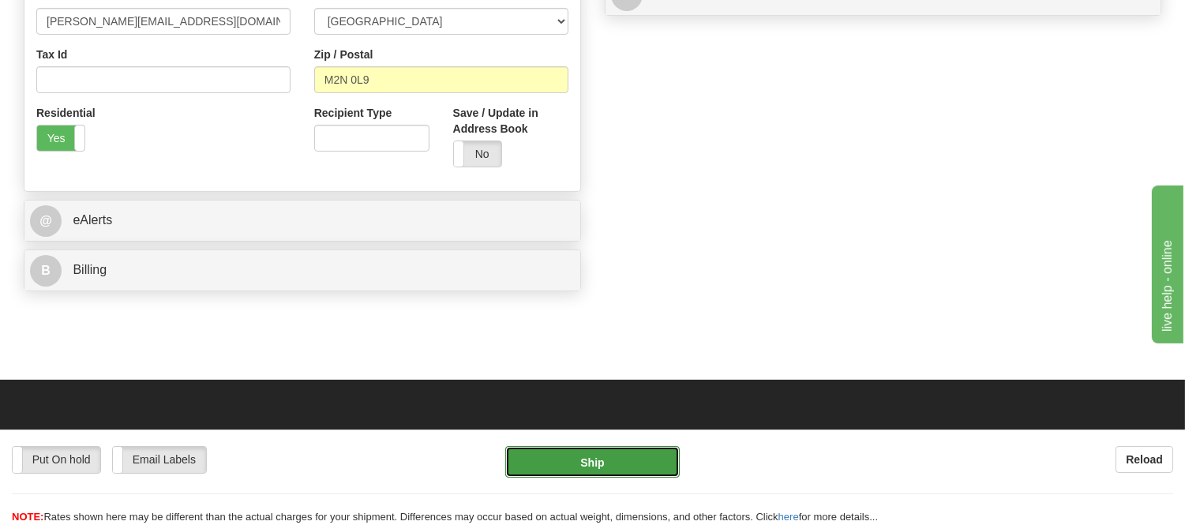
click at [557, 464] on button "Ship" at bounding box center [592, 462] width 174 height 32
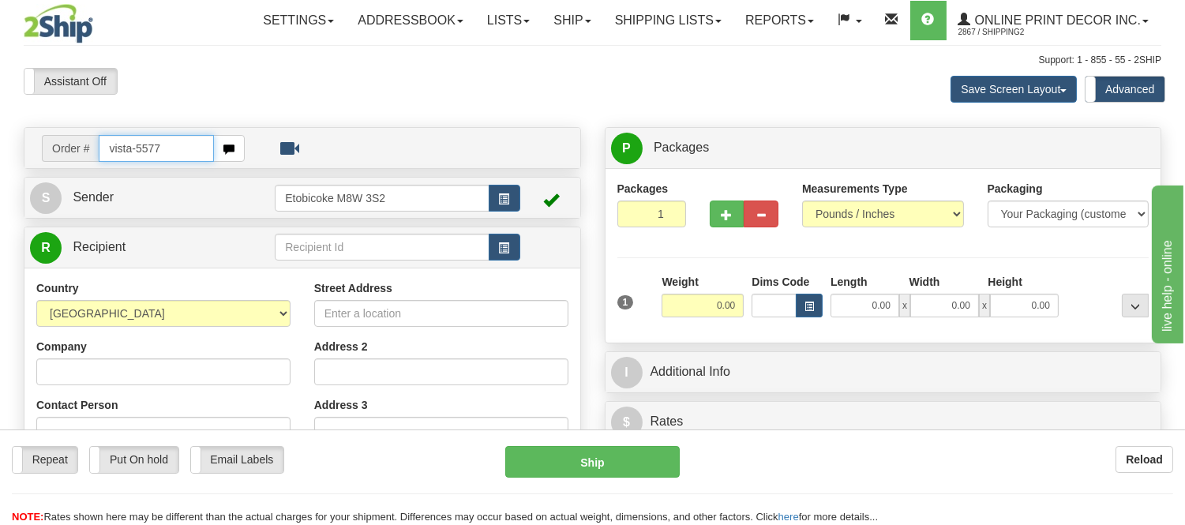
type input "vista-5577"
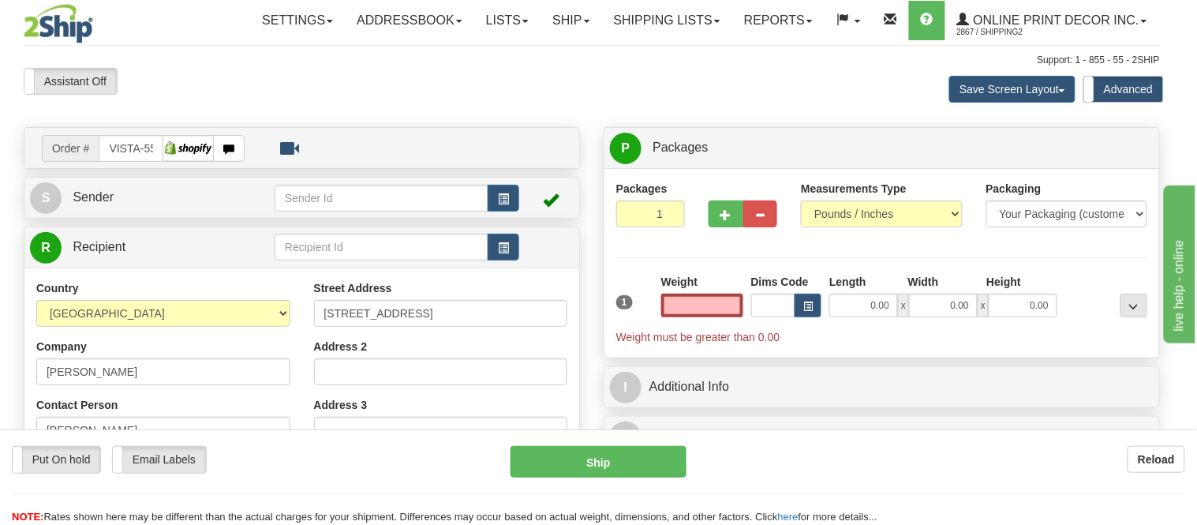
type input "[GEOGRAPHIC_DATA][PERSON_NAME]"
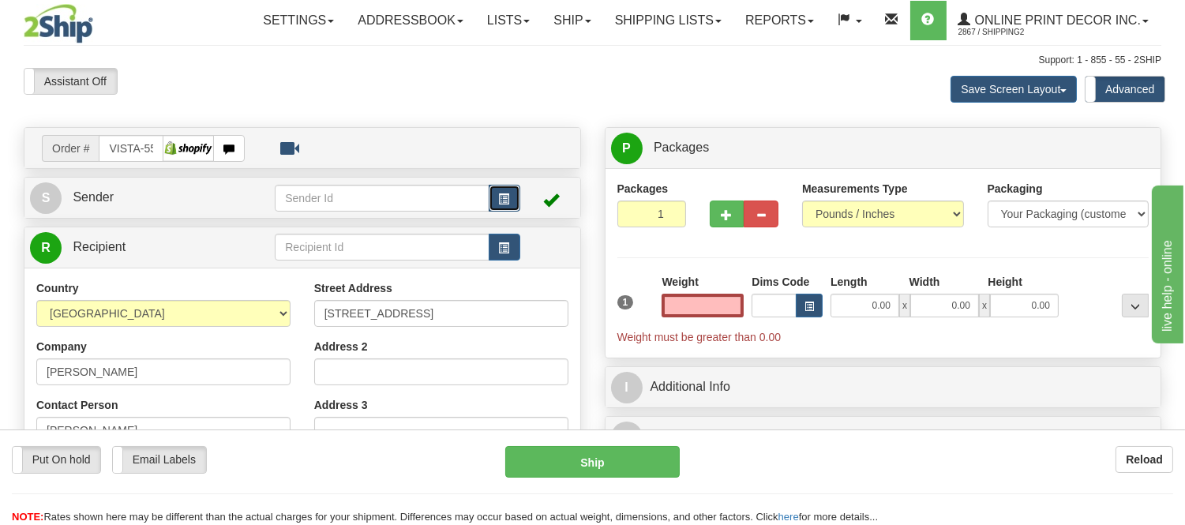
type input "0.00"
click at [493, 199] on button "button" at bounding box center [505, 198] width 32 height 27
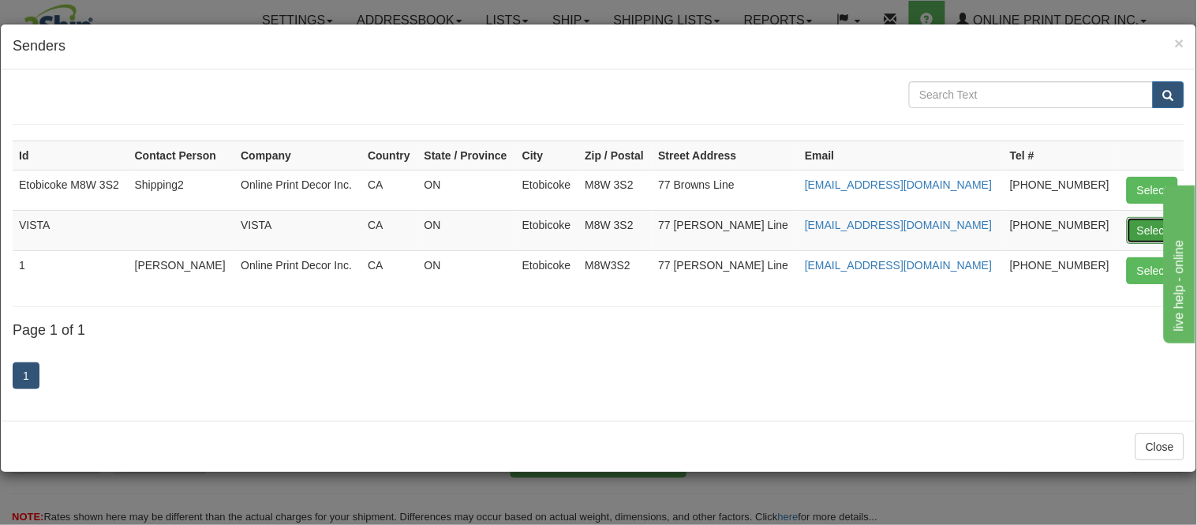
click at [1148, 225] on button "Select" at bounding box center [1152, 230] width 51 height 27
type input "VISTA"
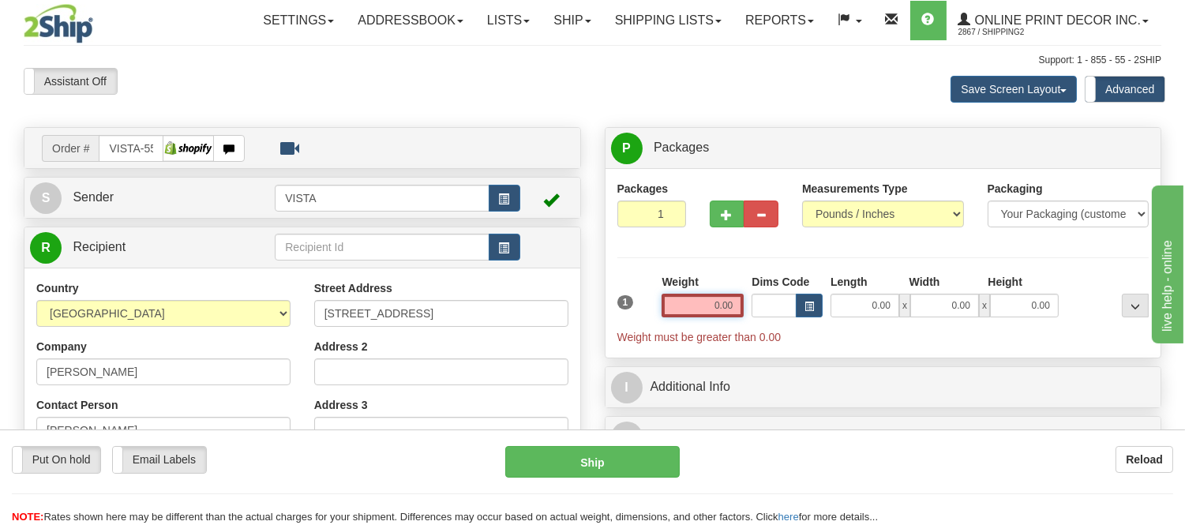
drag, startPoint x: 738, startPoint y: 303, endPoint x: 668, endPoint y: 333, distance: 76.4
click at [668, 333] on div "1 Weight 0.00 Dims Code 0.00" at bounding box center [883, 309] width 540 height 71
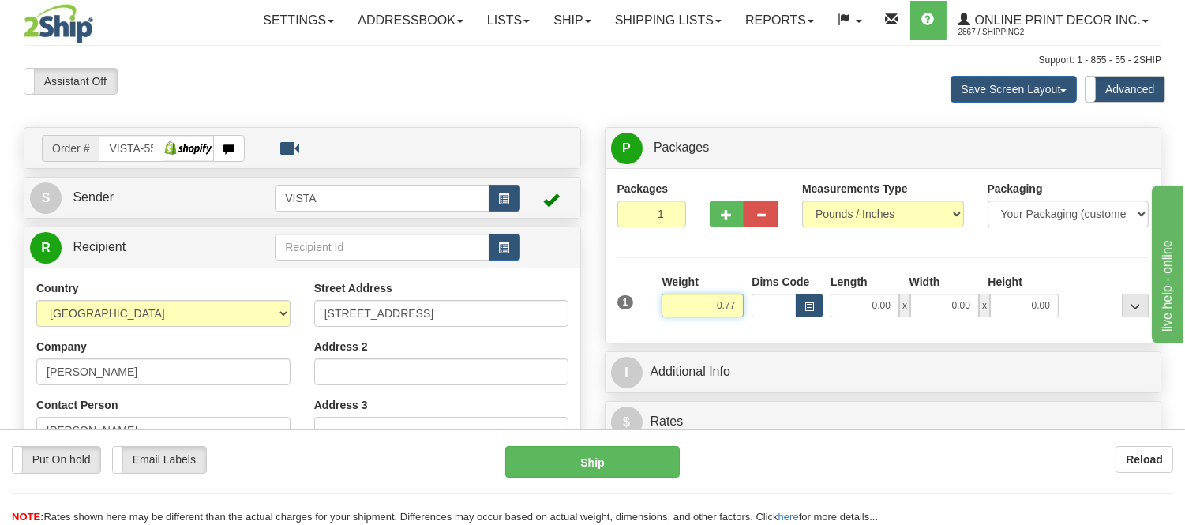
type input "0.77"
click at [810, 302] on span "button" at bounding box center [808, 306] width 9 height 9
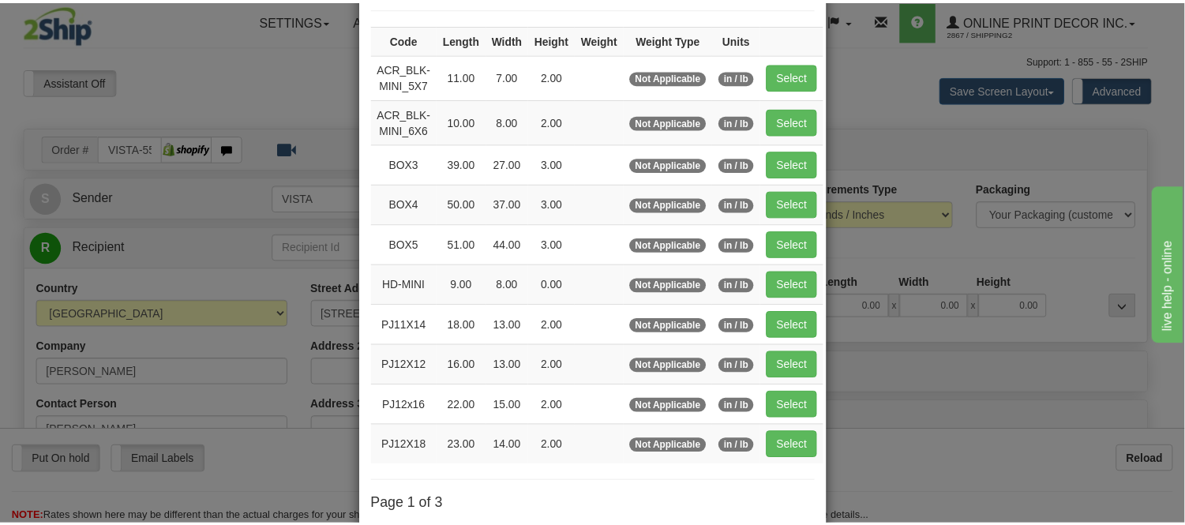
scroll to position [88, 0]
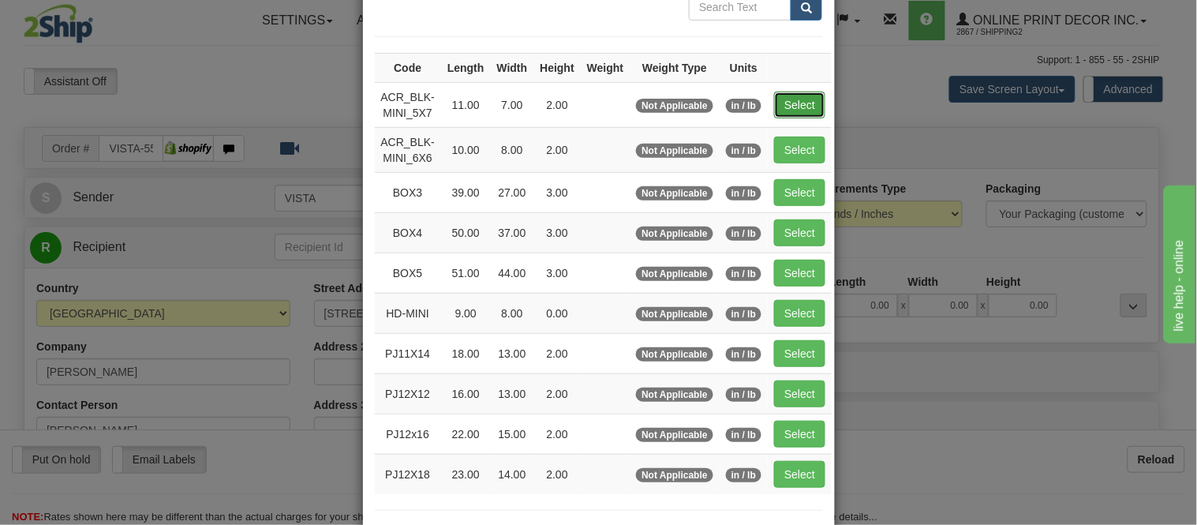
click at [791, 104] on button "Select" at bounding box center [799, 105] width 51 height 27
type input "ACR_BLK-MINI_5X7"
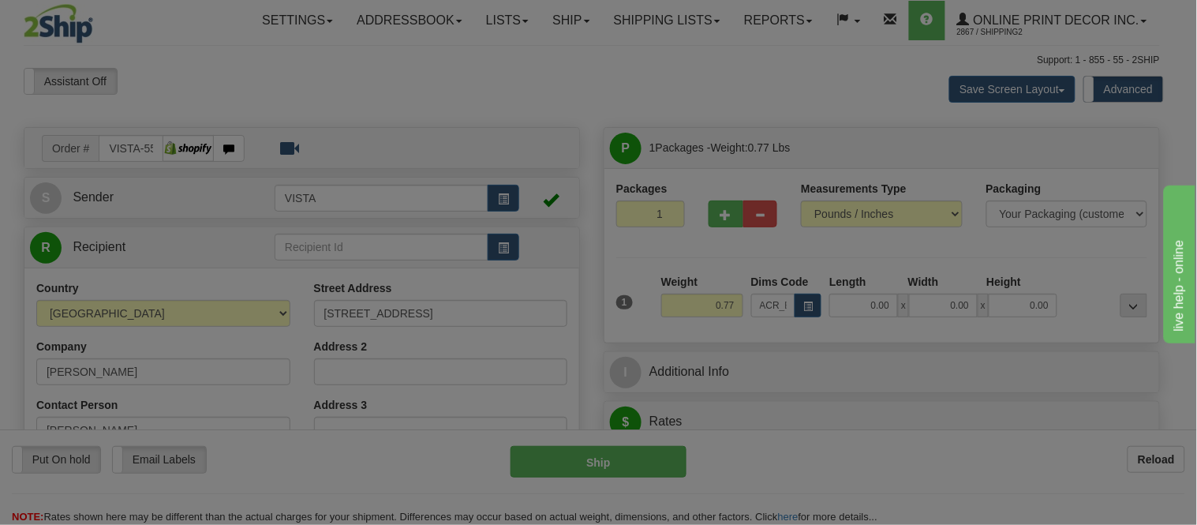
type input "11.00"
type input "7.00"
type input "2.00"
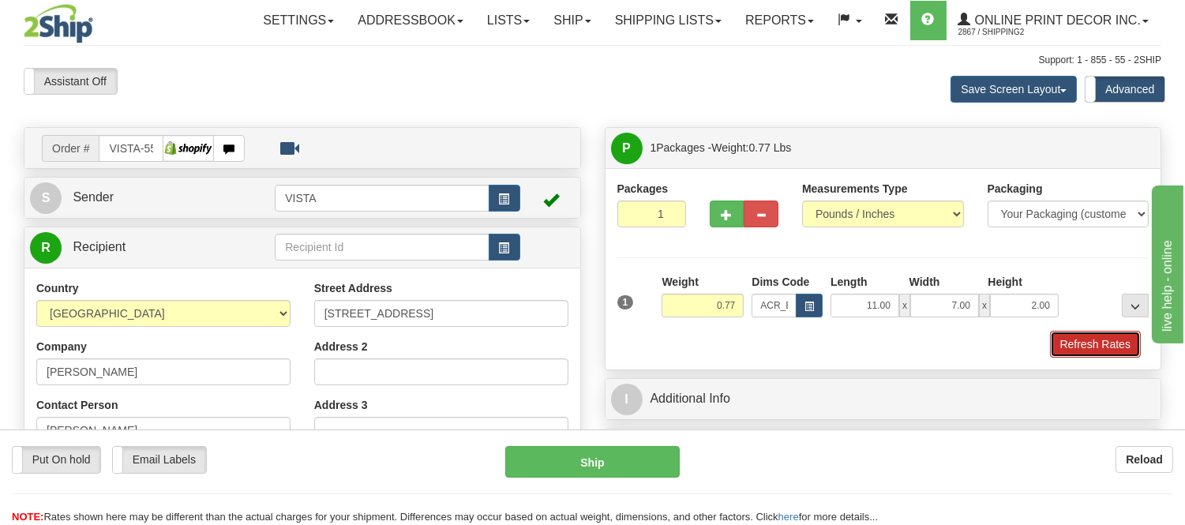
click at [1063, 339] on button "Refresh Rates" at bounding box center [1095, 344] width 91 height 27
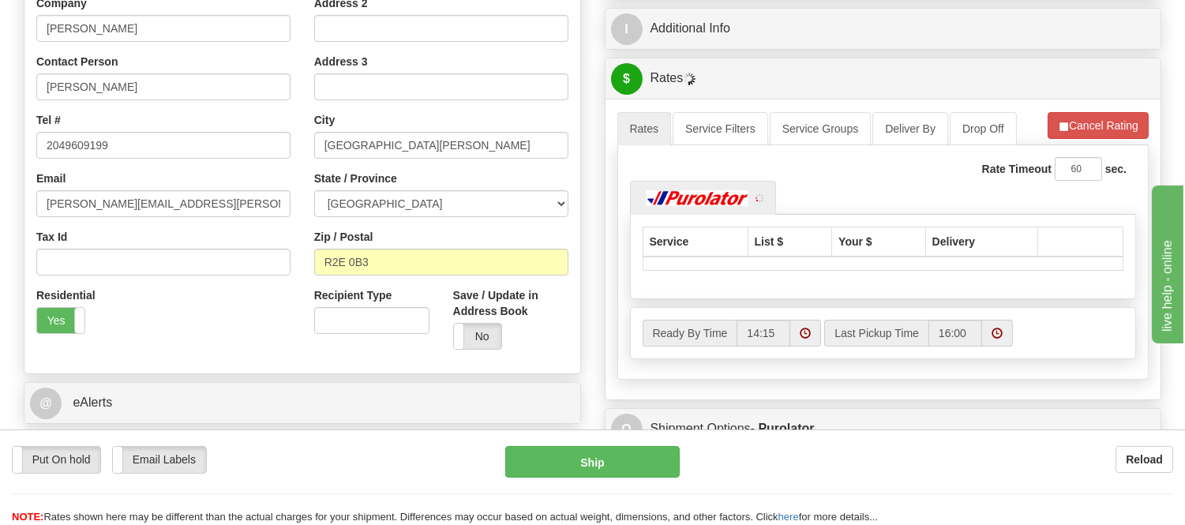
scroll to position [350, 0]
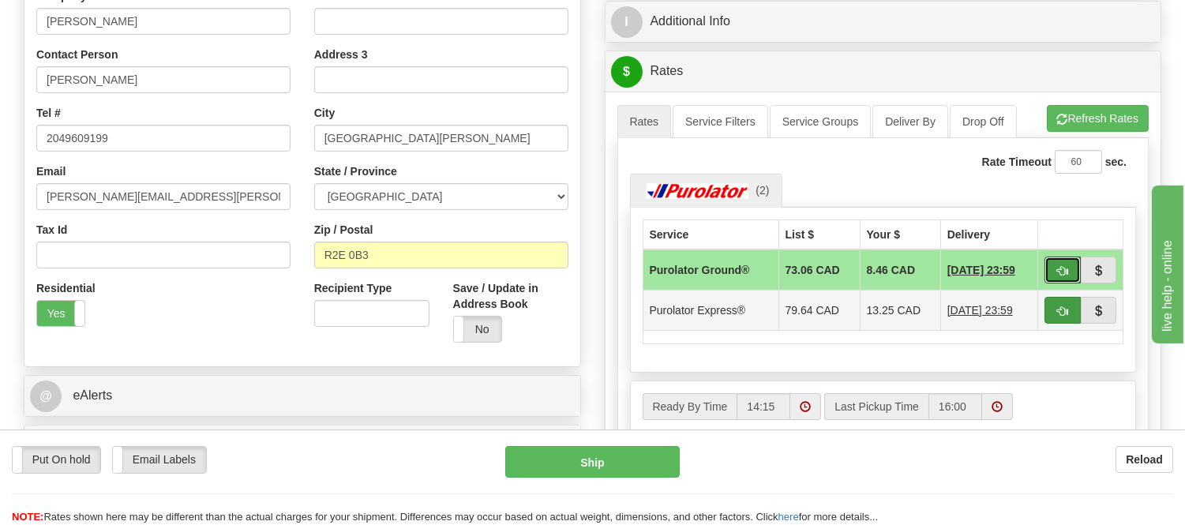
drag, startPoint x: 1058, startPoint y: 264, endPoint x: 1062, endPoint y: 301, distance: 38.1
click at [1062, 301] on tbody "Purolator Ground® 73.06 CAD 8.46 CAD [DATE] 23:59 Purolator Express® 79.64 CAD …" at bounding box center [882, 289] width 481 height 81
click at [1058, 312] on span "button" at bounding box center [1062, 311] width 11 height 10
type input "202"
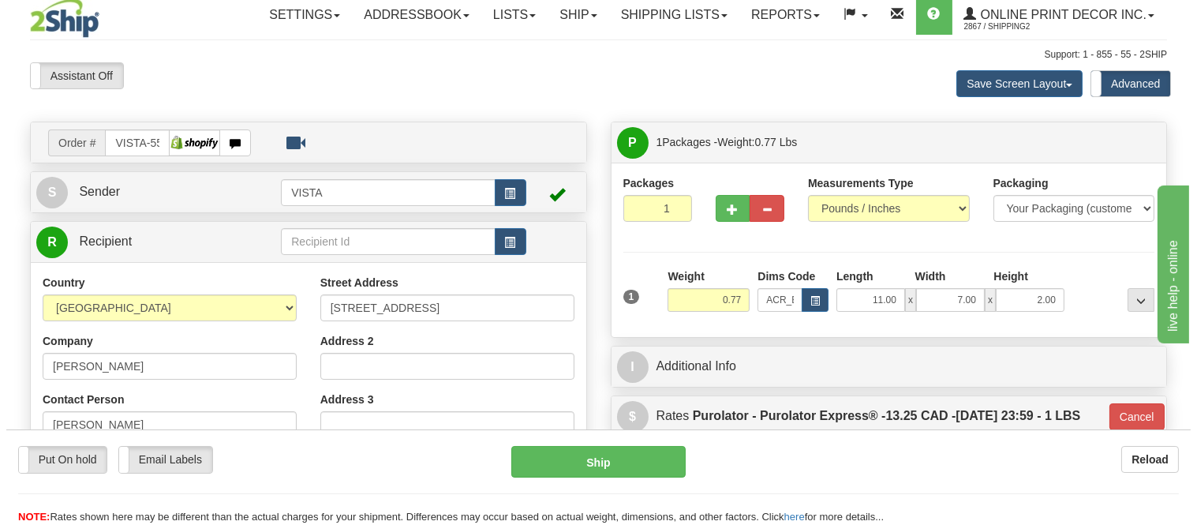
scroll to position [0, 0]
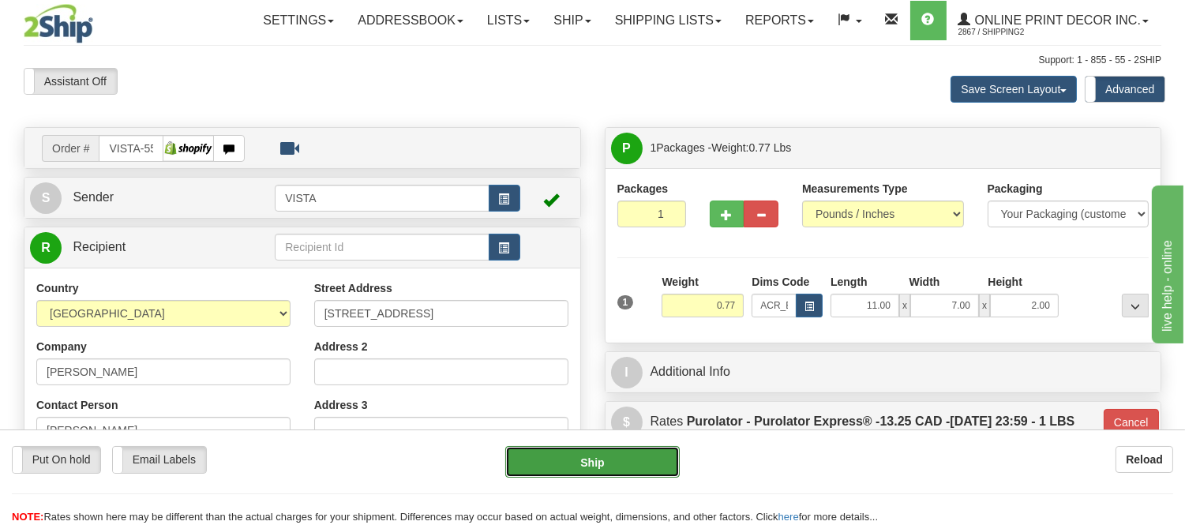
click at [629, 456] on button "Ship" at bounding box center [592, 462] width 174 height 32
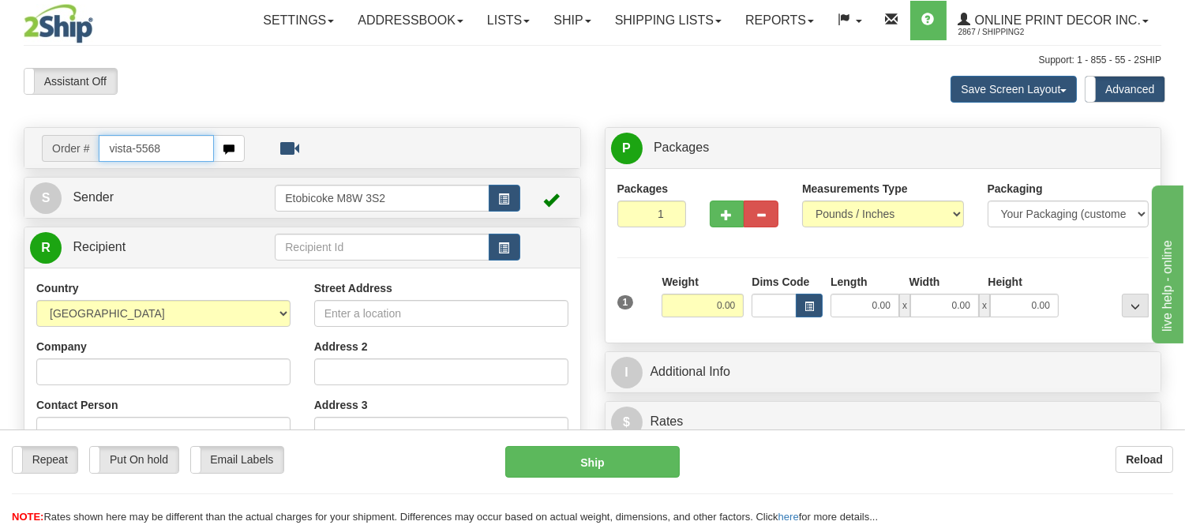
type input "vista-5568"
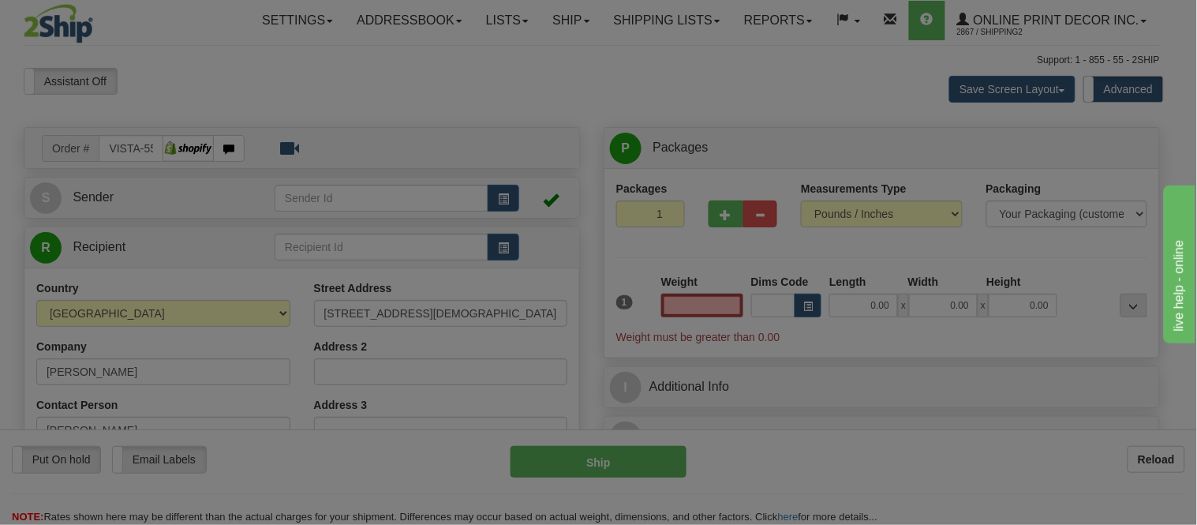
type input "[GEOGRAPHIC_DATA]"
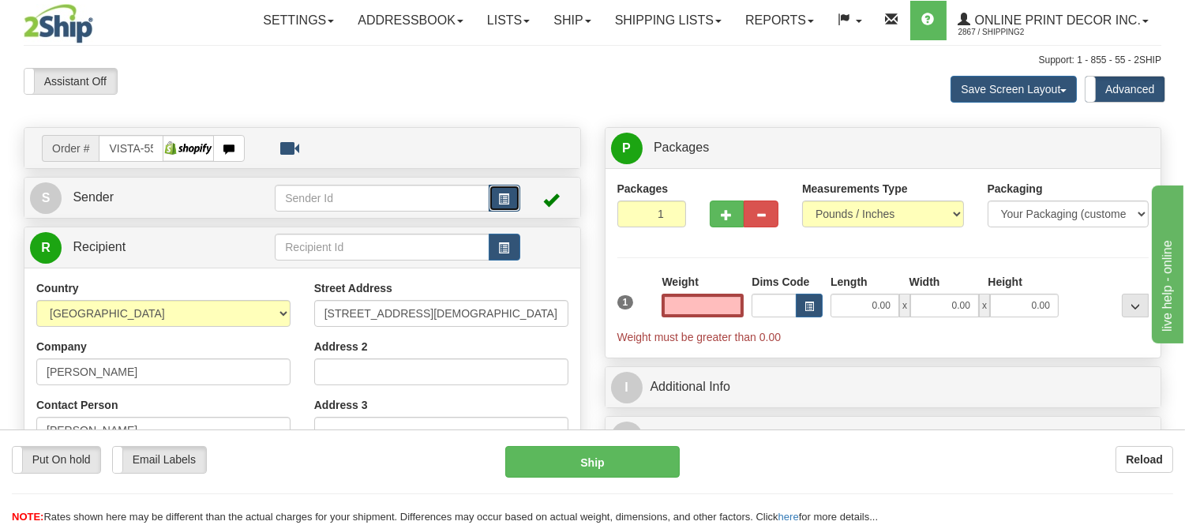
type input "0.00"
click at [507, 204] on button "button" at bounding box center [505, 198] width 32 height 27
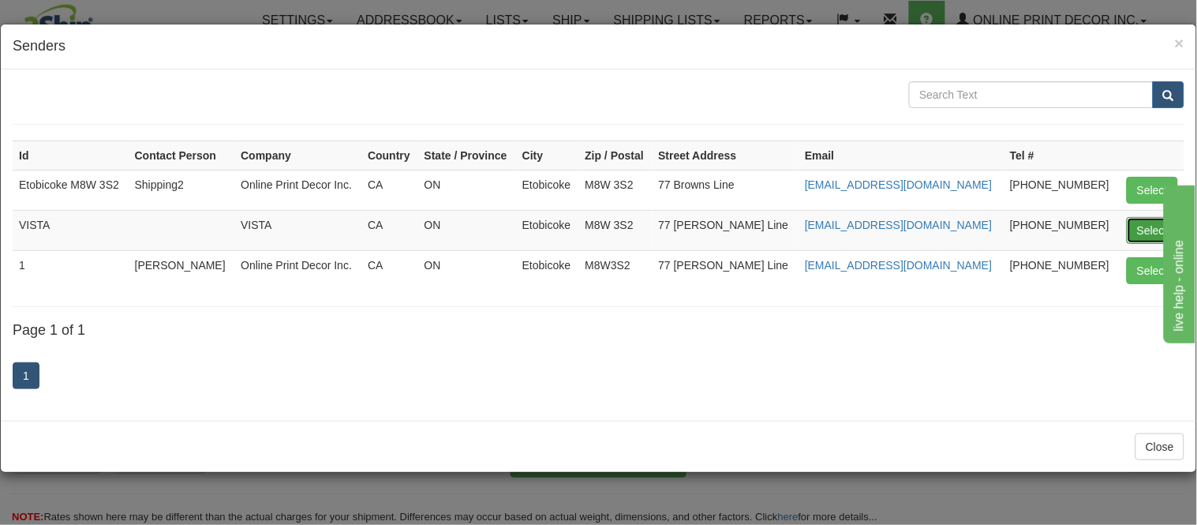
click at [1129, 223] on button "Select" at bounding box center [1152, 230] width 51 height 27
type input "VISTA"
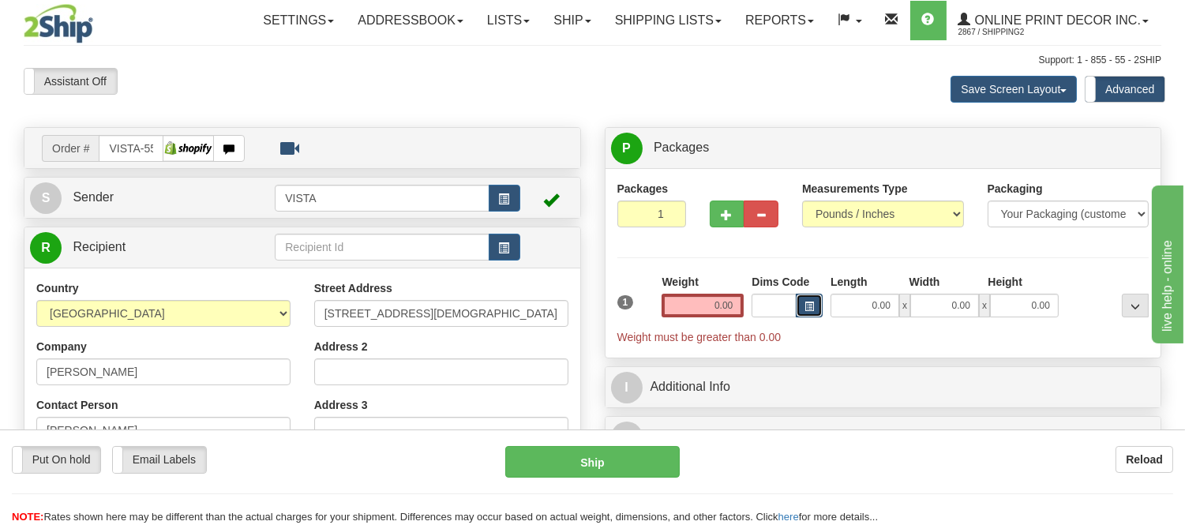
click at [816, 296] on button "button" at bounding box center [809, 306] width 27 height 24
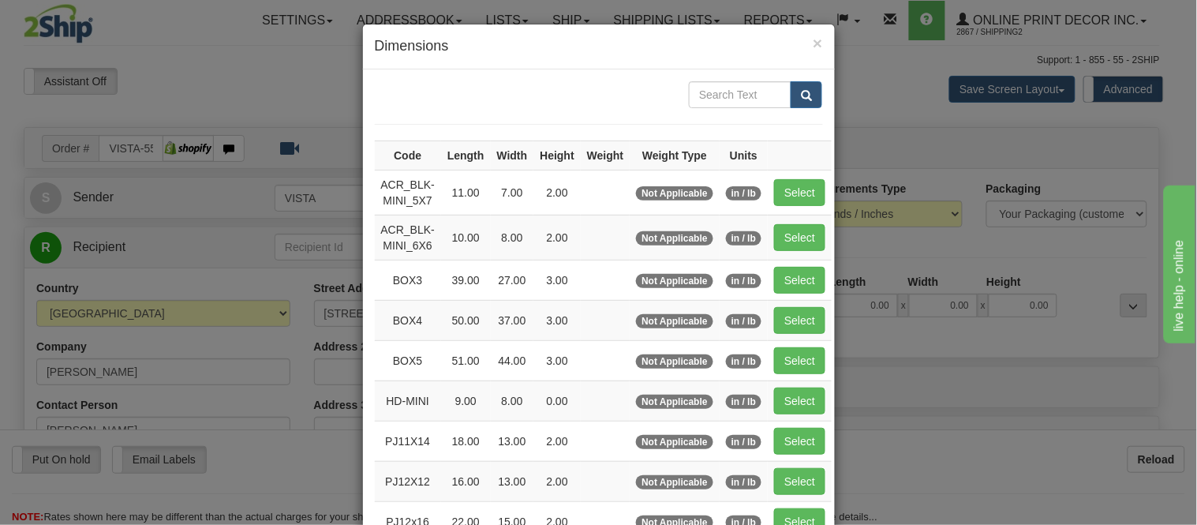
scroll to position [263, 0]
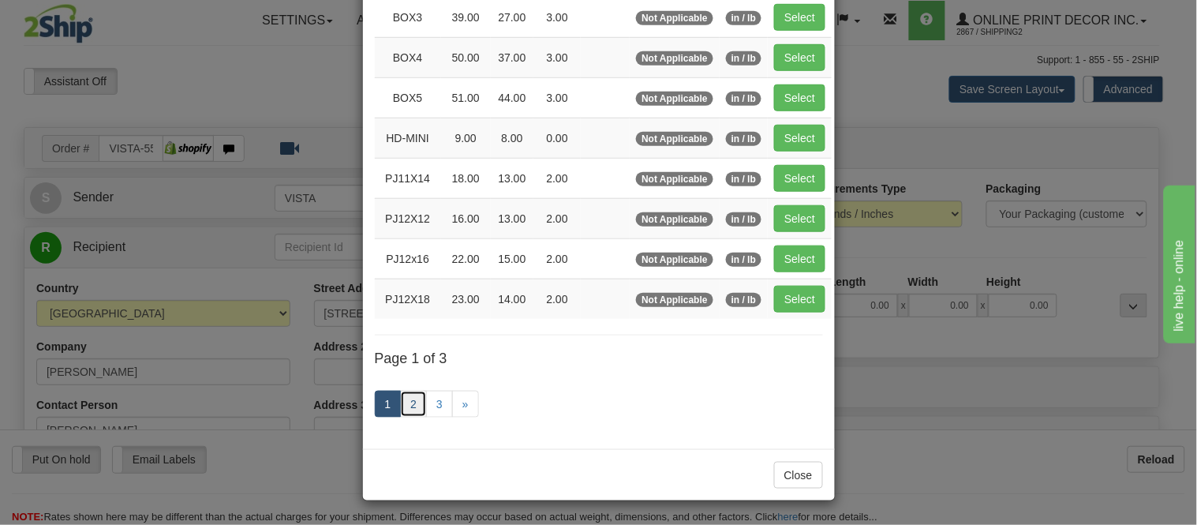
click at [401, 407] on link "2" at bounding box center [413, 404] width 27 height 27
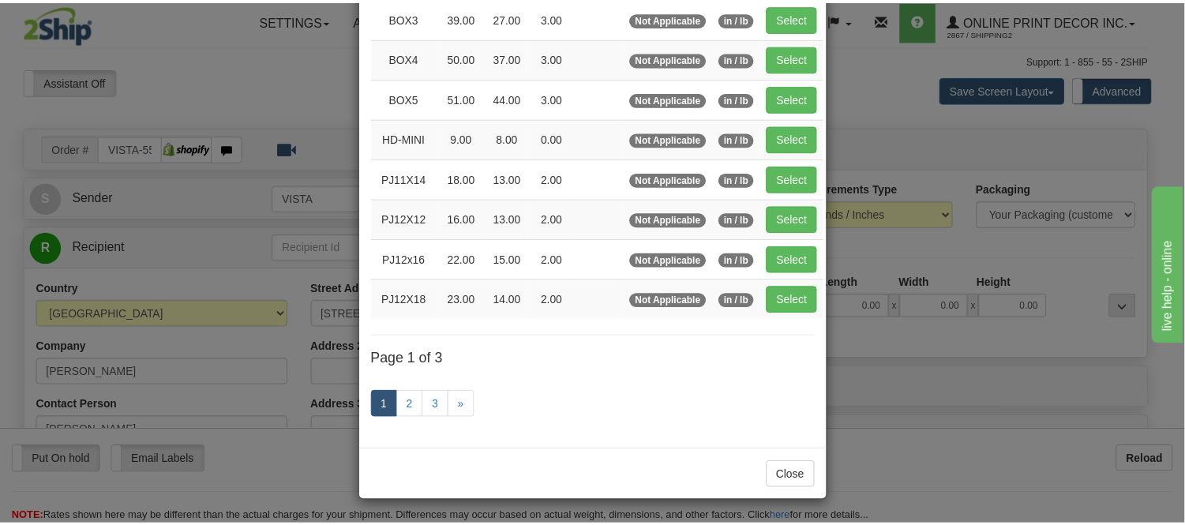
scroll to position [257, 0]
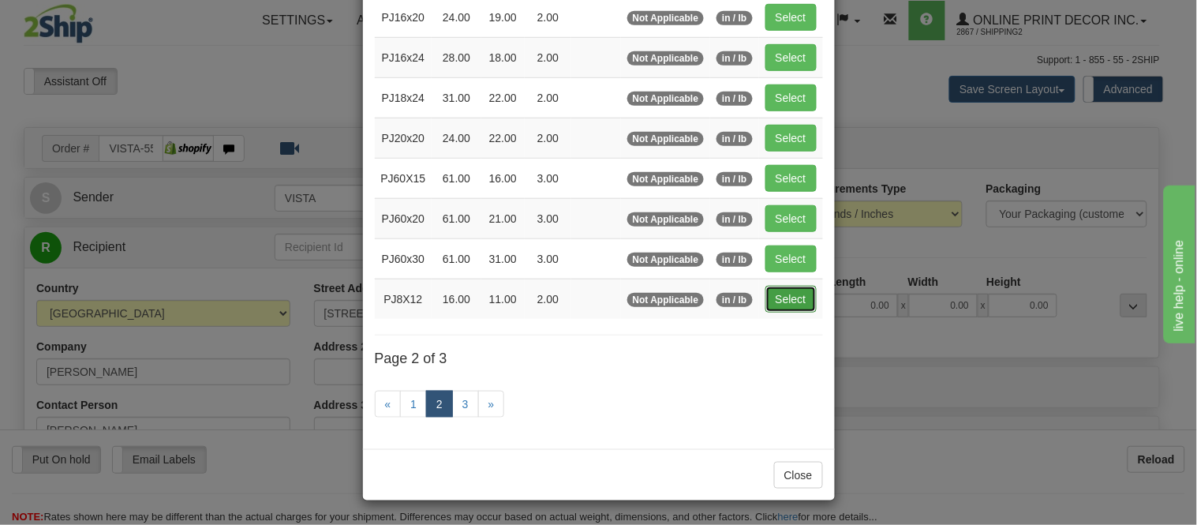
click at [780, 286] on button "Select" at bounding box center [791, 299] width 51 height 27
type input "PJ8X12"
type input "16.00"
type input "11.00"
type input "2.00"
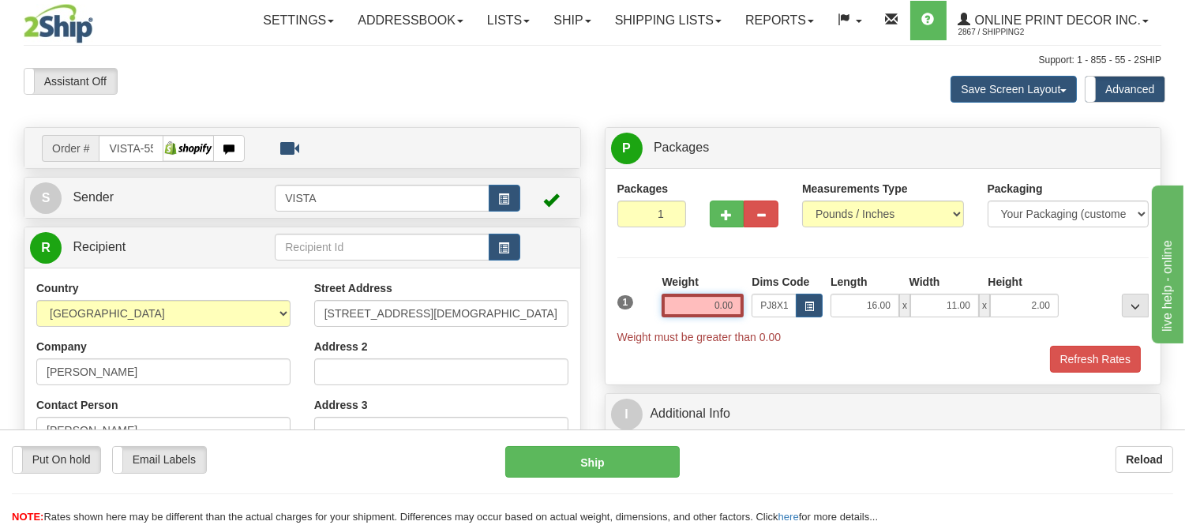
drag, startPoint x: 734, startPoint y: 304, endPoint x: 655, endPoint y: 306, distance: 79.0
click at [655, 306] on div "1 Weight 0.00 Dims Code x x" at bounding box center [883, 309] width 540 height 71
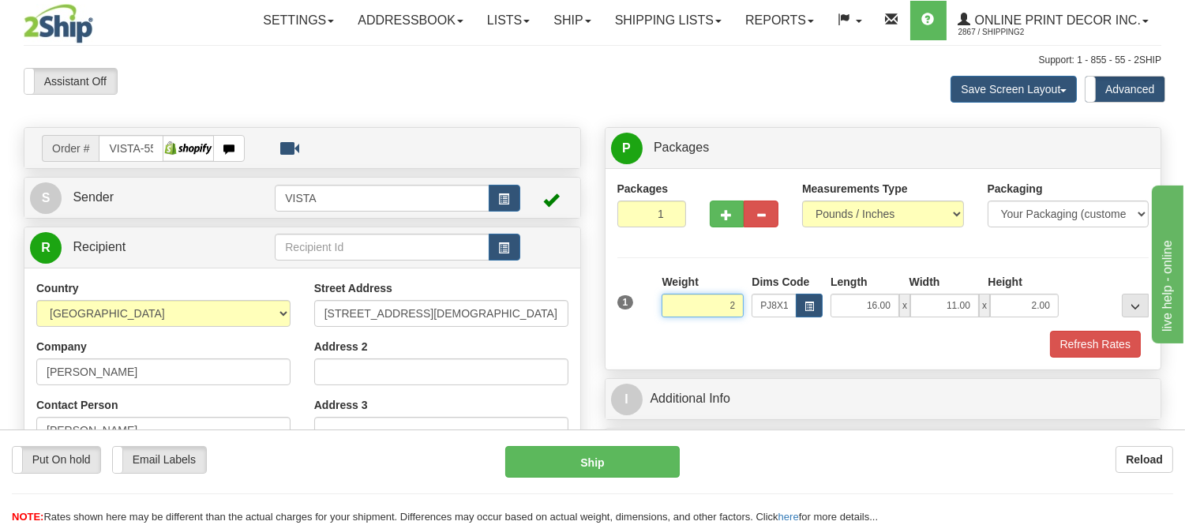
click button "Delete" at bounding box center [0, 0] width 0 height 0
type input "2.00"
click at [1069, 353] on button "Refresh Rates" at bounding box center [1095, 344] width 91 height 27
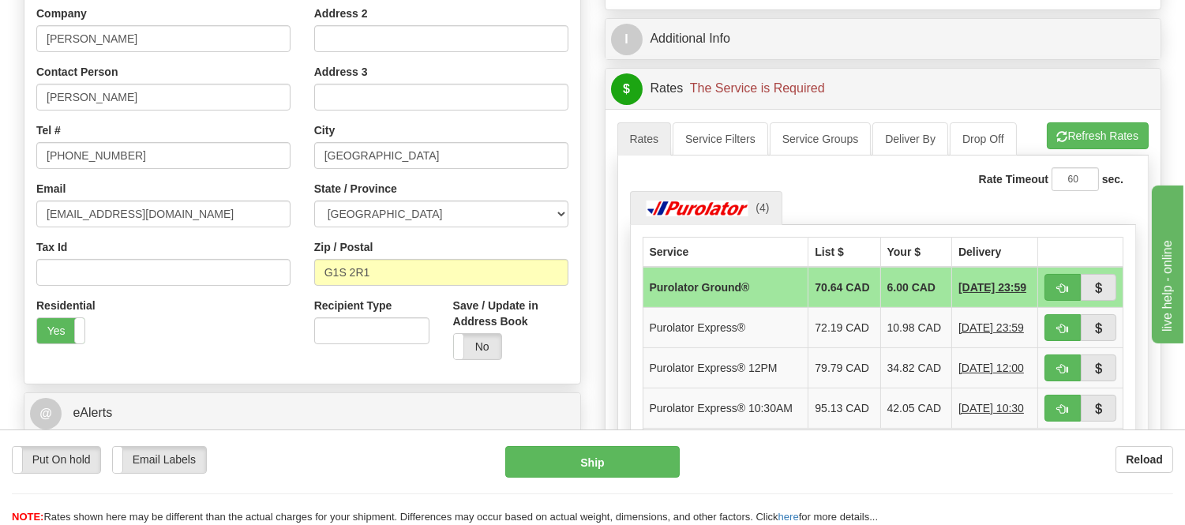
scroll to position [438, 0]
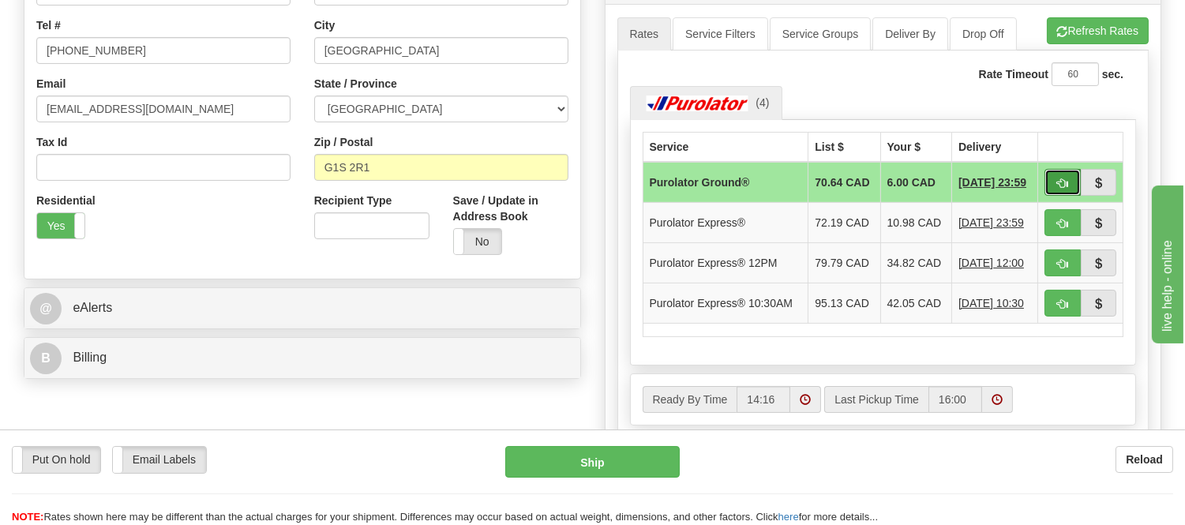
click at [1051, 178] on button "button" at bounding box center [1062, 182] width 36 height 27
type input "260"
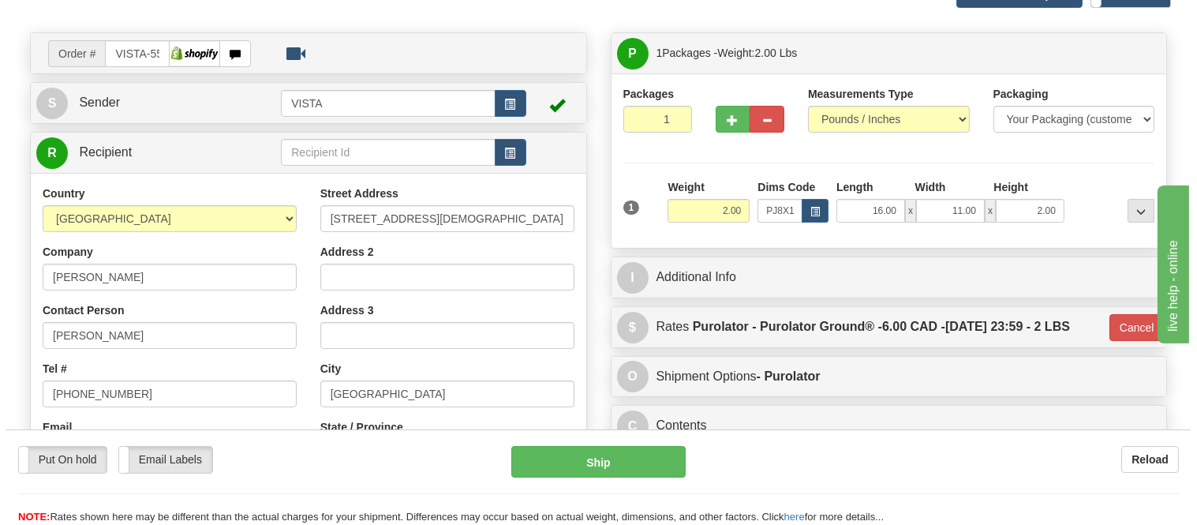
scroll to position [88, 0]
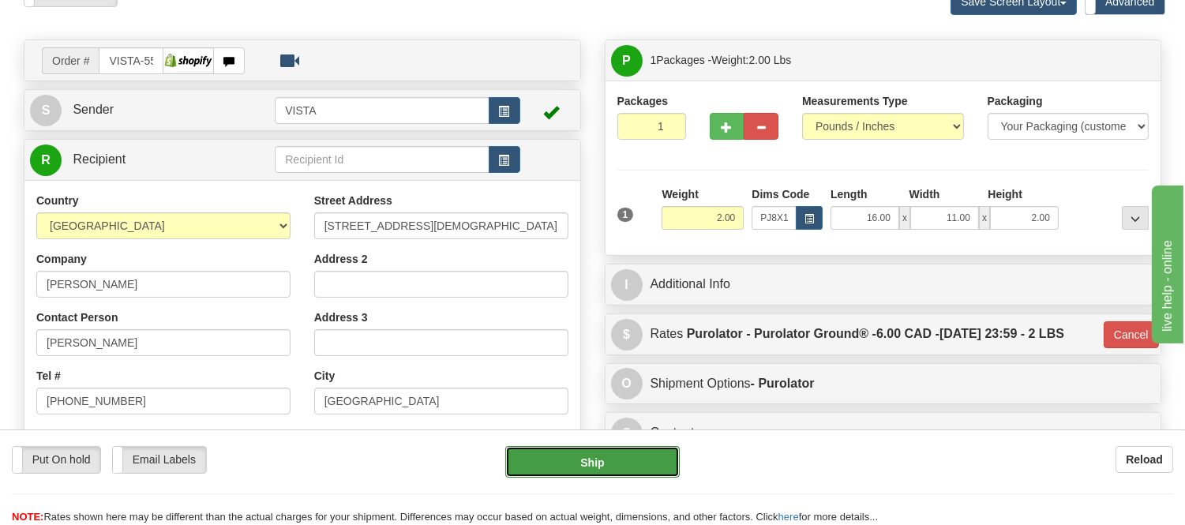
click at [652, 459] on button "Ship" at bounding box center [592, 462] width 174 height 32
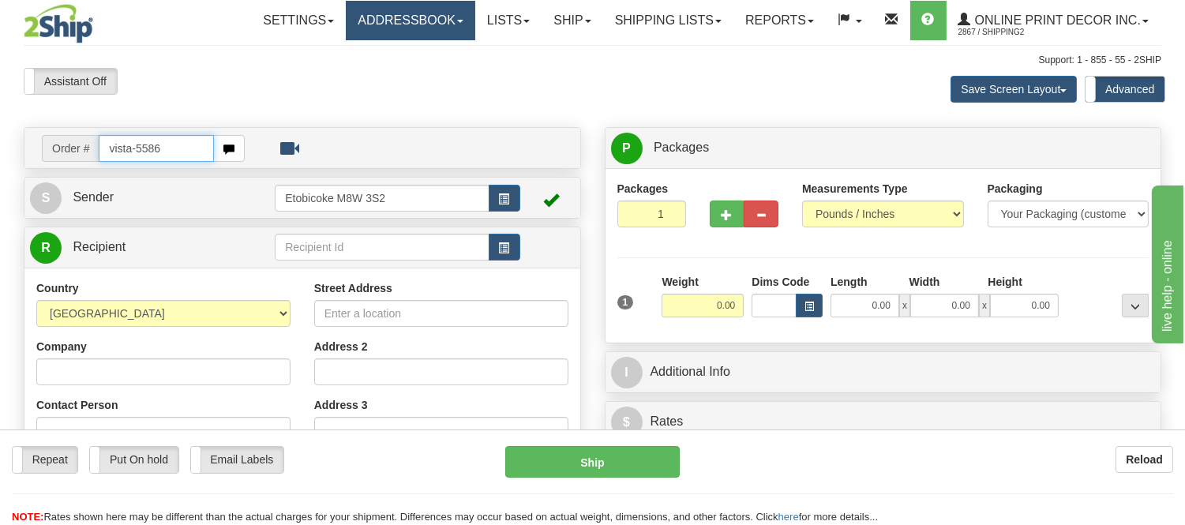
type input "vista-5586"
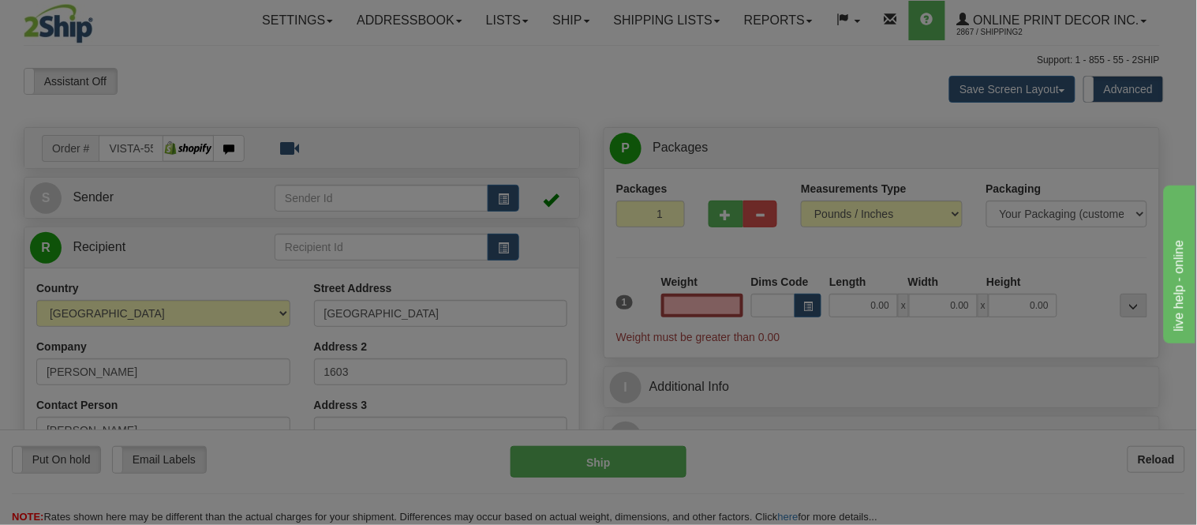
type input "VANCOUVER"
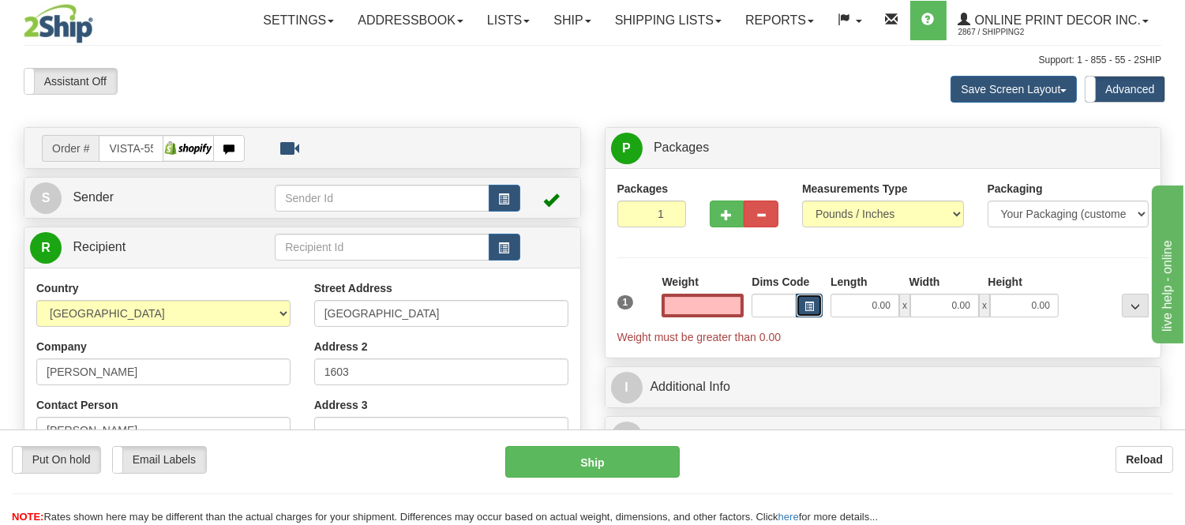
type input "0.00"
click at [815, 302] on button "button" at bounding box center [809, 306] width 27 height 24
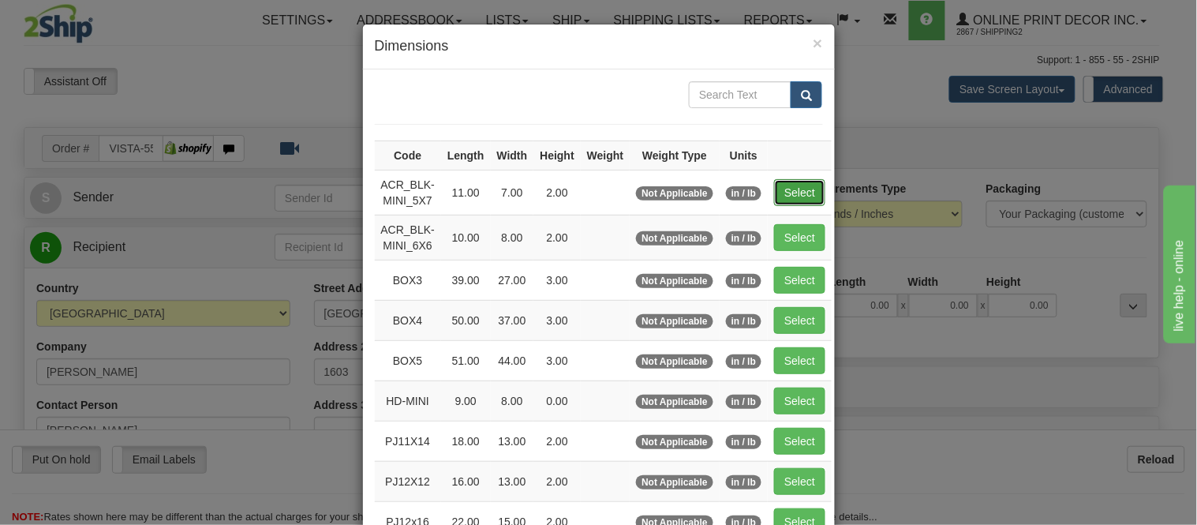
click at [788, 188] on button "Select" at bounding box center [799, 192] width 51 height 27
type input "ACR_BLK-MINI_5X7"
type input "11.00"
type input "7.00"
type input "2.00"
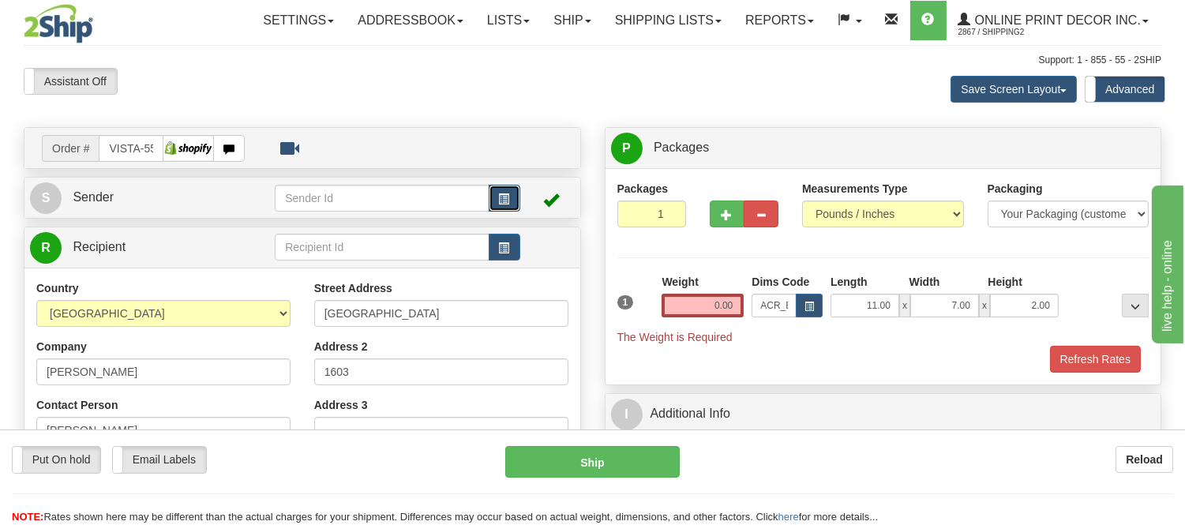
click at [505, 196] on span "button" at bounding box center [504, 199] width 11 height 10
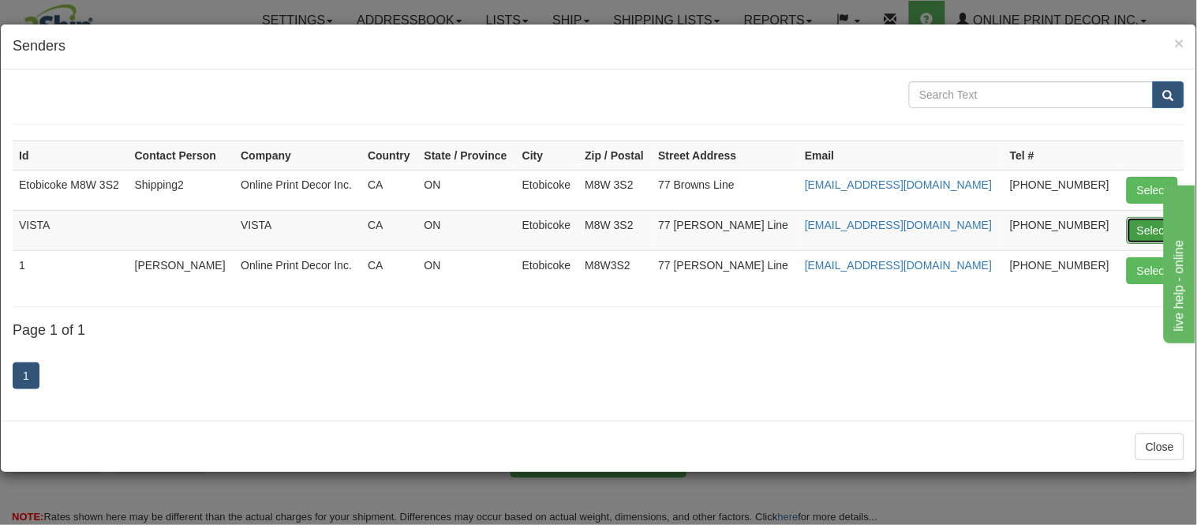
click at [1143, 225] on button "Select" at bounding box center [1152, 230] width 51 height 27
type input "VISTA"
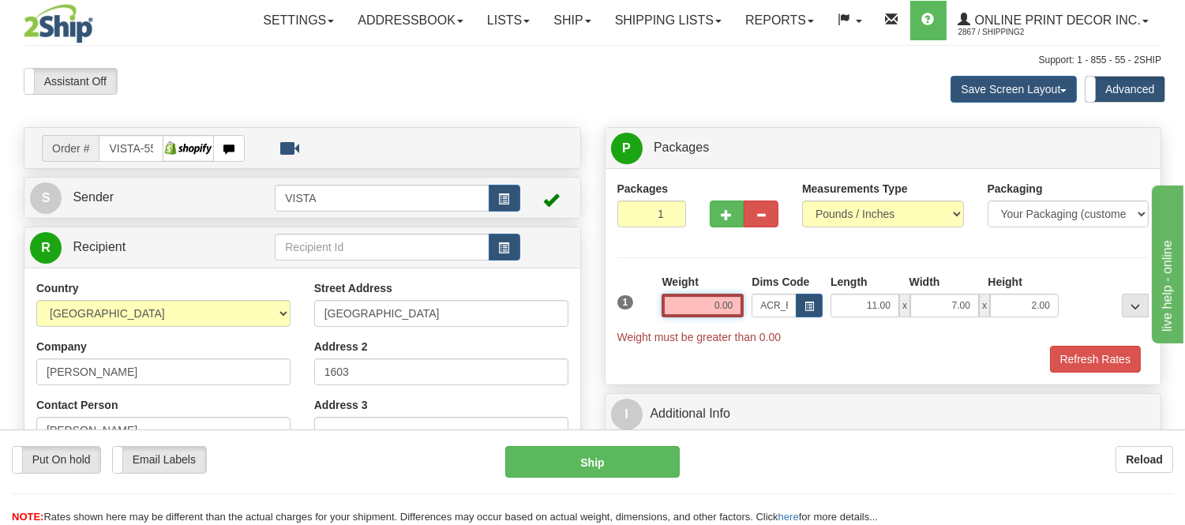
drag, startPoint x: 732, startPoint y: 301, endPoint x: 648, endPoint y: 344, distance: 94.3
click at [648, 344] on div "1 Weight 0.00 Dims Code x x" at bounding box center [883, 309] width 540 height 71
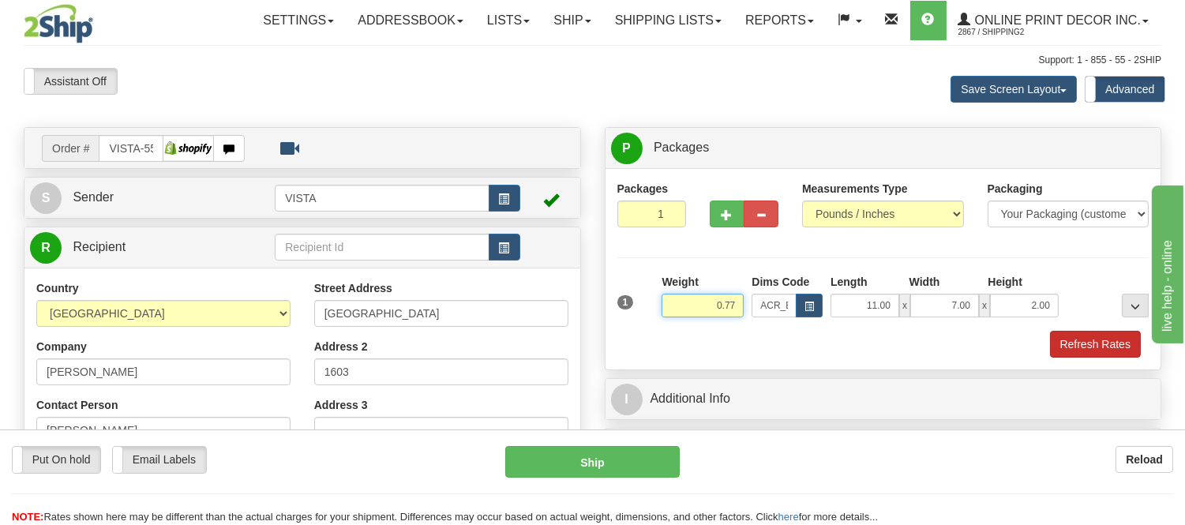
type input "0.77"
click at [1077, 343] on button "Refresh Rates" at bounding box center [1095, 344] width 91 height 27
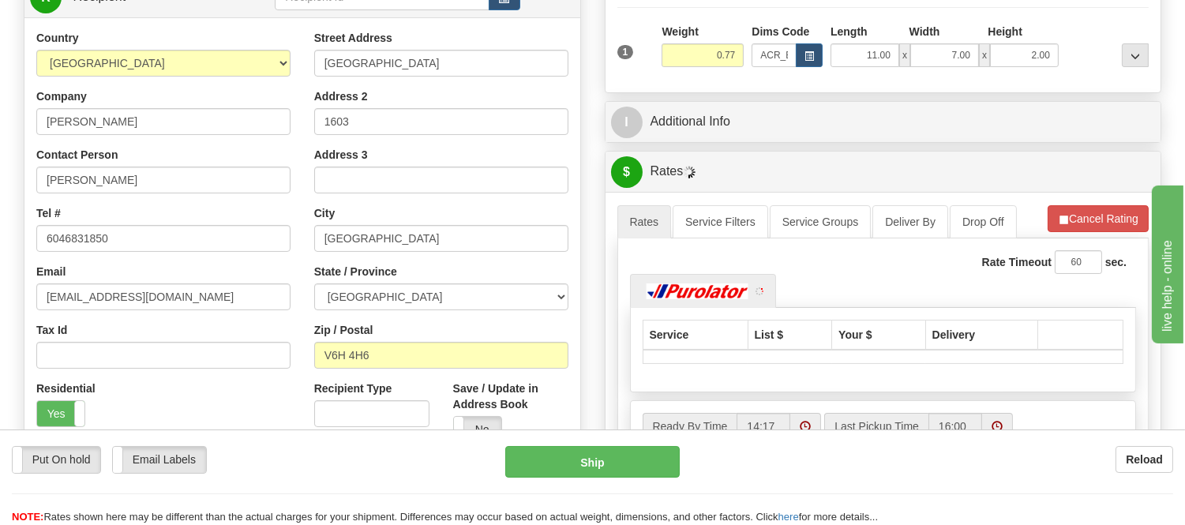
scroll to position [350, 0]
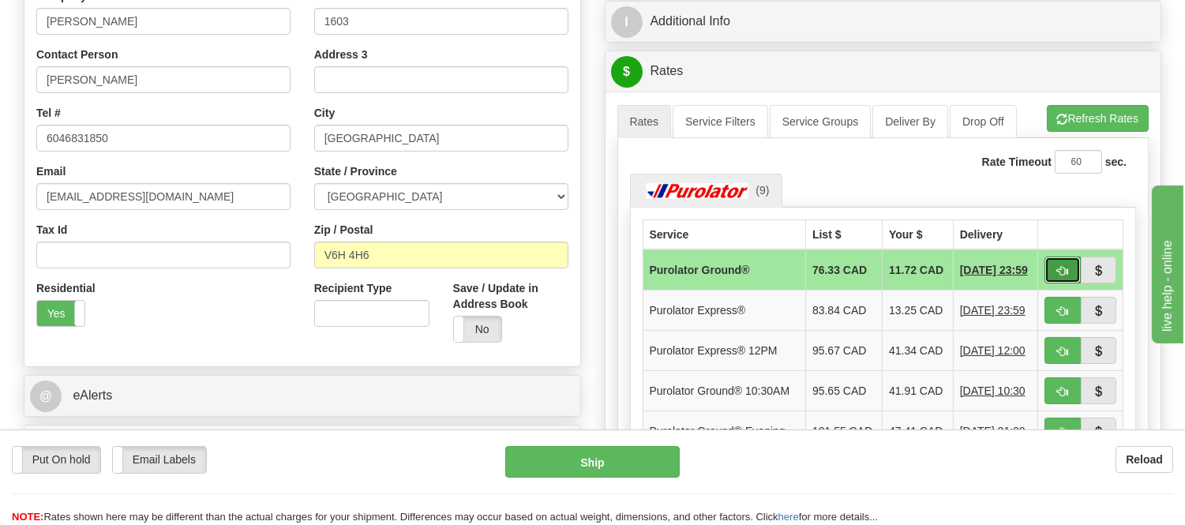
click at [1063, 276] on span "button" at bounding box center [1062, 271] width 11 height 10
type input "260"
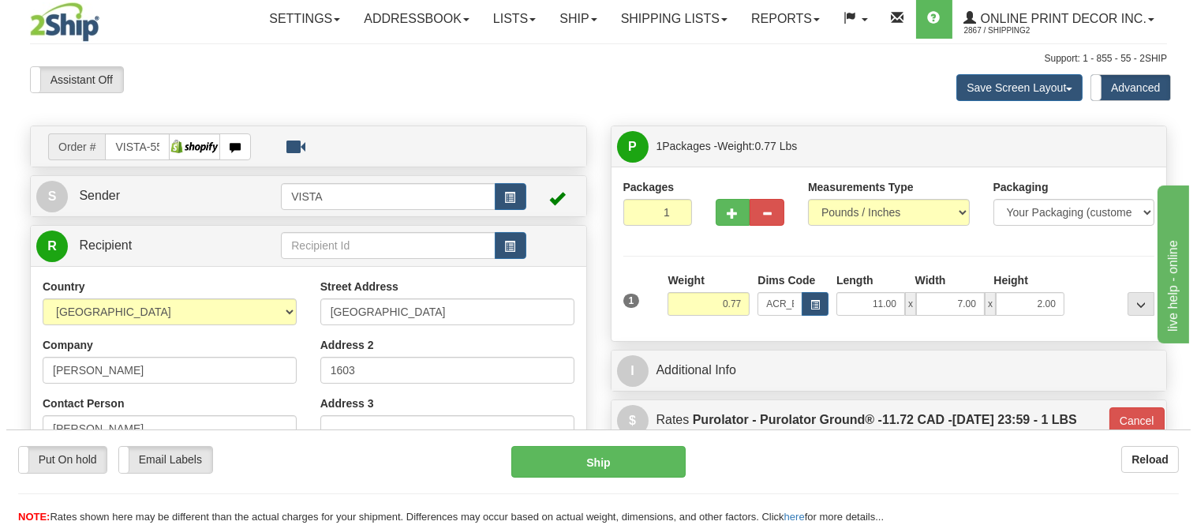
scroll to position [0, 0]
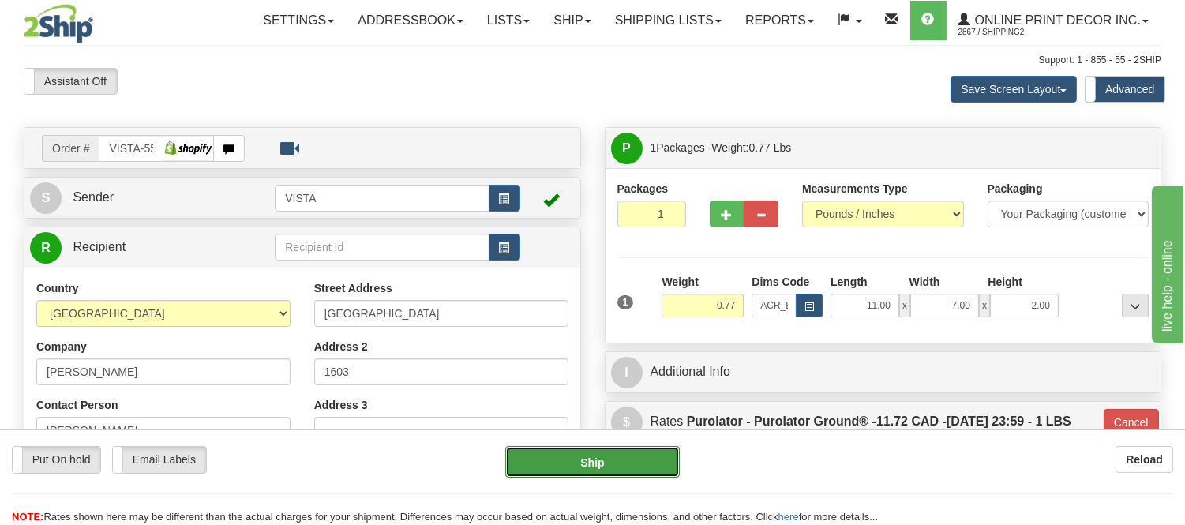
click at [619, 452] on button "Ship" at bounding box center [592, 462] width 174 height 32
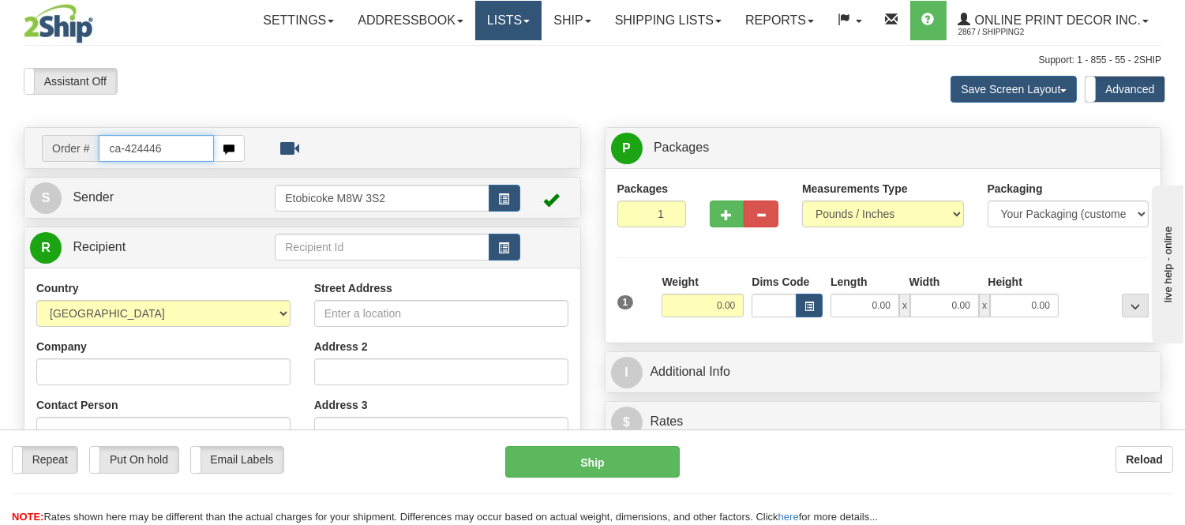
type input "ca-424446"
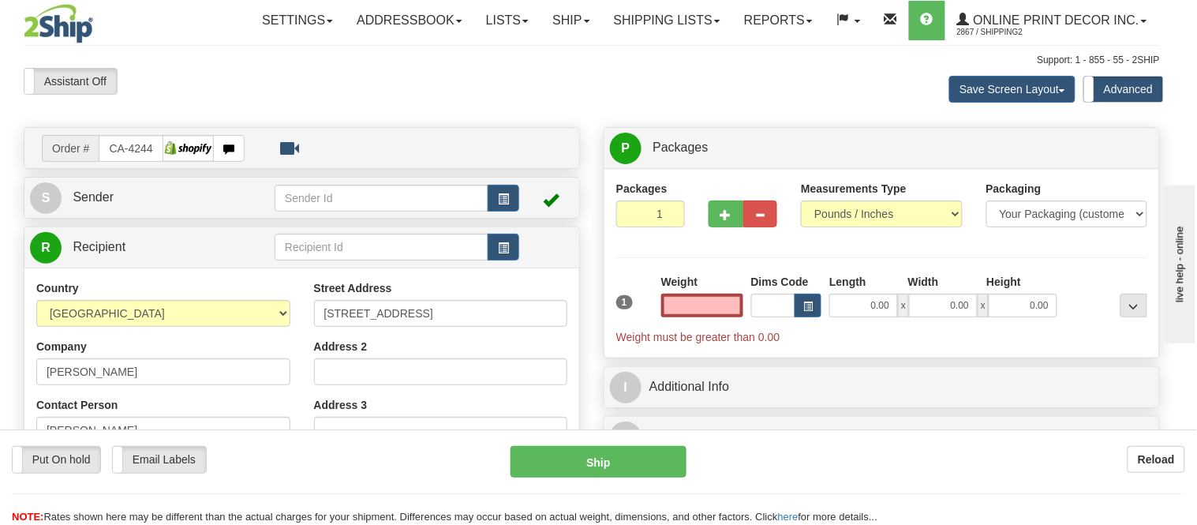
type input "[GEOGRAPHIC_DATA]"
type input "0.00"
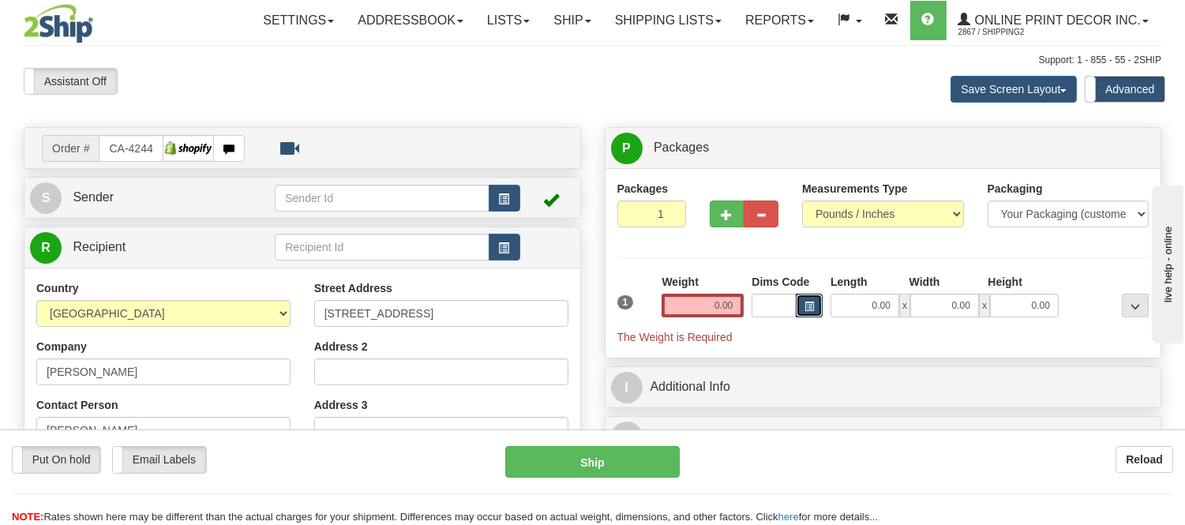
click at [806, 301] on button "button" at bounding box center [809, 306] width 27 height 24
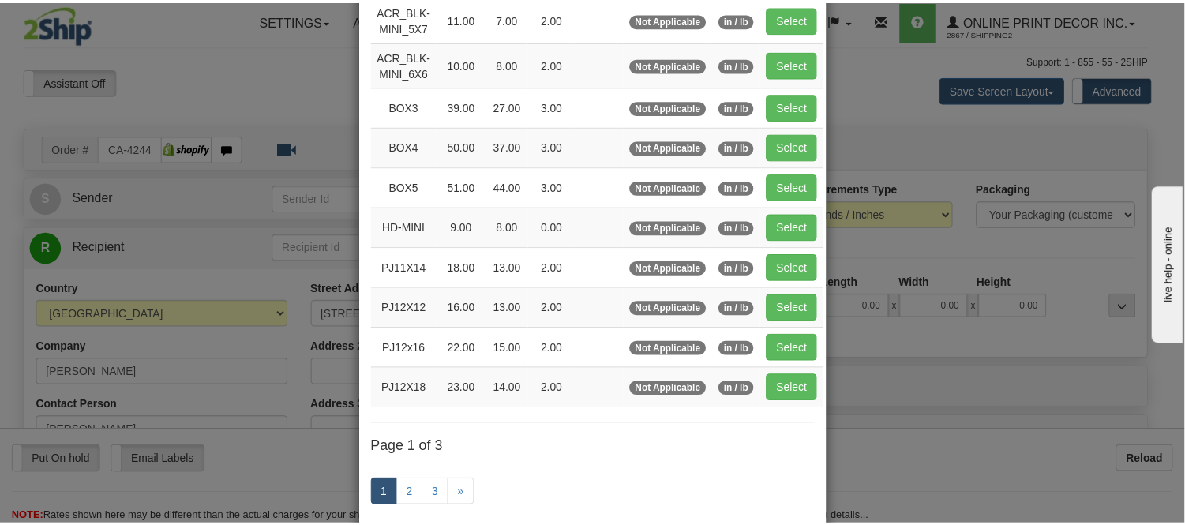
scroll to position [175, 0]
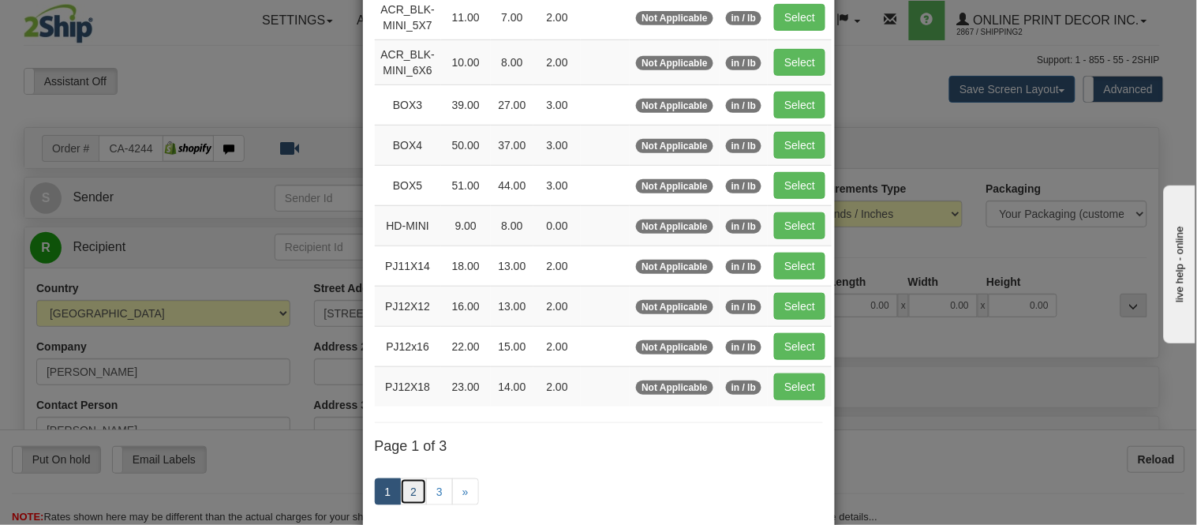
click at [403, 486] on link "2" at bounding box center [413, 491] width 27 height 27
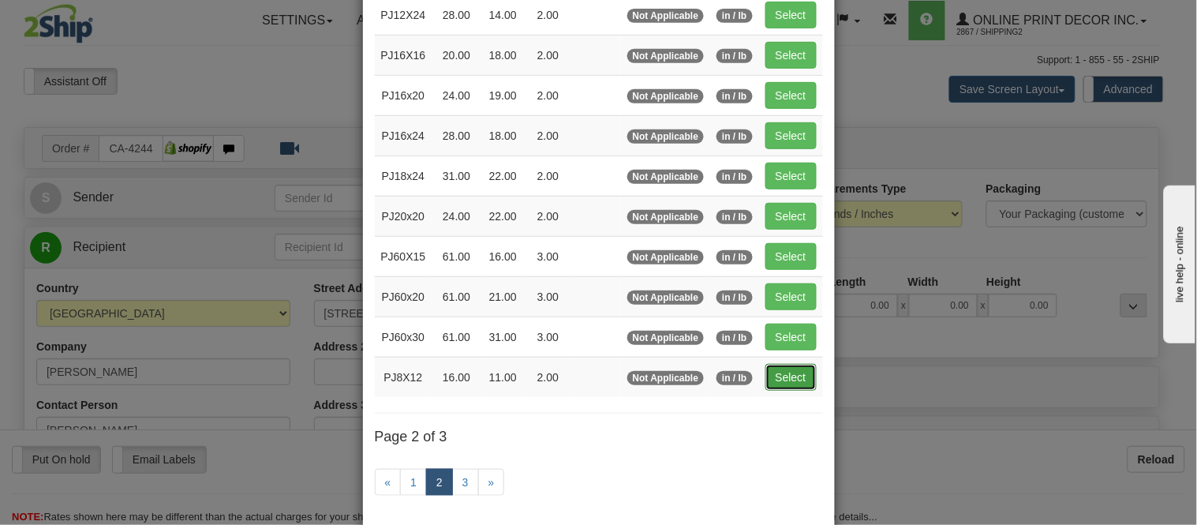
click at [792, 376] on button "Select" at bounding box center [791, 377] width 51 height 27
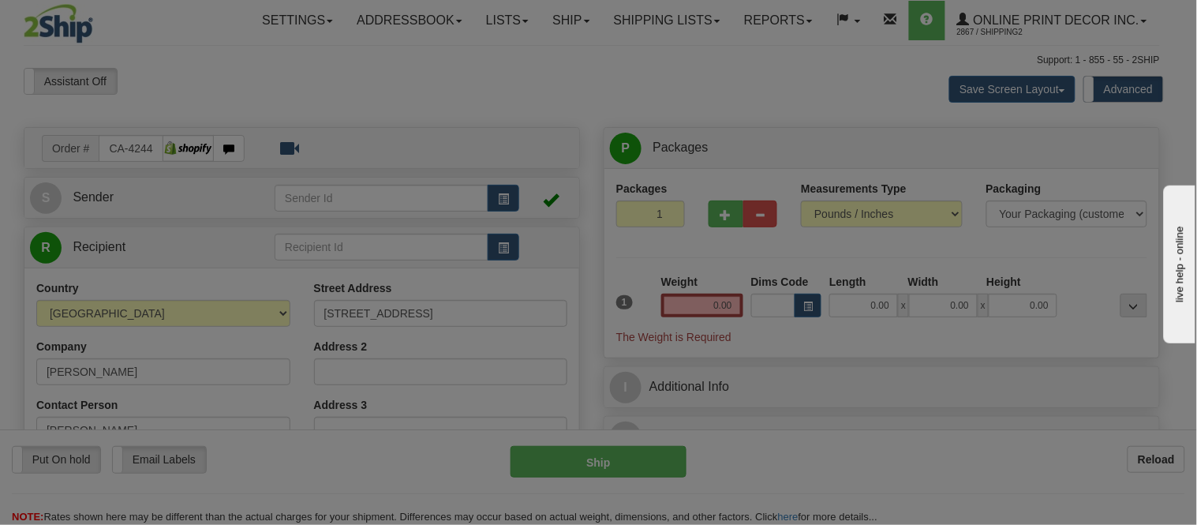
type input "PJ8X12"
type input "16.00"
type input "11.00"
type input "2.00"
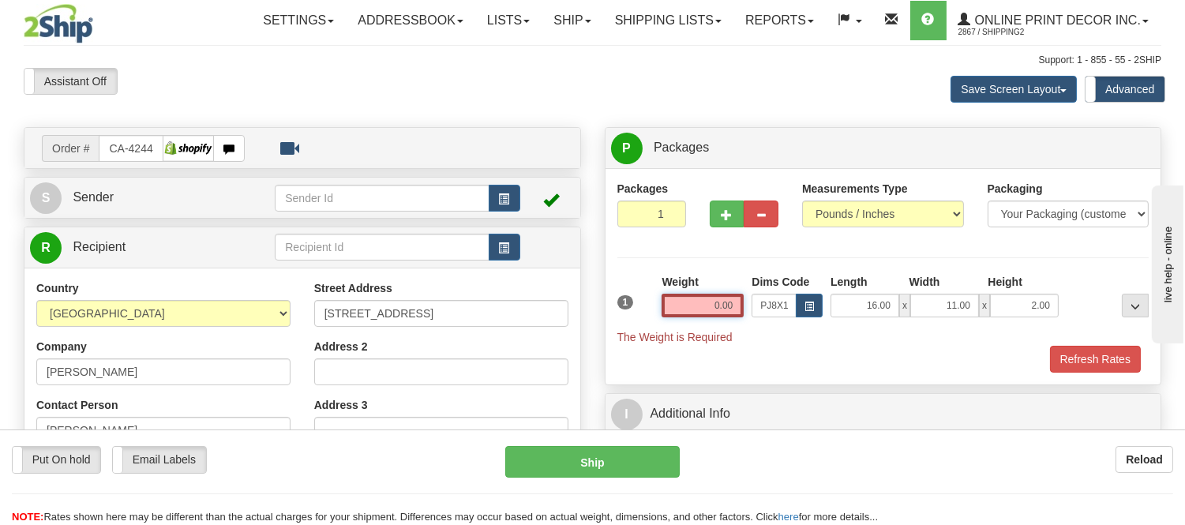
drag, startPoint x: 732, startPoint y: 301, endPoint x: 649, endPoint y: 312, distance: 84.4
click at [649, 312] on div "1 Weight 0.00 Dims Code x x" at bounding box center [883, 309] width 540 height 71
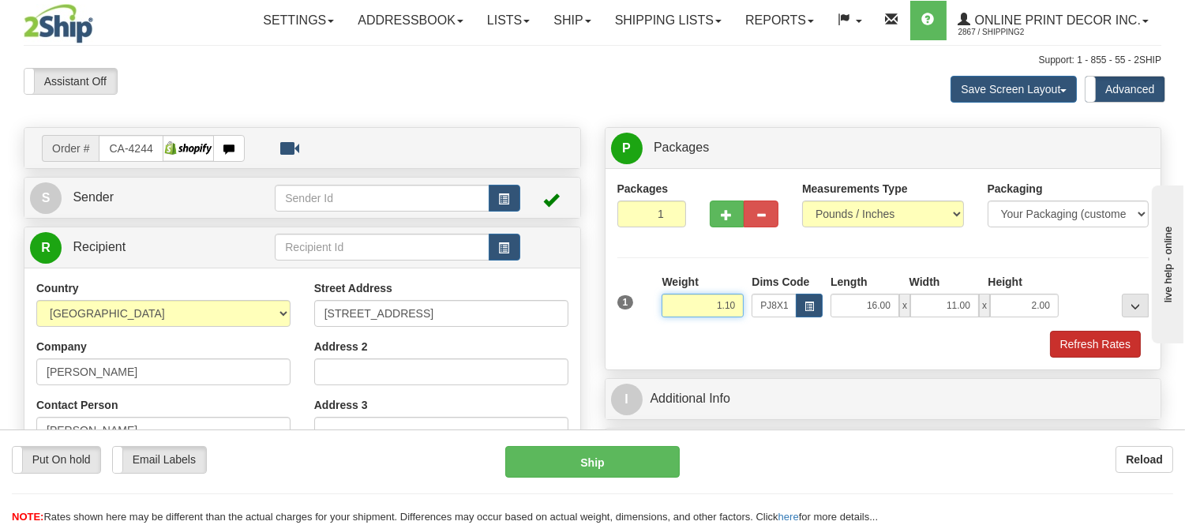
type input "1.10"
click at [1088, 340] on button "Refresh Rates" at bounding box center [1095, 344] width 91 height 27
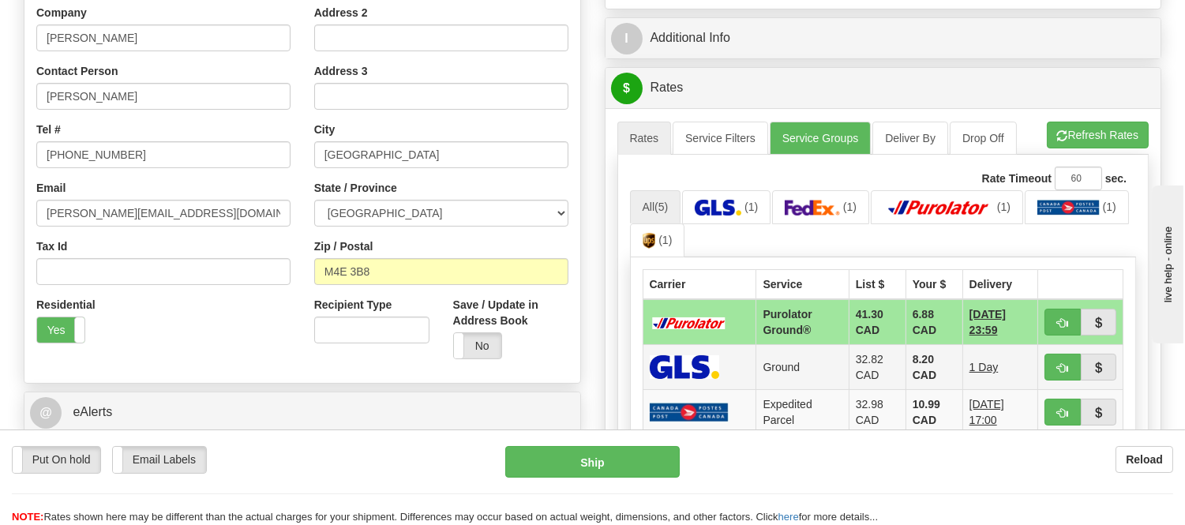
scroll to position [438, 0]
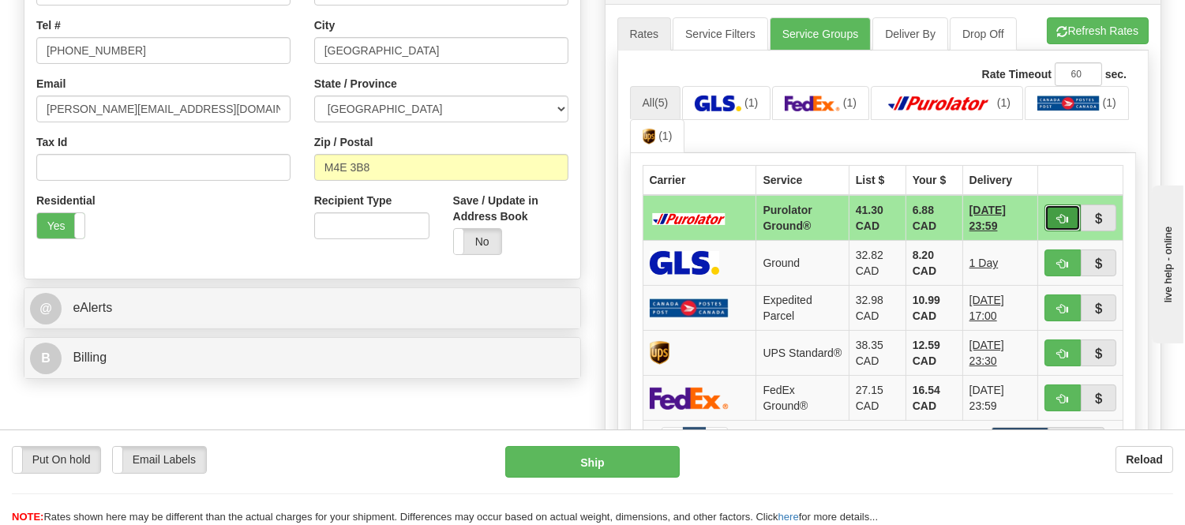
click at [1054, 218] on button "button" at bounding box center [1062, 217] width 36 height 27
type input "260"
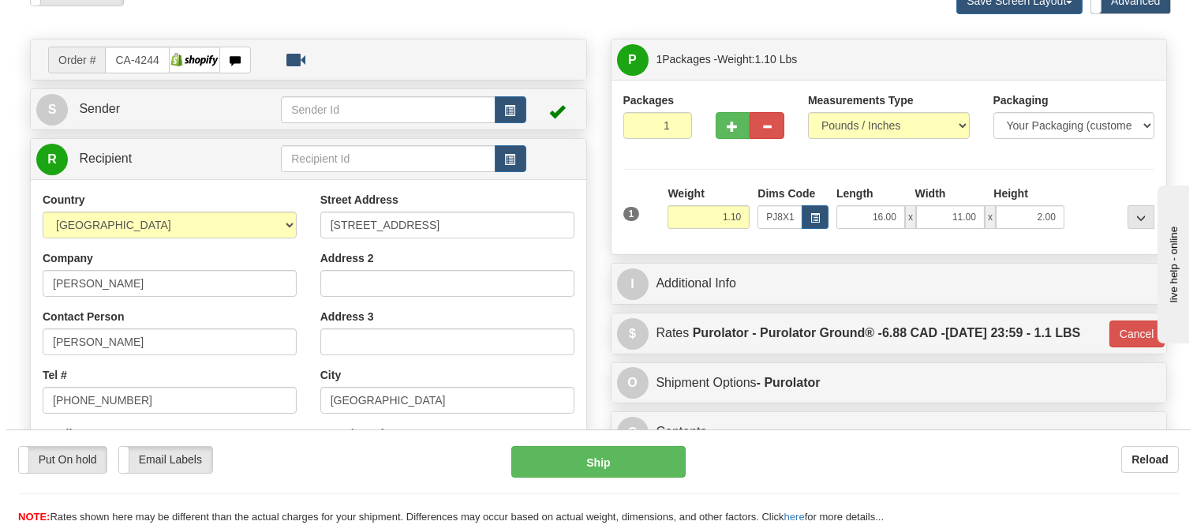
scroll to position [88, 0]
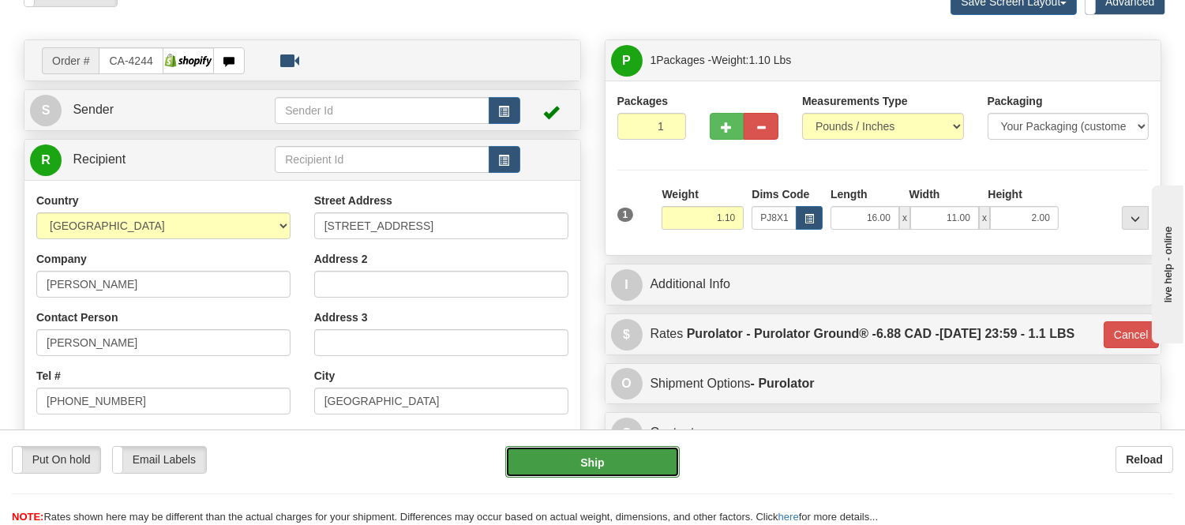
click at [627, 464] on button "Ship" at bounding box center [592, 462] width 174 height 32
